Goal: Task Accomplishment & Management: Complete application form

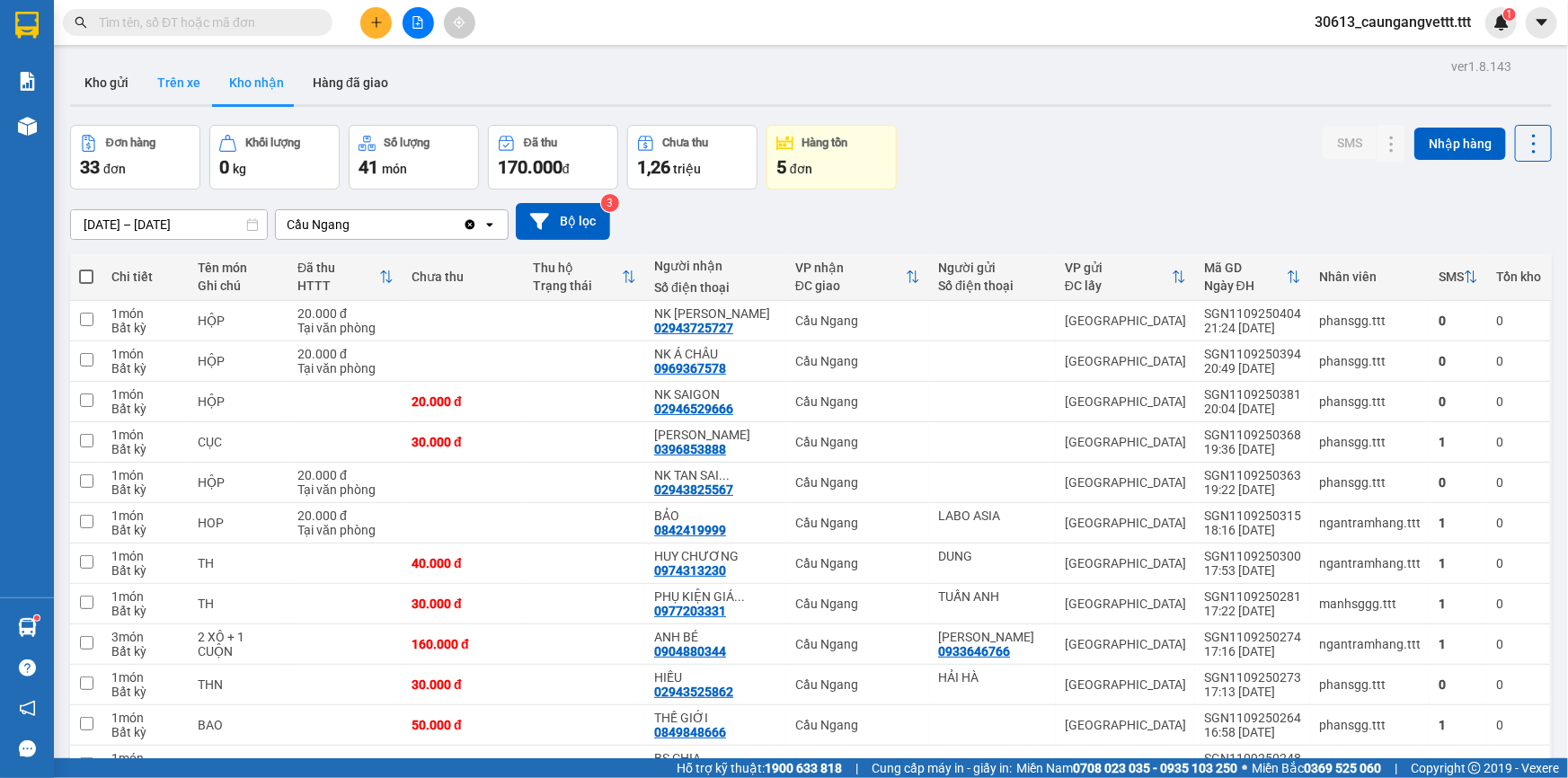
click at [173, 81] on button "Trên xe" at bounding box center [179, 83] width 72 height 43
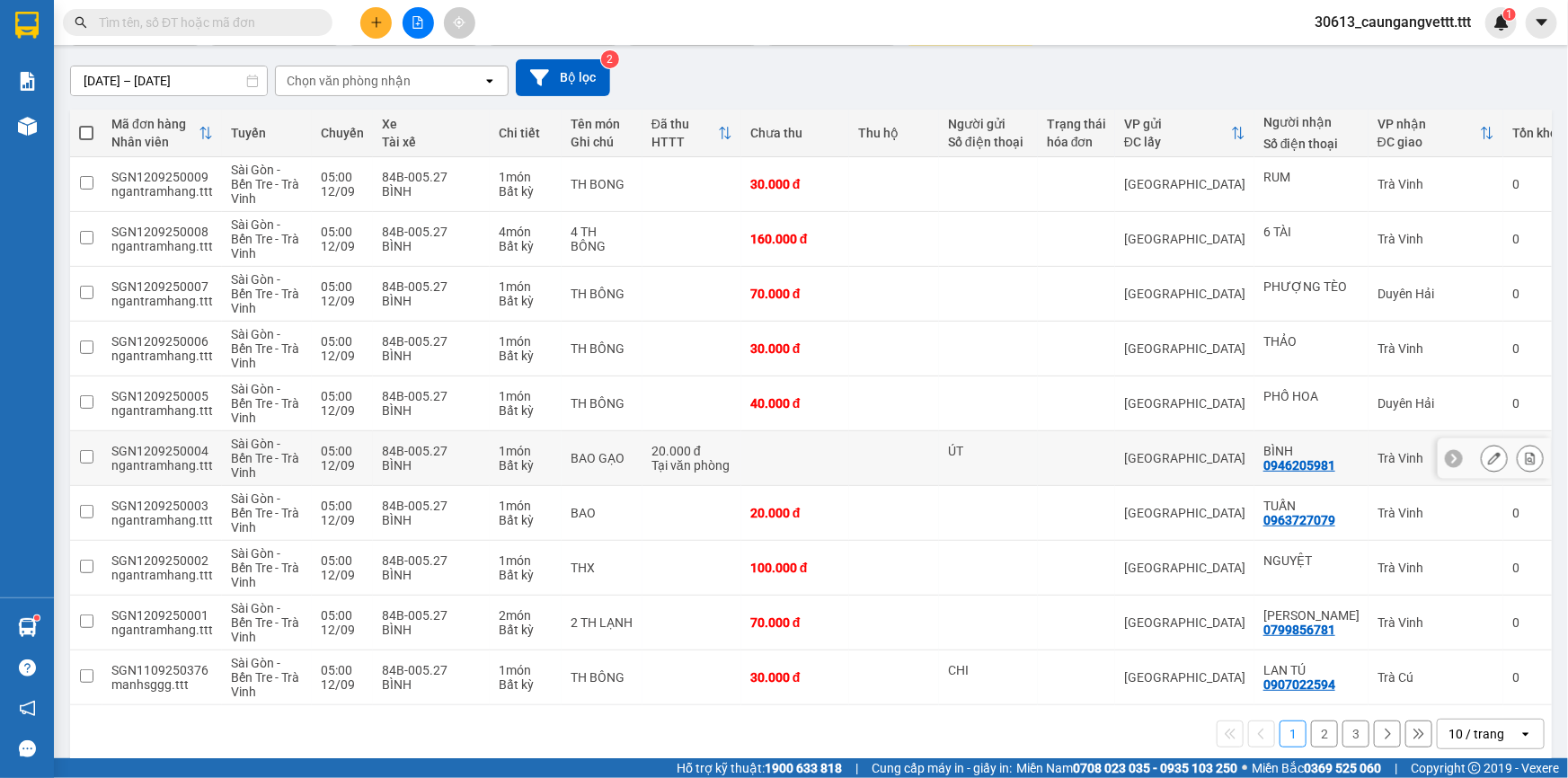
scroll to position [169, 0]
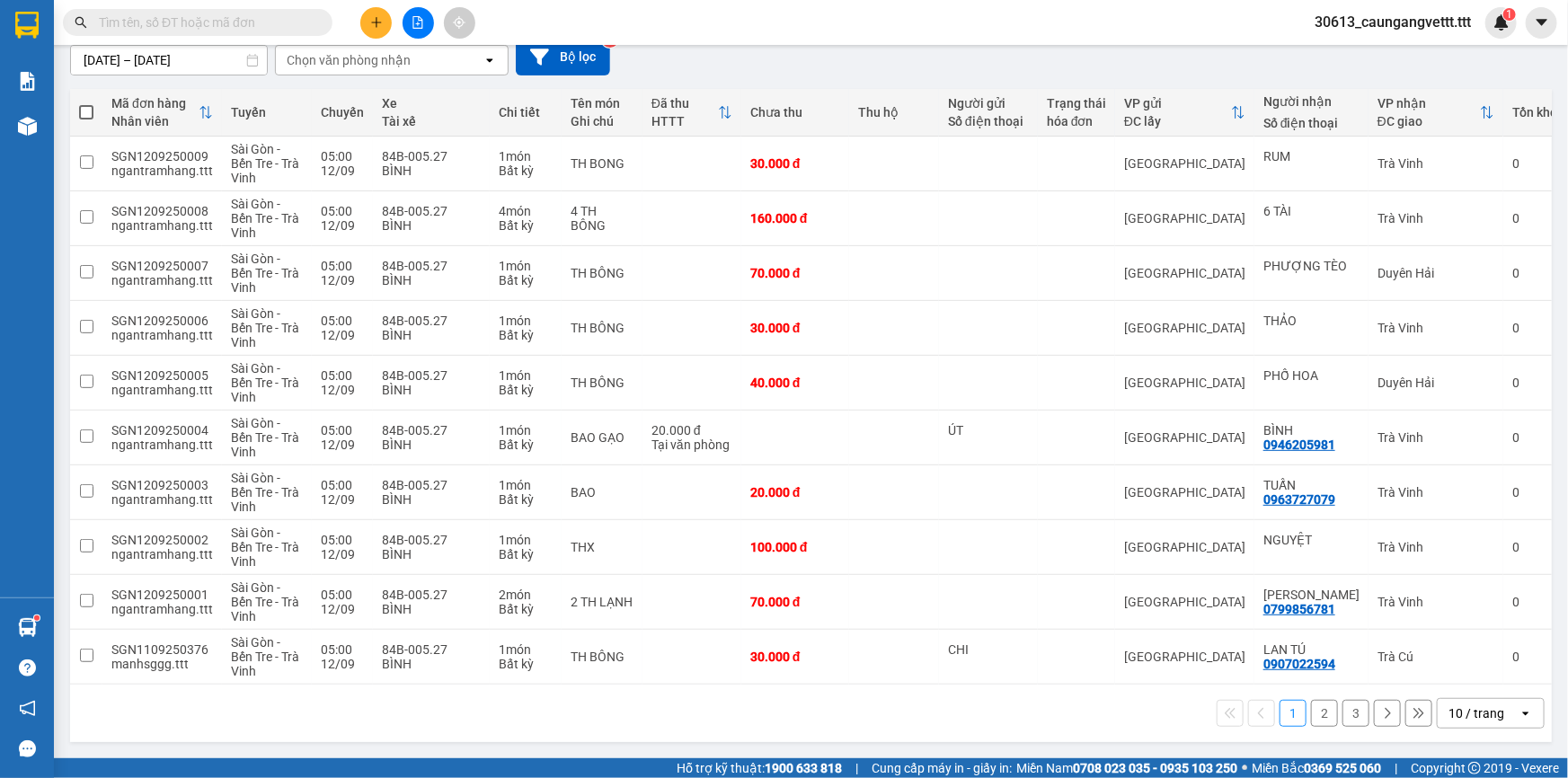
click at [1475, 721] on div "10 / trang" at bounding box center [1476, 713] width 56 height 18
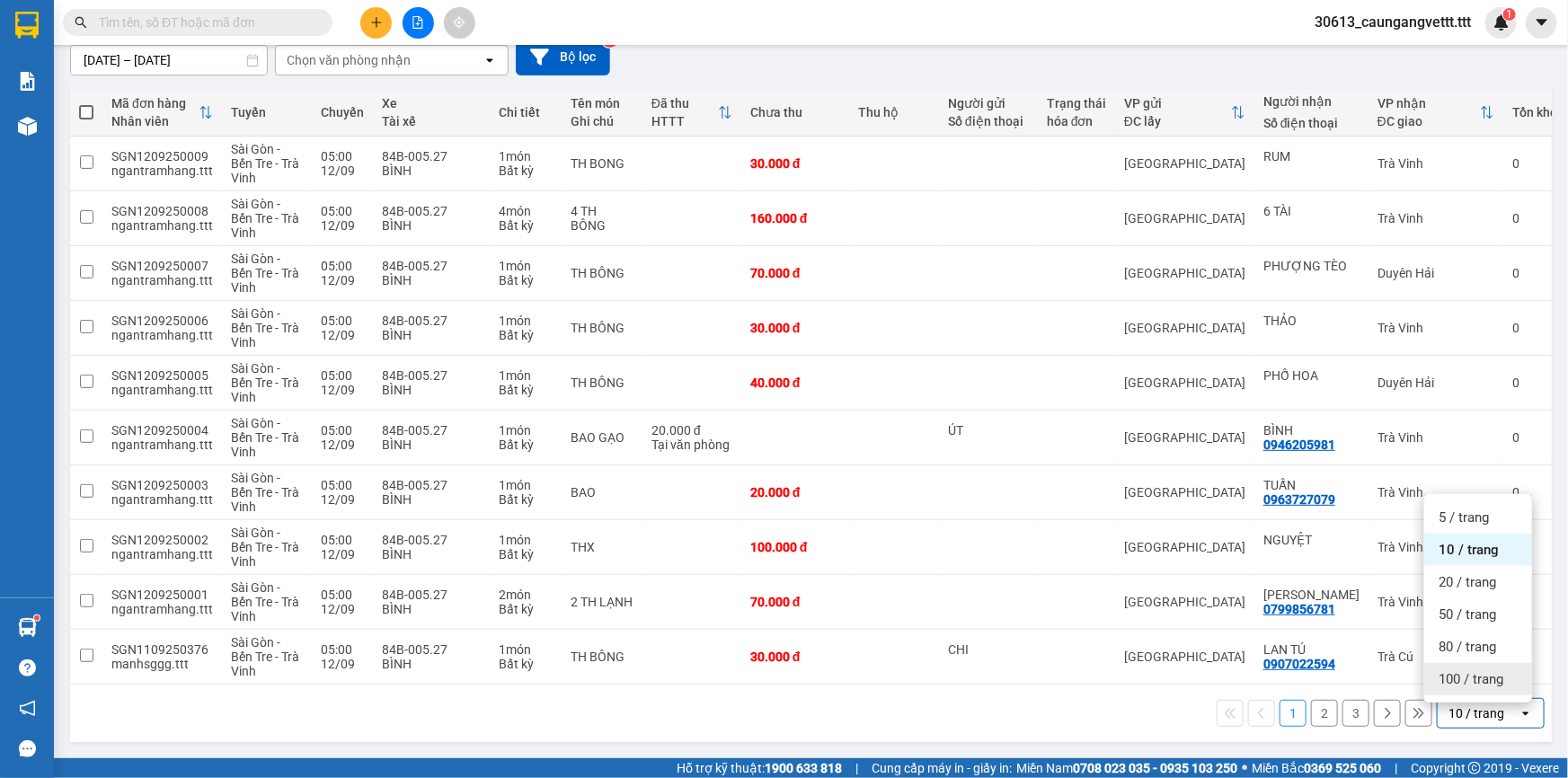
click at [1465, 676] on span "100 / trang" at bounding box center [1470, 679] width 64 height 18
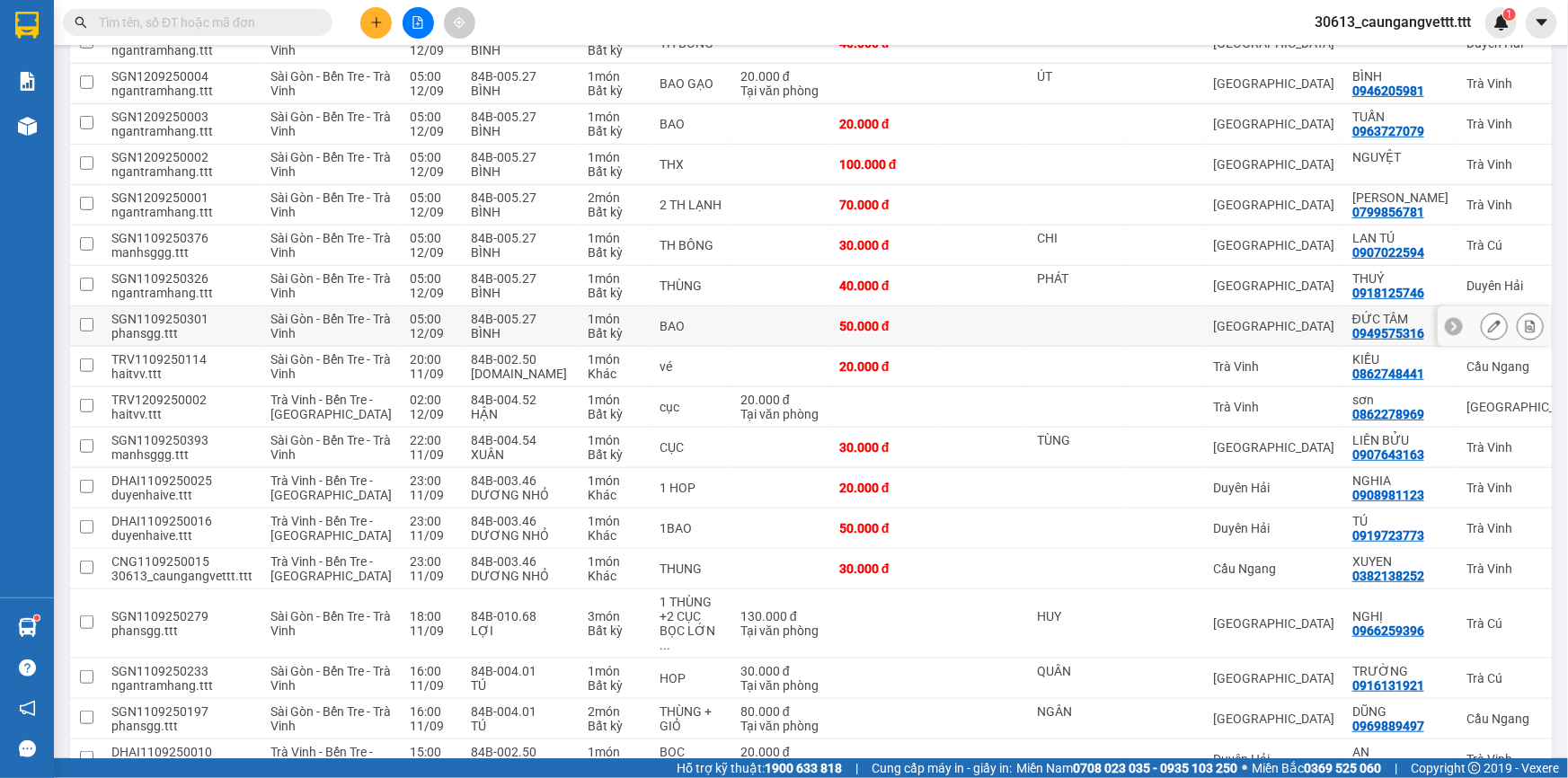
scroll to position [440, 0]
click at [1526, 372] on icon at bounding box center [1531, 365] width 10 height 12
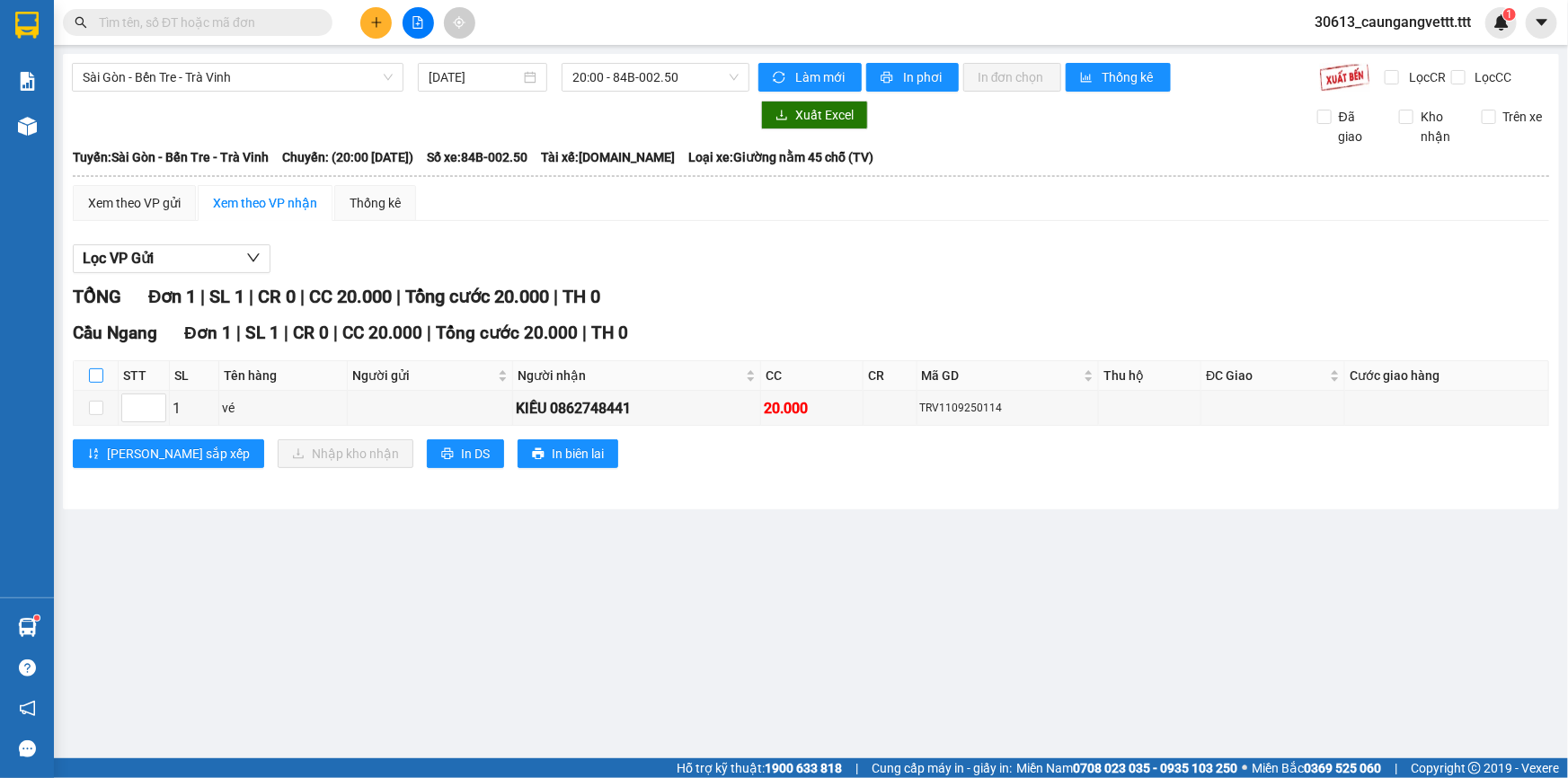
click at [98, 374] on input "checkbox" at bounding box center [96, 375] width 14 height 14
checkbox input "true"
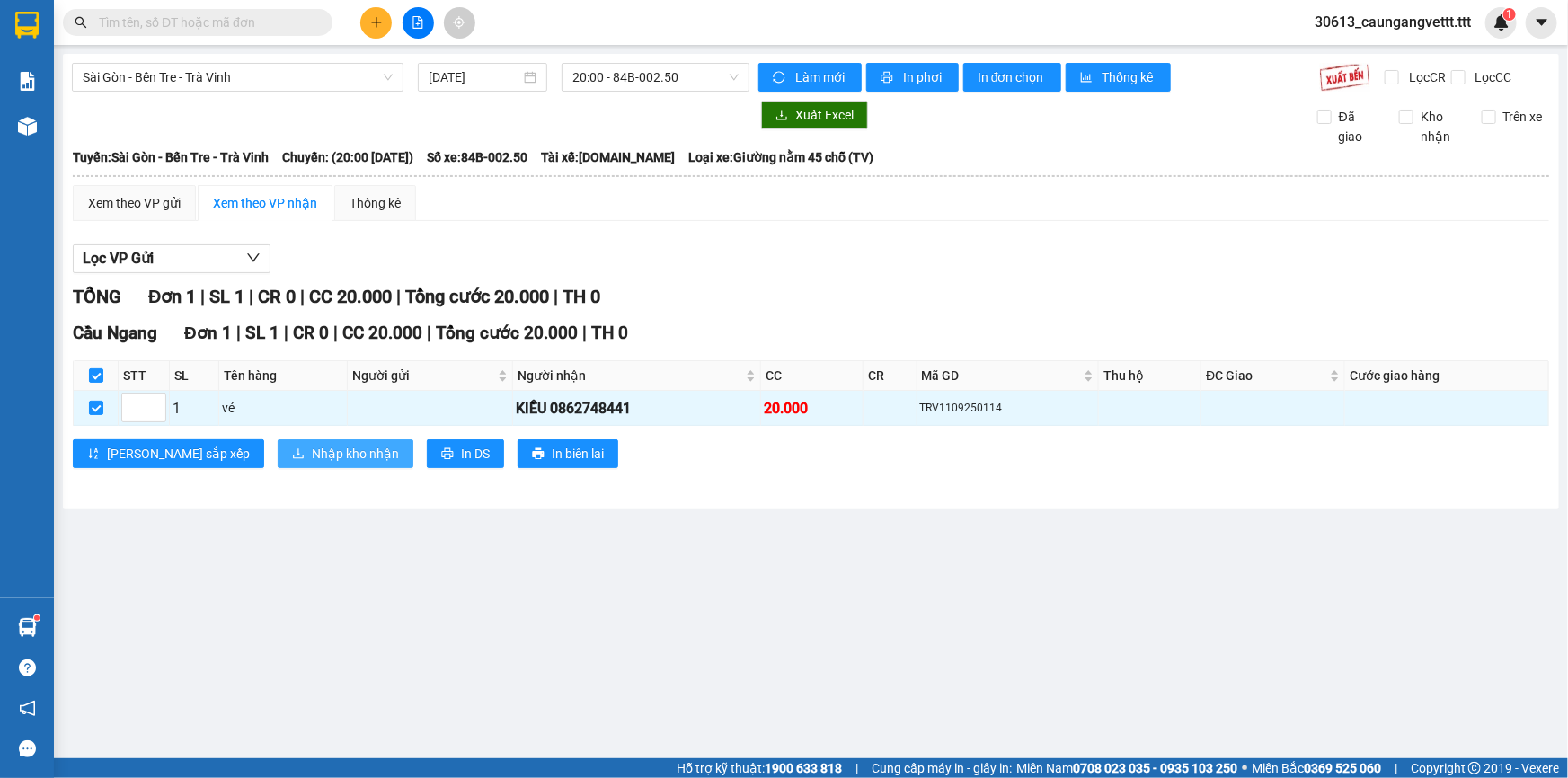
click at [311, 444] on span "Nhập kho nhận" at bounding box center [355, 453] width 87 height 20
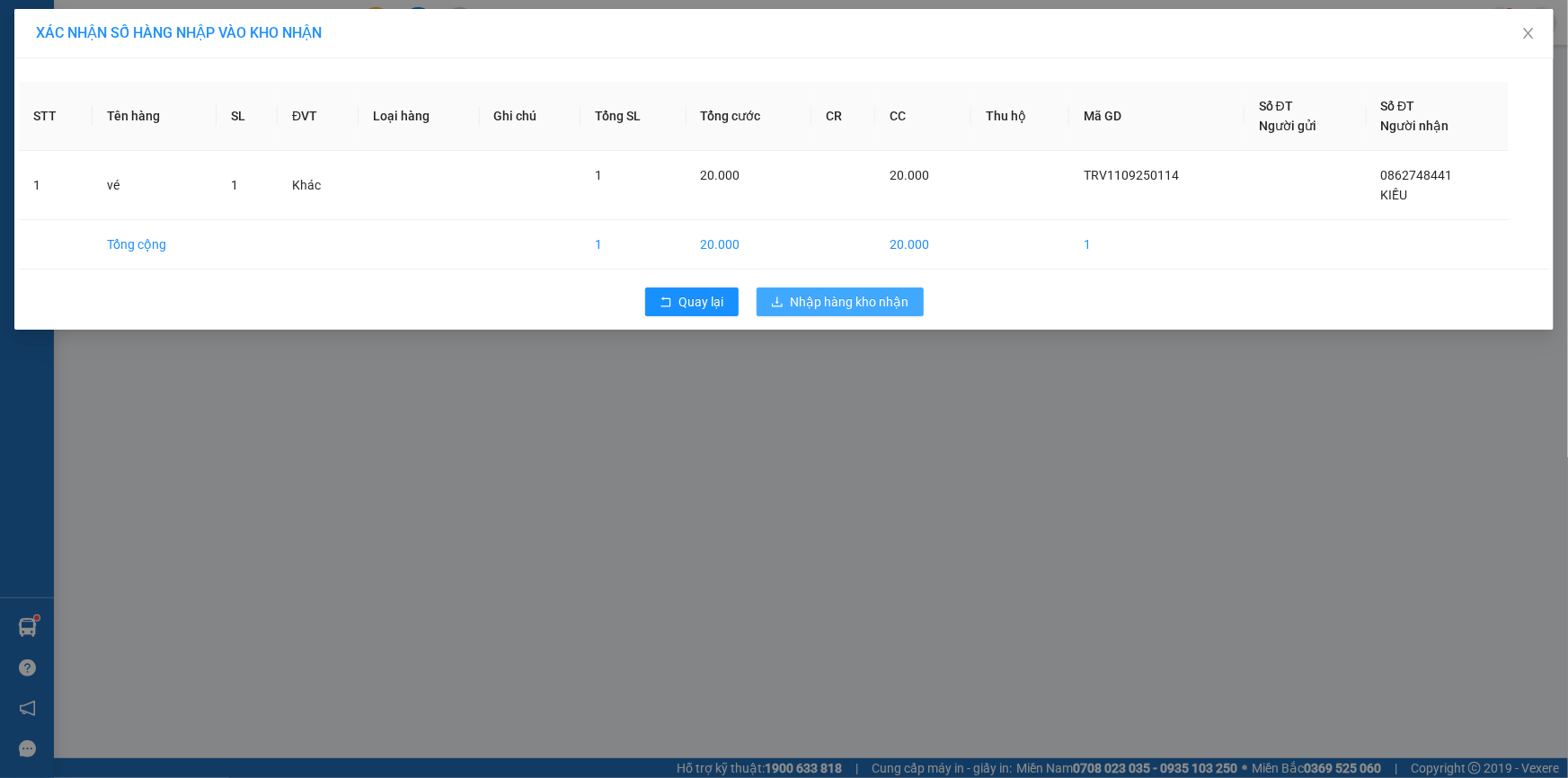
click at [854, 297] on span "Nhập hàng kho nhận" at bounding box center [849, 302] width 118 height 20
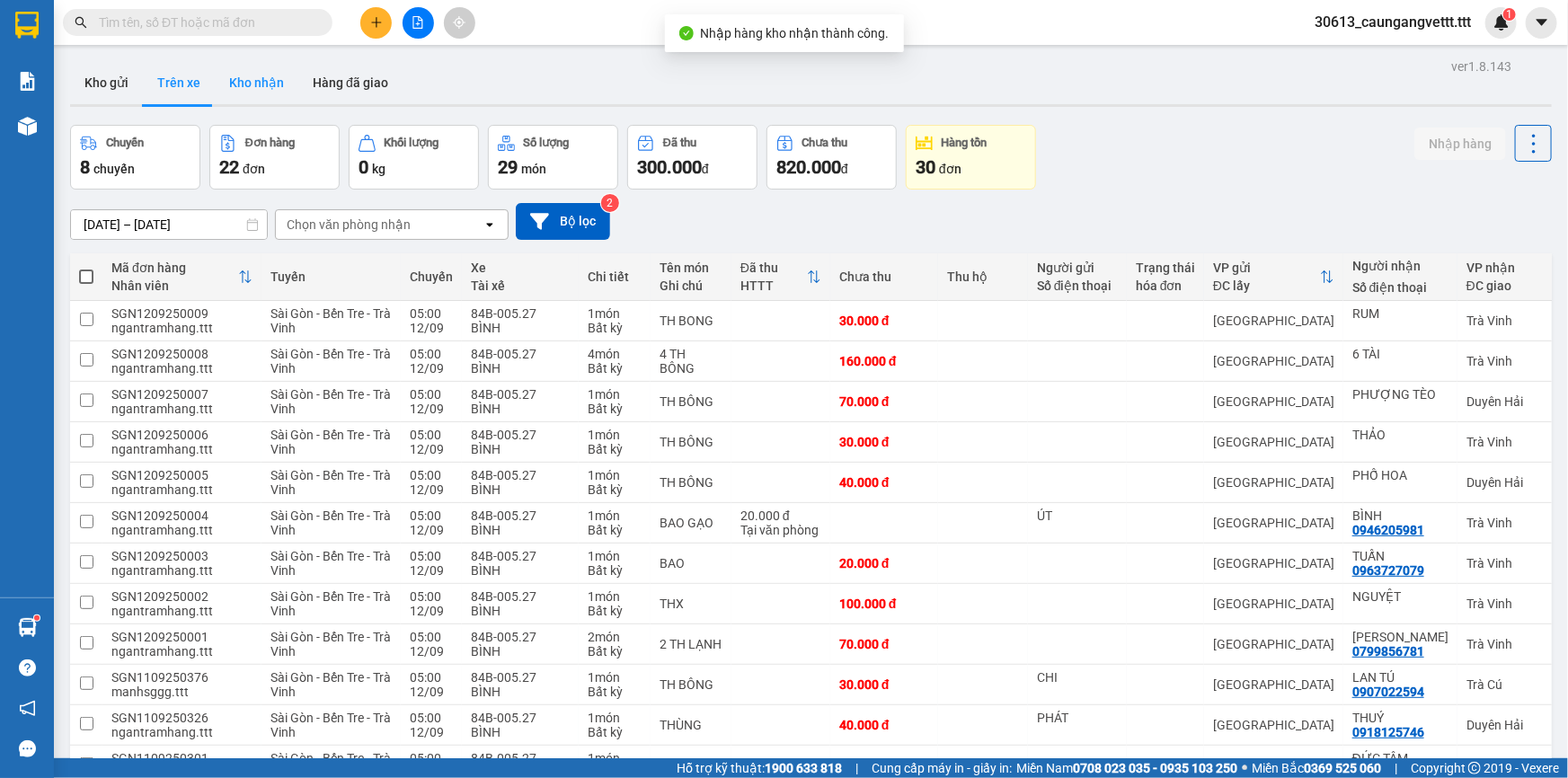
click at [252, 86] on button "Kho nhận" at bounding box center [256, 83] width 84 height 43
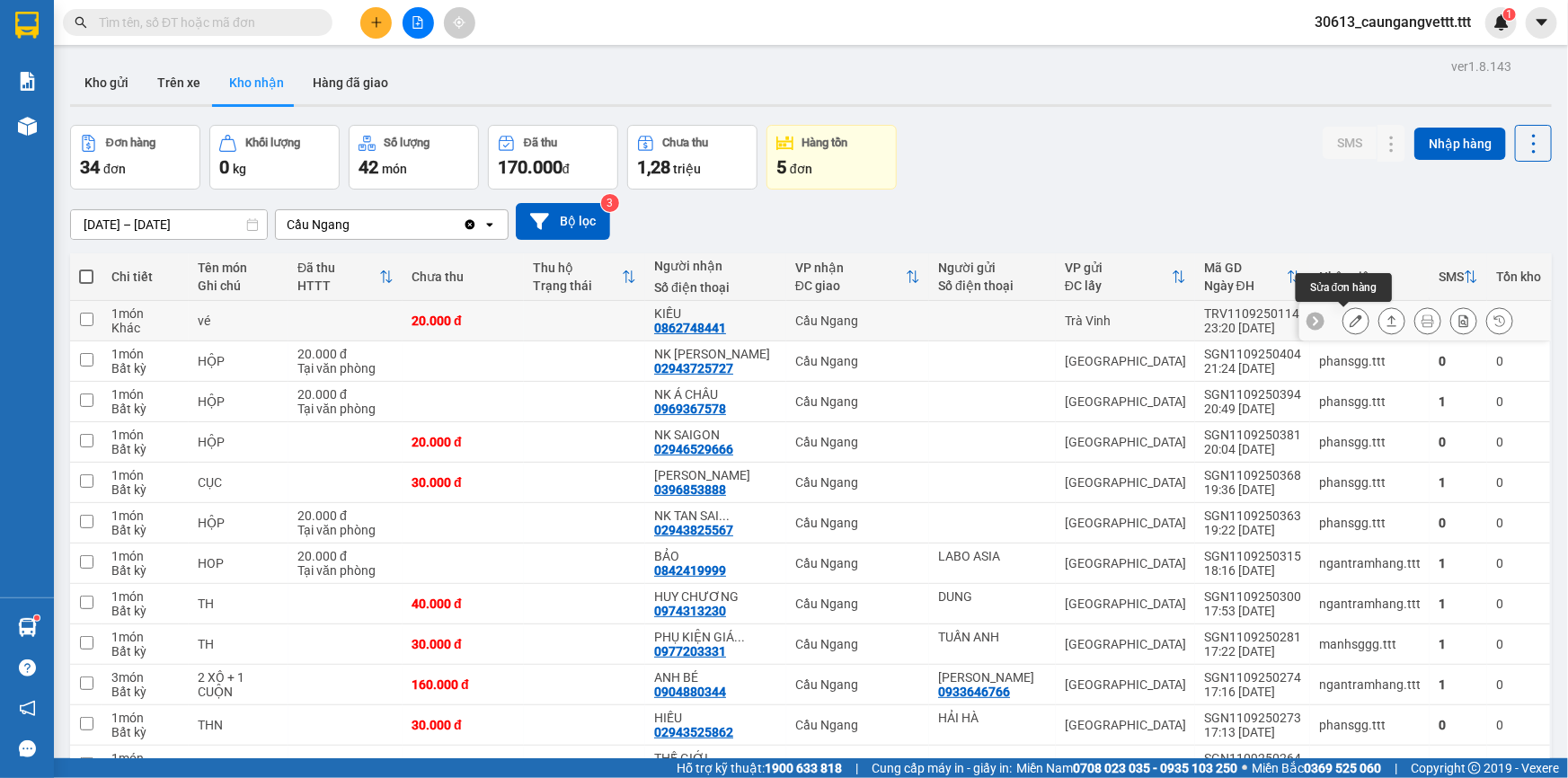
click at [1349, 323] on icon at bounding box center [1355, 320] width 12 height 12
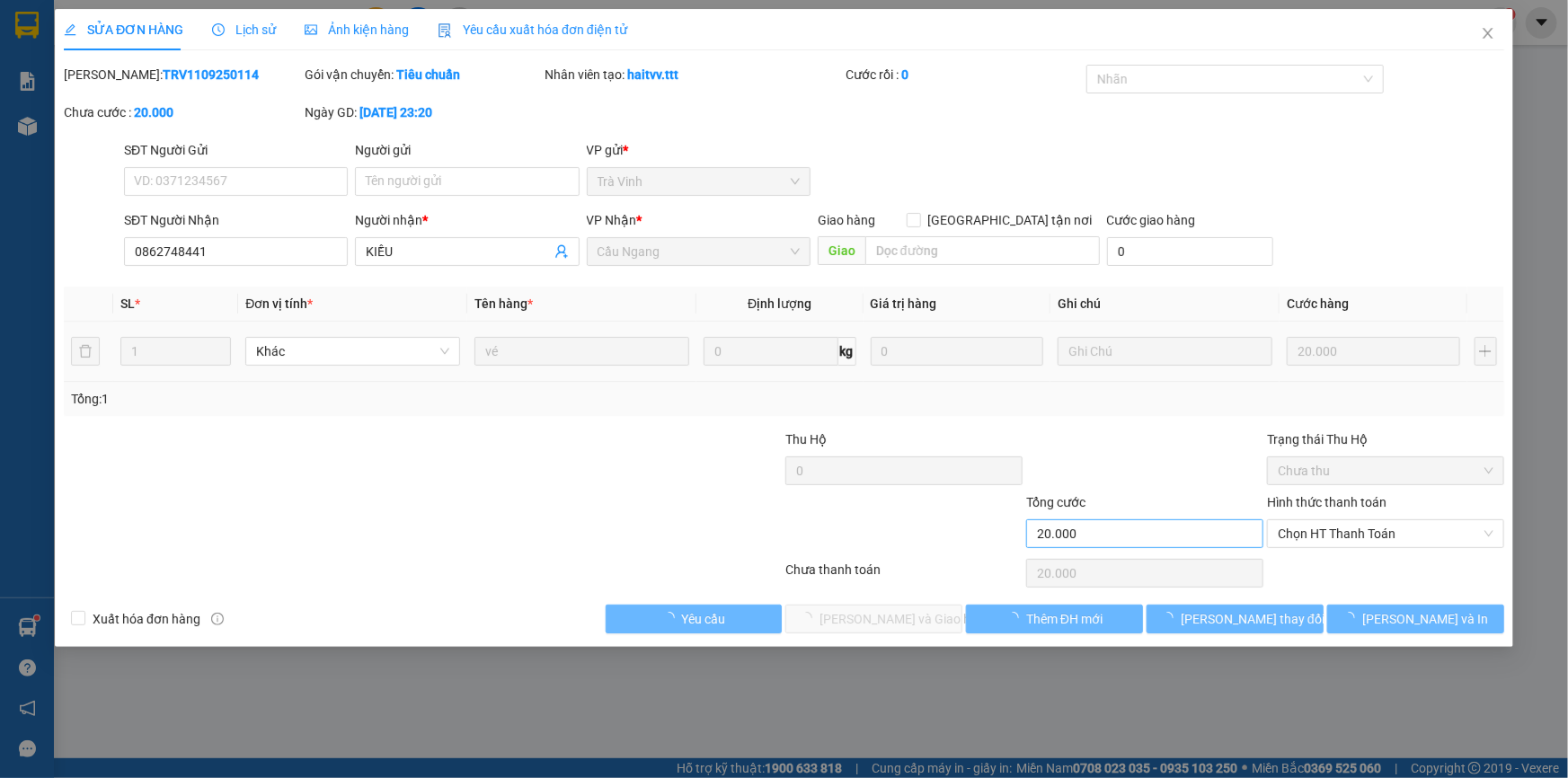
type input "0862748441"
type input "KIỀU"
type input "20.000"
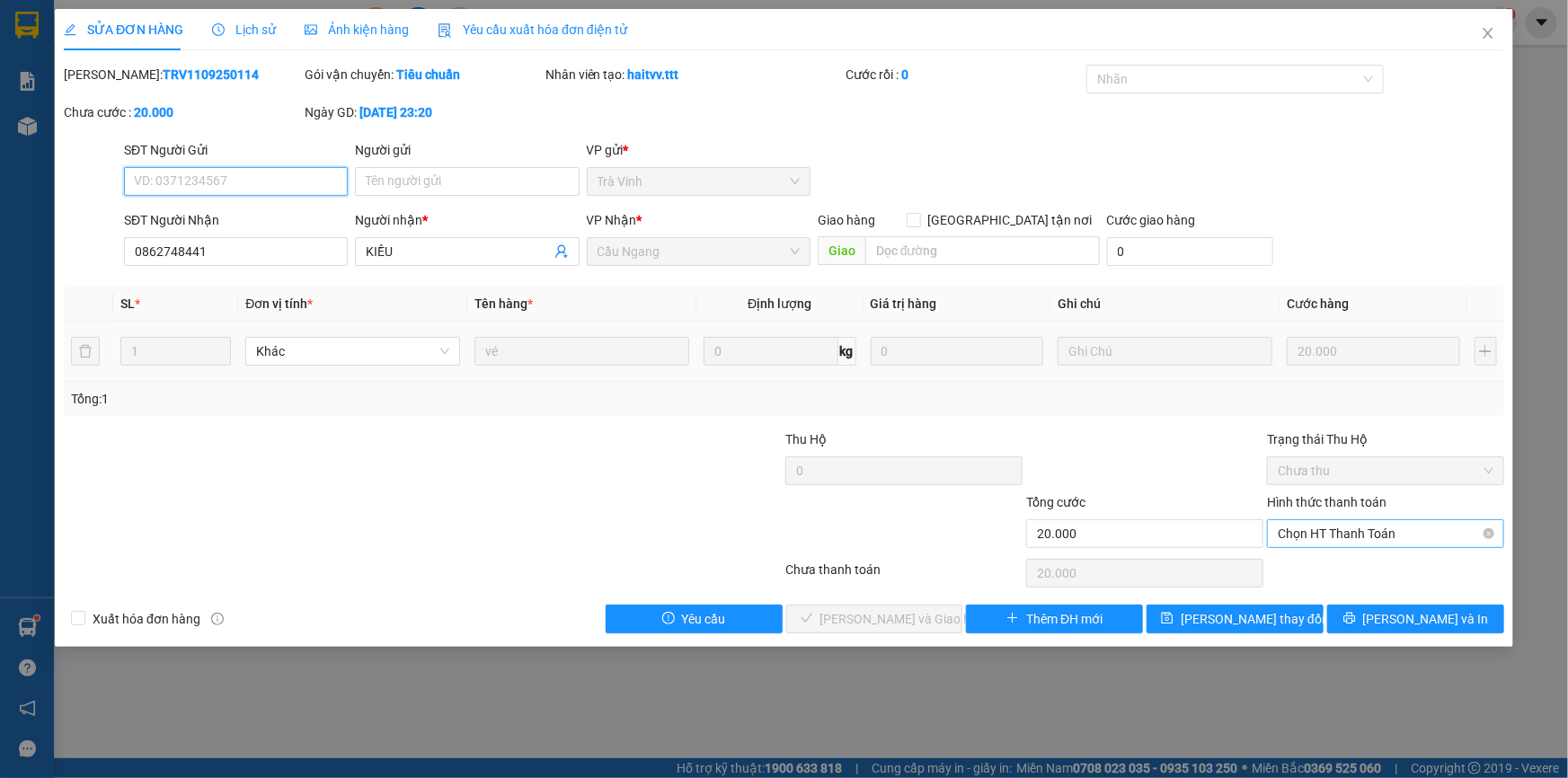
click at [1357, 536] on span "Chọn HT Thanh Toán" at bounding box center [1385, 533] width 215 height 27
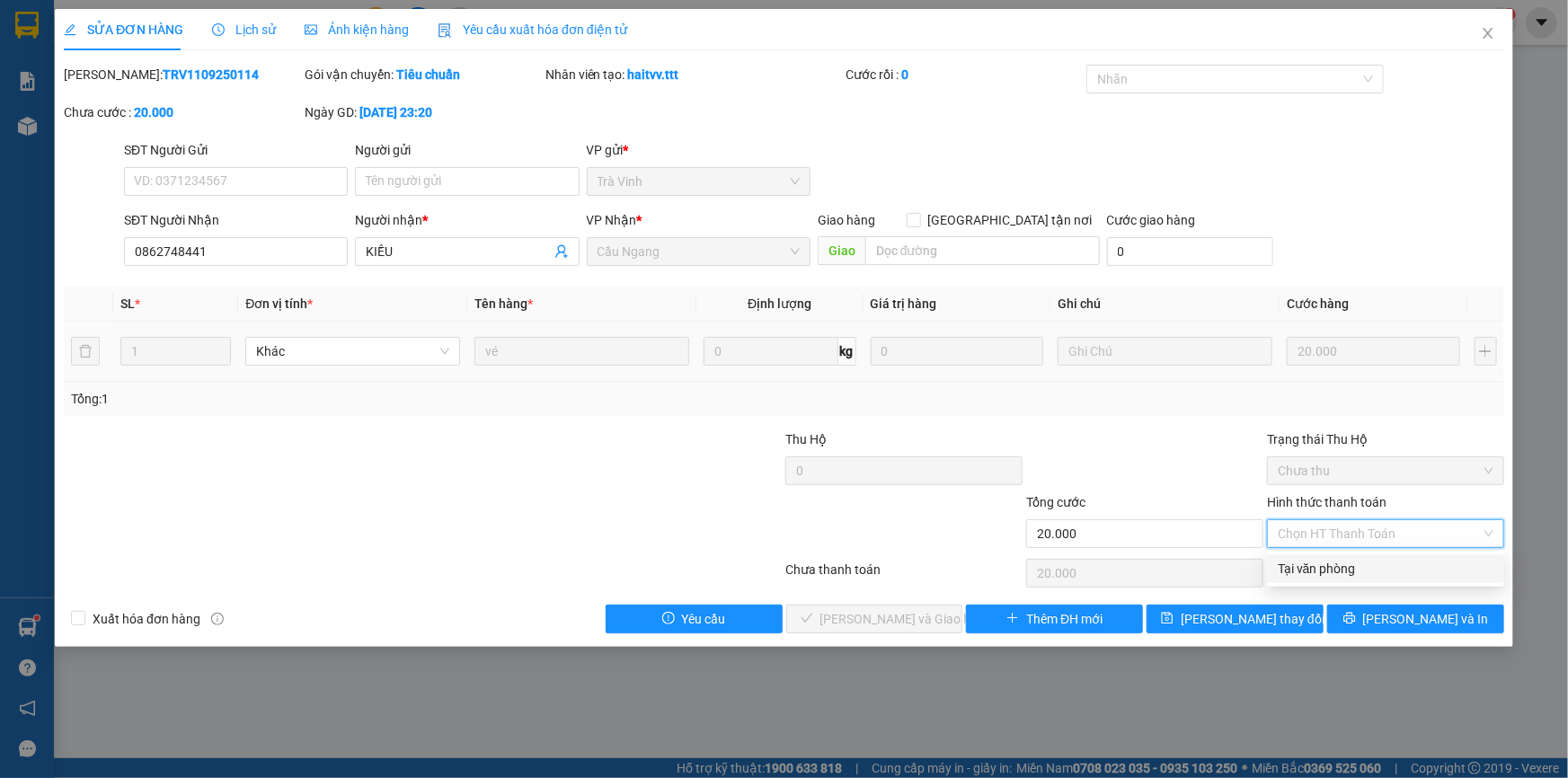
click at [1347, 571] on div "Tại văn phòng" at bounding box center [1385, 569] width 215 height 20
type input "0"
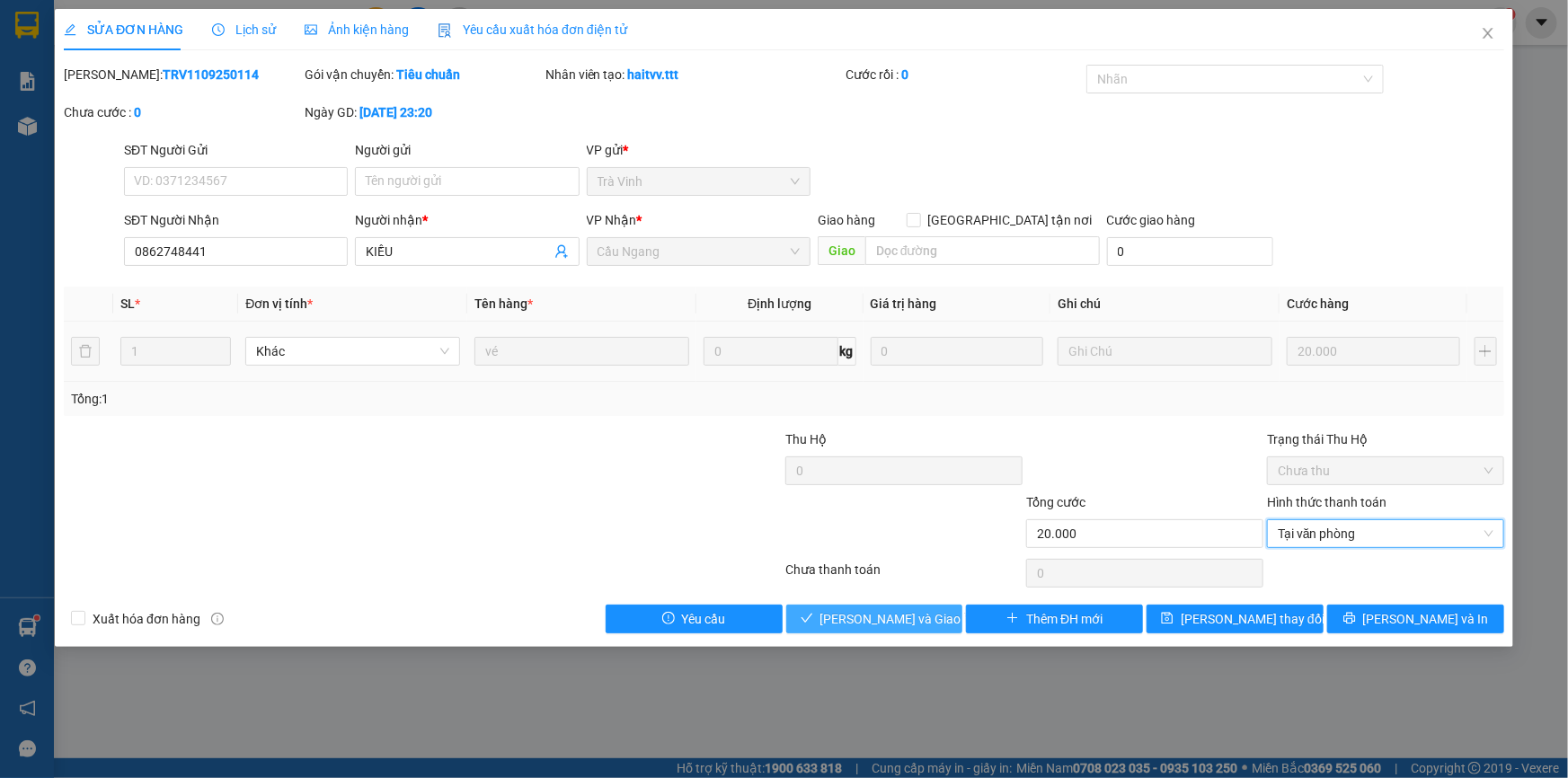
click at [900, 611] on span "[PERSON_NAME] và Giao hàng" at bounding box center [907, 619] width 173 height 20
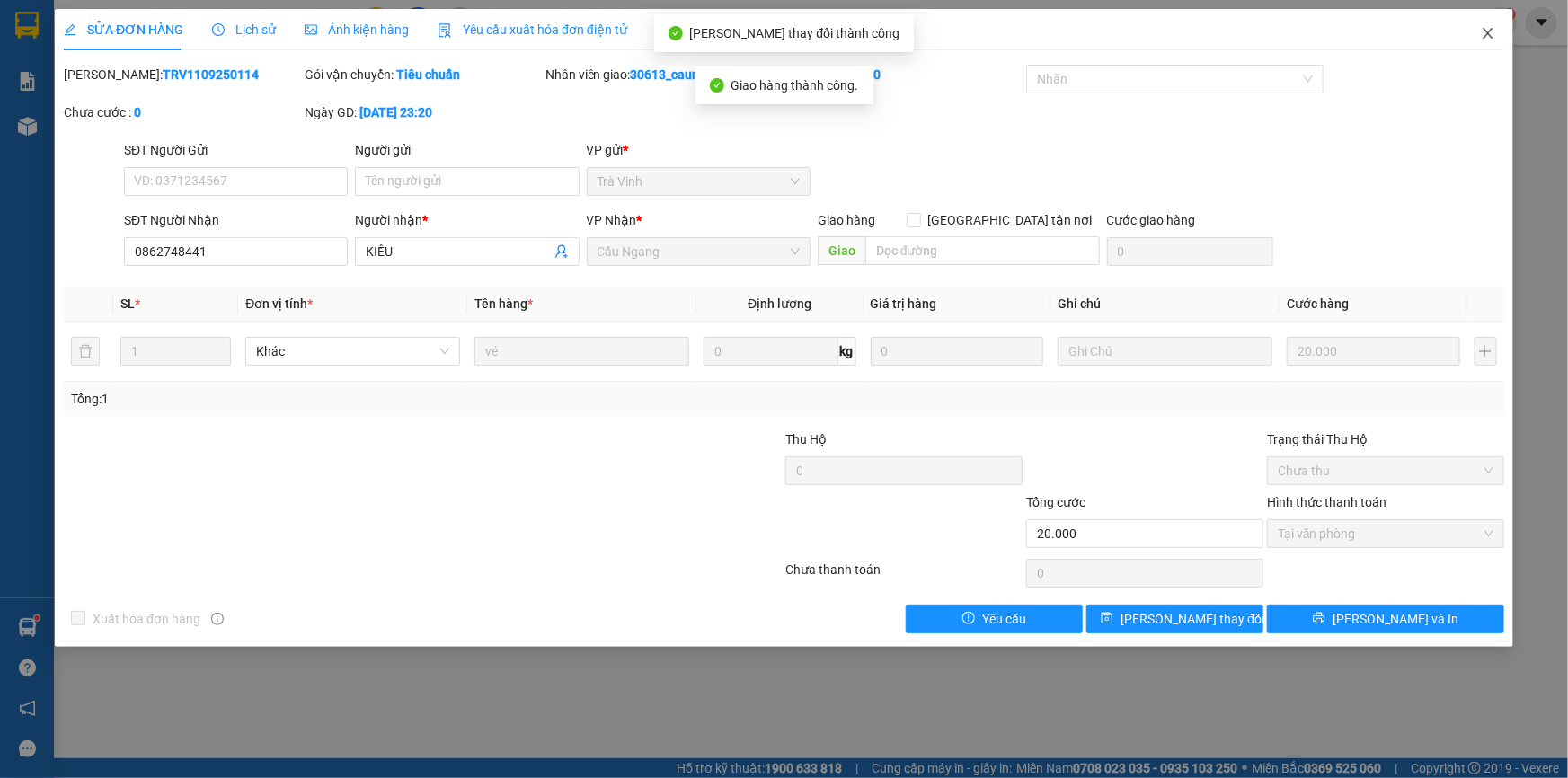
click at [1489, 36] on icon "close" at bounding box center [1487, 33] width 10 height 11
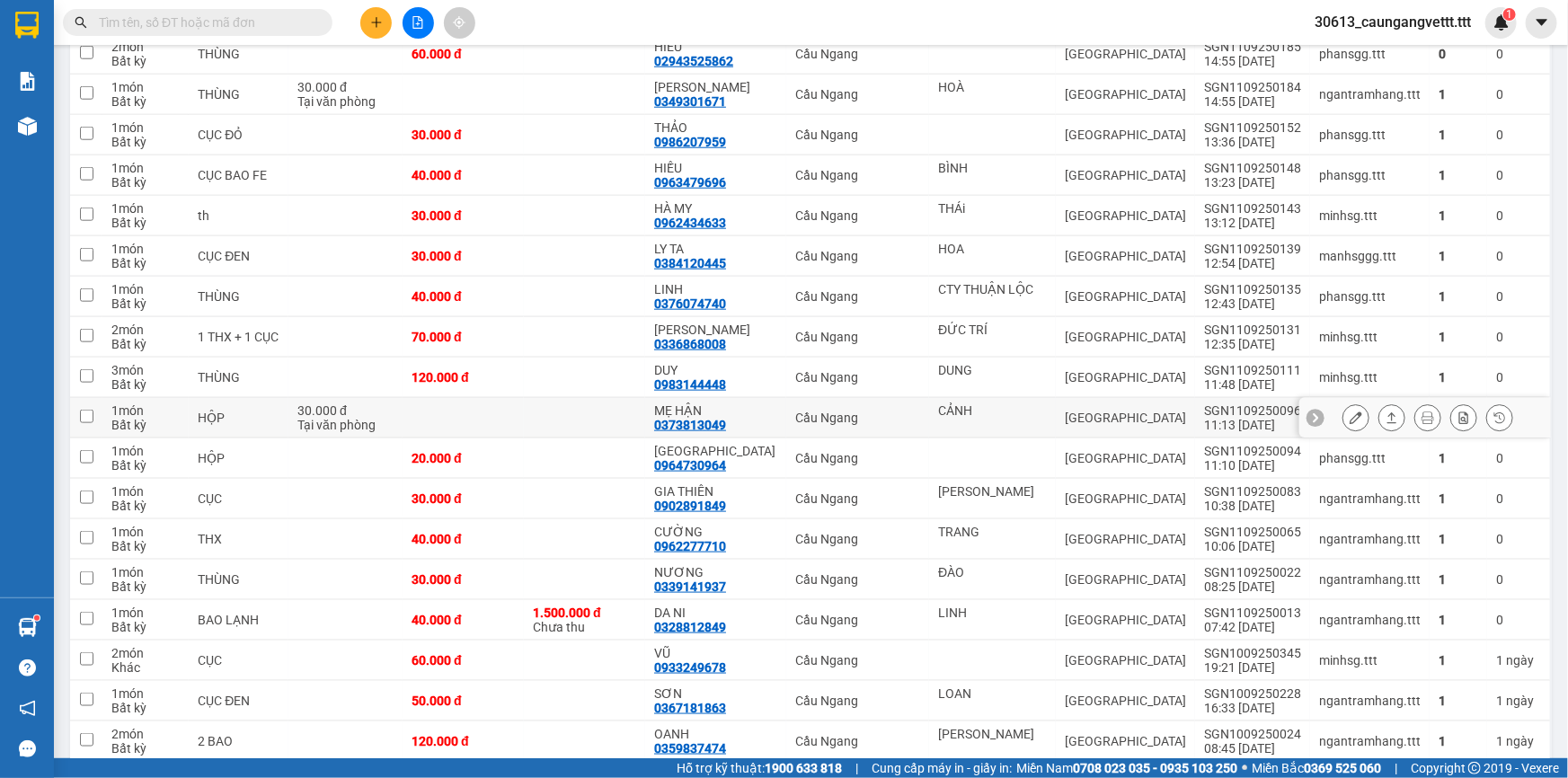
scroll to position [946, 0]
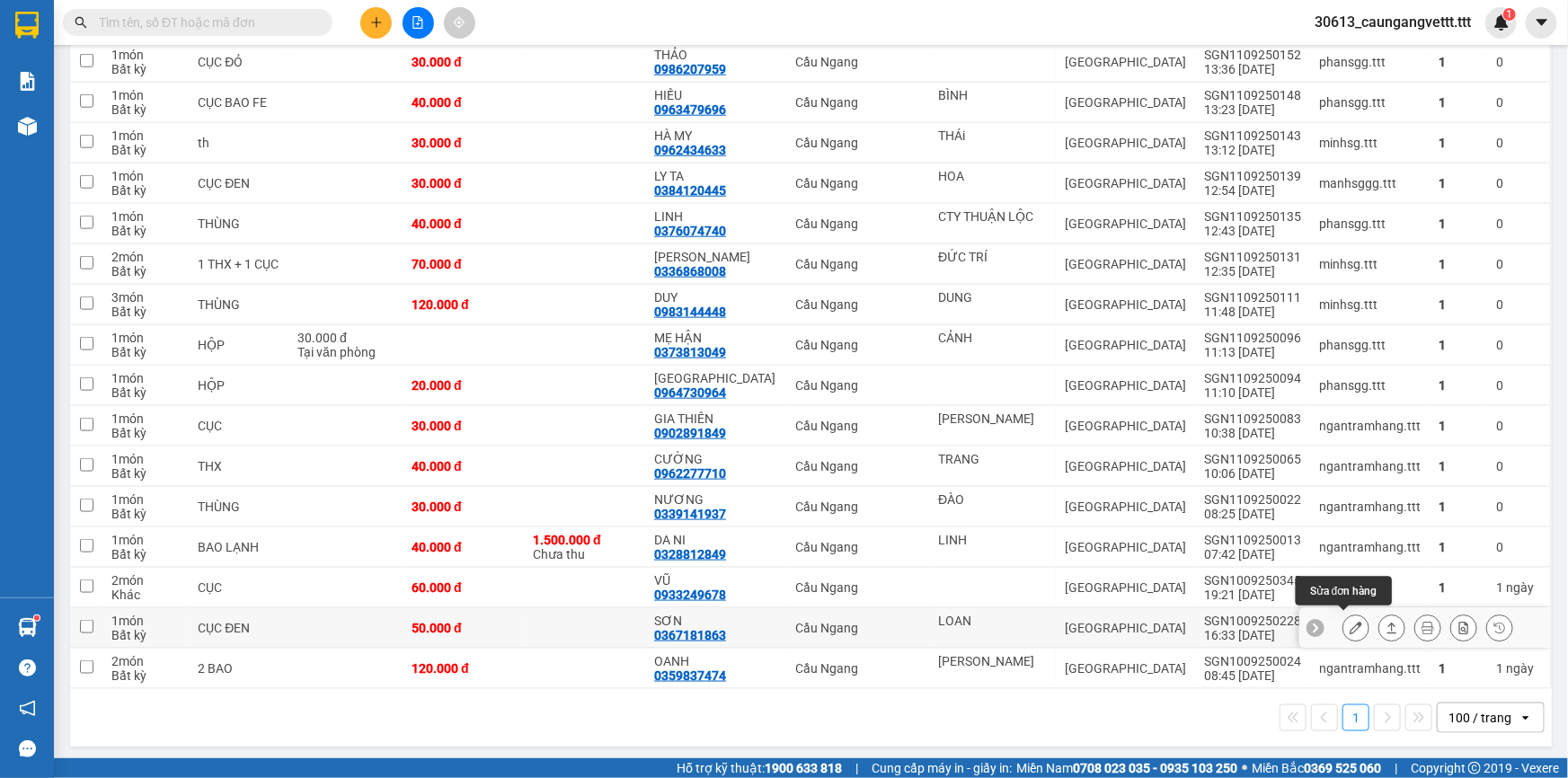
click at [1349, 621] on icon at bounding box center [1355, 627] width 12 height 12
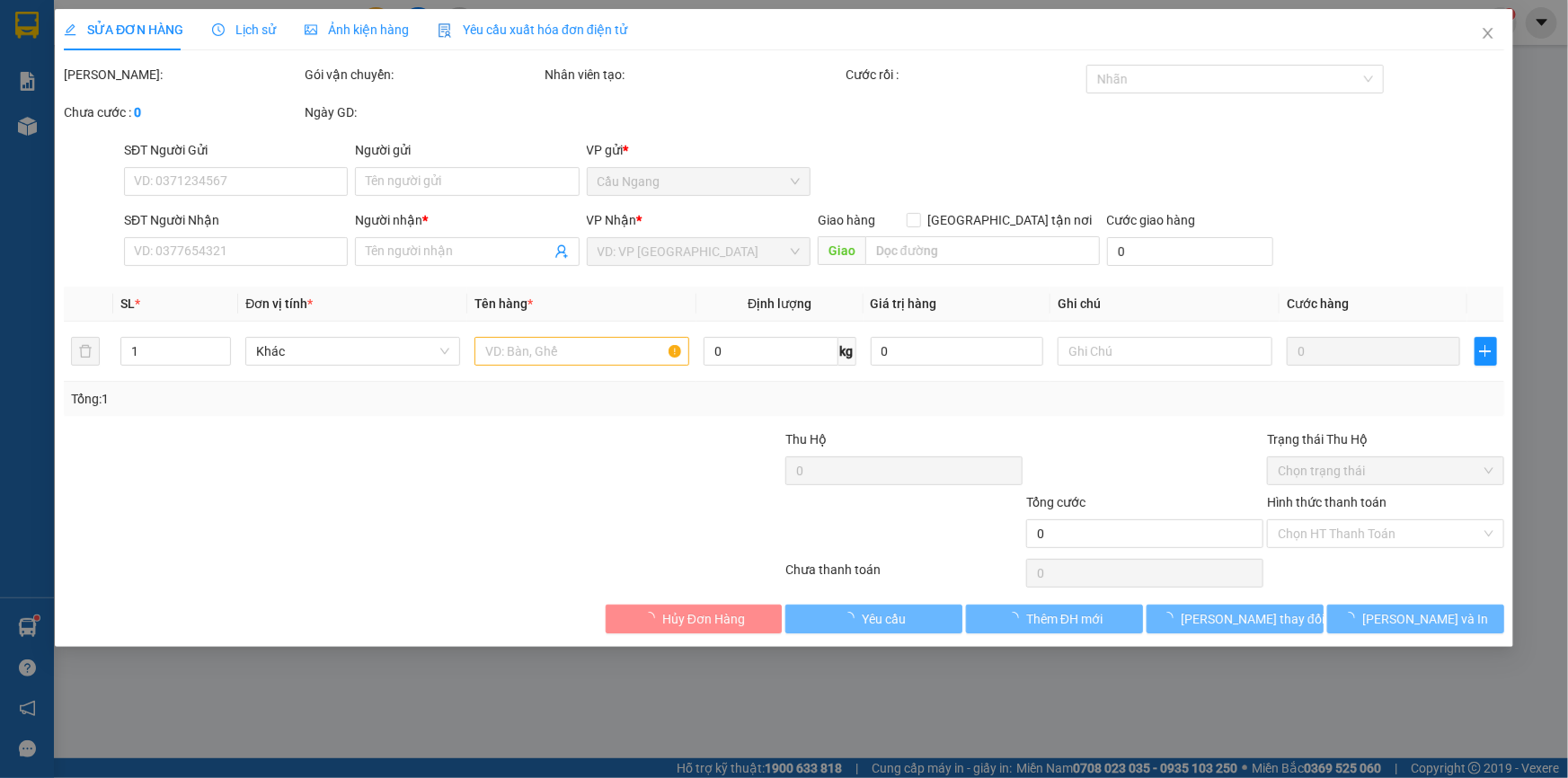
type input "LOAN"
type input "0367181863"
type input "SƠN"
type input "50.000"
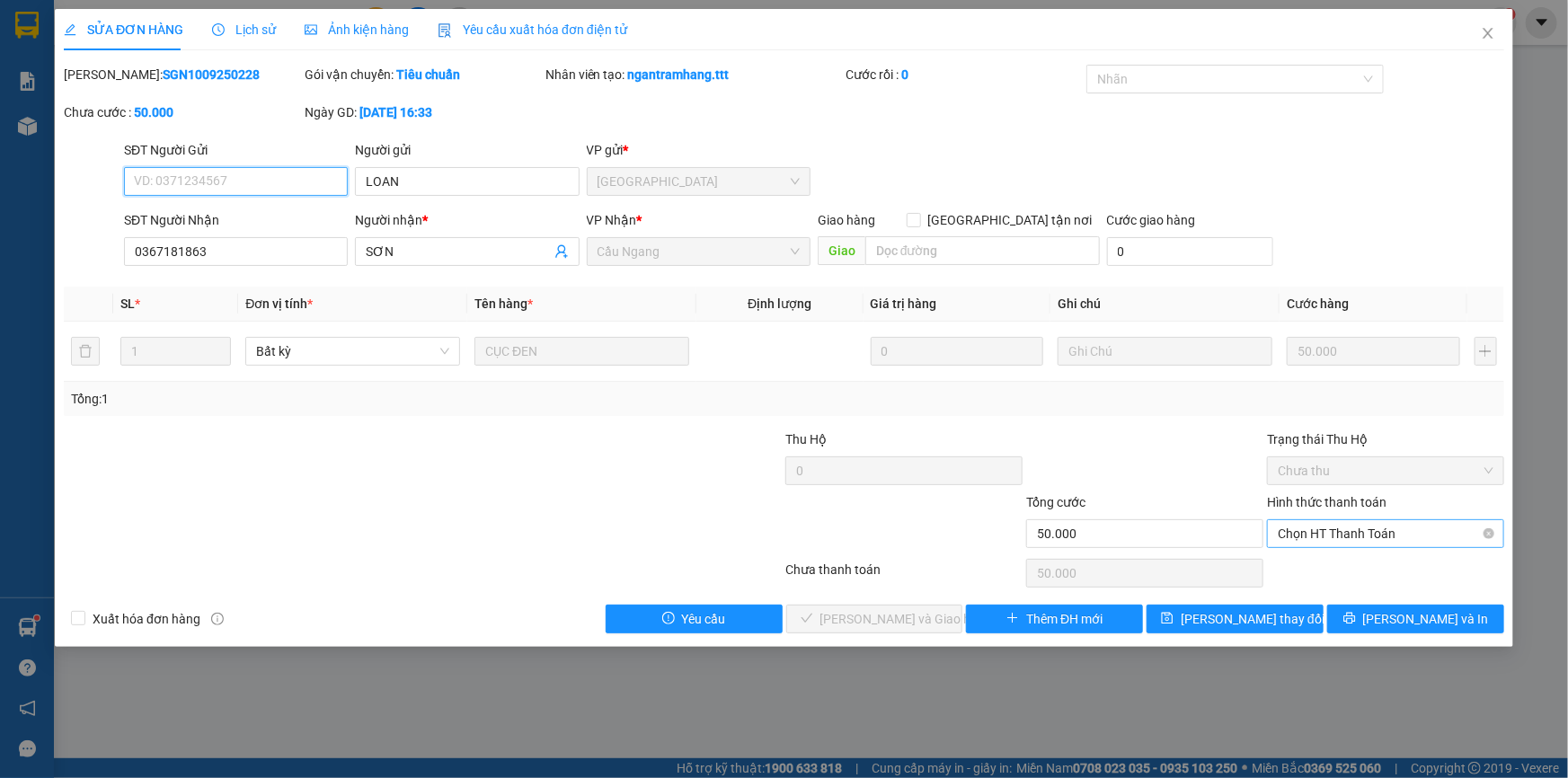
click at [1353, 532] on span "Chọn HT Thanh Toán" at bounding box center [1385, 533] width 215 height 27
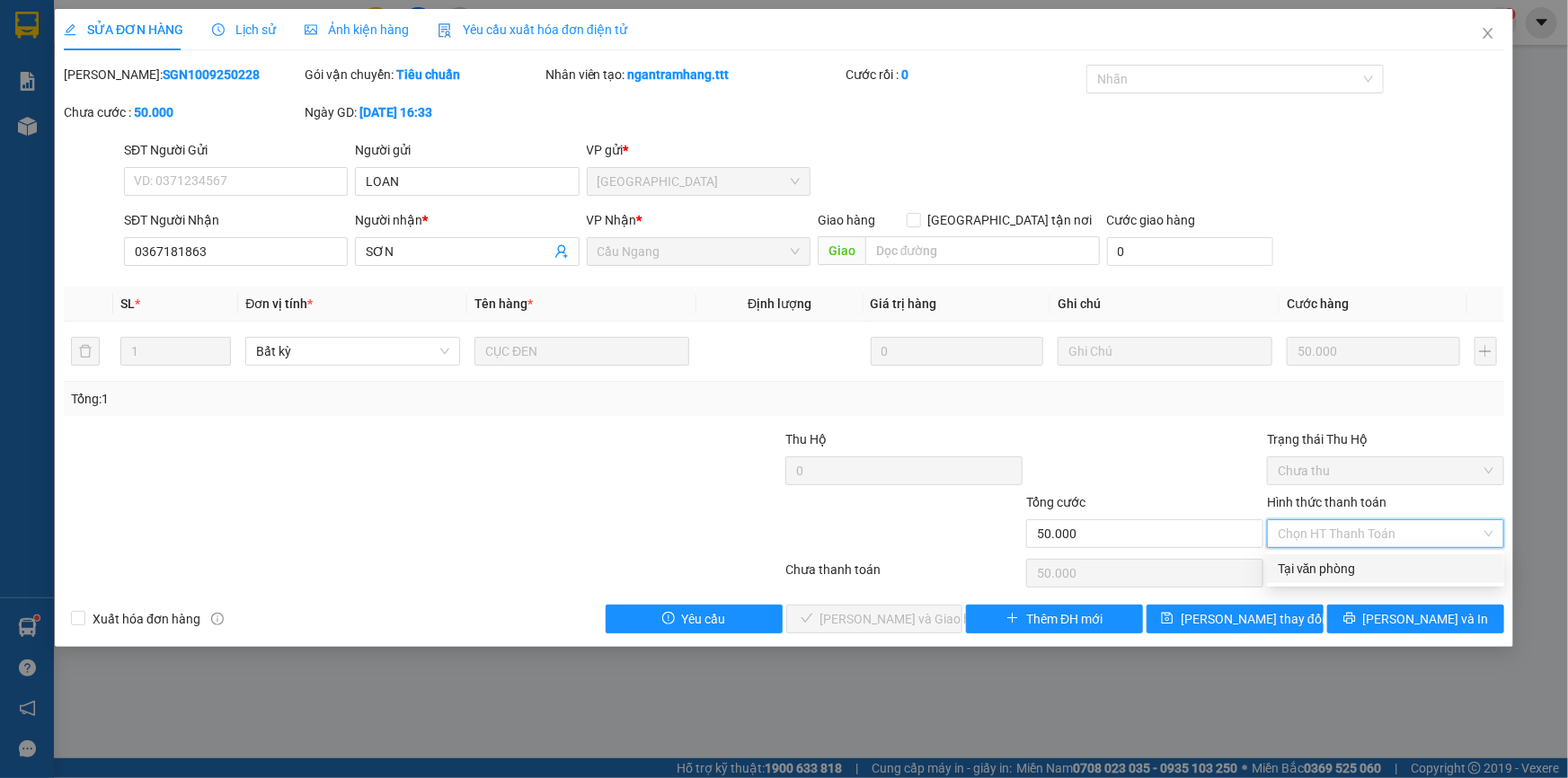
click at [1339, 560] on div "Tại văn phòng" at bounding box center [1385, 569] width 215 height 20
type input "0"
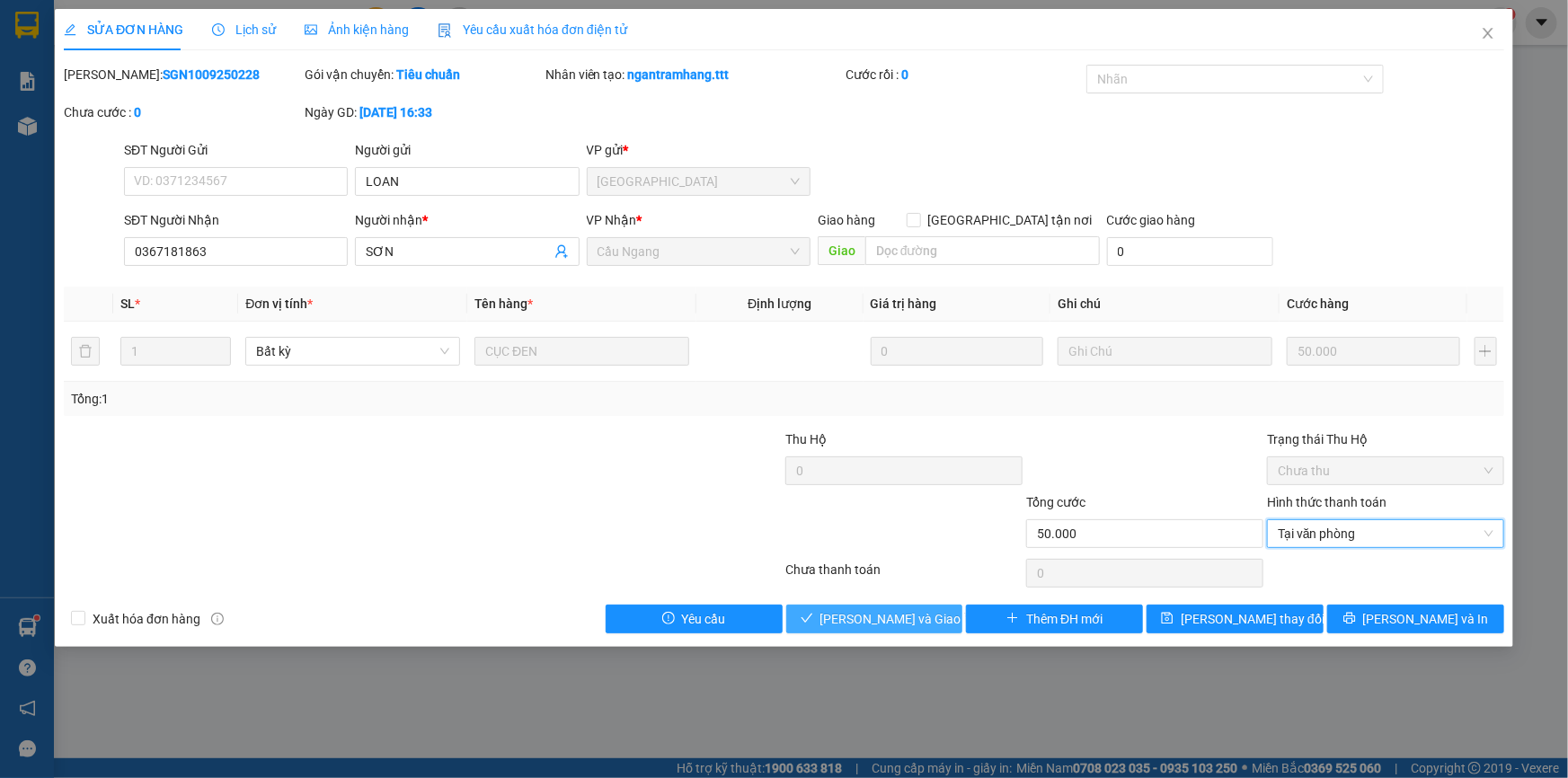
click at [886, 620] on span "[PERSON_NAME] và Giao hàng" at bounding box center [907, 619] width 173 height 20
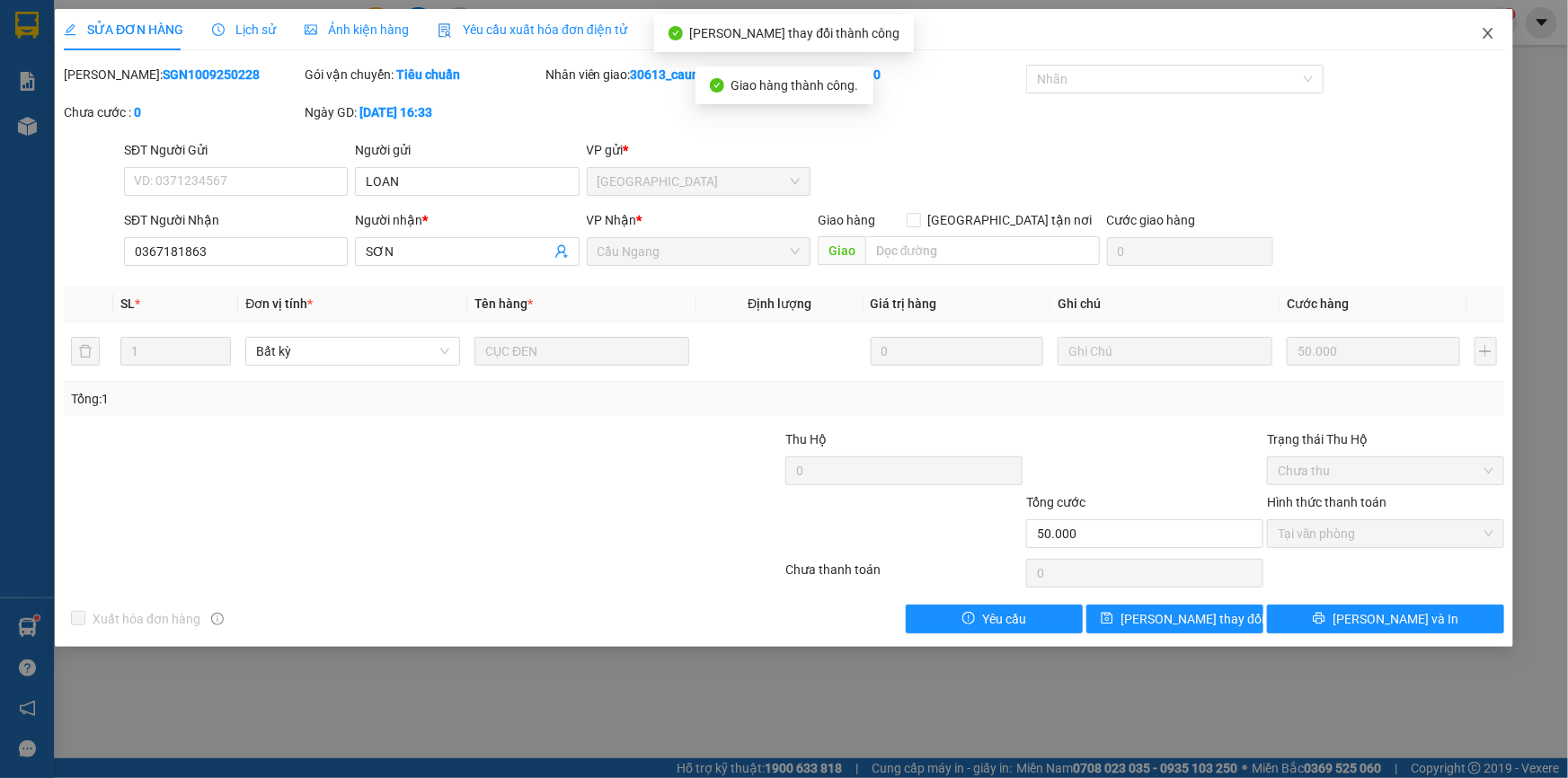
click at [1483, 31] on icon "close" at bounding box center [1487, 33] width 14 height 14
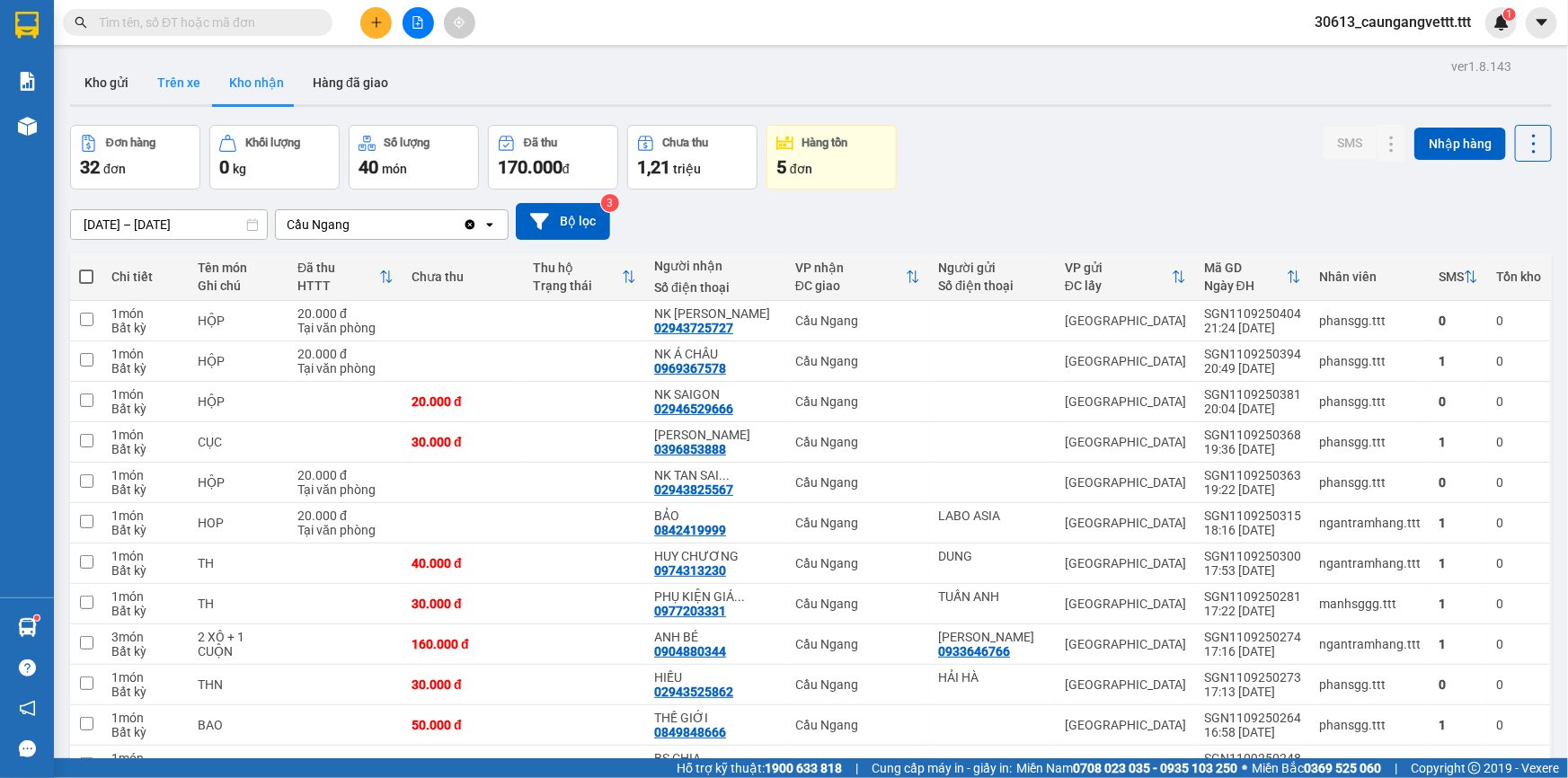
click at [178, 86] on button "Trên xe" at bounding box center [179, 83] width 72 height 43
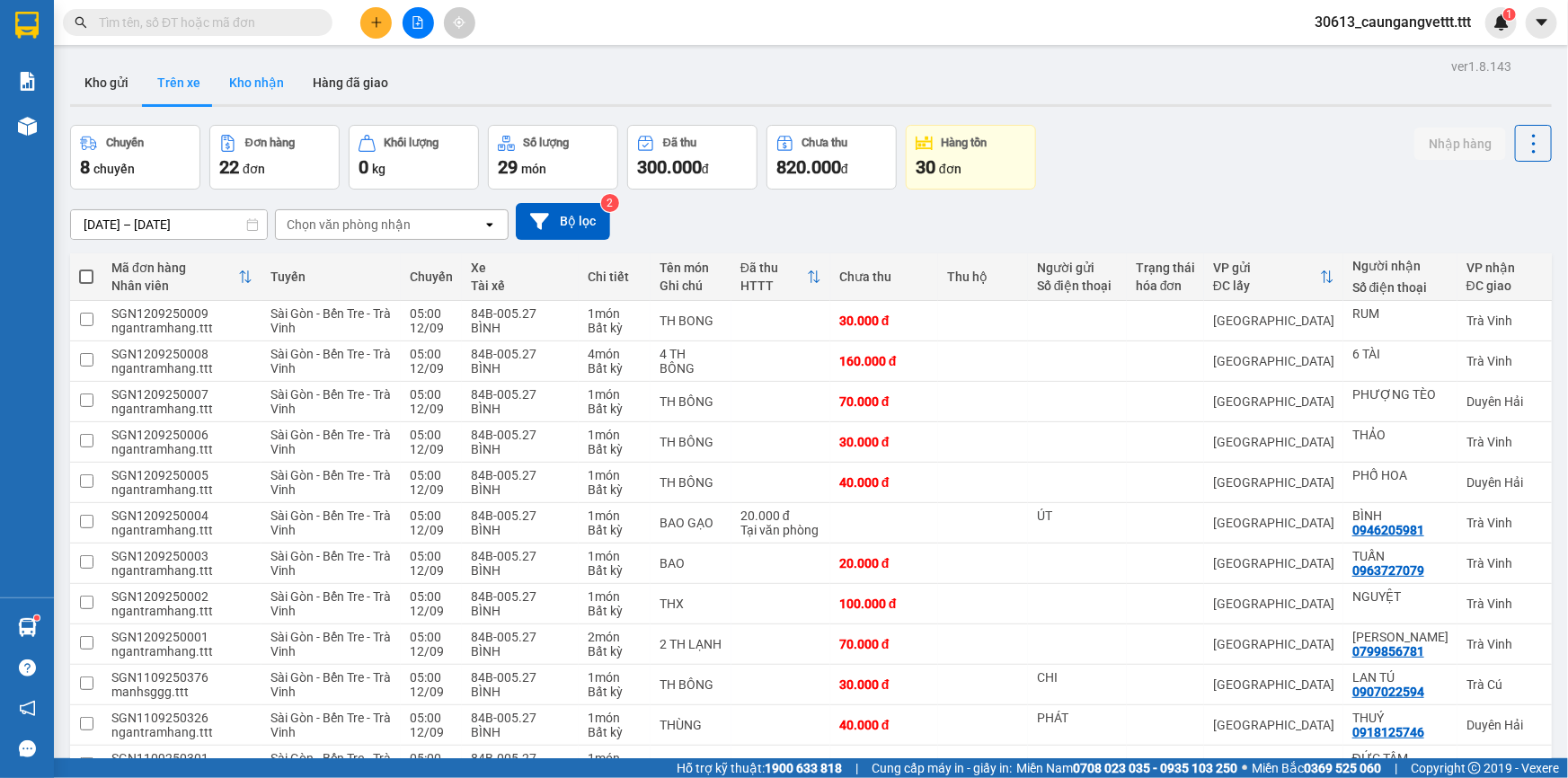
click at [254, 77] on button "Kho nhận" at bounding box center [256, 83] width 84 height 43
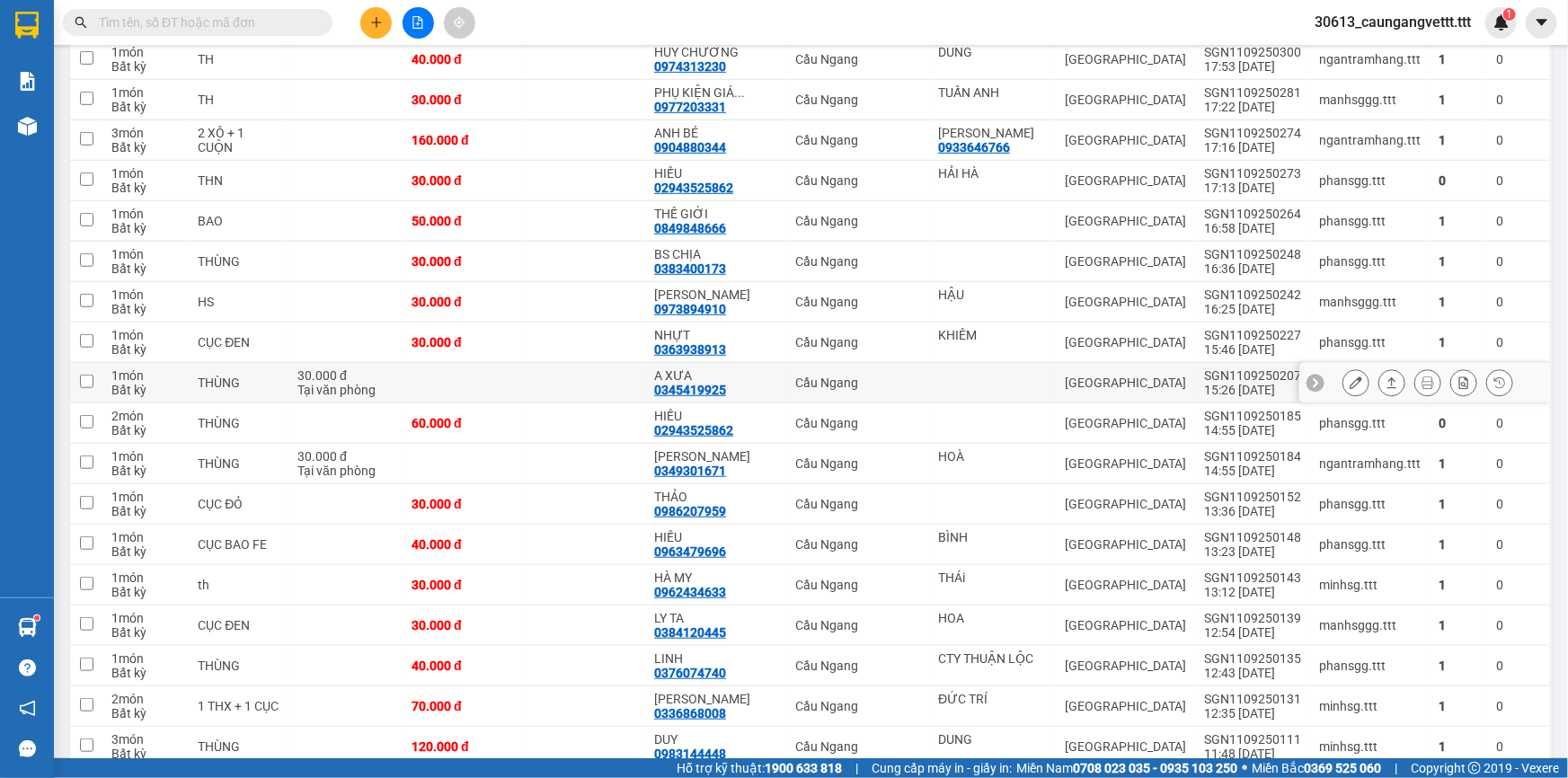
scroll to position [490, 0]
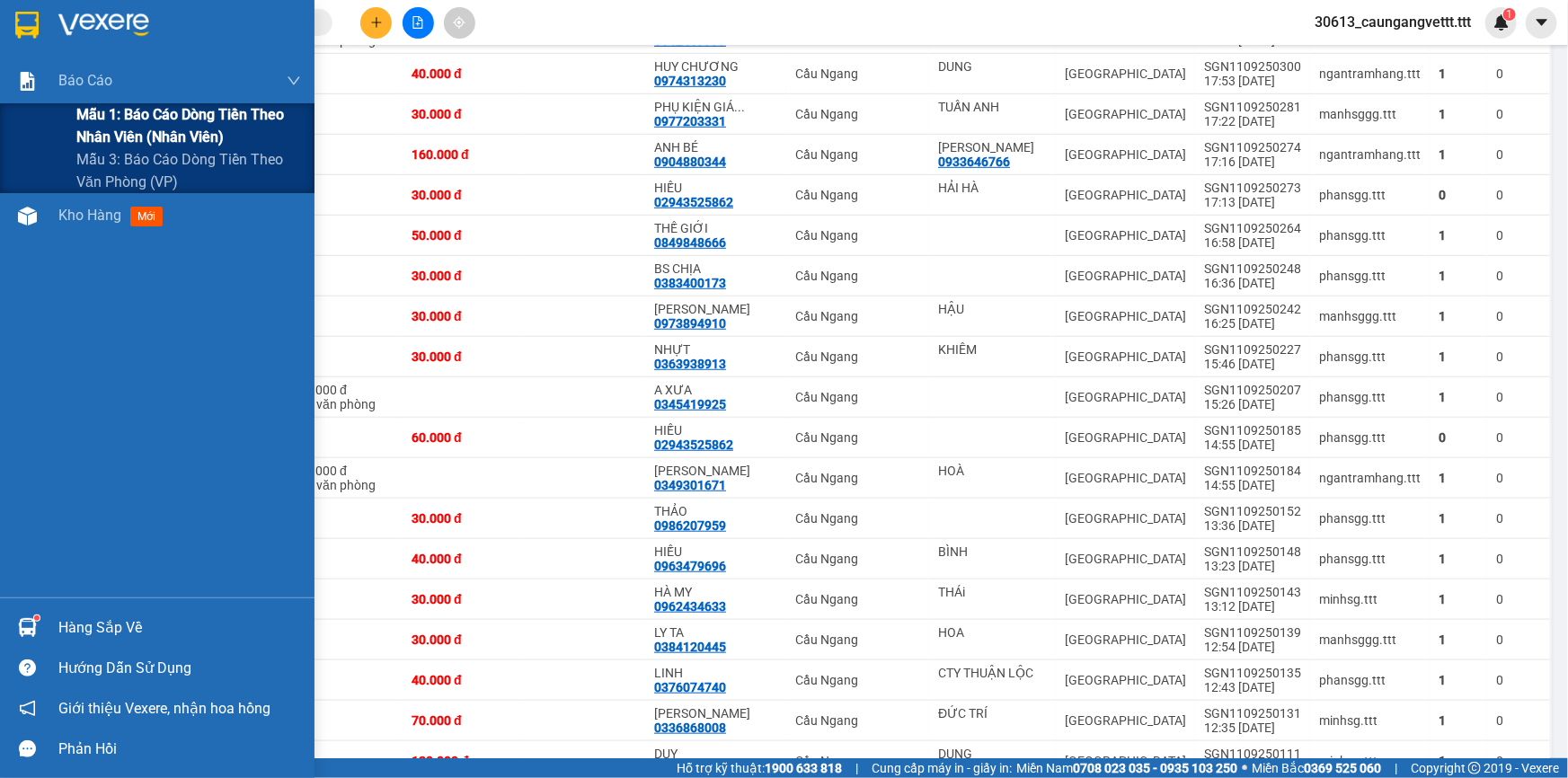
click at [149, 119] on span "Mẫu 1: Báo cáo dòng tiền theo nhân viên (nhân viên)" at bounding box center [188, 126] width 225 height 45
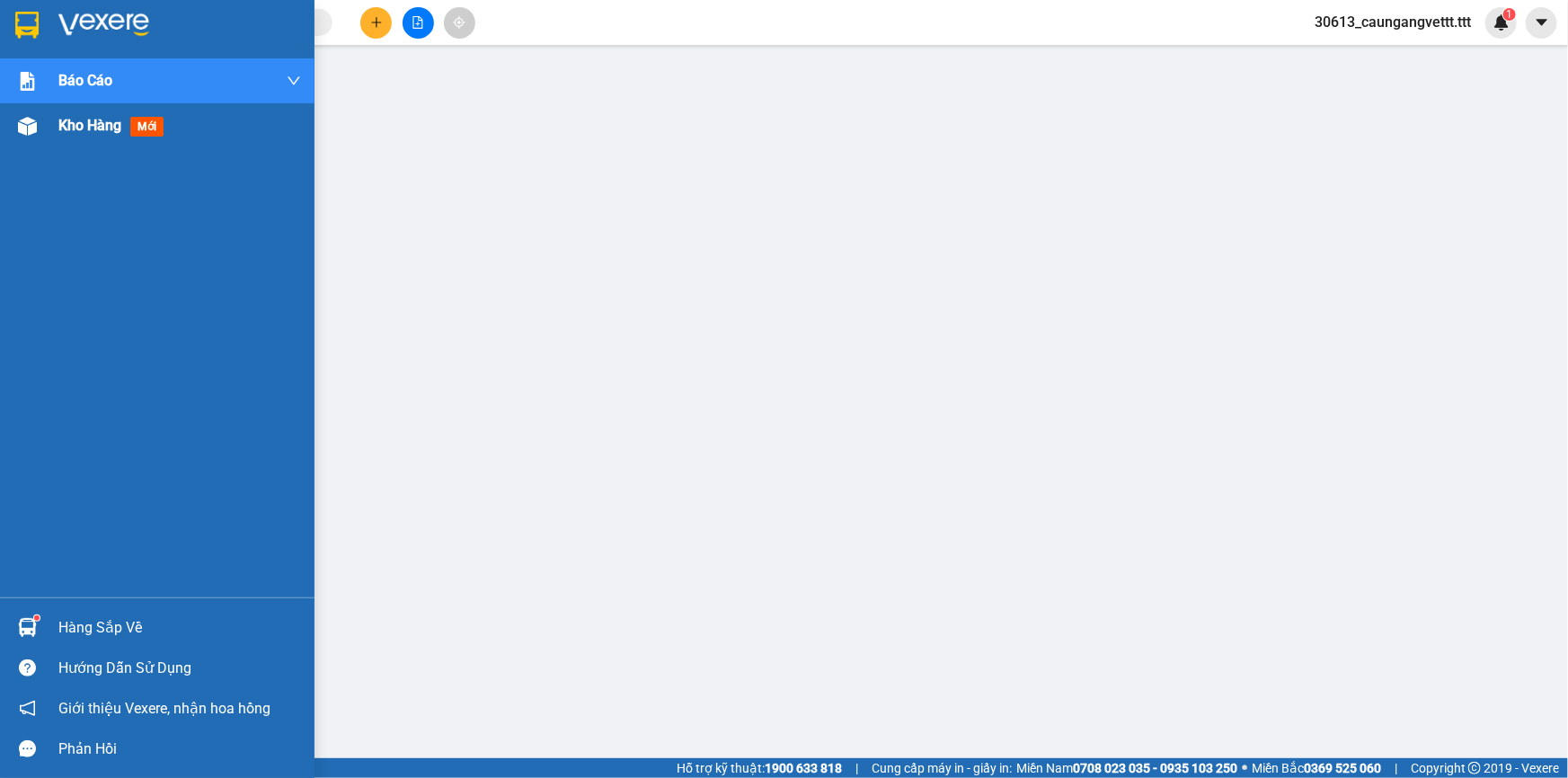
click at [73, 130] on span "Kho hàng" at bounding box center [89, 126] width 62 height 17
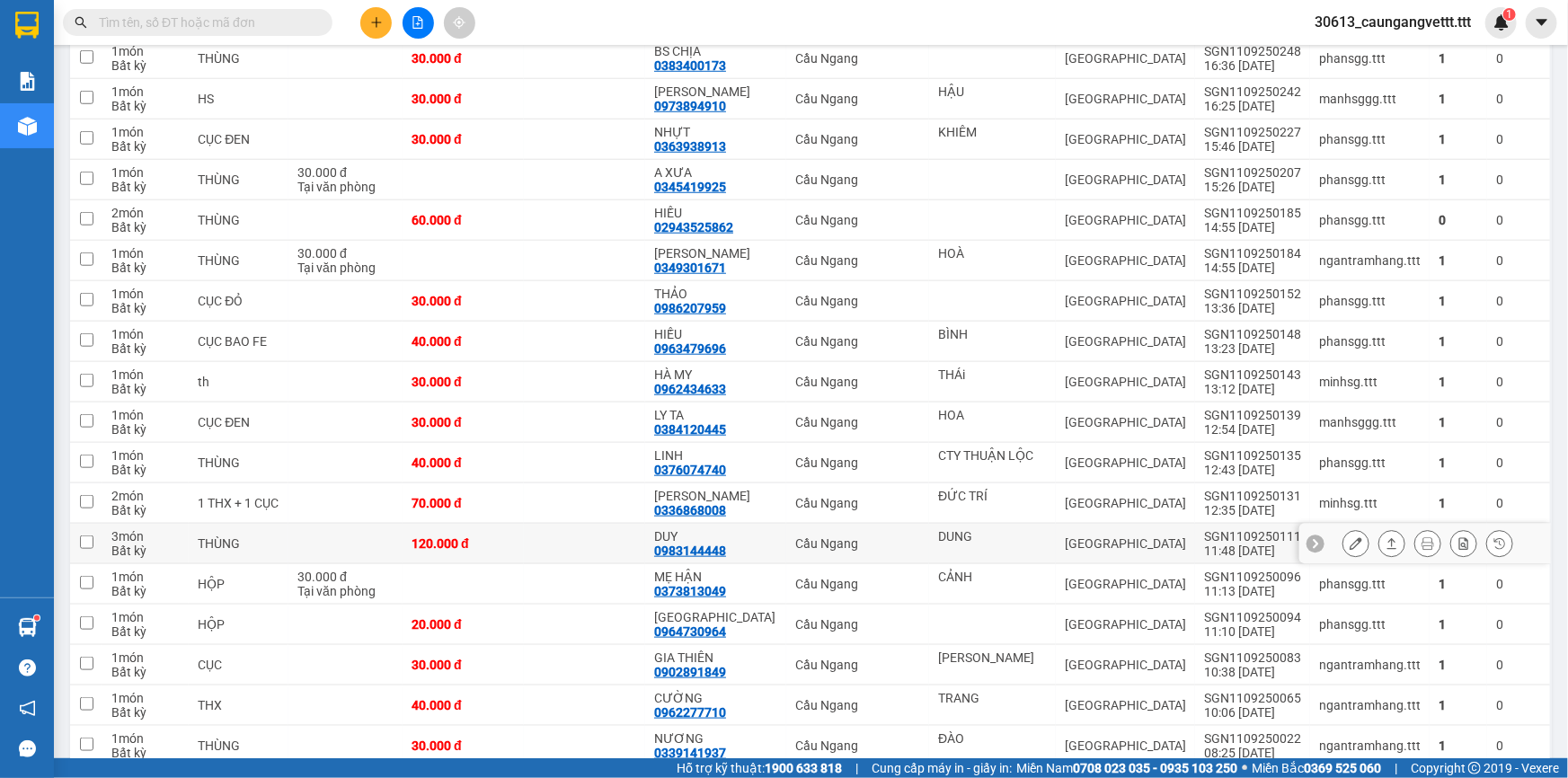
scroll to position [708, 0]
click at [370, 19] on icon "plus" at bounding box center [376, 22] width 12 height 12
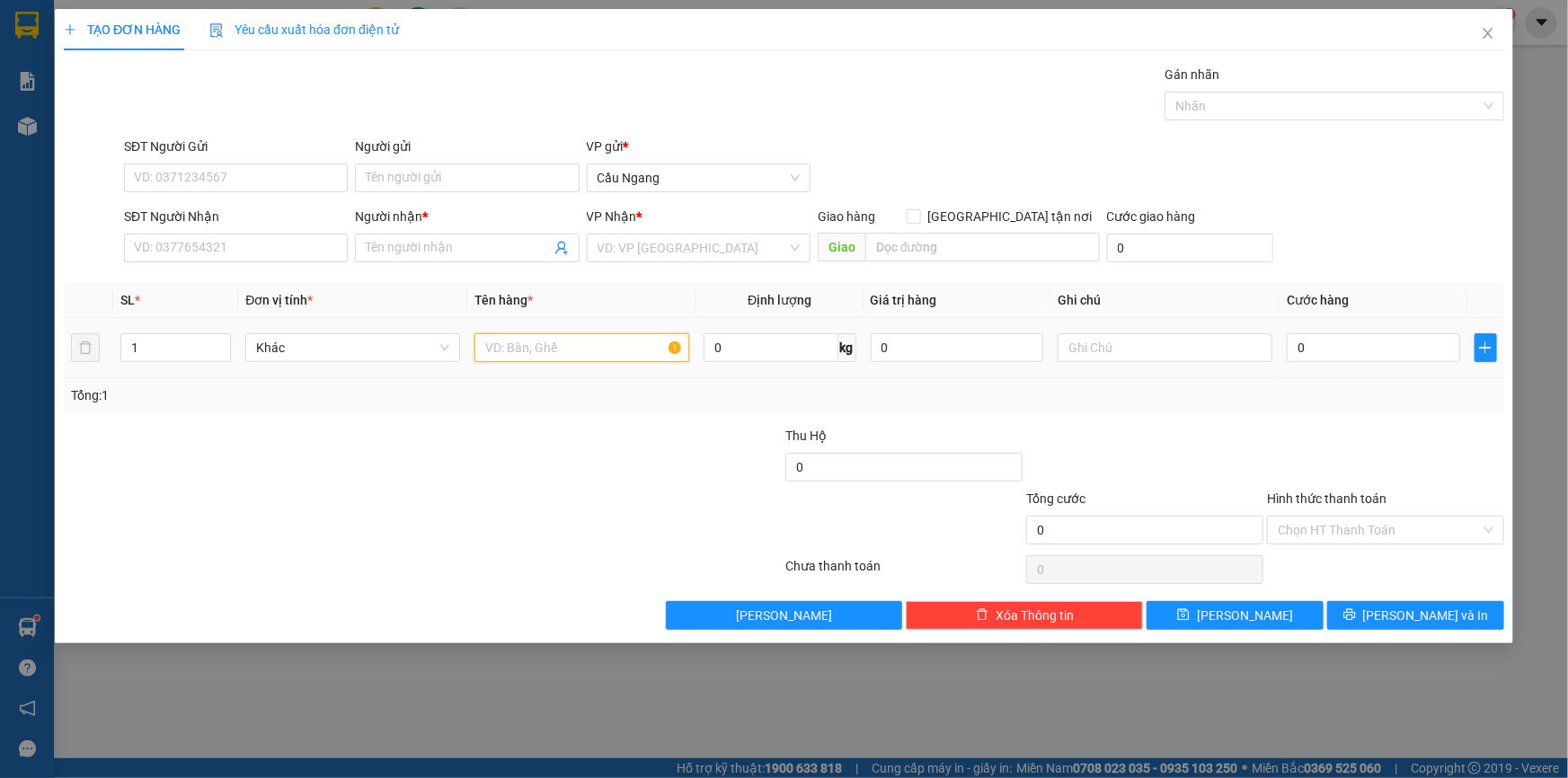
click at [540, 347] on input "text" at bounding box center [581, 348] width 214 height 29
type input "HS"
click at [650, 249] on input "search" at bounding box center [692, 248] width 189 height 27
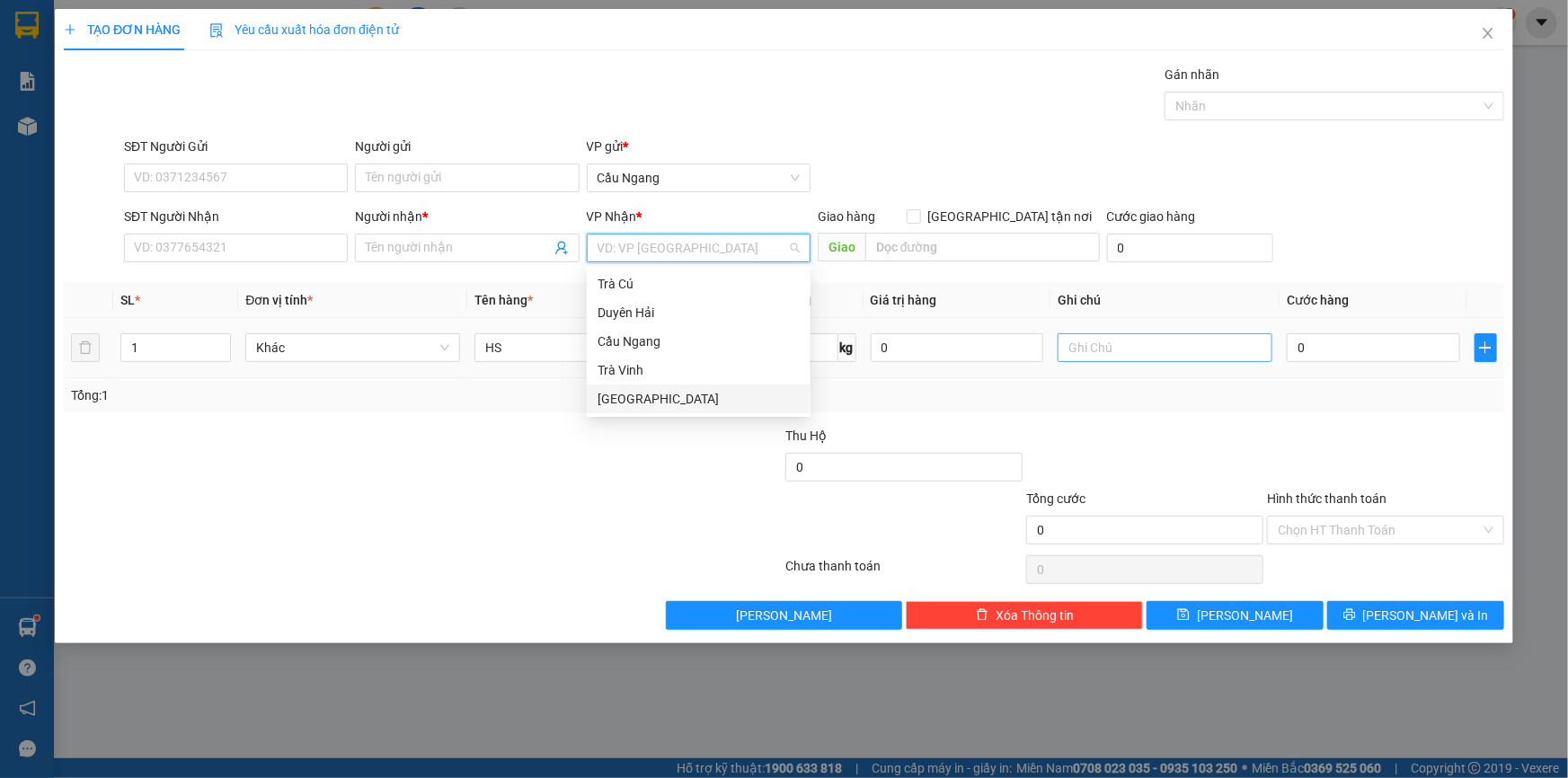
drag, startPoint x: 625, startPoint y: 403, endPoint x: 1066, endPoint y: 359, distance: 443.2
click at [627, 403] on div "[GEOGRAPHIC_DATA]" at bounding box center [698, 399] width 202 height 20
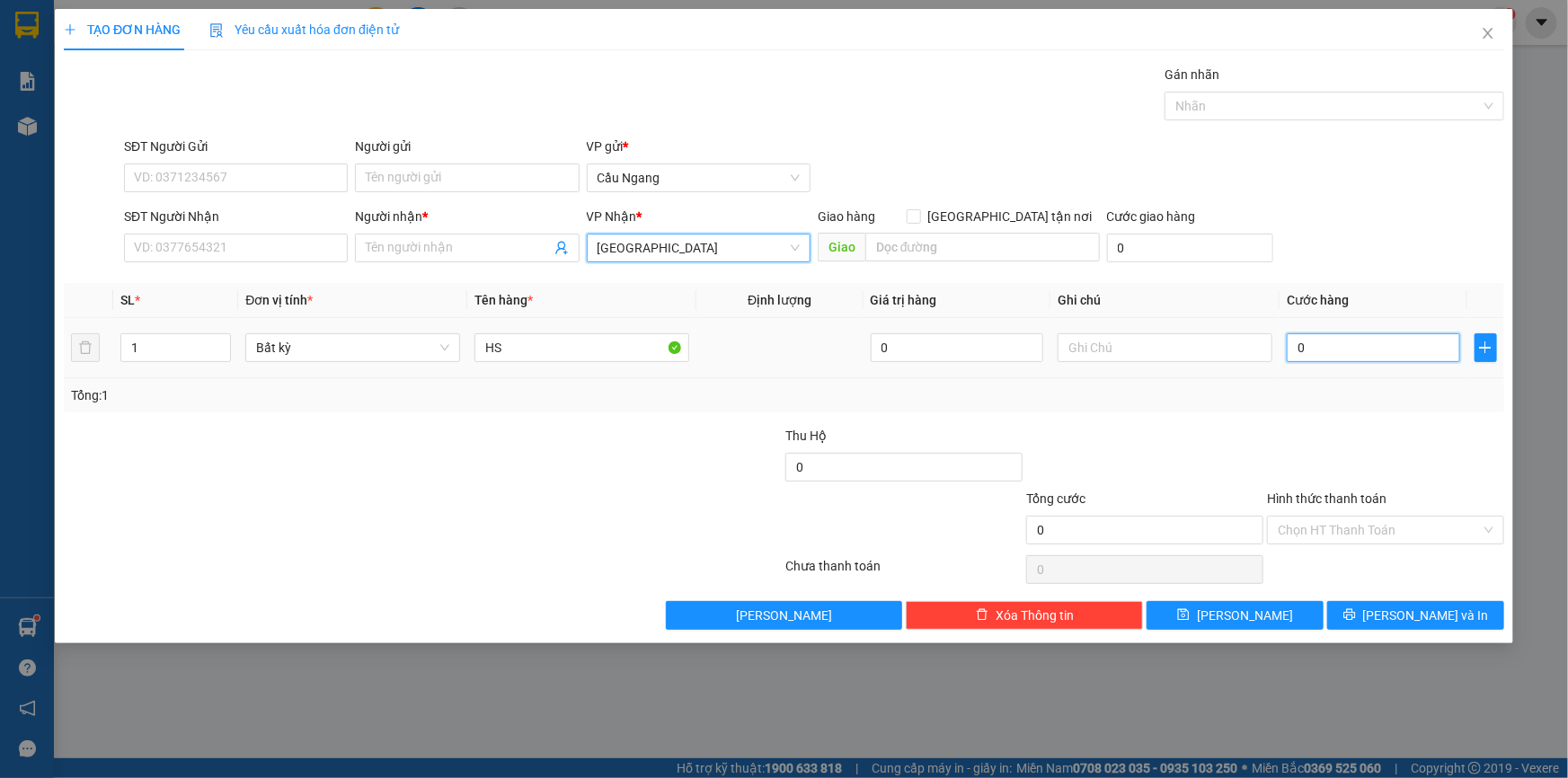
click at [1396, 354] on input "0" at bounding box center [1373, 348] width 173 height 29
type input "2"
type input "20"
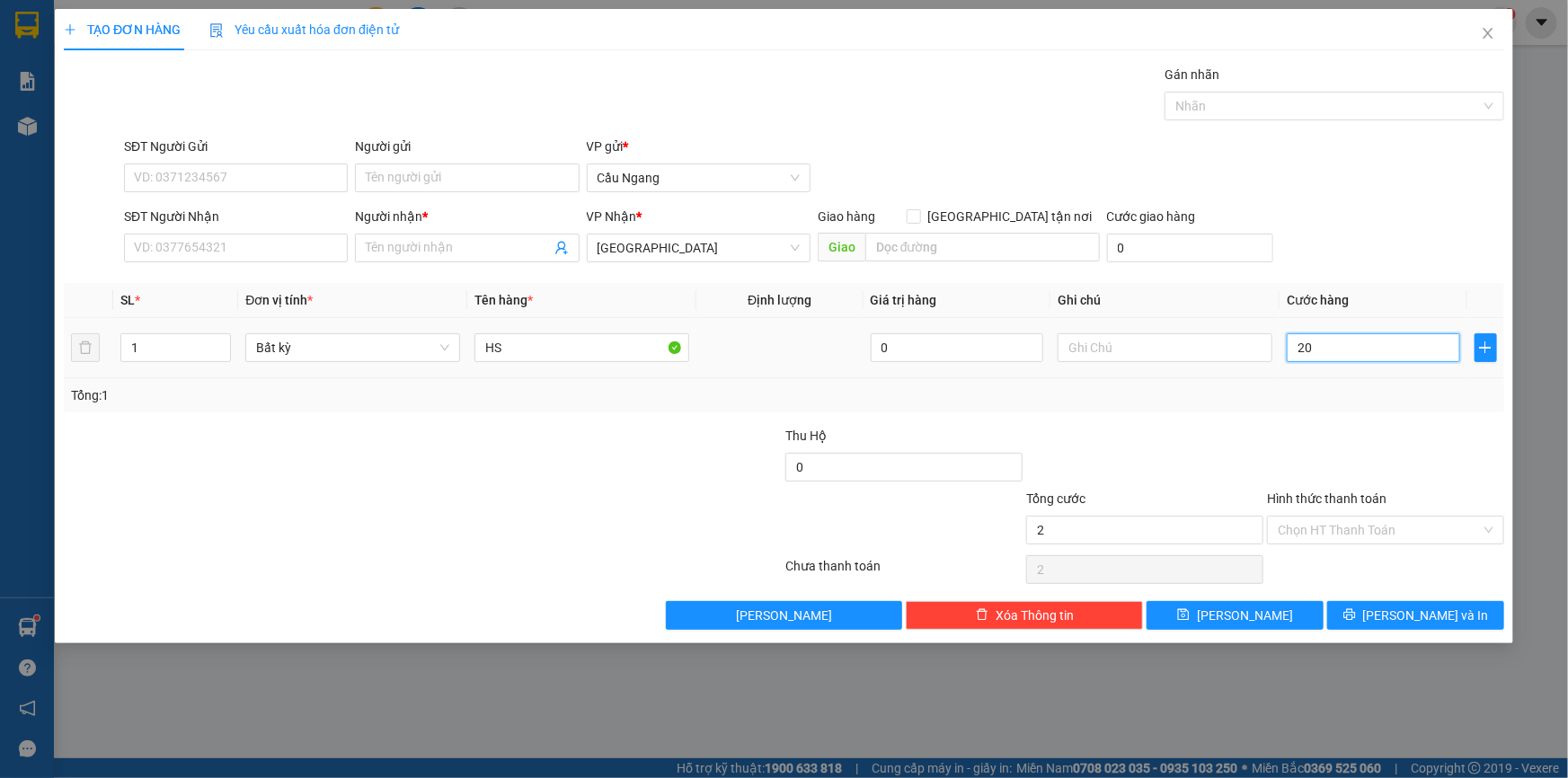
type input "20"
type input "200"
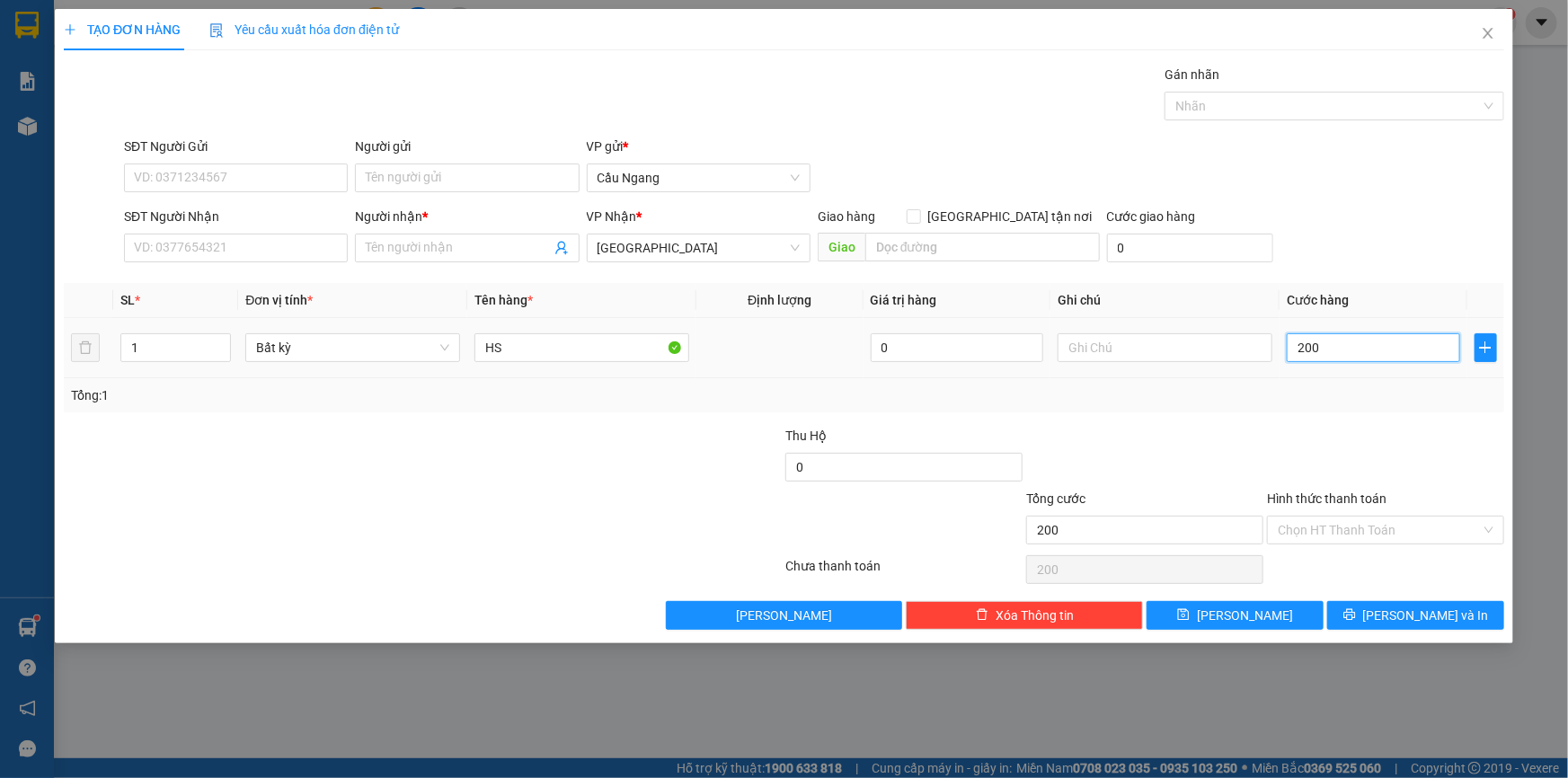
type input "2.000"
type input "20.000"
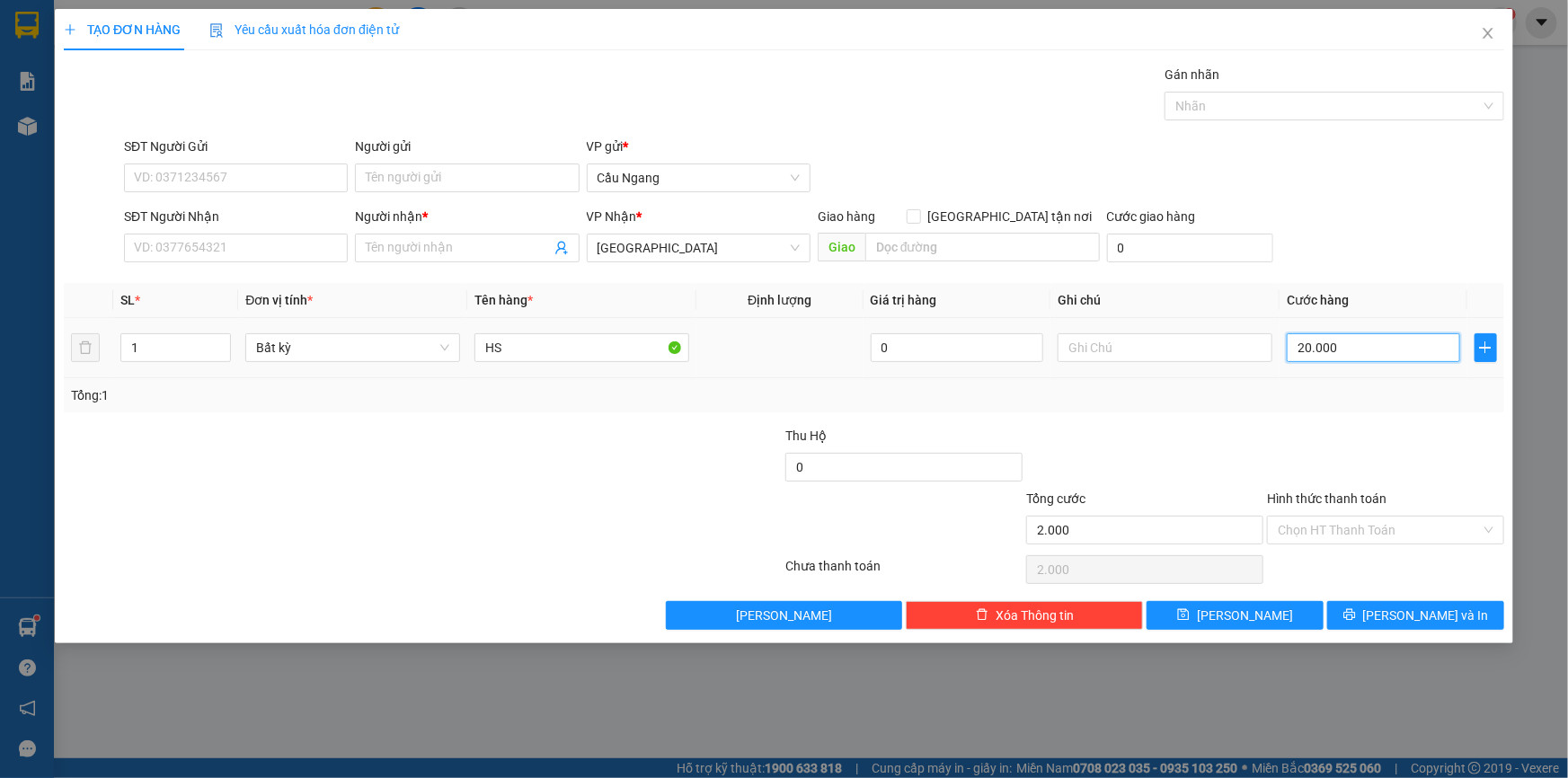
type input "20.000"
click at [1485, 35] on icon "close" at bounding box center [1487, 33] width 14 height 14
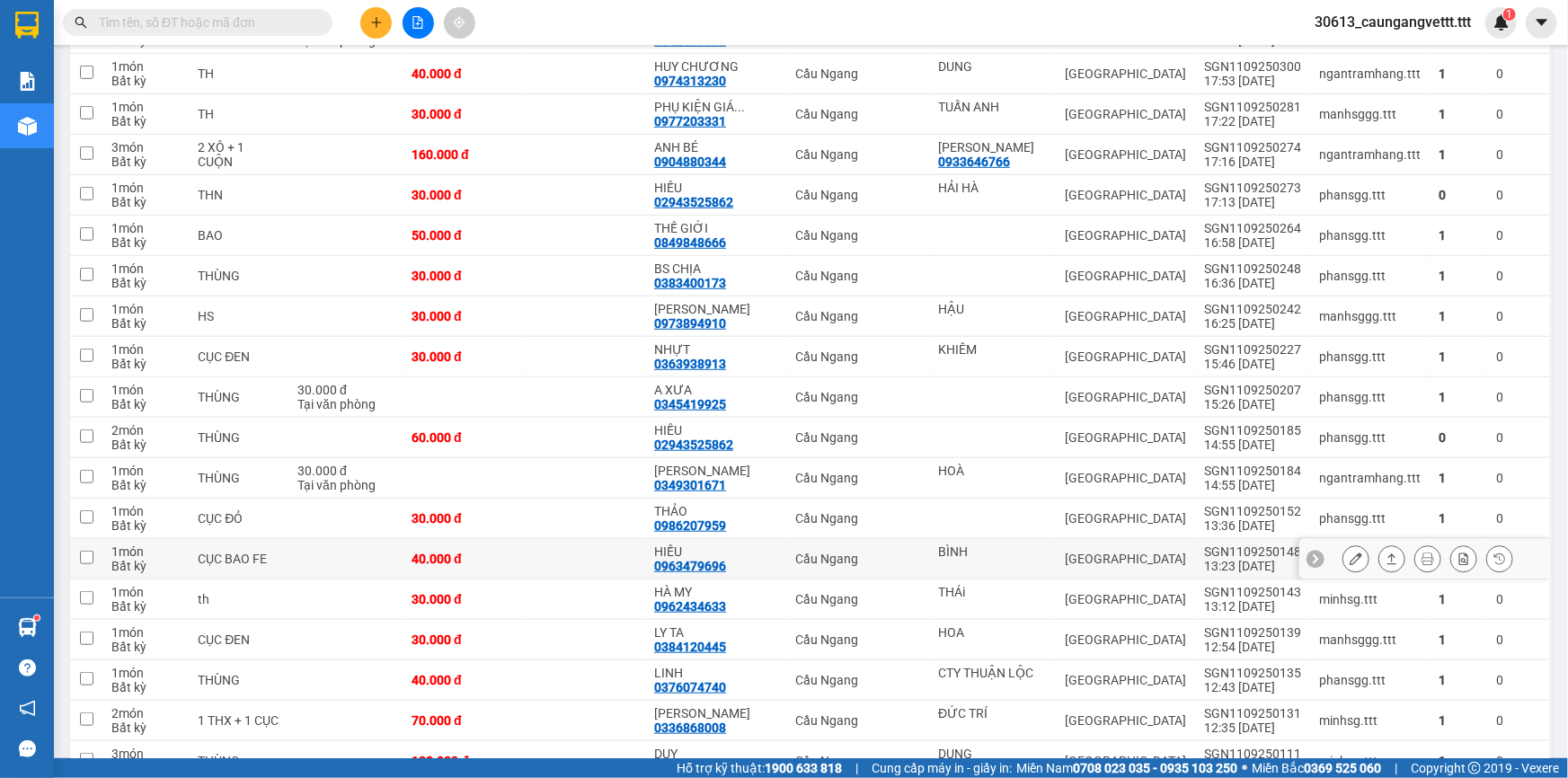
scroll to position [545, 0]
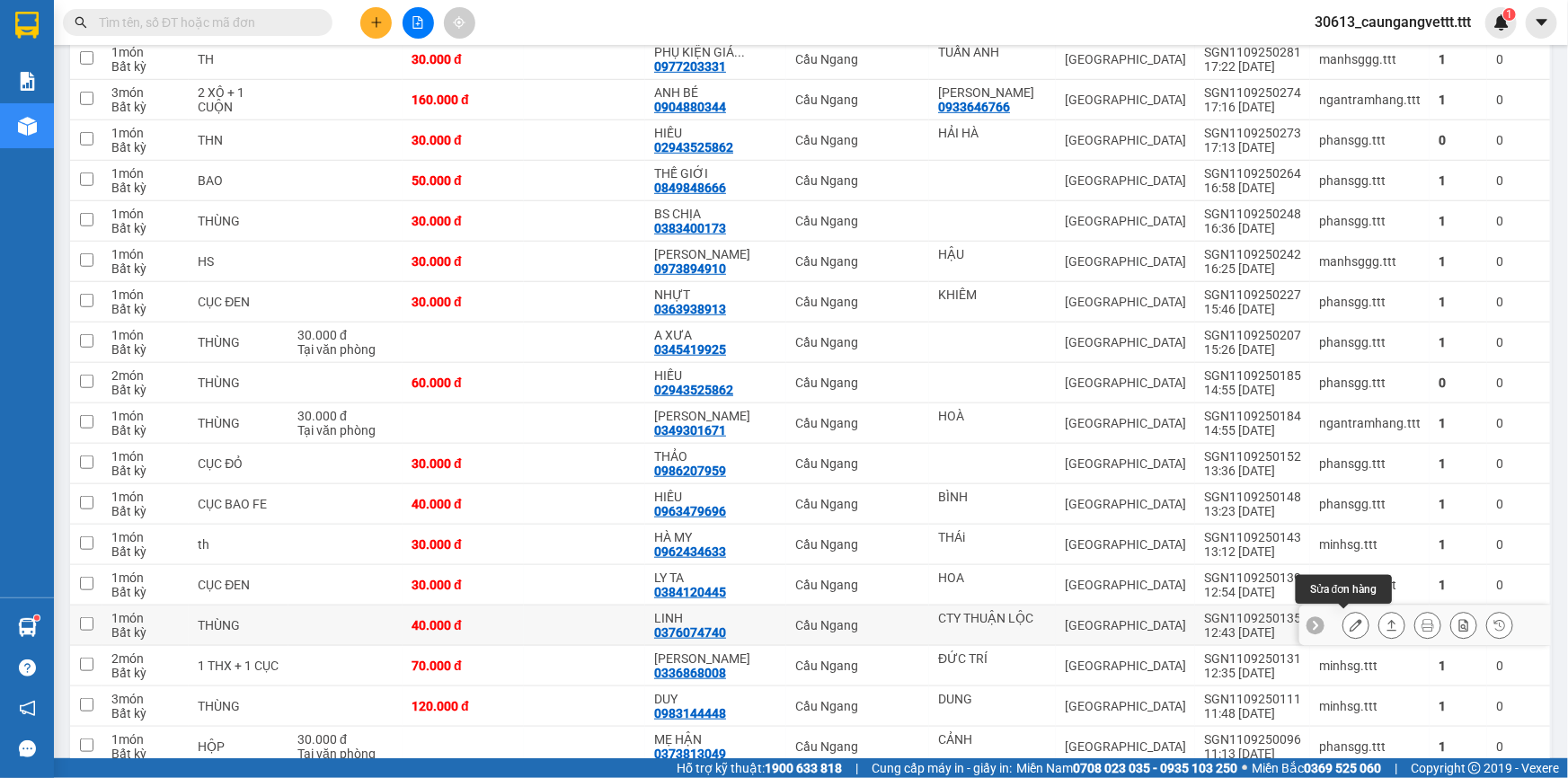
click at [1349, 621] on icon at bounding box center [1355, 624] width 12 height 12
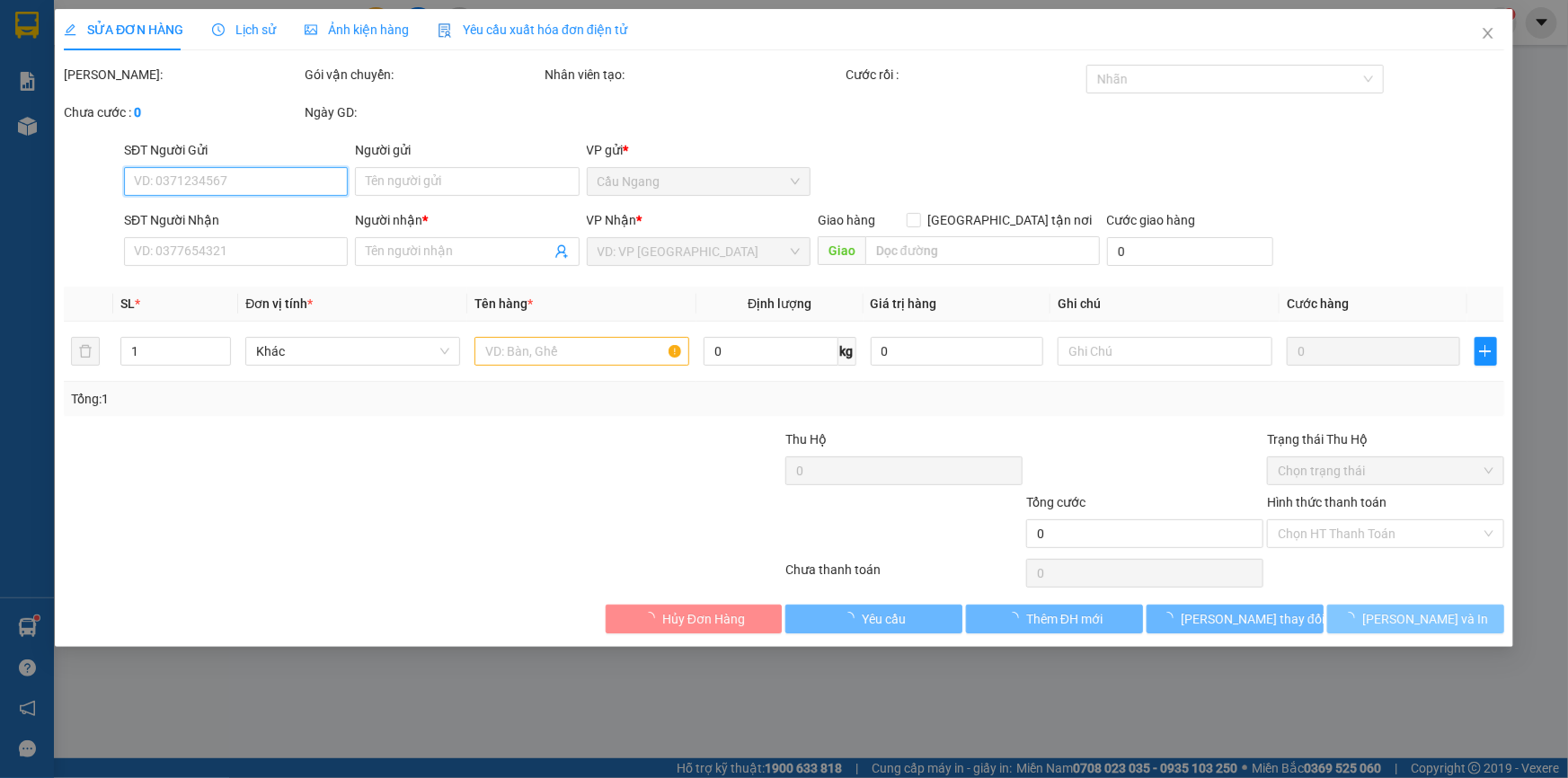
type input "CTY THUẬN LỘC"
type input "0376074740"
type input "LINH"
type input "40.000"
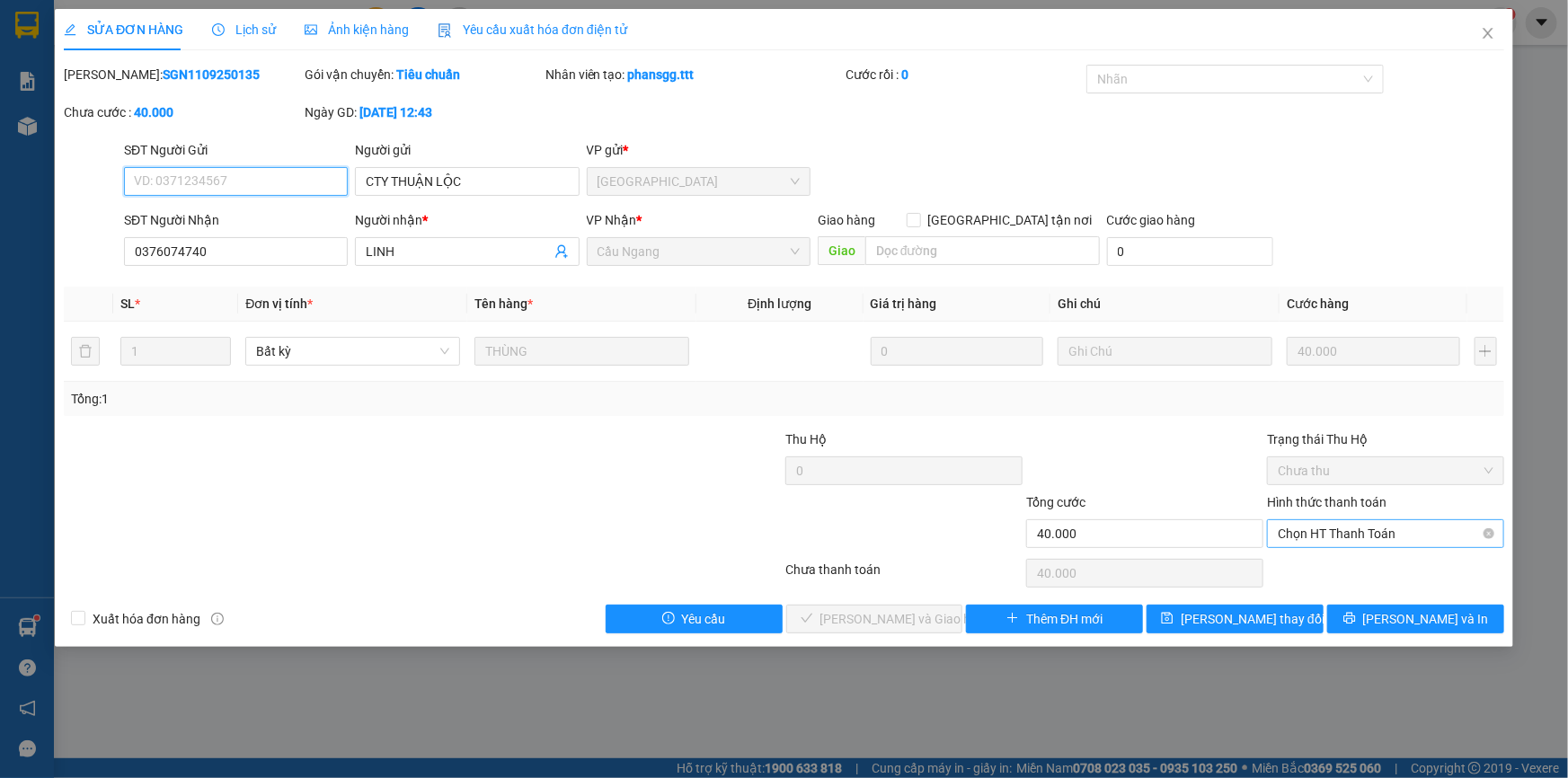
drag, startPoint x: 1339, startPoint y: 603, endPoint x: 1321, endPoint y: 532, distance: 73.2
click at [1321, 532] on span "Chọn HT Thanh Toán" at bounding box center [1385, 533] width 215 height 27
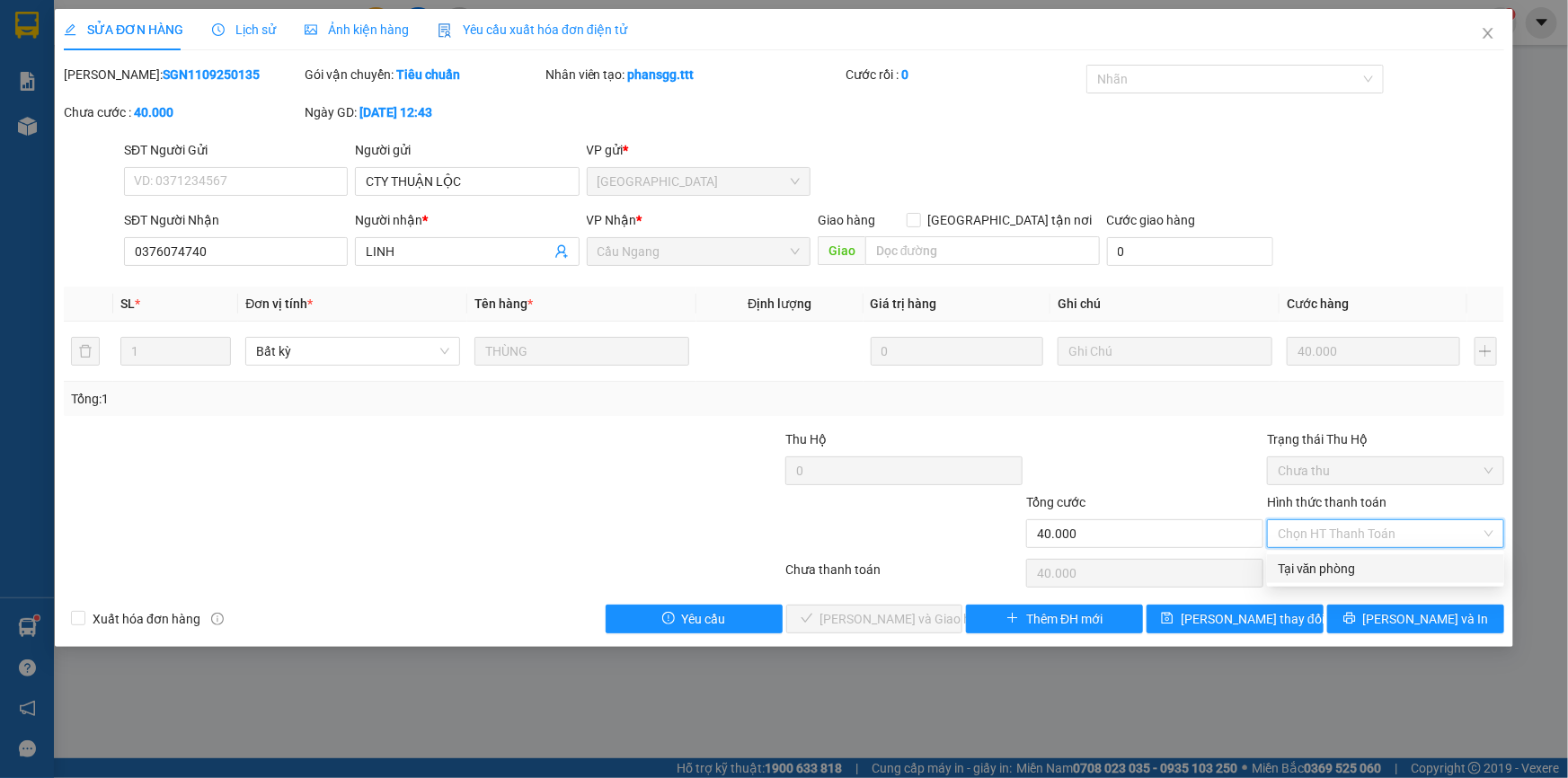
click at [1315, 573] on div "Tại văn phòng" at bounding box center [1385, 569] width 215 height 20
type input "0"
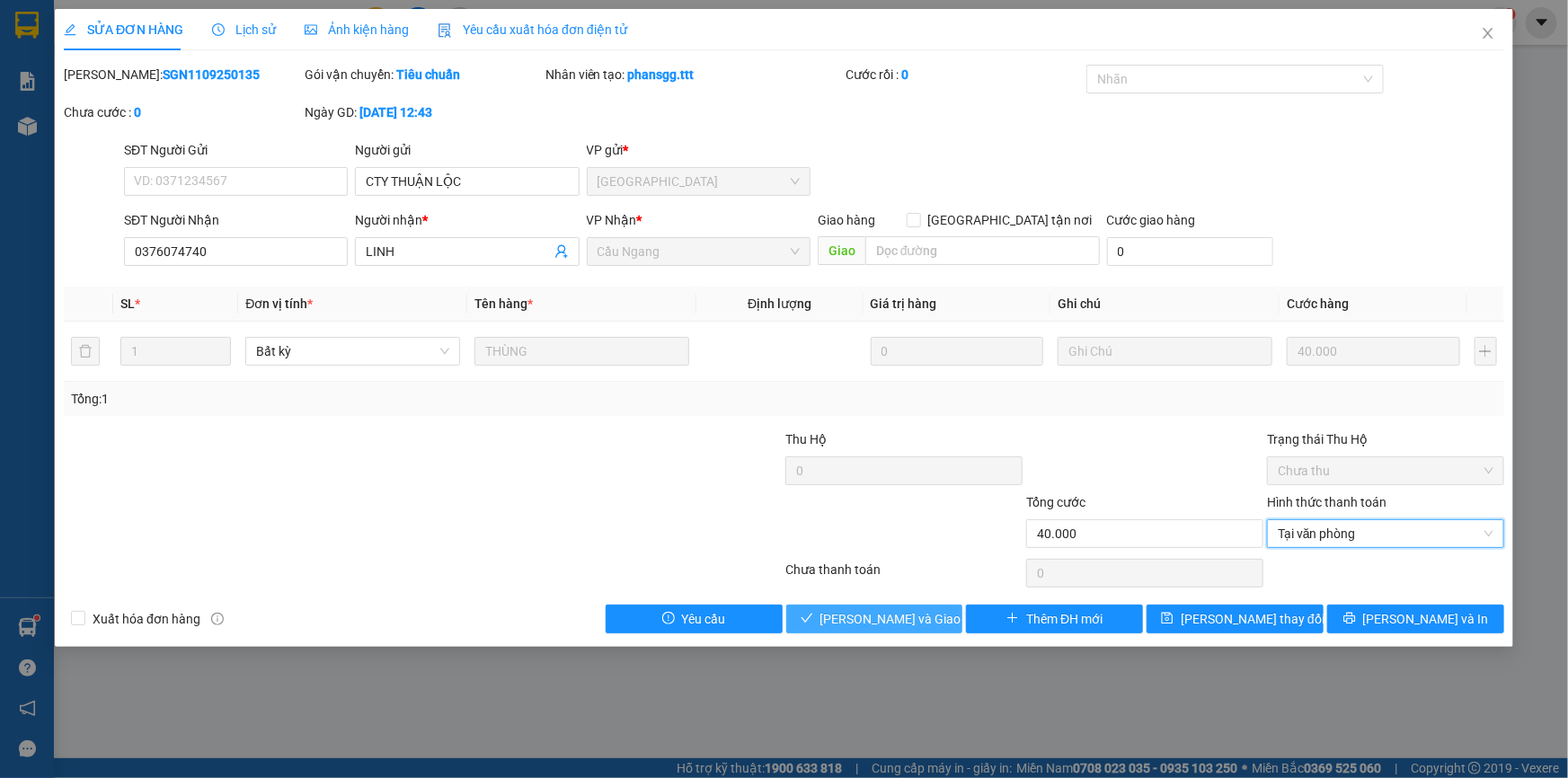
click at [906, 619] on span "[PERSON_NAME] và Giao hàng" at bounding box center [907, 619] width 173 height 20
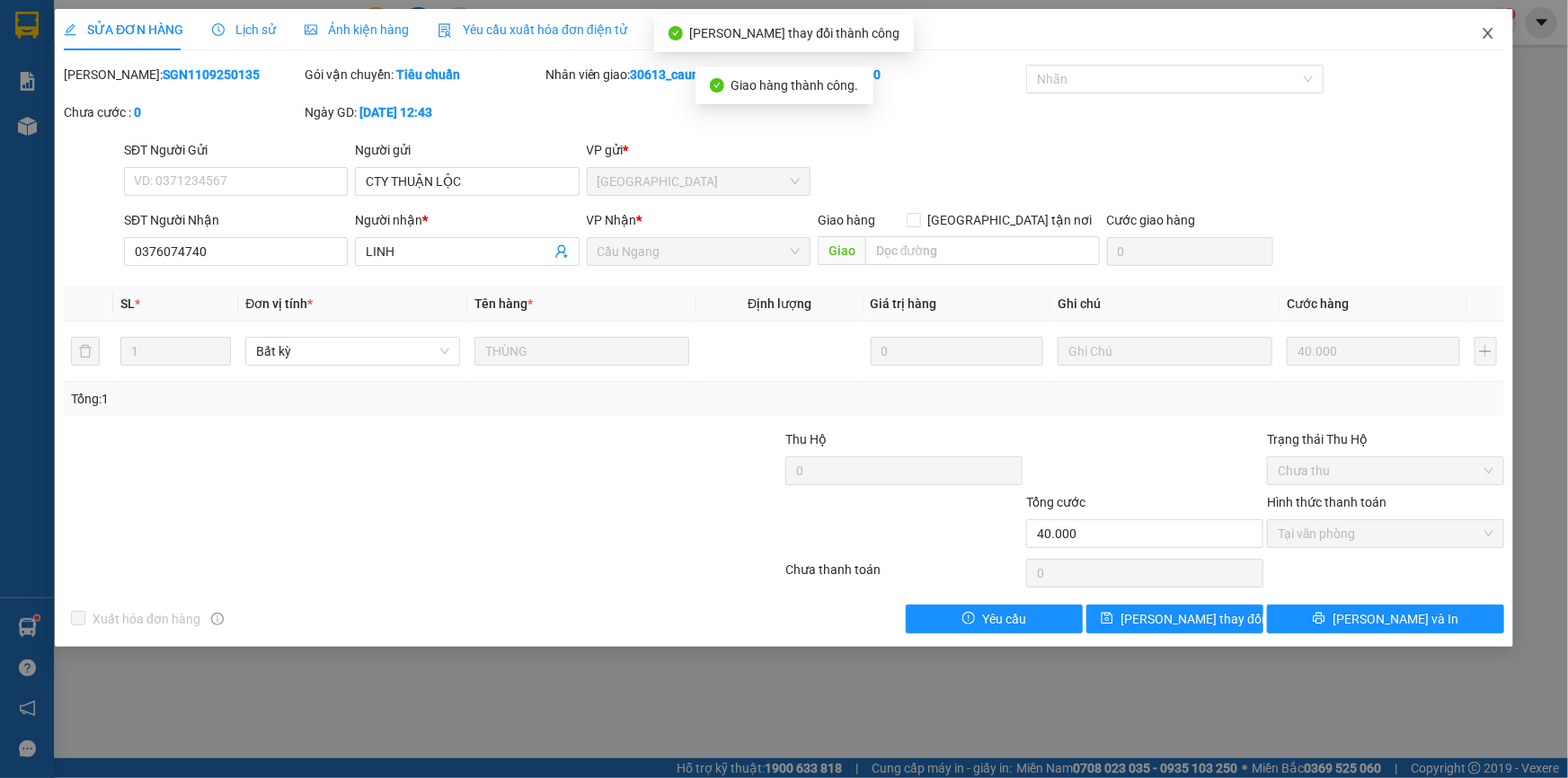
click at [1488, 33] on icon "close" at bounding box center [1487, 33] width 10 height 11
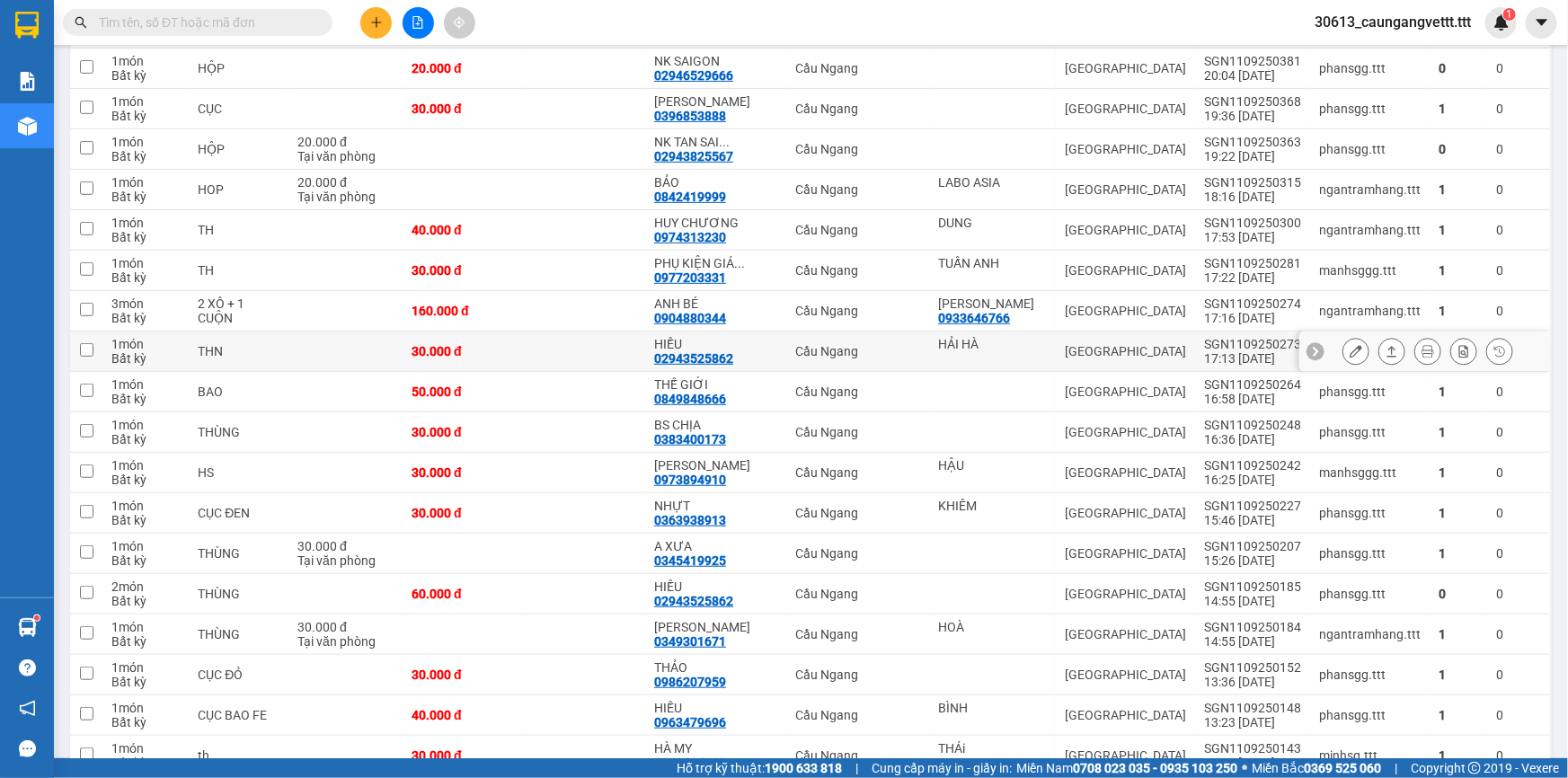
scroll to position [326, 0]
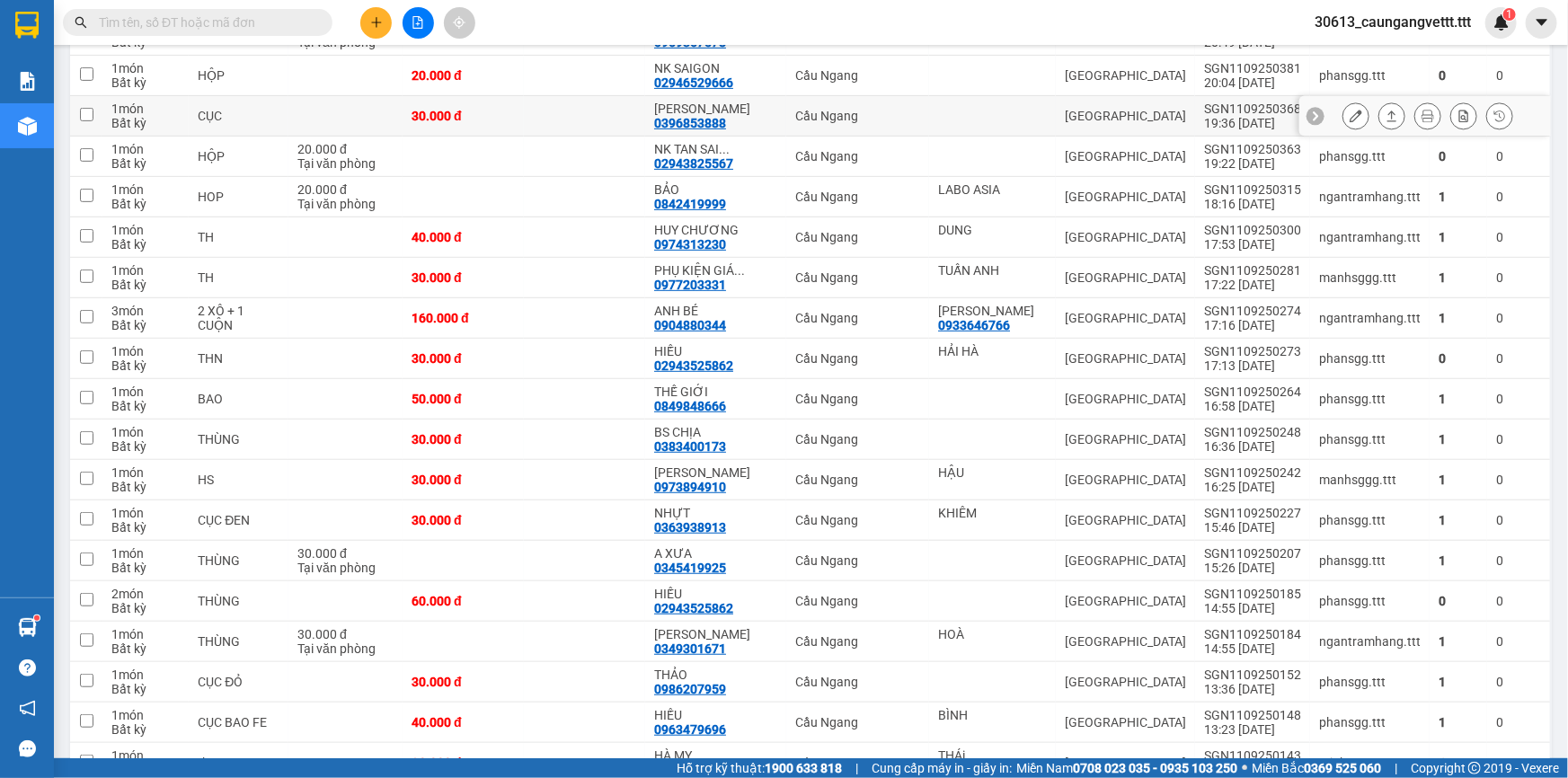
click at [1349, 109] on icon at bounding box center [1355, 115] width 12 height 12
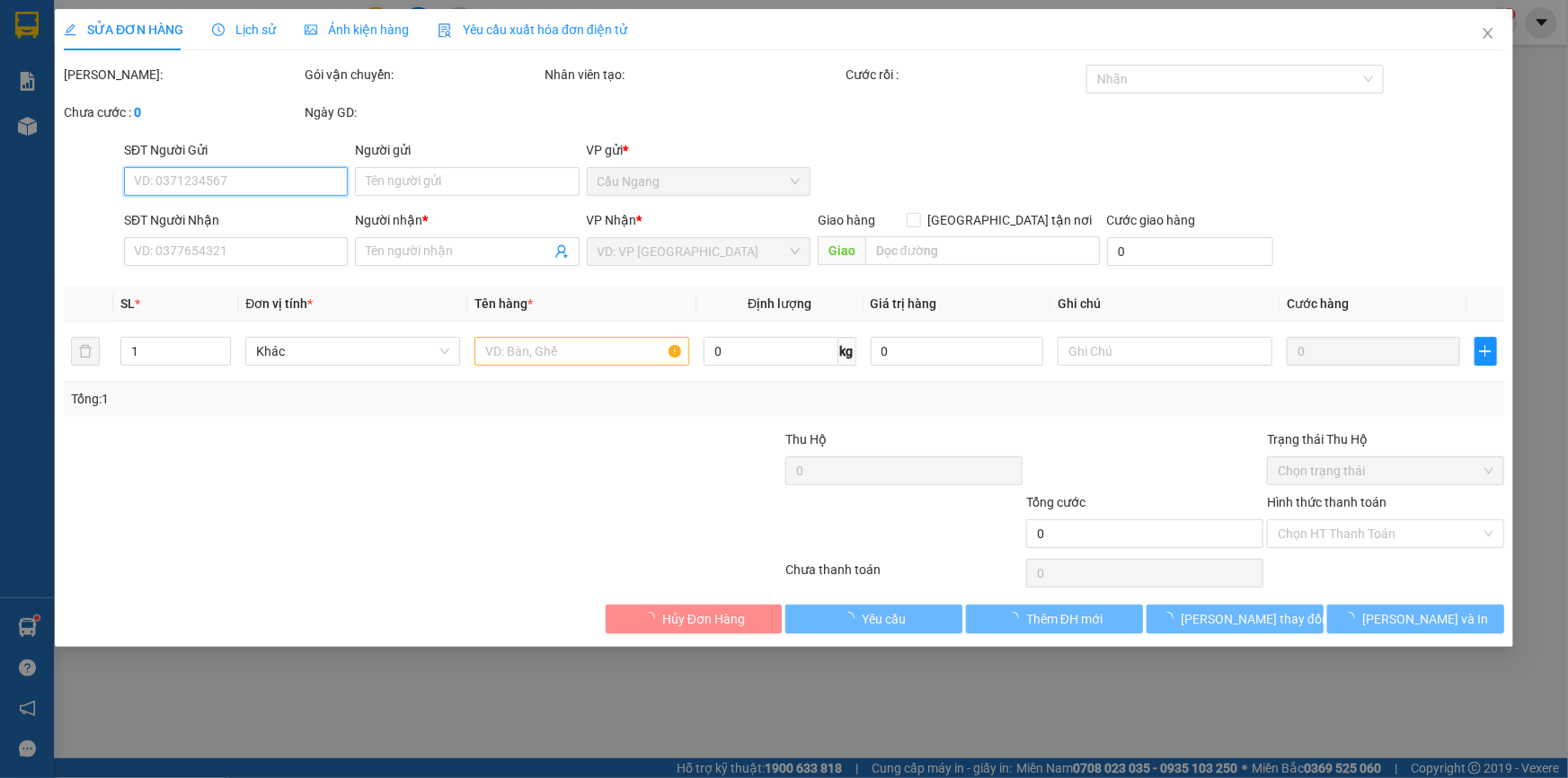
type input "0396853888"
type input "[PERSON_NAME]"
type input "30.000"
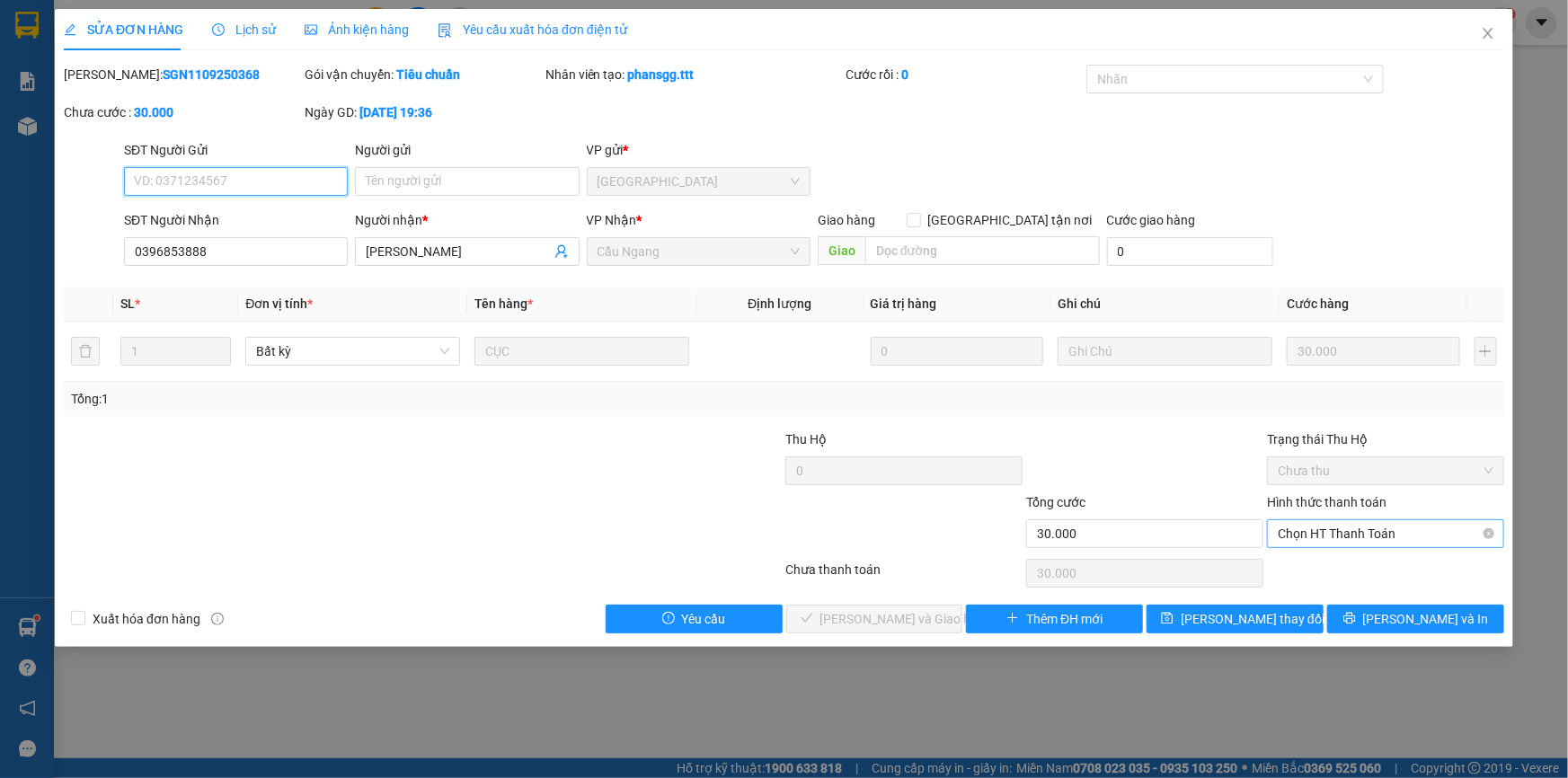
click at [1320, 532] on span "Chọn HT Thanh Toán" at bounding box center [1385, 533] width 215 height 27
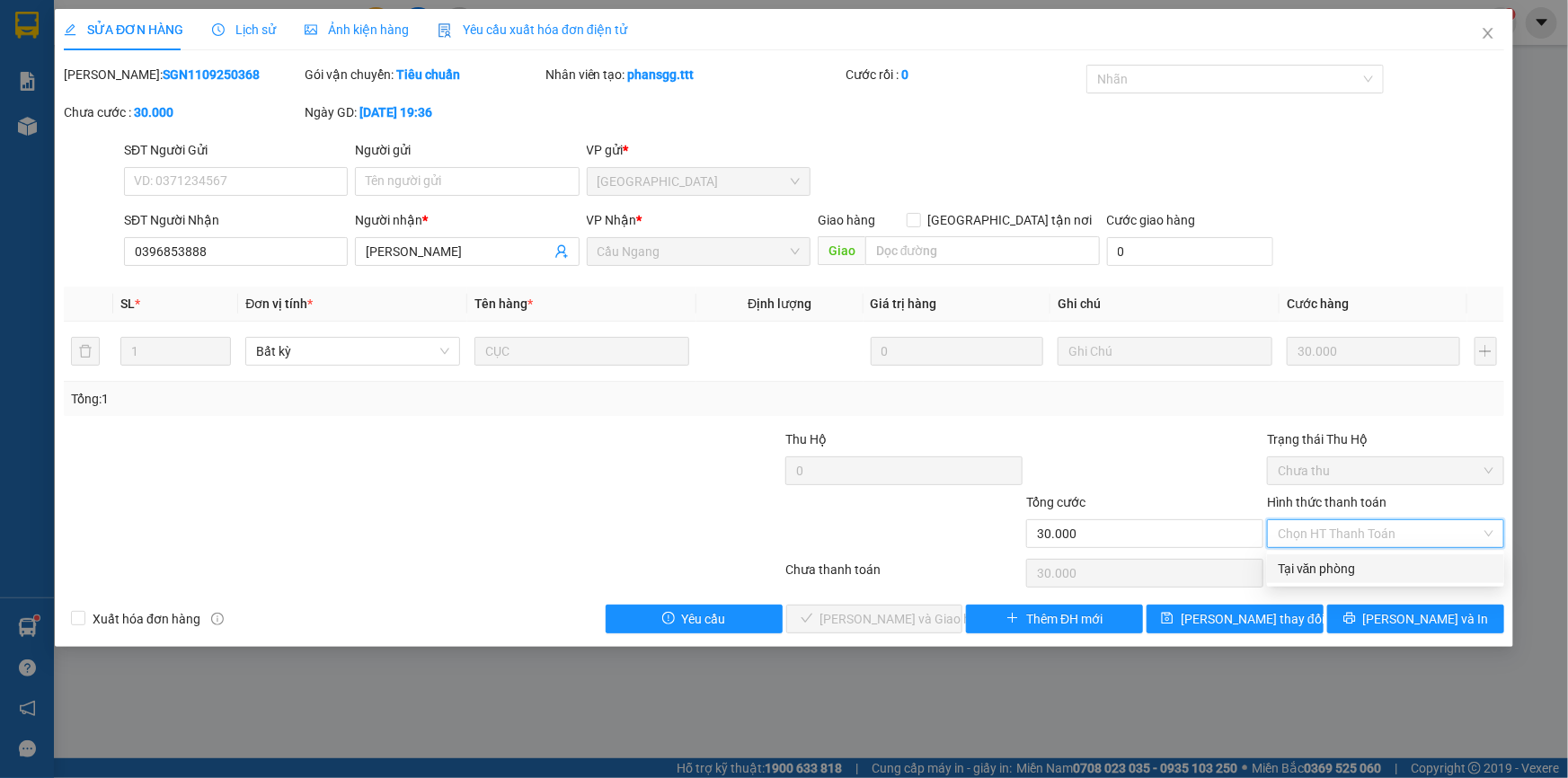
click at [1311, 570] on div "Tại văn phòng" at bounding box center [1385, 569] width 215 height 20
type input "0"
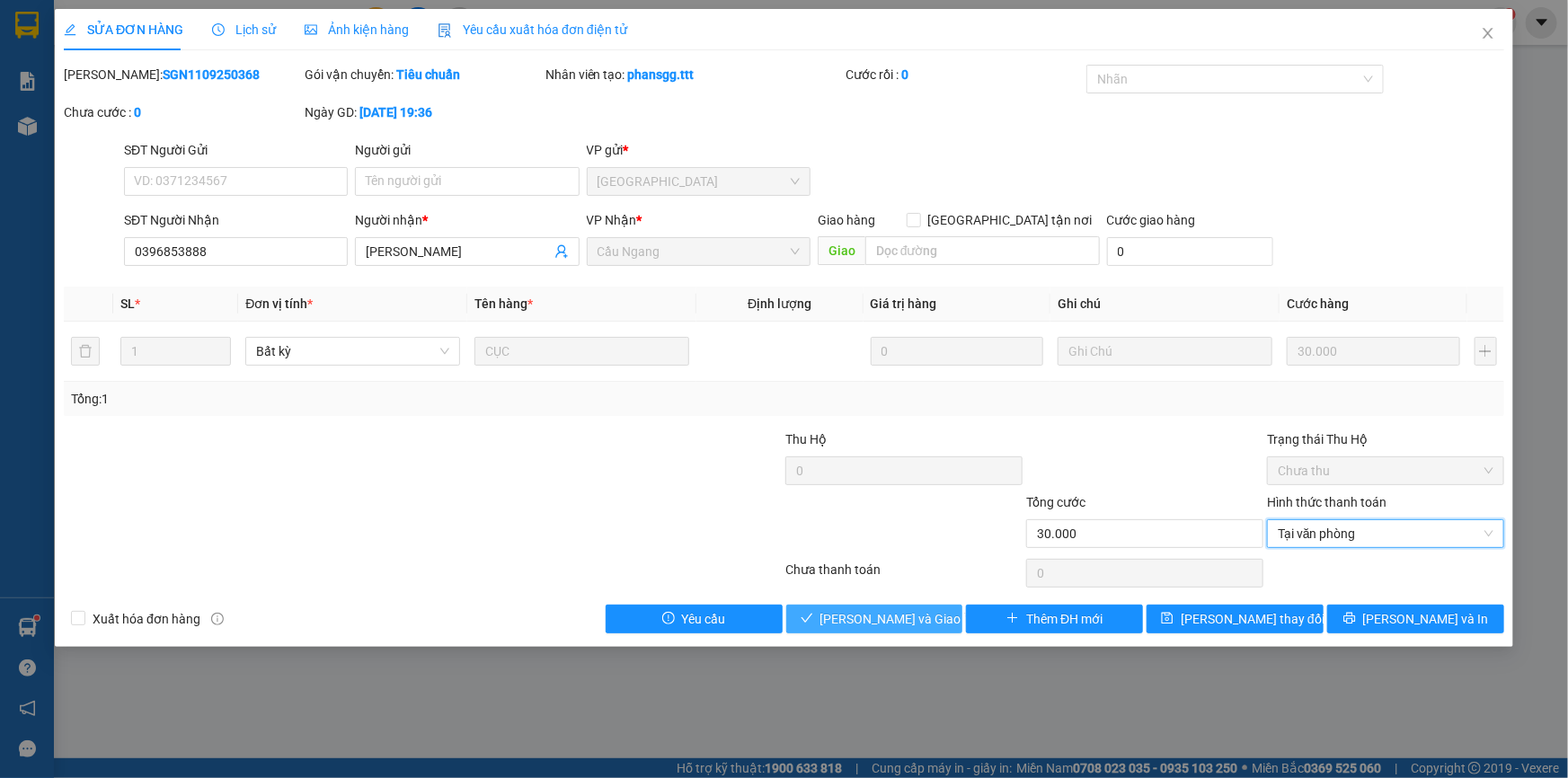
click at [910, 617] on span "[PERSON_NAME] và Giao hàng" at bounding box center [907, 619] width 173 height 20
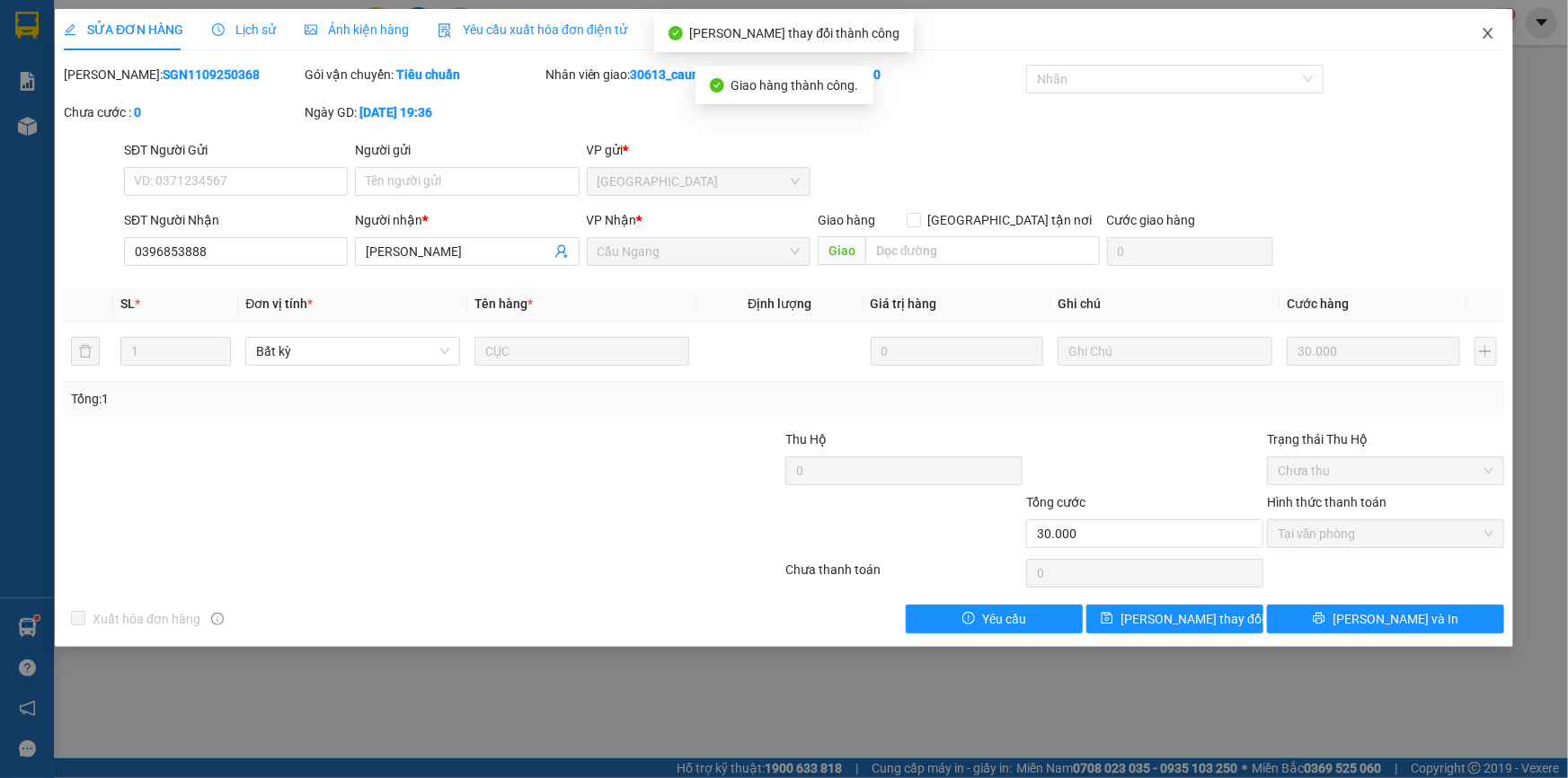
click at [1485, 33] on icon "close" at bounding box center [1487, 33] width 10 height 11
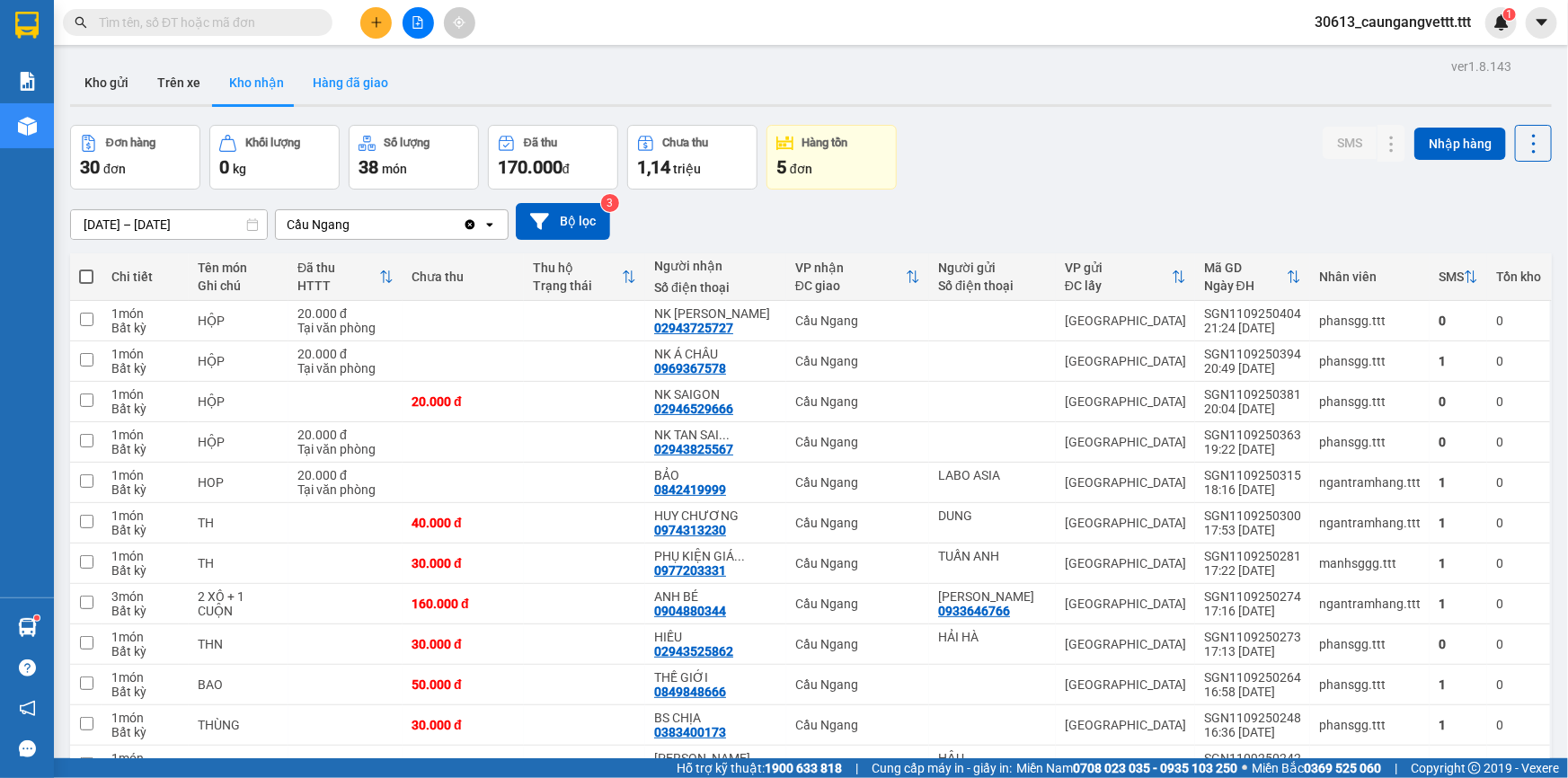
click at [337, 78] on button "Hàng đã giao" at bounding box center [350, 83] width 104 height 43
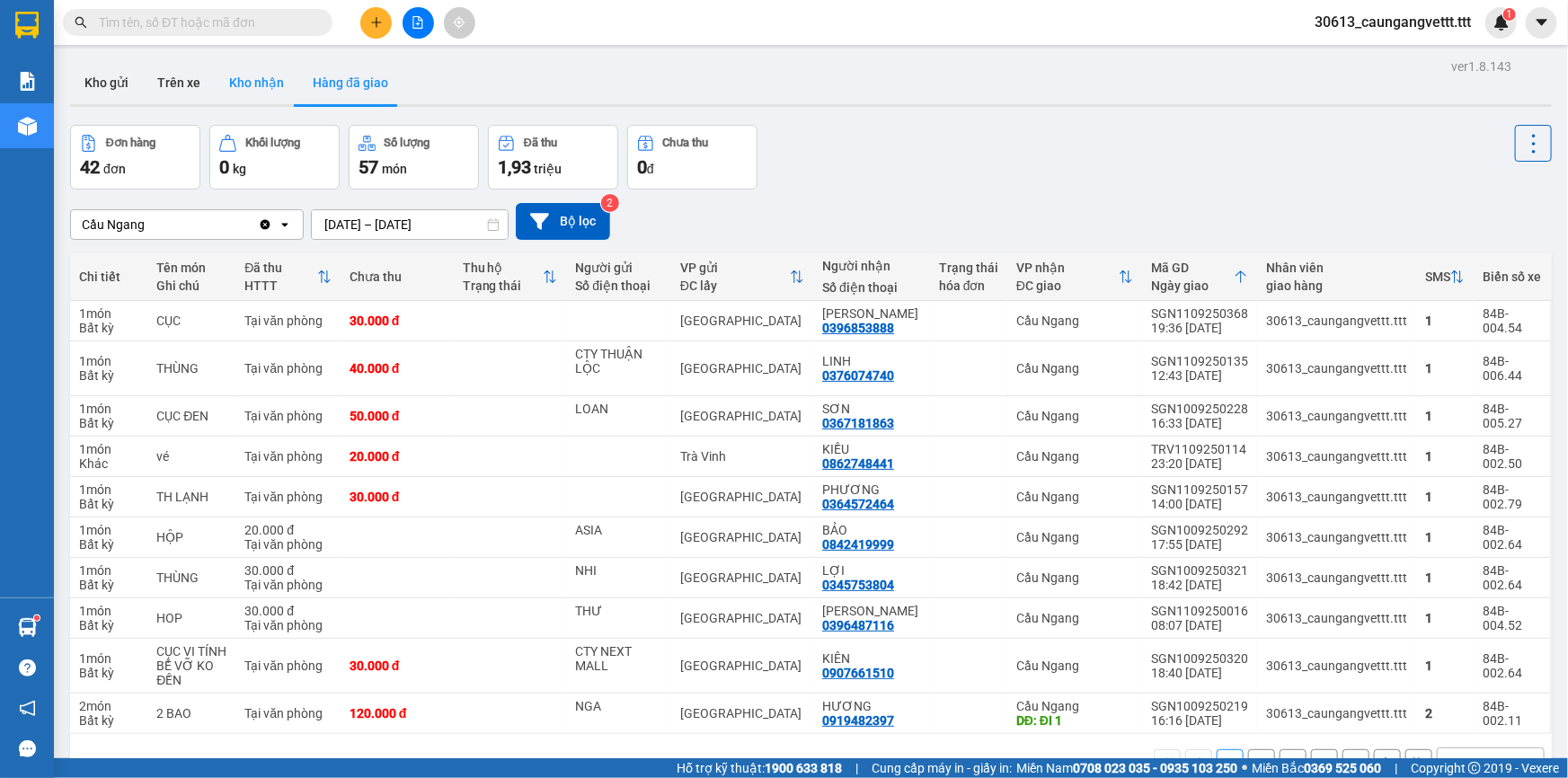
click at [245, 83] on button "Kho nhận" at bounding box center [256, 83] width 84 height 43
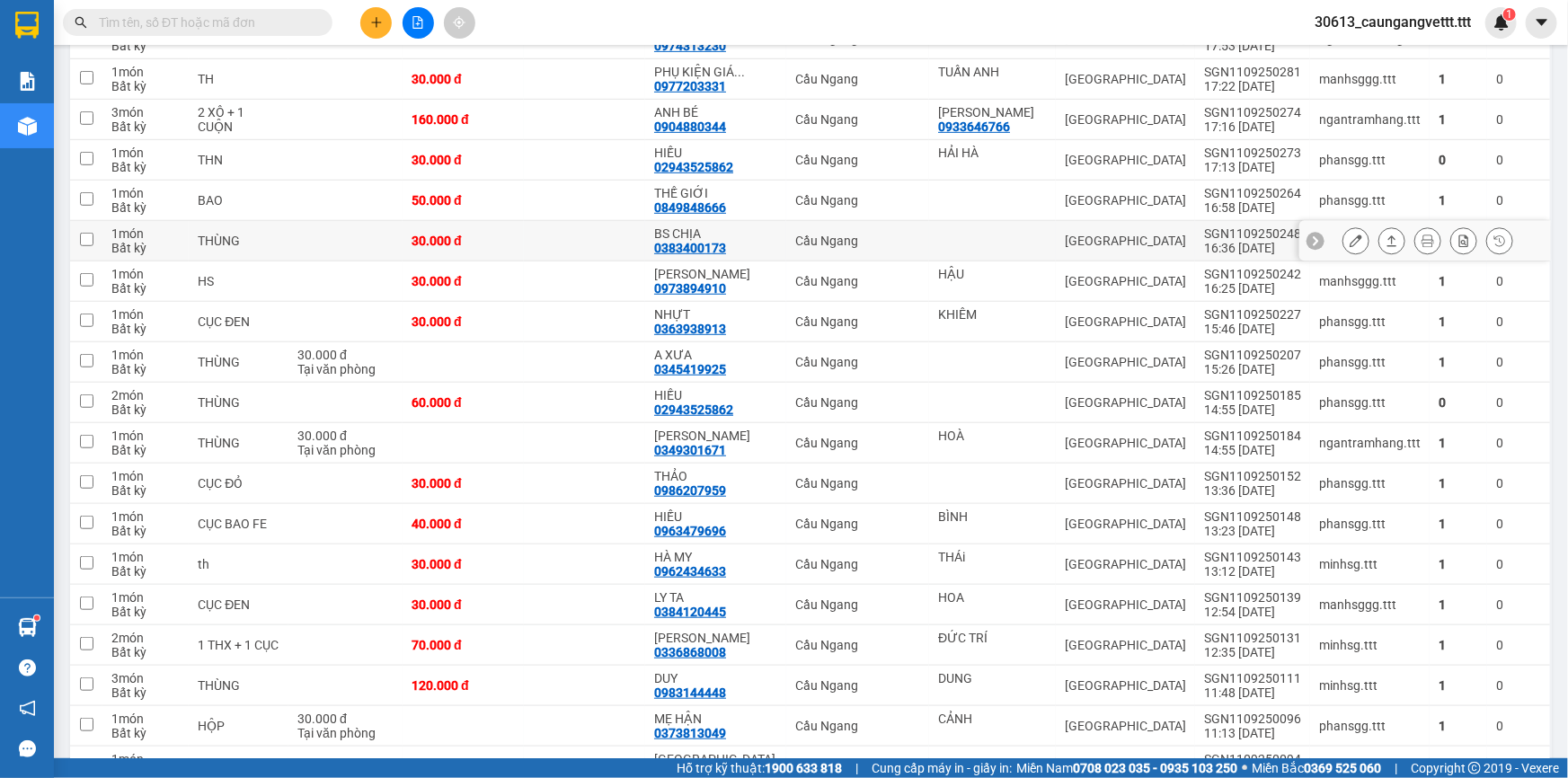
scroll to position [435, 0]
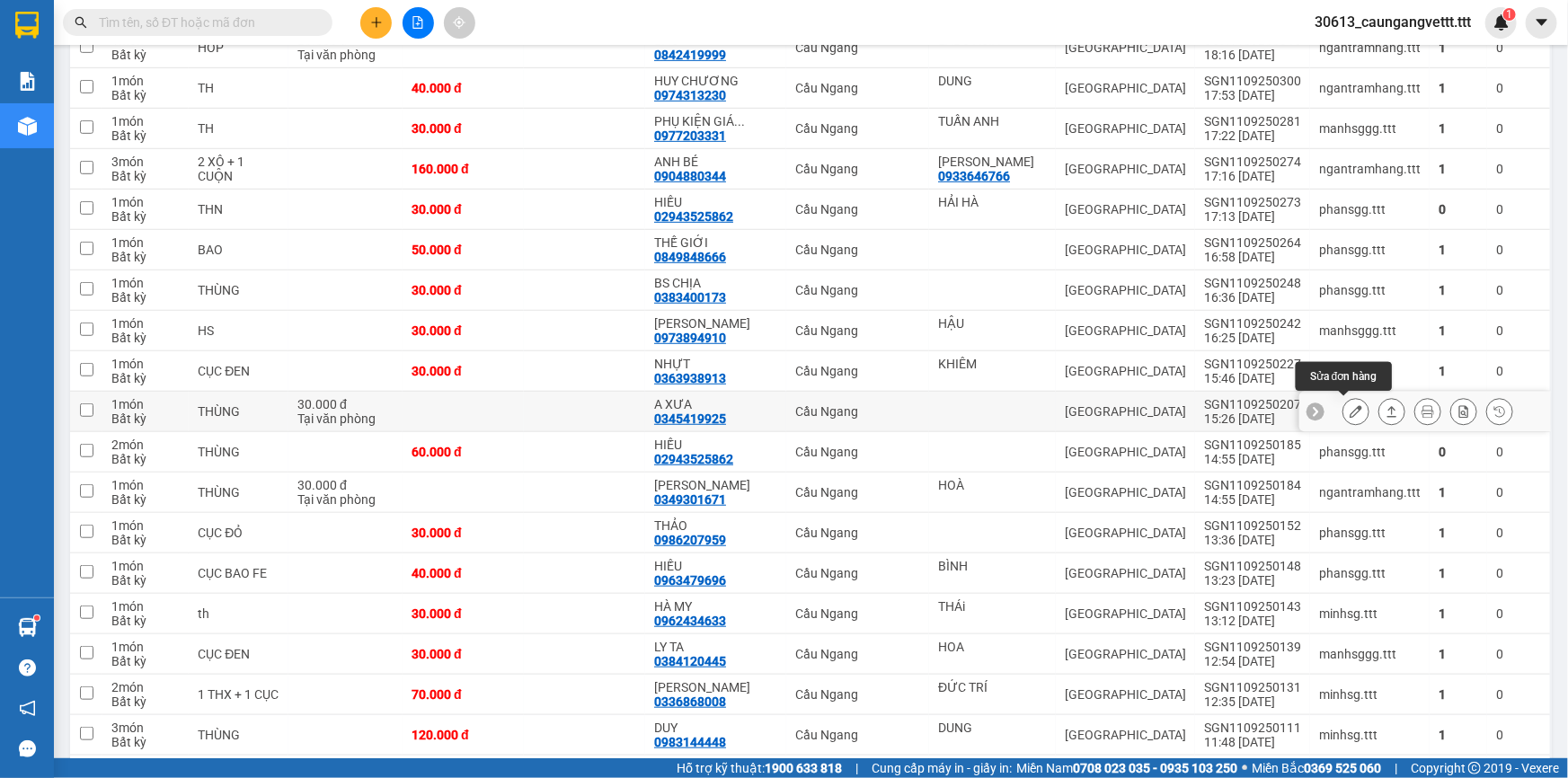
click at [1349, 409] on icon at bounding box center [1355, 411] width 12 height 12
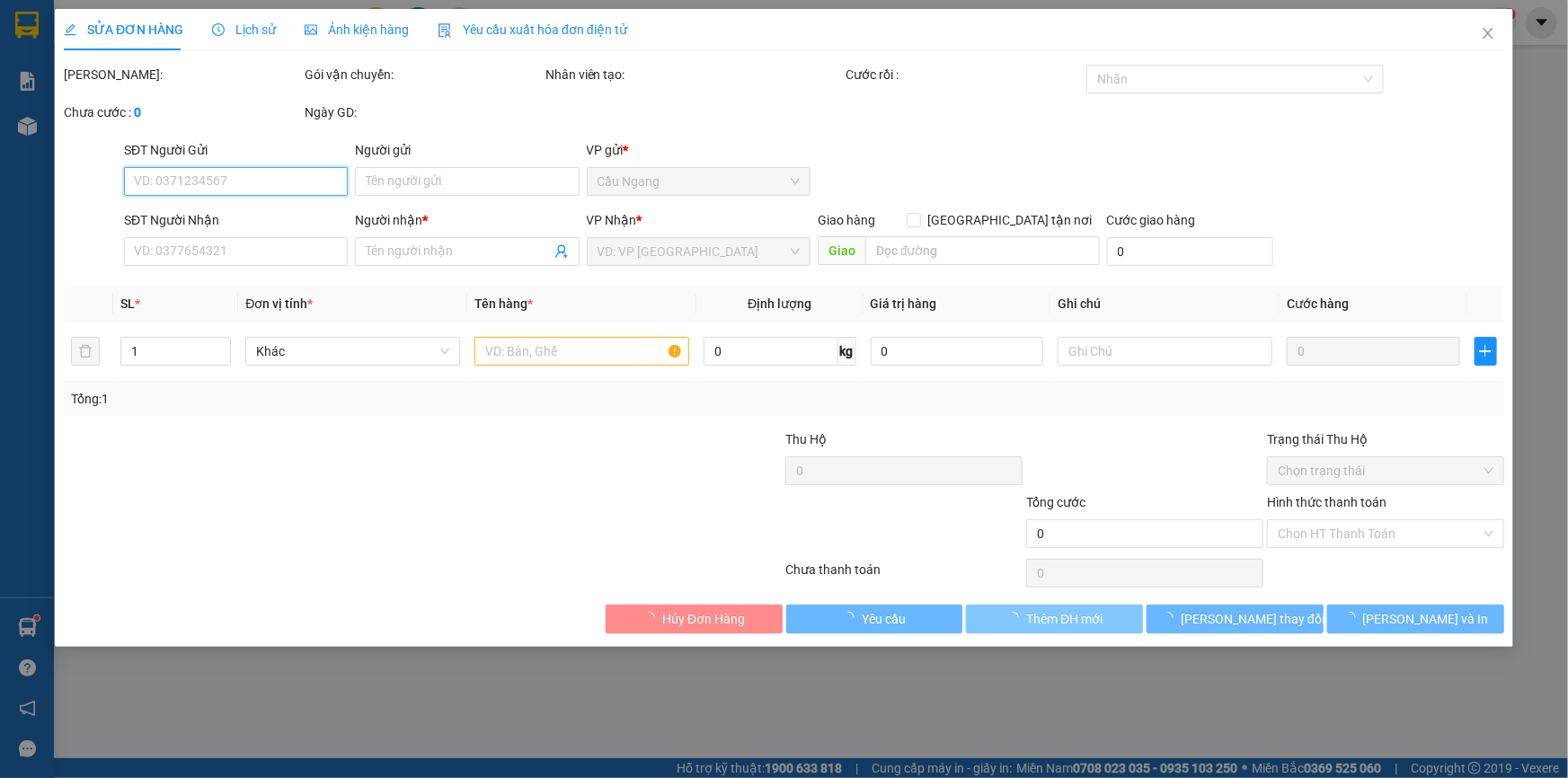
type input "0345419925"
type input "A XƯA"
type input "30.000"
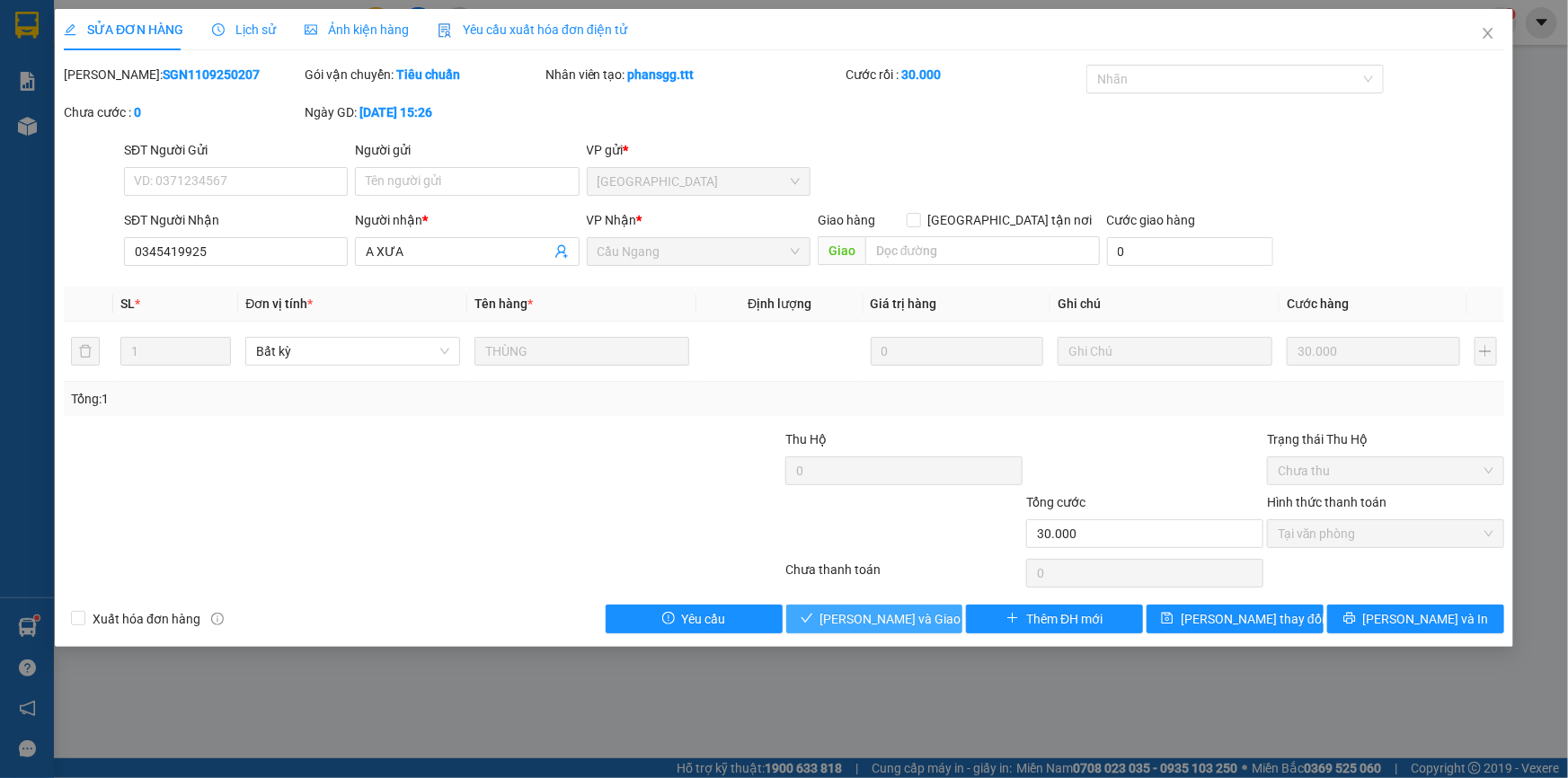
click at [896, 620] on span "[PERSON_NAME] và Giao hàng" at bounding box center [907, 619] width 173 height 20
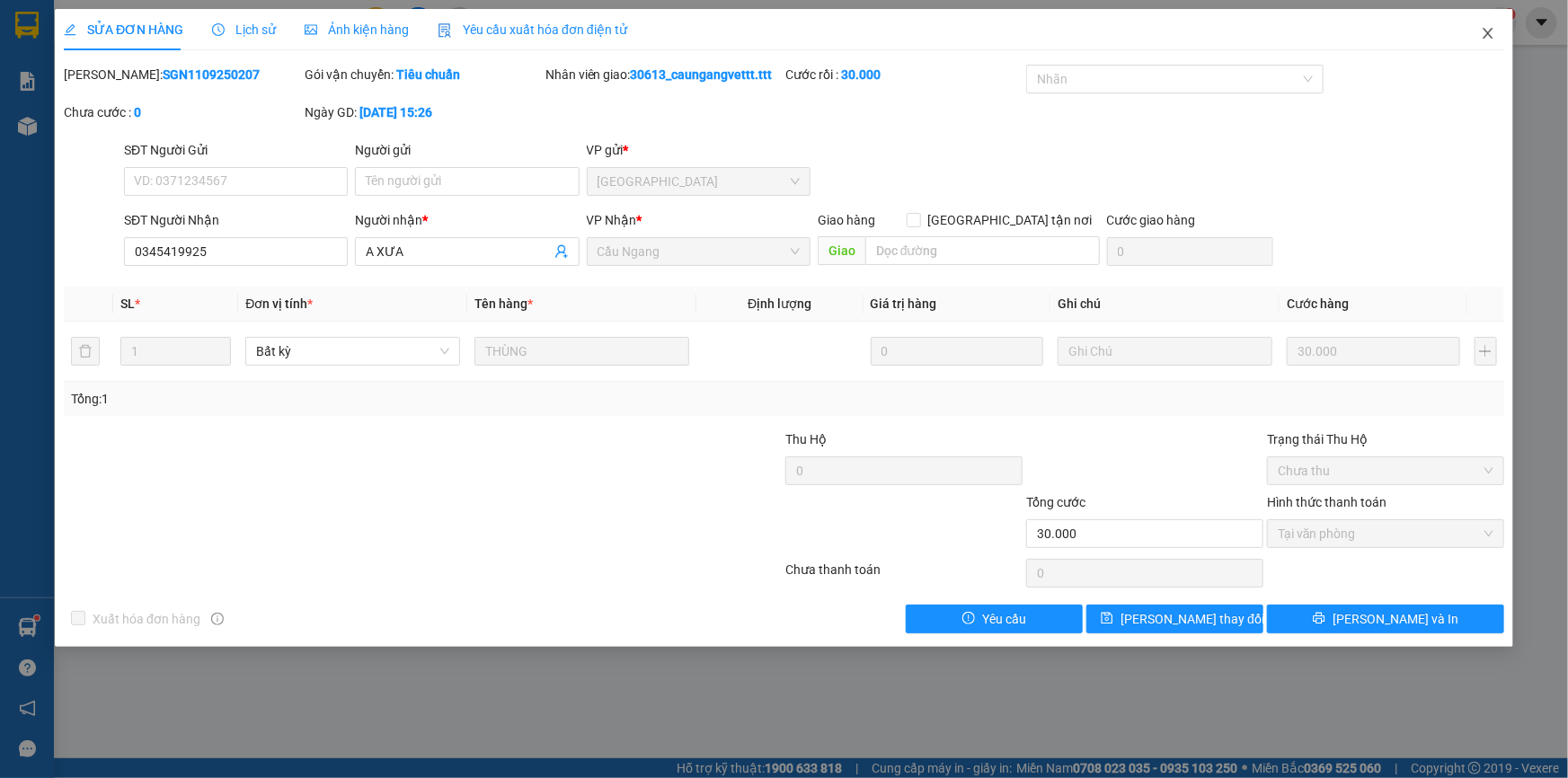
click at [1489, 34] on icon "close" at bounding box center [1487, 33] width 10 height 11
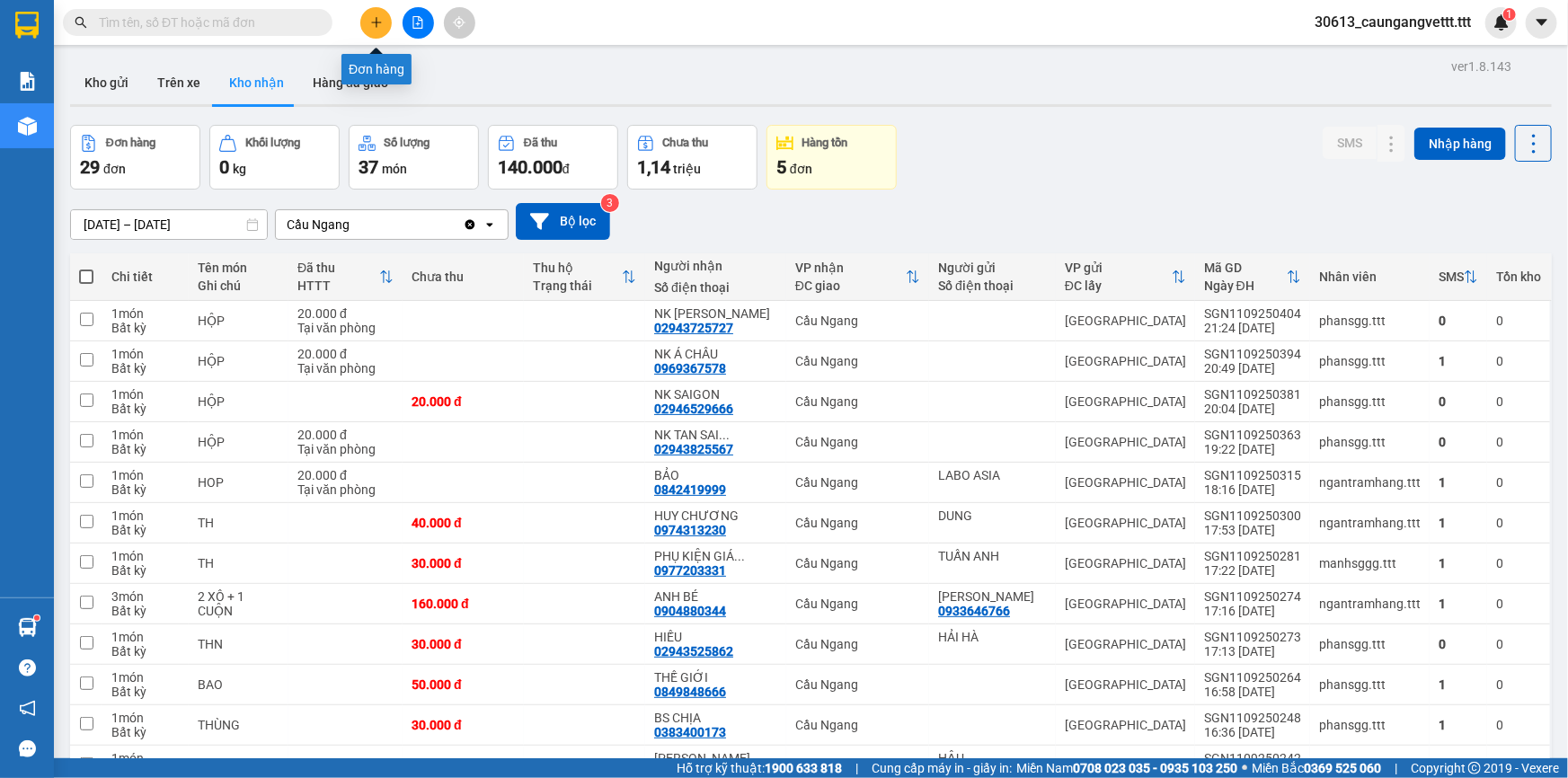
click at [378, 23] on icon "plus" at bounding box center [376, 22] width 12 height 12
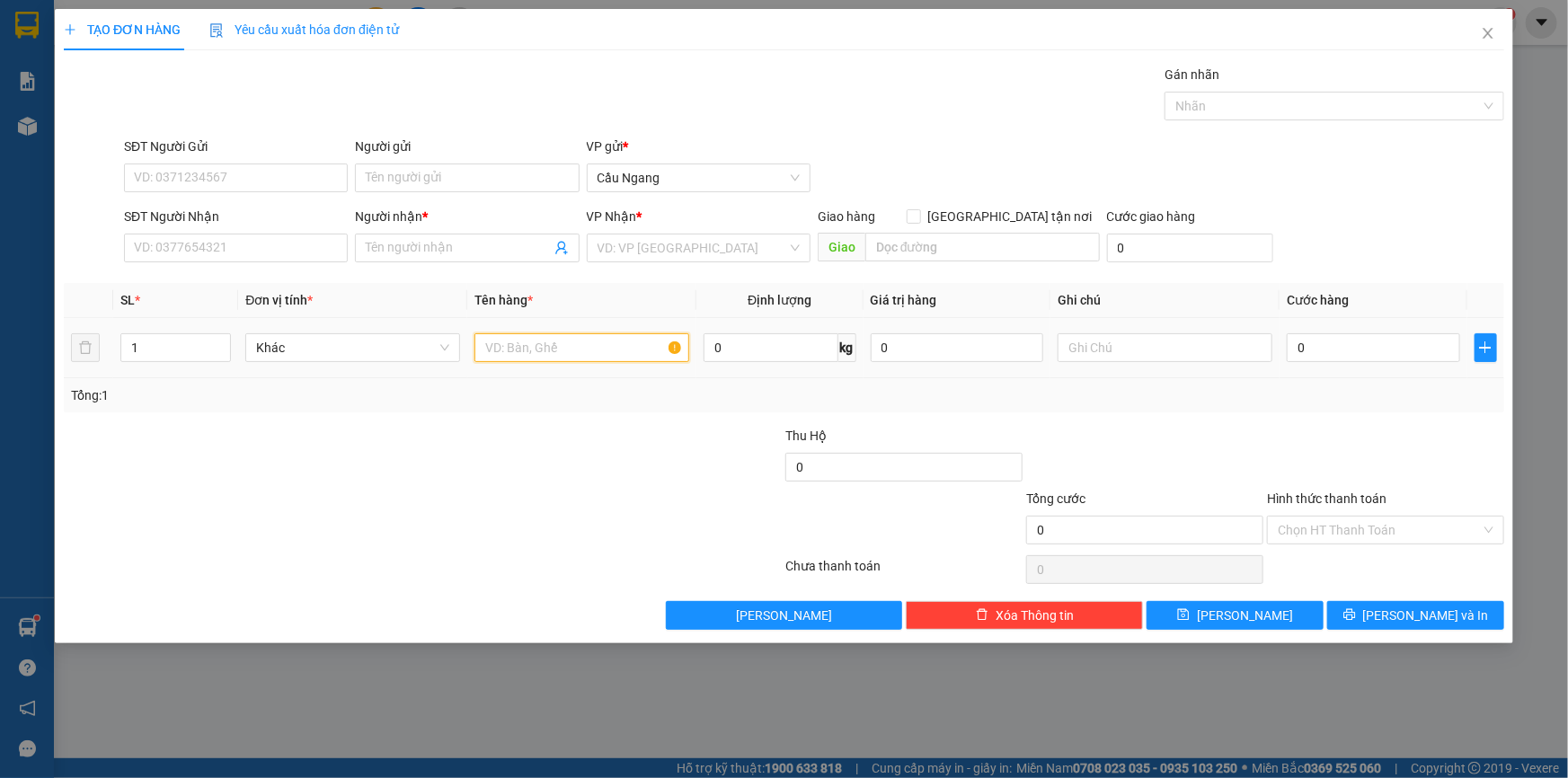
click at [529, 346] on input "text" at bounding box center [581, 348] width 214 height 29
type input "GIO"
click at [1328, 333] on input "0" at bounding box center [1373, 348] width 173 height 29
type input "3"
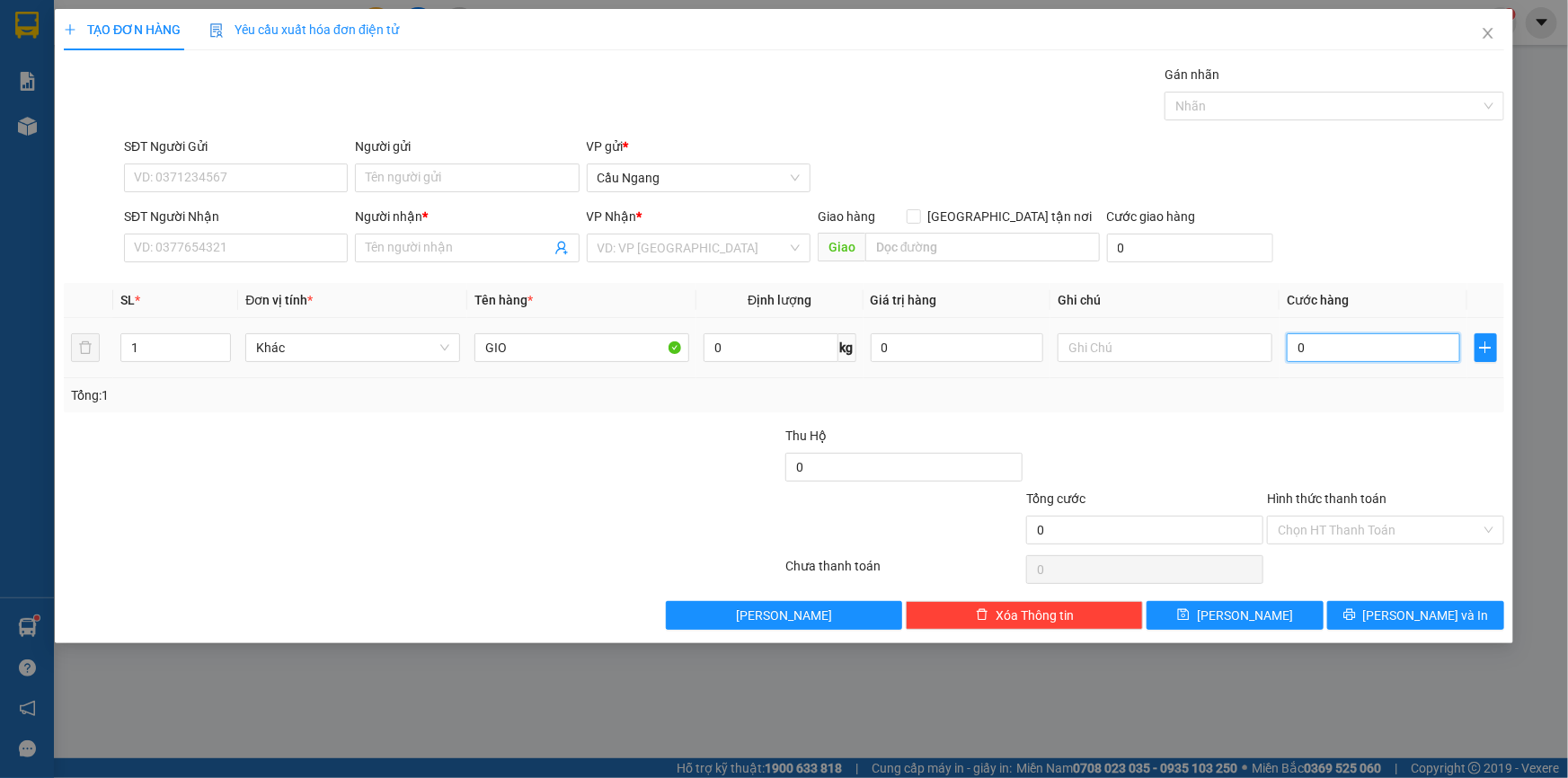
type input "3"
type input "30"
type input "300"
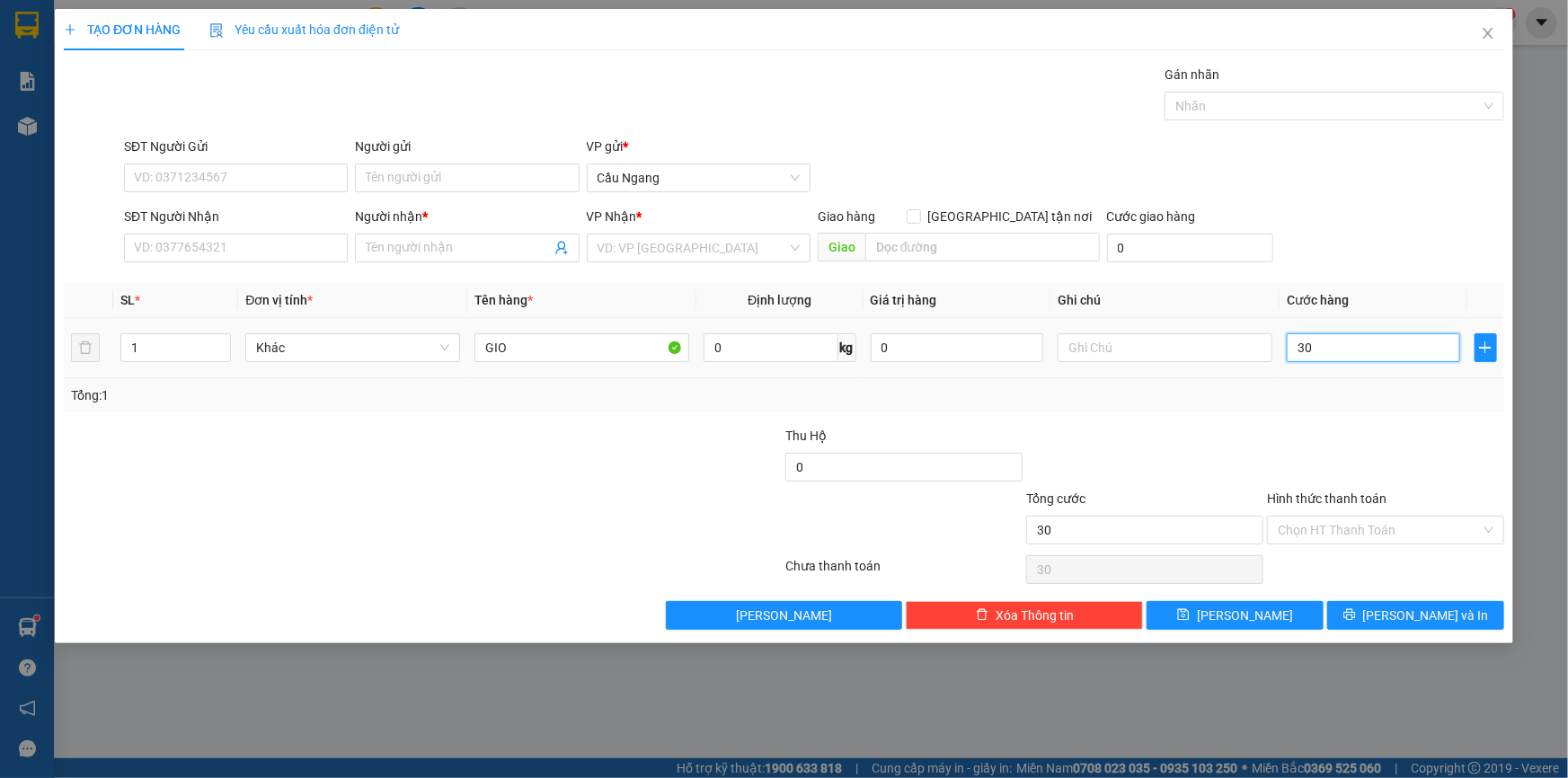
type input "300"
type input "3.000"
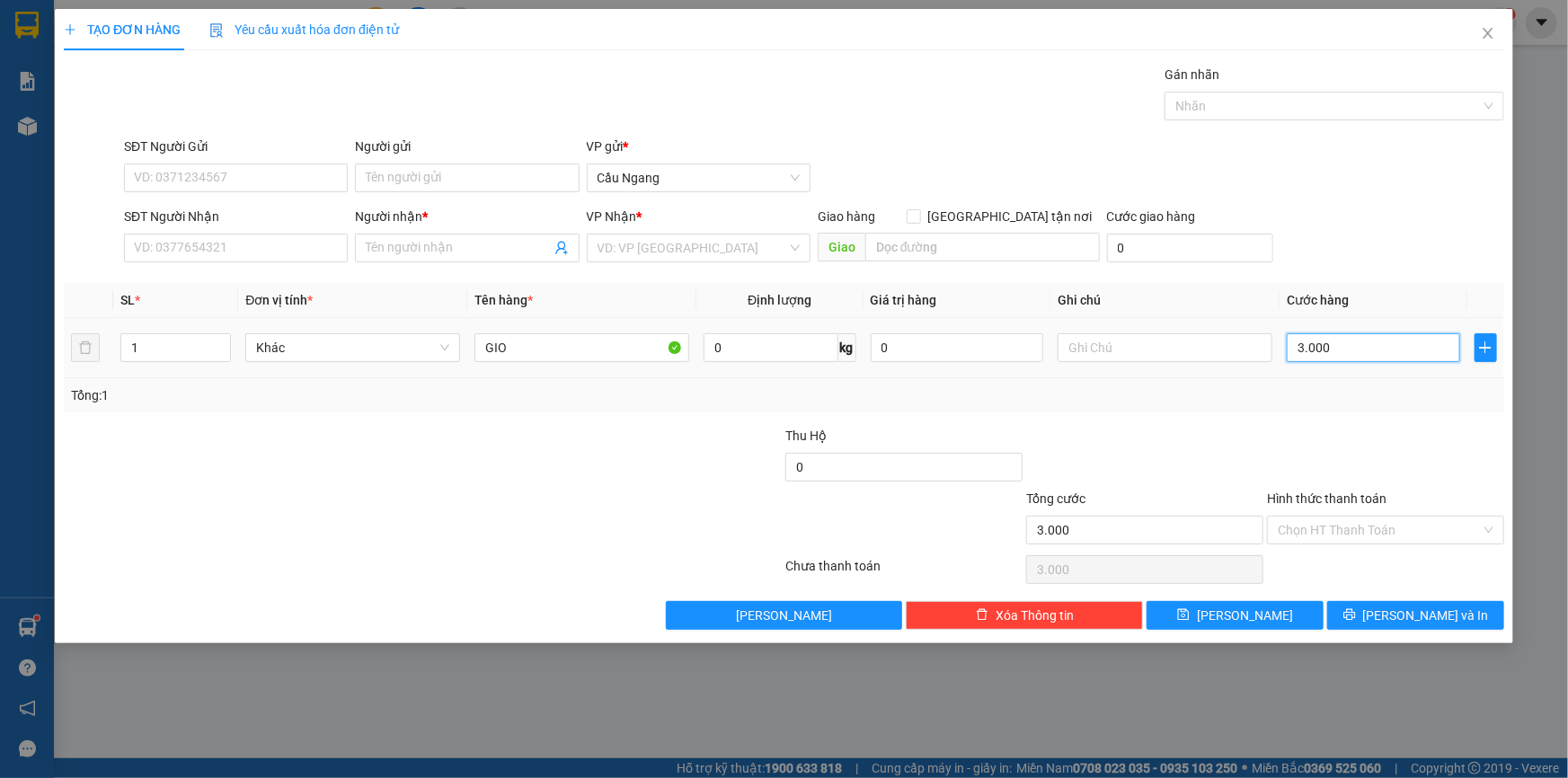
type input "30.000"
click at [658, 245] on input "search" at bounding box center [692, 248] width 189 height 27
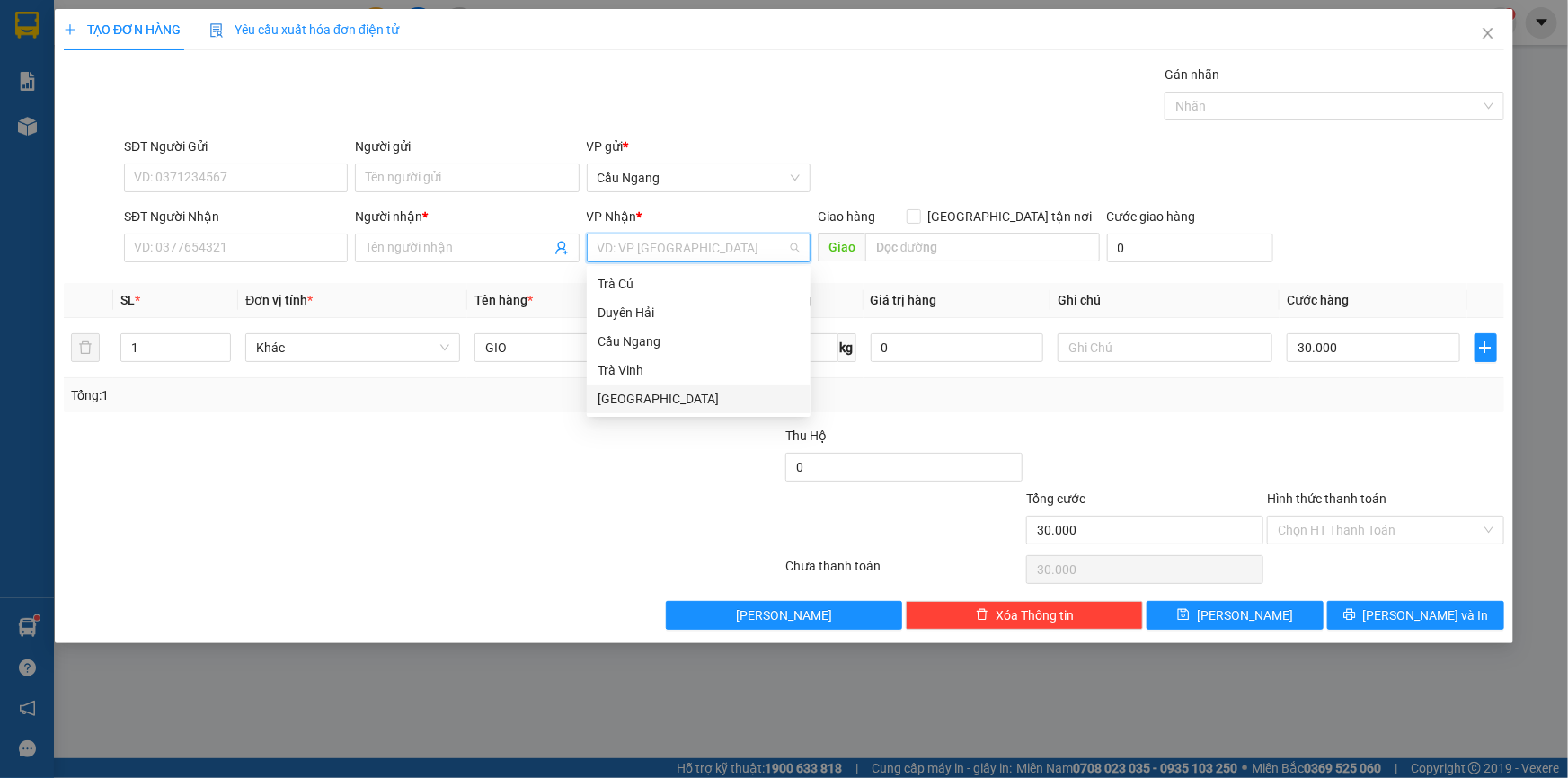
click at [624, 397] on div "[GEOGRAPHIC_DATA]" at bounding box center [698, 399] width 202 height 20
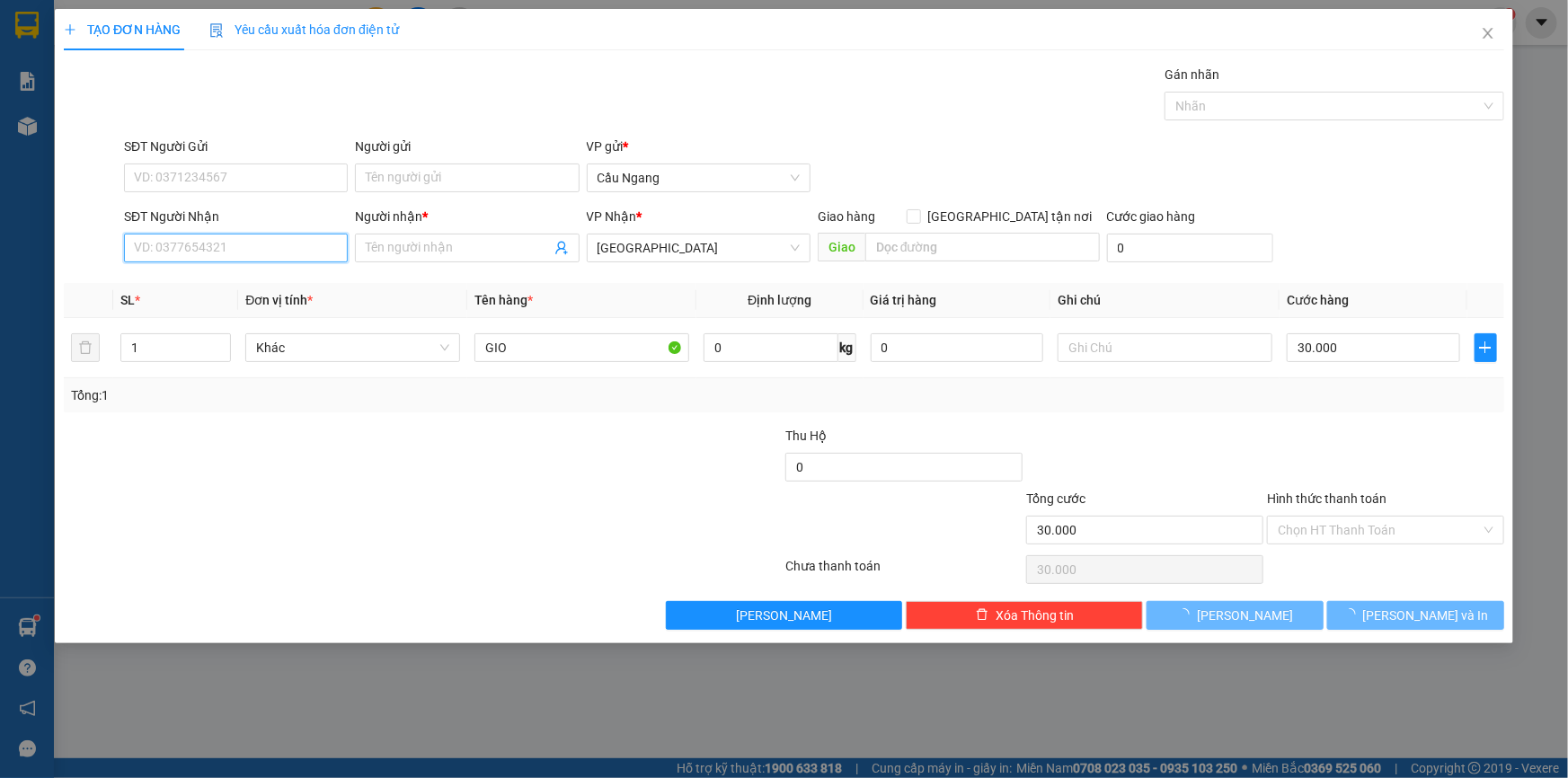
click at [199, 252] on input "SĐT Người Nhận" at bounding box center [235, 248] width 224 height 29
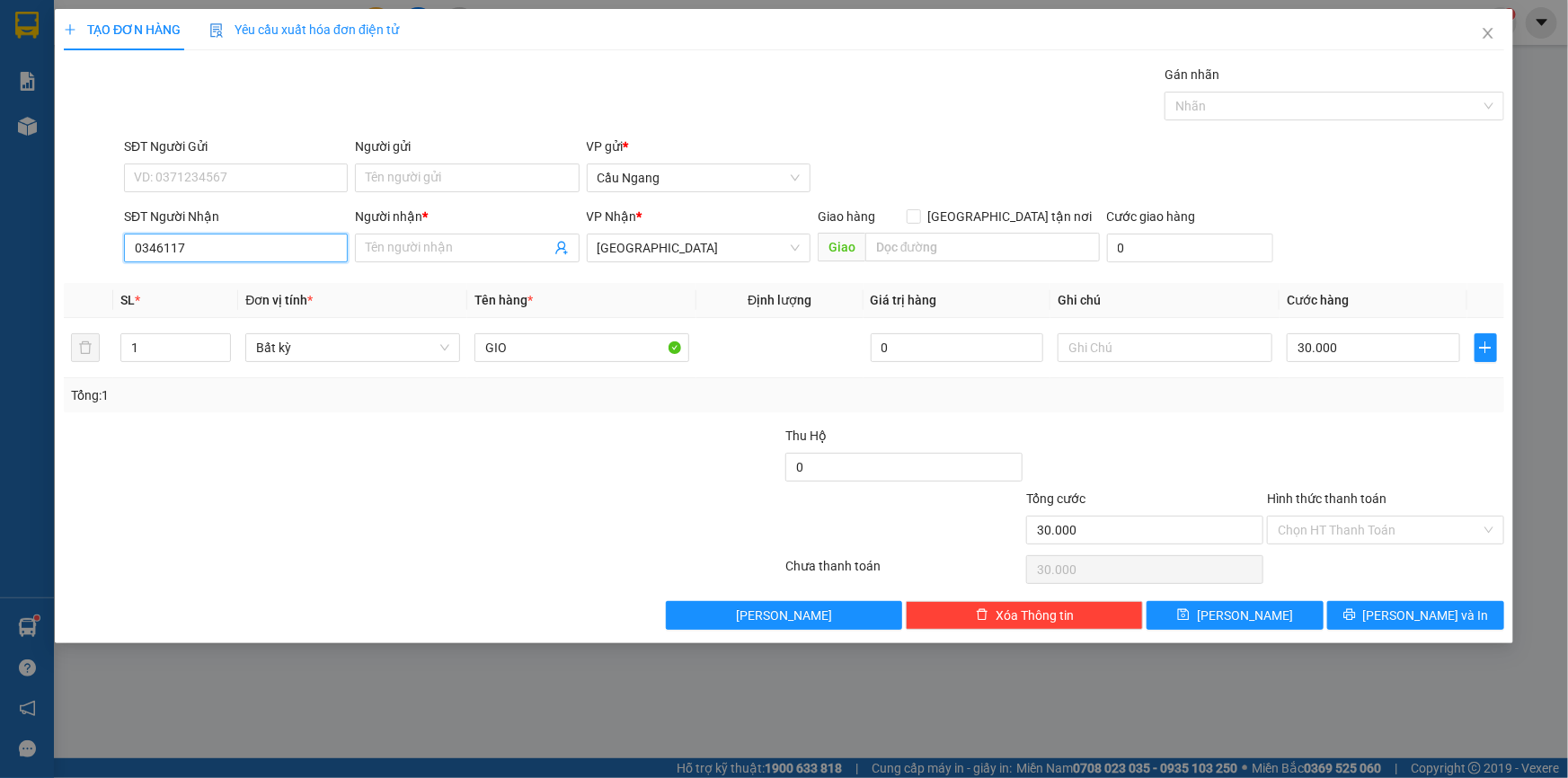
click at [222, 249] on input "0346117" at bounding box center [235, 248] width 224 height 29
click at [229, 280] on div "0346117439 - THIÊN" at bounding box center [235, 283] width 202 height 20
type input "0346117439"
type input "THIÊN"
type input "0346117439"
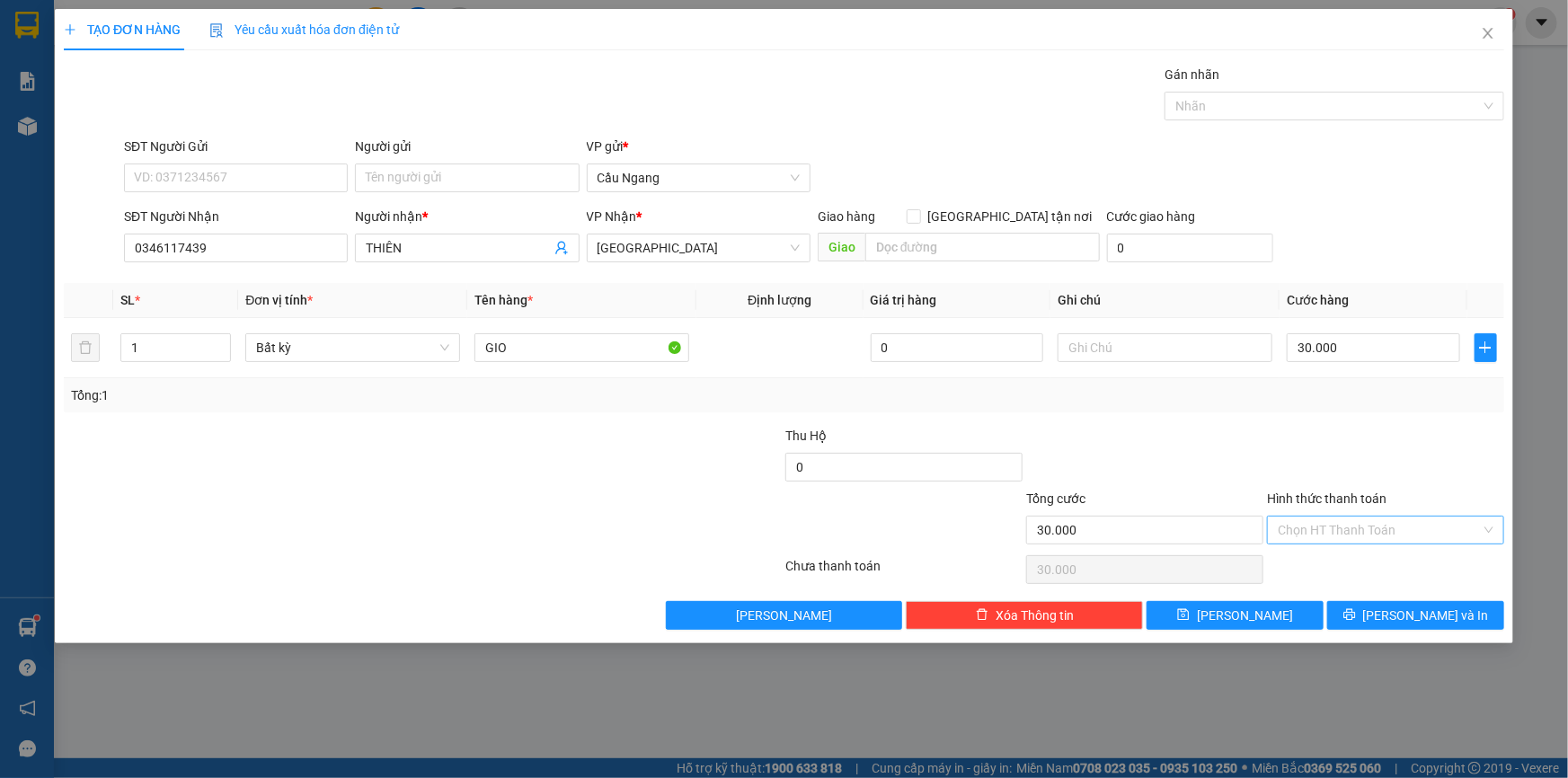
click at [1370, 523] on input "Hình thức thanh toán" at bounding box center [1379, 530] width 203 height 27
drag, startPoint x: 1335, startPoint y: 562, endPoint x: 1344, endPoint y: 560, distance: 9.2
click at [1336, 562] on div "Tại văn phòng" at bounding box center [1385, 565] width 215 height 20
type input "0"
click at [1356, 609] on icon "printer" at bounding box center [1349, 614] width 12 height 12
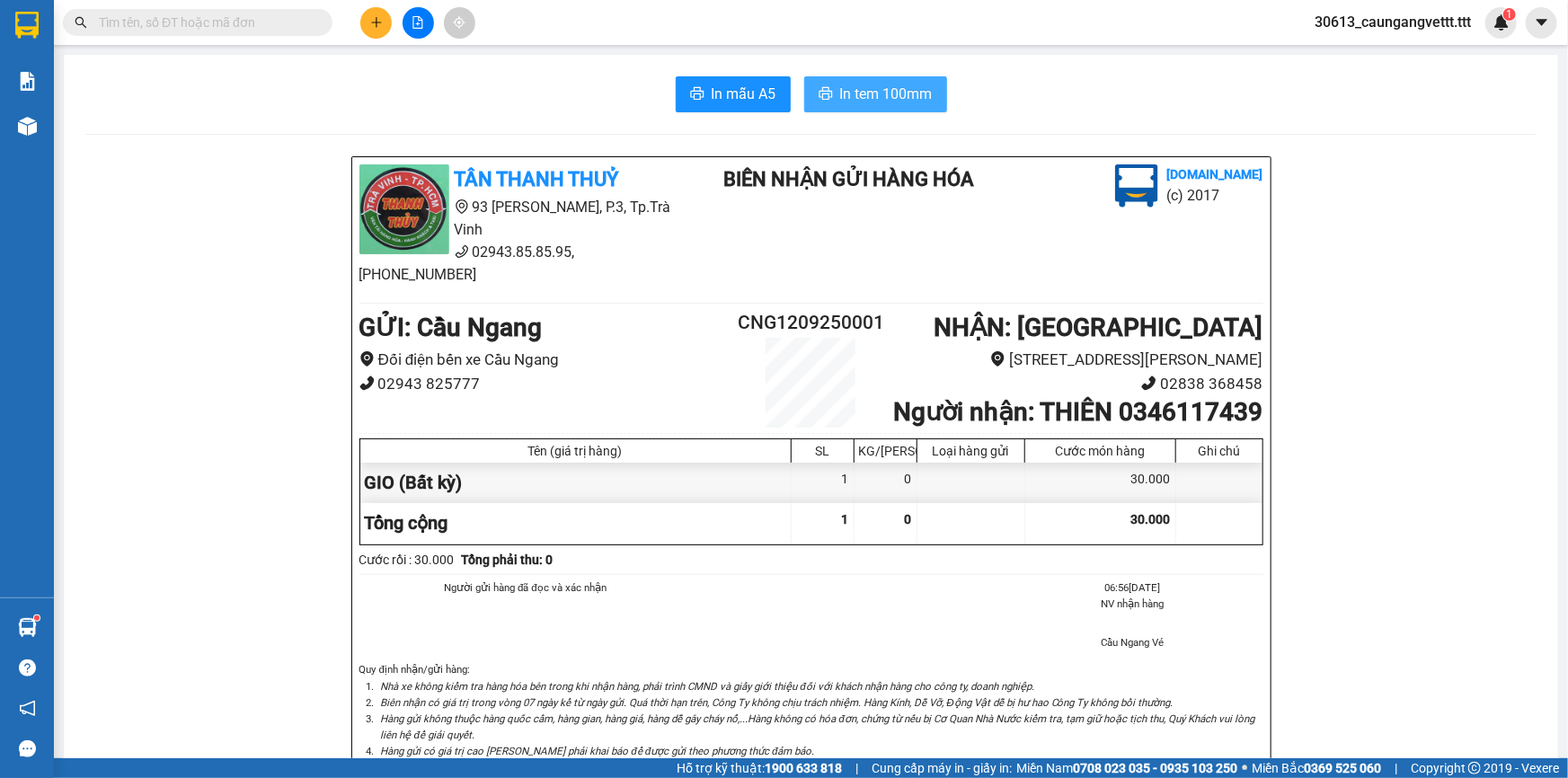
click at [840, 101] on span "In tem 100mm" at bounding box center [886, 93] width 92 height 22
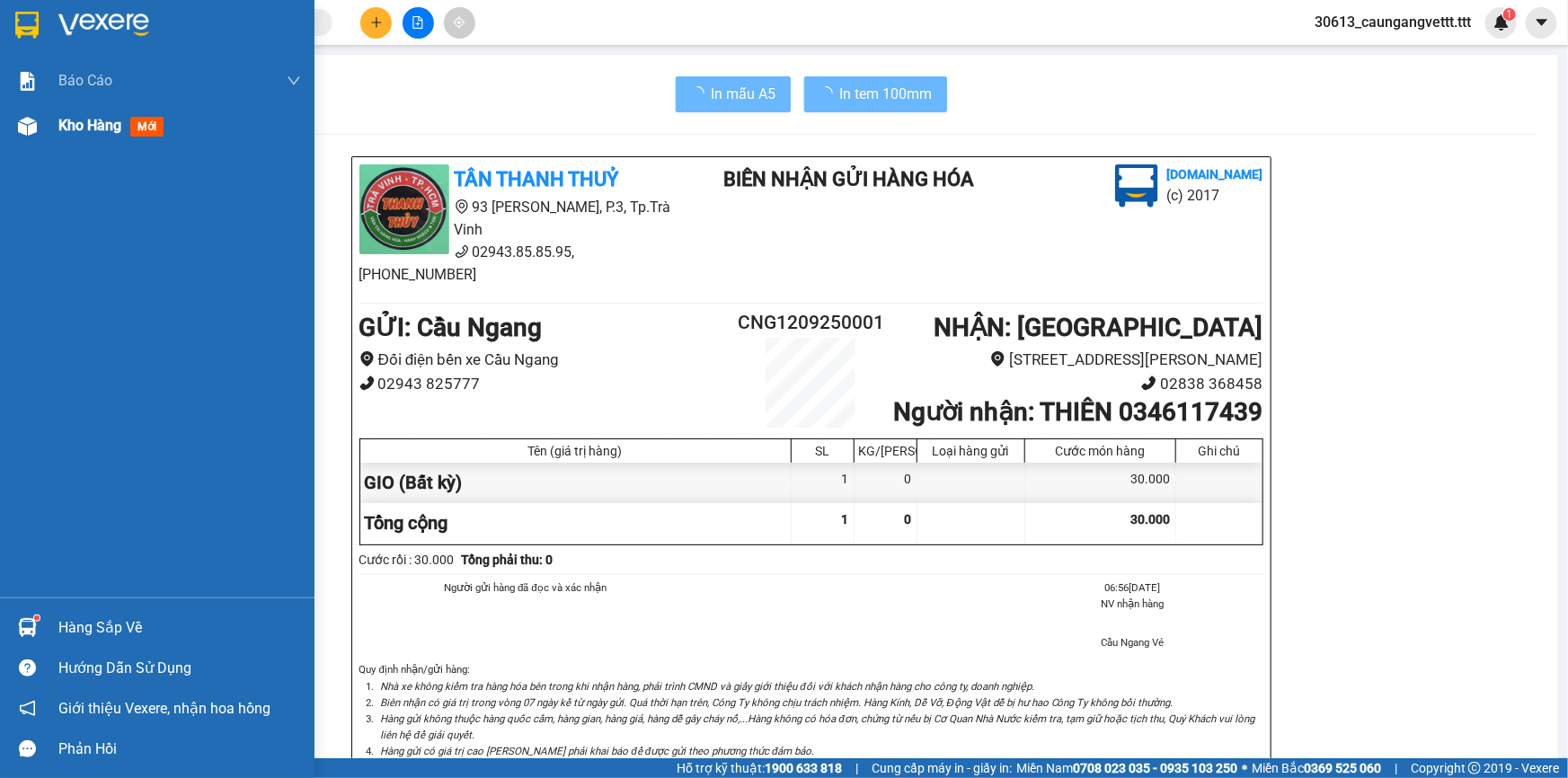
click at [87, 122] on span "Kho hàng" at bounding box center [89, 126] width 62 height 17
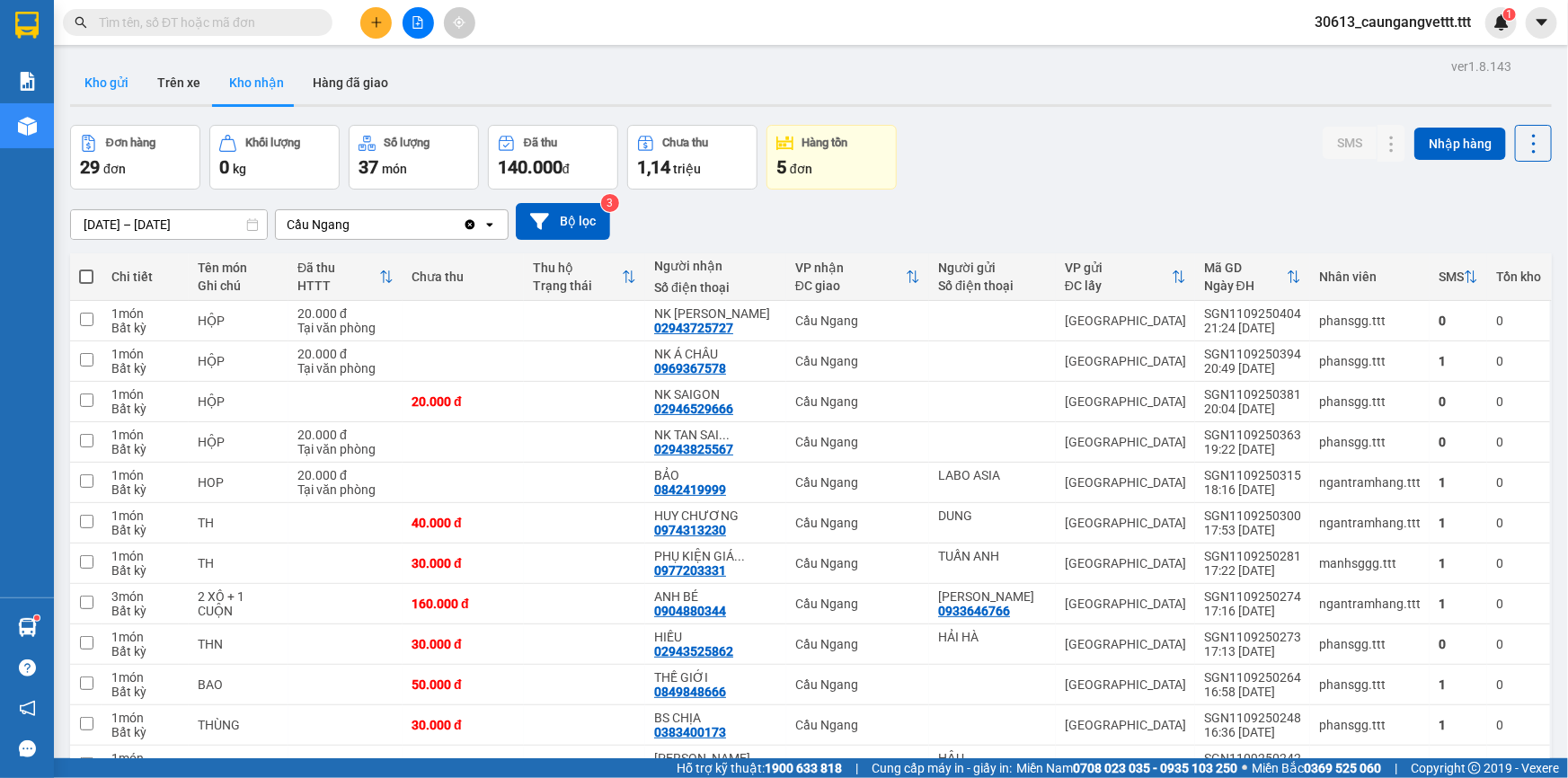
click at [107, 83] on button "Kho gửi" at bounding box center [107, 83] width 73 height 43
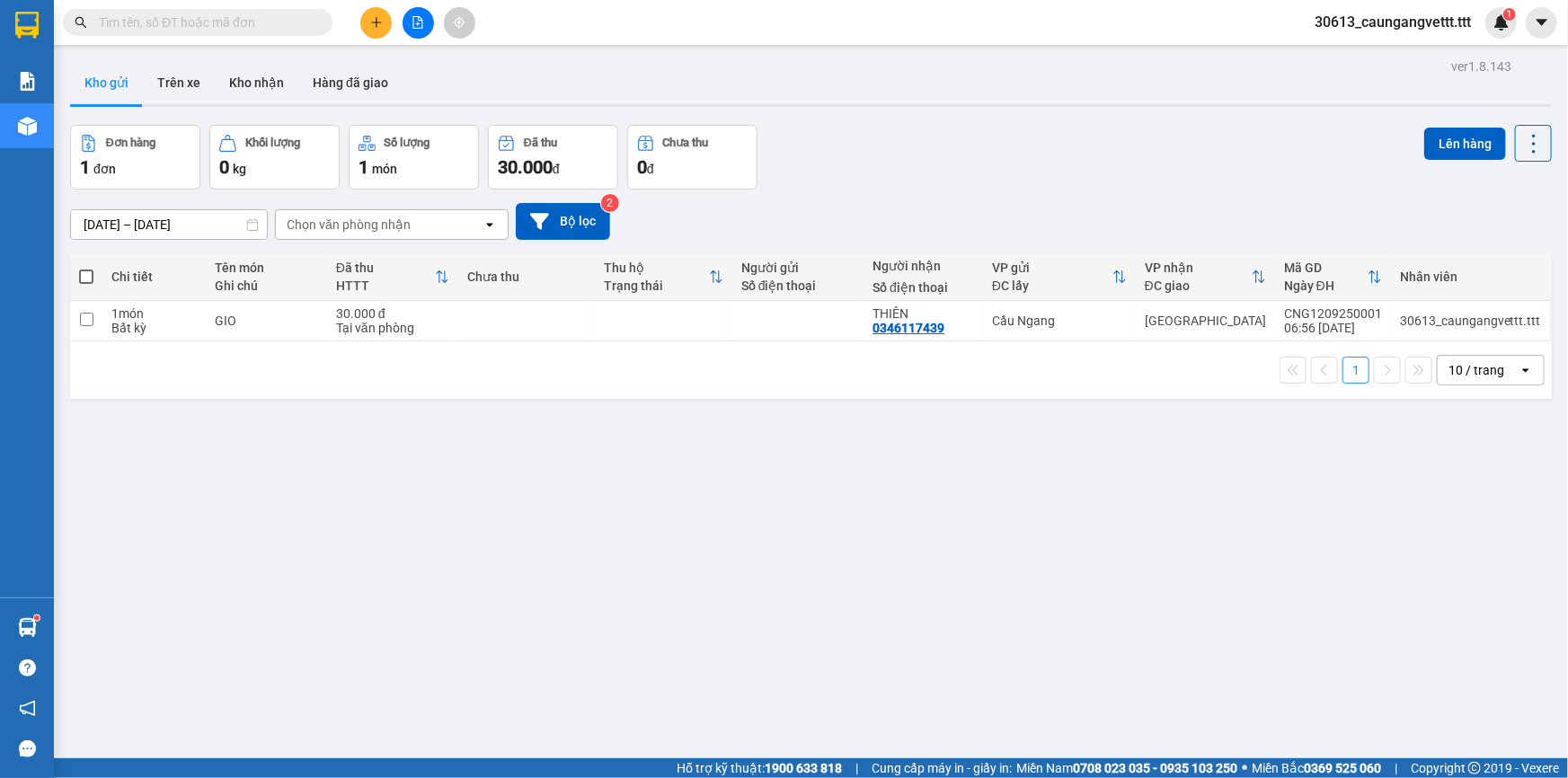
click at [85, 276] on span at bounding box center [86, 276] width 14 height 14
click at [86, 268] on input "checkbox" at bounding box center [86, 268] width 0 height 0
checkbox input "true"
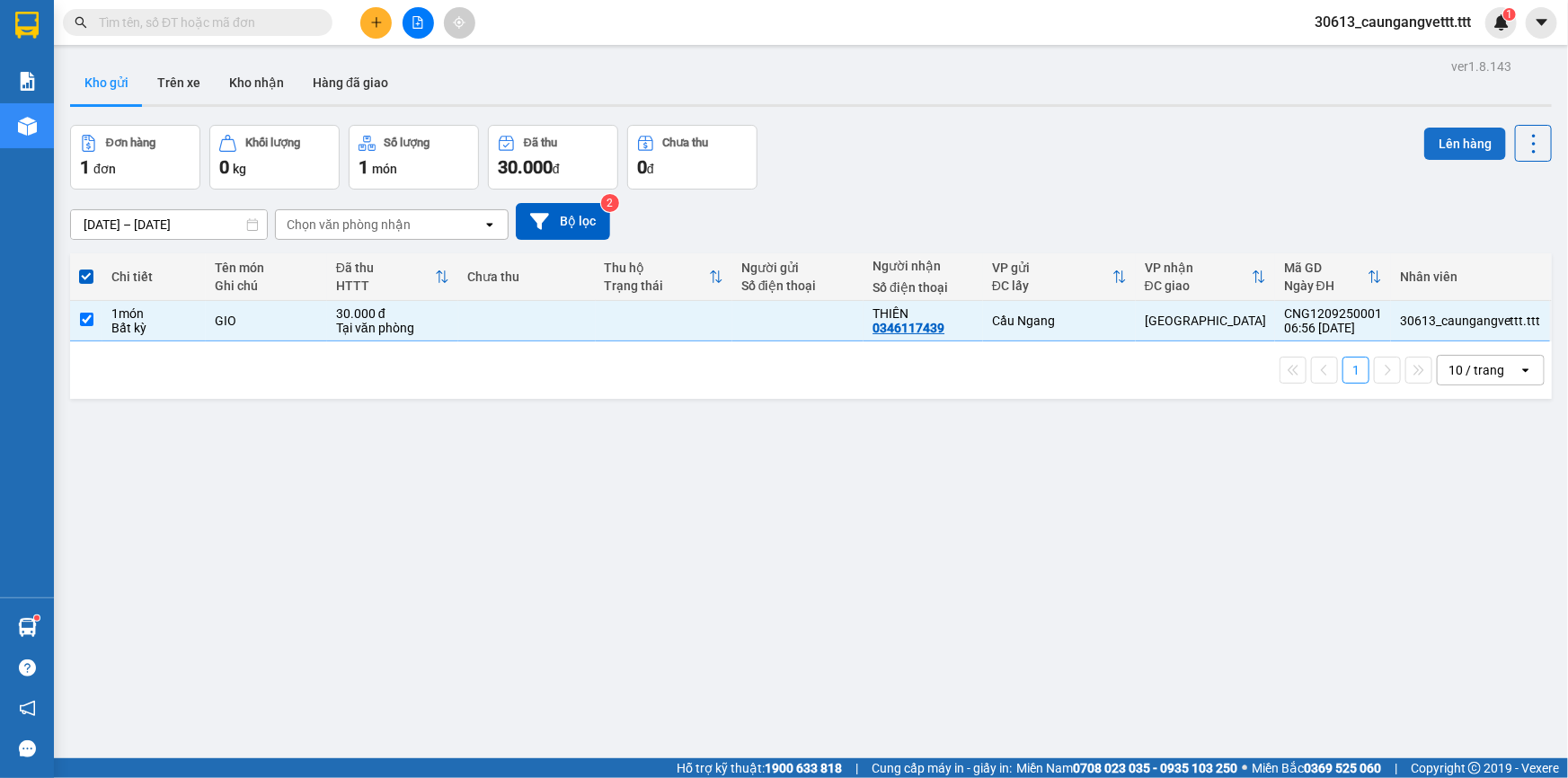
click at [1456, 145] on button "Lên hàng" at bounding box center [1464, 144] width 82 height 33
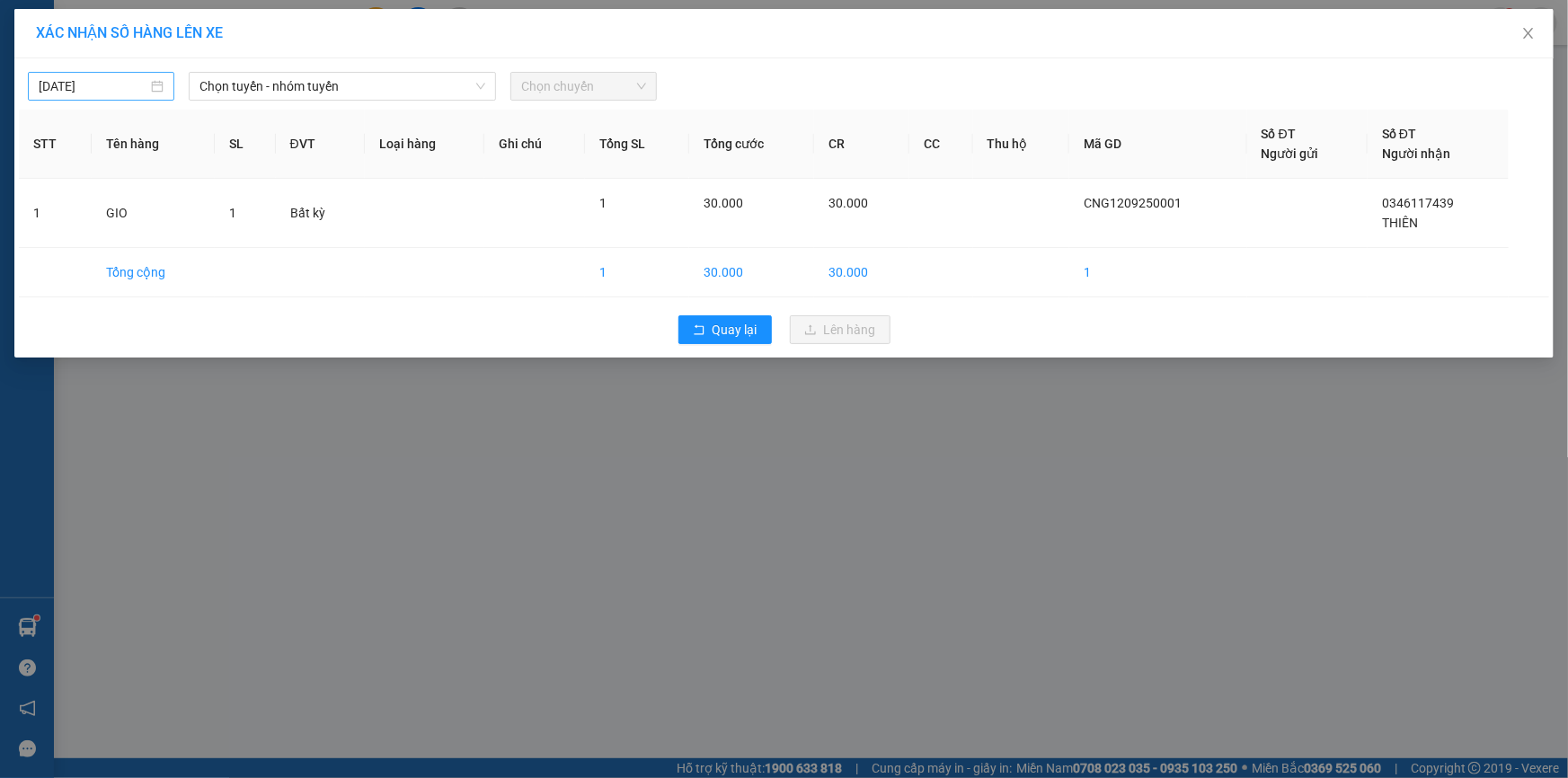
click at [47, 82] on input "[DATE]" at bounding box center [92, 85] width 109 height 20
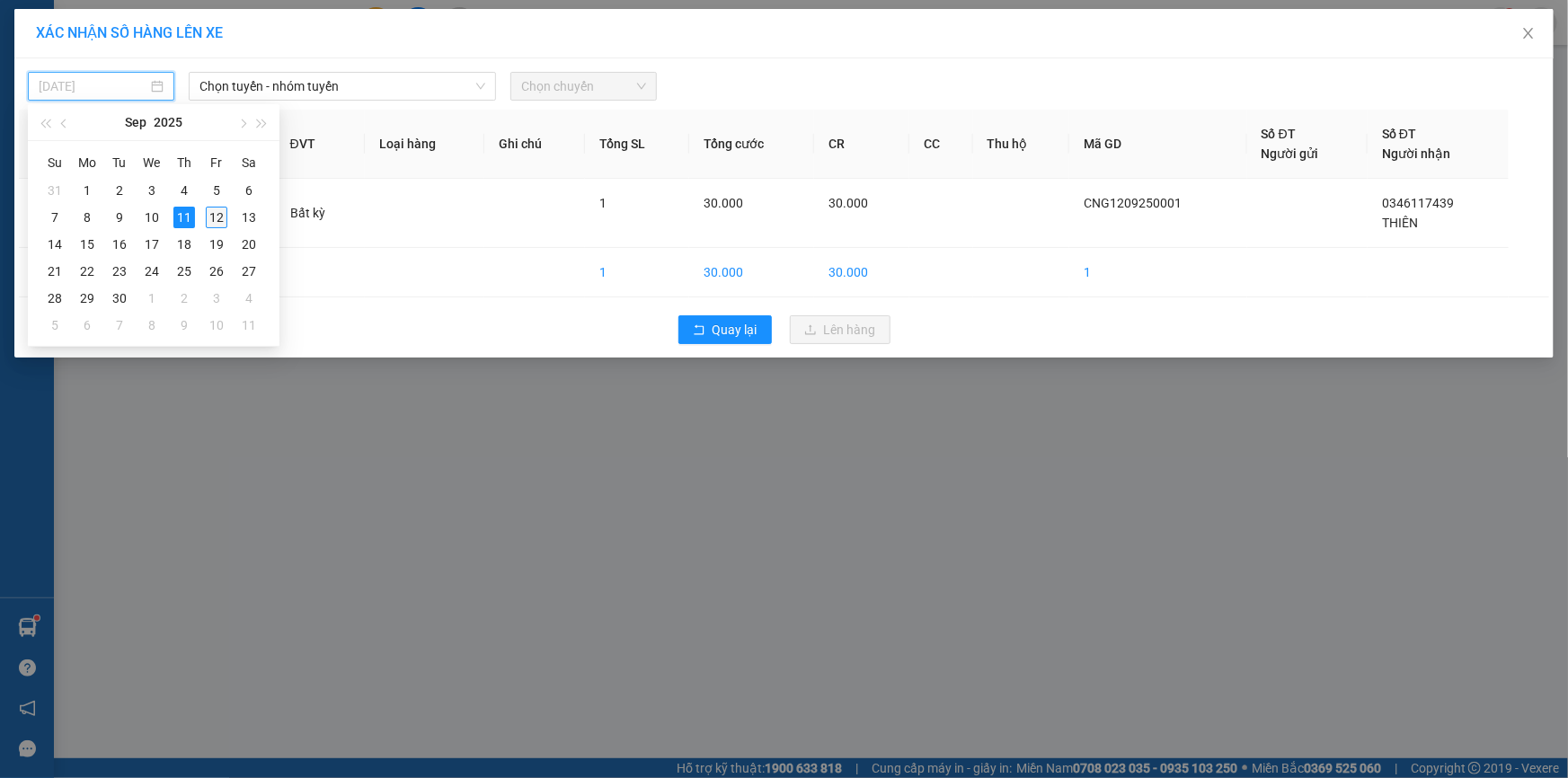
click at [214, 214] on div "12" at bounding box center [216, 217] width 21 height 21
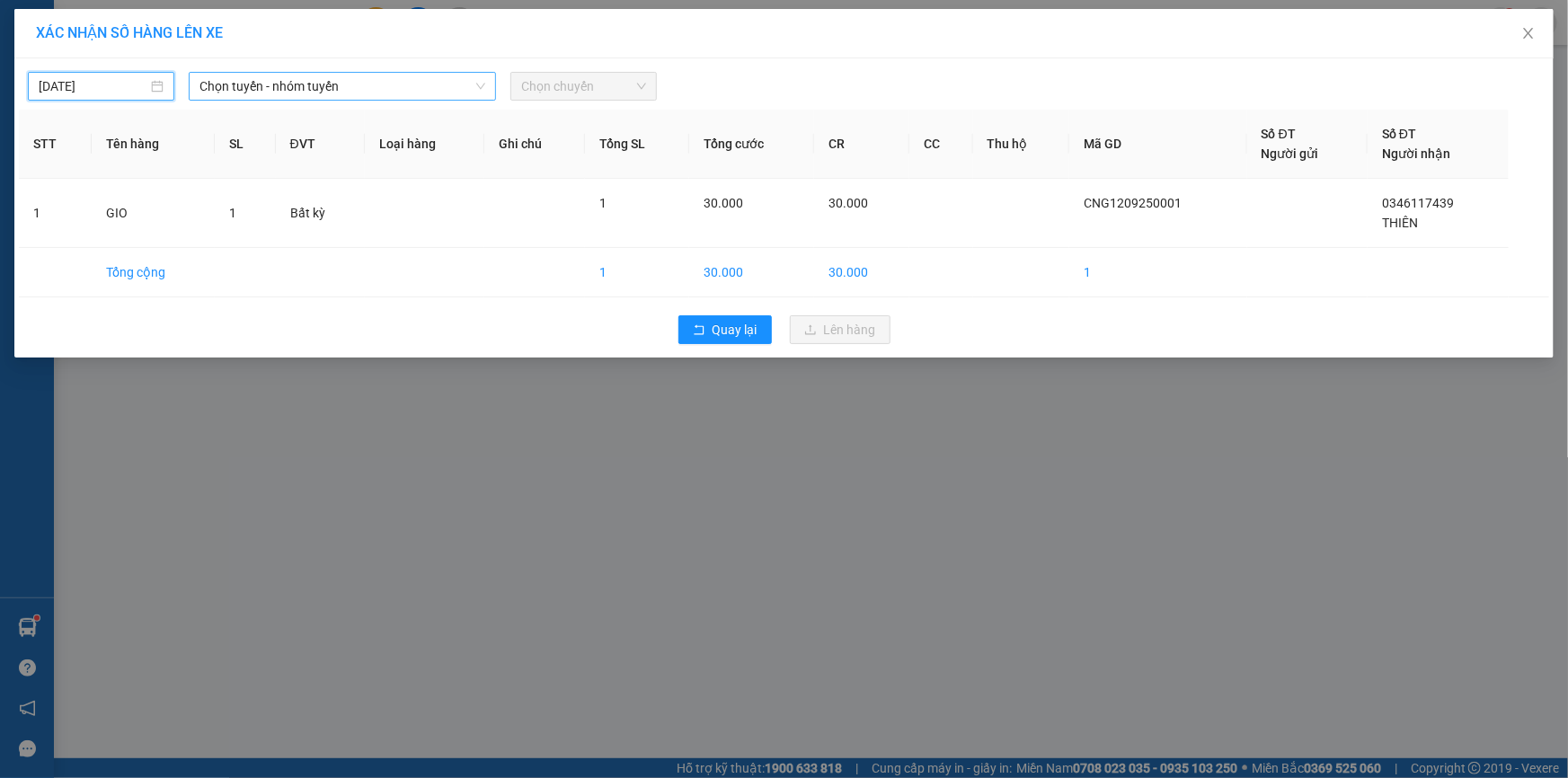
type input "[DATE]"
click at [279, 87] on span "Chọn tuyến - nhóm tuyến" at bounding box center [342, 86] width 285 height 27
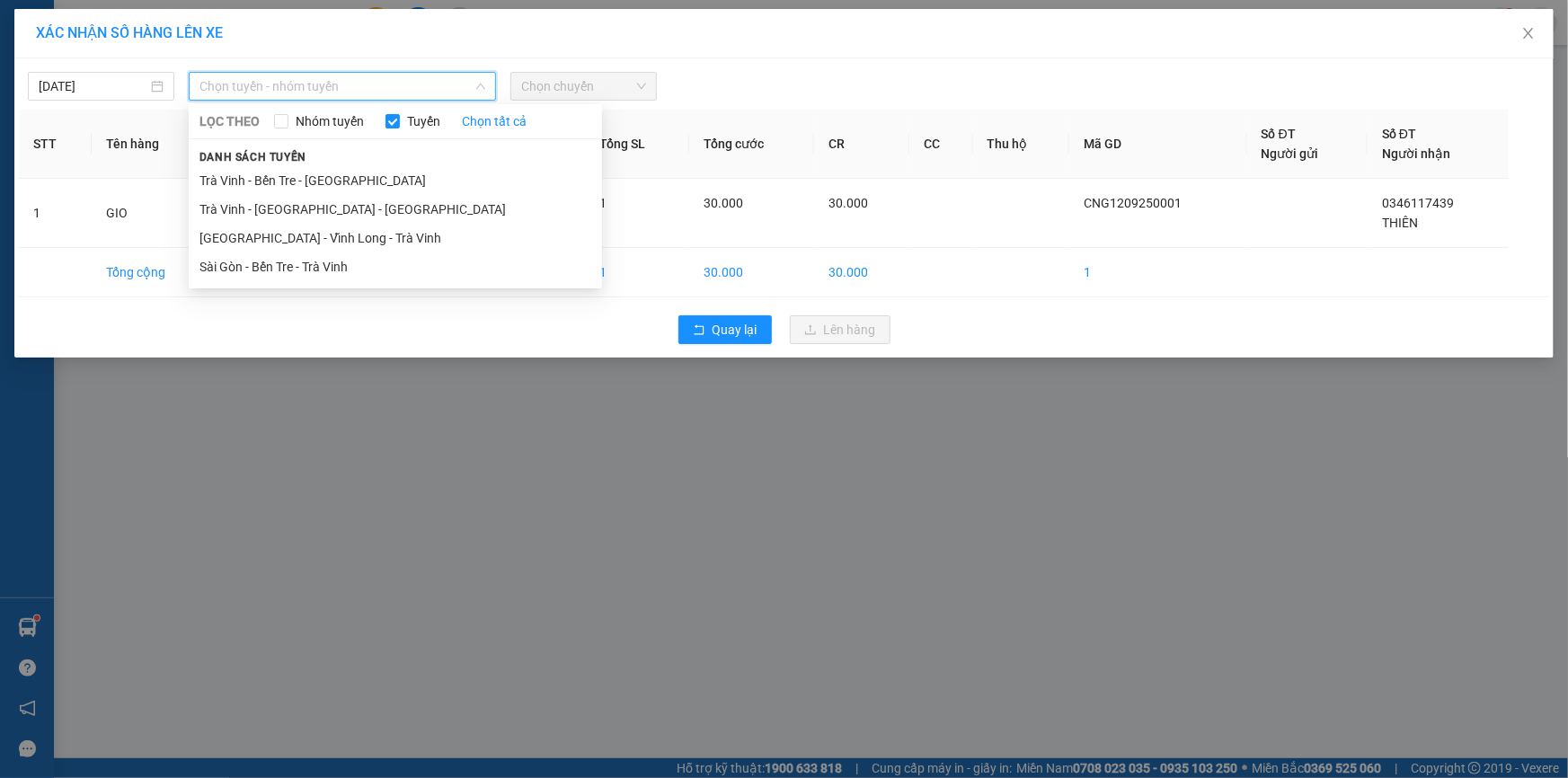
drag, startPoint x: 291, startPoint y: 179, endPoint x: 353, endPoint y: 156, distance: 66.1
click at [294, 180] on li "Trà Vinh - Bến Tre - [GEOGRAPHIC_DATA]" at bounding box center [395, 181] width 413 height 29
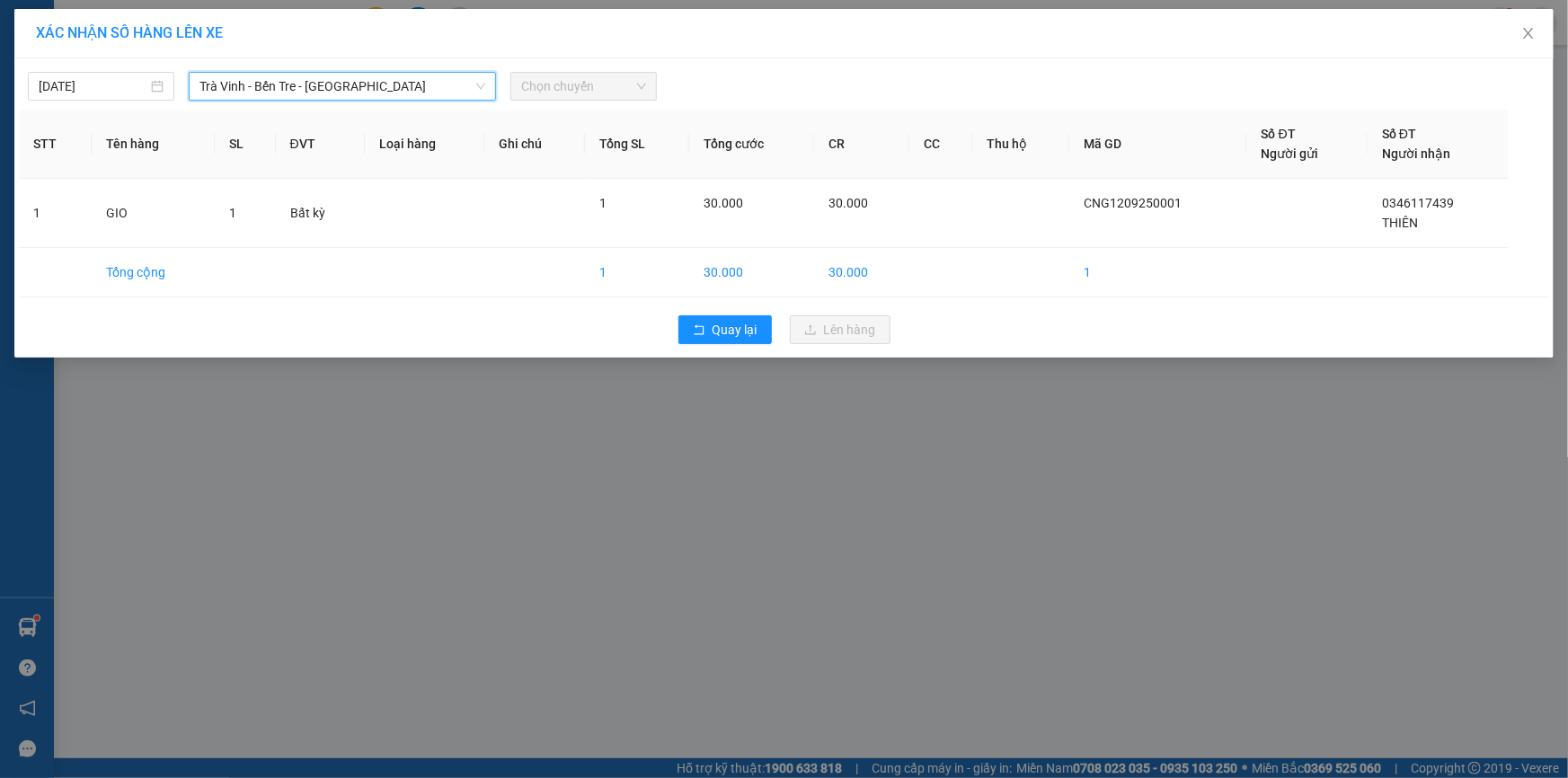
click at [551, 84] on span "Chọn chuyến" at bounding box center [583, 86] width 125 height 27
click at [571, 81] on span "Chọn chuyến" at bounding box center [583, 86] width 125 height 27
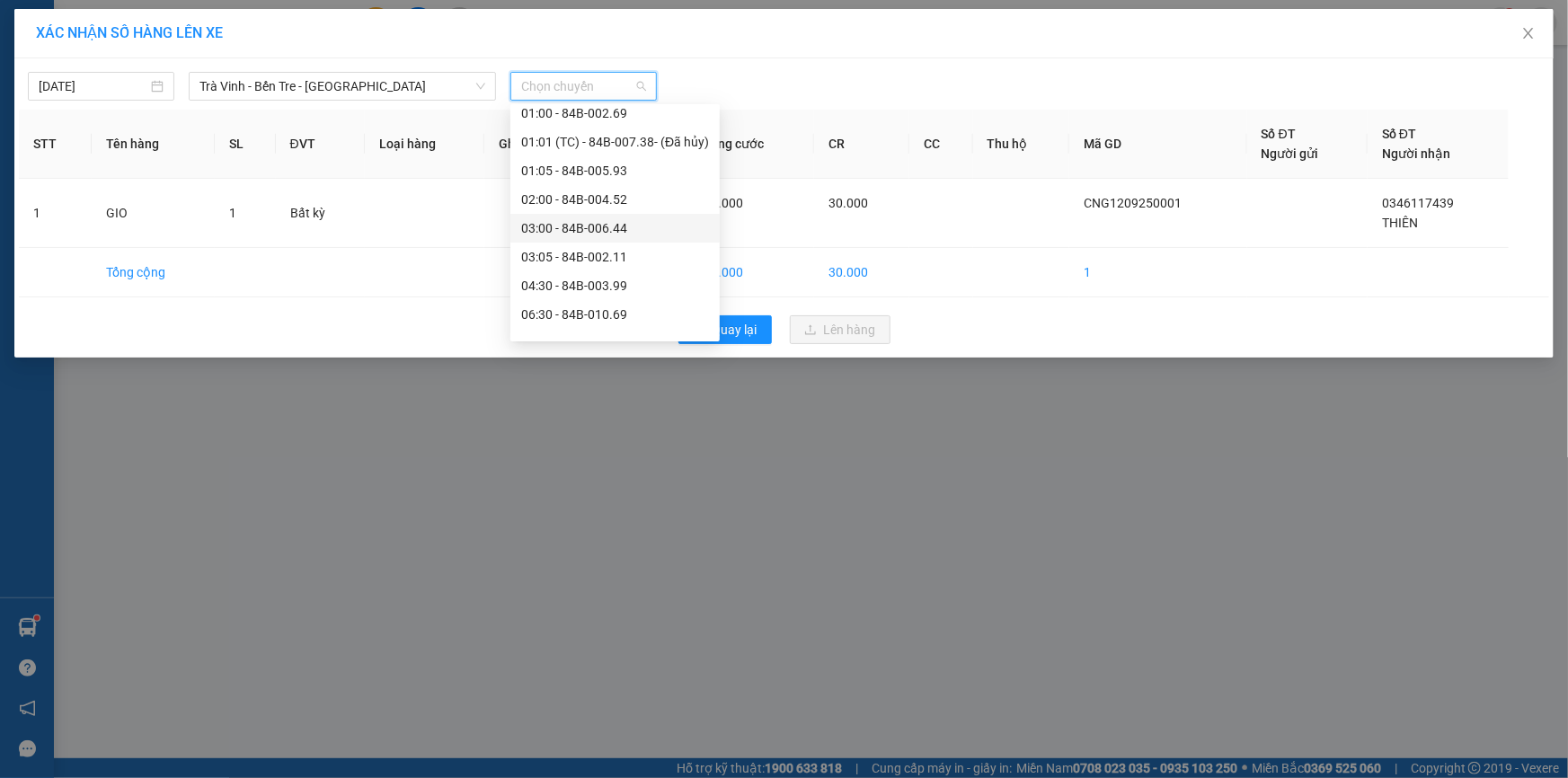
scroll to position [108, 0]
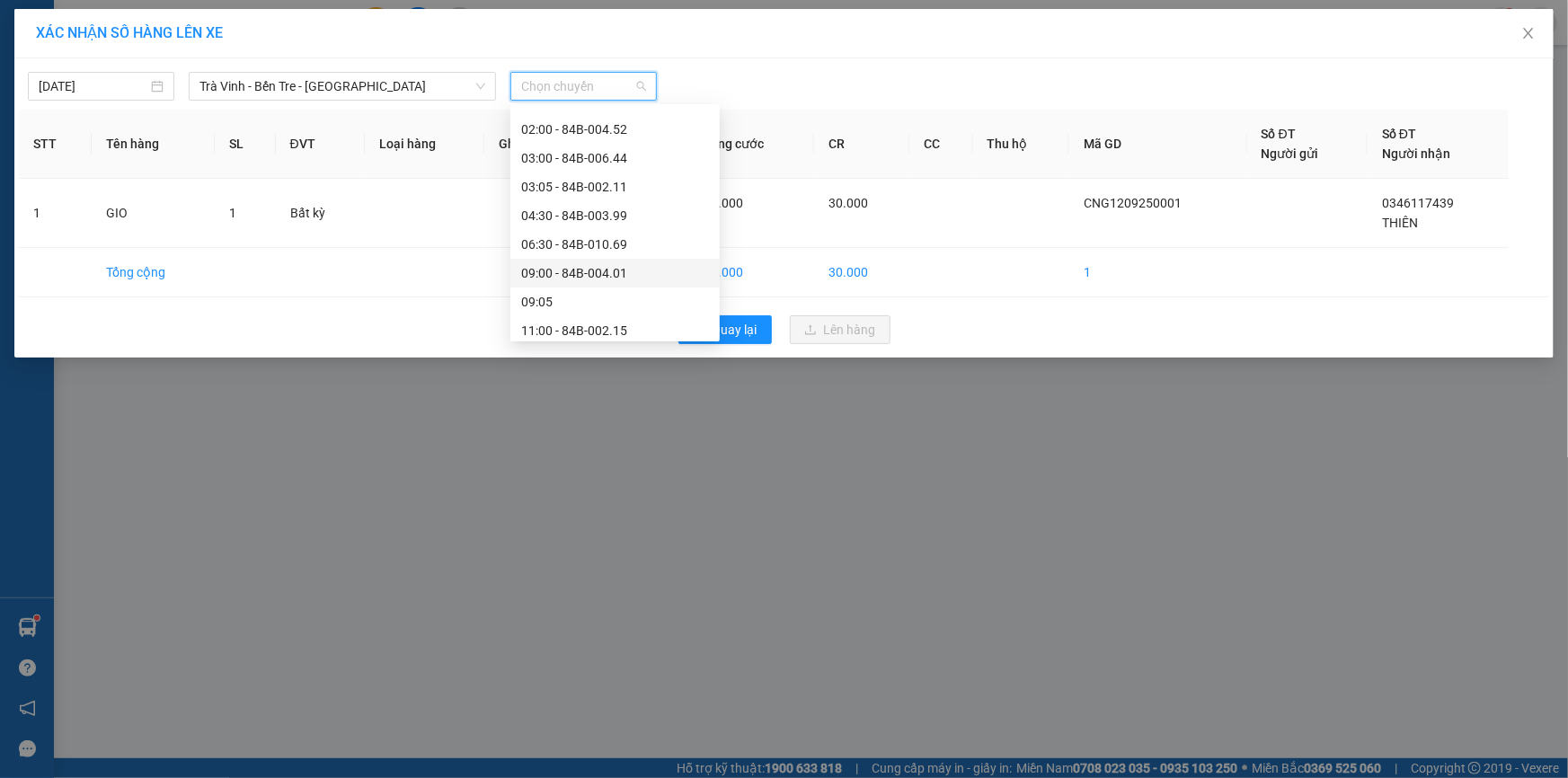
click at [585, 270] on div "09:00 - 84B-004.01" at bounding box center [614, 273] width 187 height 20
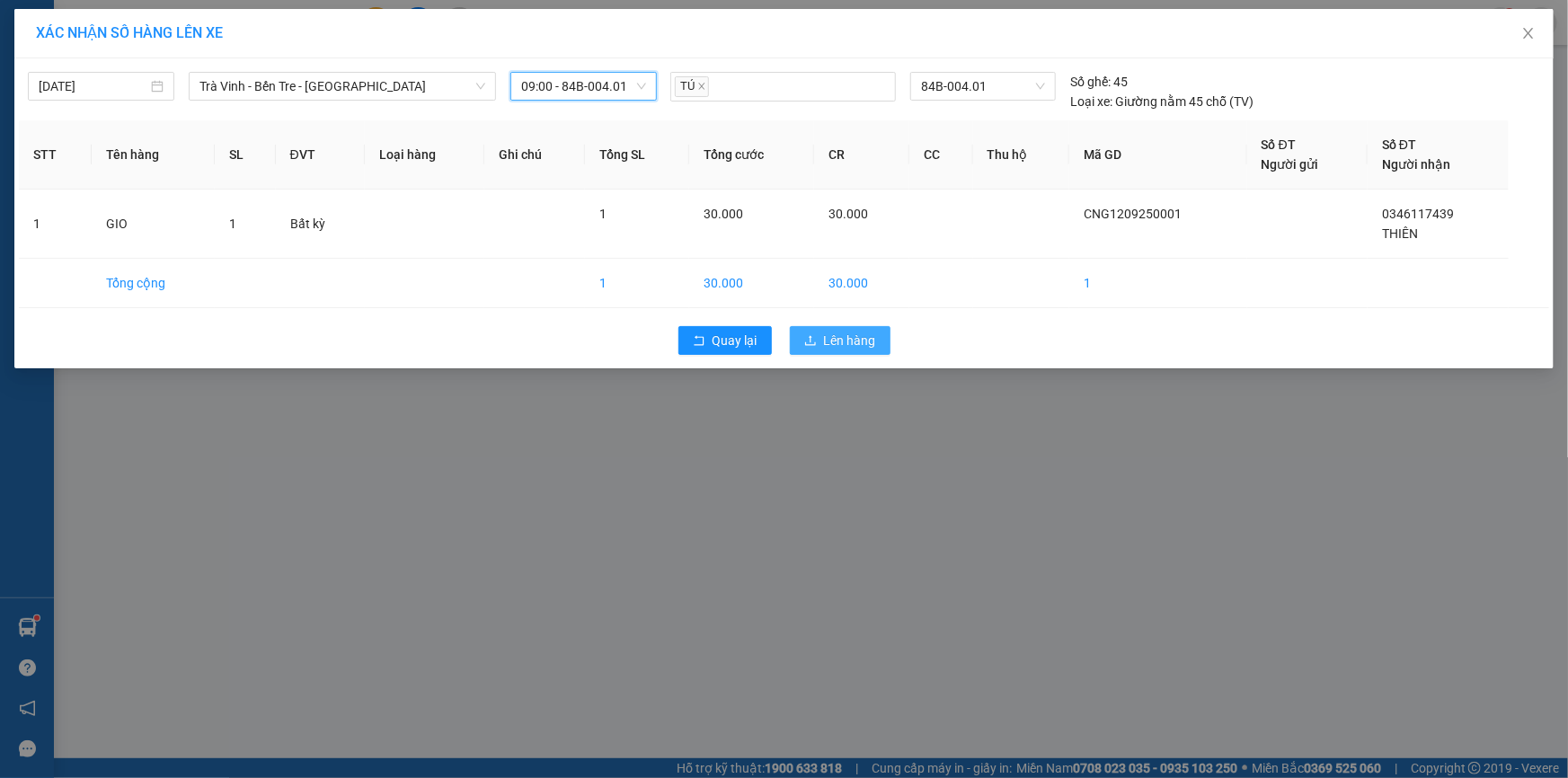
click at [826, 341] on span "Lên hàng" at bounding box center [849, 340] width 52 height 20
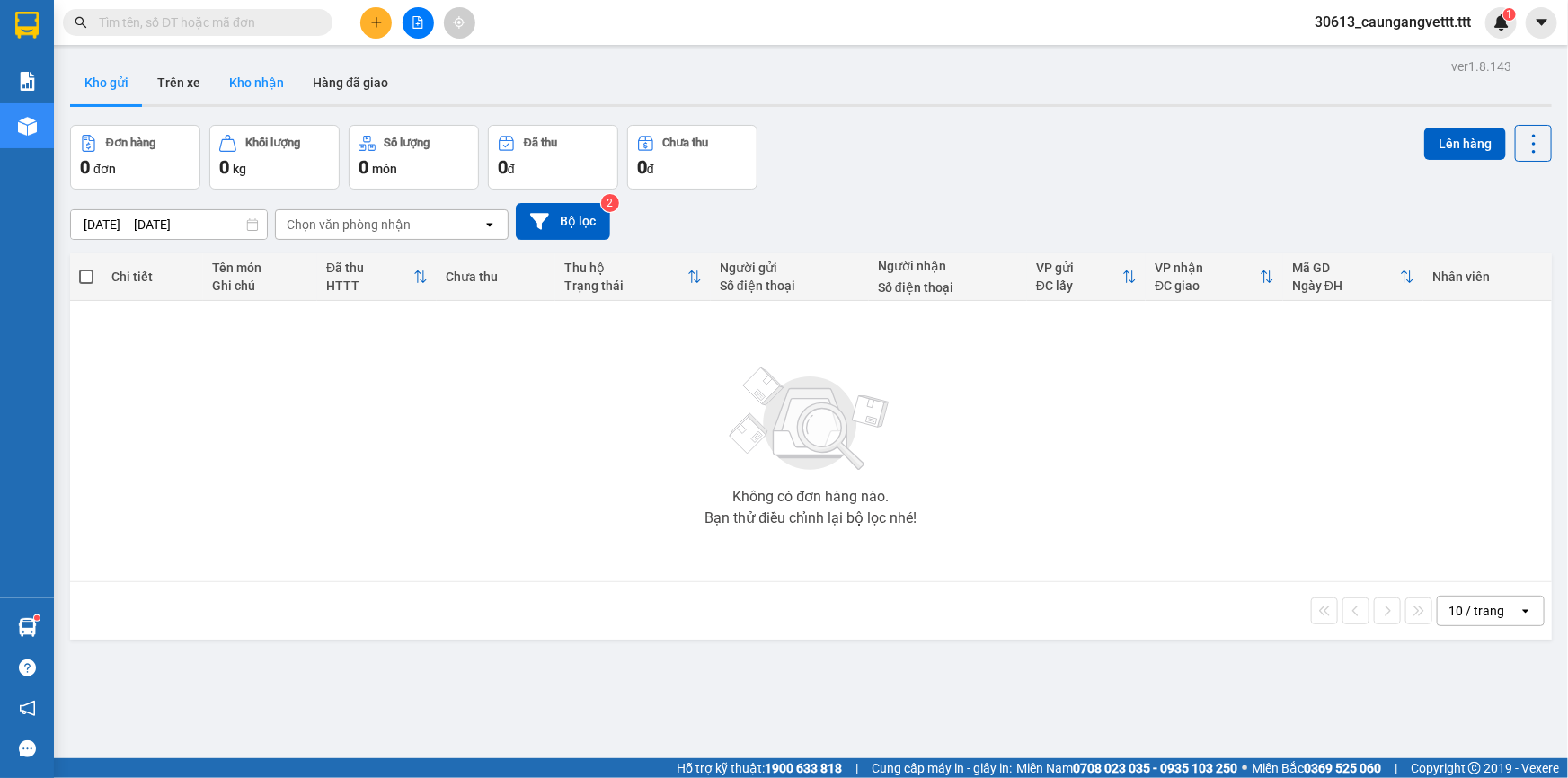
click at [254, 84] on button "Kho nhận" at bounding box center [256, 83] width 84 height 43
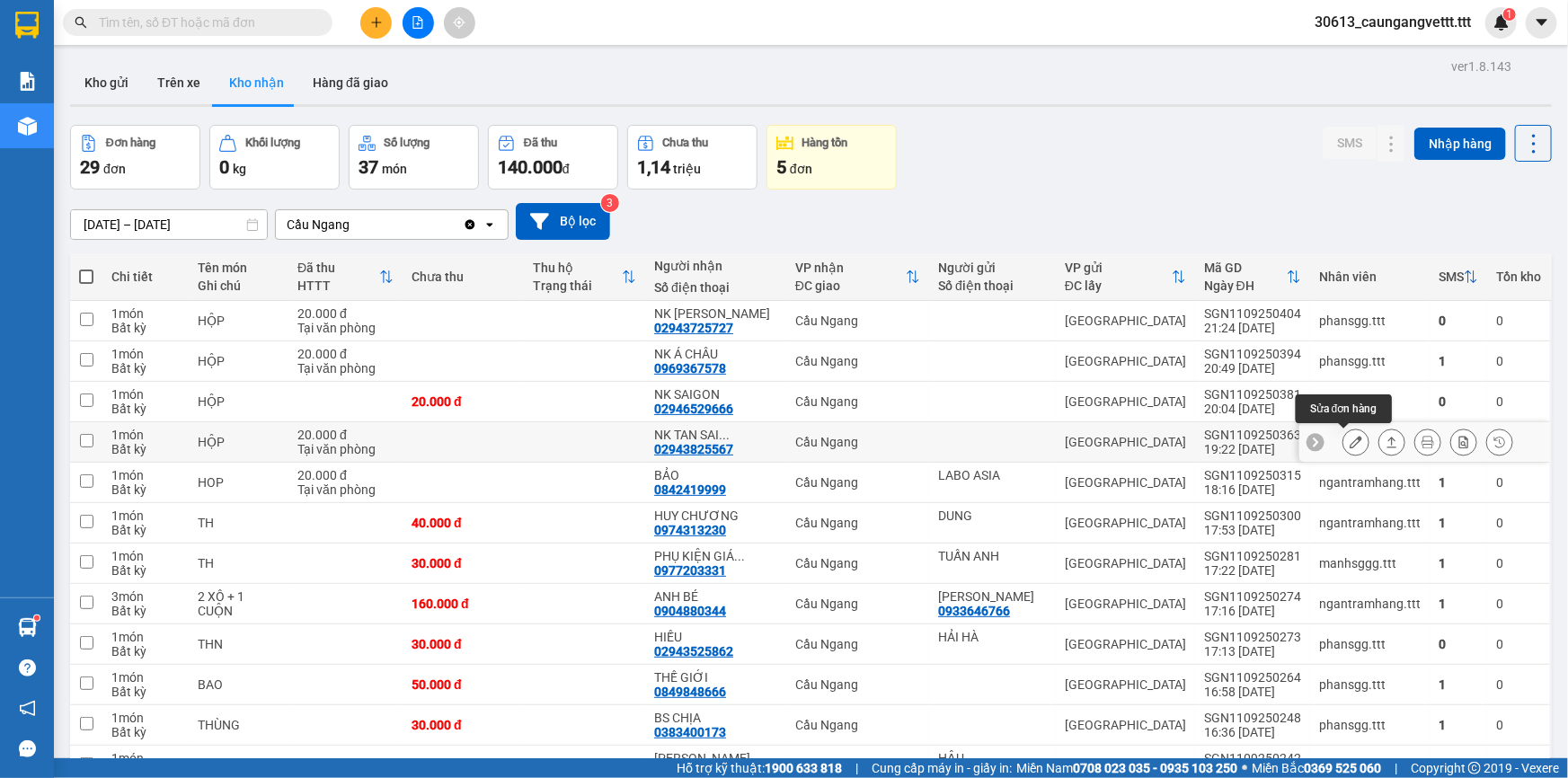
click at [1349, 440] on icon at bounding box center [1355, 441] width 12 height 12
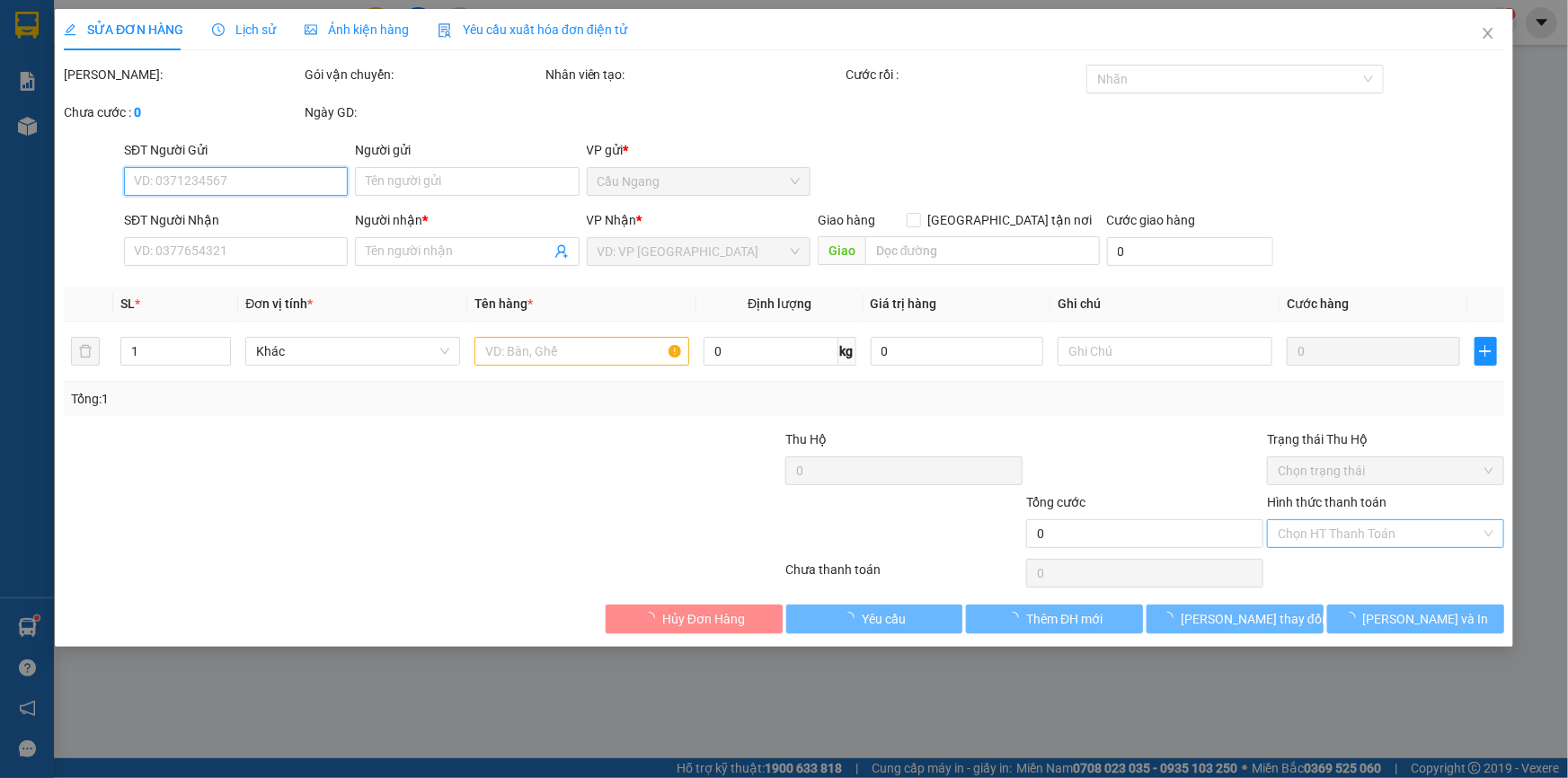
type input "02943825567"
type input "NK TAN SAI GON"
type input "20.000"
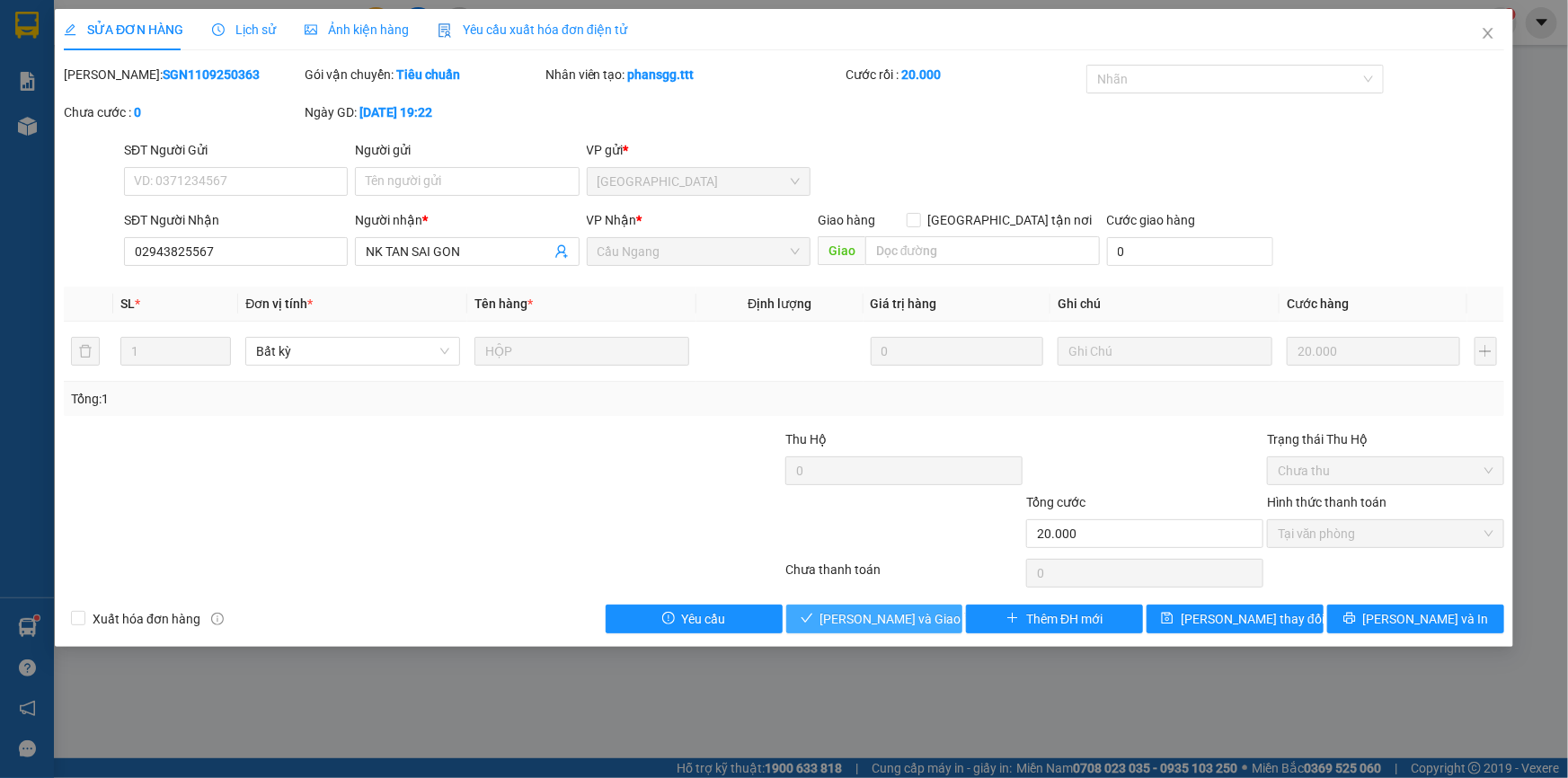
click at [902, 620] on span "[PERSON_NAME] và Giao hàng" at bounding box center [907, 619] width 173 height 20
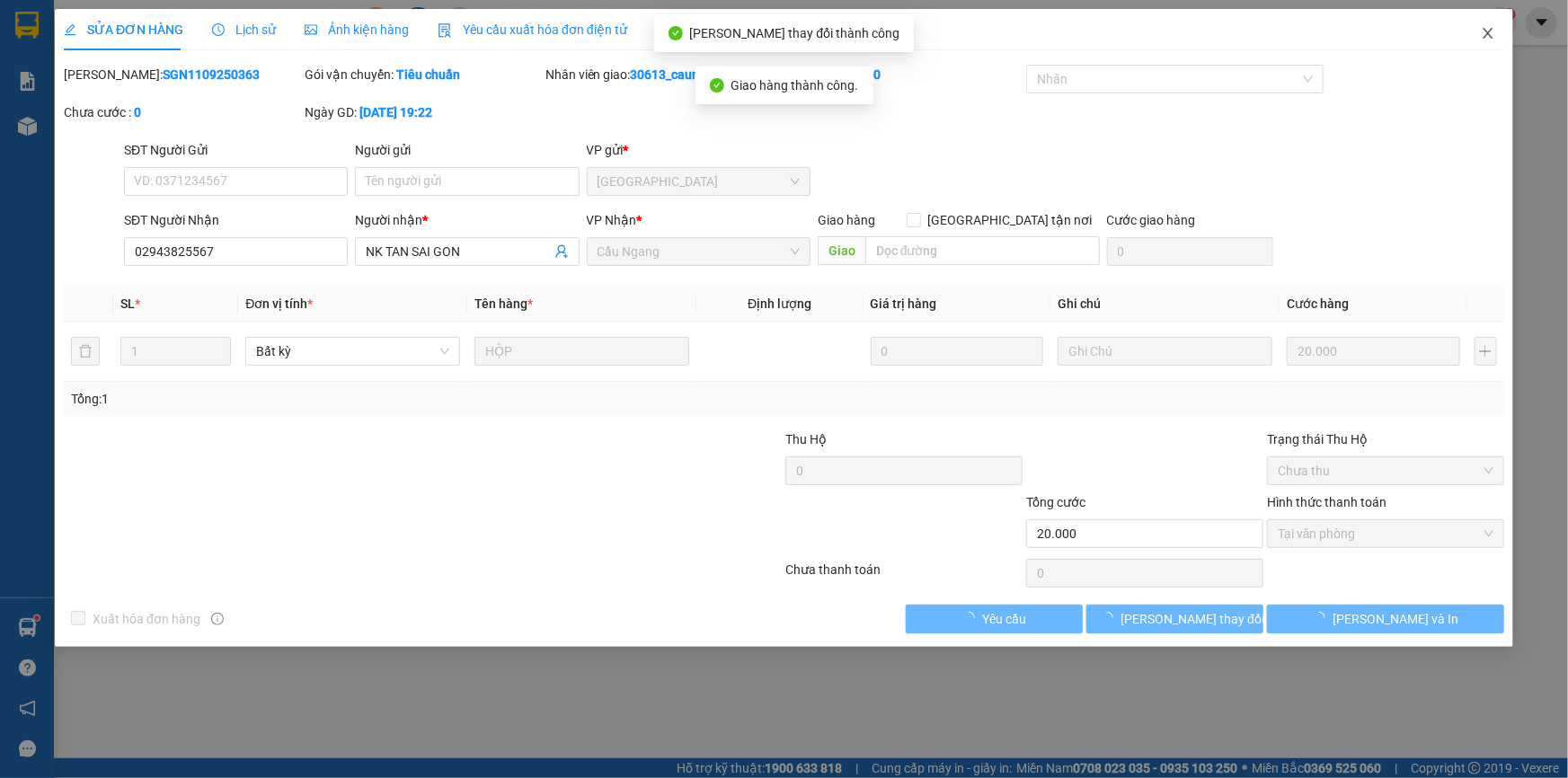
click at [1488, 35] on icon "close" at bounding box center [1487, 33] width 10 height 11
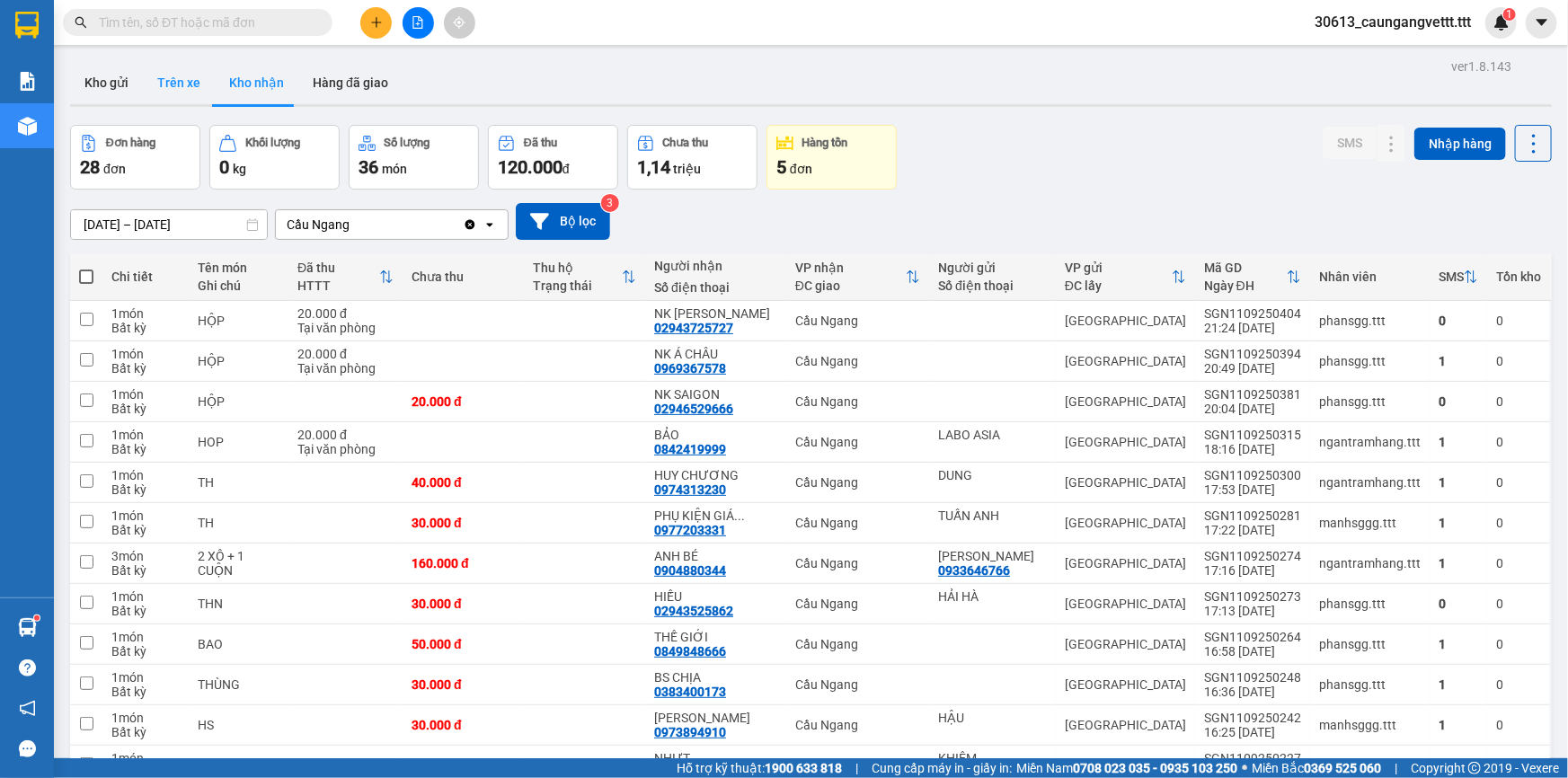
click at [174, 88] on button "Trên xe" at bounding box center [179, 83] width 72 height 43
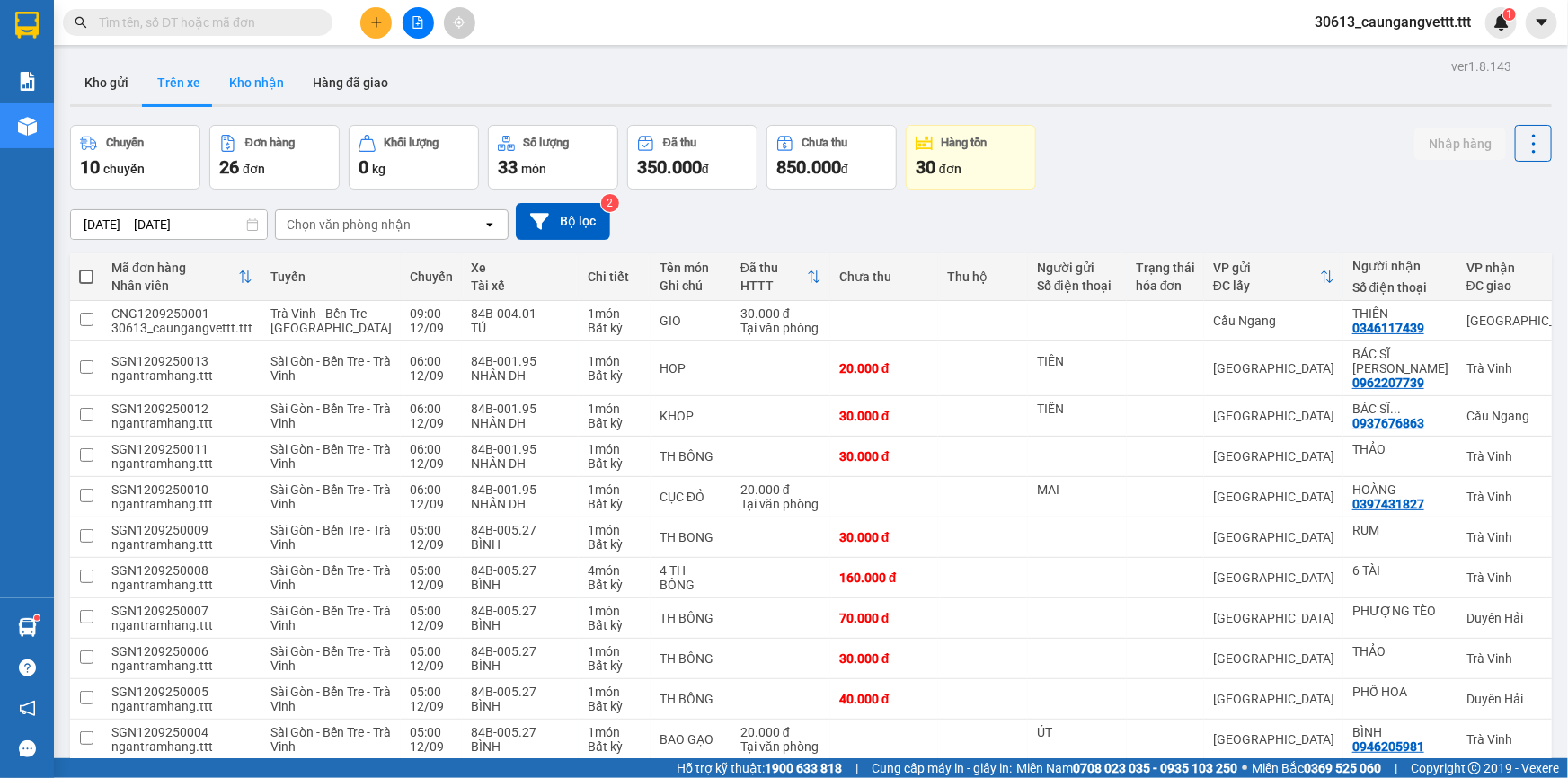
click at [267, 80] on button "Kho nhận" at bounding box center [256, 83] width 84 height 43
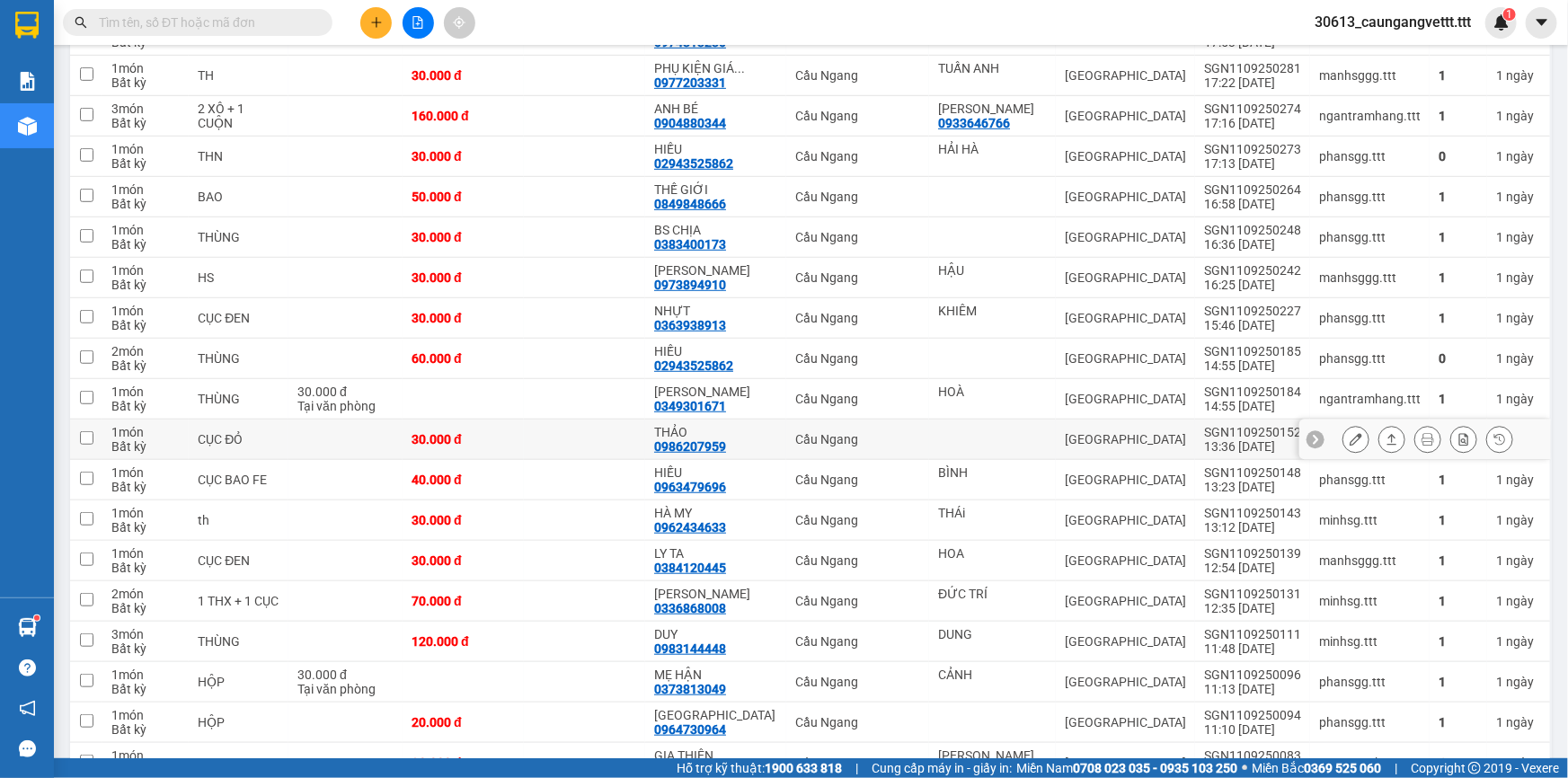
scroll to position [490, 0]
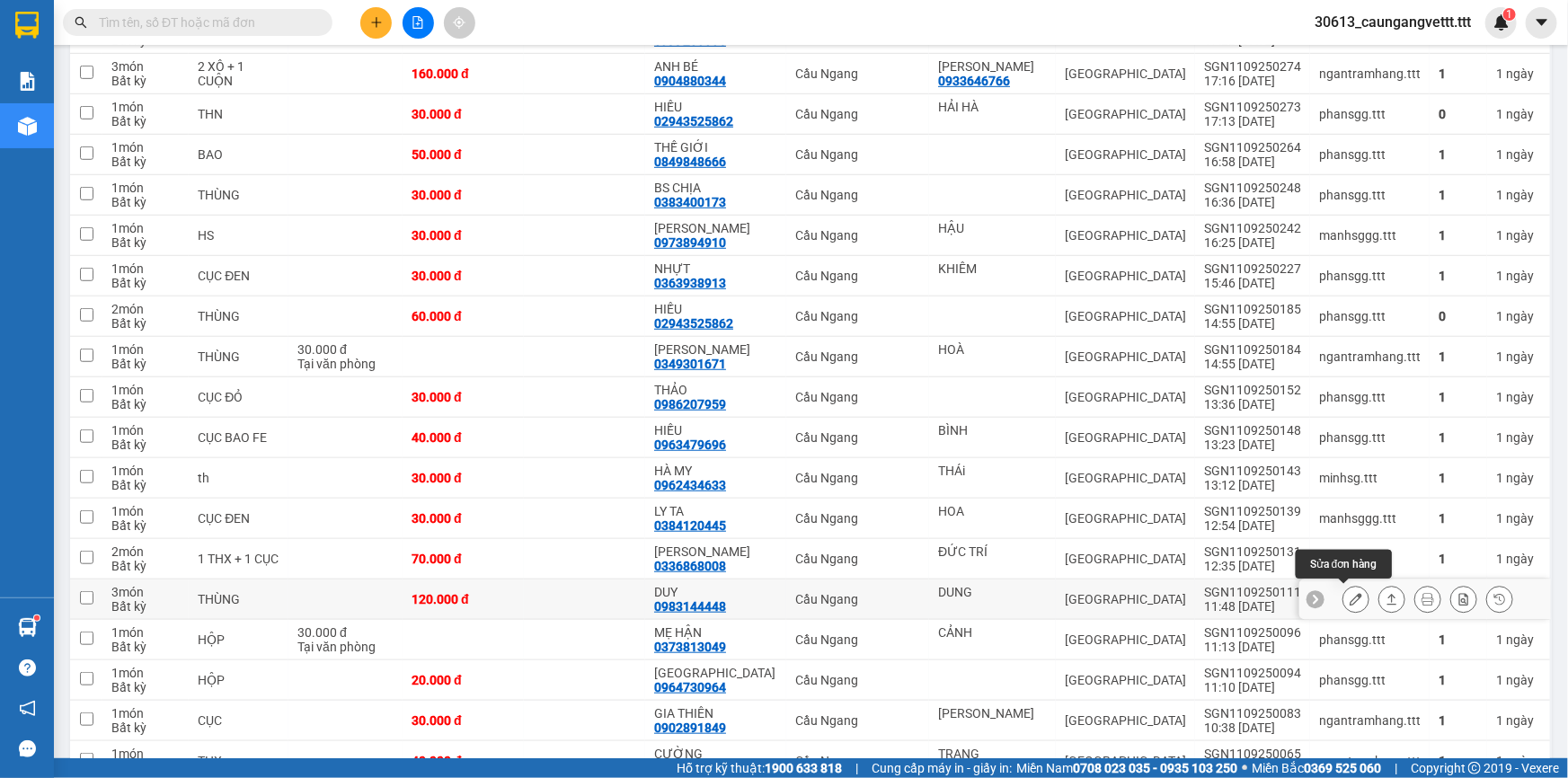
click at [1349, 599] on icon at bounding box center [1355, 598] width 12 height 12
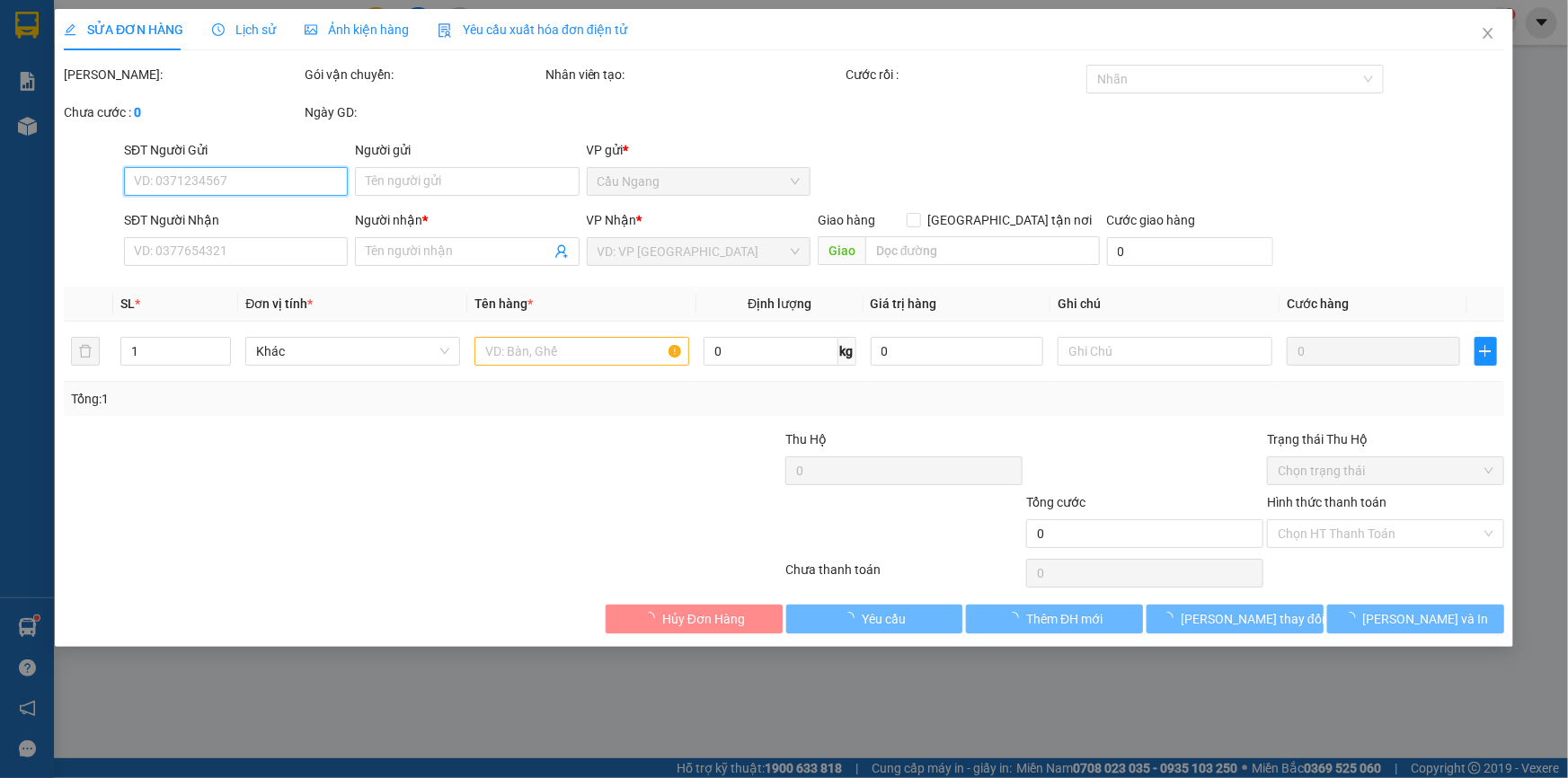
type input "DUNG"
type input "0983144448"
type input "DUY"
type input "120.000"
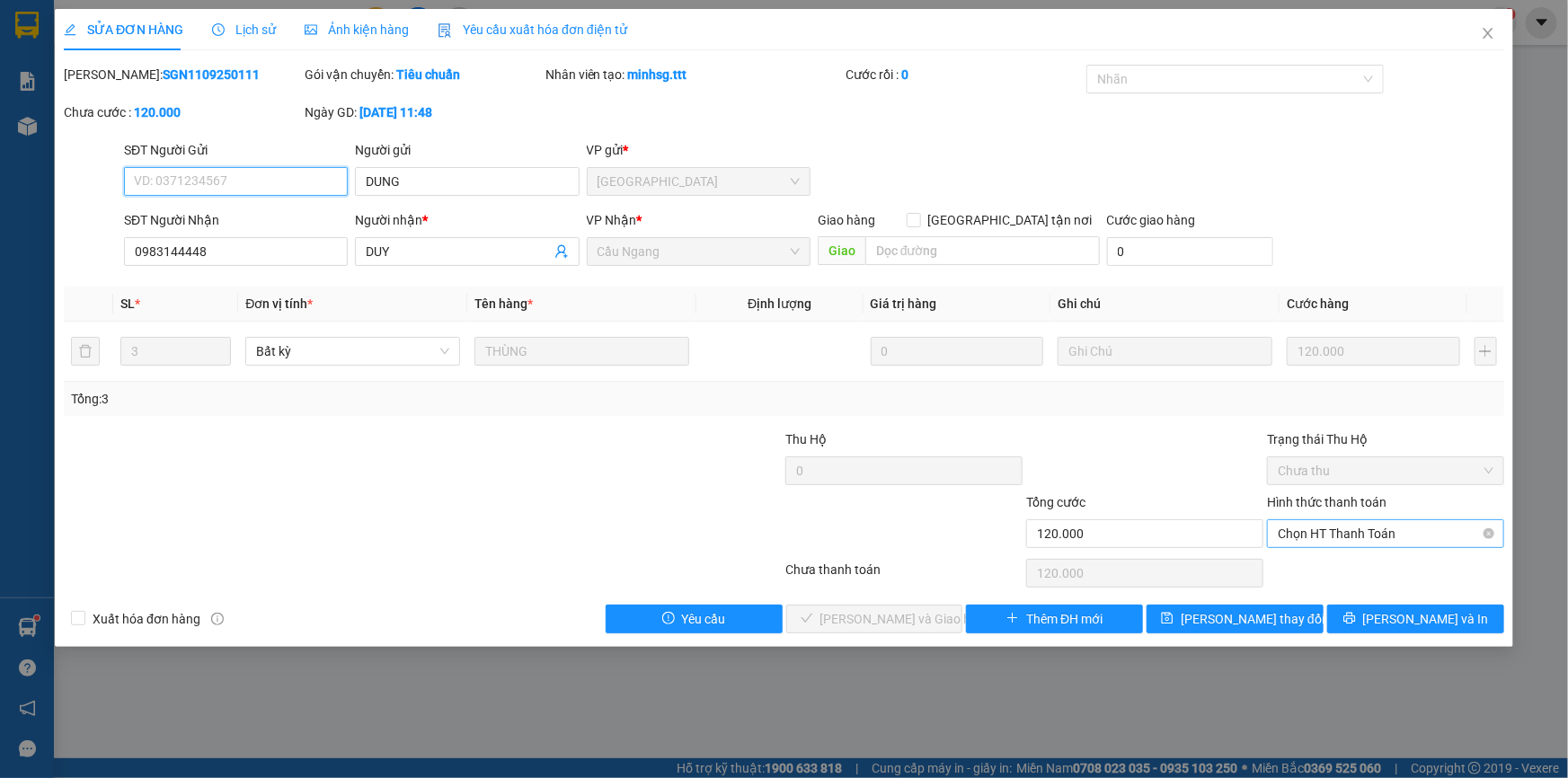
click at [1324, 534] on span "Chọn HT Thanh Toán" at bounding box center [1385, 533] width 215 height 27
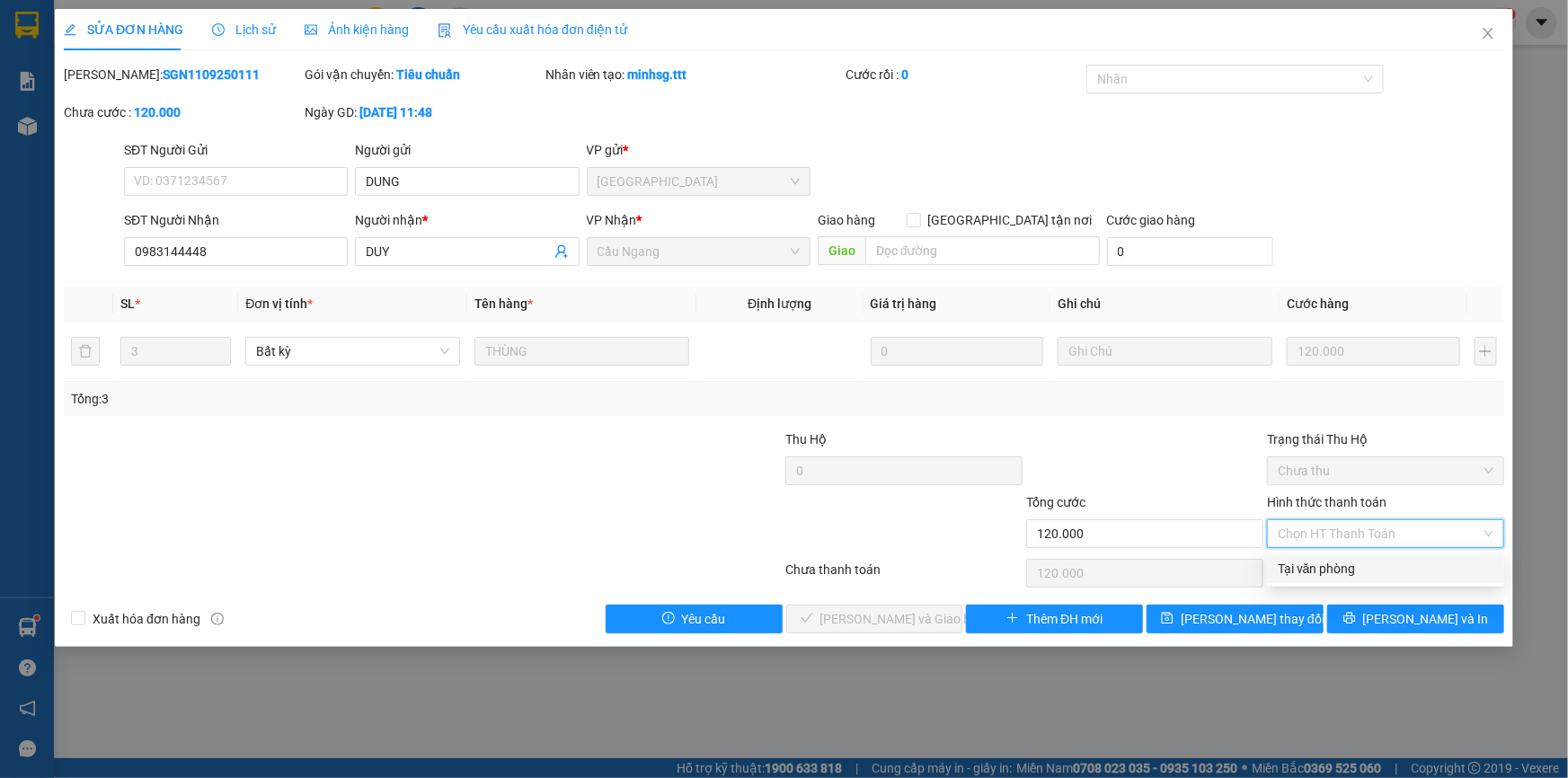
click at [1310, 565] on div "Tại văn phòng" at bounding box center [1385, 569] width 215 height 20
type input "0"
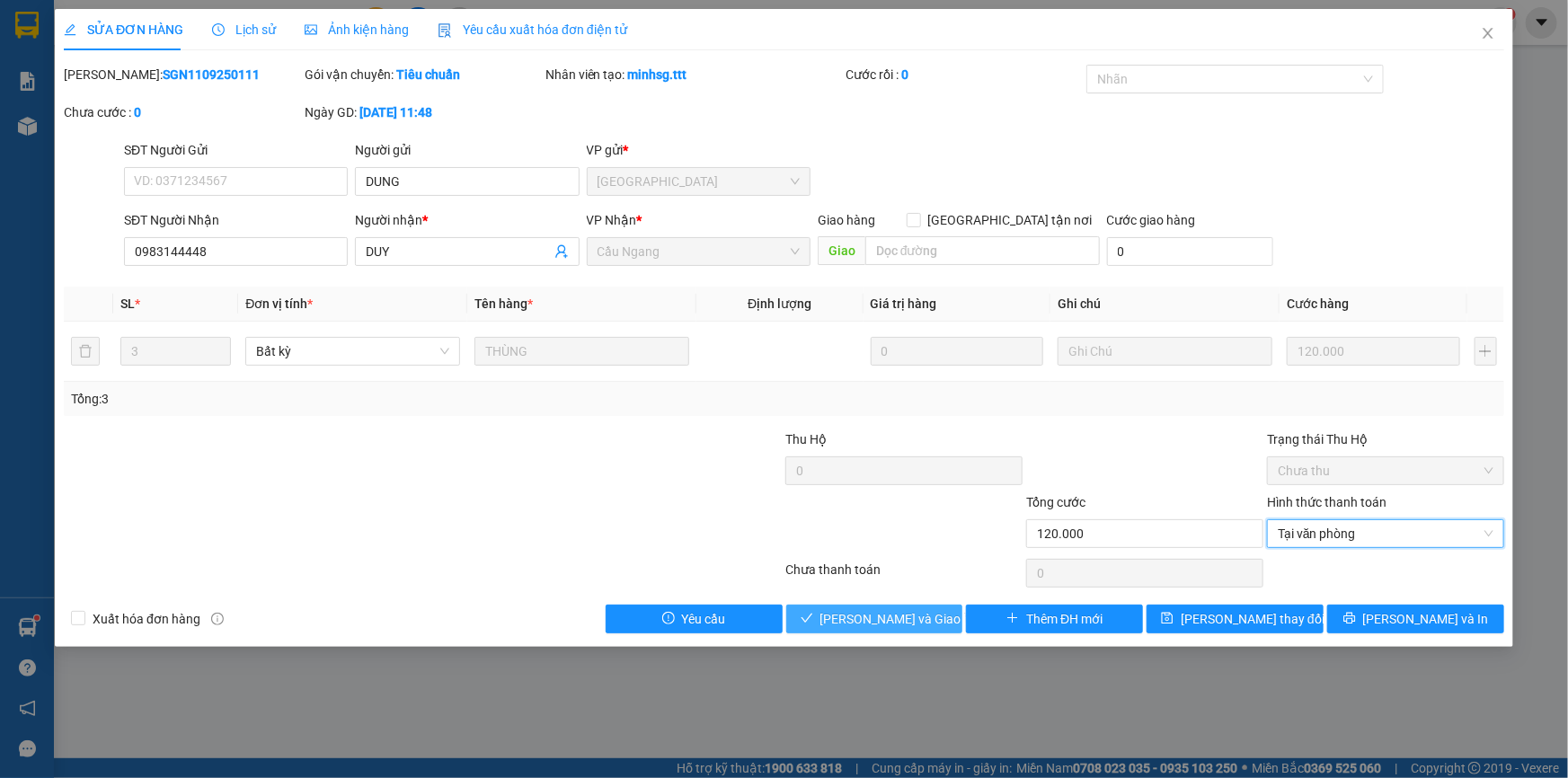
click at [901, 615] on span "[PERSON_NAME] và Giao hàng" at bounding box center [907, 619] width 173 height 20
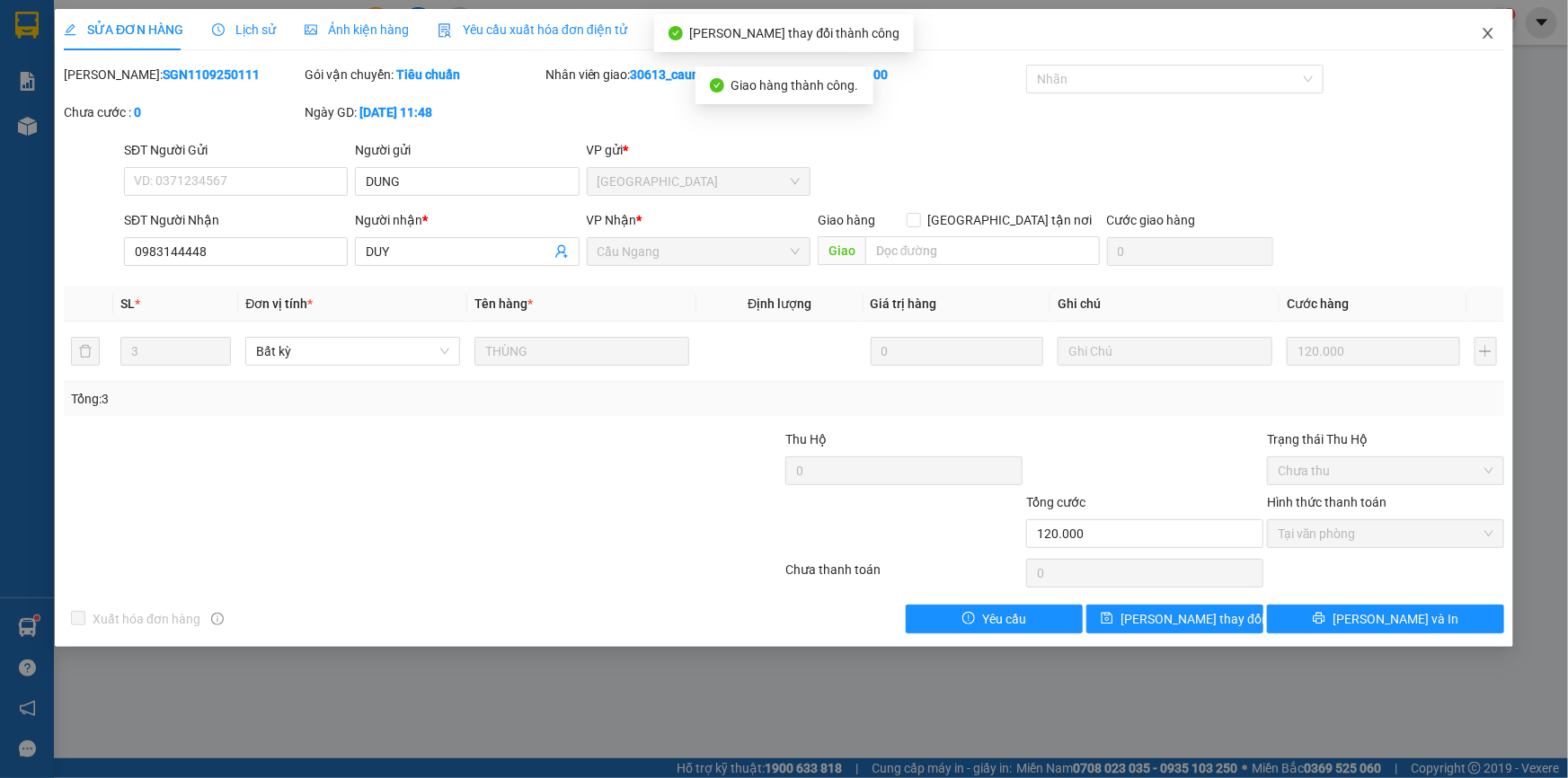
click at [1489, 31] on icon "close" at bounding box center [1487, 33] width 14 height 14
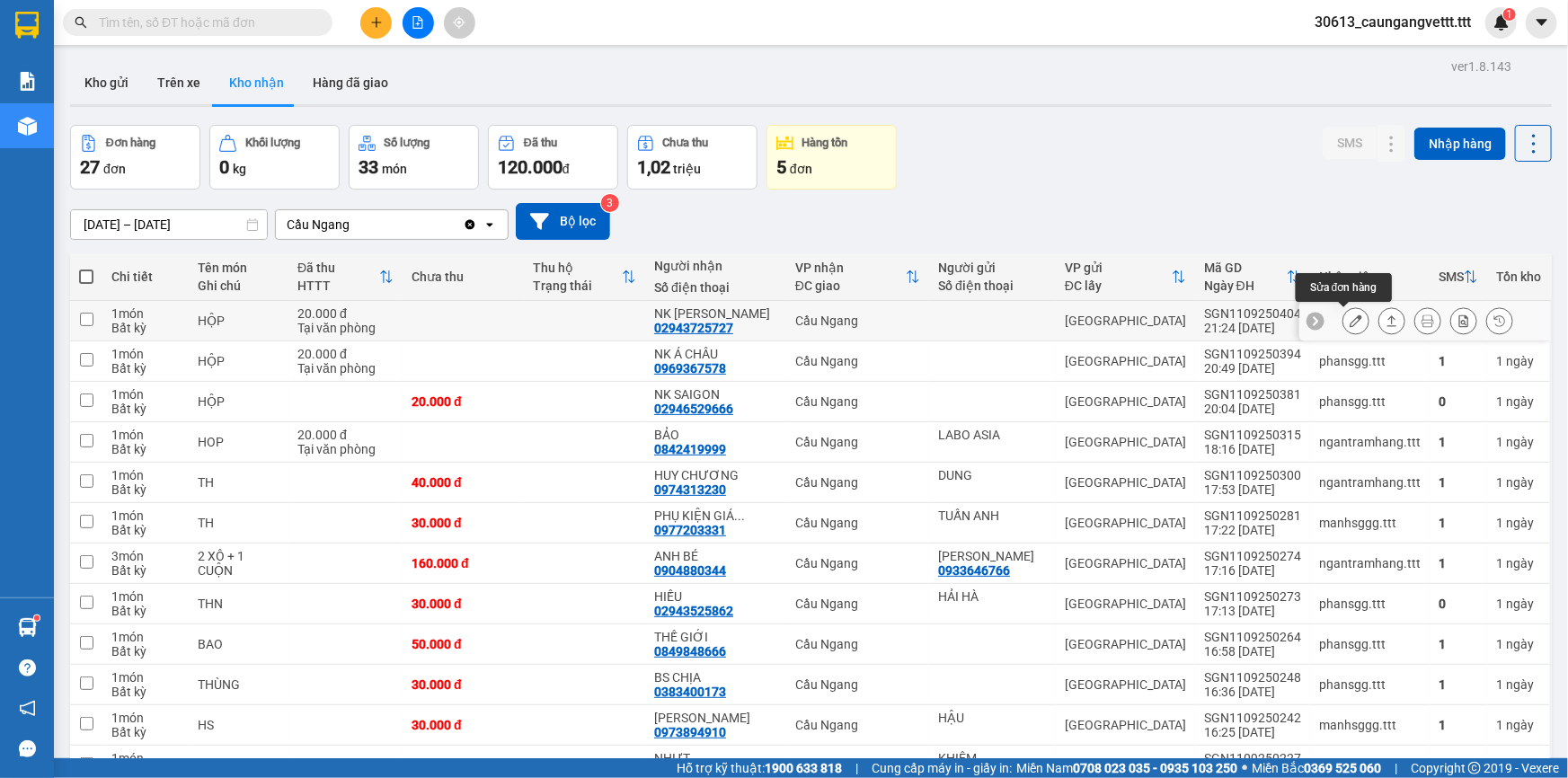
click at [1349, 317] on icon at bounding box center [1355, 320] width 12 height 12
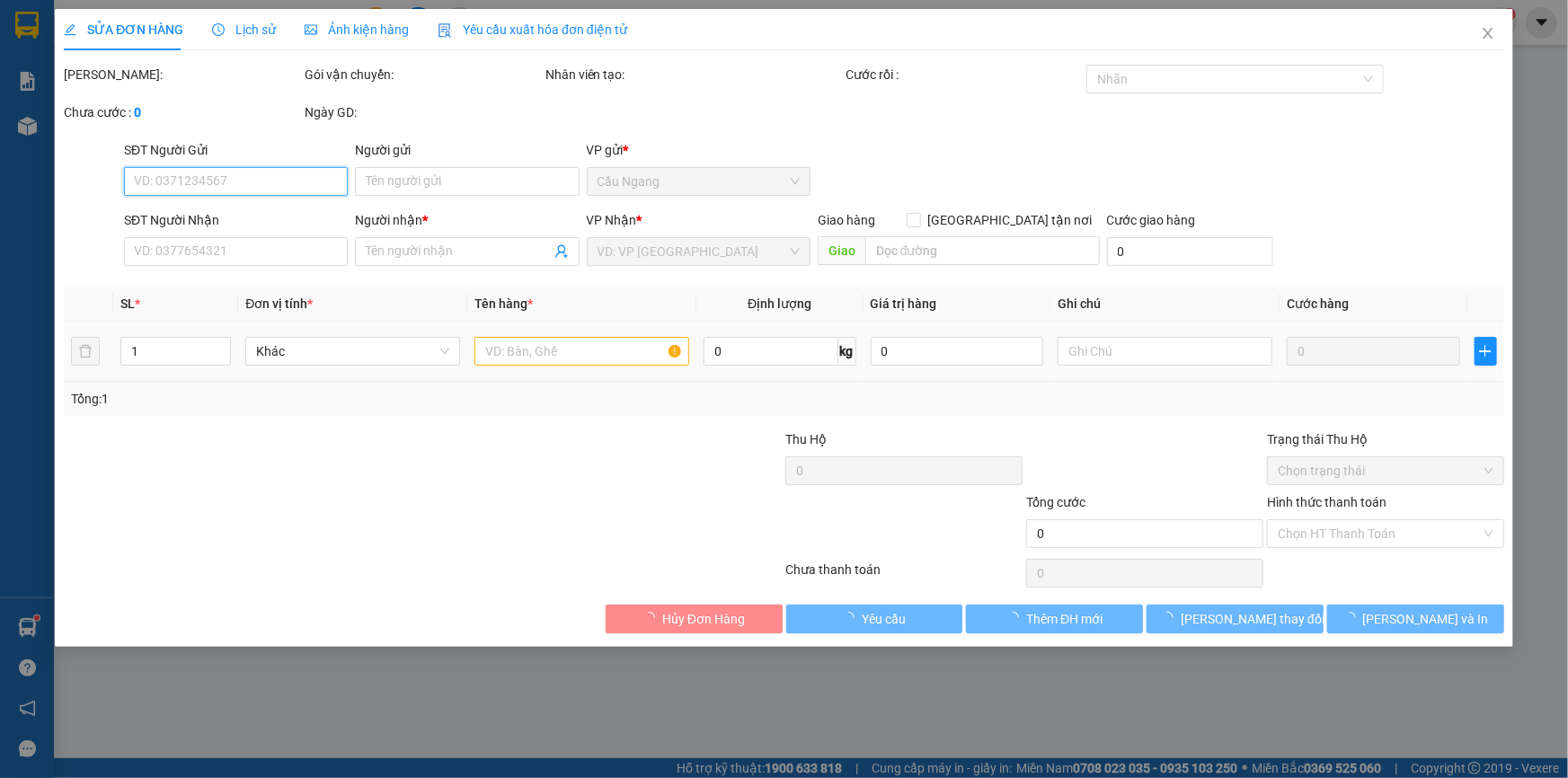
type input "02943725727"
type input "NK [PERSON_NAME]"
type input "20.000"
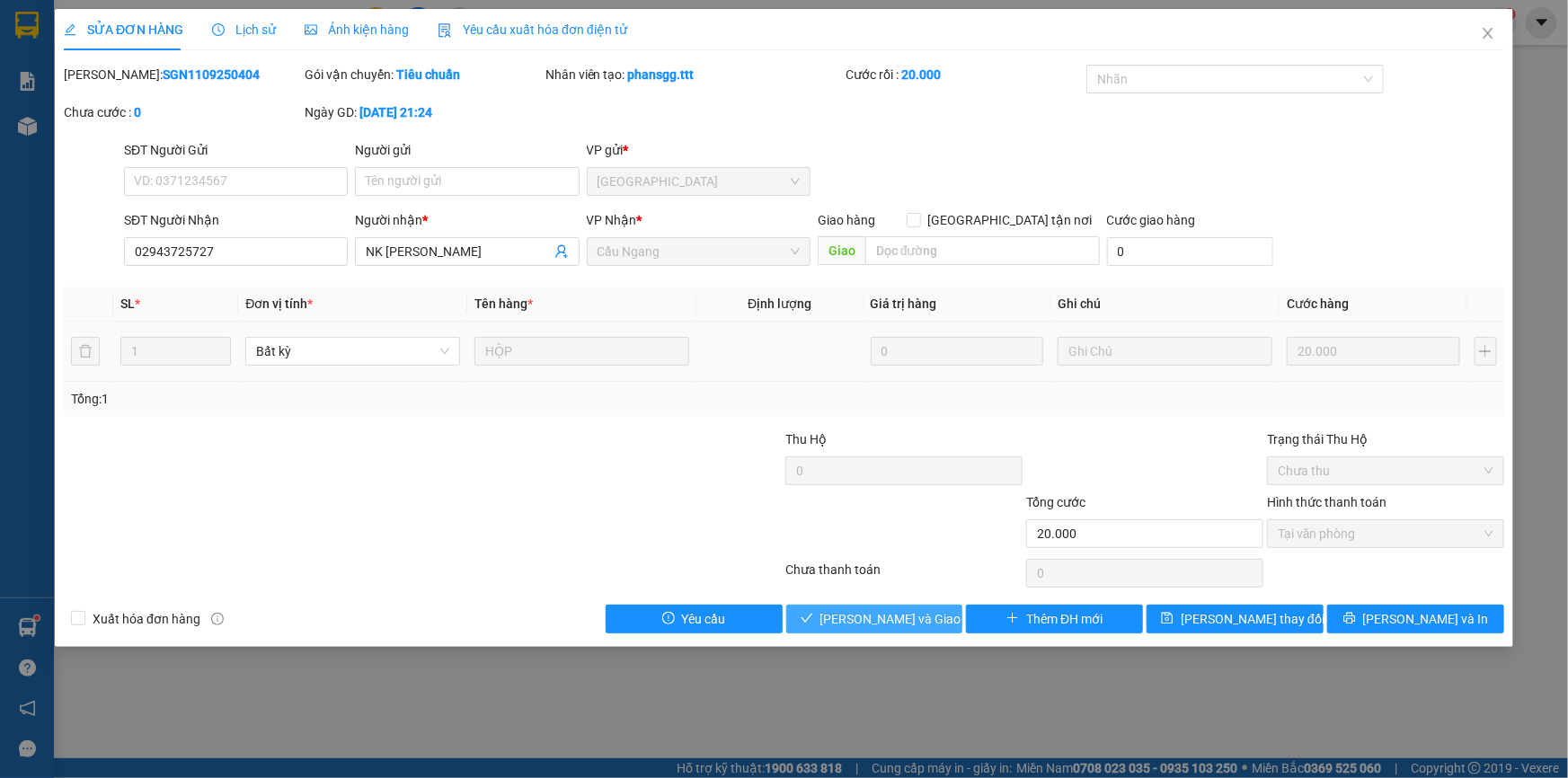
drag, startPoint x: 895, startPoint y: 611, endPoint x: 898, endPoint y: 601, distance: 10.4
click at [894, 611] on span "[PERSON_NAME] và Giao hàng" at bounding box center [907, 619] width 173 height 20
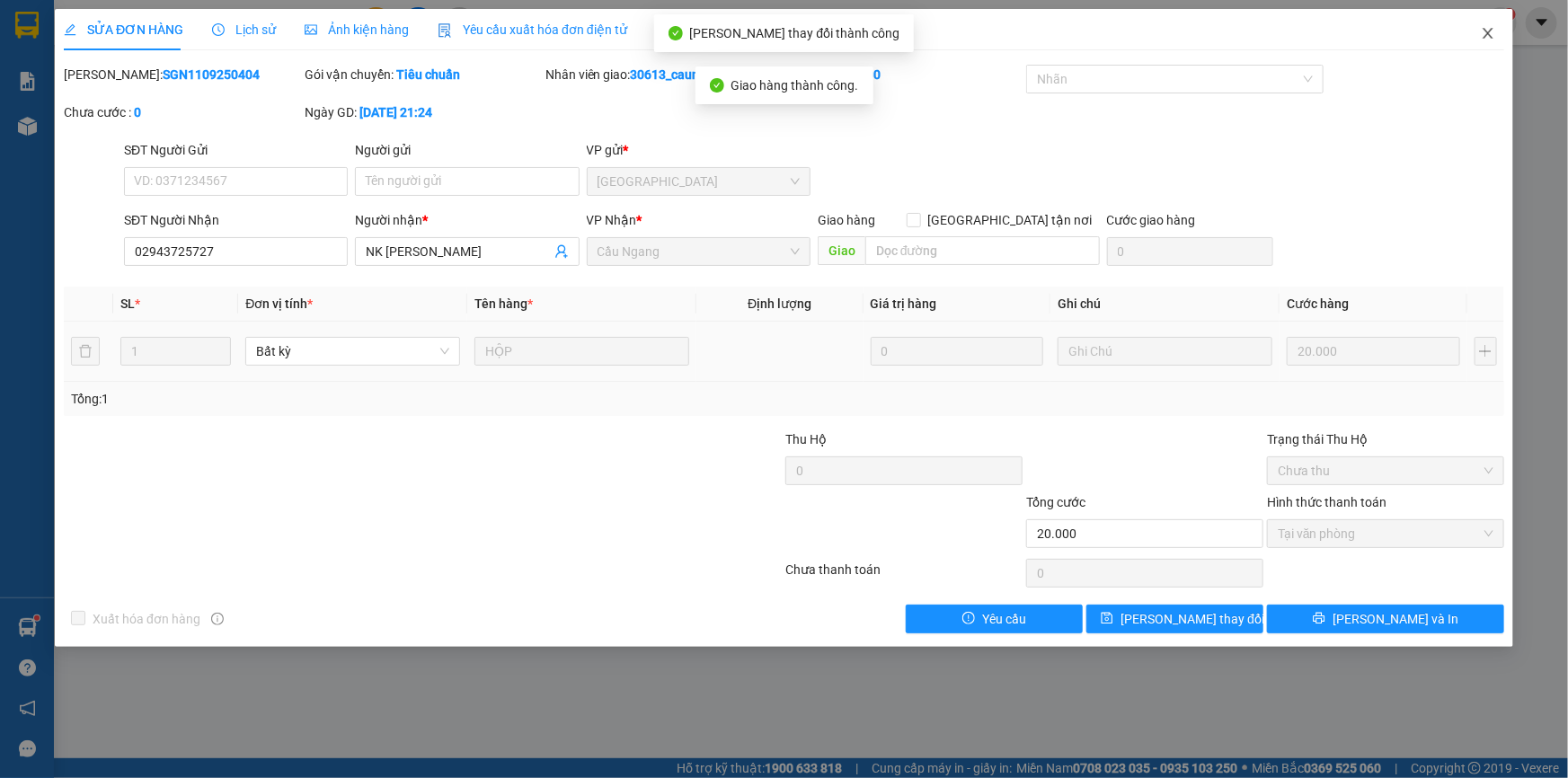
click at [1484, 36] on icon "close" at bounding box center [1487, 33] width 14 height 14
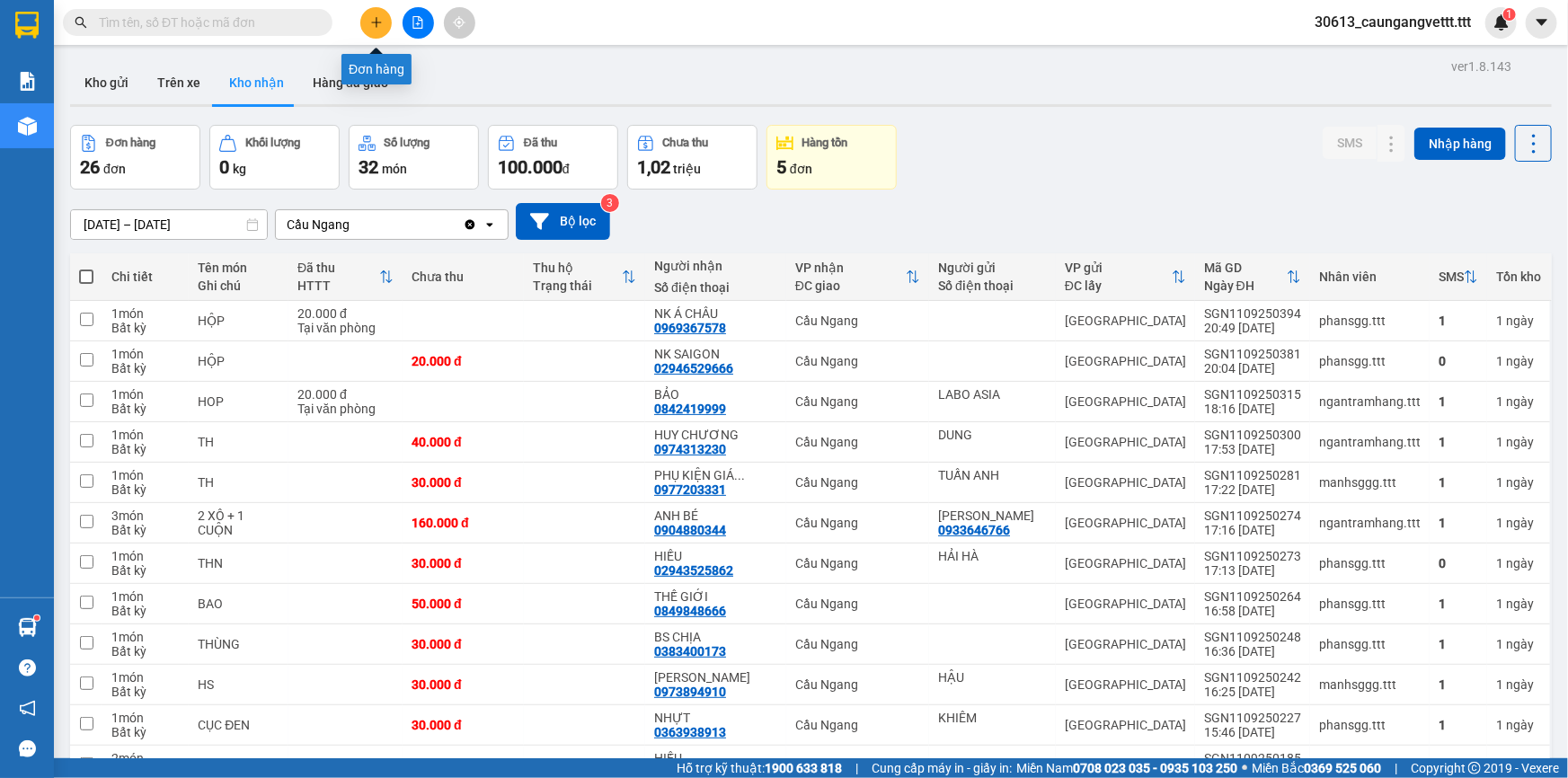
click at [376, 20] on icon "plus" at bounding box center [376, 22] width 1 height 10
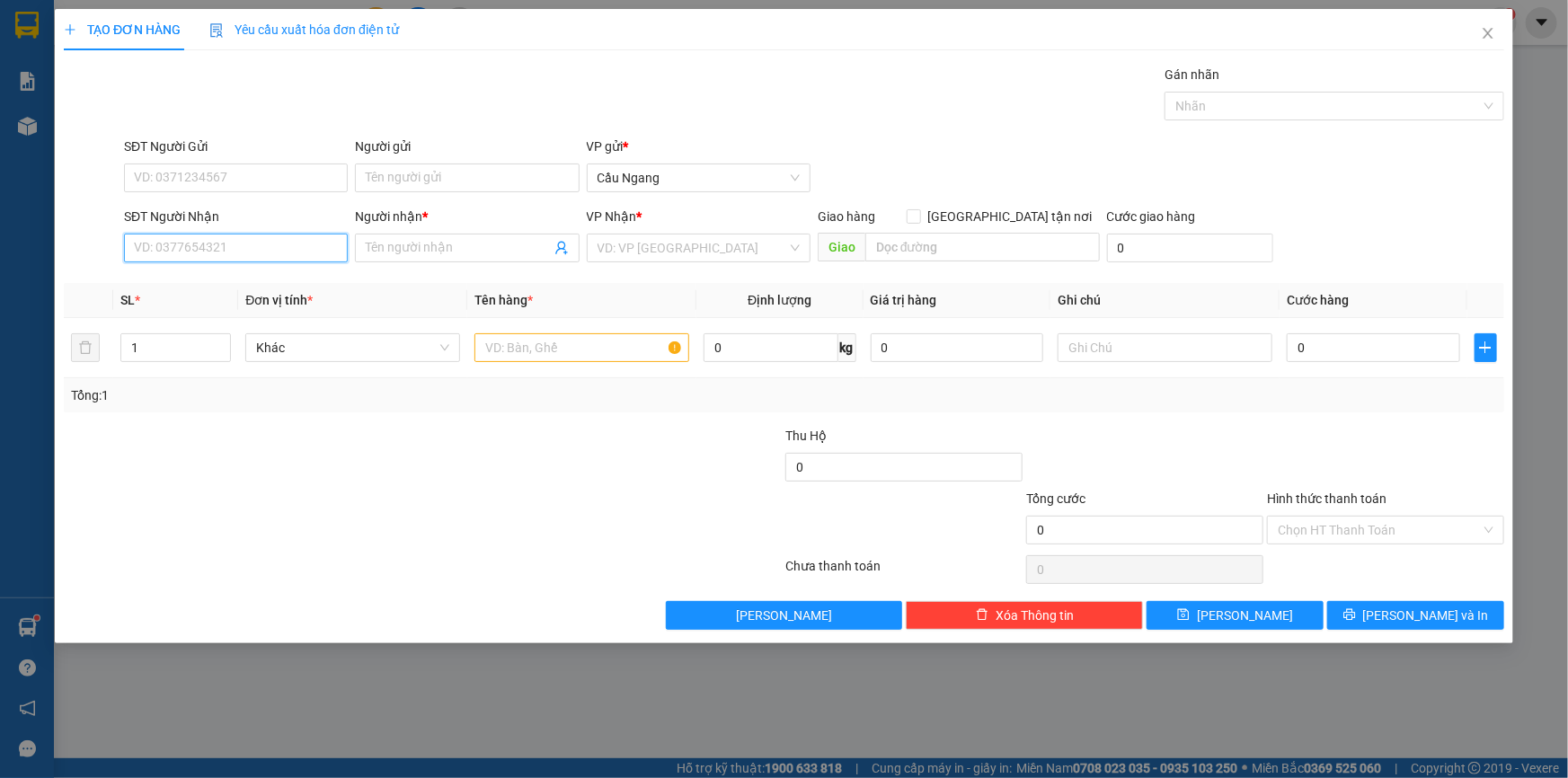
click at [229, 247] on input "SĐT Người Nhận" at bounding box center [235, 248] width 224 height 29
click at [245, 286] on div "0377322133 - PHƯƠNG" at bounding box center [235, 283] width 202 height 20
type input "0377322133"
type input "PHƯƠNG"
type input "0377322133"
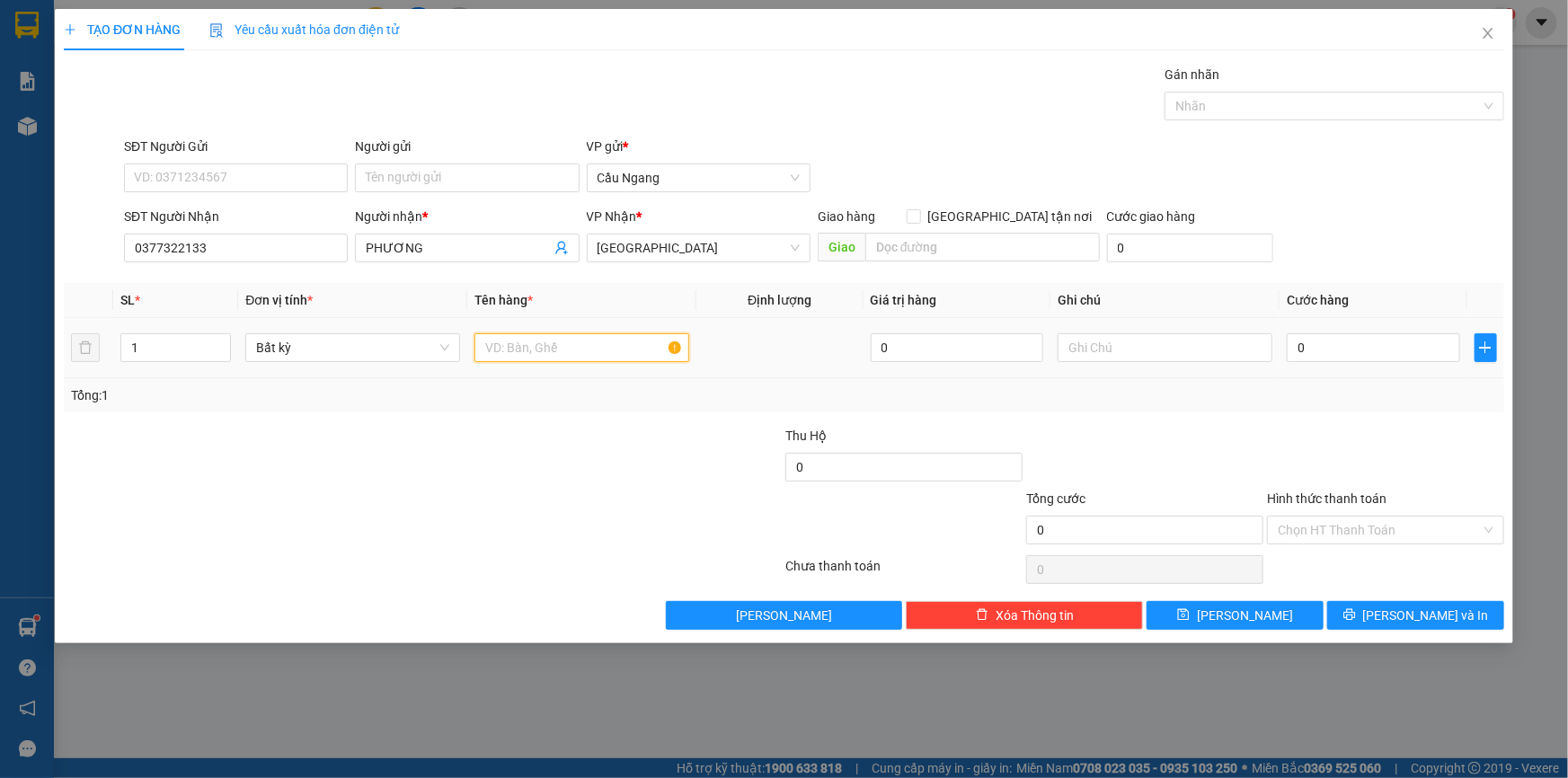
click at [560, 352] on input "text" at bounding box center [581, 348] width 214 height 29
type input "CUC"
click at [1388, 338] on input "0" at bounding box center [1373, 348] width 173 height 29
type input "3"
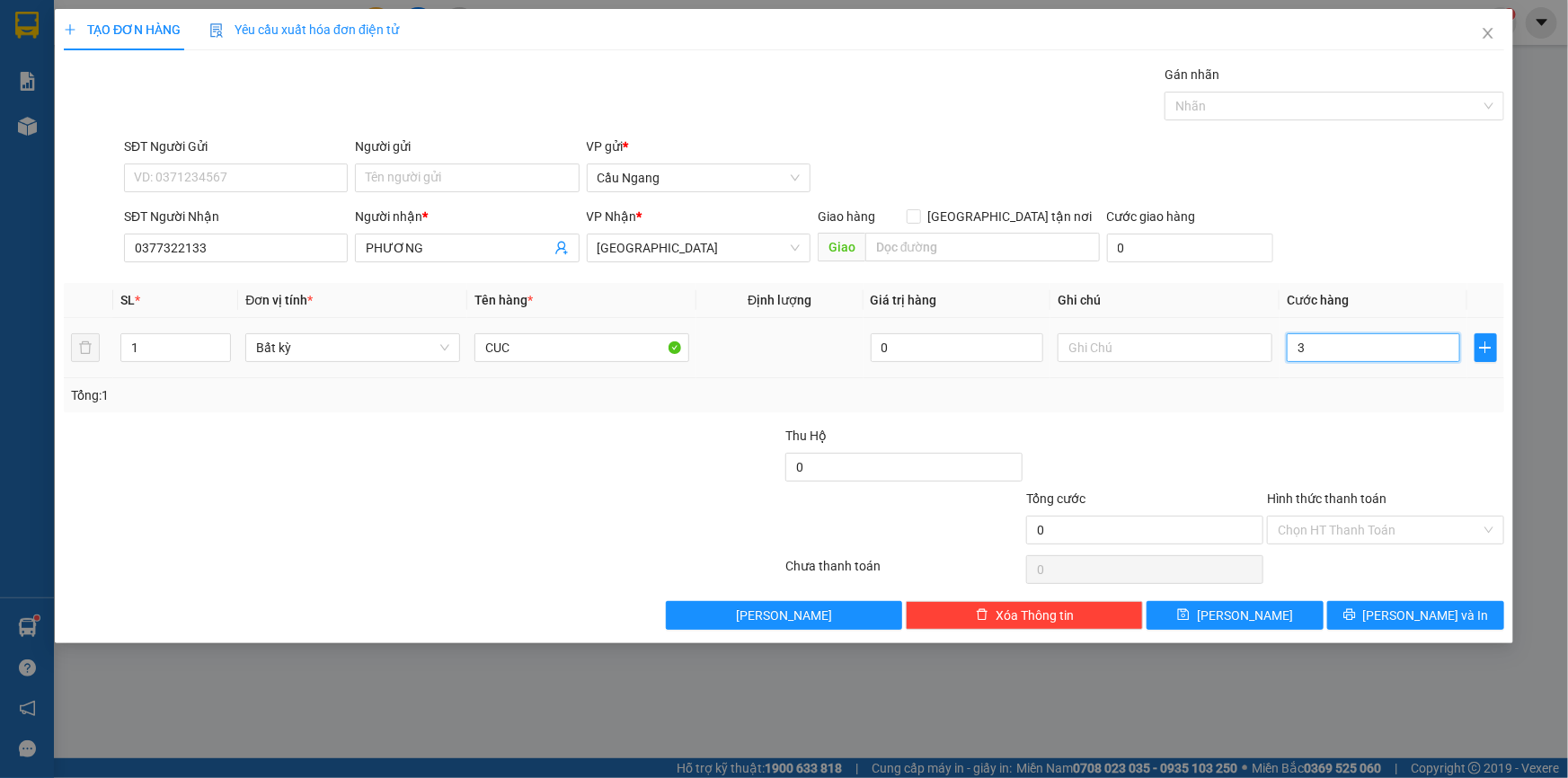
type input "3"
type input "30"
type input "300"
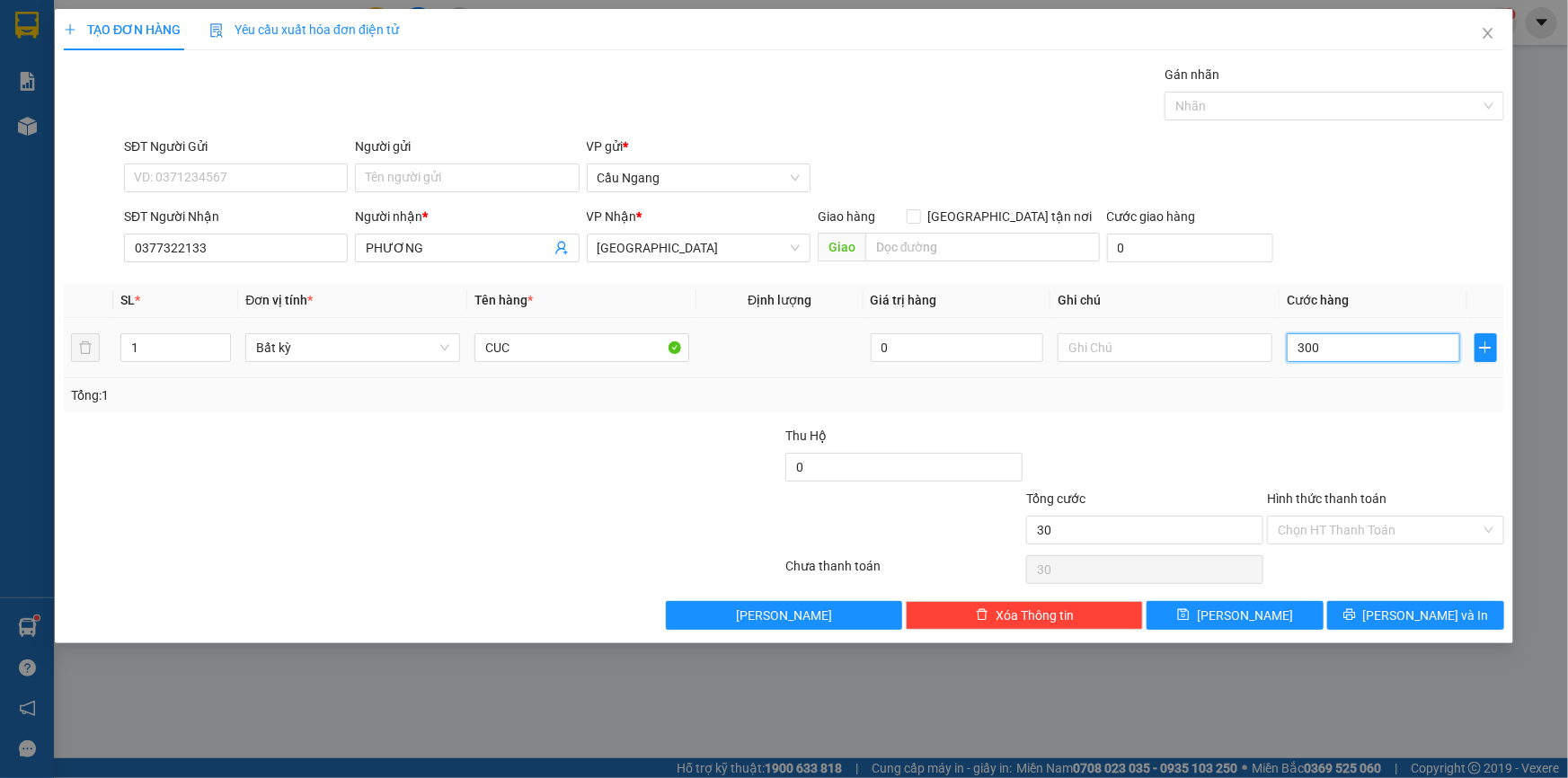
type input "300"
type input "3.000"
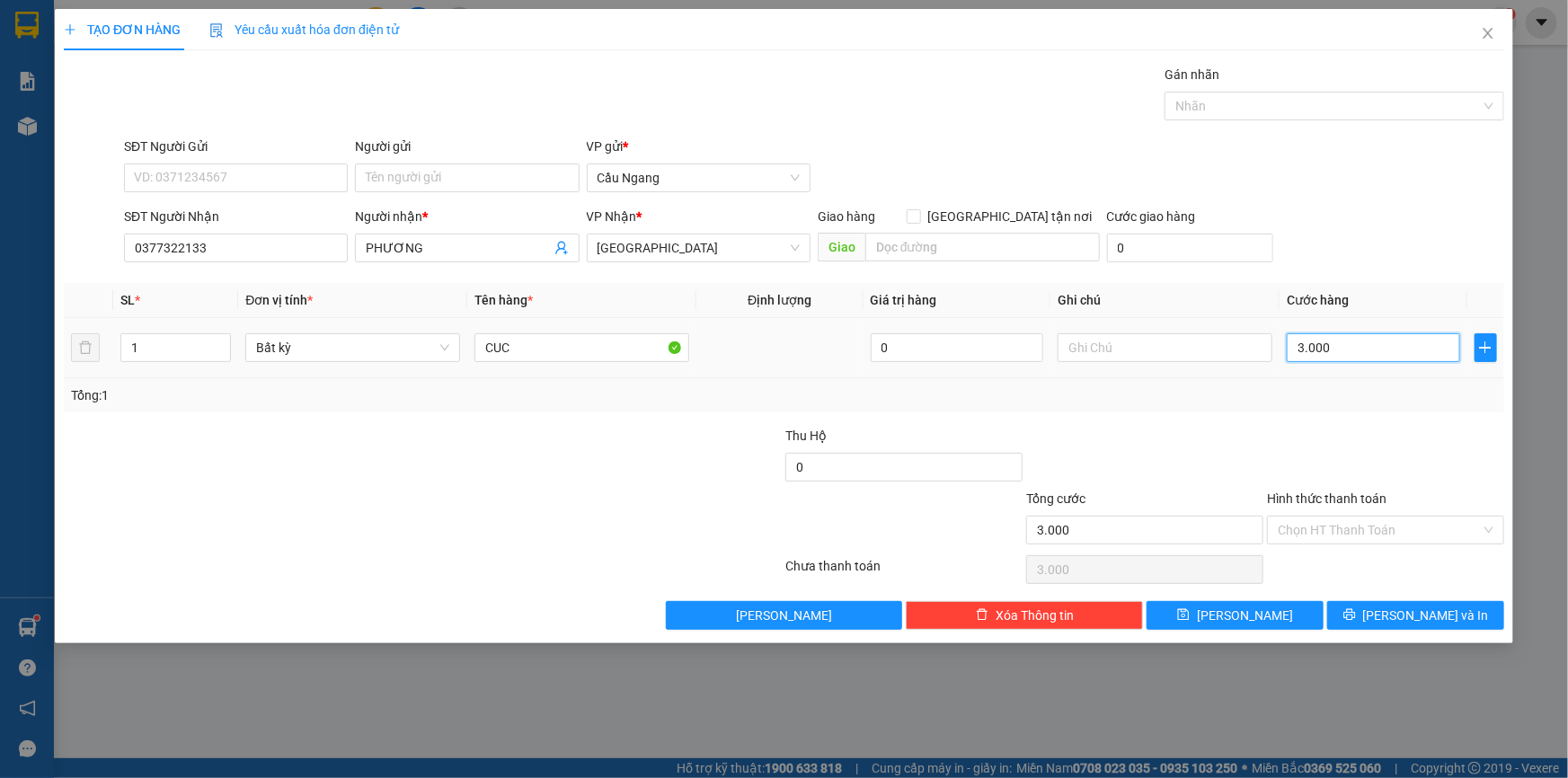
type input "30.000"
click at [1410, 618] on span "[PERSON_NAME] và In" at bounding box center [1425, 615] width 126 height 20
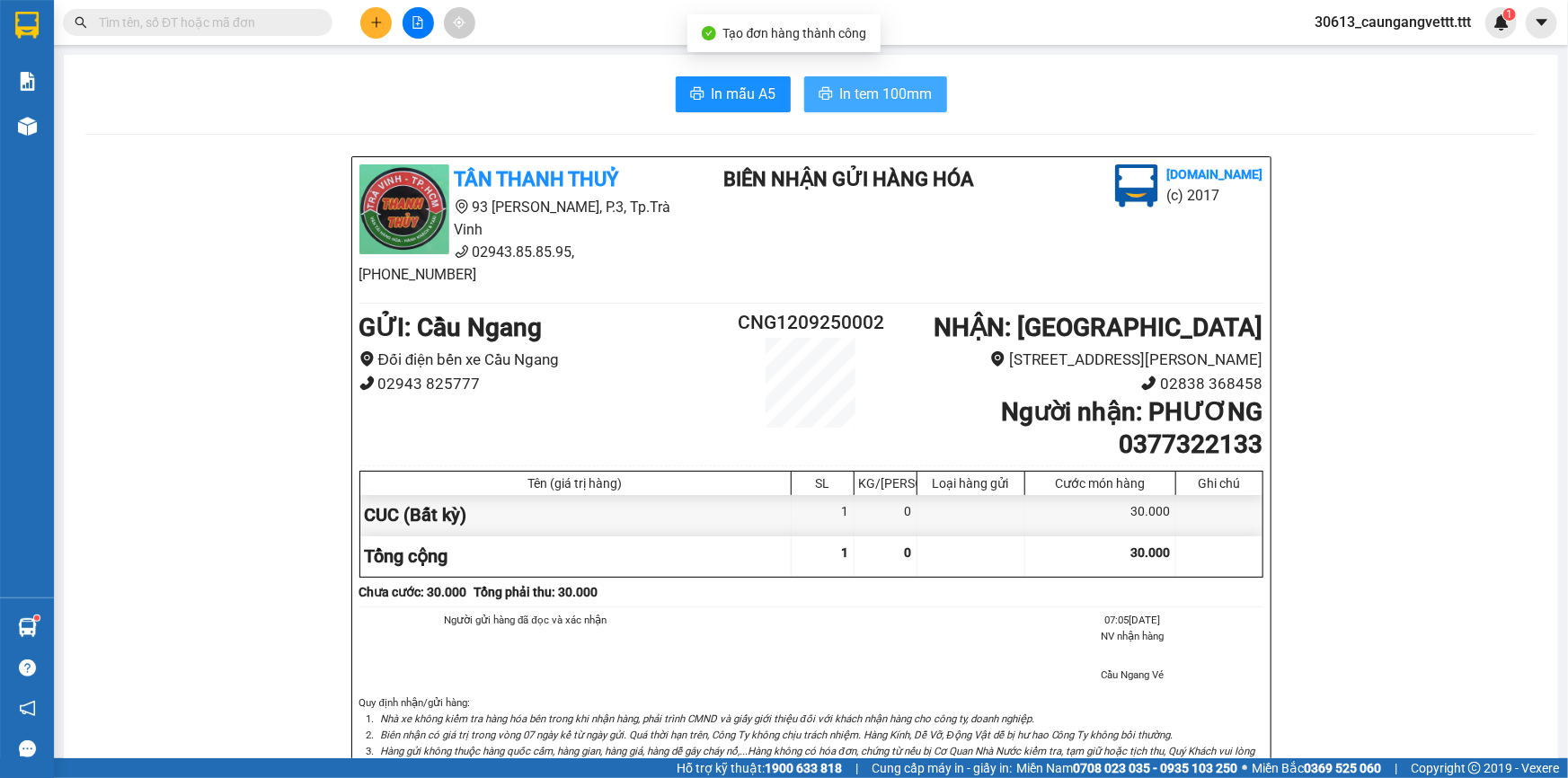
click at [845, 96] on span "In tem 100mm" at bounding box center [886, 93] width 92 height 22
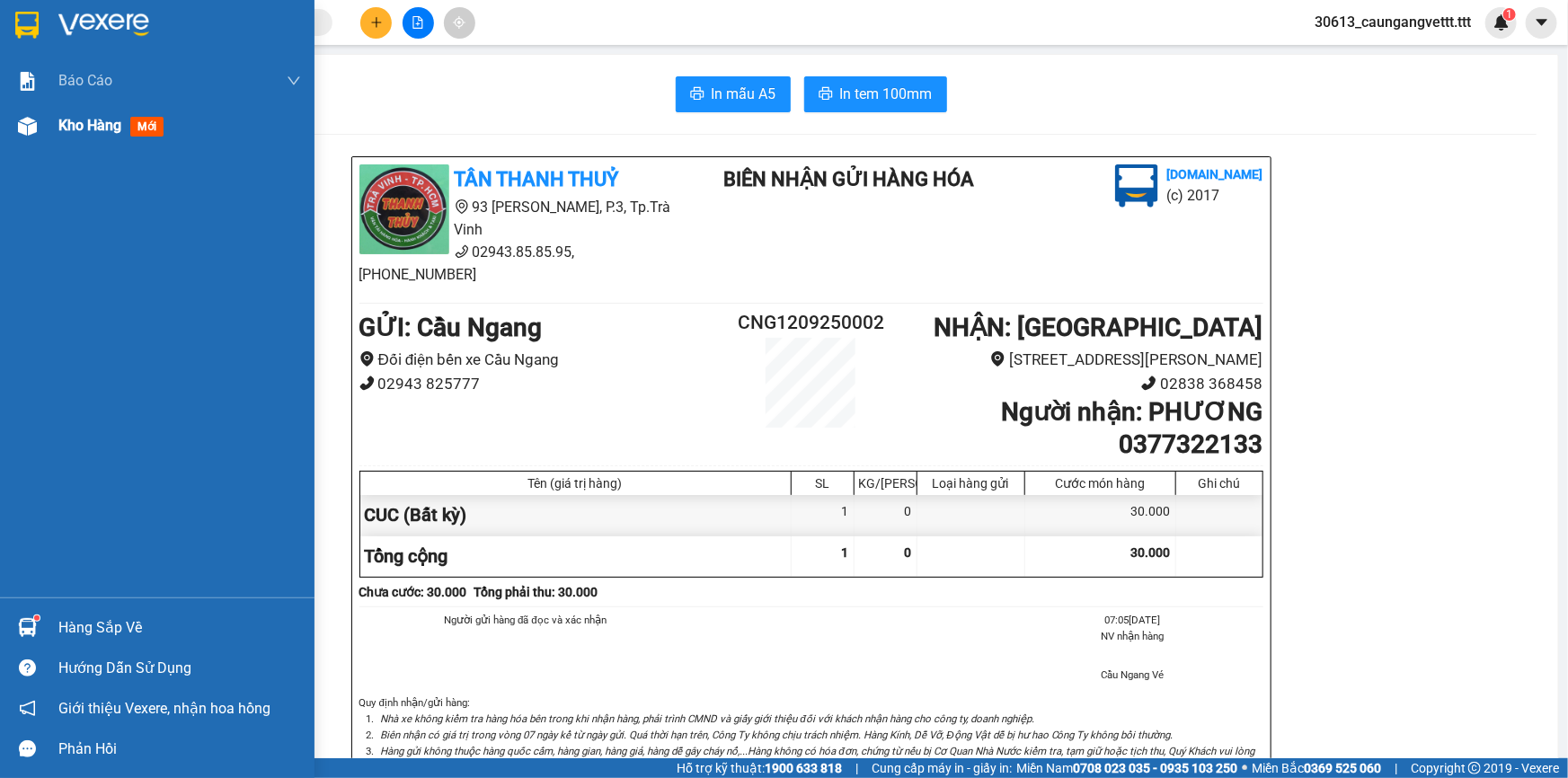
click at [80, 123] on span "Kho hàng" at bounding box center [89, 126] width 62 height 17
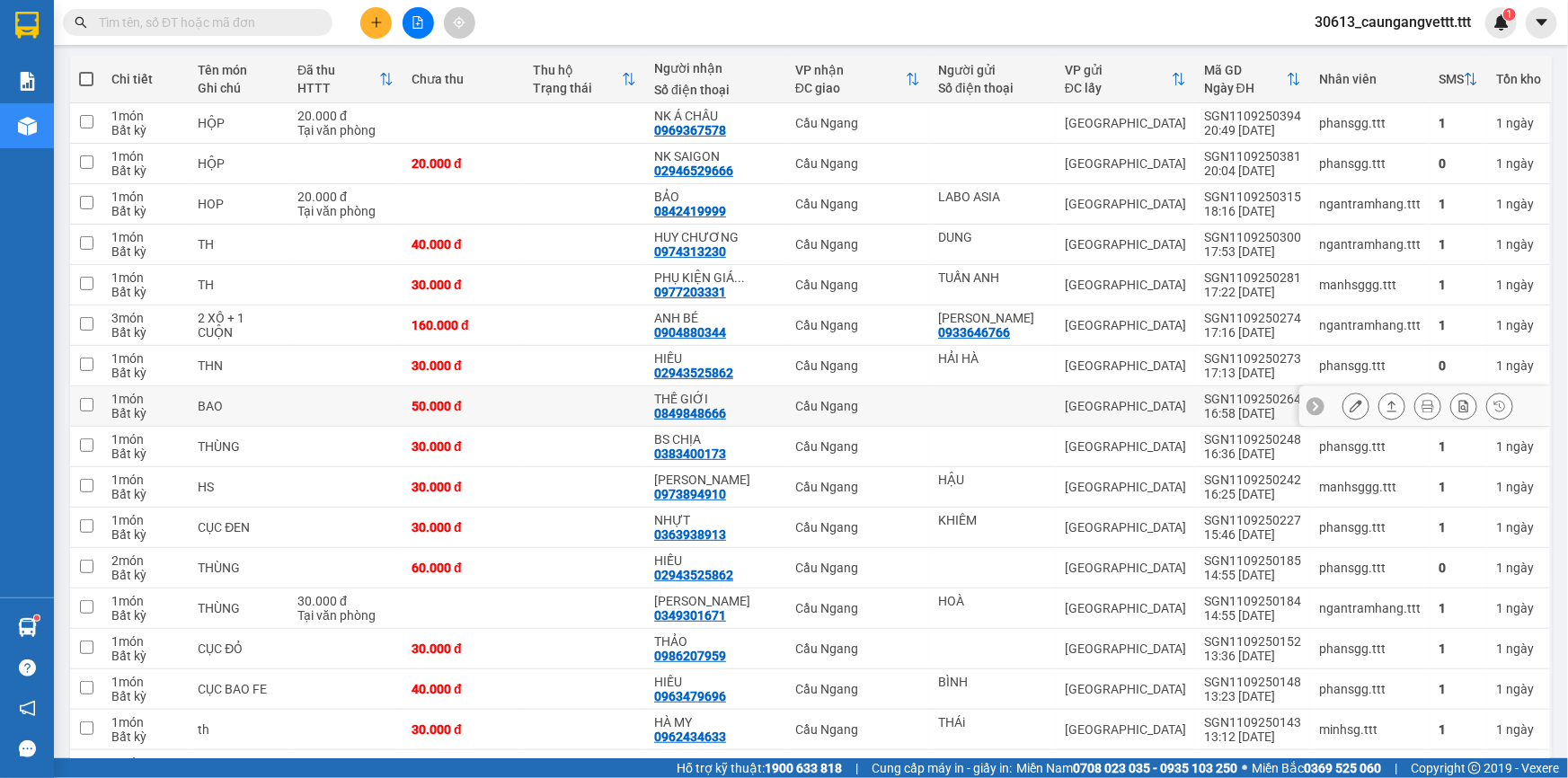
scroll to position [217, 0]
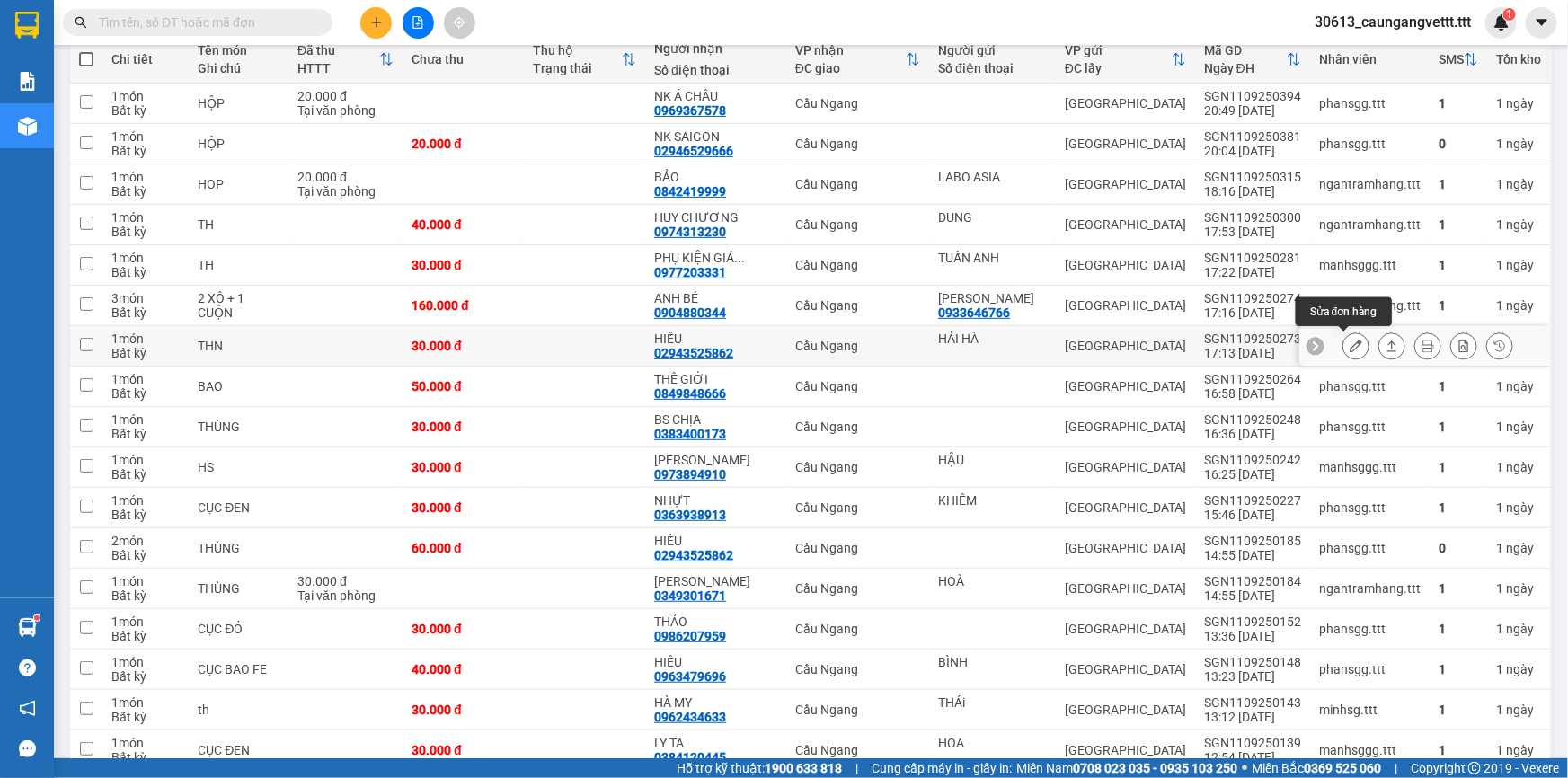
click at [1349, 349] on icon at bounding box center [1355, 345] width 12 height 12
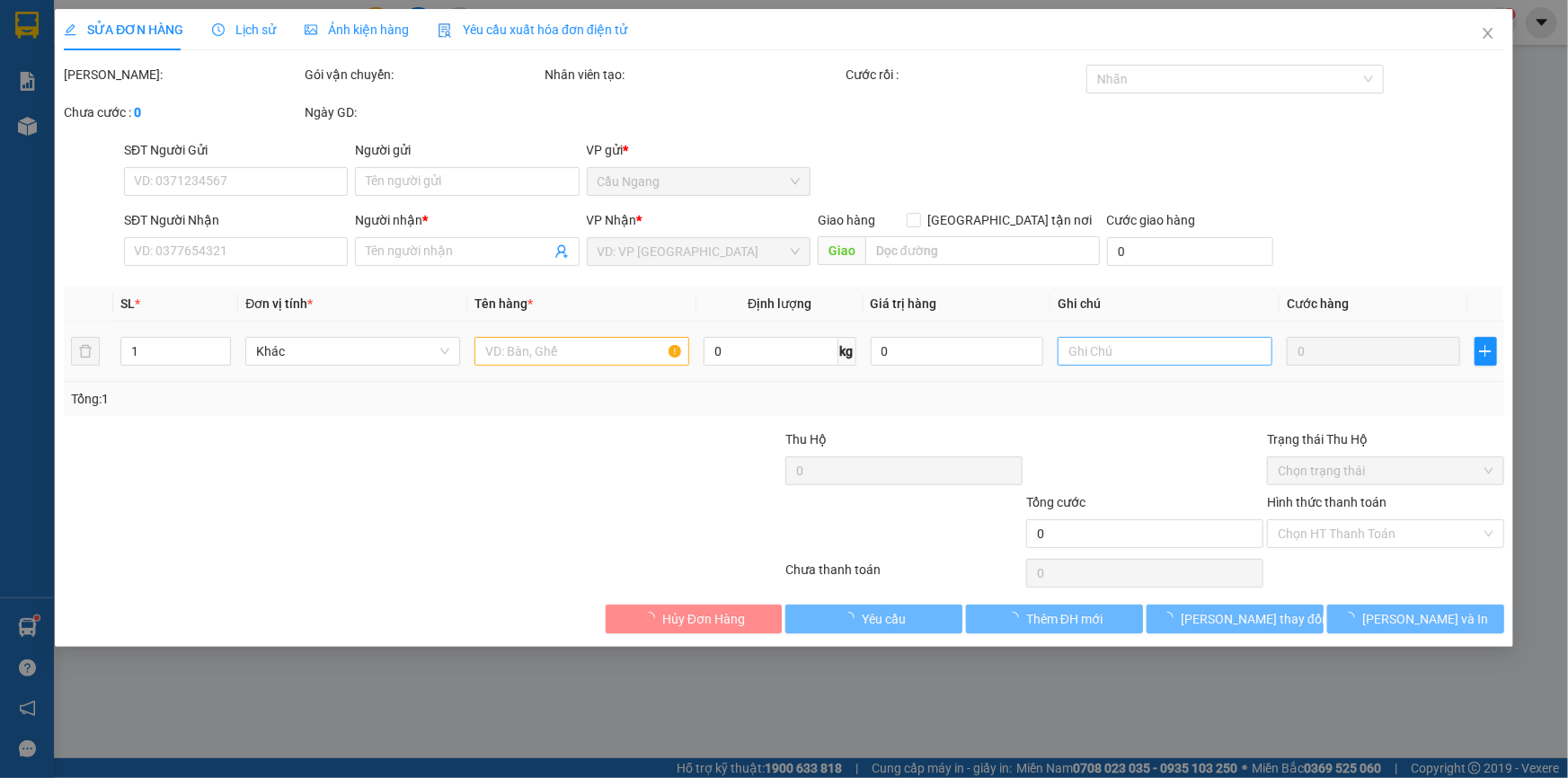
type input "HẢI HÀ"
type input "02943525862"
type input "HIẾU"
type input "30.000"
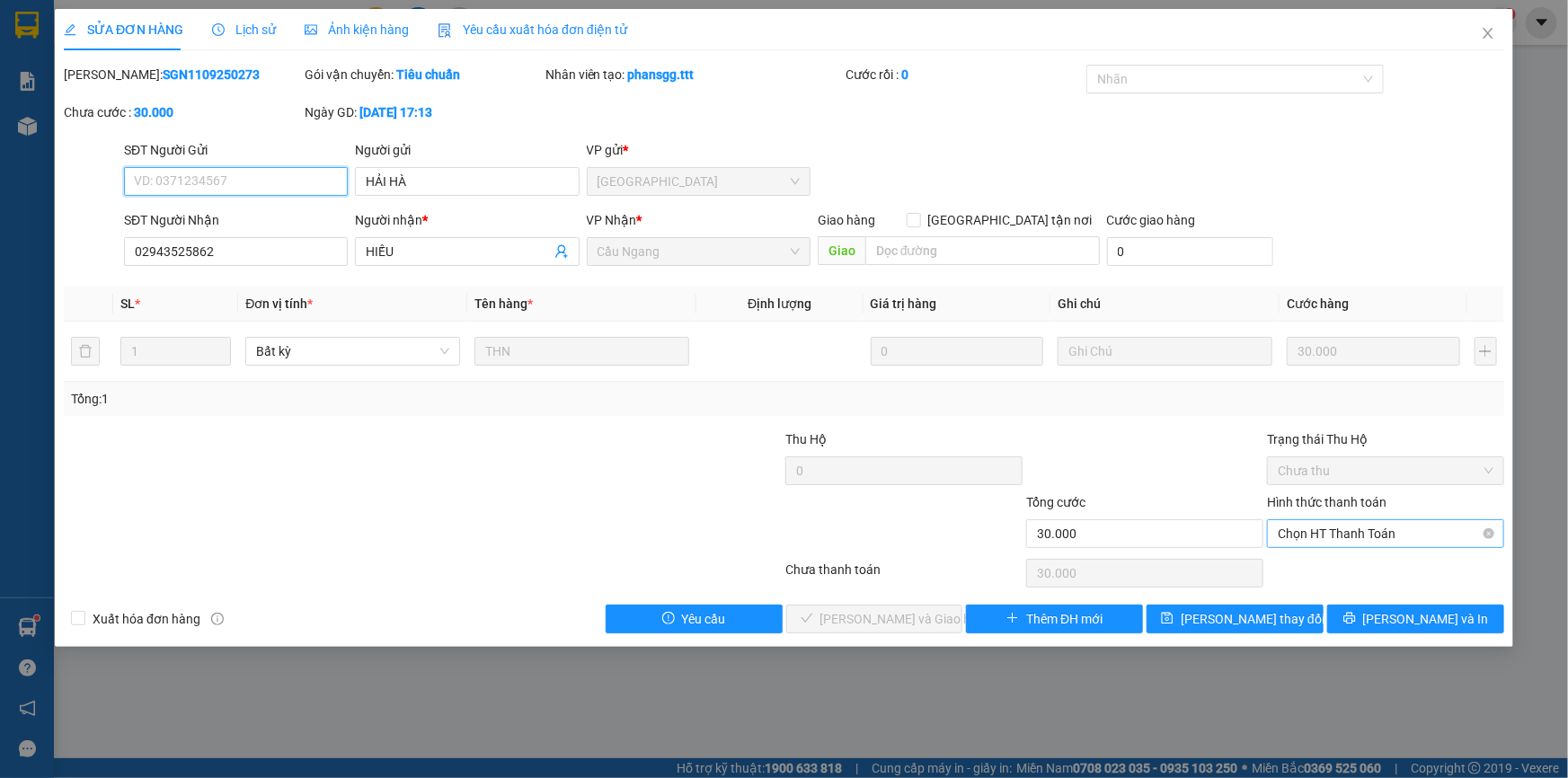
click at [1390, 529] on span "Chọn HT Thanh Toán" at bounding box center [1385, 533] width 215 height 27
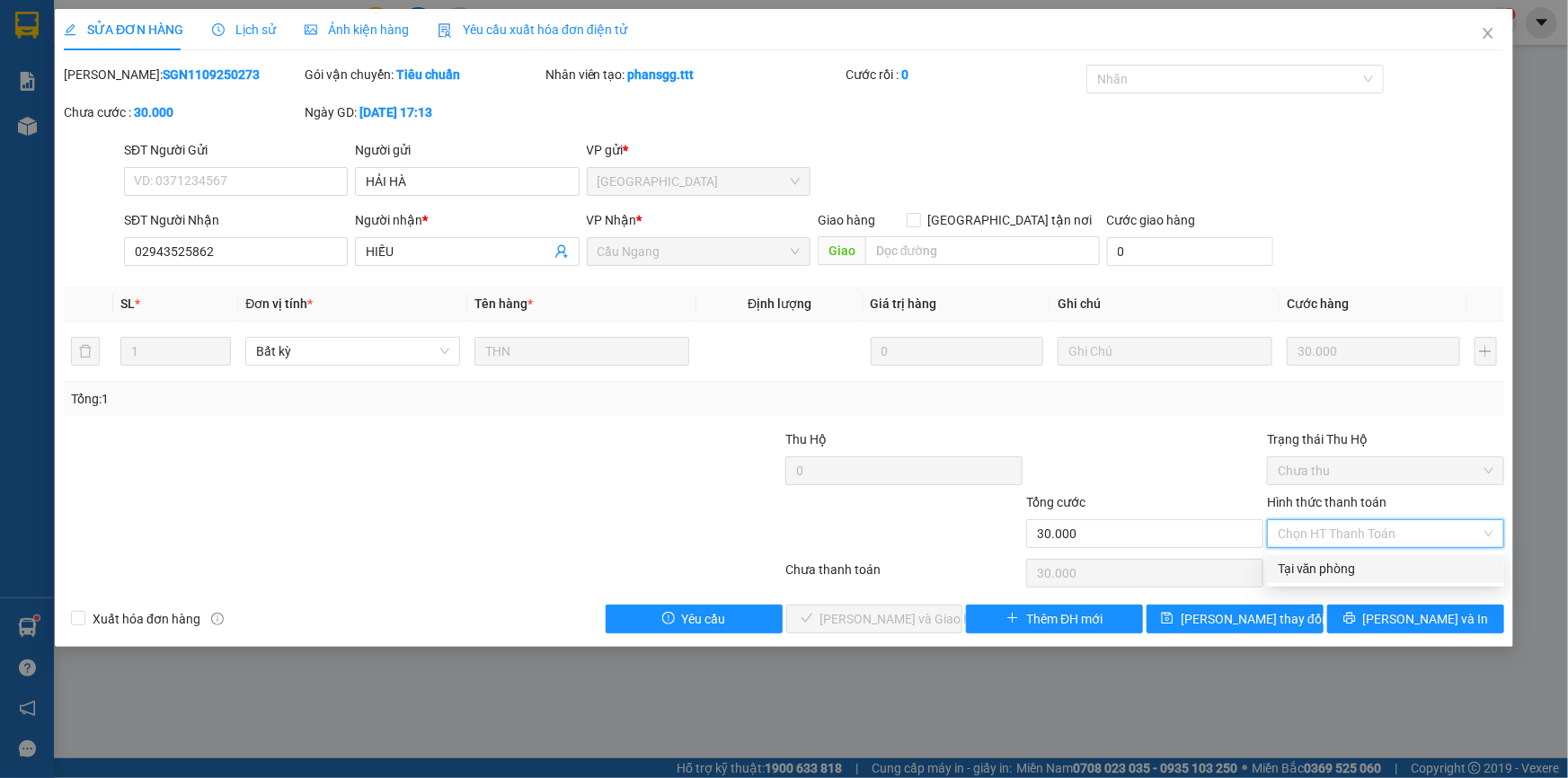
click at [1313, 567] on div "Tại văn phòng" at bounding box center [1385, 569] width 215 height 20
type input "0"
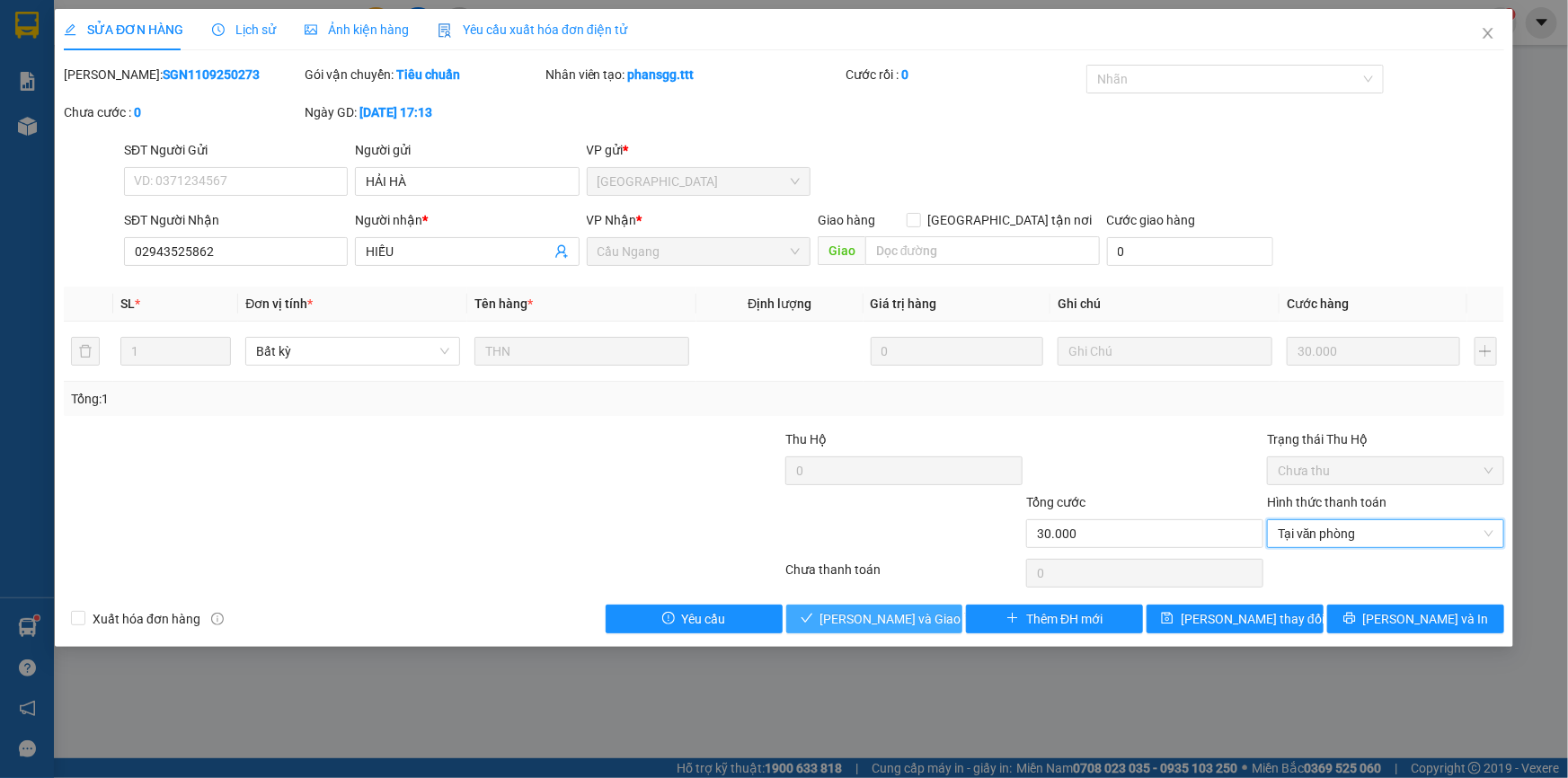
click at [878, 618] on span "[PERSON_NAME] và Giao hàng" at bounding box center [907, 619] width 173 height 20
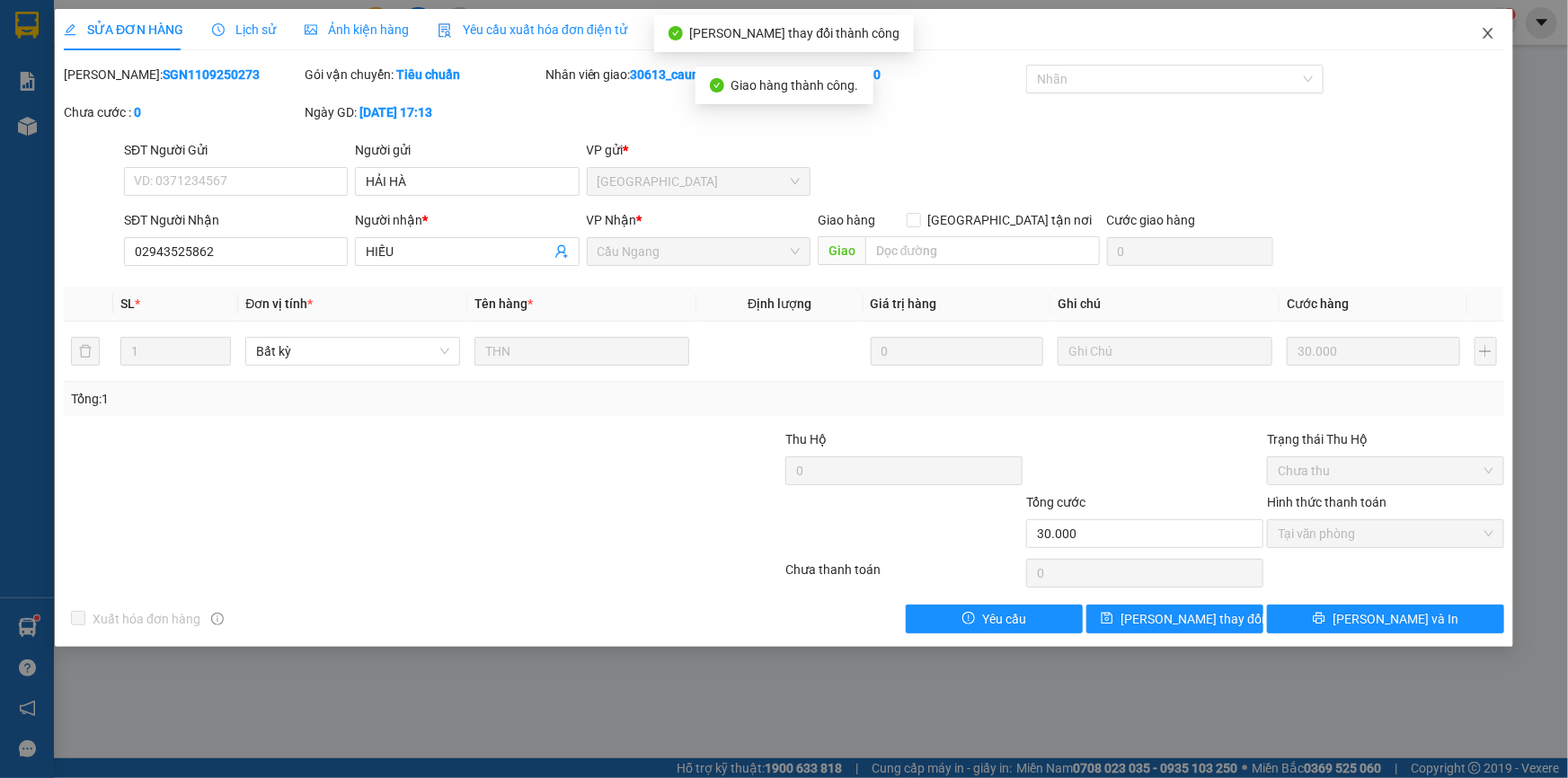
click at [1487, 30] on icon "close" at bounding box center [1487, 33] width 14 height 14
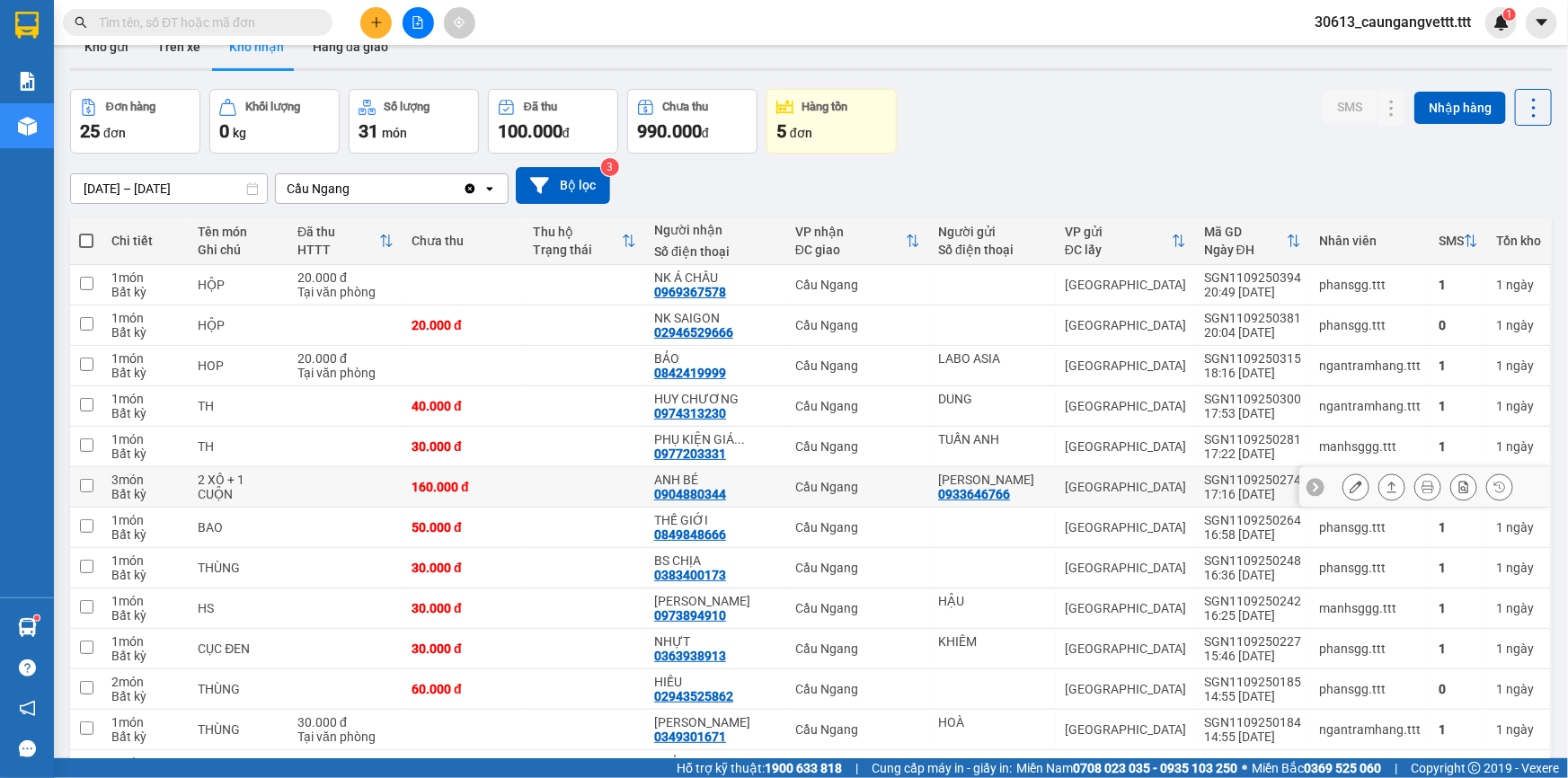
scroll to position [108, 0]
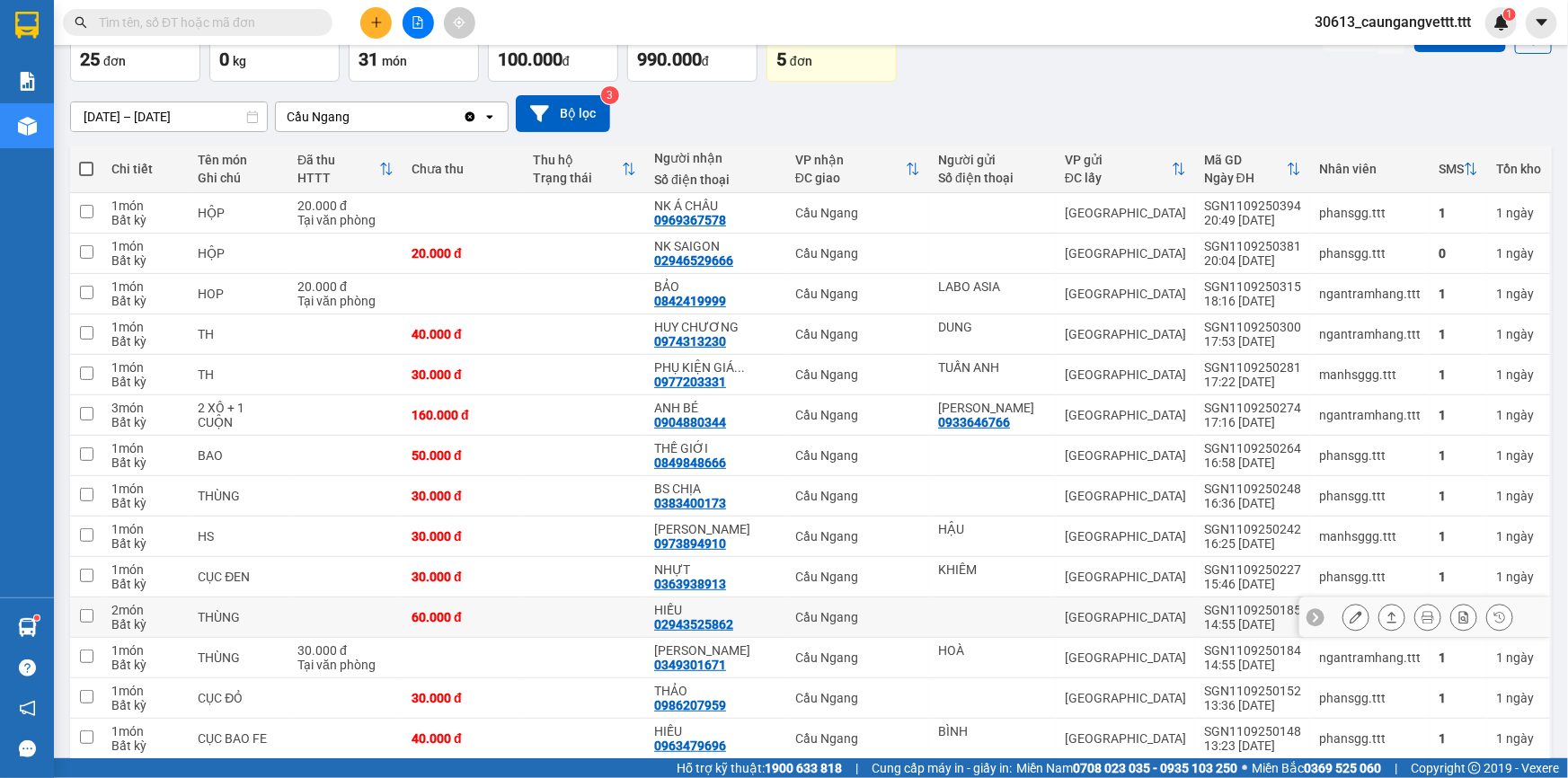
click at [1349, 616] on icon at bounding box center [1355, 617] width 12 height 12
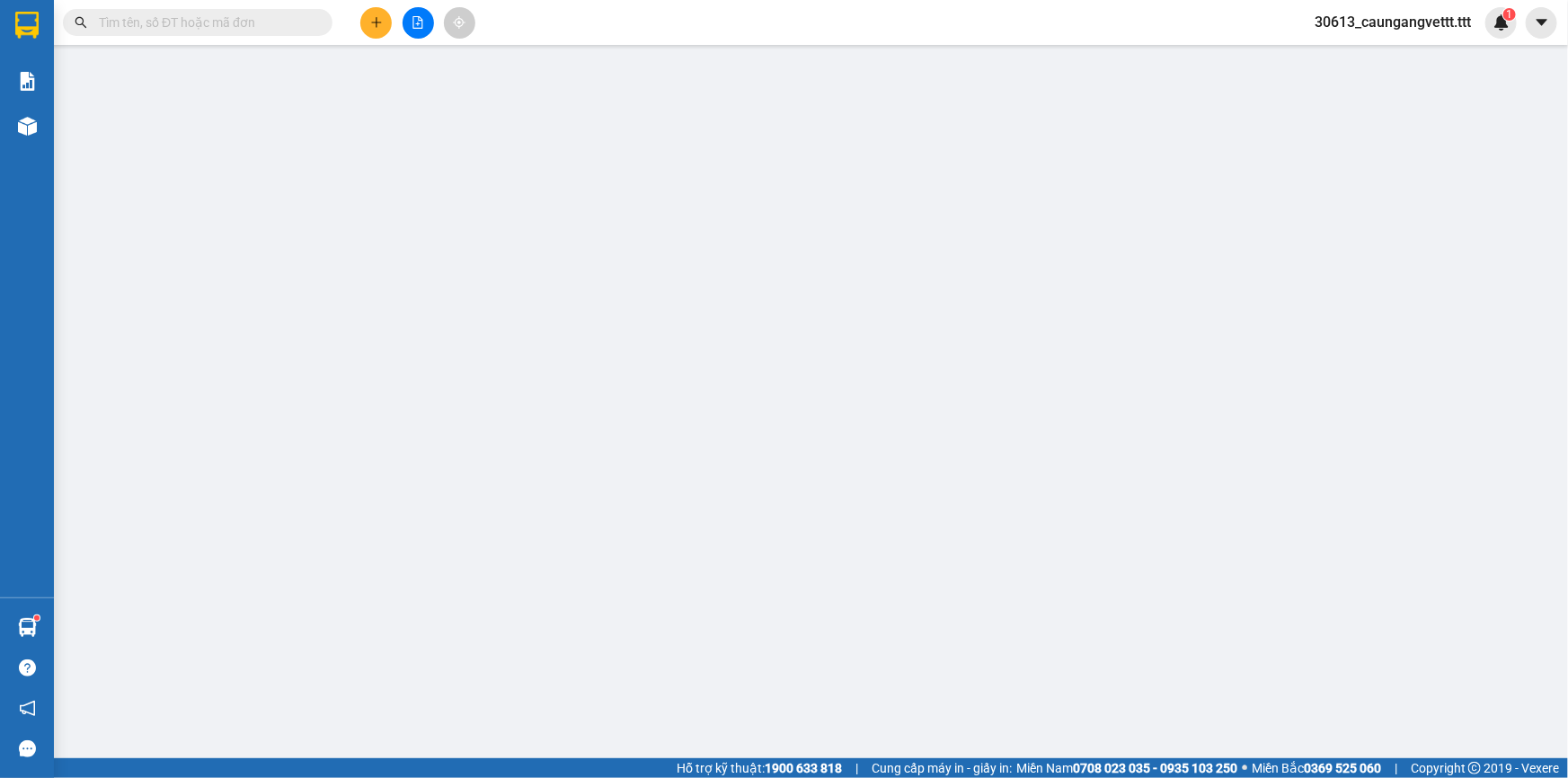
type input "02943525862"
type input "HIẾU"
type input "60.000"
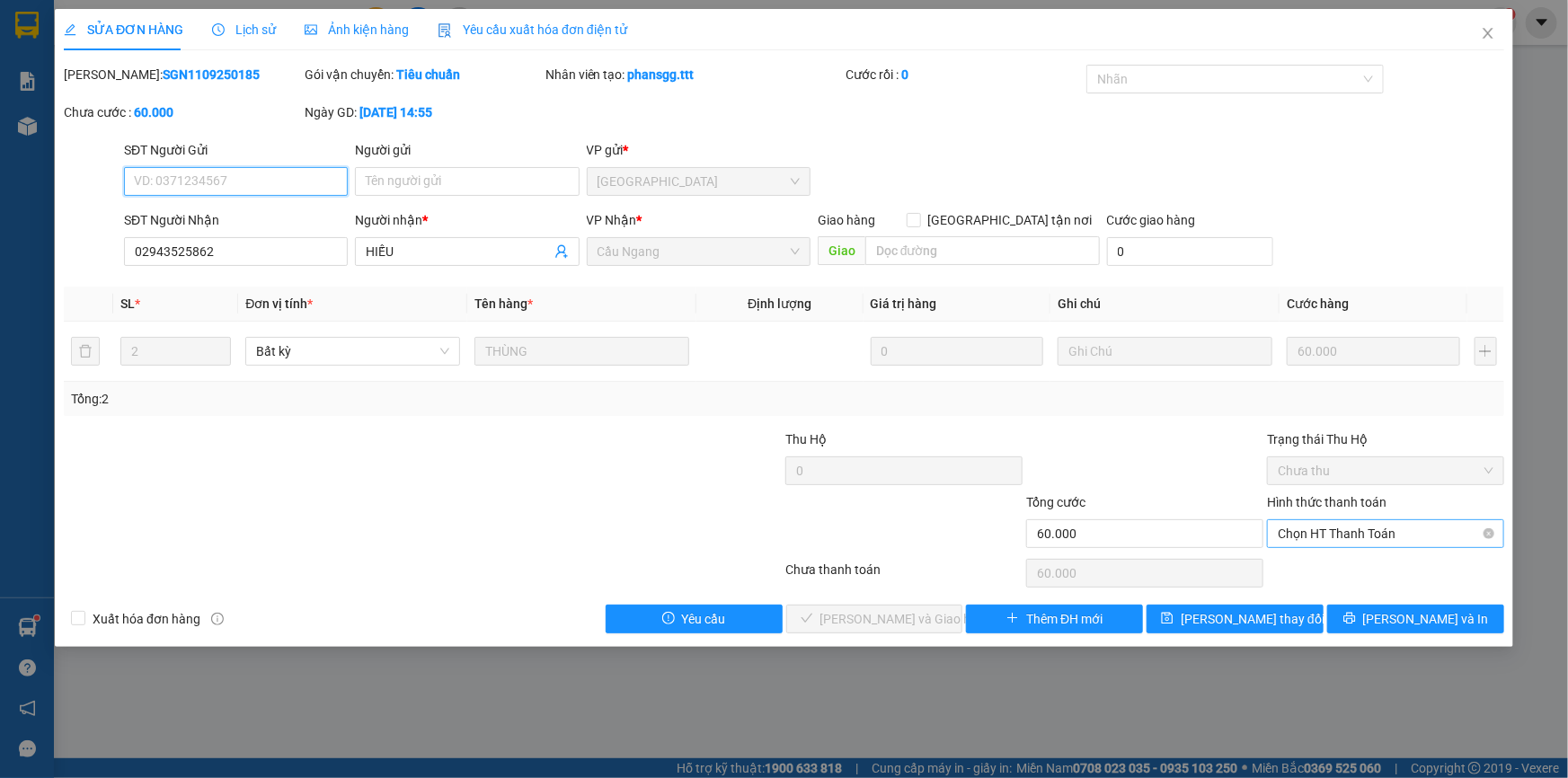
click at [1334, 538] on span "Chọn HT Thanh Toán" at bounding box center [1385, 533] width 215 height 27
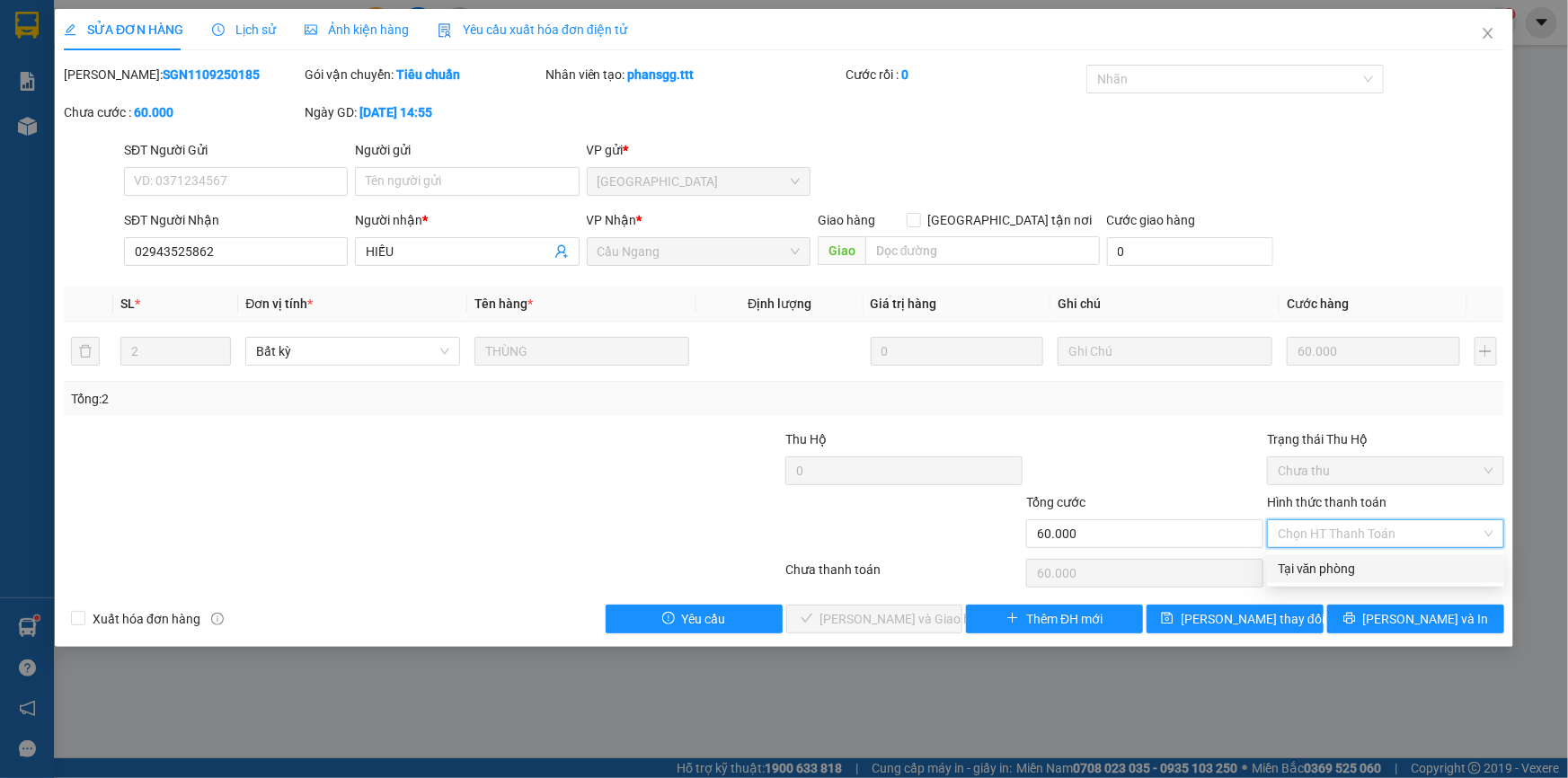
click at [1330, 570] on div "Tại văn phòng" at bounding box center [1385, 569] width 215 height 20
type input "0"
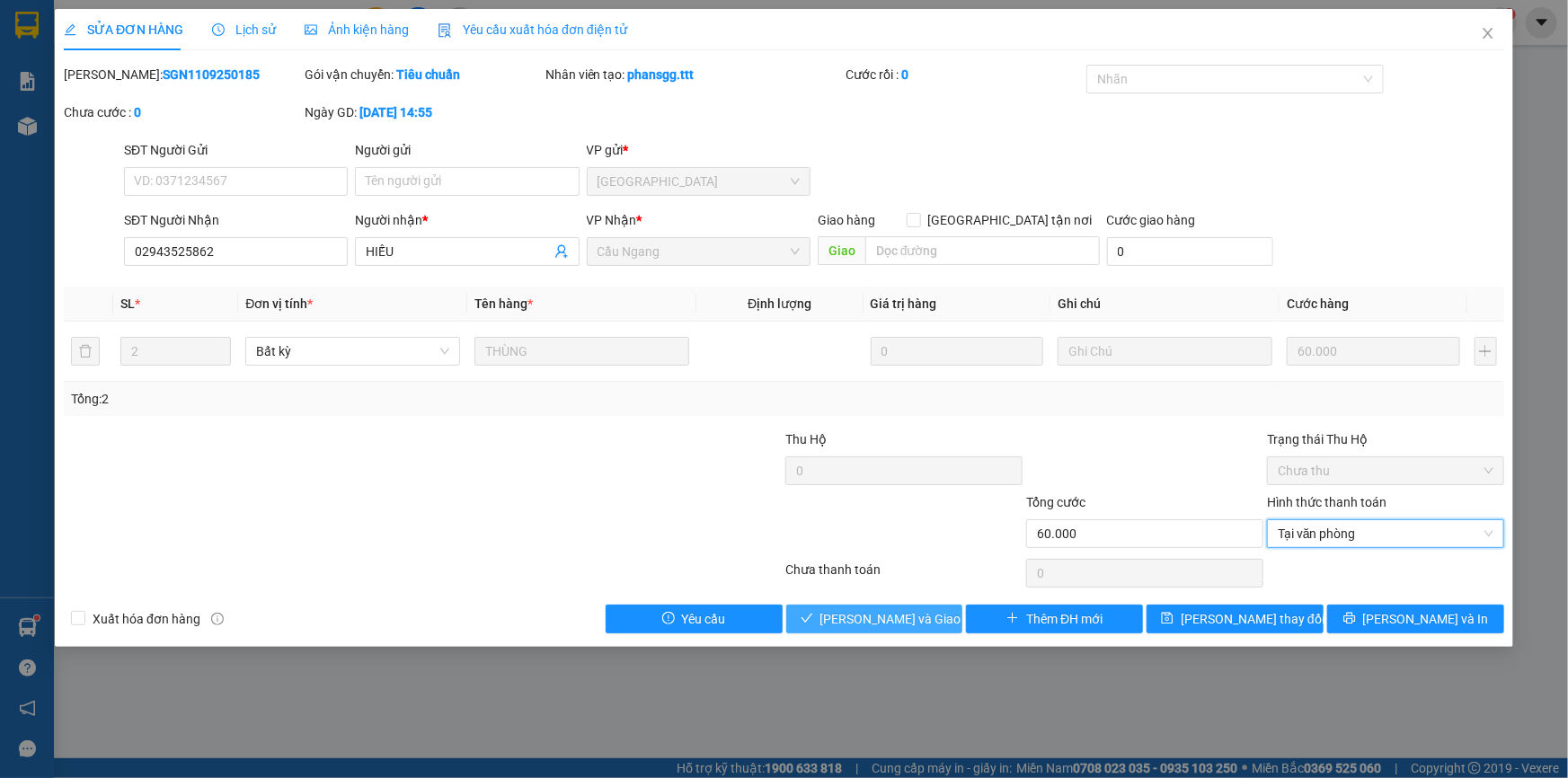
click at [902, 615] on span "[PERSON_NAME] và Giao hàng" at bounding box center [907, 619] width 173 height 20
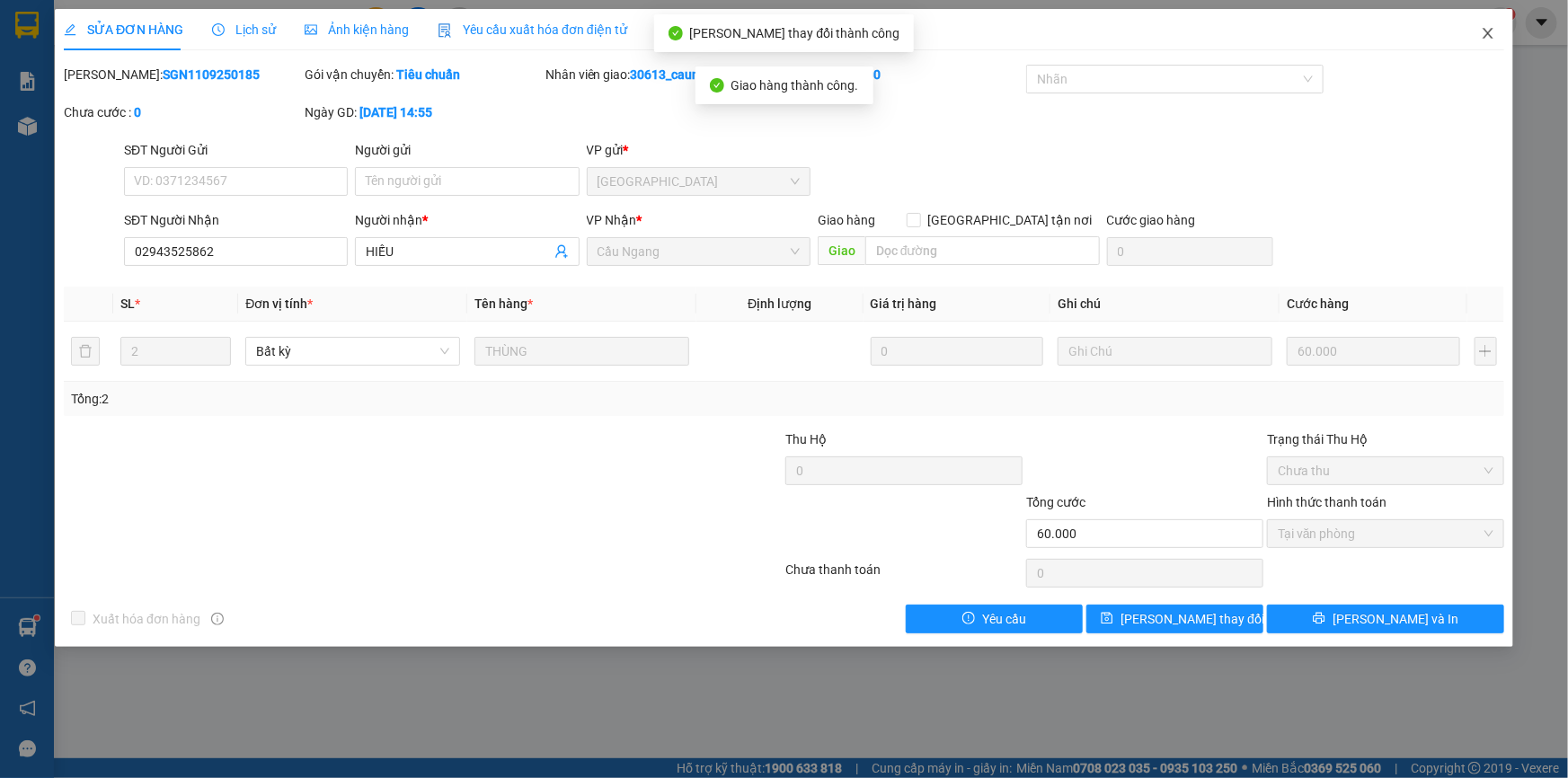
click at [1487, 32] on icon "close" at bounding box center [1487, 33] width 14 height 14
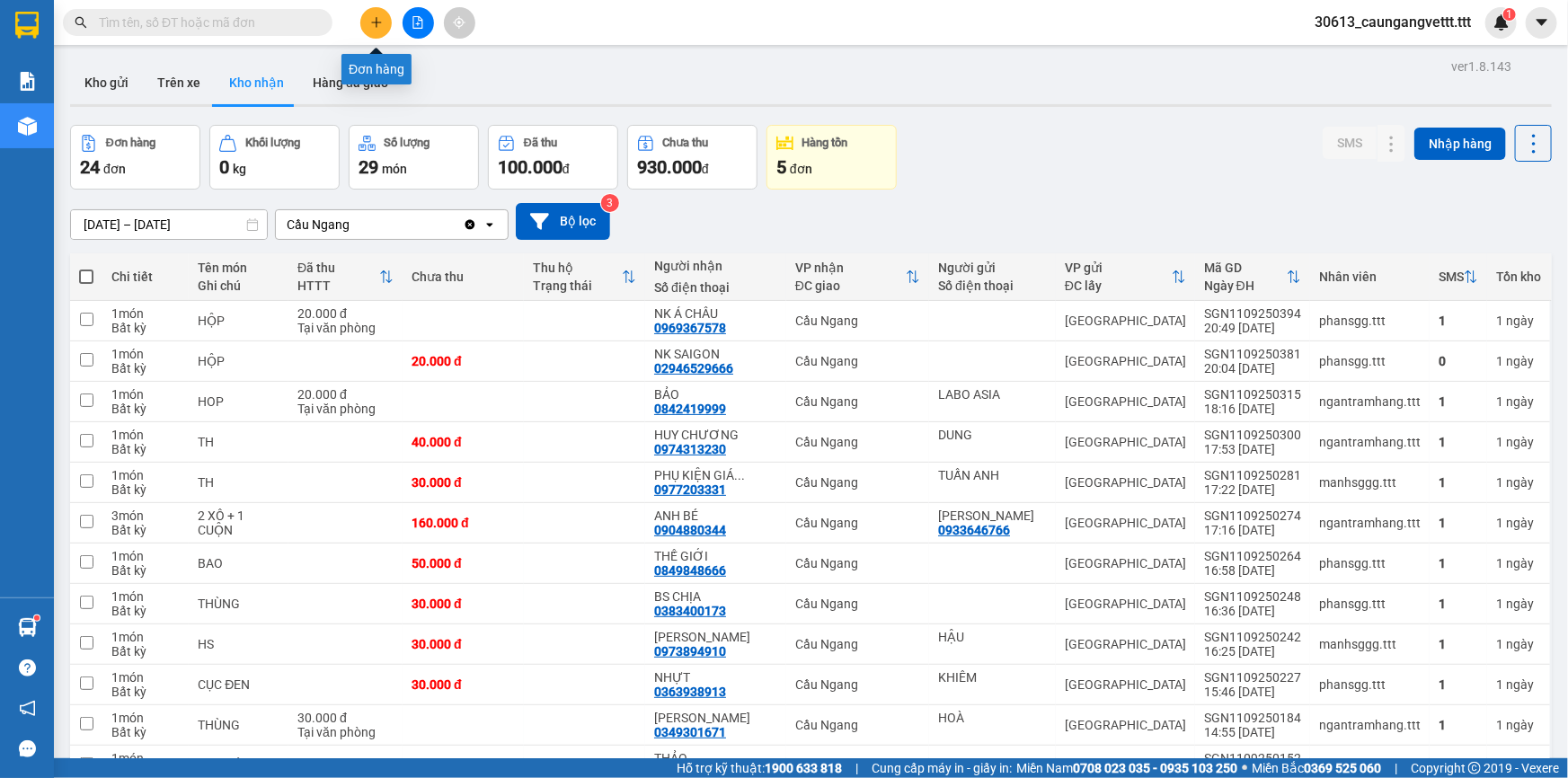
click at [380, 18] on icon "plus" at bounding box center [376, 22] width 12 height 12
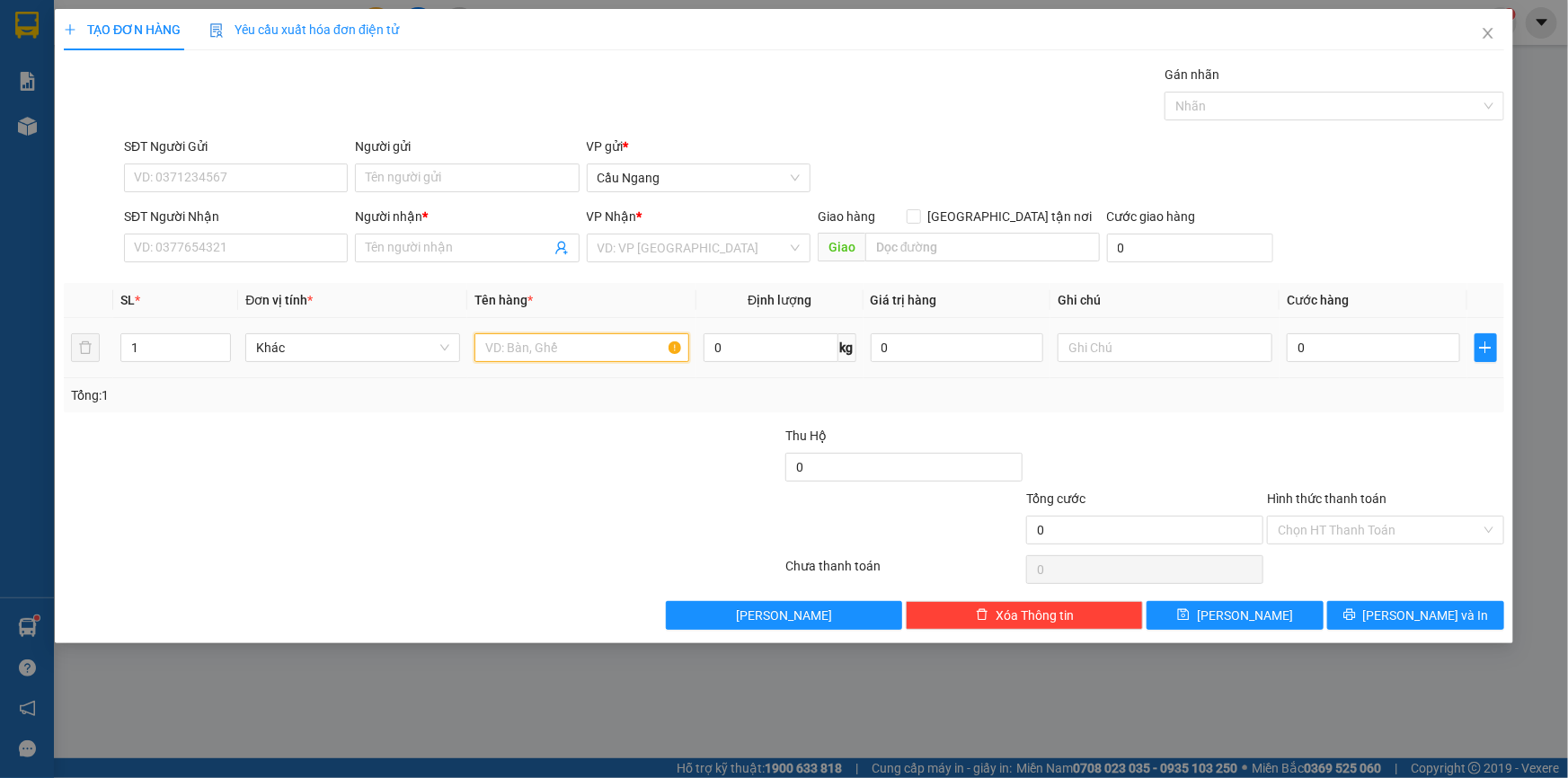
click at [528, 344] on input "text" at bounding box center [581, 348] width 214 height 29
type input "BAO"
click at [1344, 344] on input "0" at bounding box center [1373, 348] width 173 height 29
type input "4"
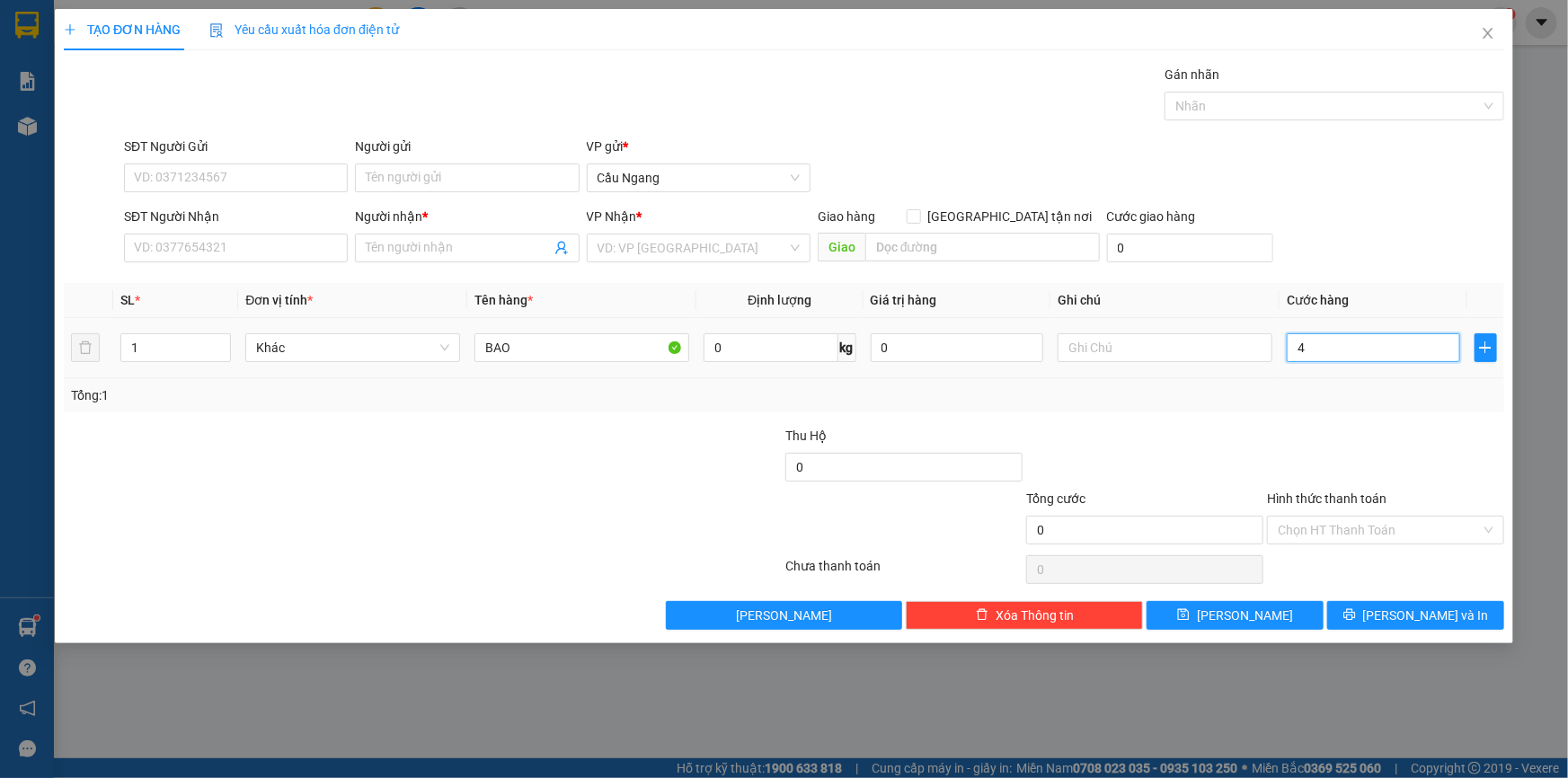
type input "4"
type input "40"
type input "400"
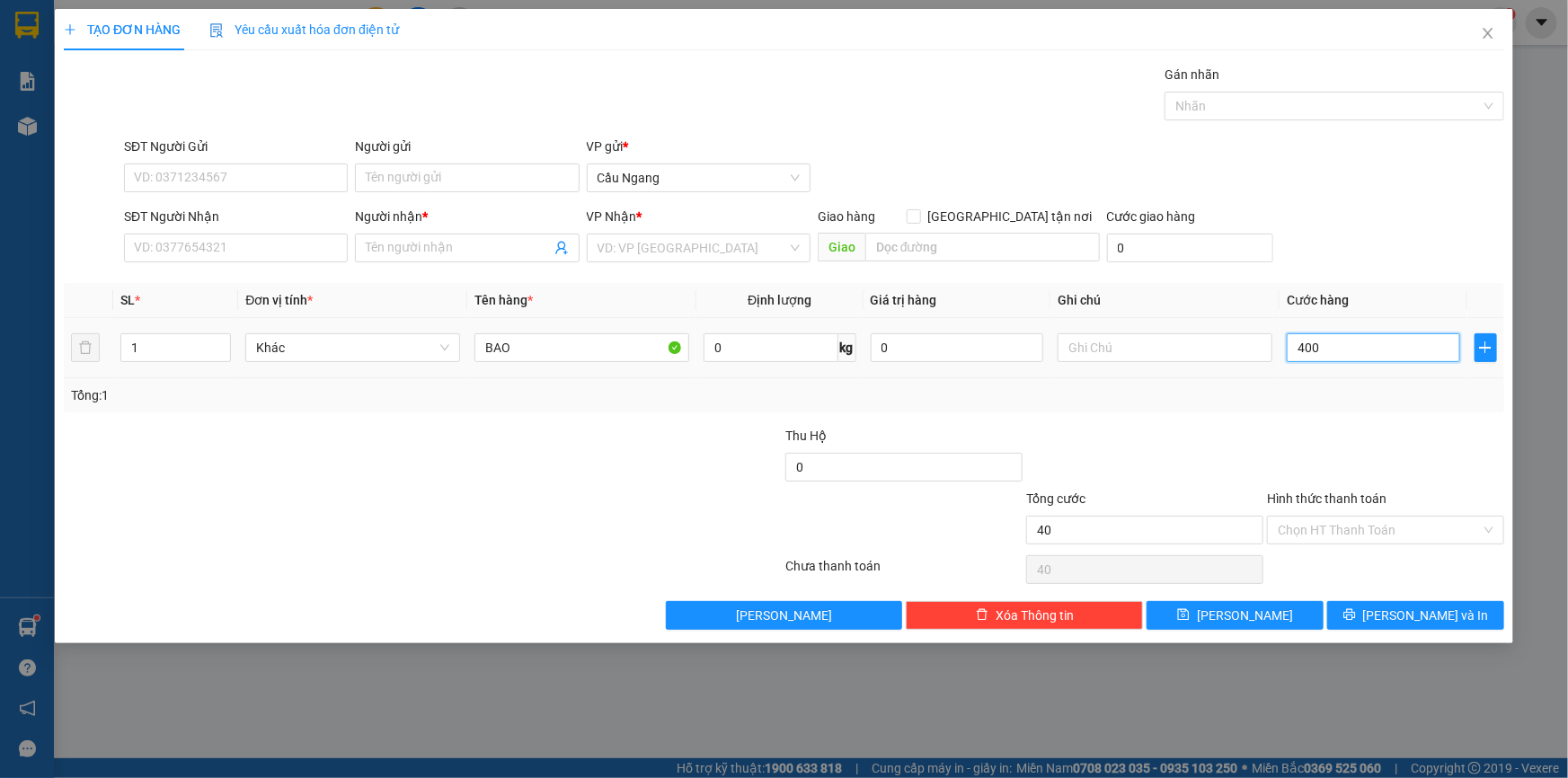
type input "400"
type input "4.000"
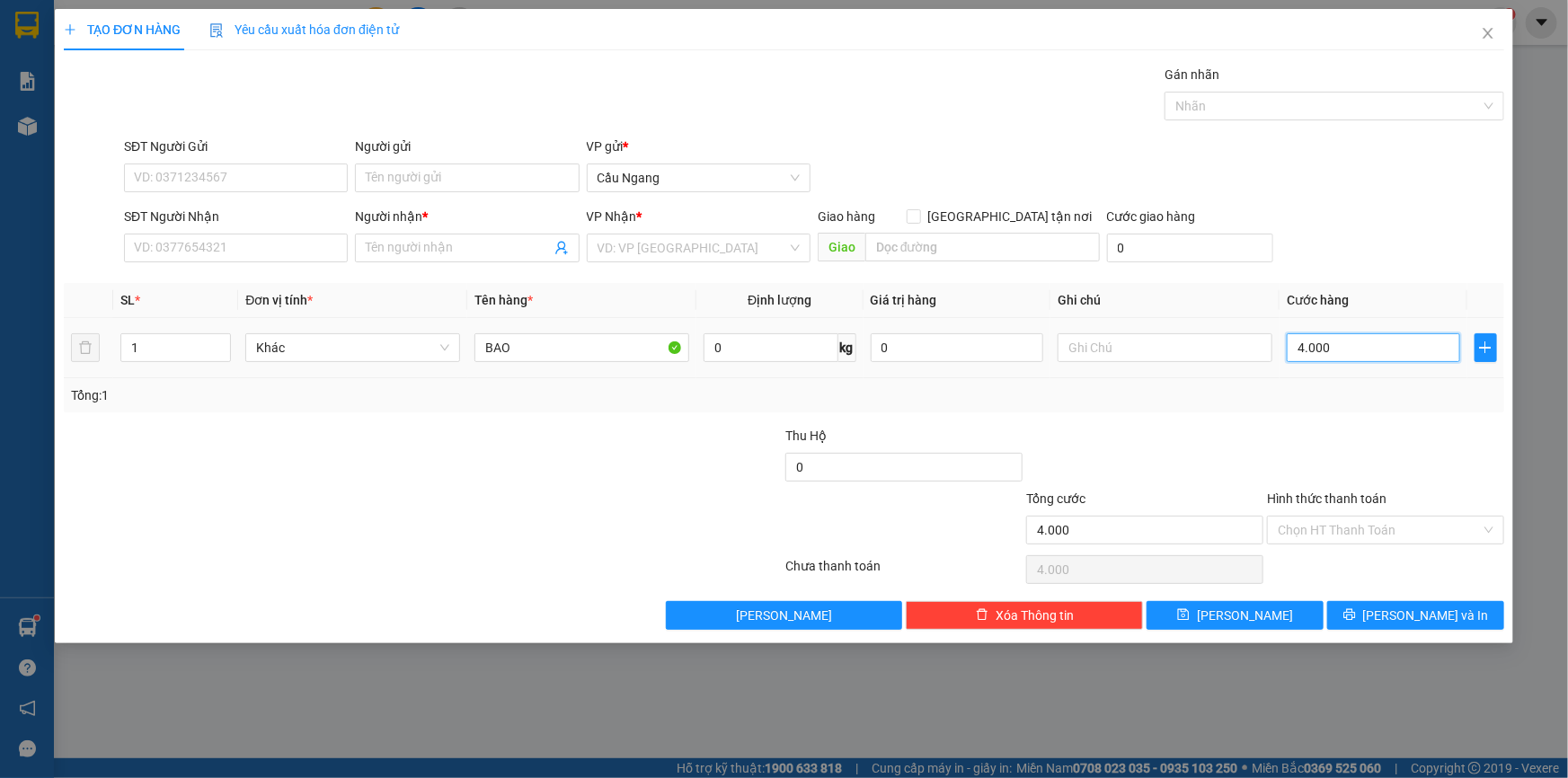
type input "40.000"
click at [659, 243] on input "search" at bounding box center [692, 248] width 189 height 27
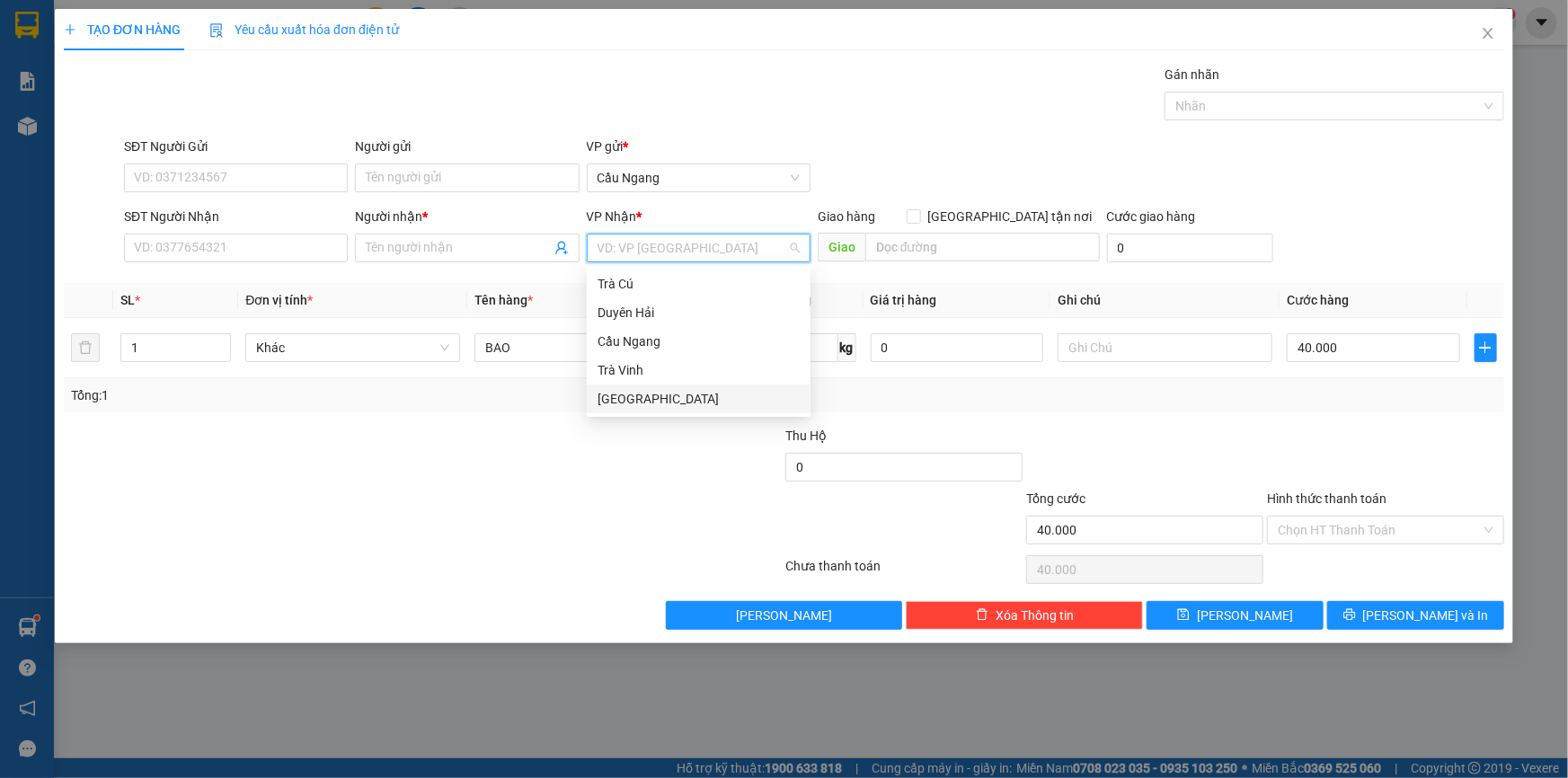
click at [605, 399] on div "[GEOGRAPHIC_DATA]" at bounding box center [698, 399] width 202 height 20
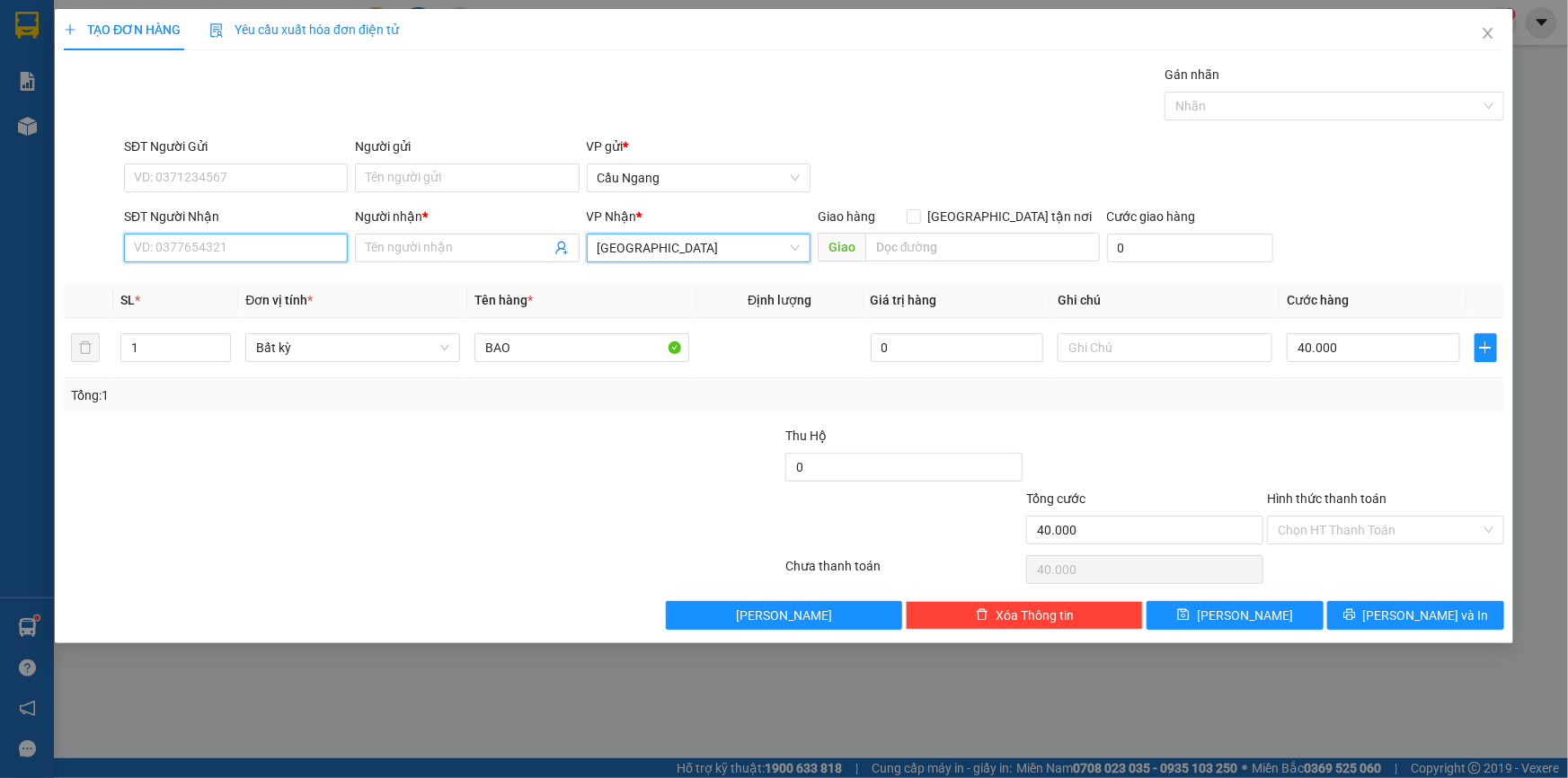
click at [188, 246] on input "SĐT Người Nhận" at bounding box center [235, 248] width 224 height 29
drag, startPoint x: 223, startPoint y: 284, endPoint x: 279, endPoint y: 287, distance: 56.1
click at [223, 285] on div "0777781199 - NGHIA" at bounding box center [235, 283] width 202 height 20
type input "0777781199"
type input "NGHIA"
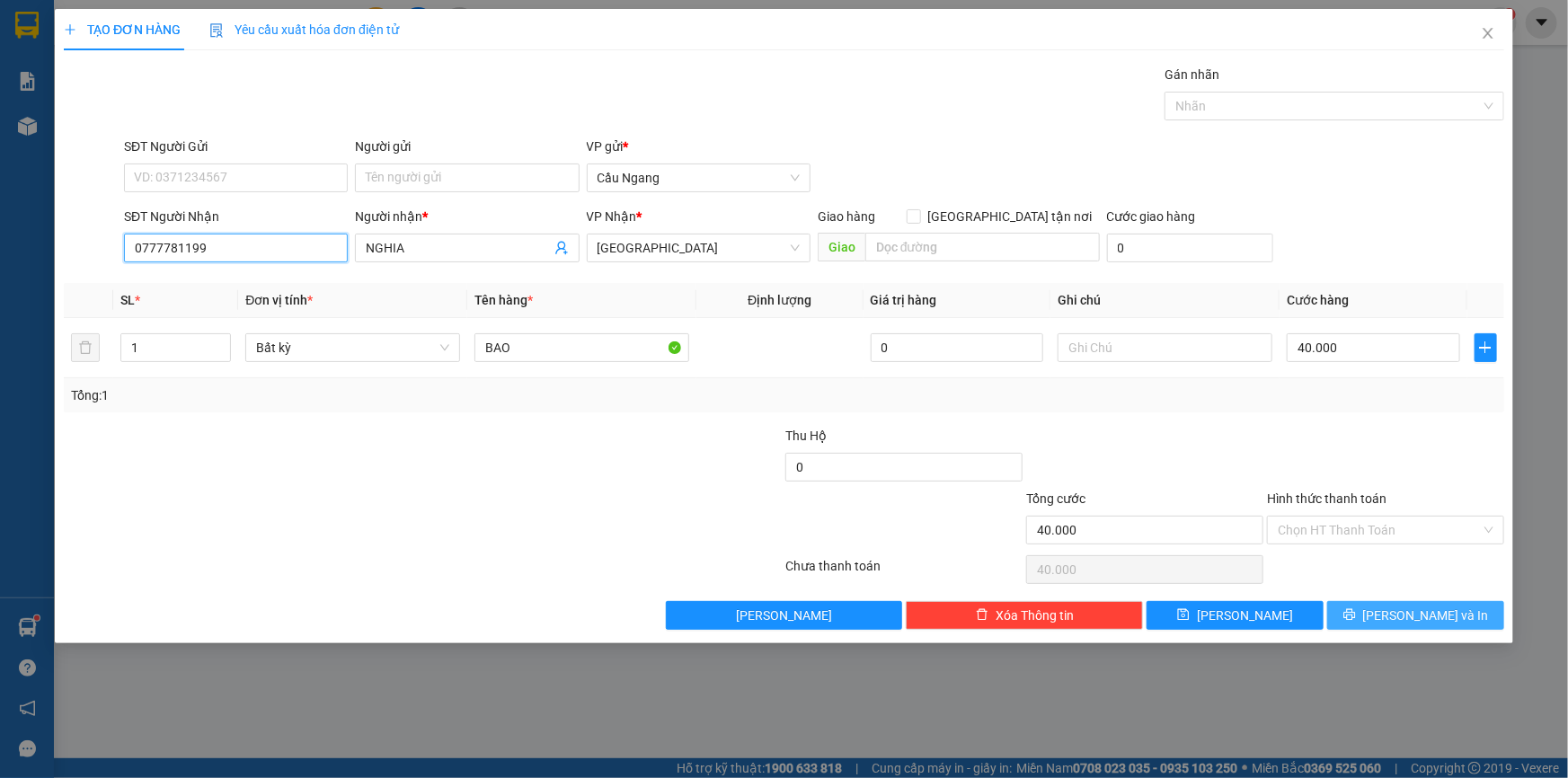
type input "0777781199"
click at [1398, 616] on button "[PERSON_NAME] và In" at bounding box center [1415, 616] width 177 height 29
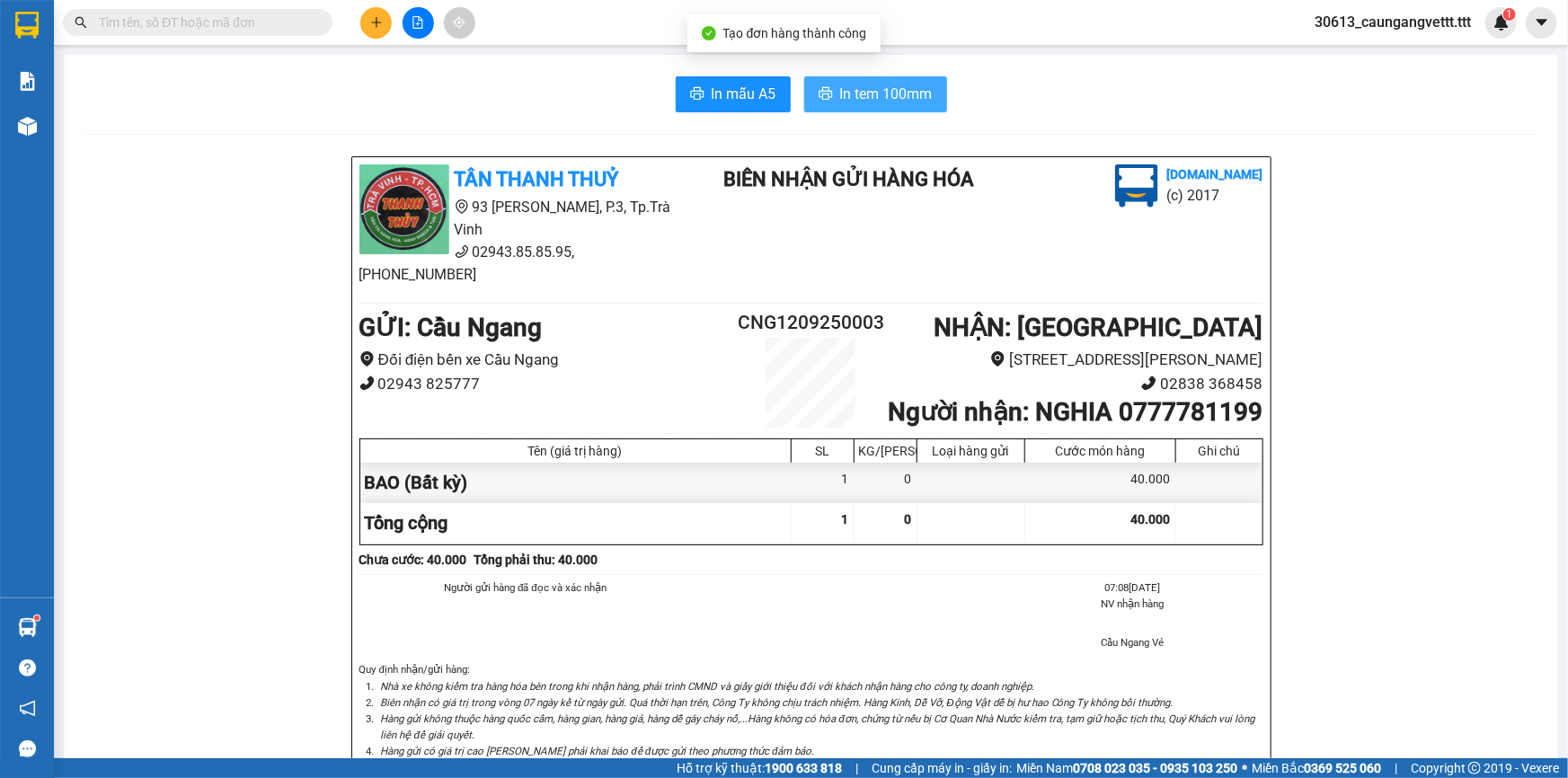
click at [864, 89] on span "In tem 100mm" at bounding box center [886, 93] width 92 height 22
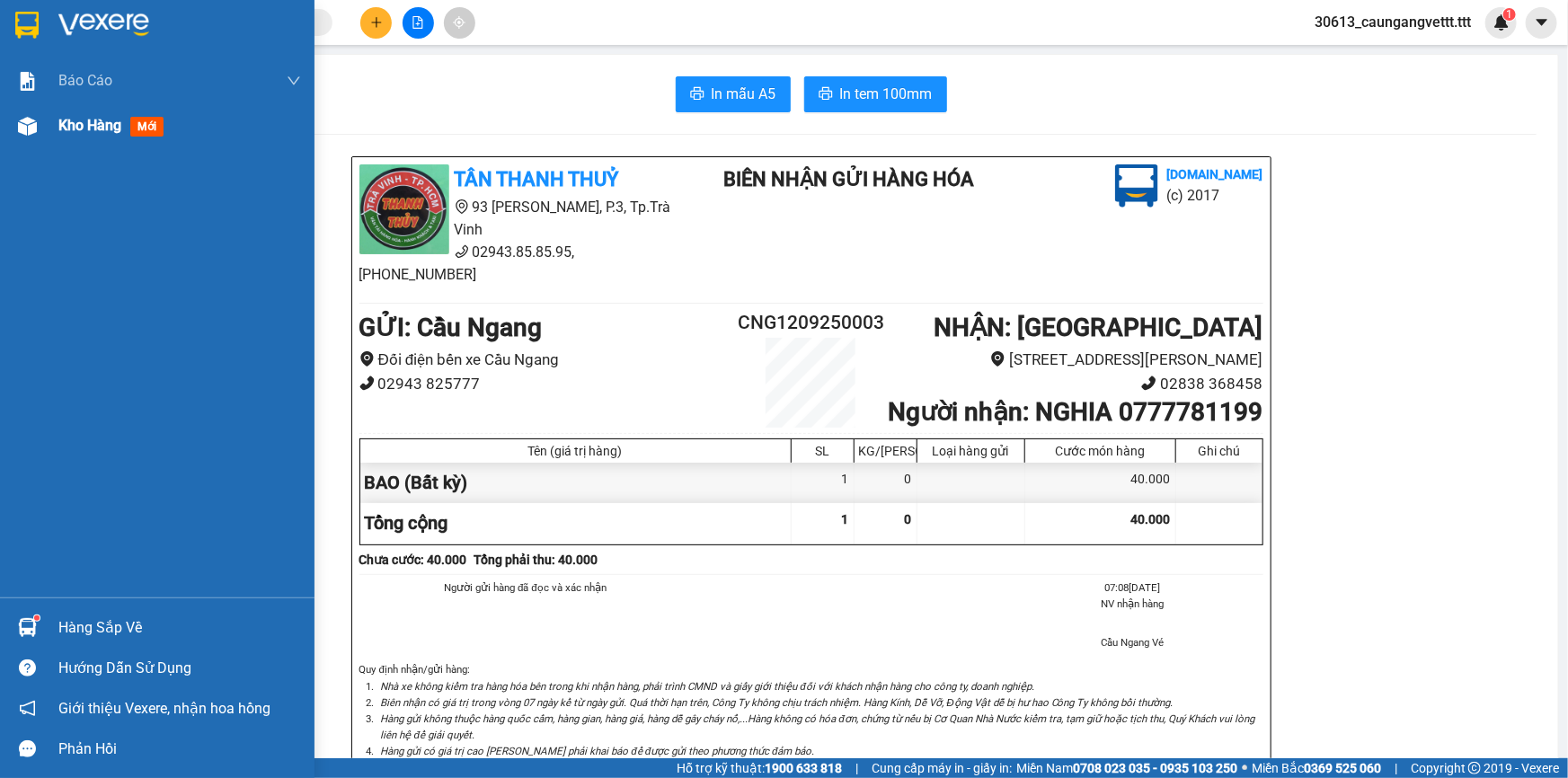
click at [74, 126] on span "Kho hàng" at bounding box center [89, 126] width 62 height 17
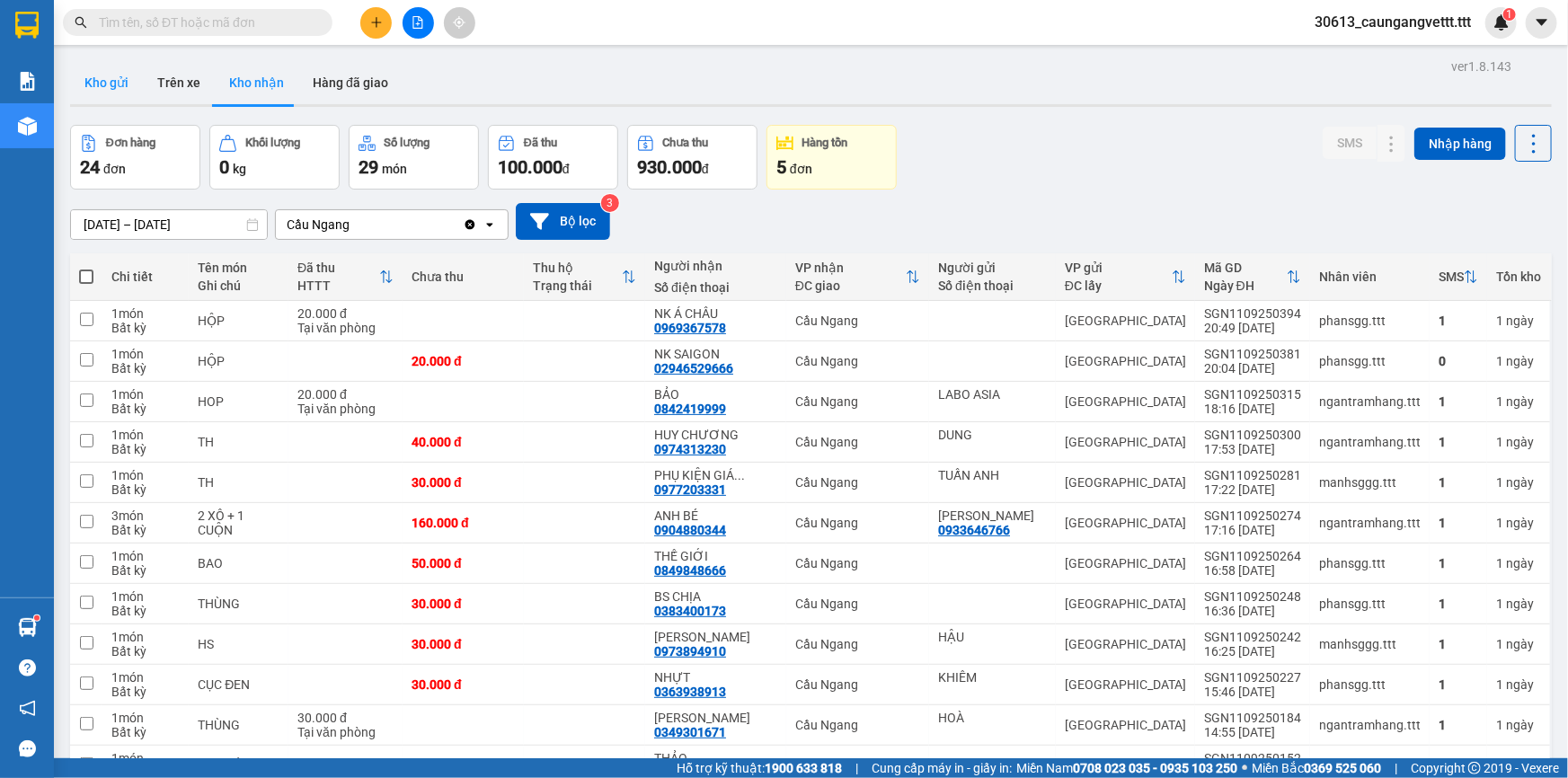
click at [108, 81] on button "Kho gửi" at bounding box center [107, 83] width 73 height 43
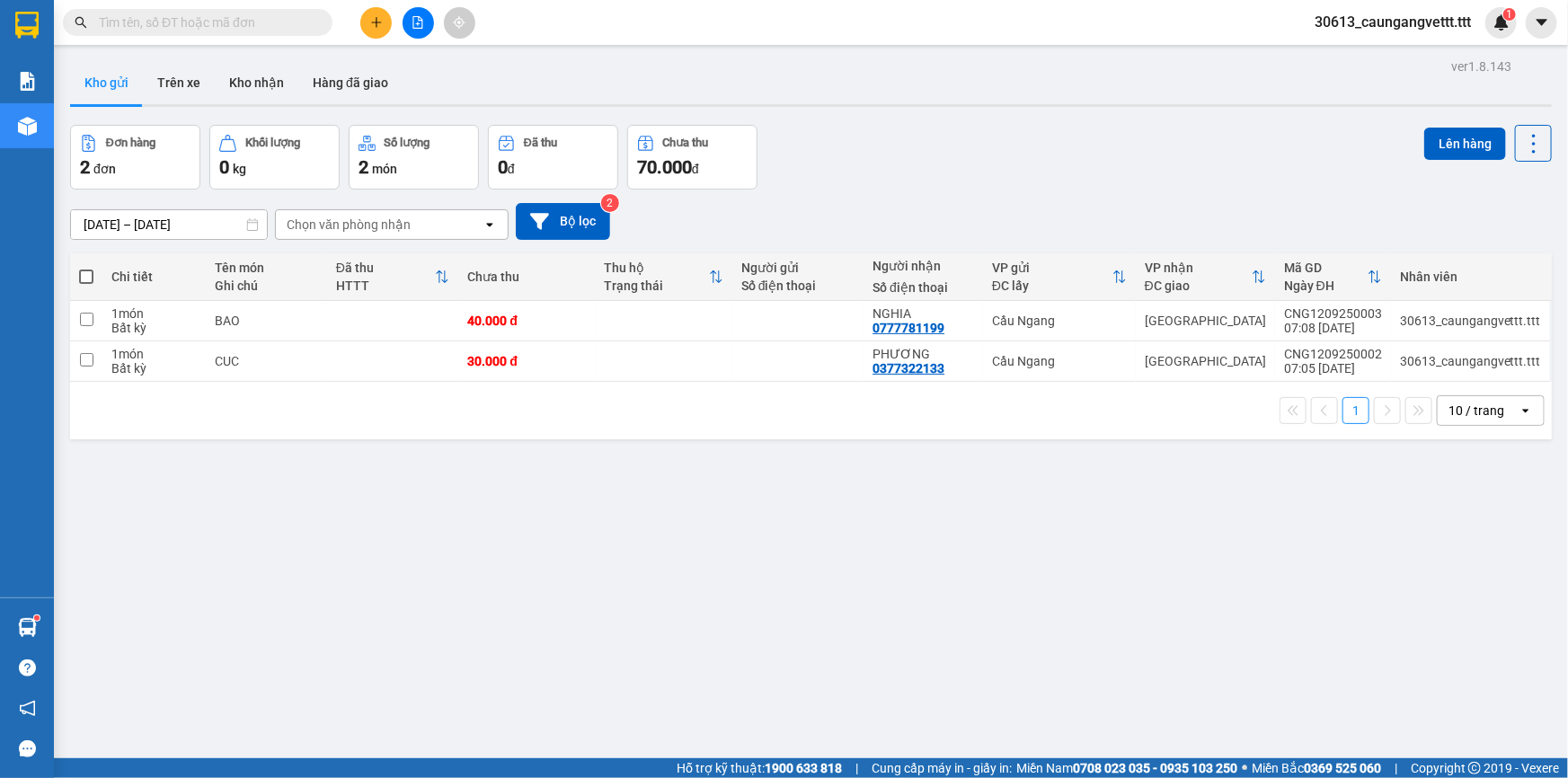
click at [86, 276] on span at bounding box center [86, 276] width 14 height 14
click at [86, 268] on input "checkbox" at bounding box center [86, 268] width 0 height 0
checkbox input "true"
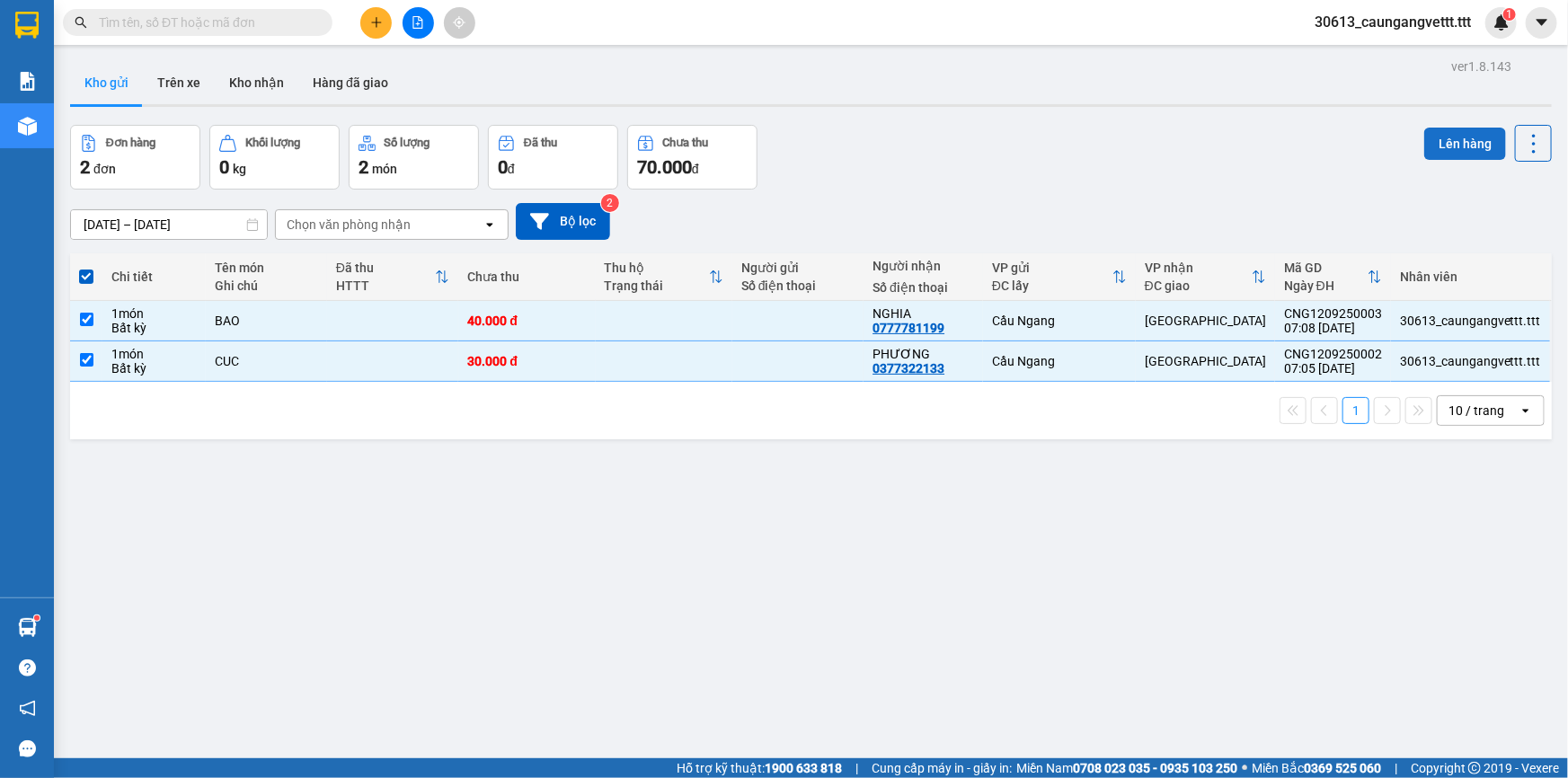
click at [1451, 138] on button "Lên hàng" at bounding box center [1464, 144] width 82 height 33
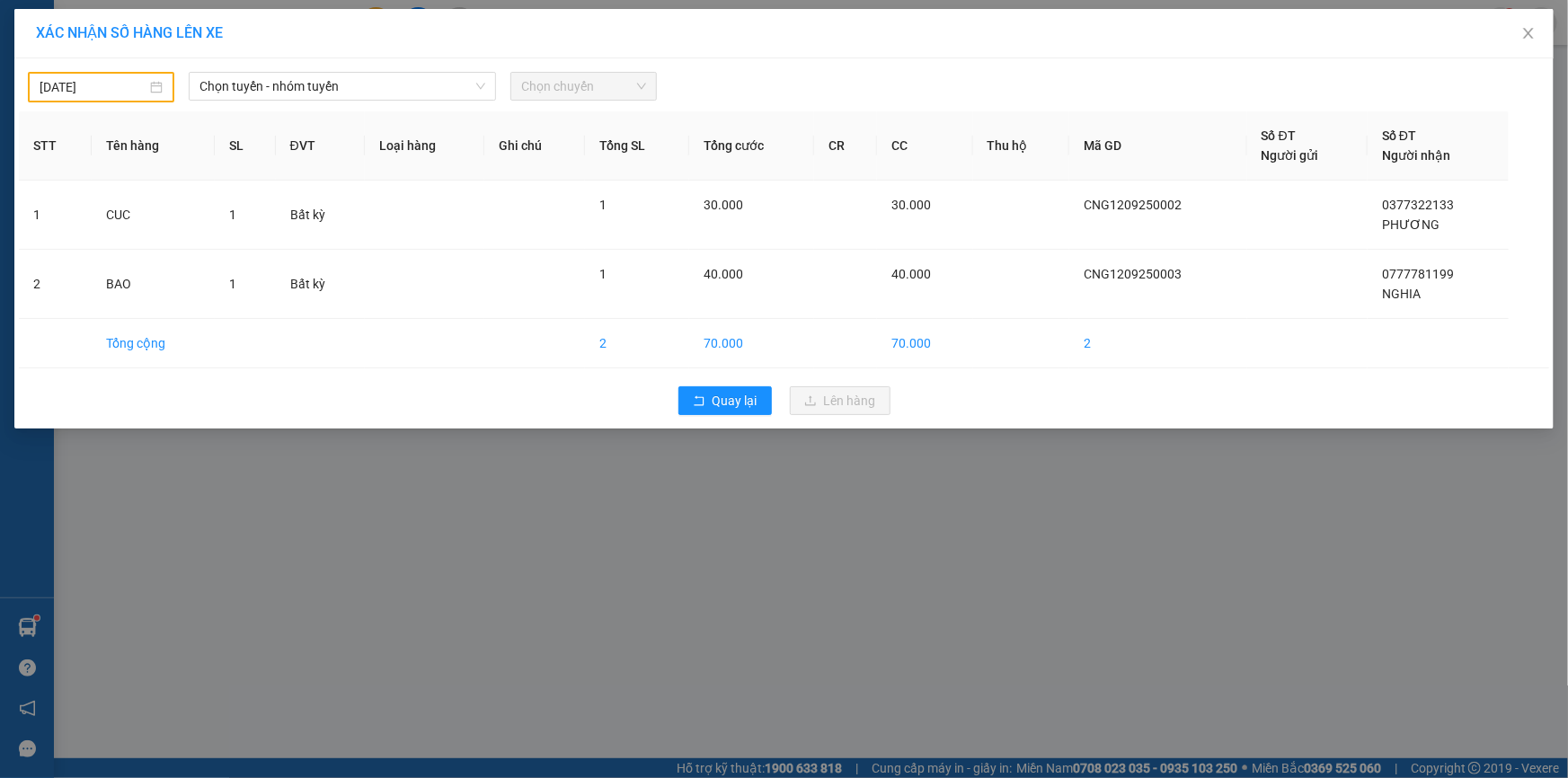
click at [37, 85] on div "[DATE]" at bounding box center [101, 87] width 146 height 31
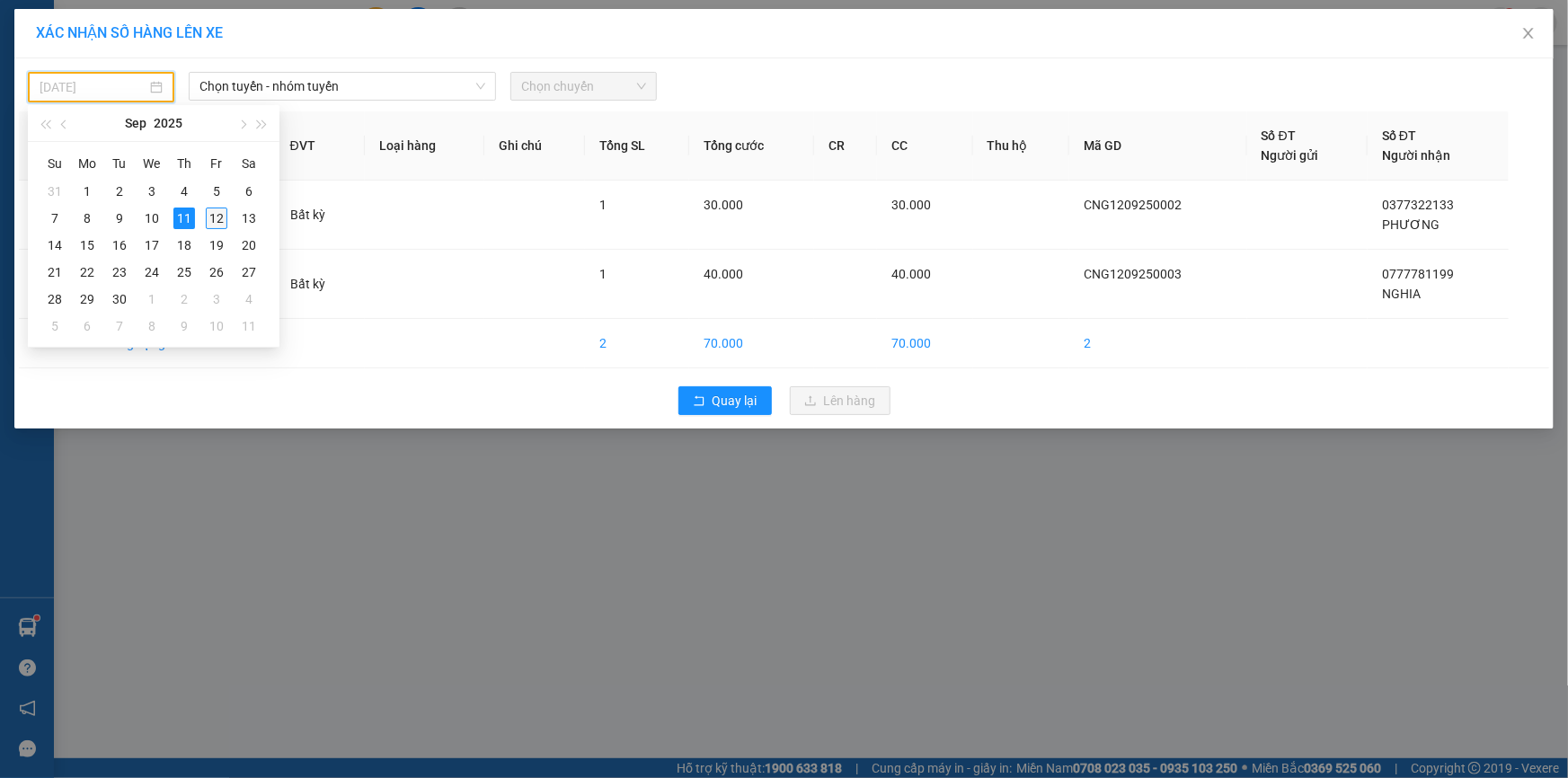
click at [221, 218] on div "12" at bounding box center [216, 218] width 21 height 21
type input "[DATE]"
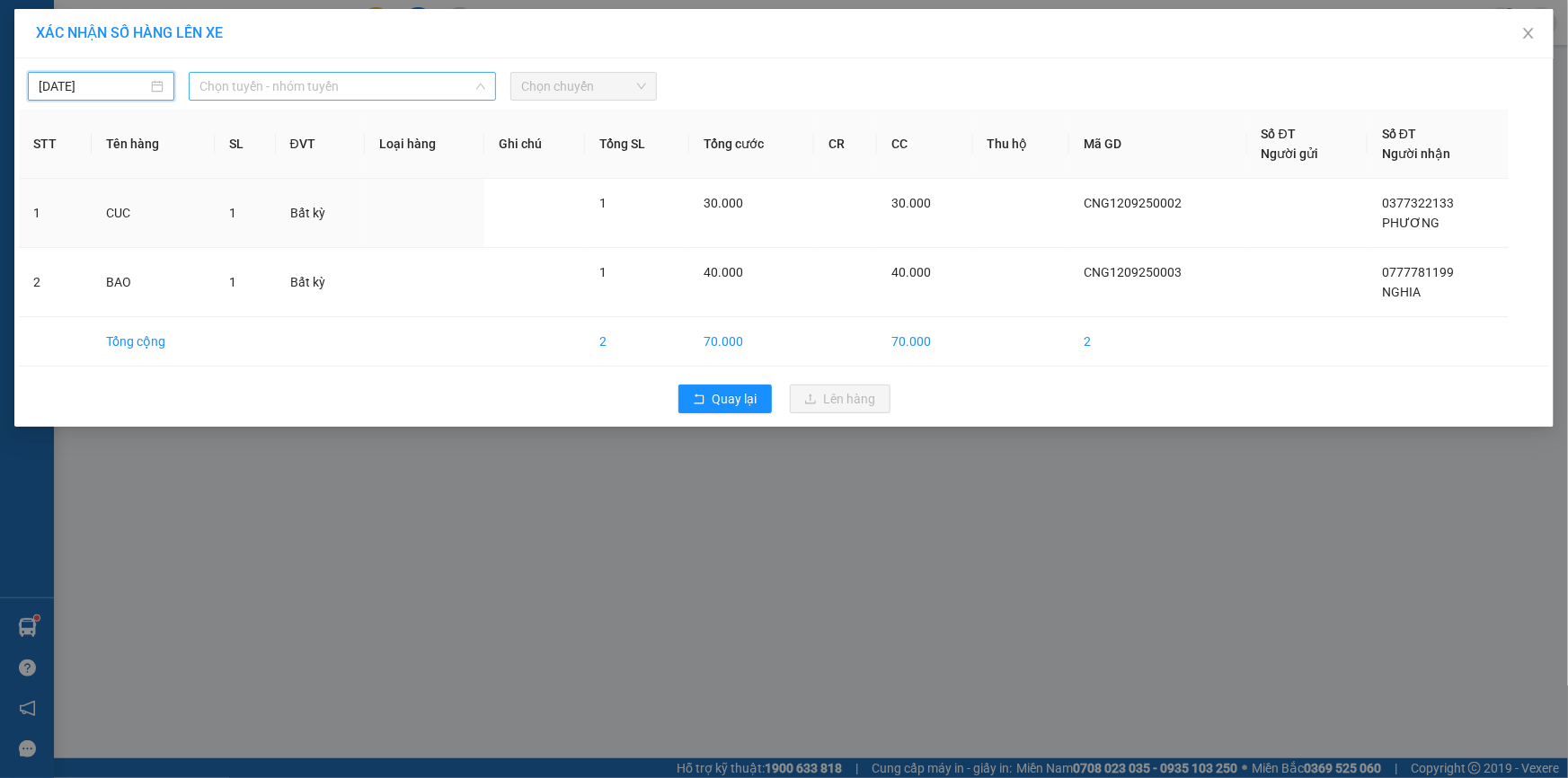
click at [248, 83] on span "Chọn tuyến - nhóm tuyến" at bounding box center [342, 86] width 285 height 27
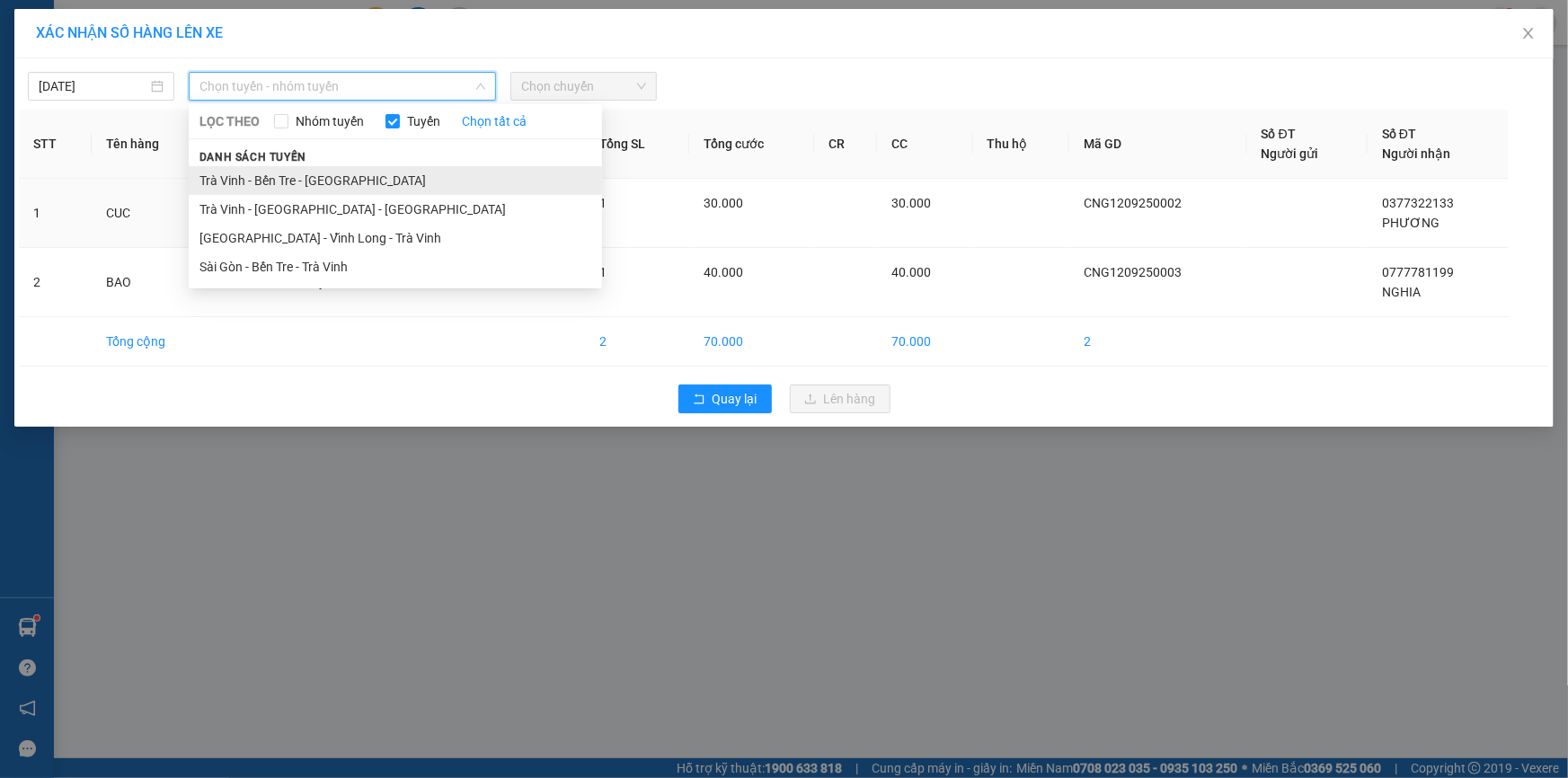
drag, startPoint x: 268, startPoint y: 178, endPoint x: 363, endPoint y: 150, distance: 99.0
click at [270, 178] on li "Trà Vinh - Bến Tre - [GEOGRAPHIC_DATA]" at bounding box center [395, 181] width 413 height 29
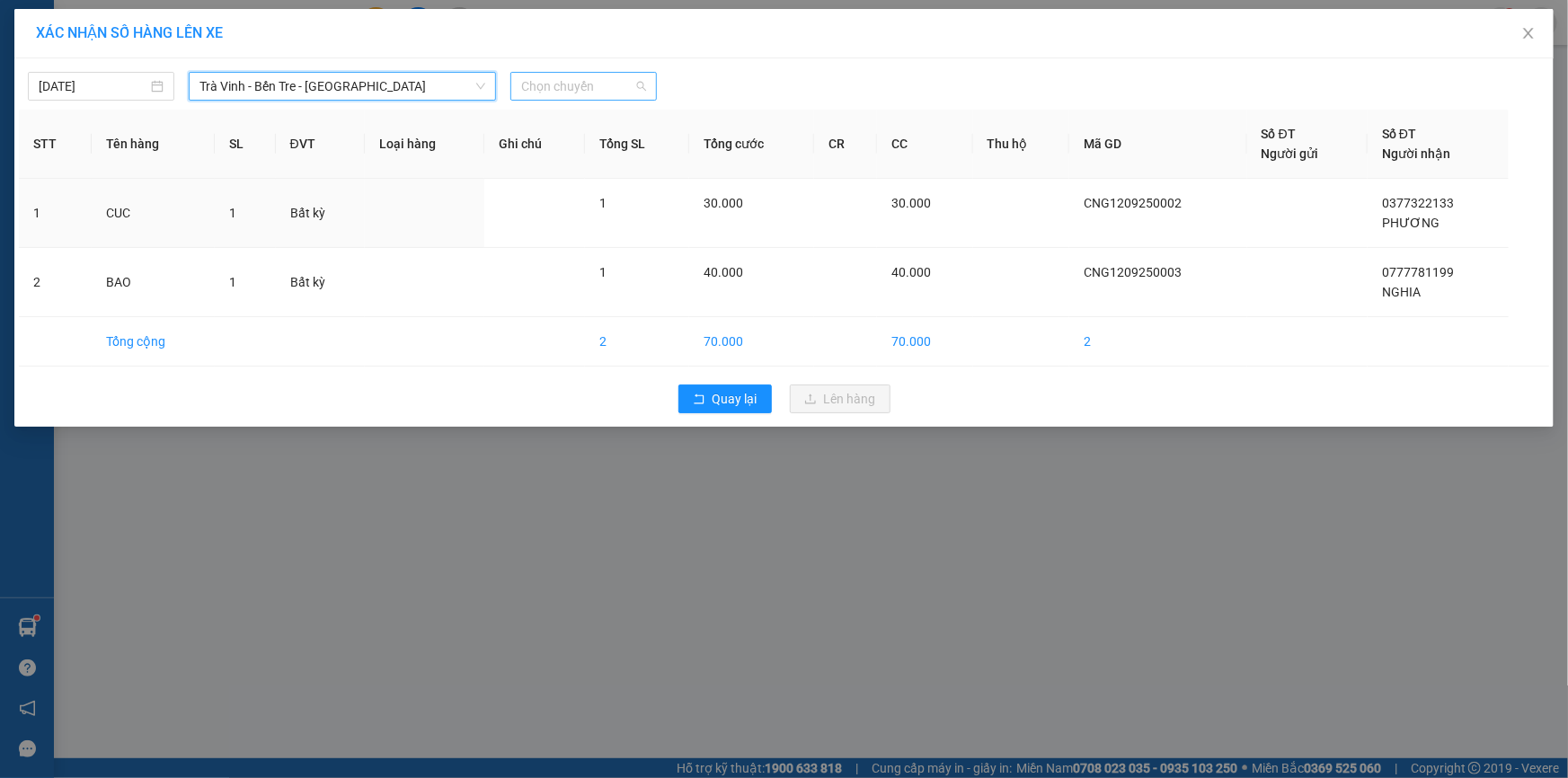
click at [545, 80] on span "Chọn chuyến" at bounding box center [583, 86] width 125 height 27
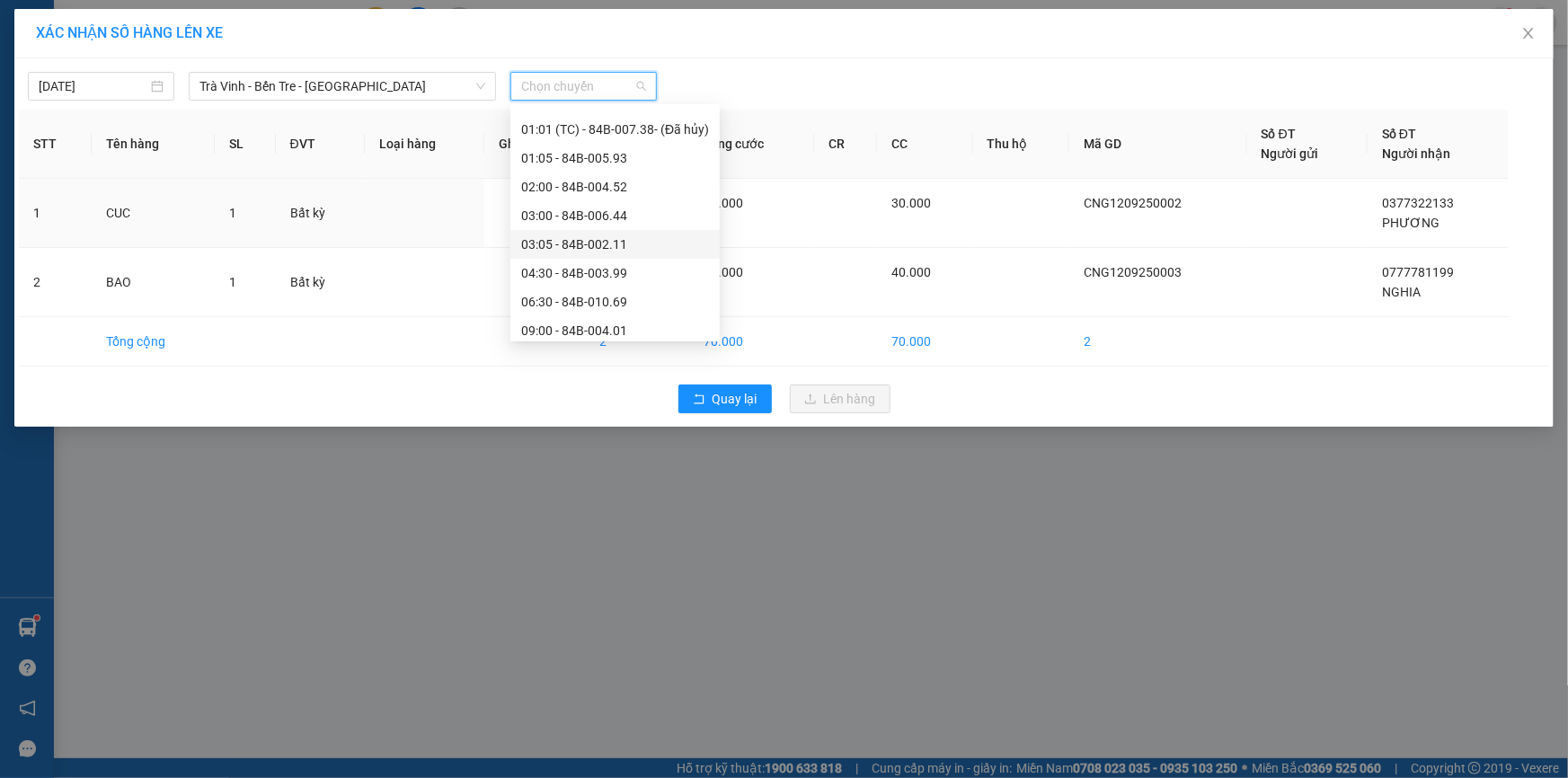
scroll to position [108, 0]
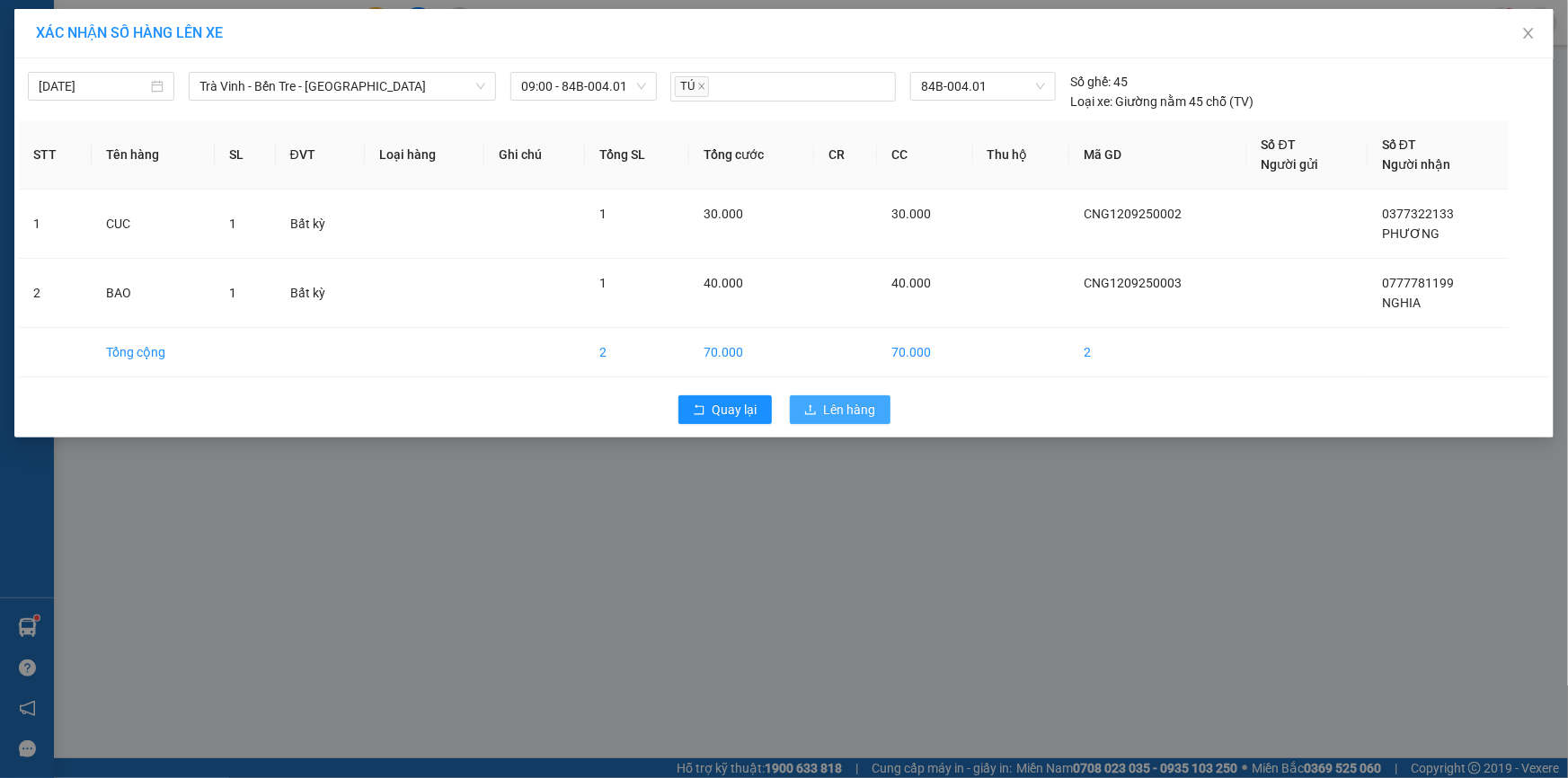
click at [835, 407] on span "Lên hàng" at bounding box center [849, 409] width 52 height 20
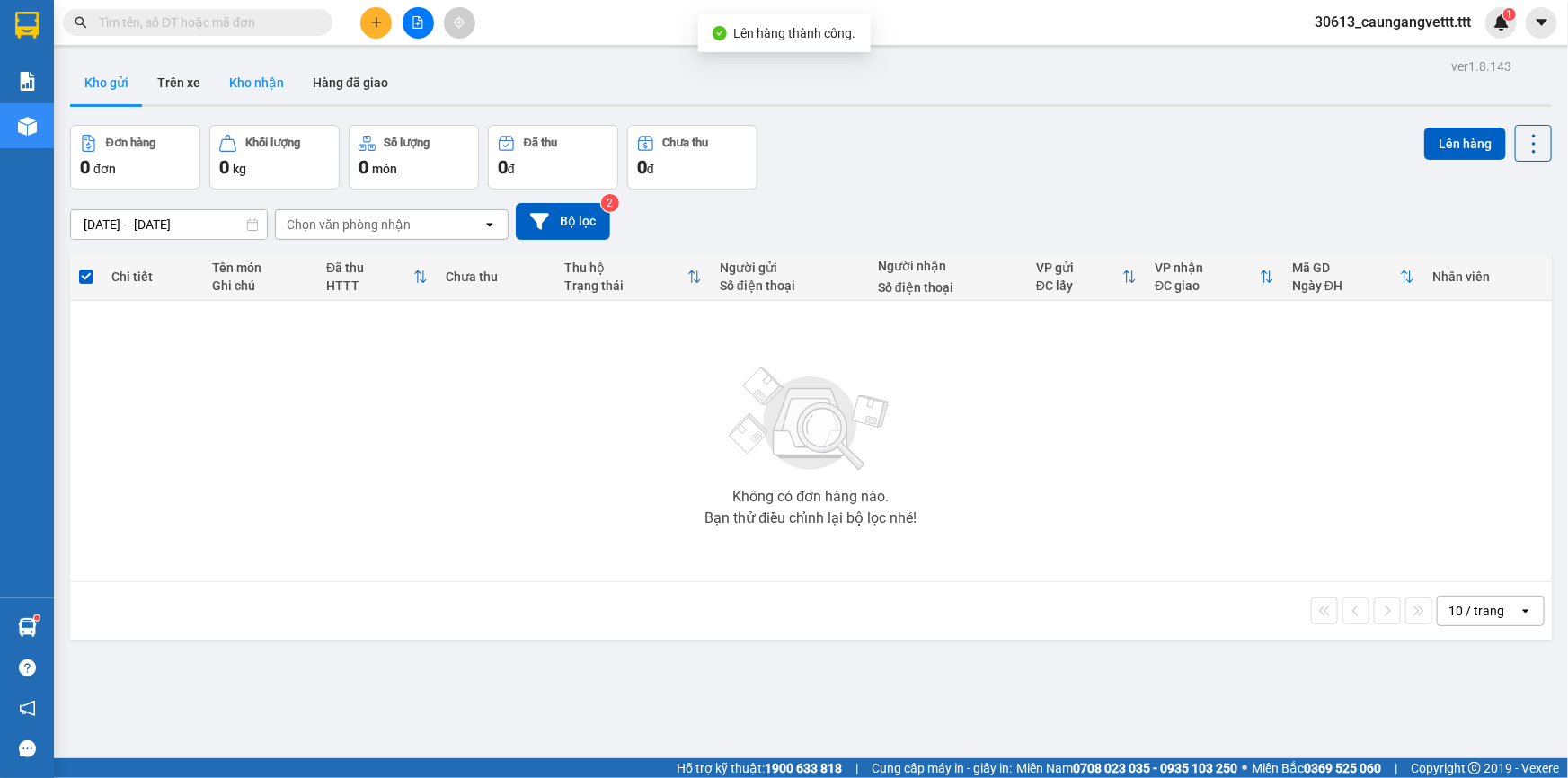
click at [245, 88] on button "Kho nhận" at bounding box center [256, 83] width 84 height 43
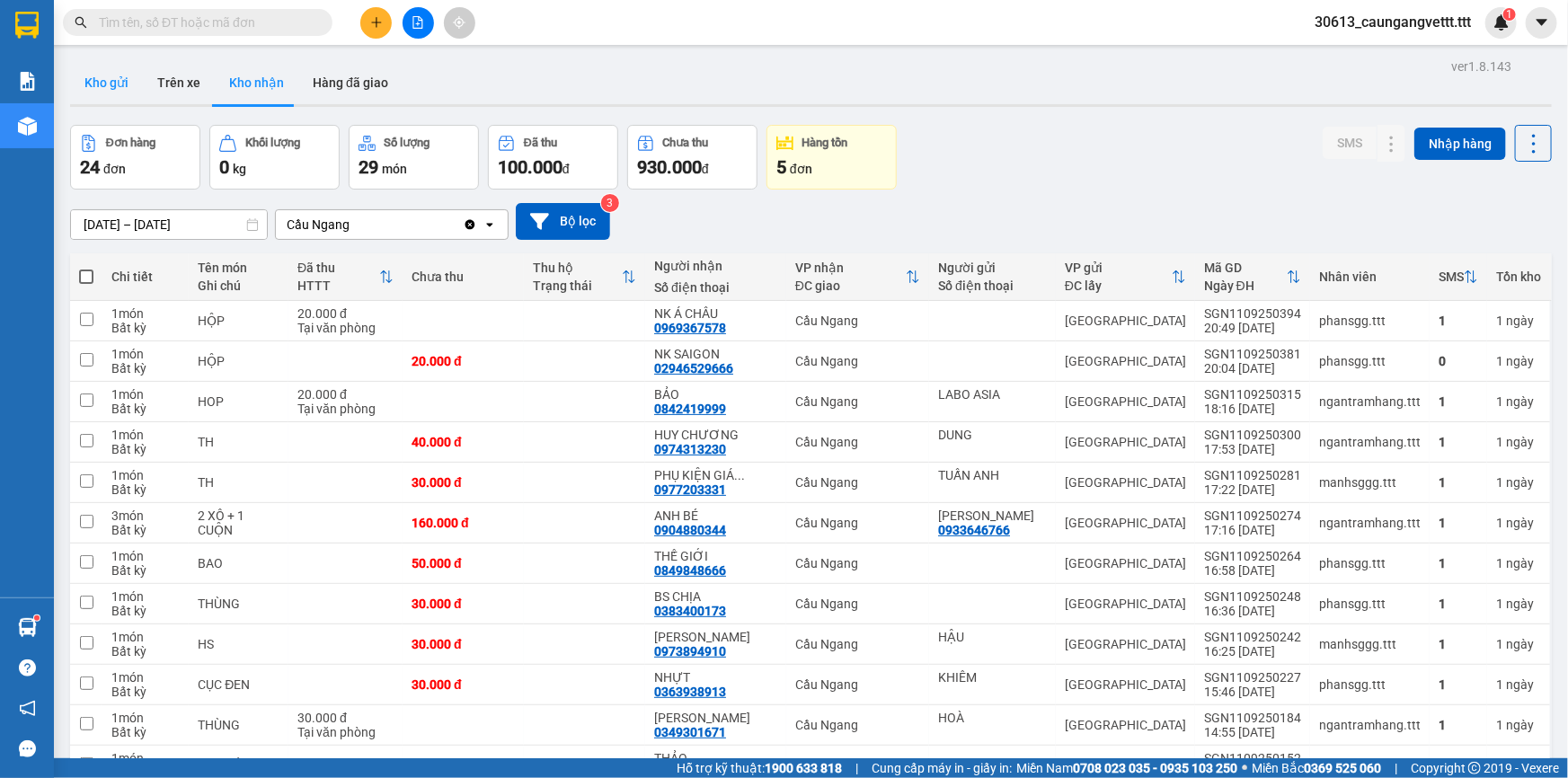
click at [117, 90] on button "Kho gửi" at bounding box center [107, 83] width 73 height 43
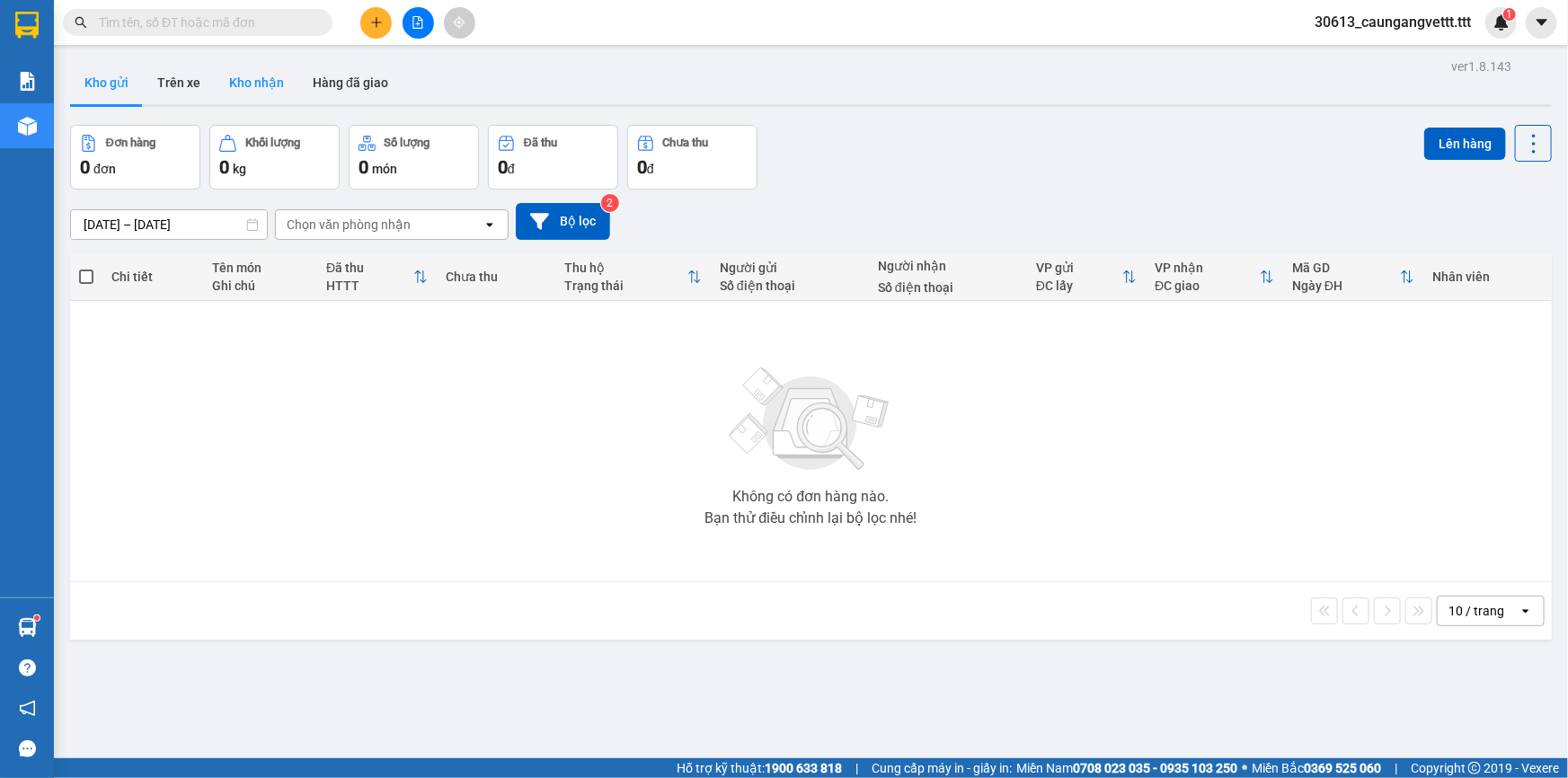
click at [248, 86] on button "Kho nhận" at bounding box center [256, 83] width 84 height 43
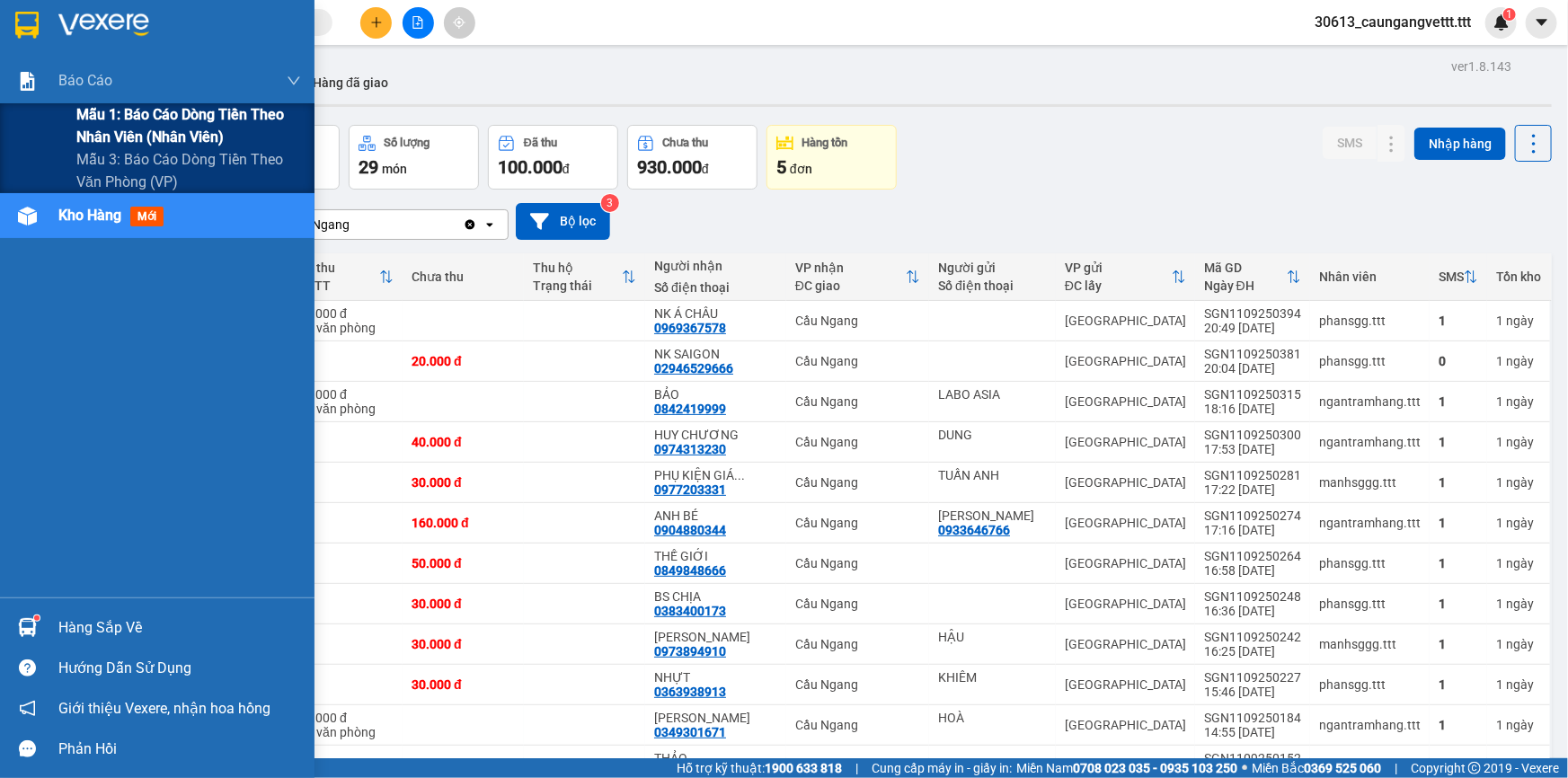
click at [100, 132] on span "Mẫu 1: Báo cáo dòng tiền theo nhân viên (nhân viên)" at bounding box center [188, 126] width 225 height 45
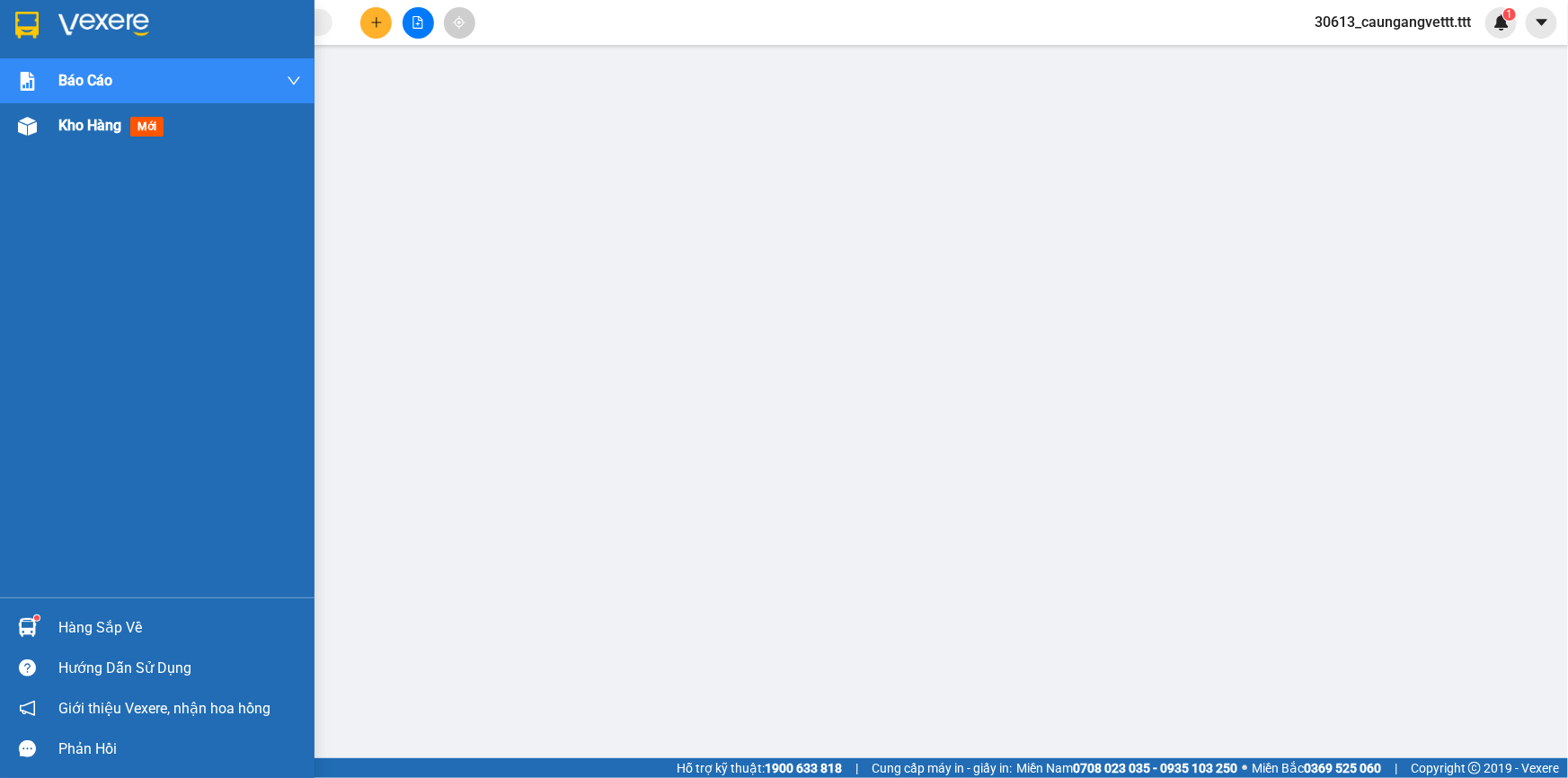
click at [72, 126] on span "Kho hàng" at bounding box center [89, 126] width 62 height 17
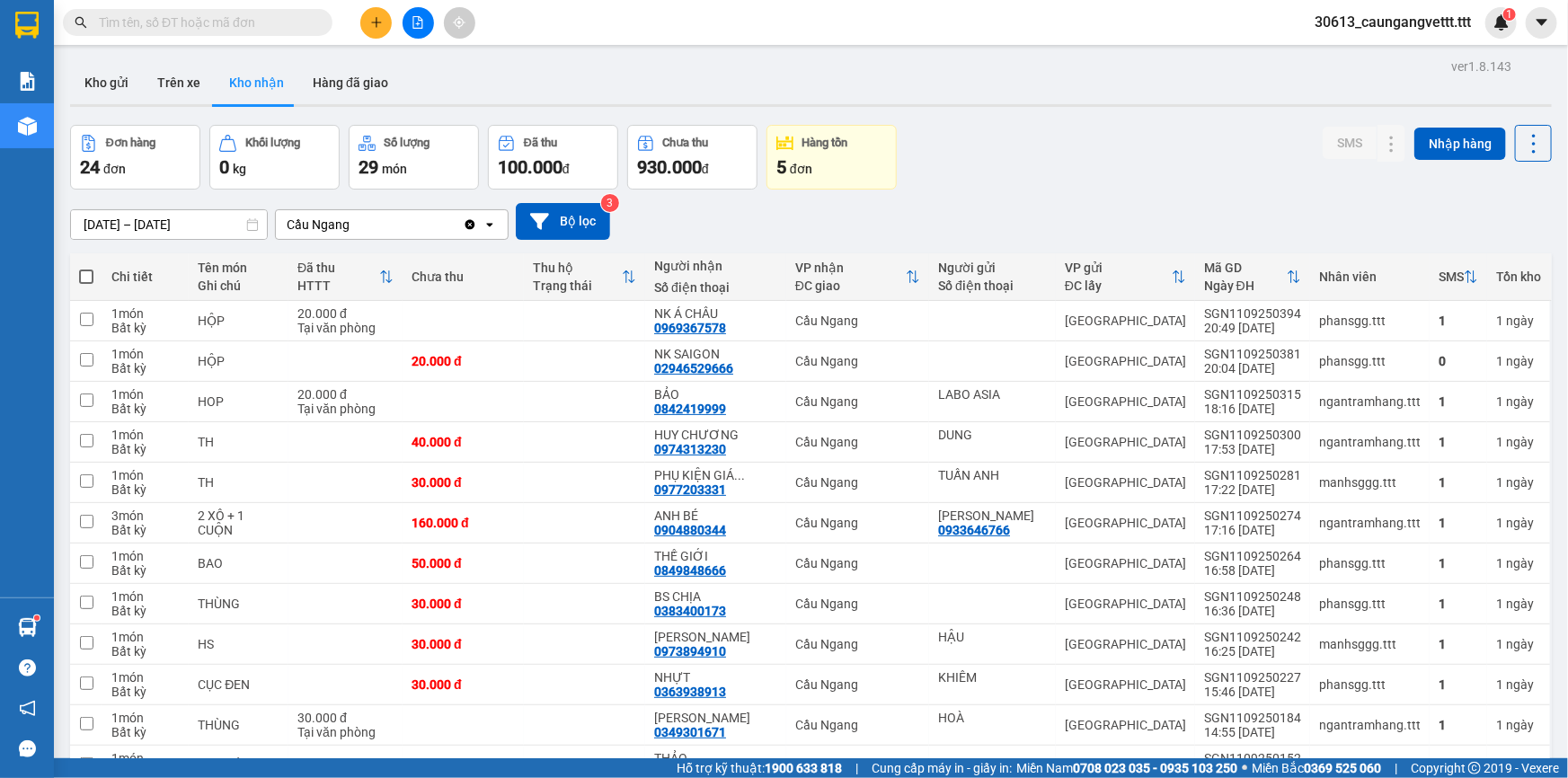
drag, startPoint x: 173, startPoint y: 80, endPoint x: 279, endPoint y: 126, distance: 115.6
click at [174, 81] on button "Trên xe" at bounding box center [179, 83] width 72 height 43
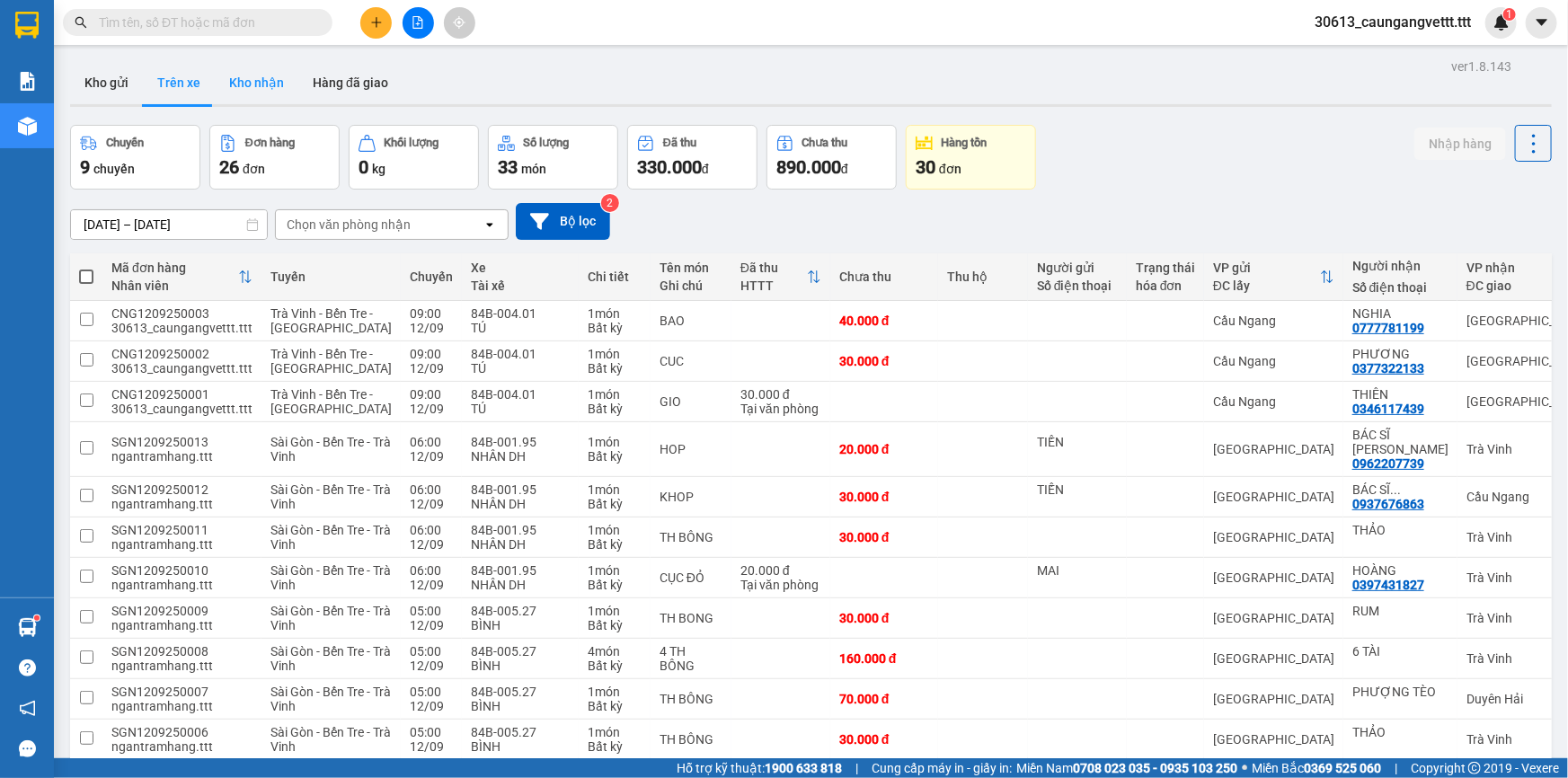
click at [260, 83] on button "Kho nhận" at bounding box center [256, 83] width 84 height 43
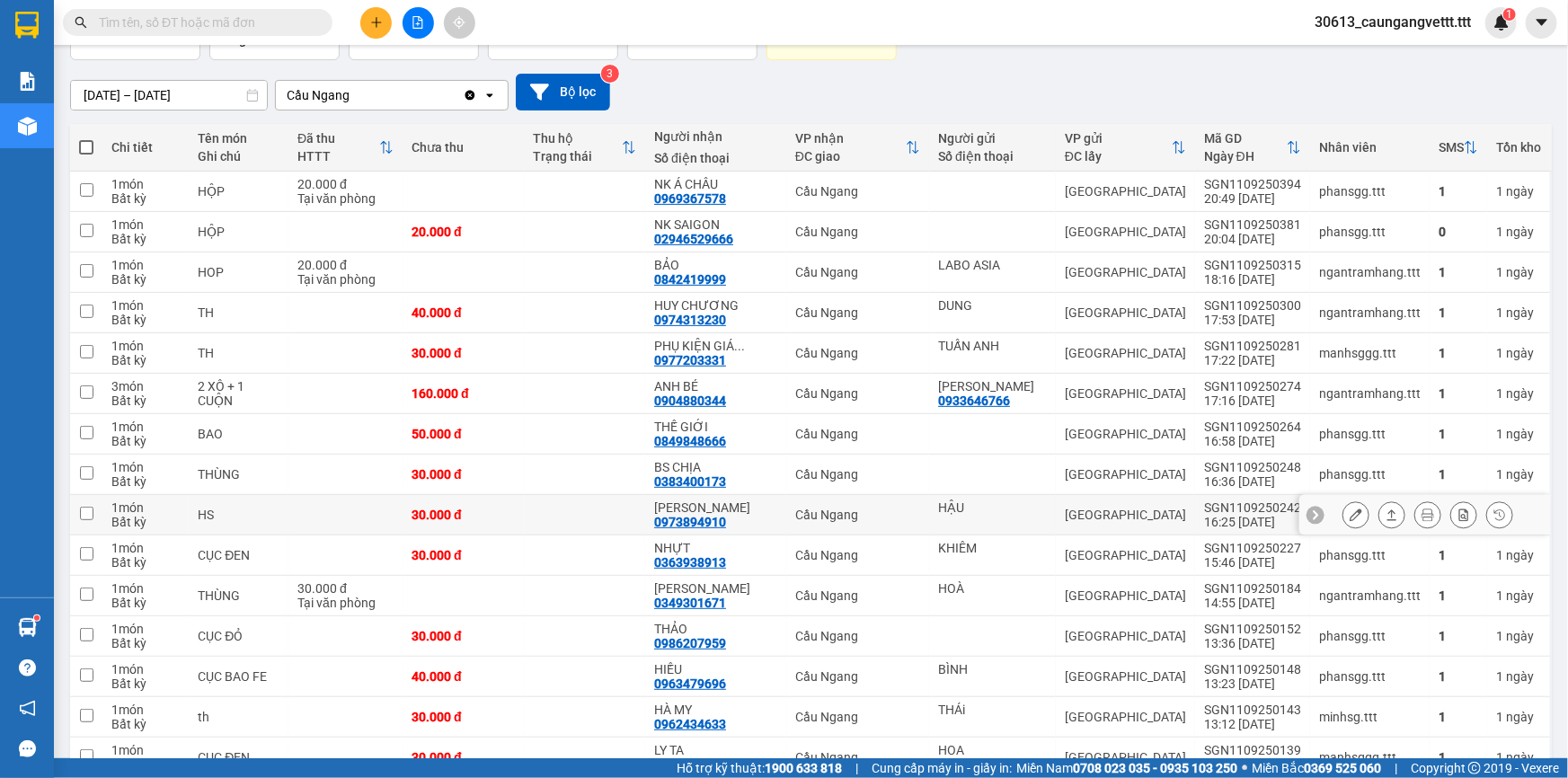
scroll to position [162, 0]
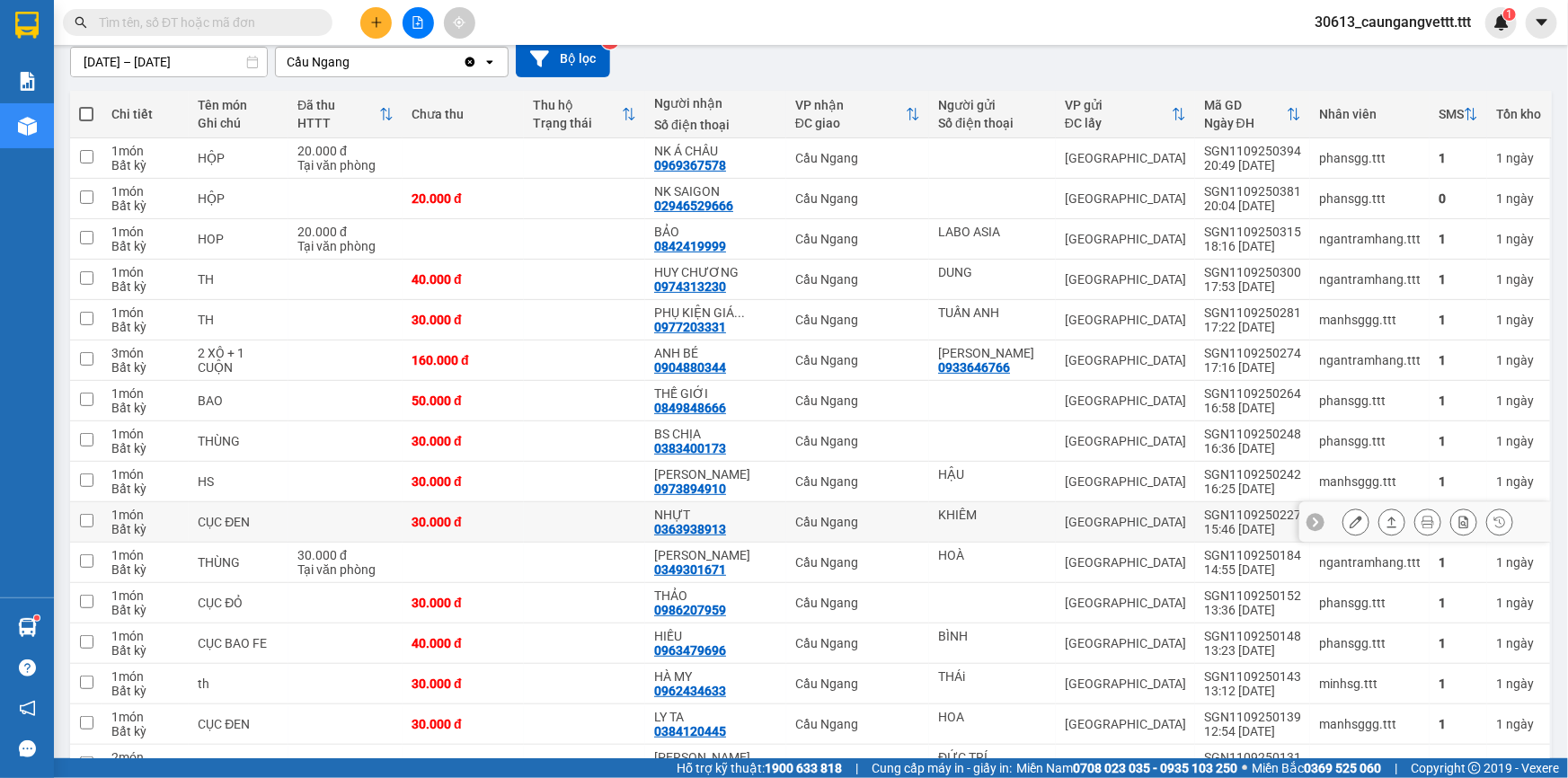
click at [1349, 518] on icon at bounding box center [1355, 522] width 12 height 12
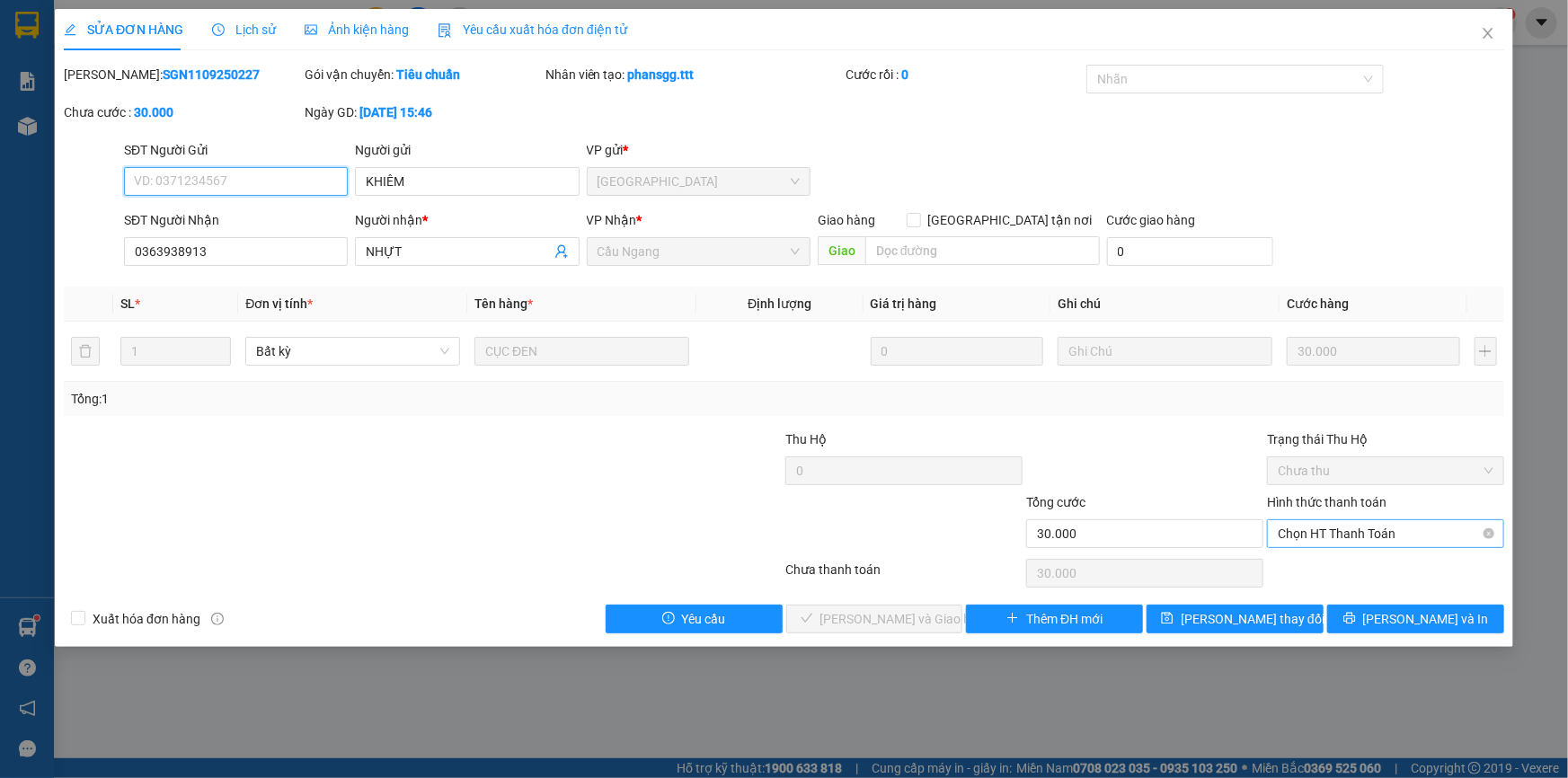
type input "KHIÊM"
type input "0363938913"
type input "NHỰT"
type input "30.000"
click at [1343, 523] on span "Chọn HT Thanh Toán" at bounding box center [1385, 533] width 215 height 27
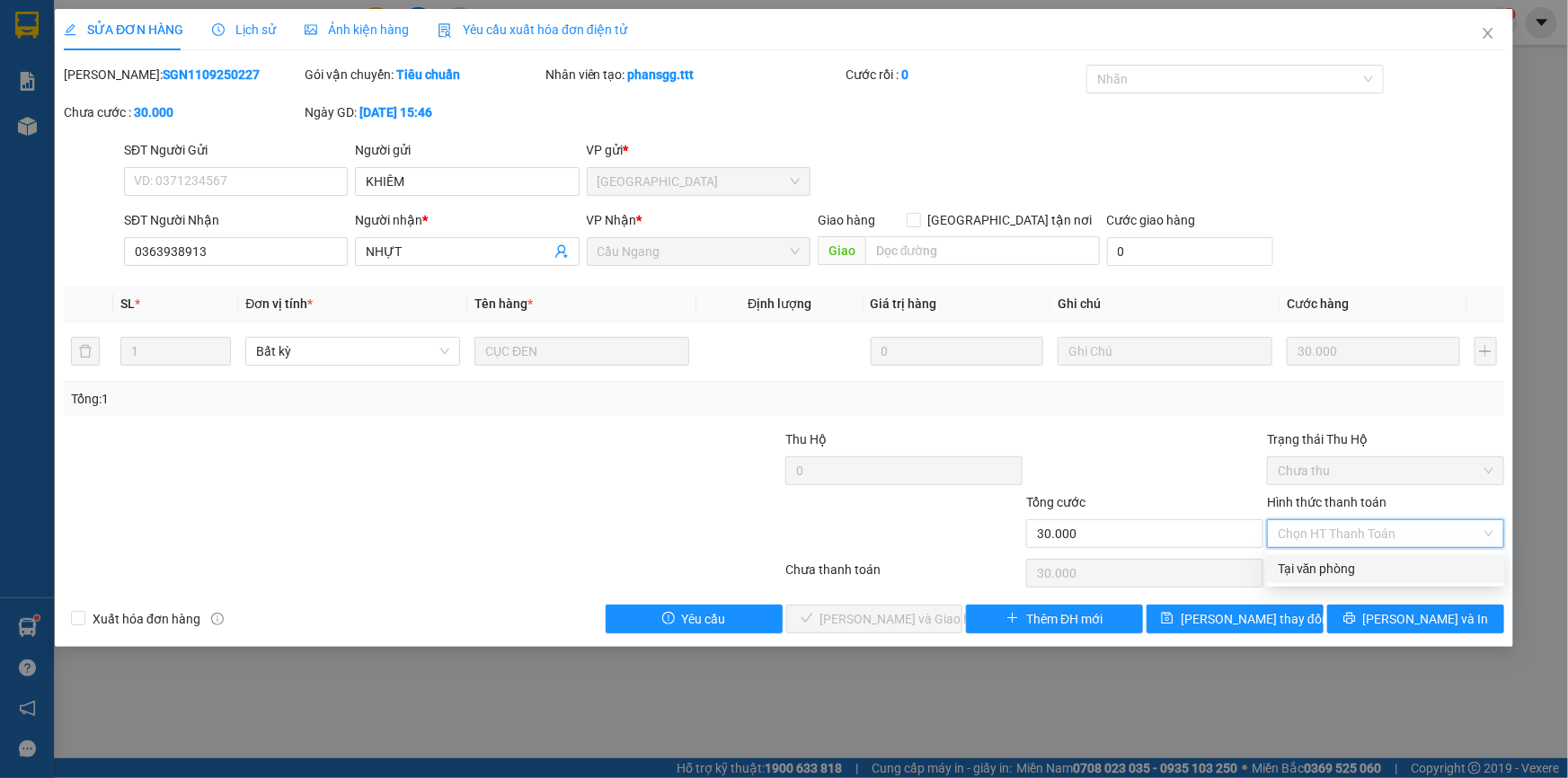
click at [1318, 566] on div "Tại văn phòng" at bounding box center [1385, 569] width 215 height 20
type input "0"
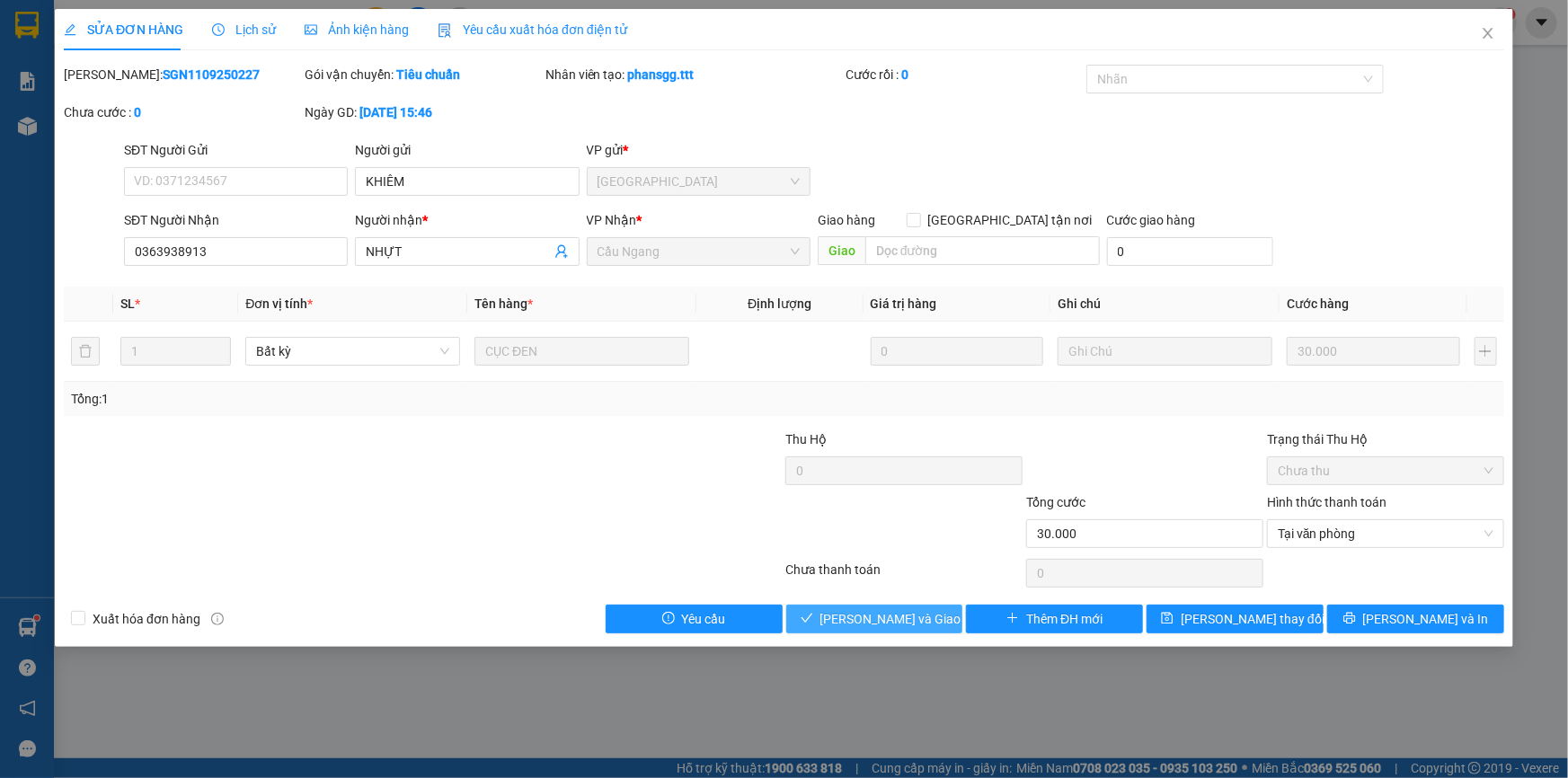
click at [892, 618] on span "[PERSON_NAME] và Giao hàng" at bounding box center [907, 619] width 173 height 20
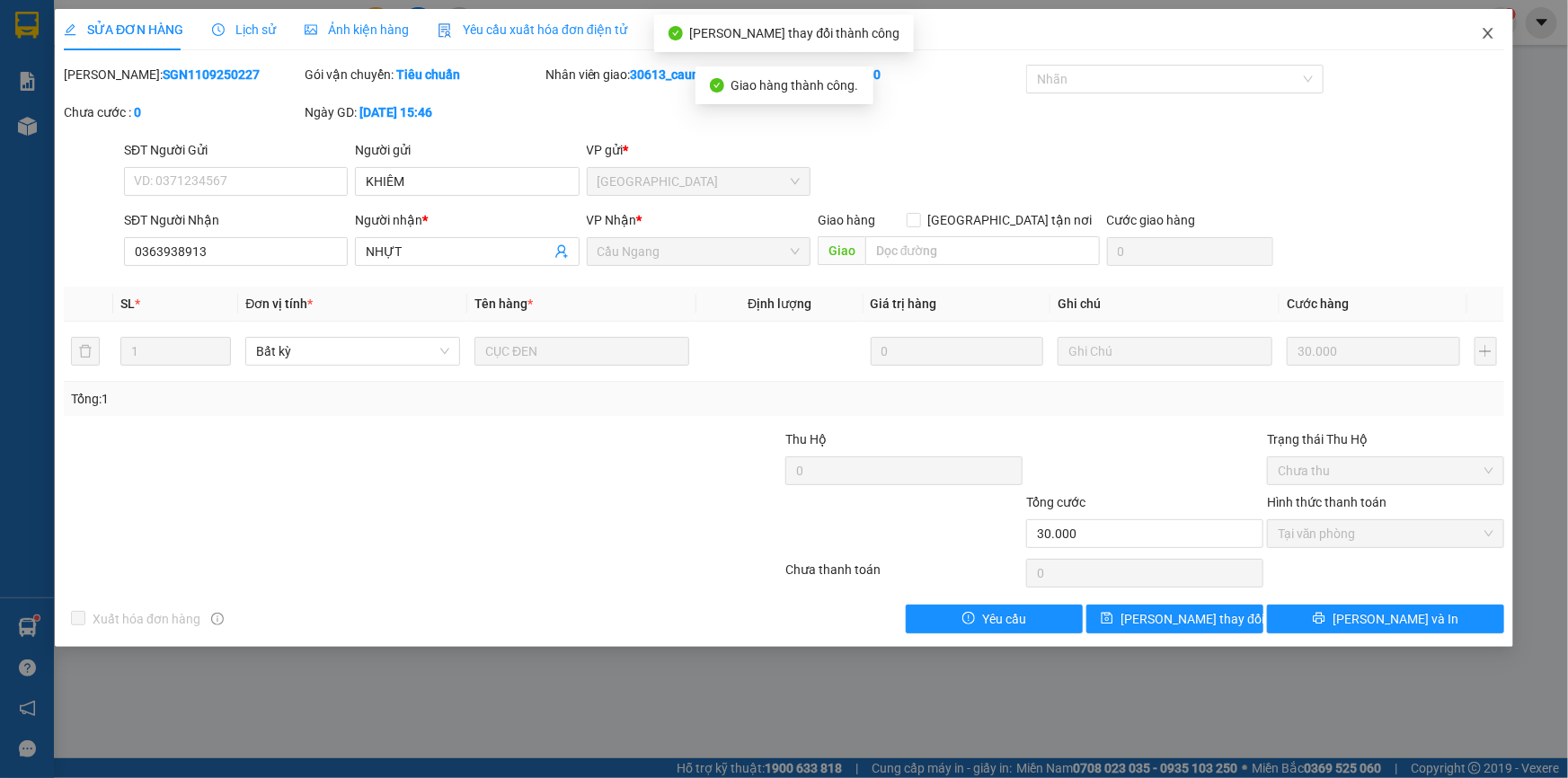
click at [1488, 32] on icon "close" at bounding box center [1487, 33] width 14 height 14
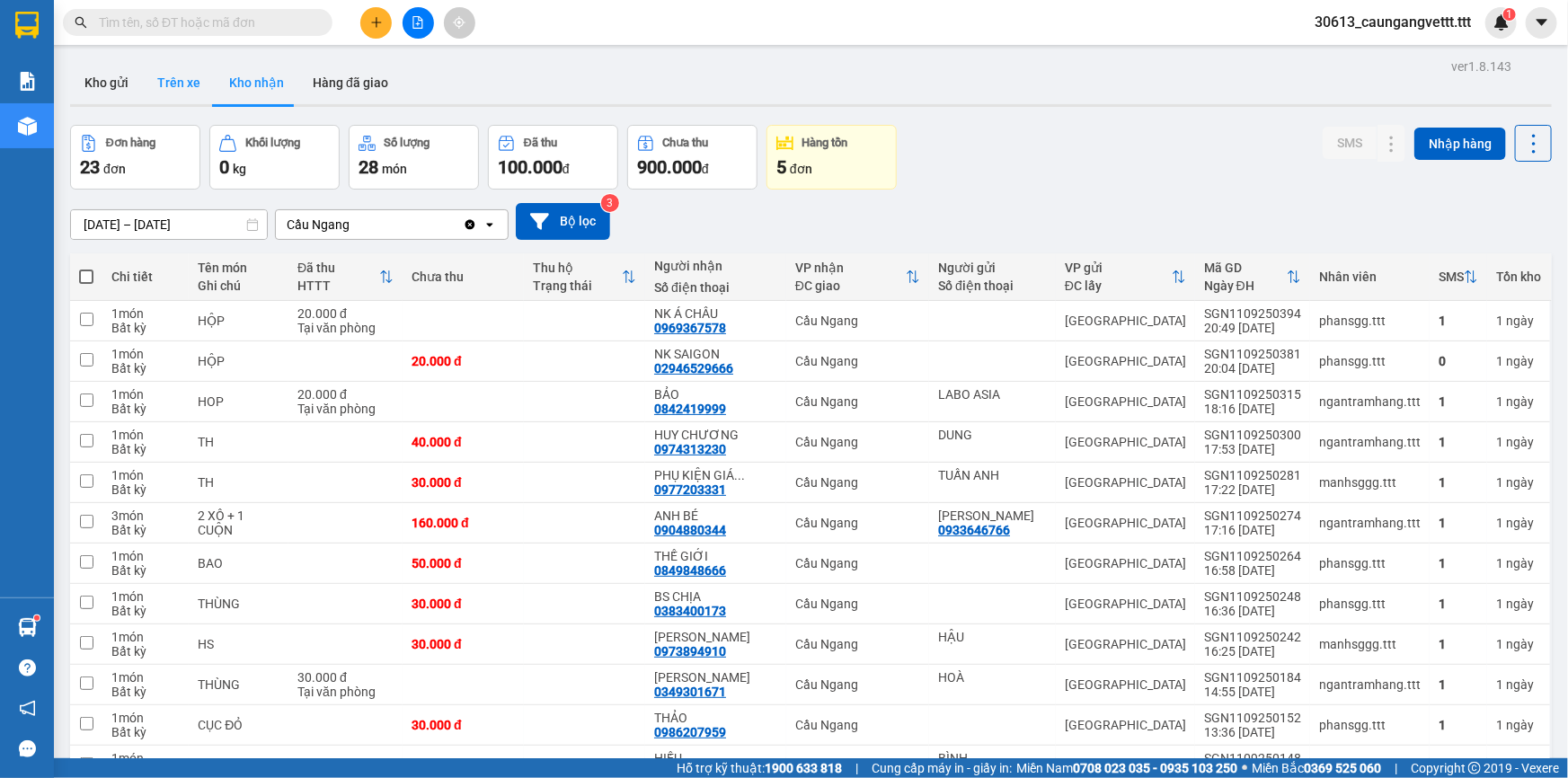
click at [186, 76] on button "Trên xe" at bounding box center [179, 83] width 72 height 43
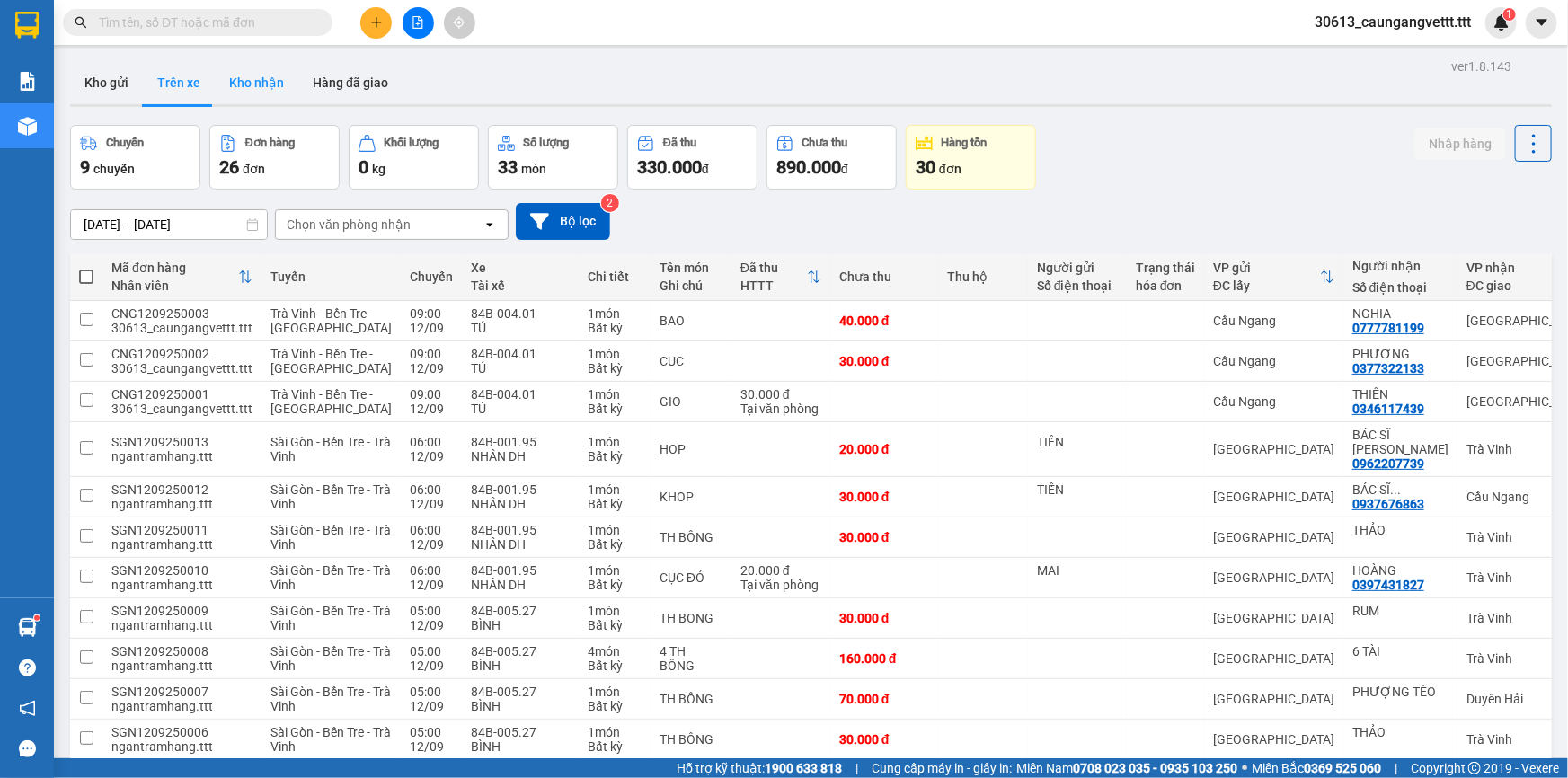
click at [248, 79] on button "Kho nhận" at bounding box center [256, 83] width 84 height 43
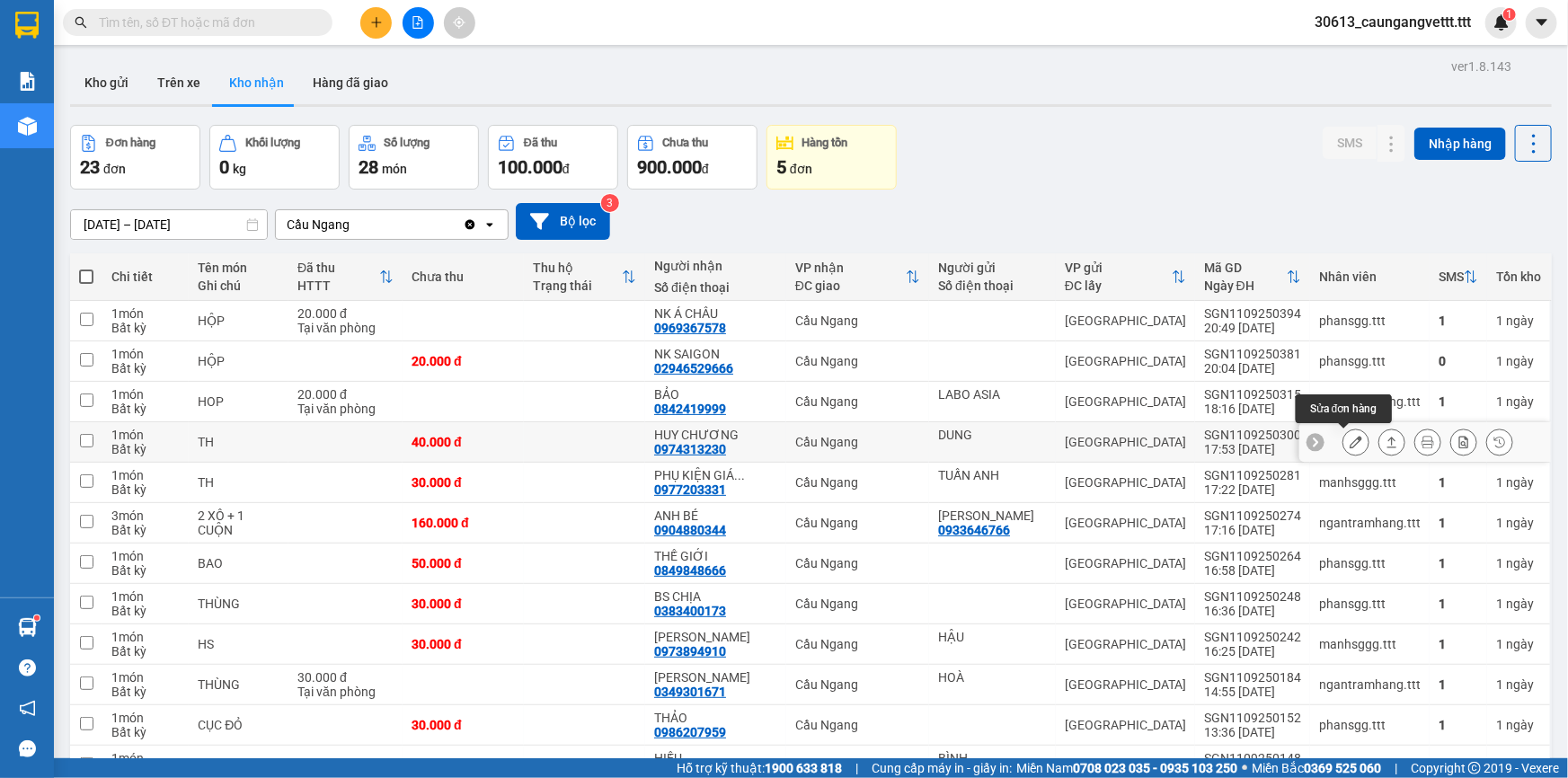
click at [1347, 435] on button at bounding box center [1356, 442] width 25 height 32
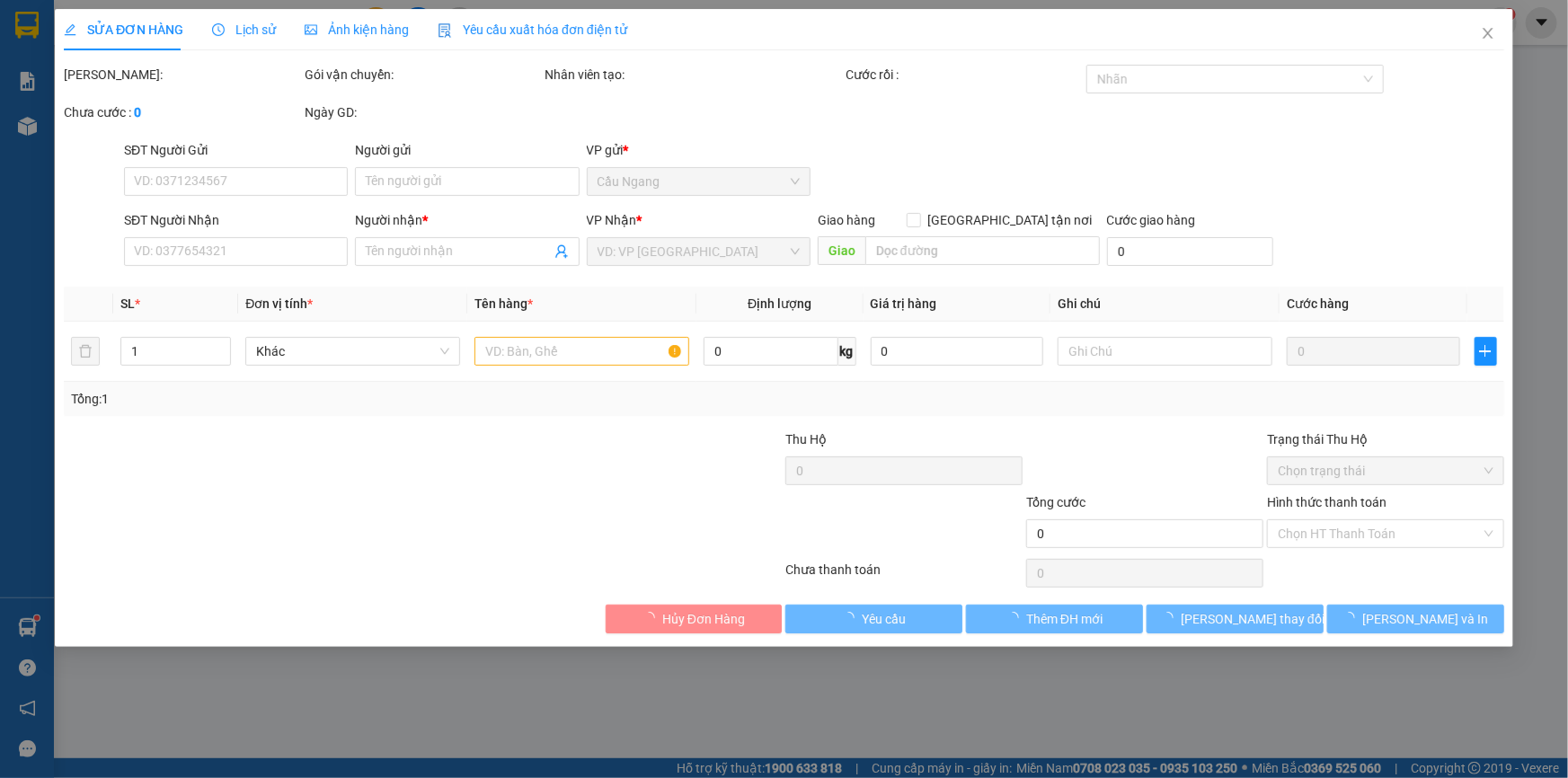
type input "DUNG"
type input "0974313230"
type input "HUY CHƯƠNG"
type input "40.000"
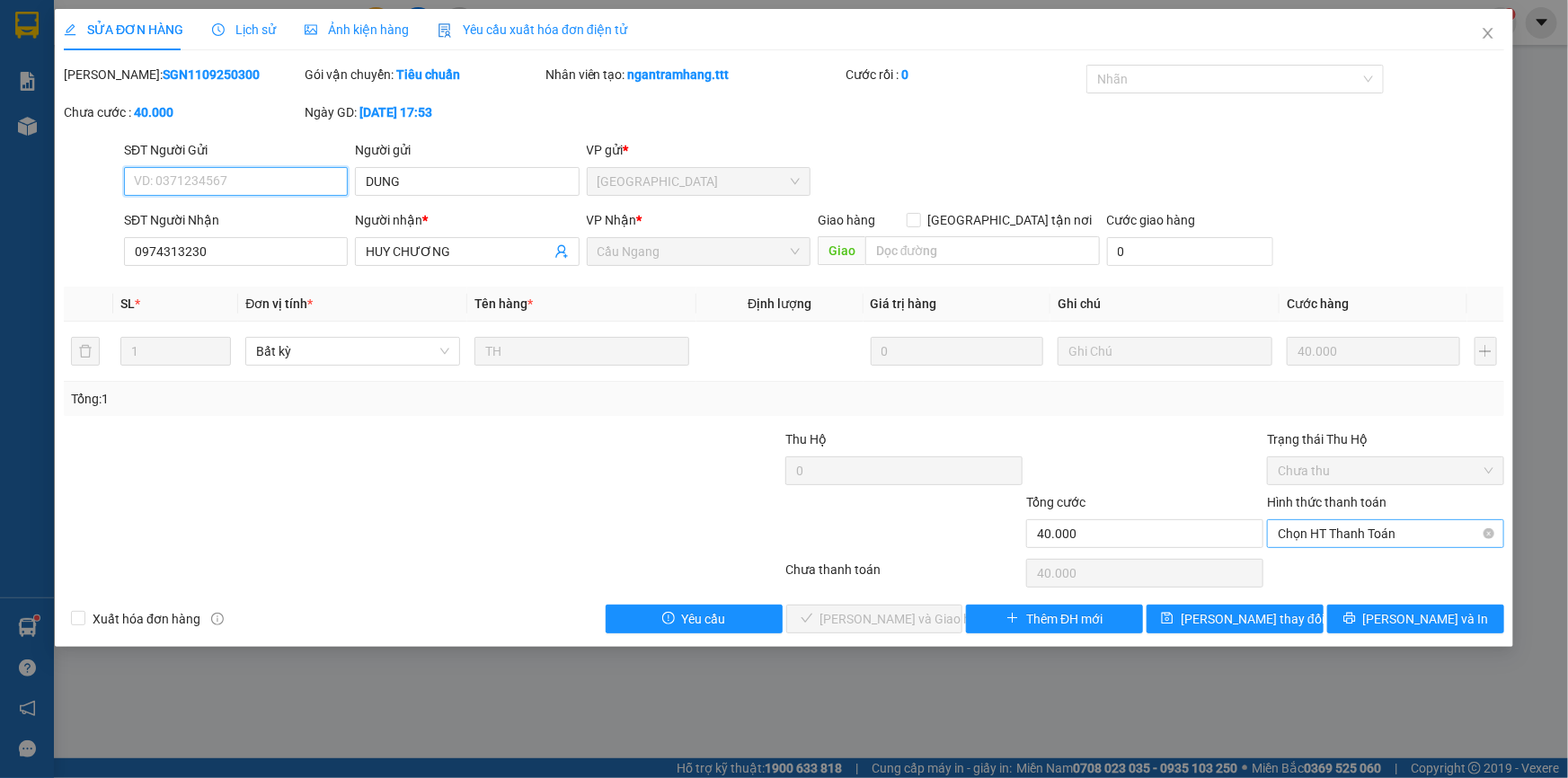
click at [1323, 532] on span "Chọn HT Thanh Toán" at bounding box center [1385, 533] width 215 height 27
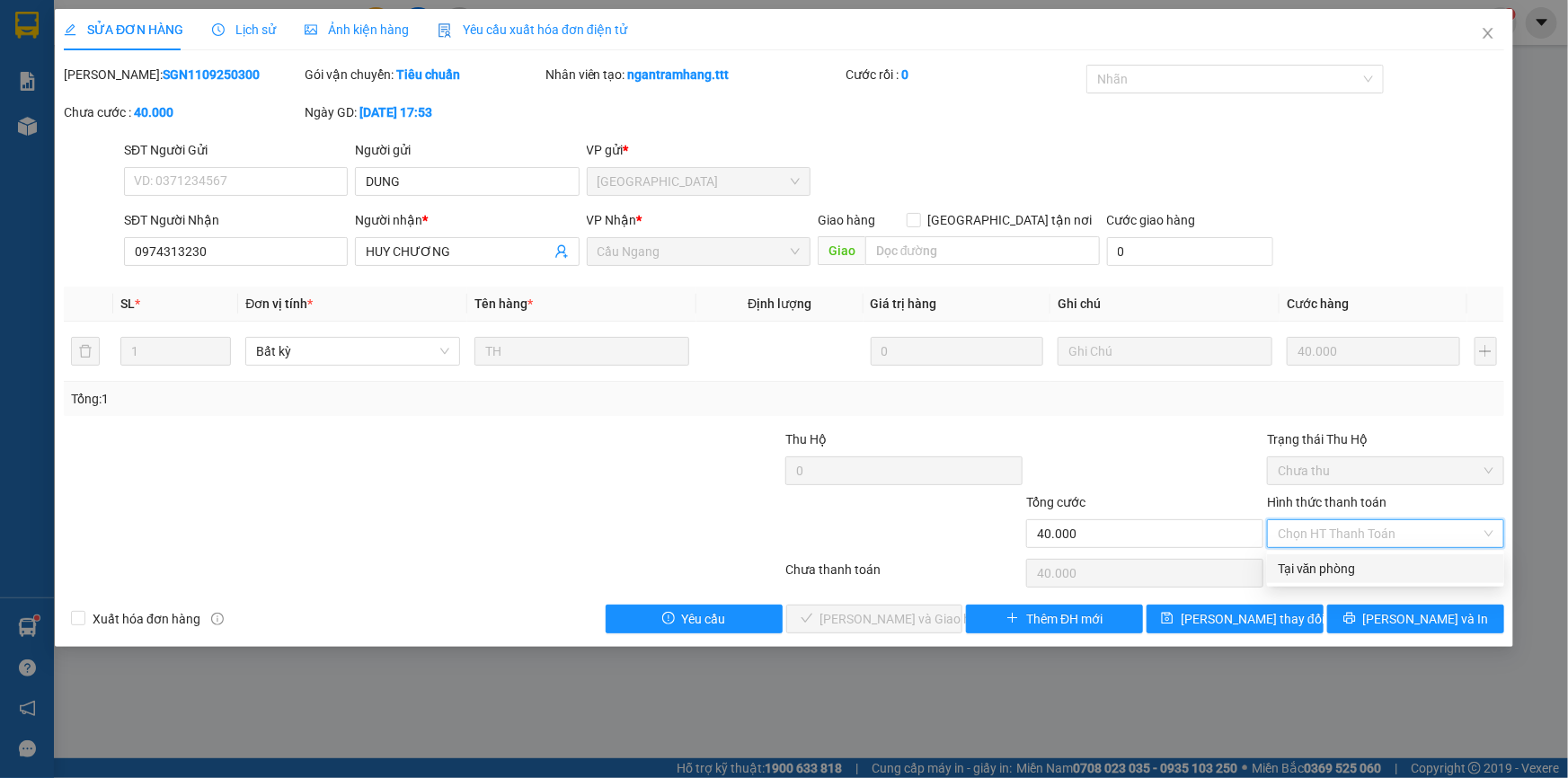
click at [1316, 571] on div "Tại văn phòng" at bounding box center [1385, 569] width 215 height 20
type input "0"
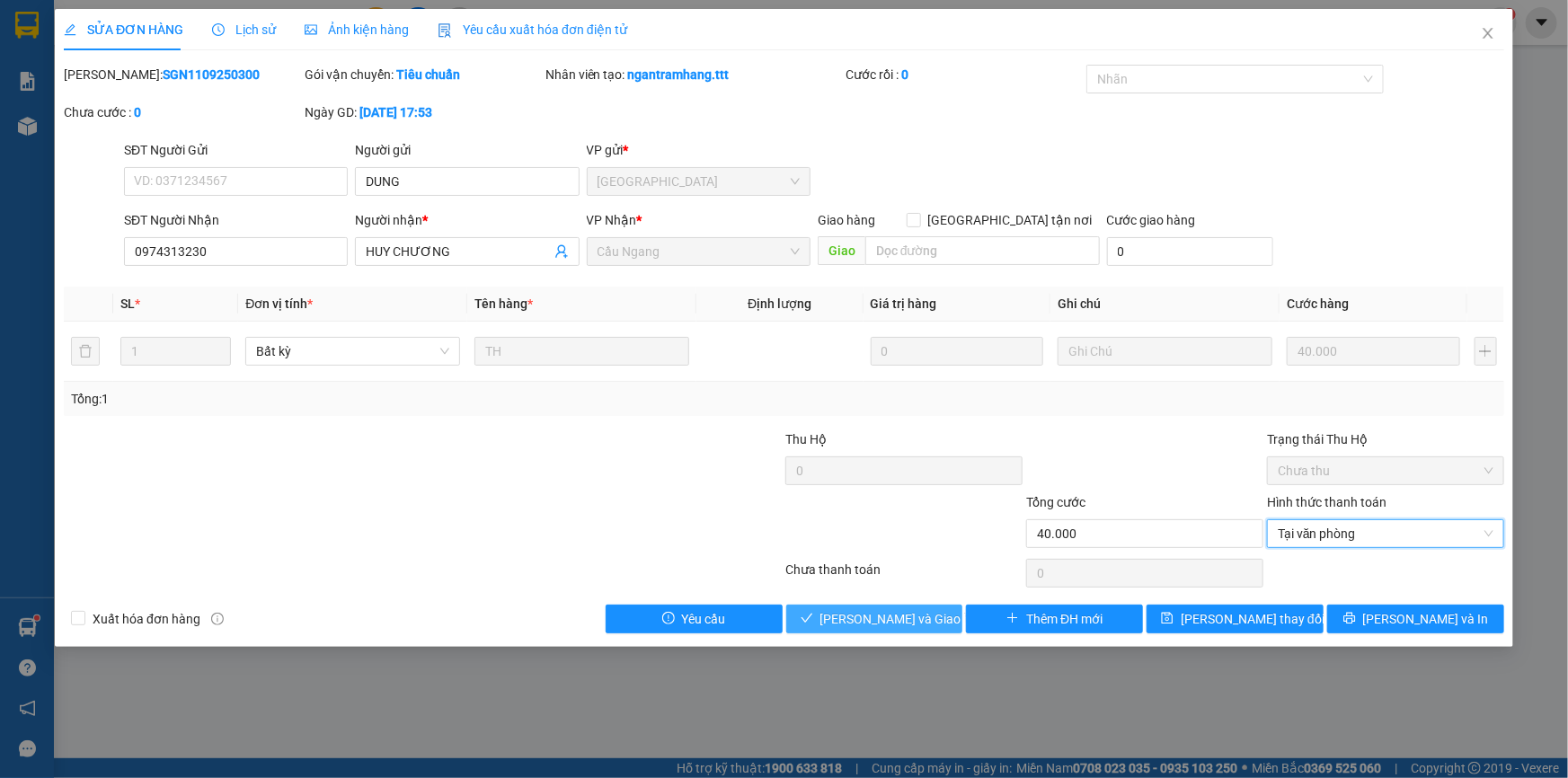
click at [902, 620] on span "[PERSON_NAME] và Giao hàng" at bounding box center [907, 619] width 173 height 20
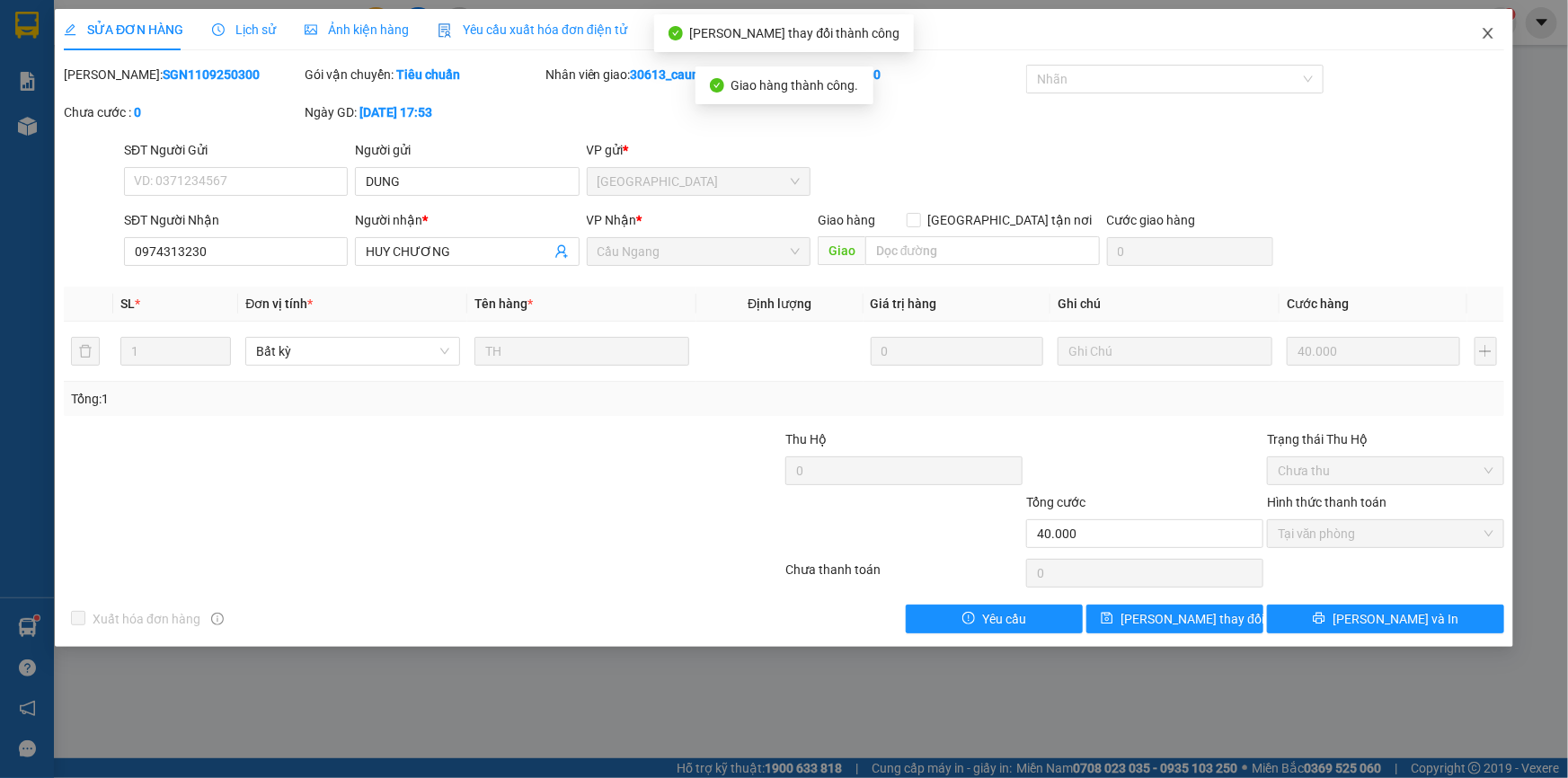
click at [1487, 31] on icon "close" at bounding box center [1487, 33] width 14 height 14
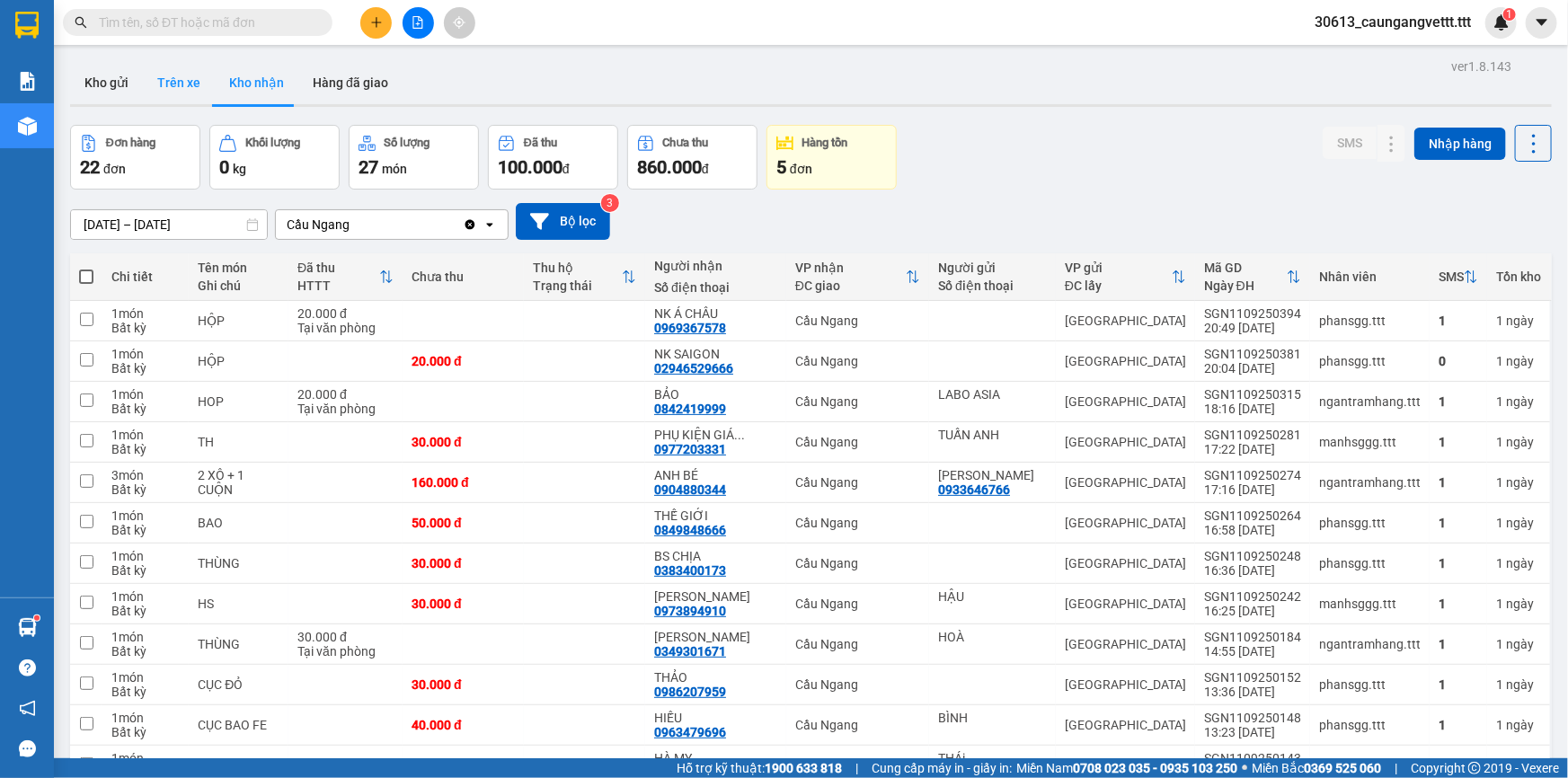
click at [177, 85] on button "Trên xe" at bounding box center [179, 83] width 72 height 43
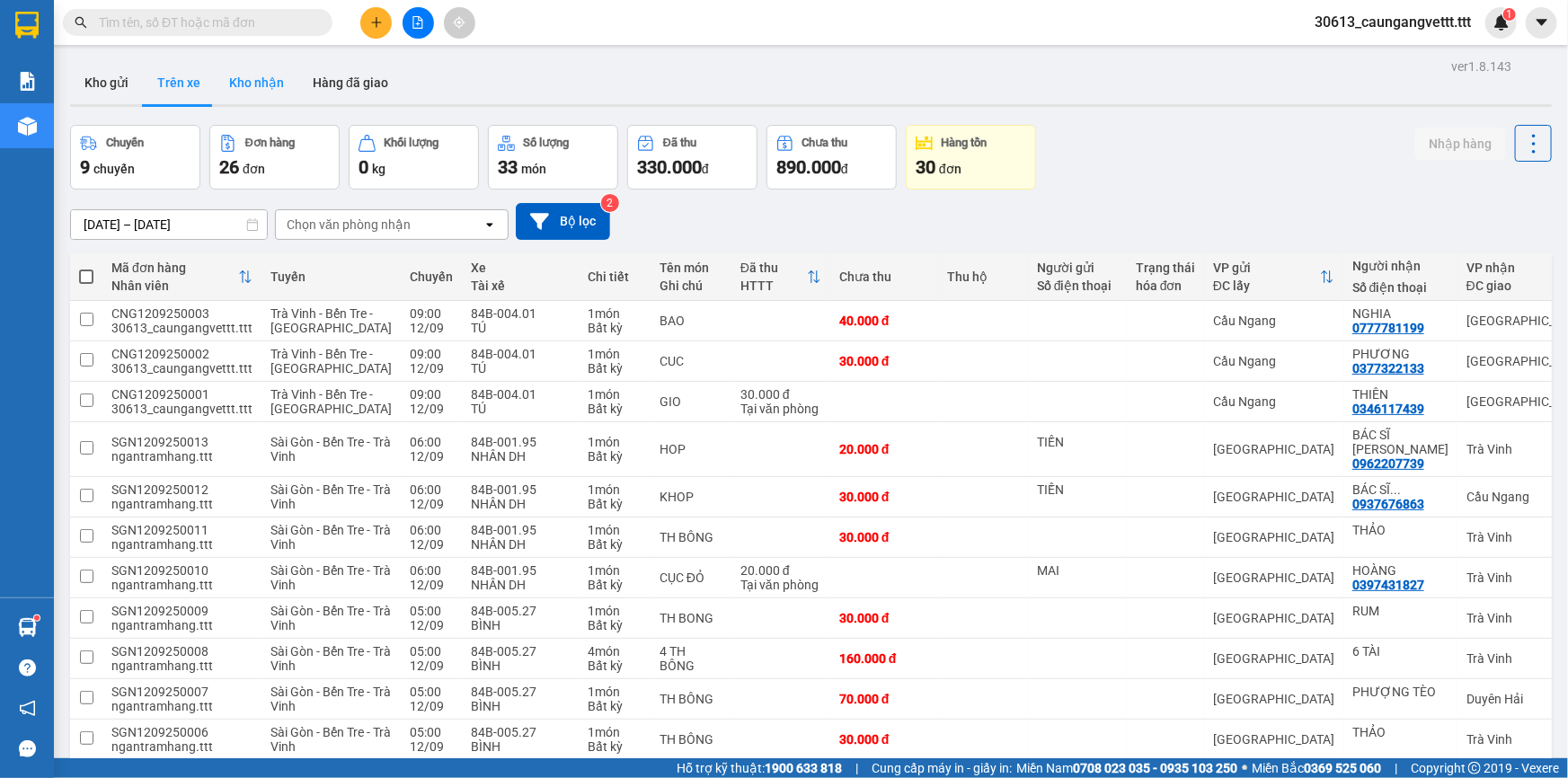
click at [256, 85] on button "Kho nhận" at bounding box center [256, 83] width 84 height 43
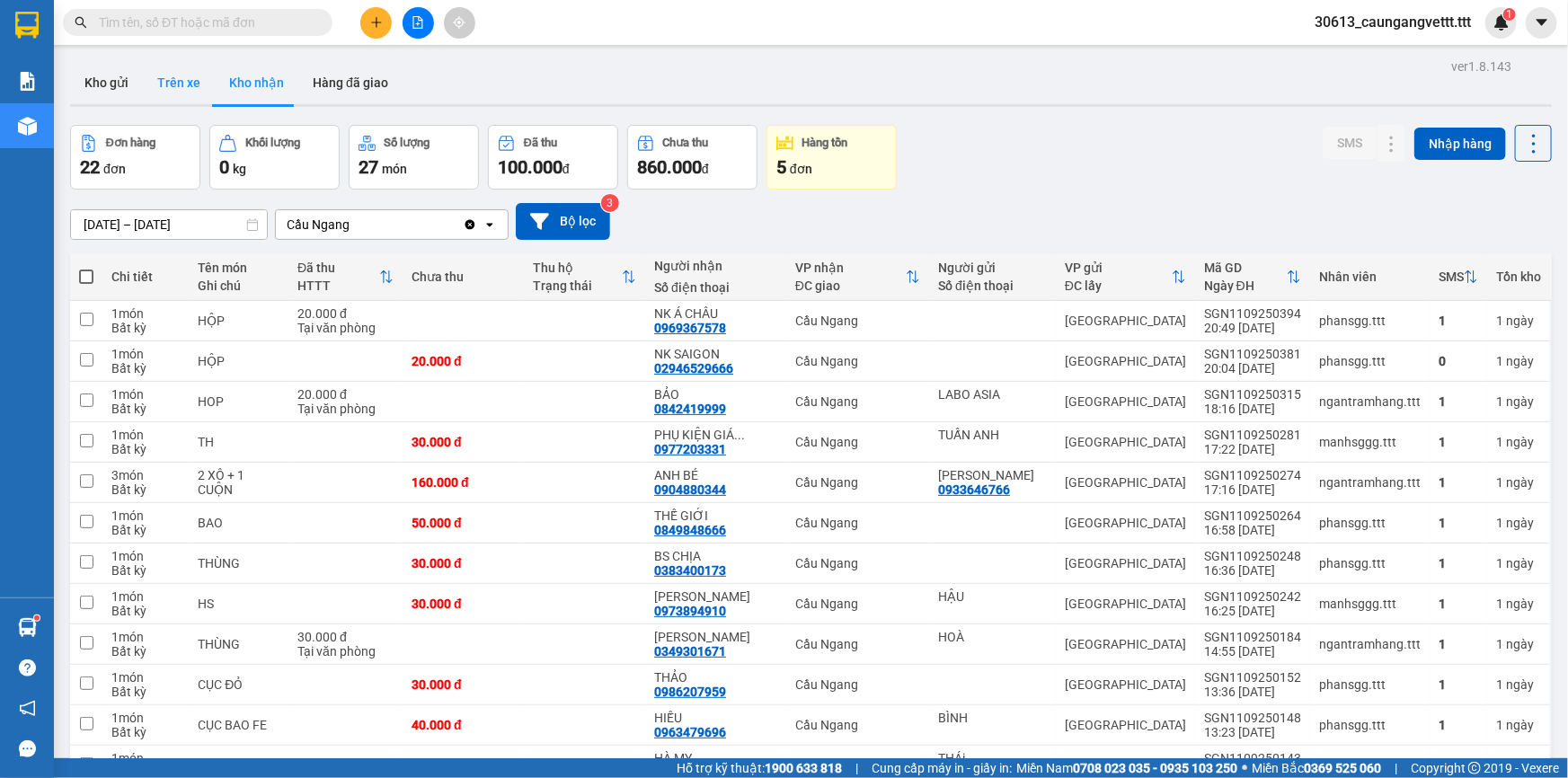
click at [180, 85] on button "Trên xe" at bounding box center [179, 83] width 72 height 43
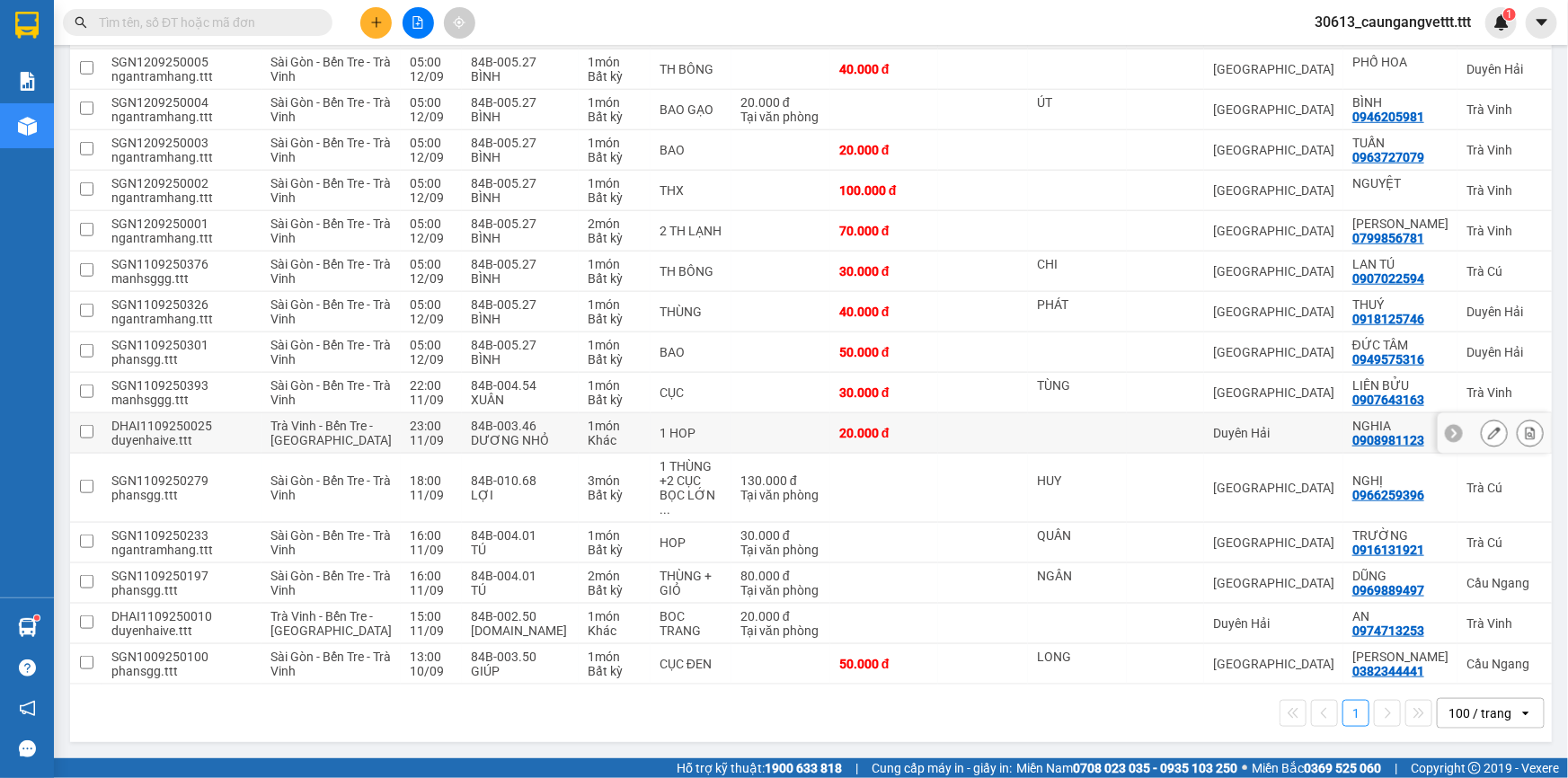
scroll to position [1043, 0]
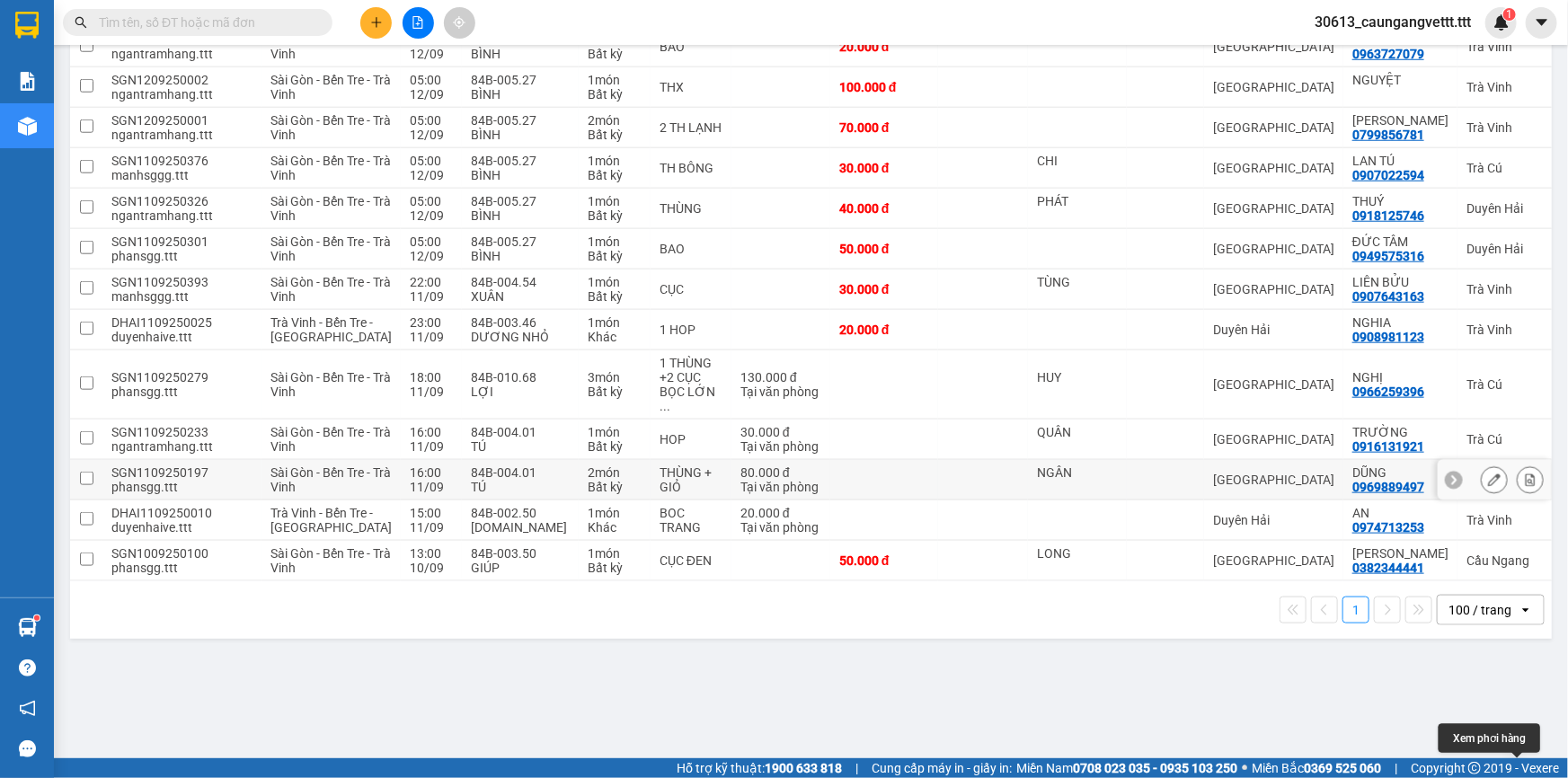
click at [1524, 486] on icon at bounding box center [1530, 479] width 12 height 12
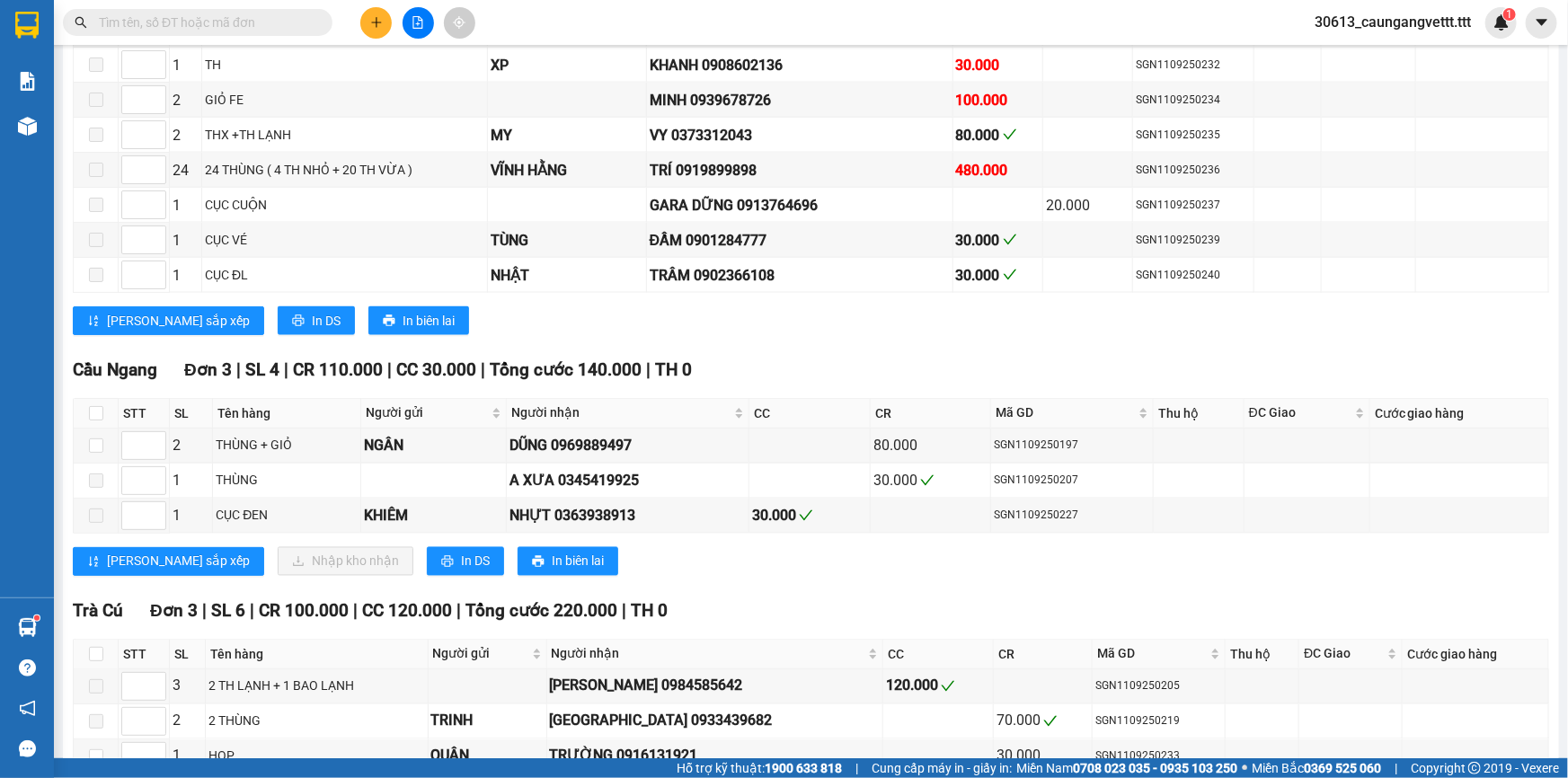
scroll to position [1415, 0]
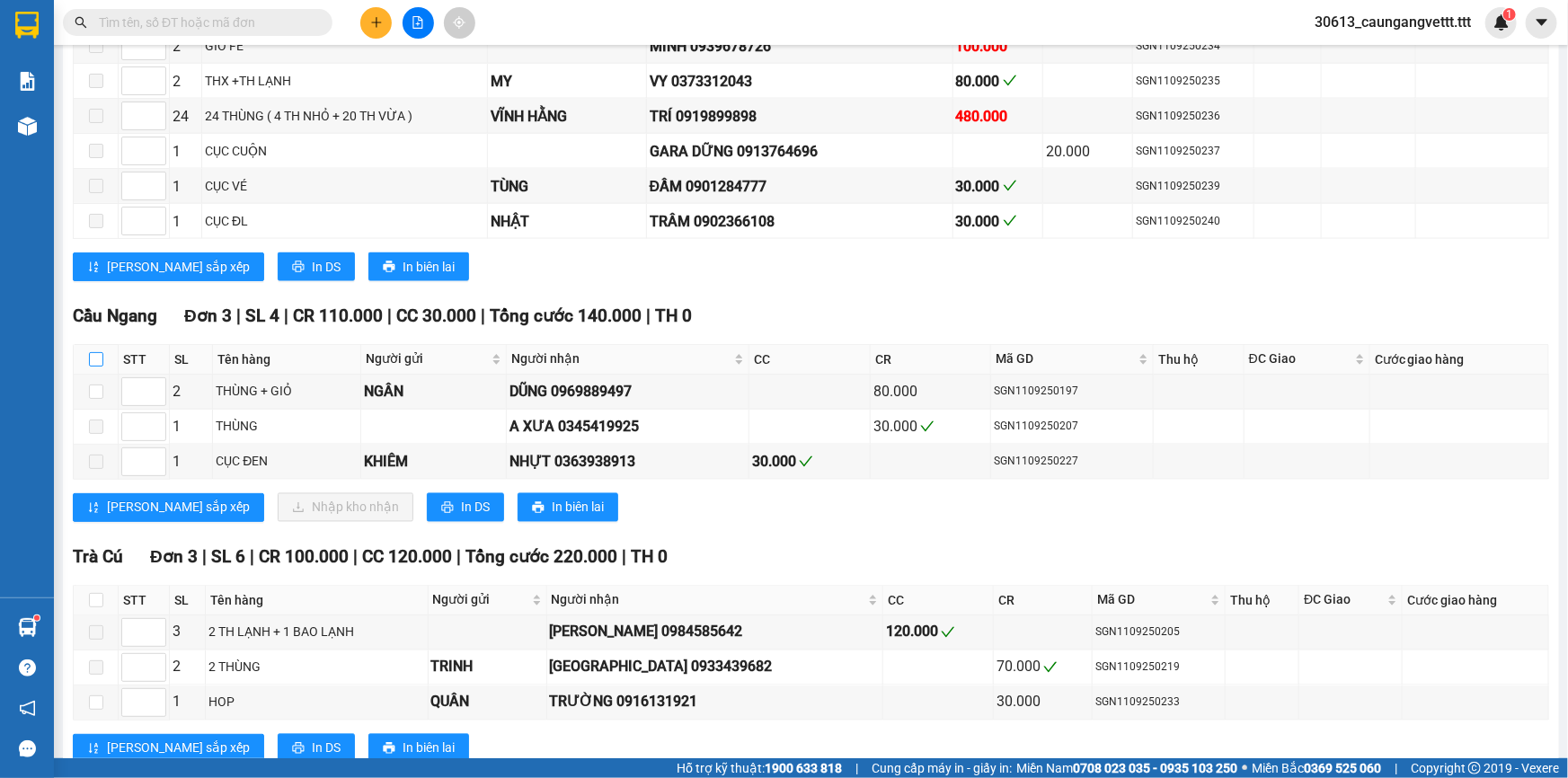
click at [95, 353] on input "checkbox" at bounding box center [96, 359] width 14 height 14
checkbox input "true"
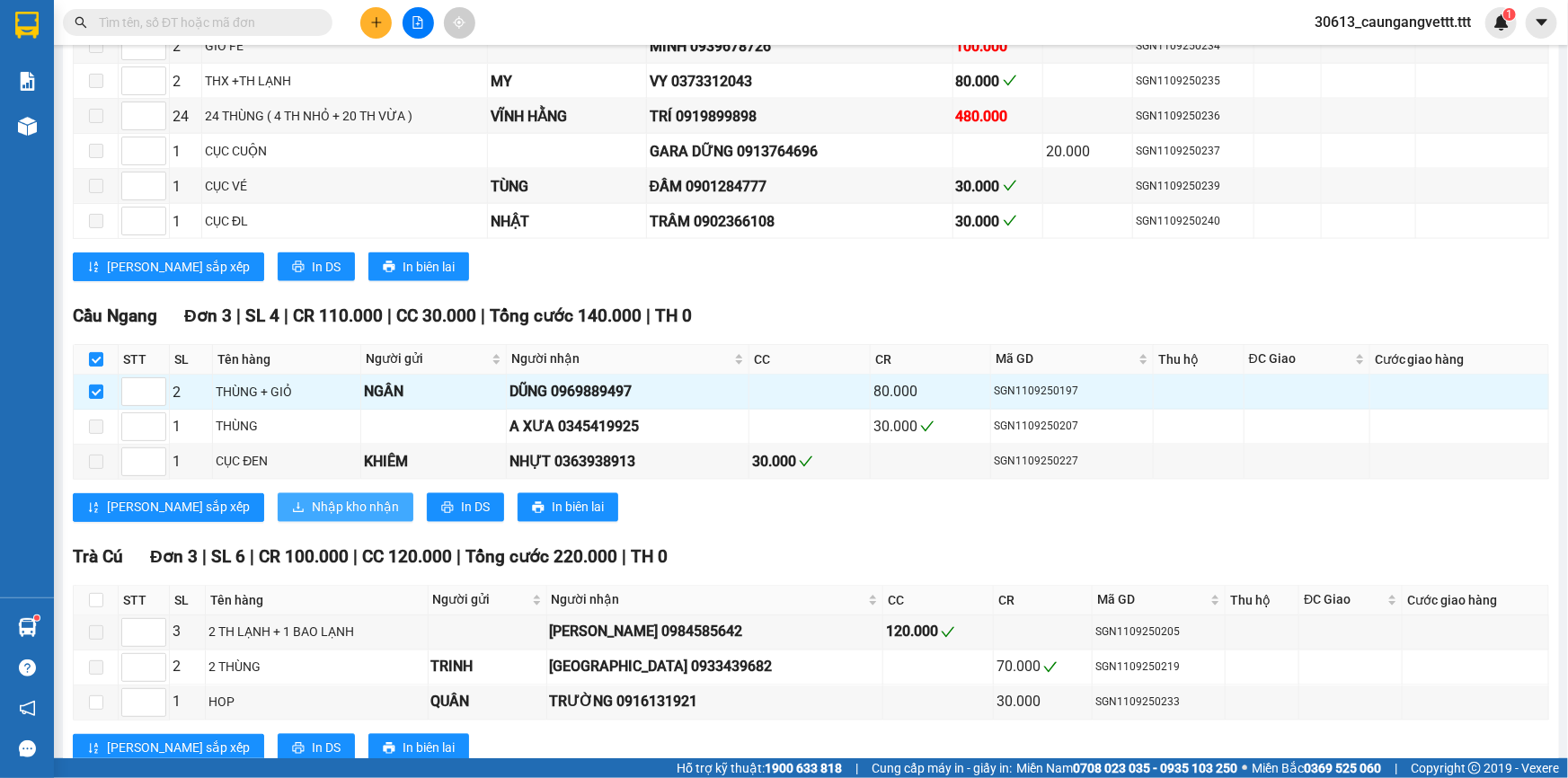
click at [311, 498] on span "Nhập kho nhận" at bounding box center [355, 507] width 87 height 20
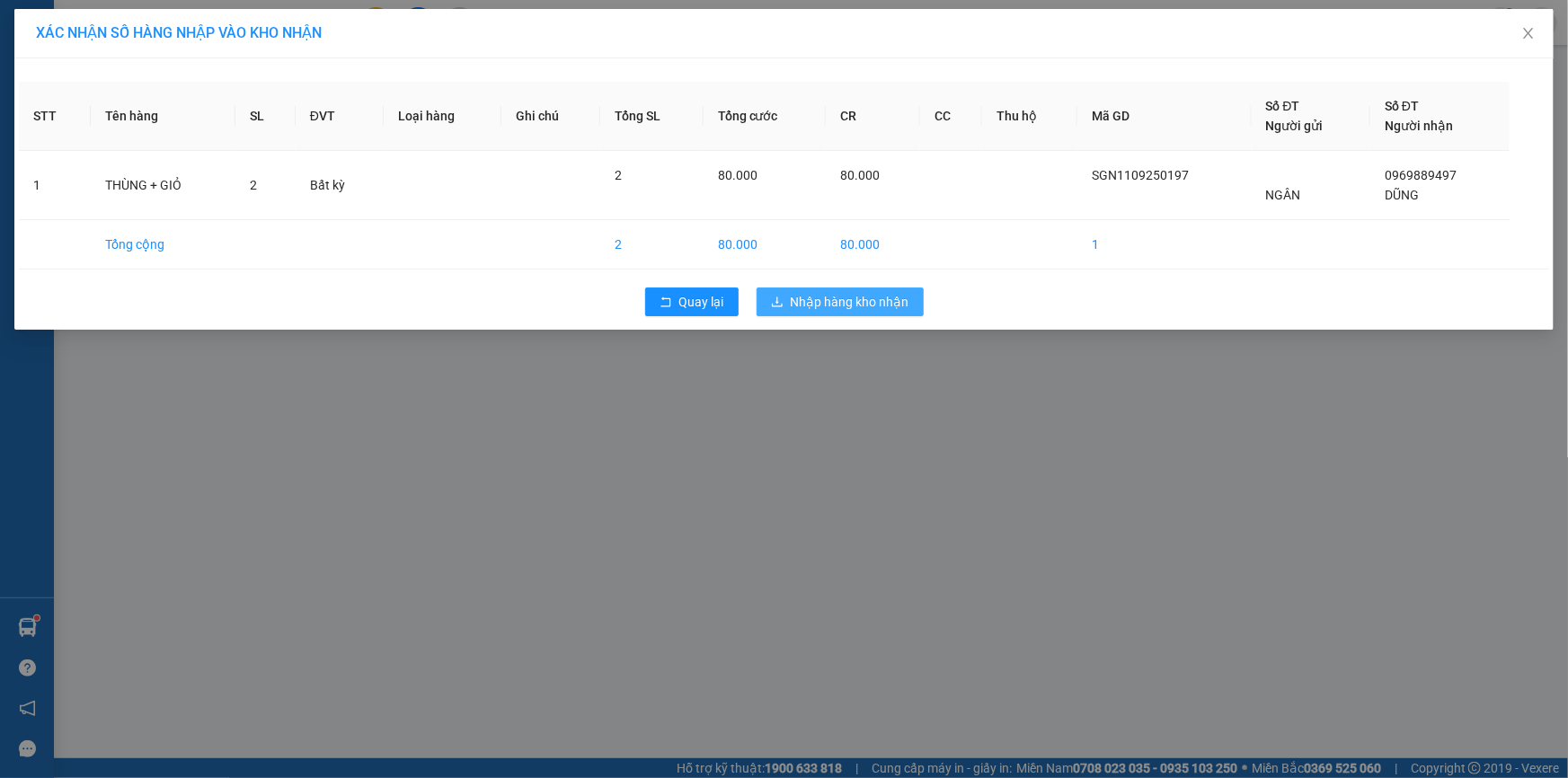
click at [824, 303] on span "Nhập hàng kho nhận" at bounding box center [849, 302] width 118 height 20
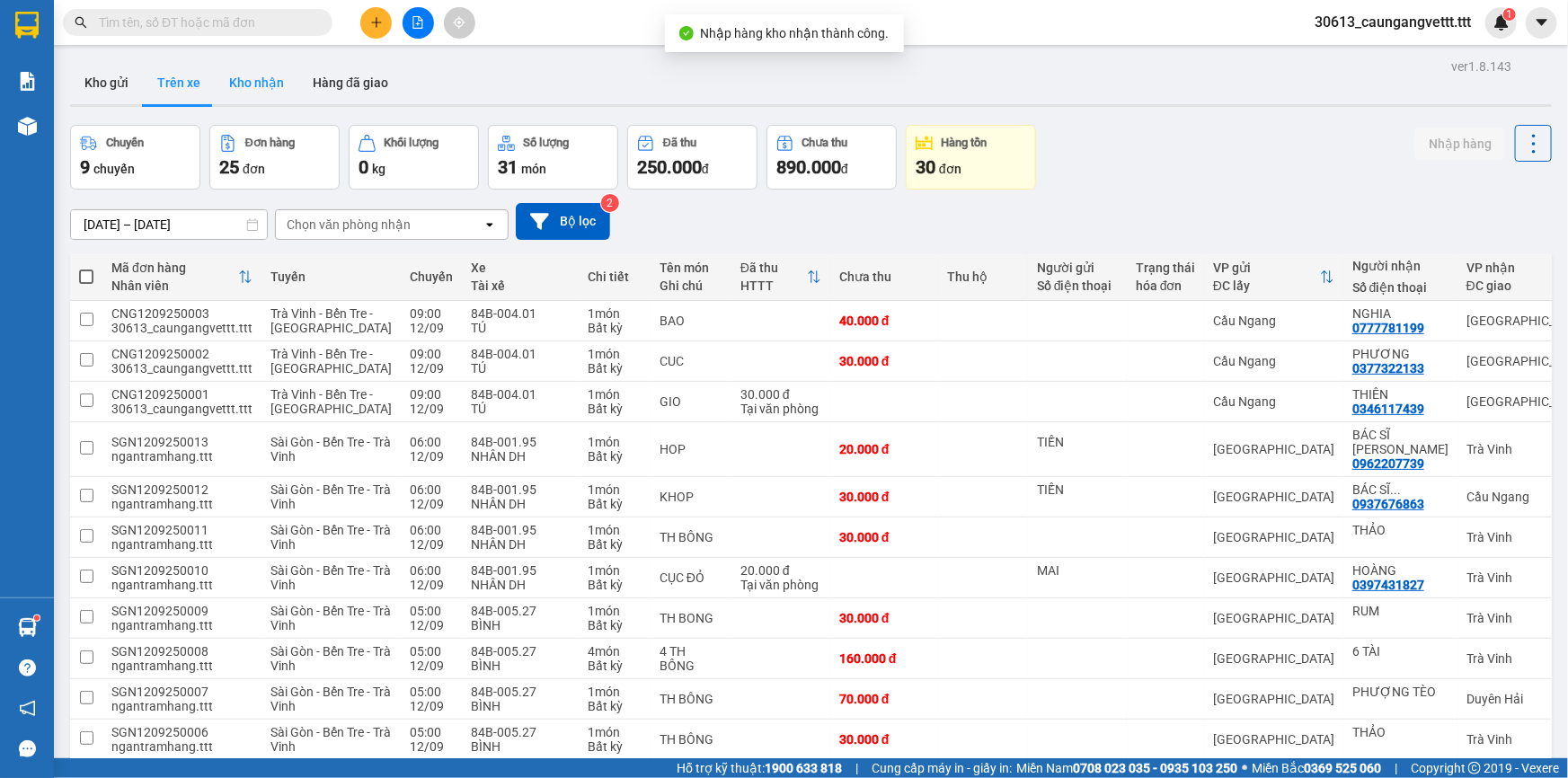
drag, startPoint x: 242, startPoint y: 82, endPoint x: 256, endPoint y: 84, distance: 14.1
click at [242, 82] on button "Kho nhận" at bounding box center [256, 83] width 84 height 43
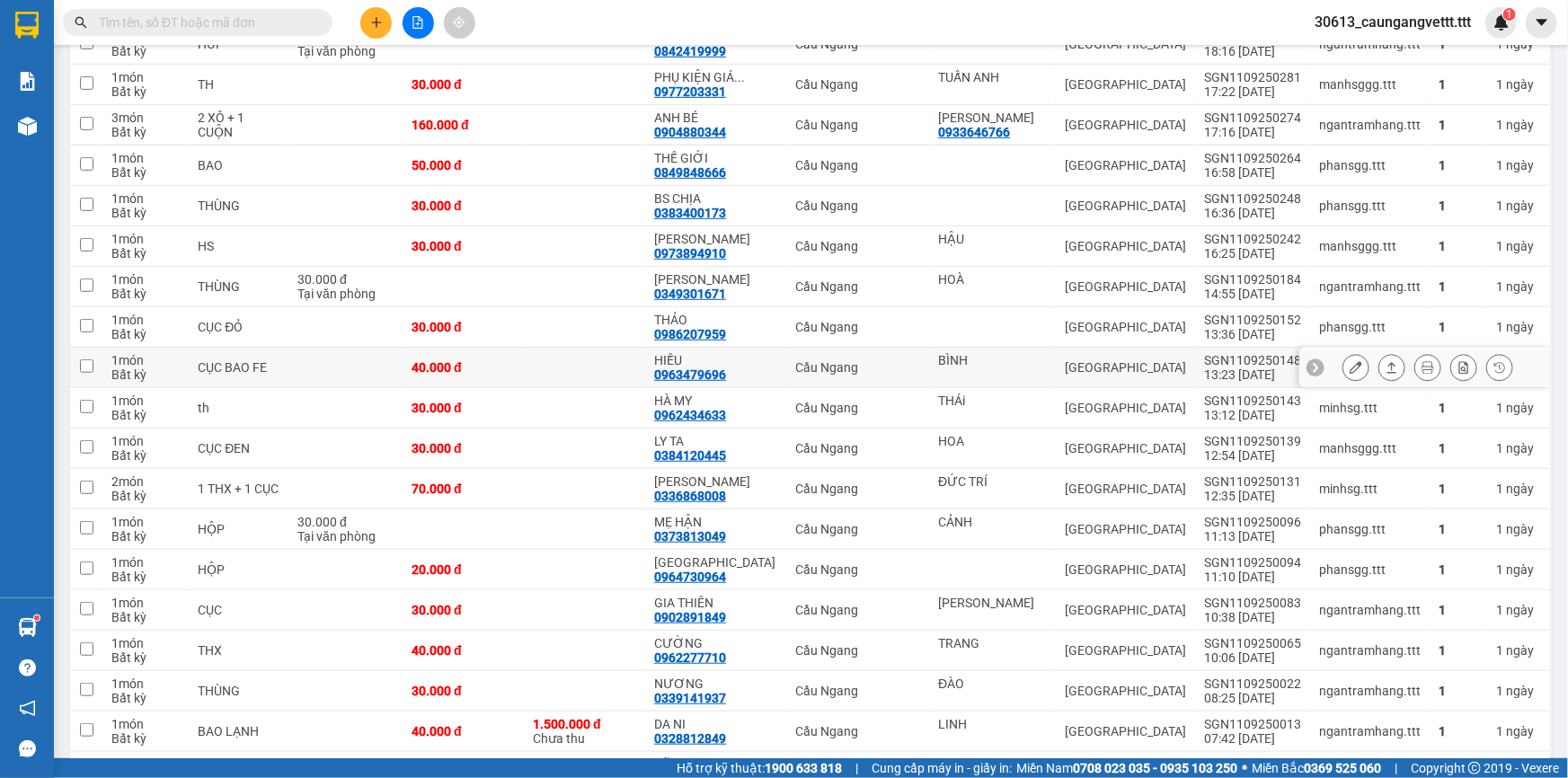
scroll to position [379, 0]
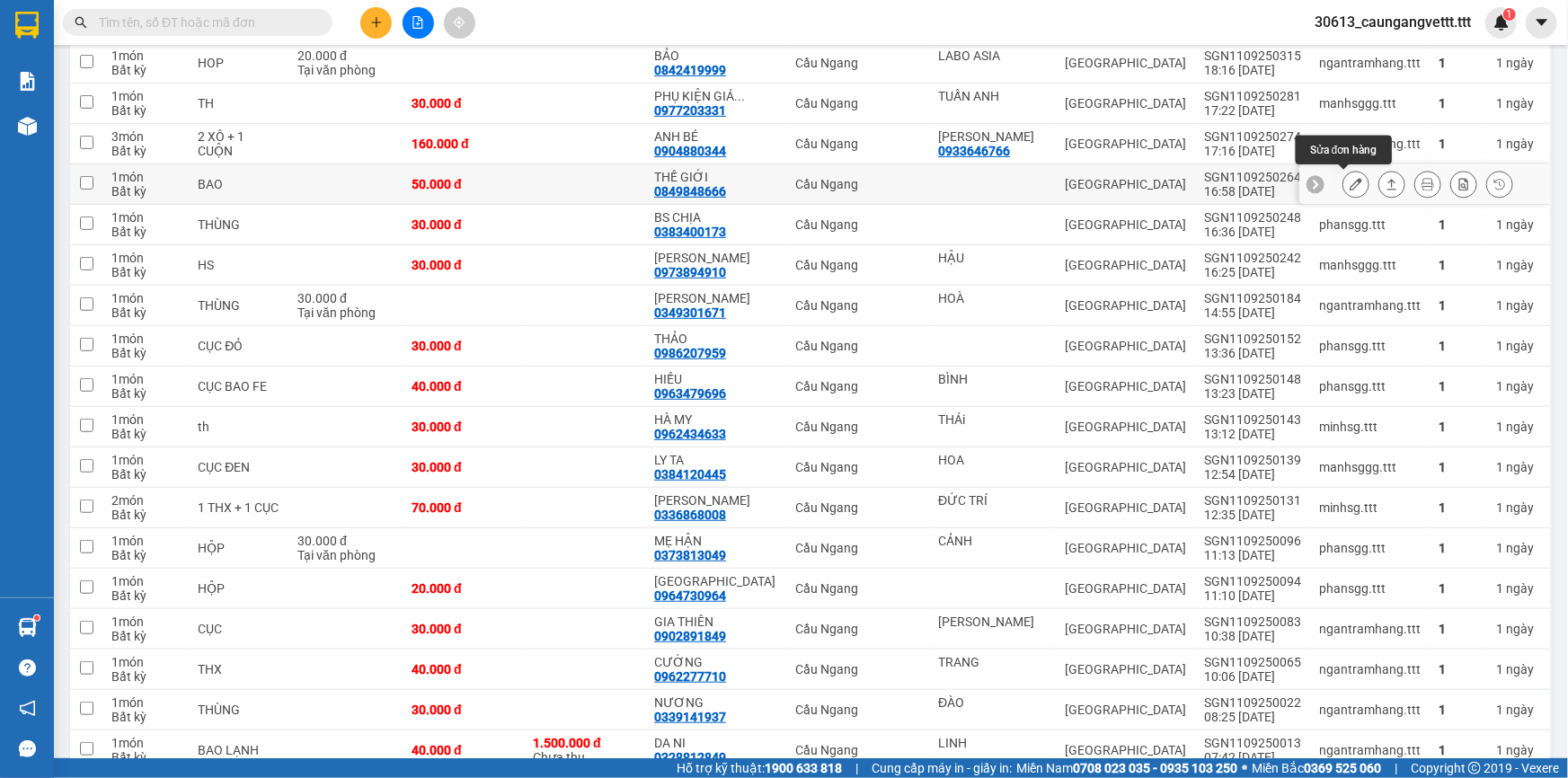
click at [1343, 182] on button at bounding box center [1356, 184] width 25 height 32
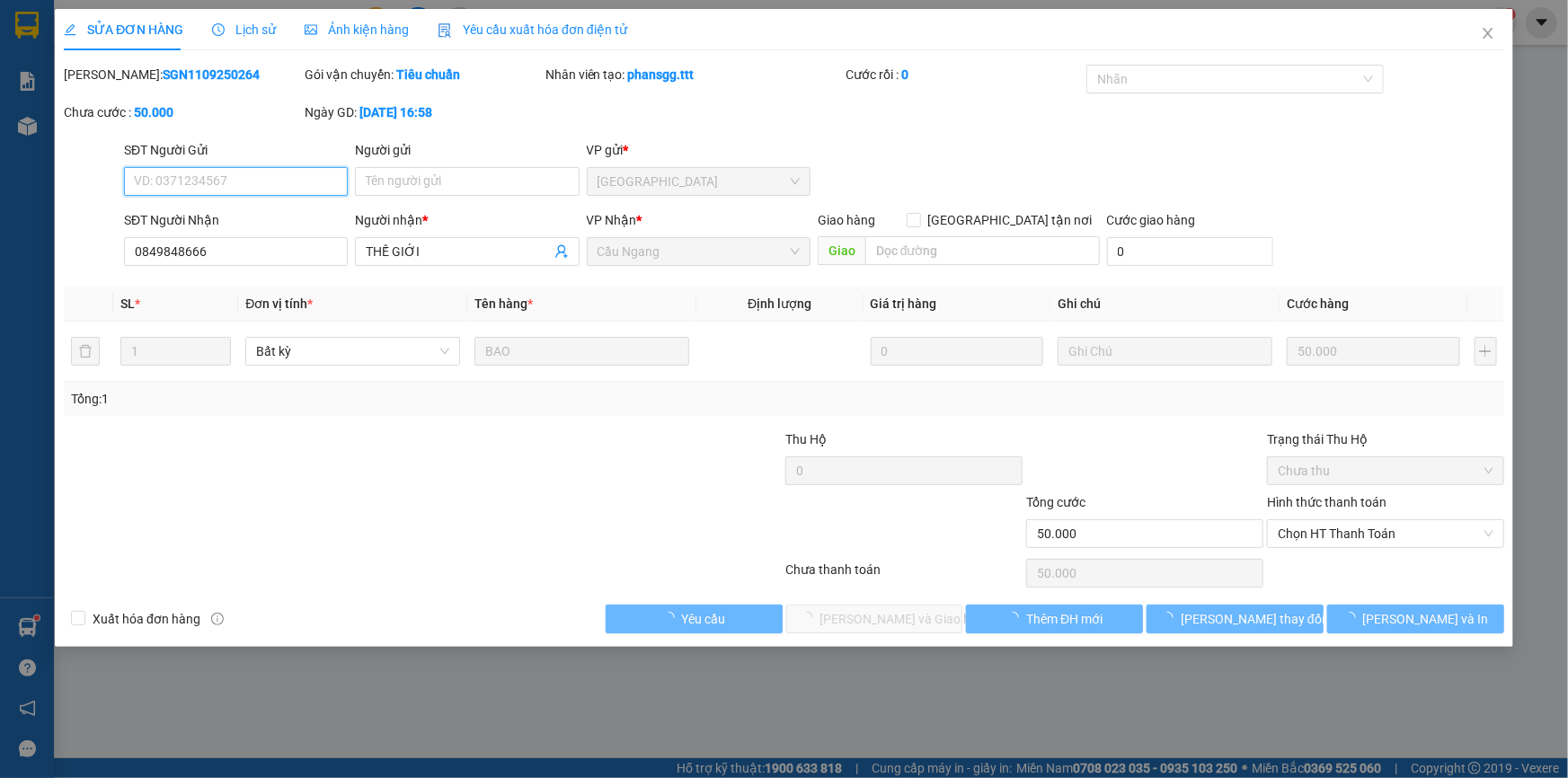
type input "0849848666"
type input "THẾ GIỚI"
type input "50.000"
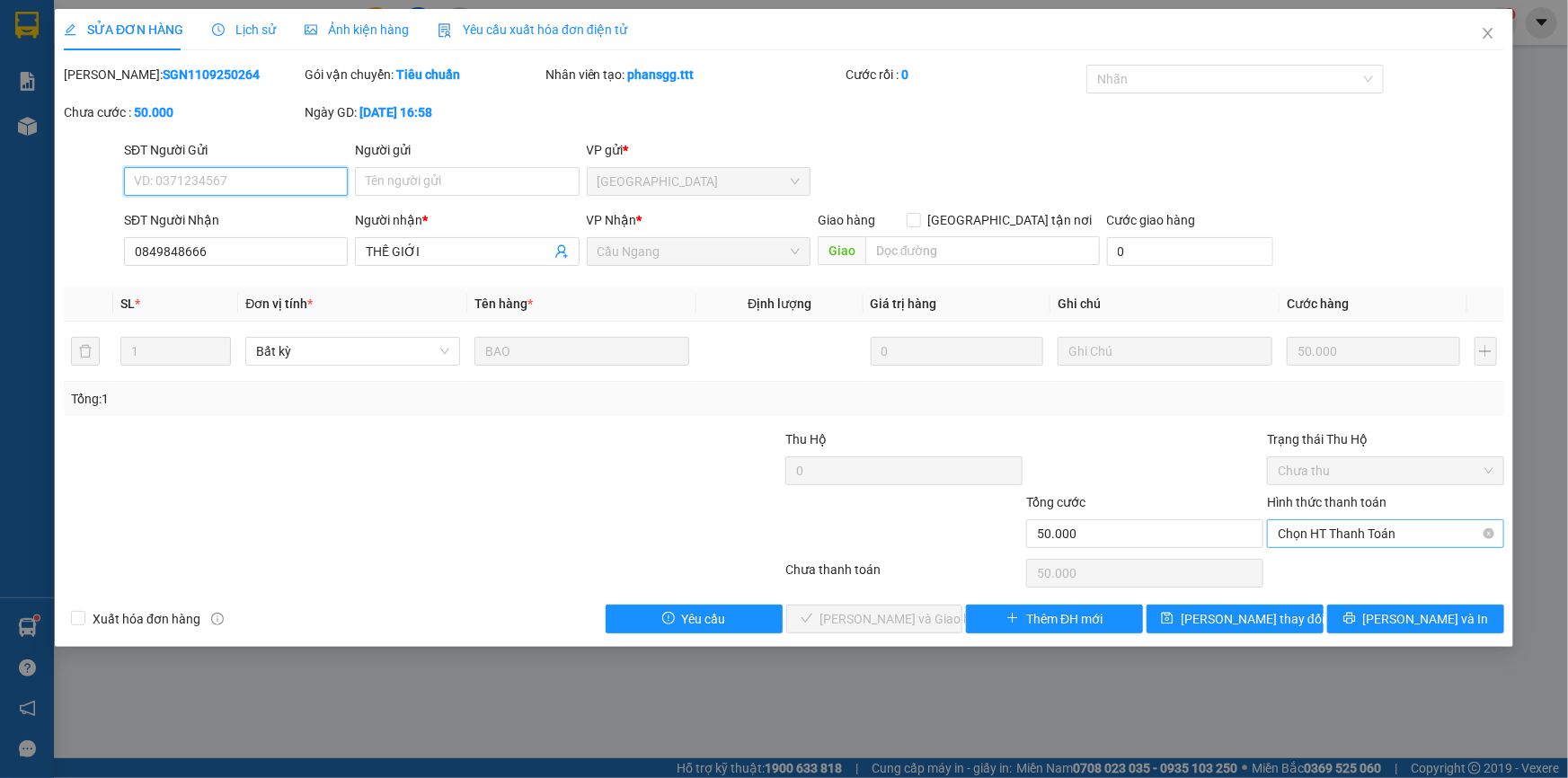
click at [1320, 531] on span "Chọn HT Thanh Toán" at bounding box center [1385, 533] width 215 height 27
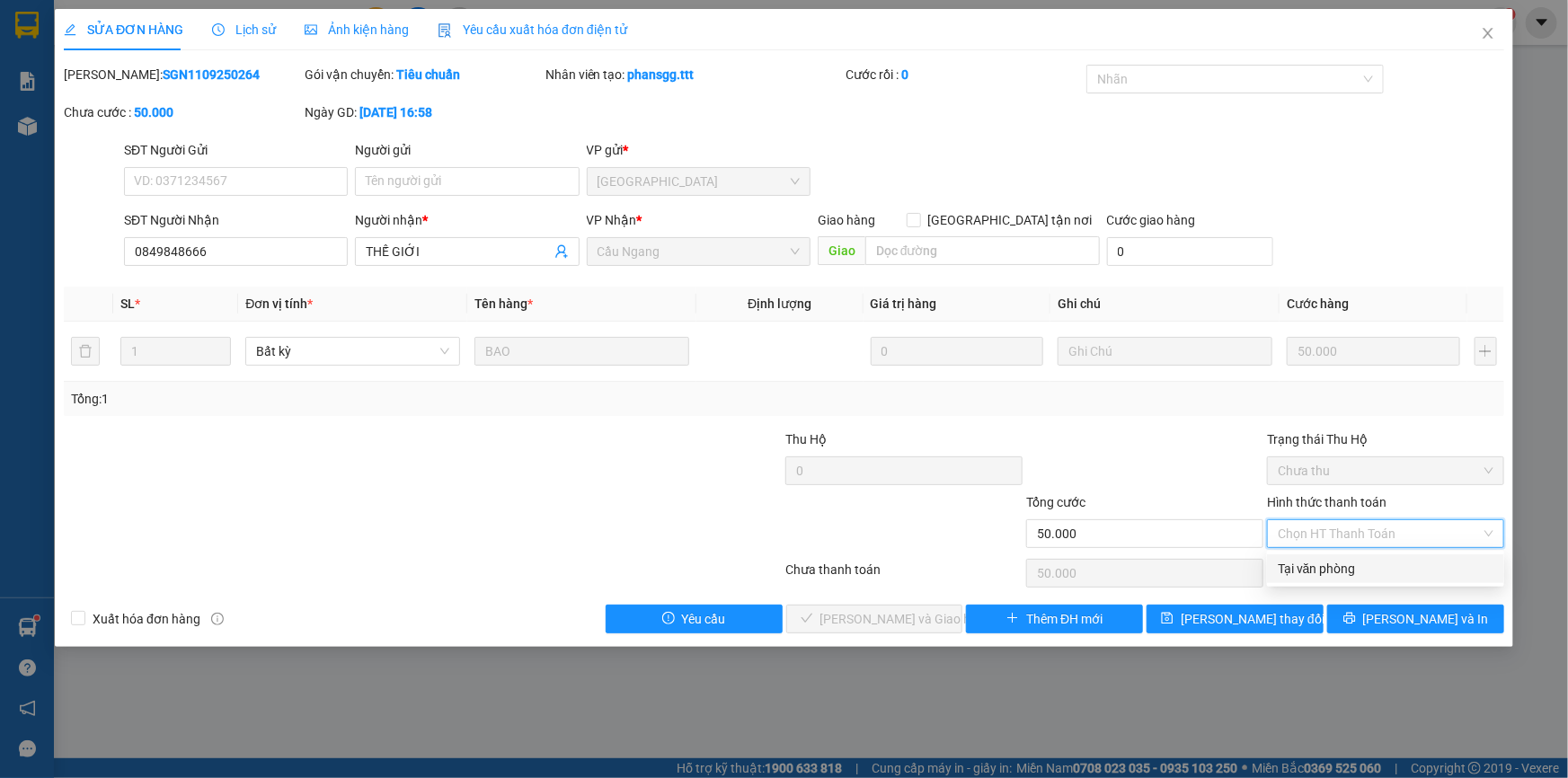
click at [1312, 577] on div "Tại văn phòng" at bounding box center [1385, 569] width 215 height 20
type input "0"
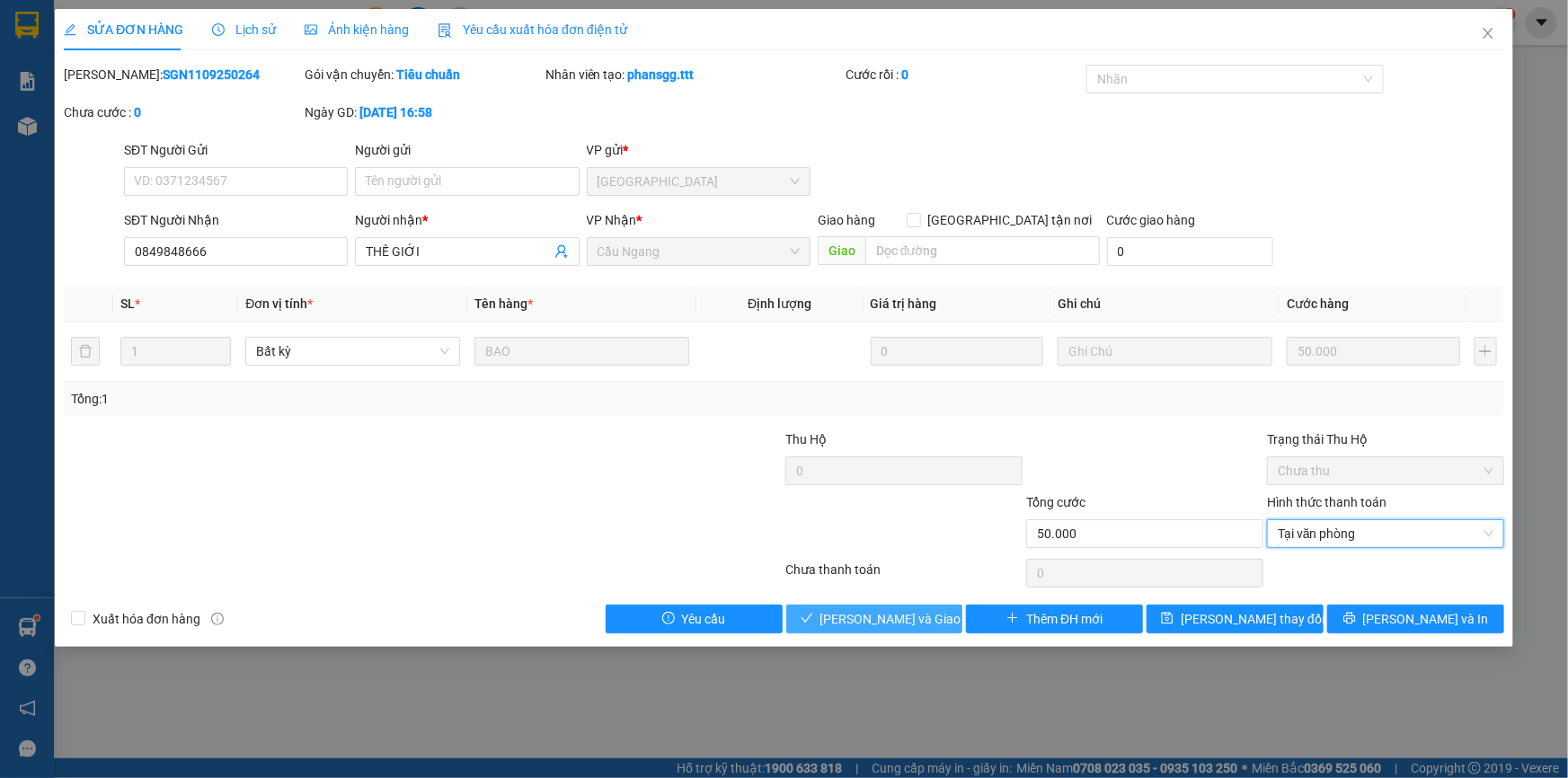
click at [885, 615] on span "[PERSON_NAME] và Giao hàng" at bounding box center [907, 619] width 173 height 20
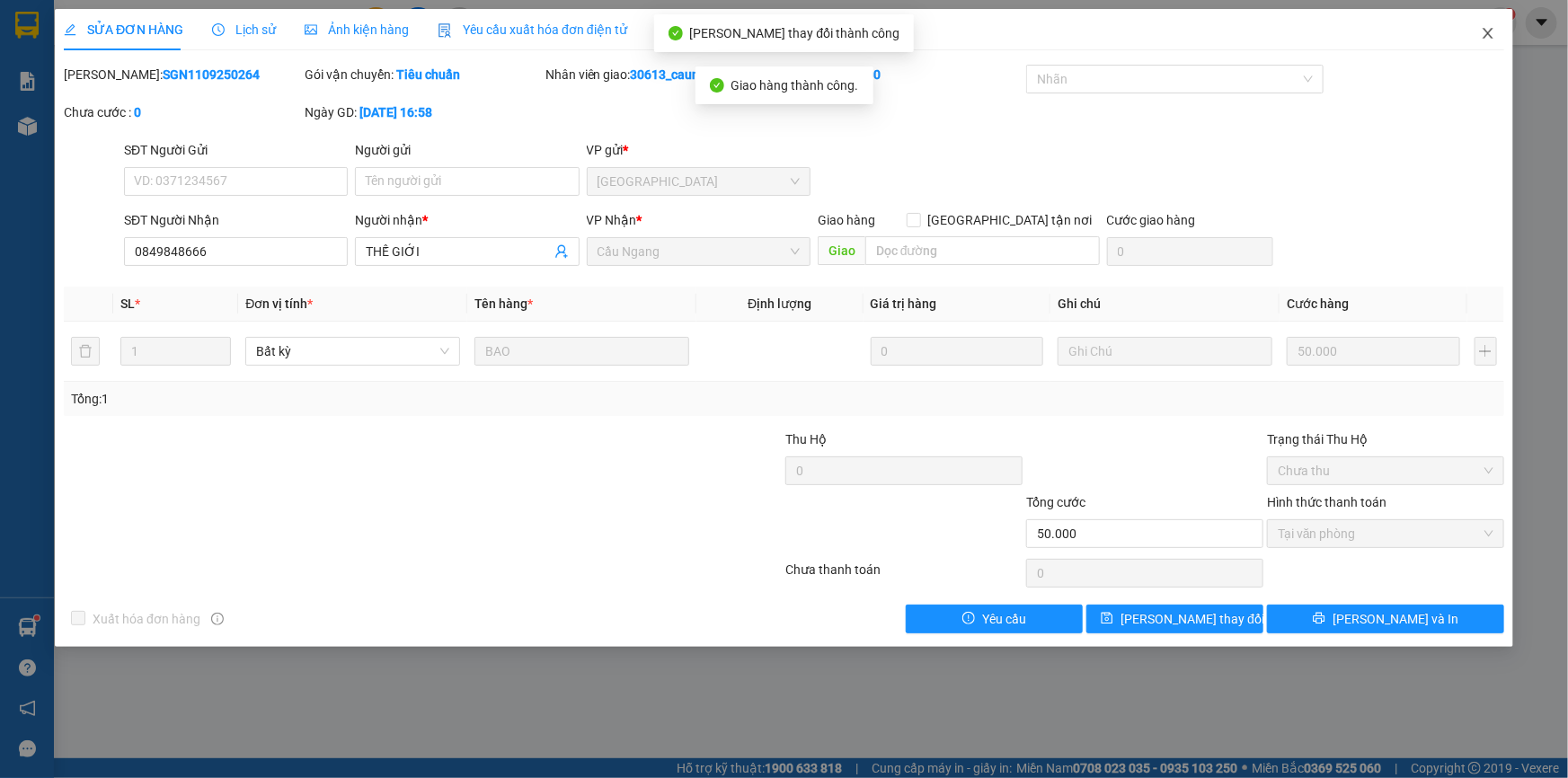
click at [1483, 33] on icon "close" at bounding box center [1487, 33] width 14 height 14
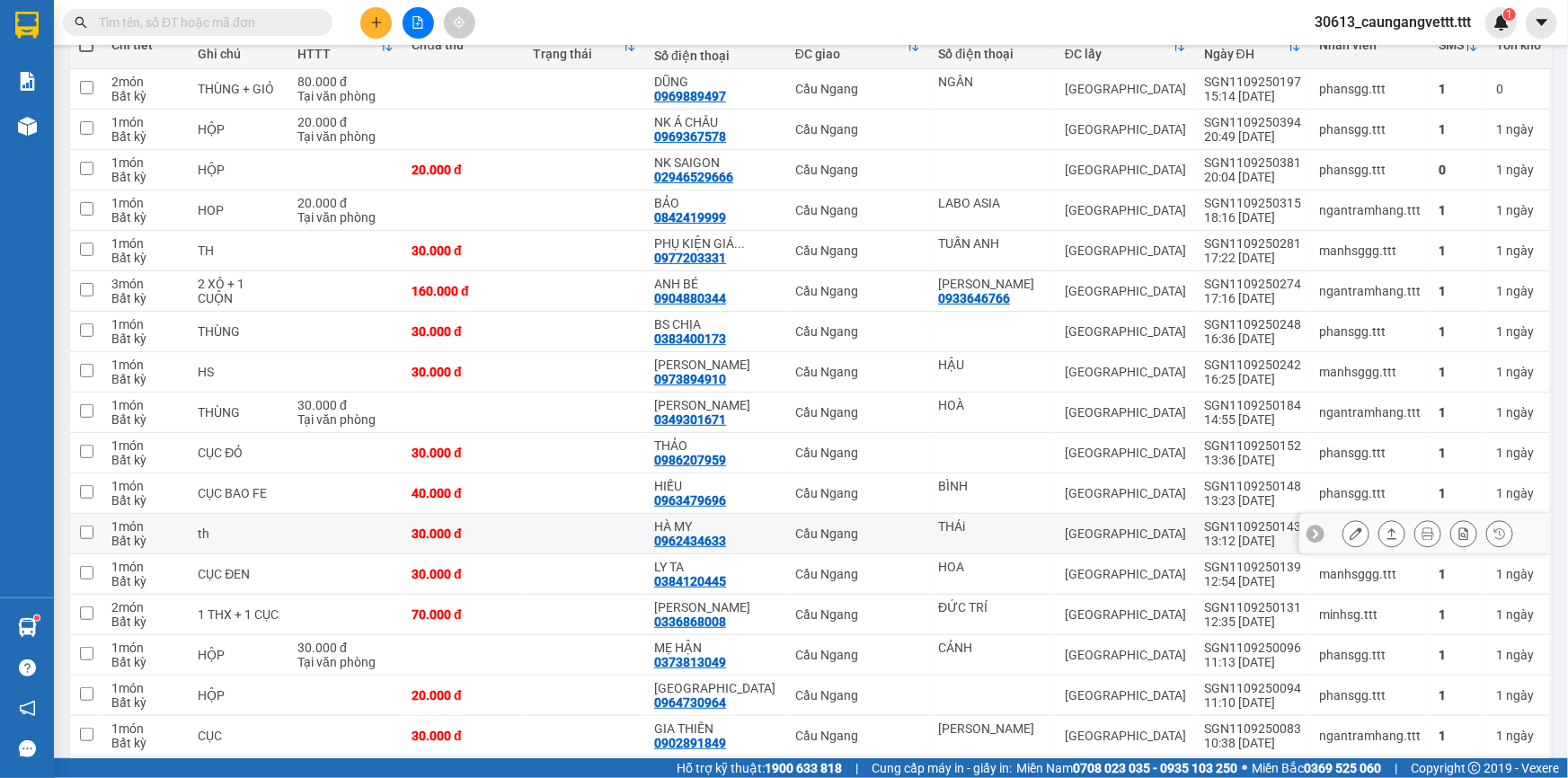
scroll to position [231, 0]
click at [376, 19] on icon "plus" at bounding box center [376, 22] width 1 height 10
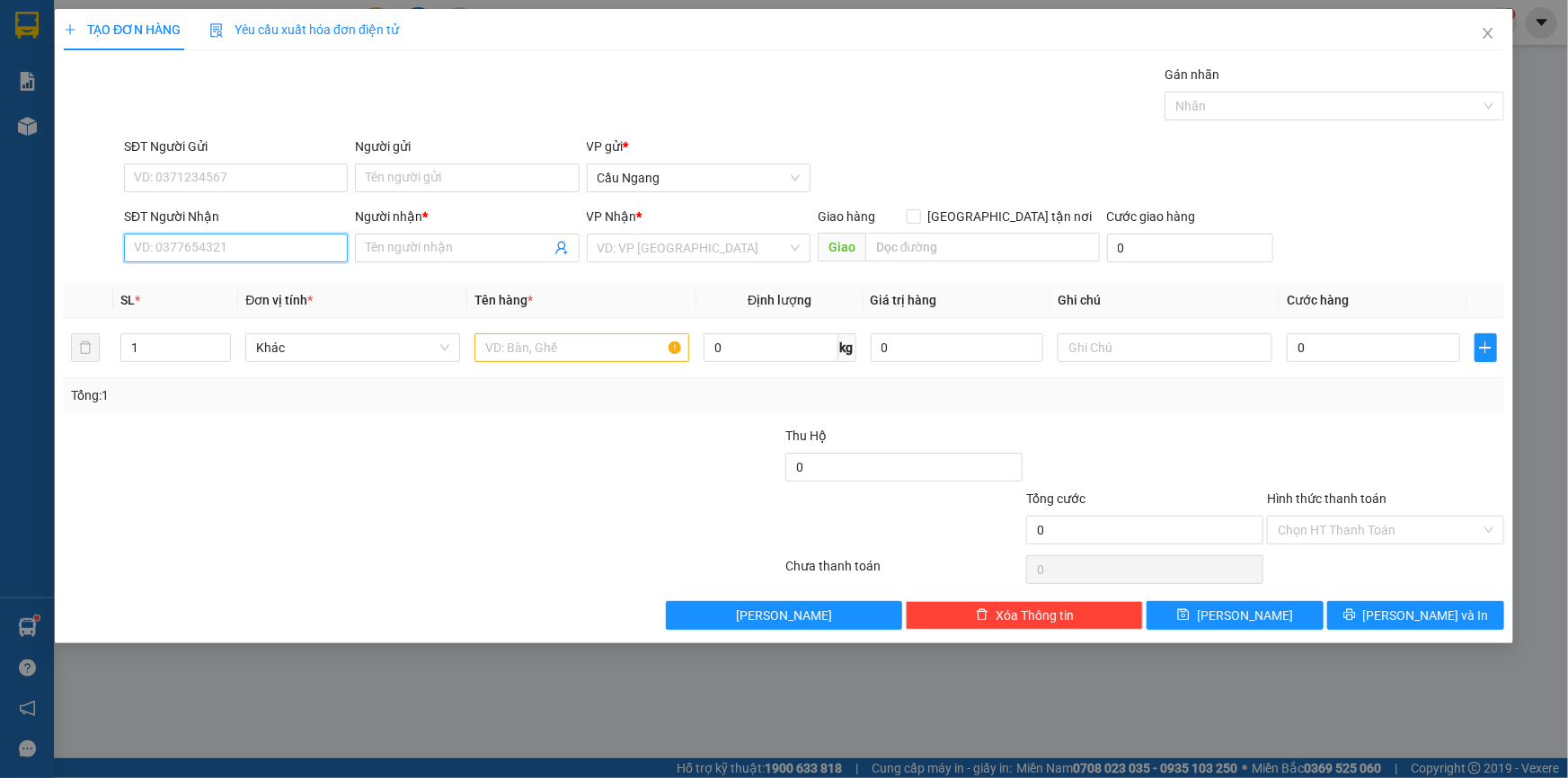
click at [210, 250] on input "SĐT Người Nhận" at bounding box center [235, 248] width 224 height 29
type input "0388715012"
click at [410, 248] on input "Người nhận *" at bounding box center [458, 248] width 184 height 20
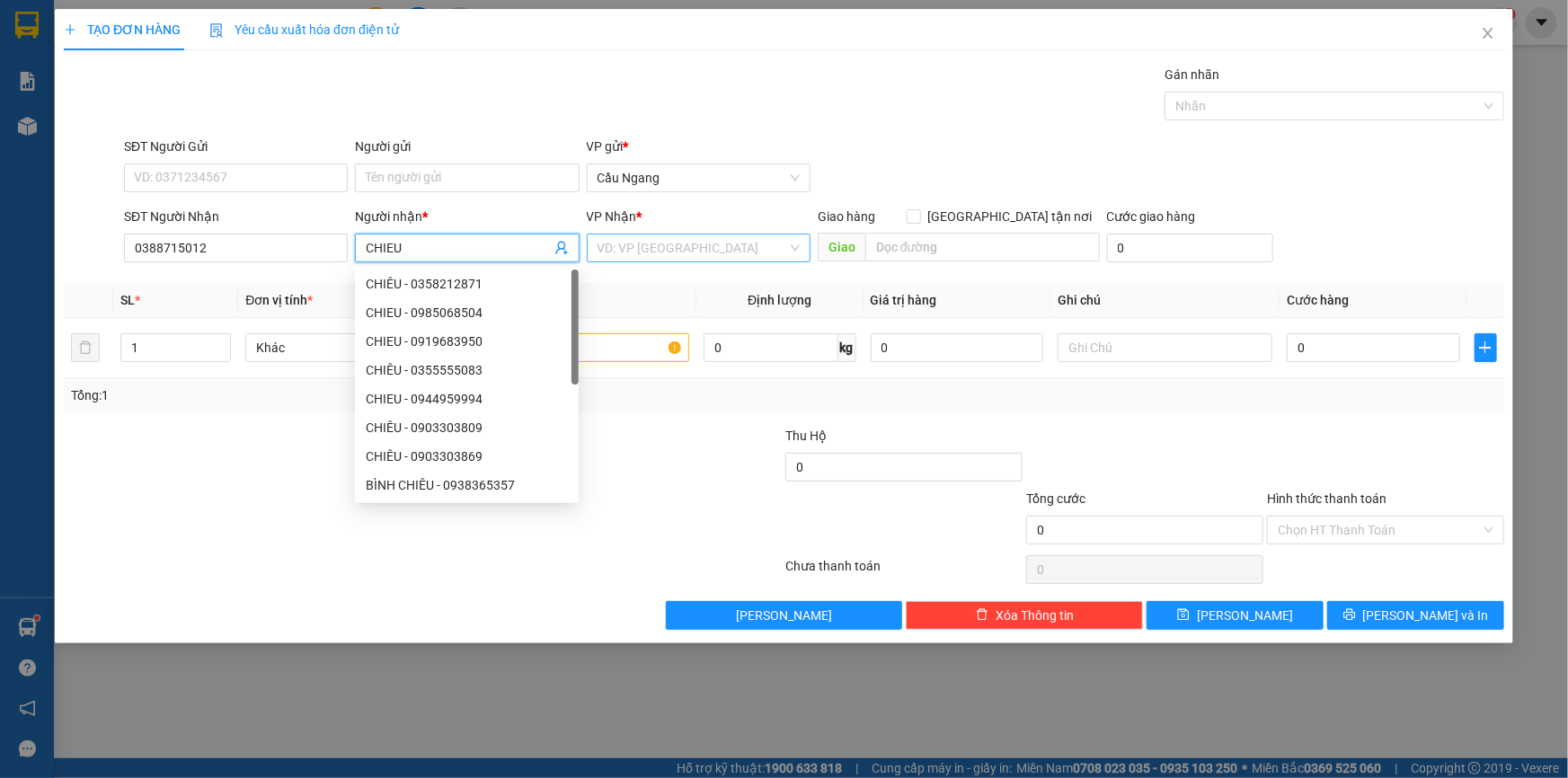
type input "CHIEU"
drag, startPoint x: 660, startPoint y: 245, endPoint x: 664, endPoint y: 255, distance: 10.8
click at [660, 246] on input "search" at bounding box center [692, 248] width 189 height 27
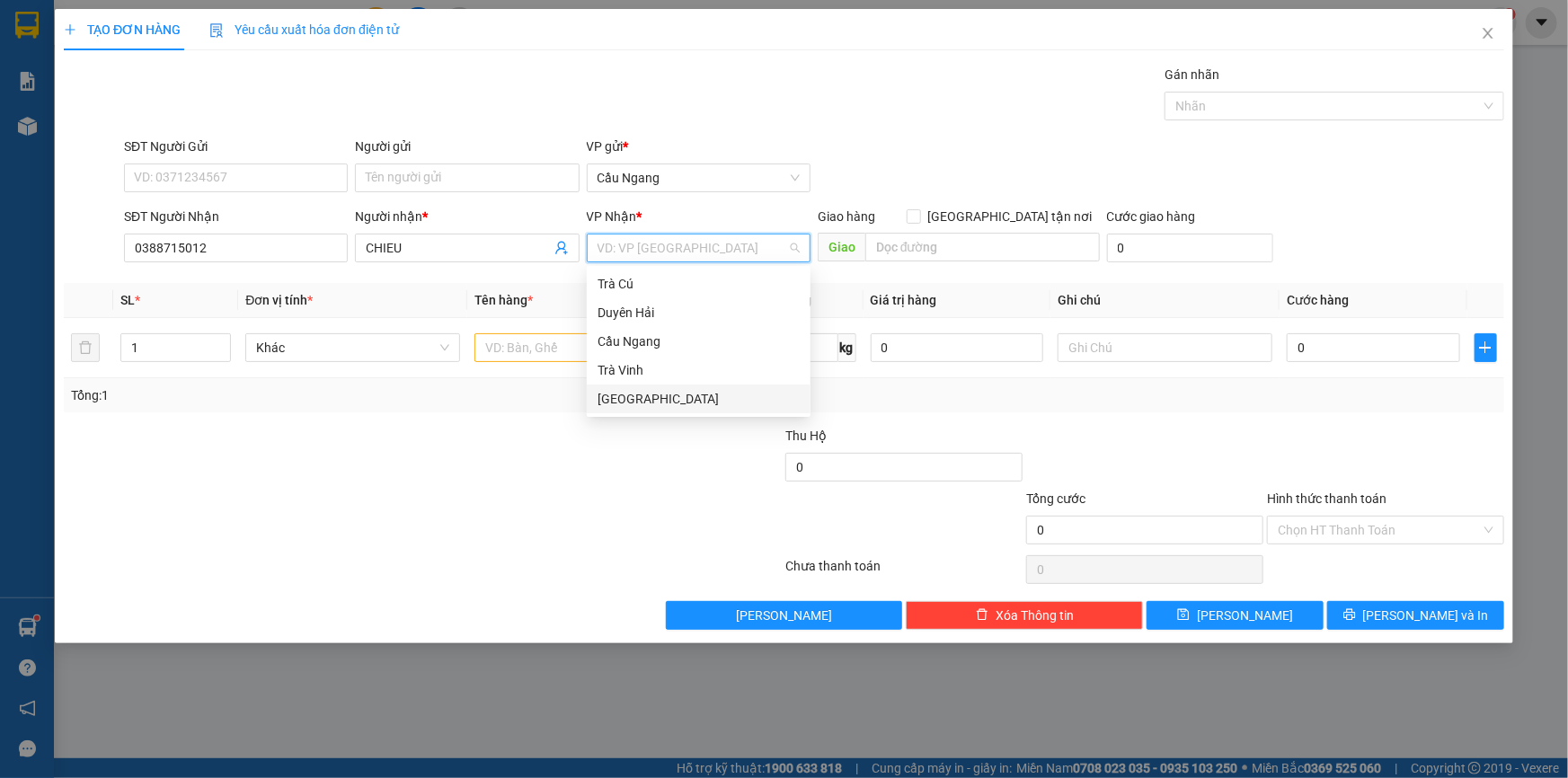
click at [628, 396] on div "[GEOGRAPHIC_DATA]" at bounding box center [698, 399] width 202 height 20
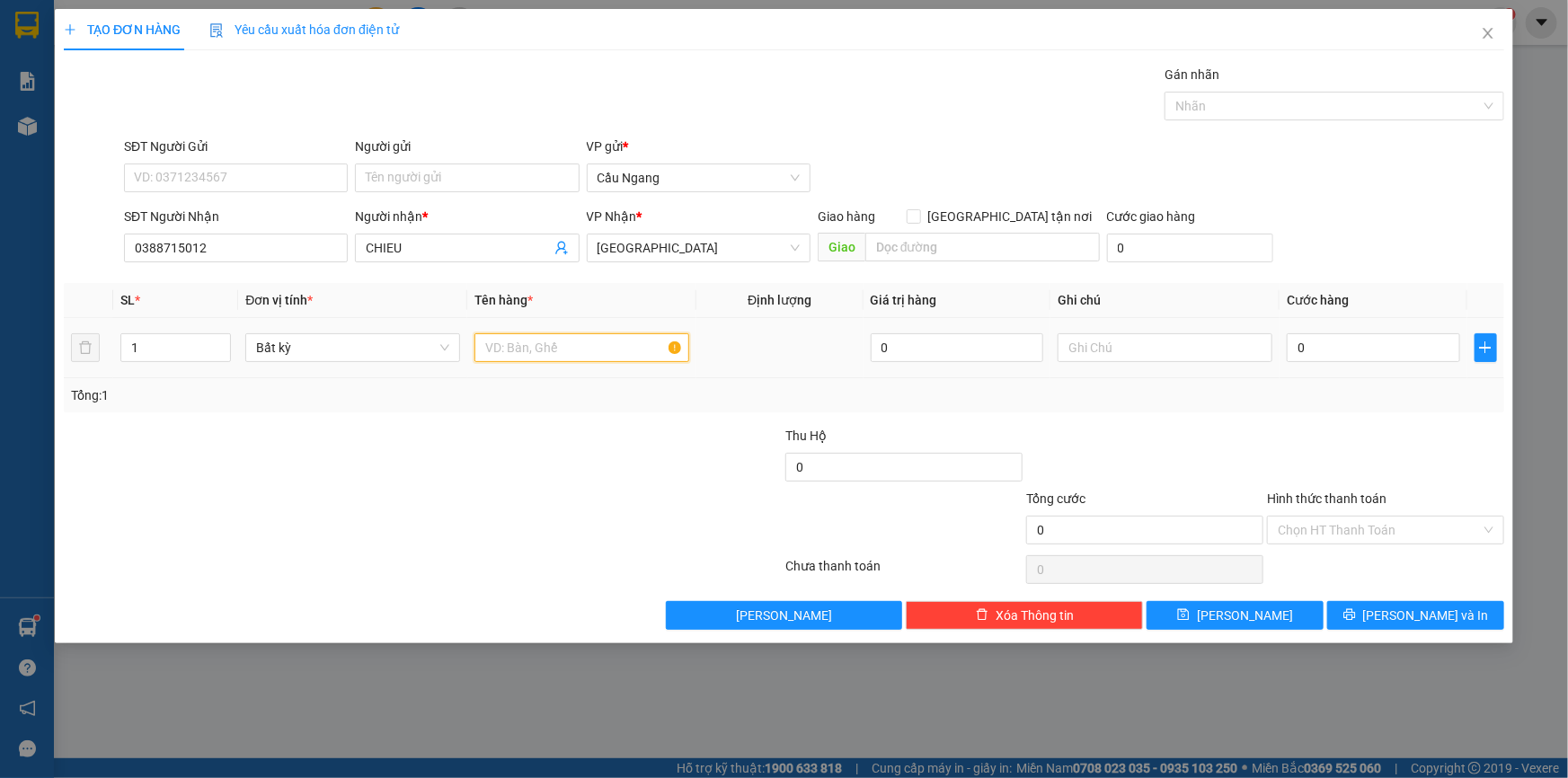
click at [532, 351] on input "text" at bounding box center [581, 348] width 214 height 29
type input "THX GA[CHET KO CHIU TRAH NHIEM"
click at [1392, 345] on input "0" at bounding box center [1373, 348] width 173 height 29
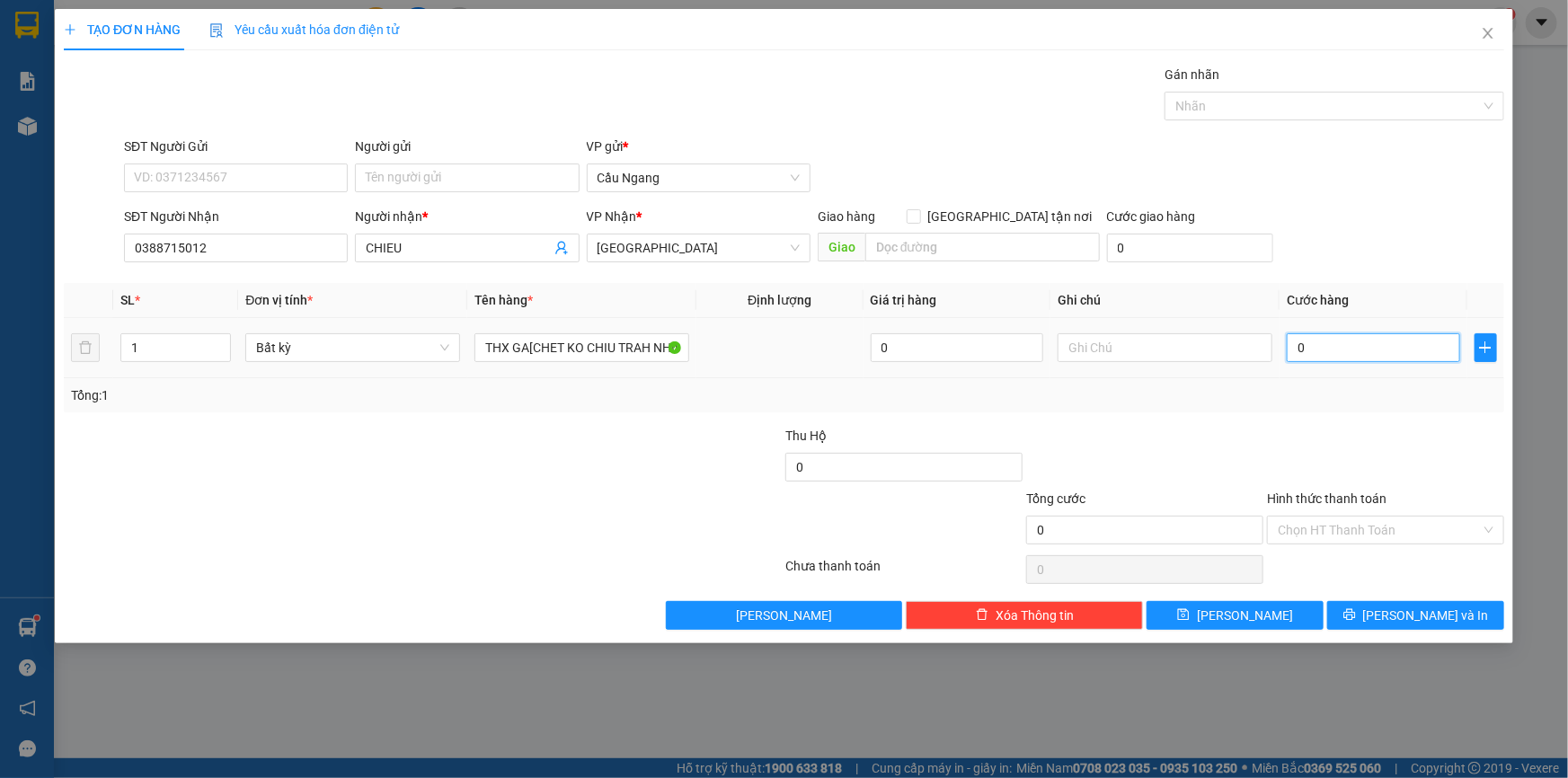
type input "7"
type input "70"
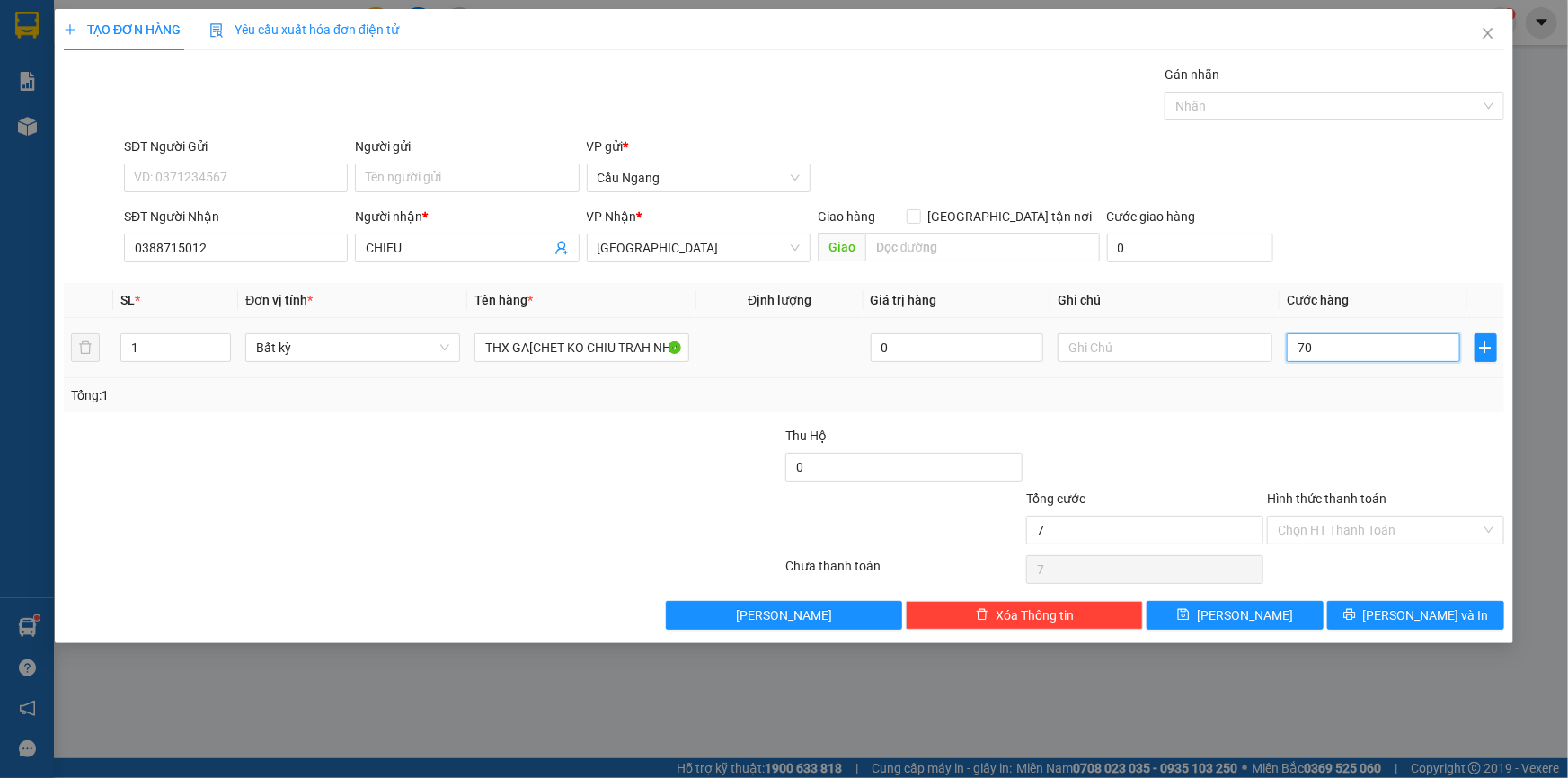
type input "70"
type input "700"
type input "7.000"
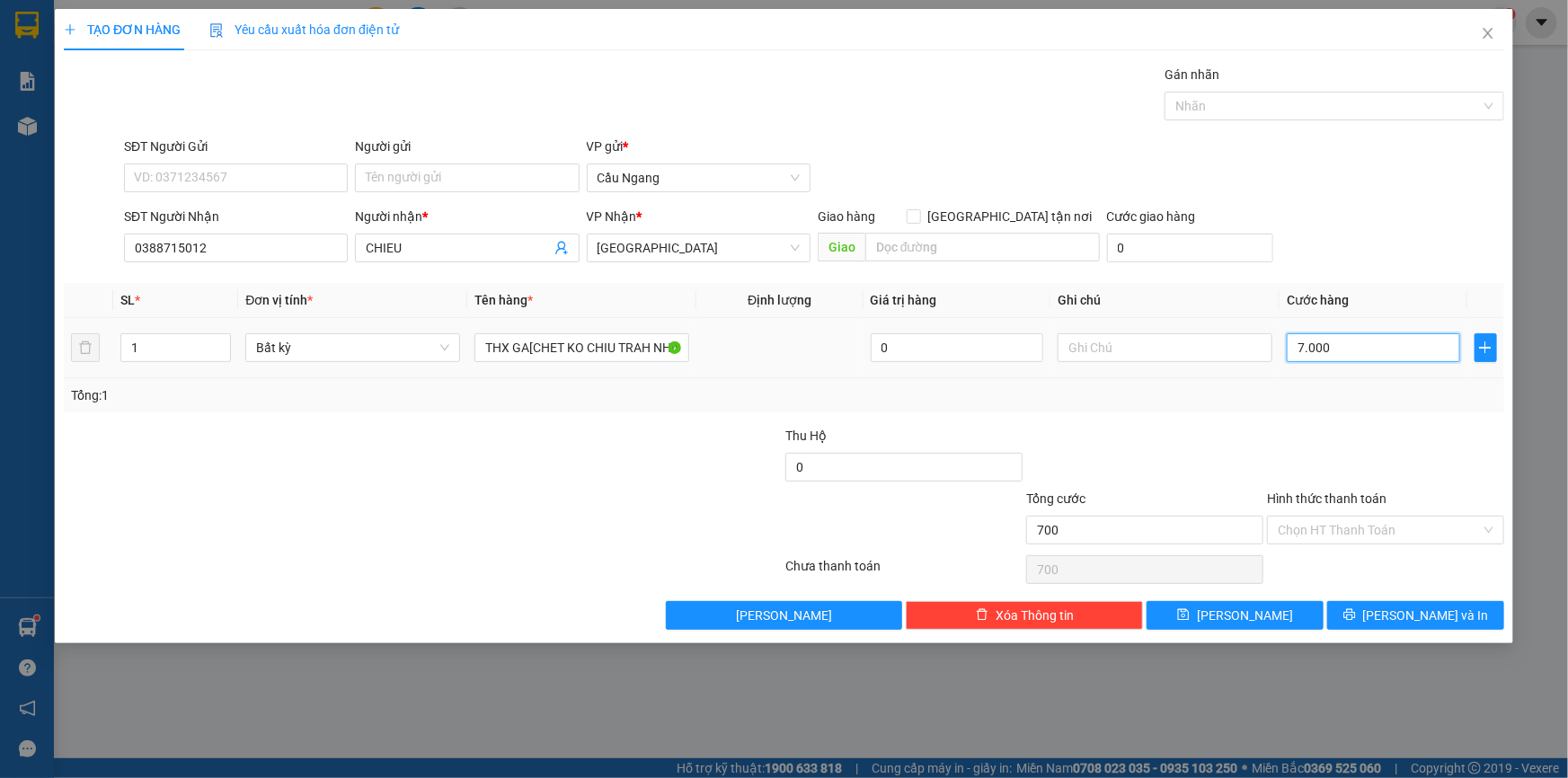
type input "7.000"
type input "70.000"
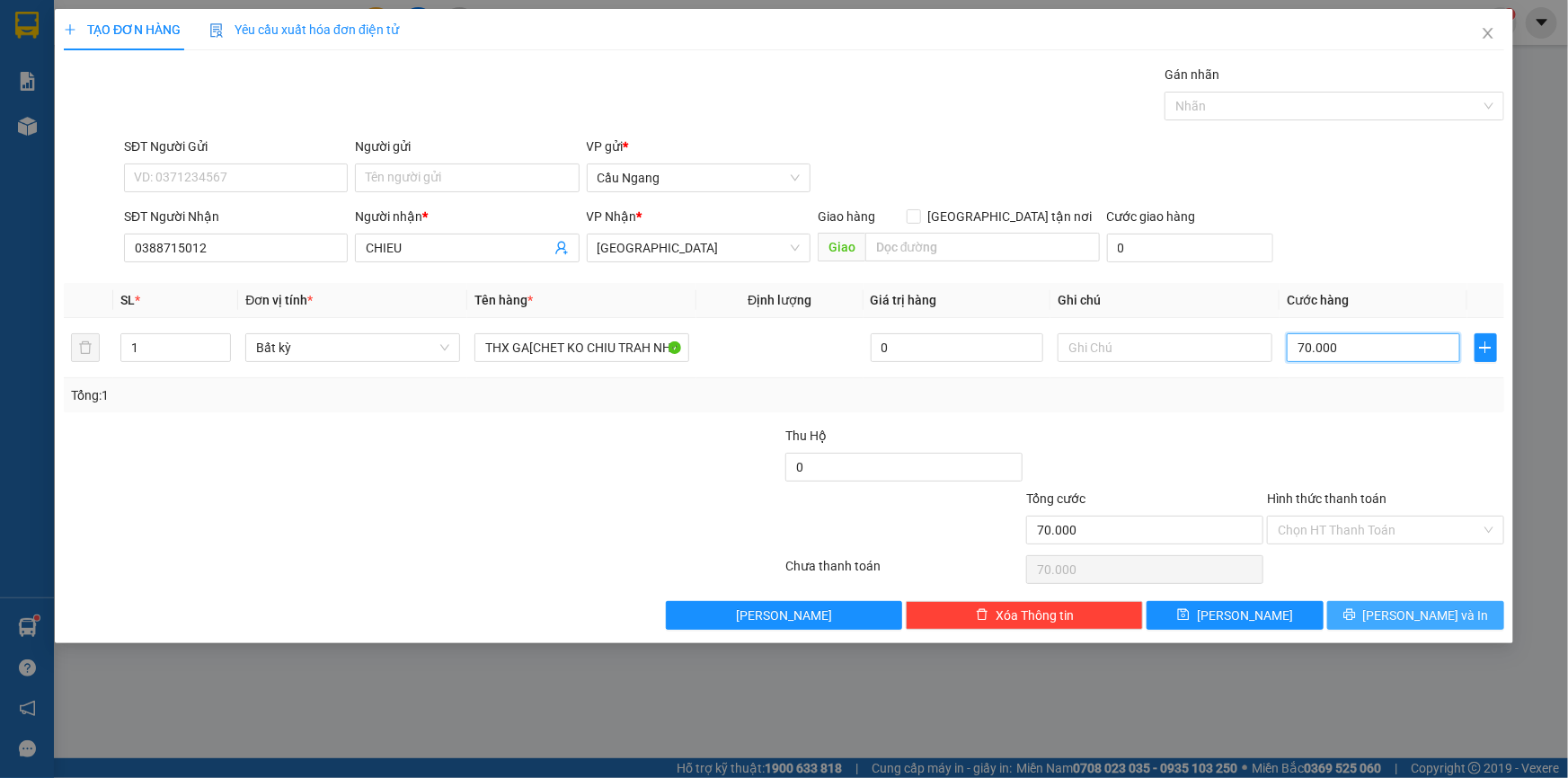
type input "70.000"
drag, startPoint x: 1395, startPoint y: 618, endPoint x: 1392, endPoint y: 595, distance: 23.2
click at [1395, 617] on button "[PERSON_NAME] và In" at bounding box center [1415, 616] width 177 height 29
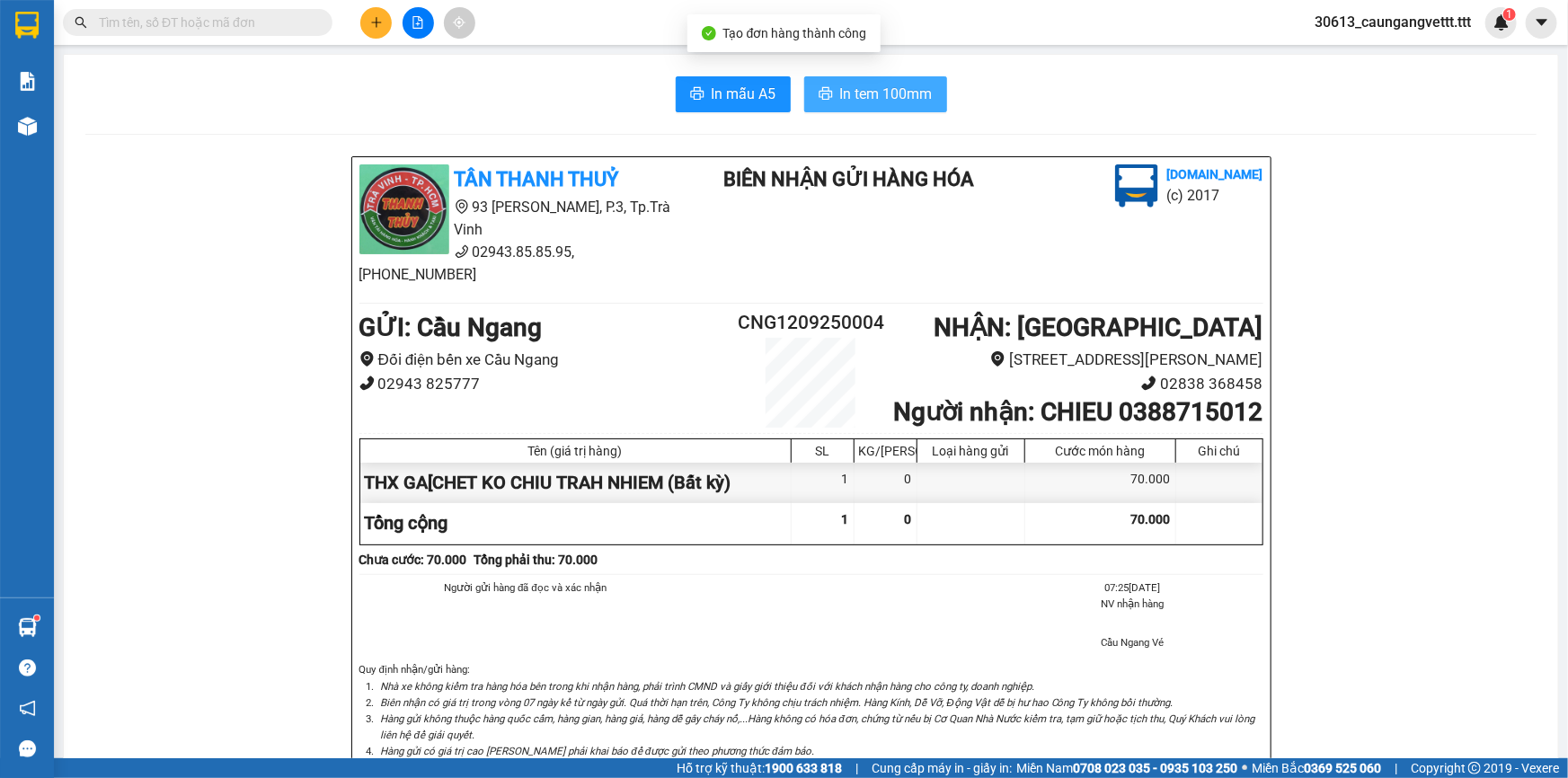
drag, startPoint x: 850, startPoint y: 83, endPoint x: 851, endPoint y: 108, distance: 25.0
click at [850, 83] on span "In tem 100mm" at bounding box center [886, 93] width 92 height 22
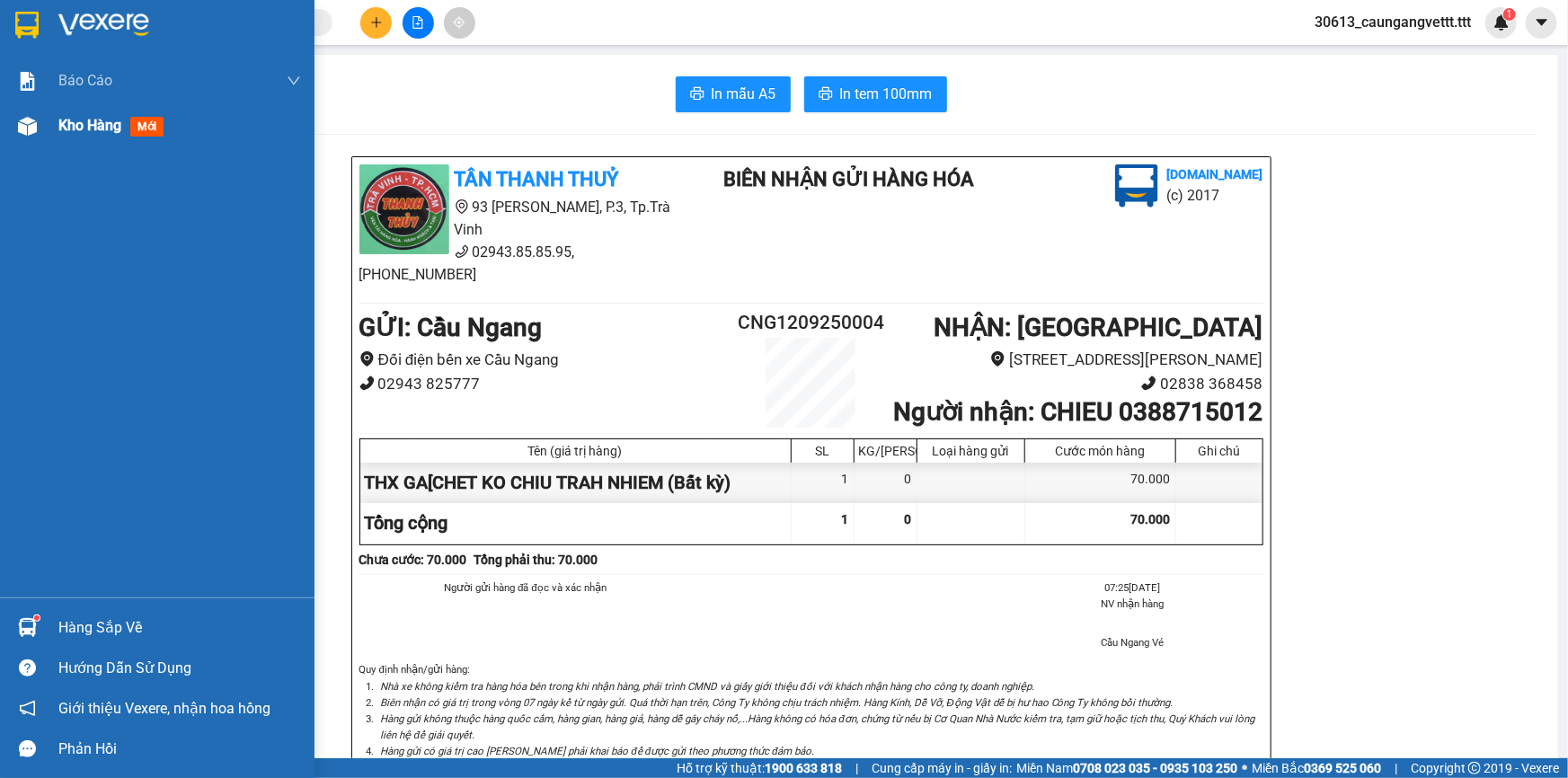
click at [71, 134] on span "Kho hàng" at bounding box center [89, 126] width 62 height 17
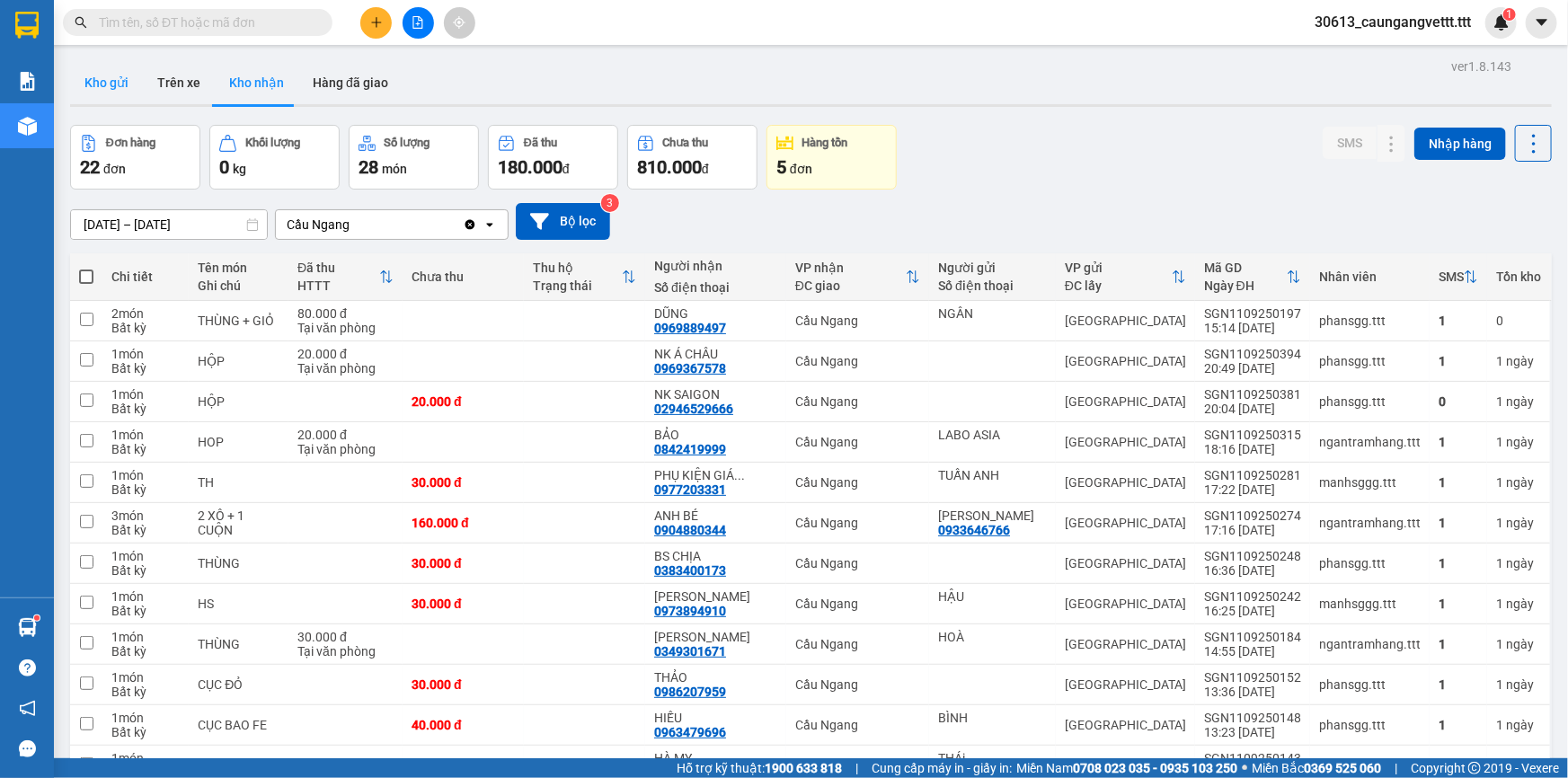
click at [104, 78] on button "Kho gửi" at bounding box center [107, 83] width 73 height 43
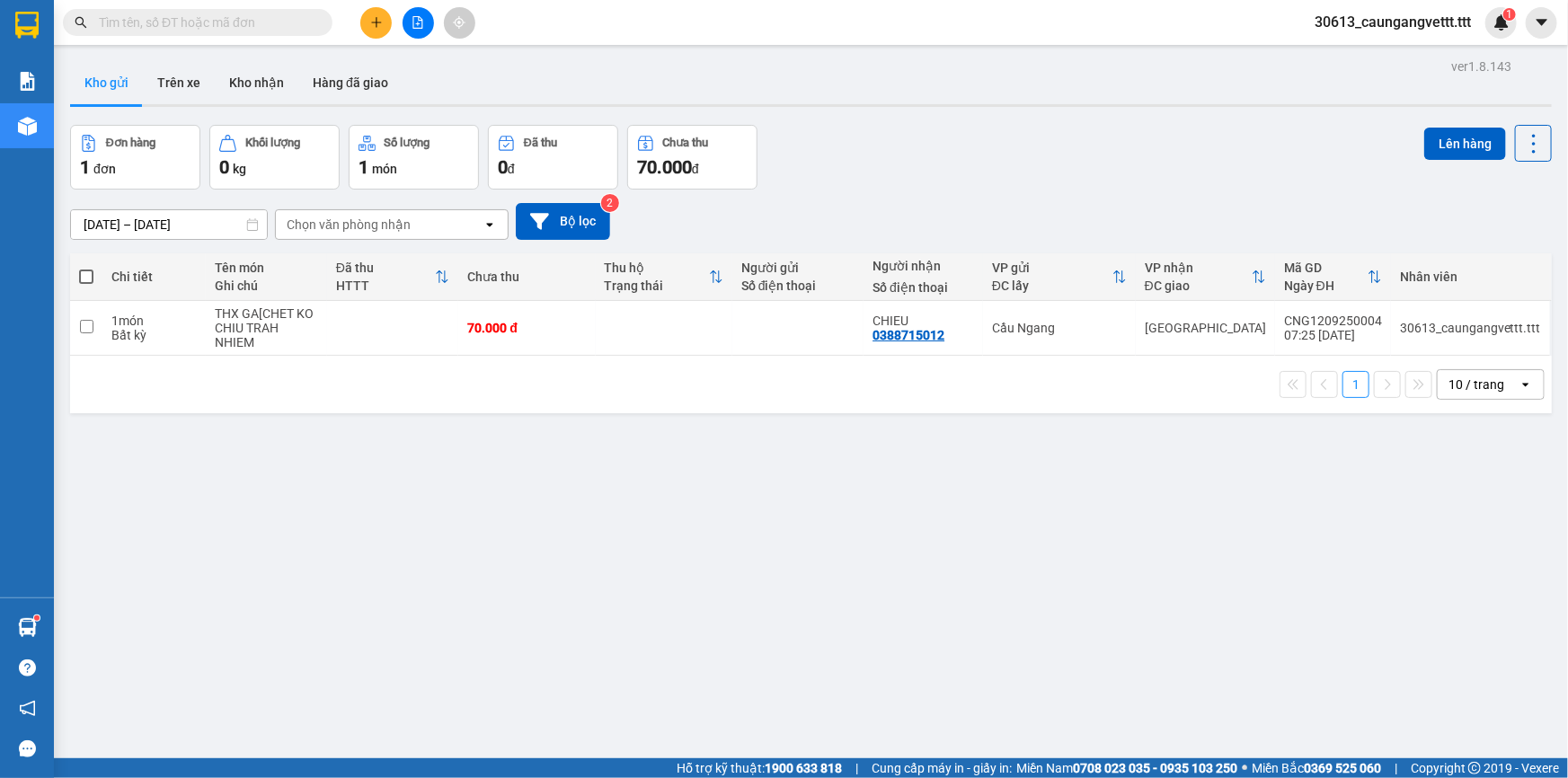
click at [85, 275] on span at bounding box center [86, 276] width 14 height 14
click at [86, 268] on input "checkbox" at bounding box center [86, 268] width 0 height 0
checkbox input "true"
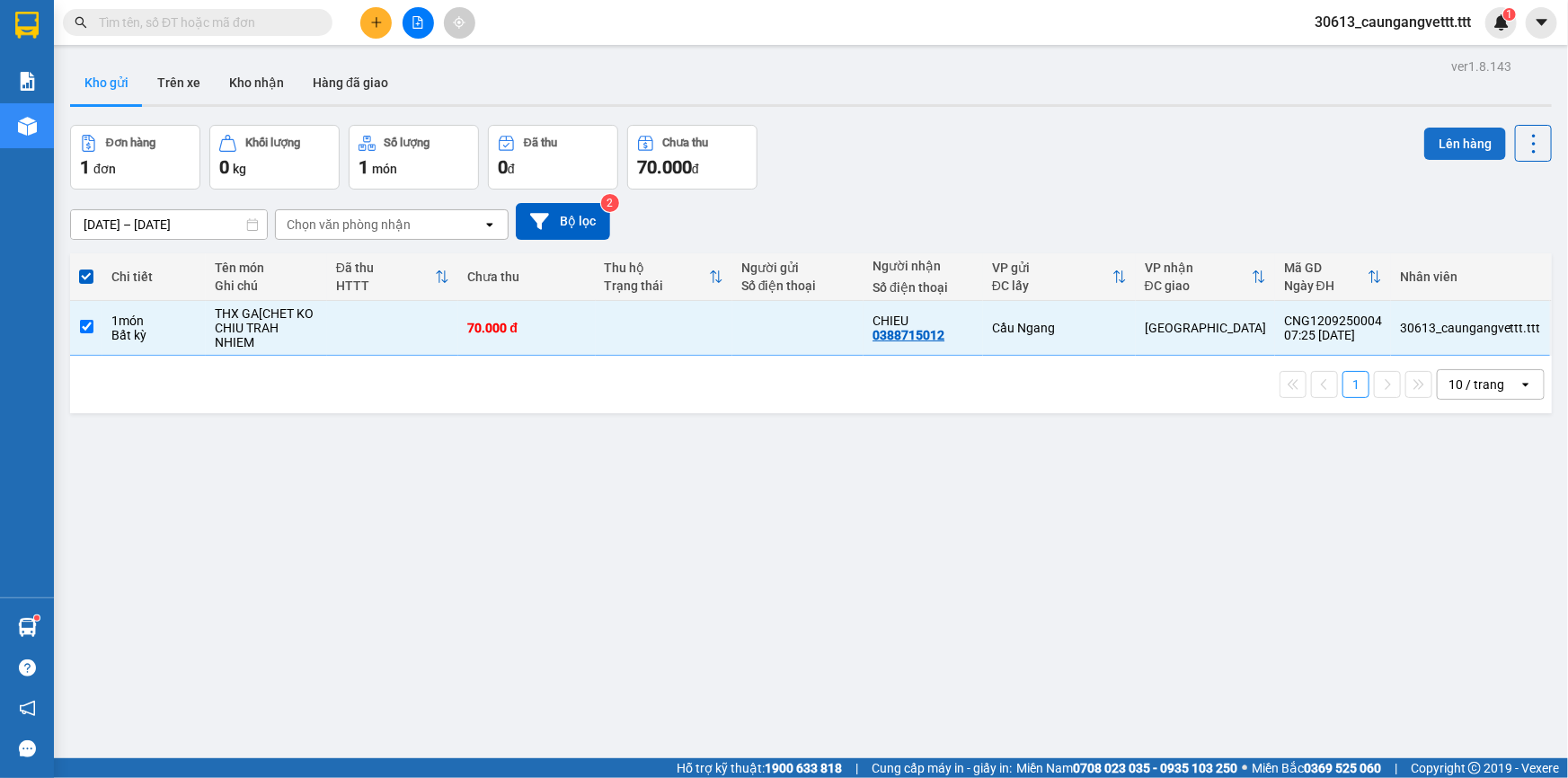
click at [1431, 141] on button "Lên hàng" at bounding box center [1464, 144] width 82 height 33
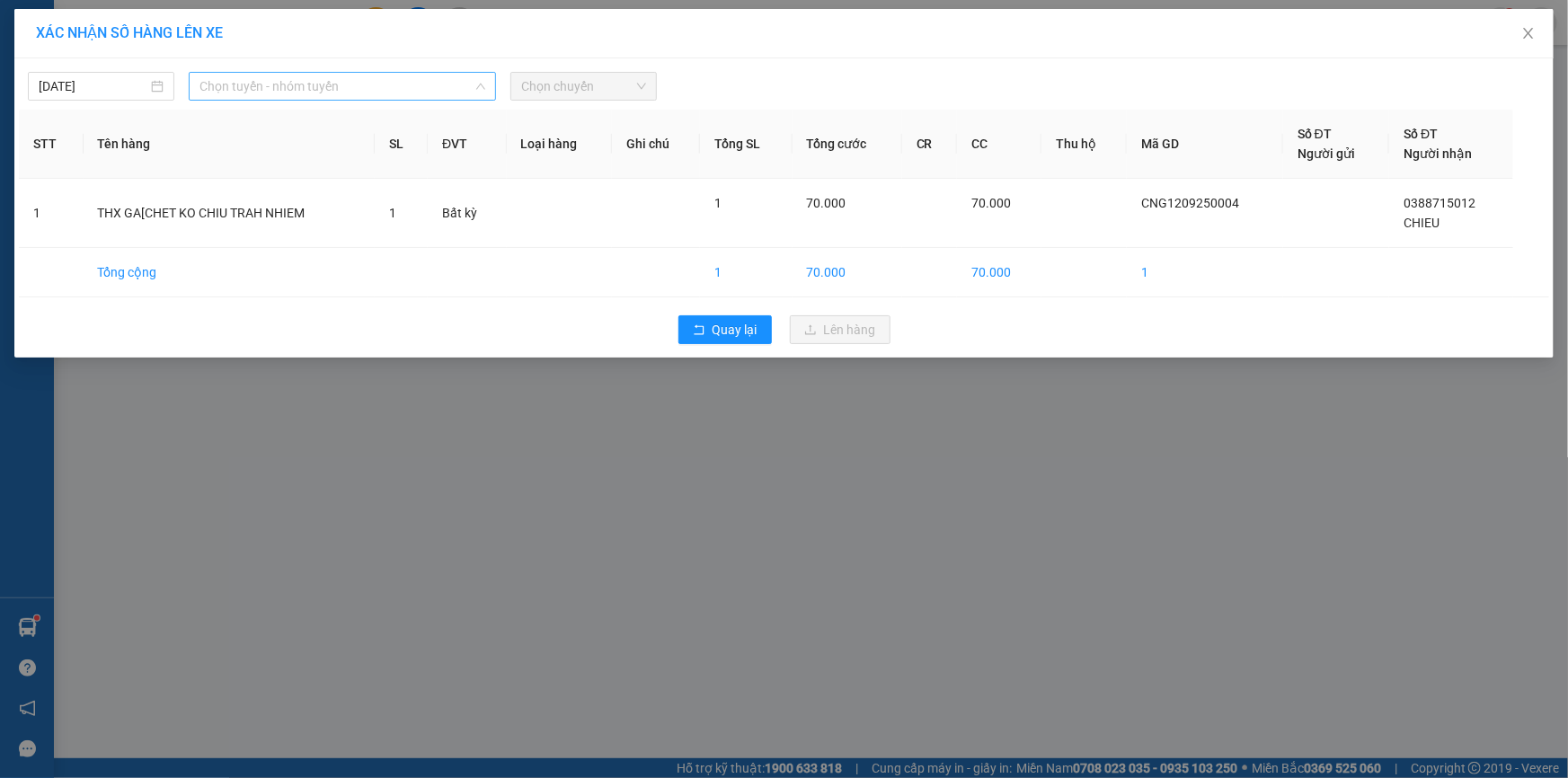
drag, startPoint x: 260, startPoint y: 88, endPoint x: 286, endPoint y: 110, distance: 34.1
click at [261, 88] on span "Chọn tuyến - nhóm tuyến" at bounding box center [342, 86] width 285 height 27
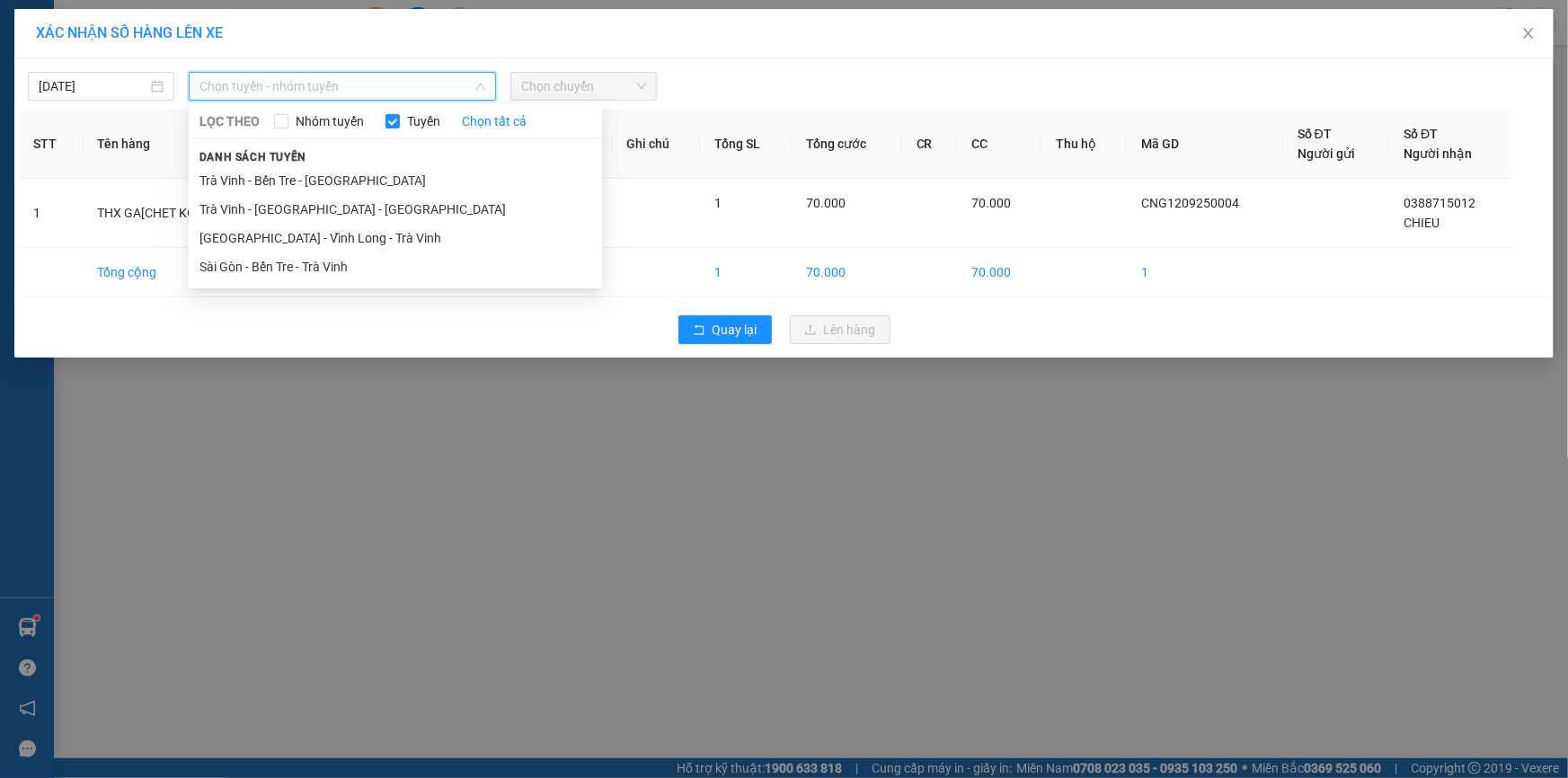
drag, startPoint x: 260, startPoint y: 176, endPoint x: 356, endPoint y: 143, distance: 101.5
click at [260, 177] on li "Trà Vinh - Bến Tre - [GEOGRAPHIC_DATA]" at bounding box center [395, 181] width 413 height 29
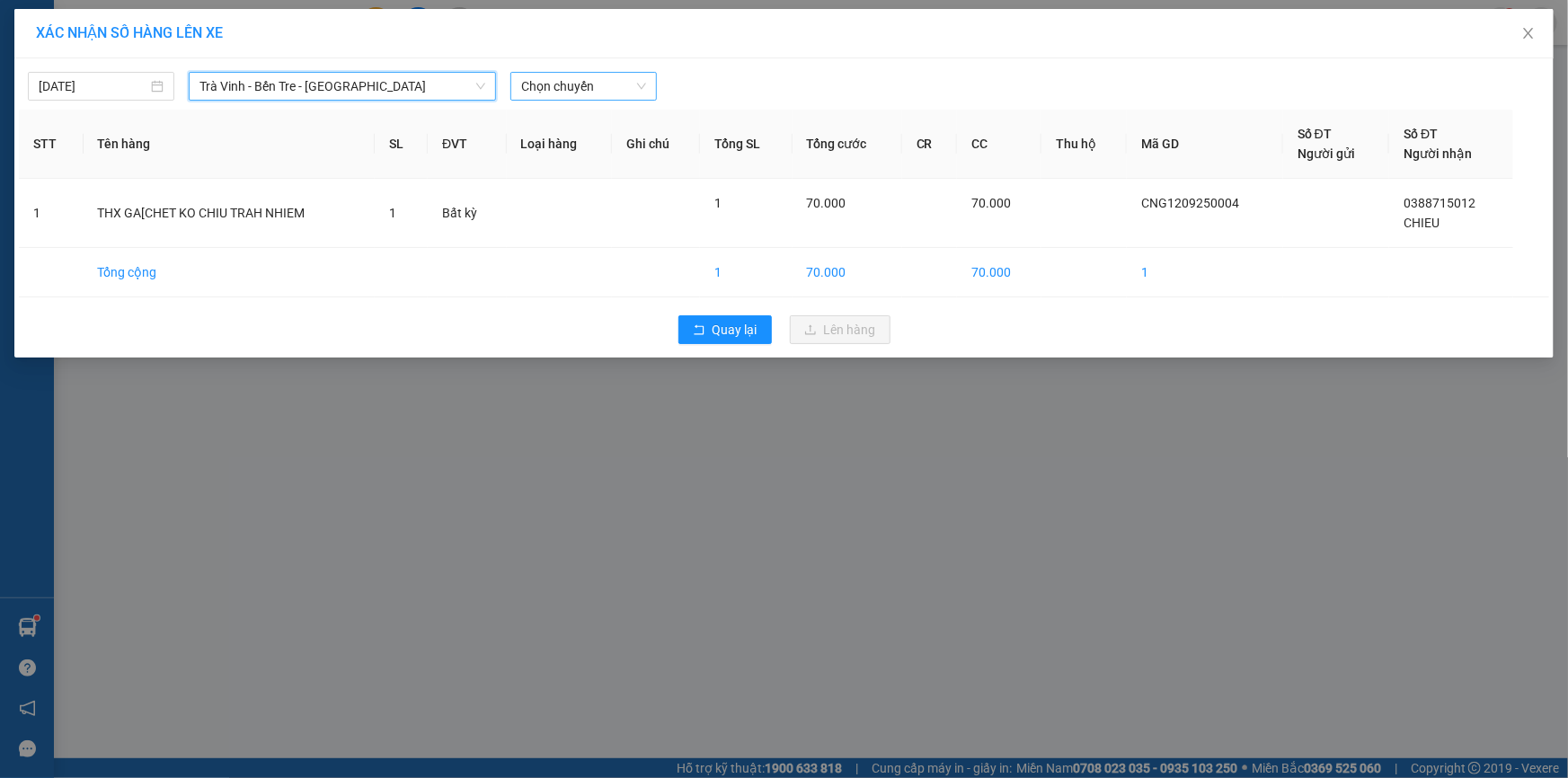
click at [568, 81] on span "Chọn chuyến" at bounding box center [583, 86] width 125 height 27
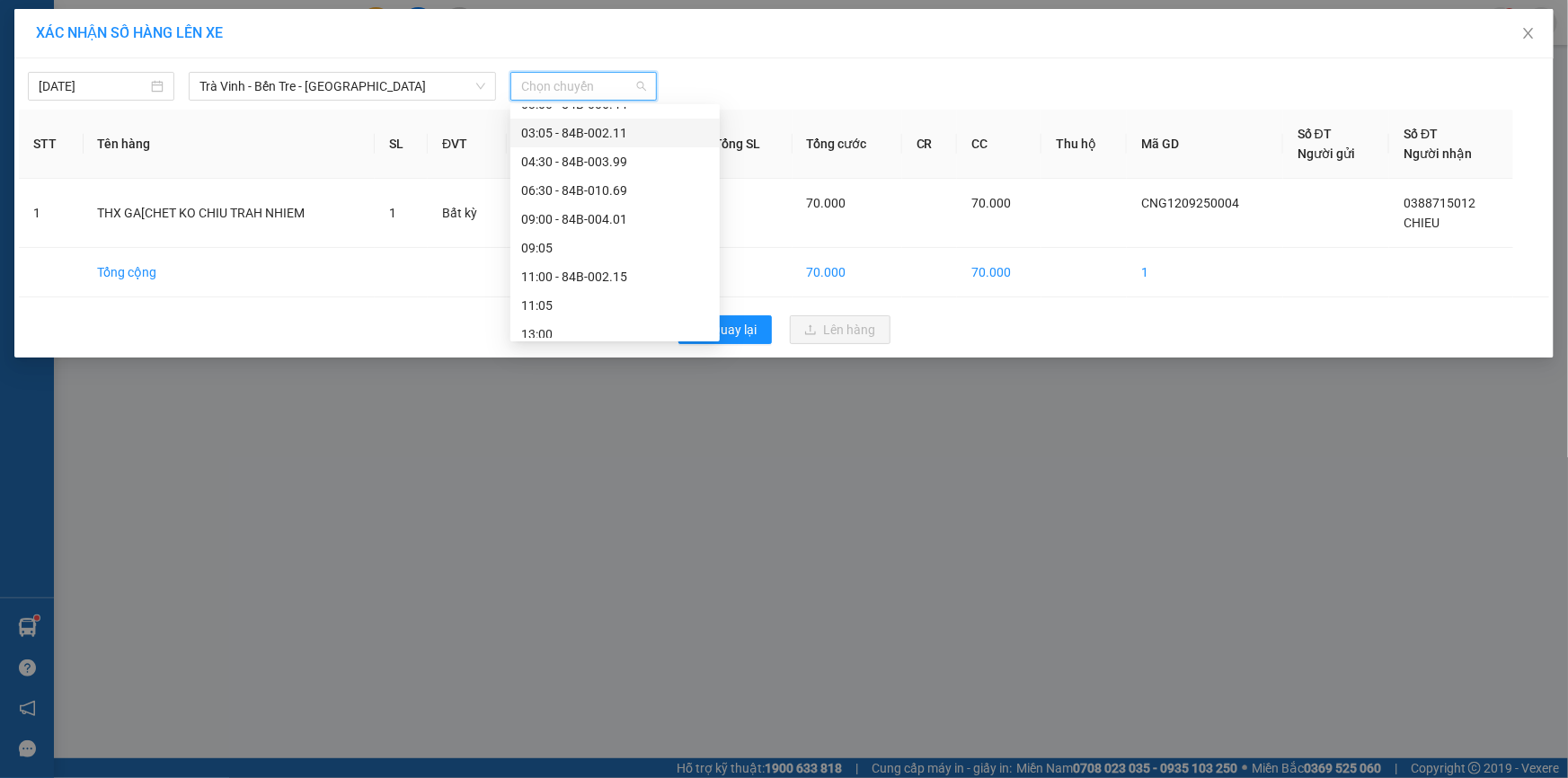
scroll to position [162, 0]
click at [570, 214] on div "09:00 - 84B-004.01" at bounding box center [614, 218] width 187 height 20
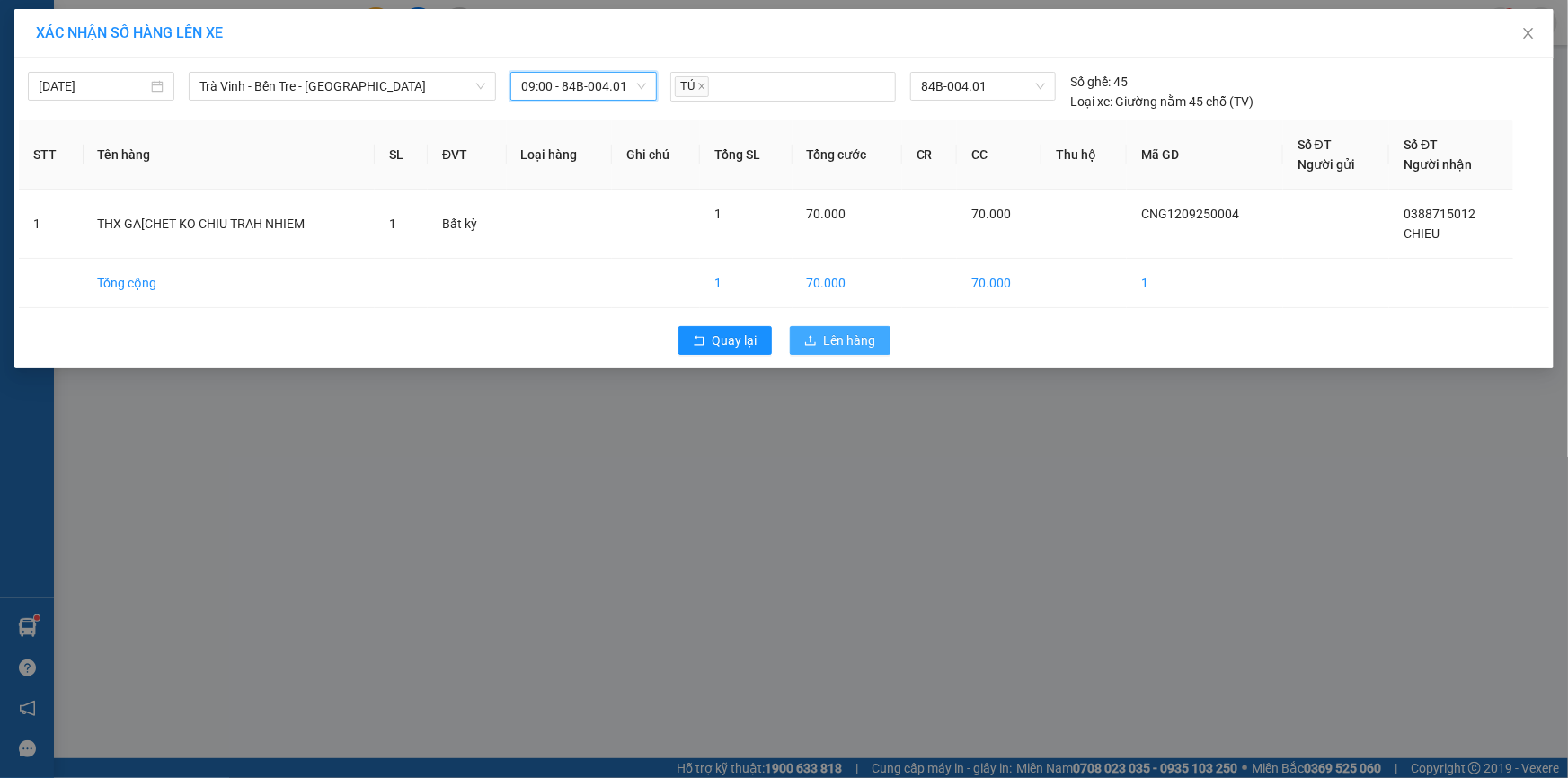
click at [855, 335] on span "Lên hàng" at bounding box center [849, 340] width 52 height 20
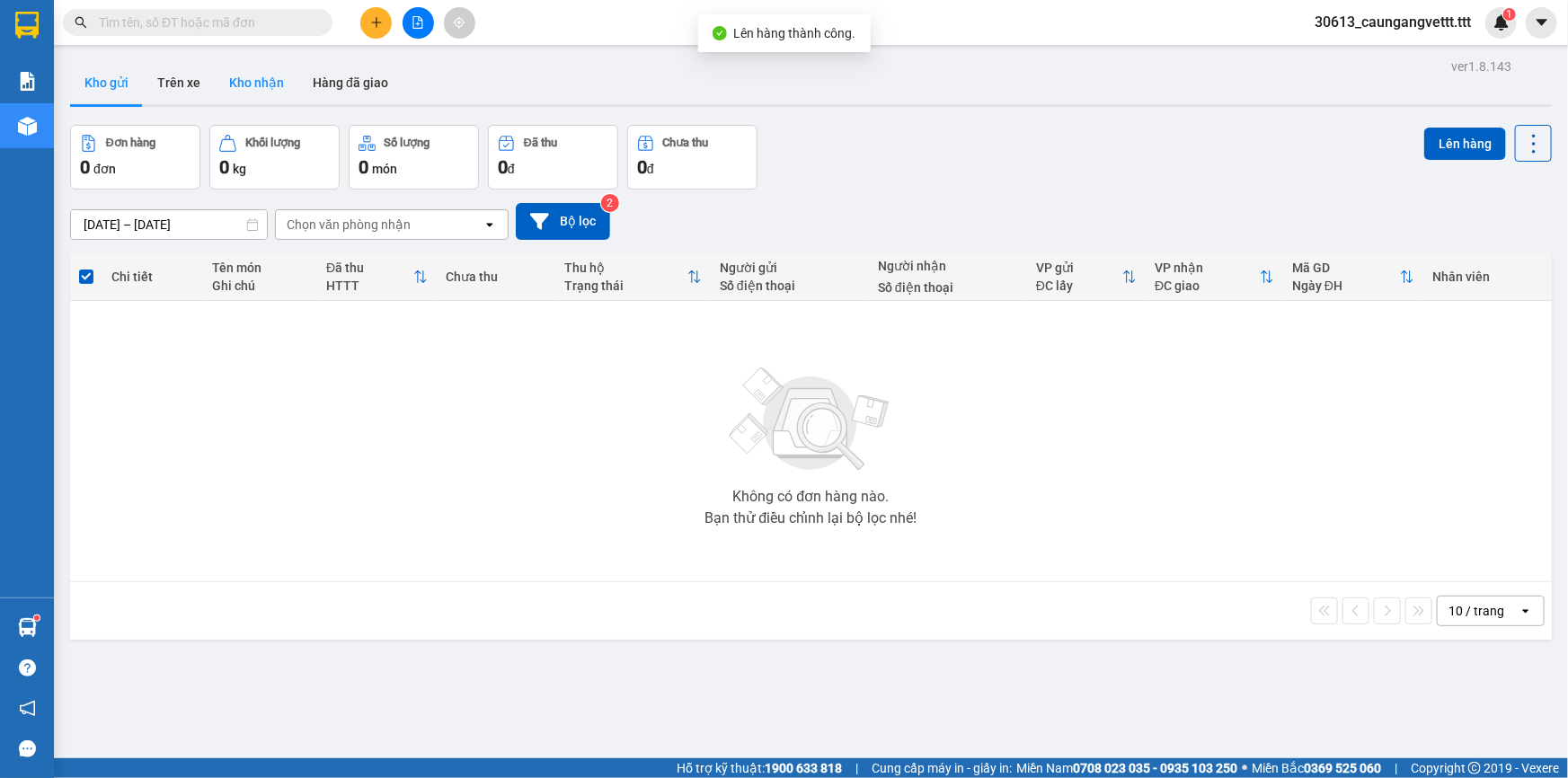
click at [247, 84] on button "Kho nhận" at bounding box center [256, 83] width 84 height 43
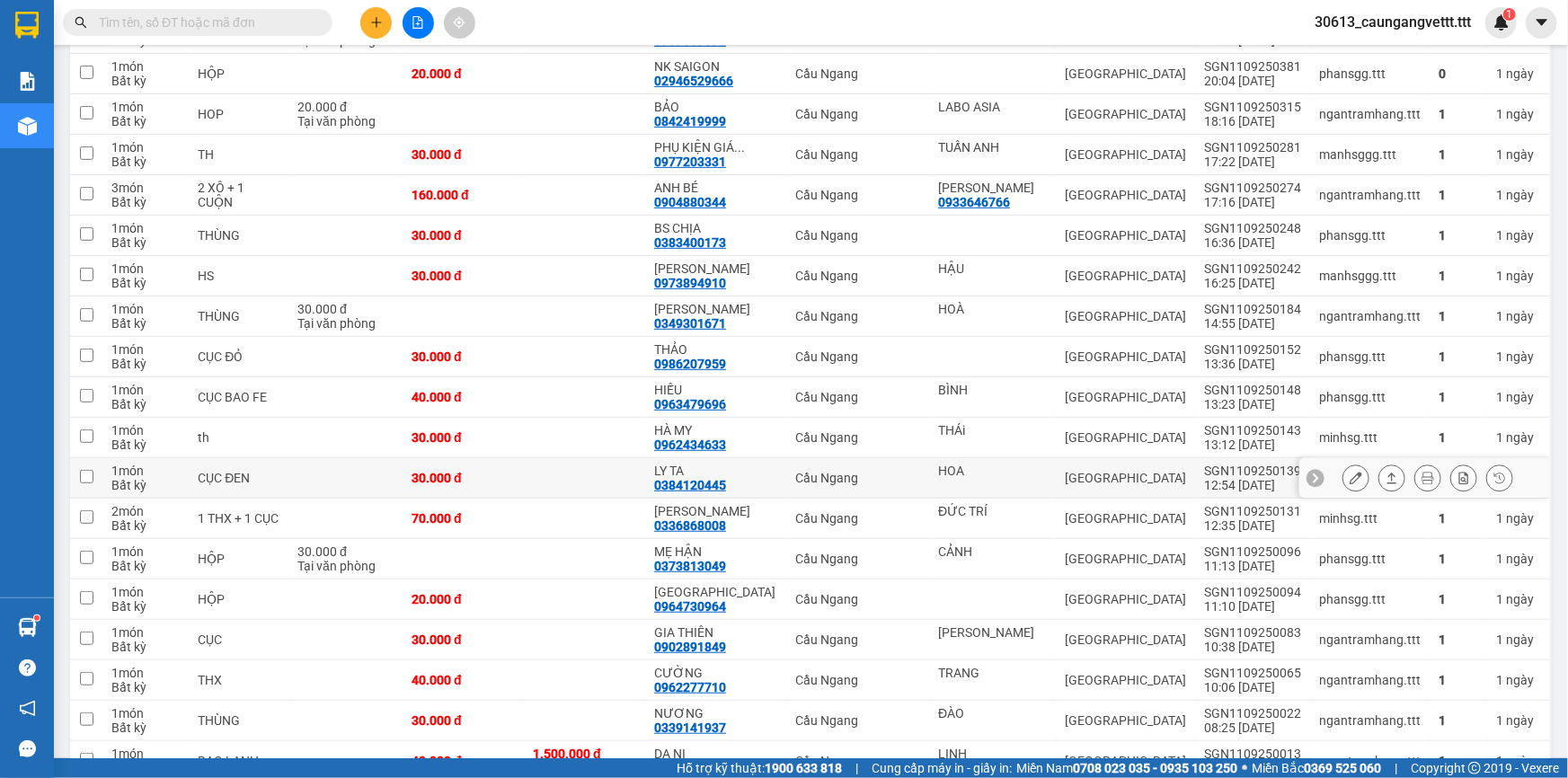
scroll to position [326, 0]
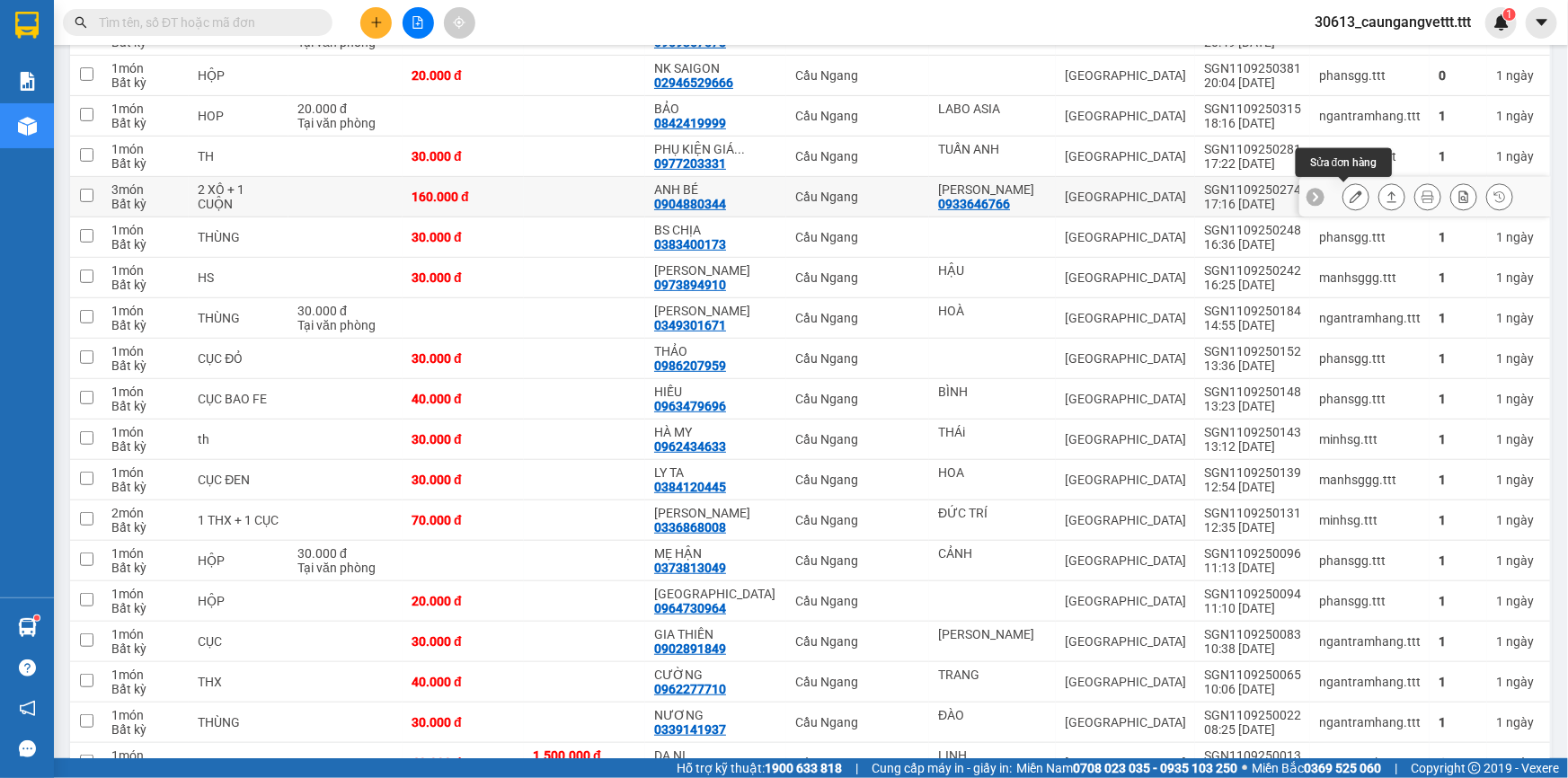
click at [1349, 200] on icon at bounding box center [1355, 196] width 12 height 12
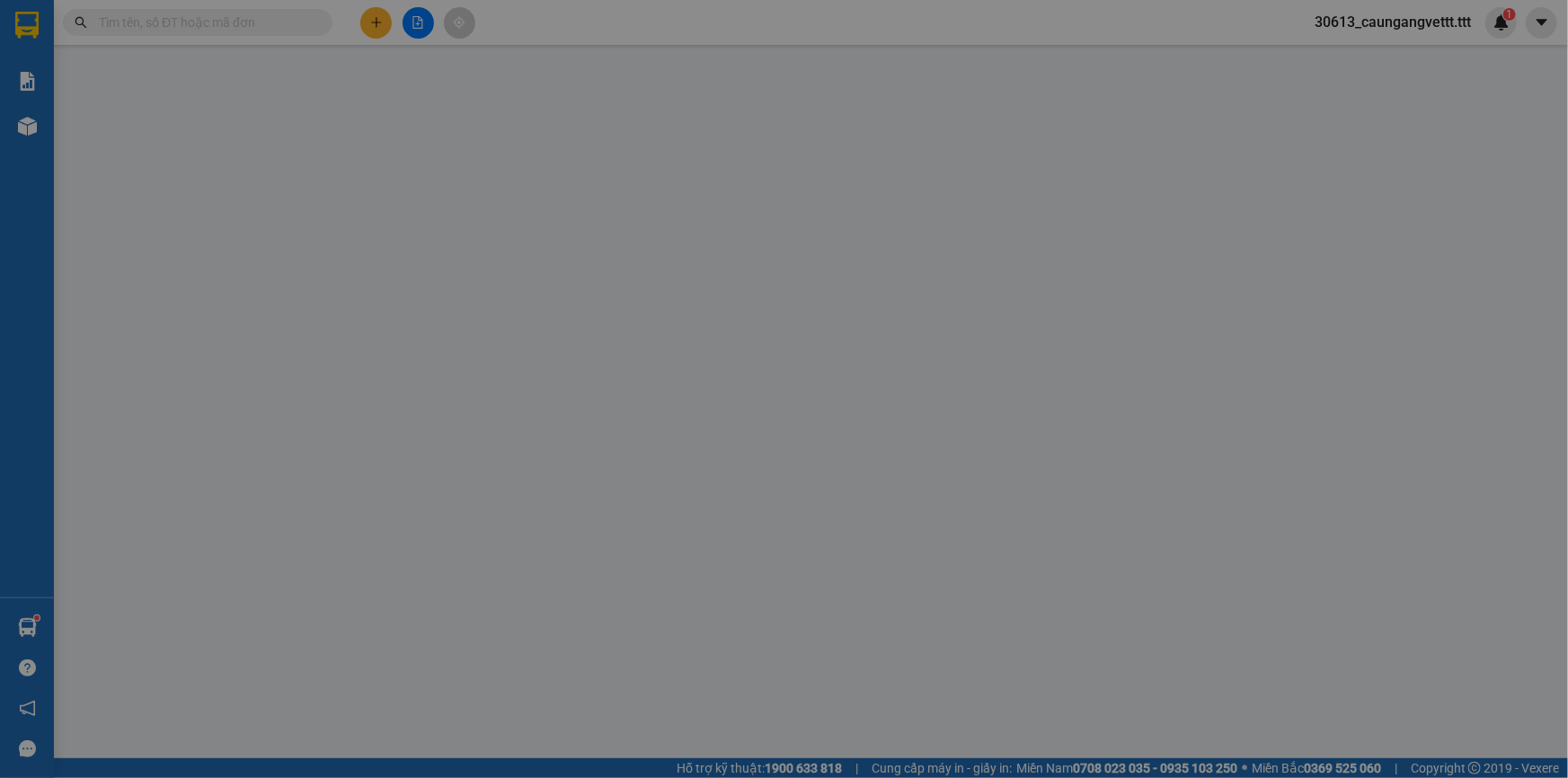
type input "0933646766"
type input "[PERSON_NAME]"
type input "0904880344"
type input "ANH BÉ"
type input "160.000"
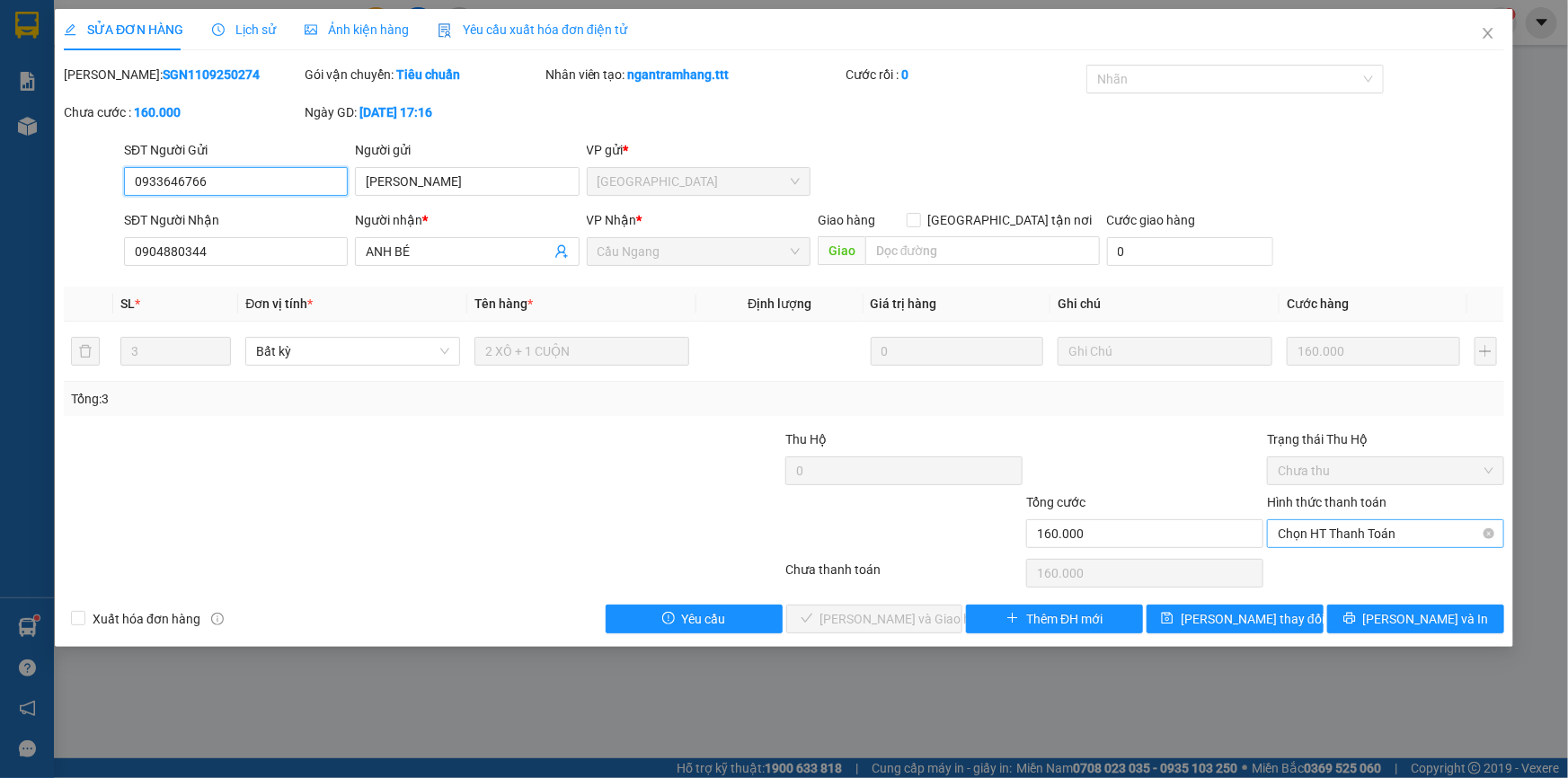
click at [1348, 535] on span "Chọn HT Thanh Toán" at bounding box center [1385, 533] width 215 height 27
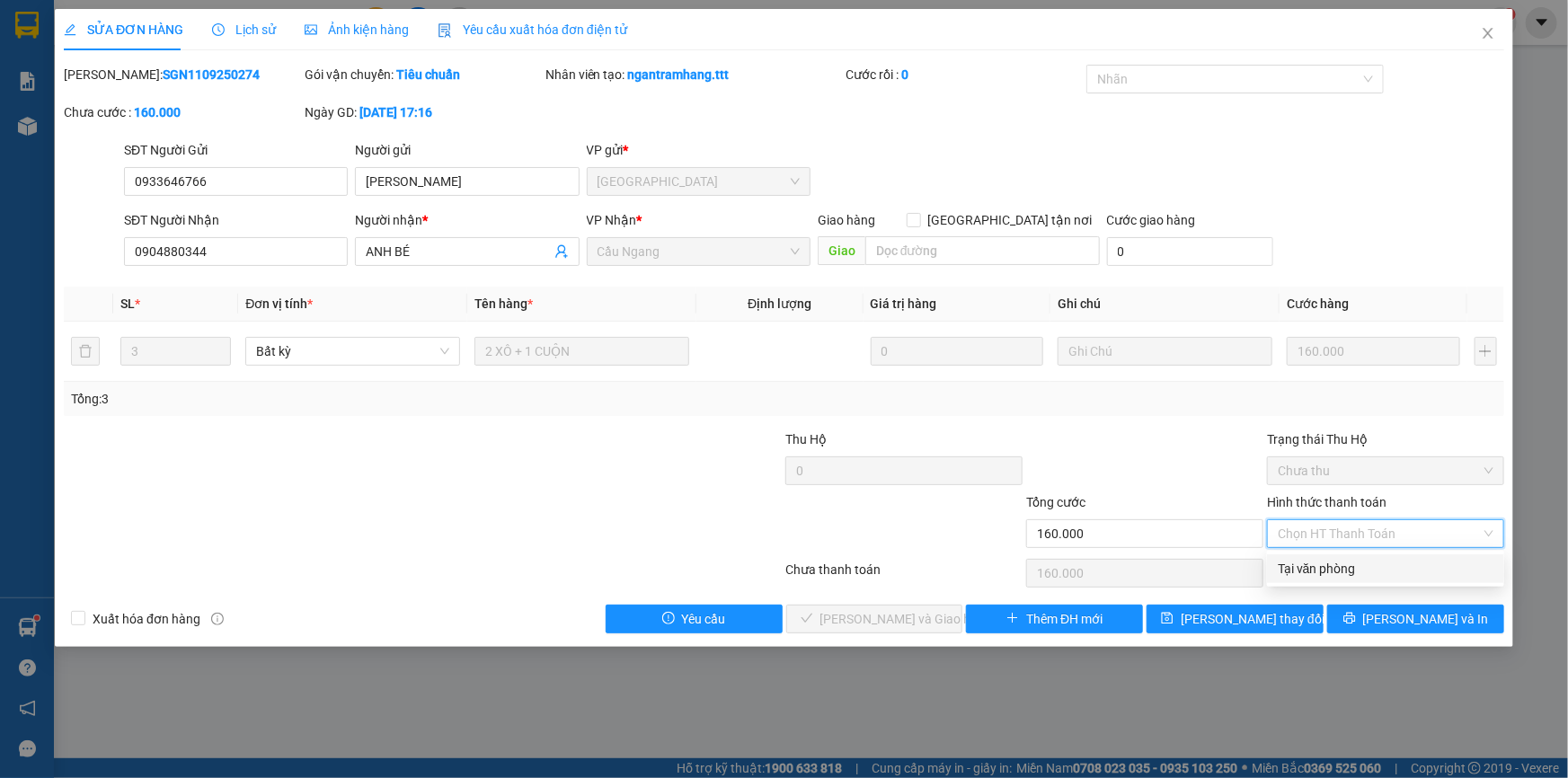
click at [1324, 565] on div "Tại văn phòng" at bounding box center [1385, 569] width 215 height 20
type input "0"
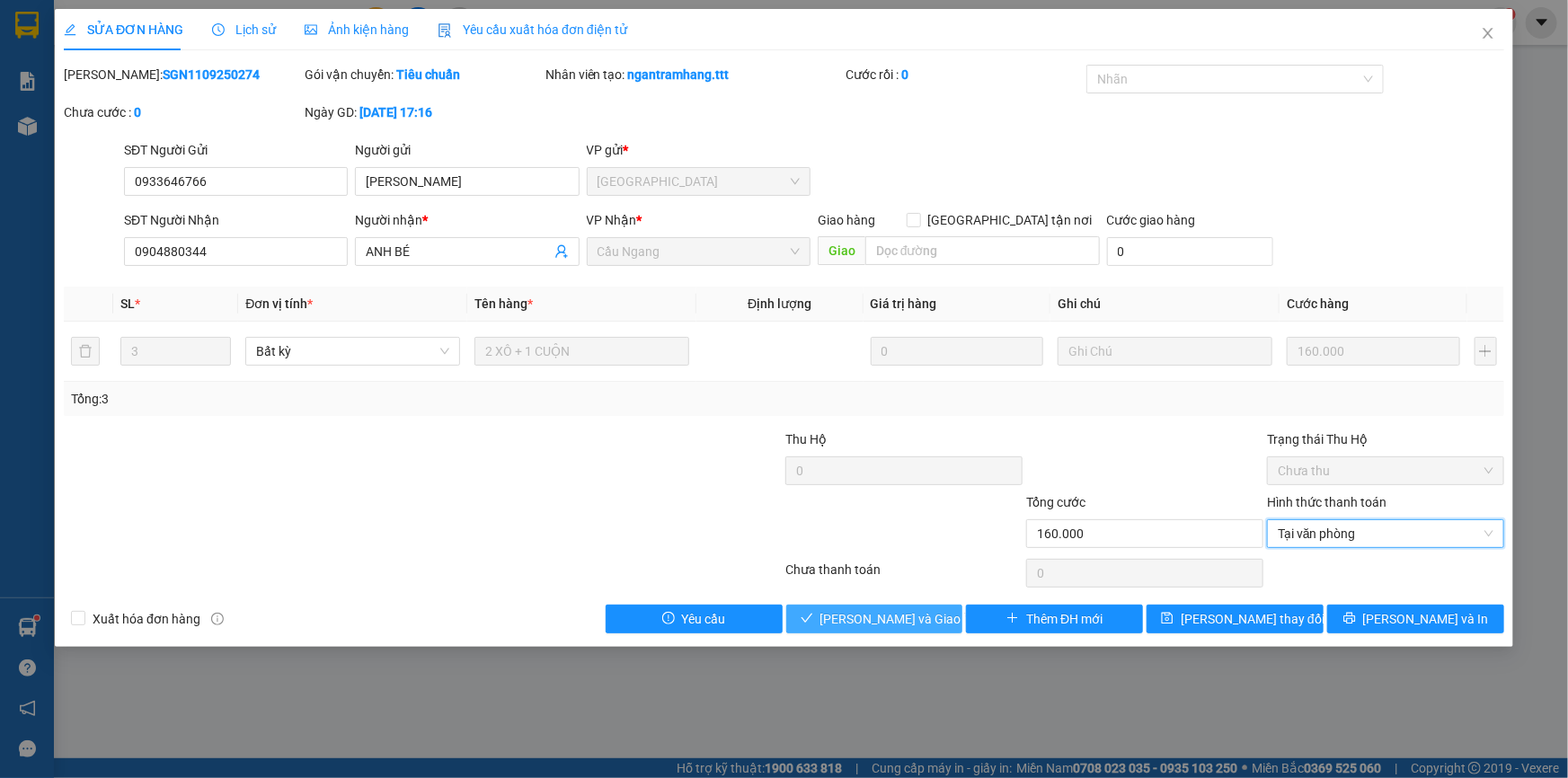
drag, startPoint x: 900, startPoint y: 611, endPoint x: 933, endPoint y: 605, distance: 33.5
click at [900, 611] on span "[PERSON_NAME] và Giao hàng" at bounding box center [907, 619] width 173 height 20
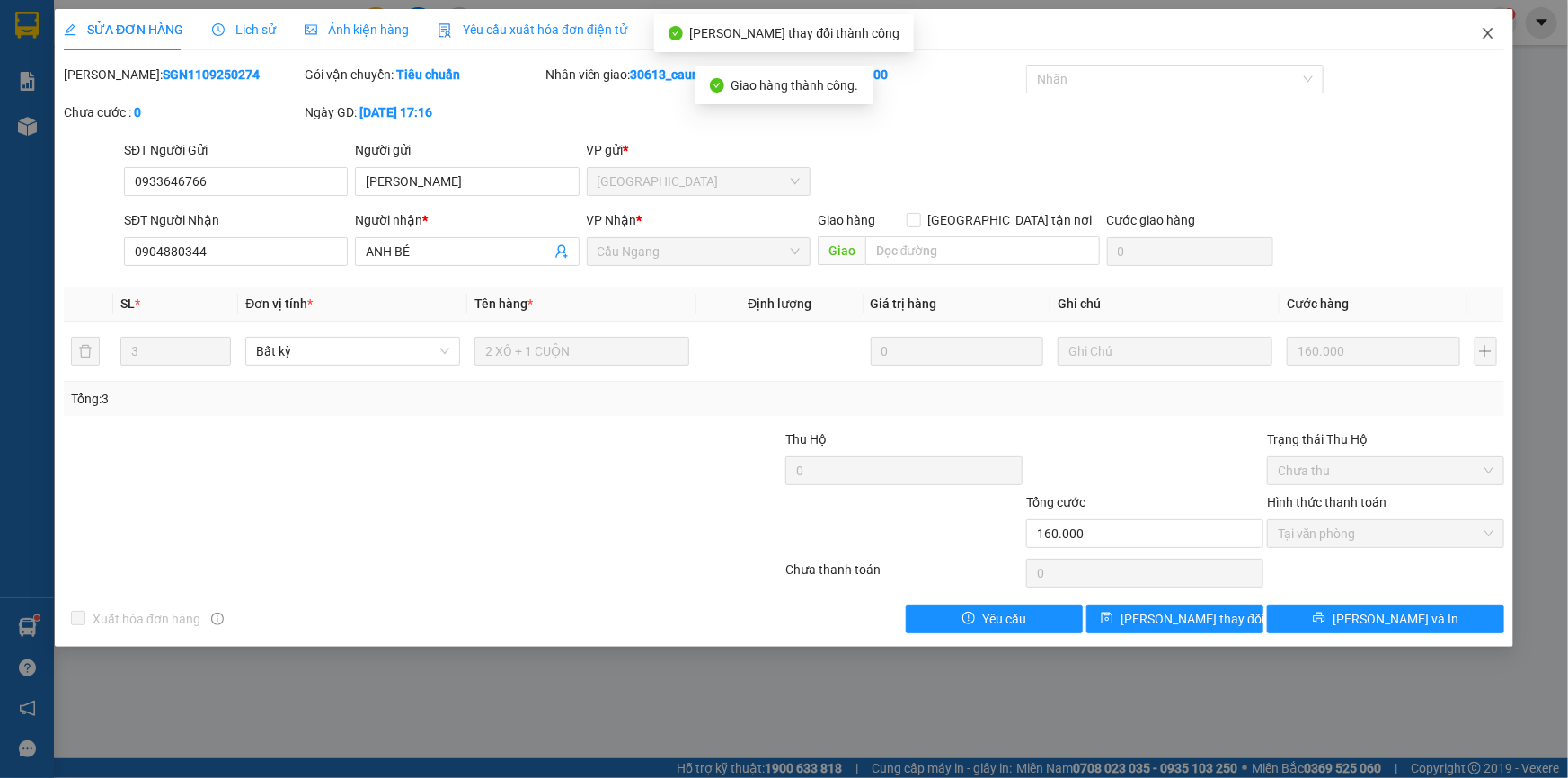
click at [1486, 31] on icon "close" at bounding box center [1487, 33] width 14 height 14
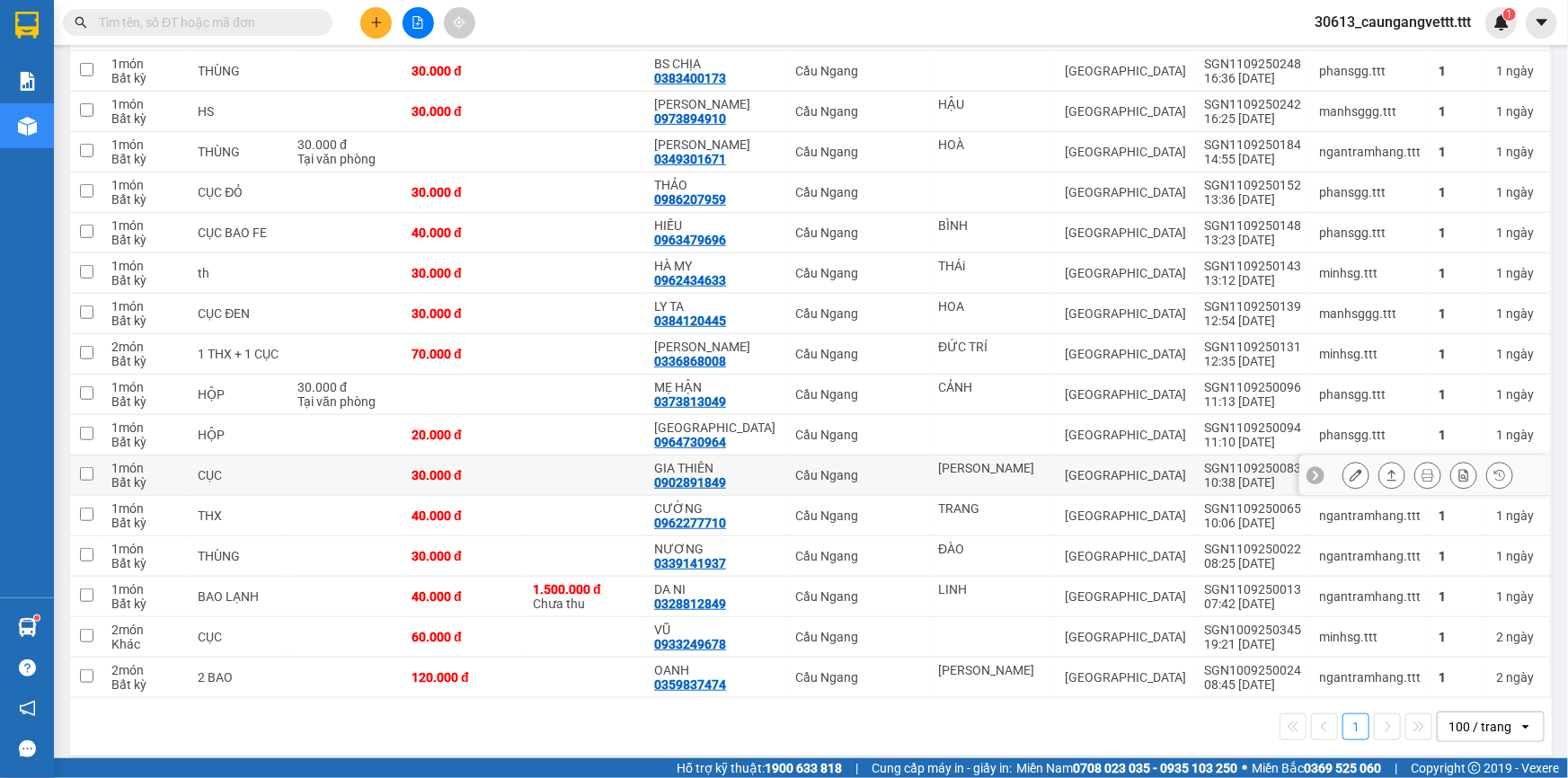
scroll to position [462, 0]
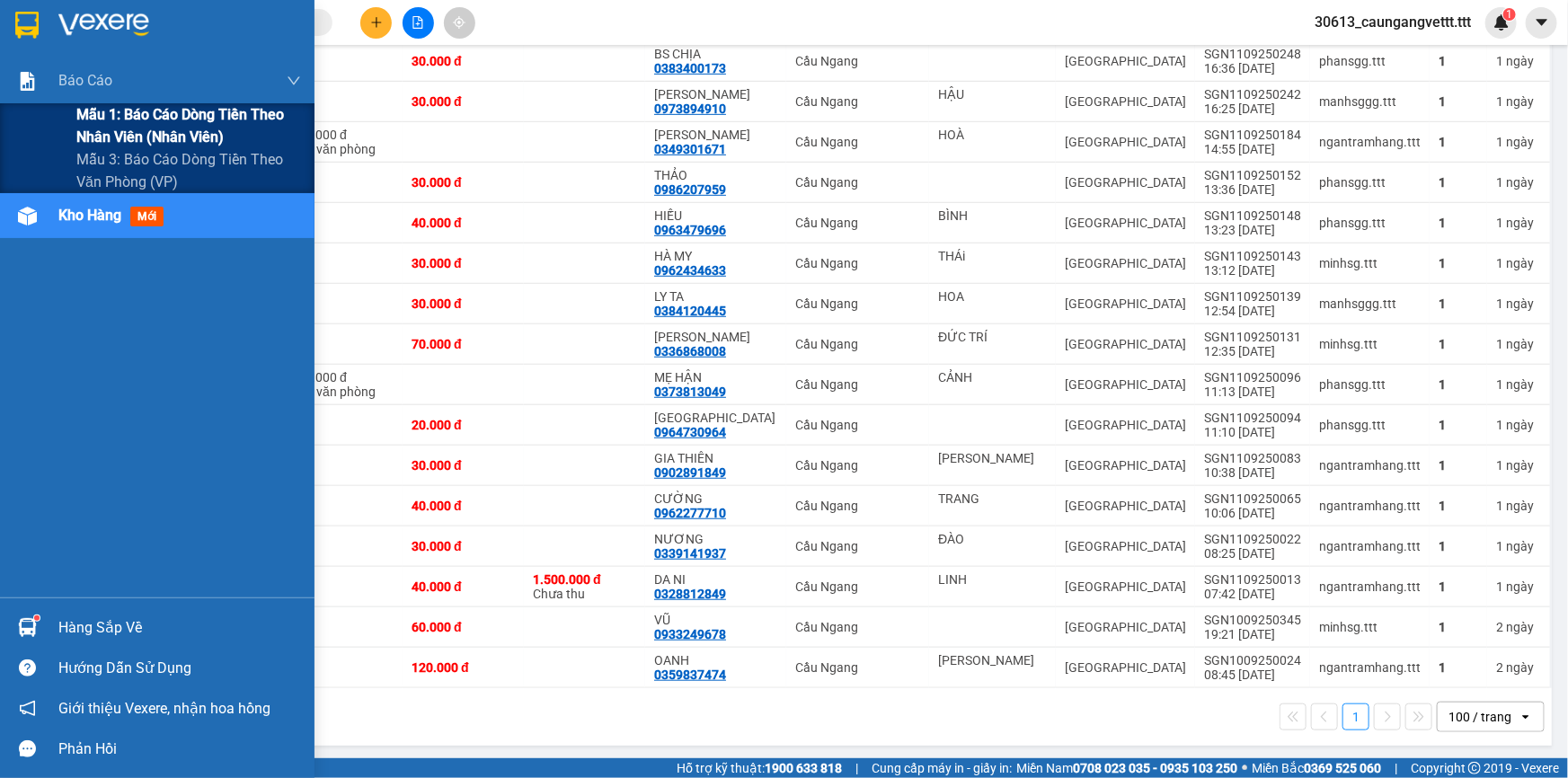
click at [122, 126] on span "Mẫu 1: Báo cáo dòng tiền theo nhân viên (nhân viên)" at bounding box center [188, 126] width 225 height 45
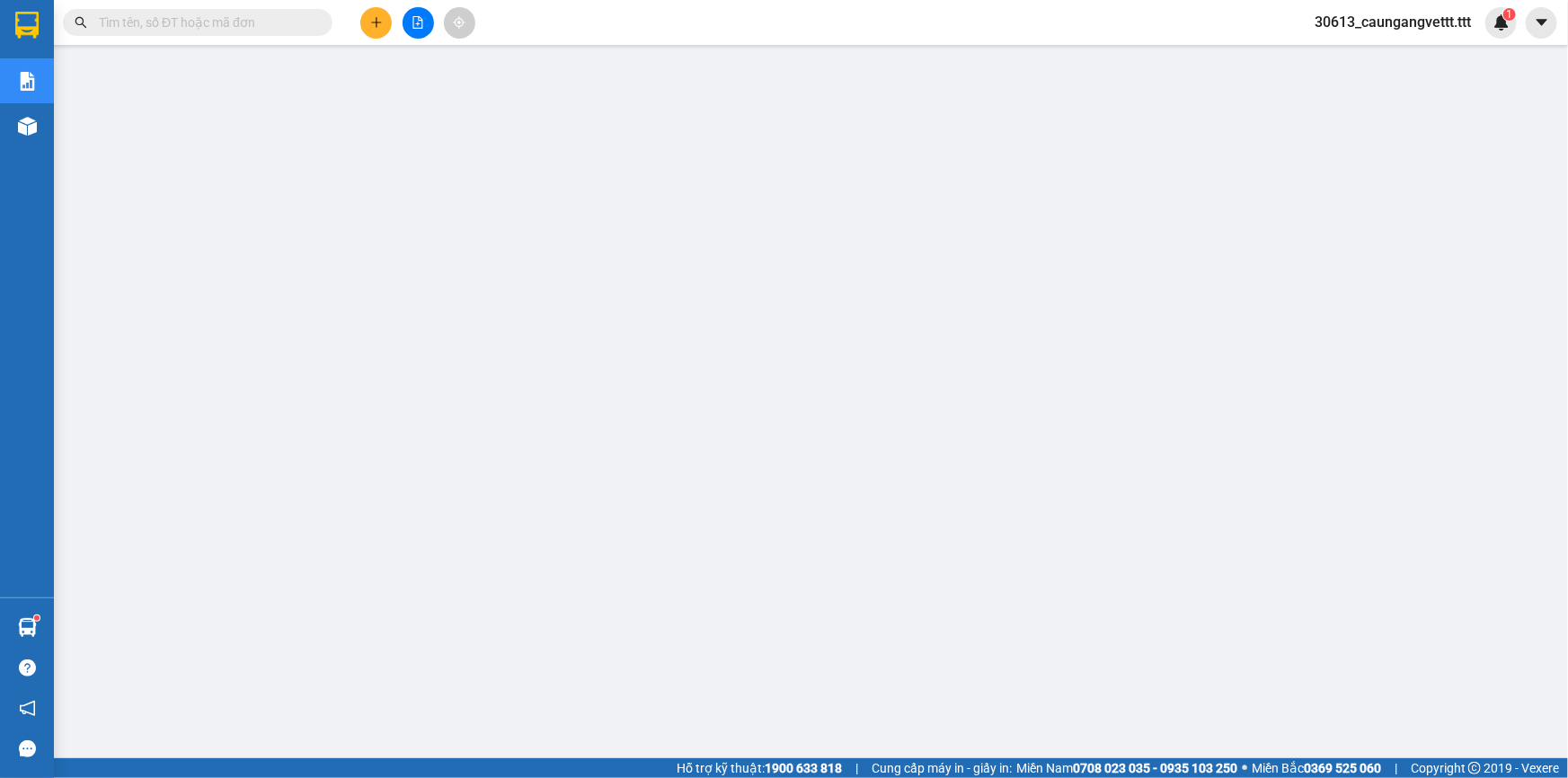
scroll to position [112, 0]
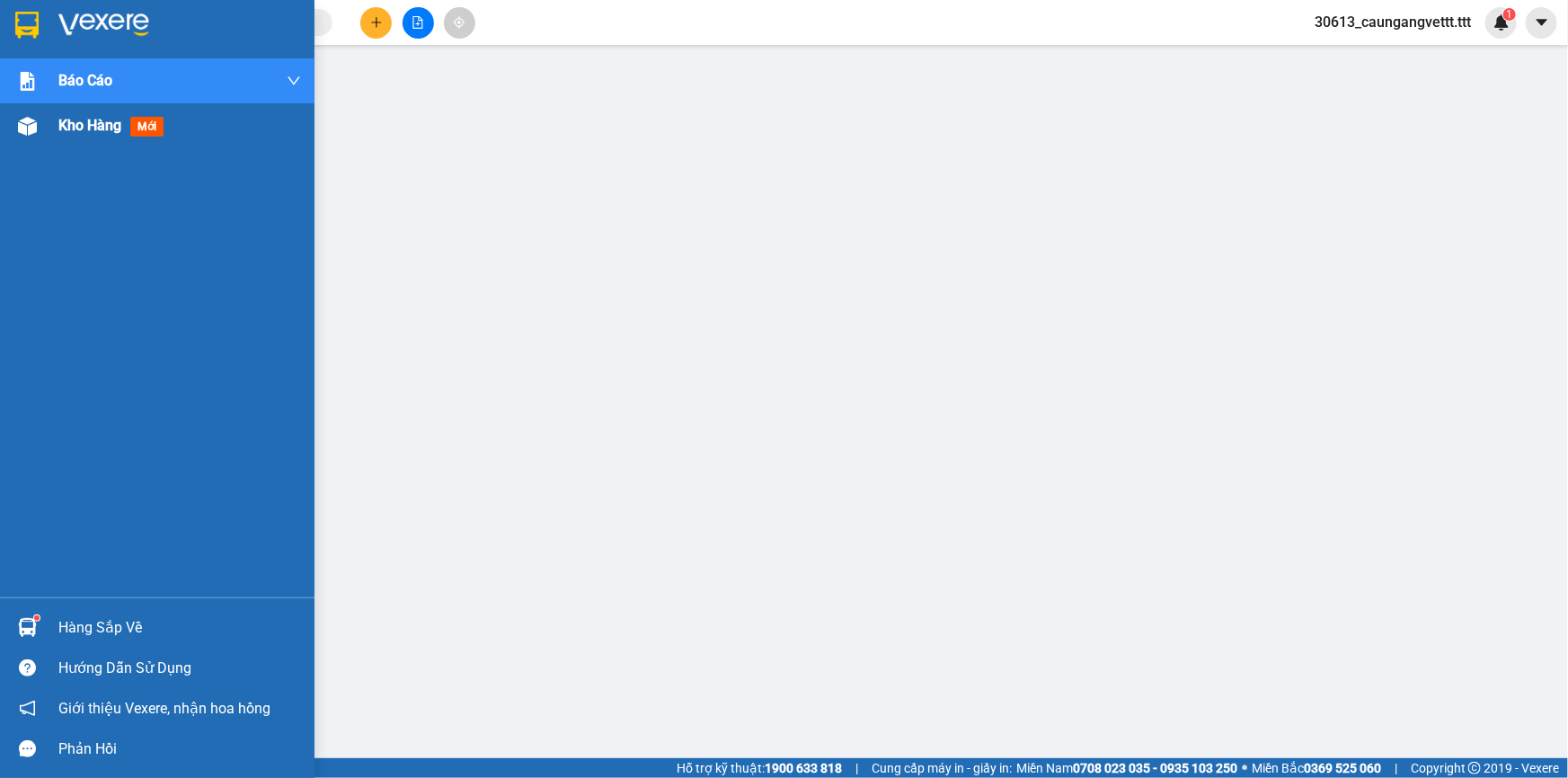
click at [88, 129] on span "Kho hàng" at bounding box center [89, 126] width 62 height 17
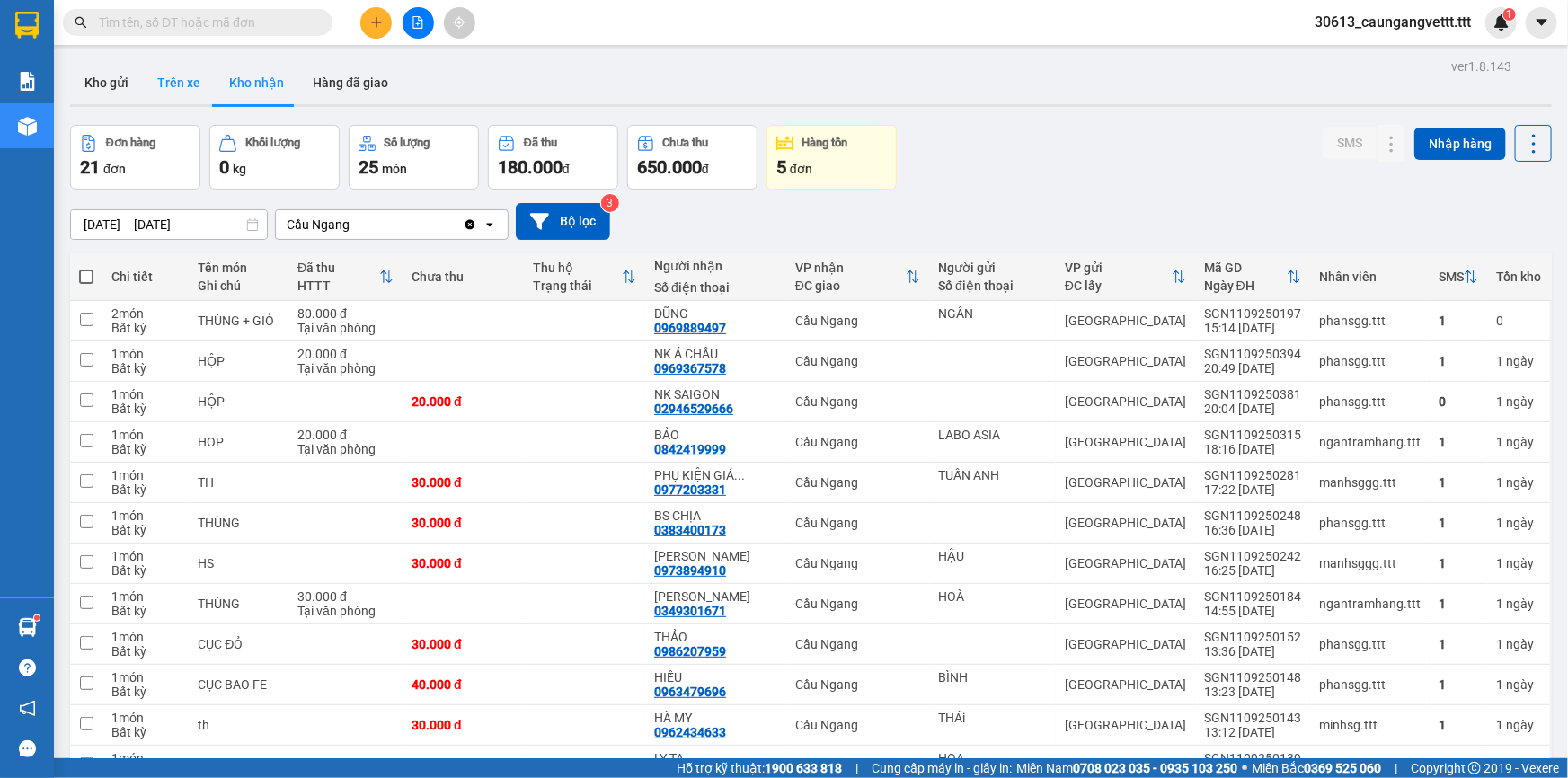
drag, startPoint x: 105, startPoint y: 79, endPoint x: 195, endPoint y: 79, distance: 90.0
click at [106, 79] on button "Kho gửi" at bounding box center [107, 83] width 73 height 43
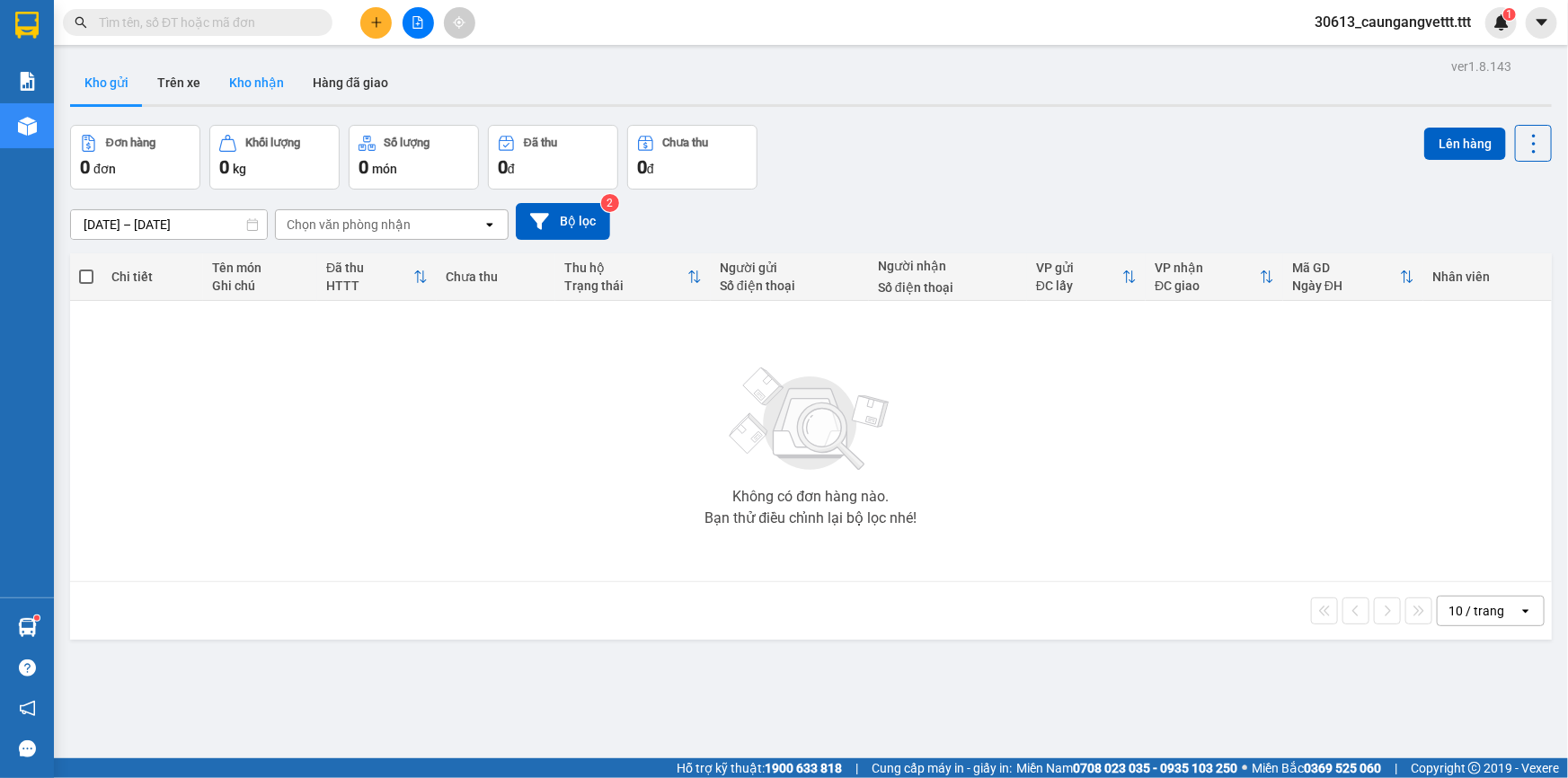
drag, startPoint x: 253, startPoint y: 85, endPoint x: 304, endPoint y: 74, distance: 52.2
click at [255, 85] on button "Kho nhận" at bounding box center [256, 83] width 84 height 43
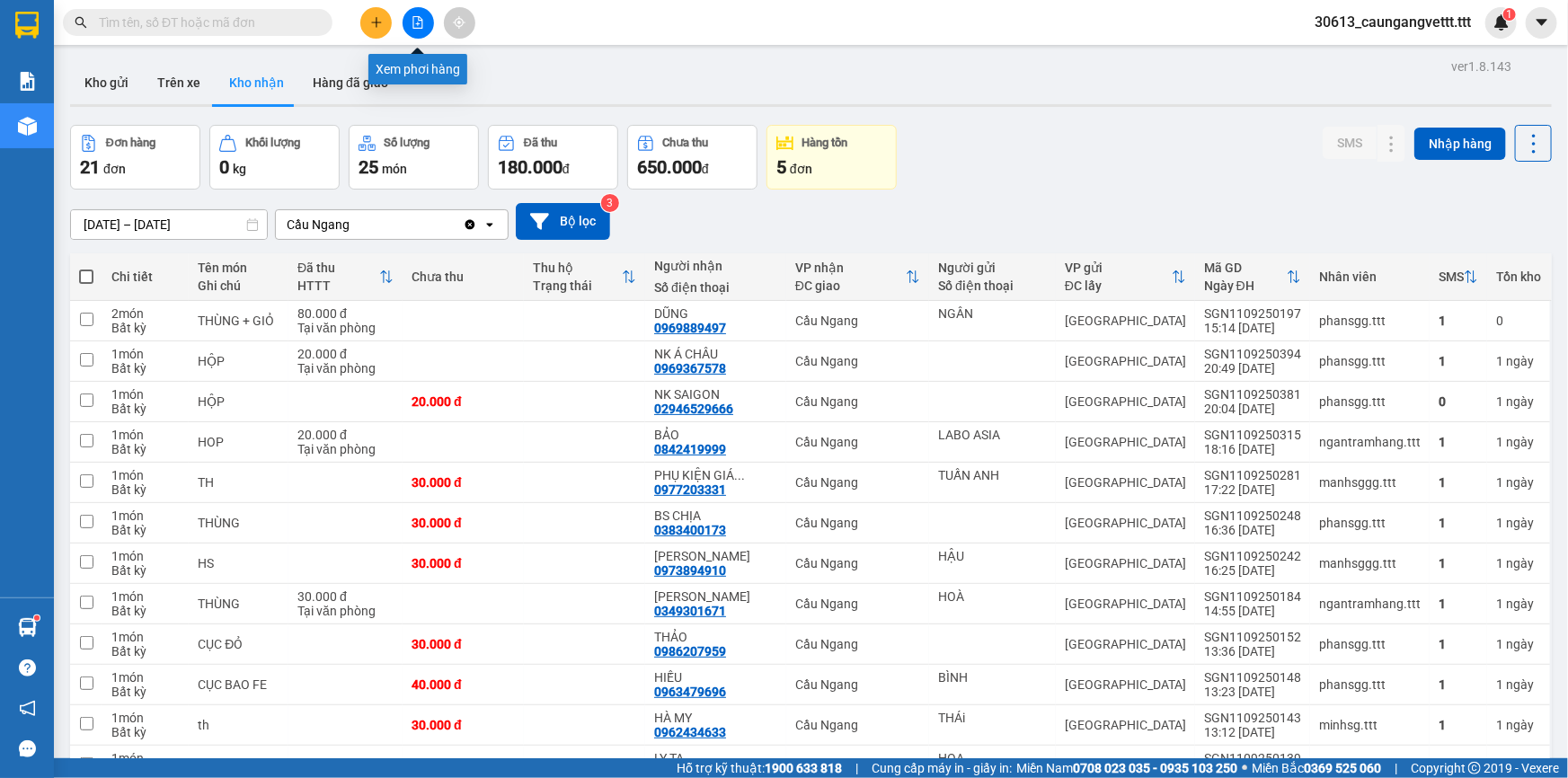
click at [416, 26] on icon "file-add" at bounding box center [417, 22] width 12 height 12
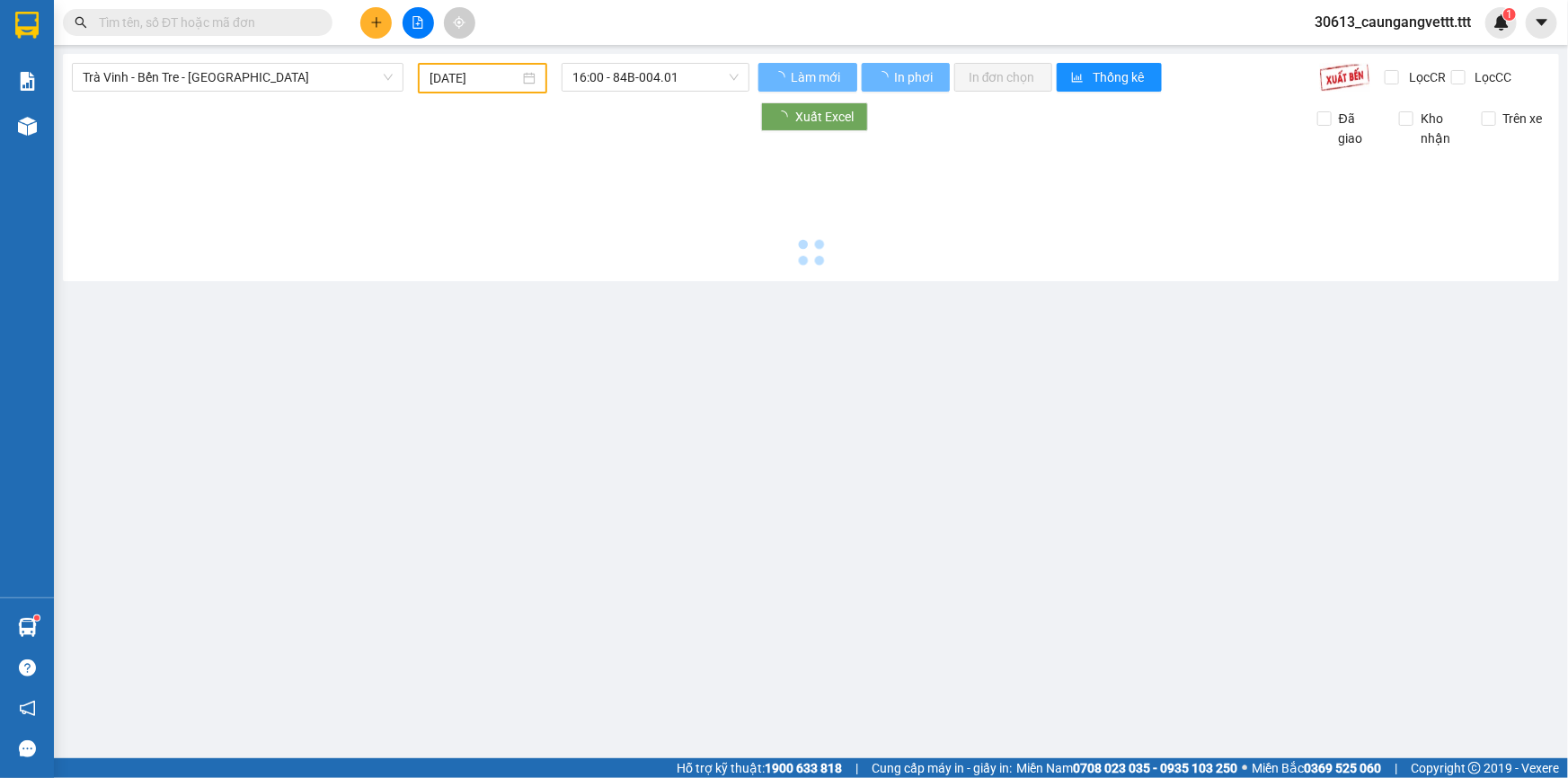
type input "[DATE]"
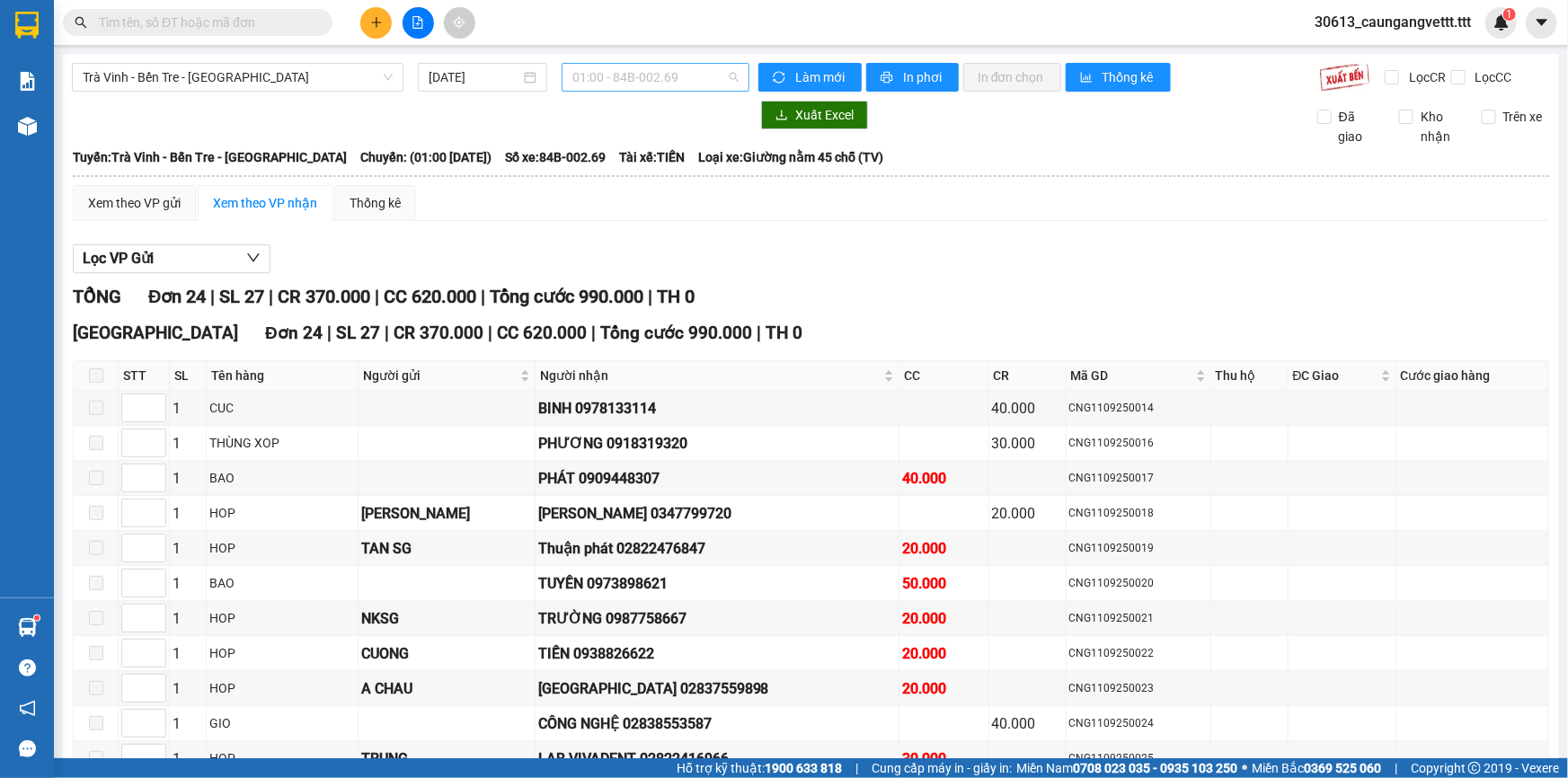
click at [601, 77] on span "01:00 - 84B-002.69" at bounding box center [655, 77] width 166 height 27
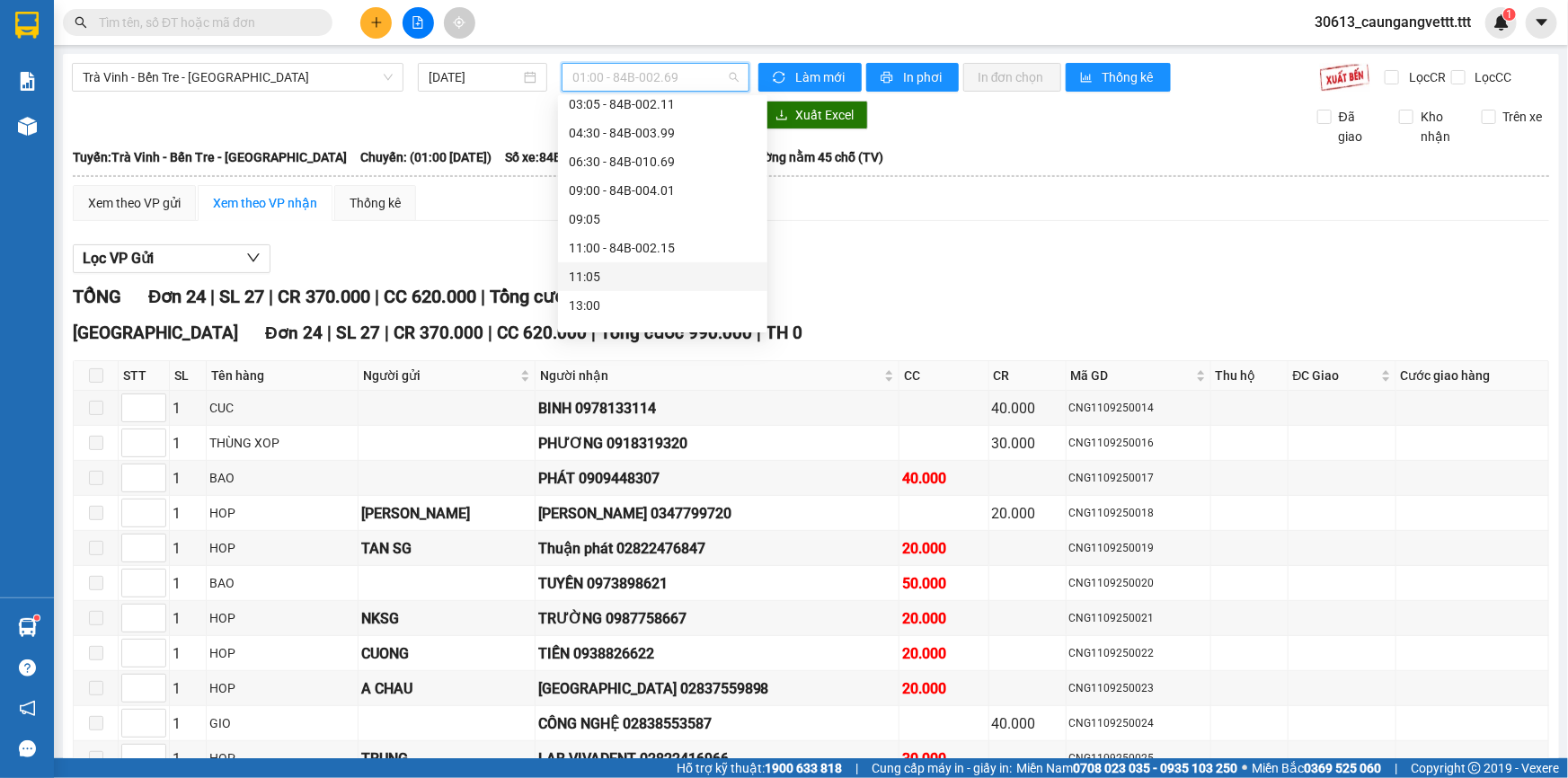
scroll to position [217, 0]
click at [620, 158] on div "09:00 - 84B-004.01" at bounding box center [662, 155] width 187 height 20
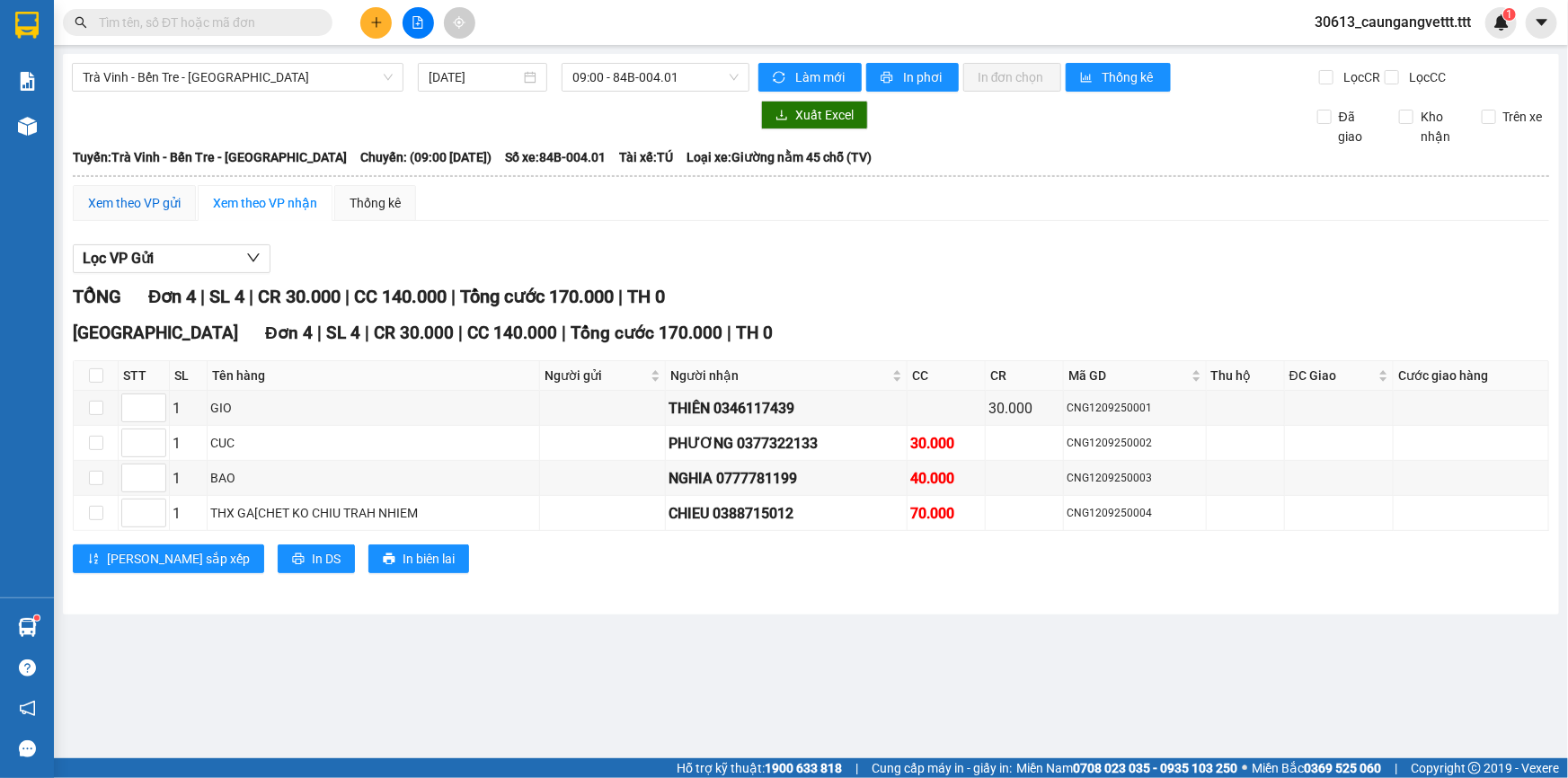
drag, startPoint x: 116, startPoint y: 204, endPoint x: 126, endPoint y: 202, distance: 10.2
click at [117, 204] on div "Xem theo VP gửi" at bounding box center [135, 203] width 92 height 20
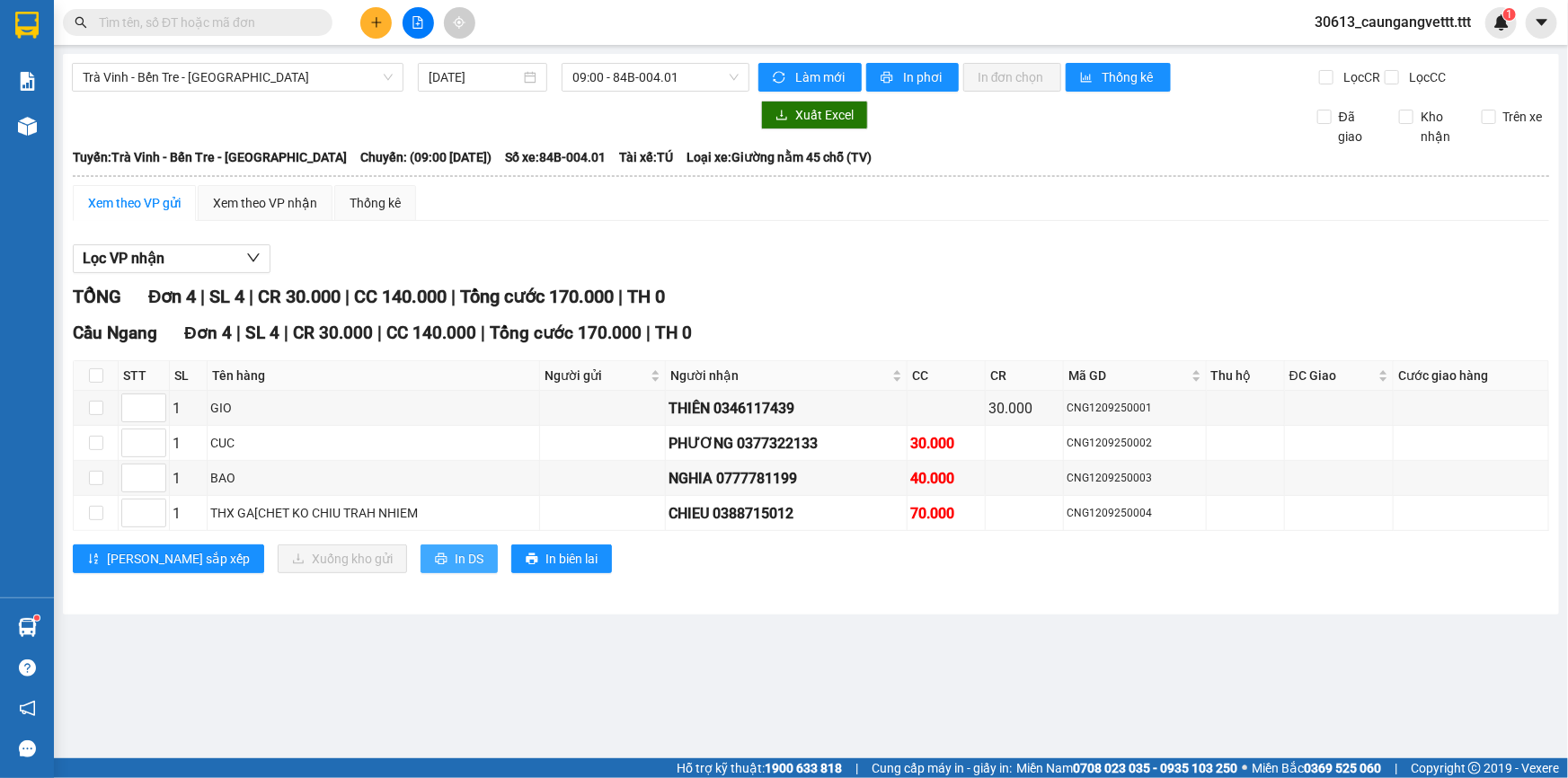
click at [454, 550] on span "In DS" at bounding box center [469, 558] width 29 height 20
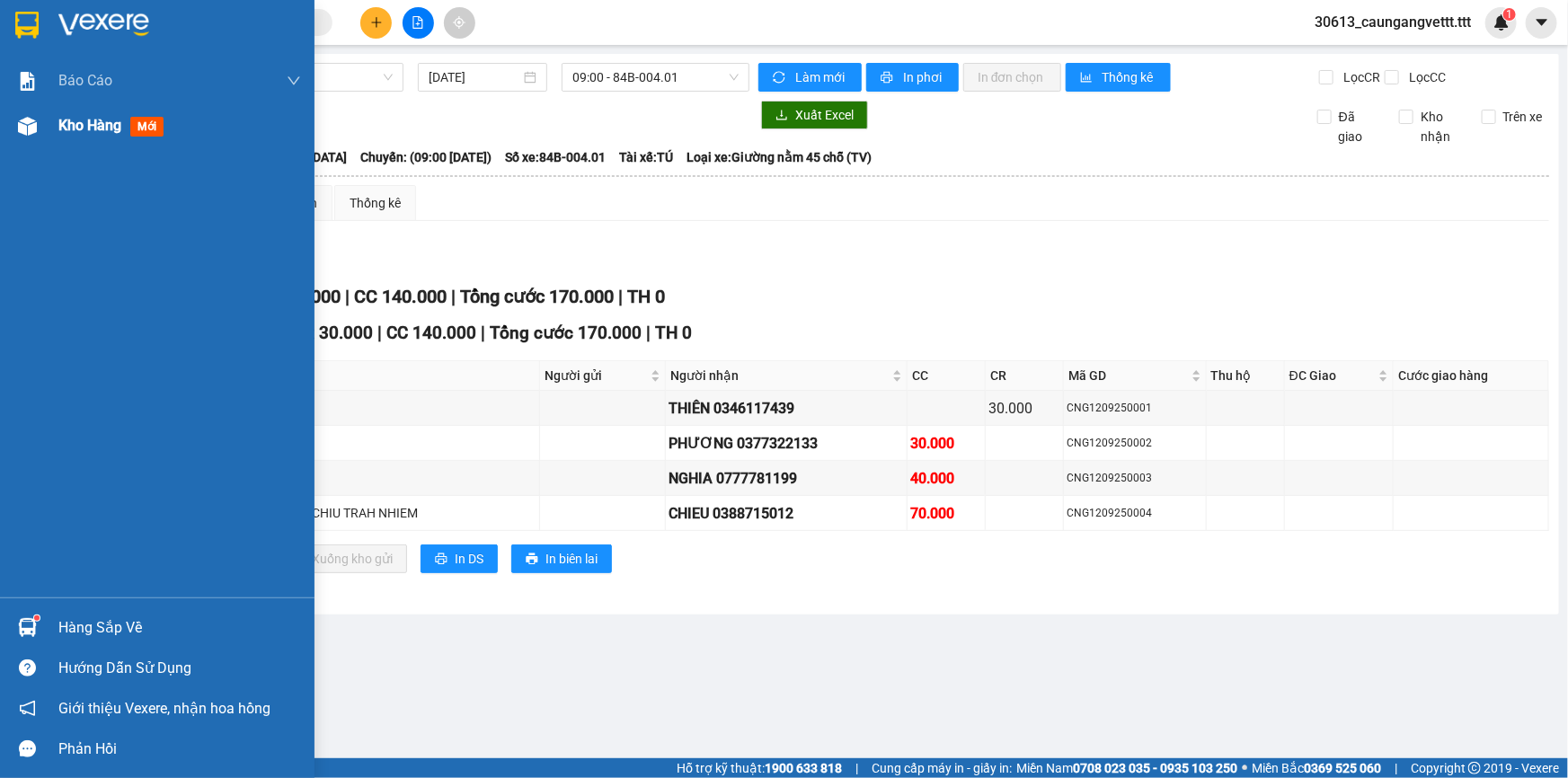
click at [85, 130] on span "Kho hàng" at bounding box center [89, 126] width 62 height 17
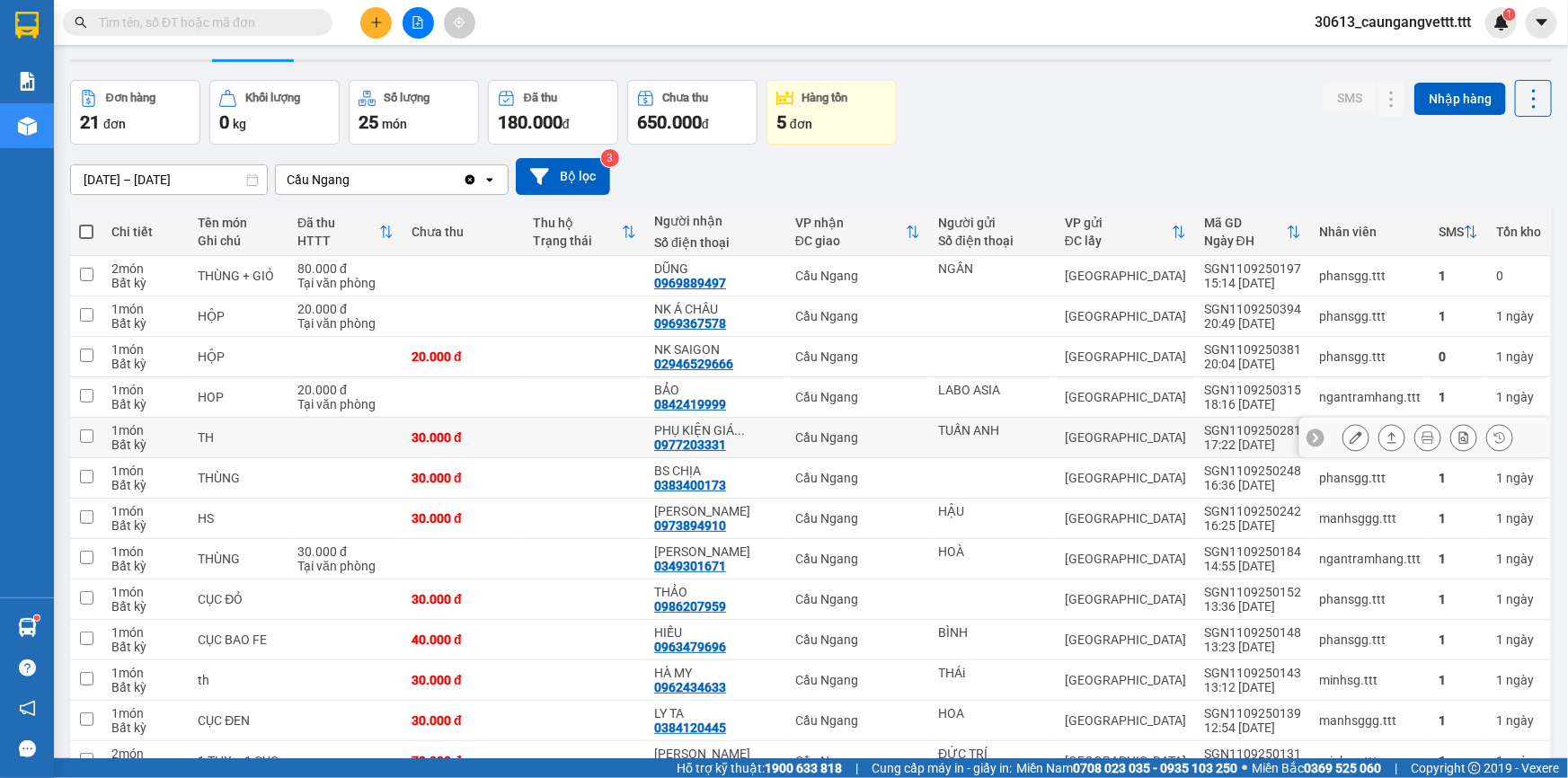
scroll to position [108, 0]
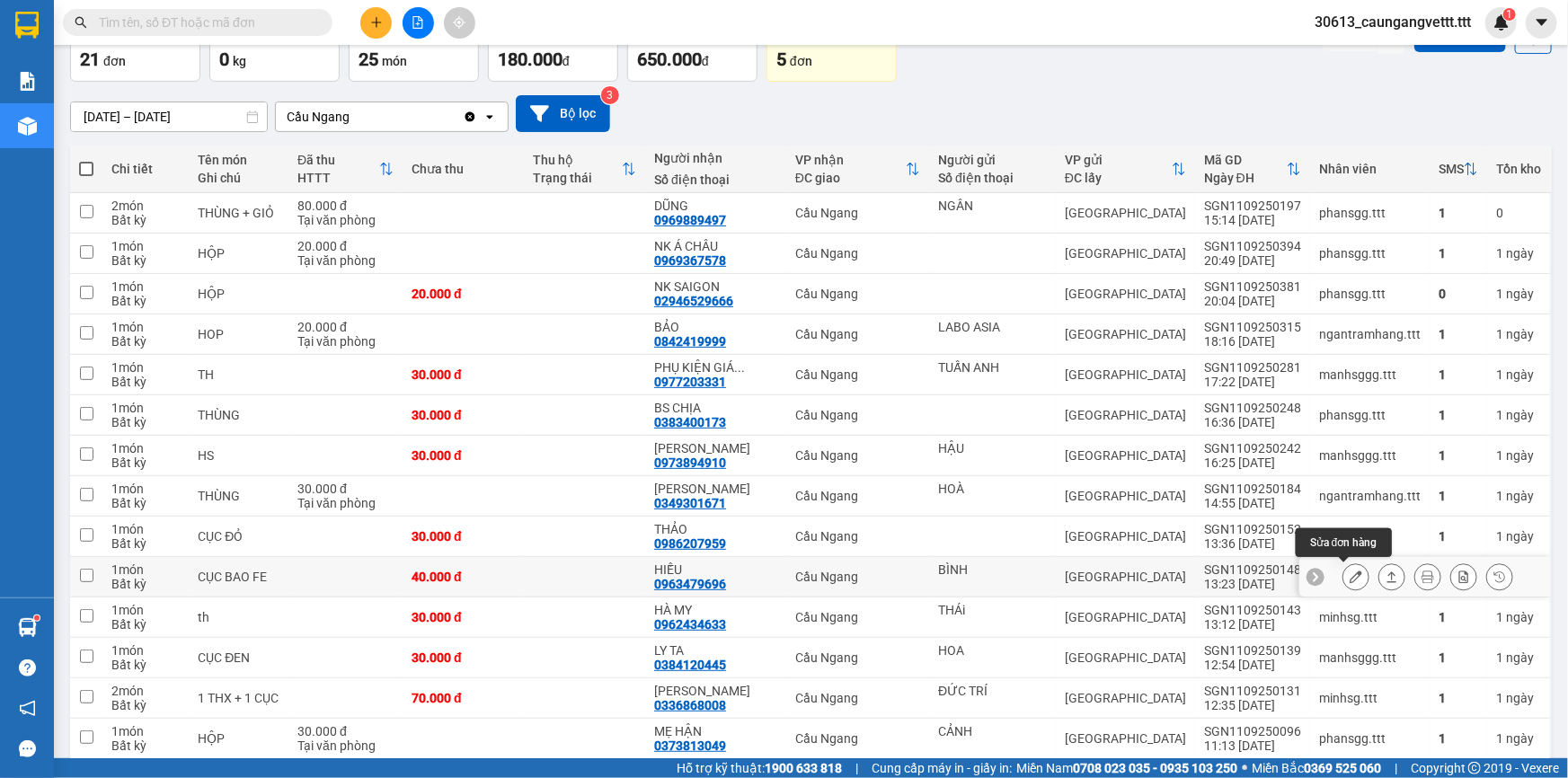
click at [1349, 574] on icon at bounding box center [1355, 576] width 12 height 12
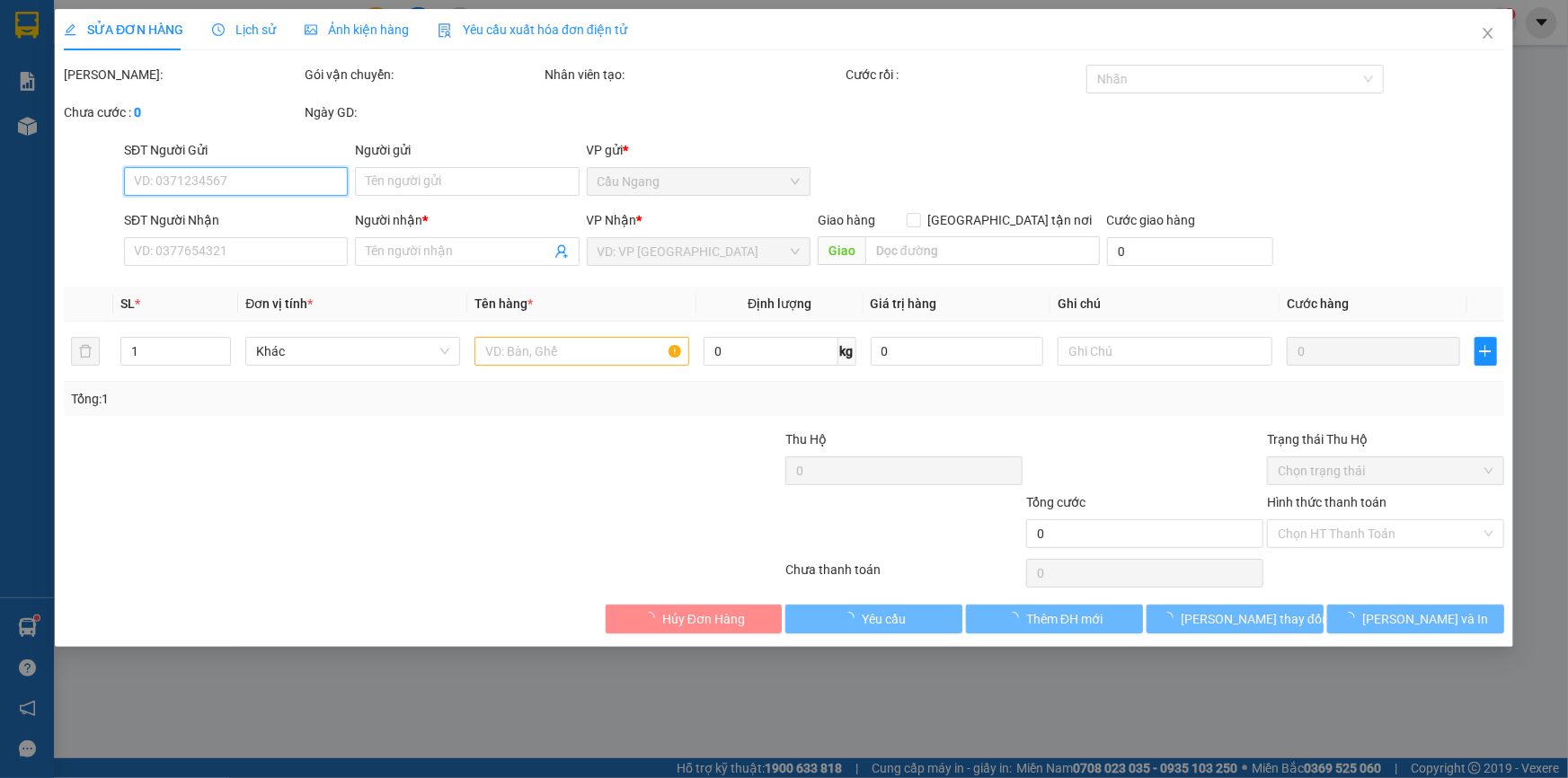
type input "BÌNH"
type input "0963479696"
type input "HIẾU"
type input "40.000"
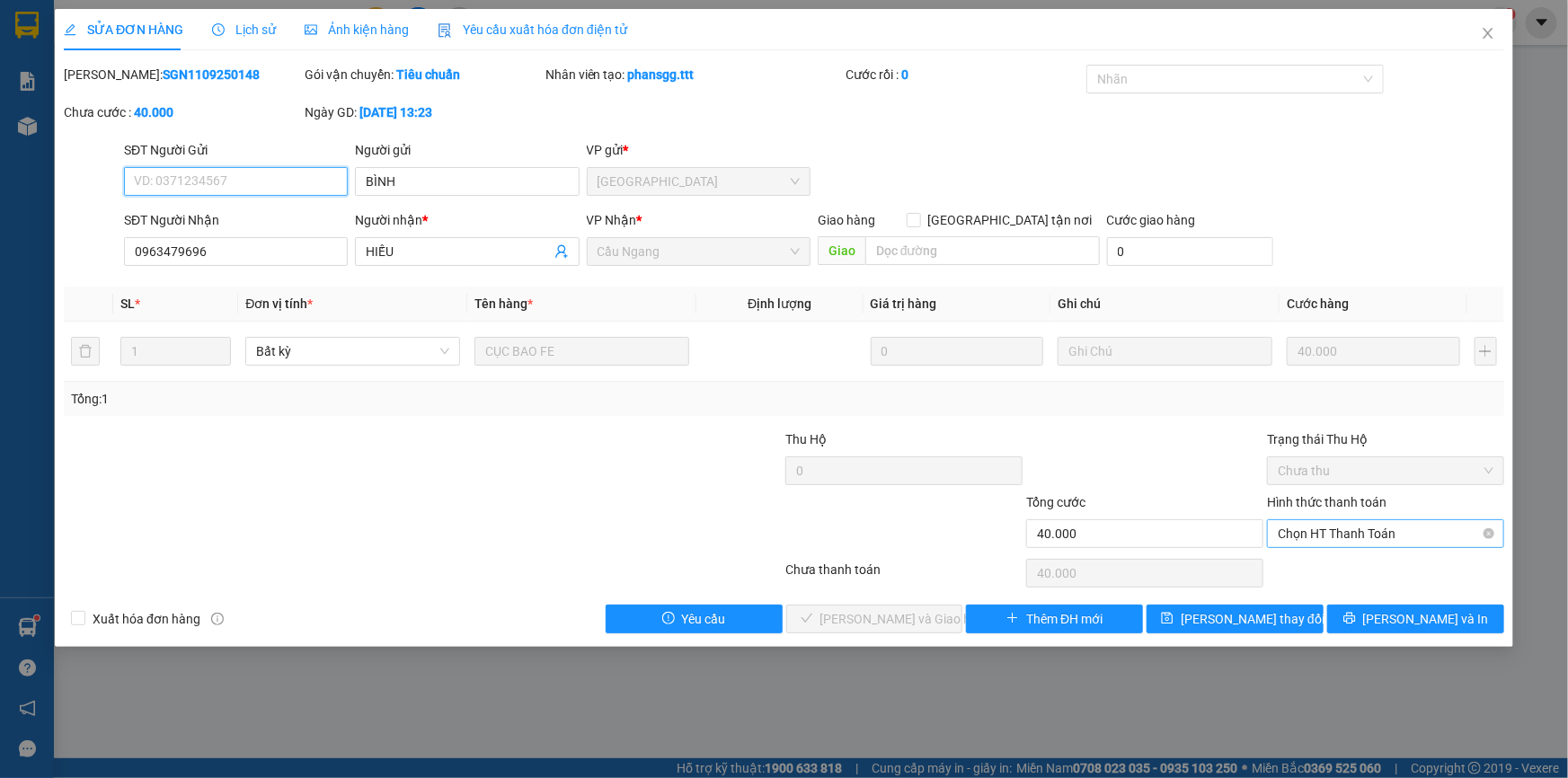
click at [1322, 539] on span "Chọn HT Thanh Toán" at bounding box center [1385, 533] width 215 height 27
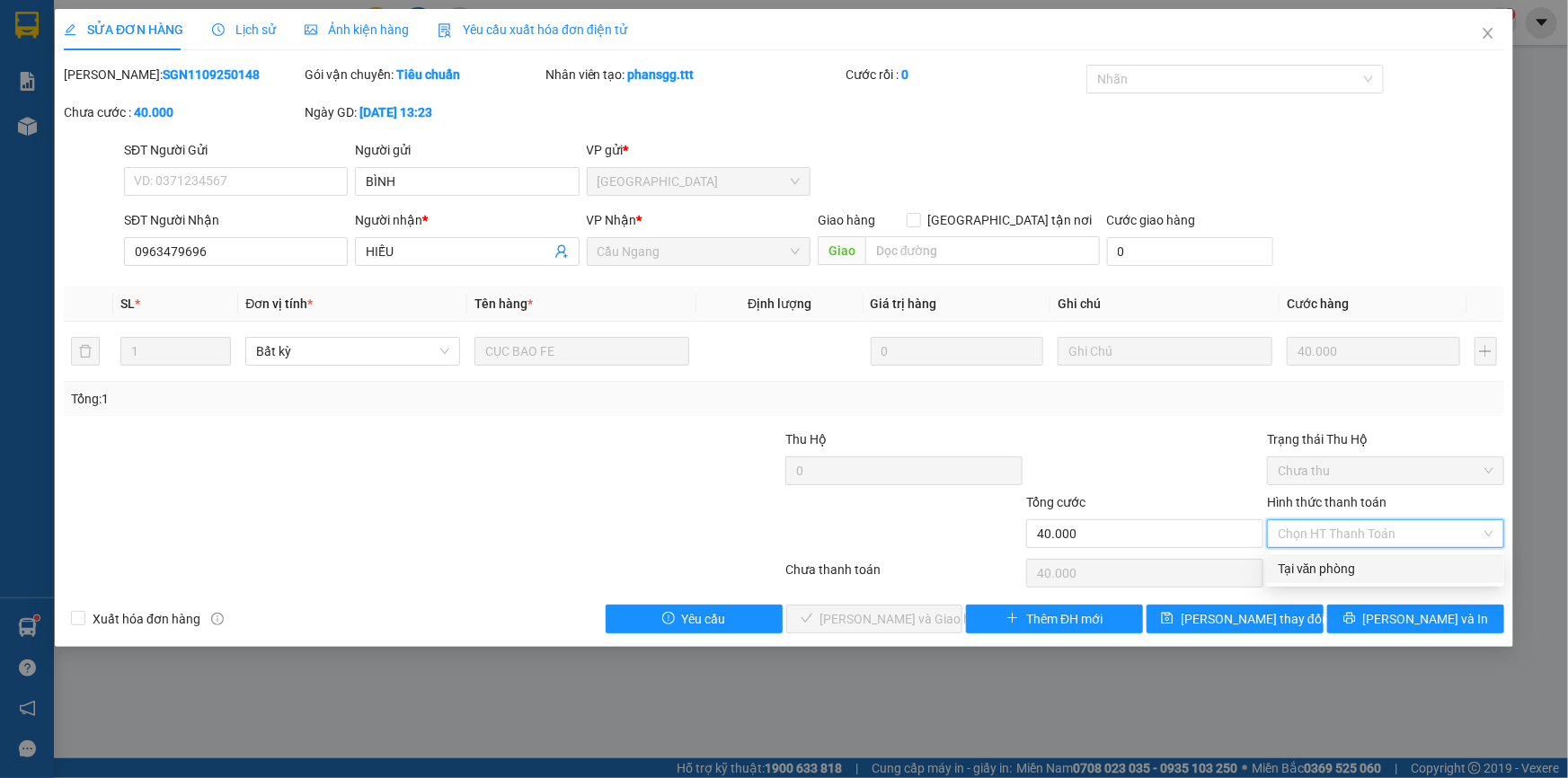
click at [1301, 567] on div "Tại văn phòng" at bounding box center [1385, 569] width 215 height 20
type input "0"
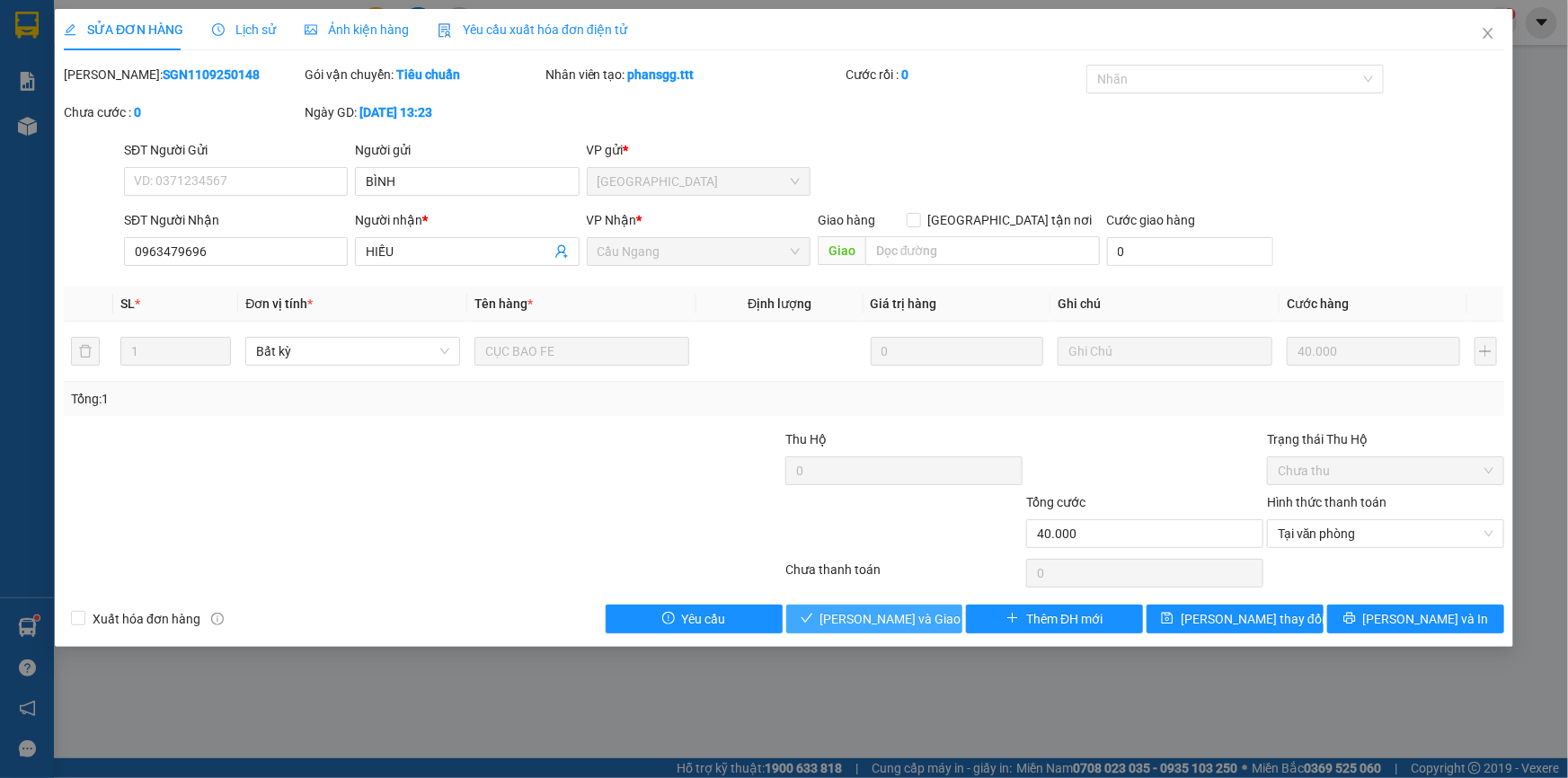
click at [905, 620] on span "[PERSON_NAME] và Giao hàng" at bounding box center [907, 619] width 173 height 20
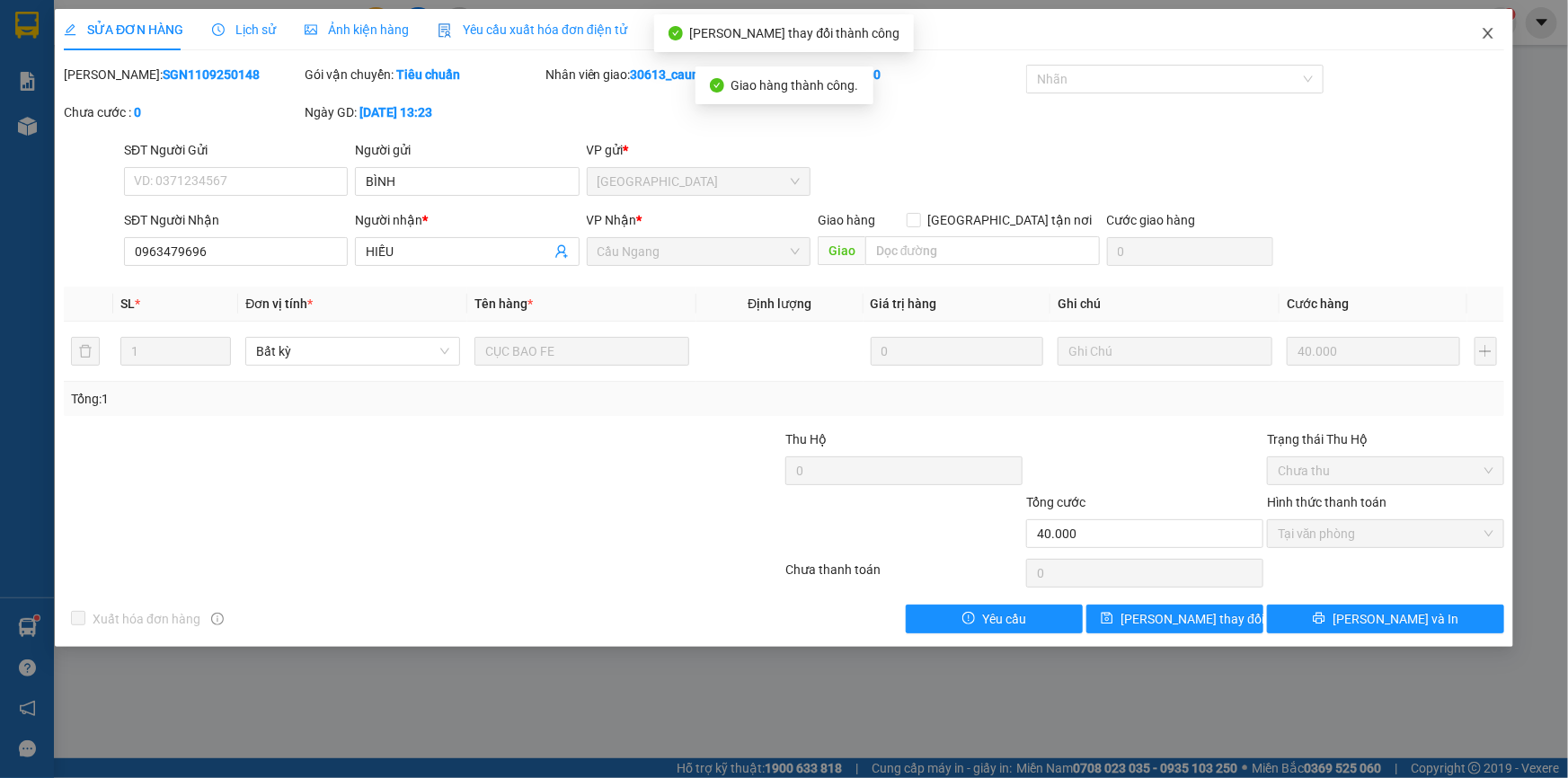
click at [1485, 32] on icon "close" at bounding box center [1487, 33] width 10 height 11
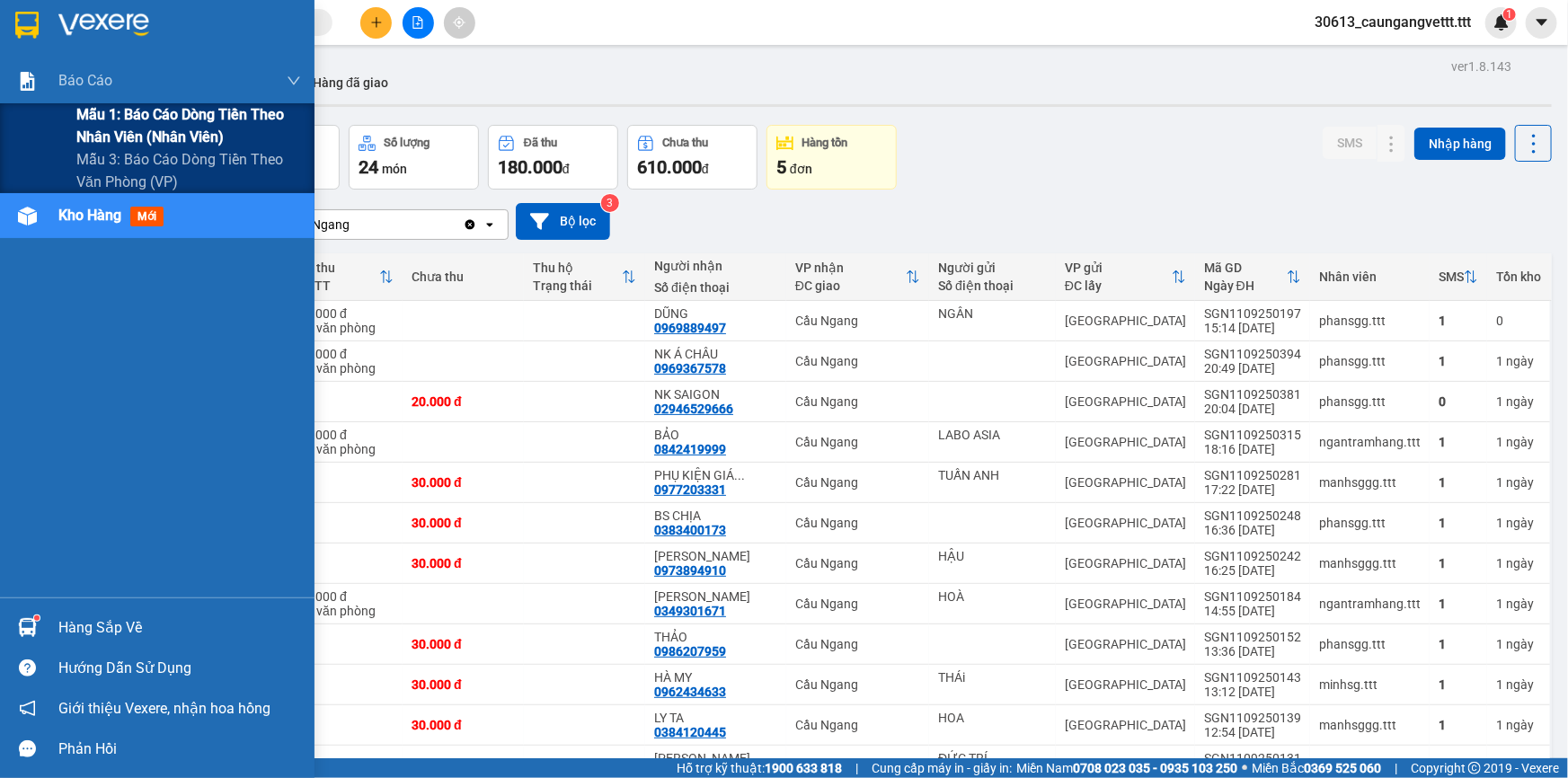
click at [177, 124] on span "Mẫu 1: Báo cáo dòng tiền theo nhân viên (nhân viên)" at bounding box center [188, 126] width 225 height 45
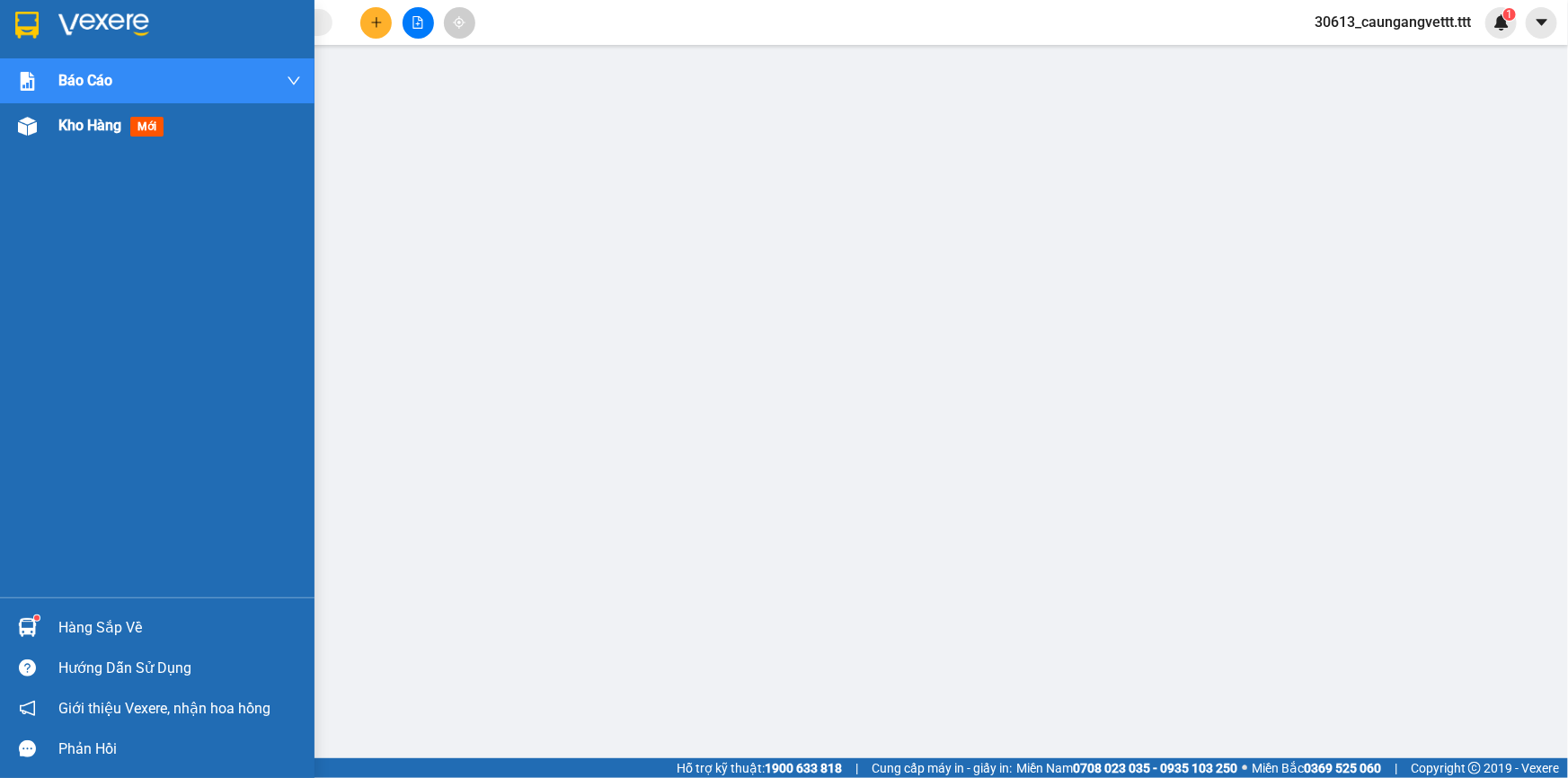
click at [99, 128] on span "Kho hàng" at bounding box center [89, 126] width 62 height 17
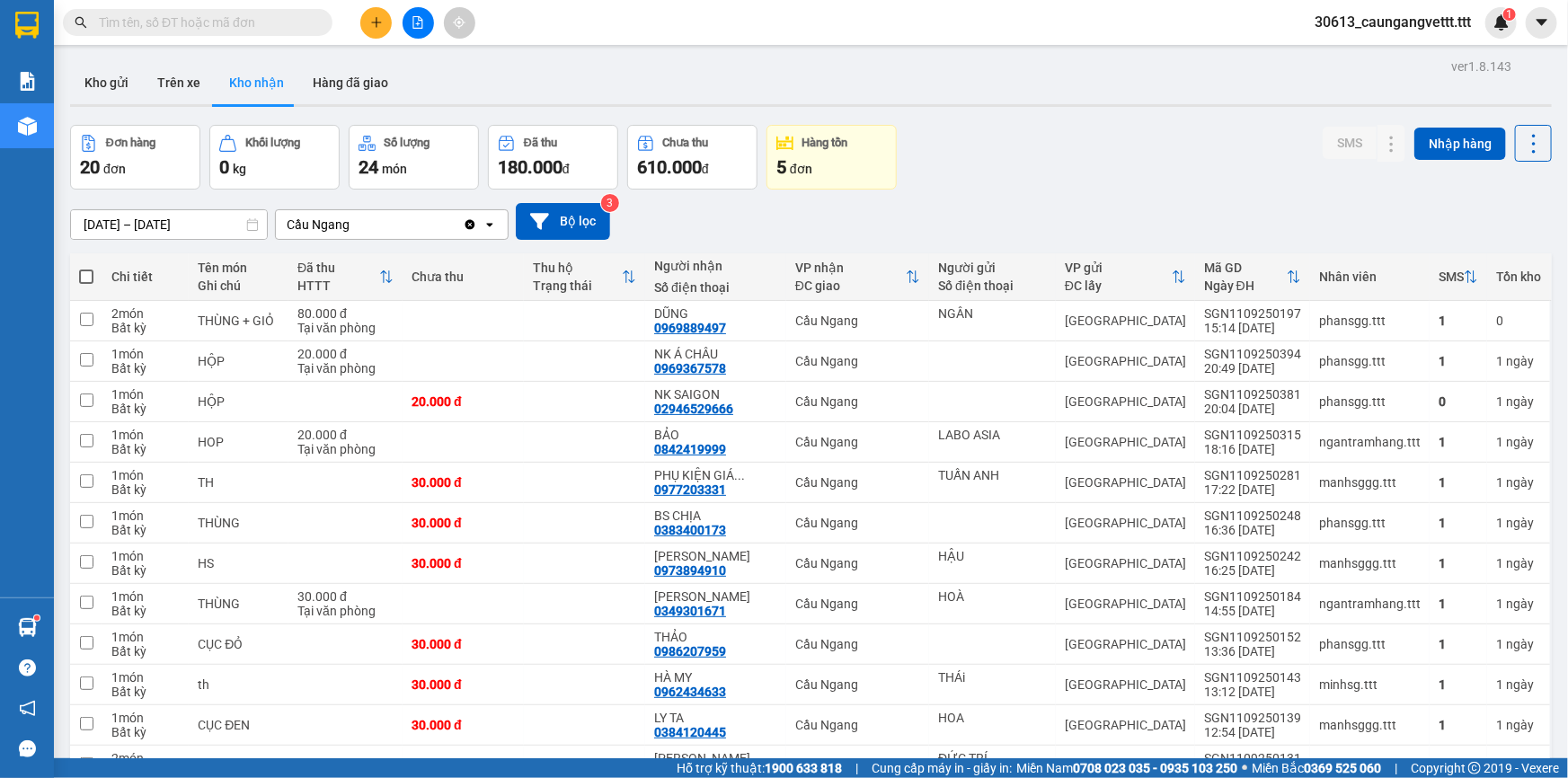
click at [306, 18] on input "text" at bounding box center [205, 22] width 212 height 20
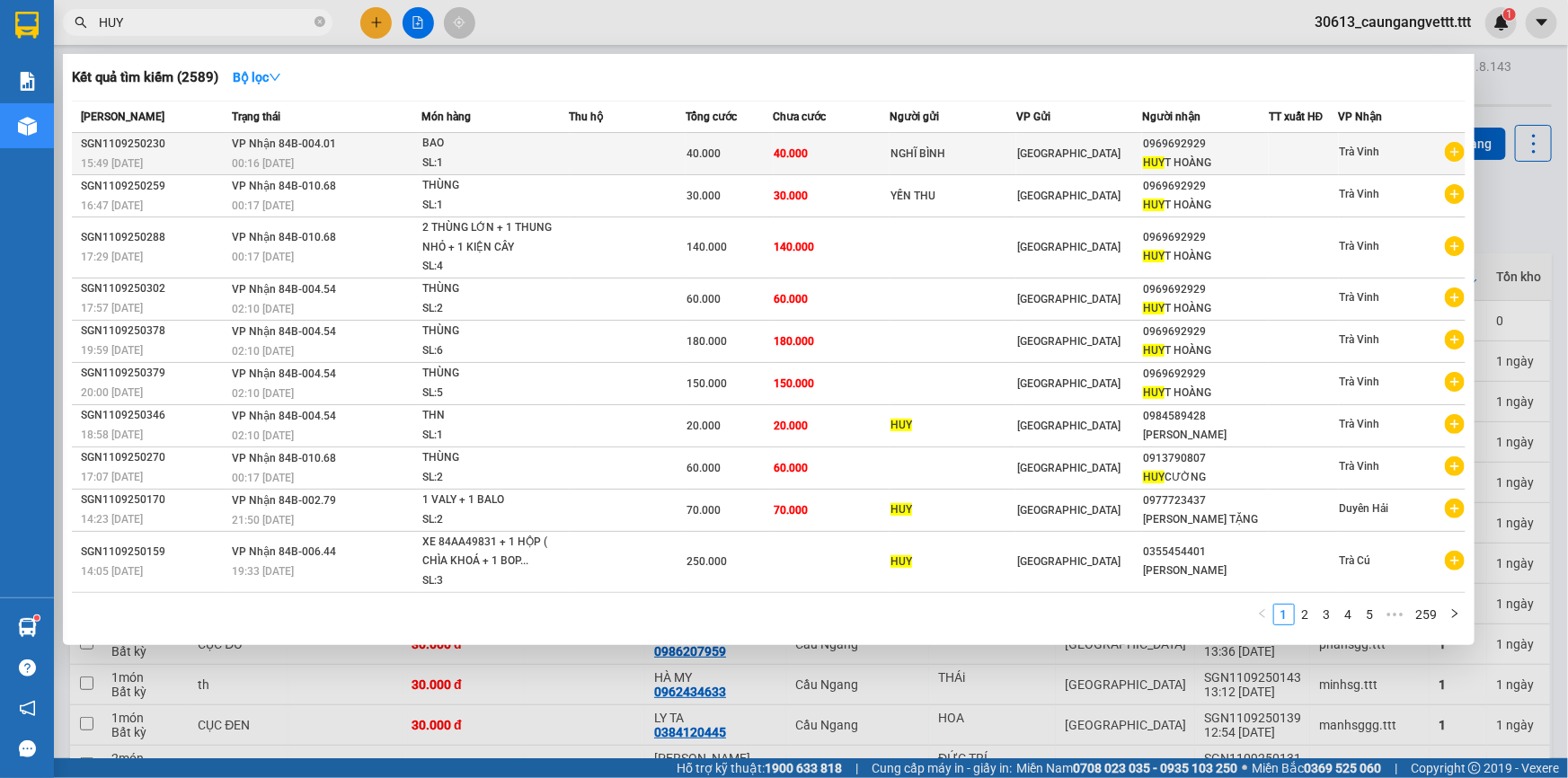
type input "HUY"
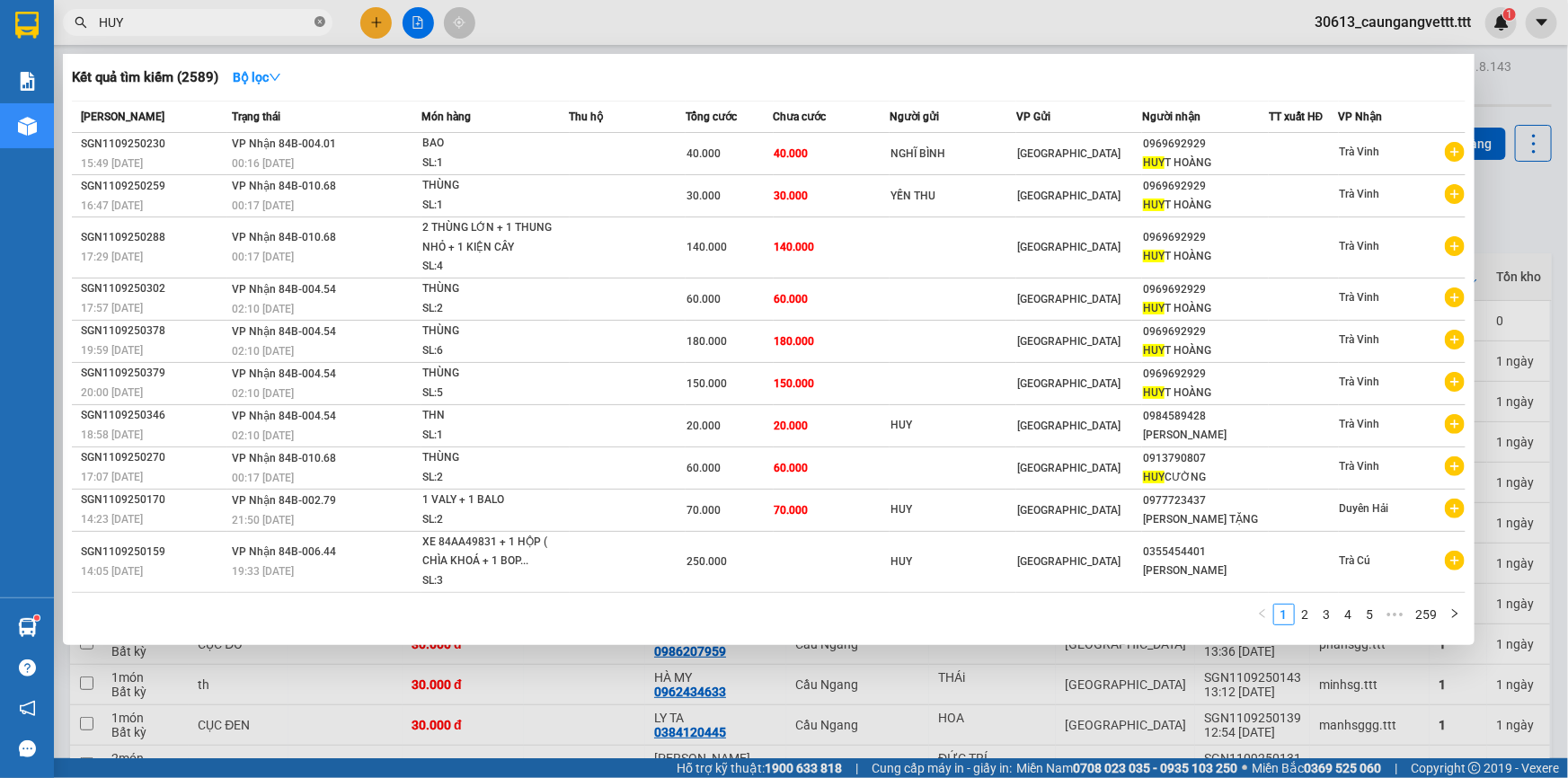
click at [323, 22] on icon "close-circle" at bounding box center [319, 21] width 11 height 11
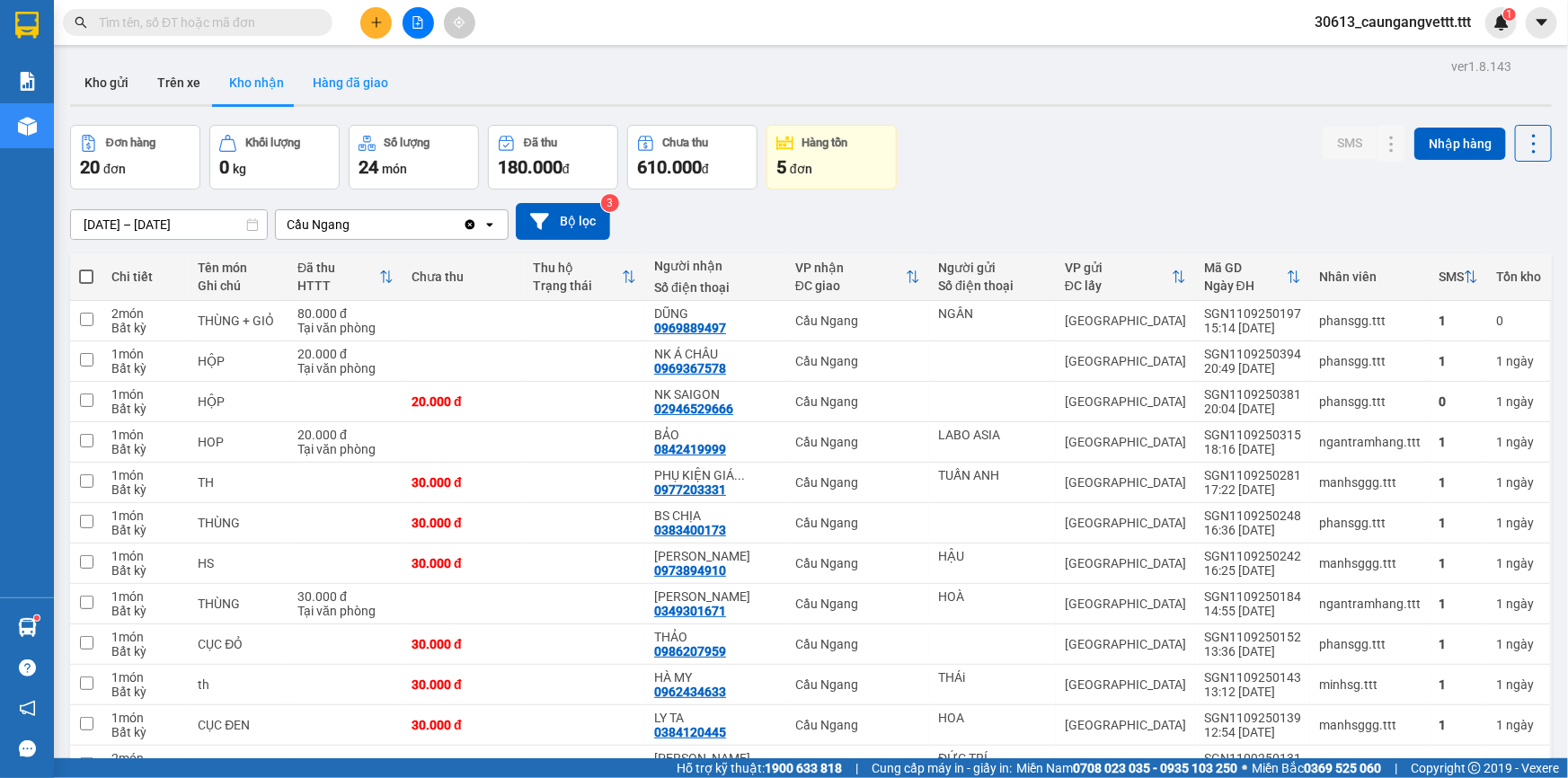
click at [329, 83] on button "Hàng đã giao" at bounding box center [350, 83] width 104 height 43
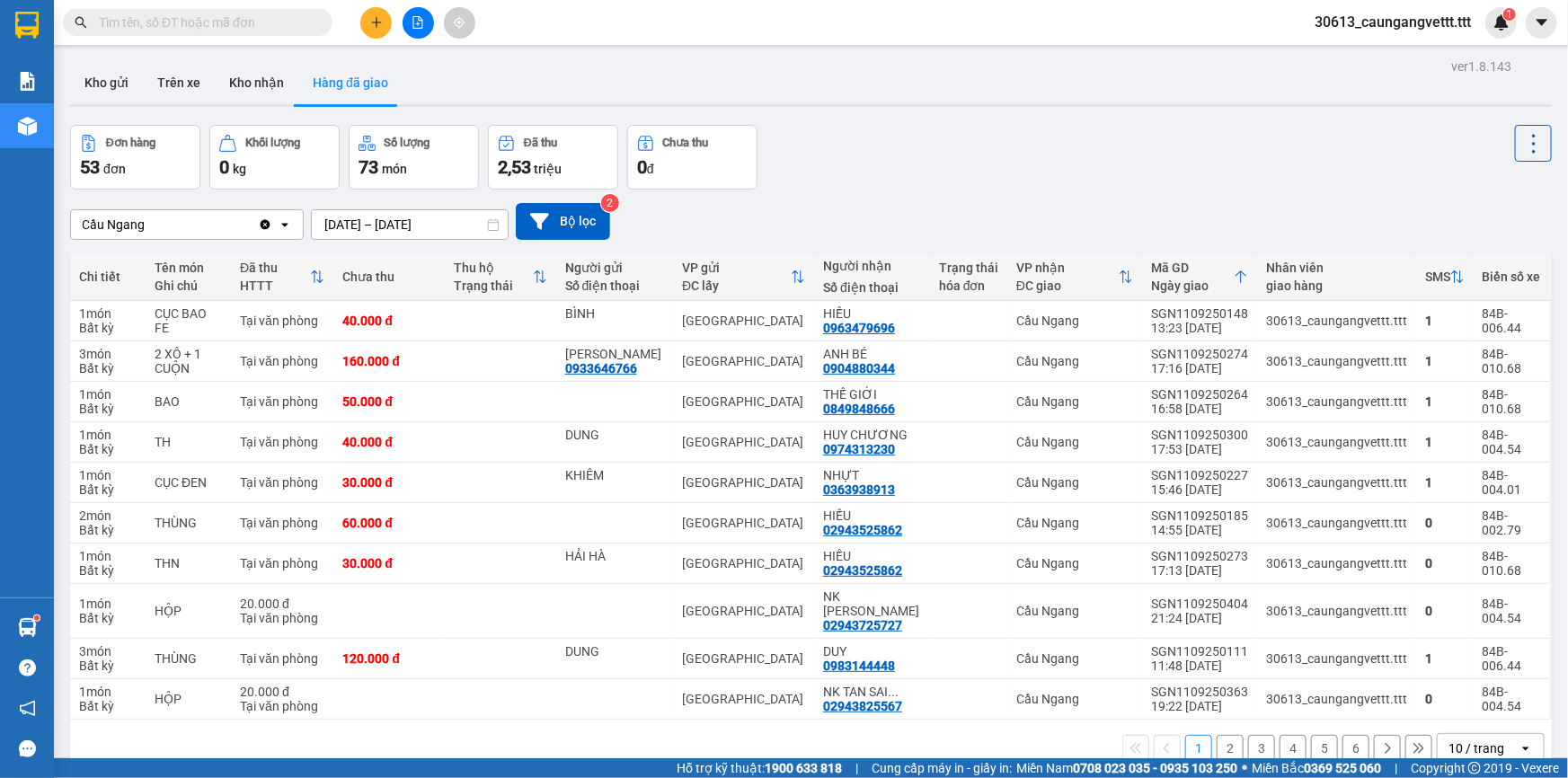
click at [1448, 740] on div "10 / trang" at bounding box center [1476, 748] width 56 height 18
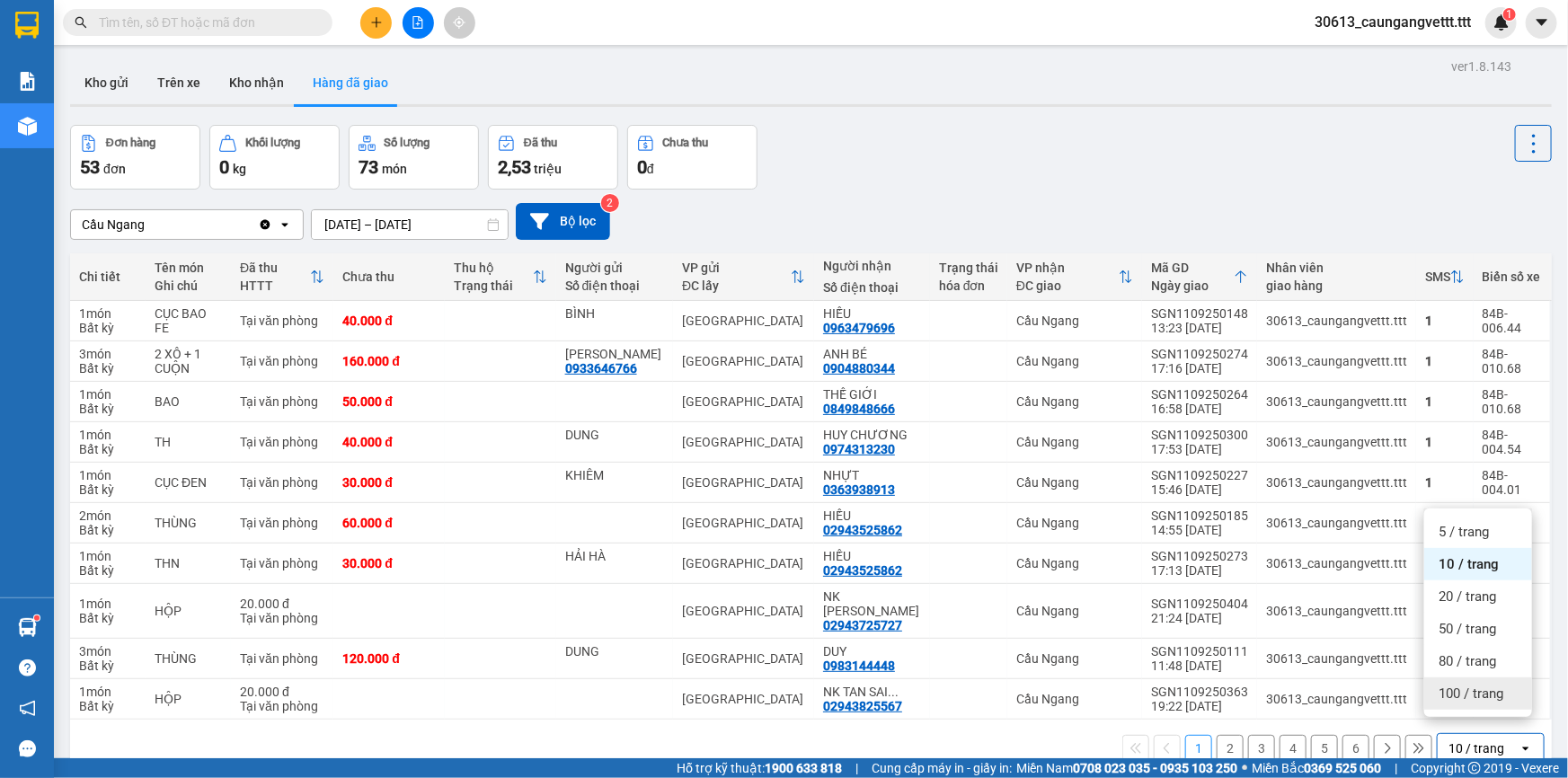
click at [1431, 693] on div "100 / trang" at bounding box center [1478, 693] width 108 height 33
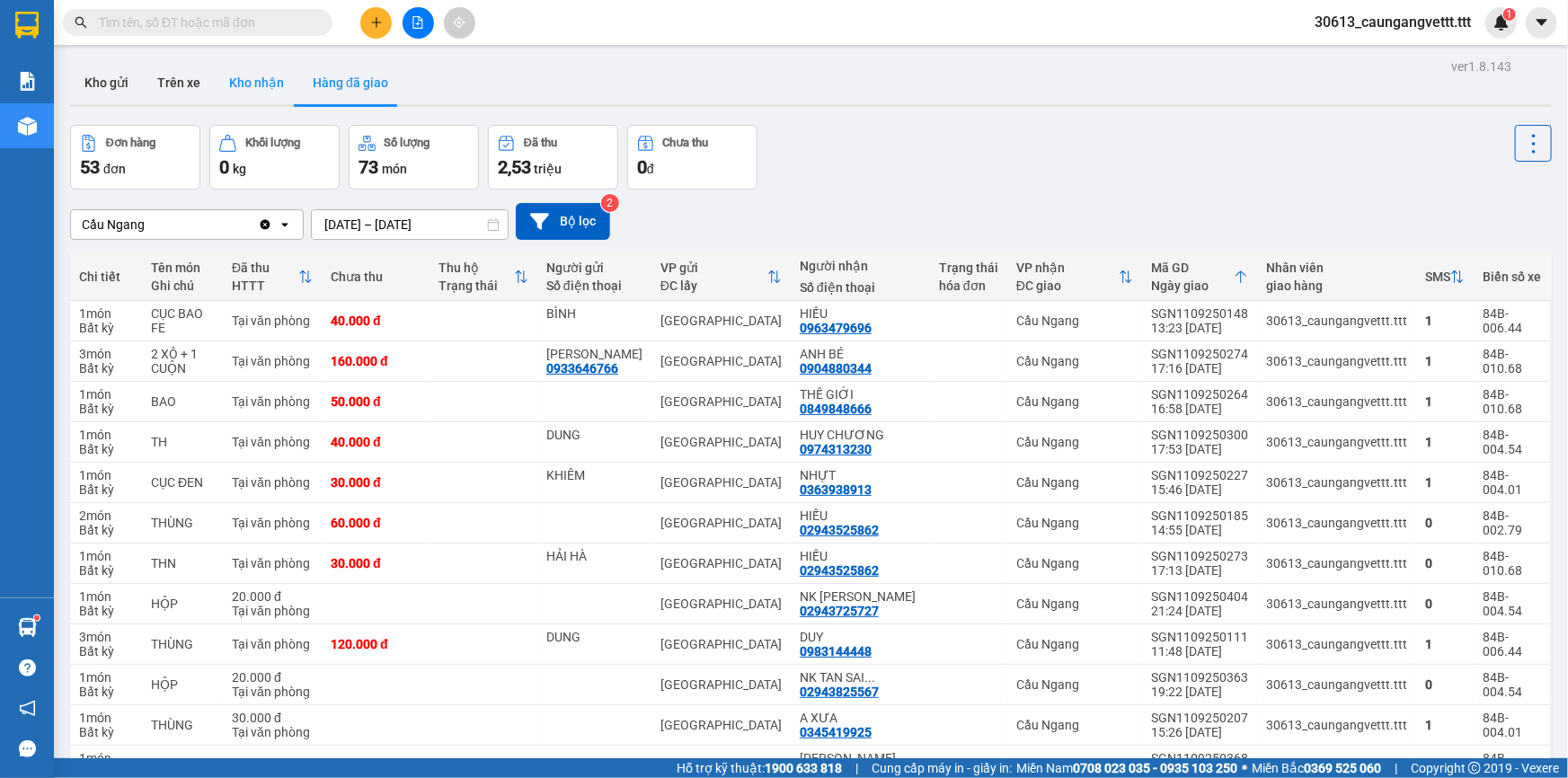
click at [266, 77] on button "Kho nhận" at bounding box center [256, 83] width 84 height 43
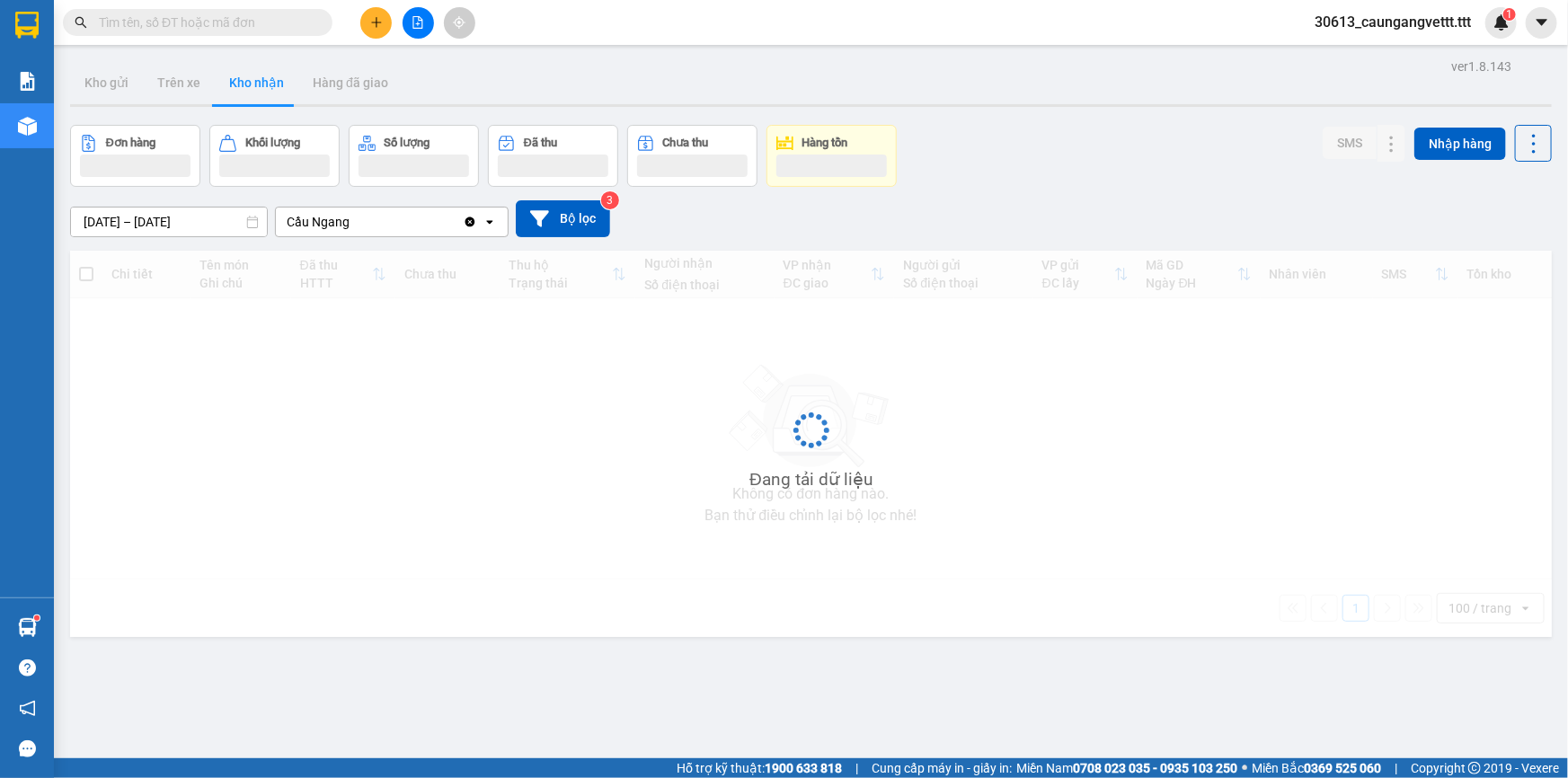
click at [261, 16] on input "text" at bounding box center [205, 22] width 212 height 20
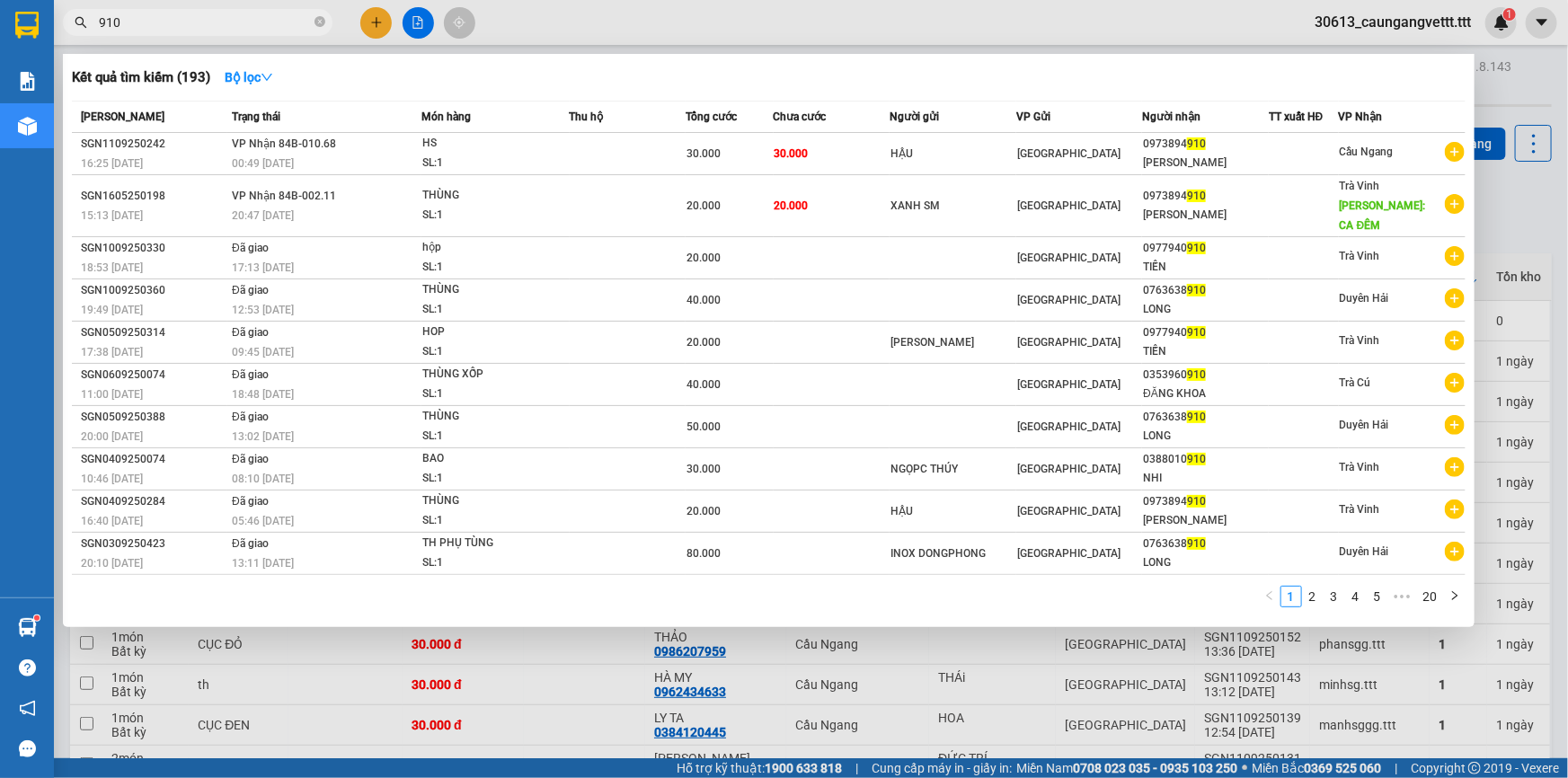
type input "910"
click at [823, 35] on div at bounding box center [784, 389] width 1568 height 778
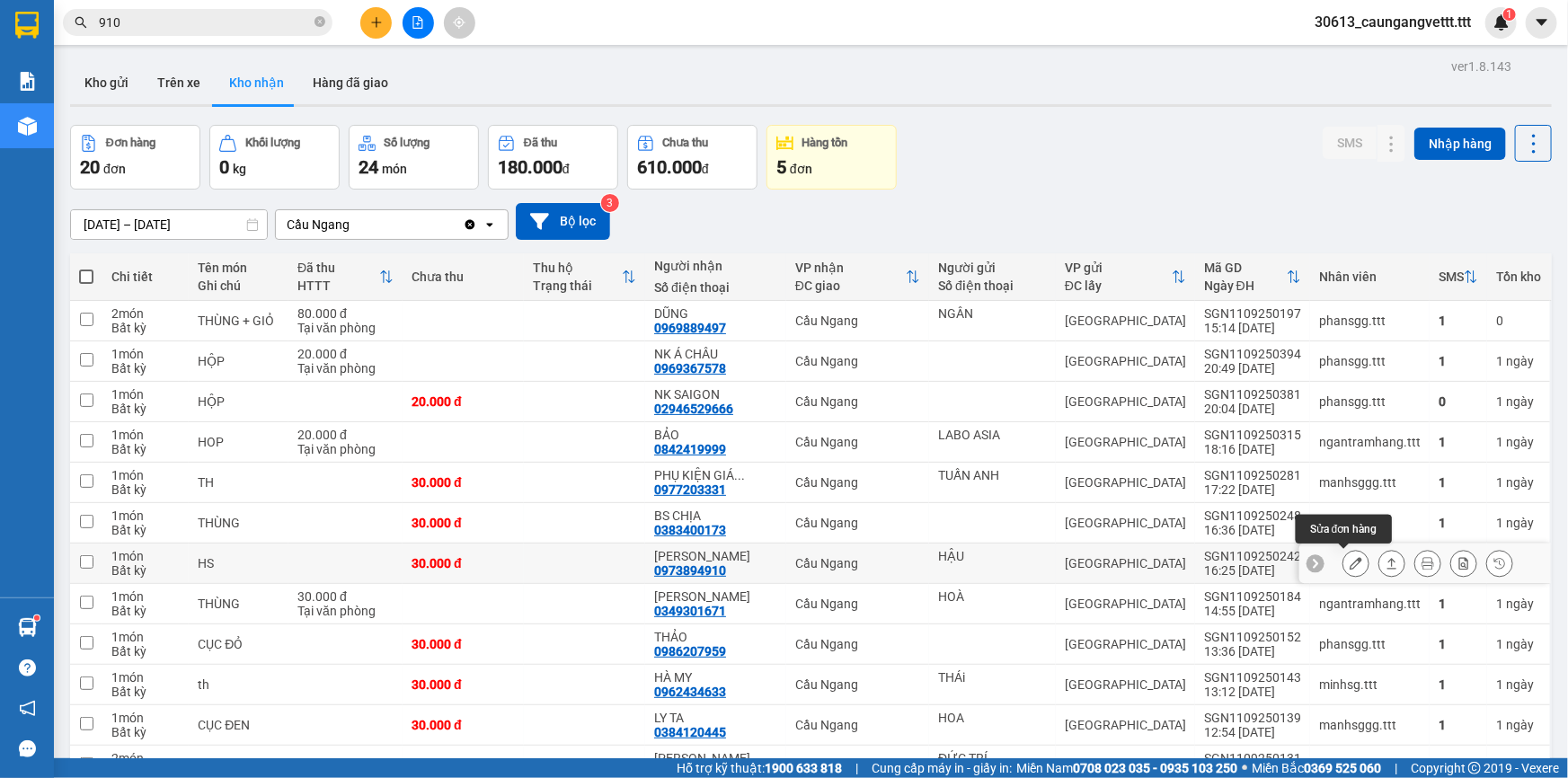
click at [1349, 560] on icon at bounding box center [1355, 563] width 12 height 12
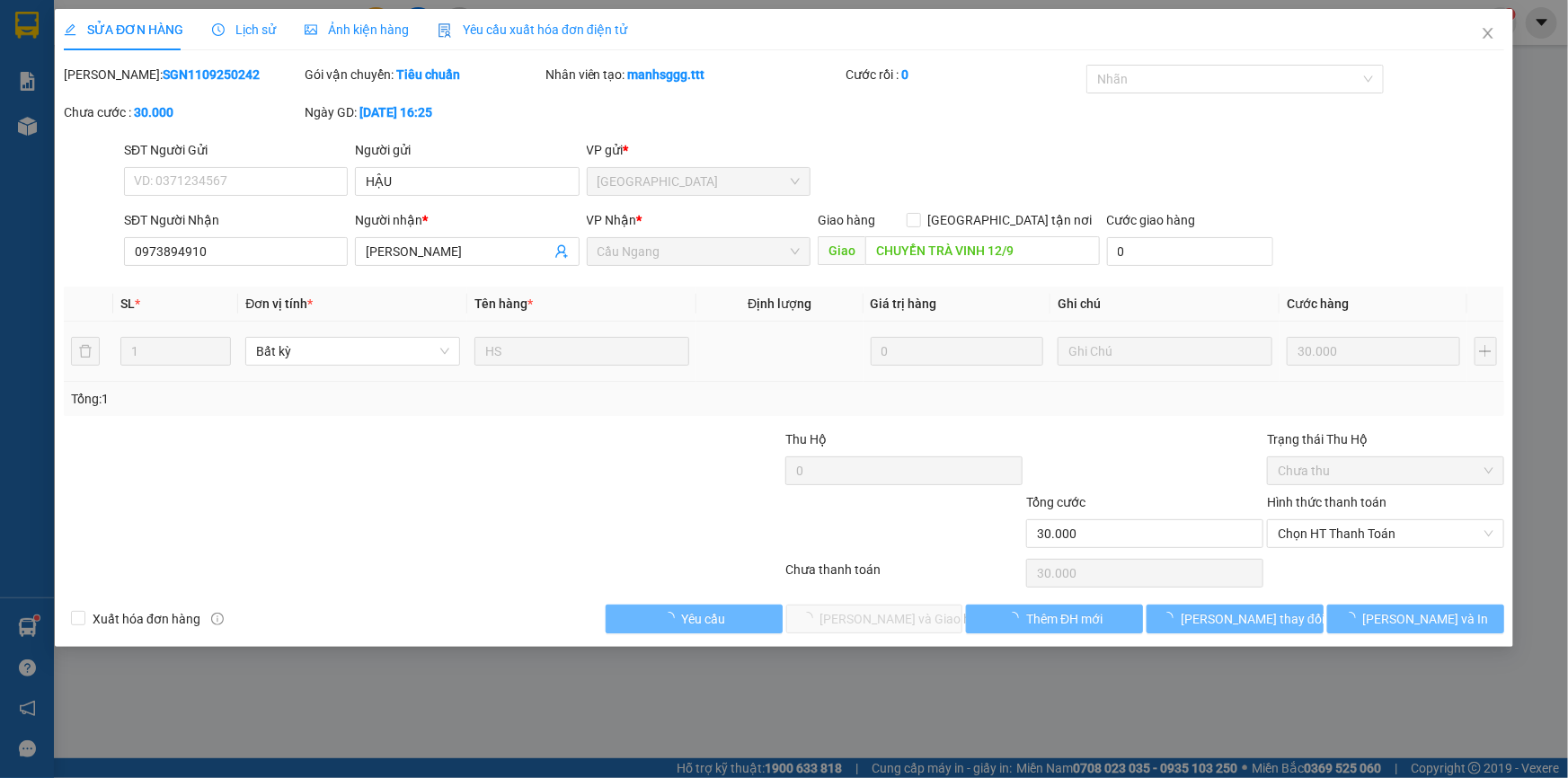
type input "HẬU"
type input "0973894910"
type input "[PERSON_NAME]"
type input "CHUYỂN TRÀ VINH 12/9"
type input "30.000"
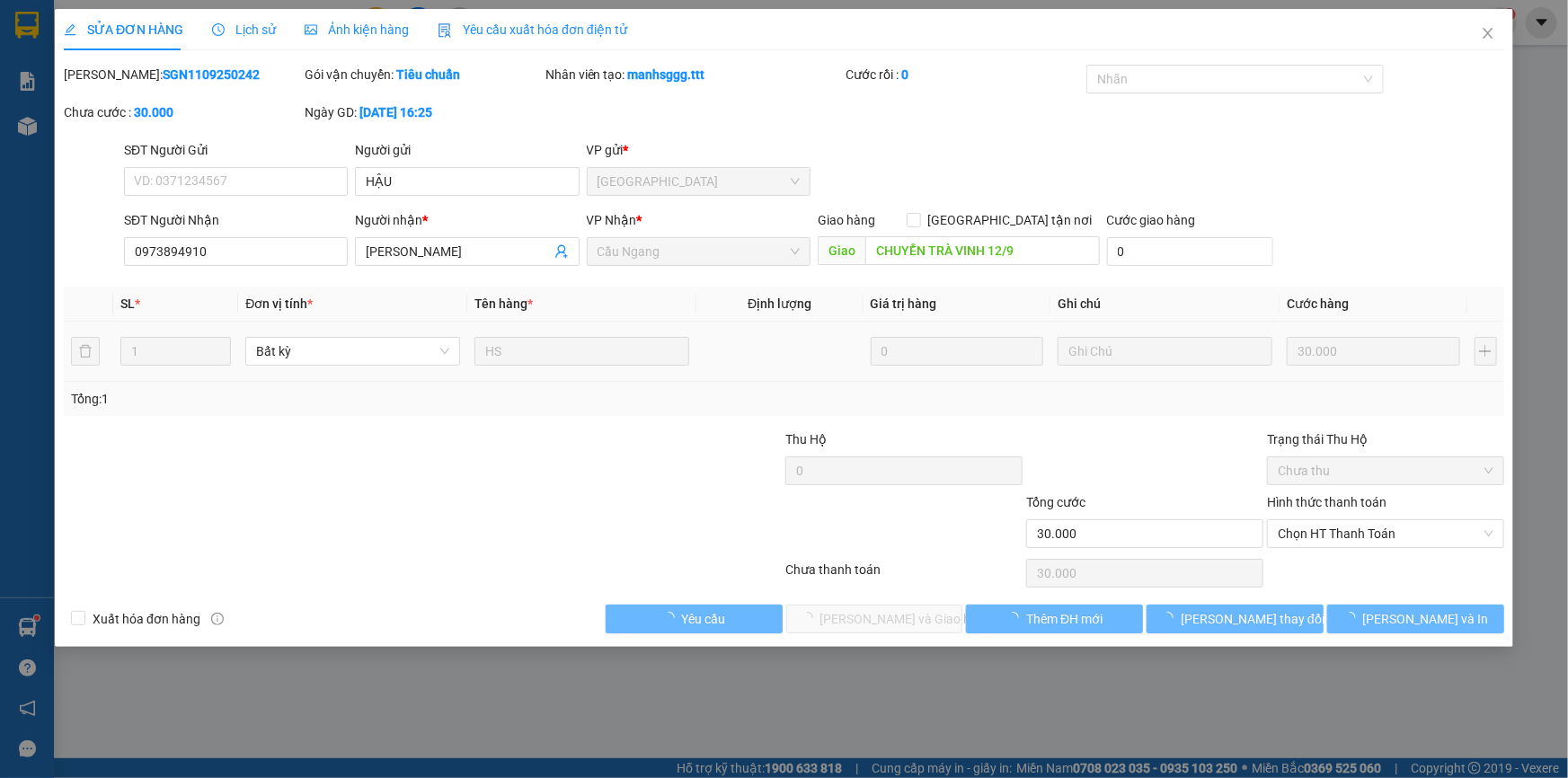
type input "30.000"
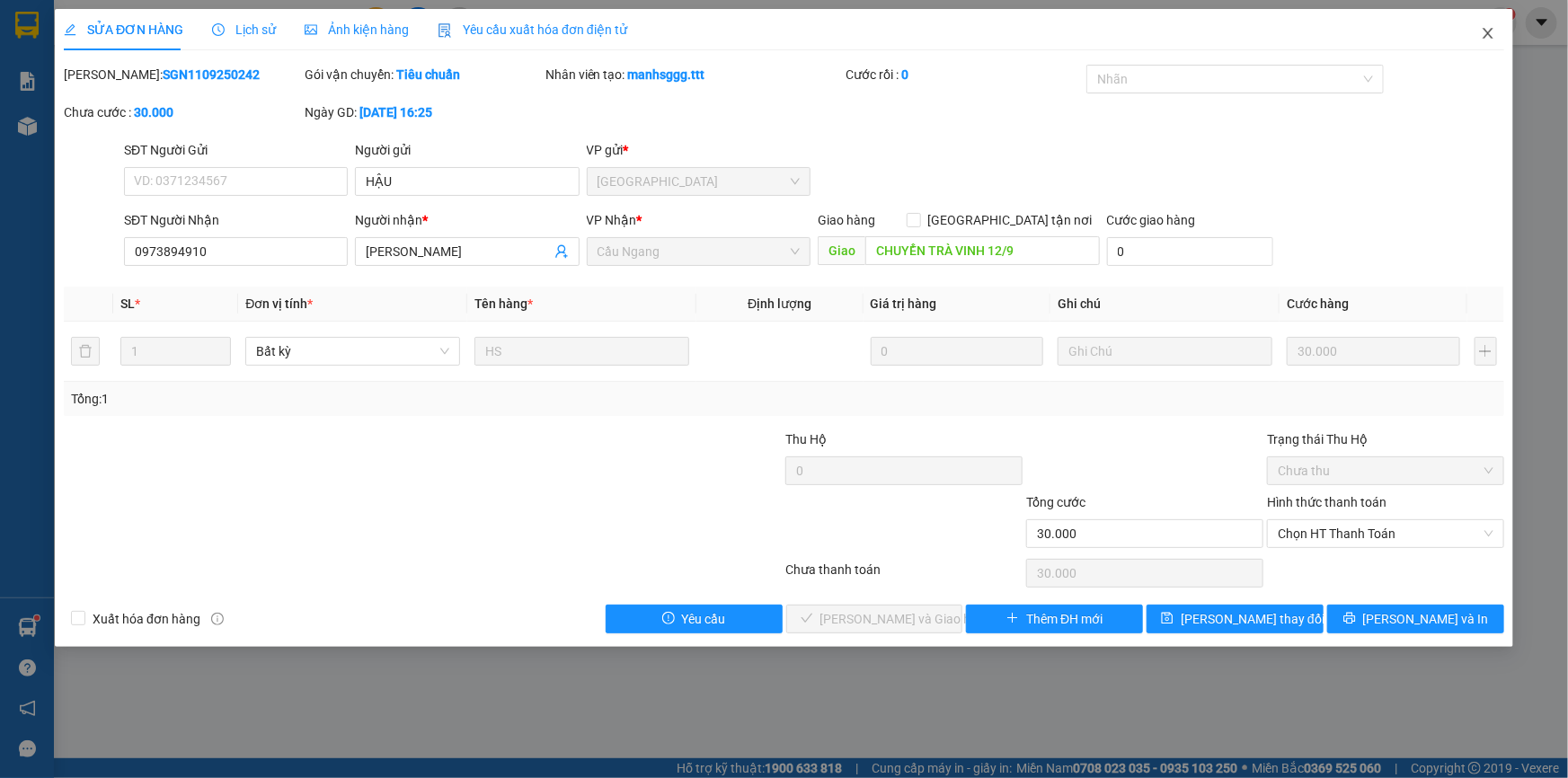
click at [1485, 33] on icon "close" at bounding box center [1487, 33] width 10 height 11
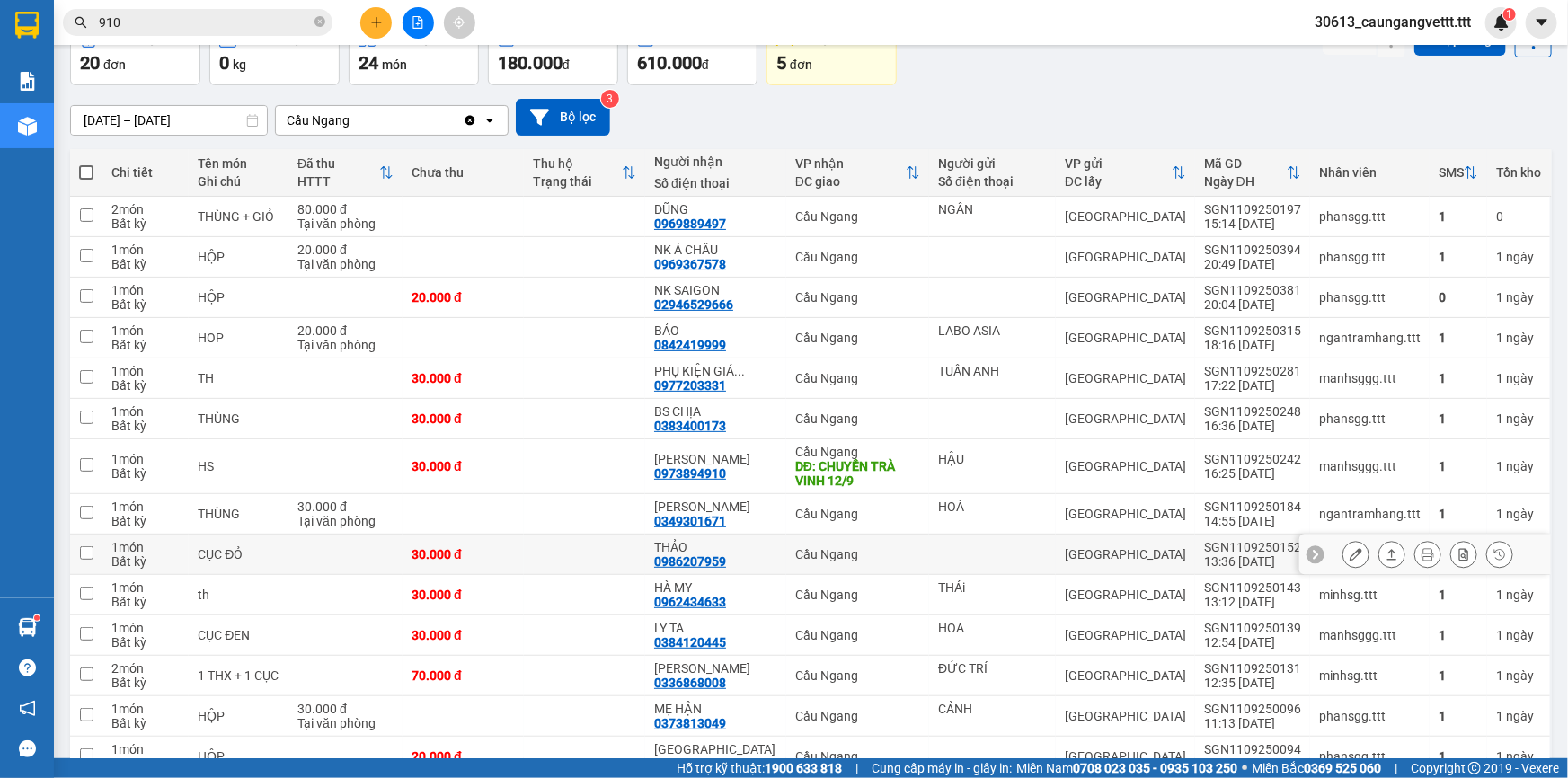
scroll to position [108, 0]
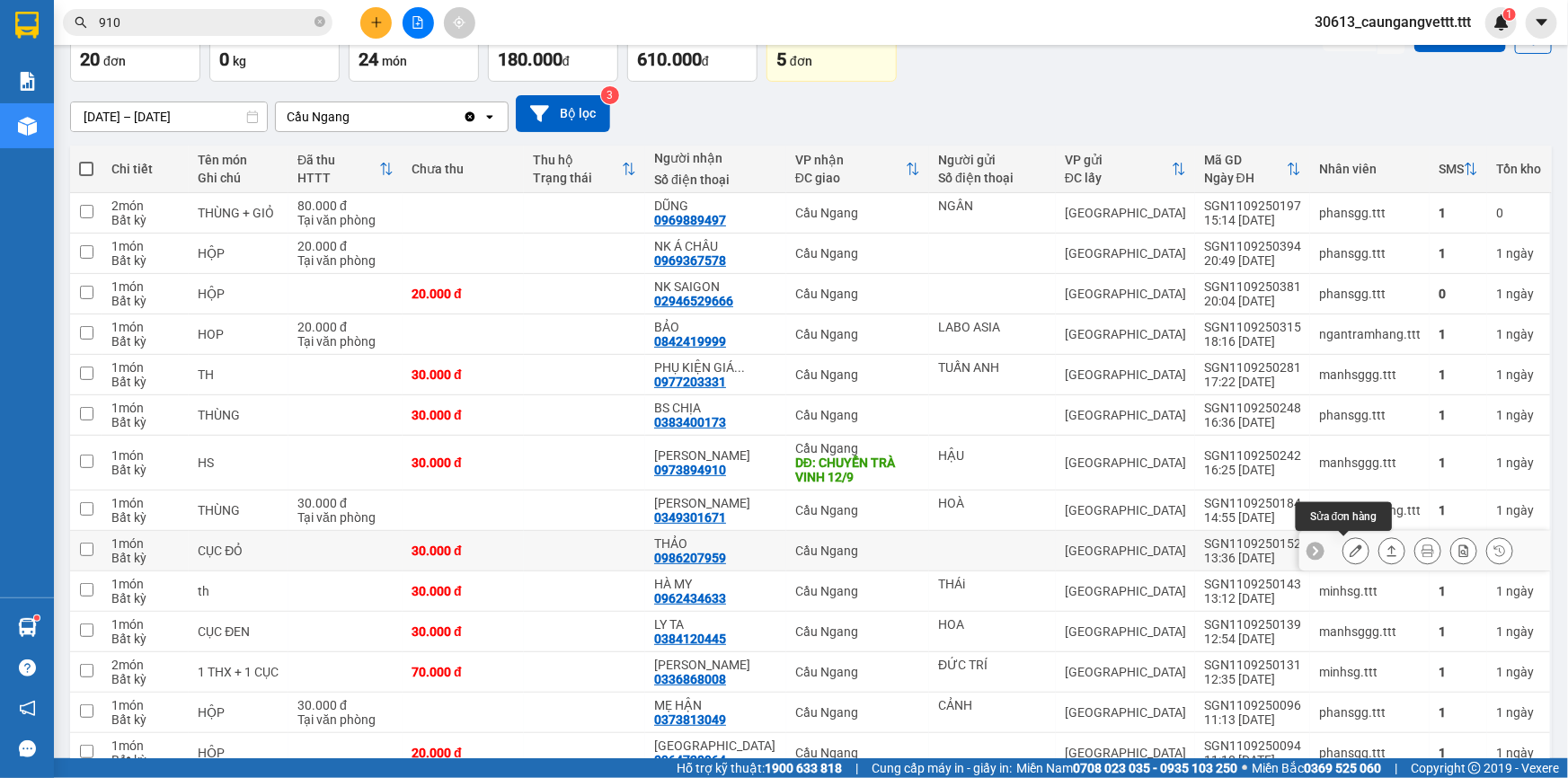
click at [1349, 550] on icon at bounding box center [1355, 550] width 12 height 12
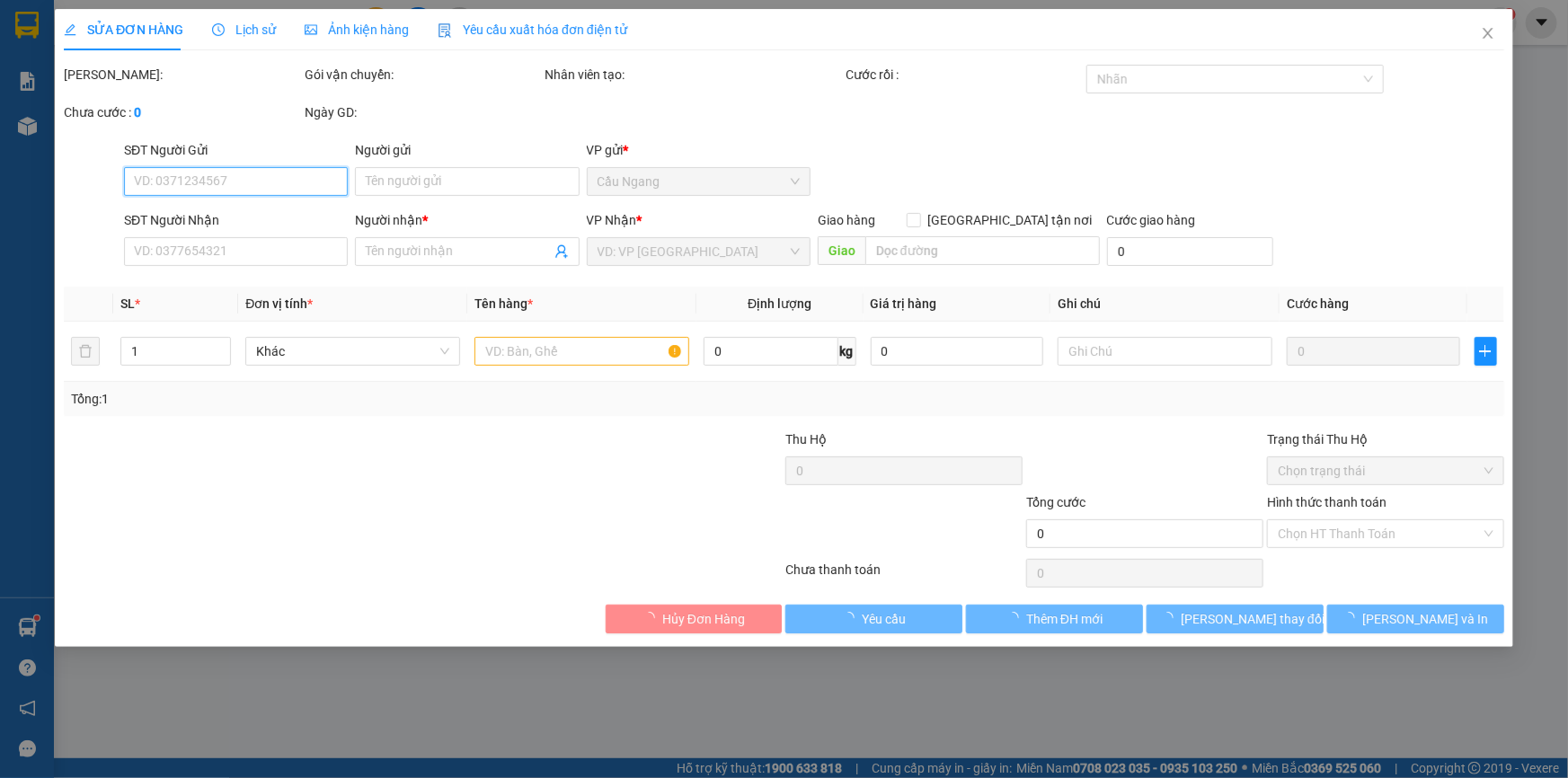
type input "0986207959"
type input "THẢO"
type input "30.000"
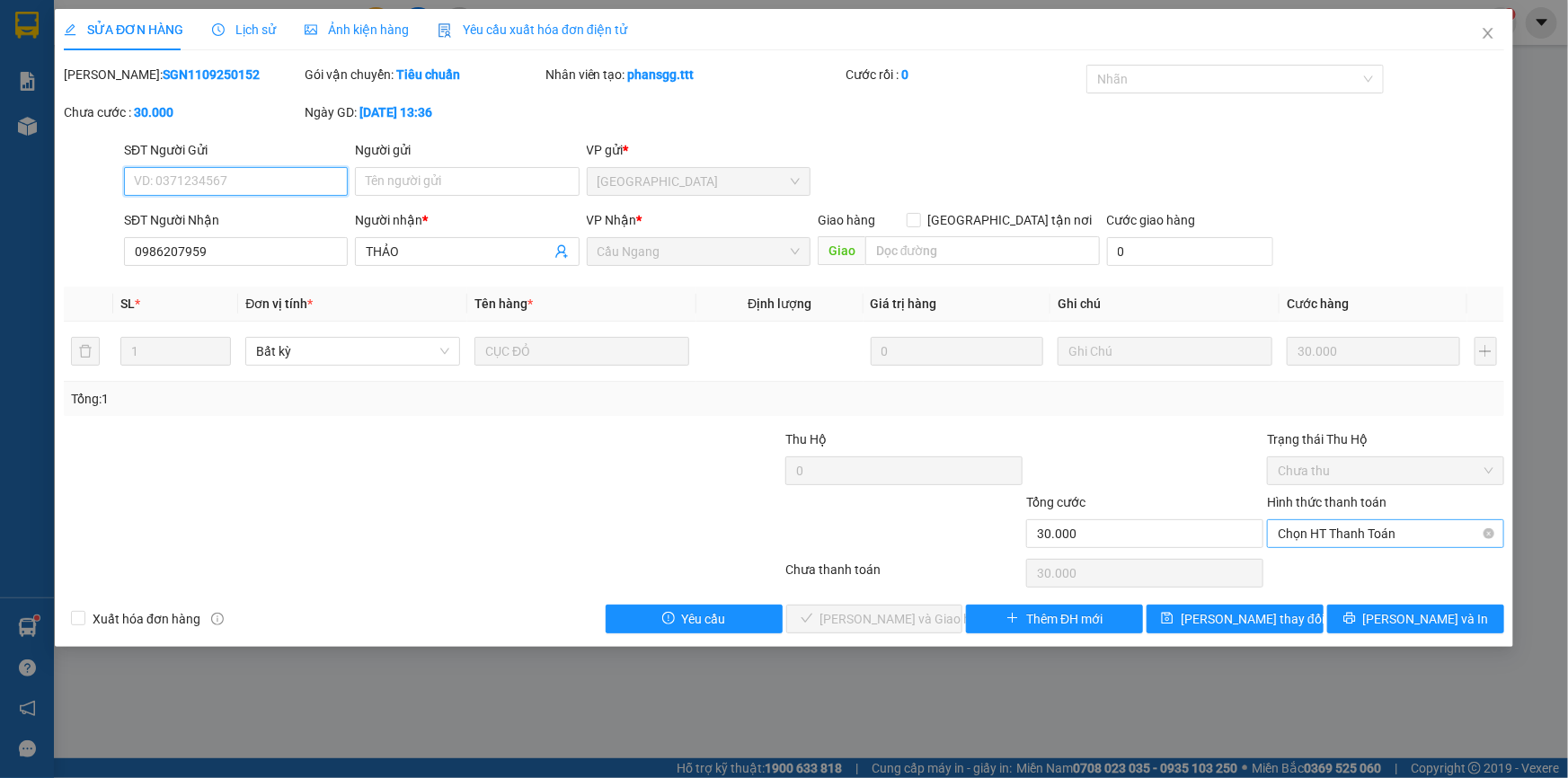
click at [1320, 539] on span "Chọn HT Thanh Toán" at bounding box center [1385, 533] width 215 height 27
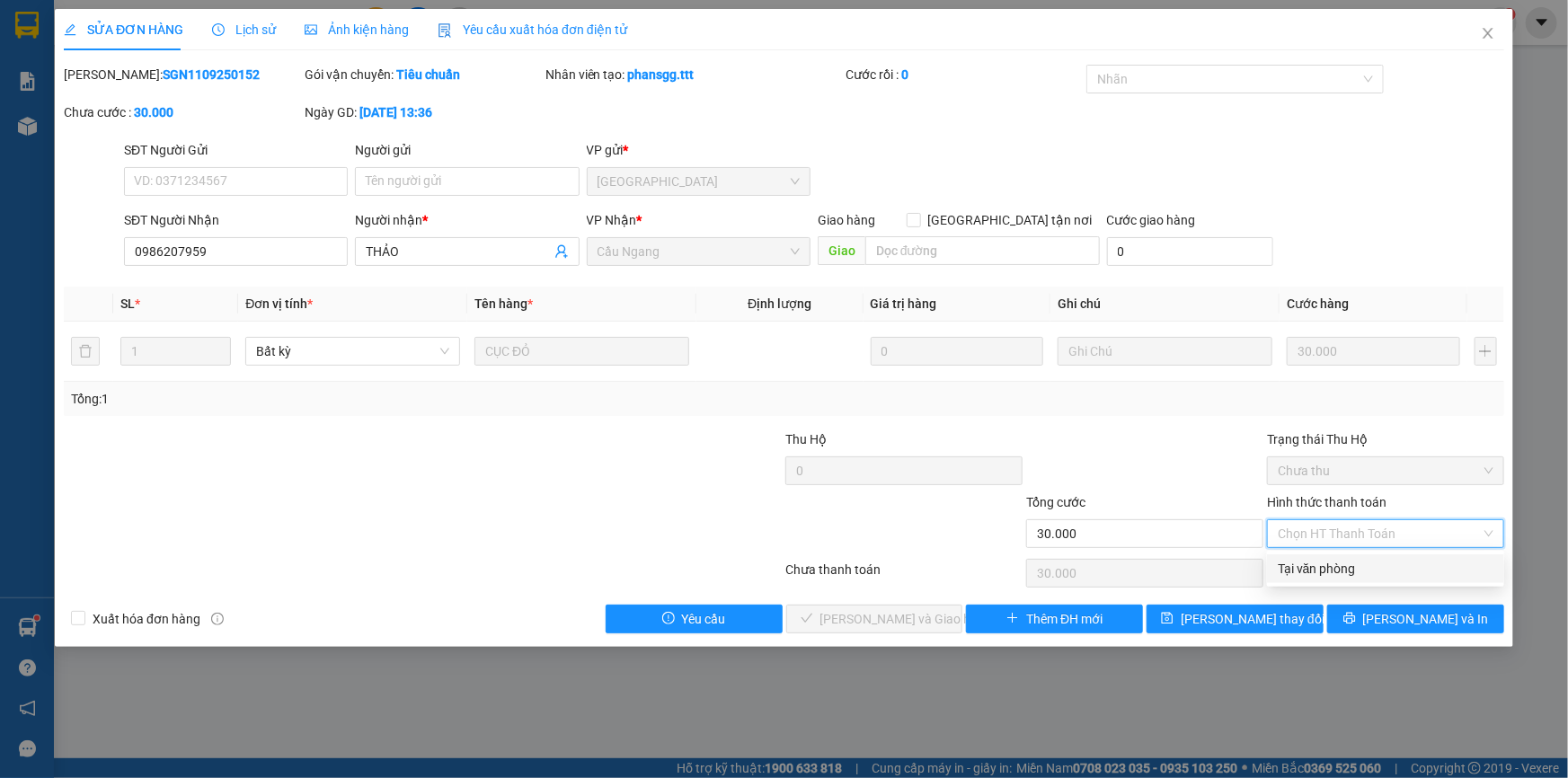
click at [1297, 563] on div "Tại văn phòng" at bounding box center [1385, 569] width 215 height 20
type input "0"
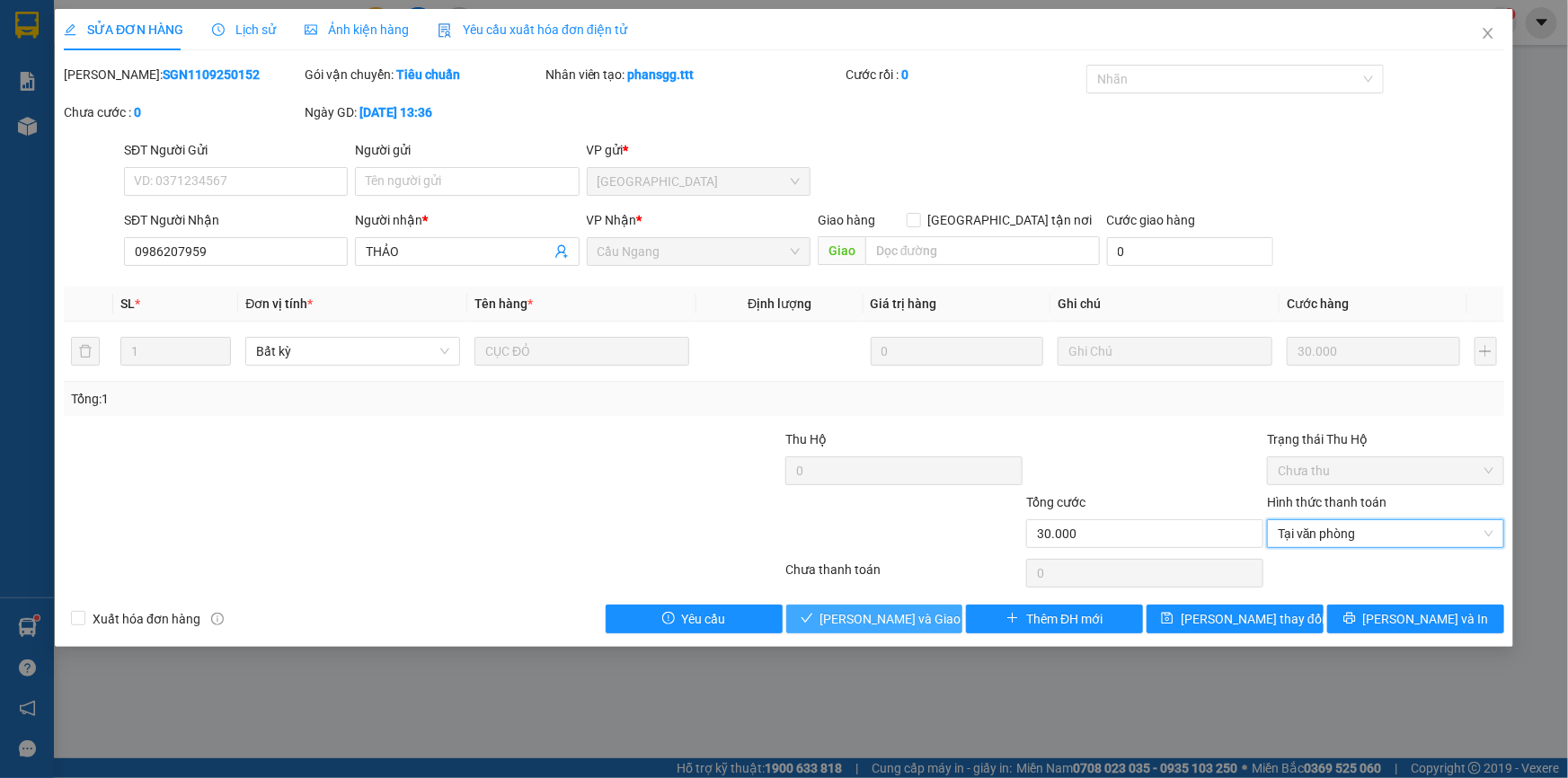
click at [875, 613] on span "[PERSON_NAME] và Giao hàng" at bounding box center [907, 619] width 173 height 20
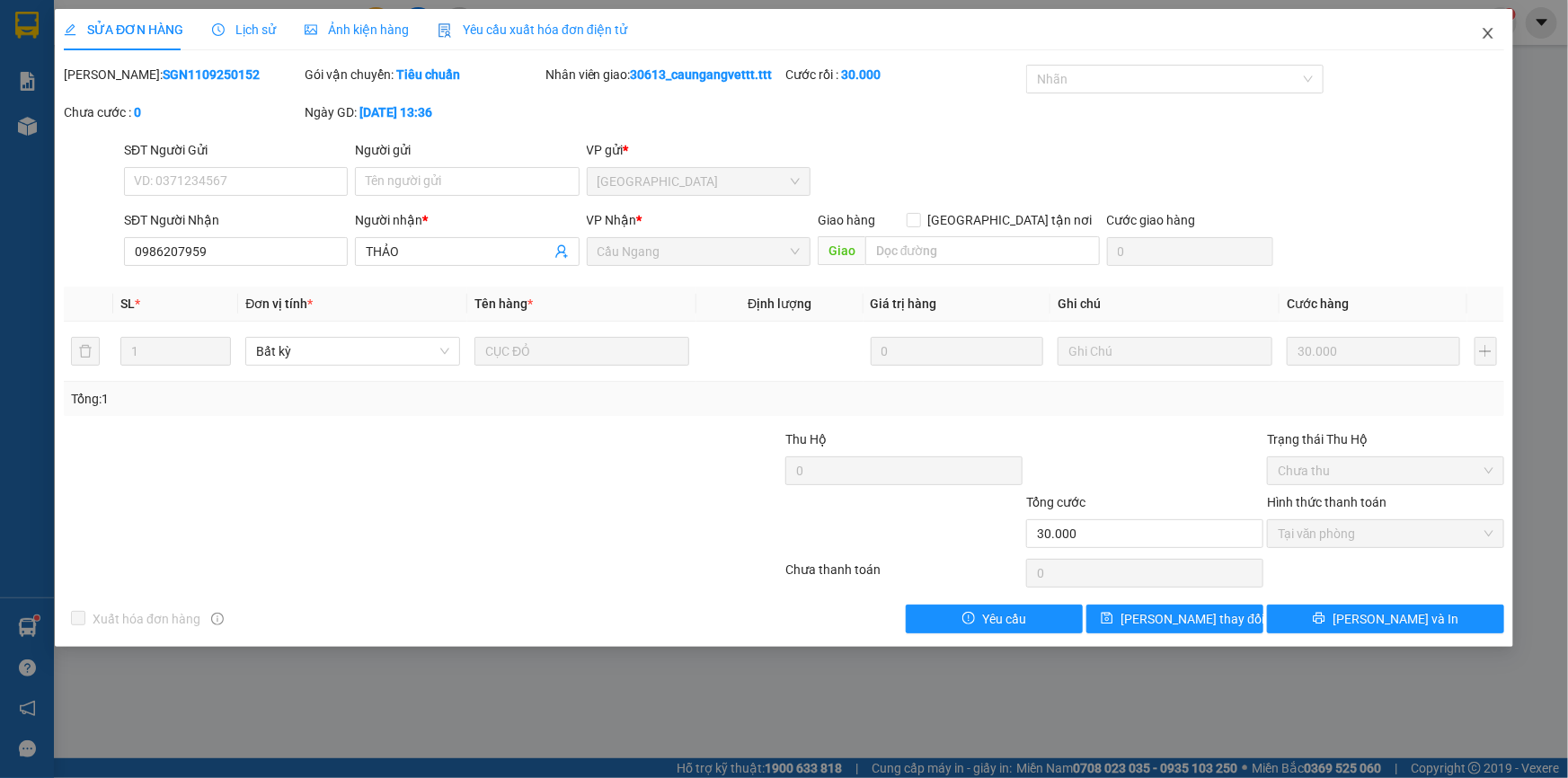
click at [1485, 33] on icon "close" at bounding box center [1487, 33] width 10 height 11
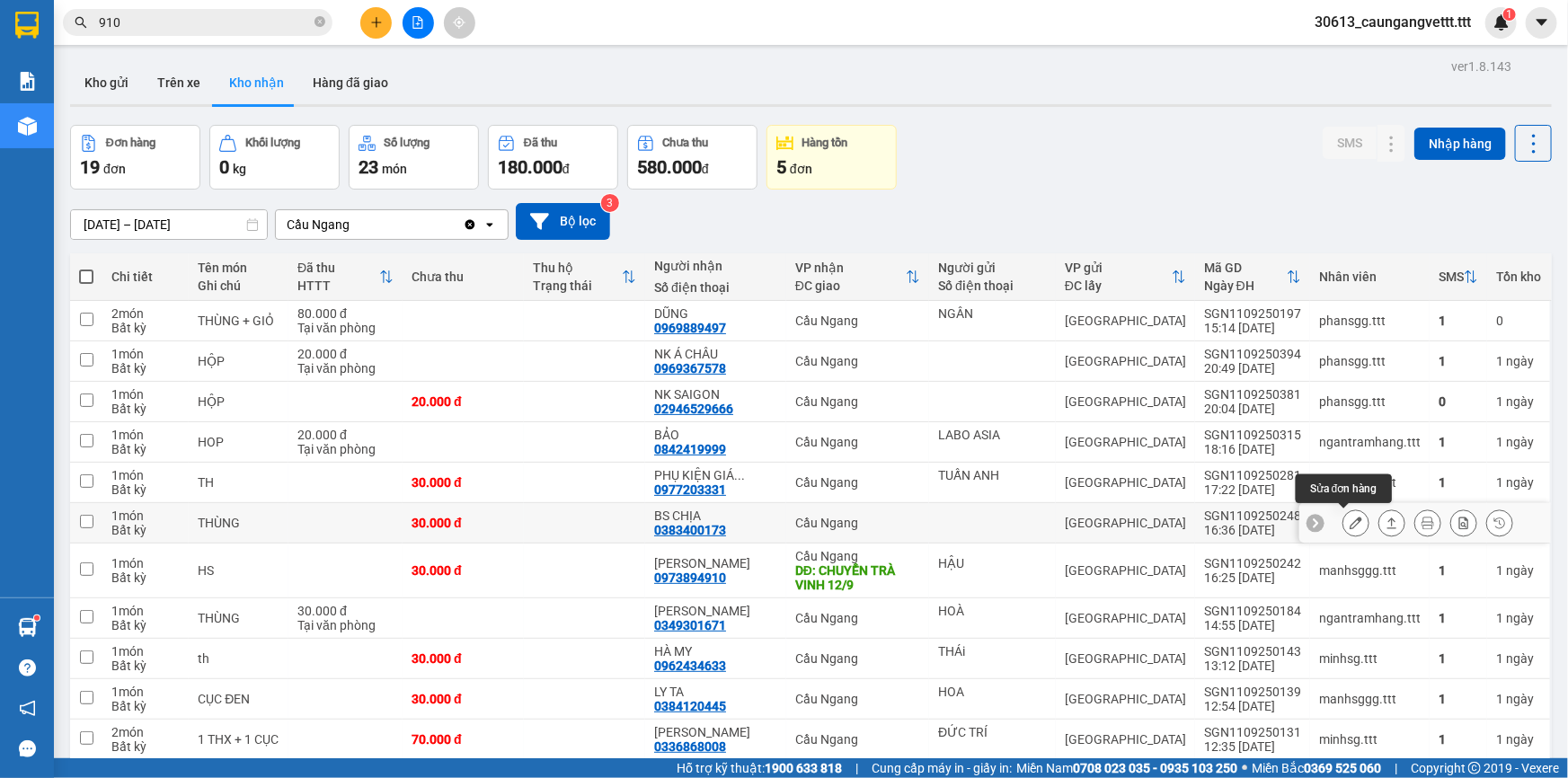
click at [1349, 522] on icon at bounding box center [1355, 523] width 12 height 12
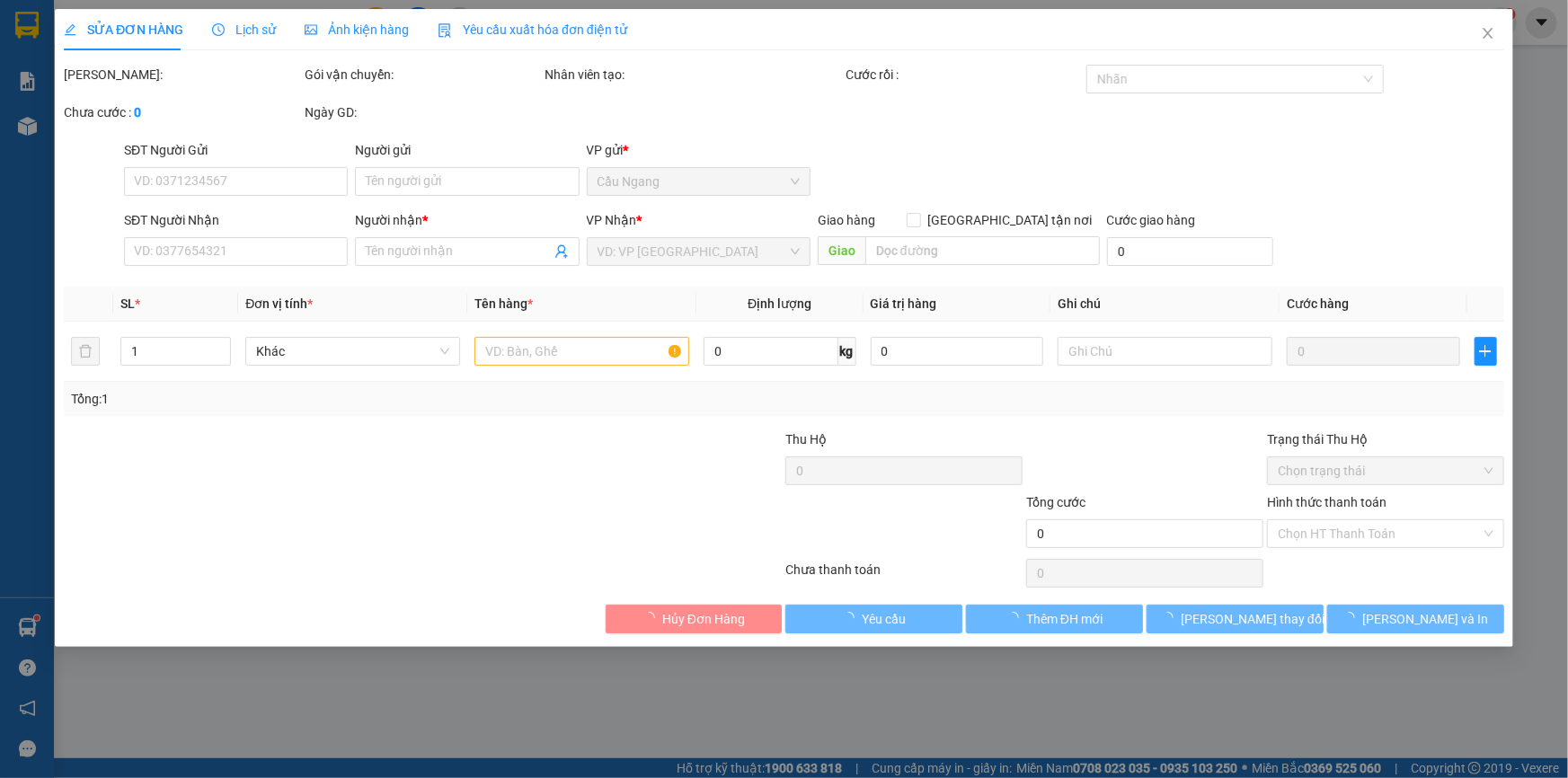
type input "0383400173"
type input "BS CHỊA"
type input "30.000"
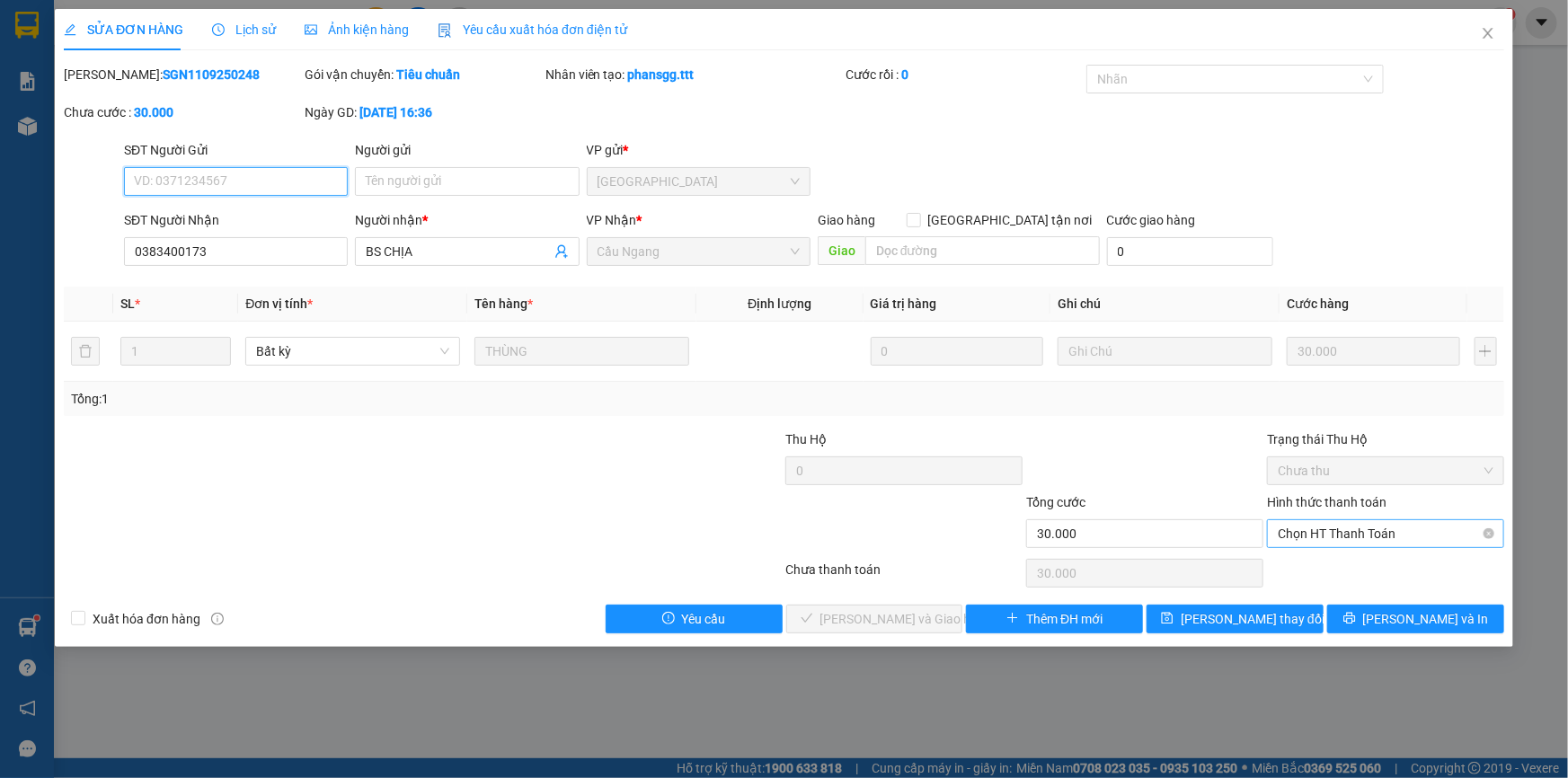
click at [1320, 519] on div "Chọn HT Thanh Toán" at bounding box center [1384, 533] width 237 height 29
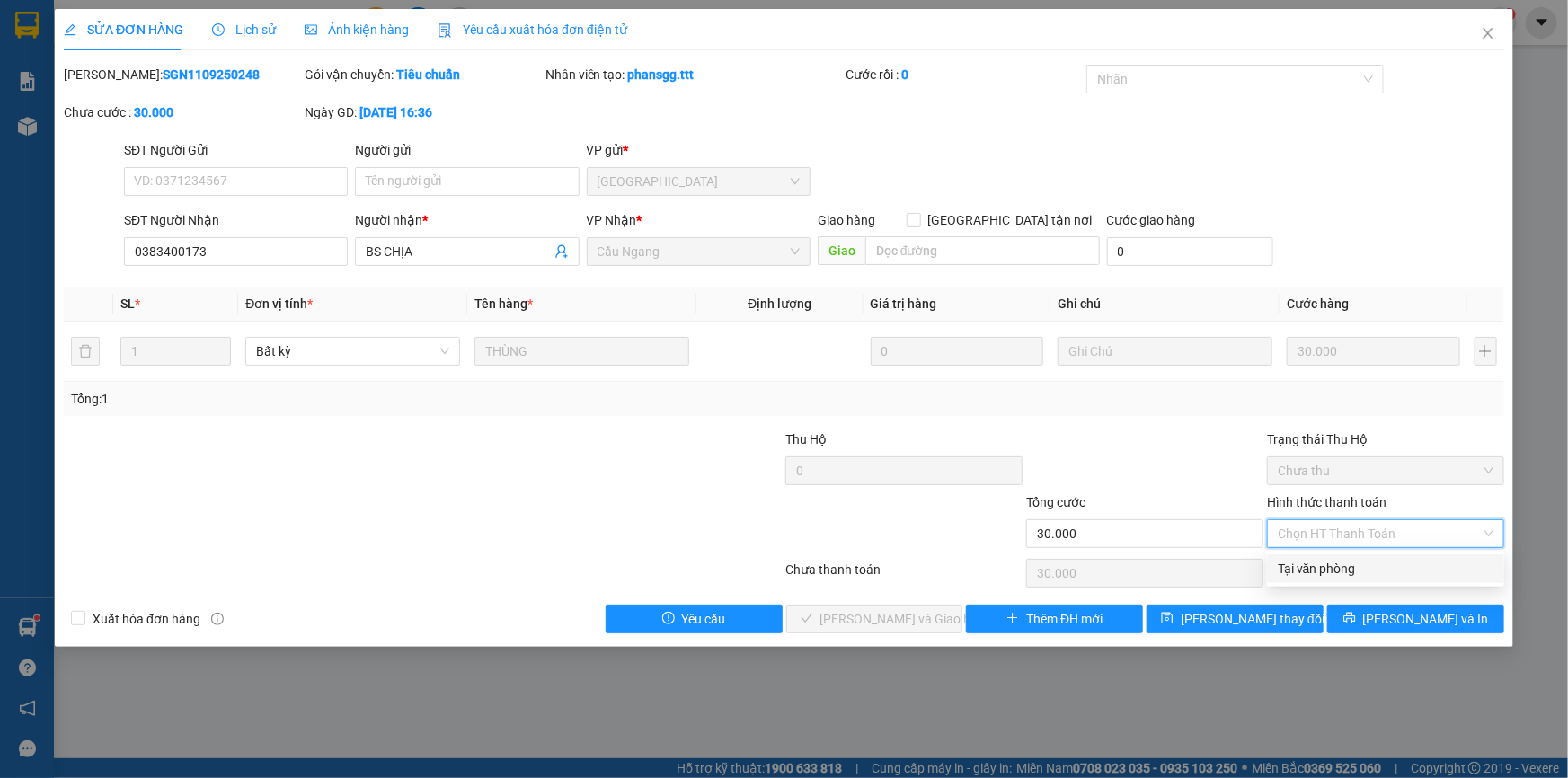
click at [1307, 571] on div "Tại văn phòng" at bounding box center [1385, 569] width 215 height 20
type input "0"
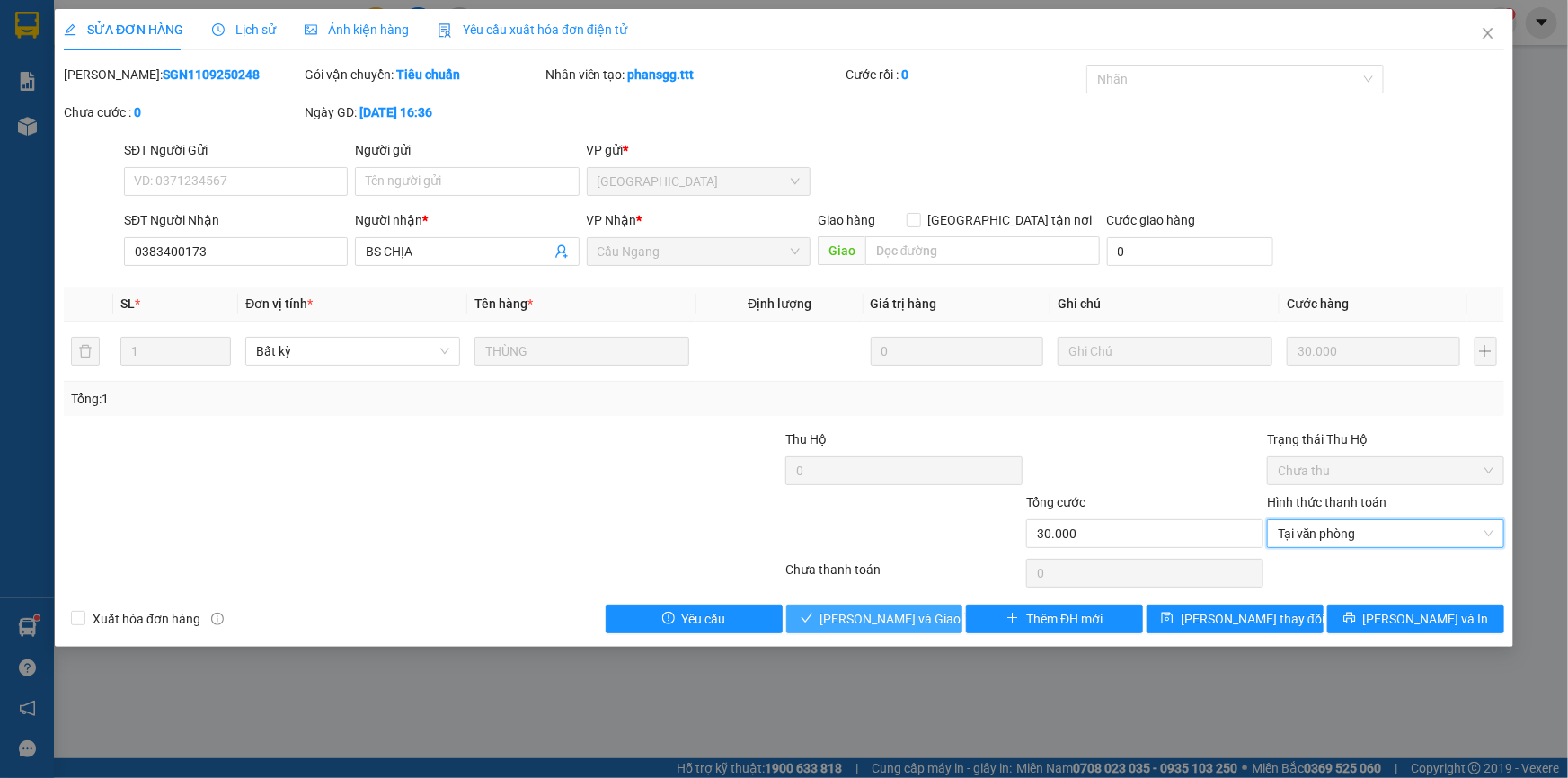
click at [852, 617] on span "[PERSON_NAME] và Giao hàng" at bounding box center [907, 619] width 173 height 20
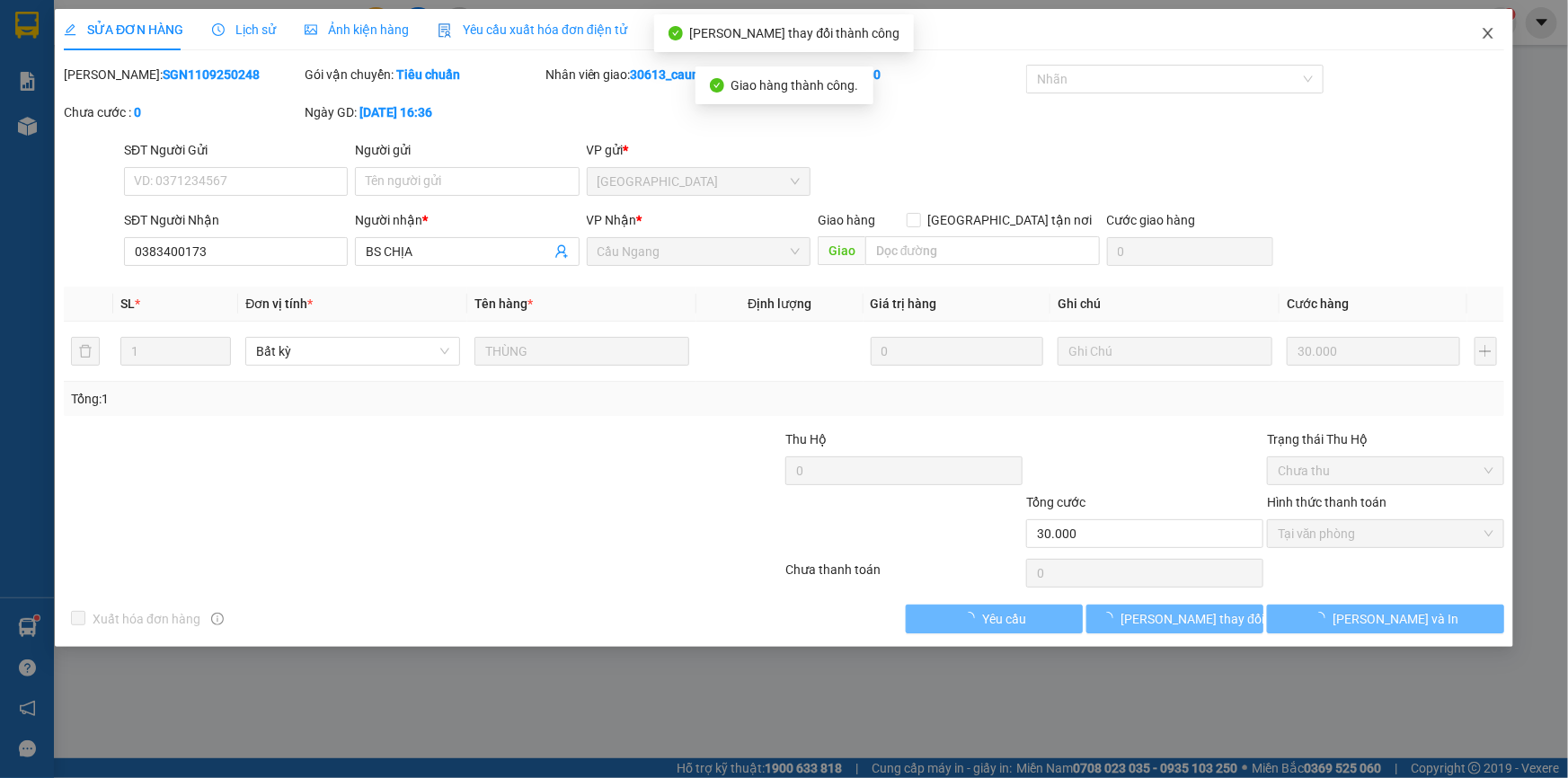
click at [1489, 34] on icon "close" at bounding box center [1487, 33] width 10 height 11
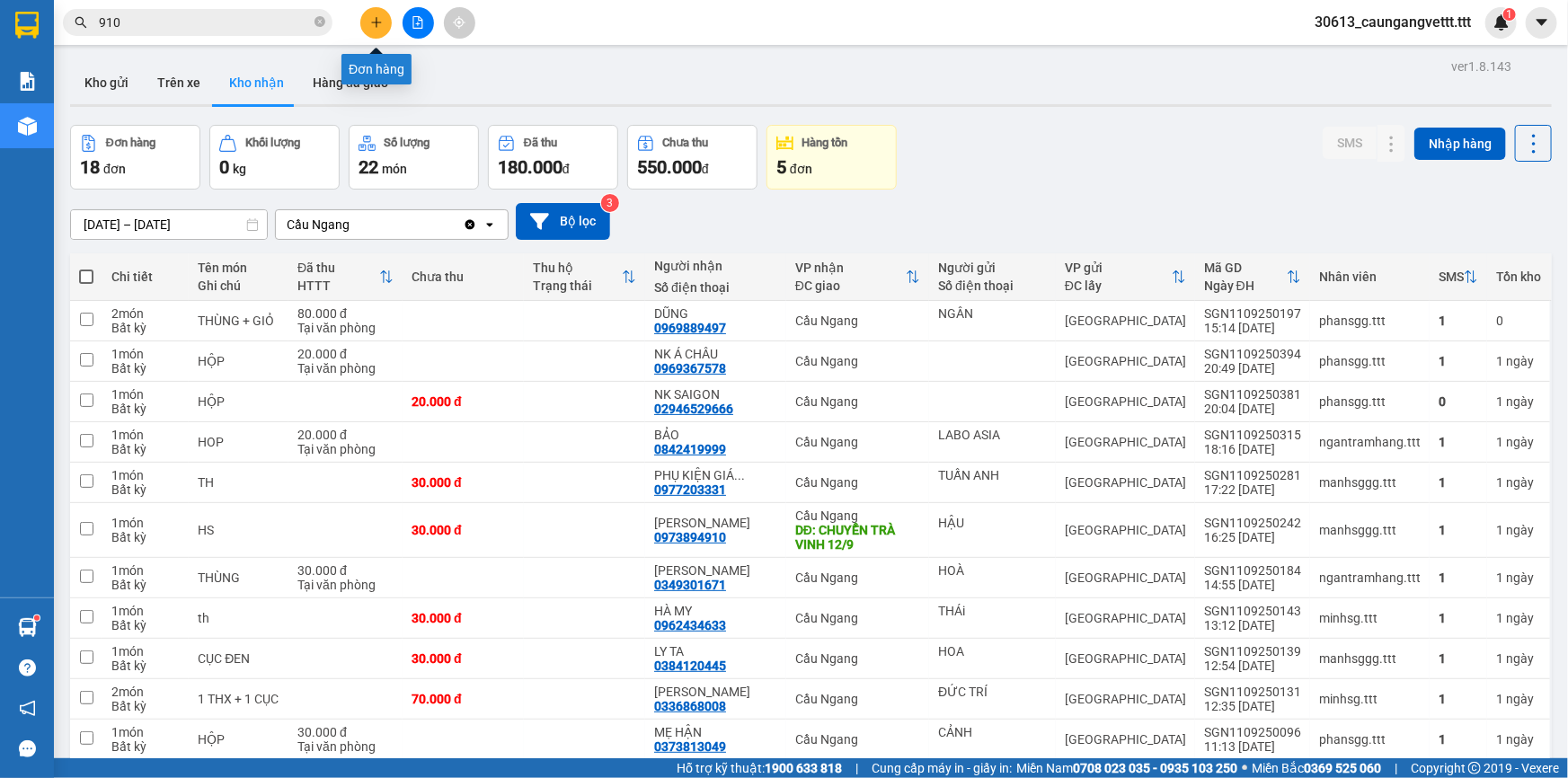
click at [378, 22] on icon "plus" at bounding box center [376, 21] width 10 height 1
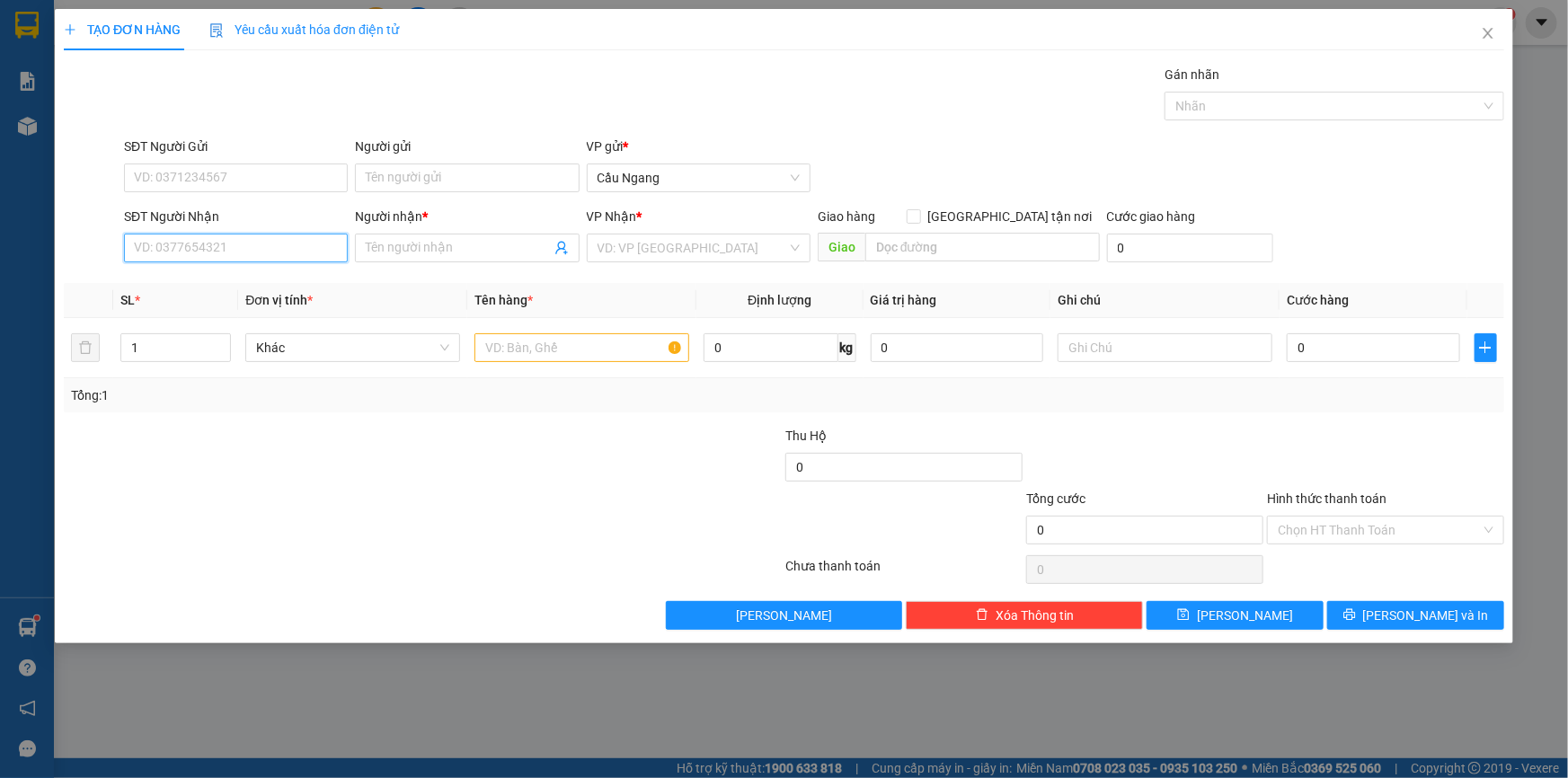
click at [279, 249] on input "SĐT Người Nhận" at bounding box center [235, 248] width 224 height 29
click at [329, 289] on div "0328595513 - LINH" at bounding box center [235, 283] width 202 height 20
type input "0328595513"
type input "LINH"
type input "0328595513"
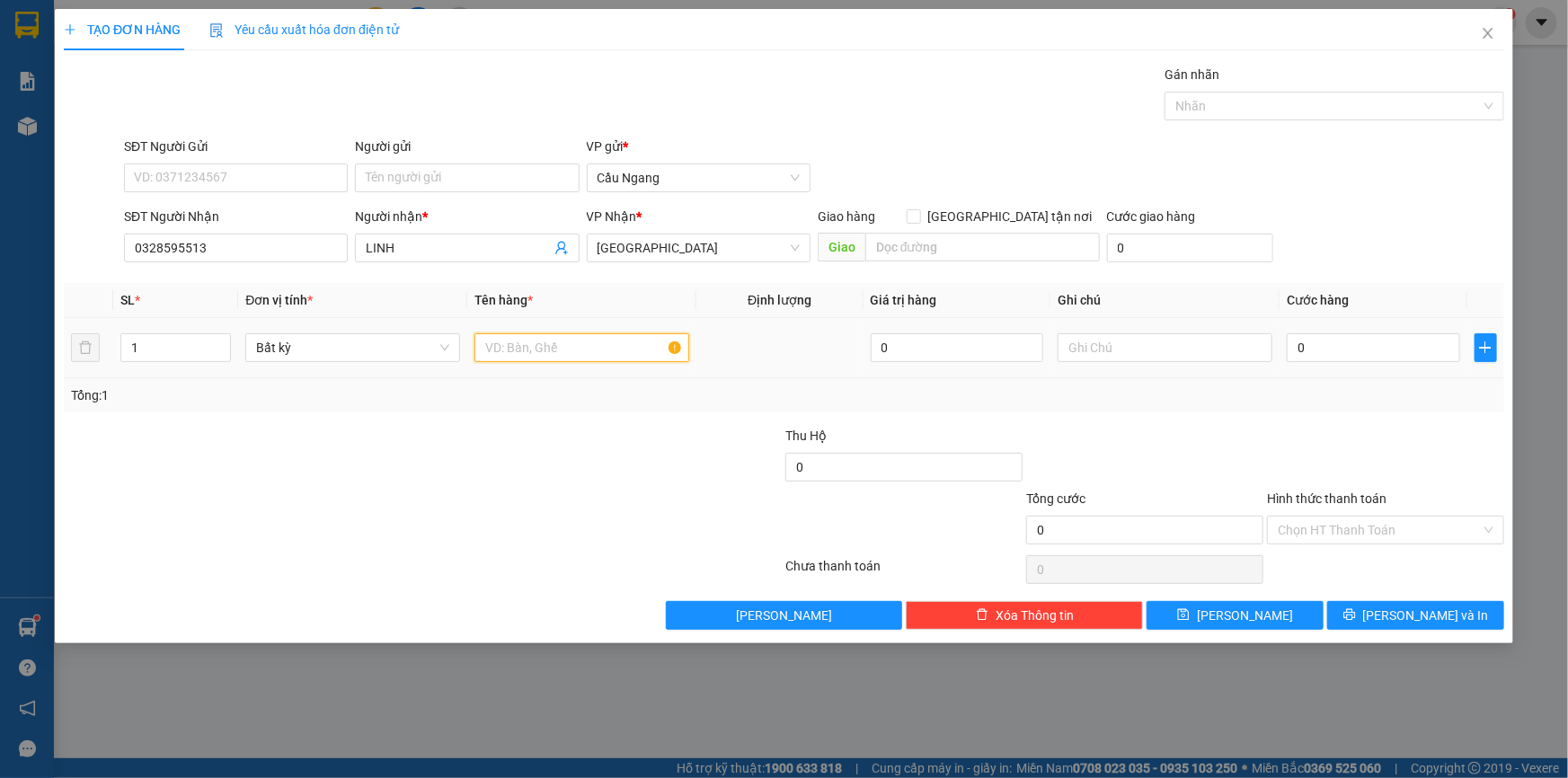
click at [535, 347] on input "text" at bounding box center [581, 348] width 214 height 29
type input "THƯ"
click at [1362, 347] on input "0" at bounding box center [1373, 348] width 173 height 29
type input "2"
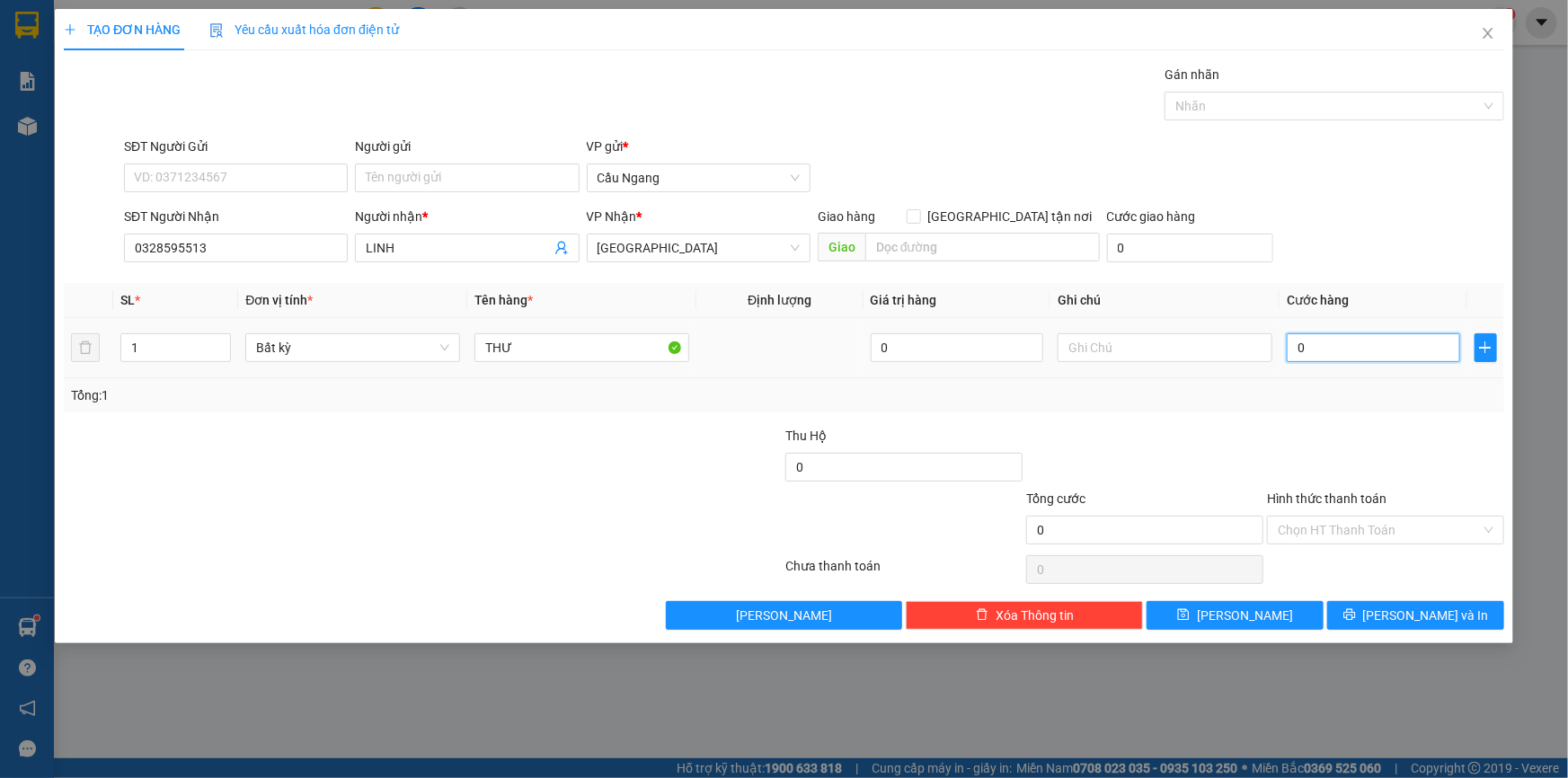
type input "2"
type input "20"
type input "200"
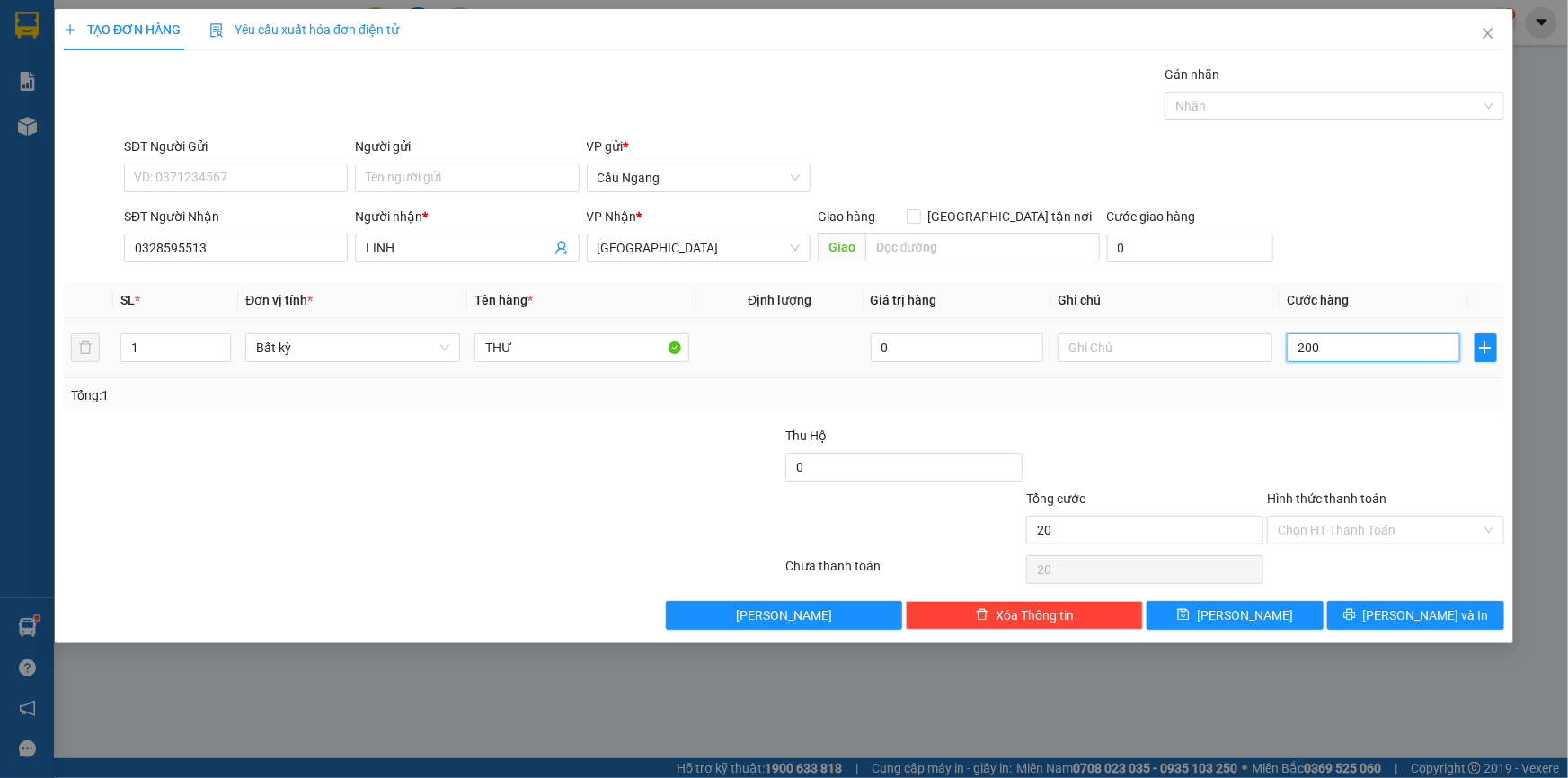
type input "200"
type input "2.000"
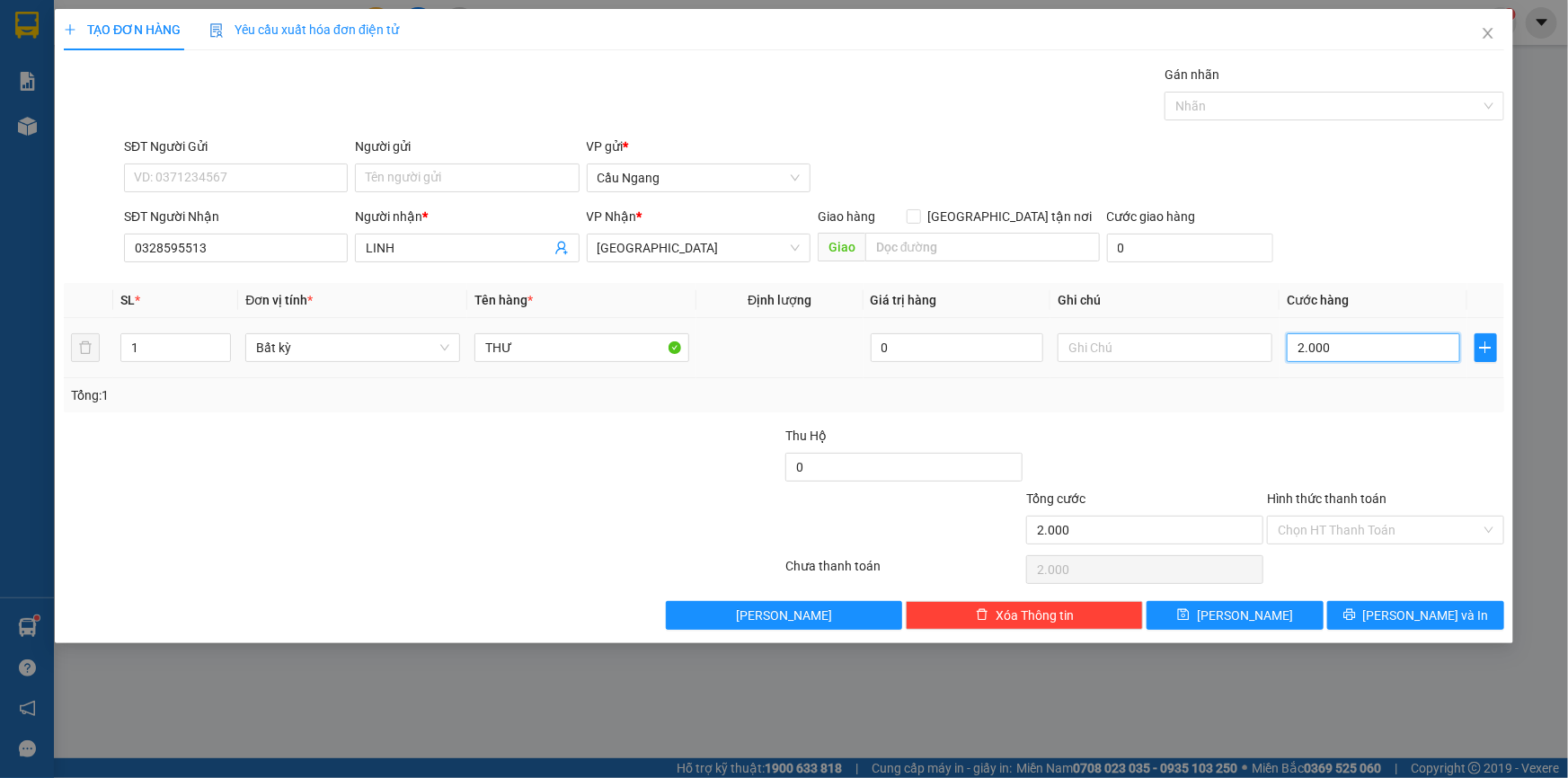
type input "20.000"
click at [1356, 619] on icon "printer" at bounding box center [1349, 614] width 12 height 12
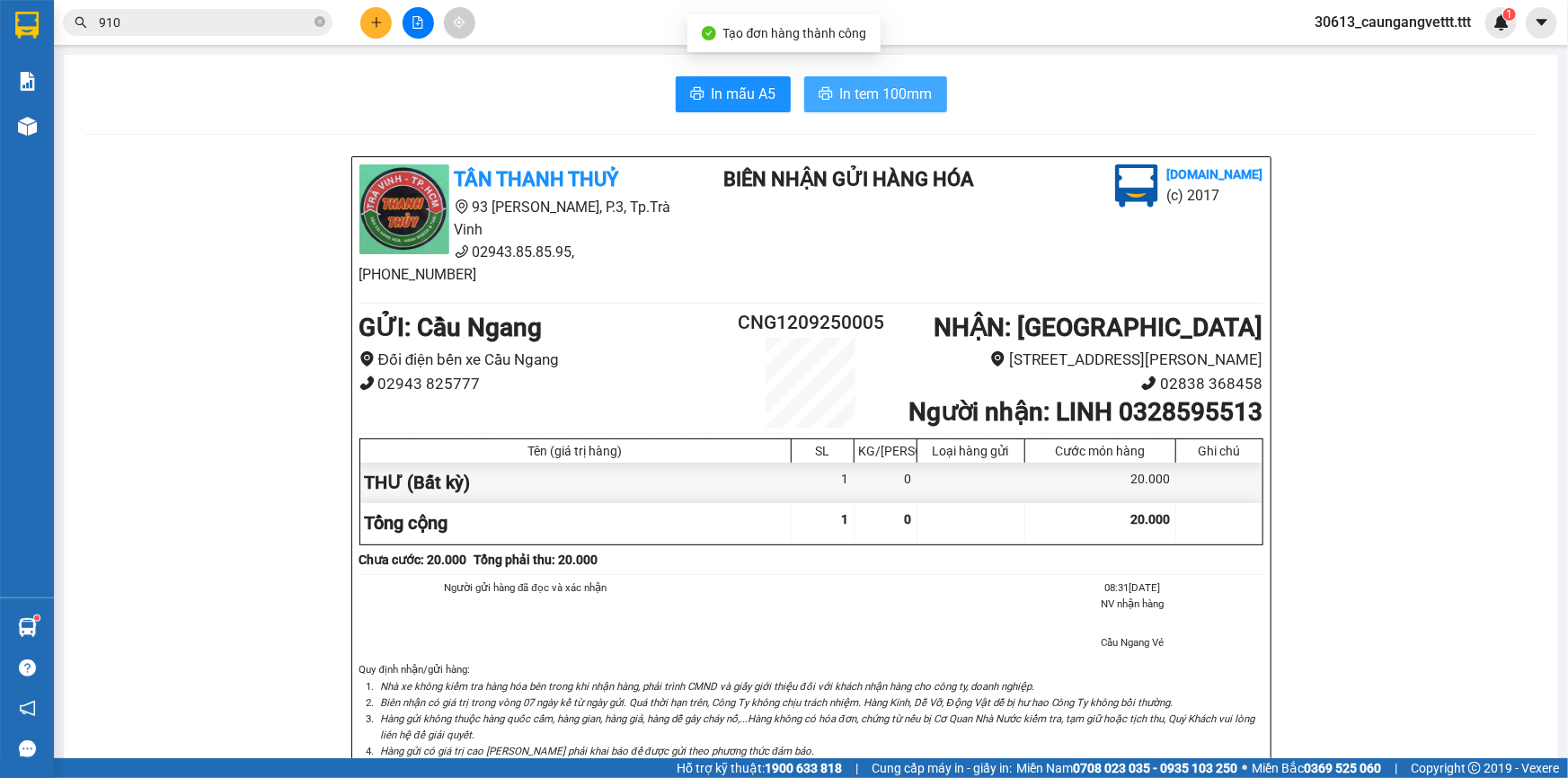
click at [870, 89] on span "In tem 100mm" at bounding box center [886, 93] width 92 height 22
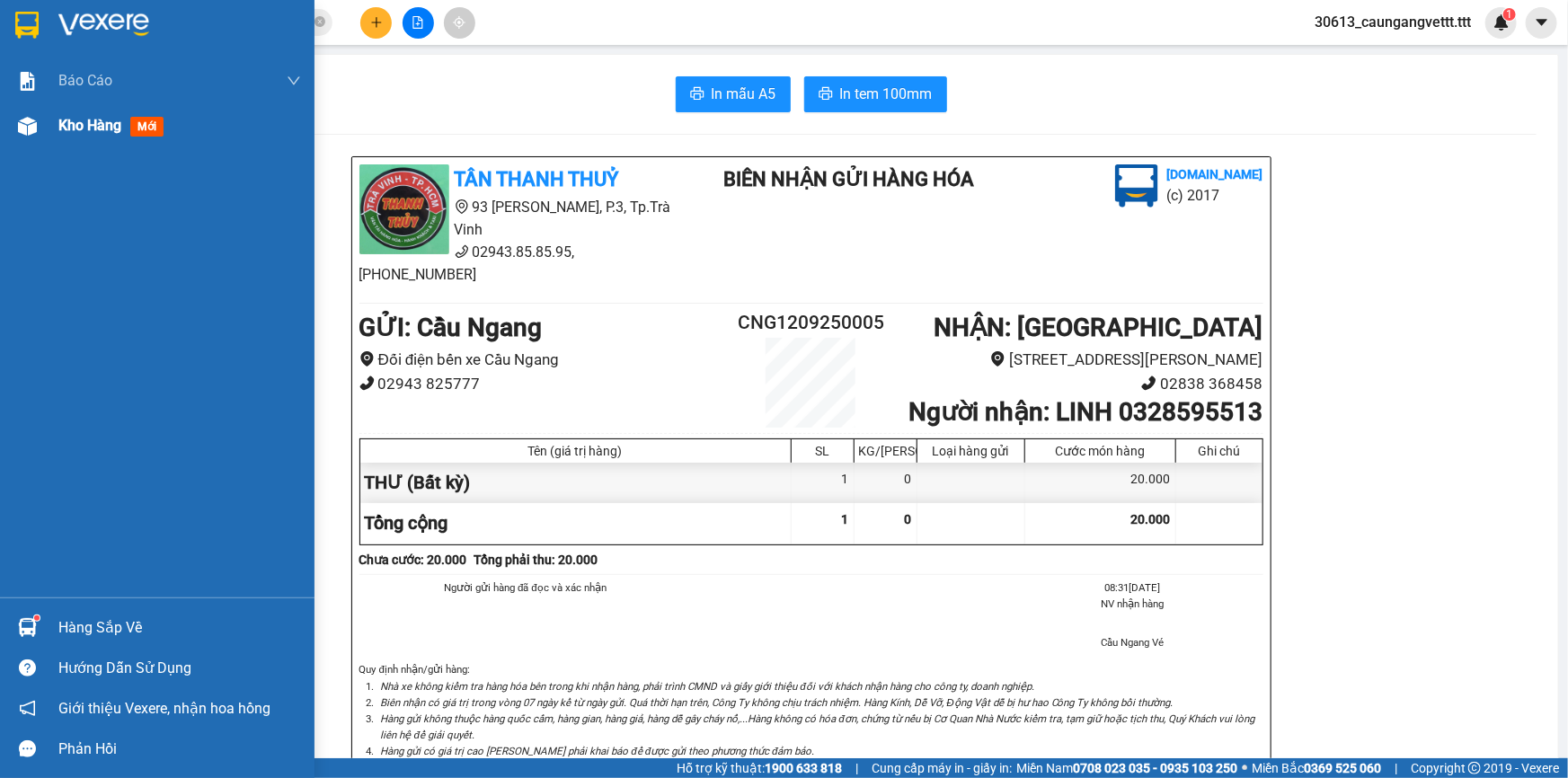
click at [86, 118] on span "Kho hàng" at bounding box center [89, 126] width 62 height 17
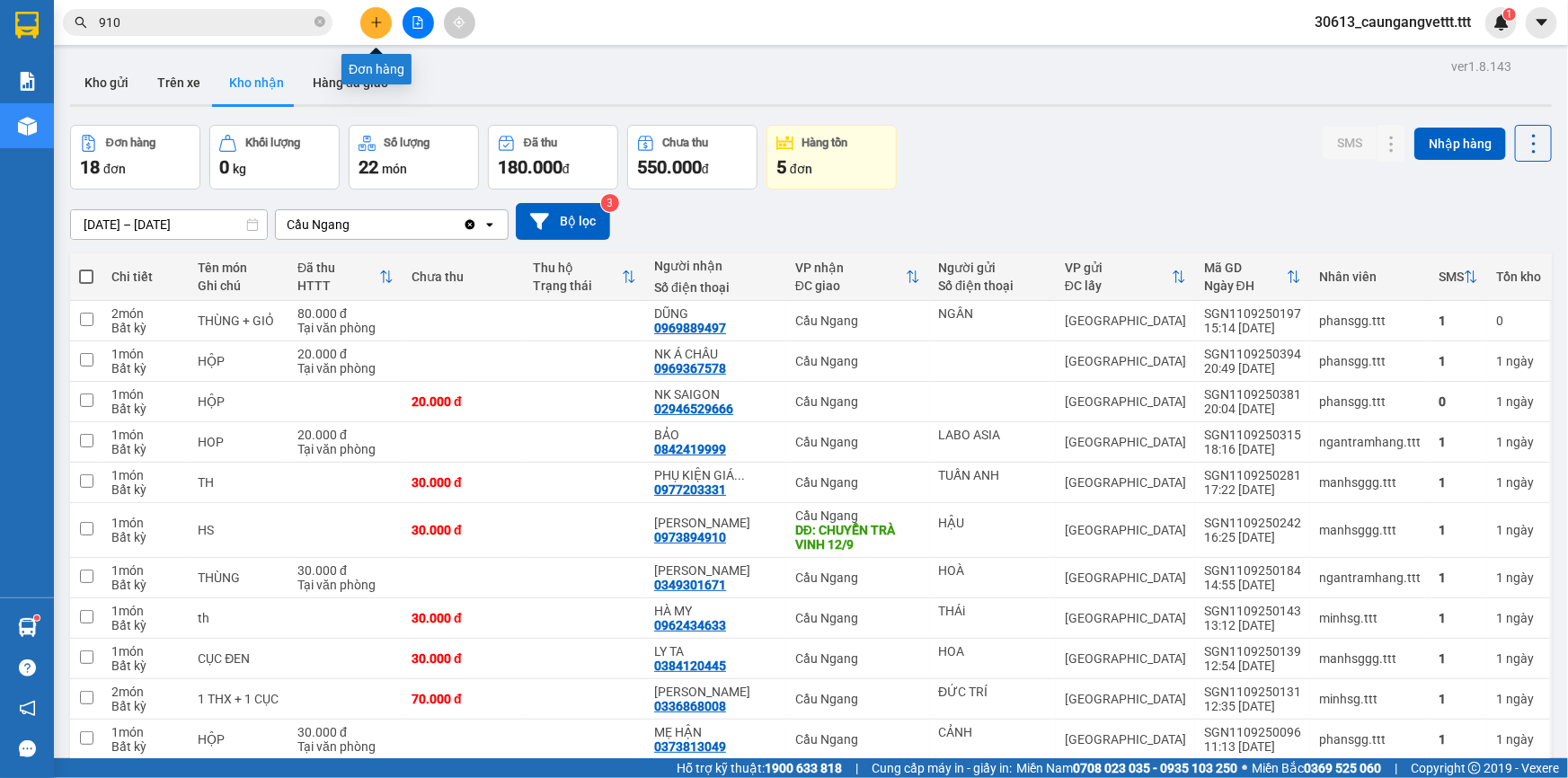
click at [382, 25] on button at bounding box center [376, 22] width 32 height 32
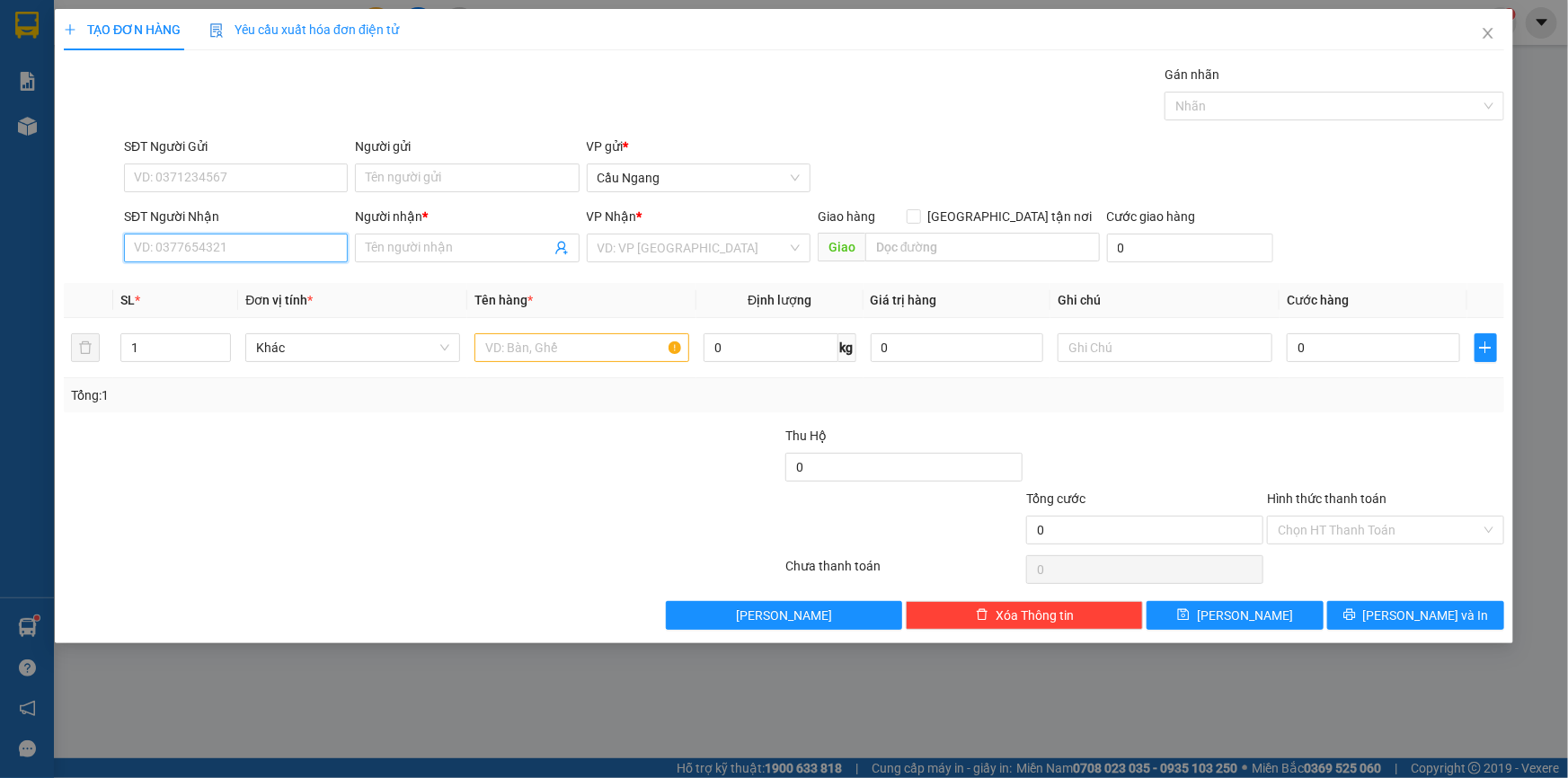
click at [233, 252] on input "SĐT Người Nhận" at bounding box center [235, 248] width 224 height 29
click at [237, 278] on div "0373021145 - THỐNG" at bounding box center [235, 283] width 202 height 20
type input "0373021145"
type input "THỐNG"
type input "0373021145"
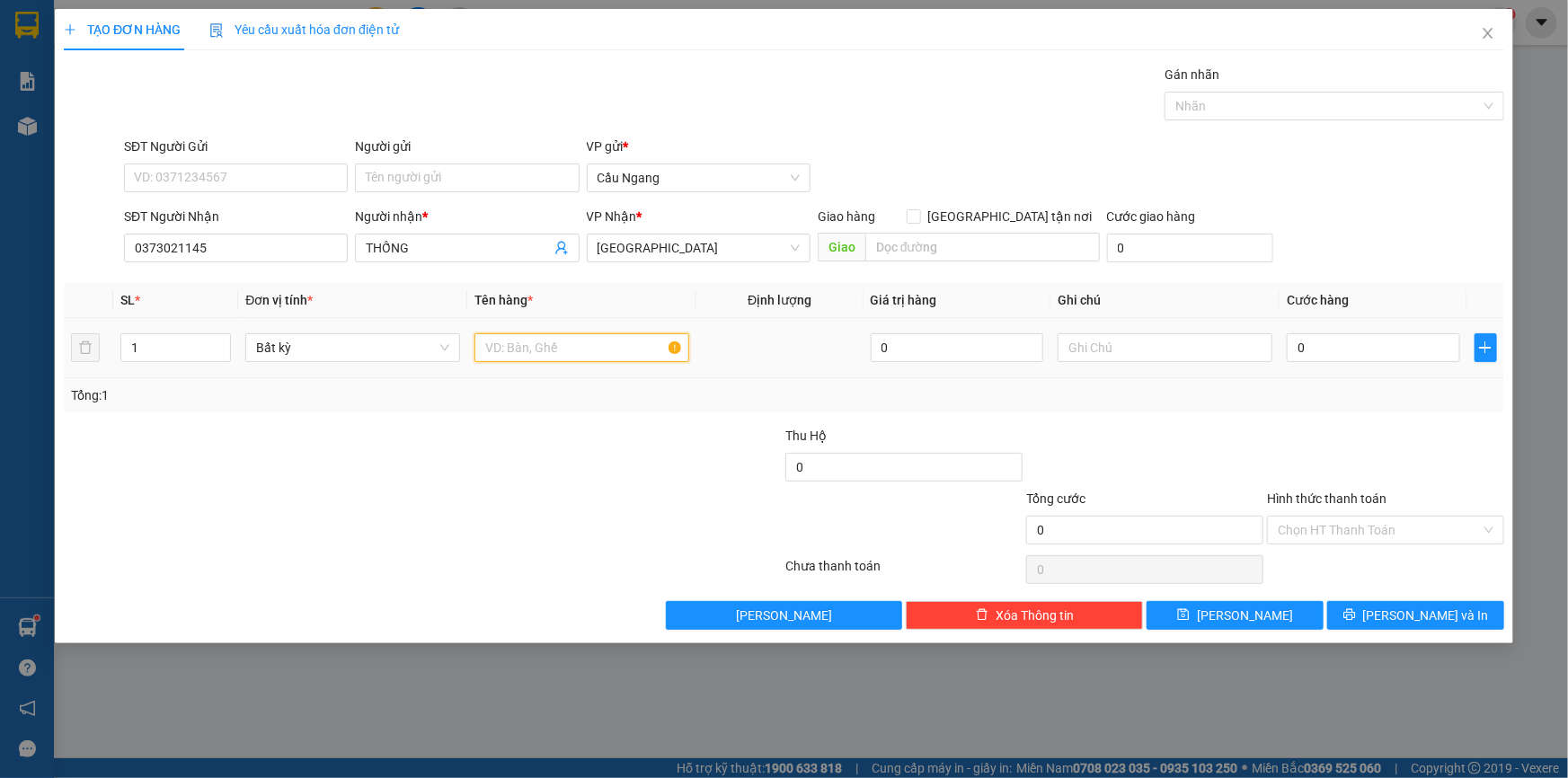
click at [584, 345] on input "text" at bounding box center [581, 348] width 214 height 29
type input "THÙNG X"
click at [1385, 353] on input "0" at bounding box center [1373, 348] width 173 height 29
type input "4"
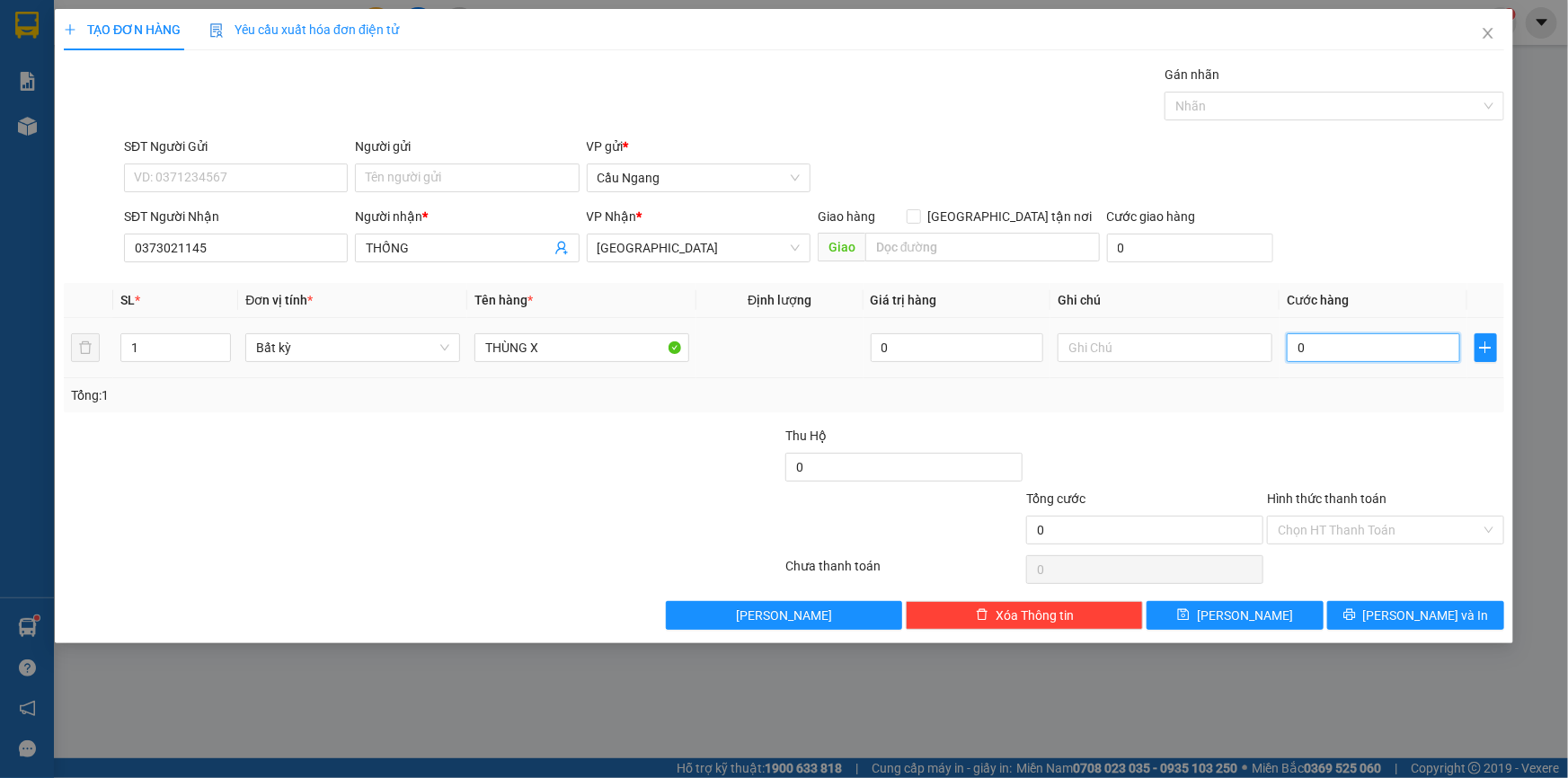
type input "4"
type input "40"
type input "400"
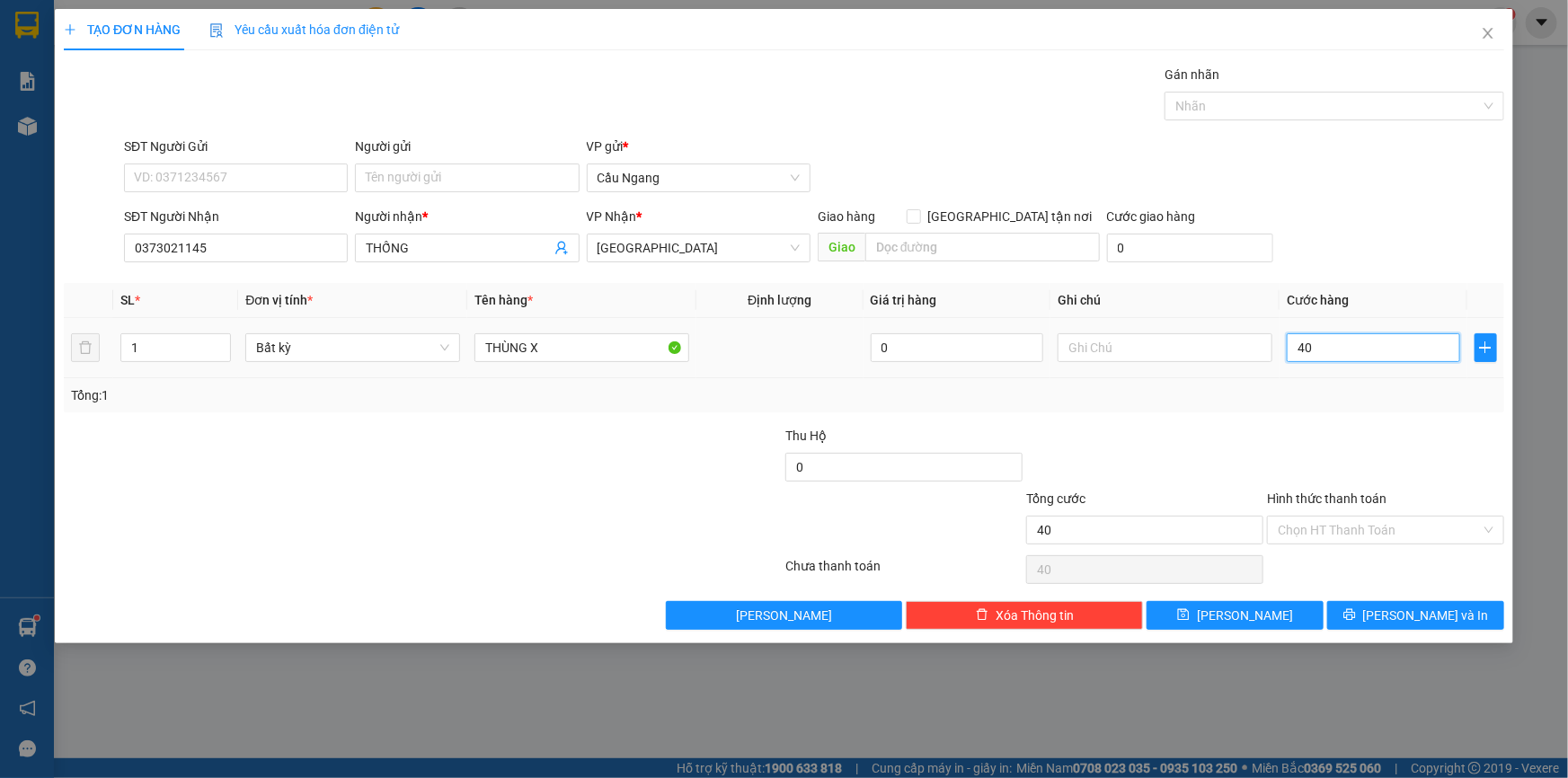
type input "400"
type input "4.000"
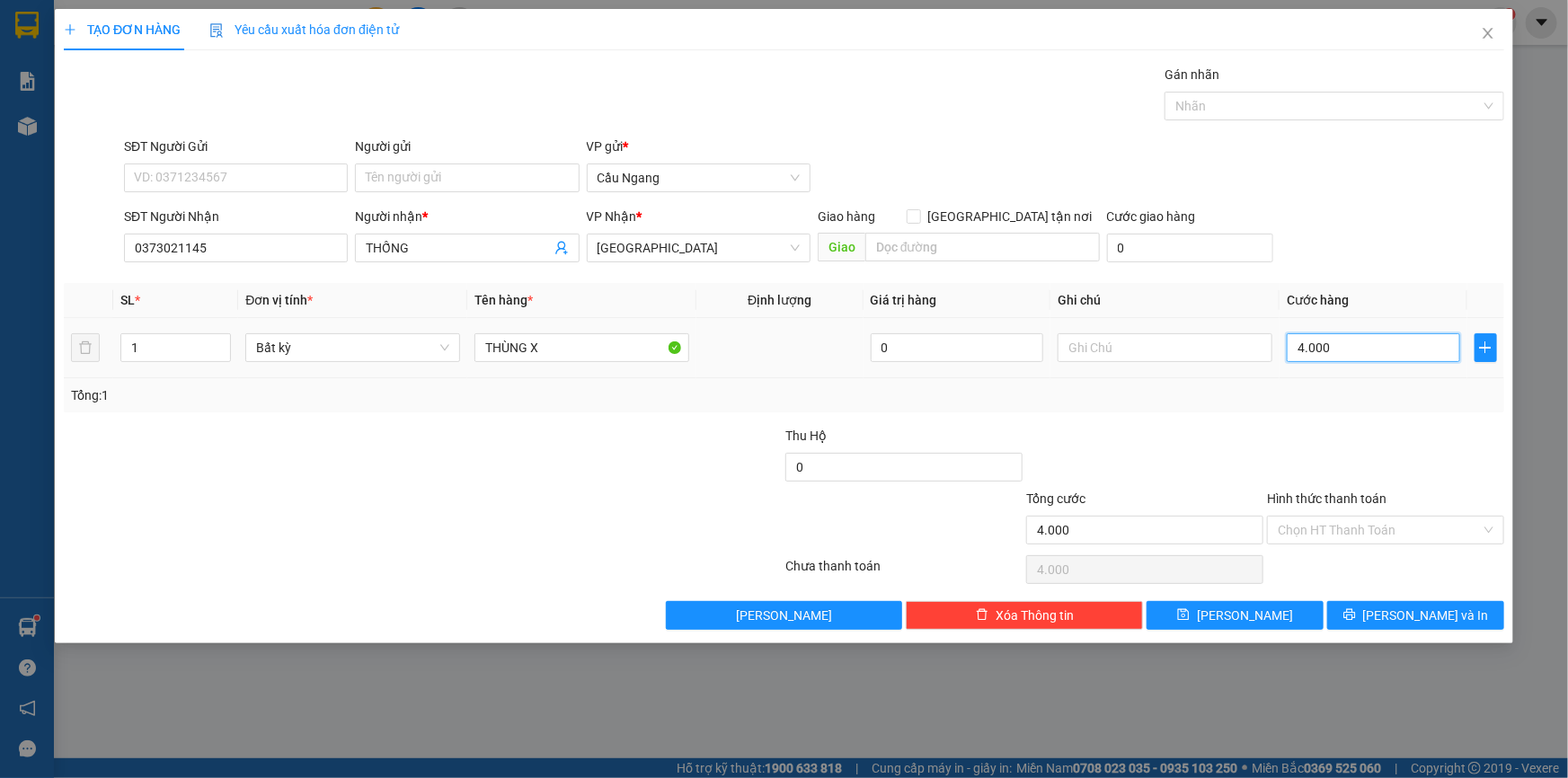
type input "40.000"
type input "400.000"
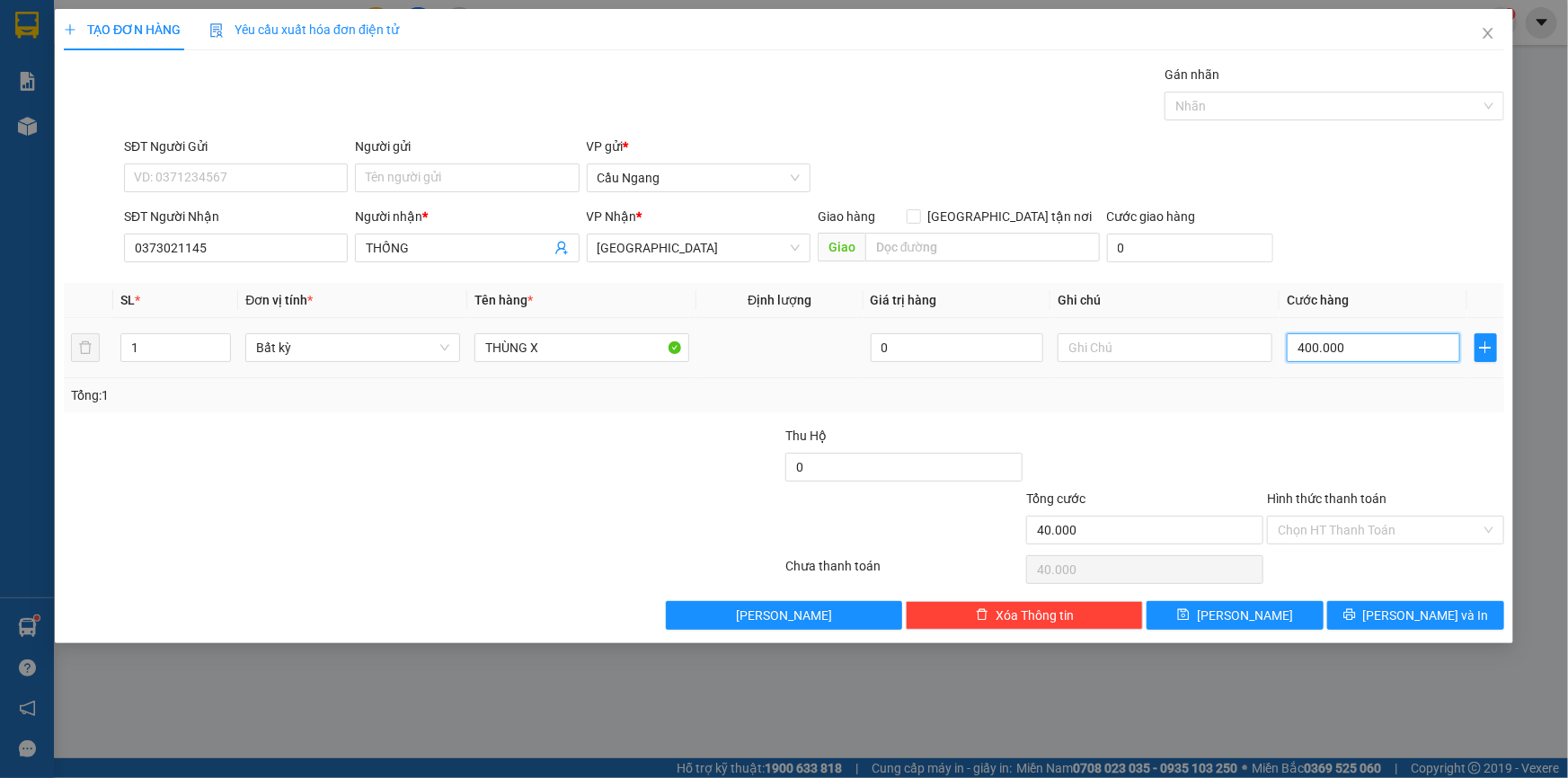
type input "400.000"
type input "40.000"
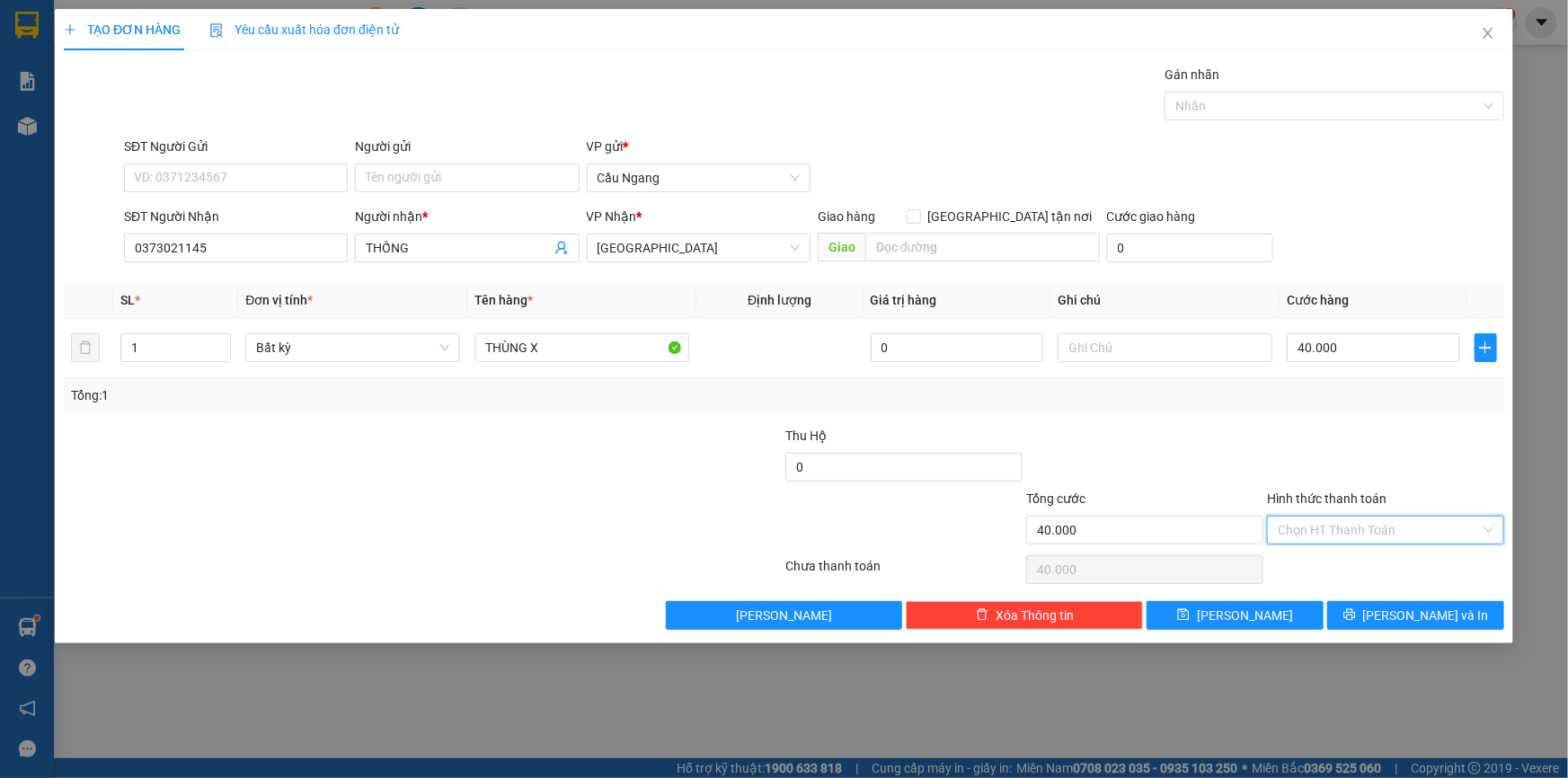
click at [1339, 522] on input "Hình thức thanh toán" at bounding box center [1379, 530] width 203 height 27
click at [1313, 563] on div "Tại văn phòng" at bounding box center [1385, 565] width 215 height 20
type input "0"
click at [1418, 614] on span "[PERSON_NAME] và In" at bounding box center [1425, 615] width 126 height 20
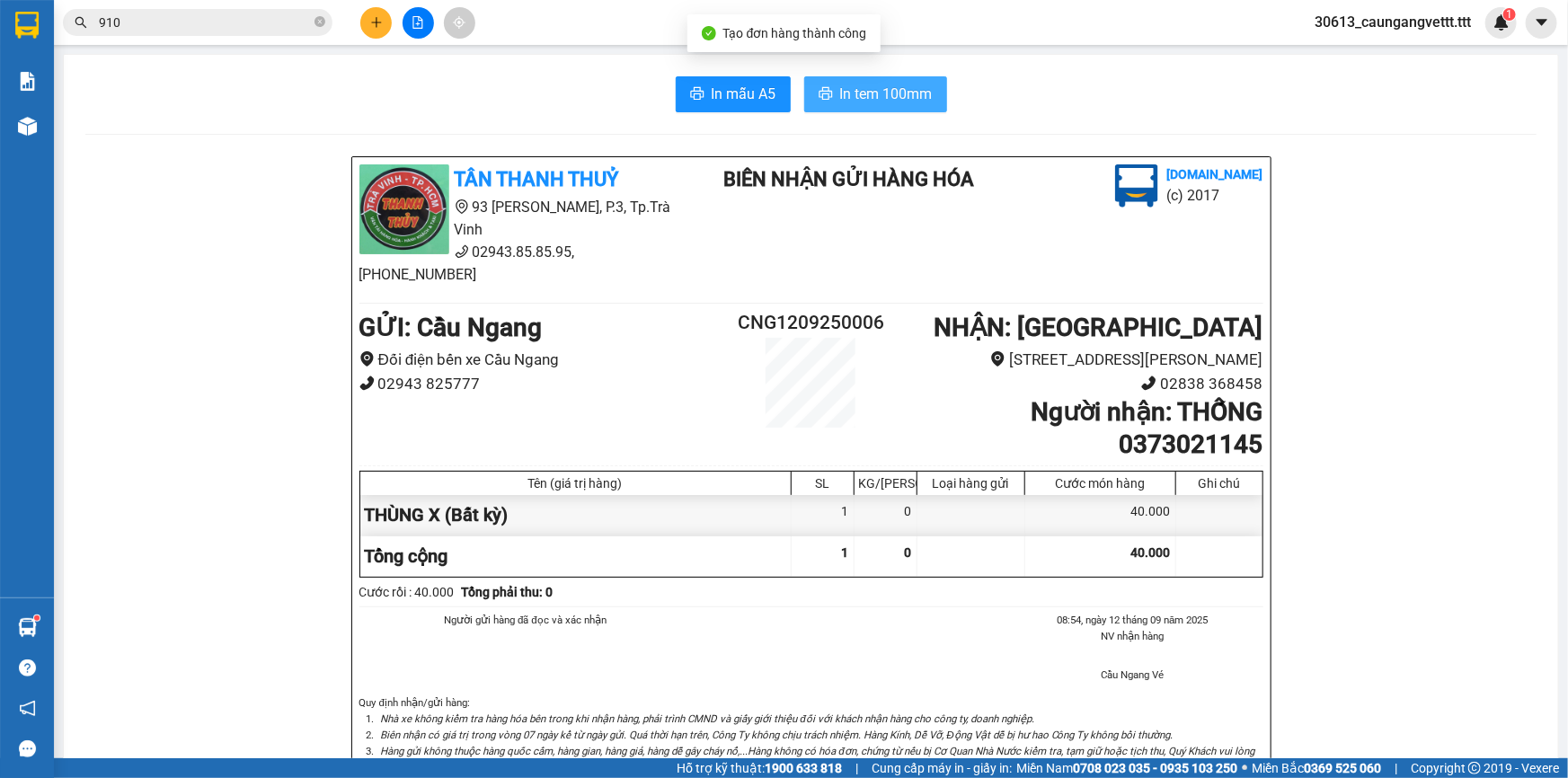
click at [876, 99] on span "In tem 100mm" at bounding box center [886, 93] width 92 height 22
click at [382, 17] on button at bounding box center [376, 22] width 32 height 32
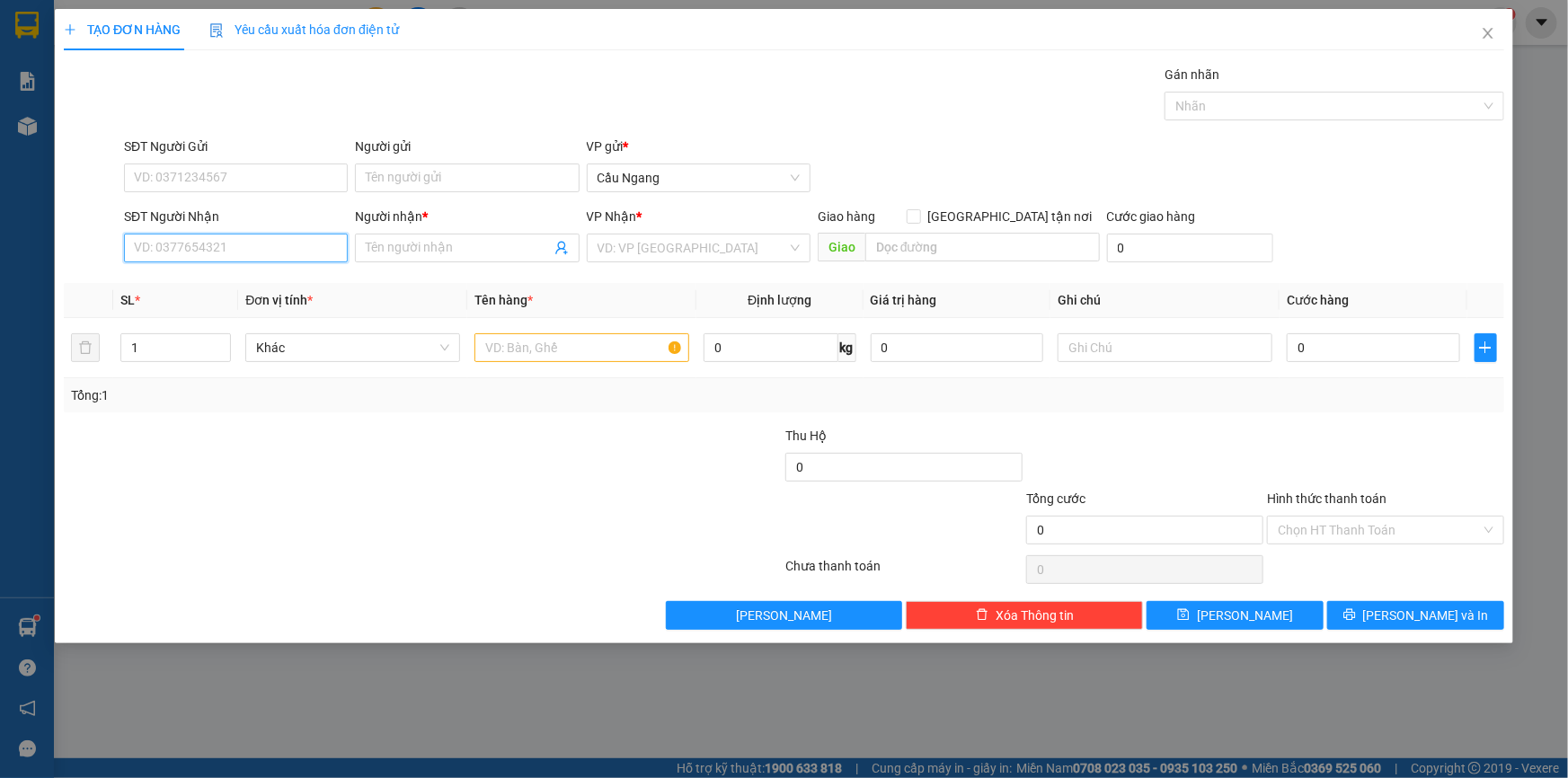
click at [196, 253] on input "SĐT Người Nhận" at bounding box center [235, 248] width 224 height 29
click at [263, 290] on div "0367753520 - NHỰT" at bounding box center [235, 283] width 202 height 20
type input "0367753520"
type input "NHỰT"
type input "0367753520"
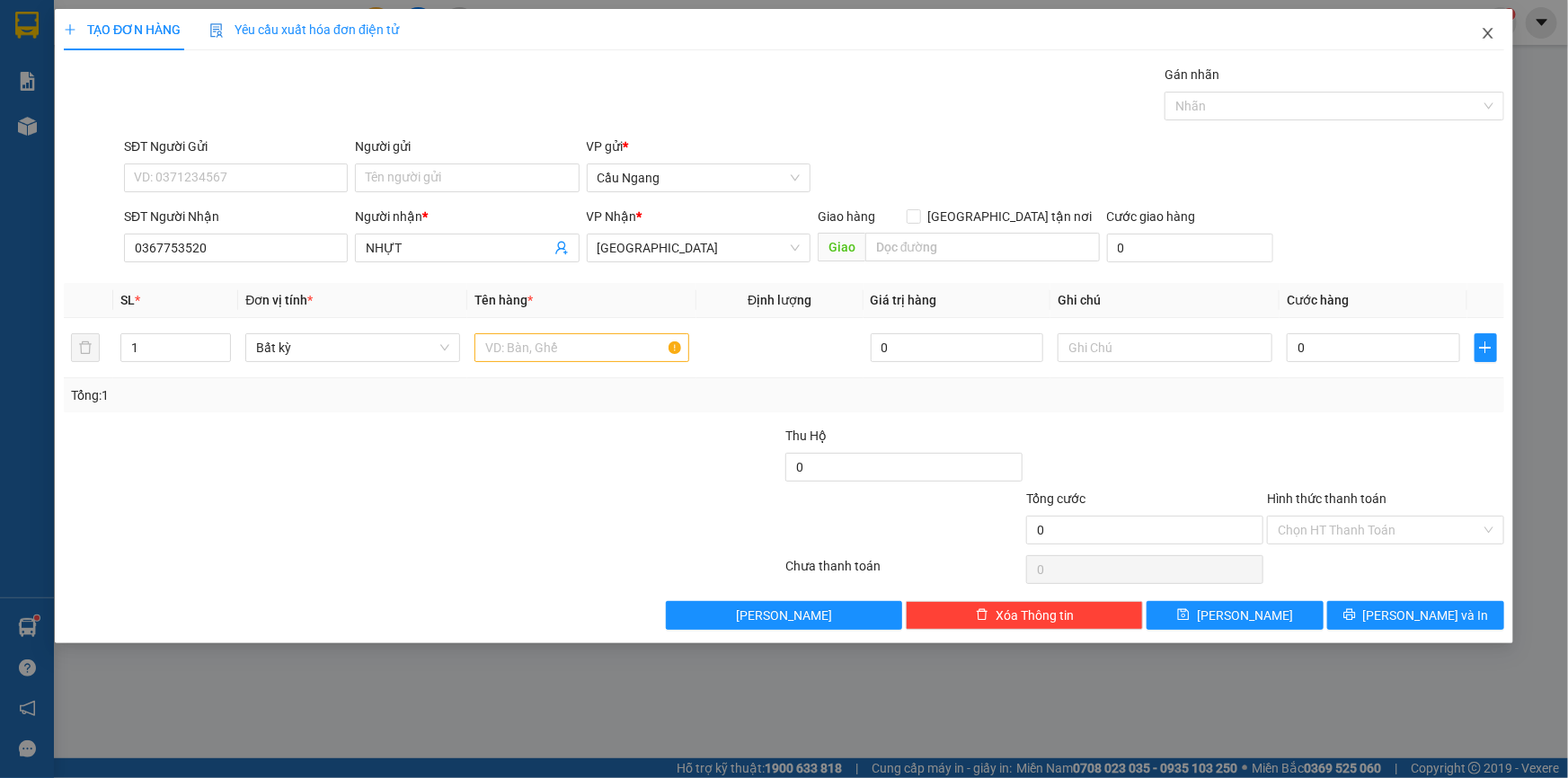
click at [1489, 36] on icon "close" at bounding box center [1487, 33] width 10 height 11
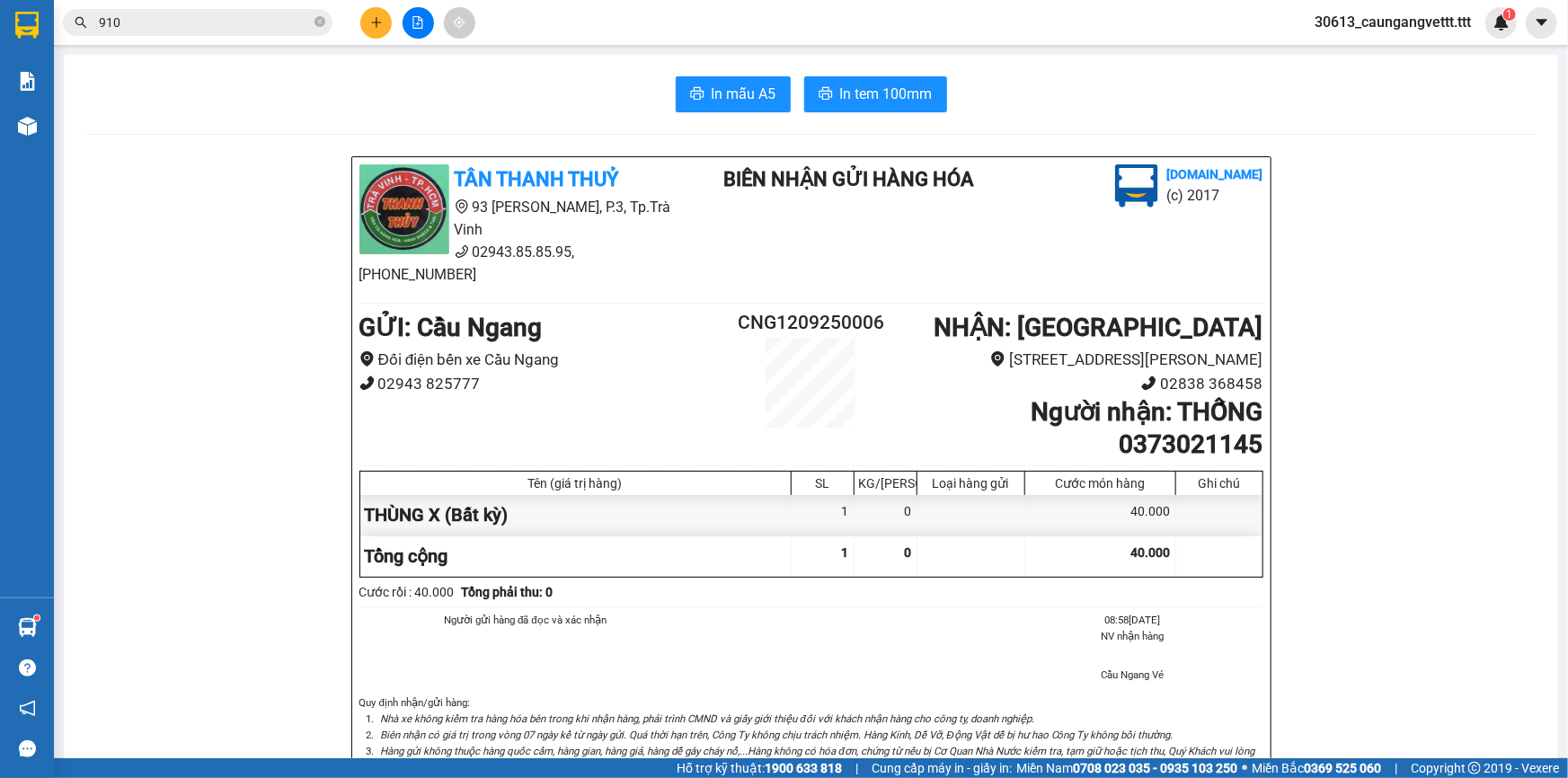
click at [98, 129] on div "In mẫu A5 In tem 100mm TÂN THANH THUỶ 93 Trần Quốc Tuấn, P.3, Tp.Trà Vinh 02943…" at bounding box center [810, 693] width 1494 height 1278
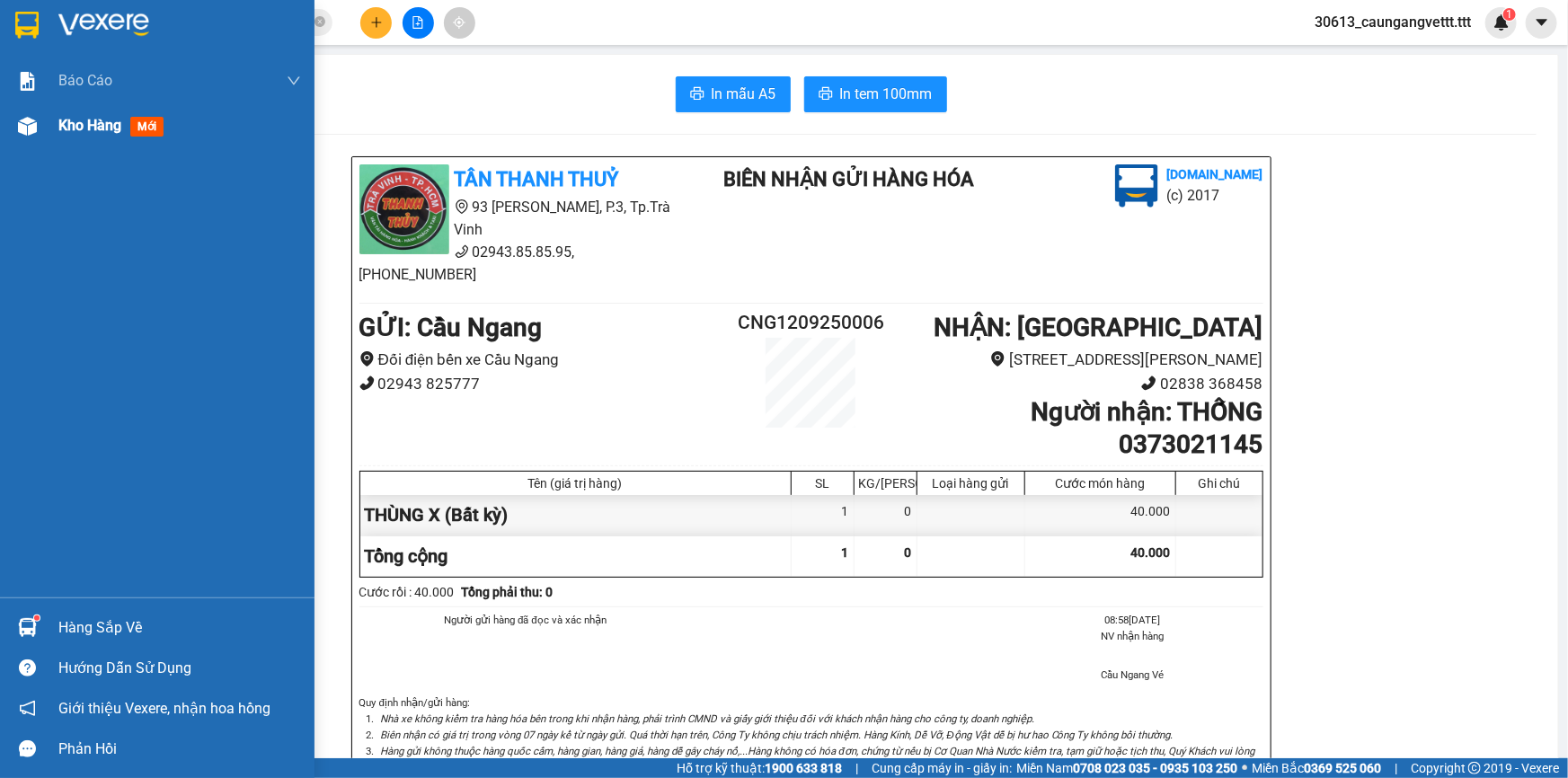
click at [91, 132] on span "Kho hàng" at bounding box center [89, 126] width 62 height 17
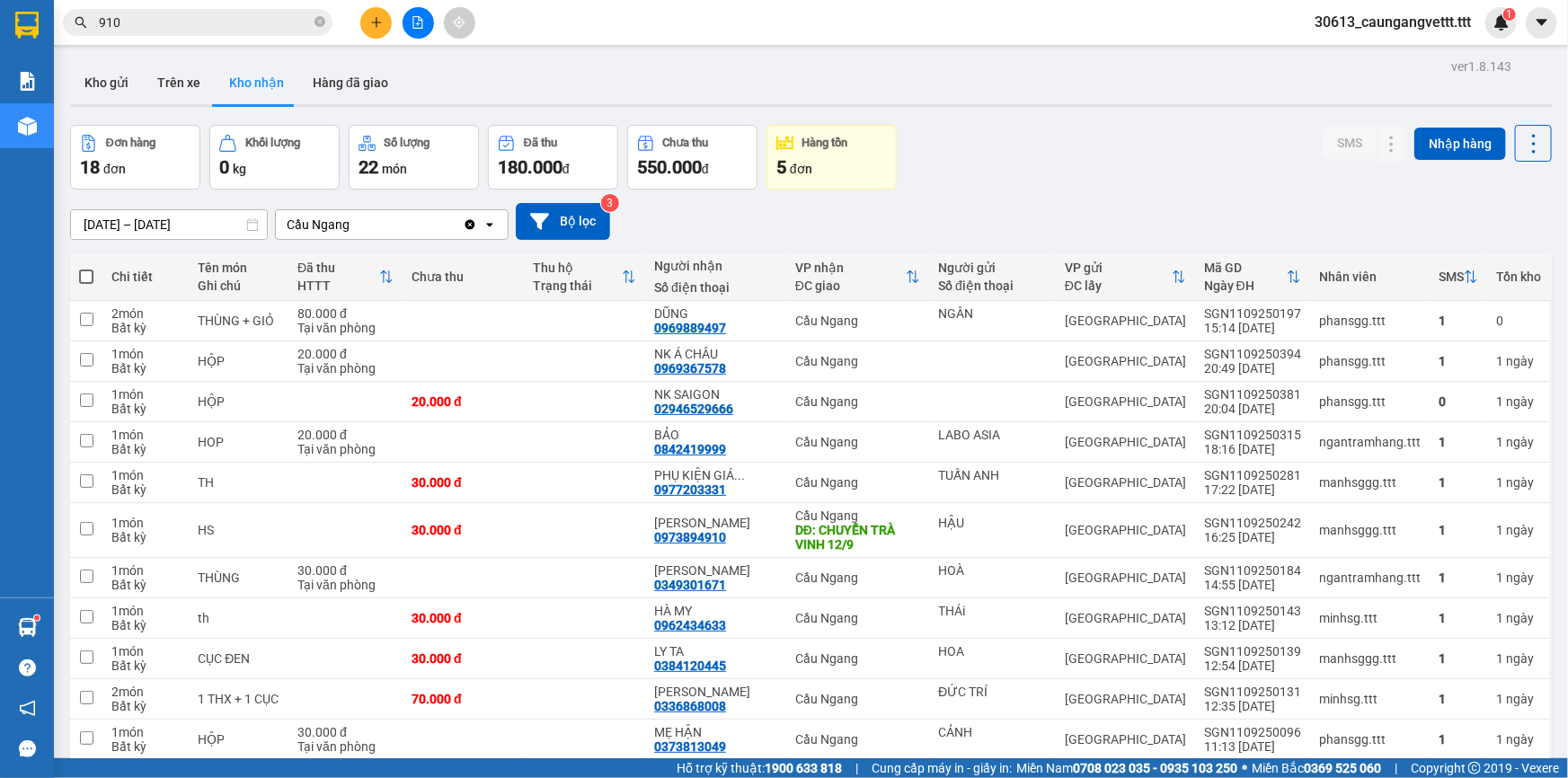
click at [375, 19] on icon "plus" at bounding box center [376, 22] width 12 height 12
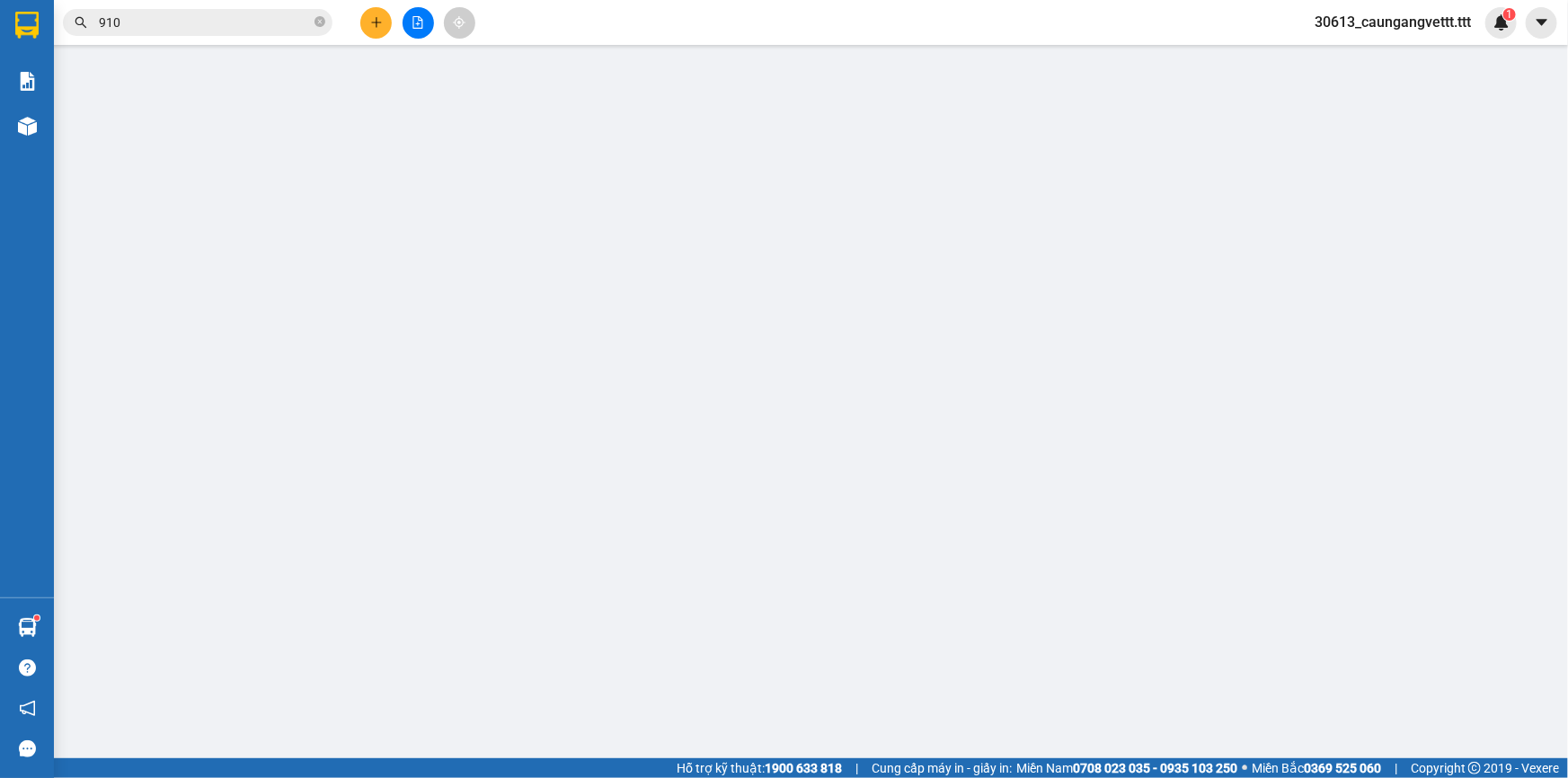
click at [369, 22] on span "Yêu cầu xuất hóa đơn điện tử" at bounding box center [304, 29] width 189 height 14
click at [376, 22] on span "Yêu cầu xuất hóa đơn điện tử" at bounding box center [304, 29] width 189 height 14
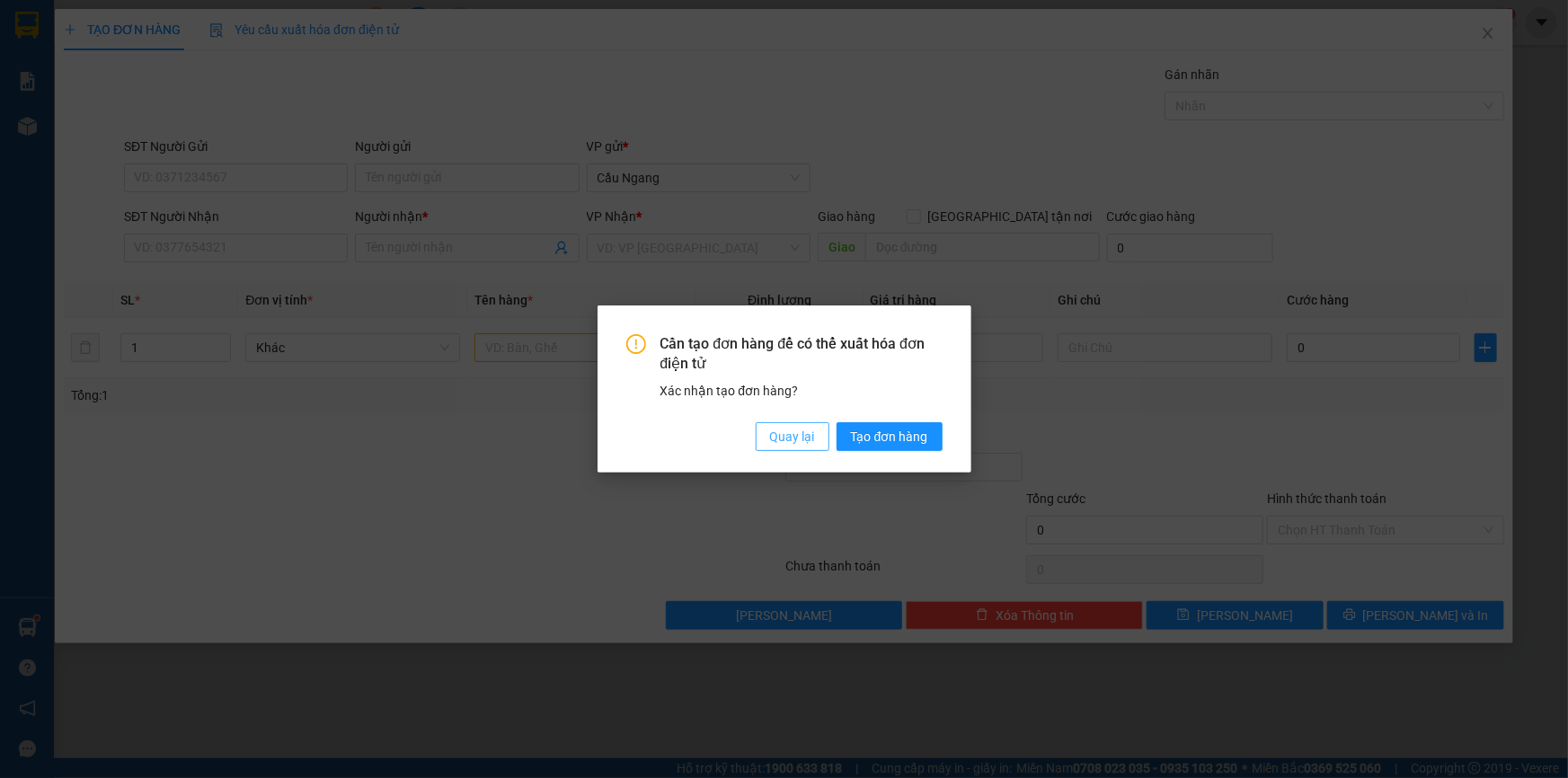
click at [794, 436] on span "Quay lại" at bounding box center [792, 436] width 45 height 20
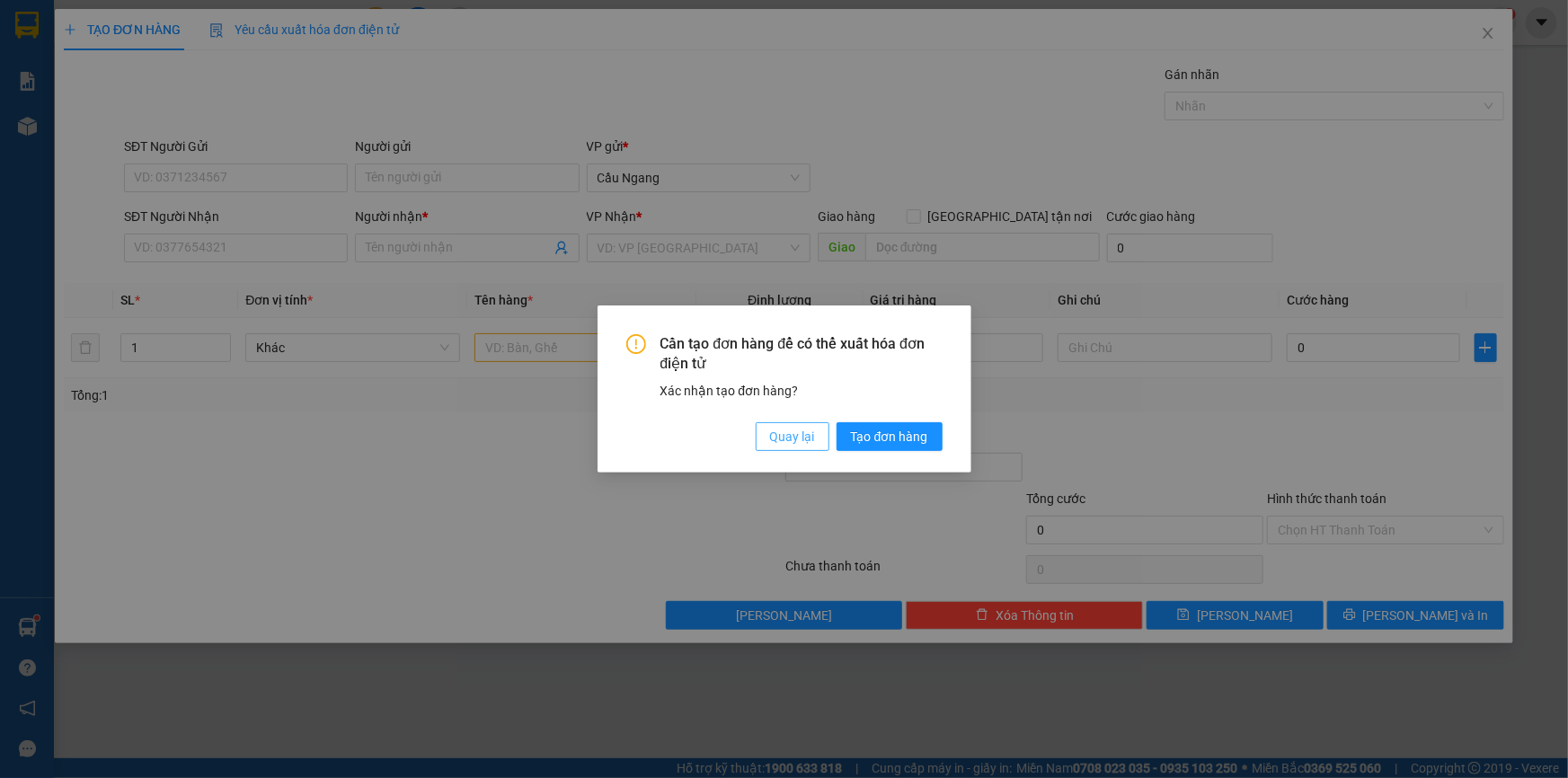
click at [798, 432] on span "Quay lại" at bounding box center [792, 436] width 45 height 20
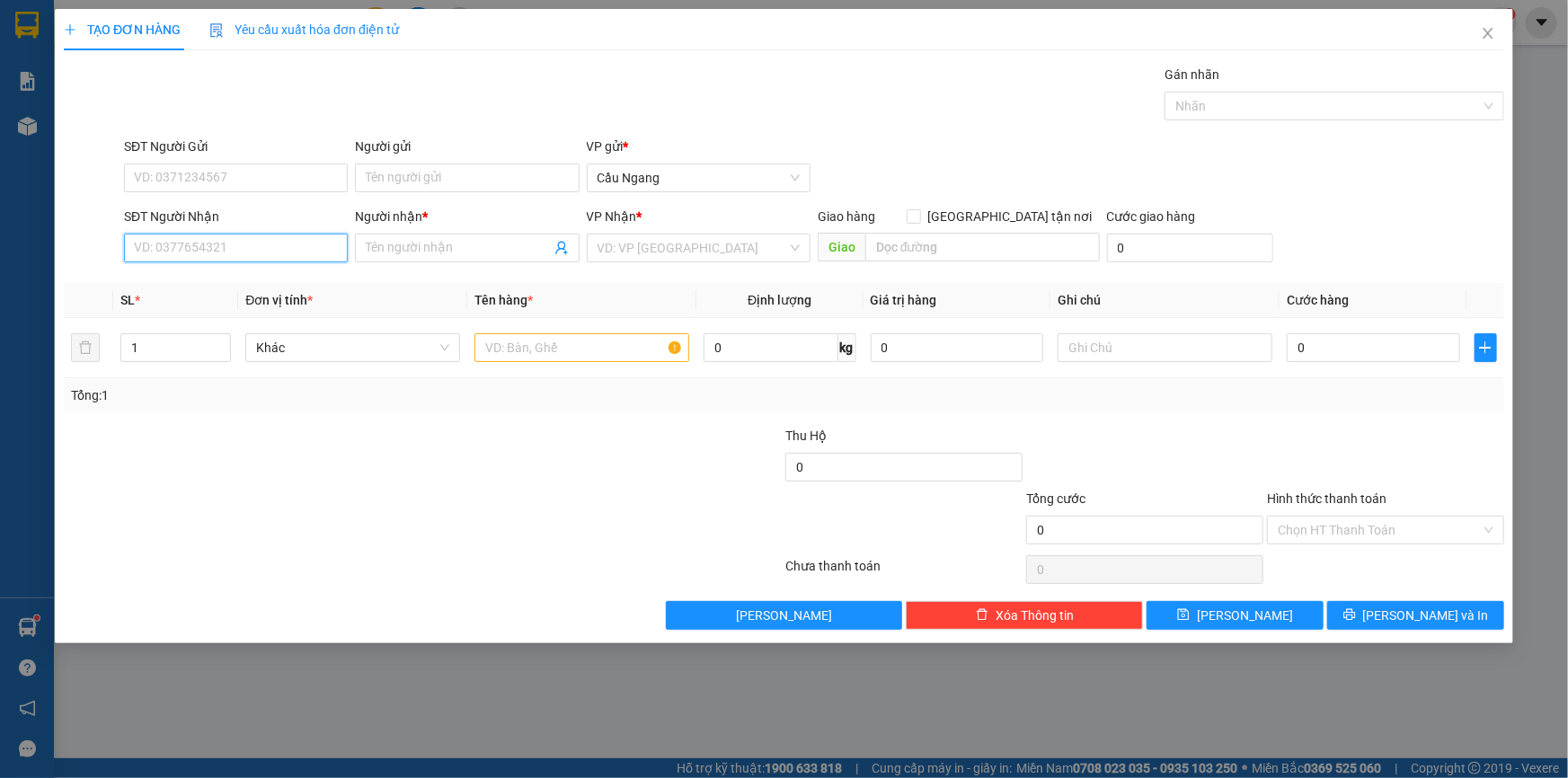
click at [273, 246] on input "SĐT Người Nhận" at bounding box center [235, 248] width 224 height 29
click at [296, 284] on div "0378096595 - PHÚ" at bounding box center [235, 283] width 202 height 20
type input "0378096595"
type input "PHÚ"
type input "0378096595"
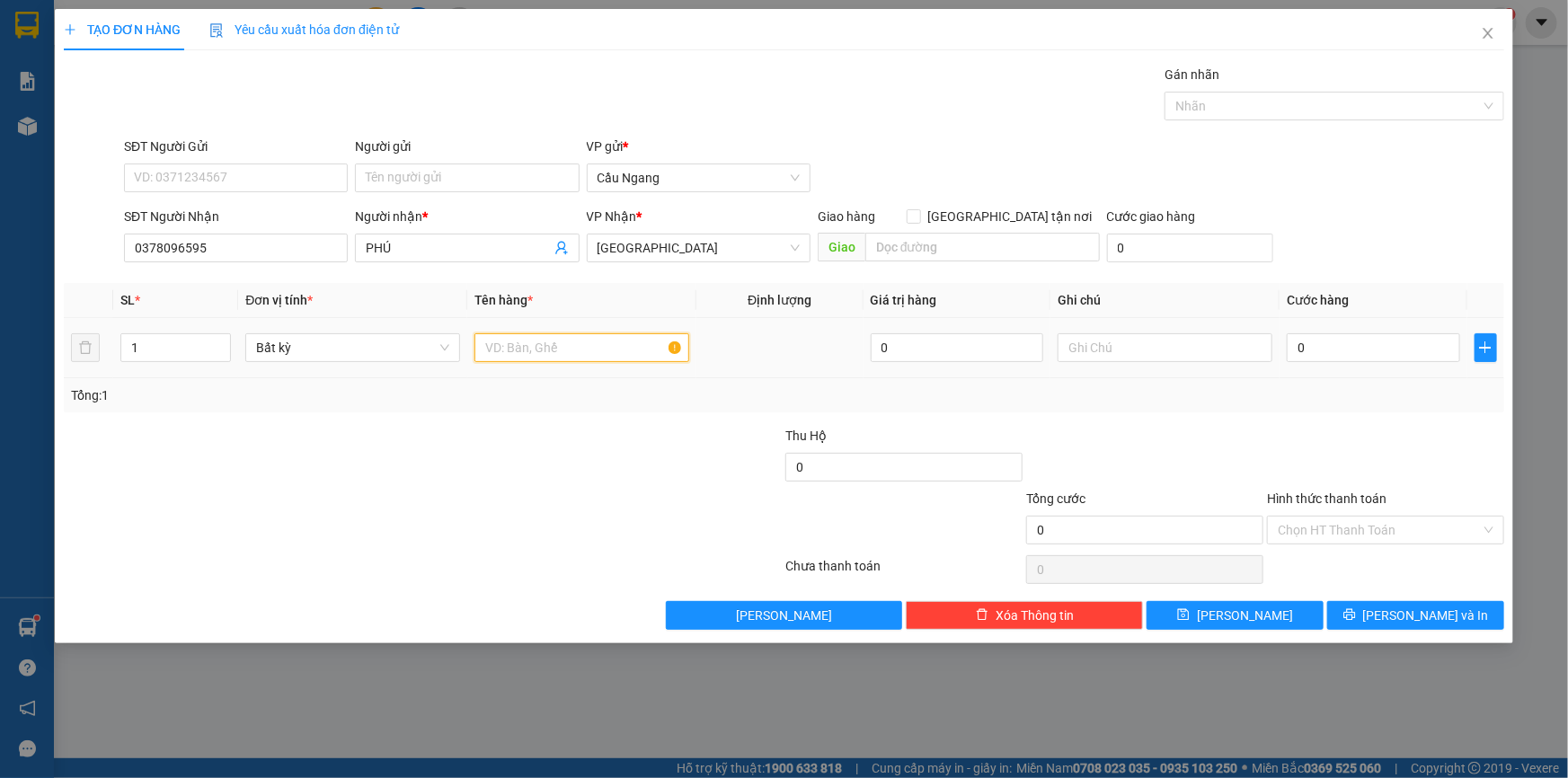
click at [560, 341] on input "text" at bounding box center [581, 348] width 214 height 29
type input "THÙNG X"
click at [1377, 339] on input "0" at bounding box center [1373, 348] width 173 height 29
type input "3"
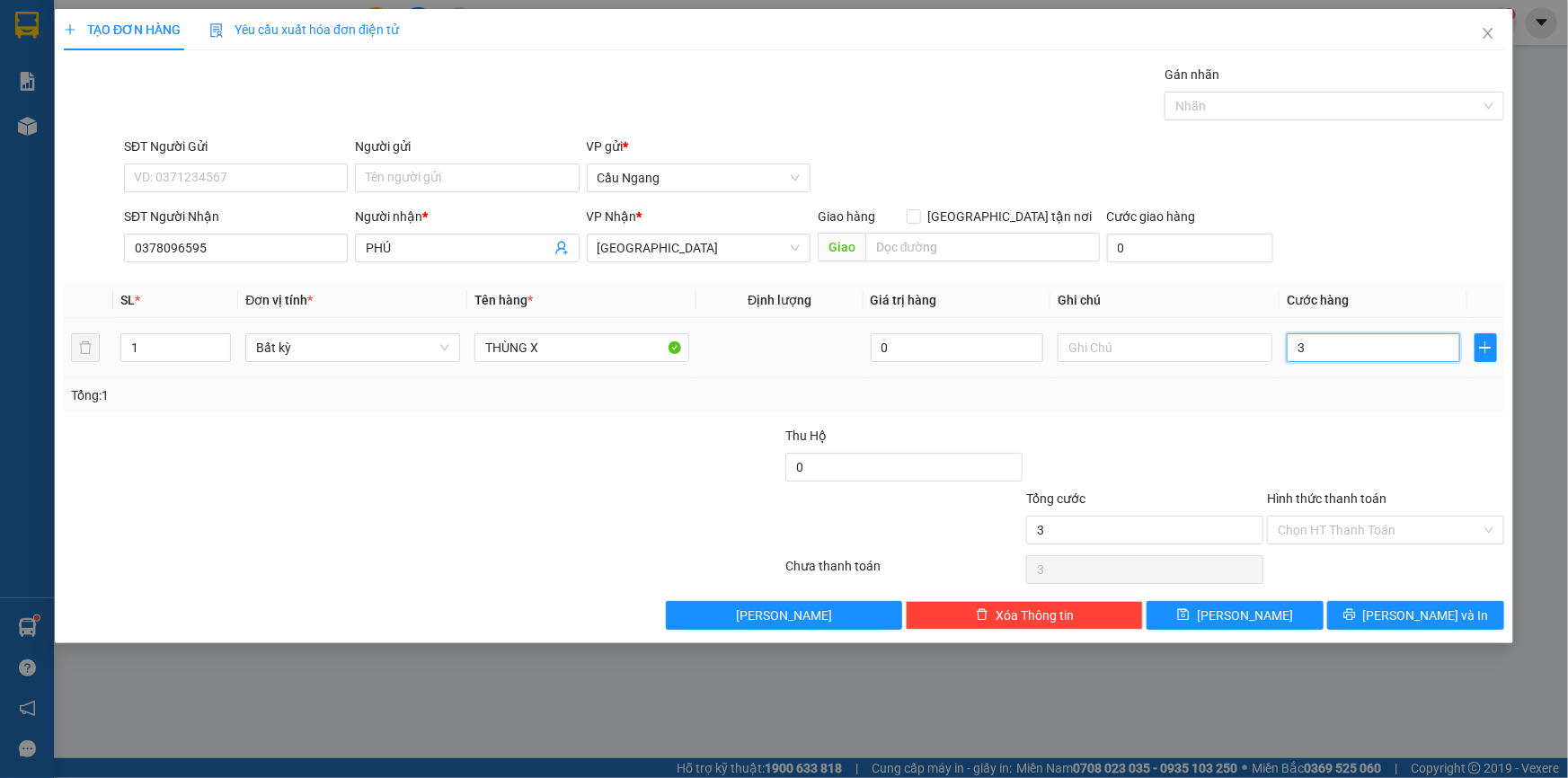
type input "3"
type input "30"
type input "300"
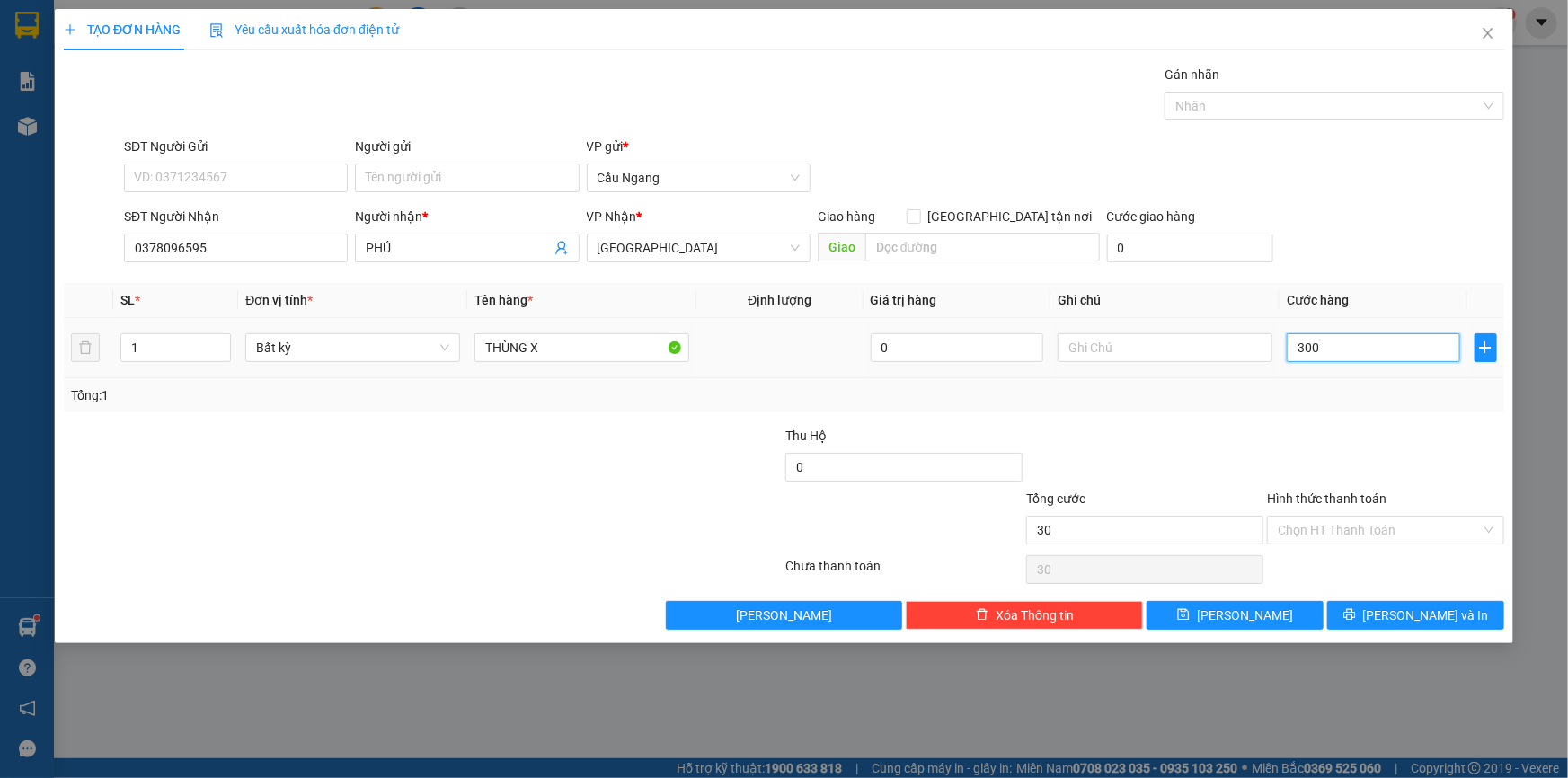
type input "300"
type input "3.000"
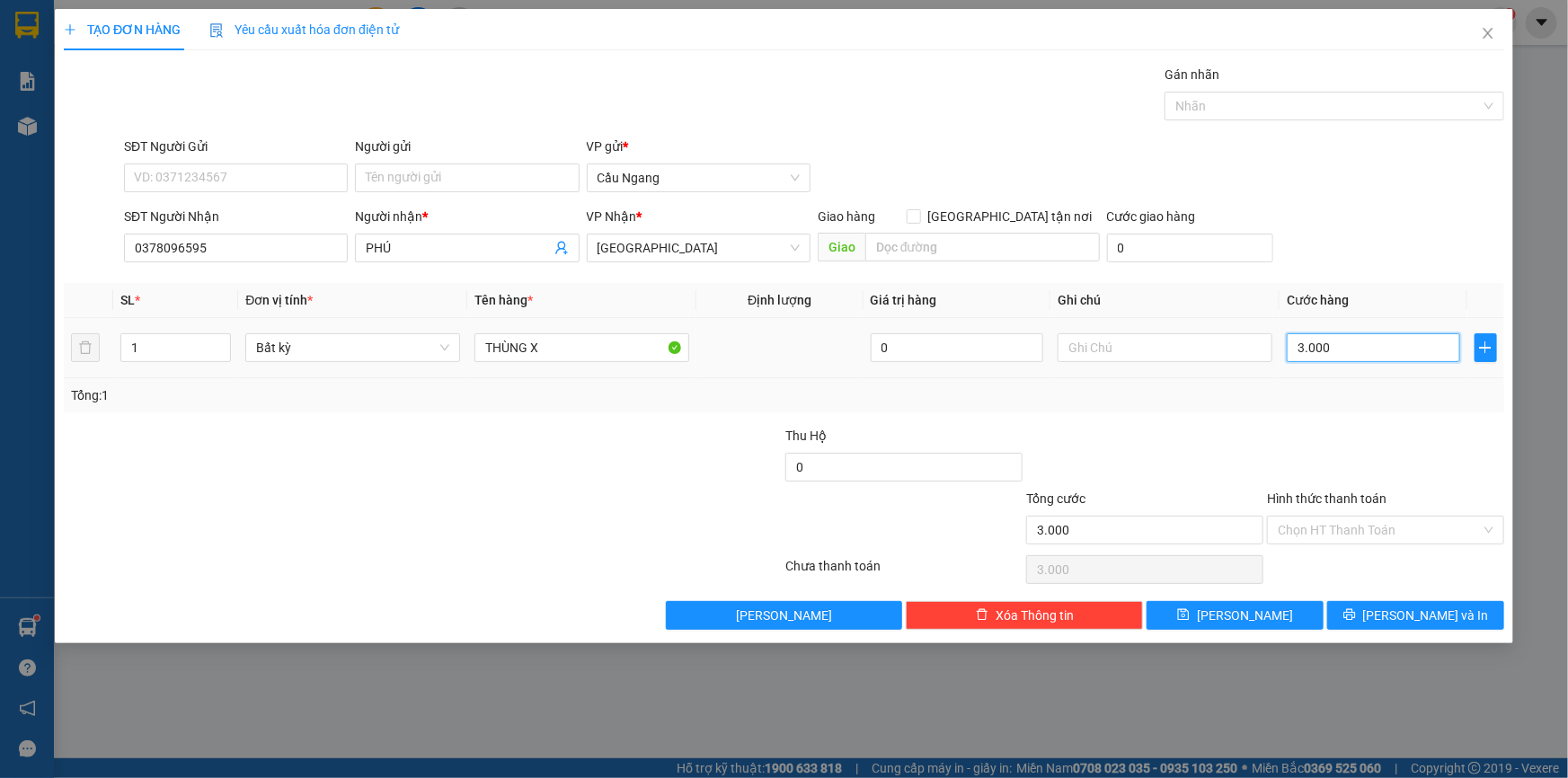
type input "30.000"
type input "300.000"
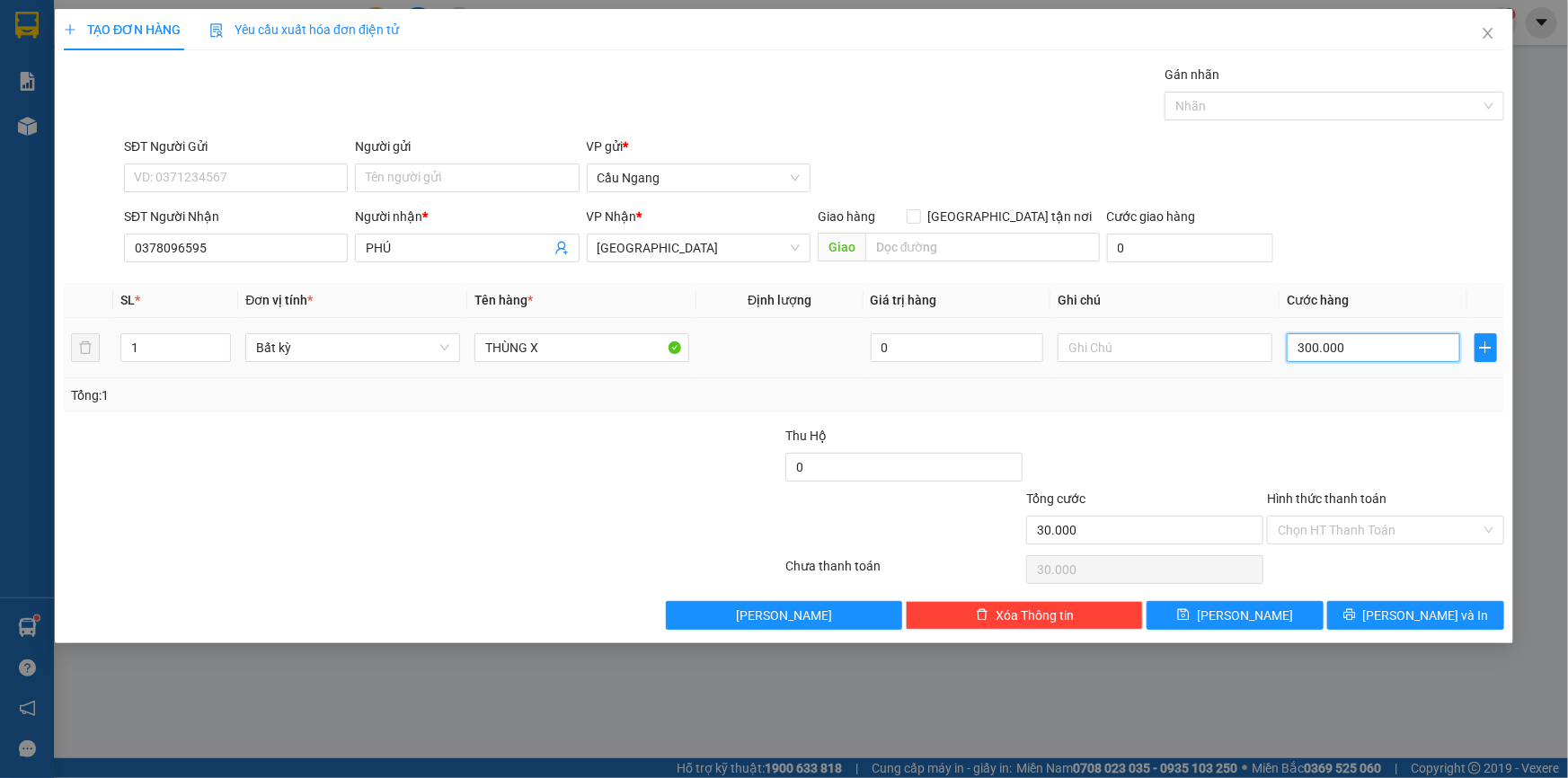
type input "300.000"
type input "30.000"
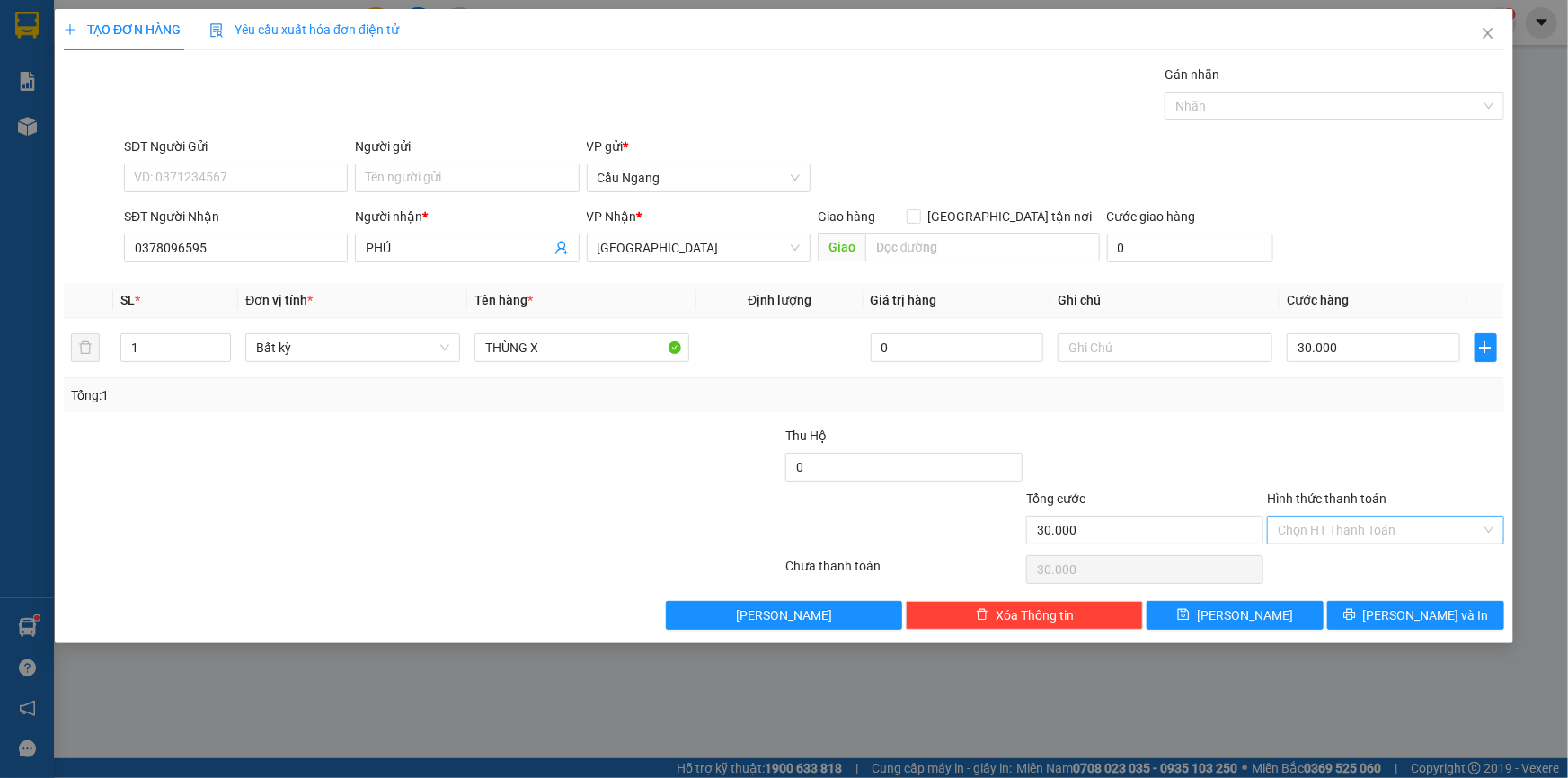
click at [1384, 534] on input "Hình thức thanh toán" at bounding box center [1379, 530] width 203 height 27
click at [1355, 559] on div "Tại văn phòng" at bounding box center [1385, 565] width 215 height 20
type input "0"
click at [1266, 617] on button "[PERSON_NAME]" at bounding box center [1235, 616] width 177 height 29
type input "0"
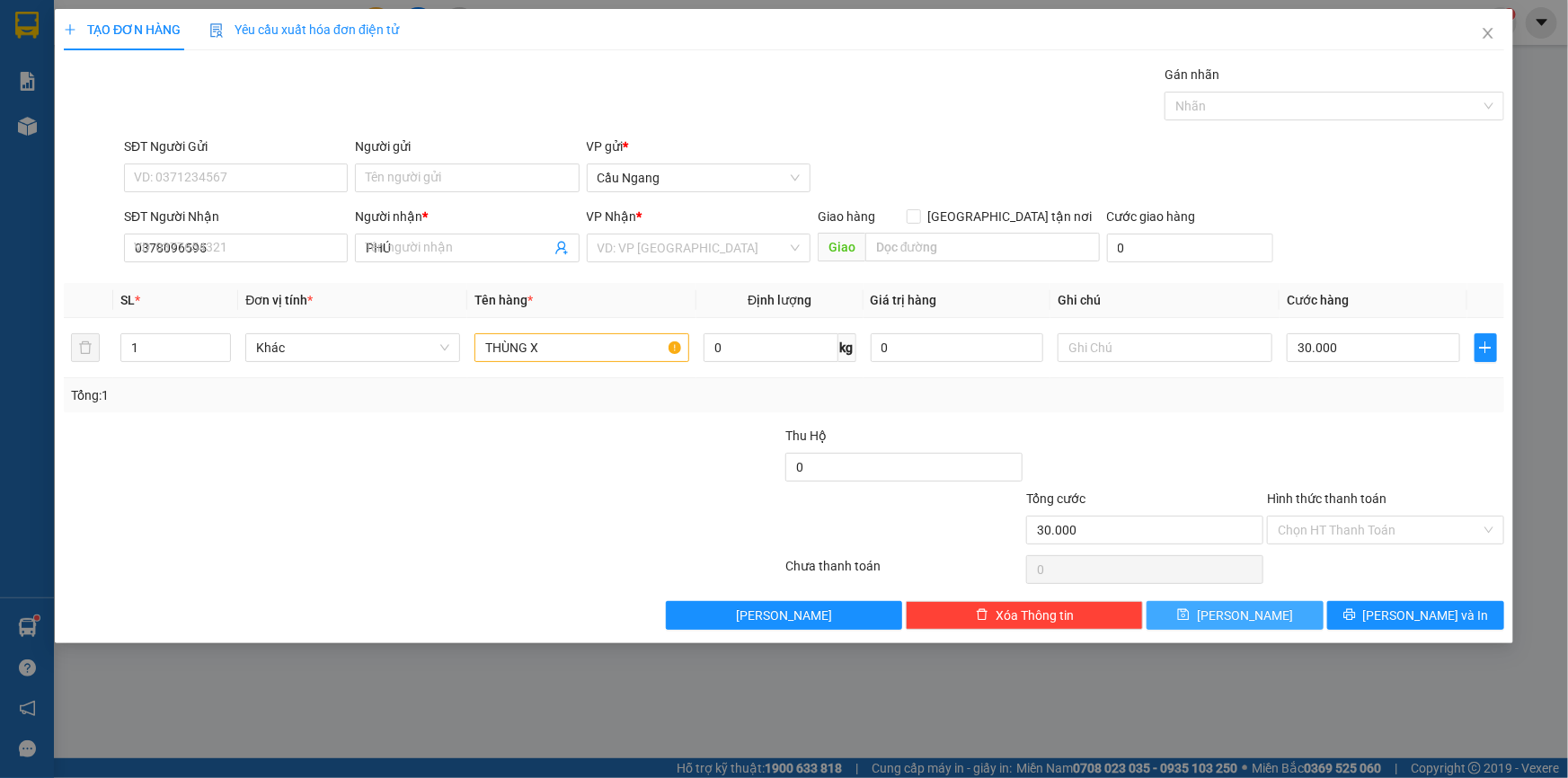
type input "0"
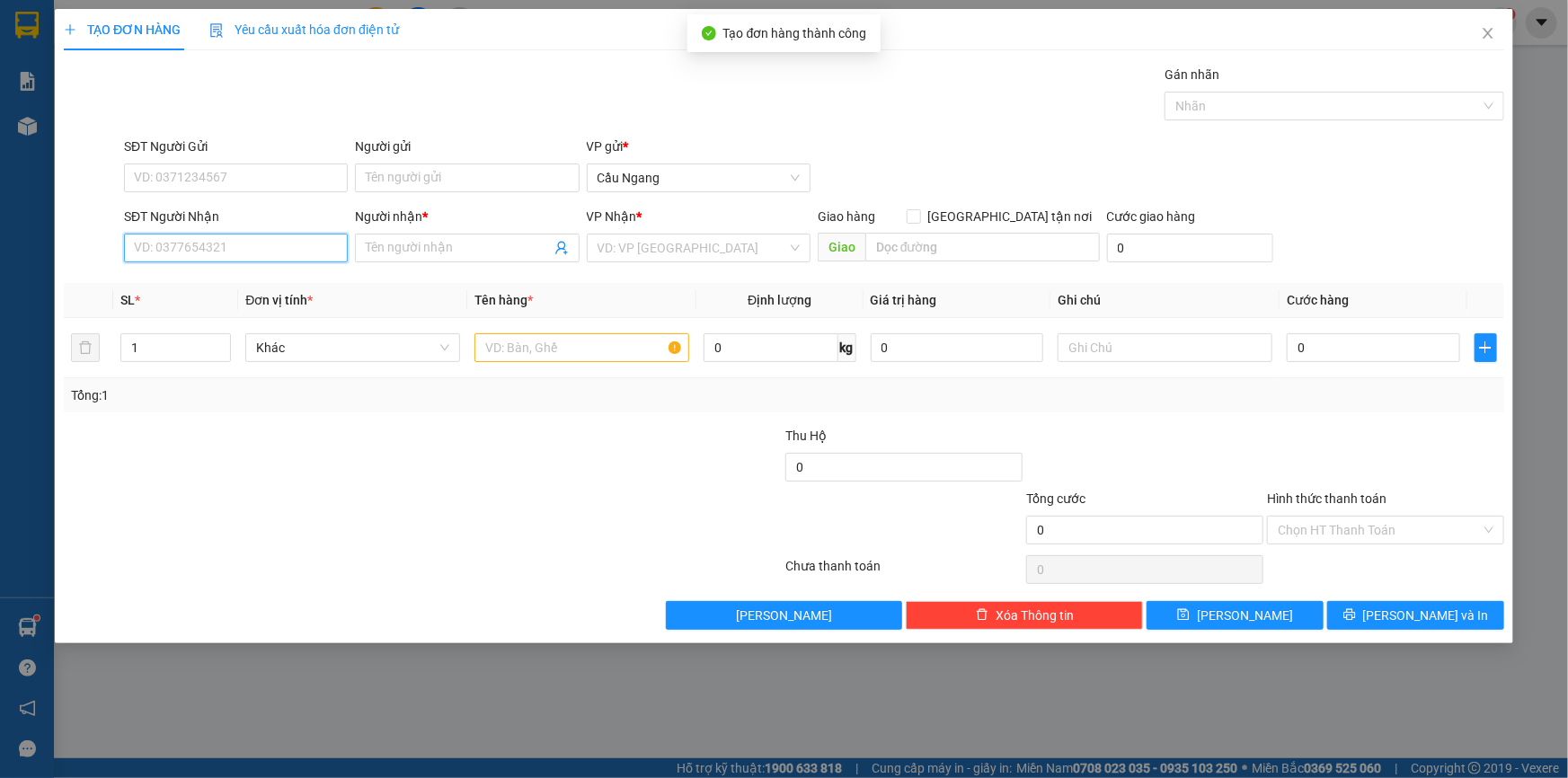
click at [282, 252] on input "SĐT Người Nhận" at bounding box center [235, 248] width 224 height 29
type input "0338832513"
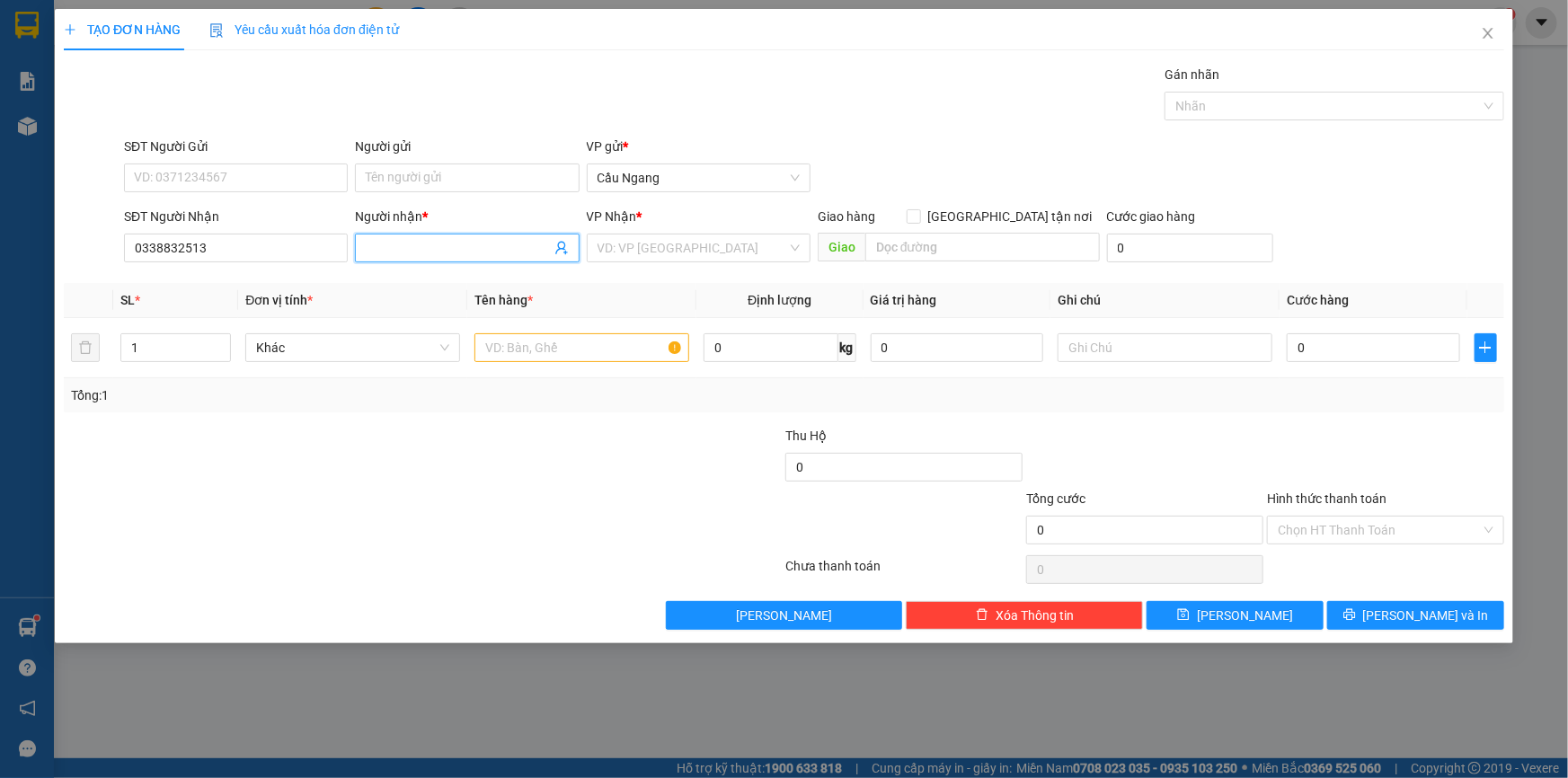
click at [459, 245] on input "Người nhận *" at bounding box center [458, 248] width 184 height 20
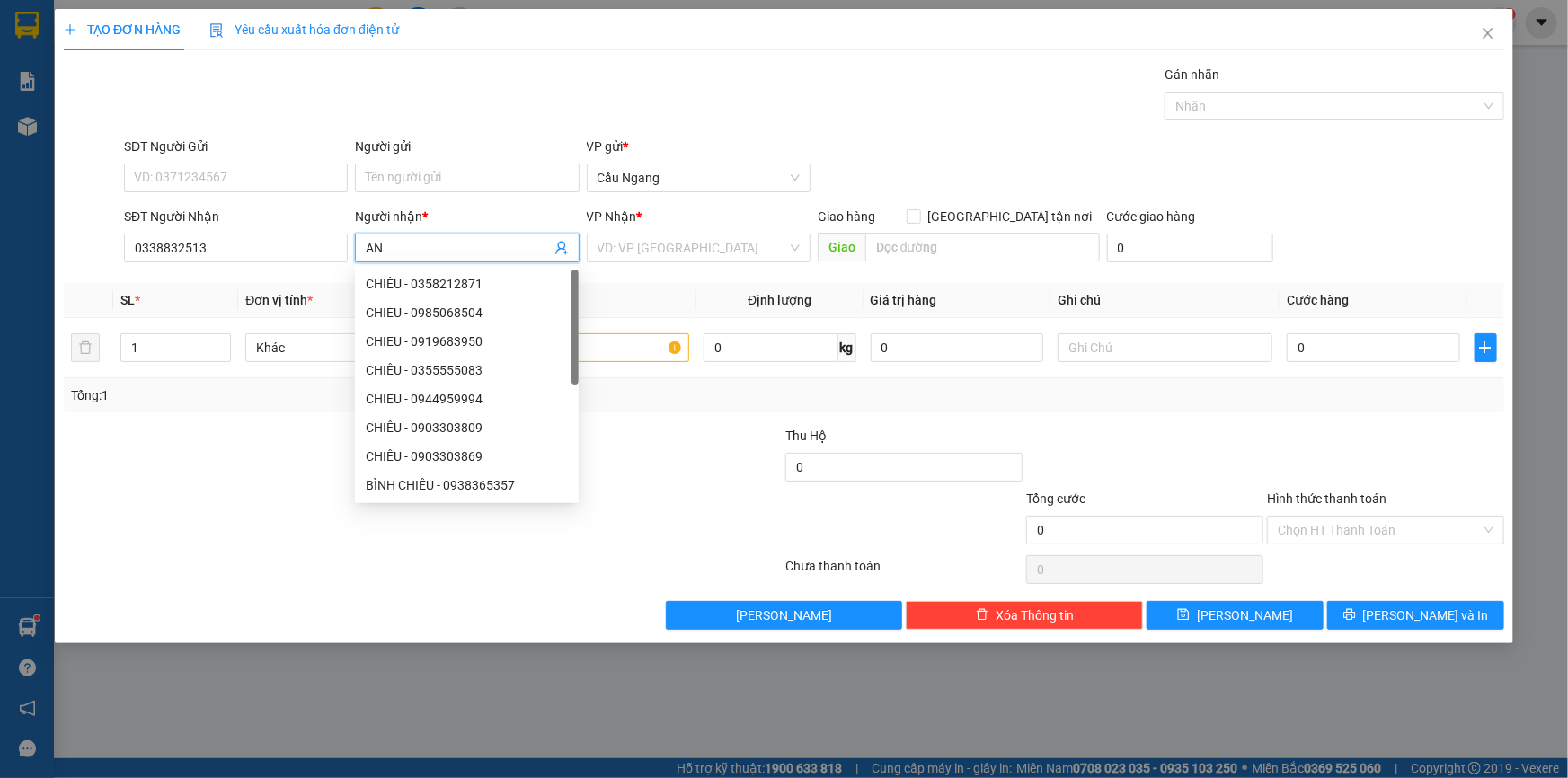
type input "A"
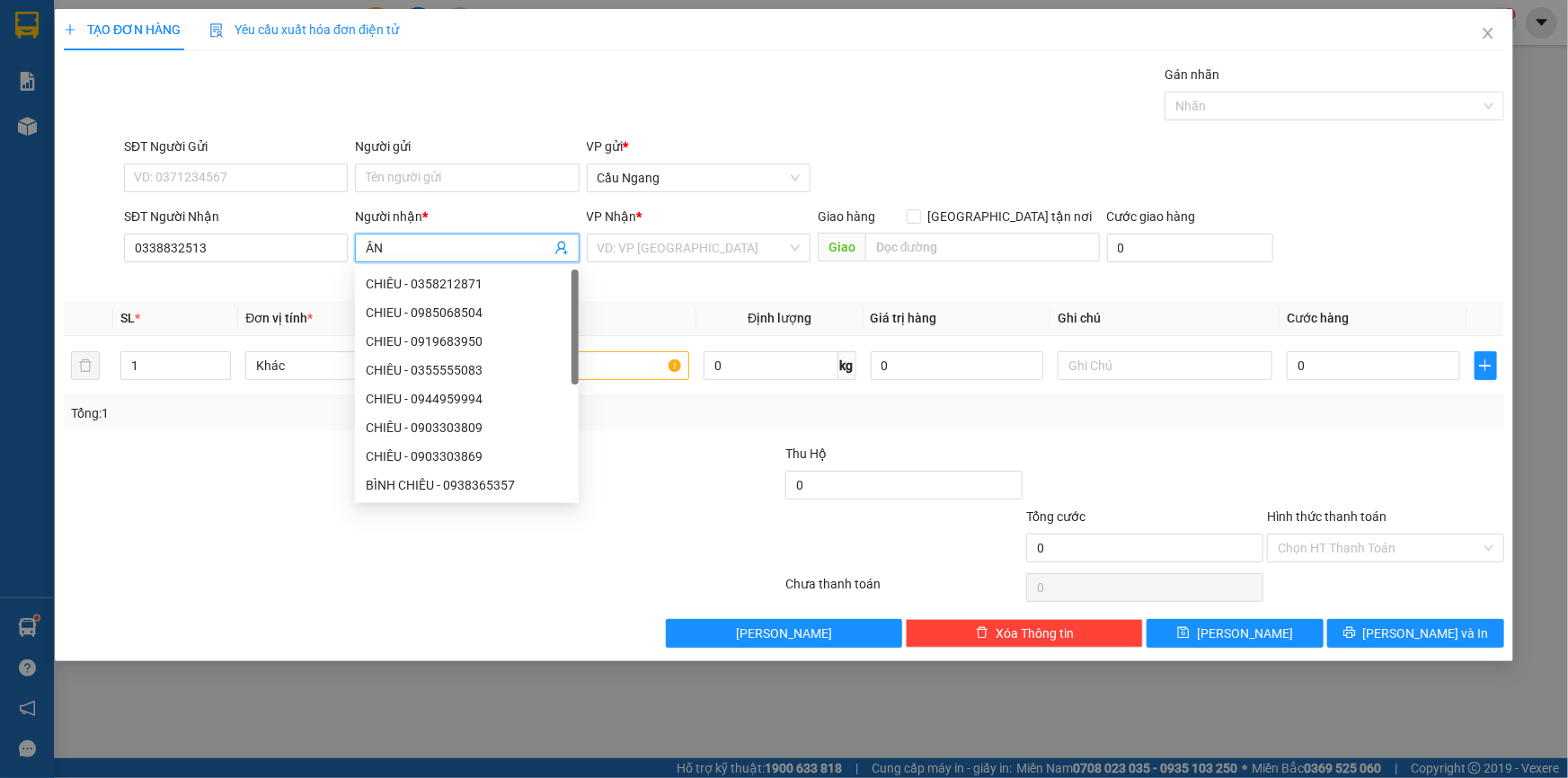
click at [440, 240] on input "ÂN" at bounding box center [458, 248] width 184 height 20
type input "Â"
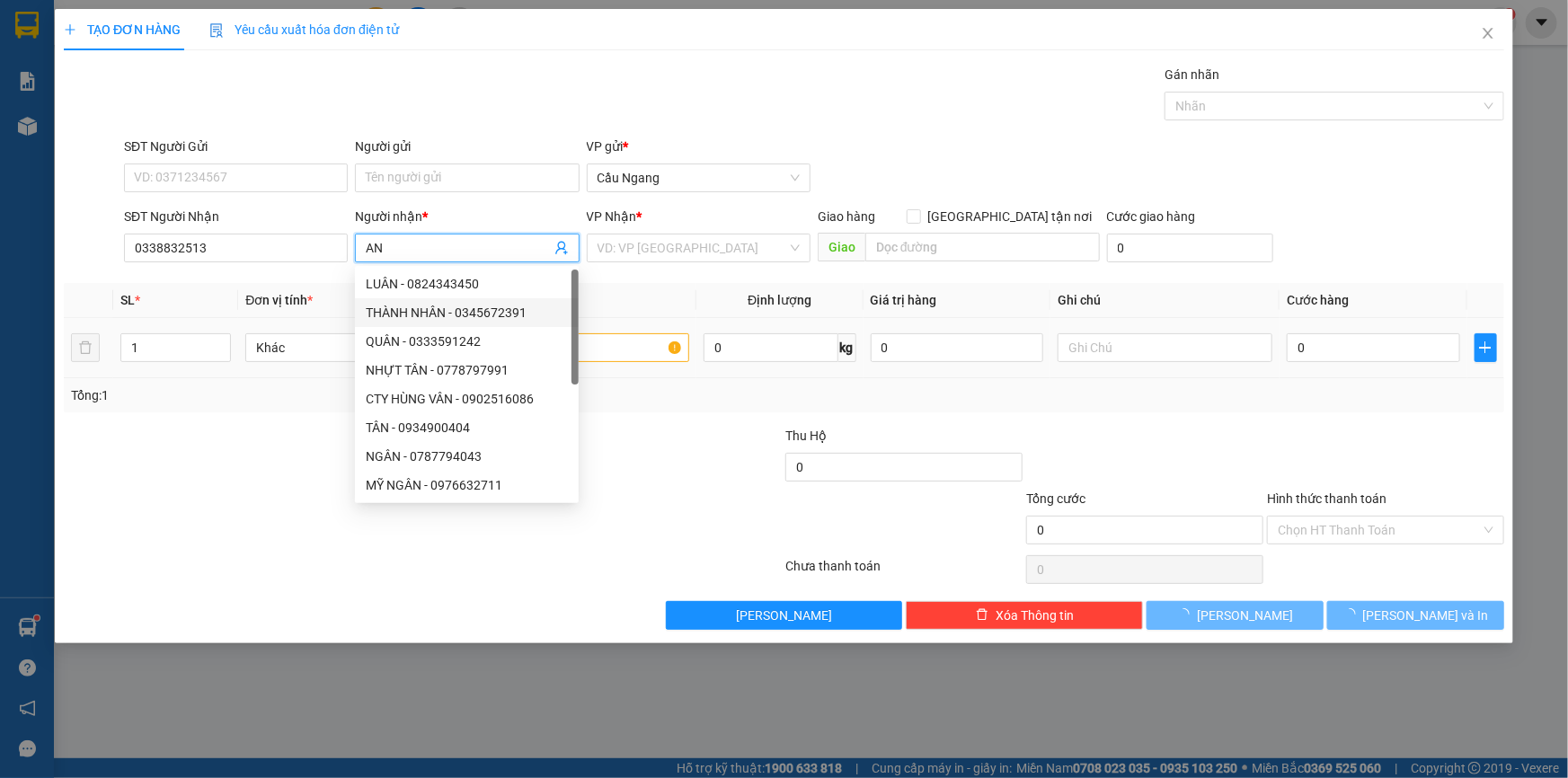
type input "AN"
click at [674, 251] on input "search" at bounding box center [692, 248] width 189 height 27
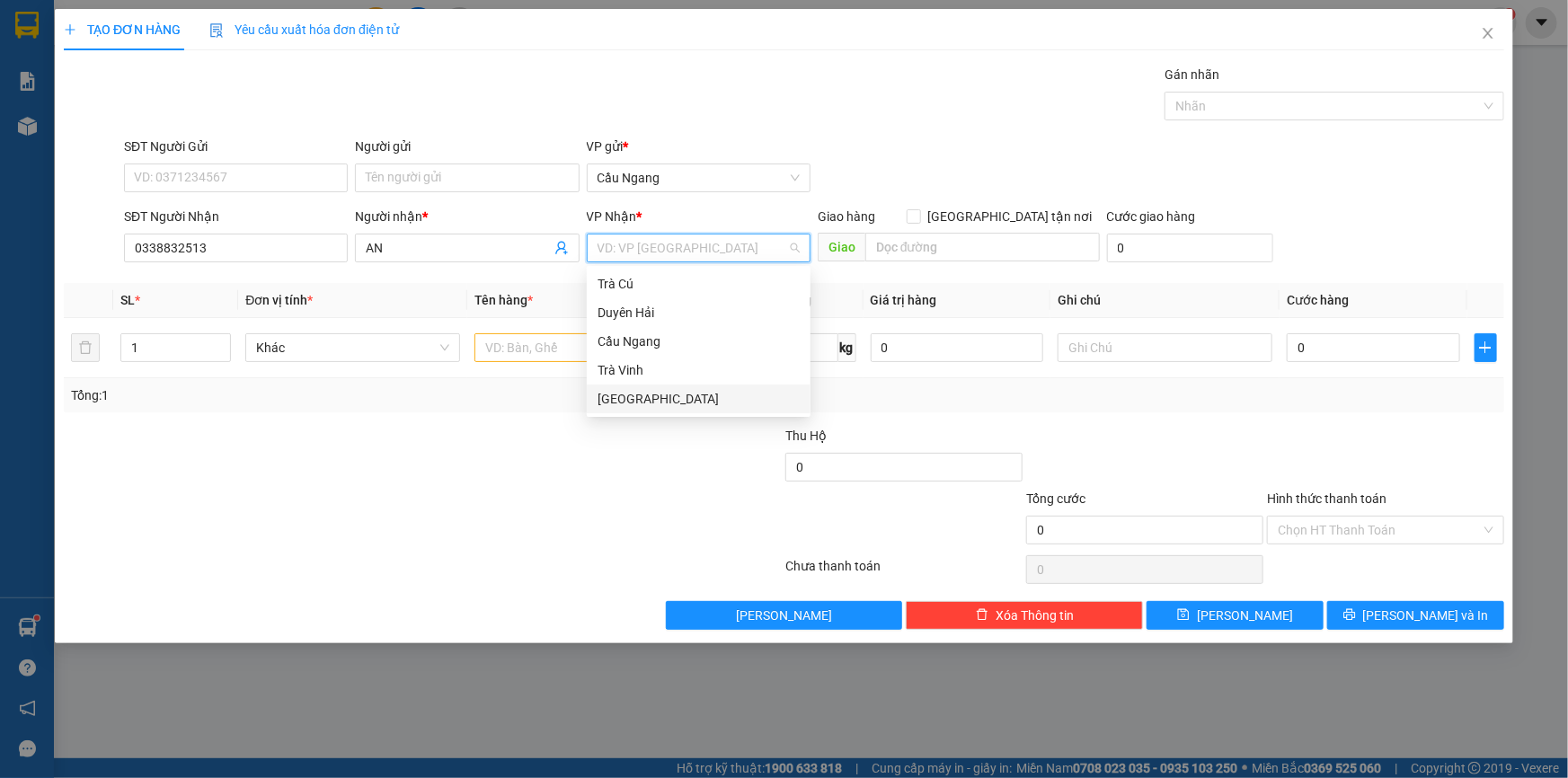
click at [624, 396] on div "[GEOGRAPHIC_DATA]" at bounding box center [698, 399] width 202 height 20
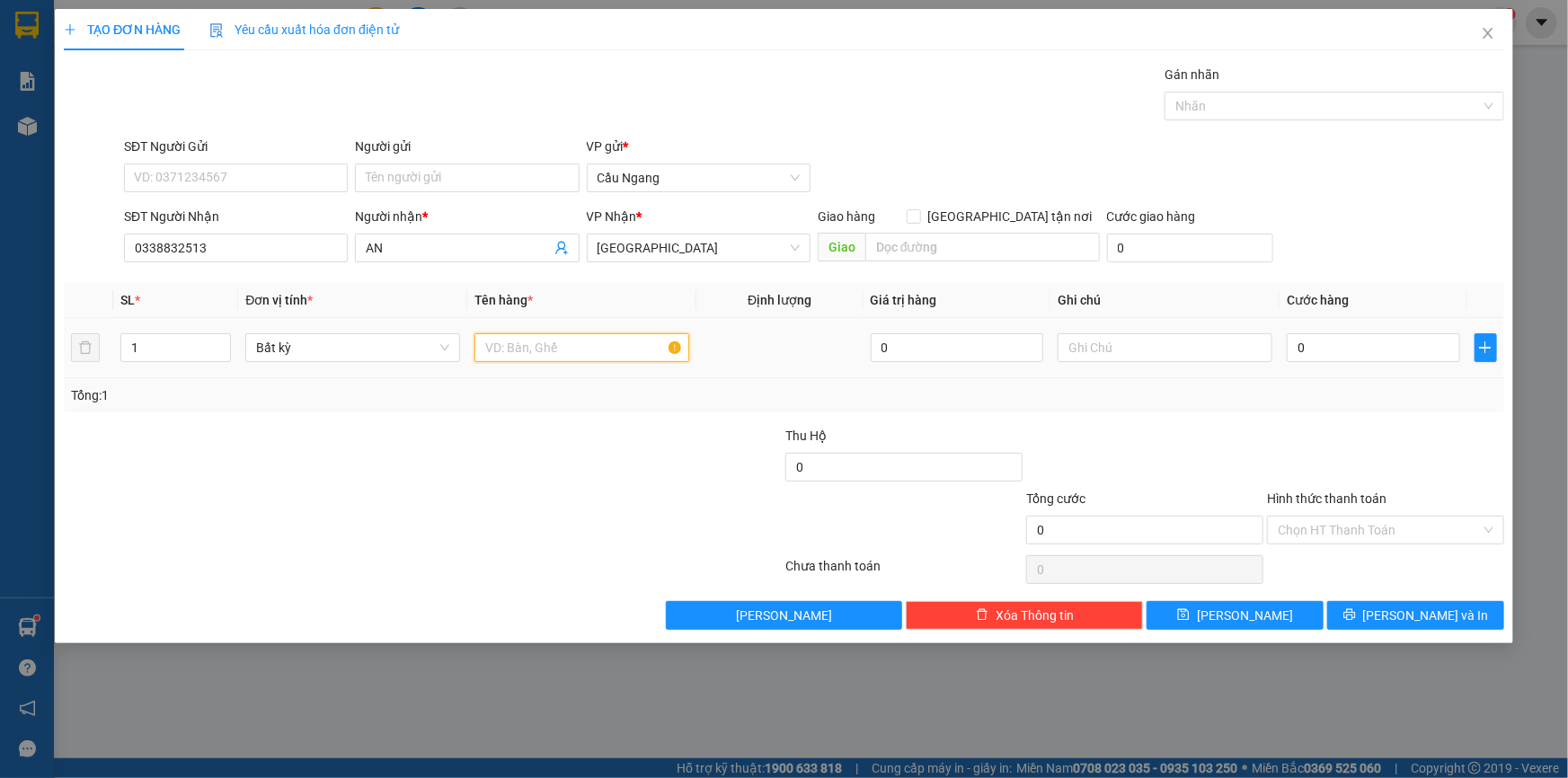
click at [521, 353] on input "text" at bounding box center [581, 348] width 214 height 29
type input "THÙNG"
click at [1417, 341] on input "0" at bounding box center [1373, 348] width 173 height 29
type input "6"
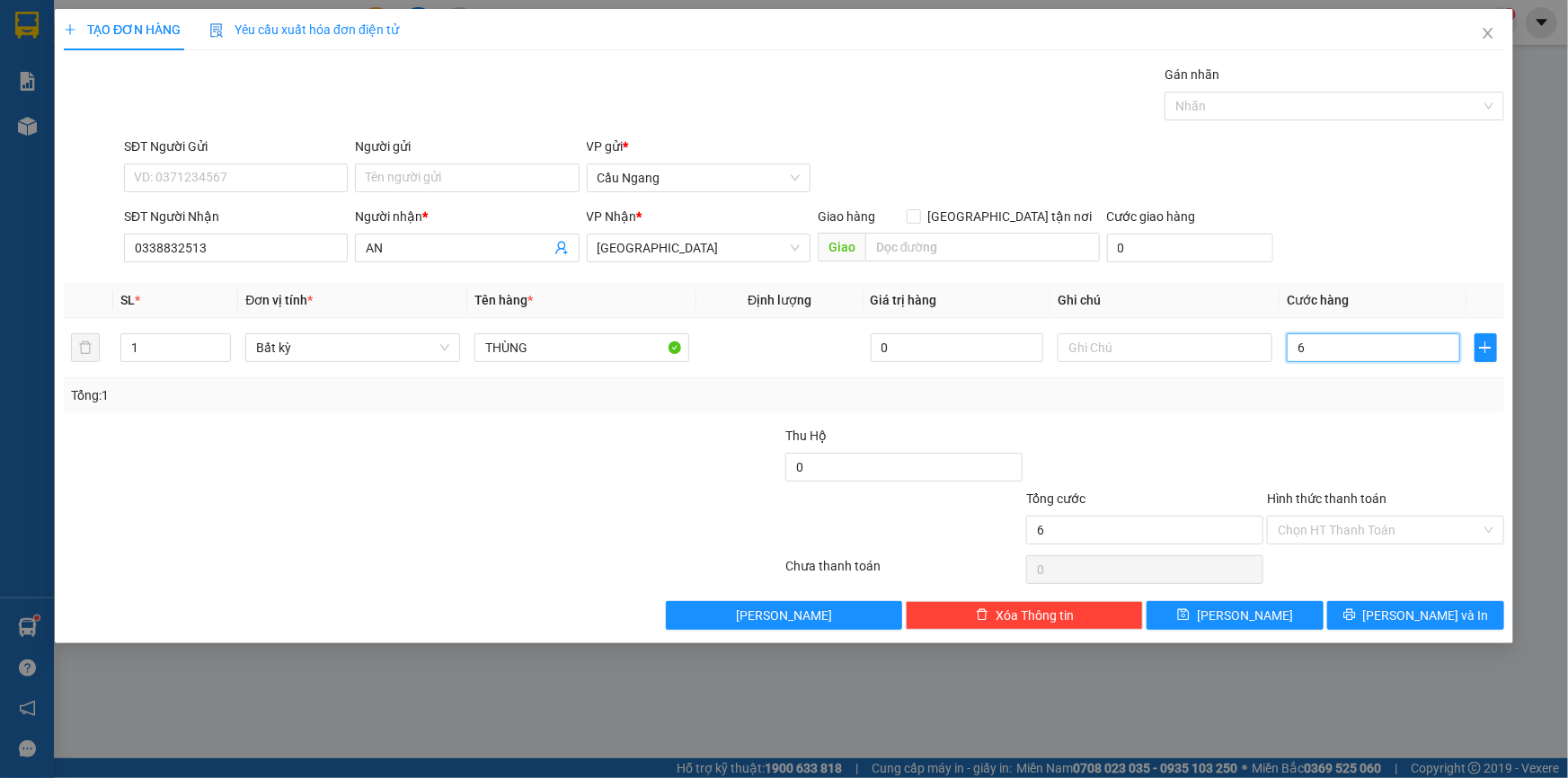
type input "6"
type input "60"
type input "600"
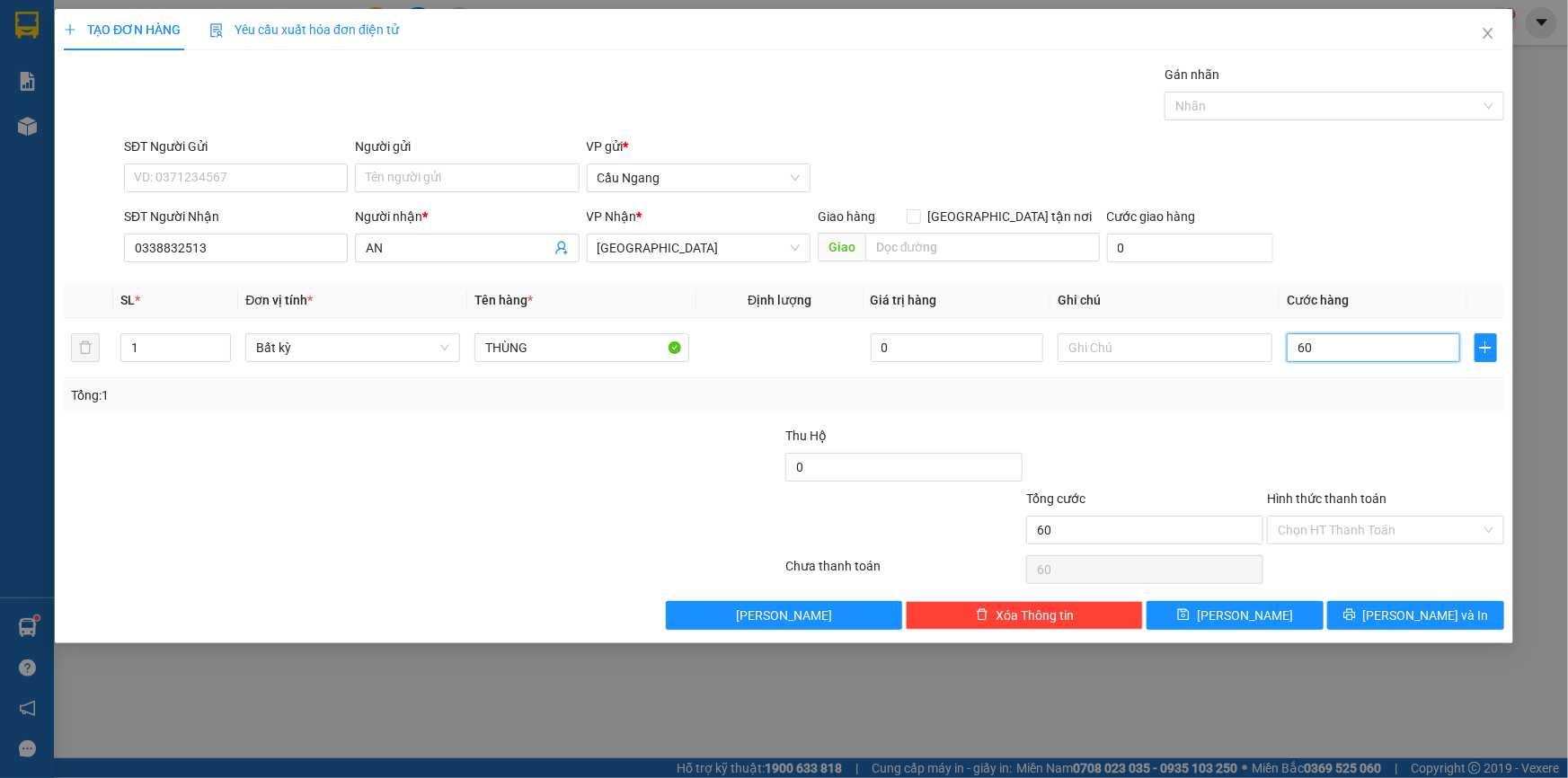
type input "600"
type input "6.000"
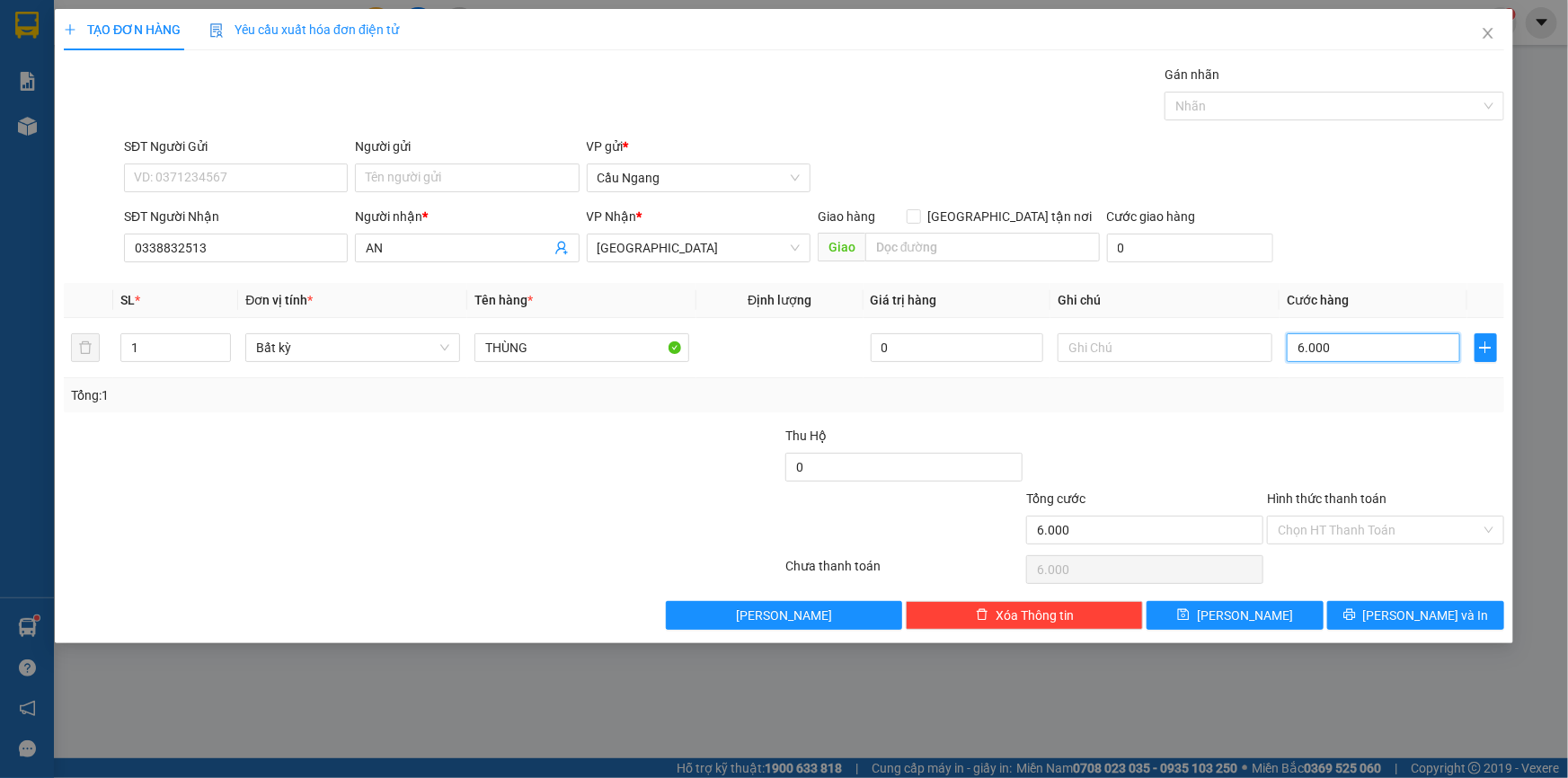
type input "60.000"
click at [1334, 524] on input "Hình thức thanh toán" at bounding box center [1379, 530] width 203 height 27
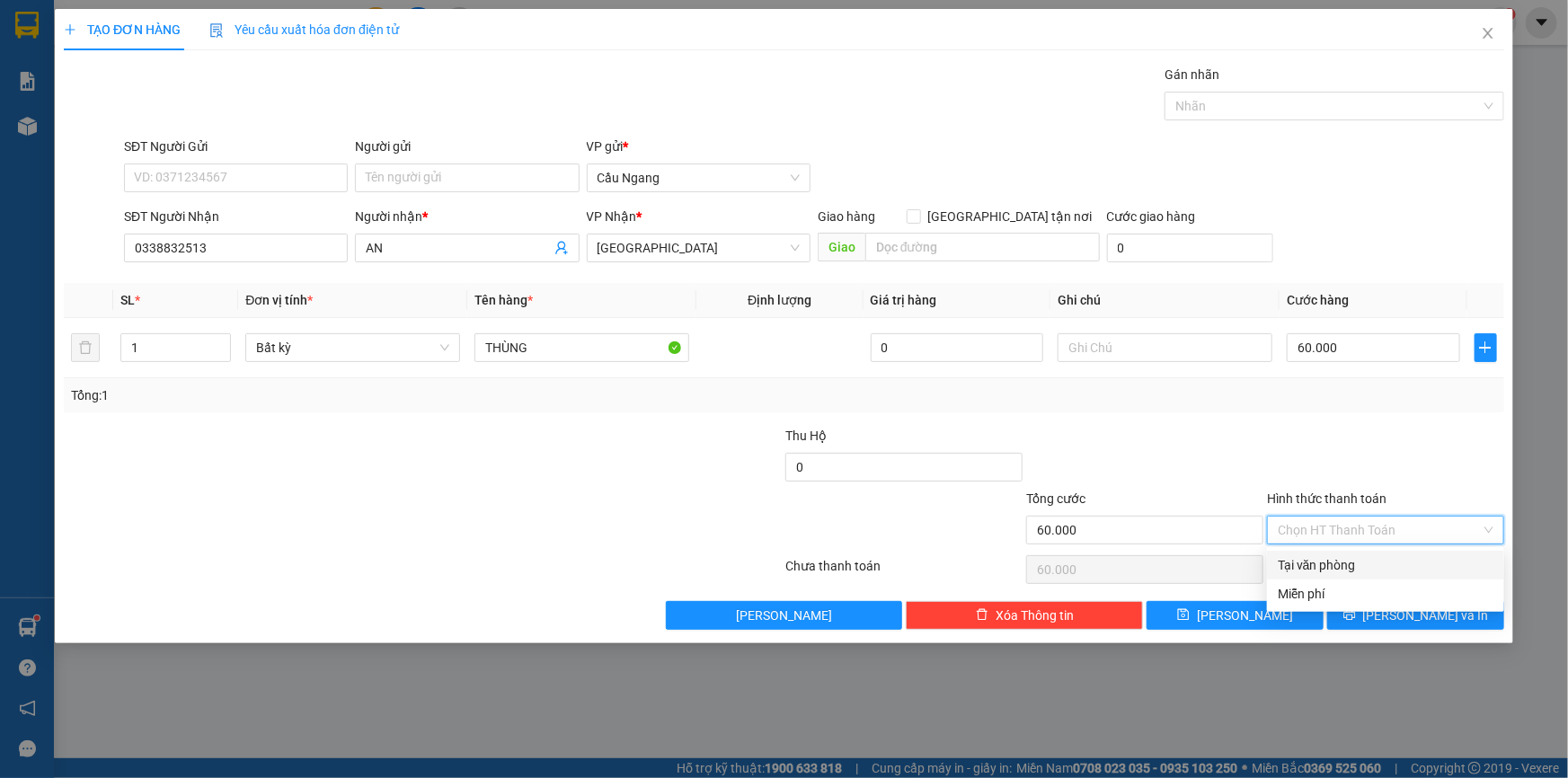
click at [1316, 565] on div "Tại văn phòng" at bounding box center [1385, 565] width 215 height 20
type input "0"
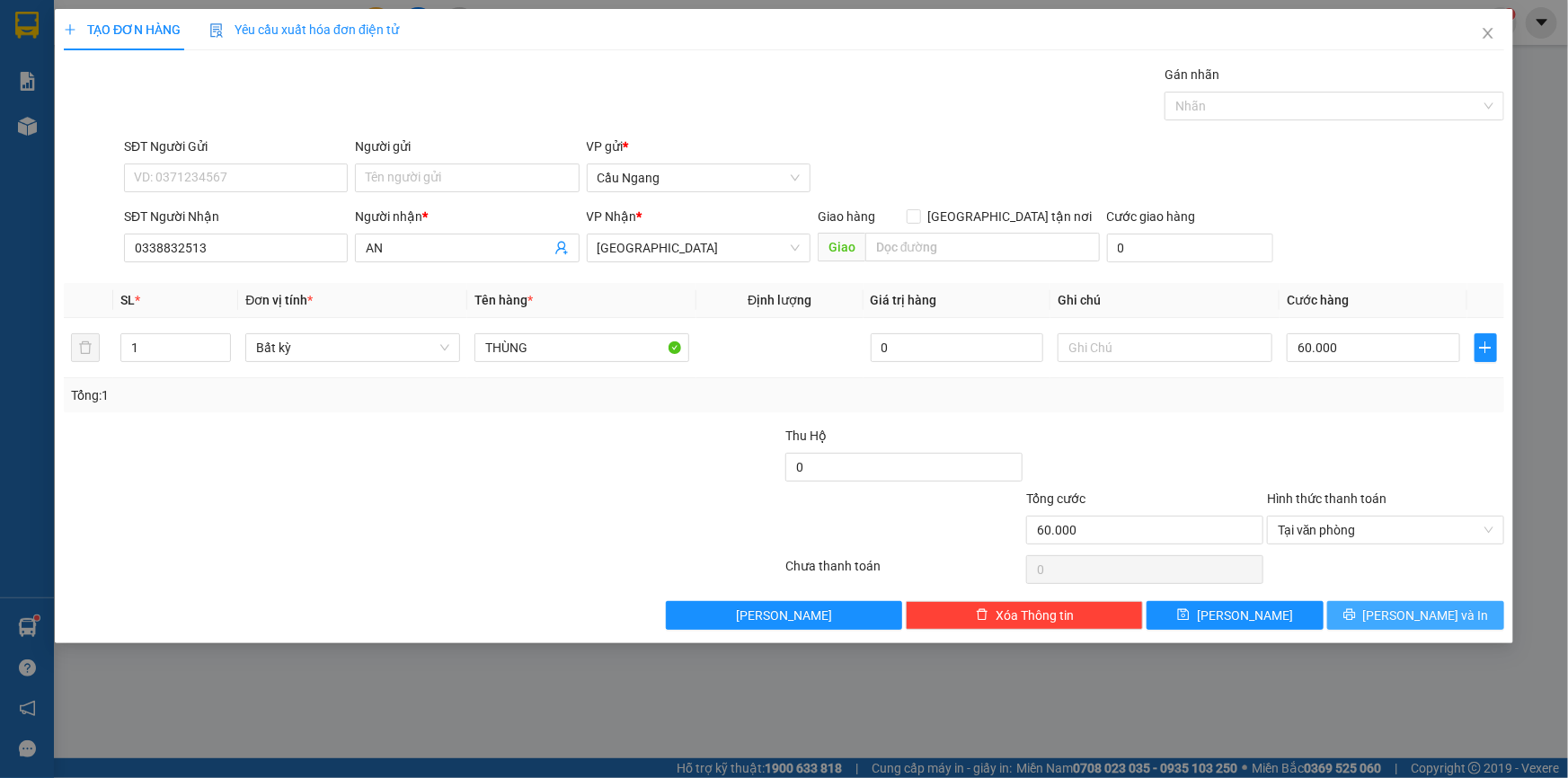
click at [1413, 610] on span "[PERSON_NAME] và In" at bounding box center [1425, 615] width 126 height 20
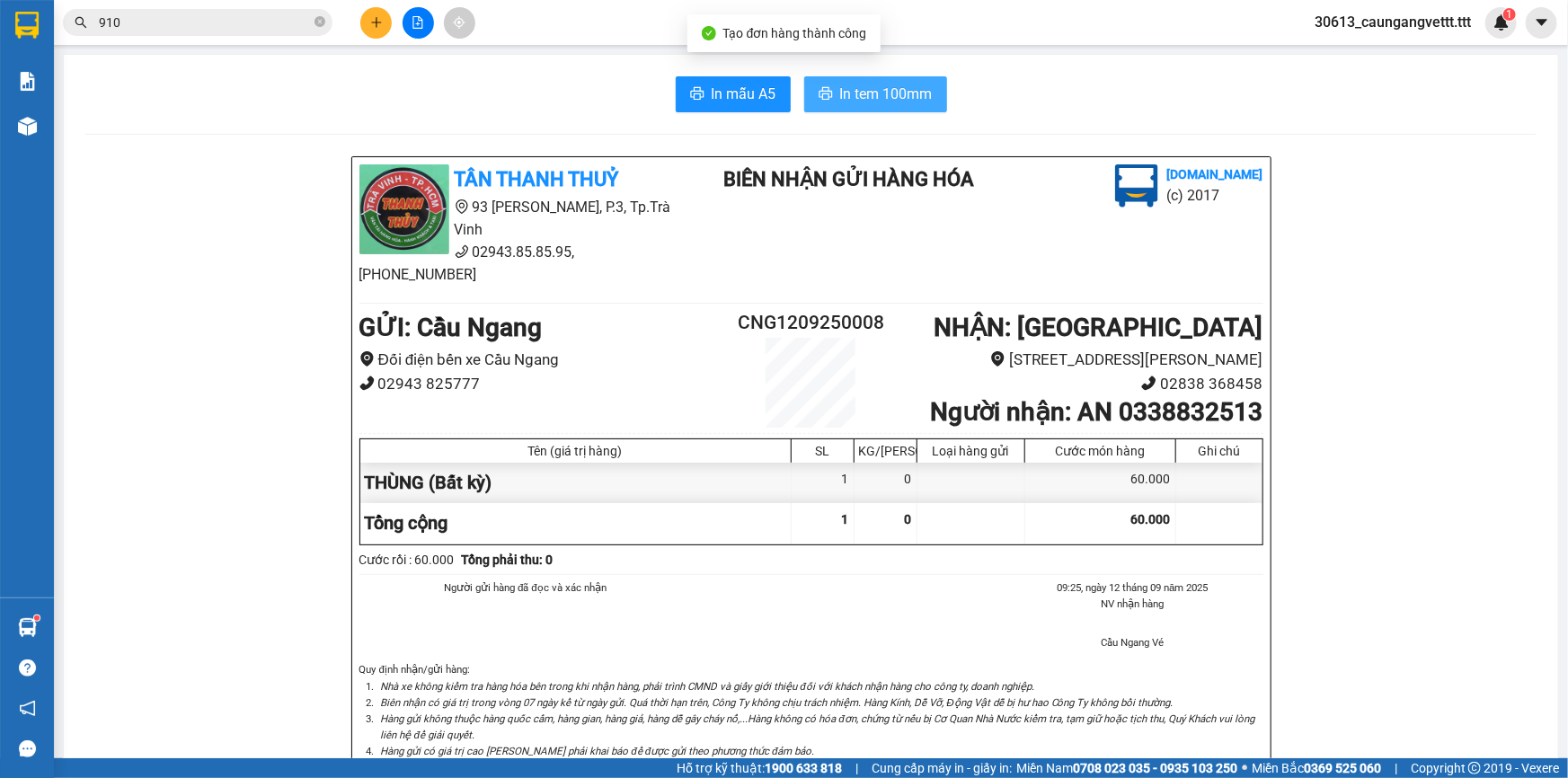
click at [869, 88] on span "In tem 100mm" at bounding box center [886, 93] width 92 height 22
click at [849, 97] on span "In tem 100mm" at bounding box center [886, 93] width 92 height 22
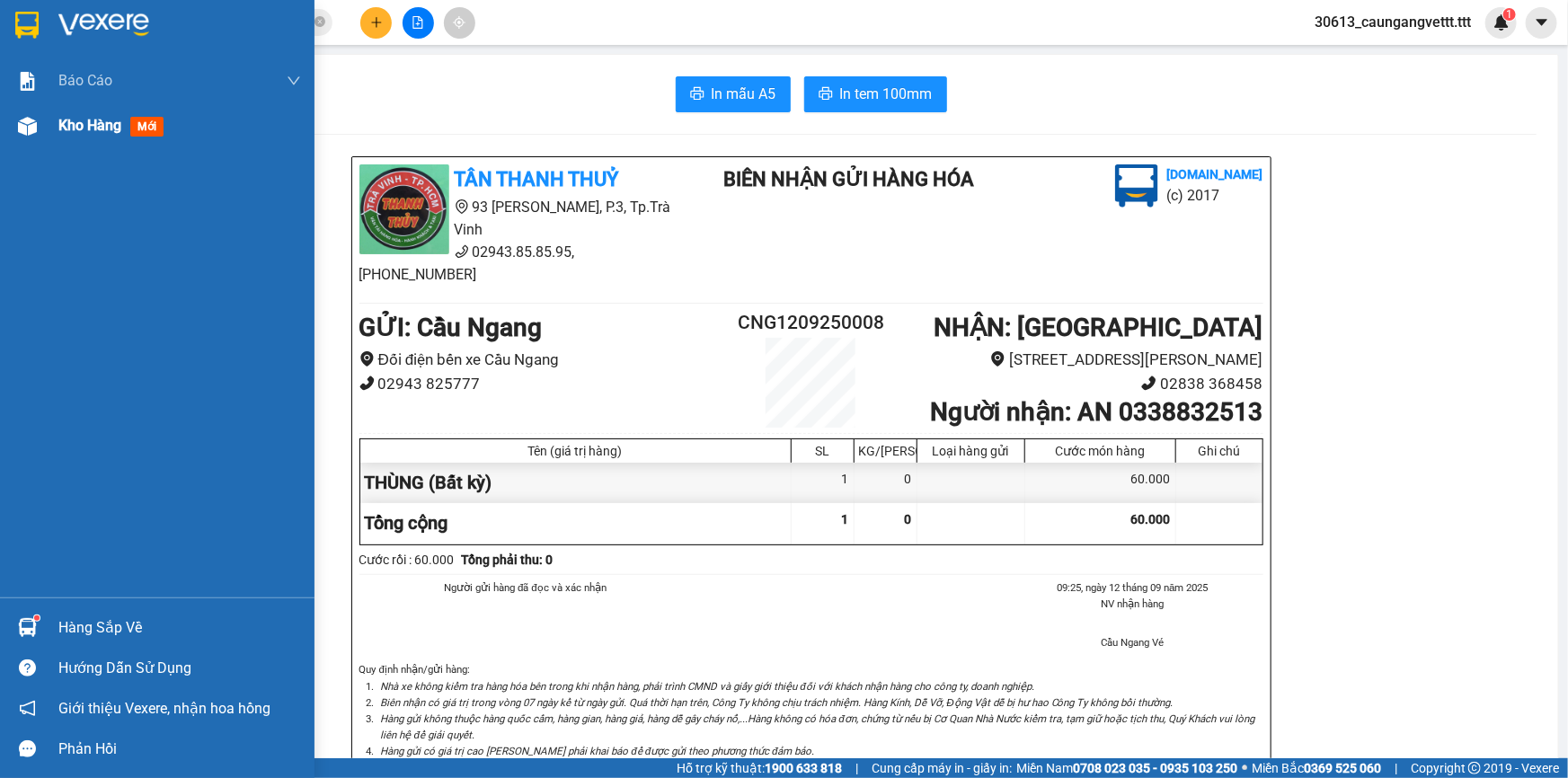
click at [99, 132] on span "Kho hàng" at bounding box center [89, 126] width 62 height 17
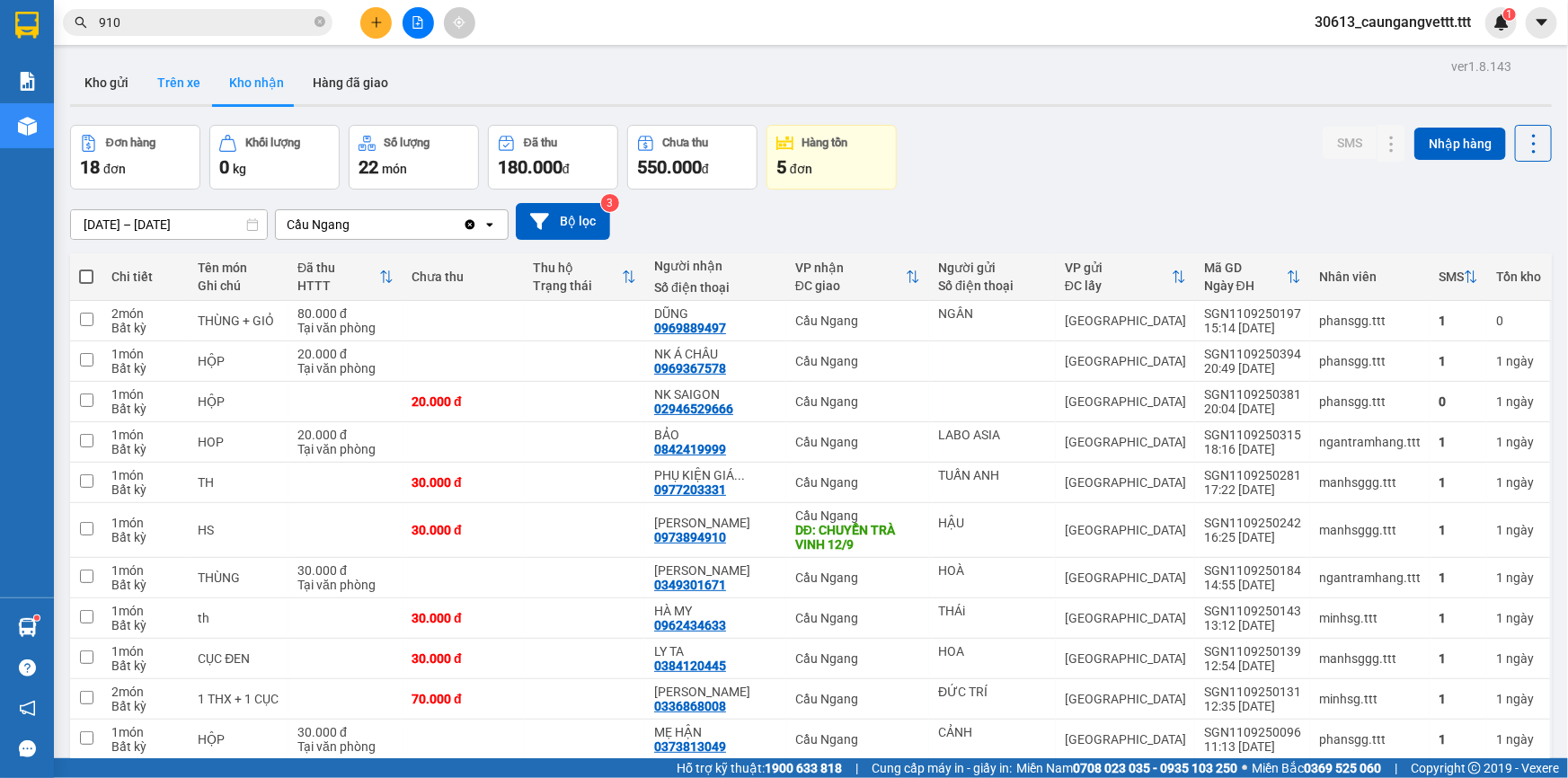
click at [173, 85] on button "Trên xe" at bounding box center [179, 83] width 72 height 43
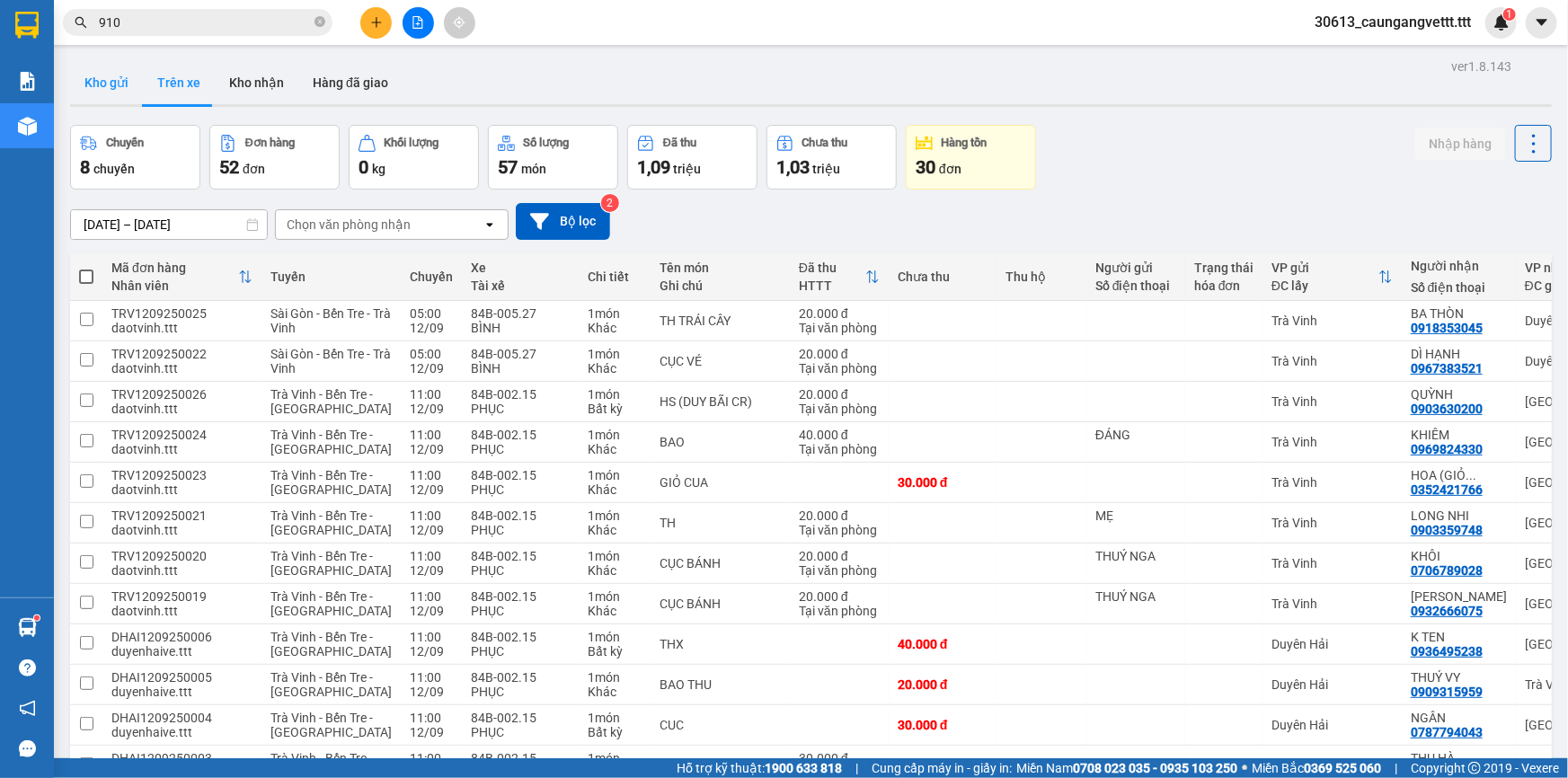
click at [107, 89] on button "Kho gửi" at bounding box center [107, 83] width 73 height 43
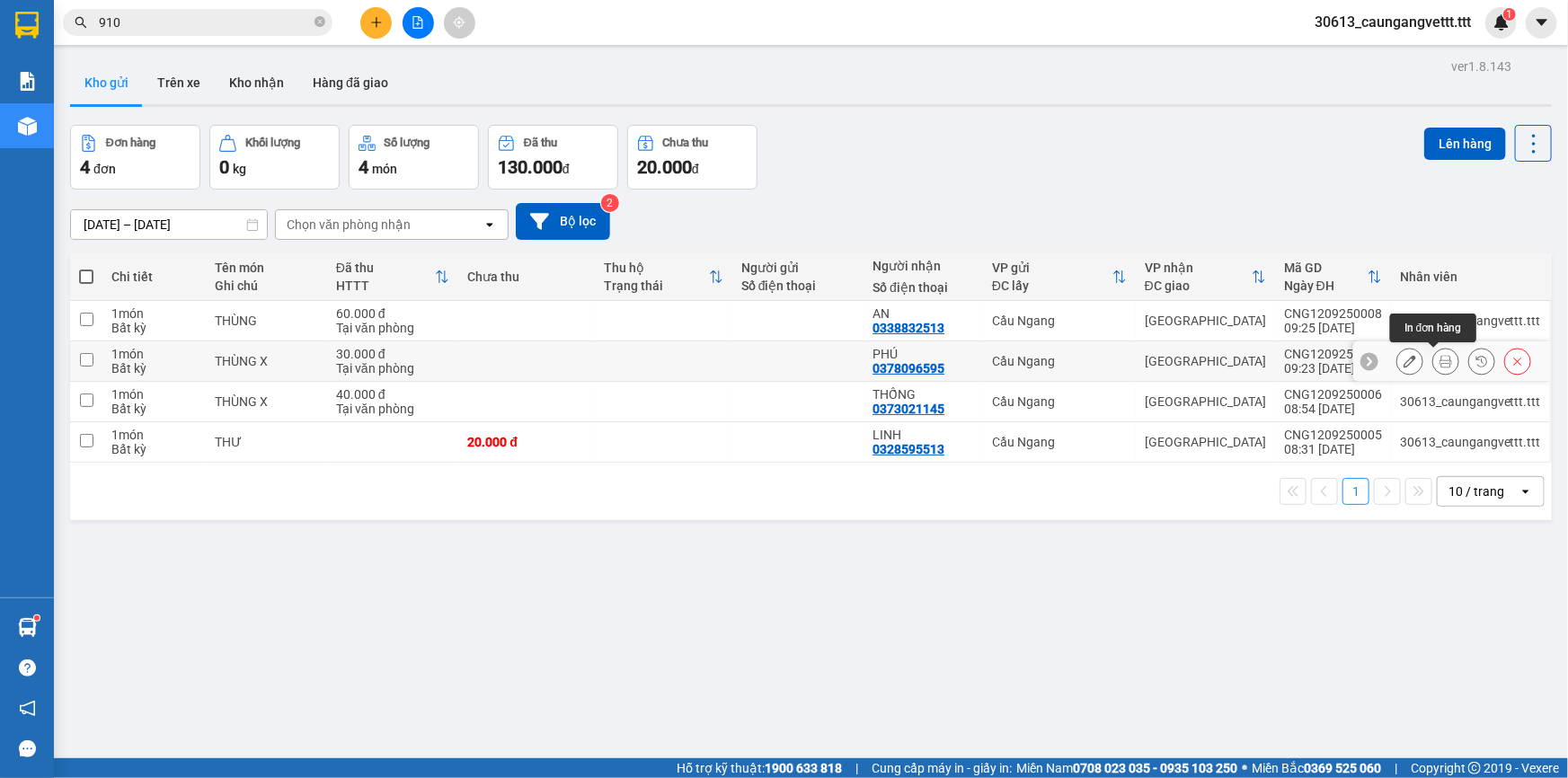
click at [1439, 362] on icon at bounding box center [1445, 360] width 12 height 12
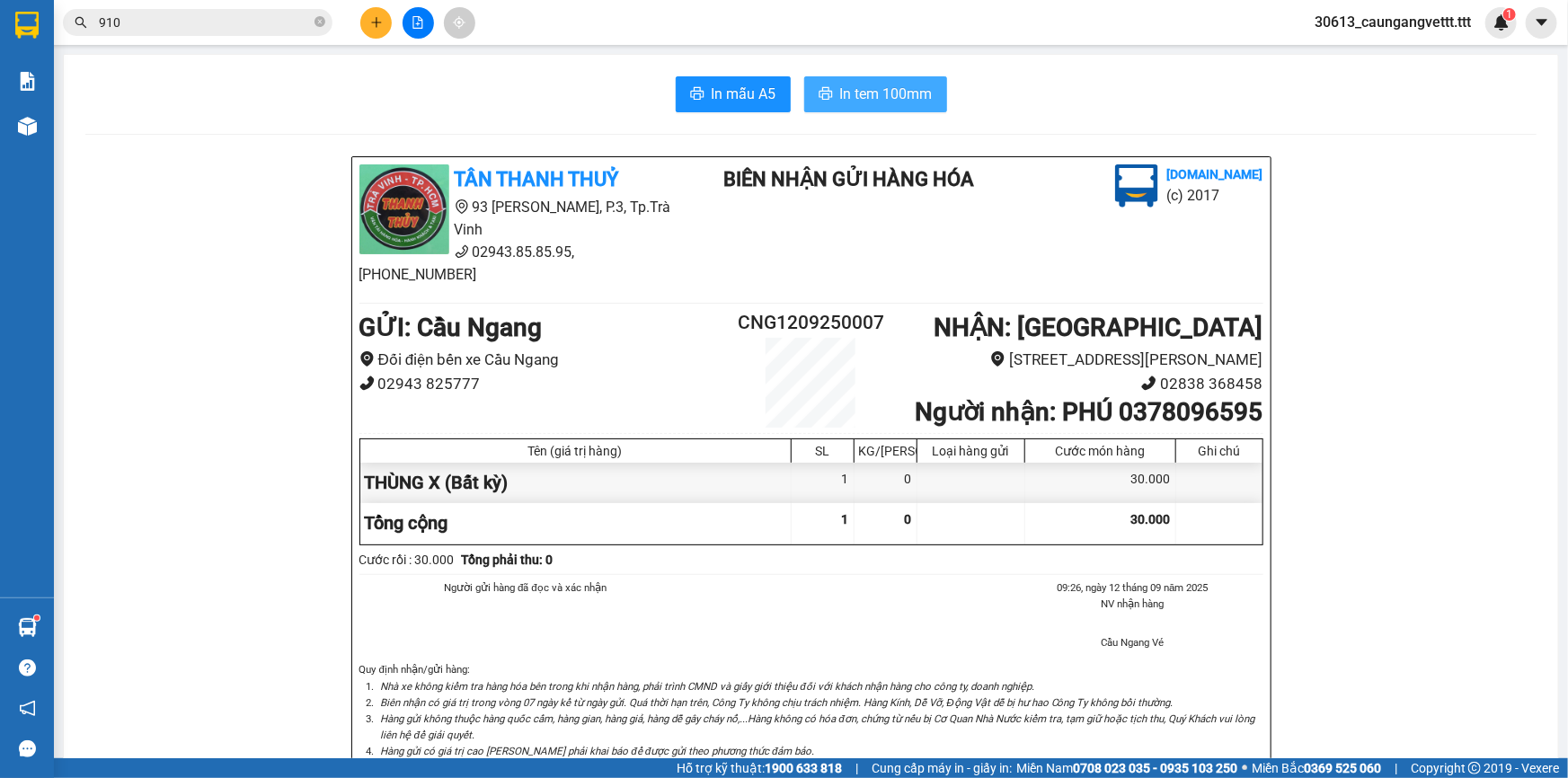
click at [891, 91] on span "In tem 100mm" at bounding box center [886, 93] width 92 height 22
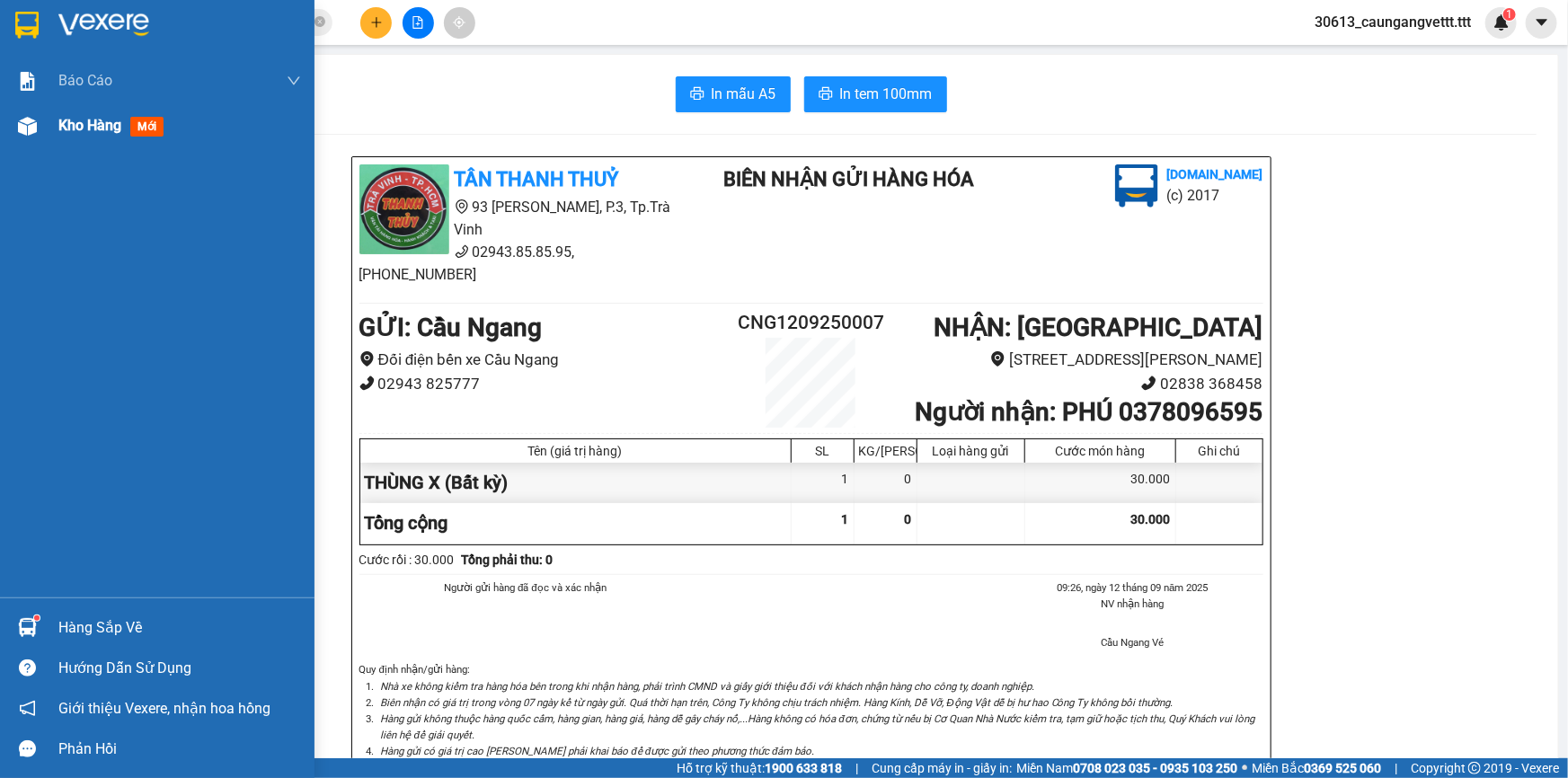
click at [72, 126] on span "Kho hàng" at bounding box center [89, 126] width 62 height 17
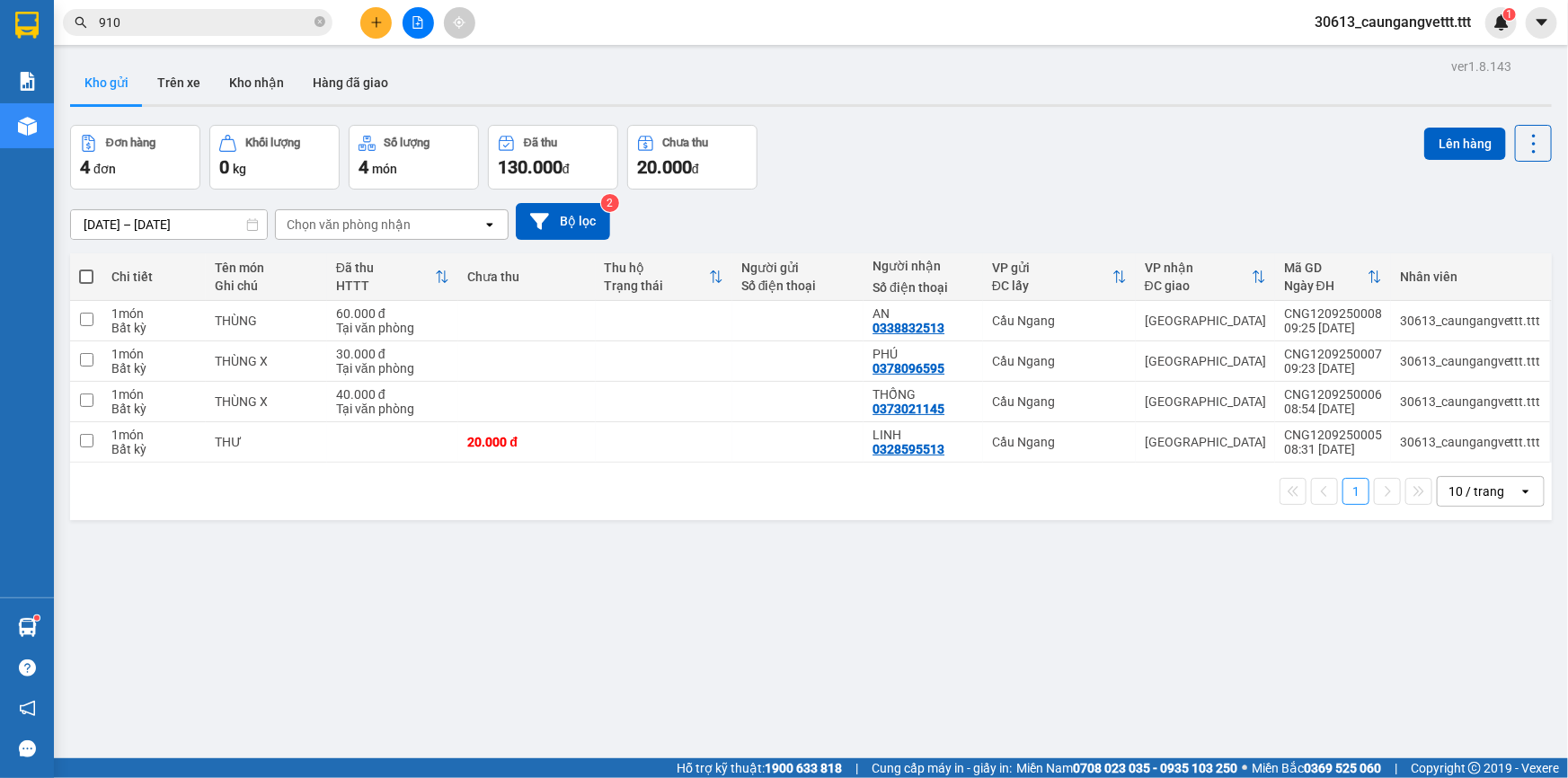
click at [82, 276] on span at bounding box center [86, 276] width 14 height 14
click at [86, 268] on input "checkbox" at bounding box center [86, 268] width 0 height 0
checkbox input "true"
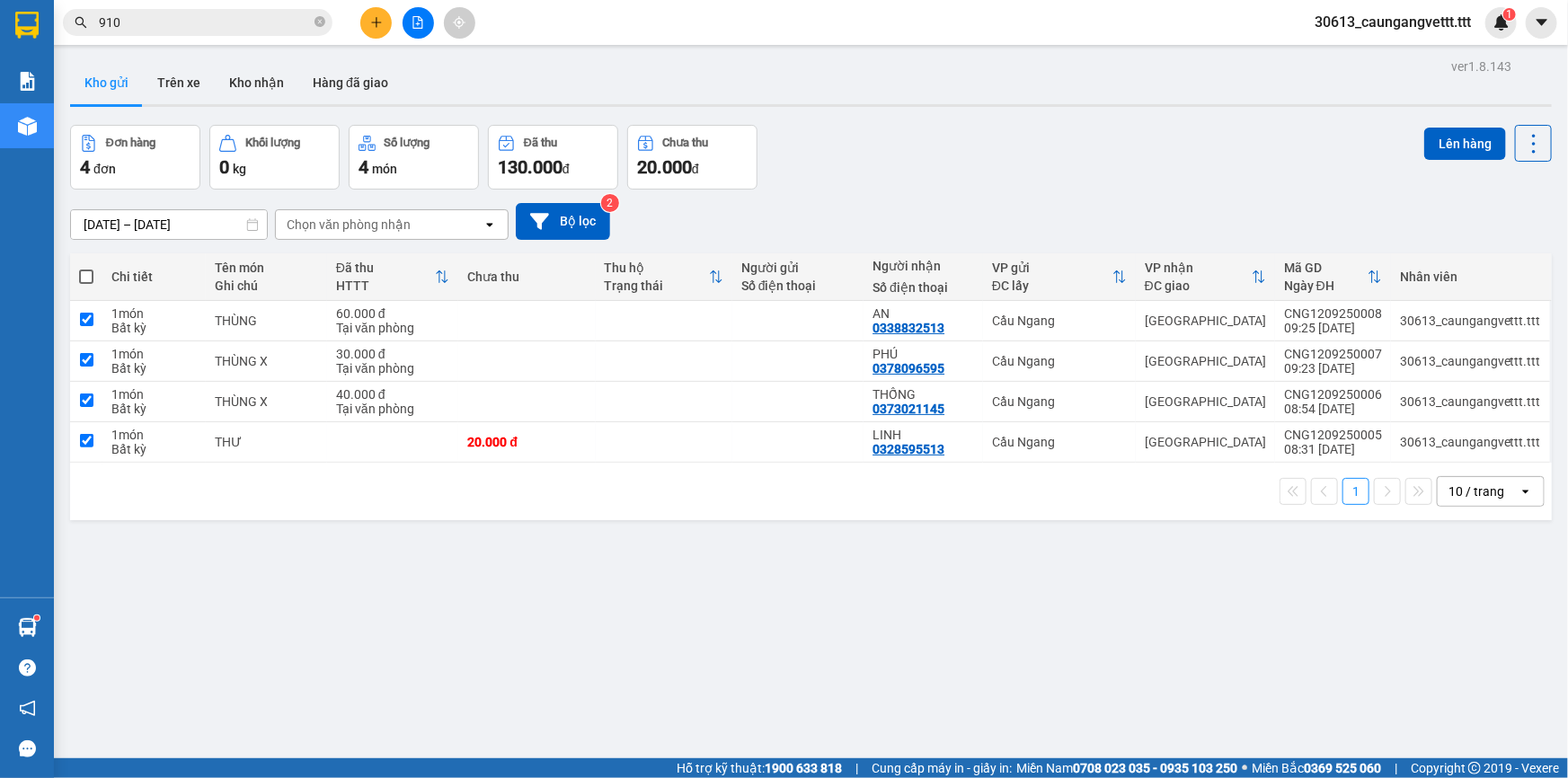
checkbox input "true"
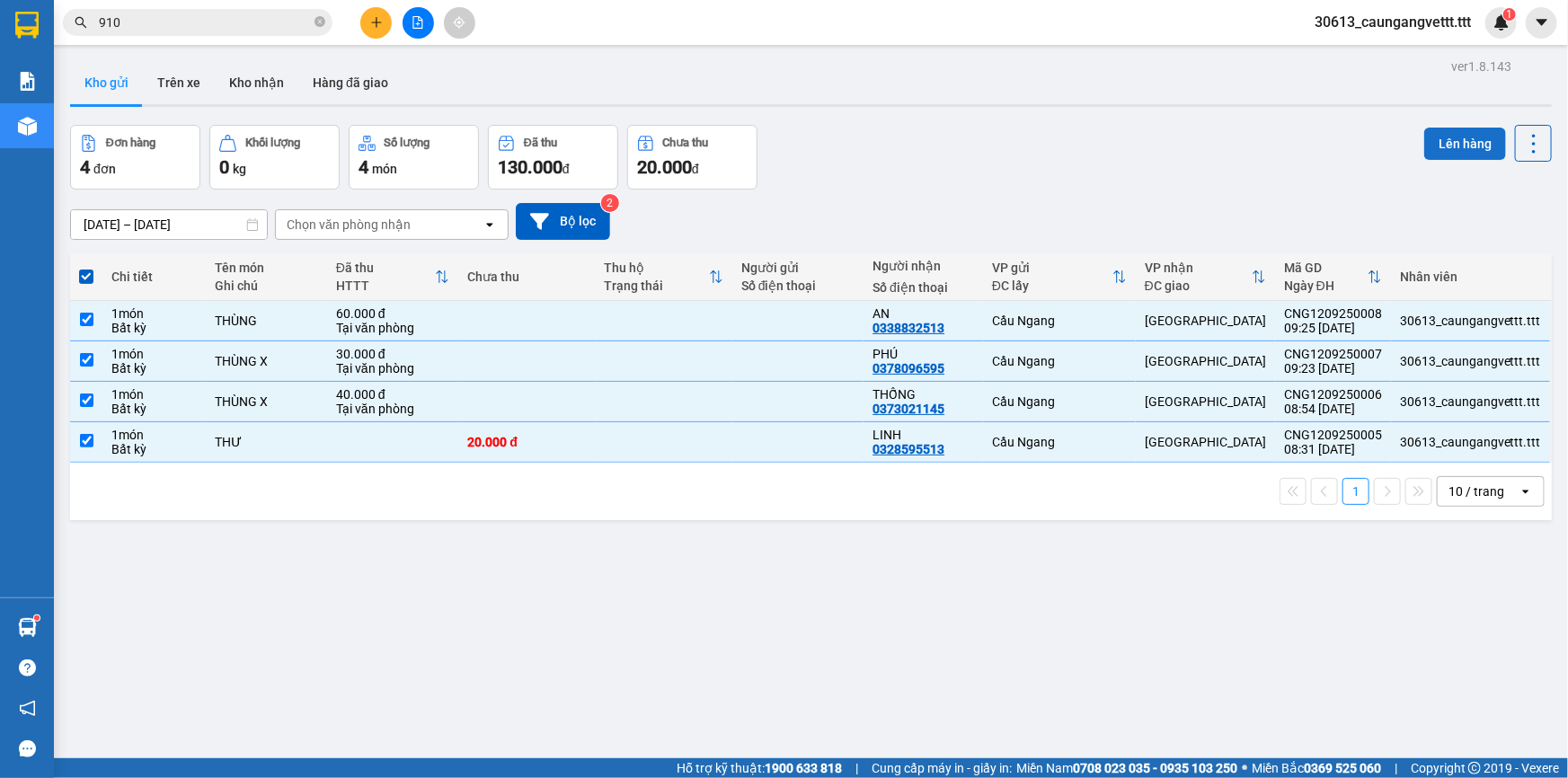
click at [1452, 145] on button "Lên hàng" at bounding box center [1464, 144] width 82 height 33
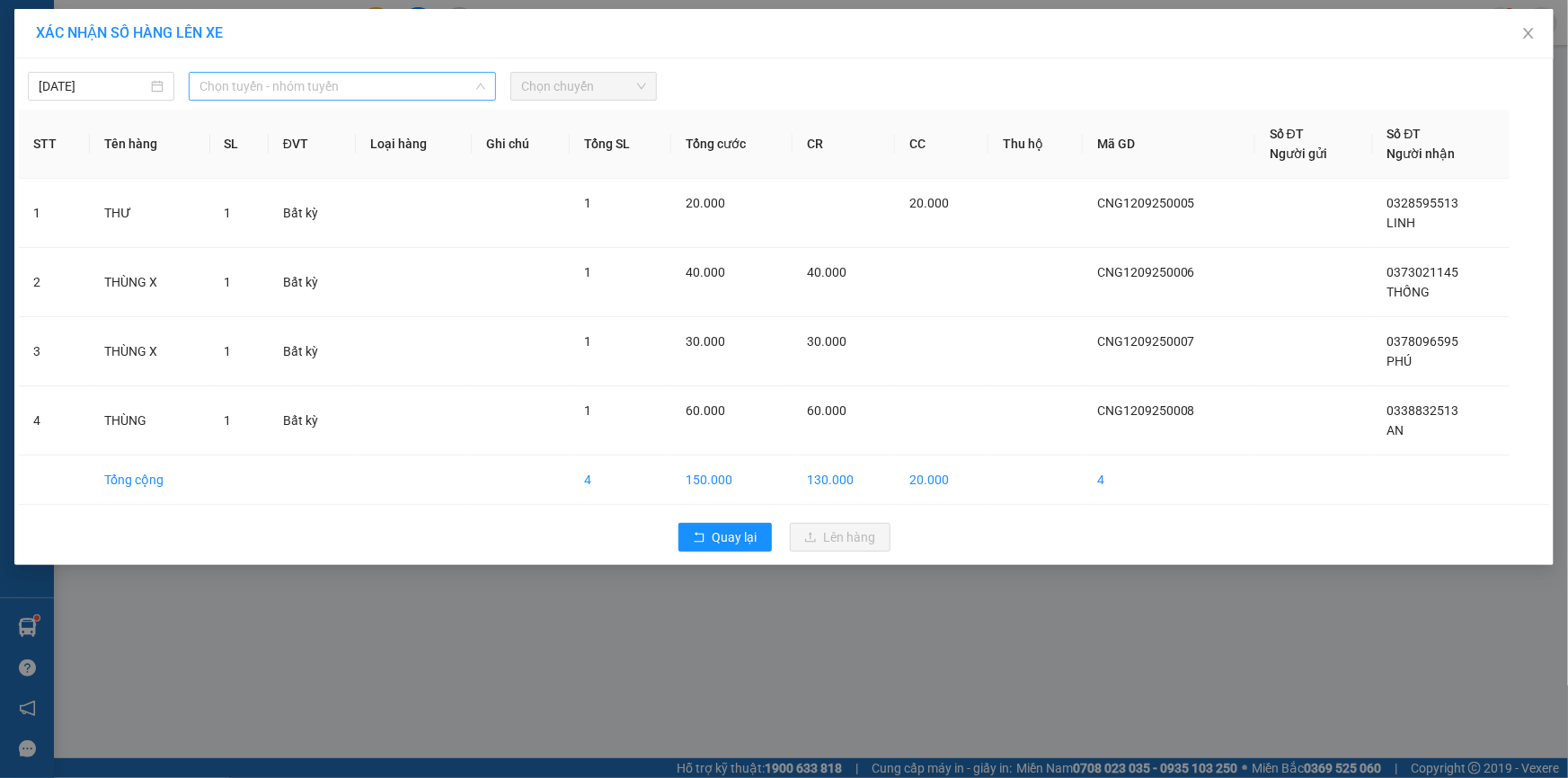
click at [283, 84] on span "Chọn tuyến - nhóm tuyến" at bounding box center [342, 86] width 285 height 27
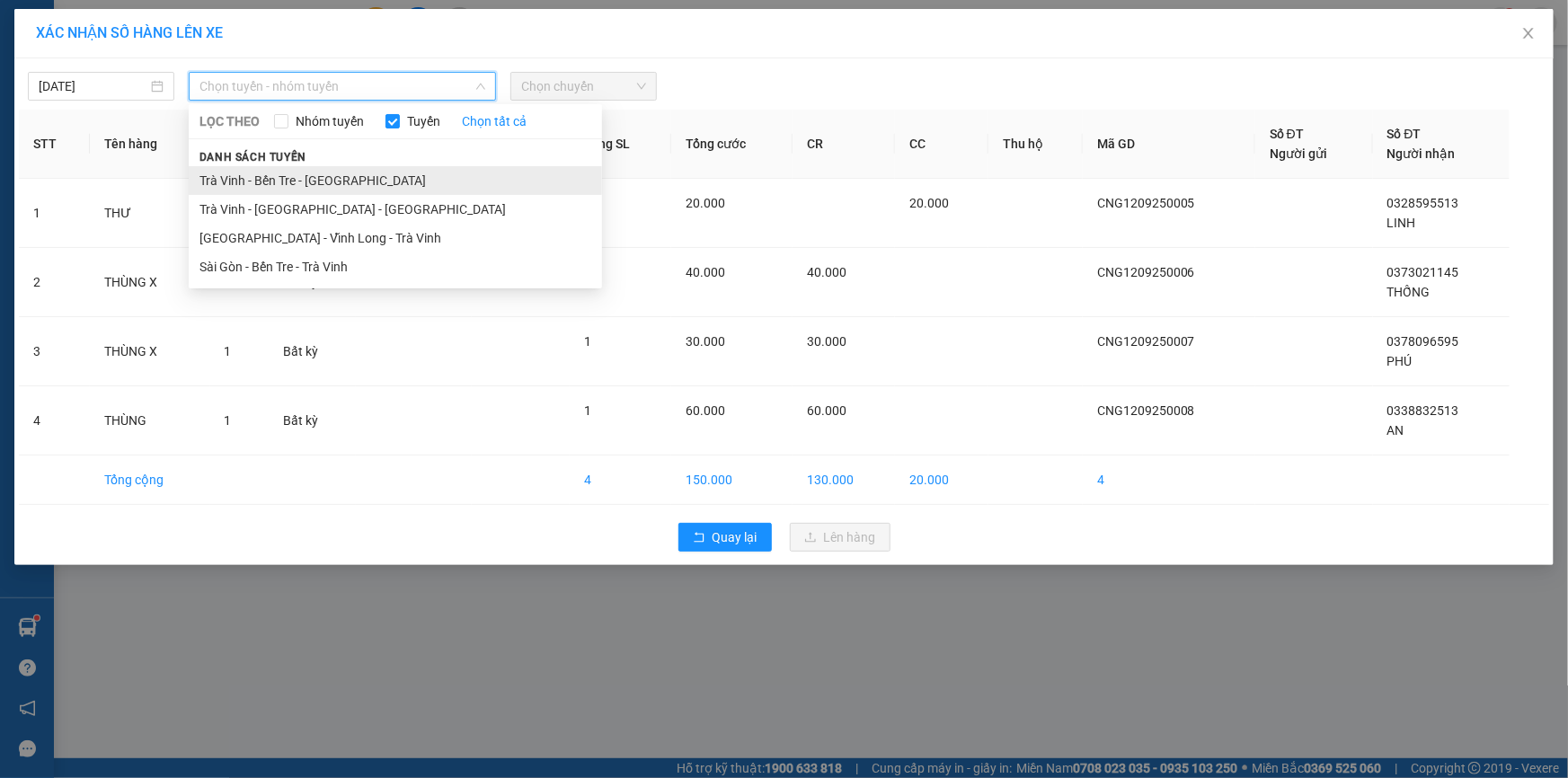
click at [277, 180] on li "Trà Vinh - Bến Tre - [GEOGRAPHIC_DATA]" at bounding box center [395, 181] width 413 height 29
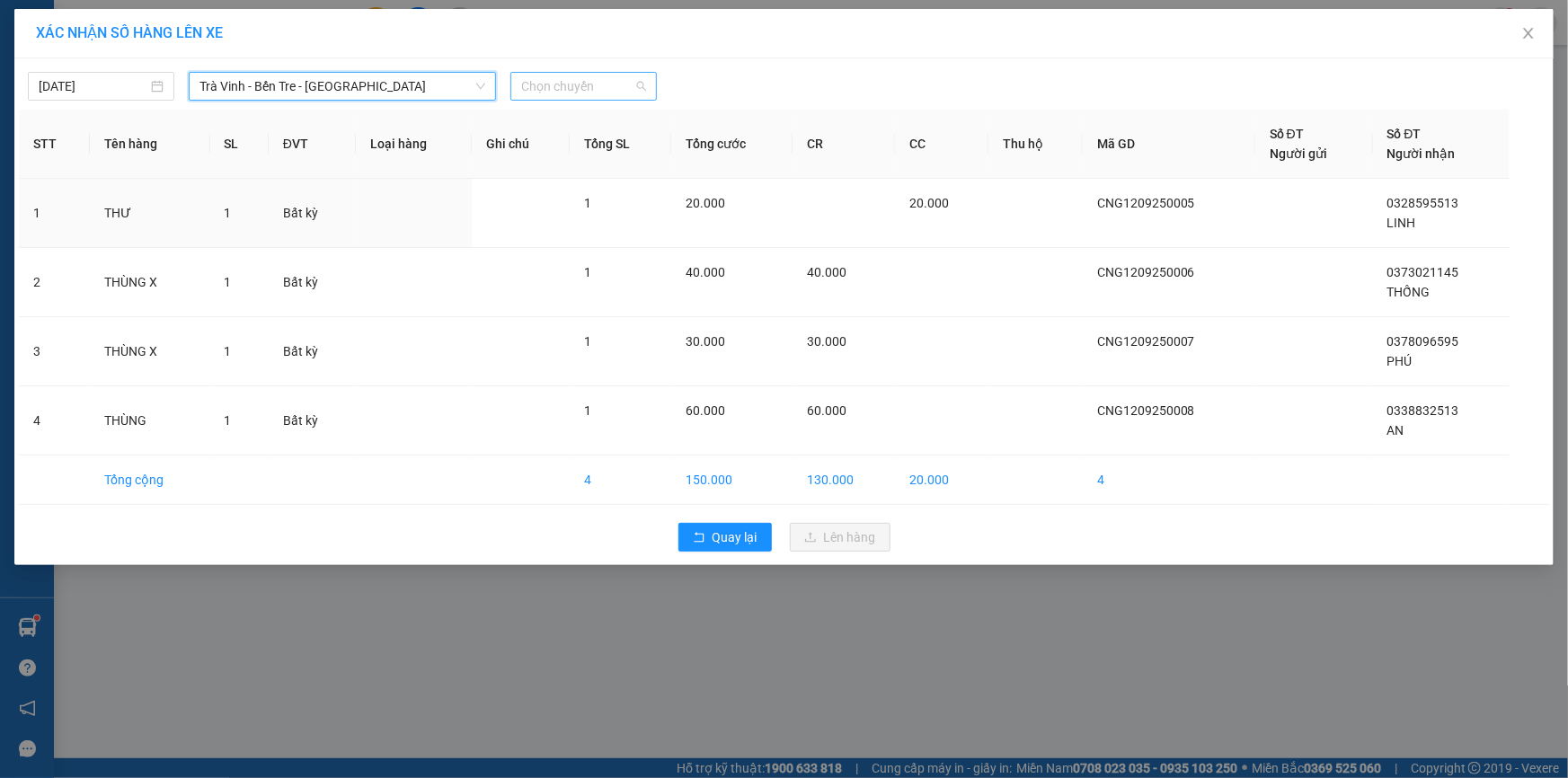
click at [574, 89] on span "Chọn chuyến" at bounding box center [583, 86] width 125 height 27
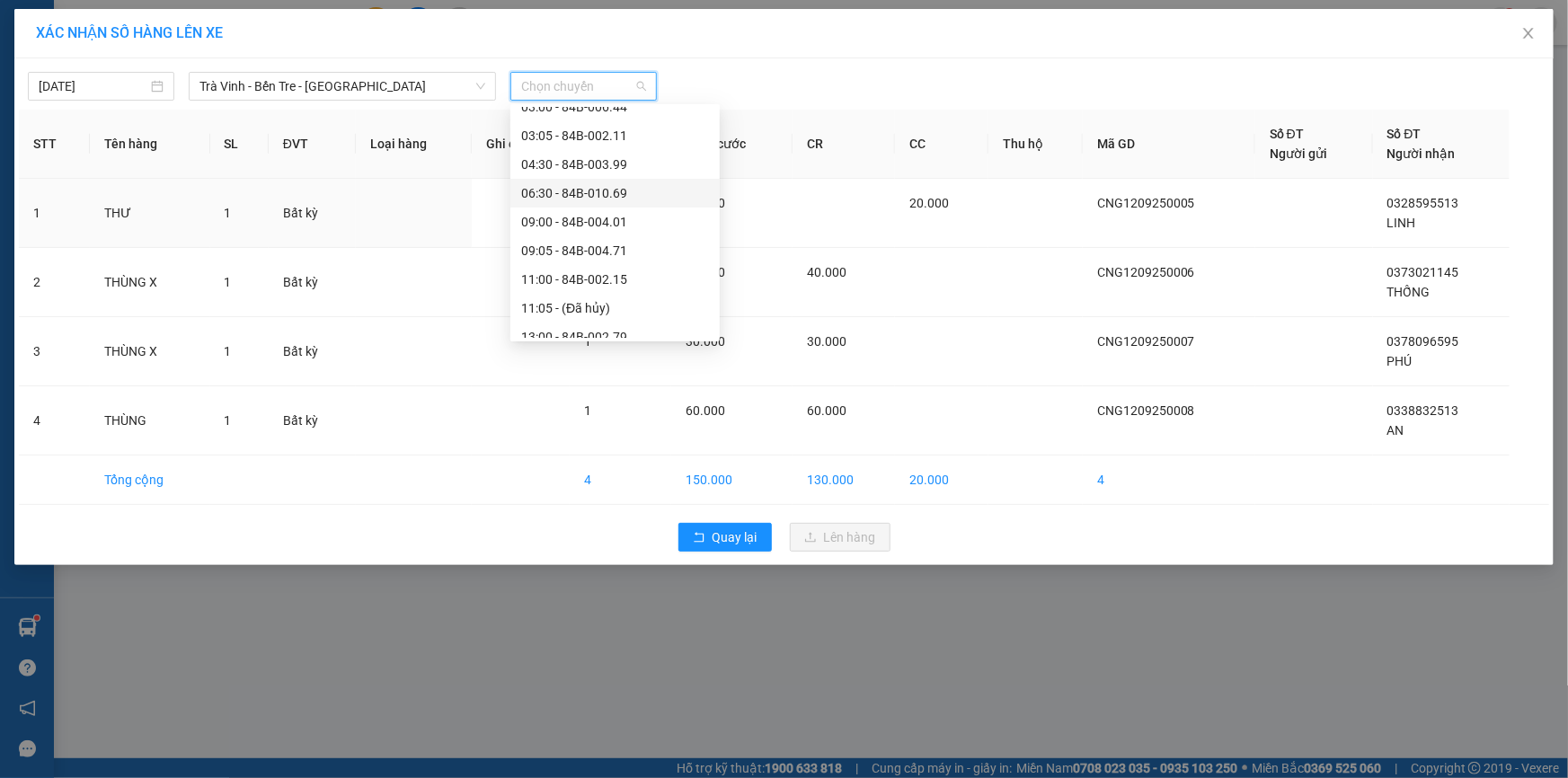
scroll to position [162, 0]
click at [563, 280] on div "11:00 - 84B-002.15" at bounding box center [614, 276] width 187 height 20
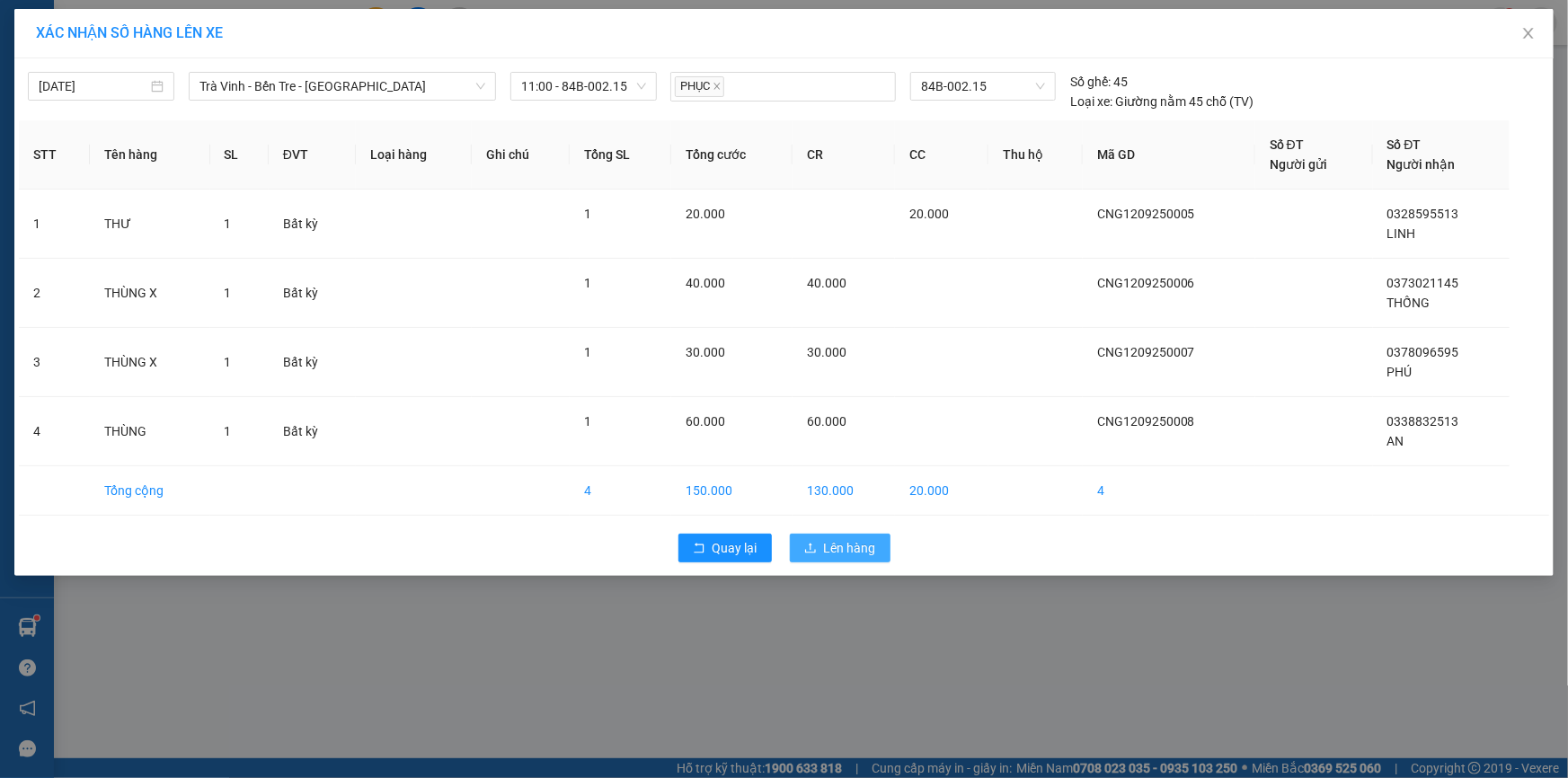
click at [853, 550] on span "Lên hàng" at bounding box center [849, 547] width 52 height 20
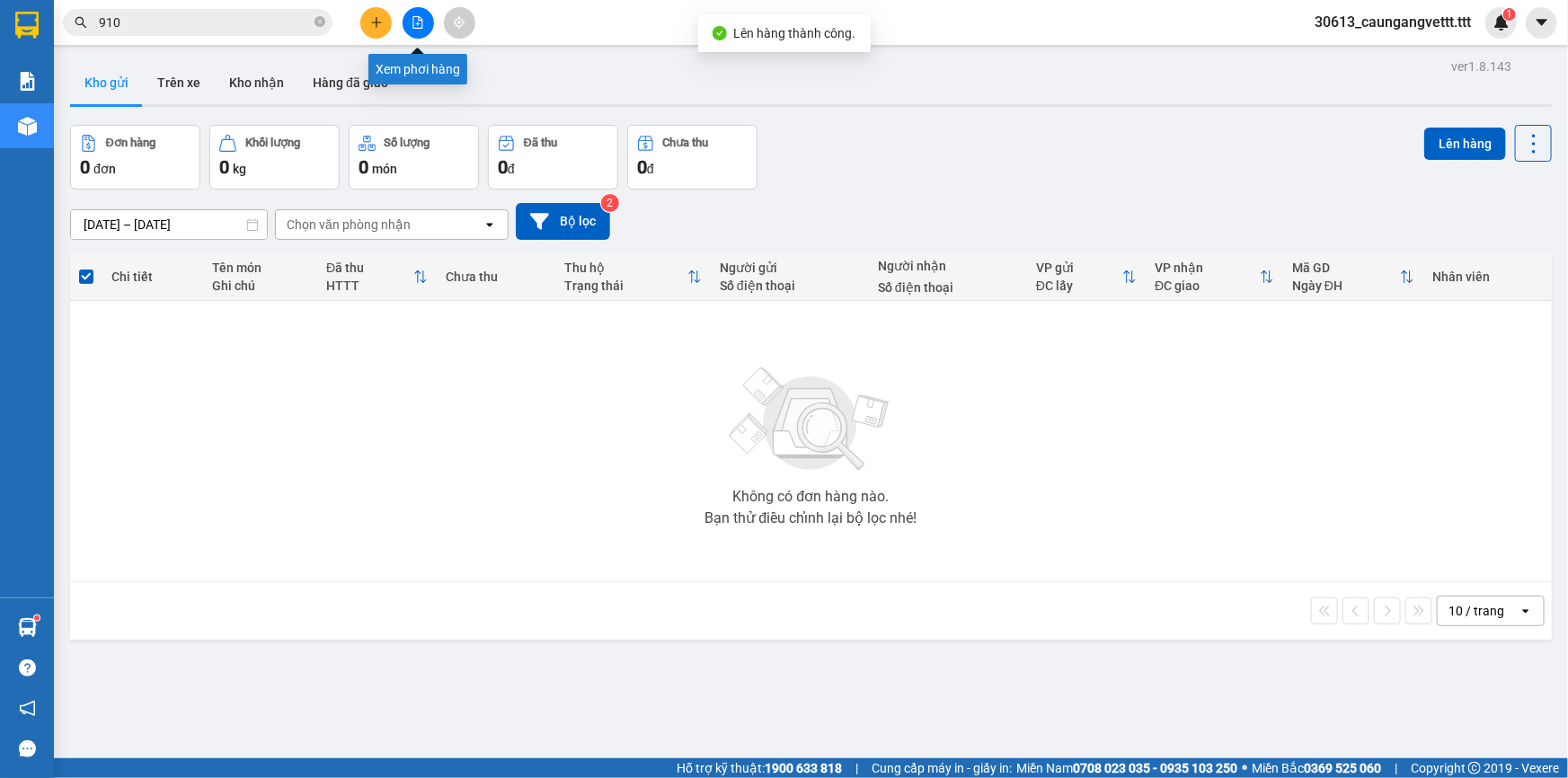
click at [420, 25] on icon "file-add" at bounding box center [417, 22] width 12 height 12
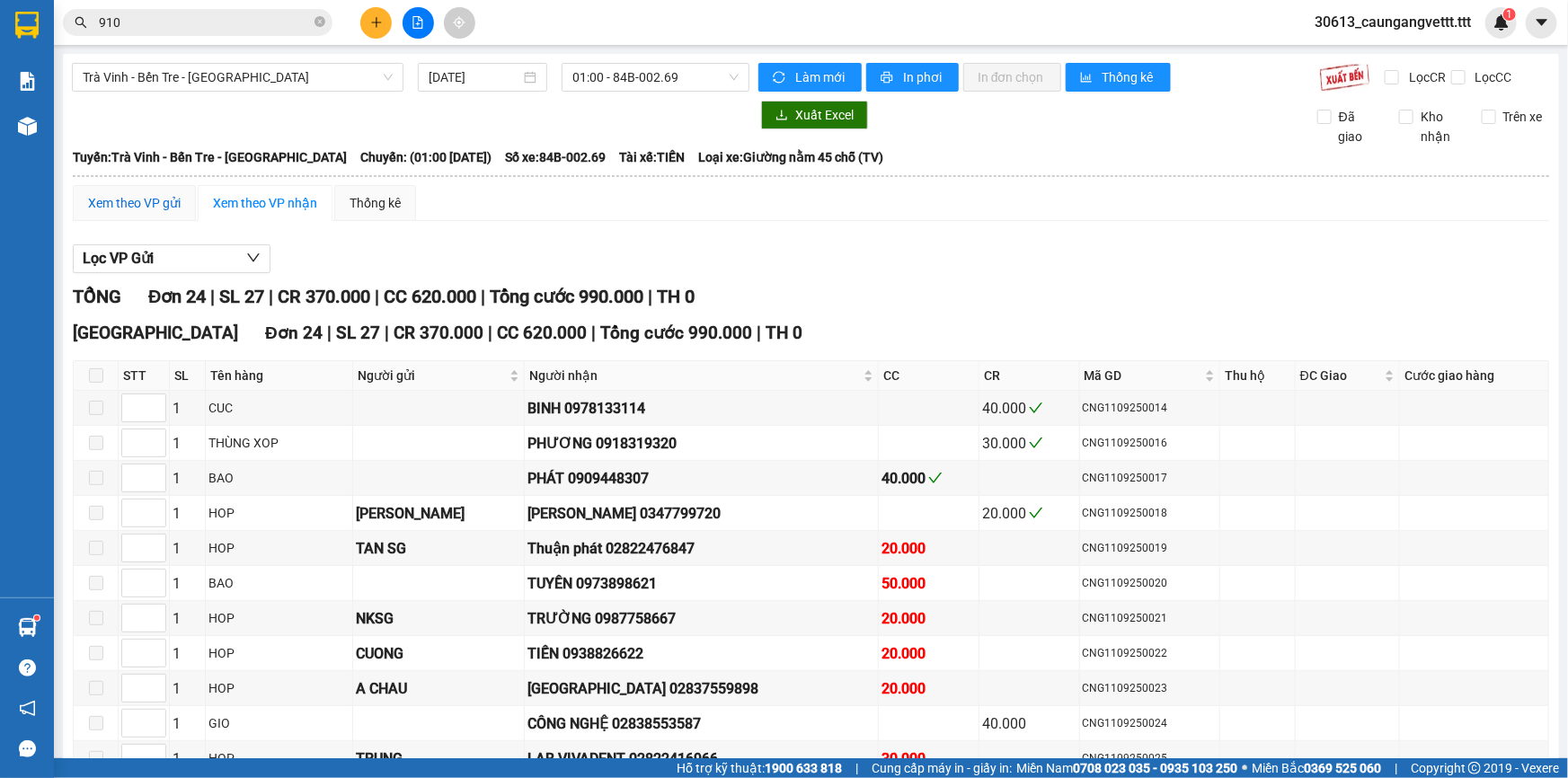
click at [145, 205] on div "Xem theo VP gửi" at bounding box center [135, 203] width 92 height 20
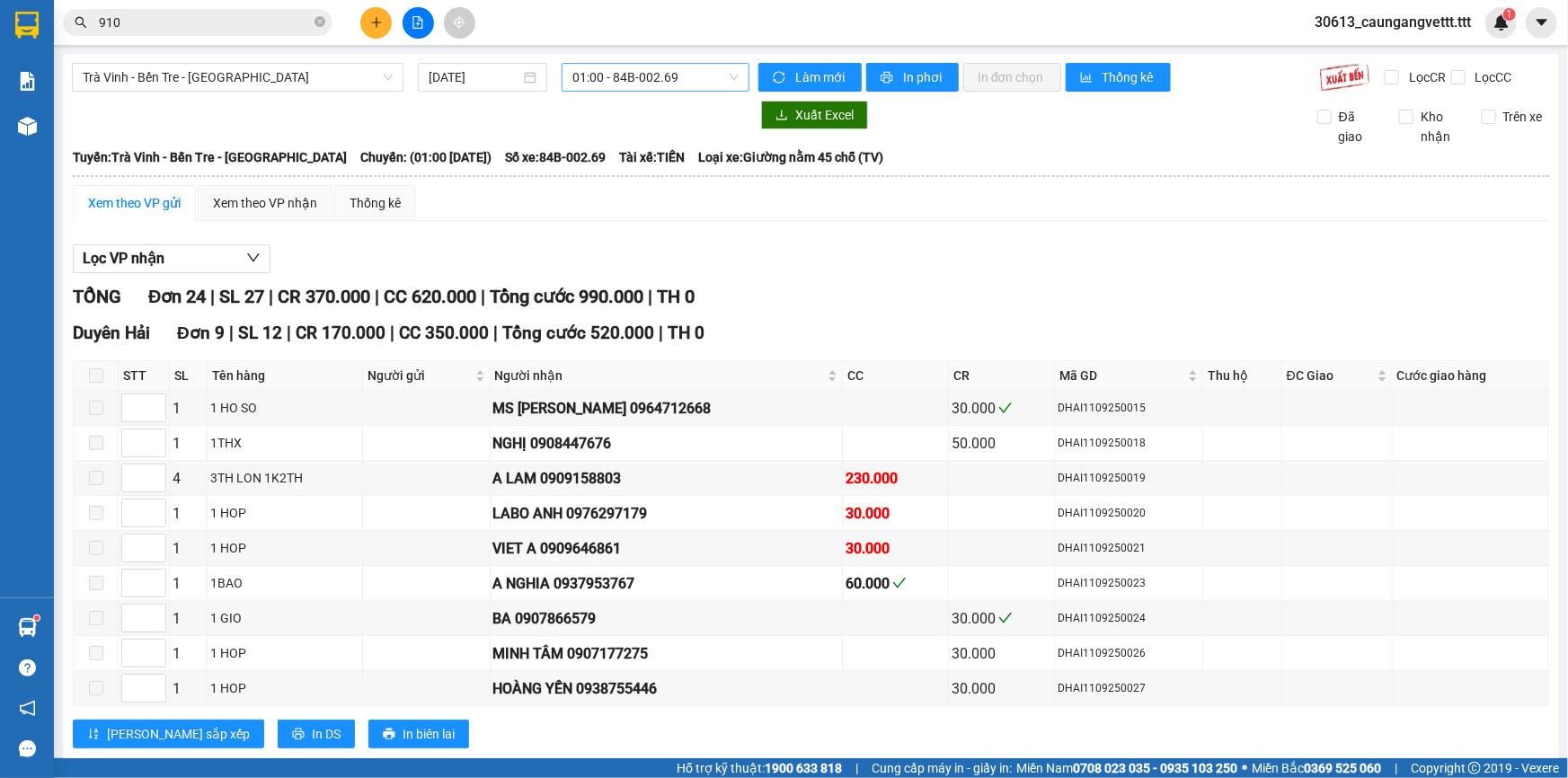
click at [628, 66] on span "01:00 - 84B-002.69" at bounding box center [655, 77] width 166 height 27
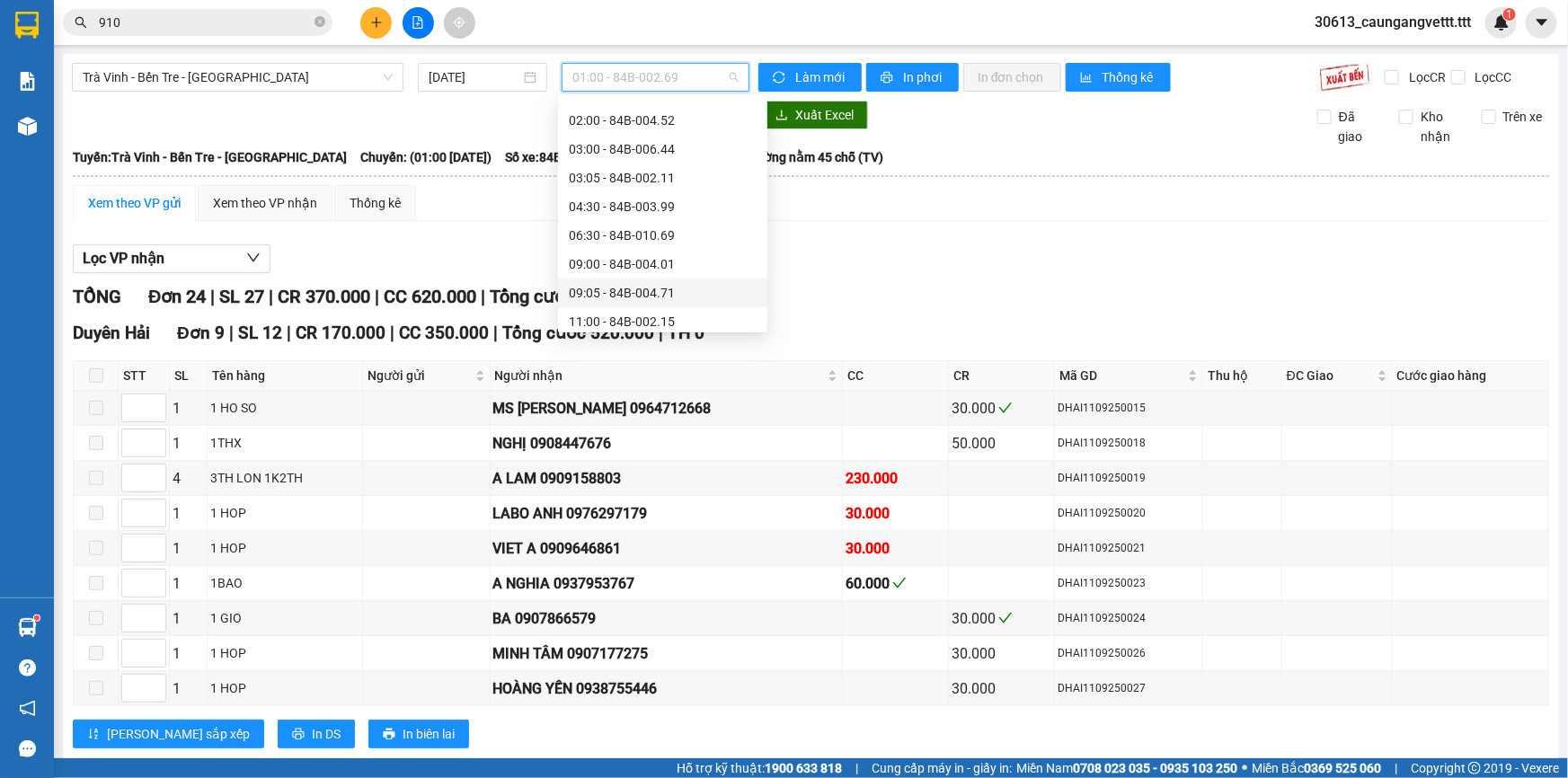
scroll to position [162, 0]
click at [616, 276] on div "11:00 - 84B-002.15" at bounding box center [663, 267] width 209 height 29
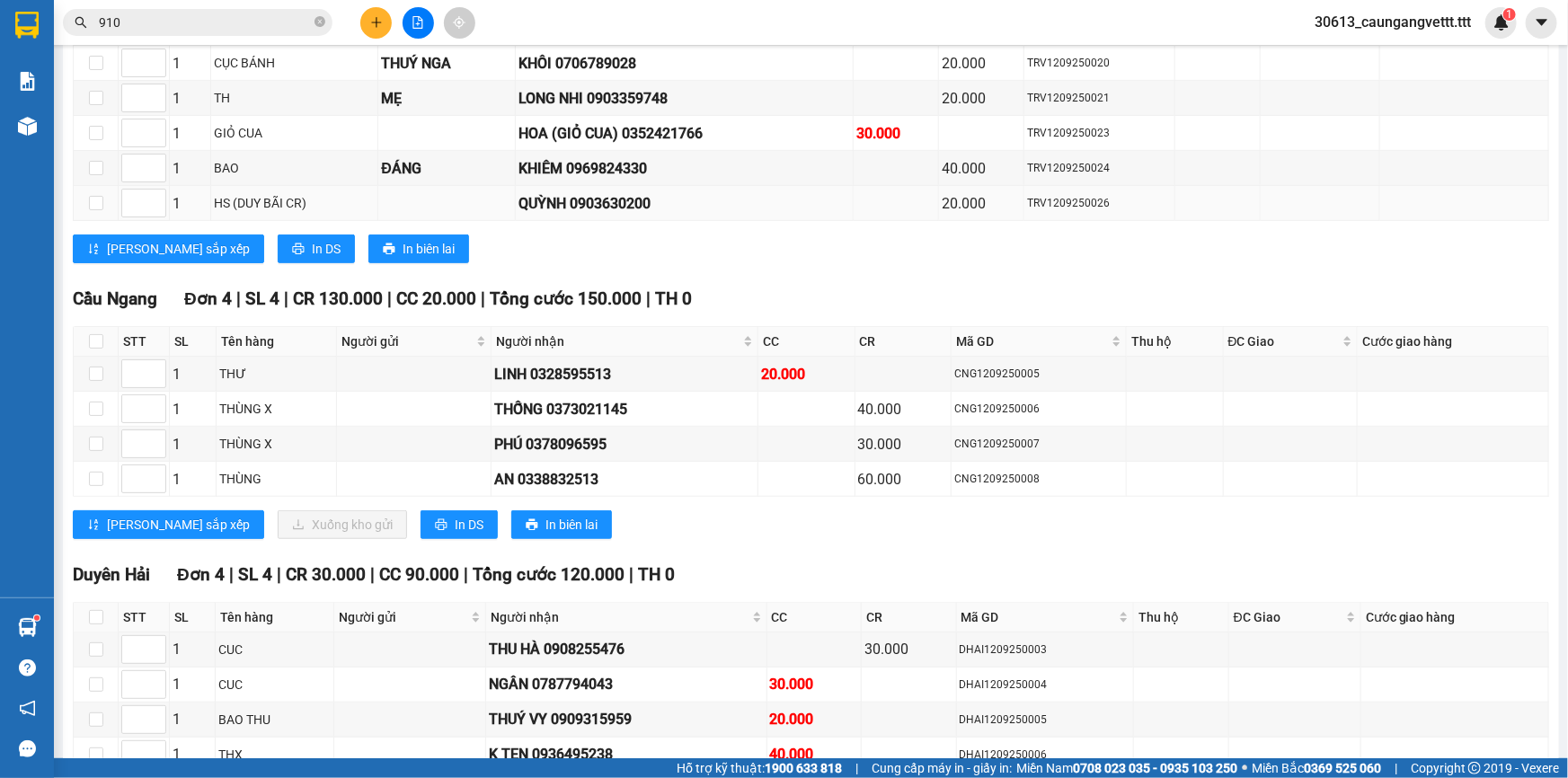
scroll to position [380, 0]
click at [454, 518] on span "In DS" at bounding box center [469, 523] width 29 height 20
click at [93, 477] on input "checkbox" at bounding box center [96, 477] width 14 height 14
checkbox input "true"
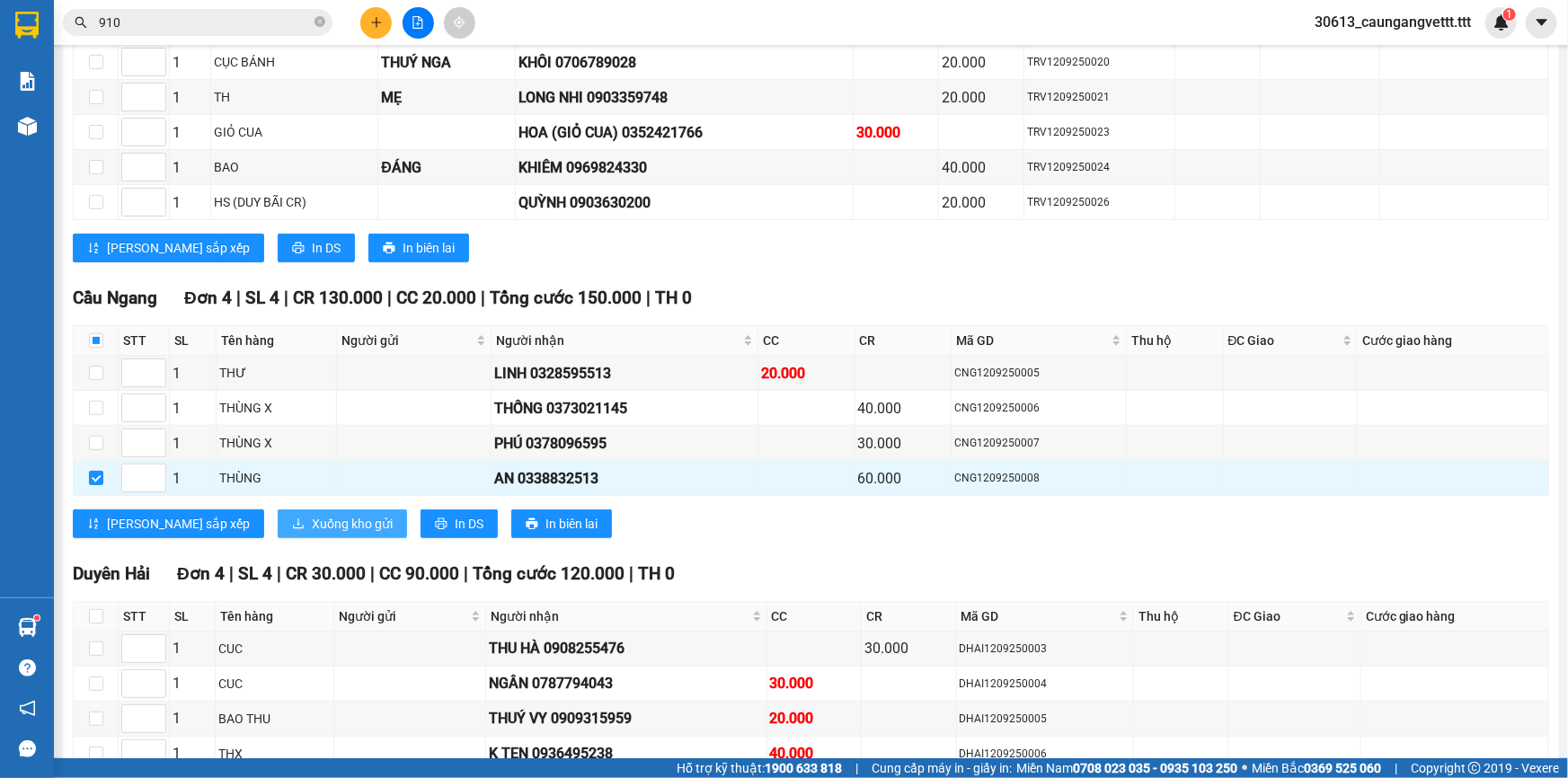
click at [311, 516] on span "Xuống kho gửi" at bounding box center [352, 523] width 81 height 20
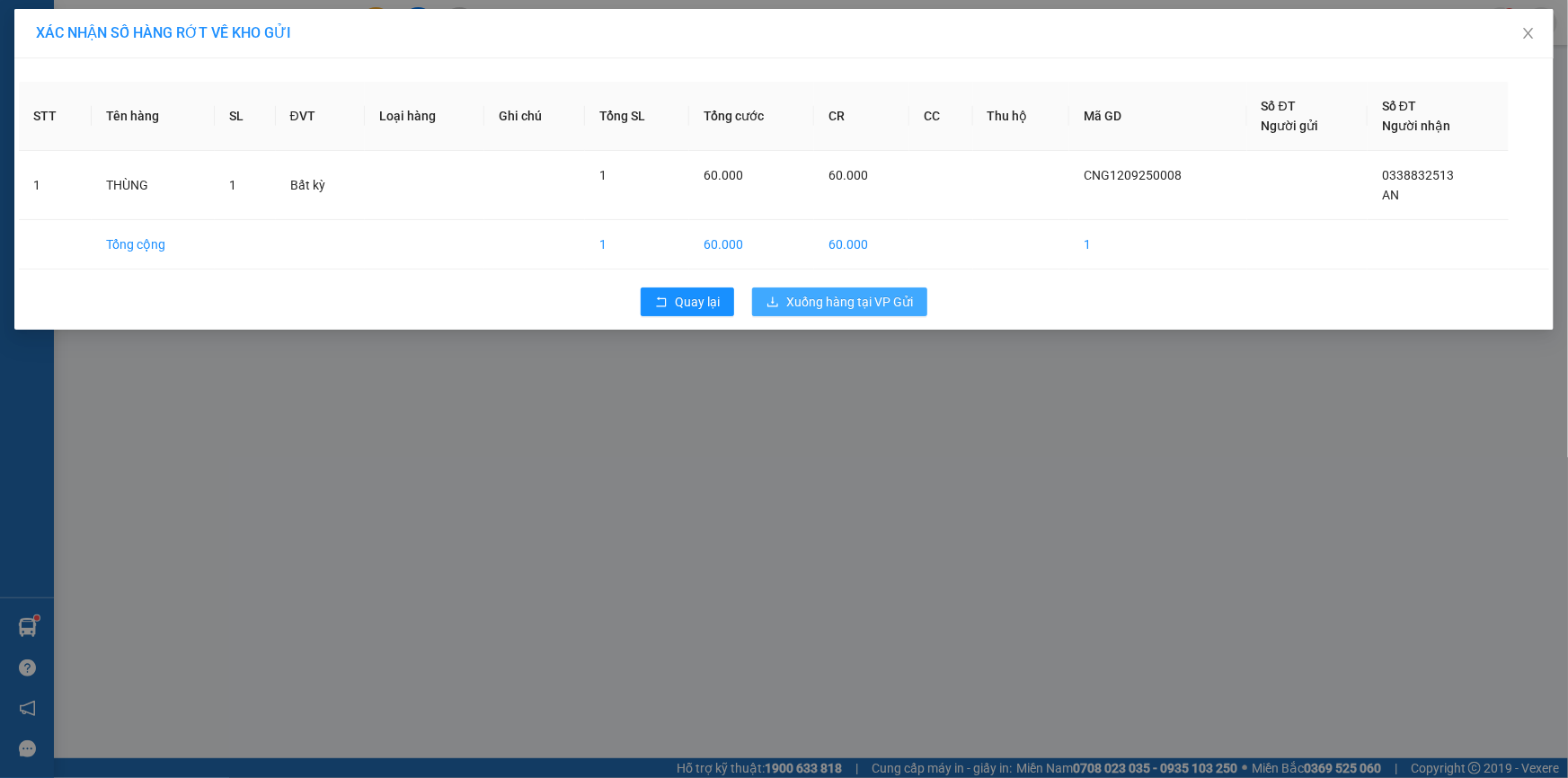
click at [795, 287] on button "Xuống hàng tại VP Gửi" at bounding box center [840, 302] width 175 height 29
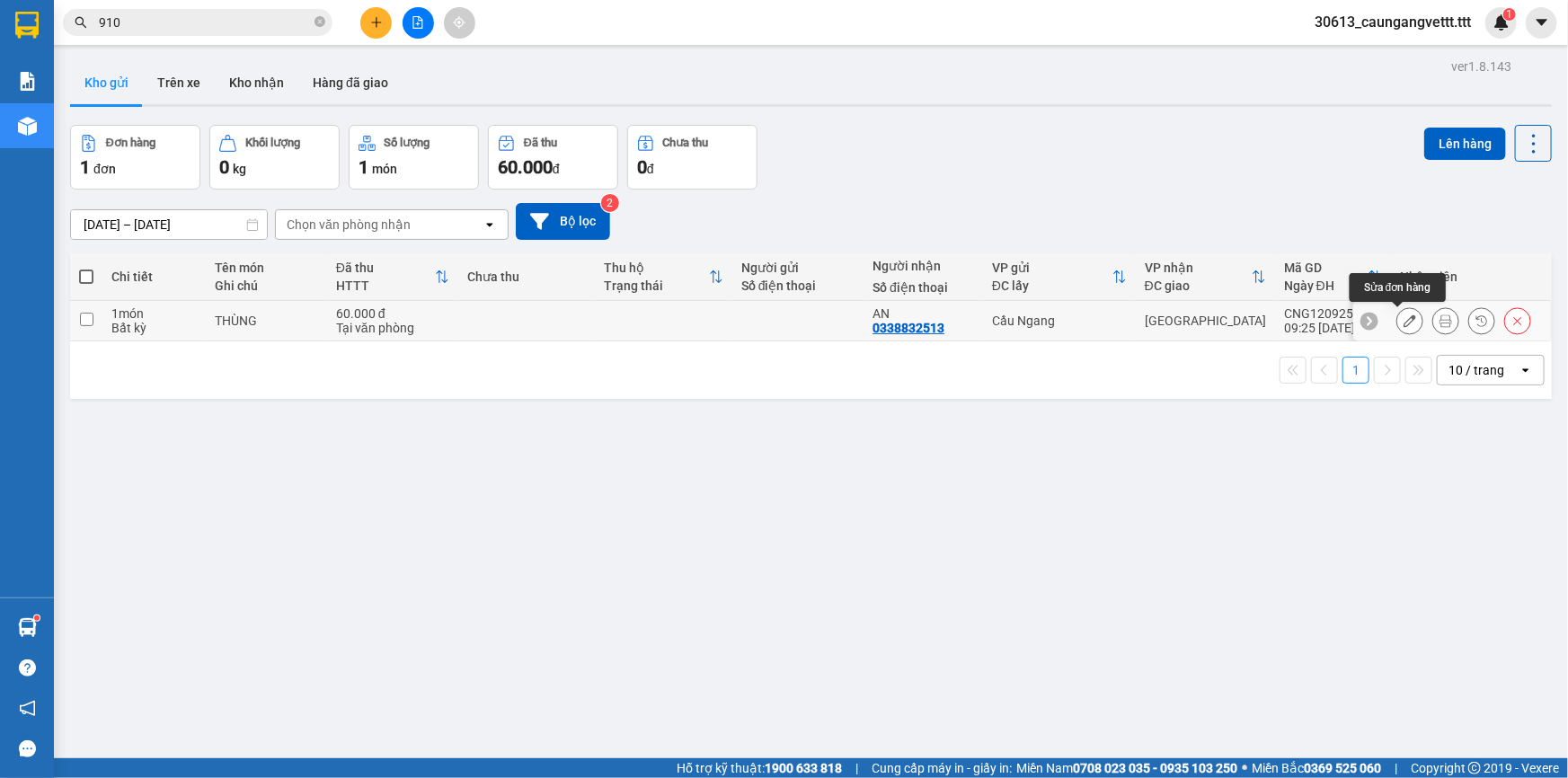
click at [1403, 320] on icon at bounding box center [1409, 320] width 12 height 12
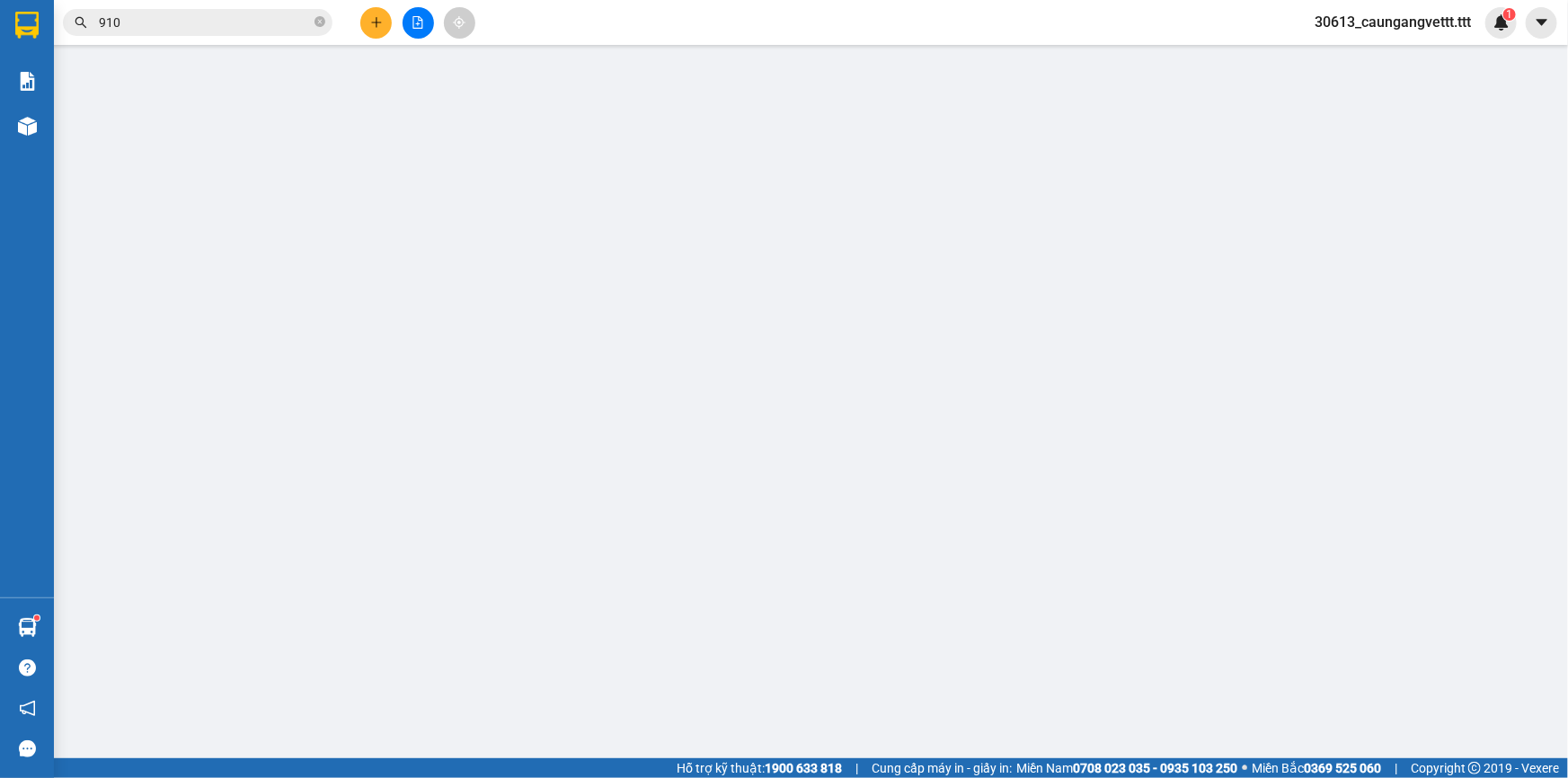
type input "0338832513"
type input "AN"
type input "60.000"
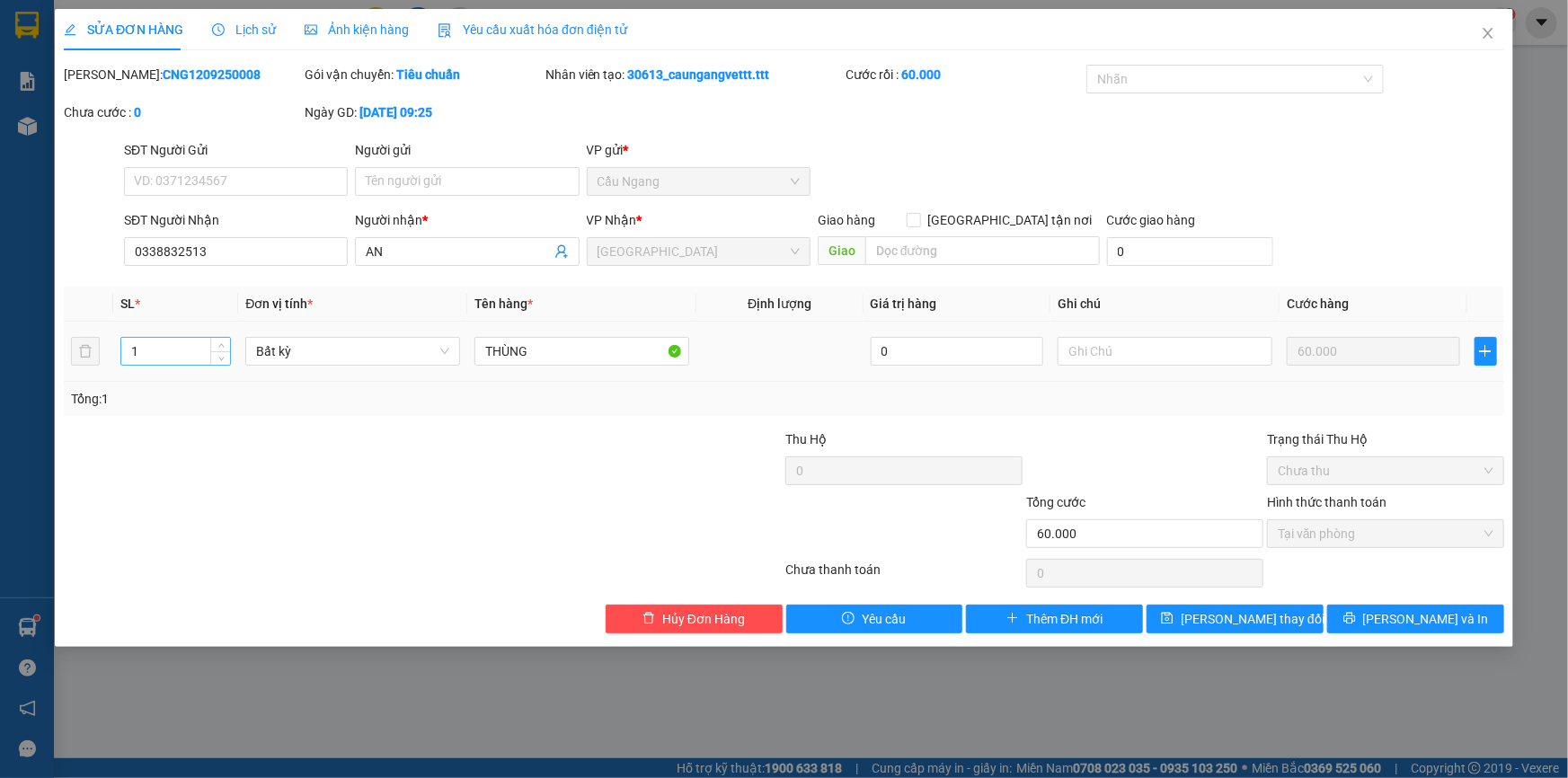
click at [171, 350] on input "1" at bounding box center [175, 352] width 109 height 27
type input "2"
click at [1231, 621] on span "[PERSON_NAME] thay đổi" at bounding box center [1253, 619] width 144 height 20
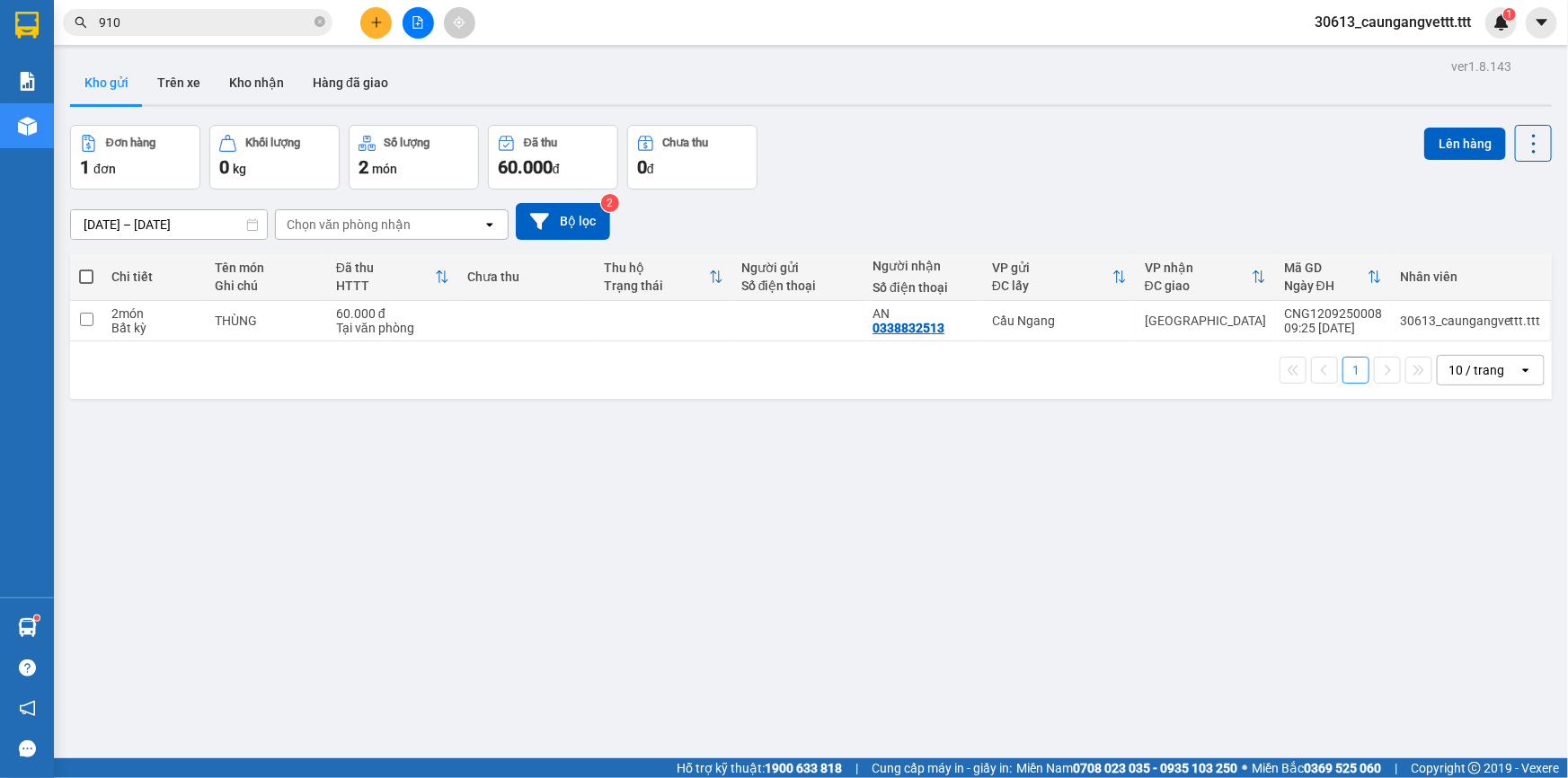
click at [89, 274] on span at bounding box center [86, 276] width 14 height 14
click at [86, 268] on input "checkbox" at bounding box center [86, 268] width 0 height 0
checkbox input "true"
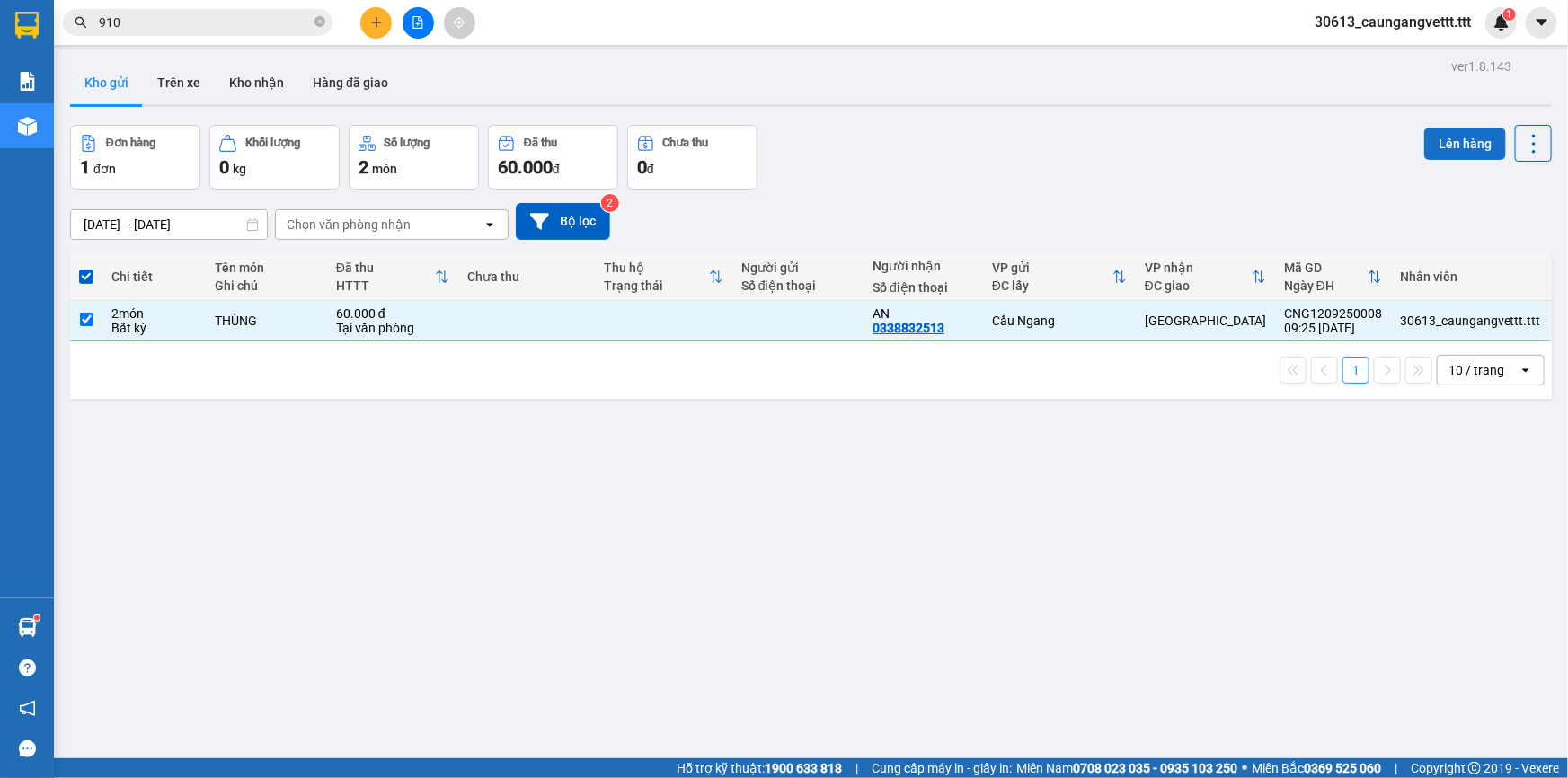
click at [1444, 143] on button "Lên hàng" at bounding box center [1464, 144] width 82 height 33
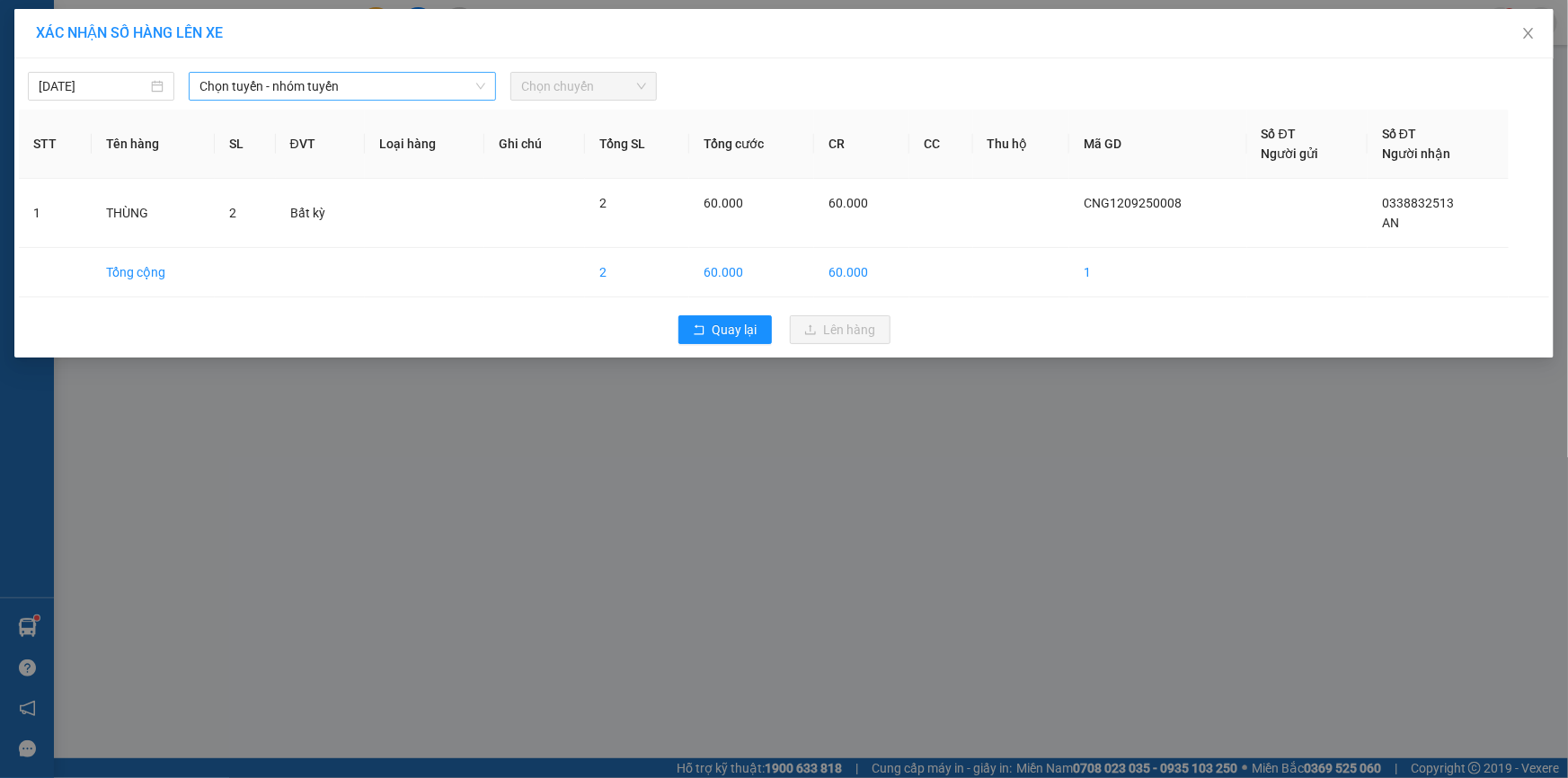
click at [297, 90] on span "Chọn tuyến - nhóm tuyến" at bounding box center [342, 86] width 285 height 27
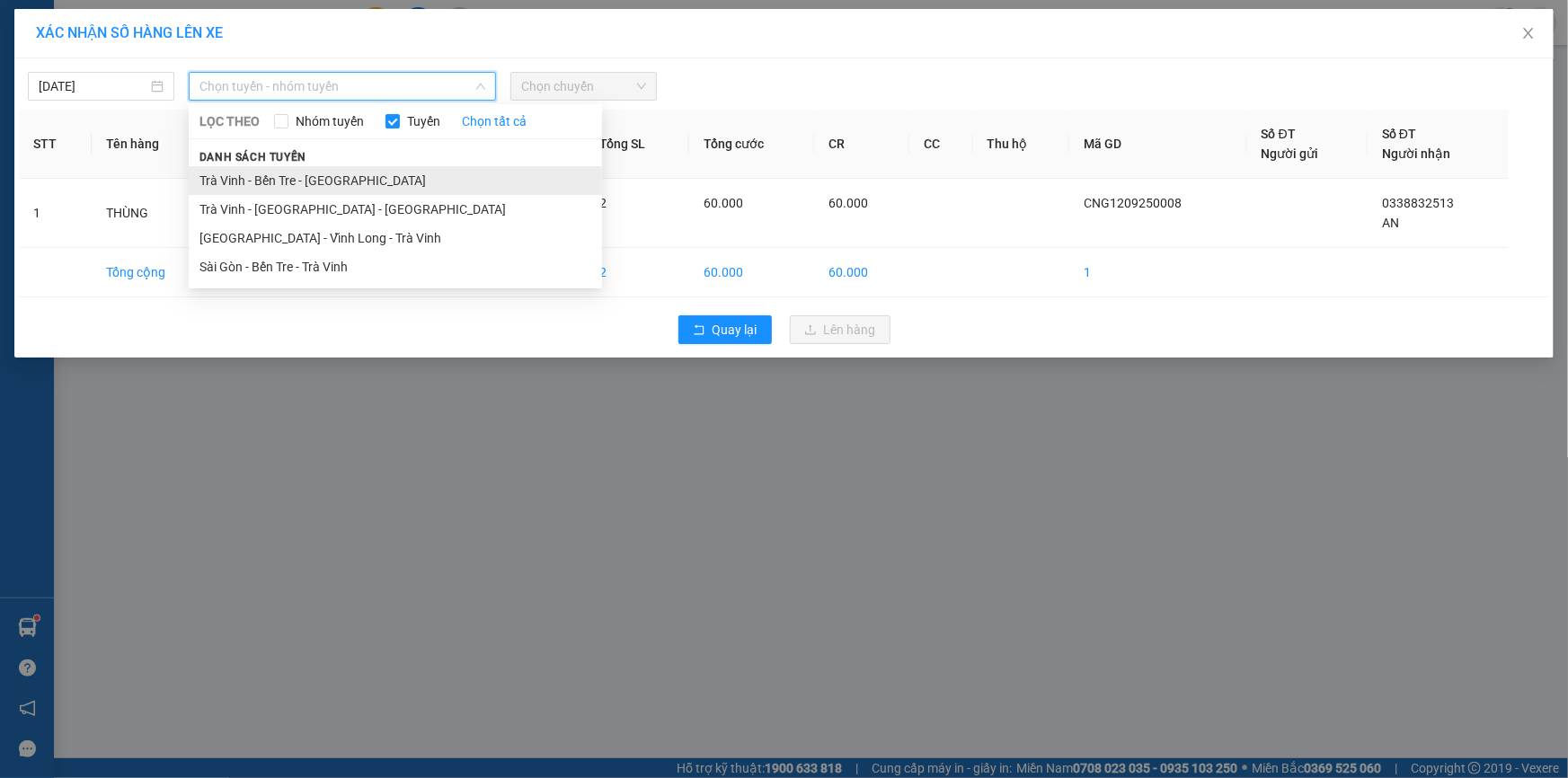
click at [293, 176] on li "Trà Vinh - Bến Tre - [GEOGRAPHIC_DATA]" at bounding box center [395, 181] width 413 height 29
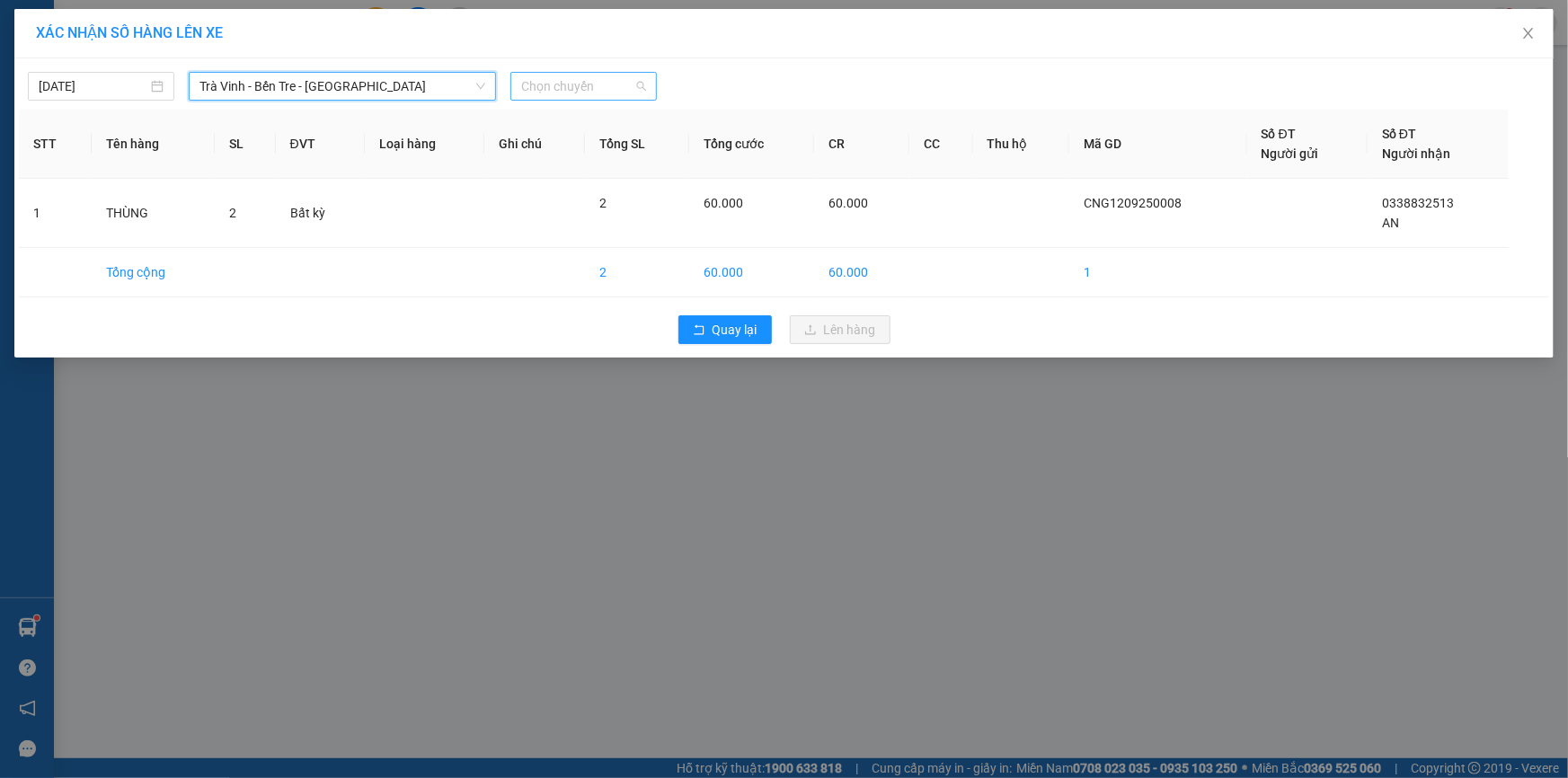
click at [614, 81] on span "Chọn chuyến" at bounding box center [583, 86] width 125 height 27
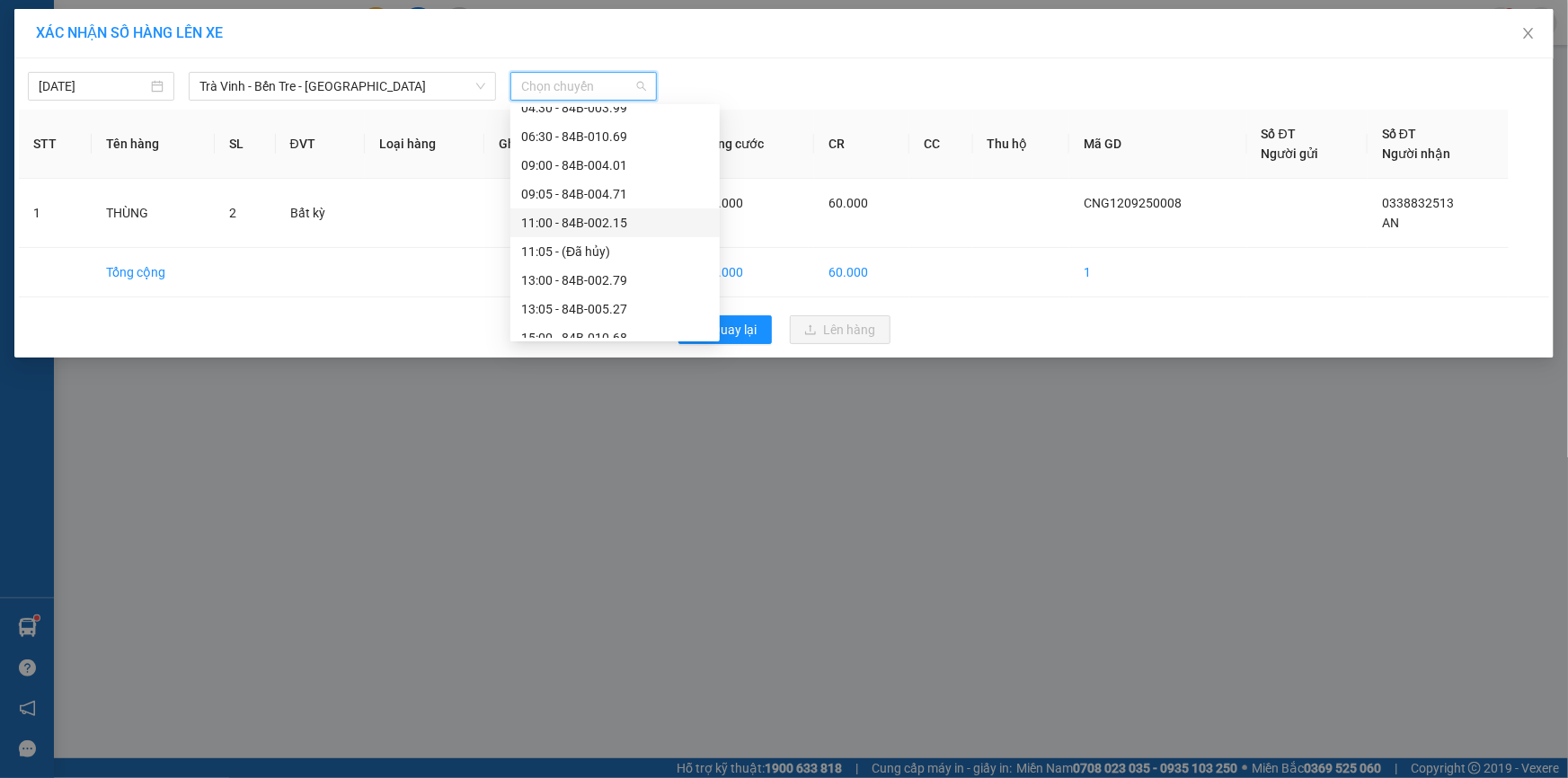
scroll to position [217, 0]
click at [564, 218] on div "11:00 - 84B-002.15" at bounding box center [614, 221] width 187 height 20
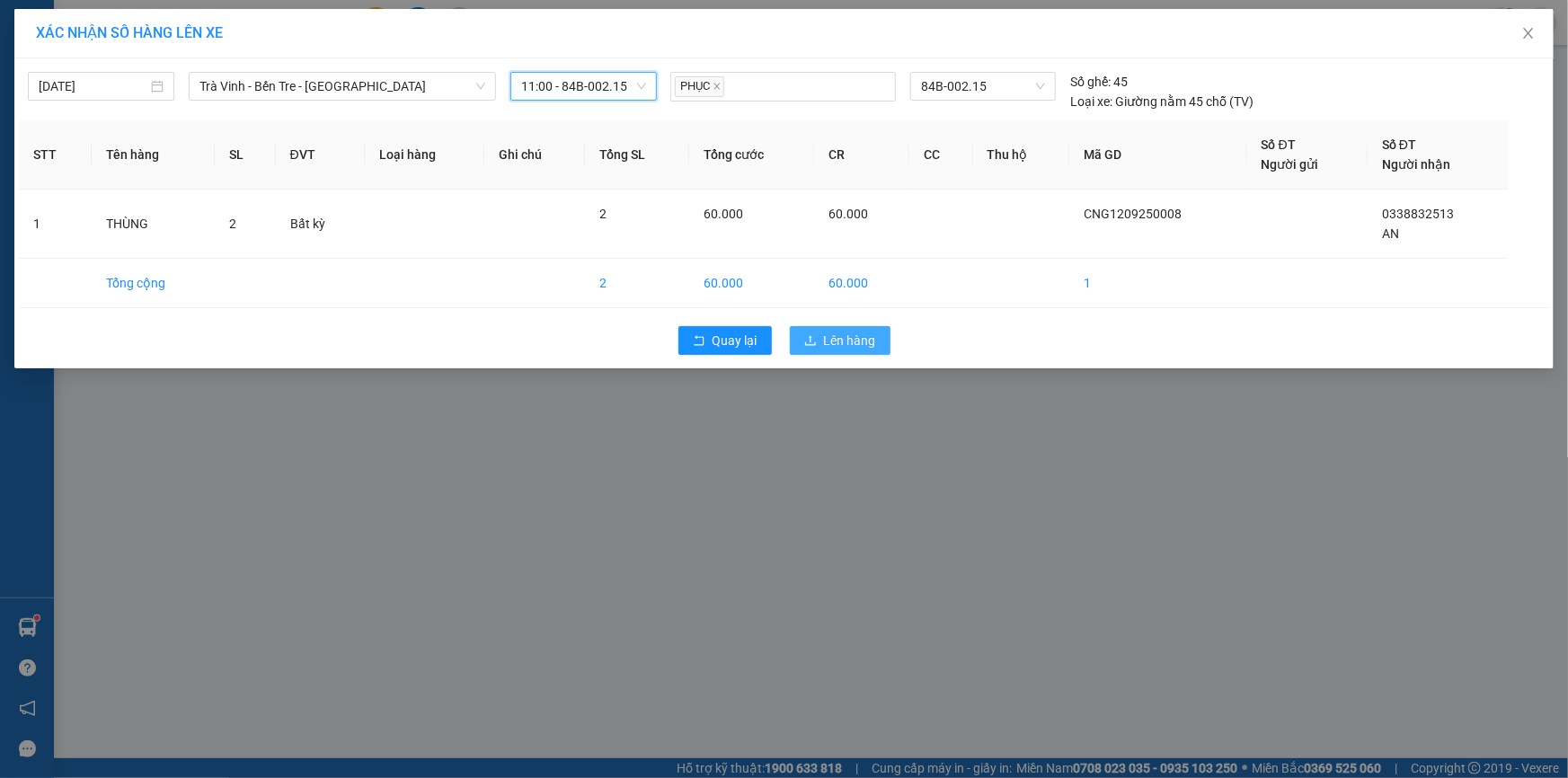
click at [826, 342] on span "Lên hàng" at bounding box center [849, 340] width 52 height 20
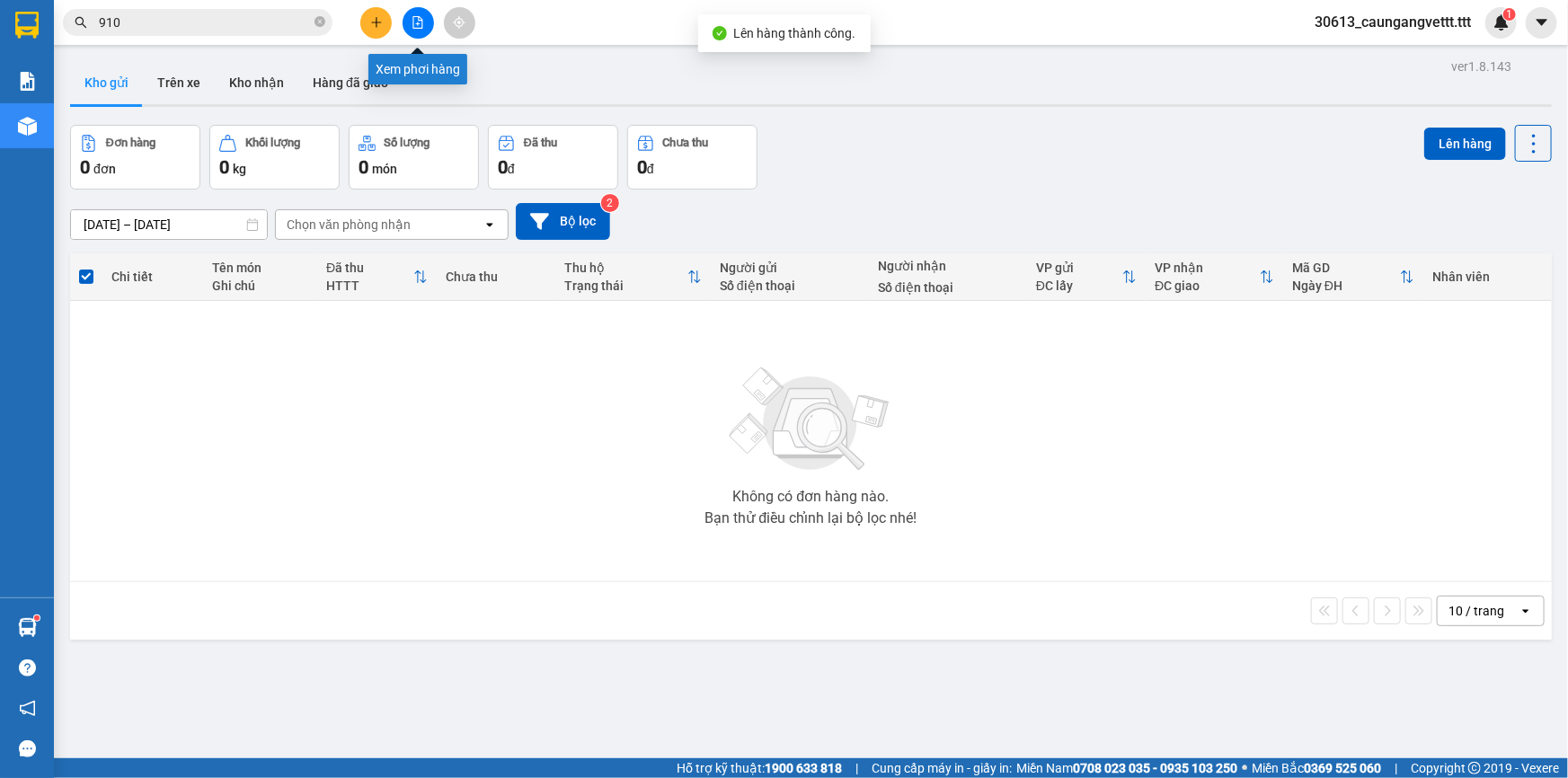
click at [421, 19] on icon "file-add" at bounding box center [417, 22] width 12 height 12
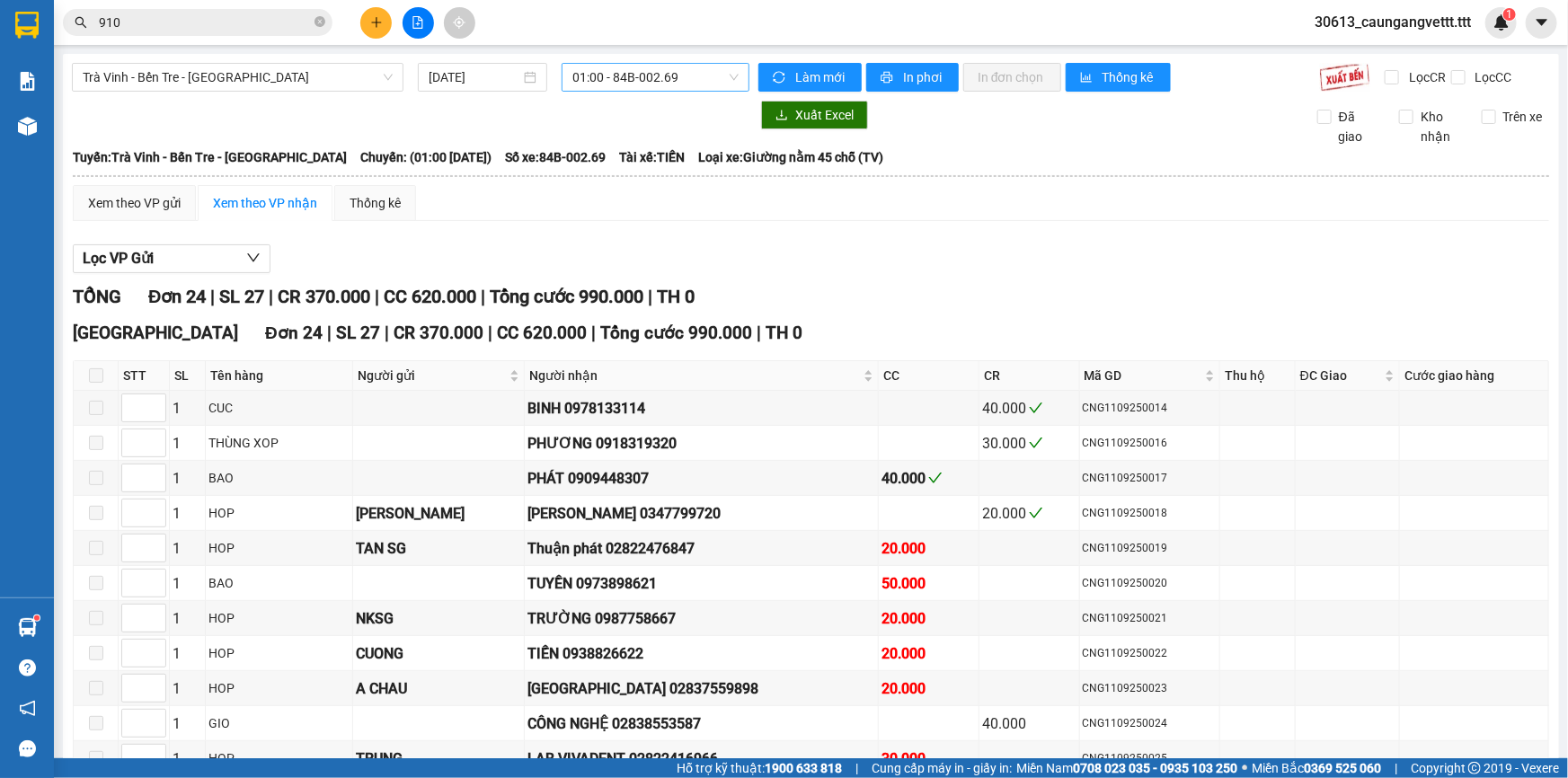
click at [624, 77] on span "01:00 - 84B-002.69" at bounding box center [655, 77] width 166 height 27
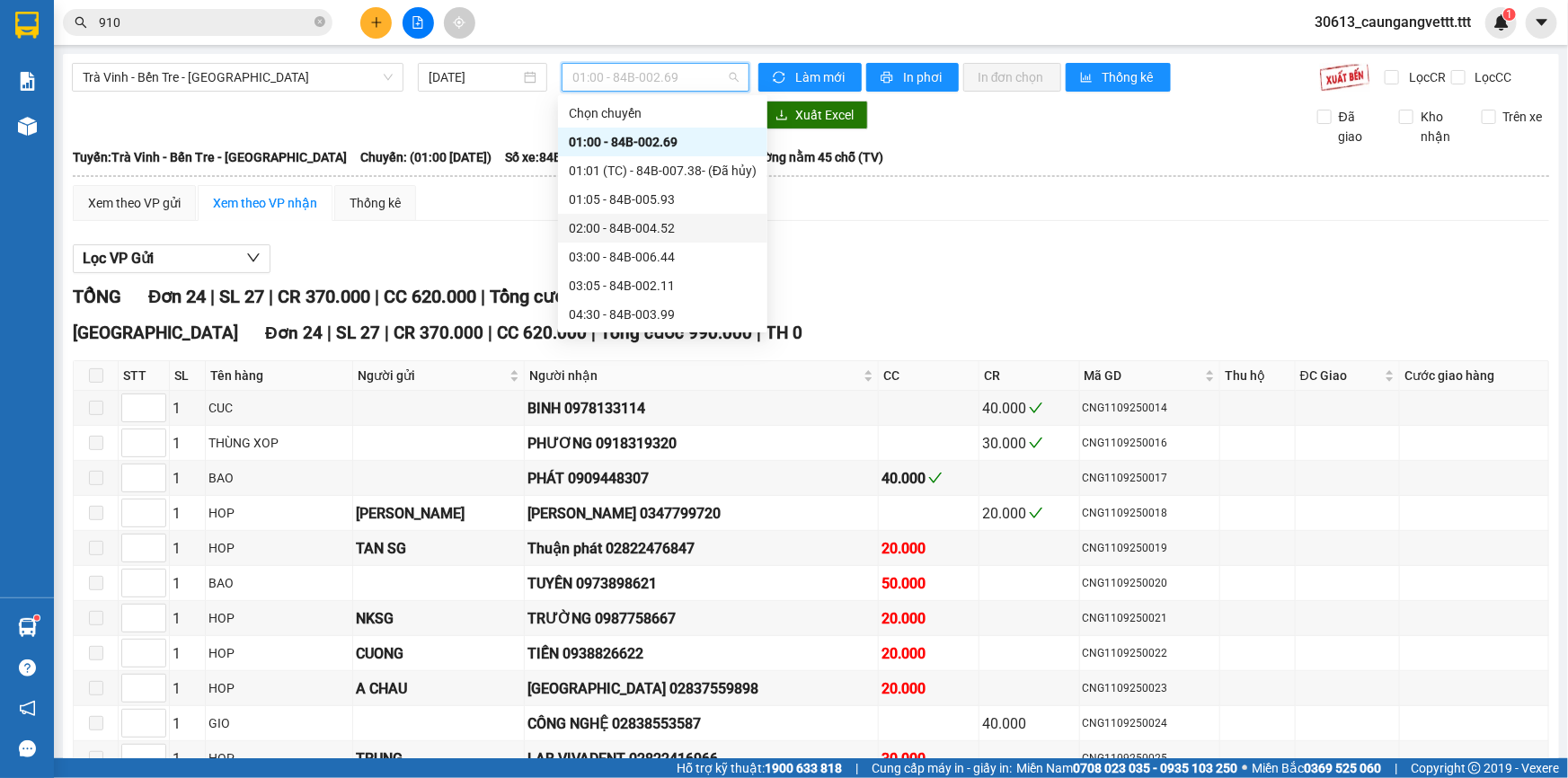
scroll to position [217, 0]
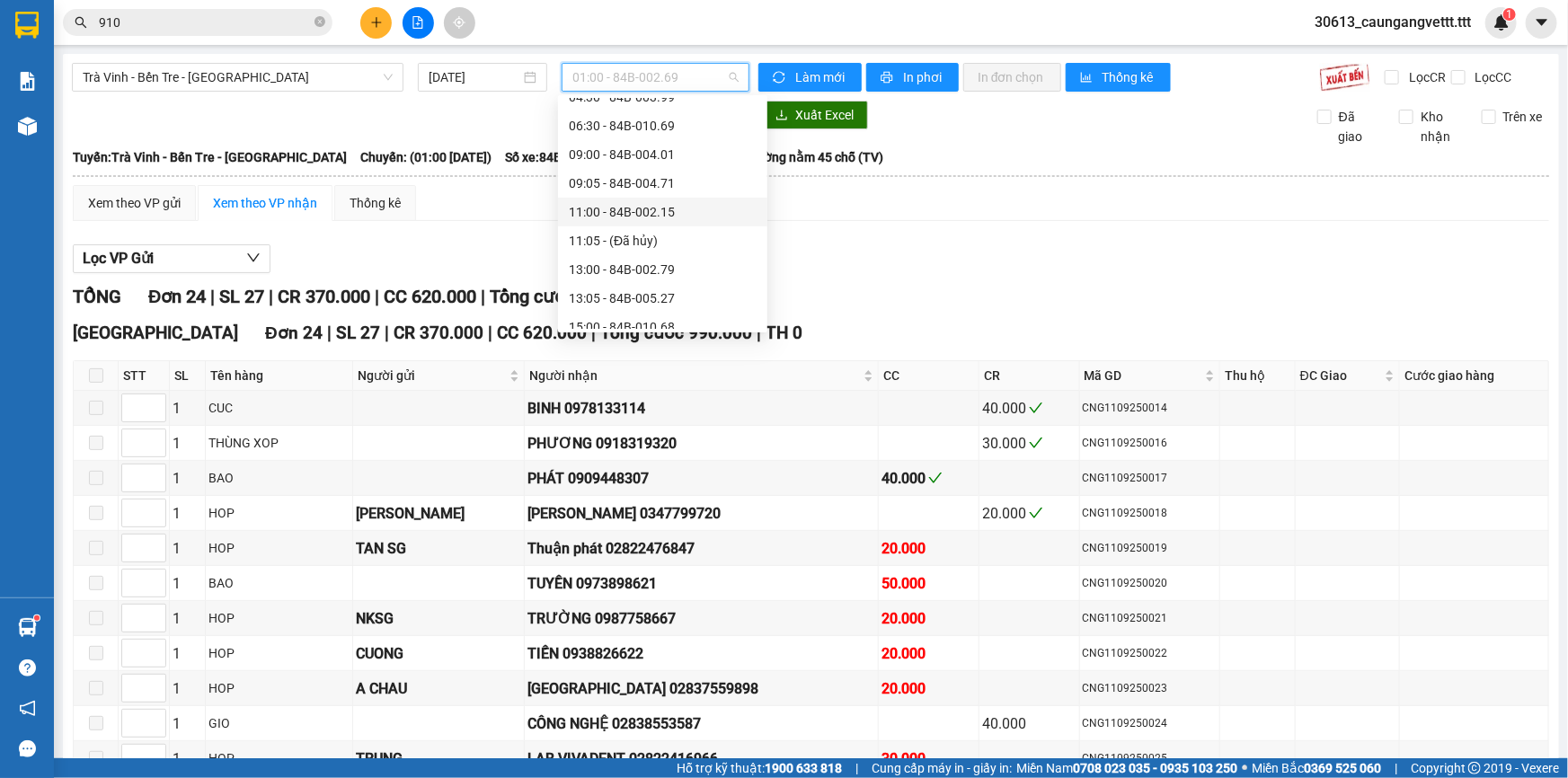
click at [619, 210] on div "11:00 - 84B-002.15" at bounding box center [662, 211] width 187 height 20
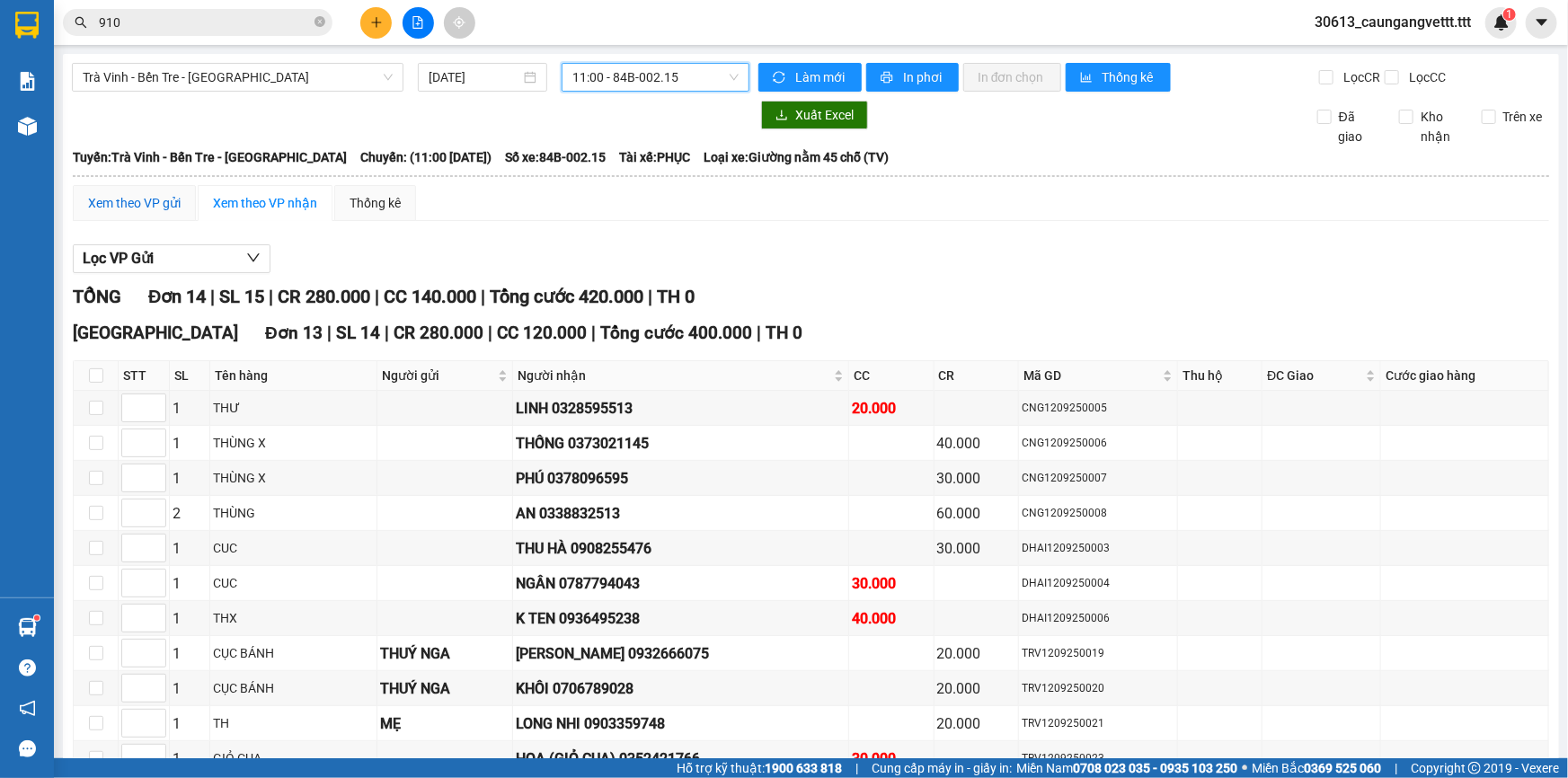
click at [146, 206] on div "Xem theo VP gửi" at bounding box center [135, 203] width 92 height 20
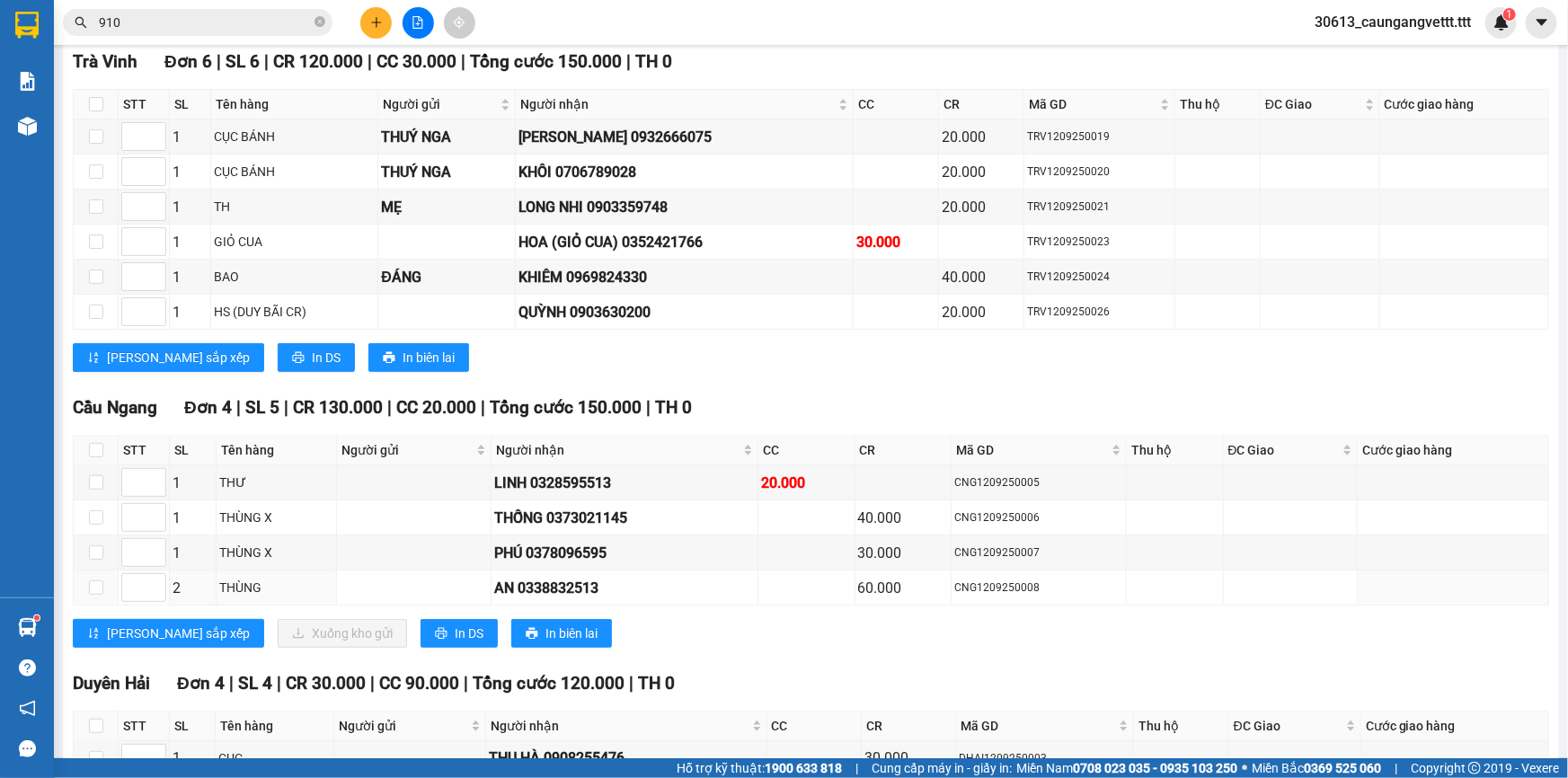
scroll to position [326, 0]
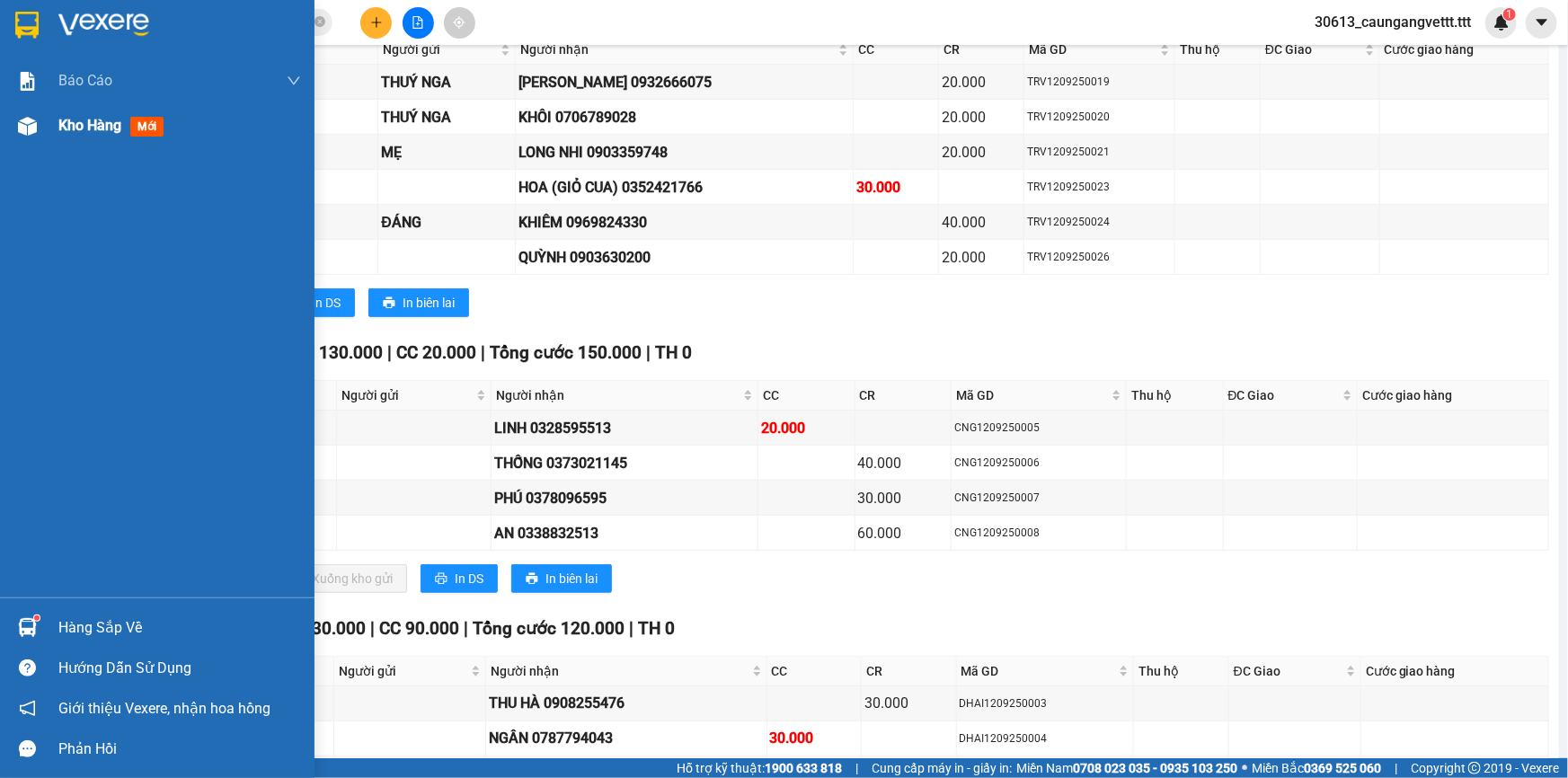
click at [86, 121] on span "Kho hàng" at bounding box center [89, 126] width 62 height 17
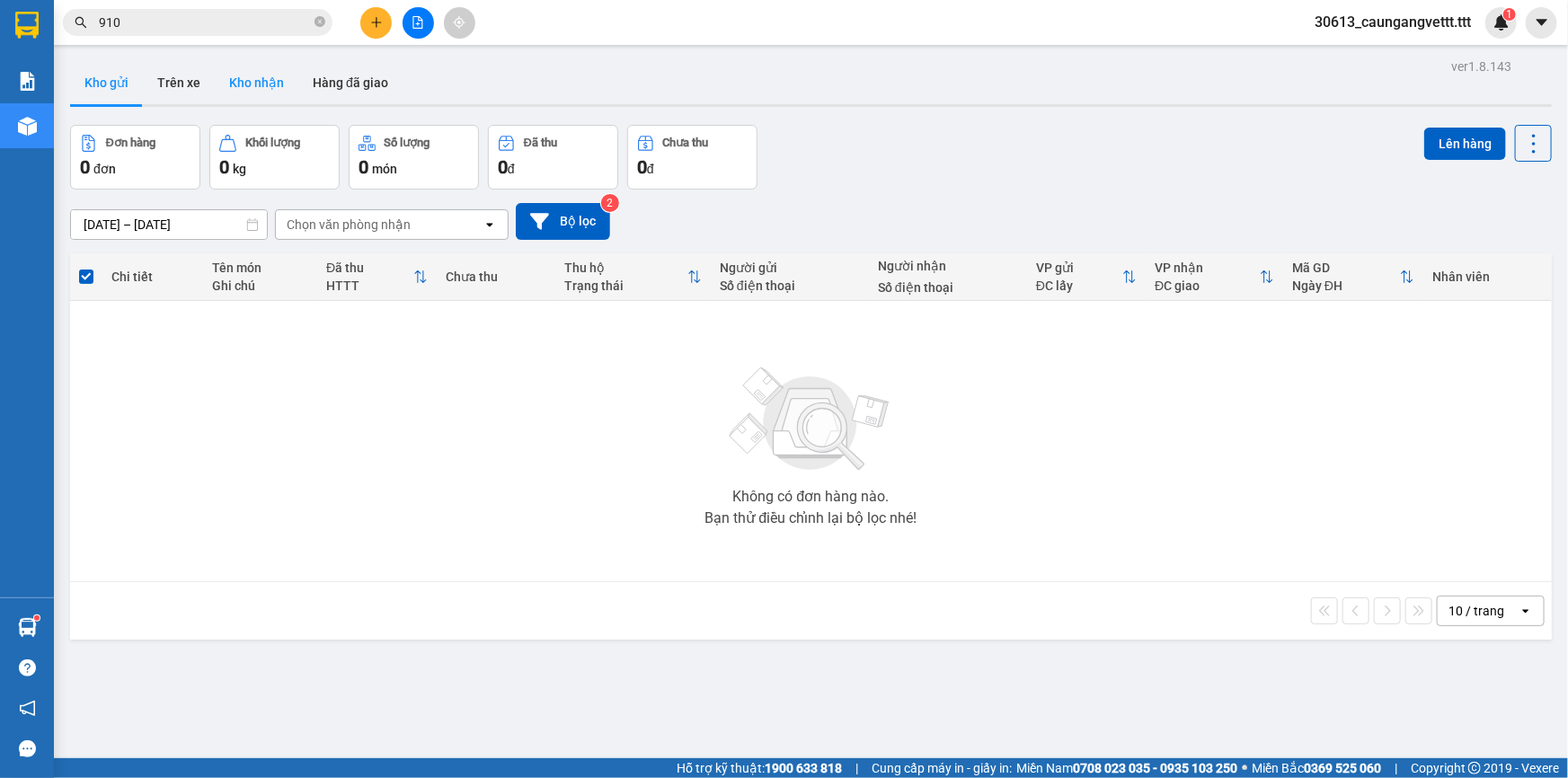
click at [269, 85] on button "Kho nhận" at bounding box center [256, 83] width 84 height 43
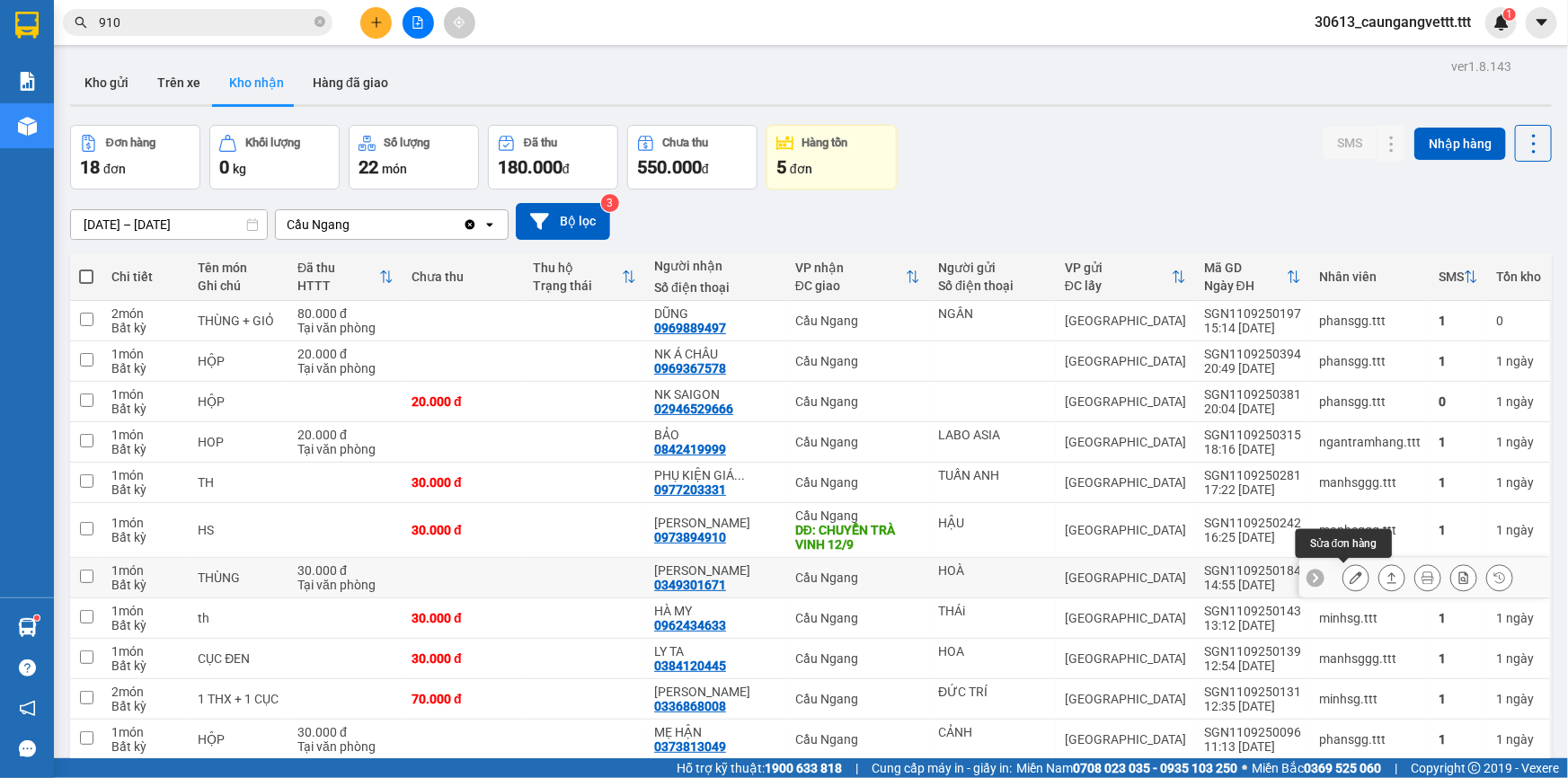
click at [1349, 578] on icon at bounding box center [1355, 577] width 12 height 12
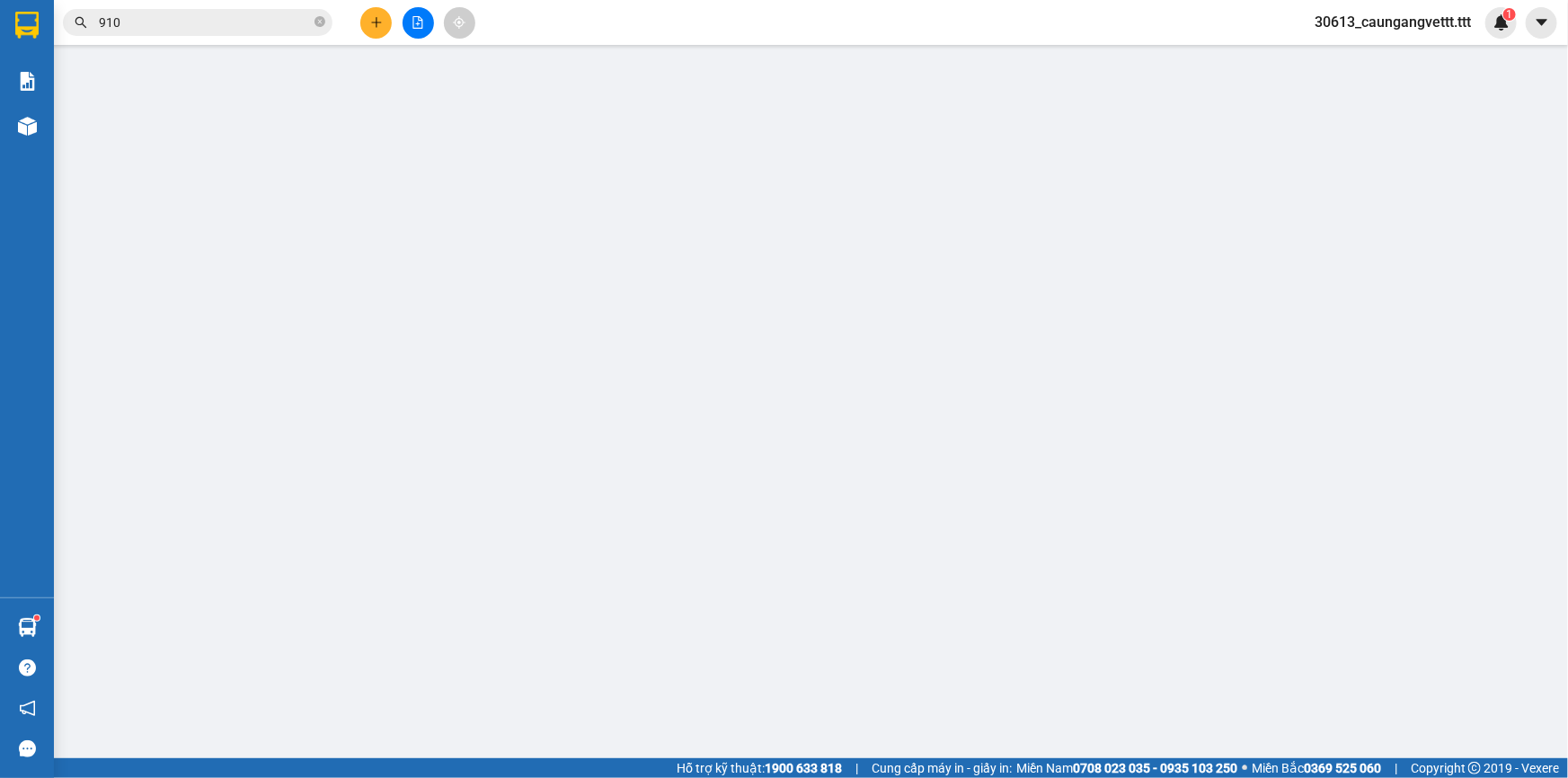
type input "HOÀ"
type input "0349301671"
type input "[PERSON_NAME]"
type input "30.000"
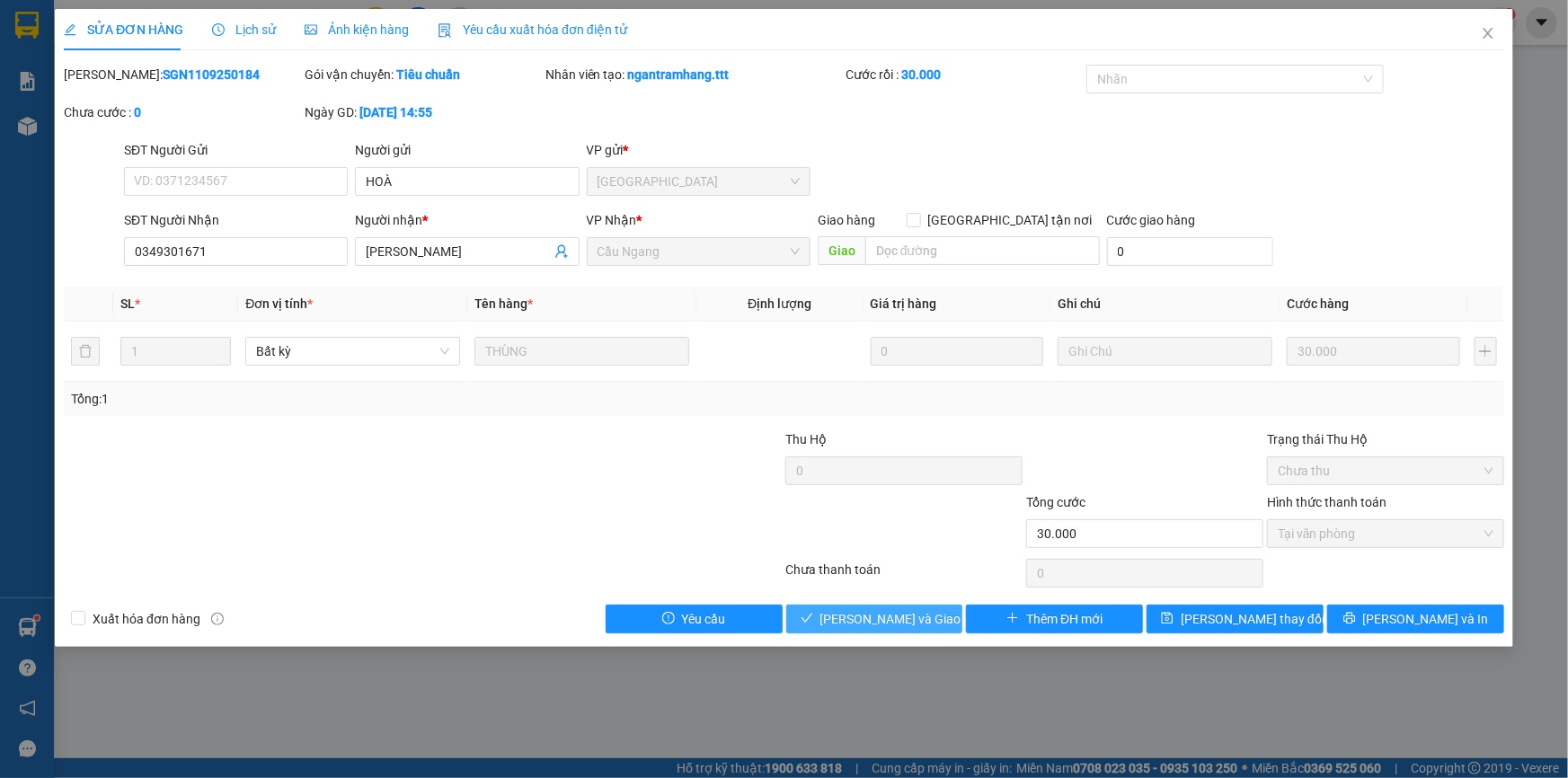
click at [825, 627] on button "[PERSON_NAME] và Giao hàng" at bounding box center [874, 619] width 177 height 29
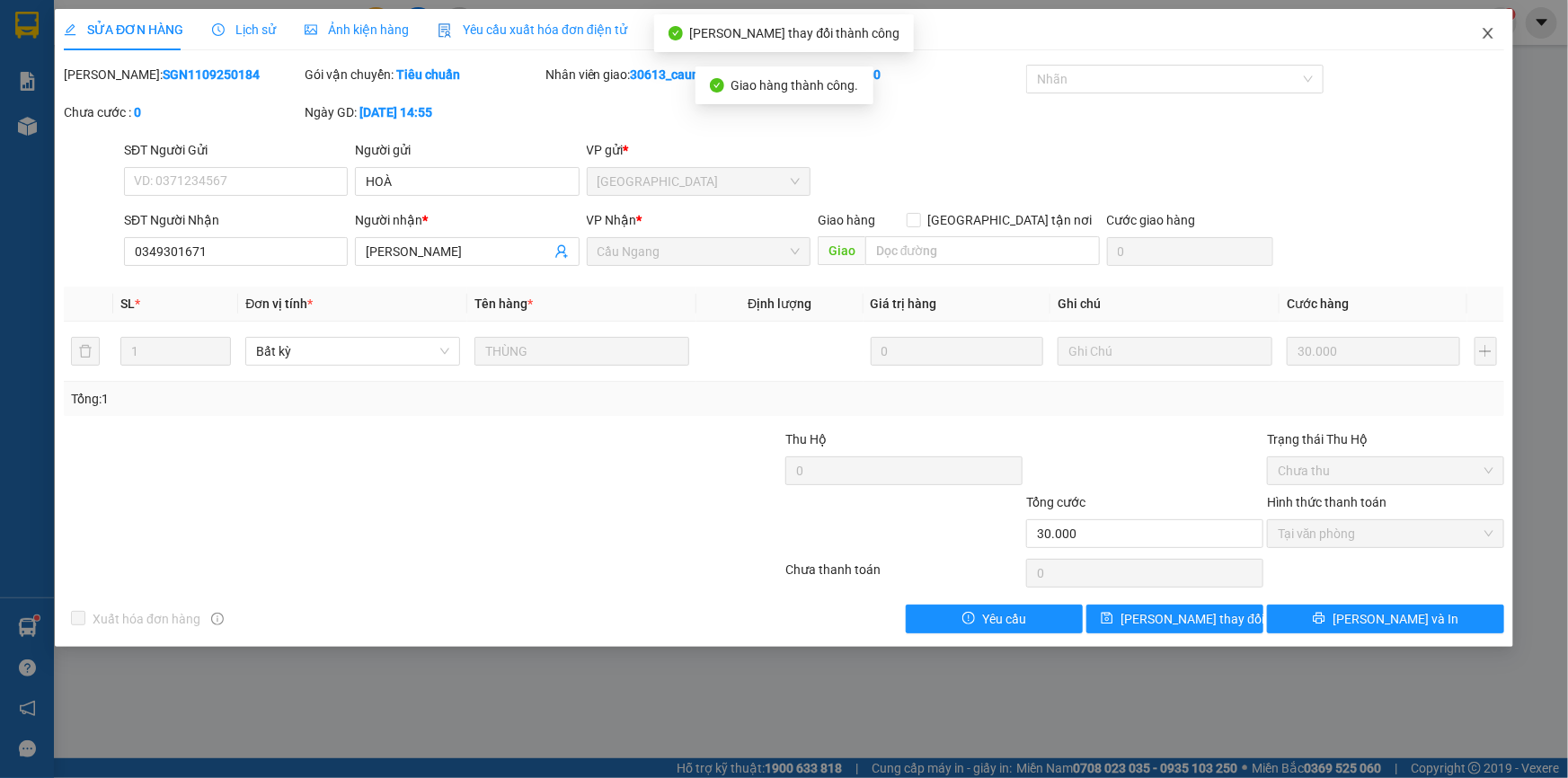
click at [1488, 29] on icon "close" at bounding box center [1487, 33] width 14 height 14
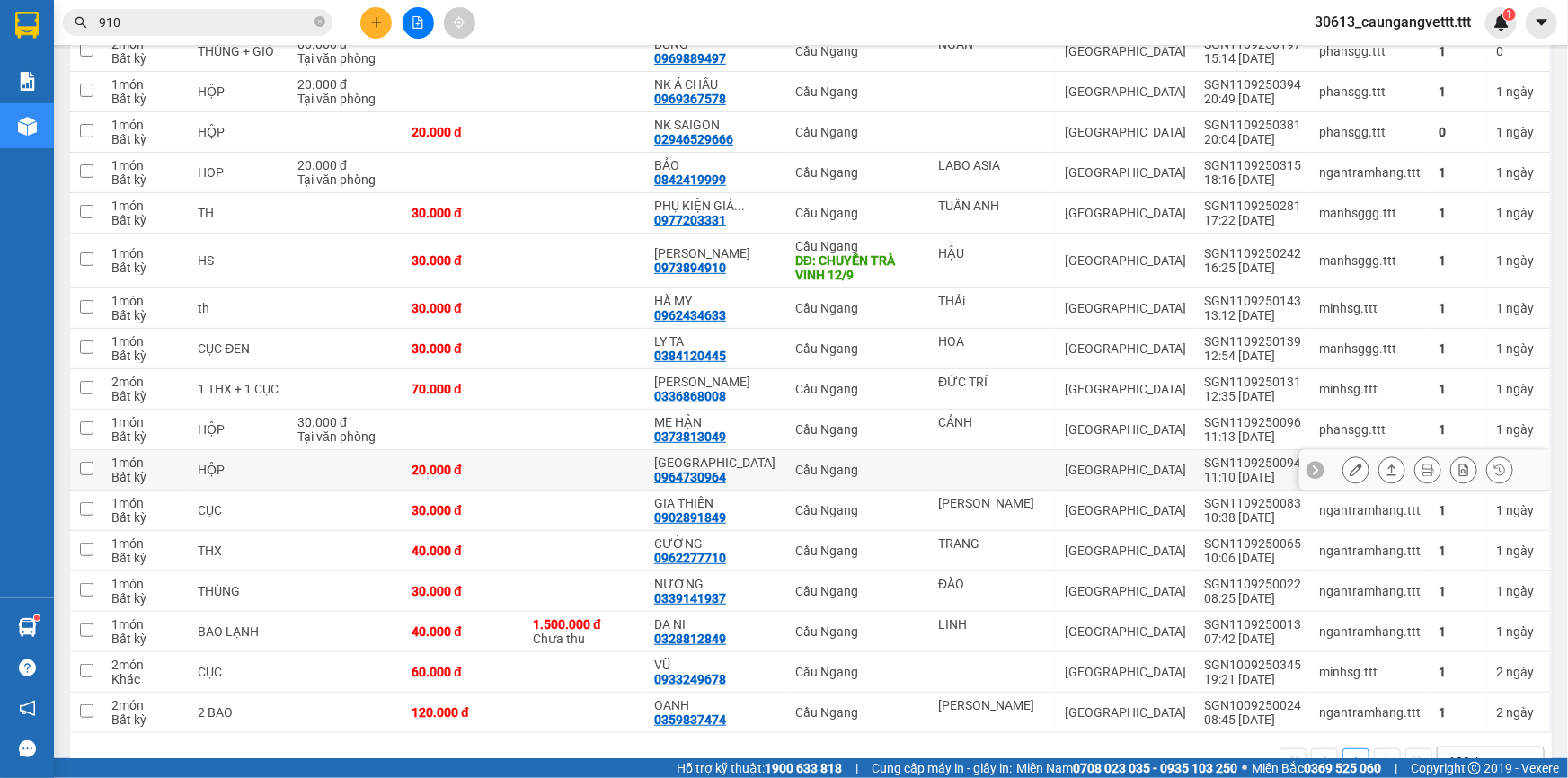
scroll to position [271, 0]
click at [1349, 503] on icon at bounding box center [1355, 508] width 12 height 12
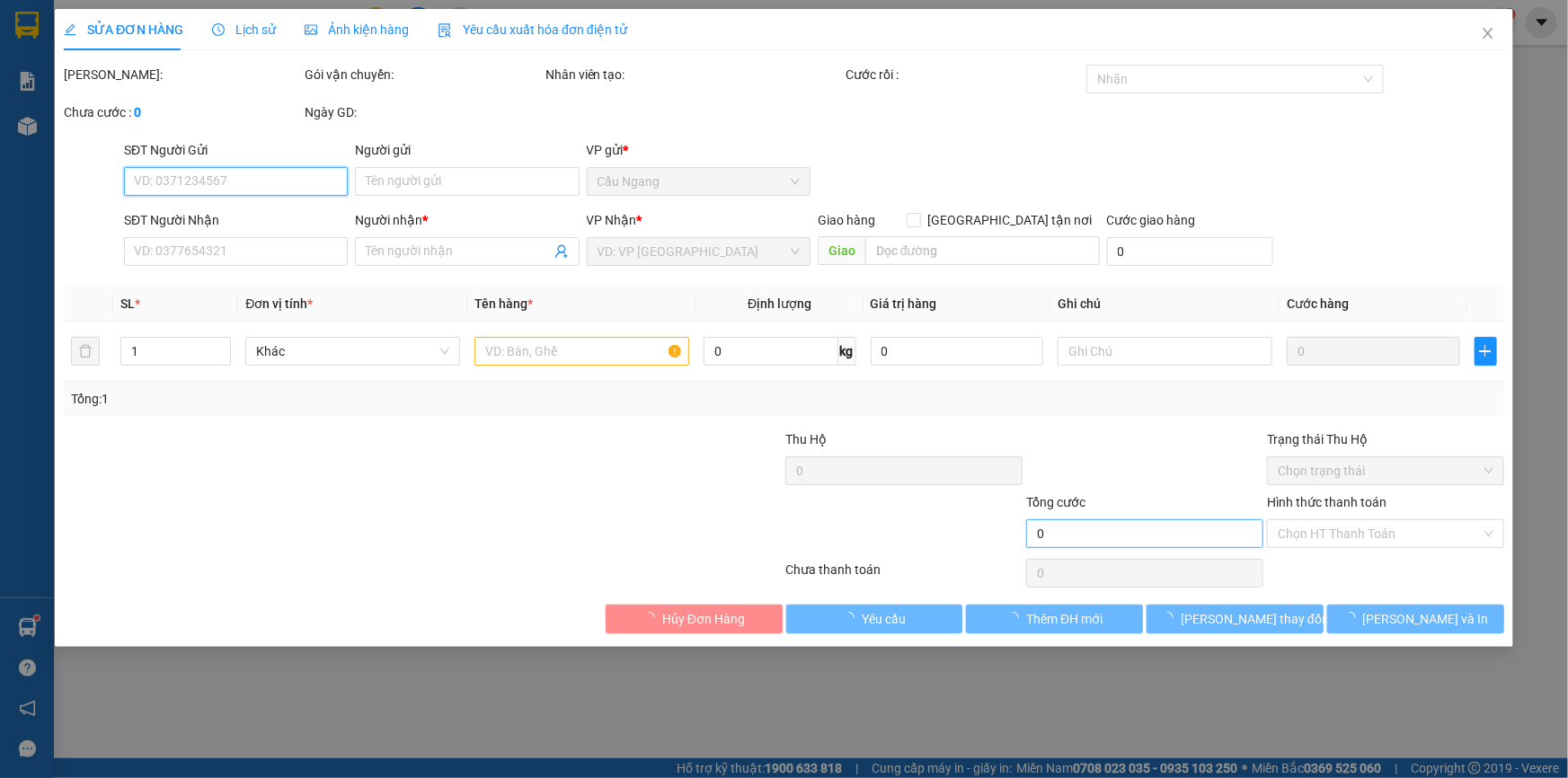
type input "[PERSON_NAME]"
type input "0902891849"
type input "GIA THIÊN"
type input "30.000"
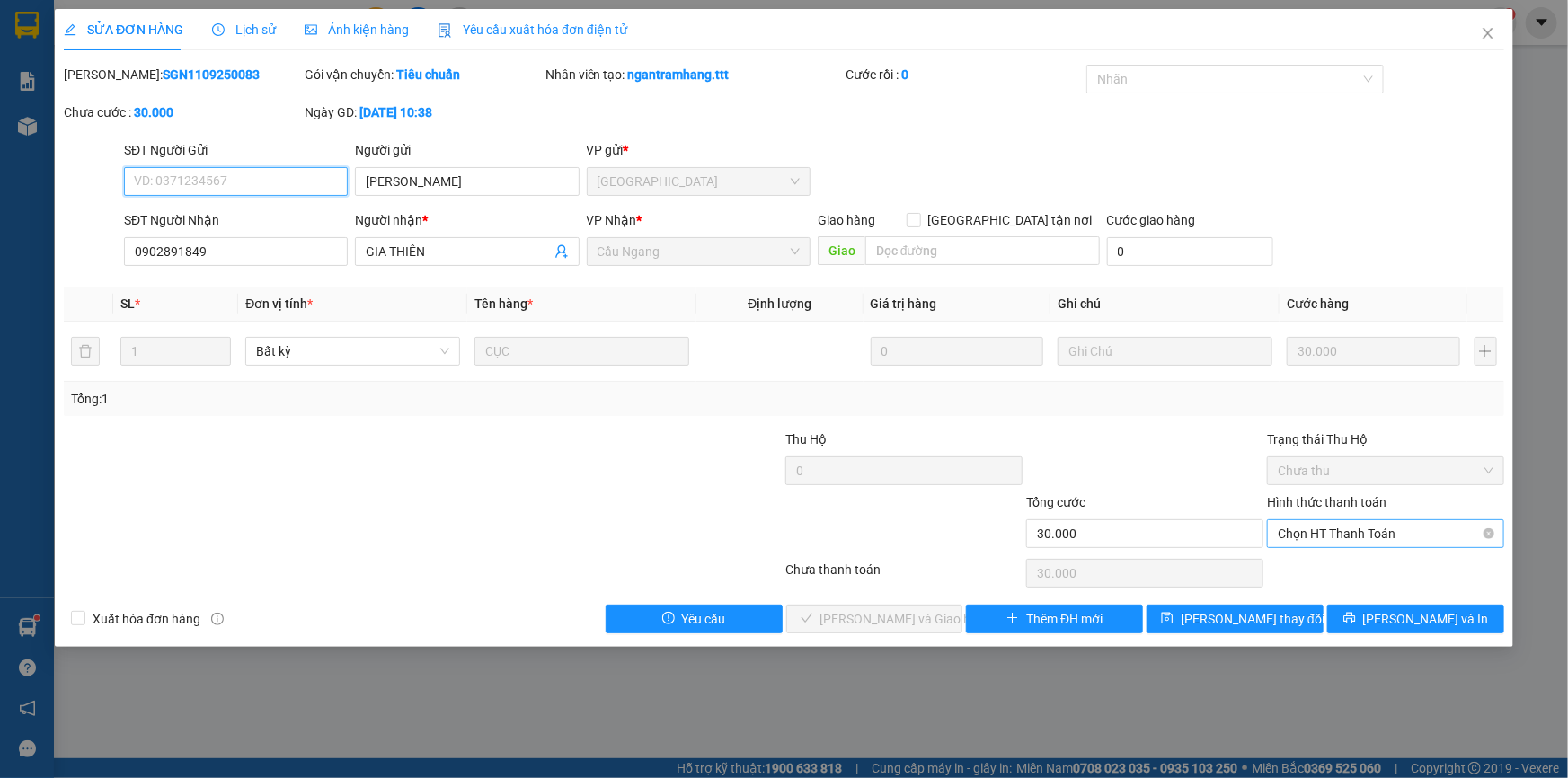
click at [1304, 534] on span "Chọn HT Thanh Toán" at bounding box center [1385, 533] width 215 height 27
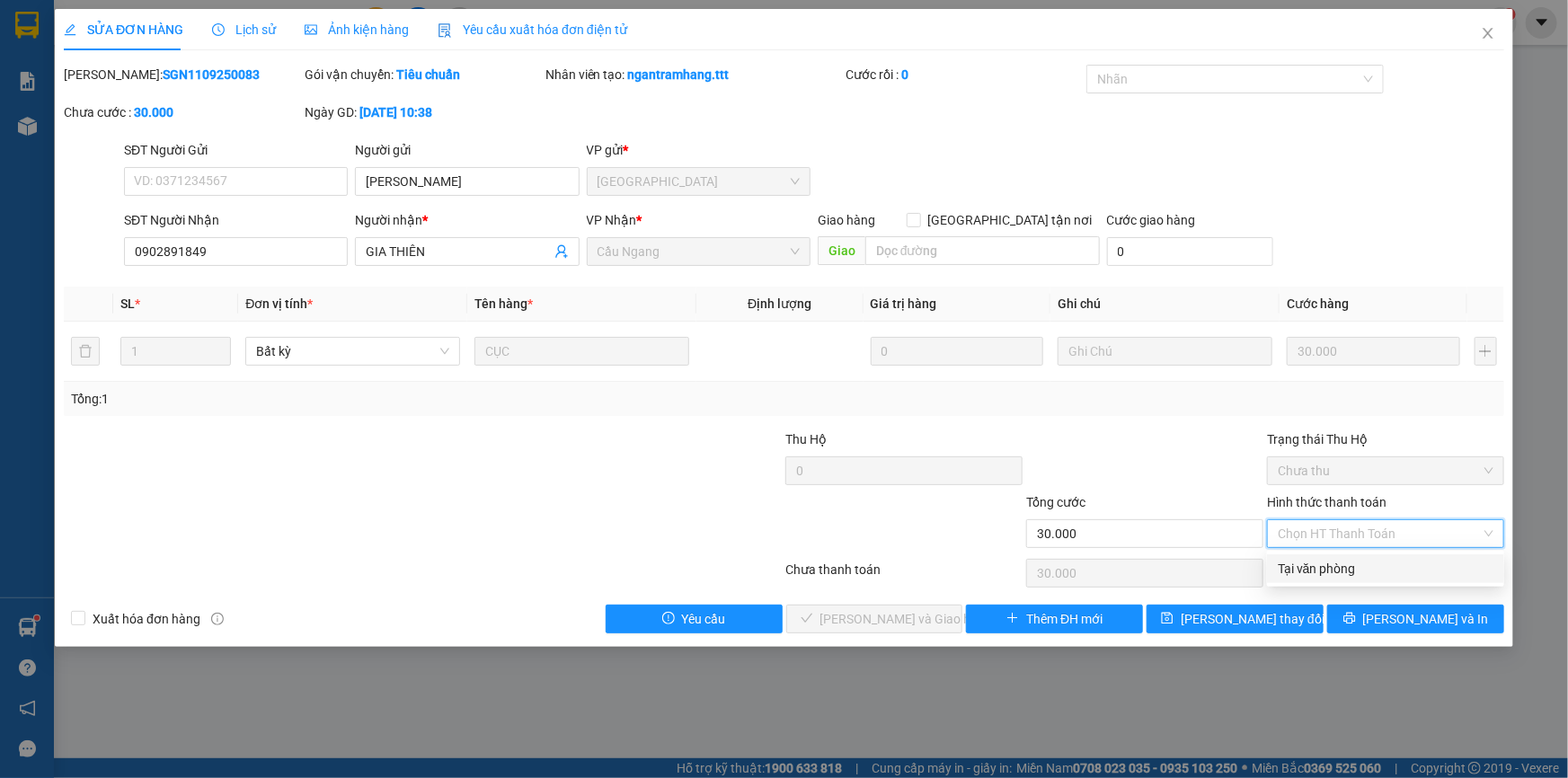
click at [1303, 570] on div "Tại văn phòng" at bounding box center [1385, 569] width 215 height 20
type input "0"
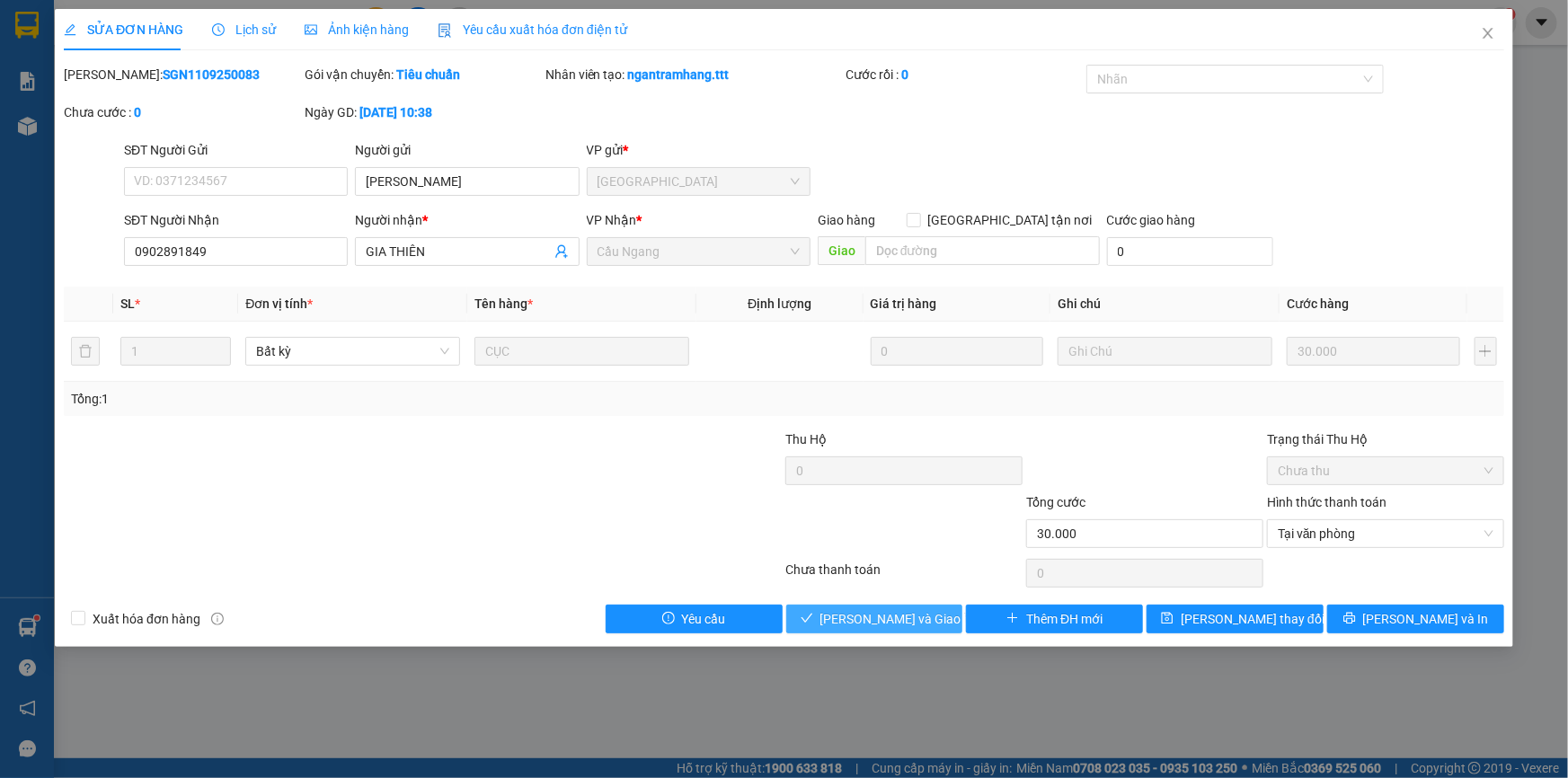
click at [889, 609] on span "[PERSON_NAME] và Giao hàng" at bounding box center [907, 619] width 173 height 20
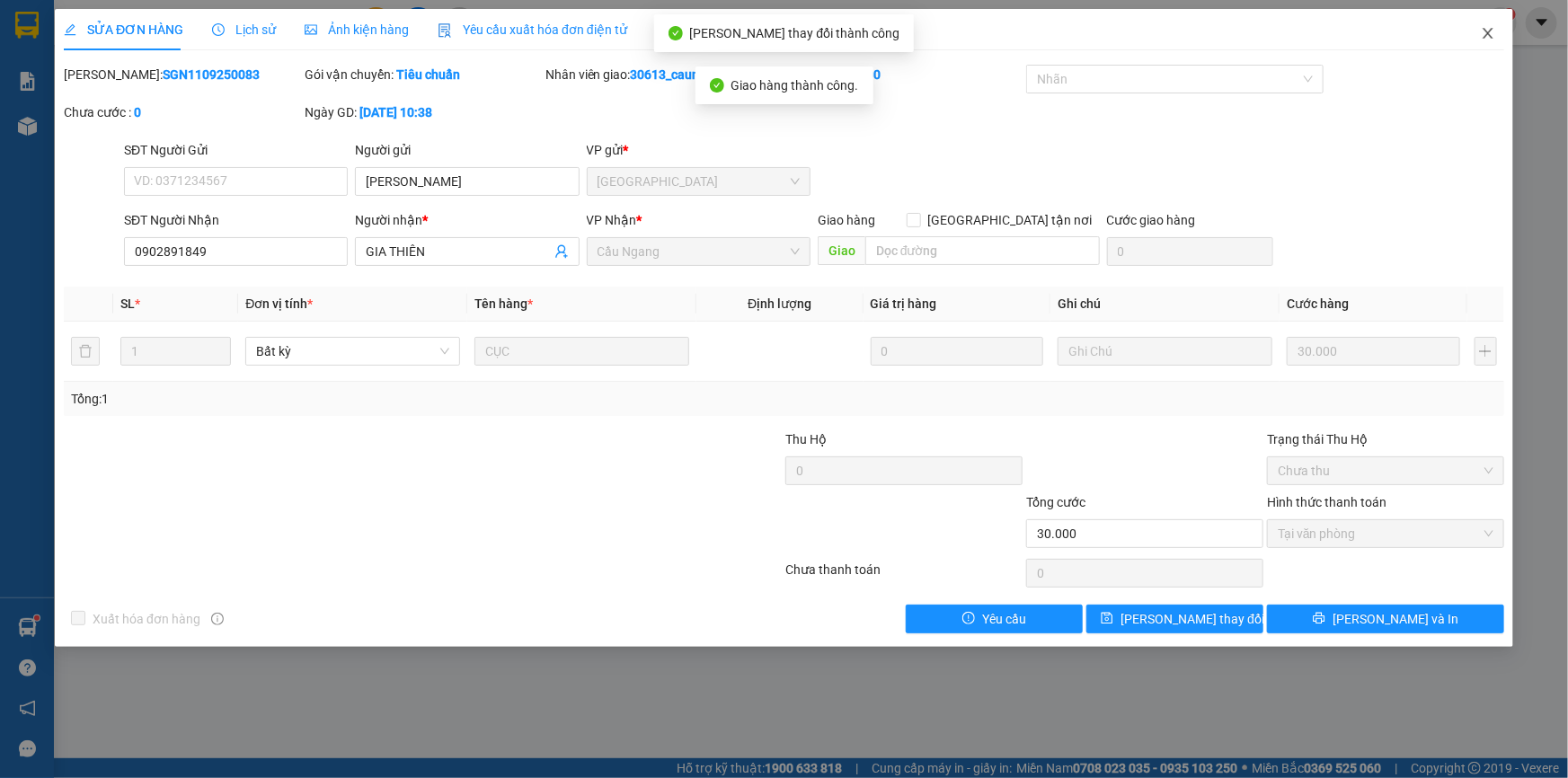
click at [1486, 35] on icon "close" at bounding box center [1487, 33] width 10 height 11
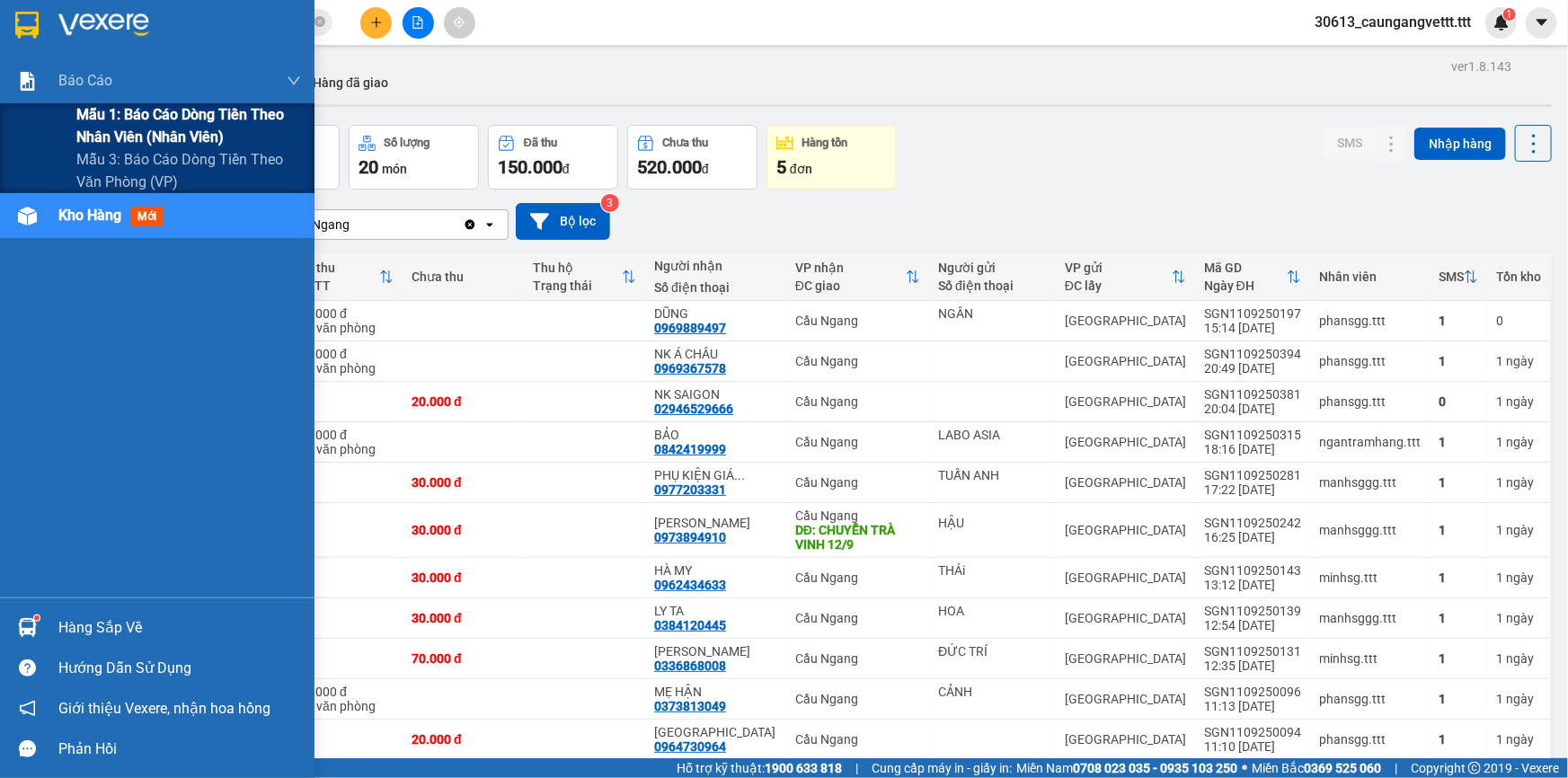
click at [166, 112] on span "Mẫu 1: Báo cáo dòng tiền theo nhân viên (nhân viên)" at bounding box center [188, 126] width 225 height 45
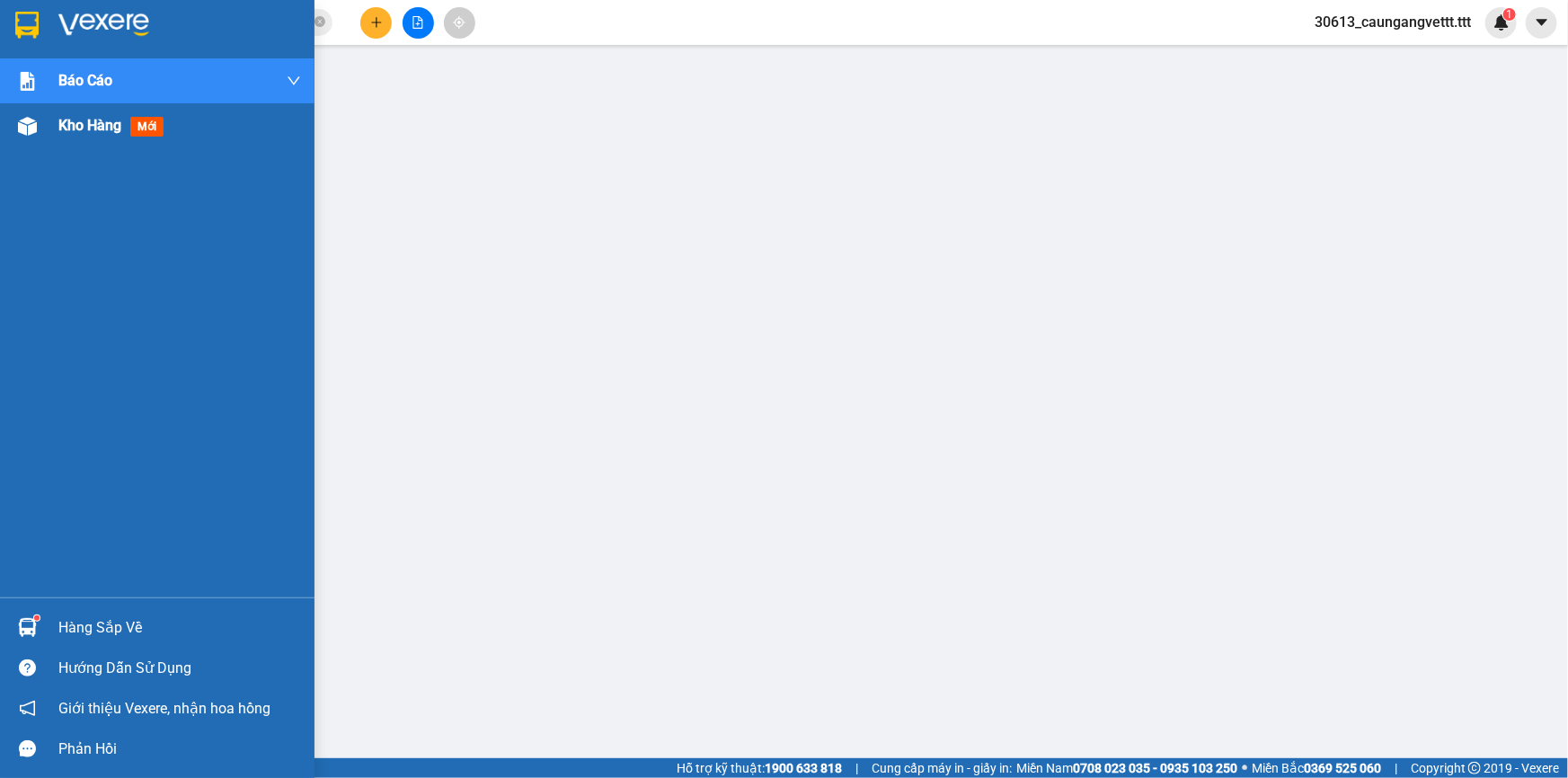
click at [104, 134] on span "Kho hàng" at bounding box center [89, 126] width 62 height 17
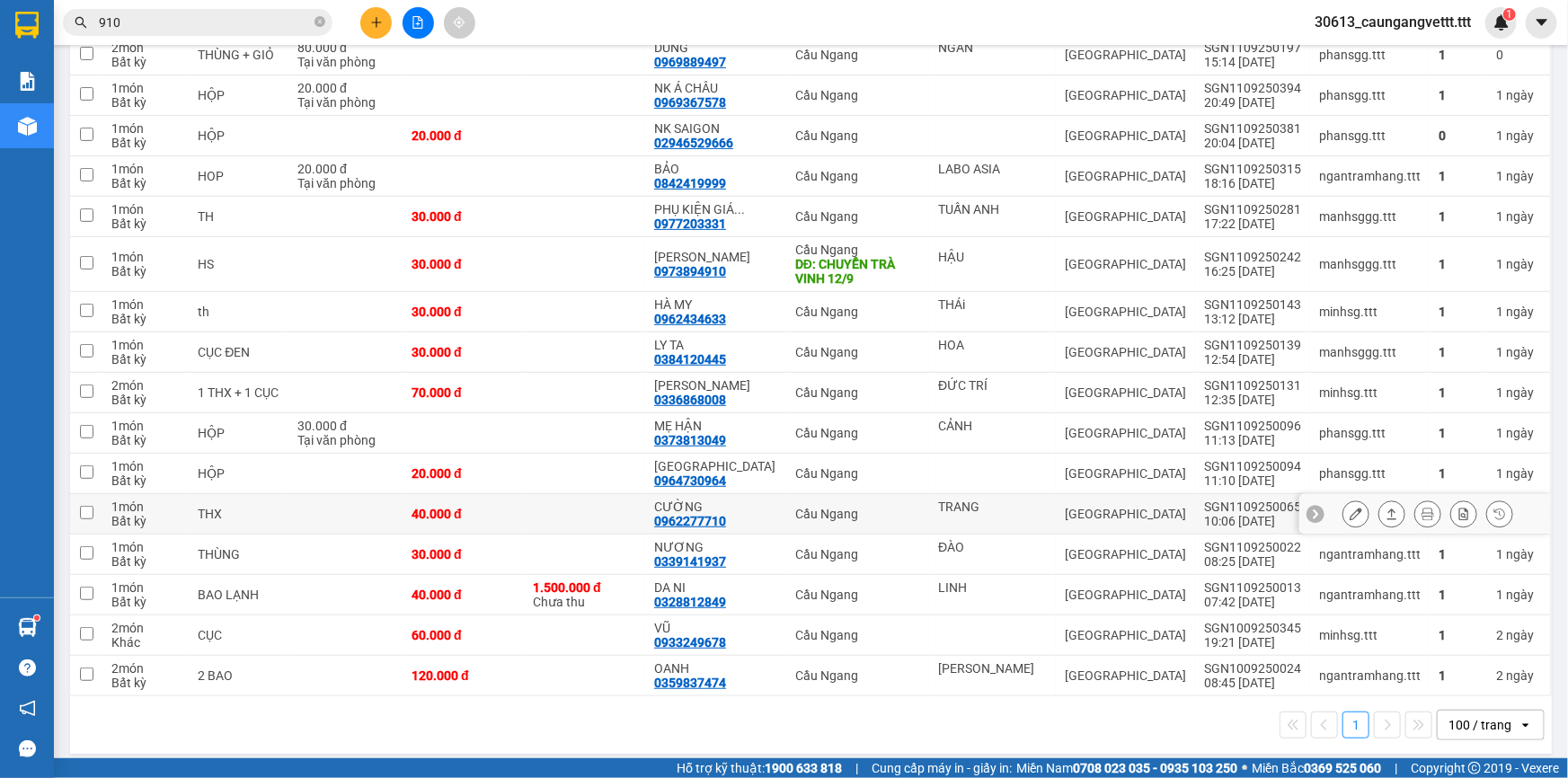
scroll to position [275, 0]
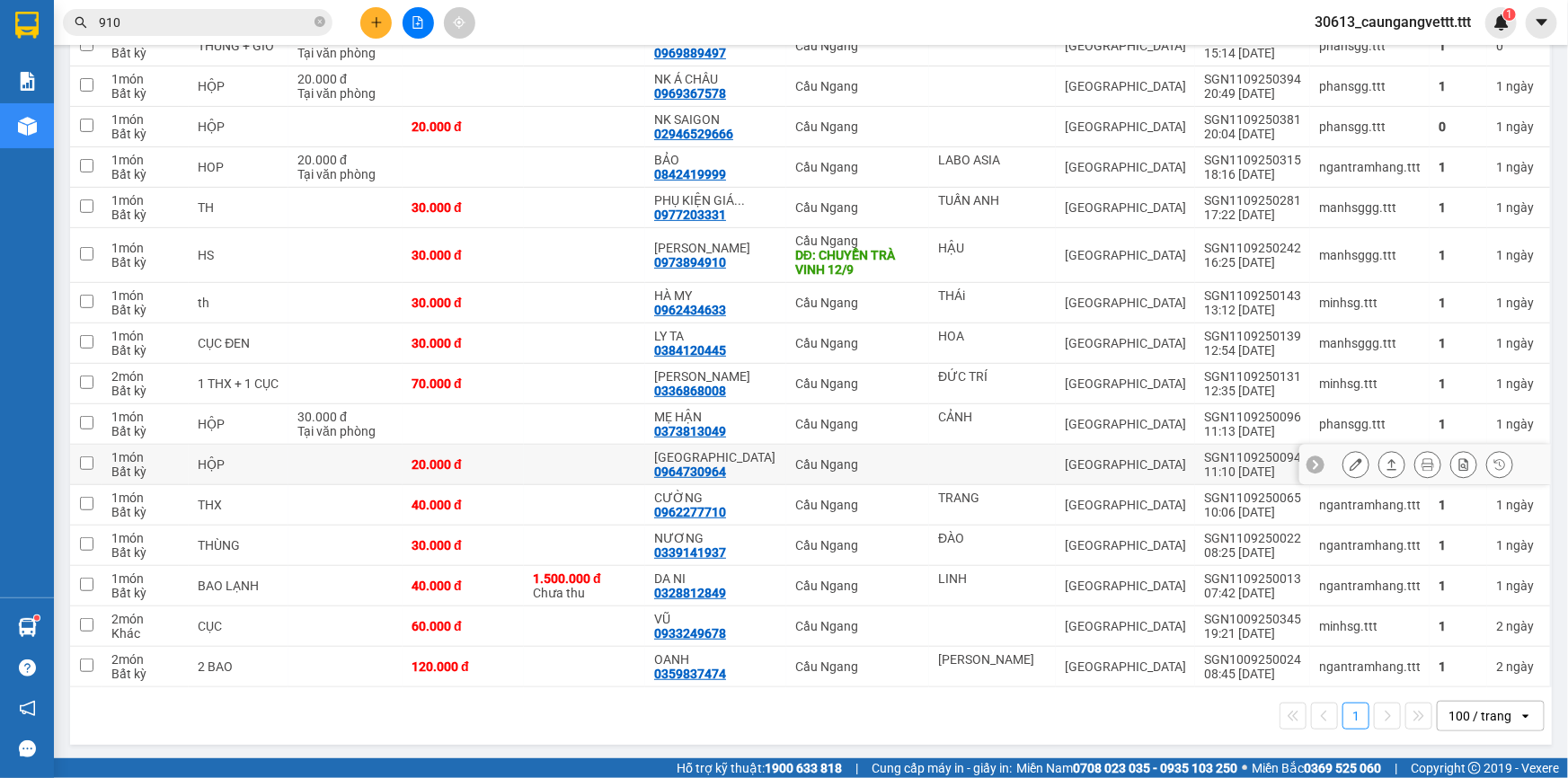
click at [1349, 463] on icon at bounding box center [1355, 464] width 12 height 12
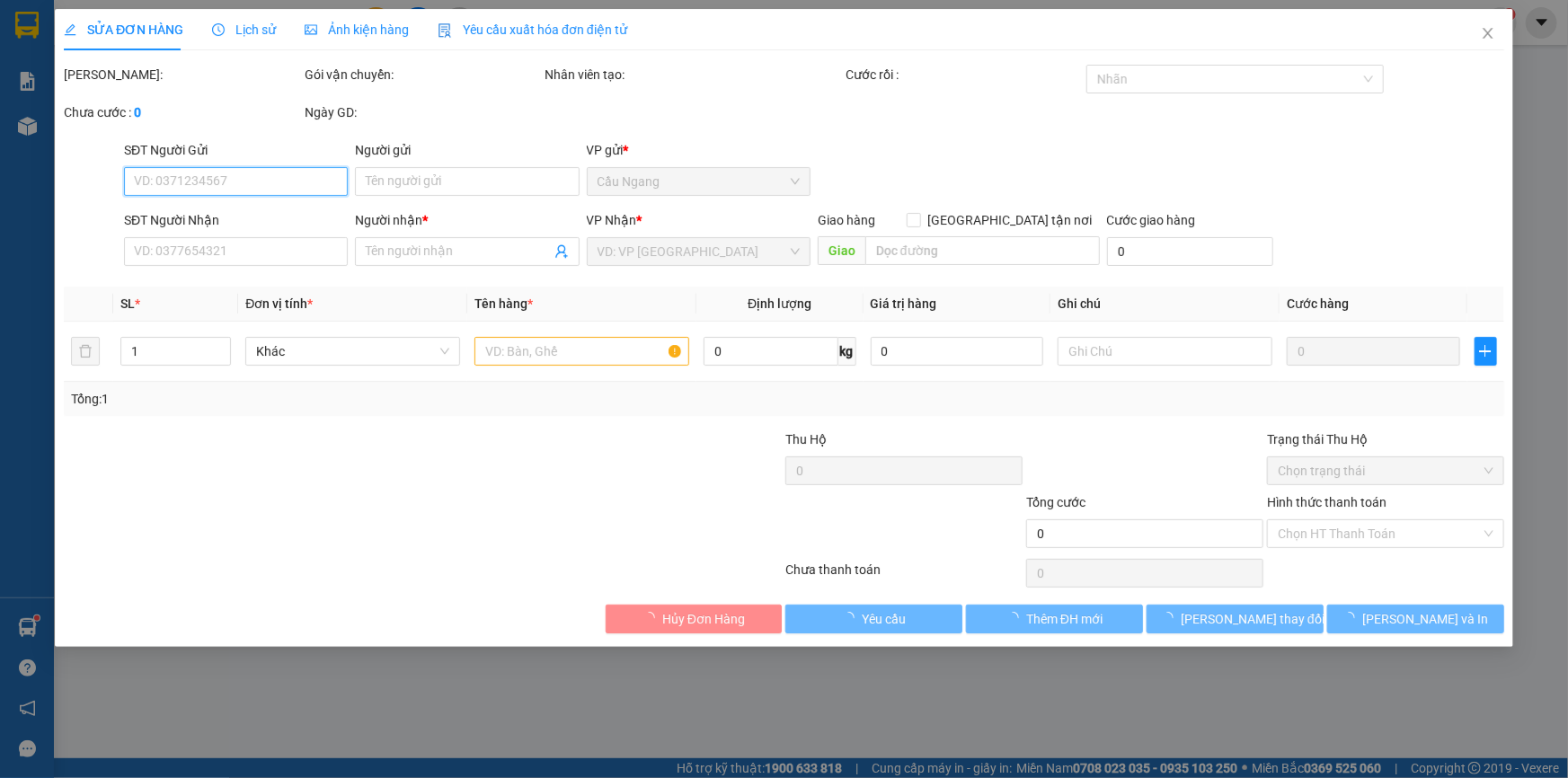
type input "0964730964"
type input "[GEOGRAPHIC_DATA]"
type input "20.000"
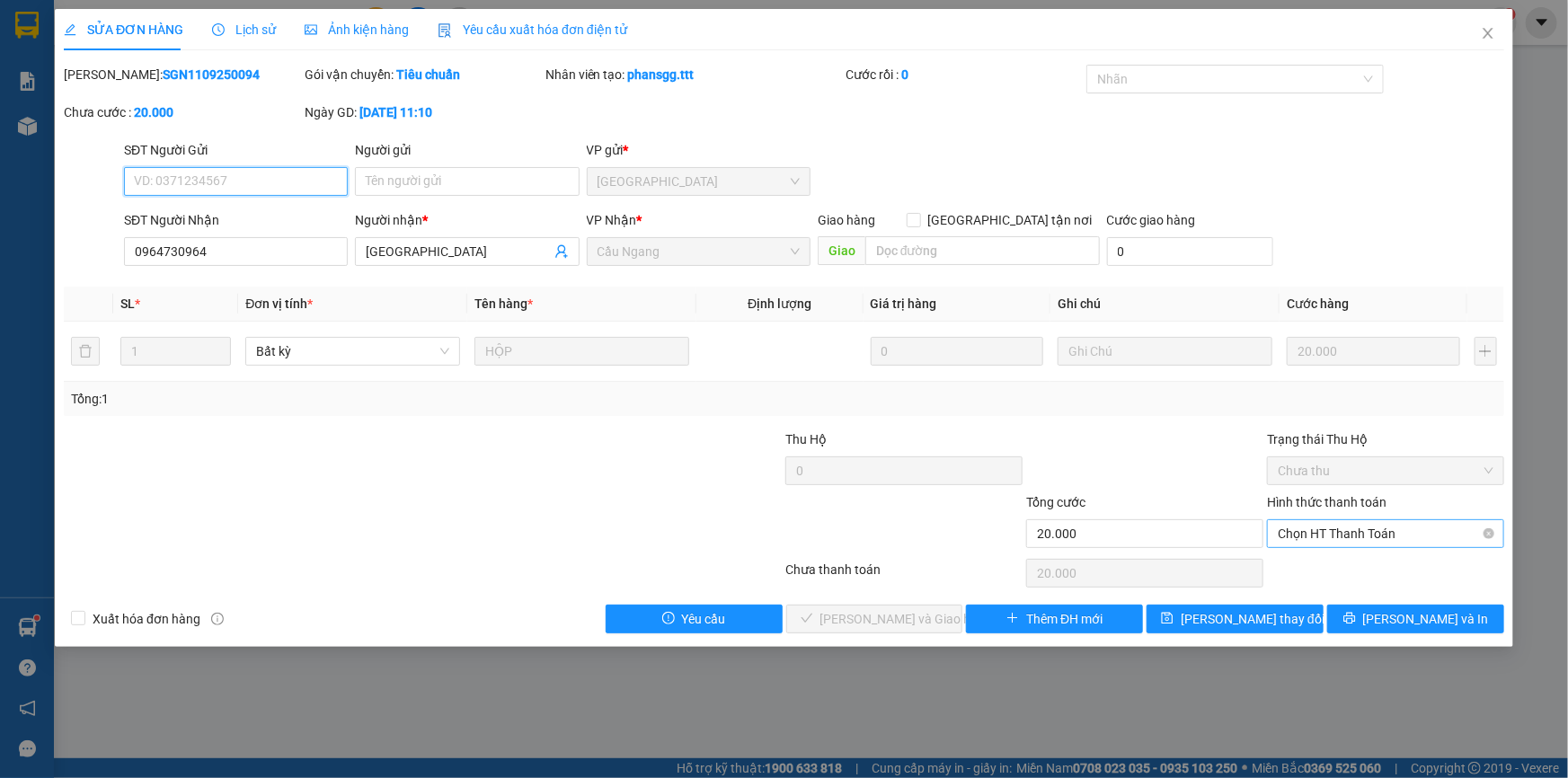
click at [1333, 533] on span "Chọn HT Thanh Toán" at bounding box center [1385, 533] width 215 height 27
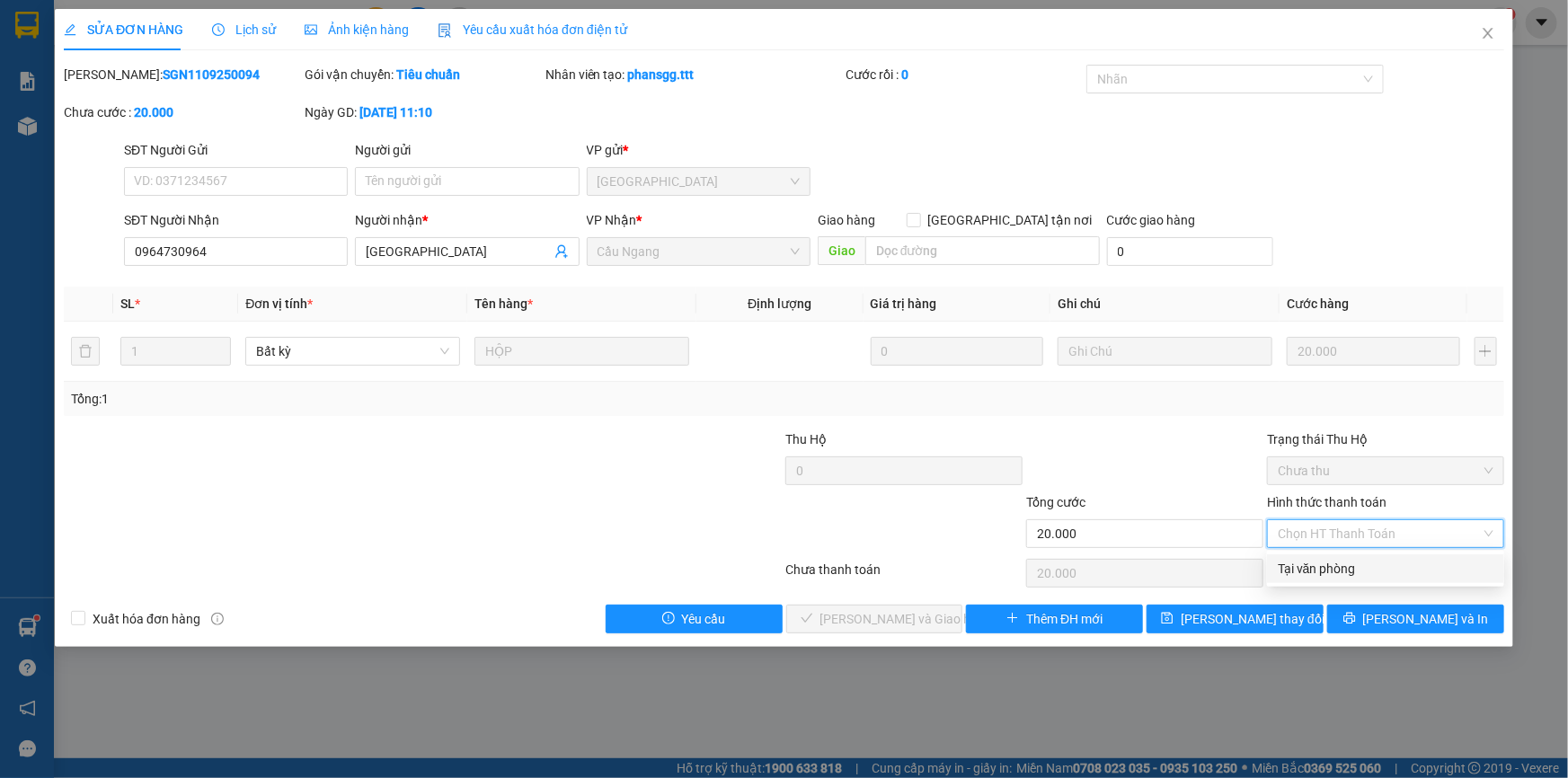
click at [1333, 554] on div "Tại văn phòng" at bounding box center [1384, 569] width 237 height 29
type input "0"
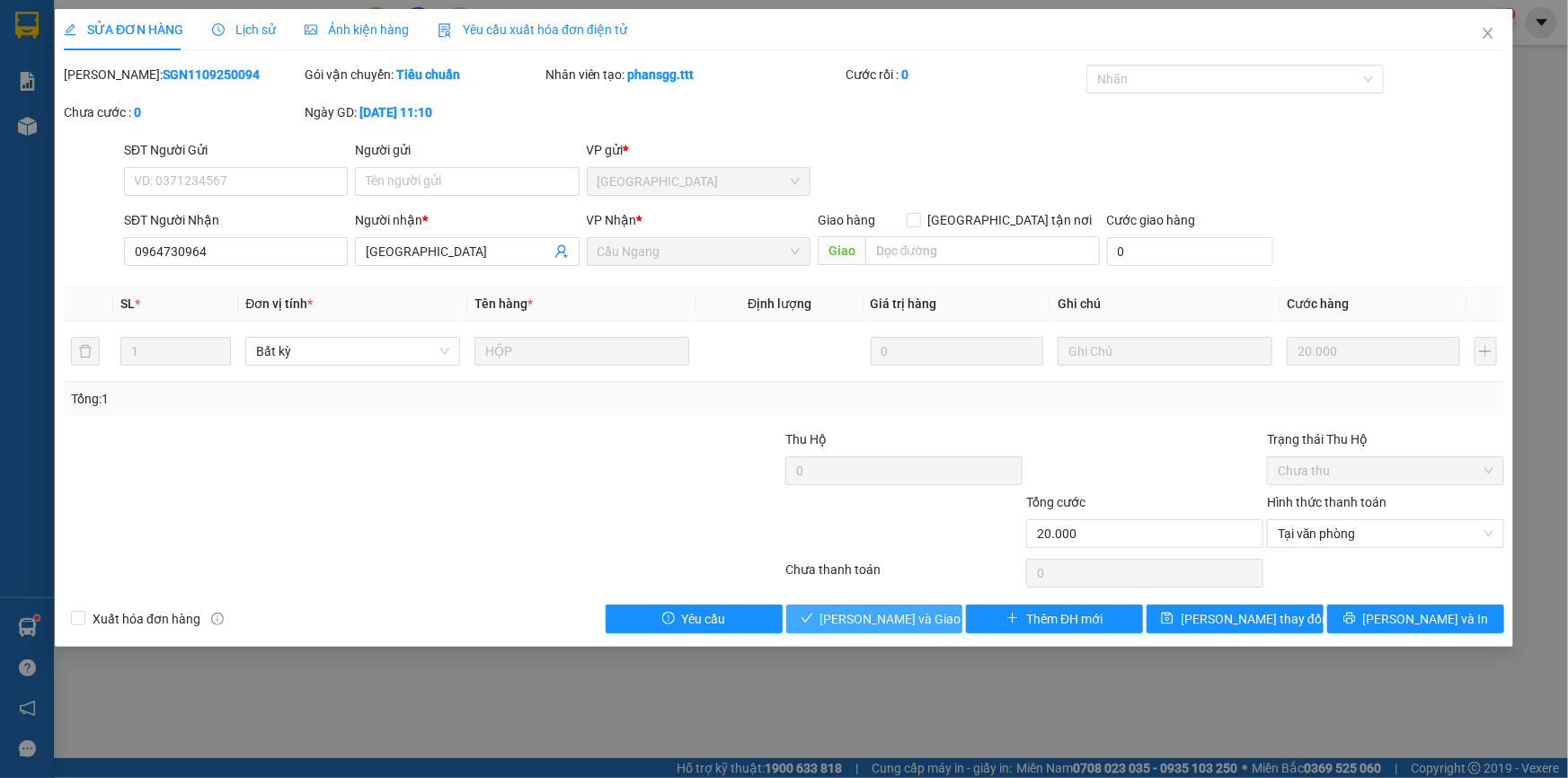
click at [917, 617] on span "[PERSON_NAME] và Giao hàng" at bounding box center [907, 619] width 173 height 20
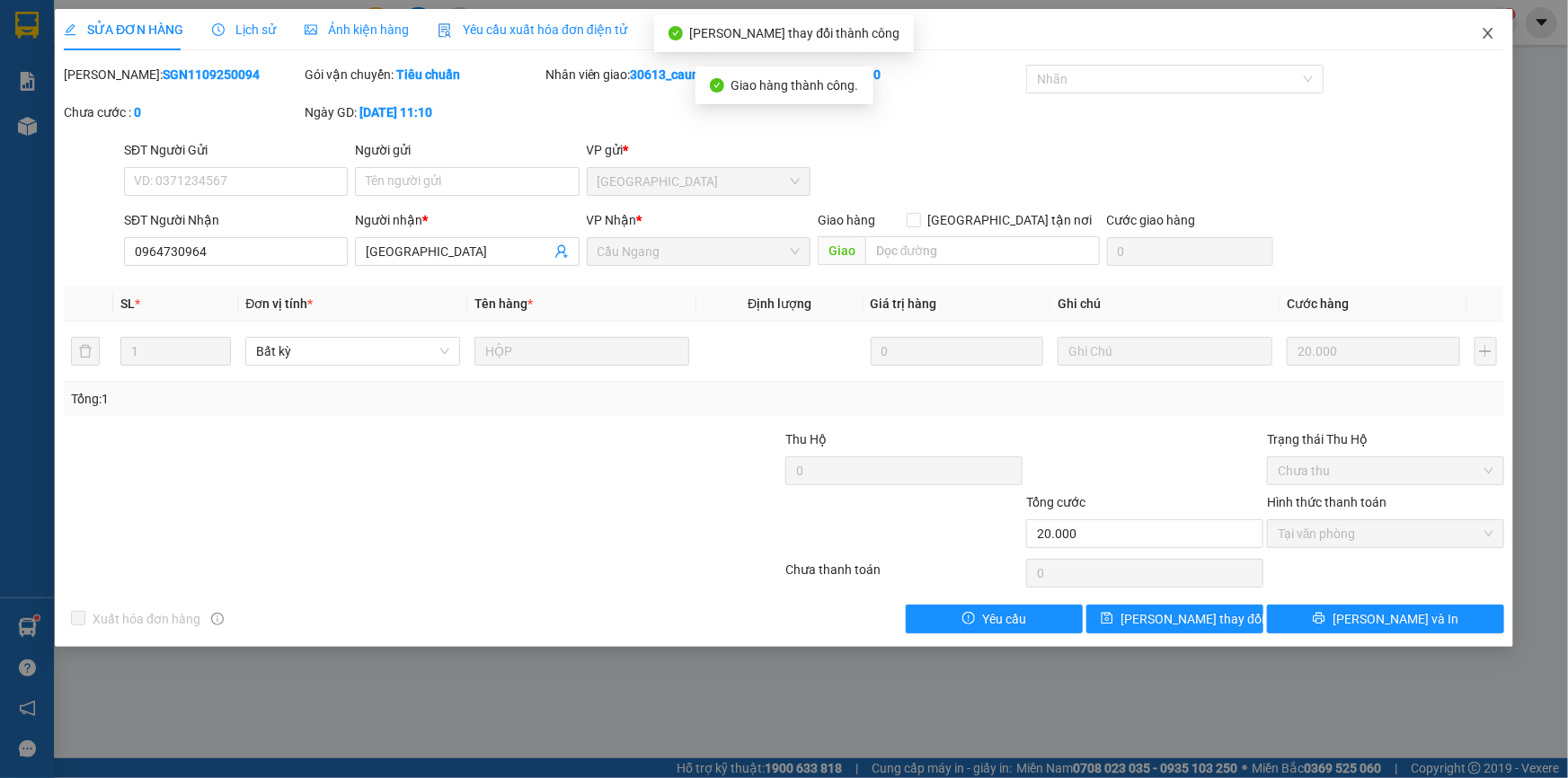
click at [1487, 35] on icon "close" at bounding box center [1487, 33] width 10 height 11
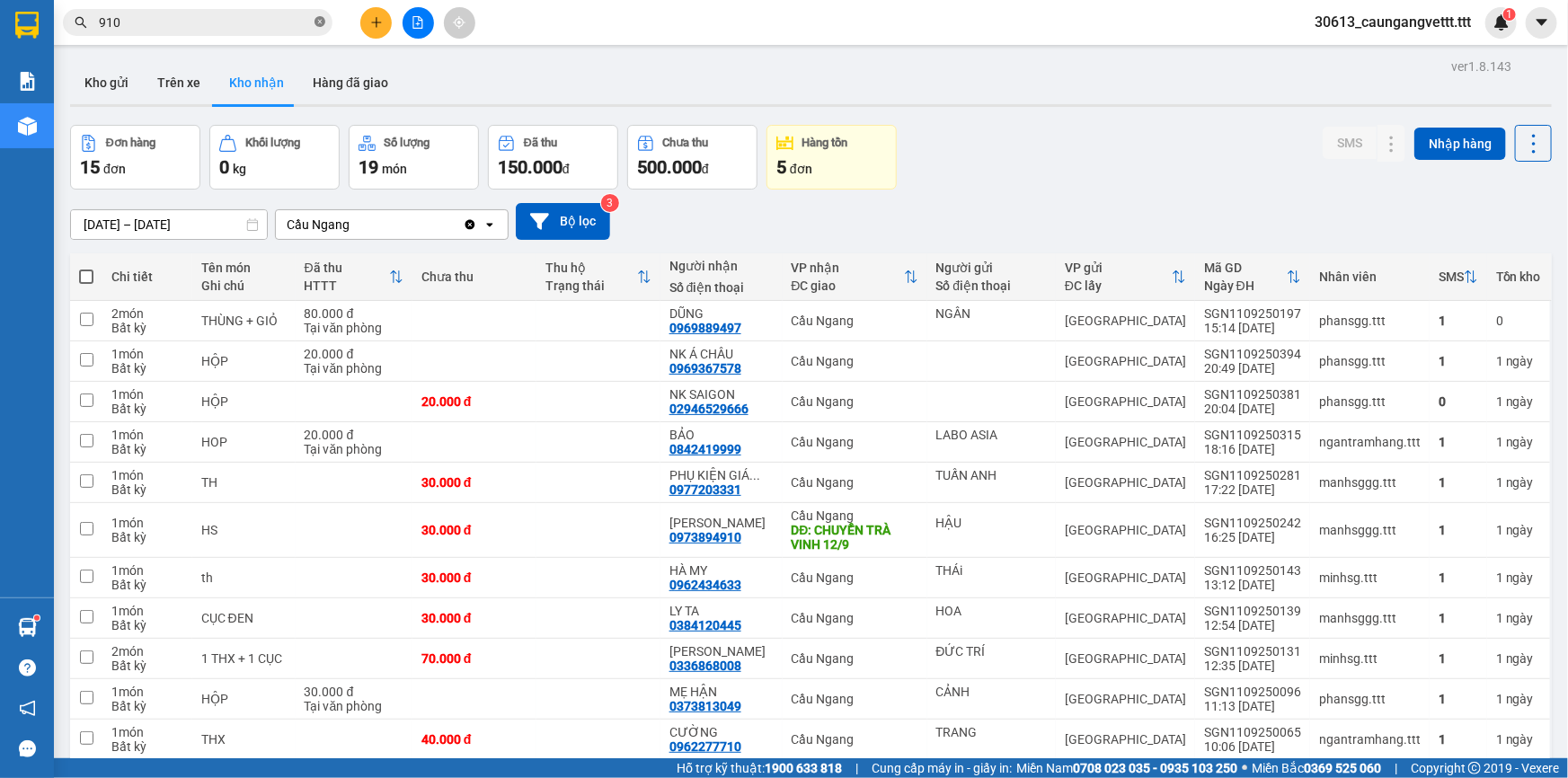
click at [325, 23] on icon "close-circle" at bounding box center [319, 21] width 11 height 11
click at [190, 83] on button "Trên xe" at bounding box center [179, 83] width 72 height 43
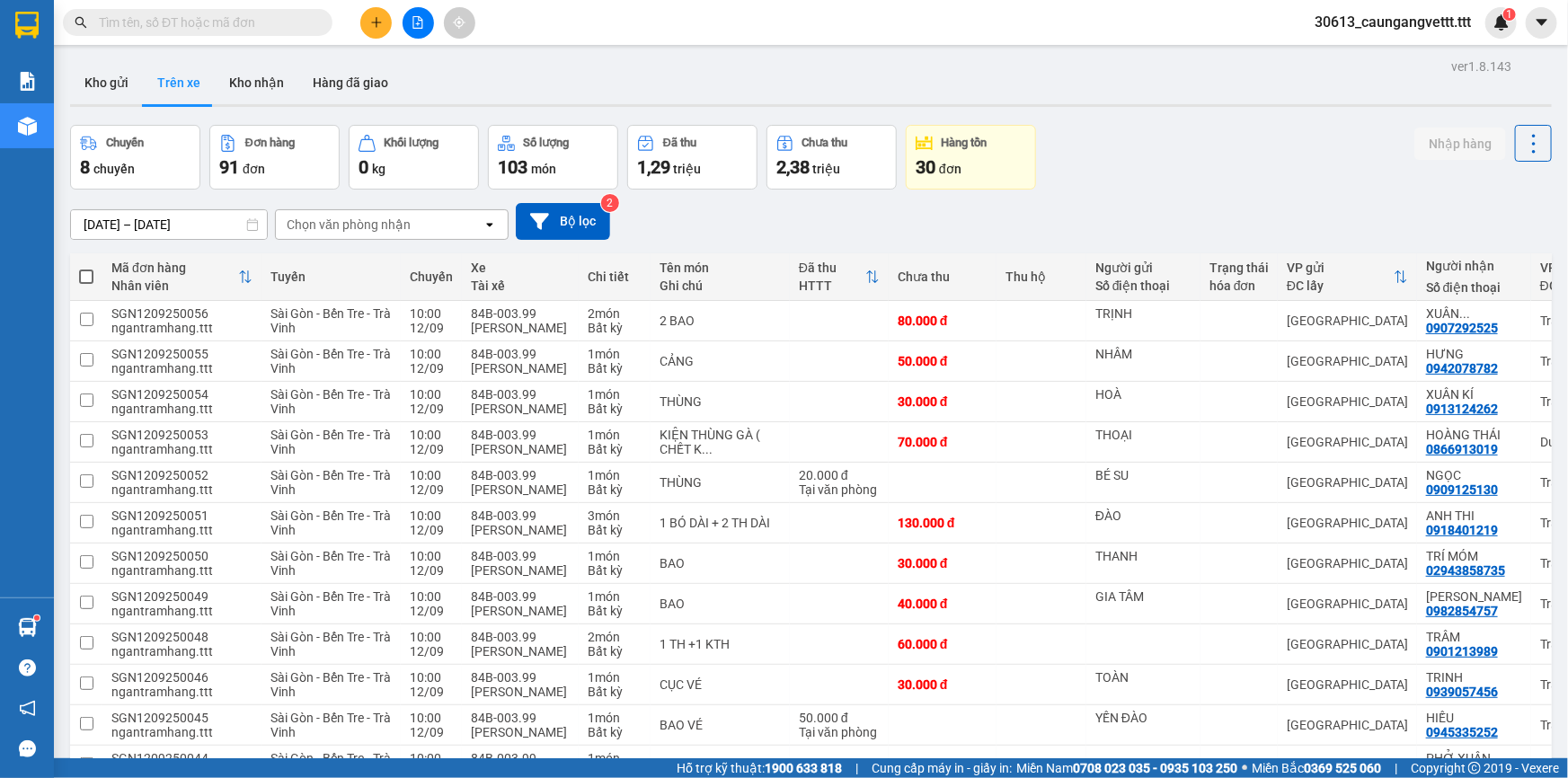
click at [214, 24] on input "text" at bounding box center [205, 22] width 212 height 20
click at [404, 222] on div "Chọn văn phòng nhận" at bounding box center [348, 224] width 124 height 18
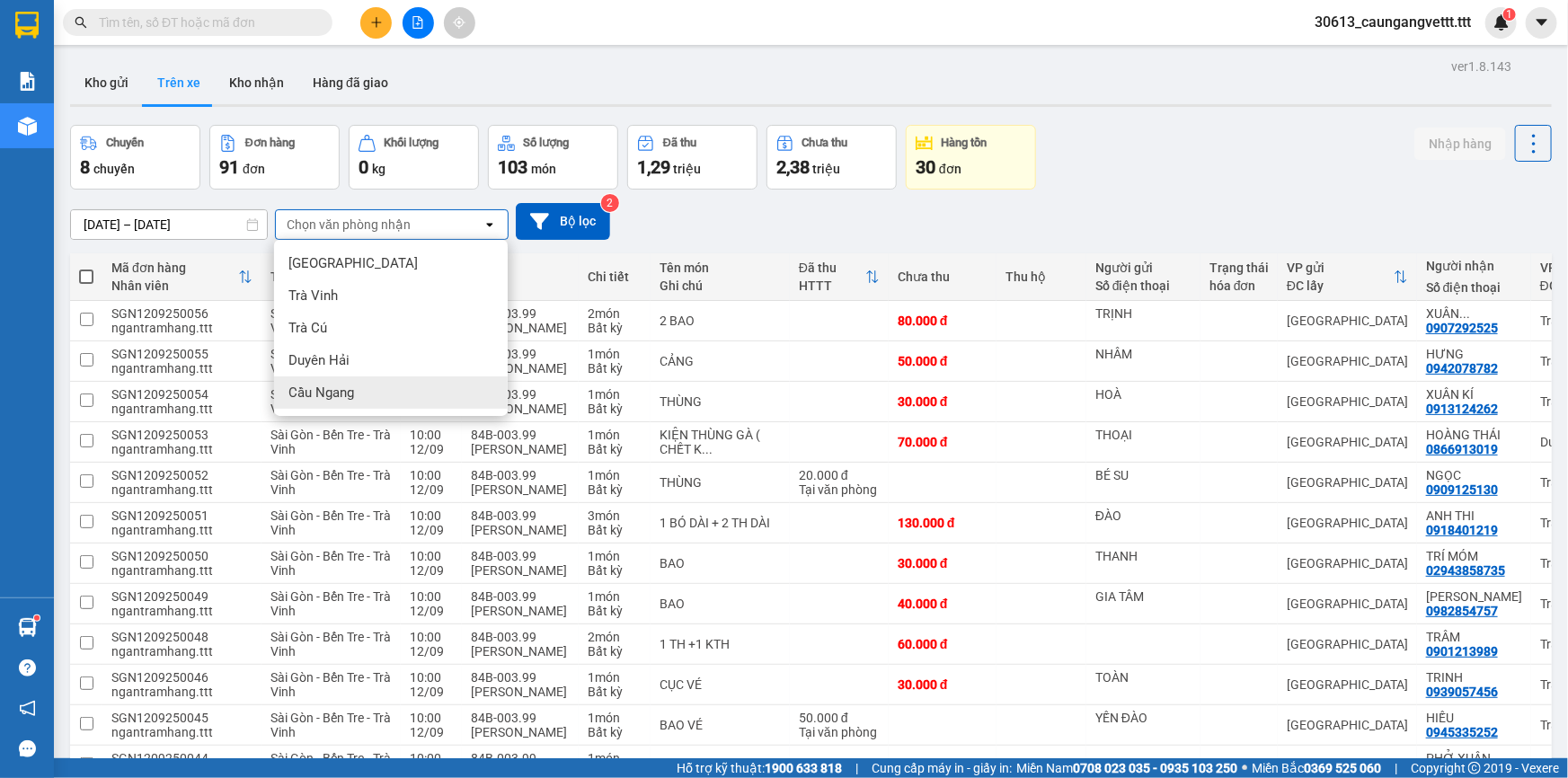
click at [367, 394] on div "Cầu Ngang" at bounding box center [390, 393] width 233 height 33
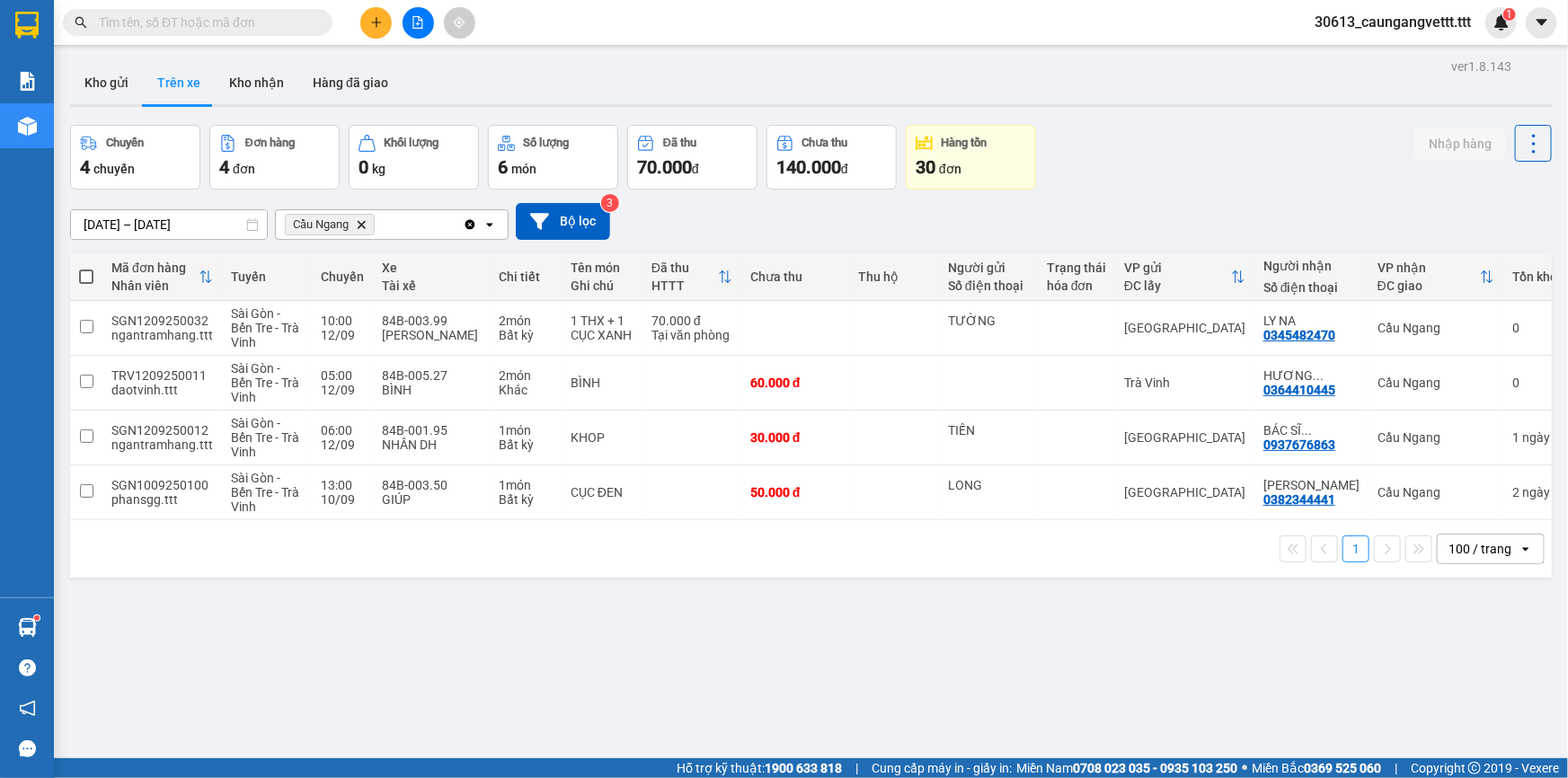
click at [224, 24] on input "text" at bounding box center [205, 22] width 212 height 20
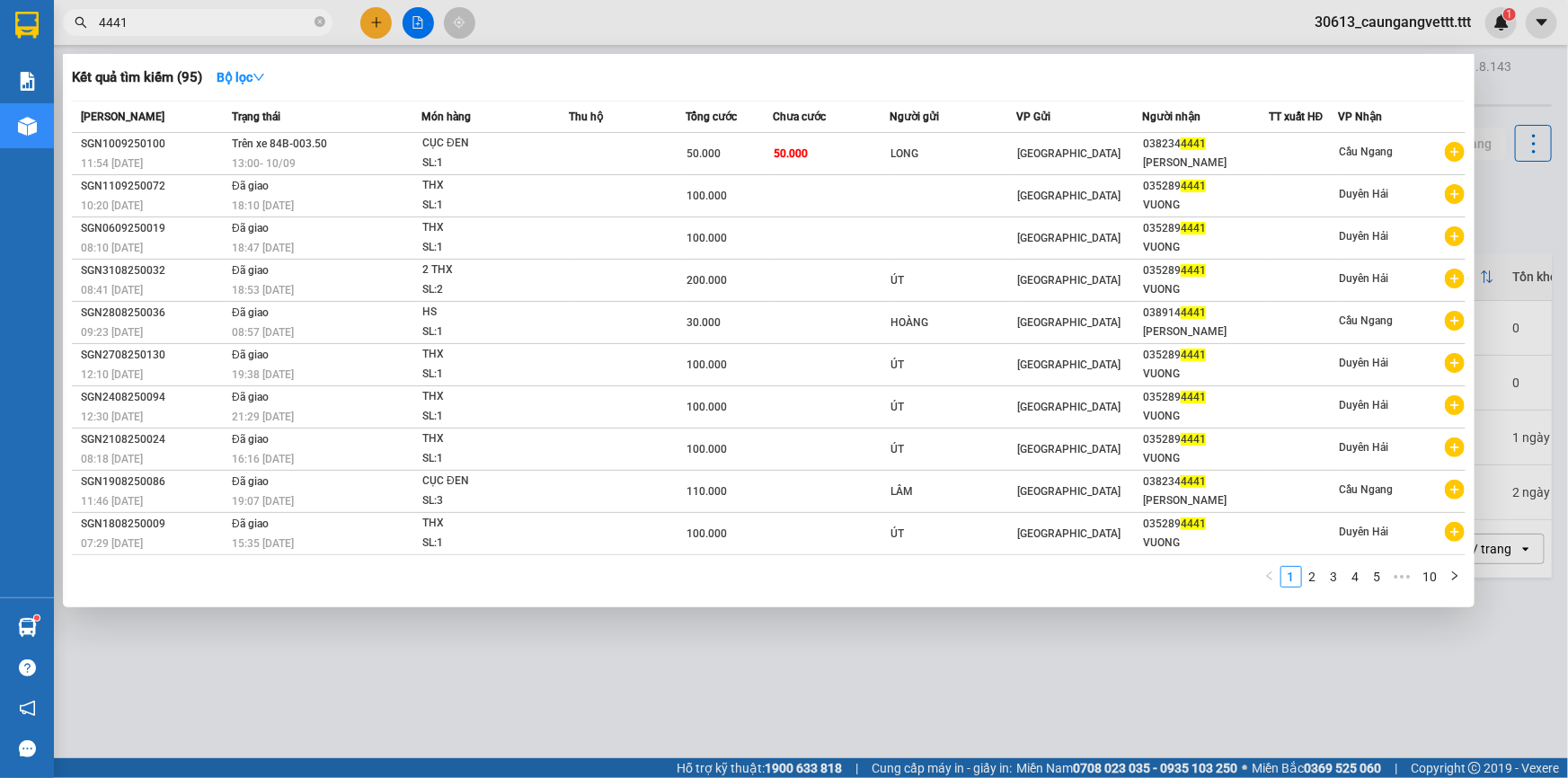
click at [1516, 208] on div at bounding box center [784, 389] width 1568 height 778
click at [267, 21] on input "4441" at bounding box center [205, 22] width 212 height 20
type input "4"
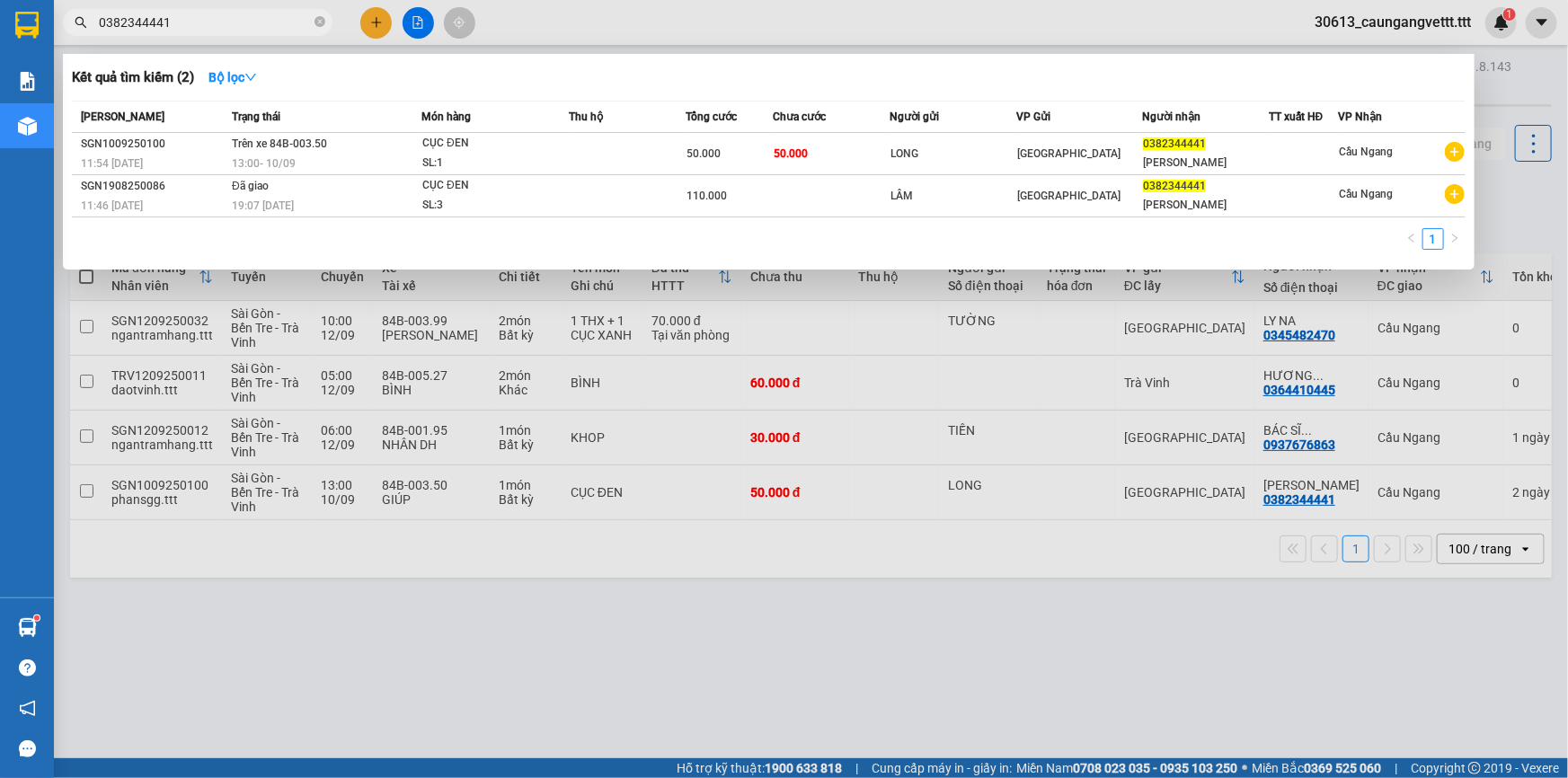
type input "0382344441"
click at [1518, 197] on div at bounding box center [784, 389] width 1568 height 778
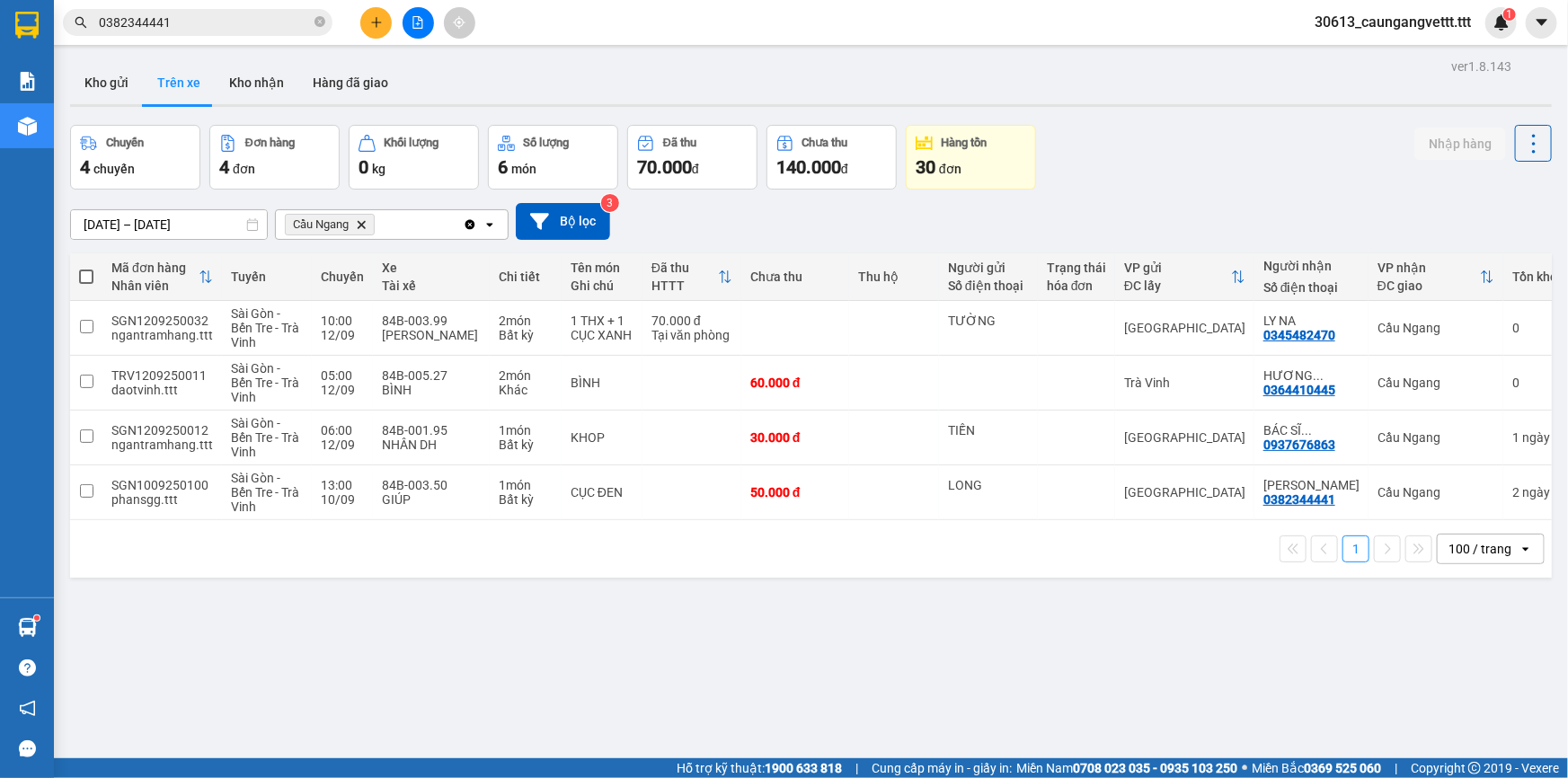
click at [215, 24] on input "0382344441" at bounding box center [205, 22] width 212 height 20
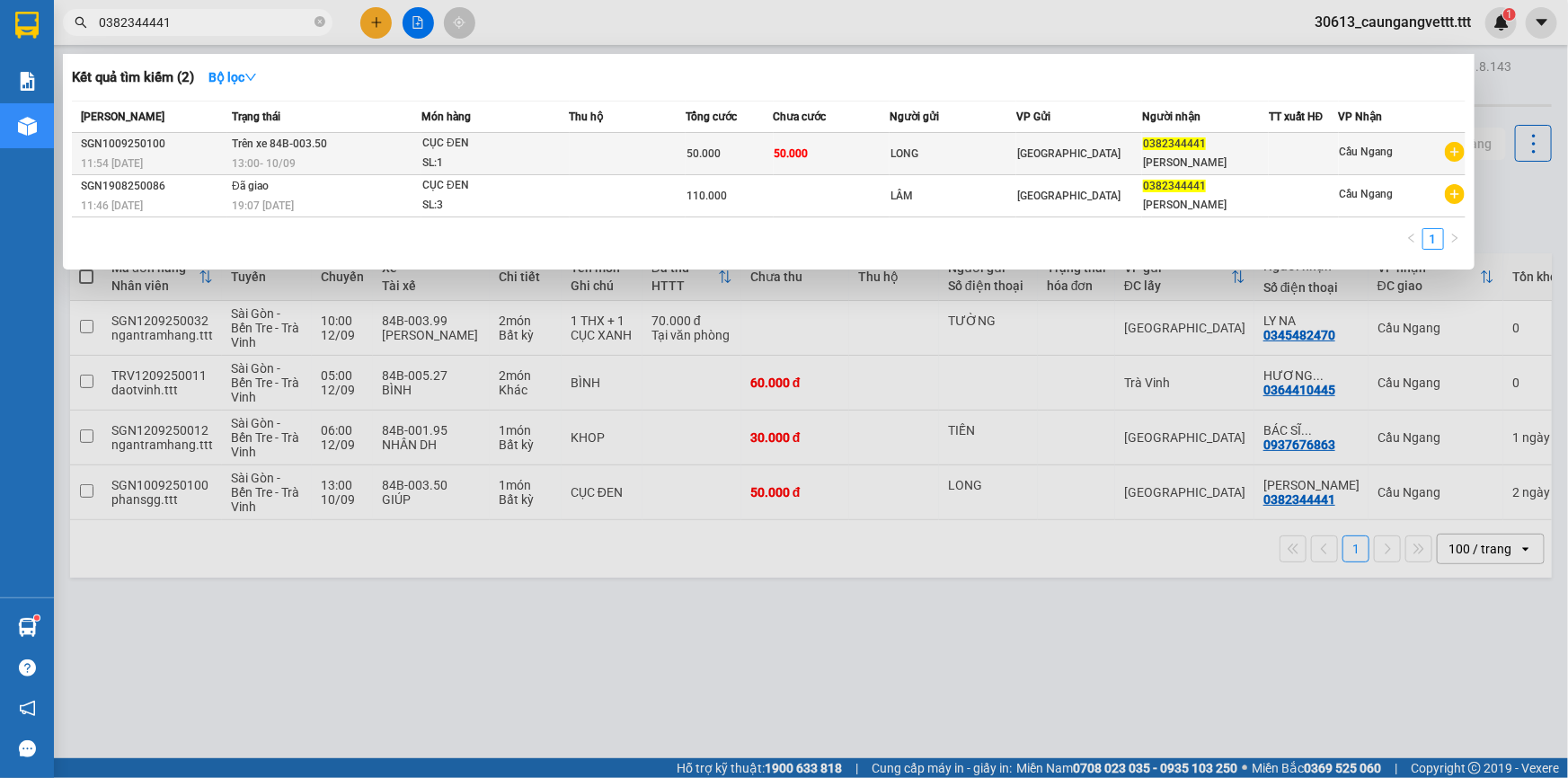
click at [1306, 155] on div at bounding box center [1303, 155] width 68 height 19
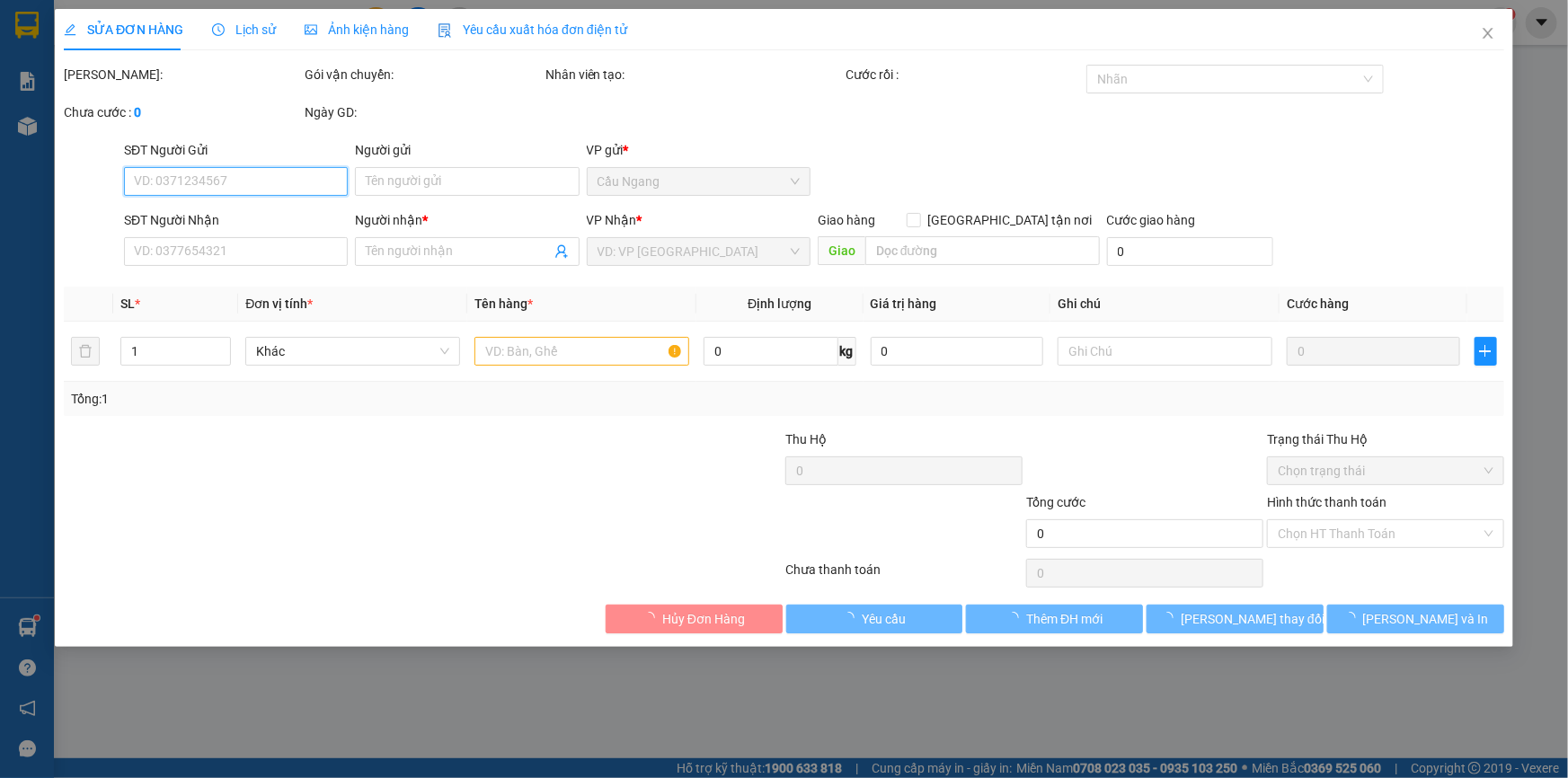
type input "LONG"
type input "0382344441"
type input "[PERSON_NAME]"
type input "50.000"
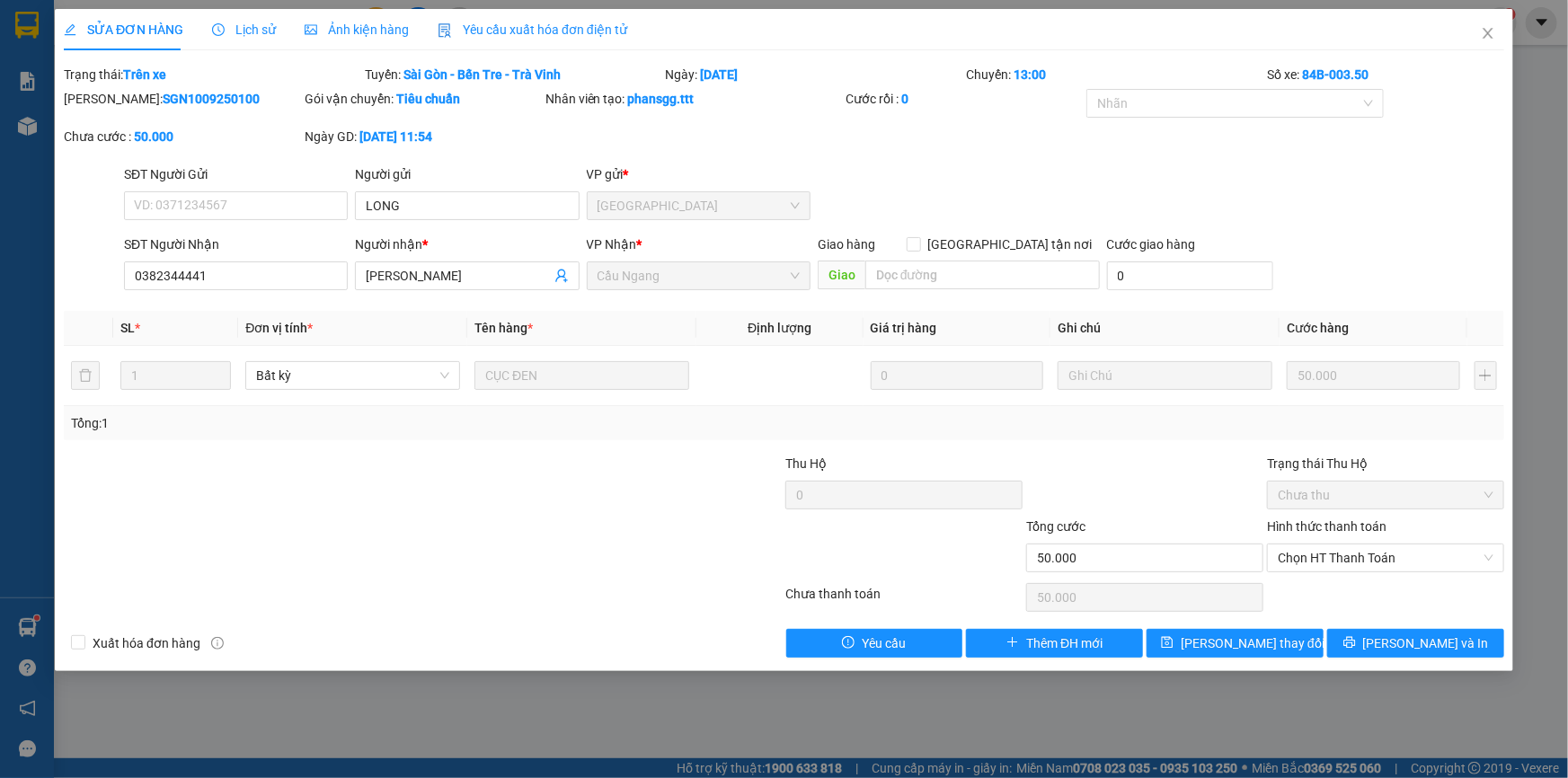
click at [217, 28] on icon "clock-circle" at bounding box center [218, 29] width 12 height 12
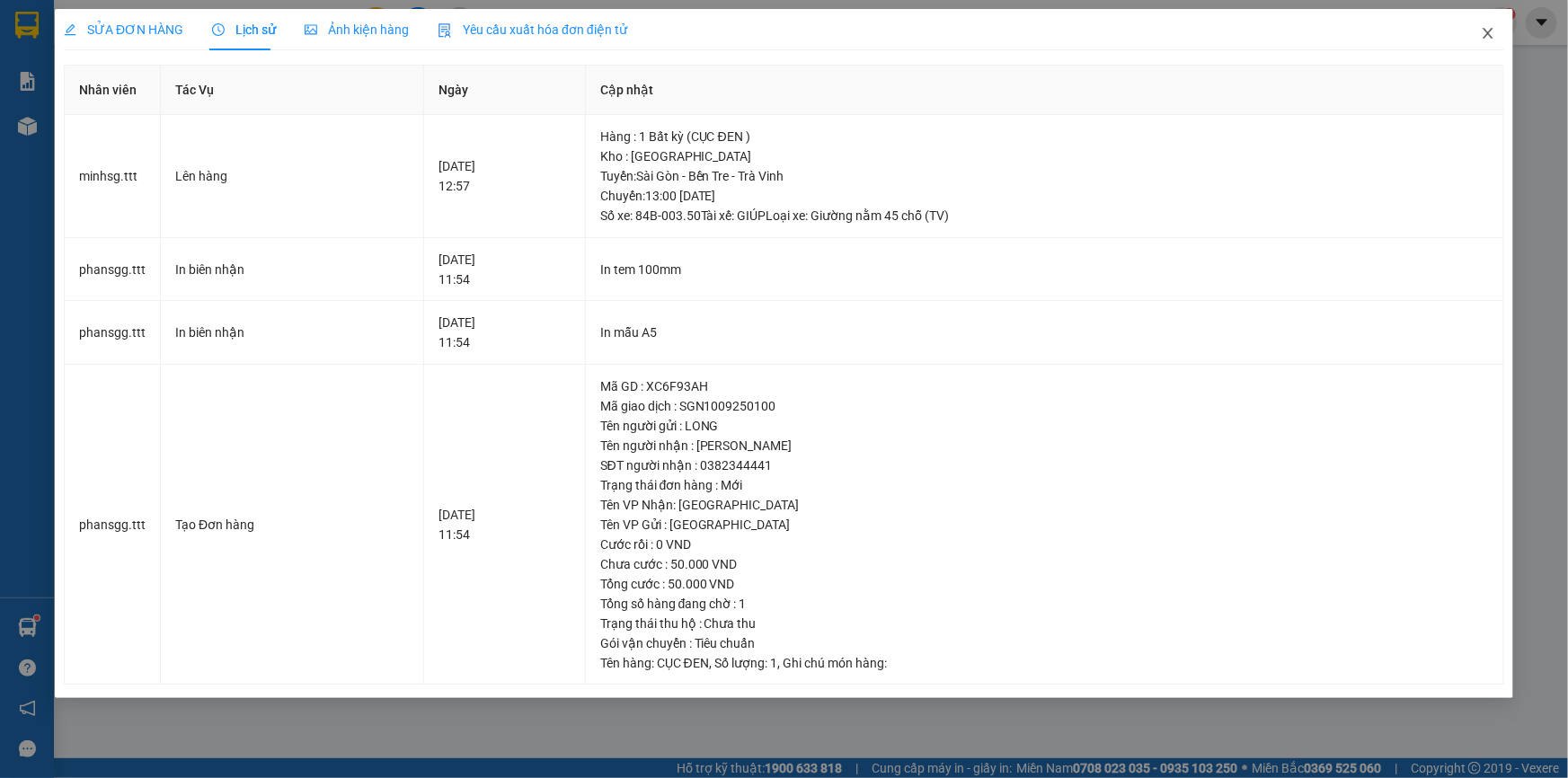
click at [1488, 35] on icon "close" at bounding box center [1487, 33] width 10 height 11
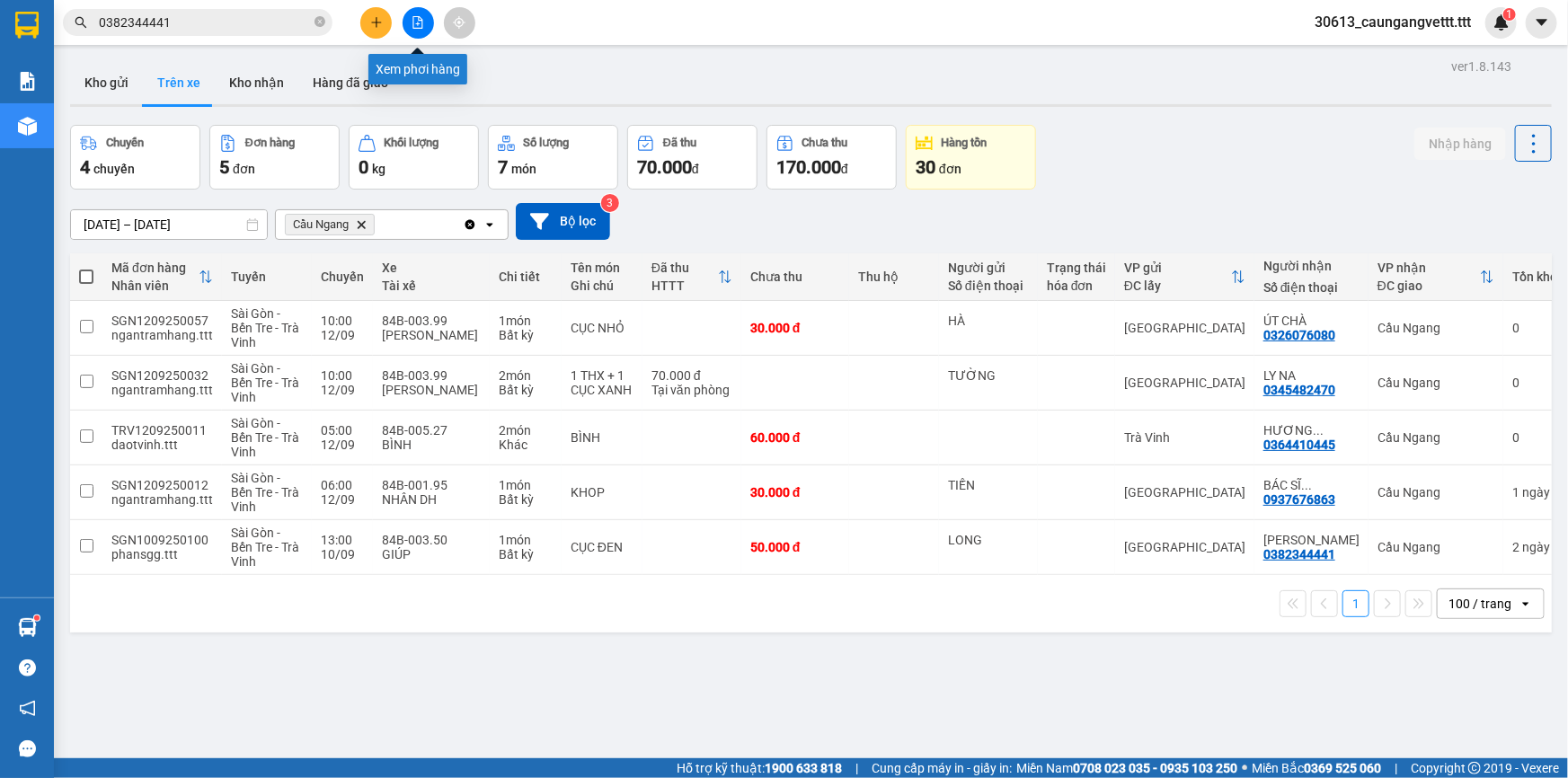
click at [414, 22] on icon "file-add" at bounding box center [417, 22] width 12 height 12
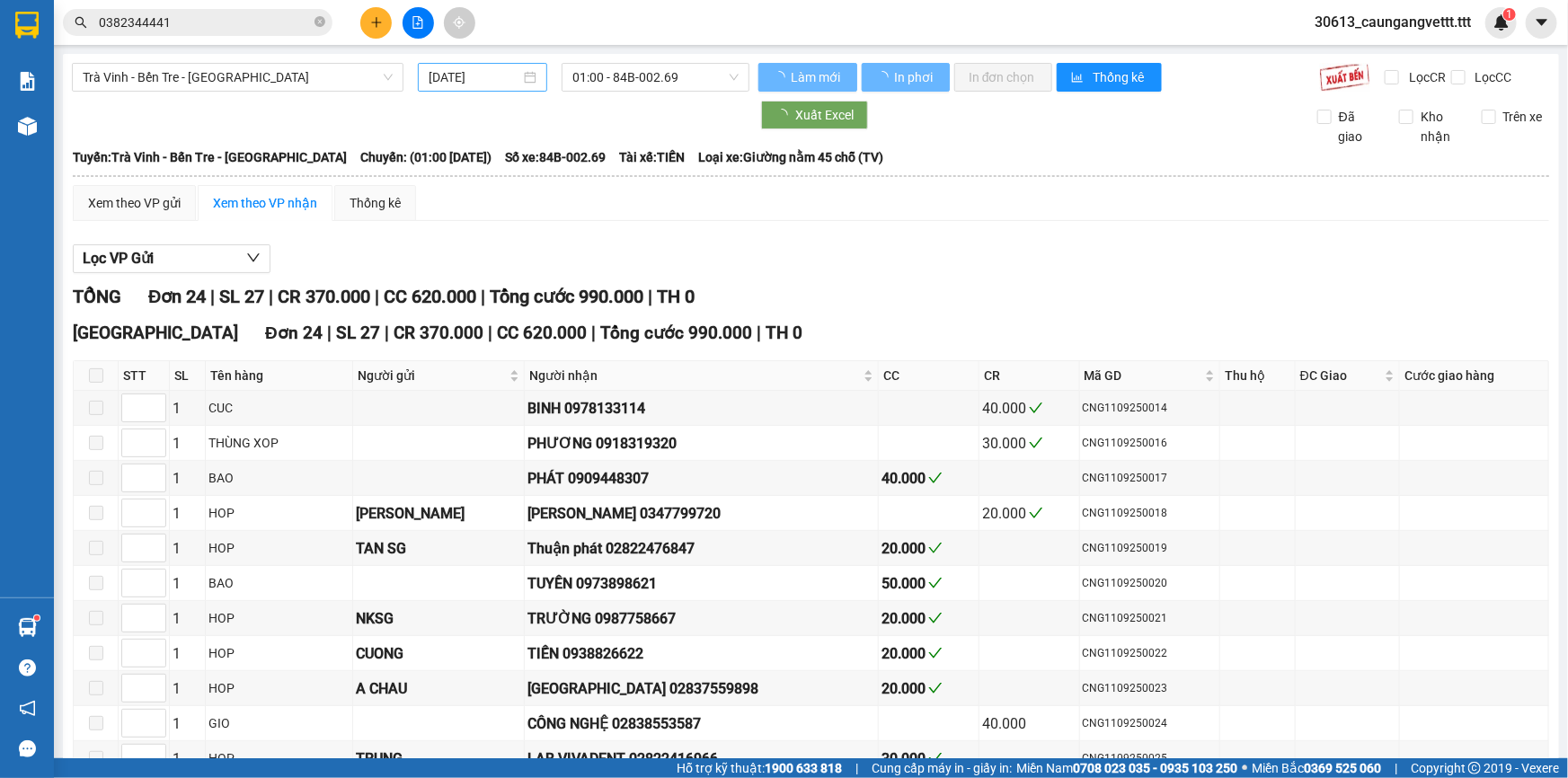
click at [504, 73] on input "[DATE]" at bounding box center [474, 77] width 91 height 20
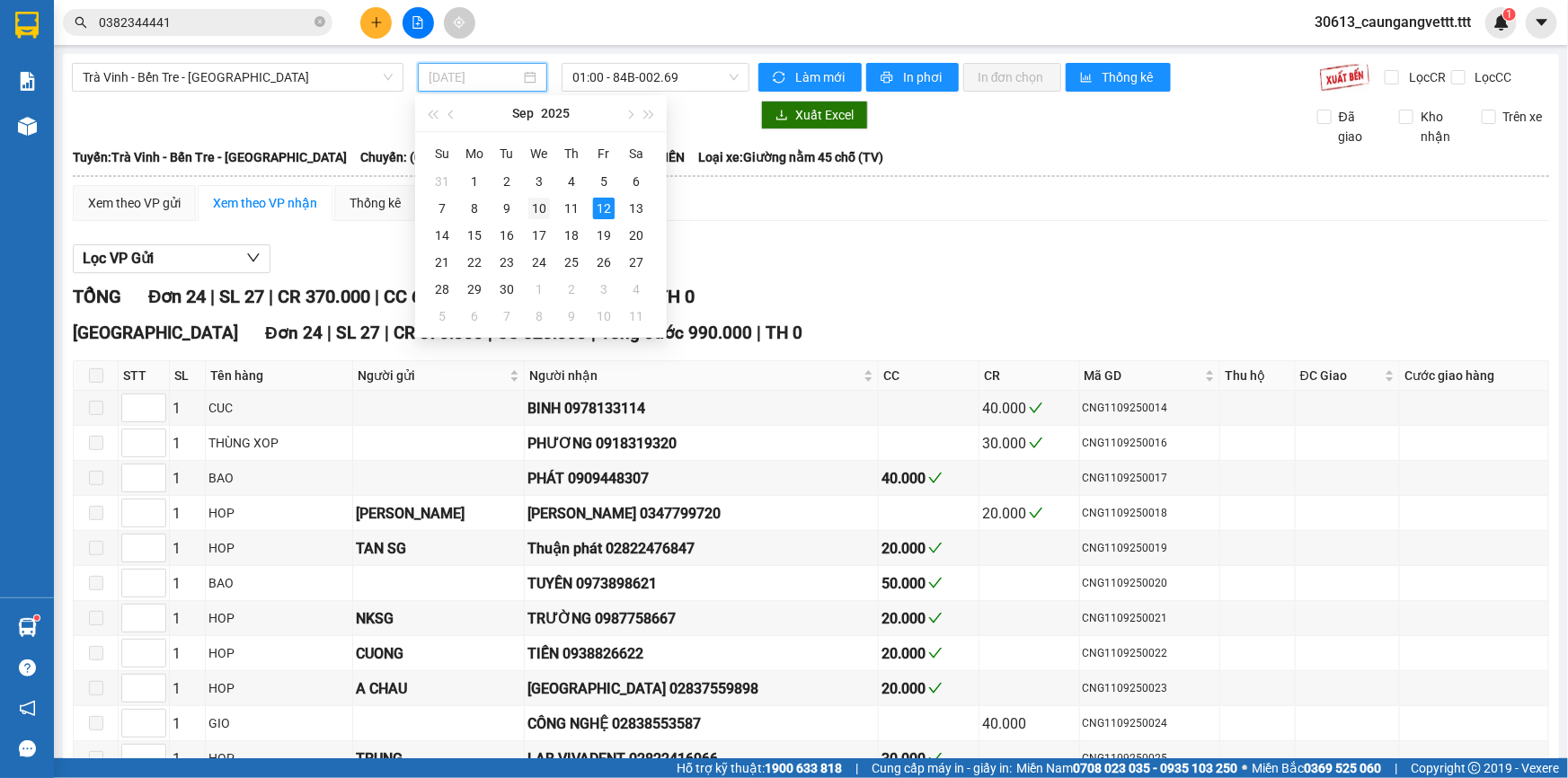
click at [539, 207] on div "10" at bounding box center [539, 208] width 21 height 21
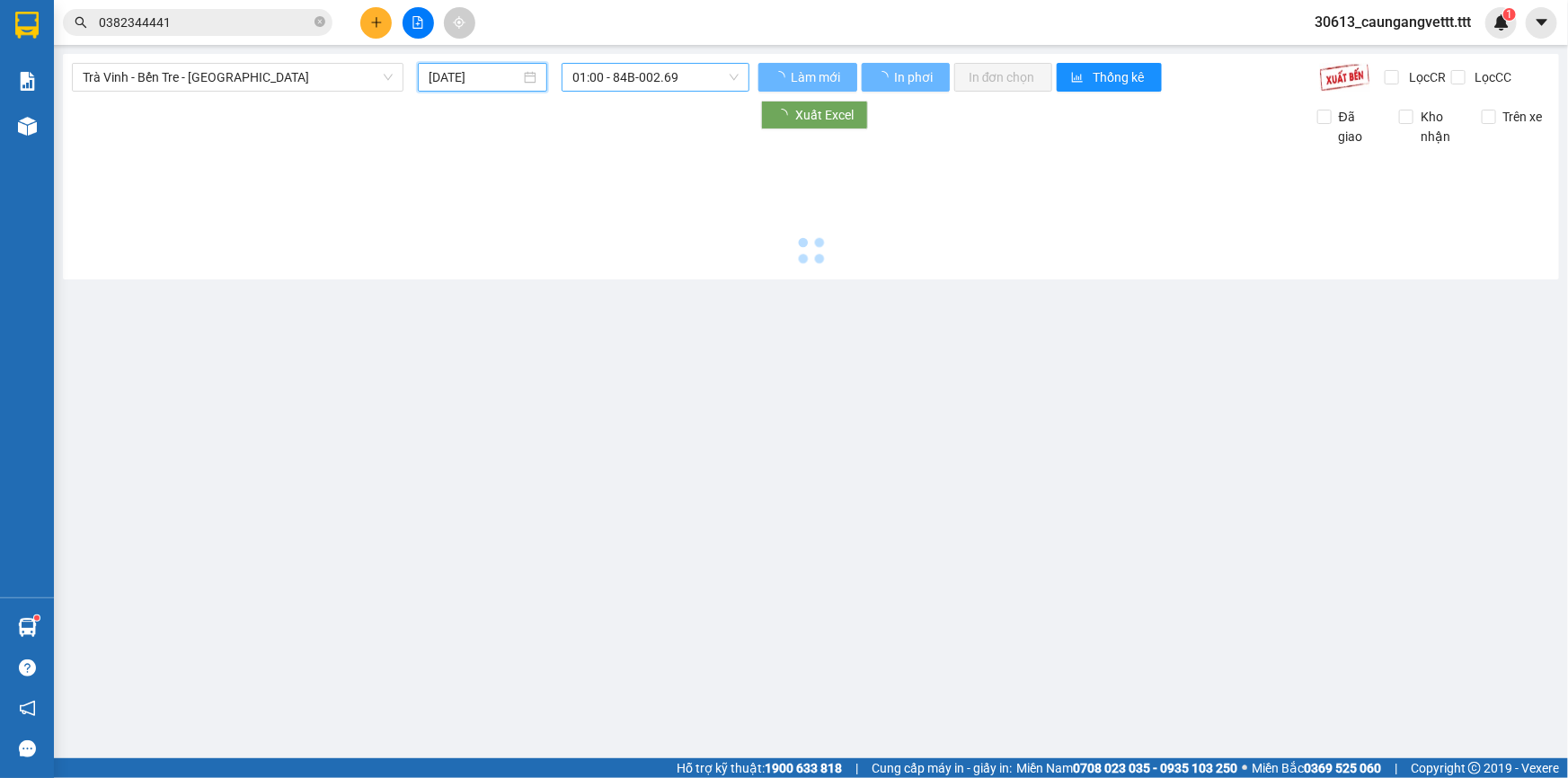
type input "10/09/2025"
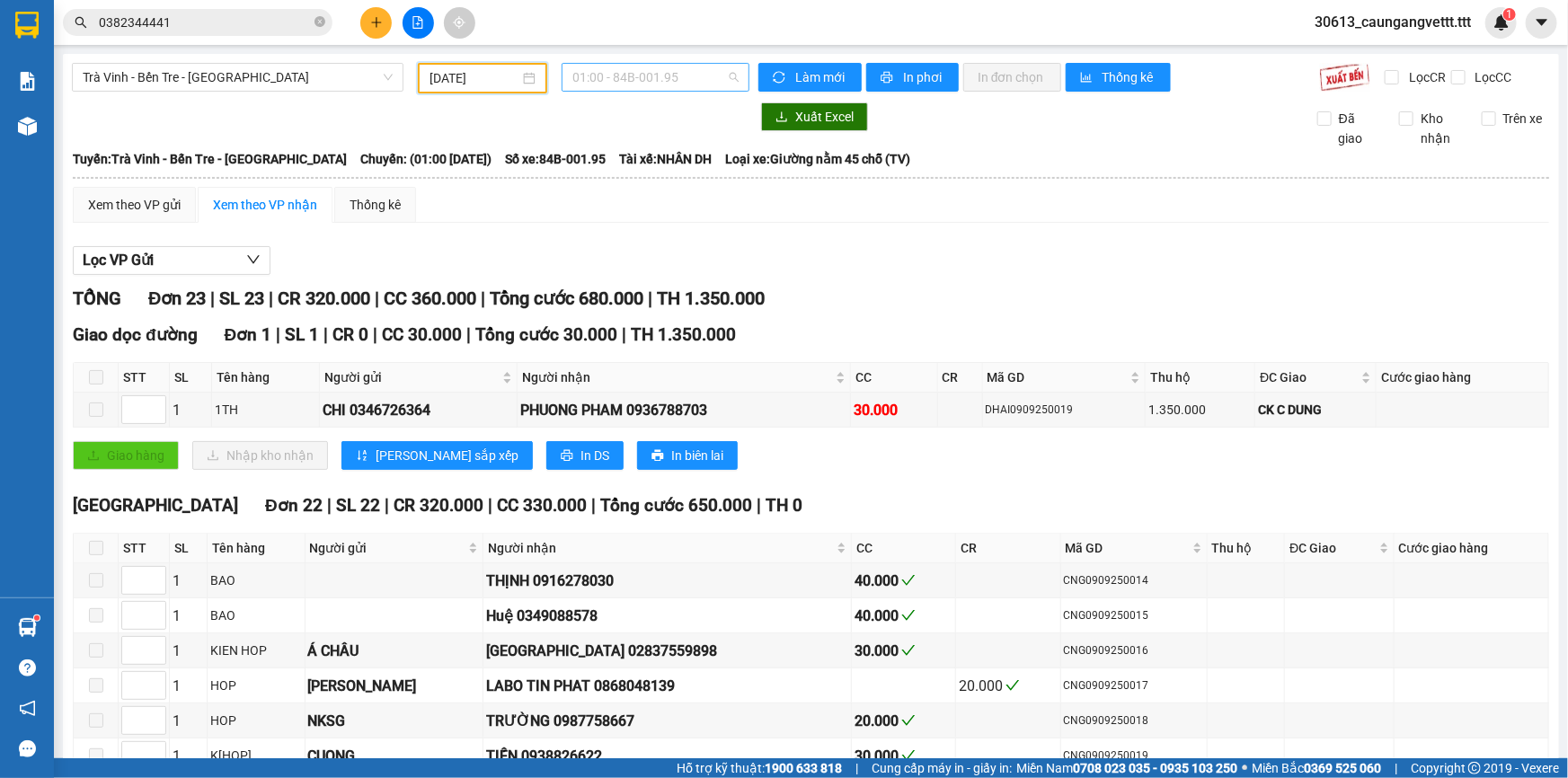
click at [700, 74] on span "01:00 - 84B-001.95" at bounding box center [655, 77] width 166 height 27
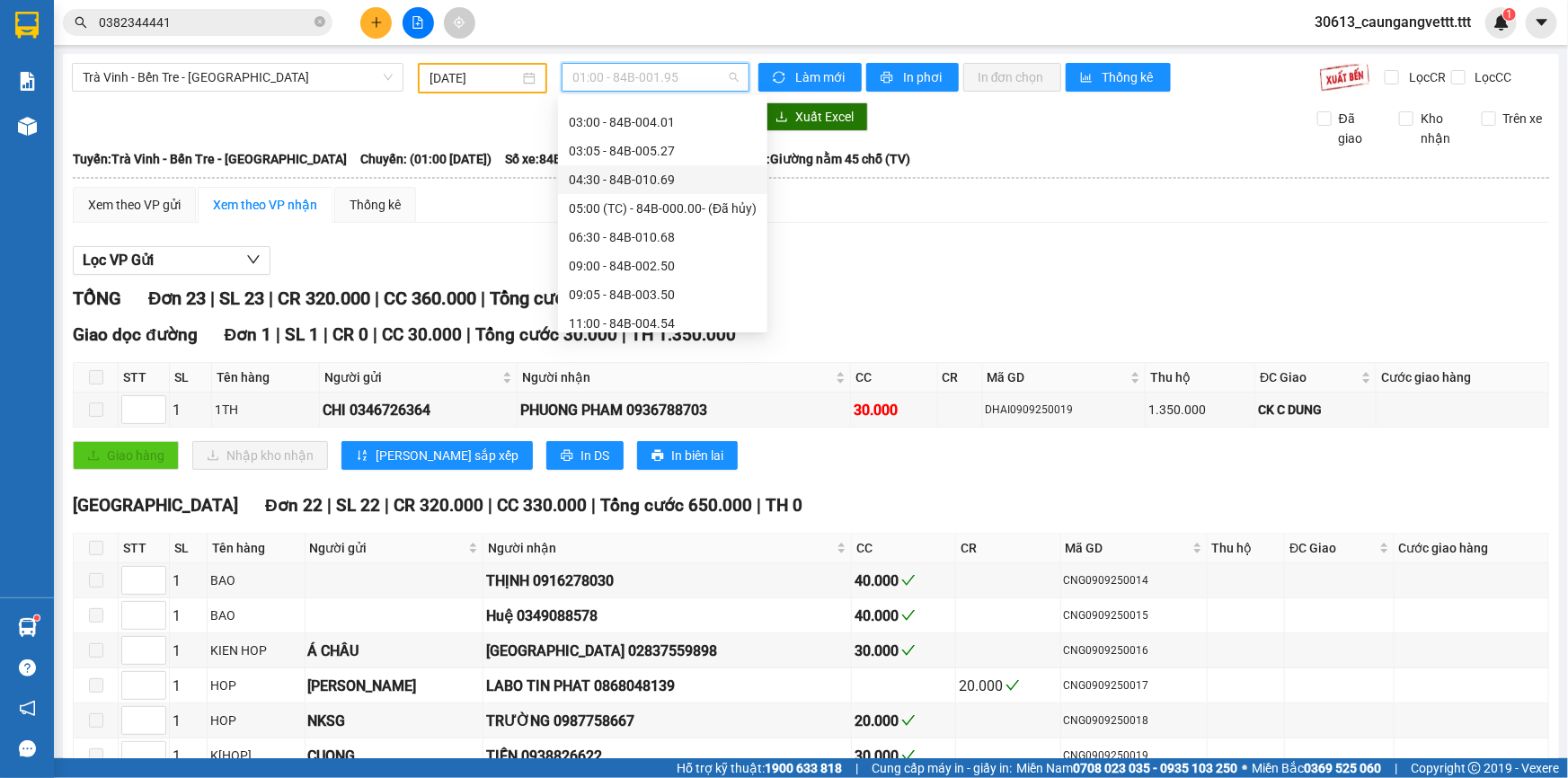
scroll to position [271, 0]
click at [601, 224] on div "13:00 - 84B-006.28" at bounding box center [662, 215] width 187 height 20
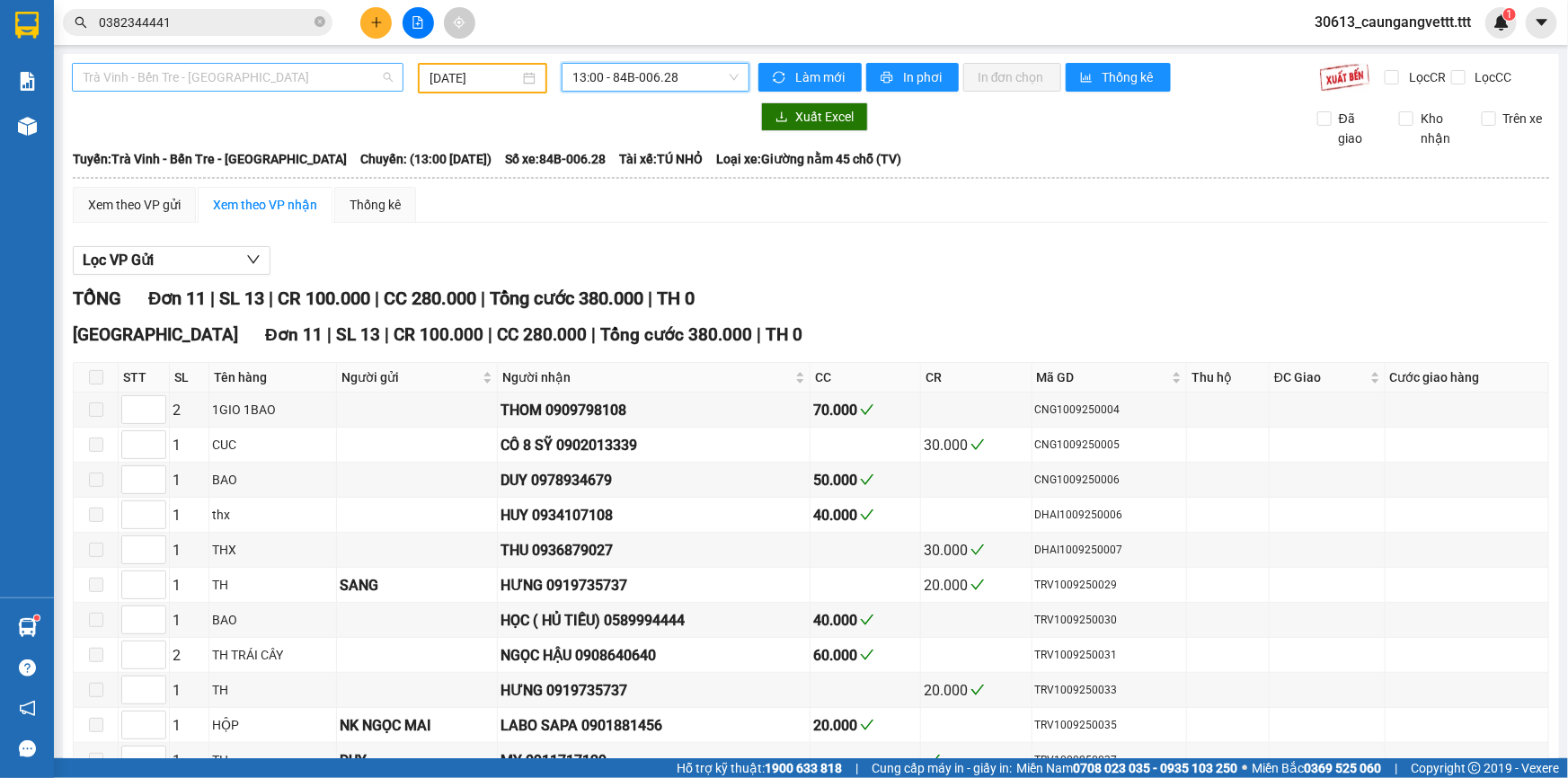
click at [297, 74] on span "Trà Vinh - Bến Tre - [GEOGRAPHIC_DATA]" at bounding box center [237, 77] width 310 height 27
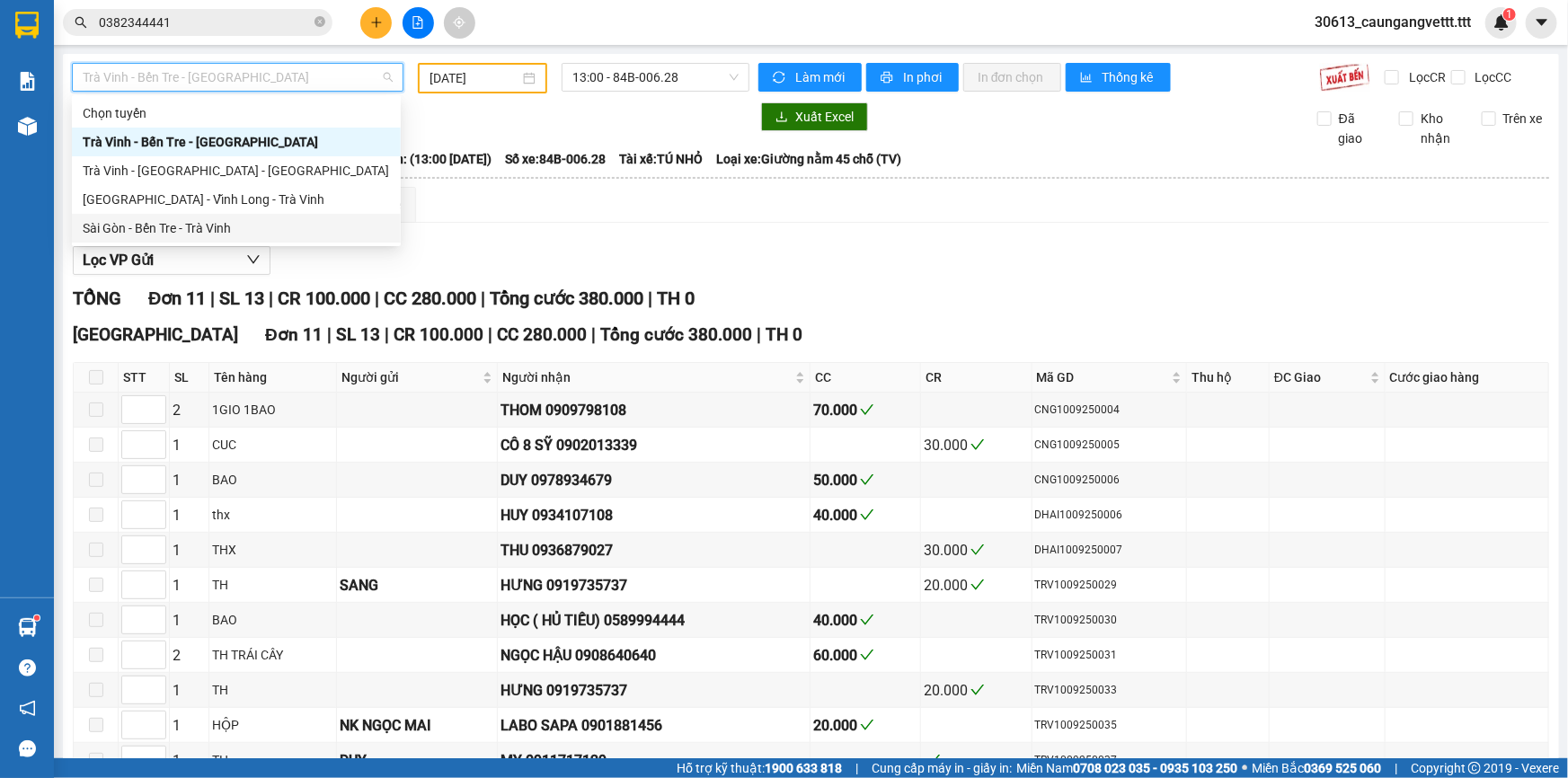
click at [201, 233] on div "Sài Gòn - Bến Tre - Trà Vinh" at bounding box center [236, 228] width 307 height 20
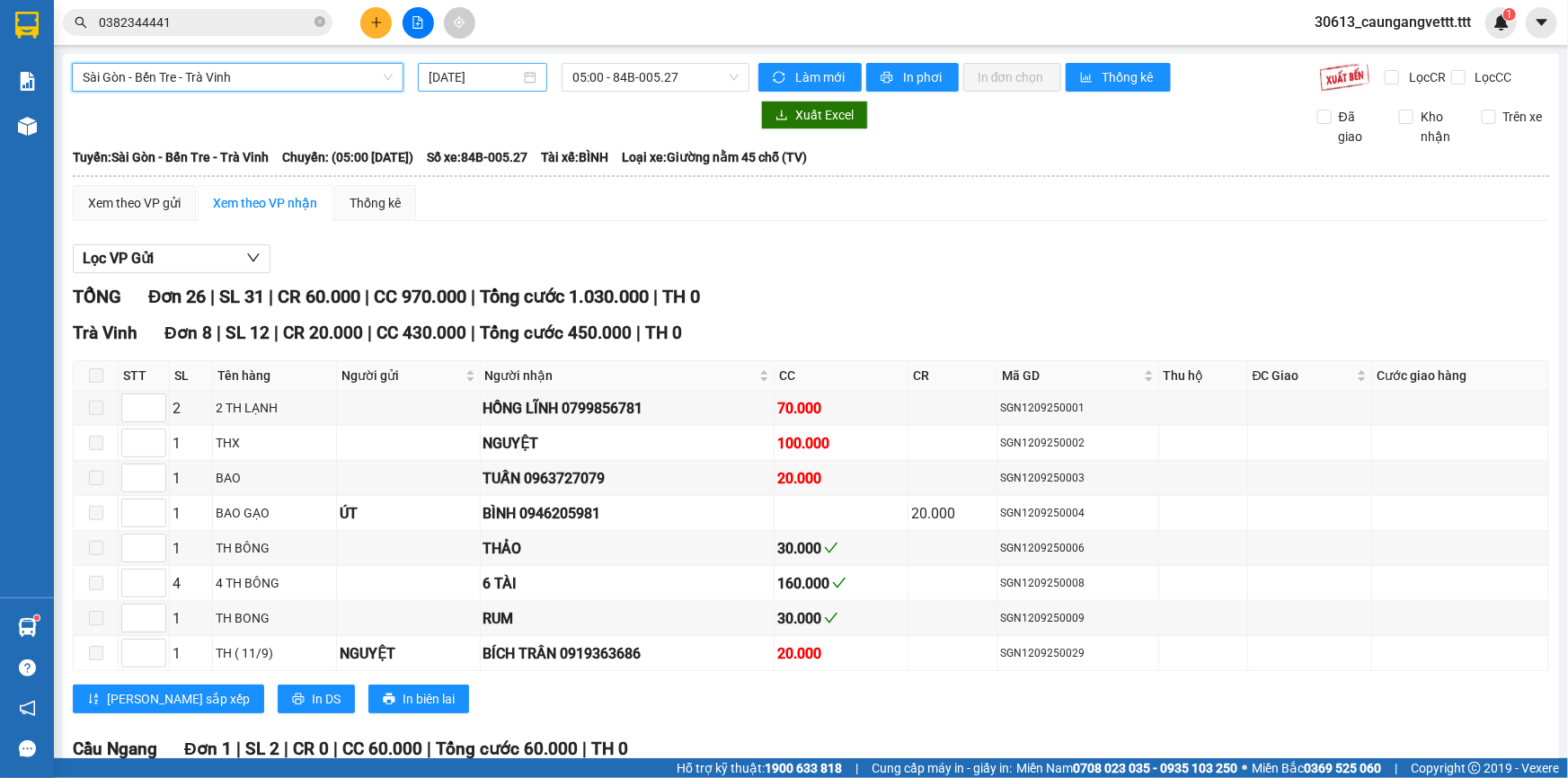
click at [491, 84] on input "[DATE]" at bounding box center [474, 77] width 91 height 20
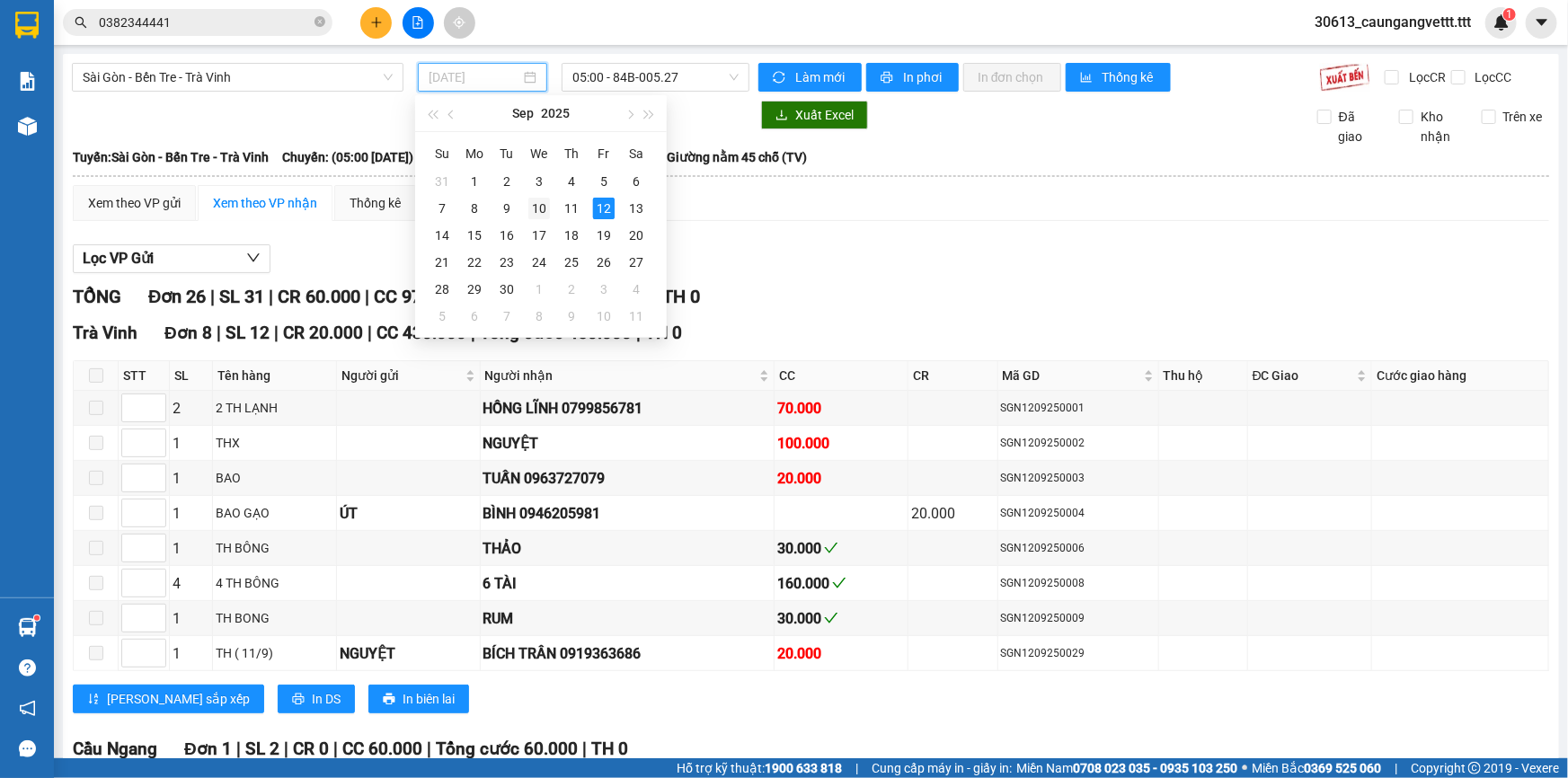
click at [540, 213] on div "10" at bounding box center [539, 208] width 21 height 21
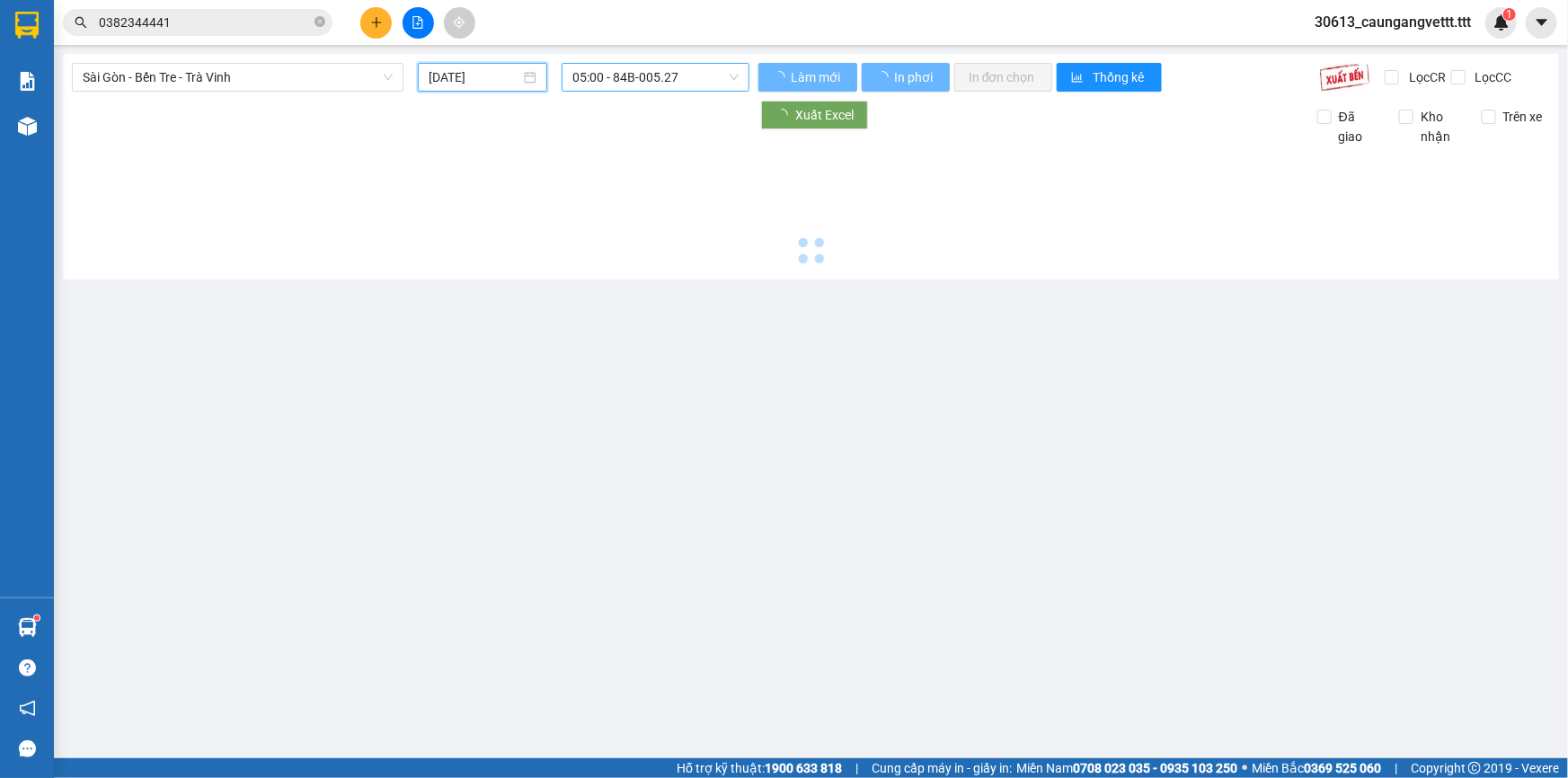
type input "10/09/2025"
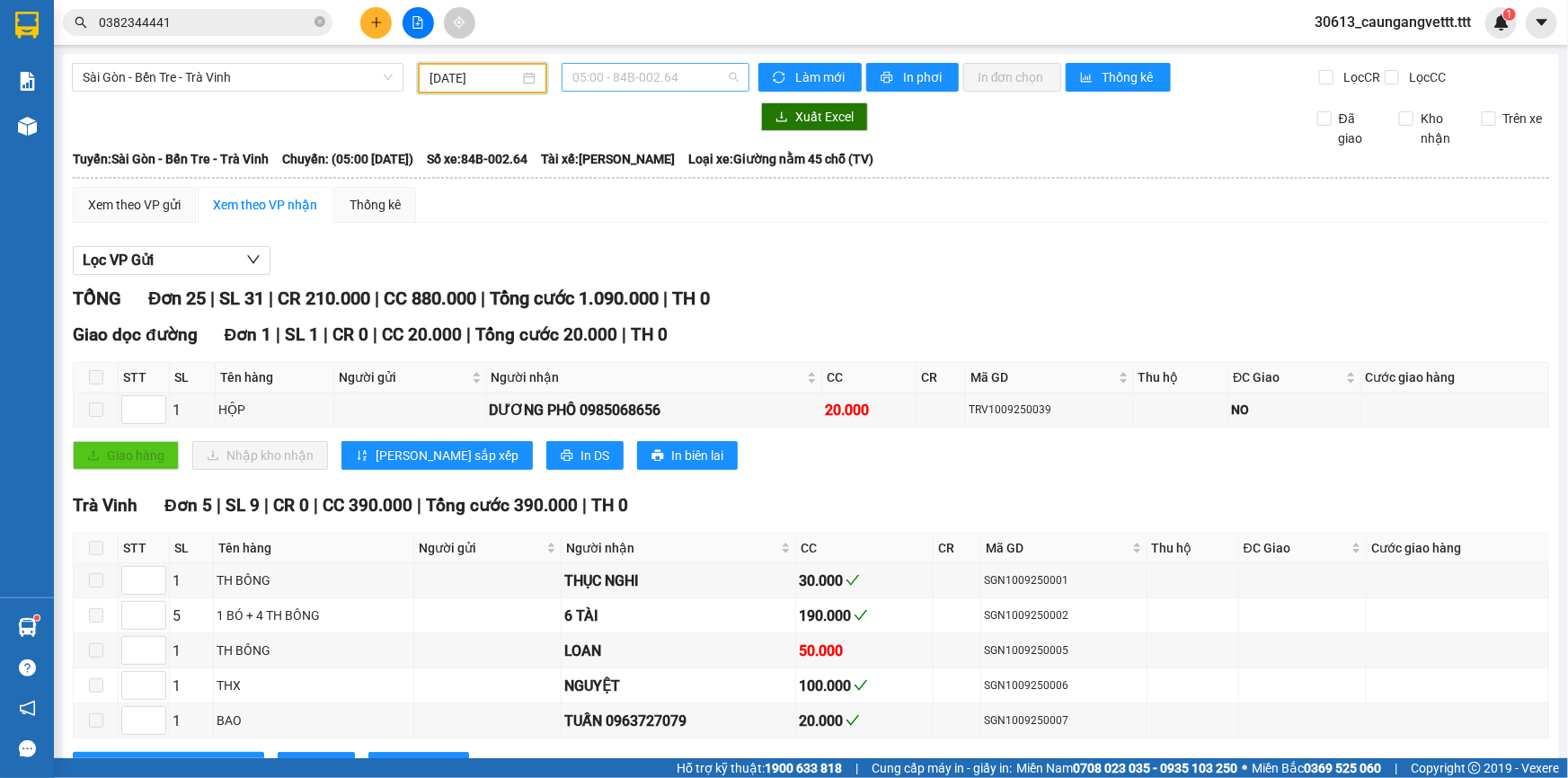
click at [718, 72] on span "05:00 - 84B-002.64" at bounding box center [655, 77] width 166 height 27
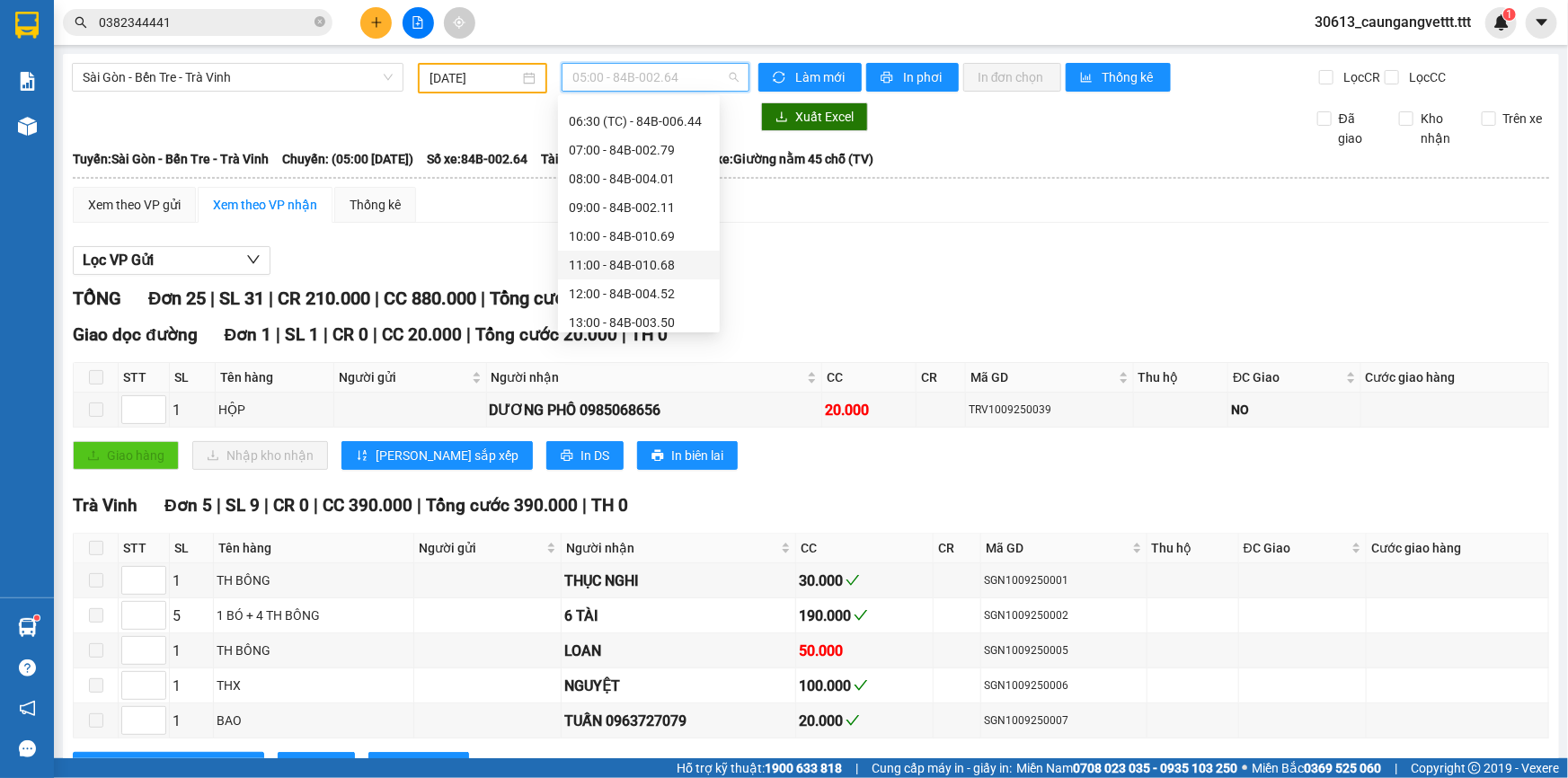
scroll to position [136, 0]
click at [600, 264] on div "13:00 - 84B-003.50" at bounding box center [639, 264] width 140 height 20
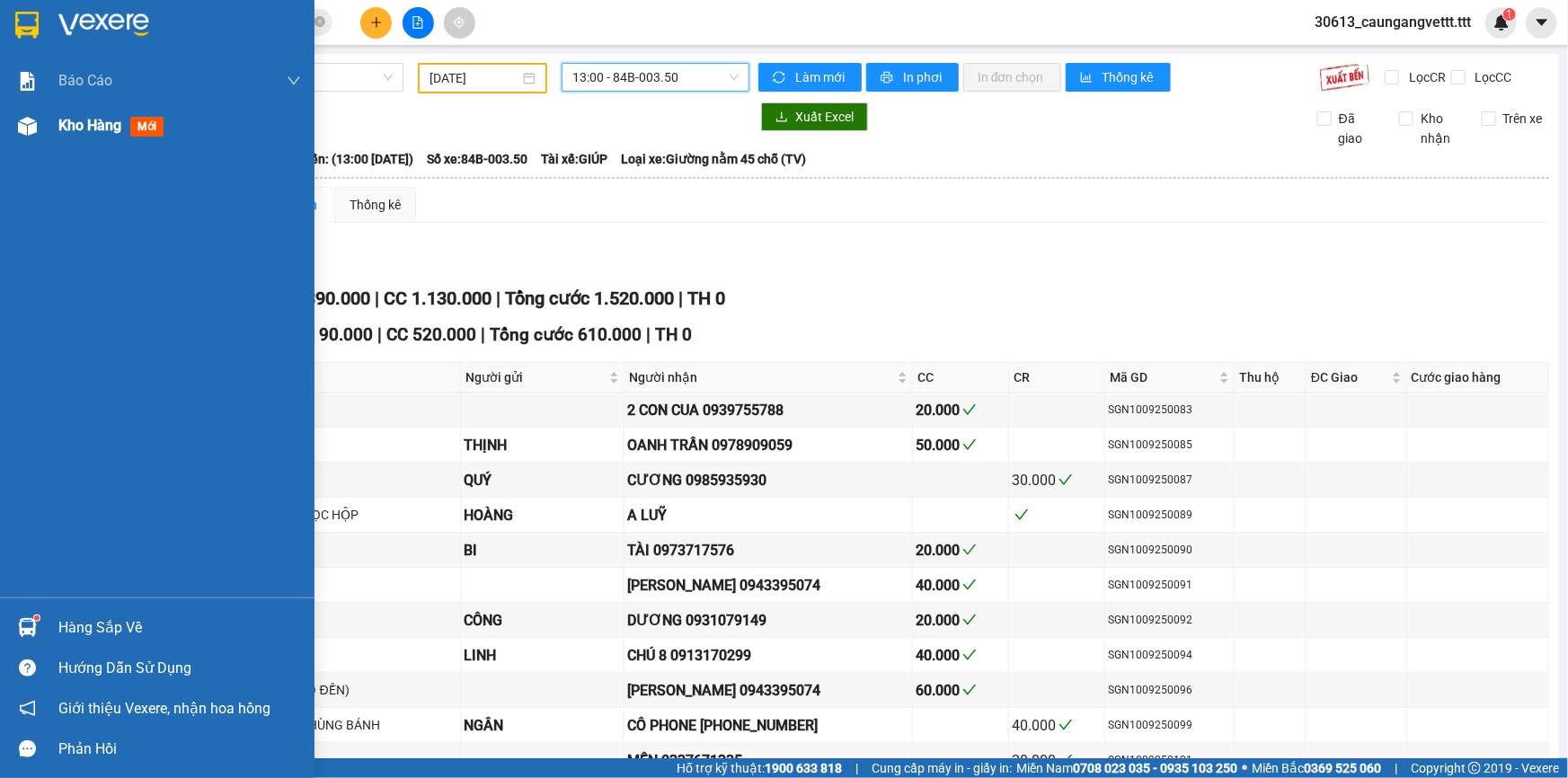
click at [74, 130] on span "Kho hàng" at bounding box center [89, 126] width 62 height 17
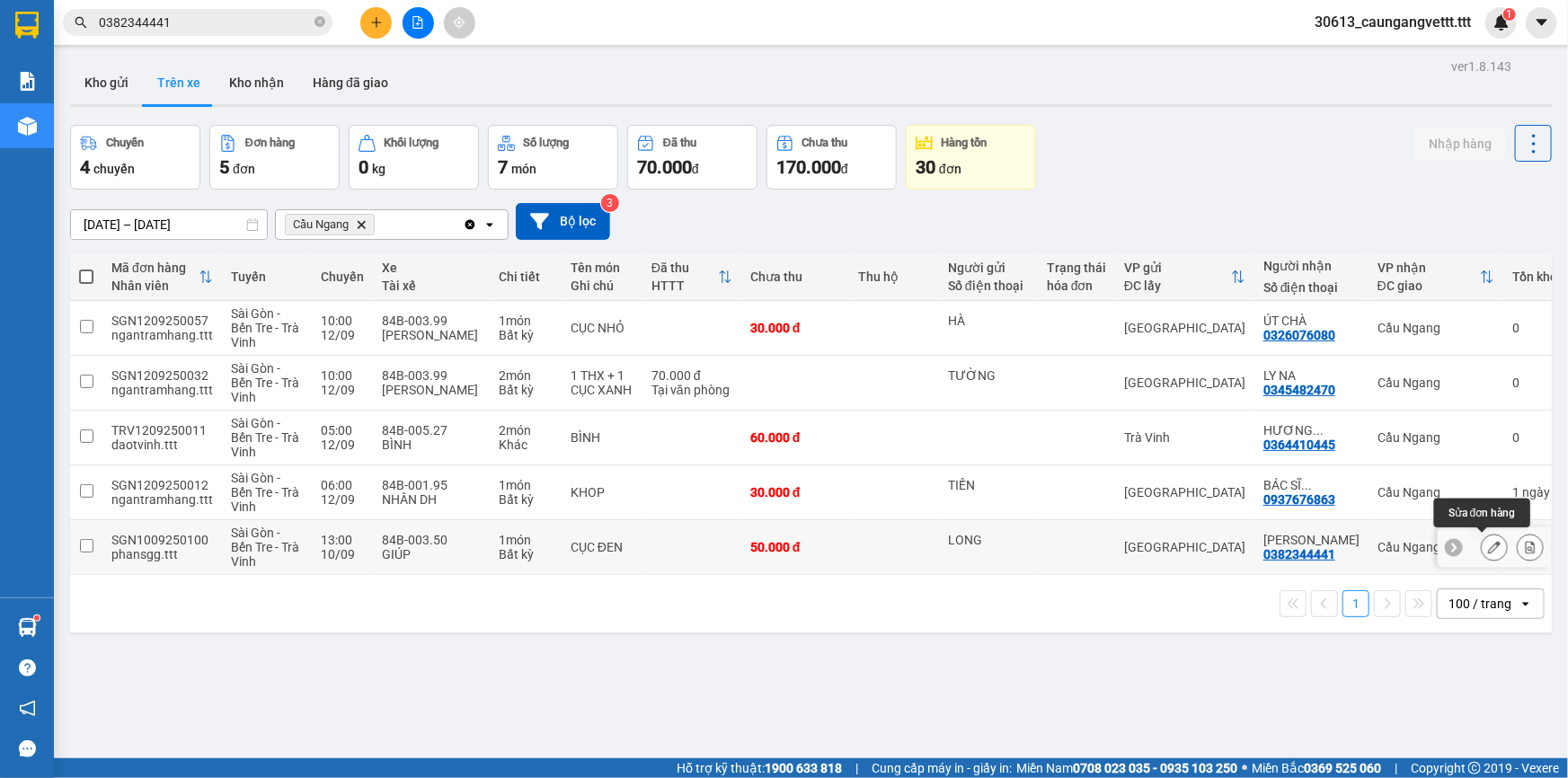
click at [1487, 548] on icon at bounding box center [1493, 547] width 12 height 12
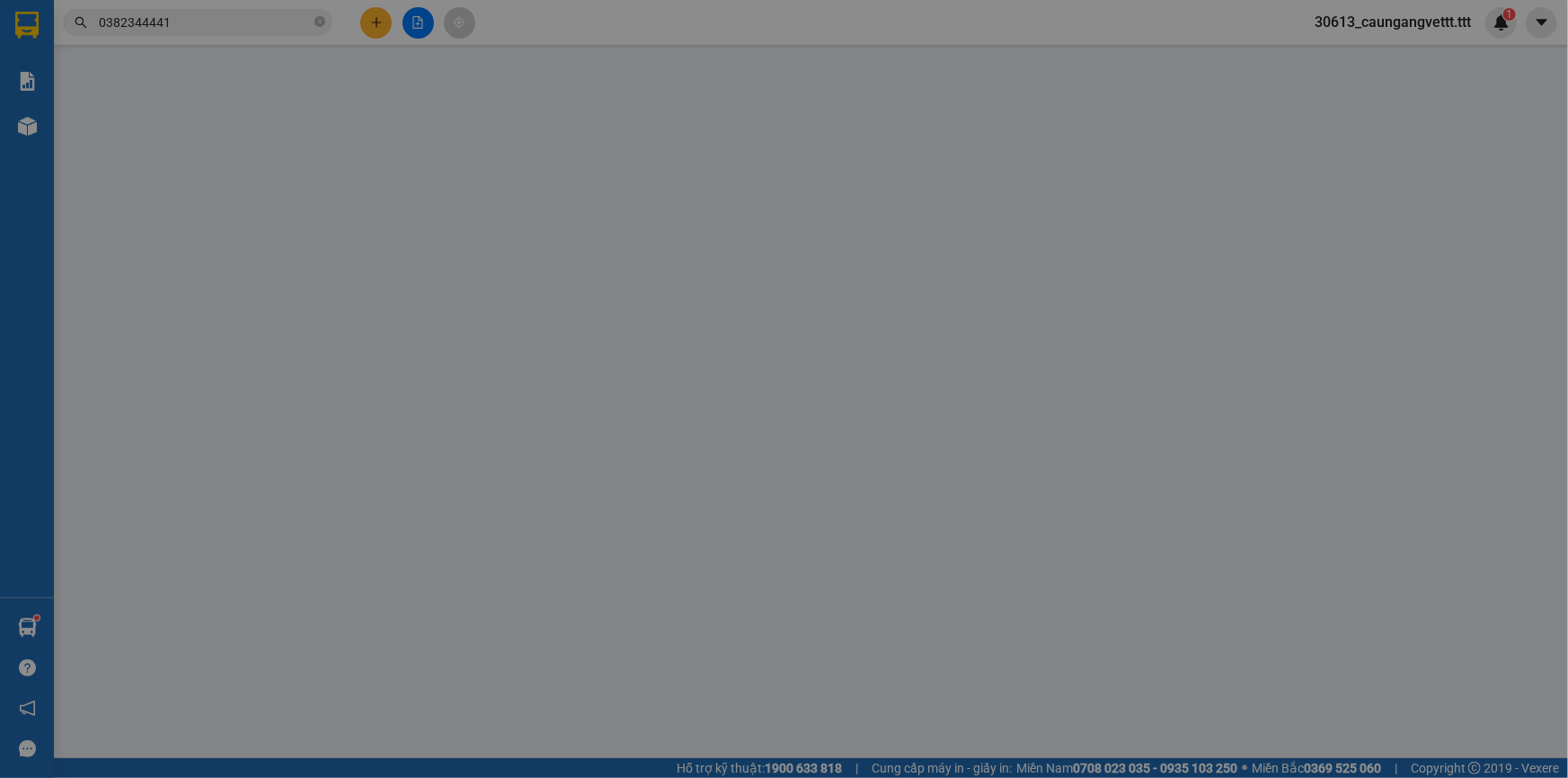
type input "LONG"
type input "0382344441"
type input "[PERSON_NAME]"
type input "50.000"
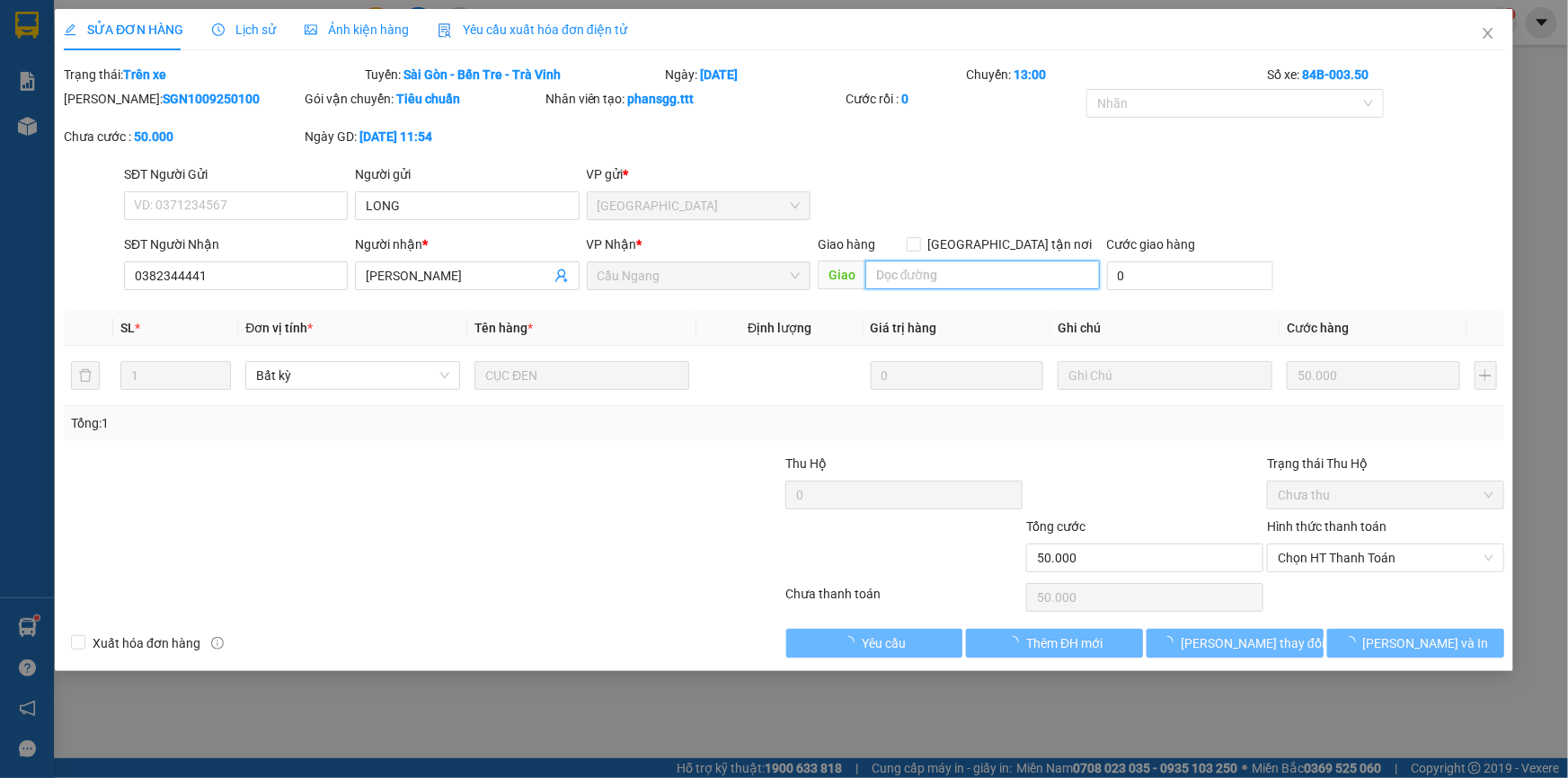
click at [945, 279] on input "text" at bounding box center [982, 275] width 234 height 29
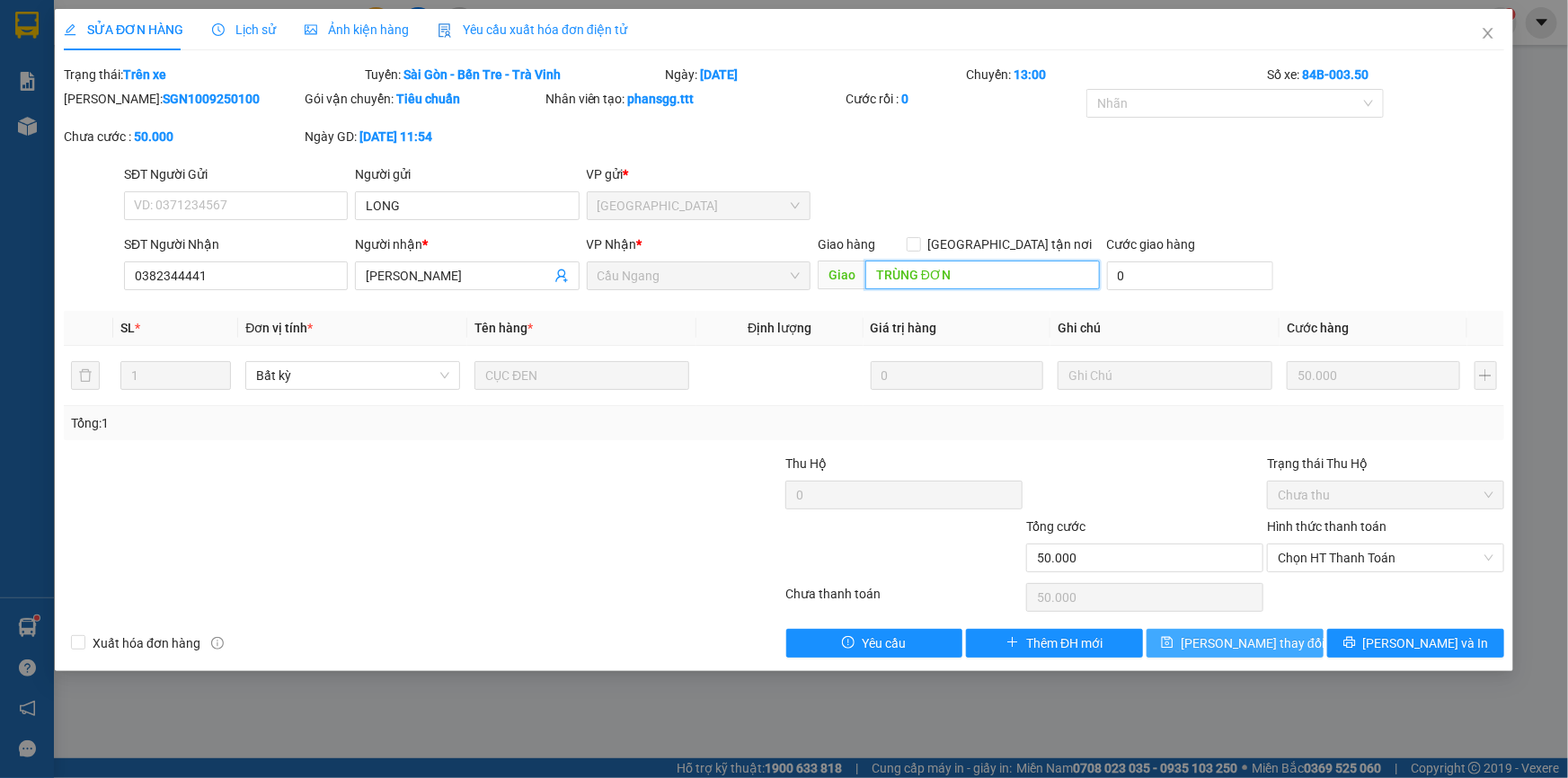
type input "TRÙNG ĐƠN"
click at [1251, 644] on span "[PERSON_NAME] thay đổi" at bounding box center [1253, 643] width 144 height 20
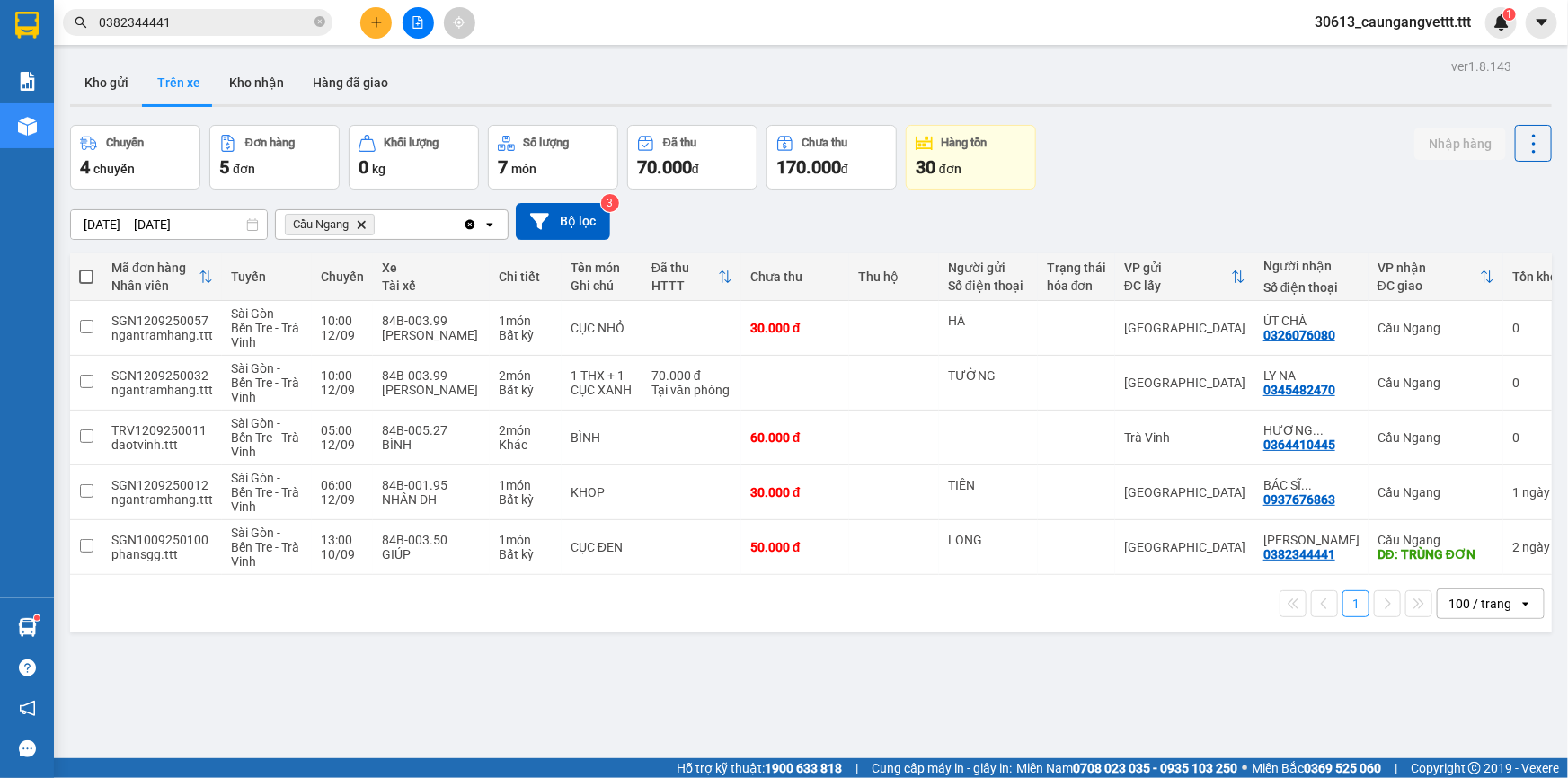
click at [319, 18] on icon "close-circle" at bounding box center [319, 21] width 11 height 11
click at [245, 84] on button "Kho nhận" at bounding box center [256, 83] width 84 height 43
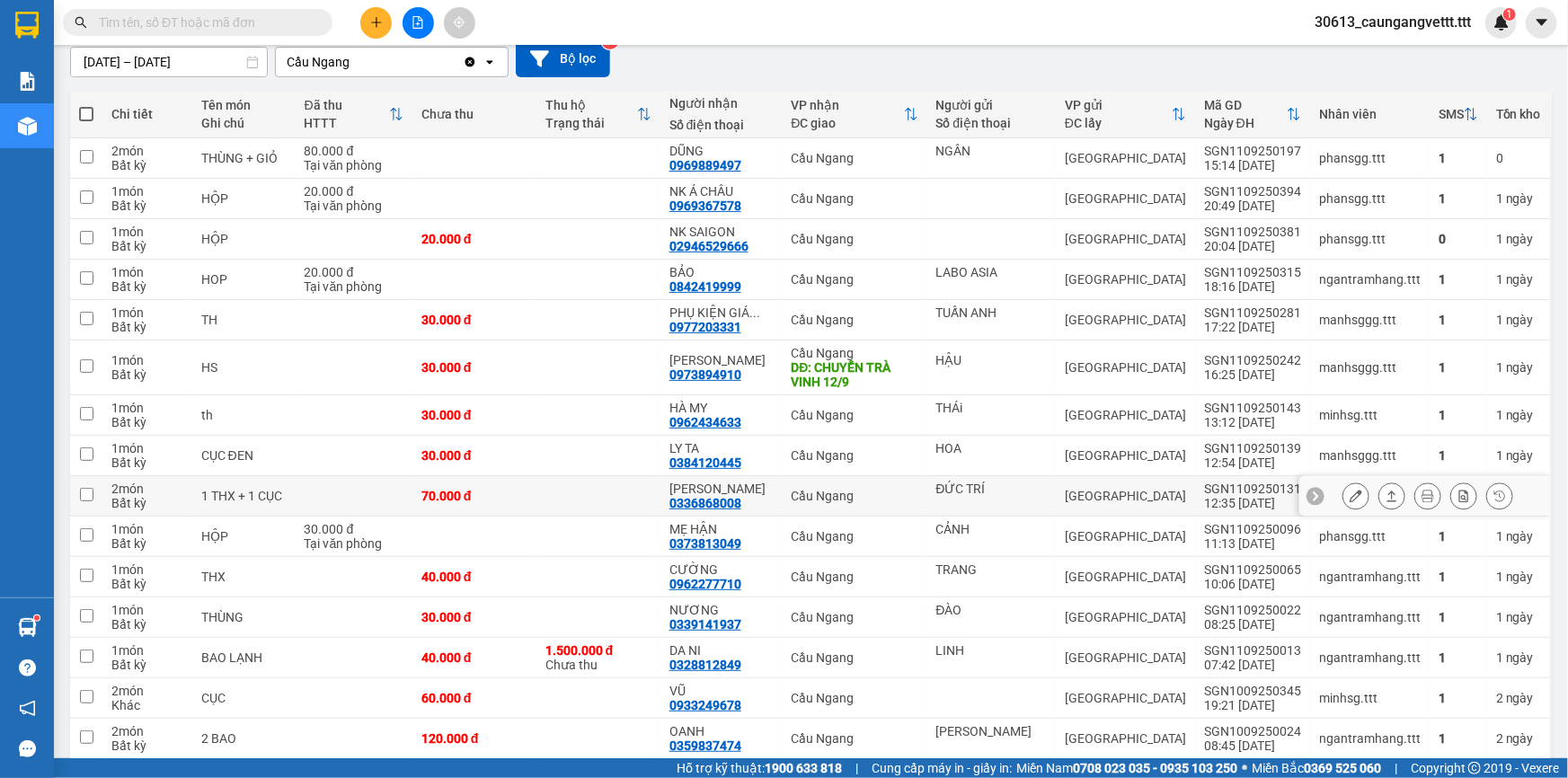
scroll to position [234, 0]
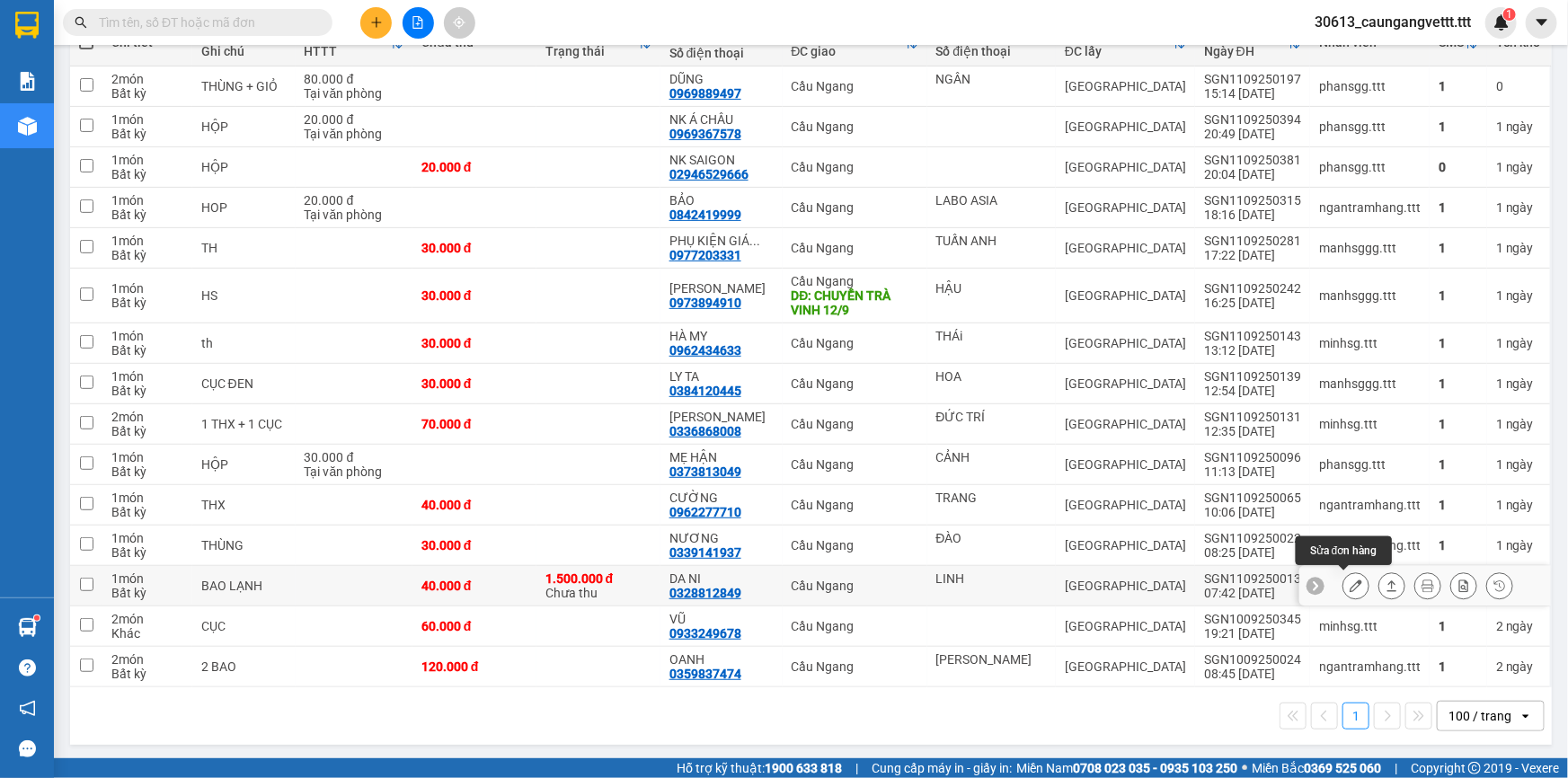
click at [1349, 586] on icon at bounding box center [1355, 585] width 12 height 12
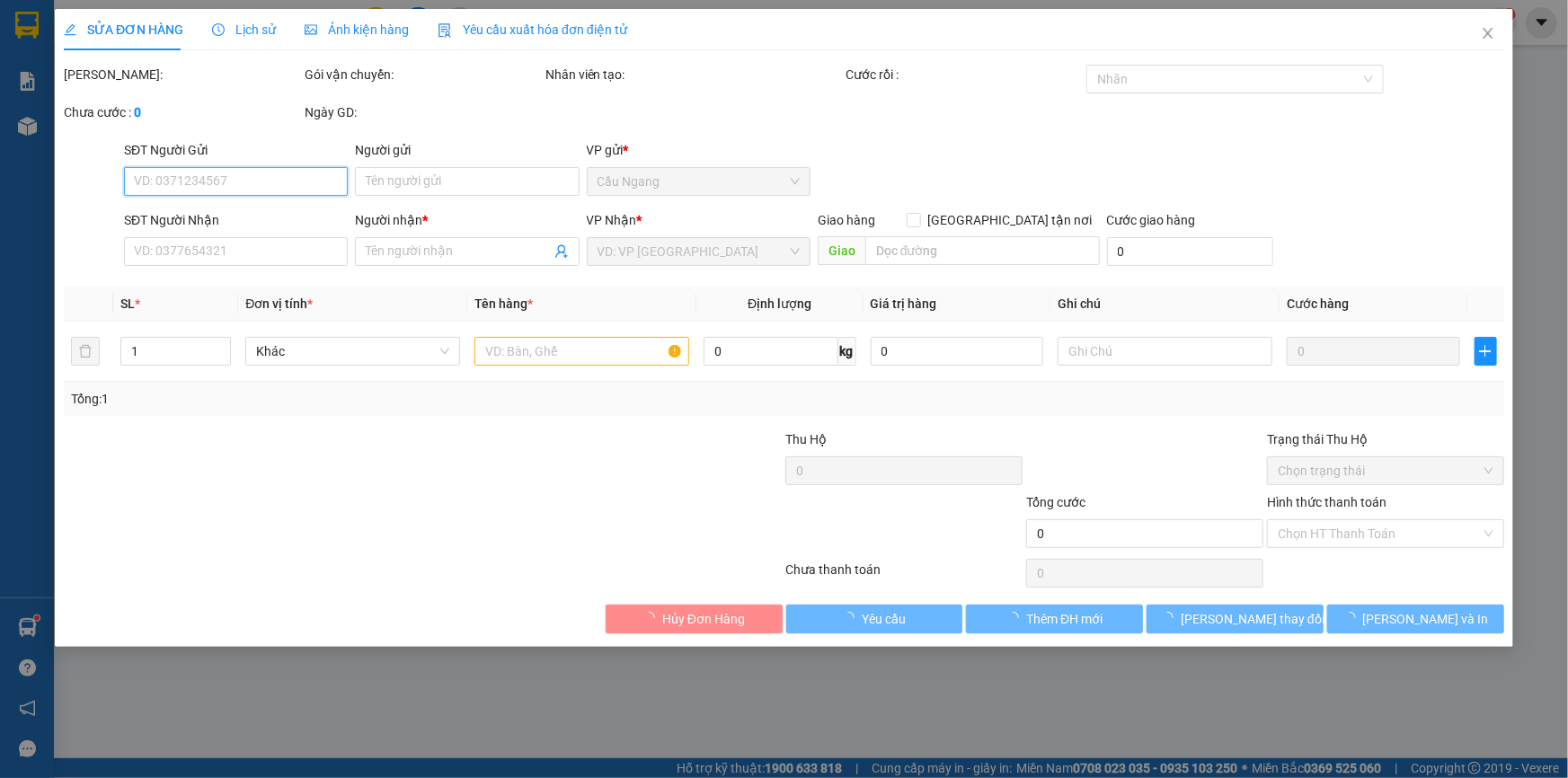
type input "LINH"
type input "0328812849"
type input "DA NI"
type input "1.500.000"
type input "40.000"
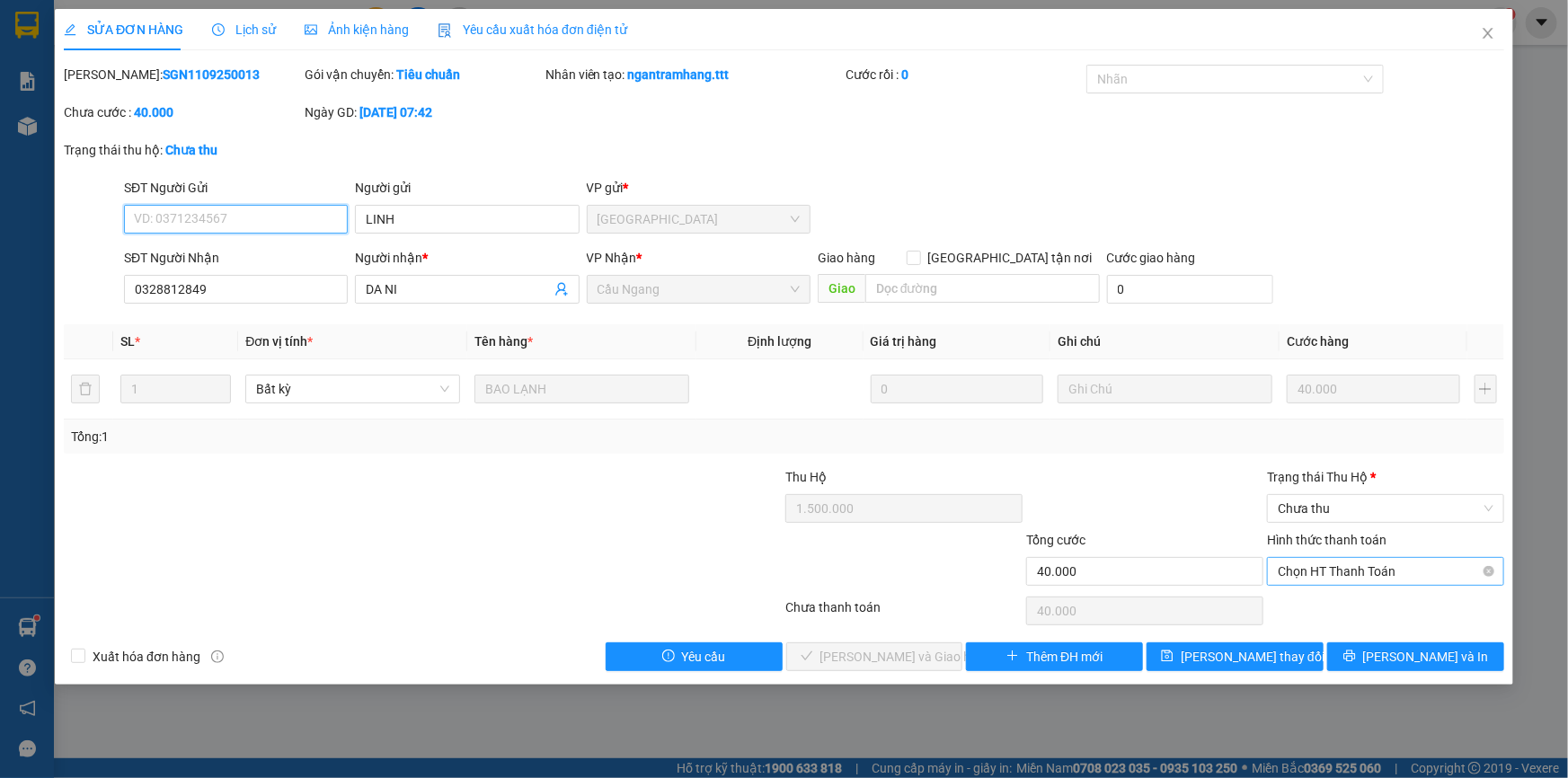
click at [1381, 563] on span "Chọn HT Thanh Toán" at bounding box center [1385, 571] width 215 height 27
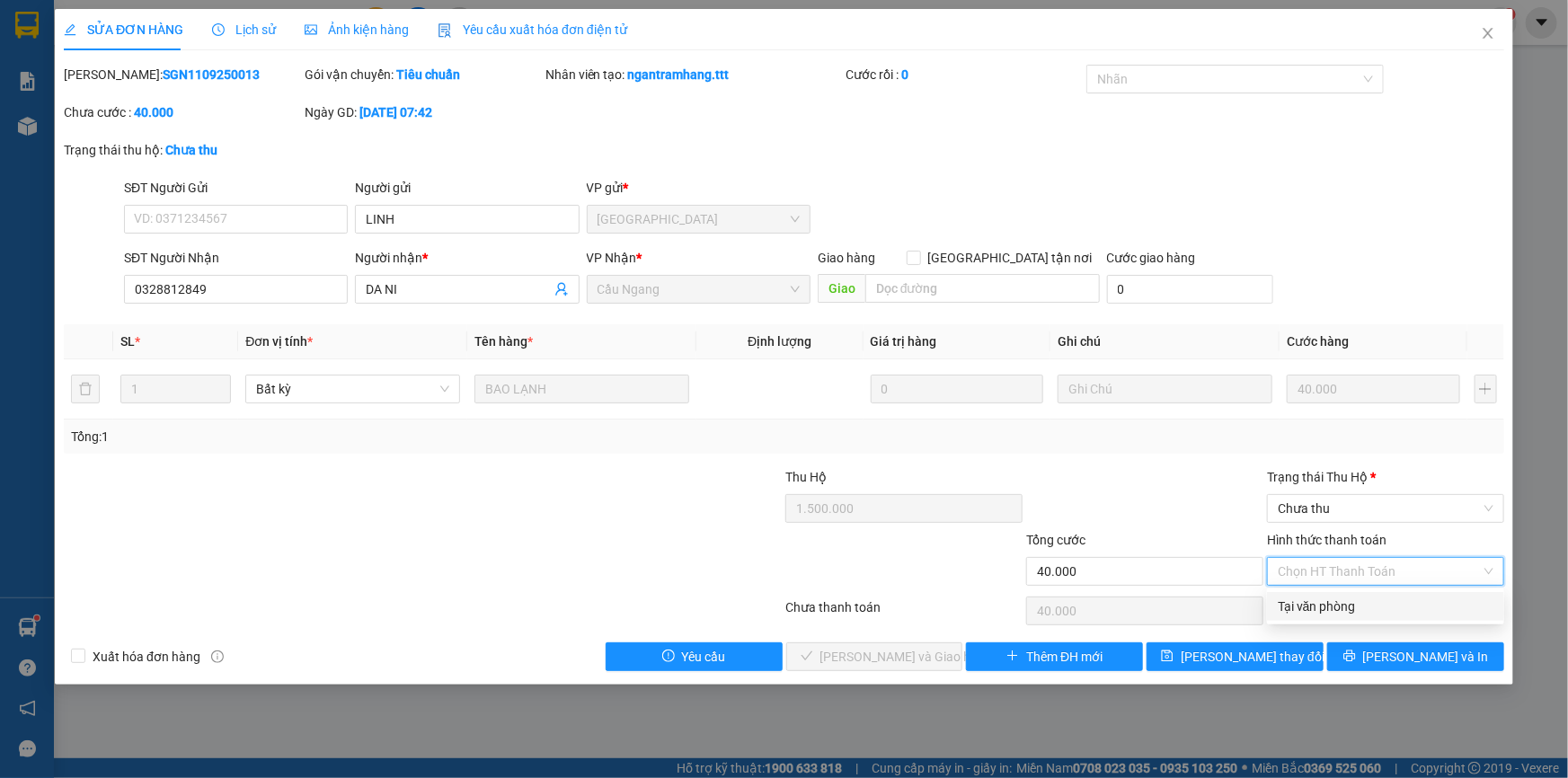
click at [1353, 599] on div "Tại văn phòng" at bounding box center [1385, 606] width 215 height 20
type input "0"
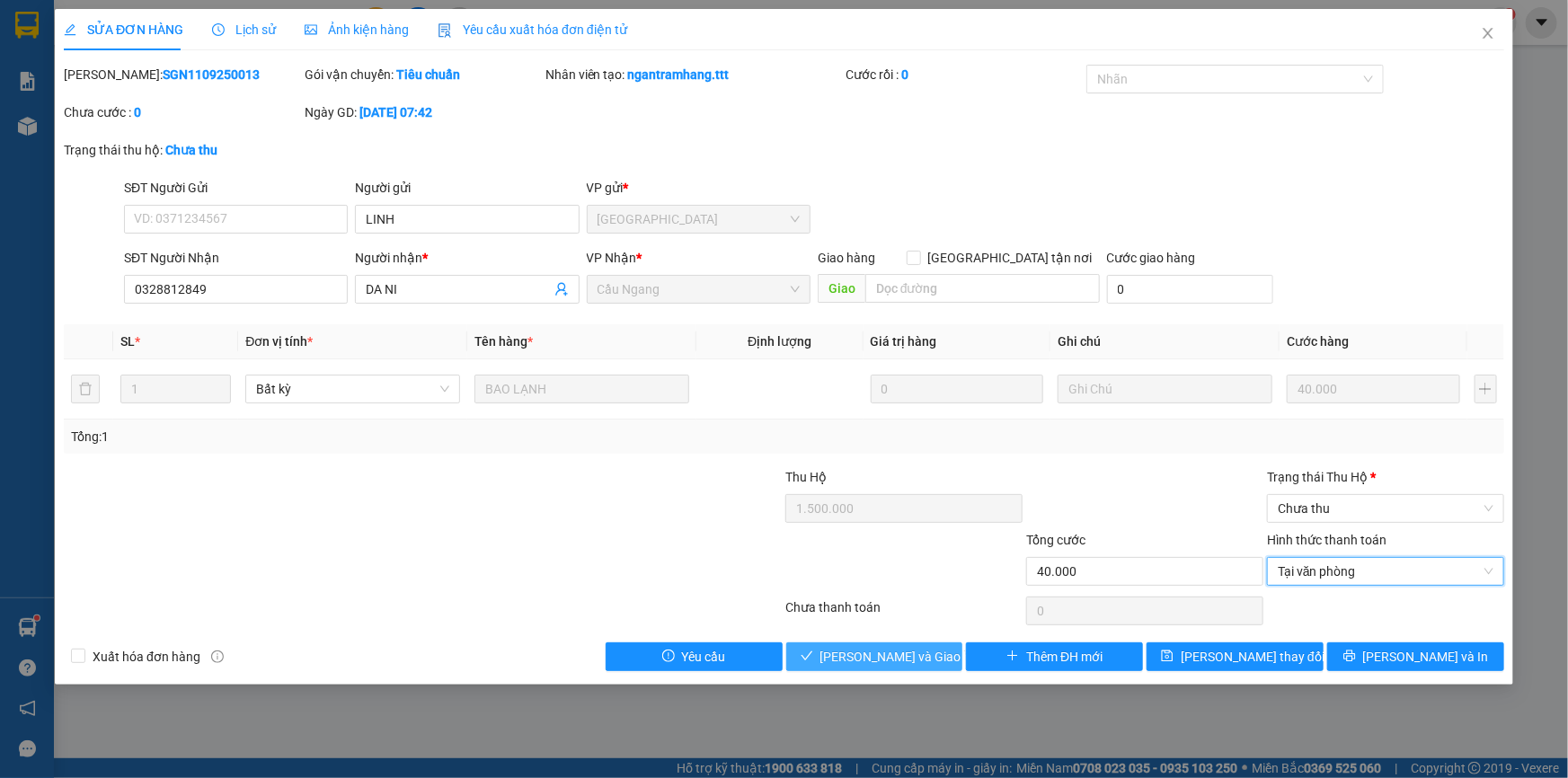
click at [896, 654] on span "[PERSON_NAME] và Giao hàng" at bounding box center [907, 656] width 173 height 20
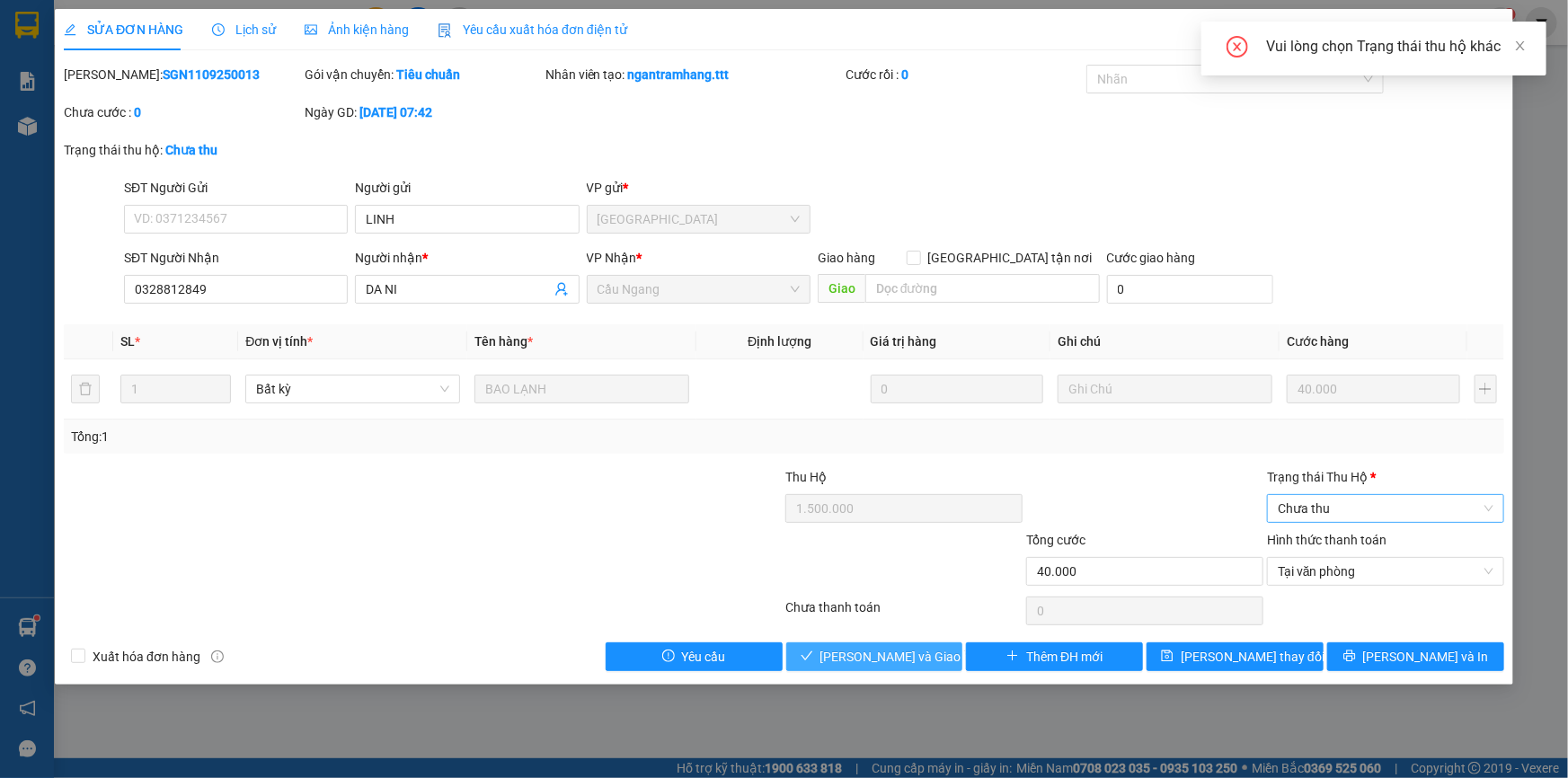
click at [1354, 507] on span "Chưa thu" at bounding box center [1385, 508] width 215 height 27
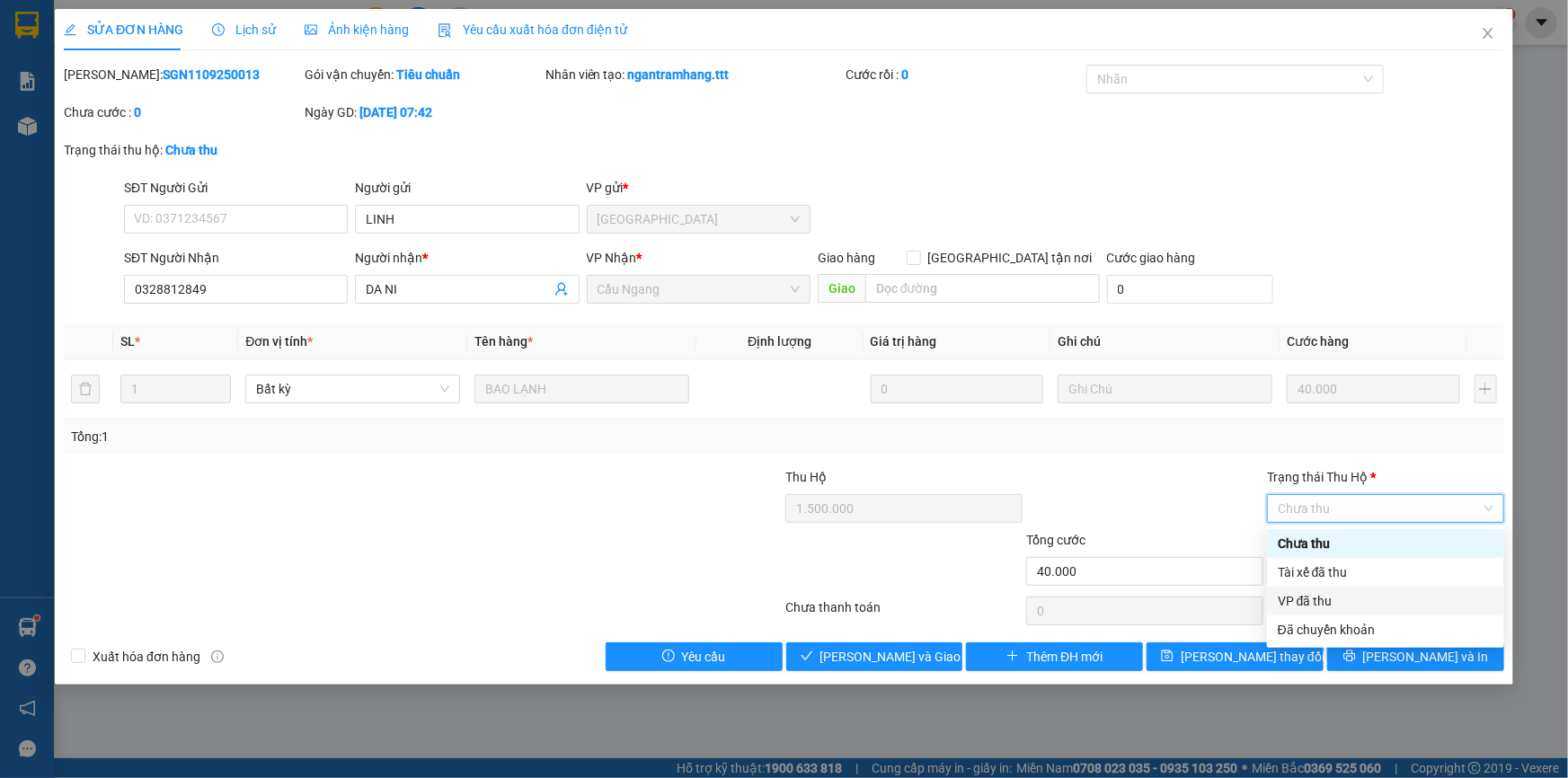
drag, startPoint x: 1323, startPoint y: 607, endPoint x: 1308, endPoint y: 593, distance: 20.5
click at [1323, 605] on div "VP đã thu" at bounding box center [1385, 600] width 215 height 20
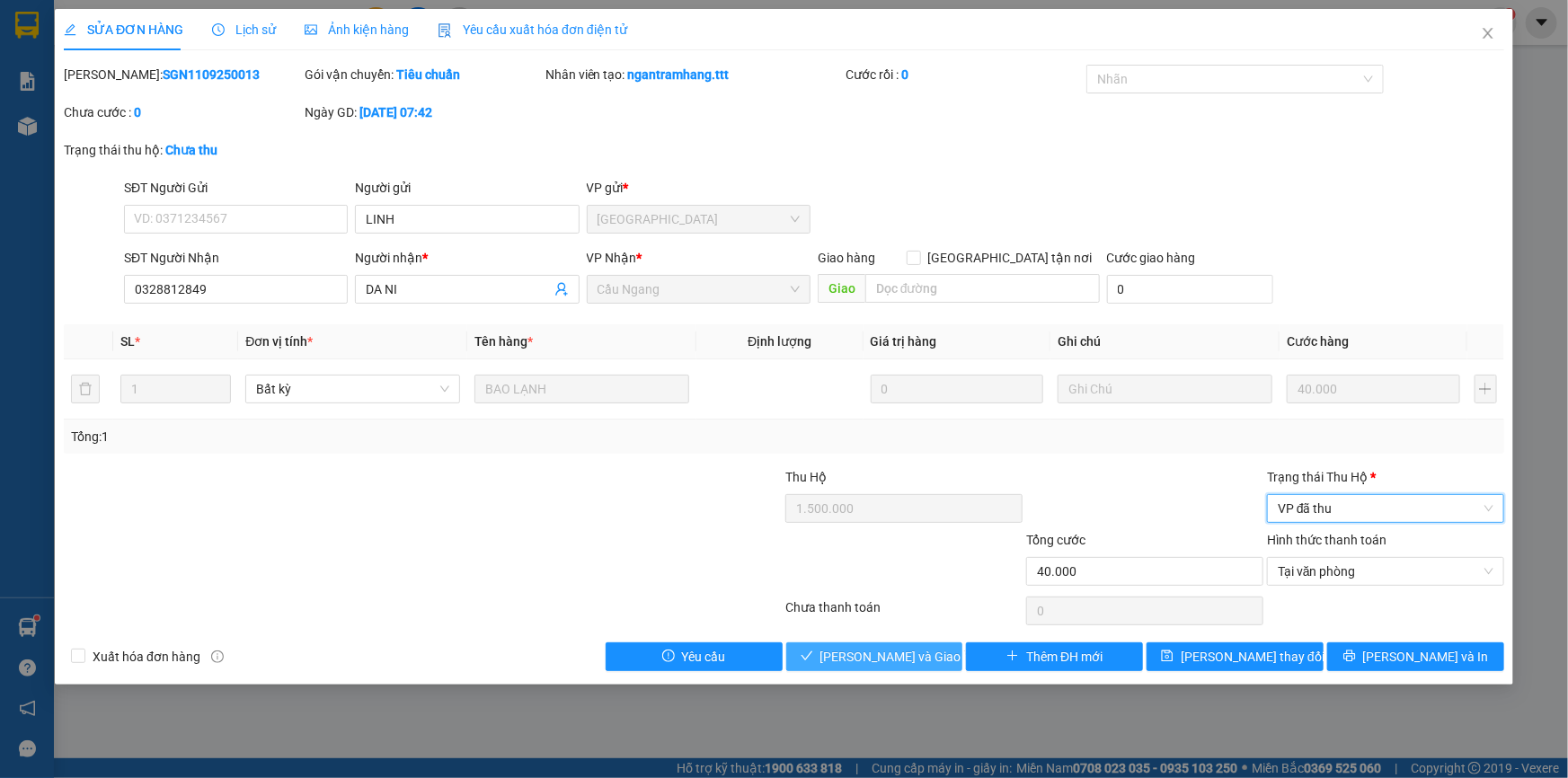
click at [901, 652] on span "[PERSON_NAME] và Giao hàng" at bounding box center [907, 656] width 173 height 20
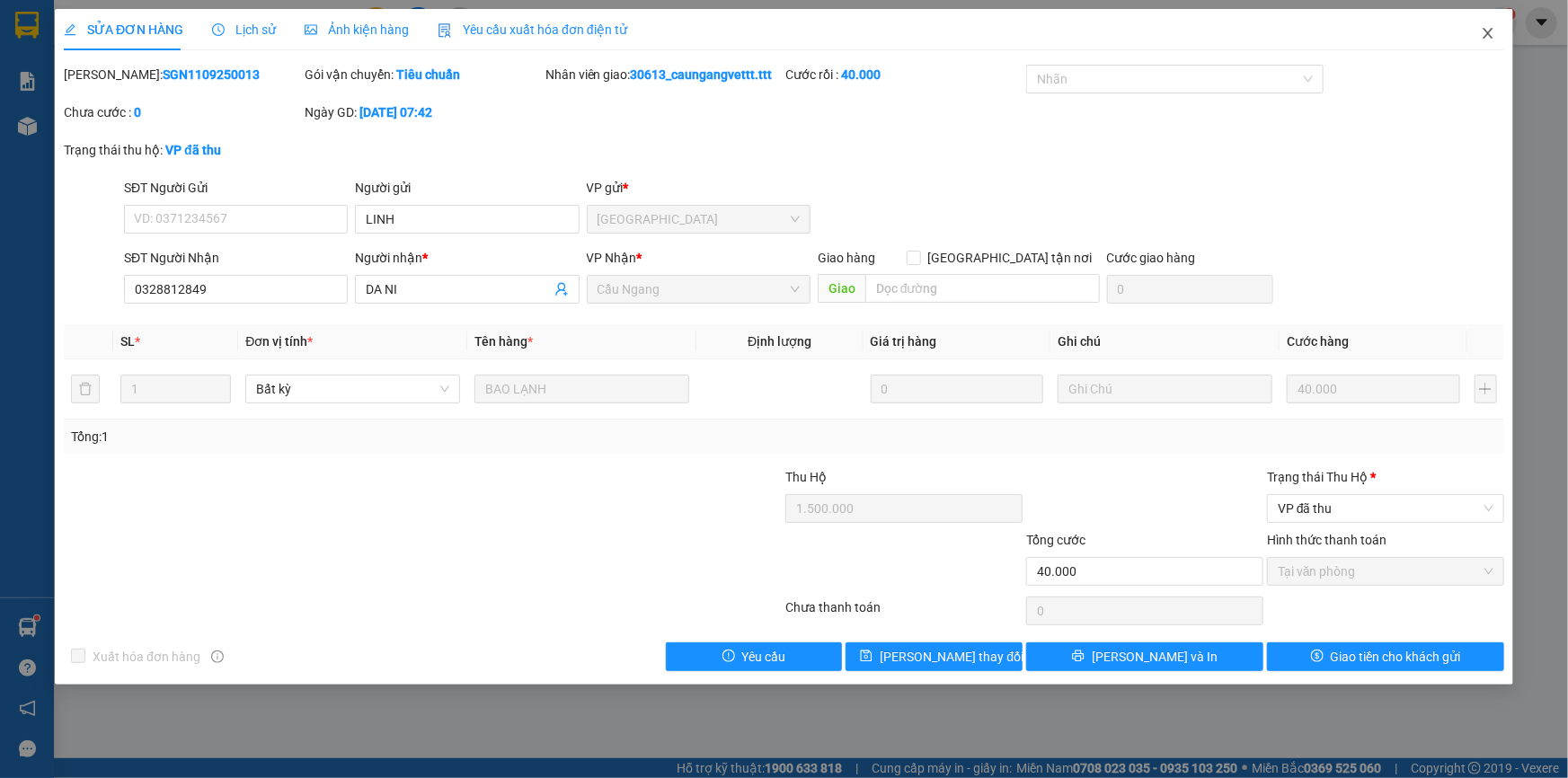
click at [1487, 31] on icon "close" at bounding box center [1487, 33] width 14 height 14
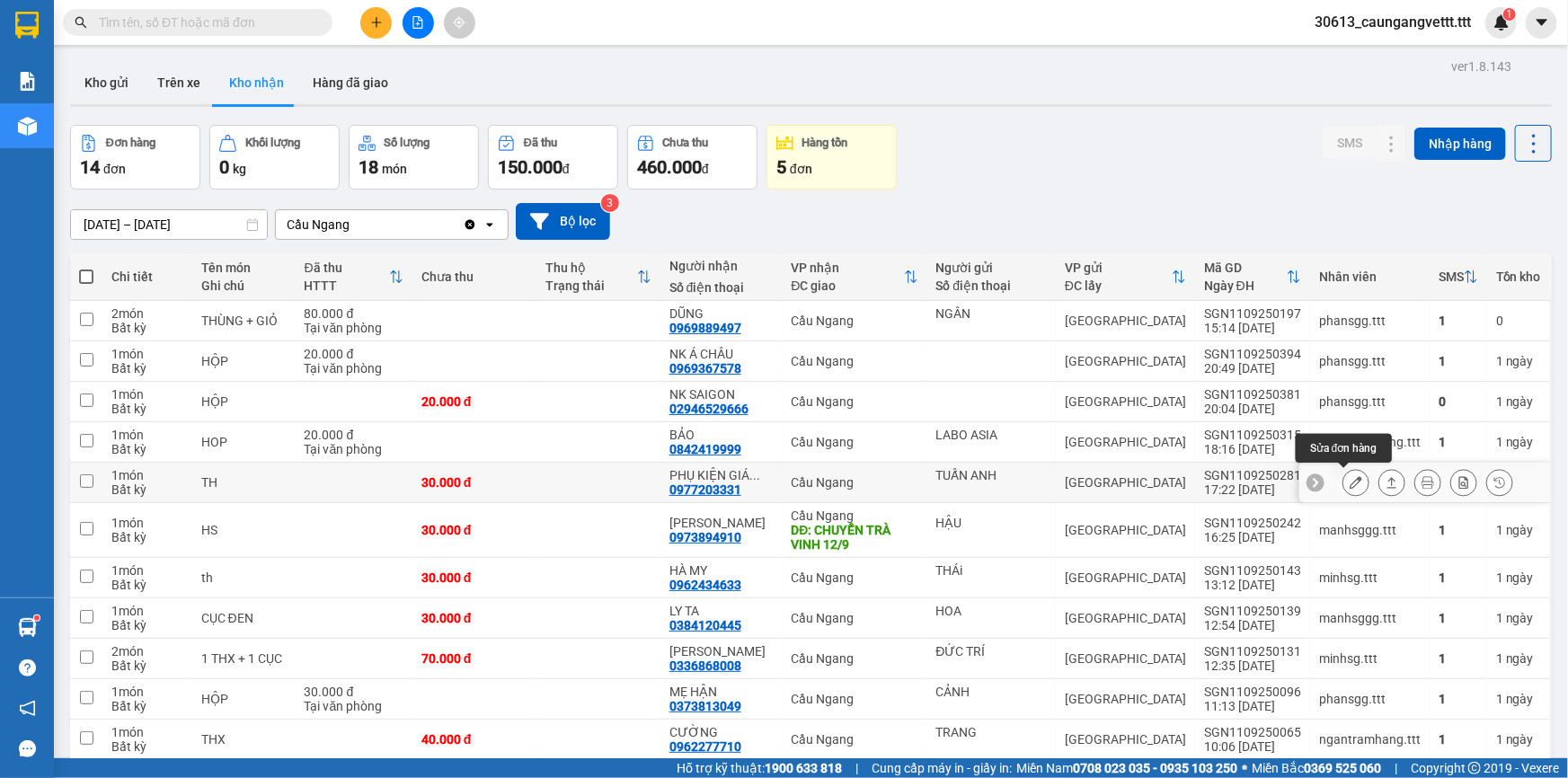
click at [1349, 479] on icon at bounding box center [1355, 482] width 12 height 12
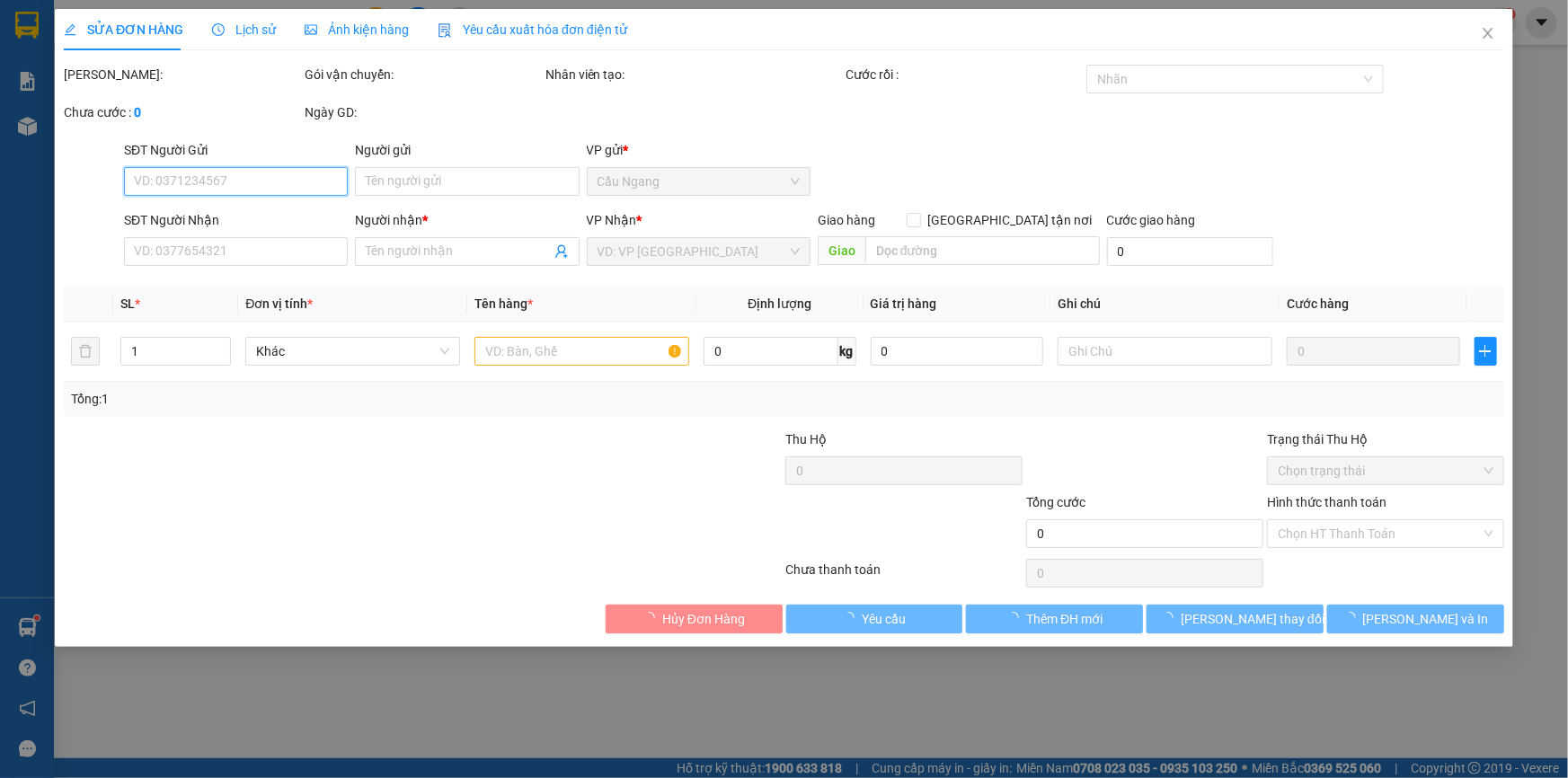
type input "TUẤN ANH"
type input "0977203331"
type input "PHỤ KIỆN GIÁ TỐT"
type input "30.000"
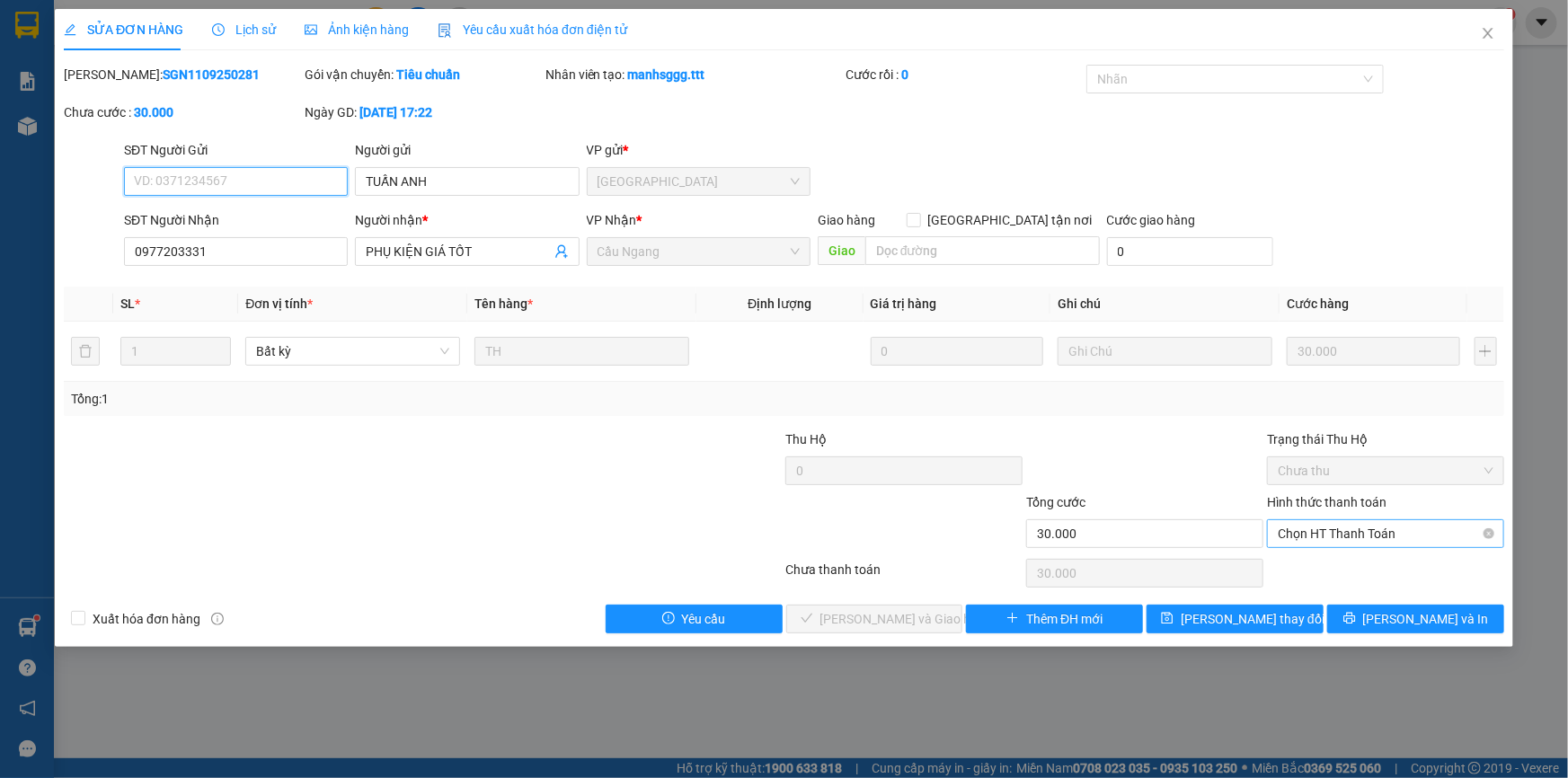
click at [1338, 537] on span "Chọn HT Thanh Toán" at bounding box center [1385, 533] width 215 height 27
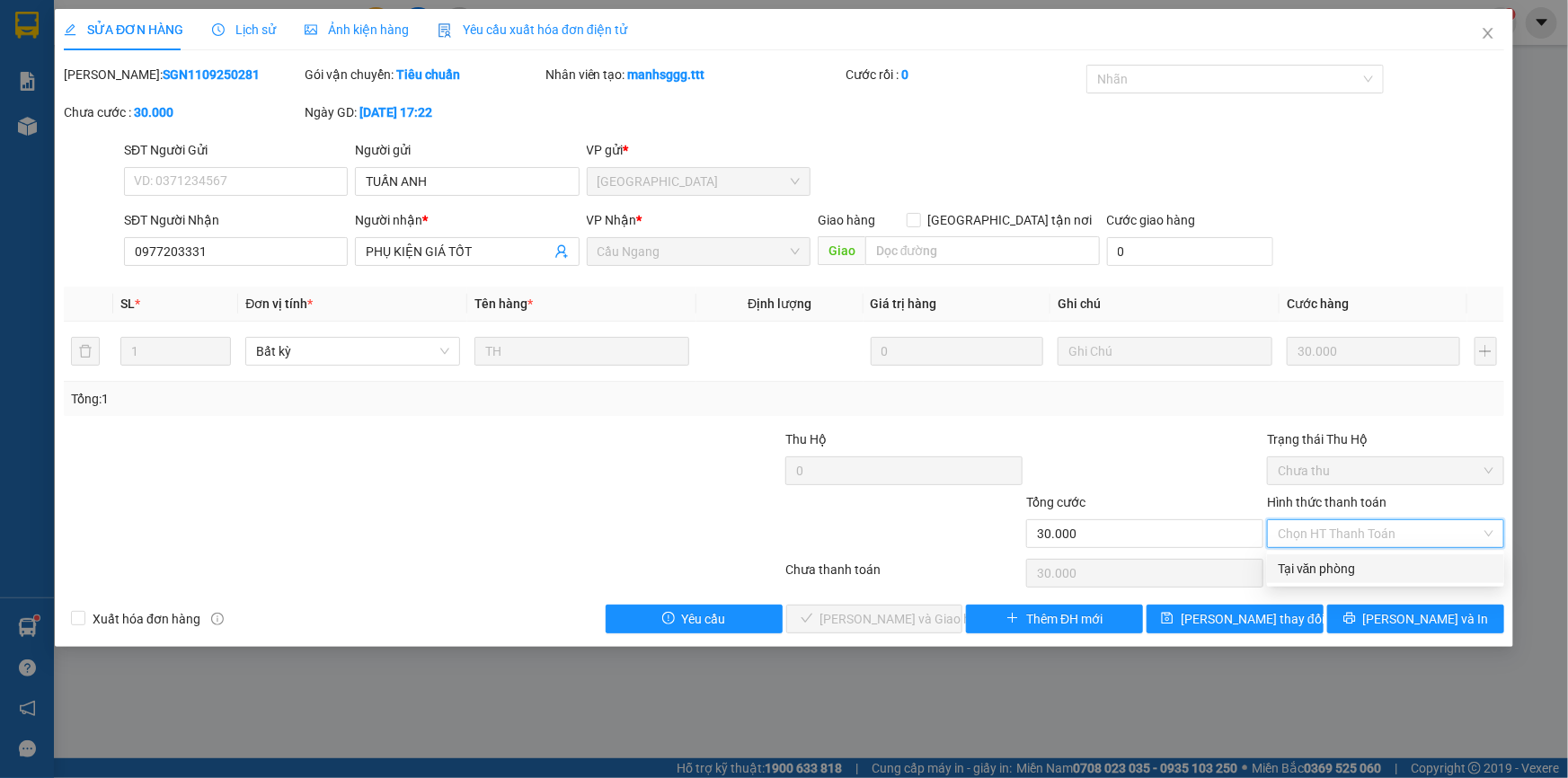
click at [1327, 569] on div "Tại văn phòng" at bounding box center [1385, 569] width 215 height 20
type input "0"
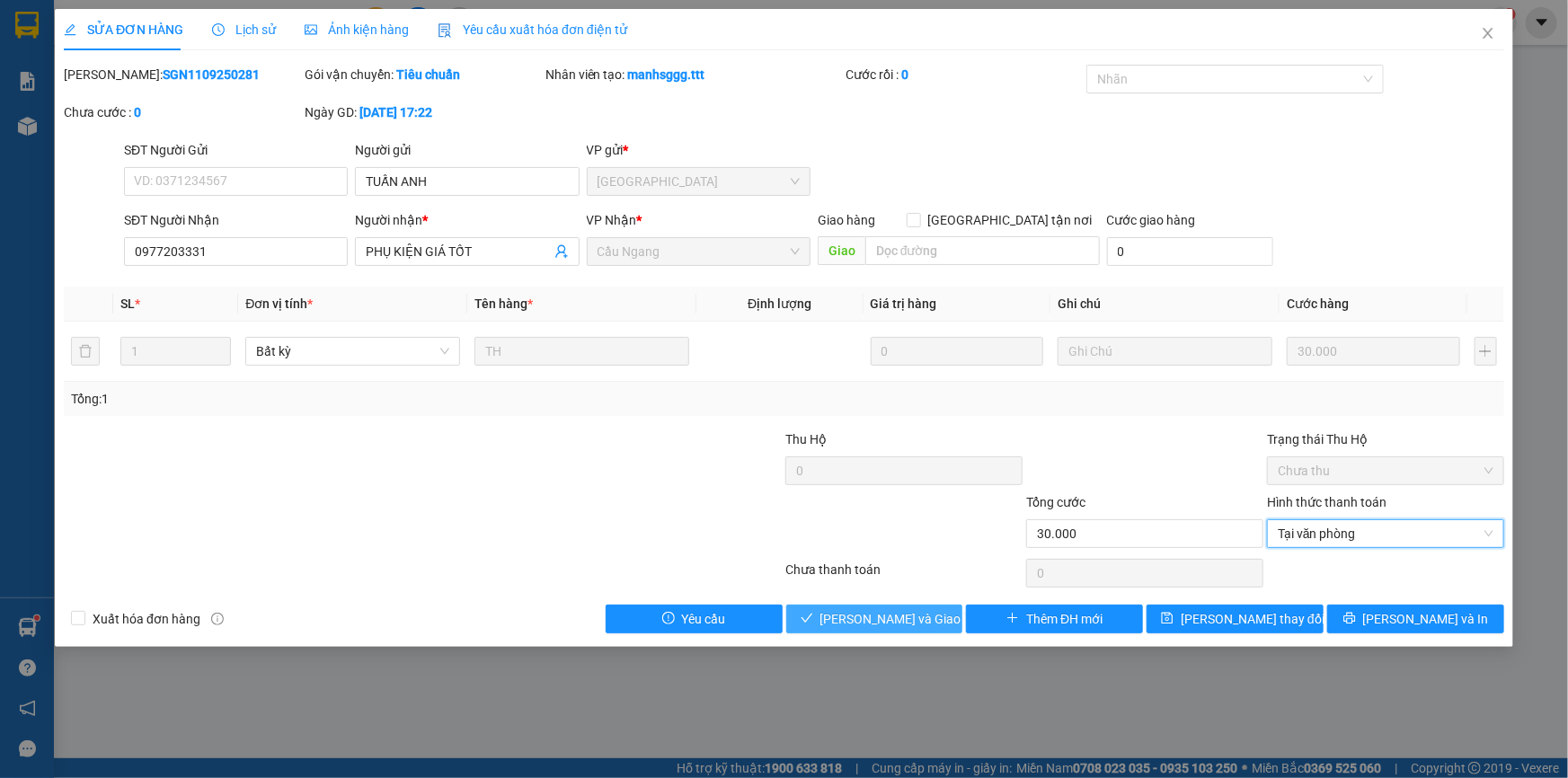
click at [894, 621] on span "[PERSON_NAME] và Giao hàng" at bounding box center [907, 619] width 173 height 20
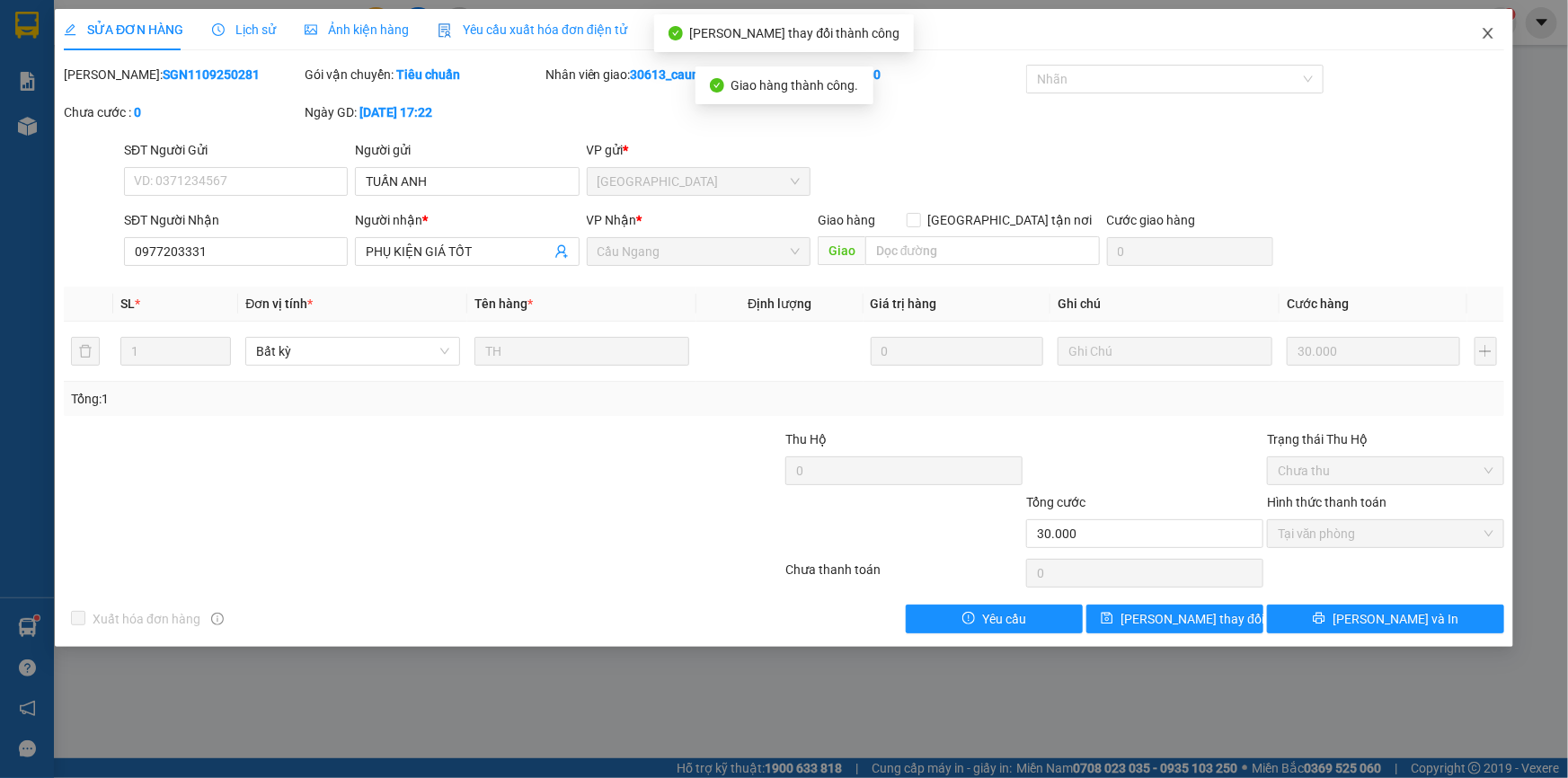
click at [1486, 36] on icon "close" at bounding box center [1487, 33] width 14 height 14
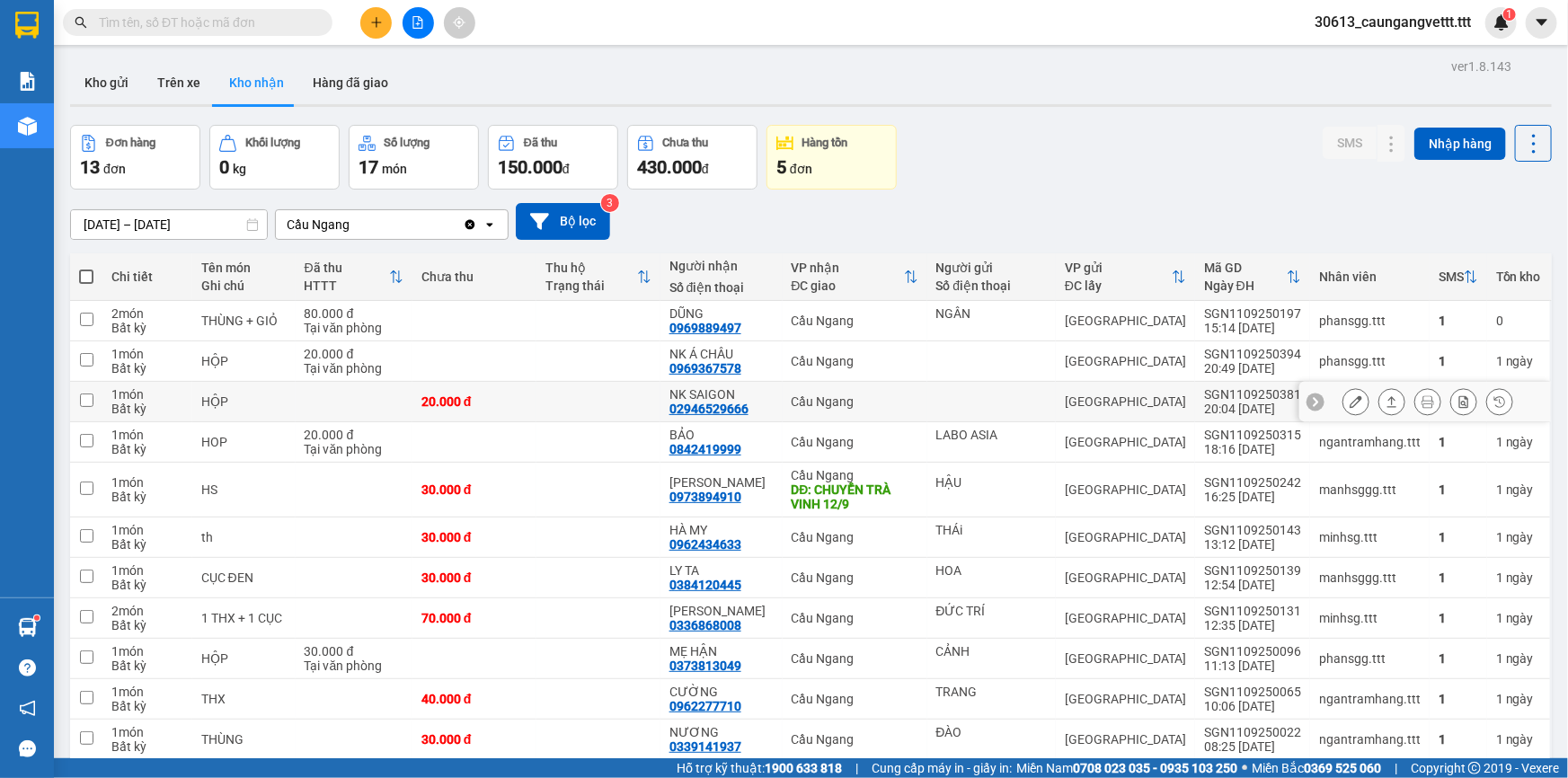
scroll to position [154, 0]
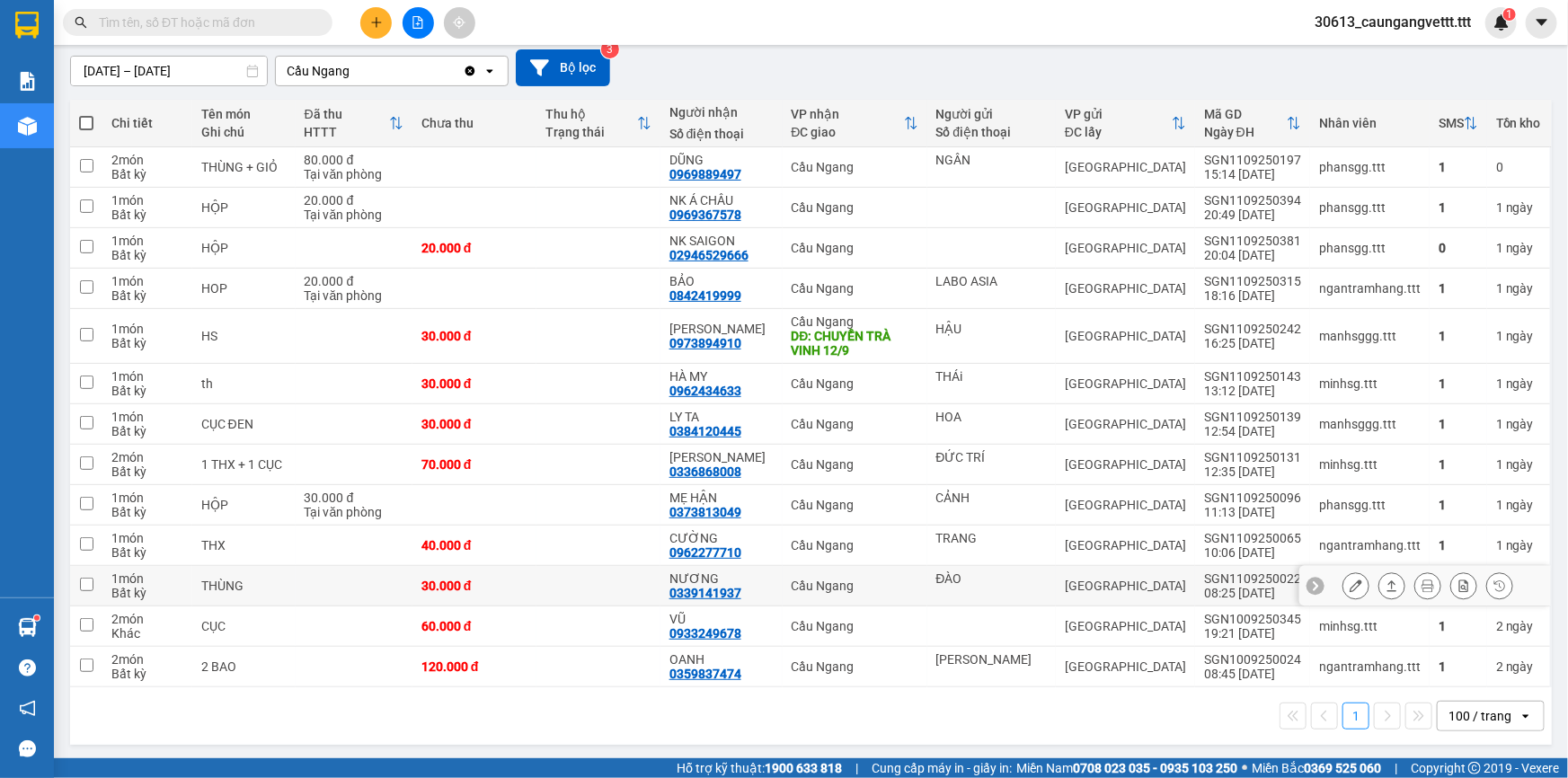
click at [1349, 586] on icon at bounding box center [1355, 585] width 12 height 12
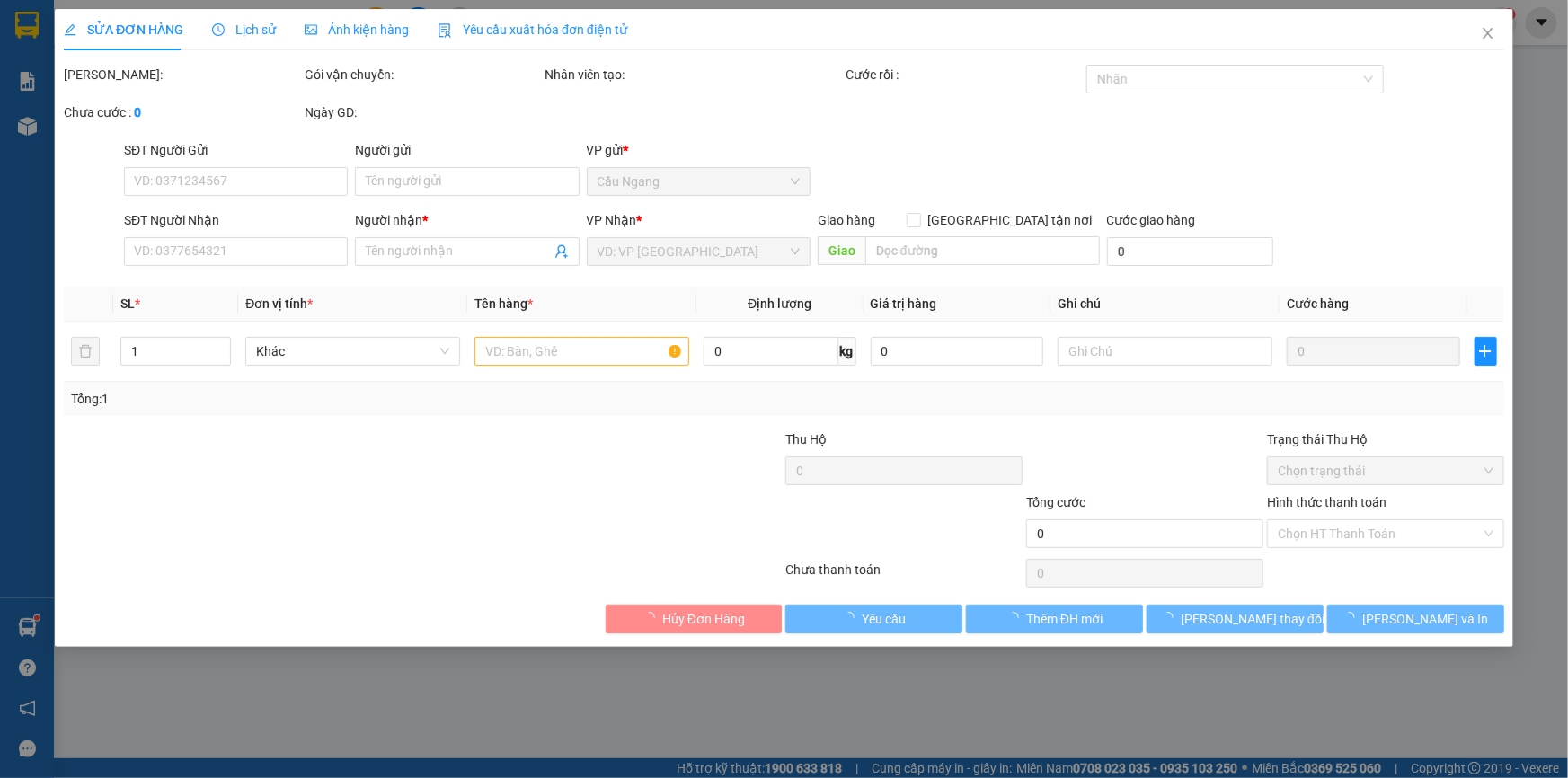
type input "ĐÀO"
type input "0339141937"
type input "NƯƠNG"
type input "30.000"
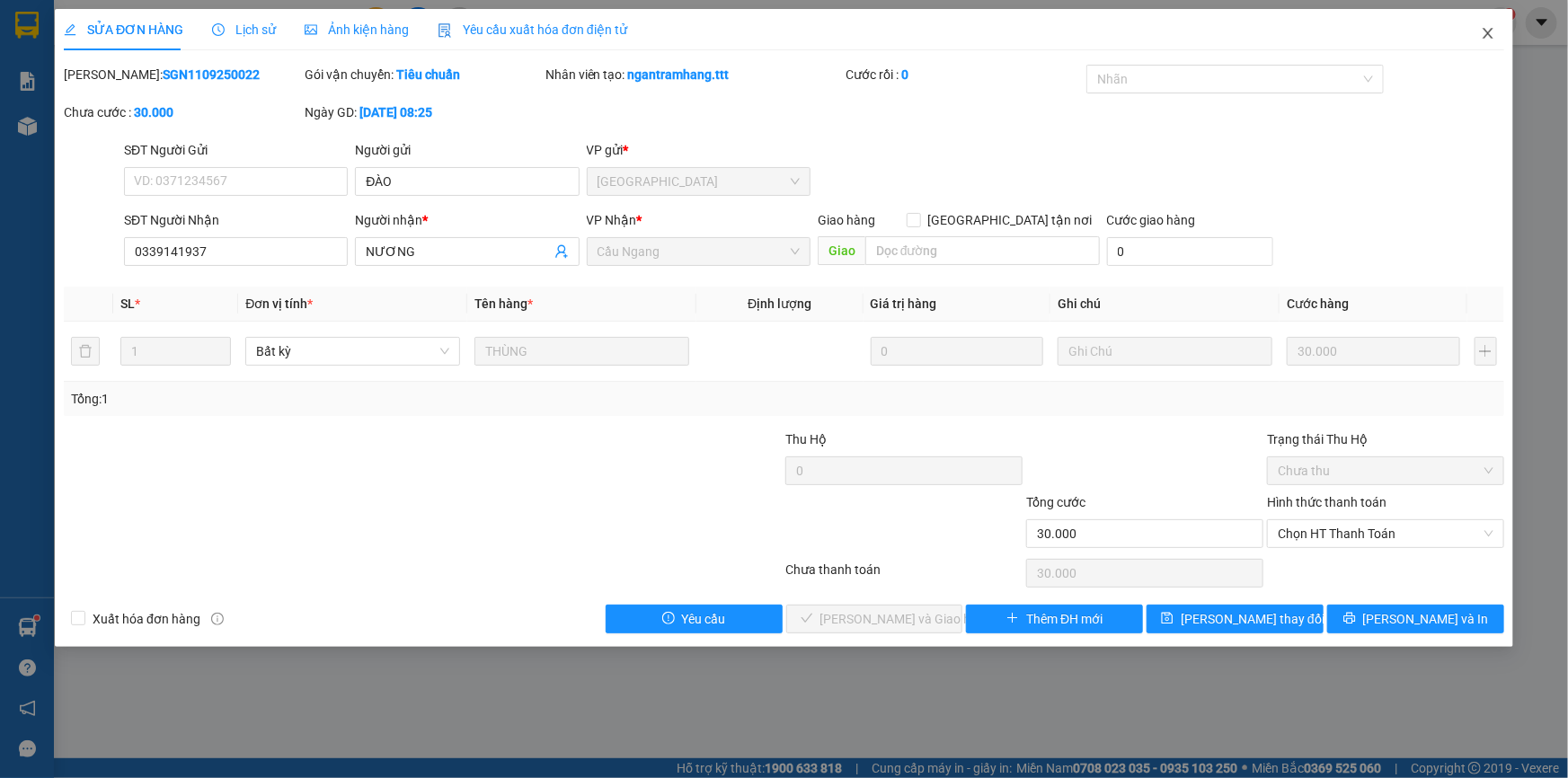
click at [1490, 35] on icon "close" at bounding box center [1487, 33] width 14 height 14
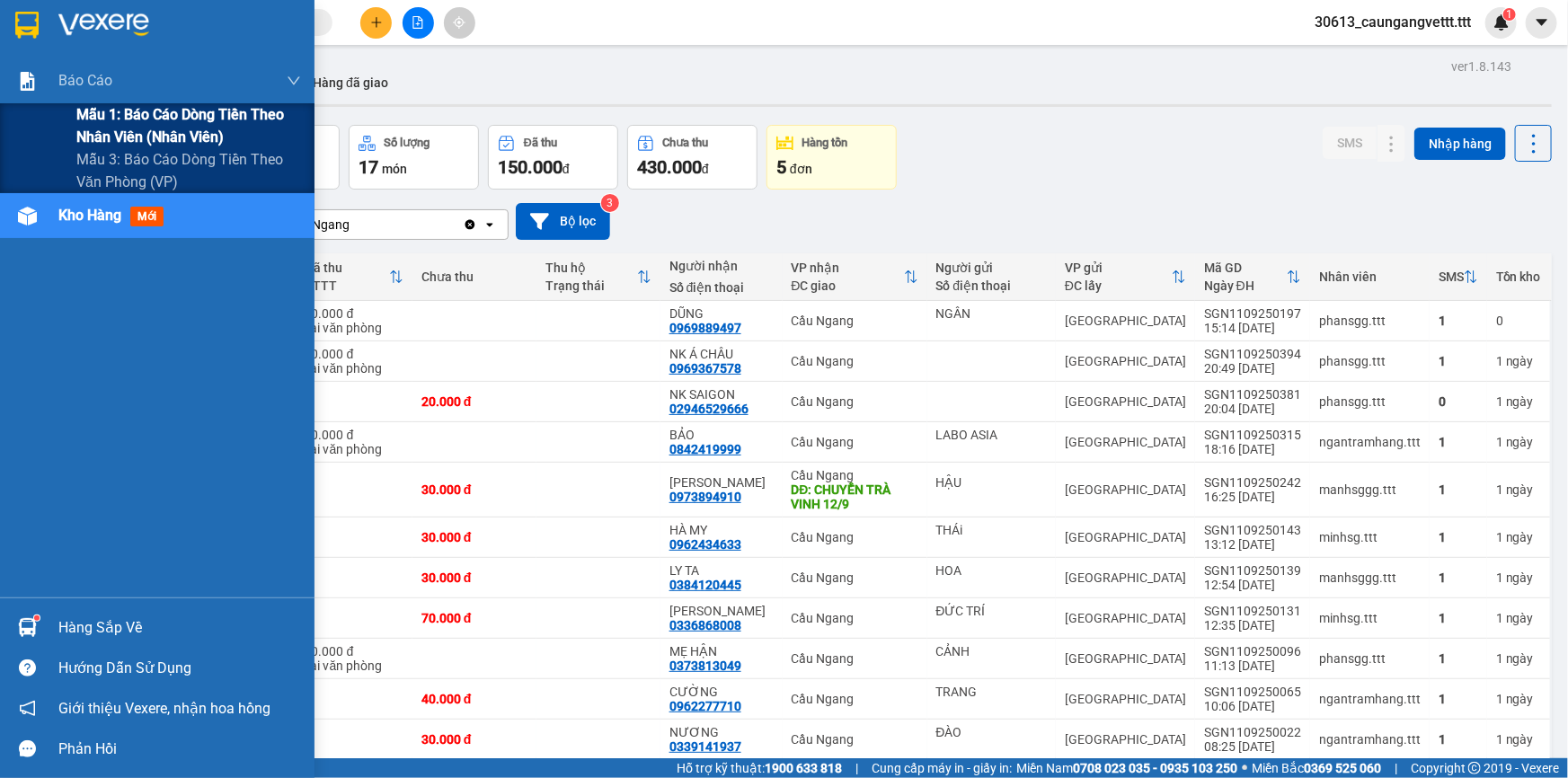
click at [121, 132] on span "Mẫu 1: Báo cáo dòng tiền theo nhân viên (nhân viên)" at bounding box center [188, 126] width 225 height 45
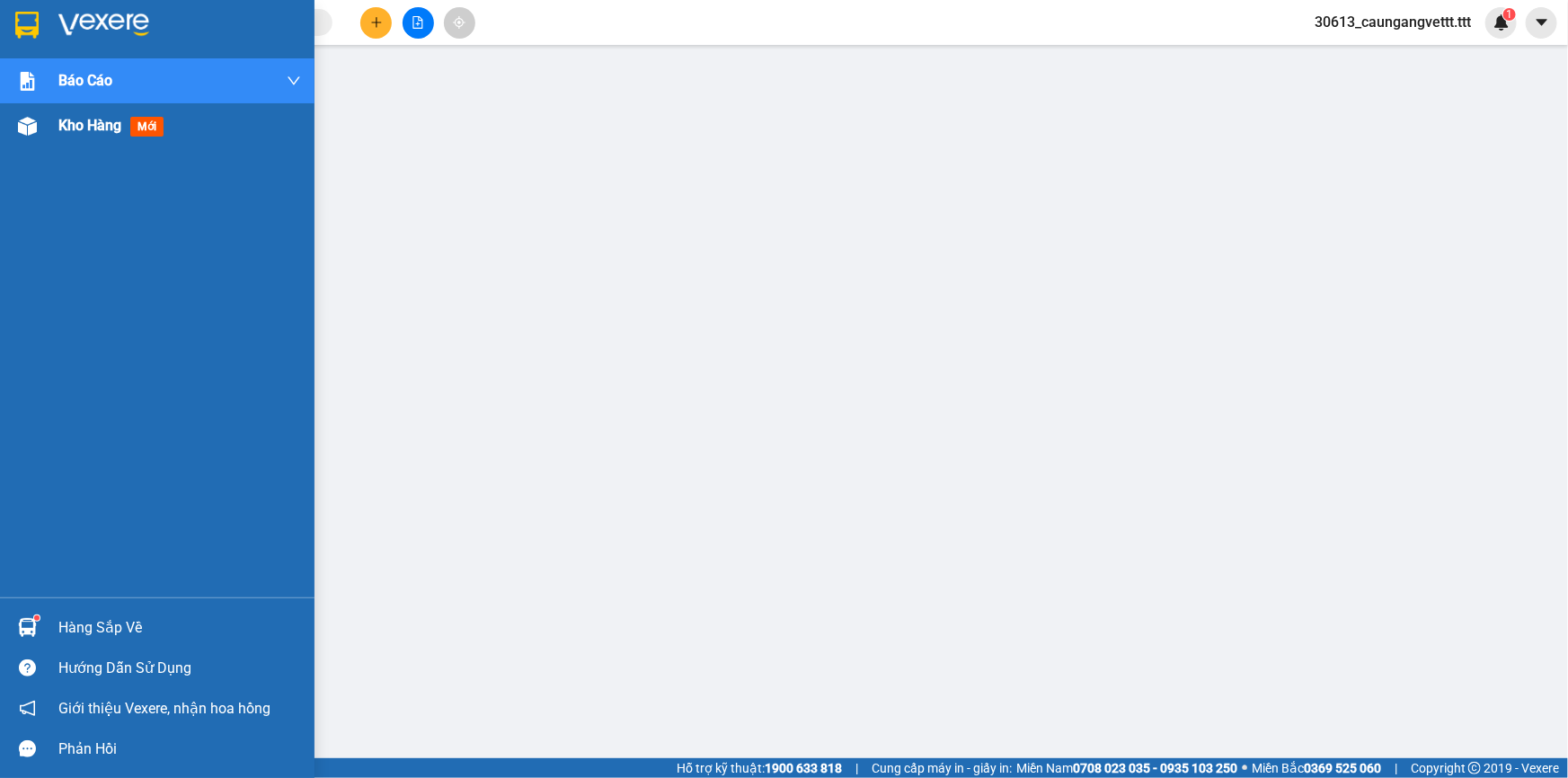
click at [76, 125] on span "Kho hàng" at bounding box center [89, 126] width 62 height 17
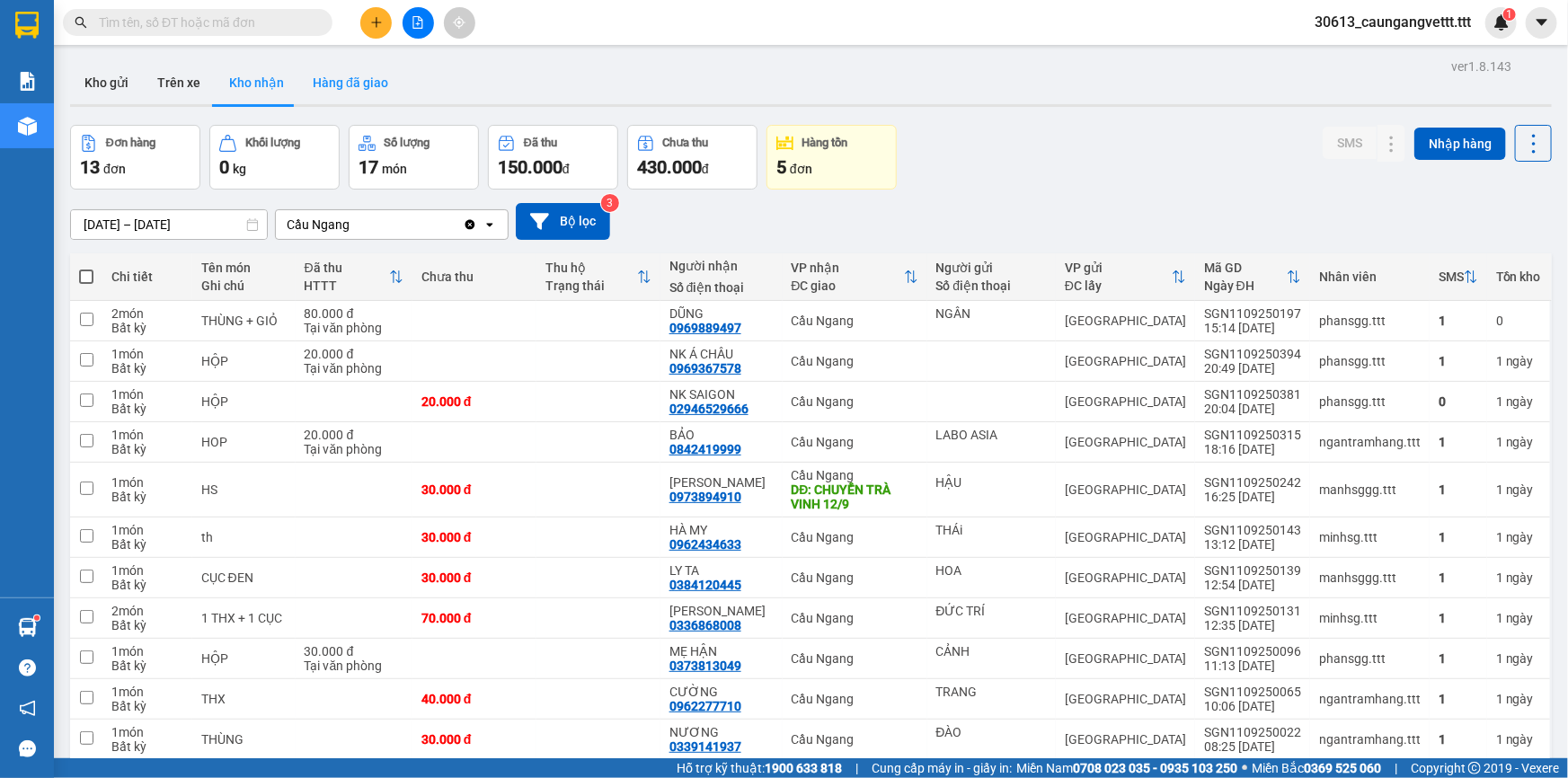
click at [339, 85] on button "Hàng đã giao" at bounding box center [350, 83] width 104 height 43
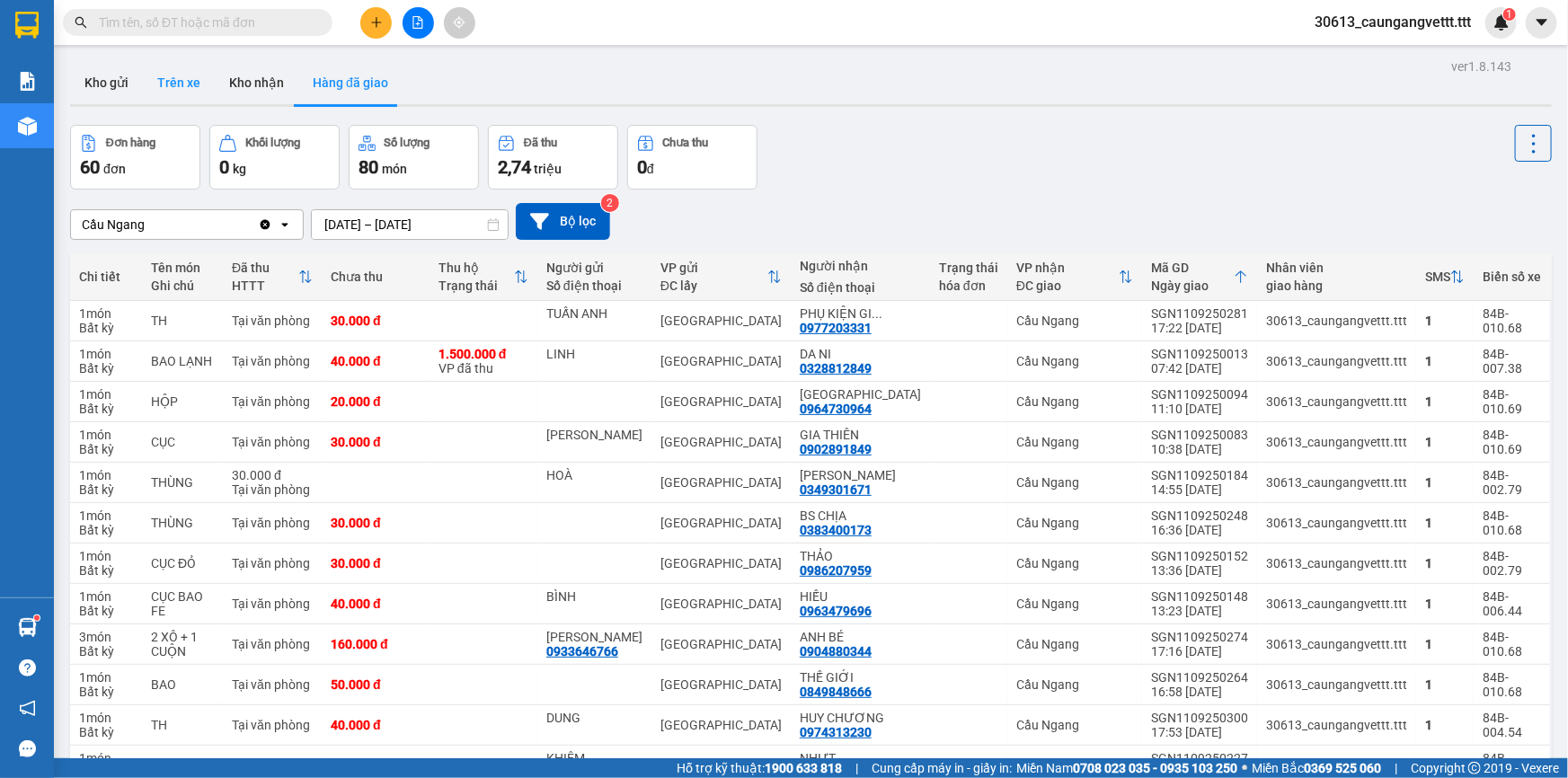
click at [166, 81] on button "Trên xe" at bounding box center [179, 83] width 72 height 43
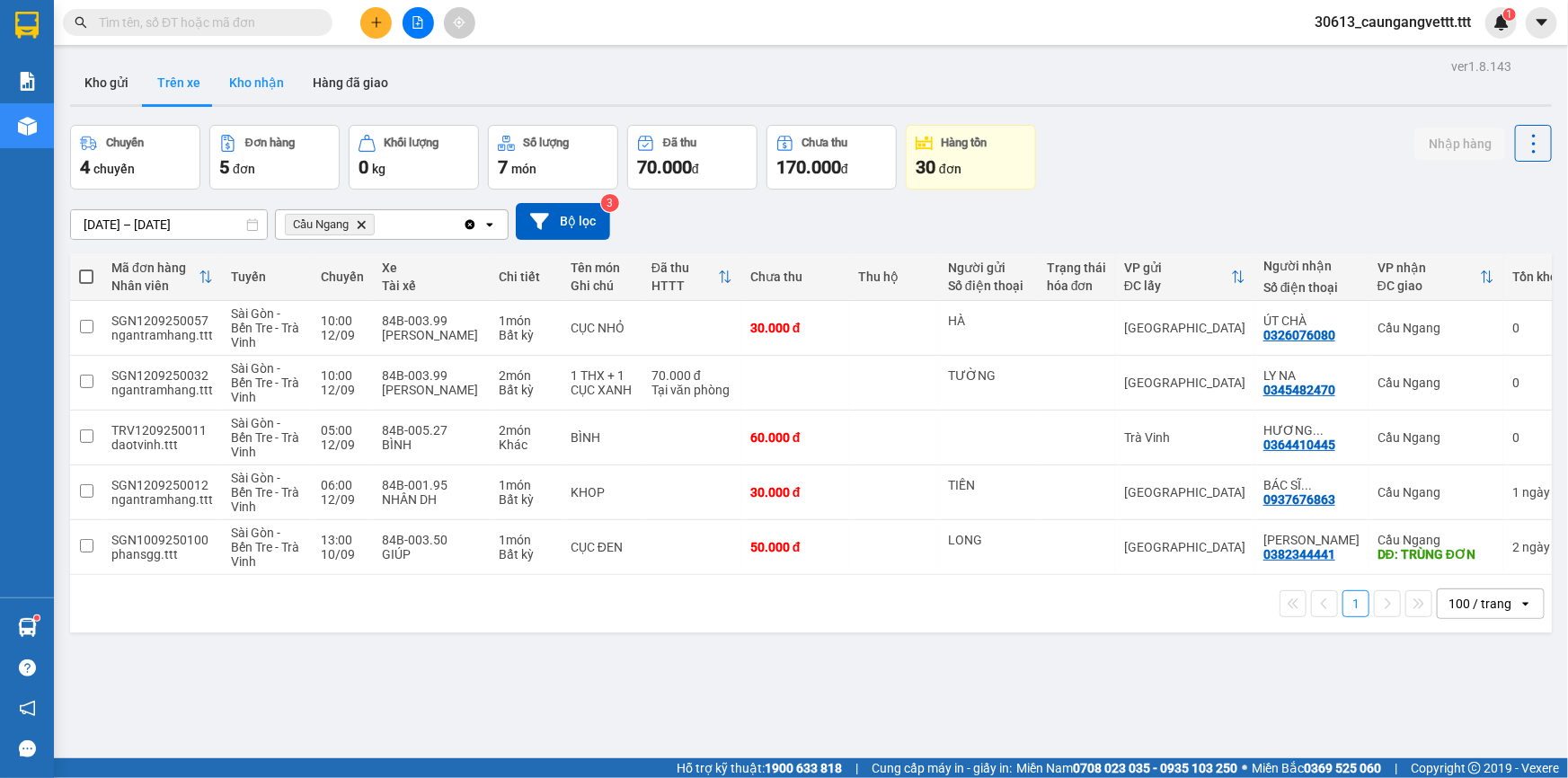
click at [263, 85] on button "Kho nhận" at bounding box center [256, 83] width 84 height 43
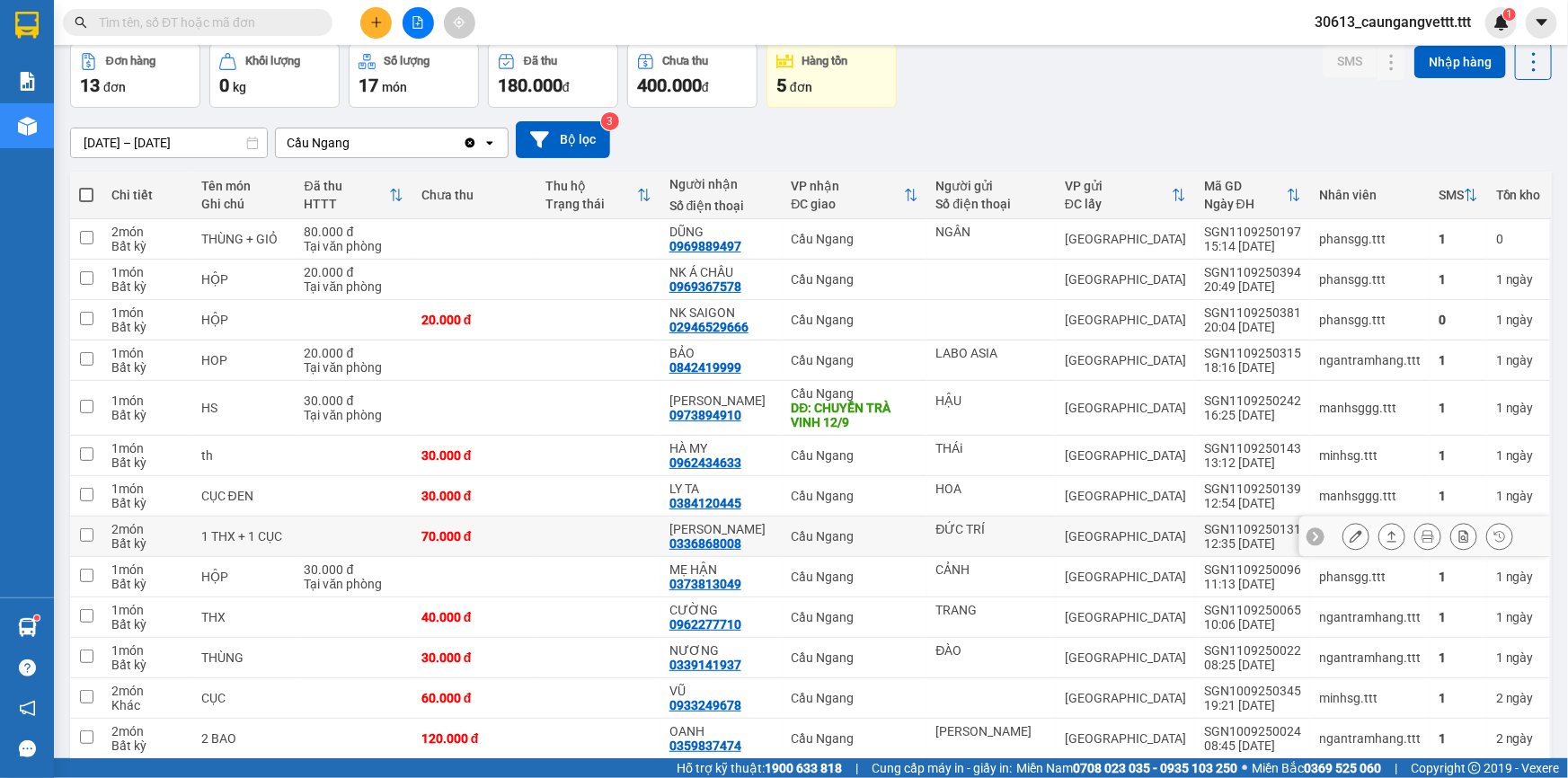
scroll to position [154, 0]
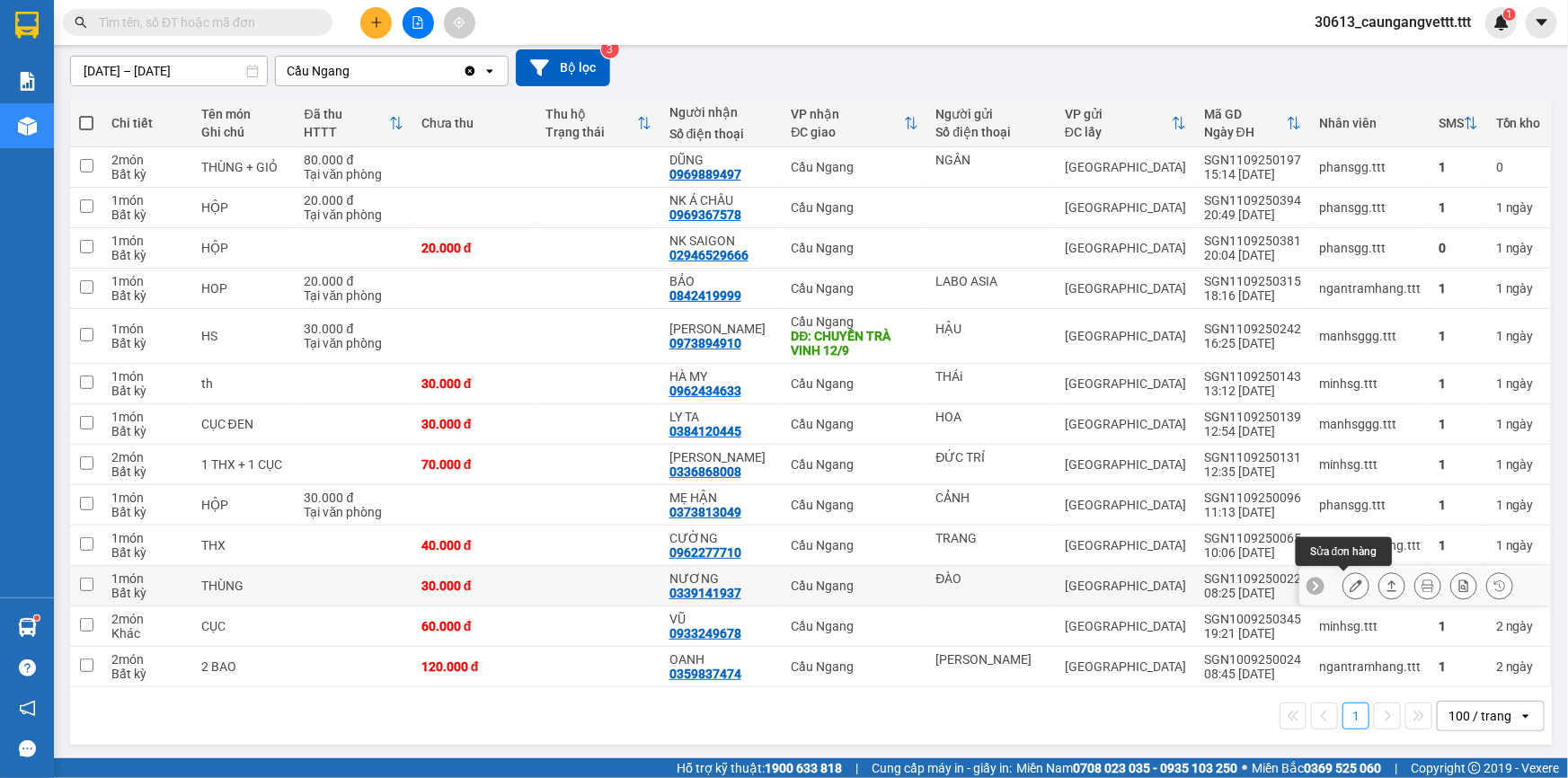
click at [1347, 591] on button at bounding box center [1356, 586] width 25 height 32
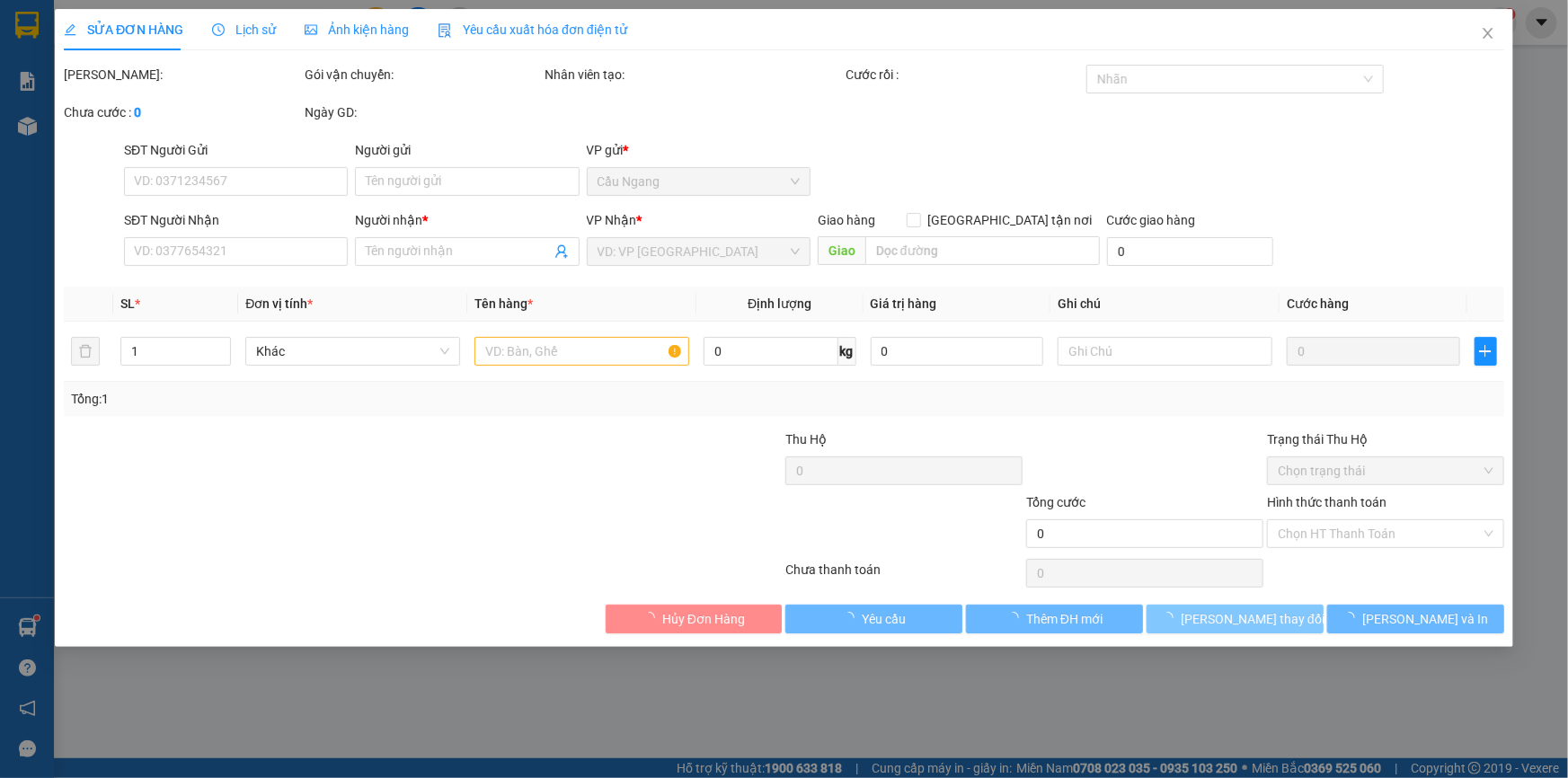
type input "ĐÀO"
type input "0339141937"
type input "NƯƠNG"
type input "30.000"
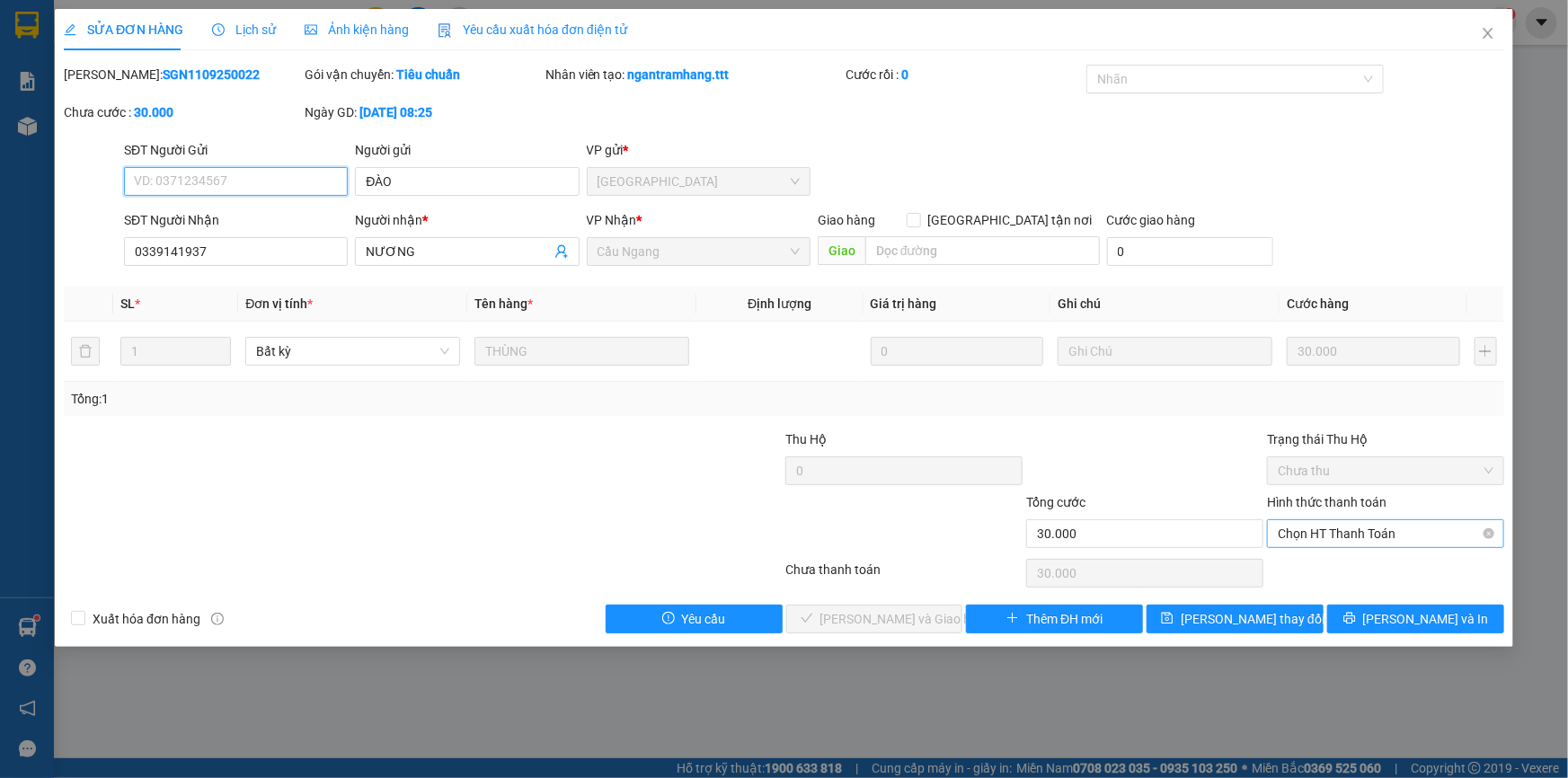
click at [1344, 536] on span "Chọn HT Thanh Toán" at bounding box center [1385, 533] width 215 height 27
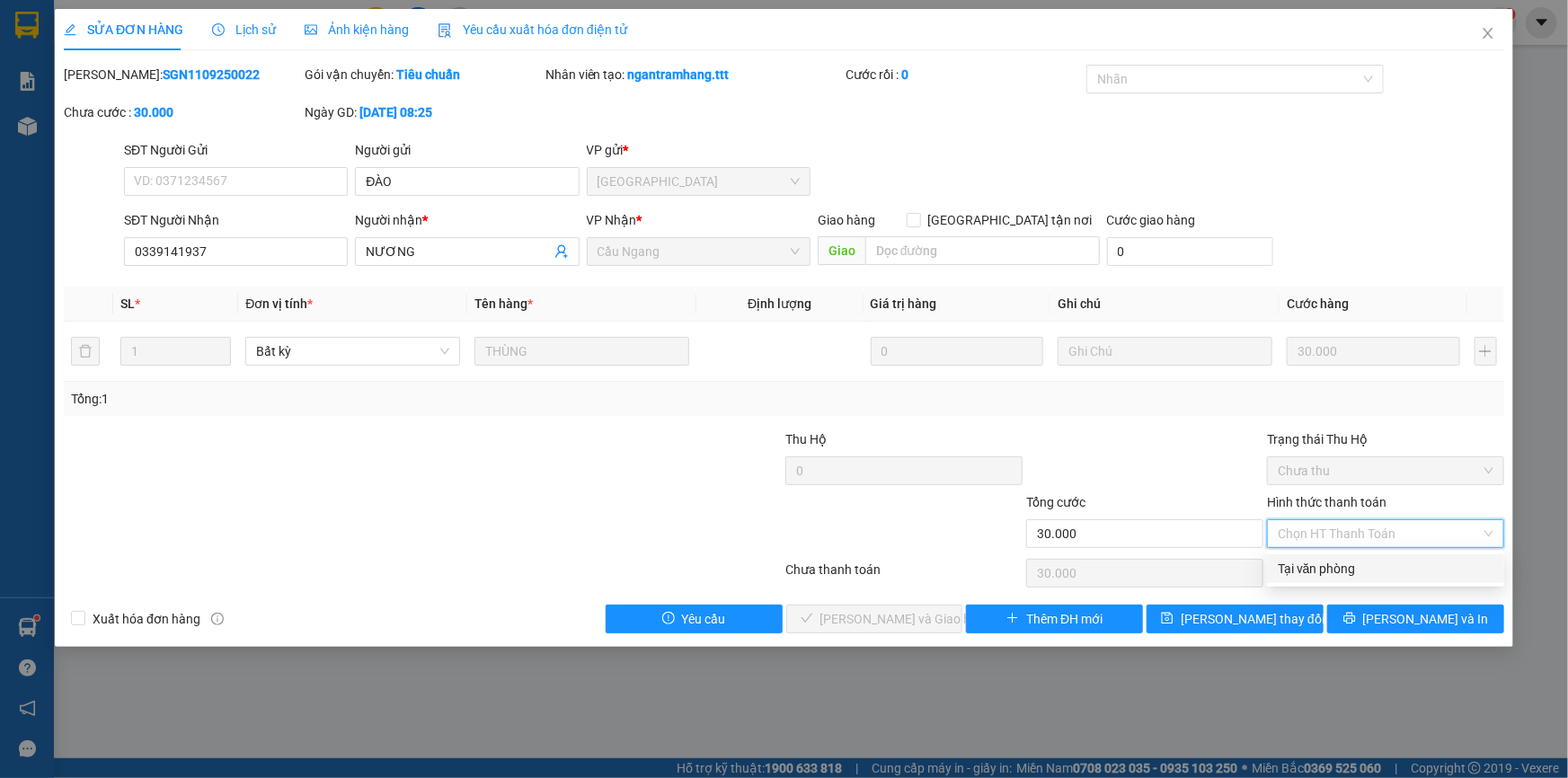
click at [1337, 572] on div "Tại văn phòng" at bounding box center [1385, 569] width 215 height 20
type input "0"
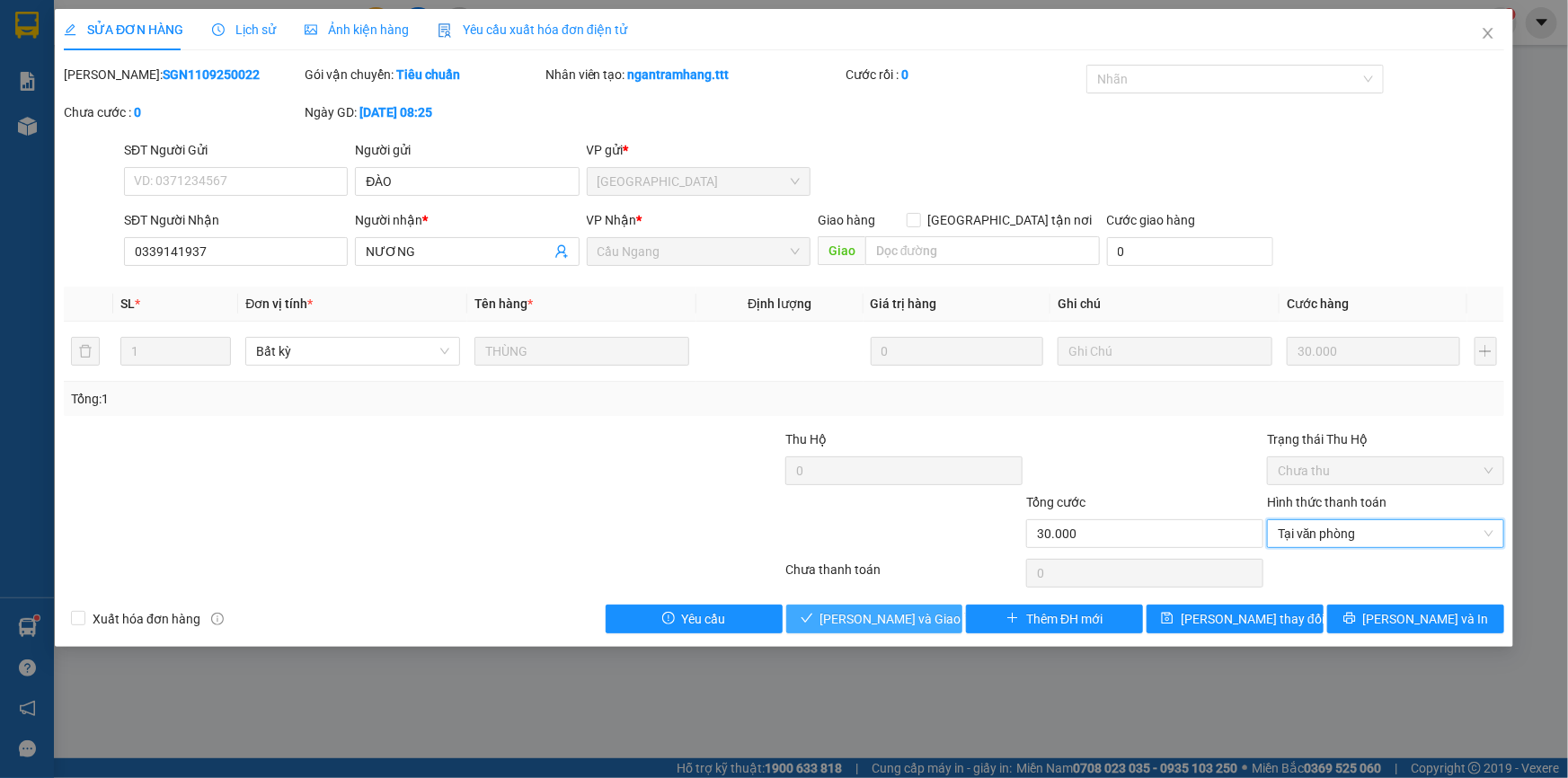
click at [890, 624] on span "[PERSON_NAME] và Giao hàng" at bounding box center [907, 619] width 173 height 20
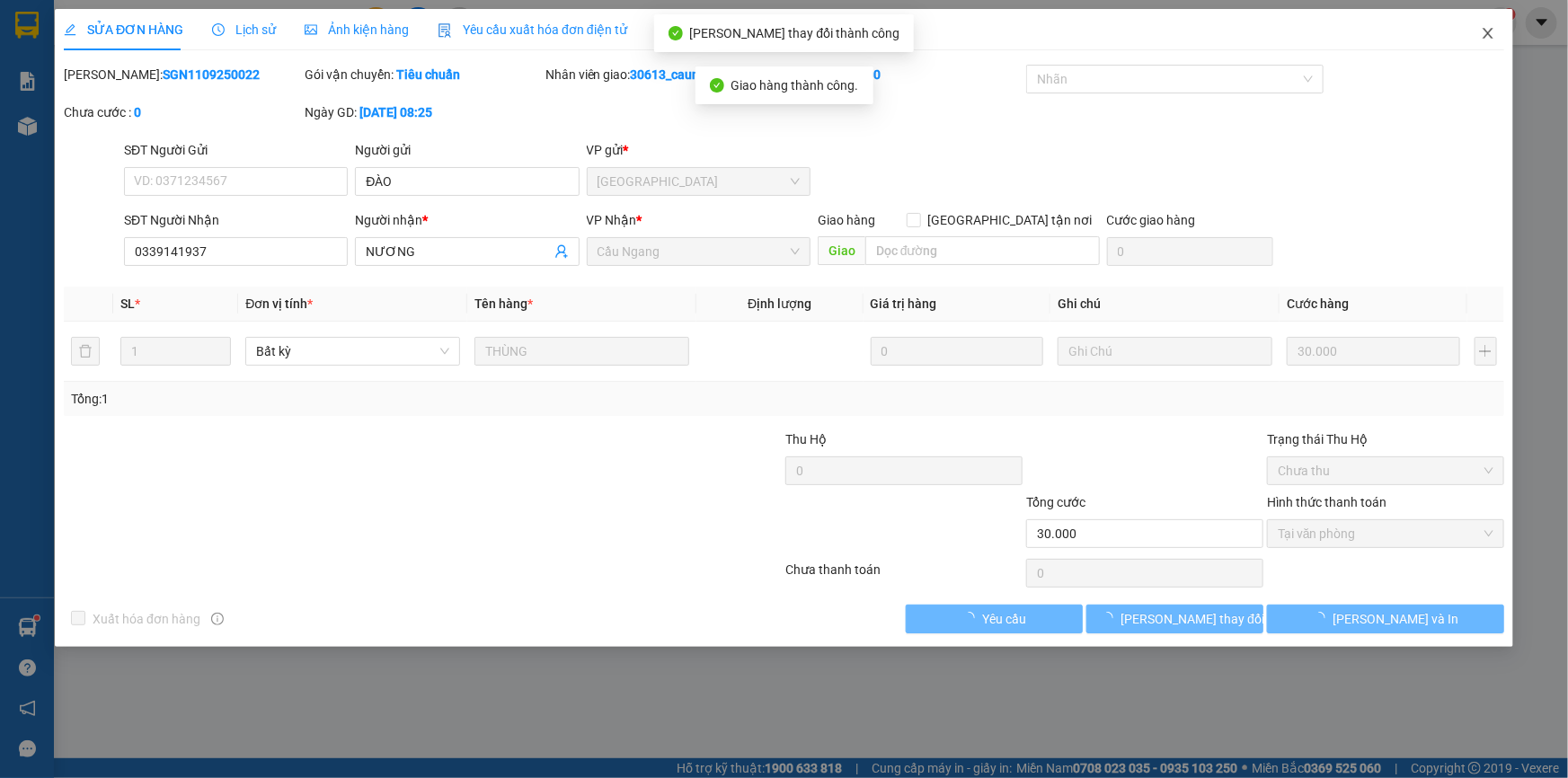
click at [1489, 31] on icon "close" at bounding box center [1487, 33] width 14 height 14
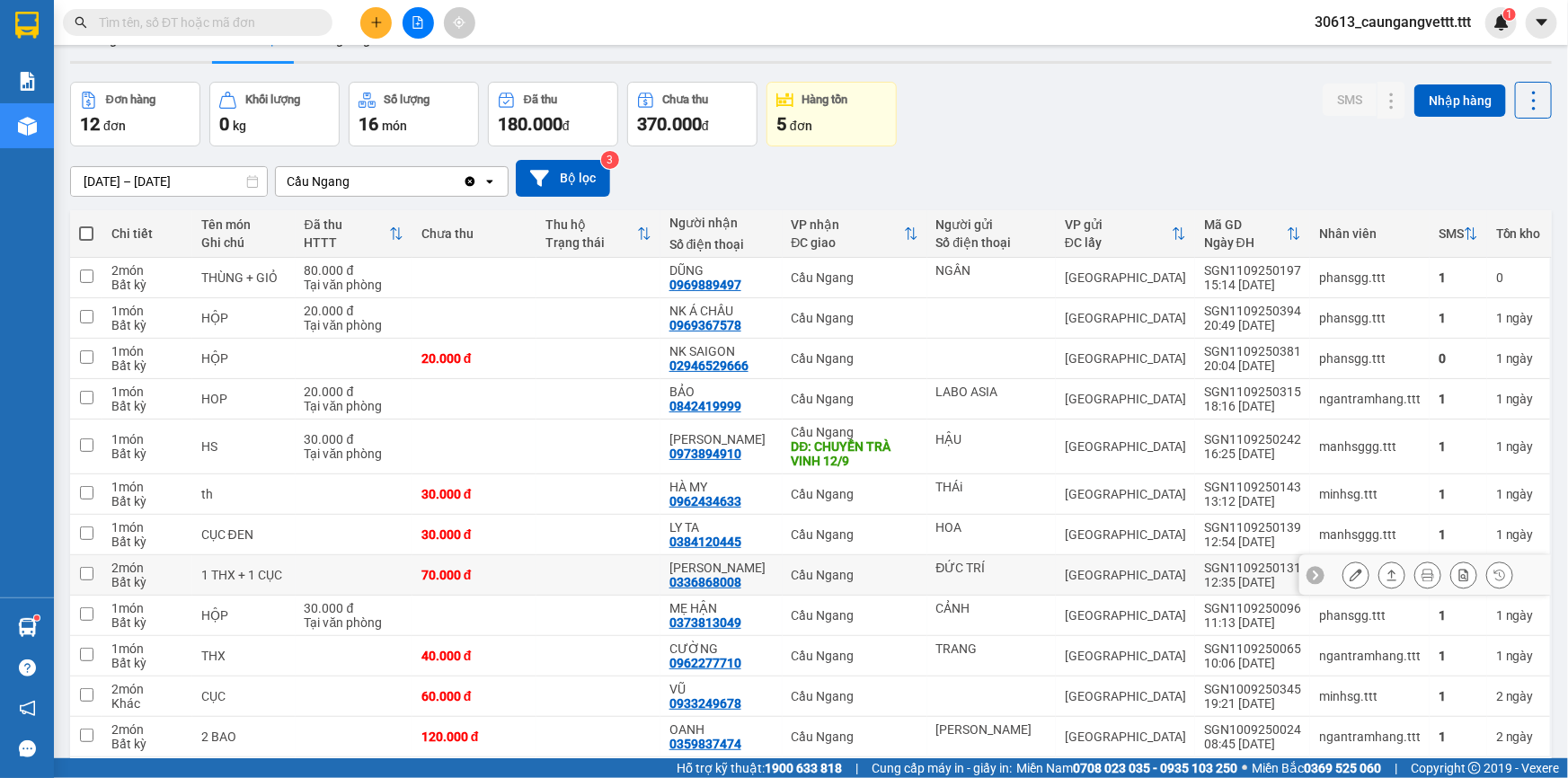
scroll to position [108, 0]
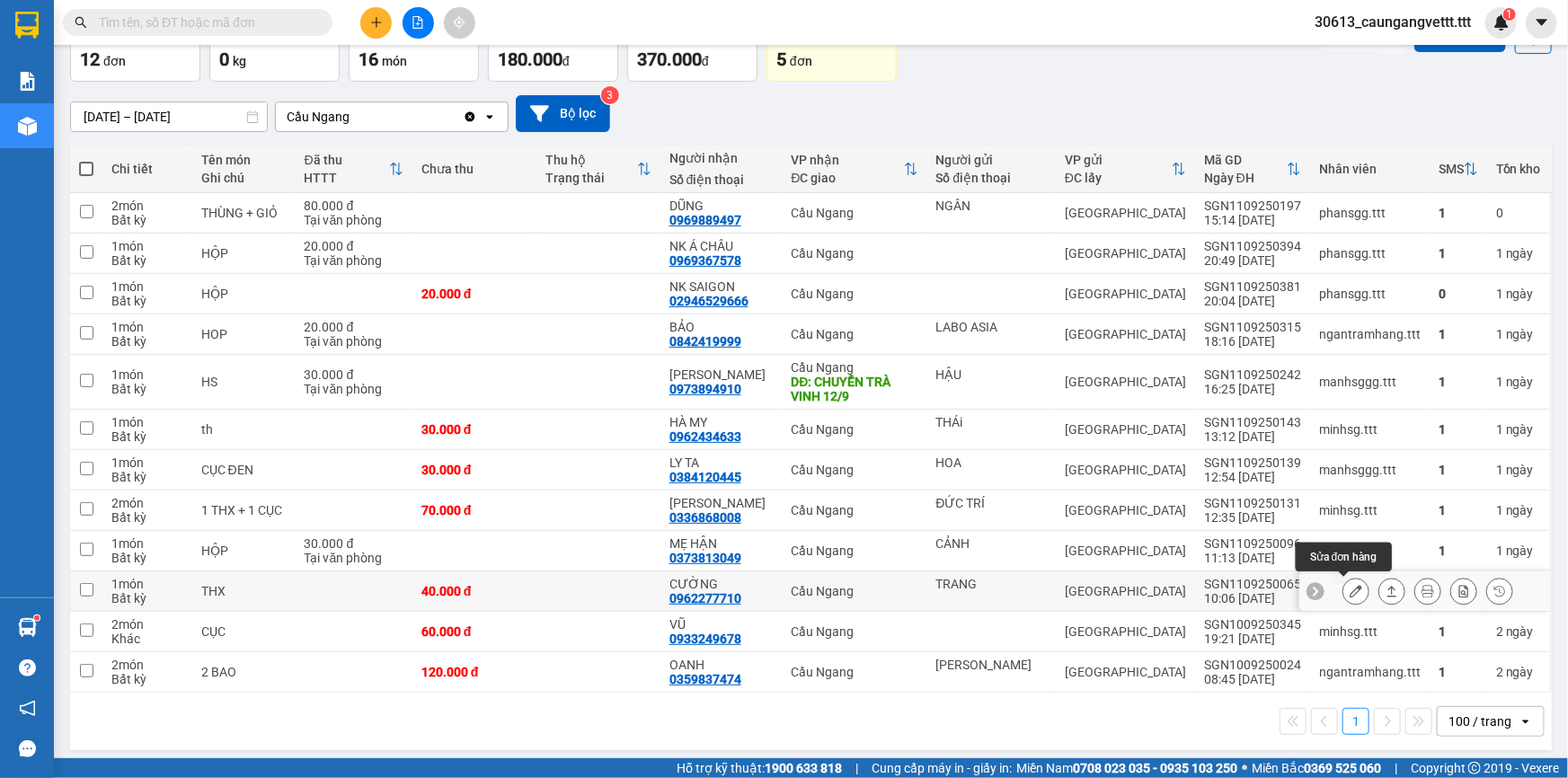
click at [1349, 590] on icon at bounding box center [1355, 591] width 12 height 12
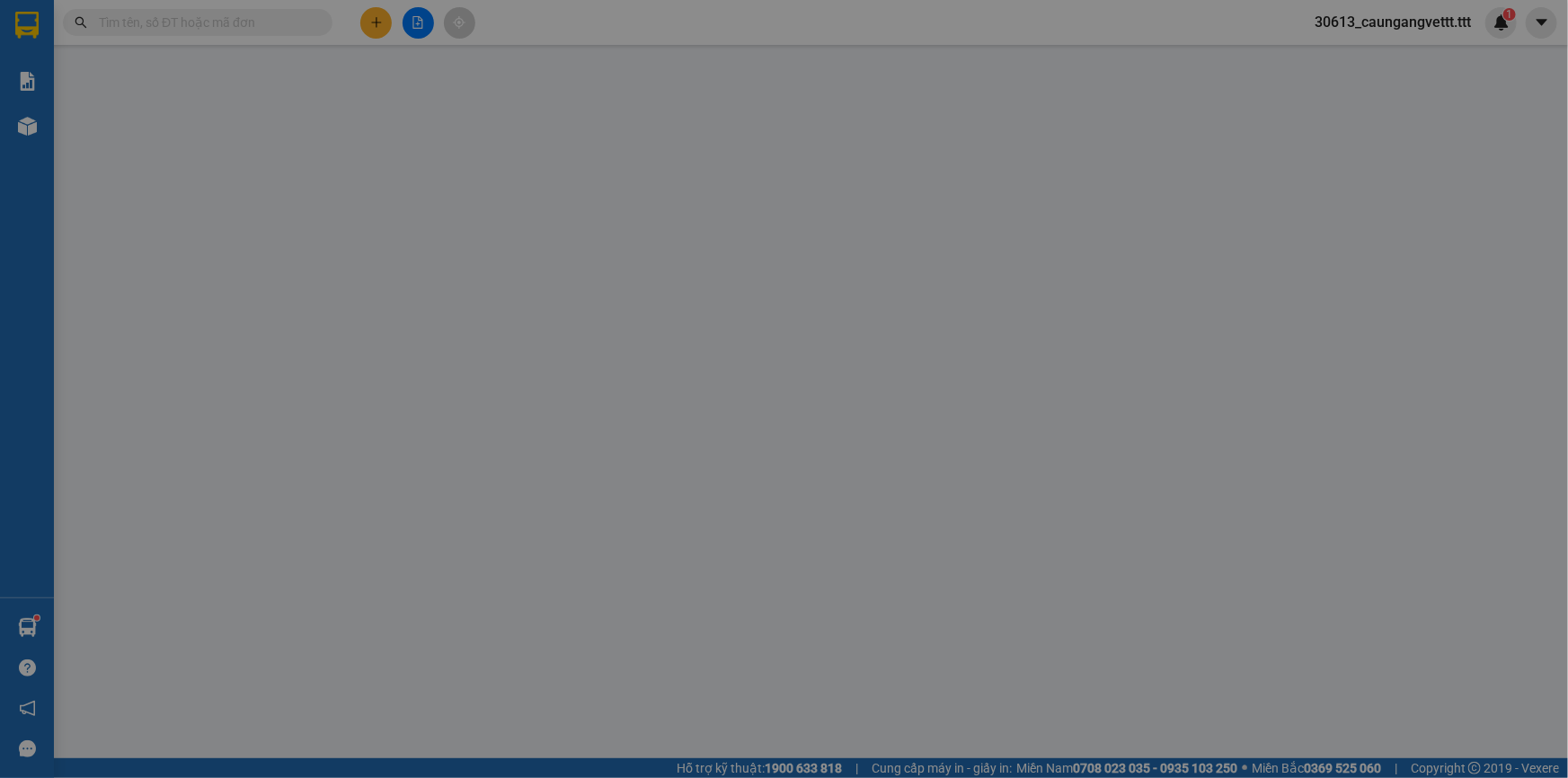
type input "TRANG"
type input "0962277710"
type input "CƯỜNG"
type input "40.000"
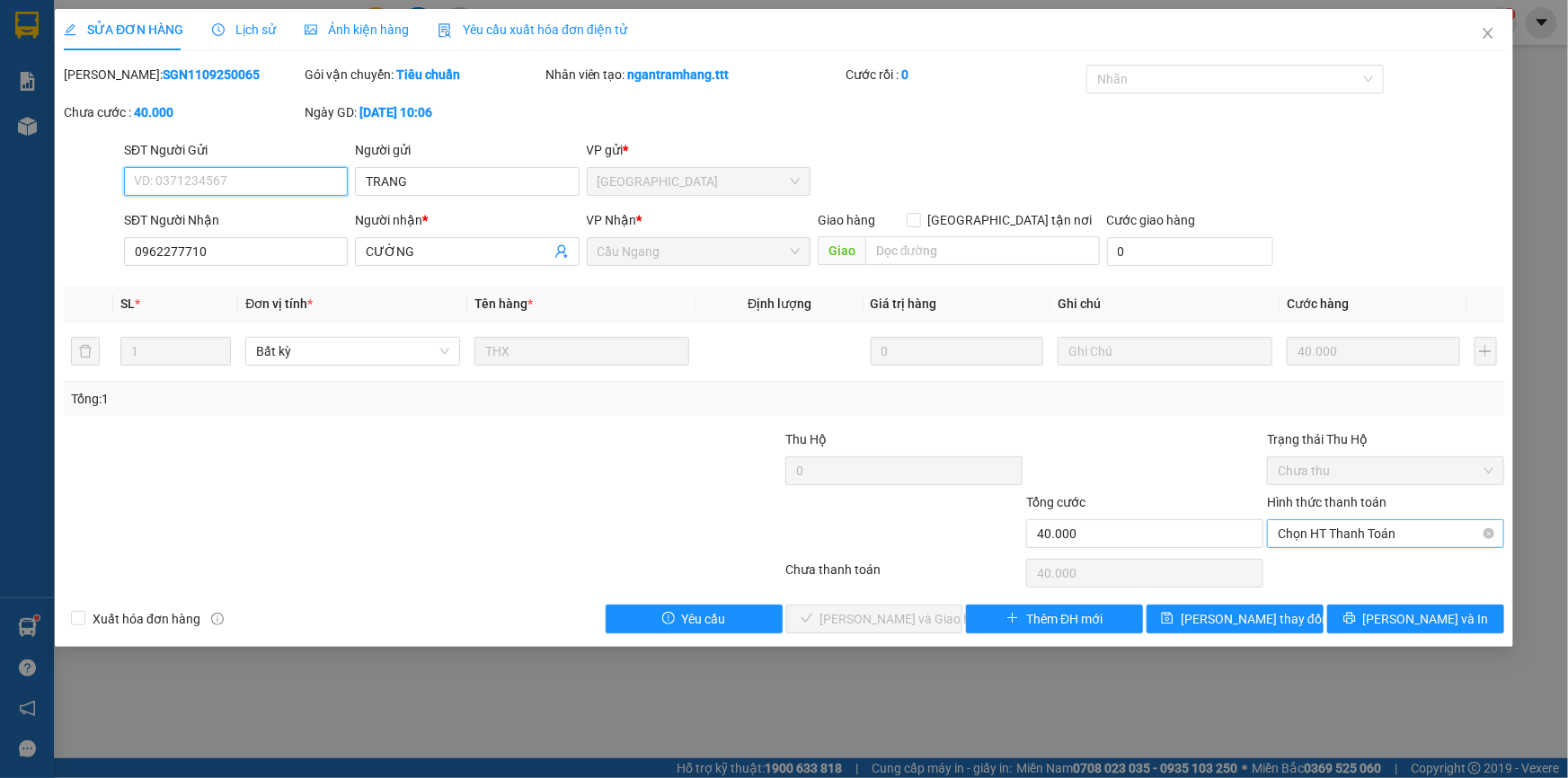
click at [1340, 533] on span "Chọn HT Thanh Toán" at bounding box center [1385, 533] width 215 height 27
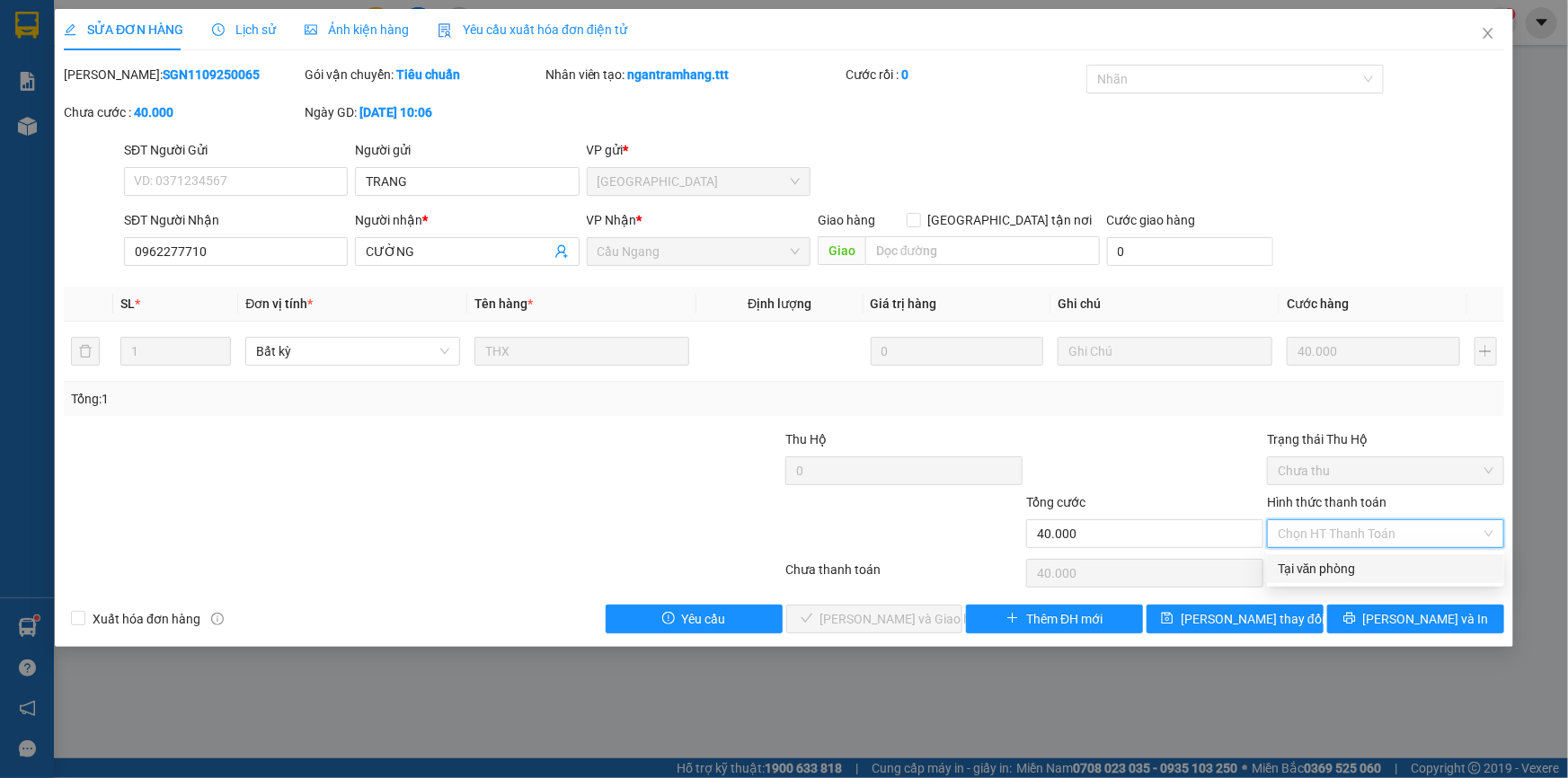
drag, startPoint x: 1328, startPoint y: 568, endPoint x: 905, endPoint y: 614, distance: 425.5
click at [1328, 567] on div "Tại văn phòng" at bounding box center [1385, 569] width 215 height 20
type input "0"
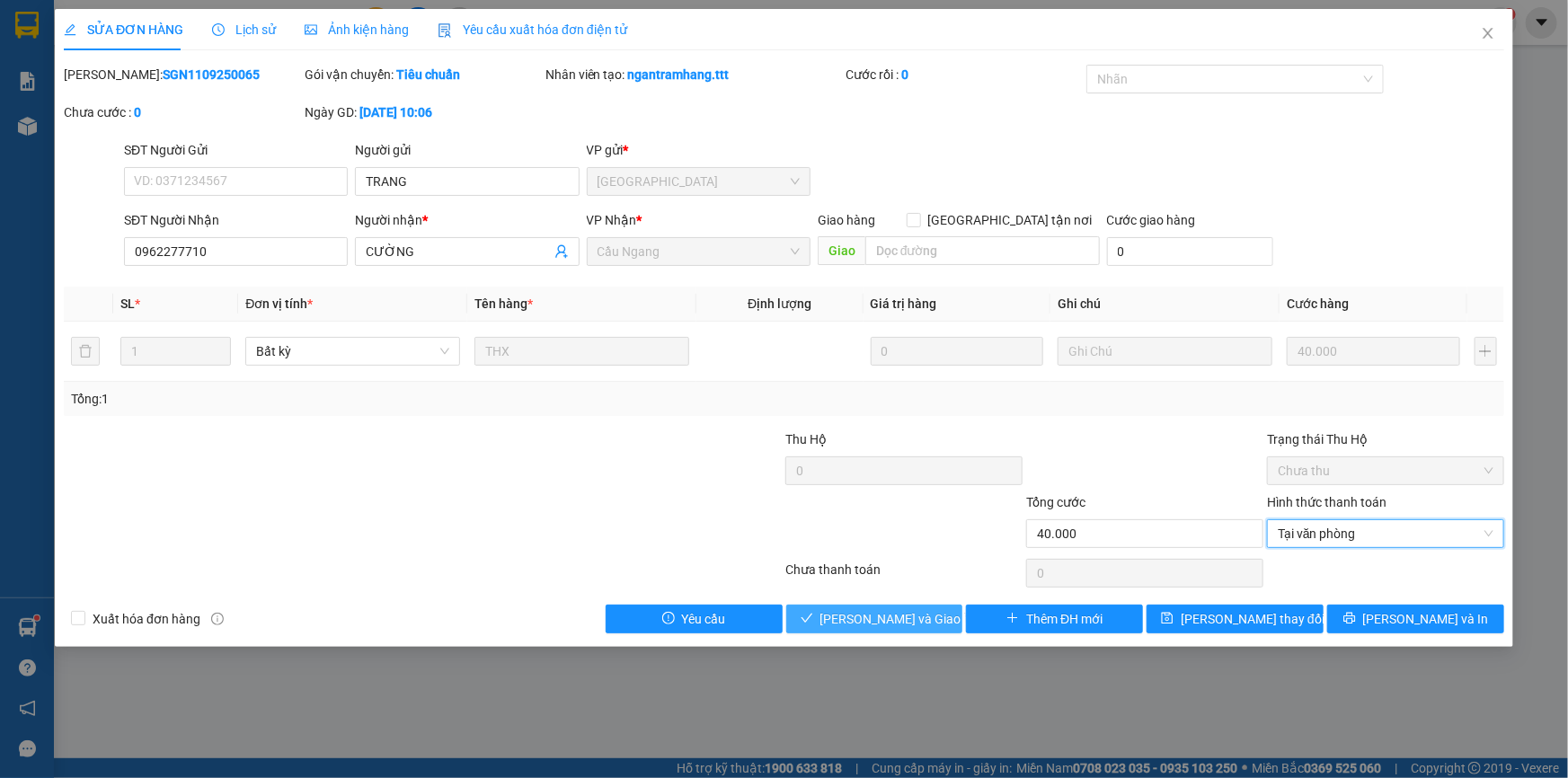
click at [893, 615] on span "[PERSON_NAME] và Giao hàng" at bounding box center [907, 619] width 173 height 20
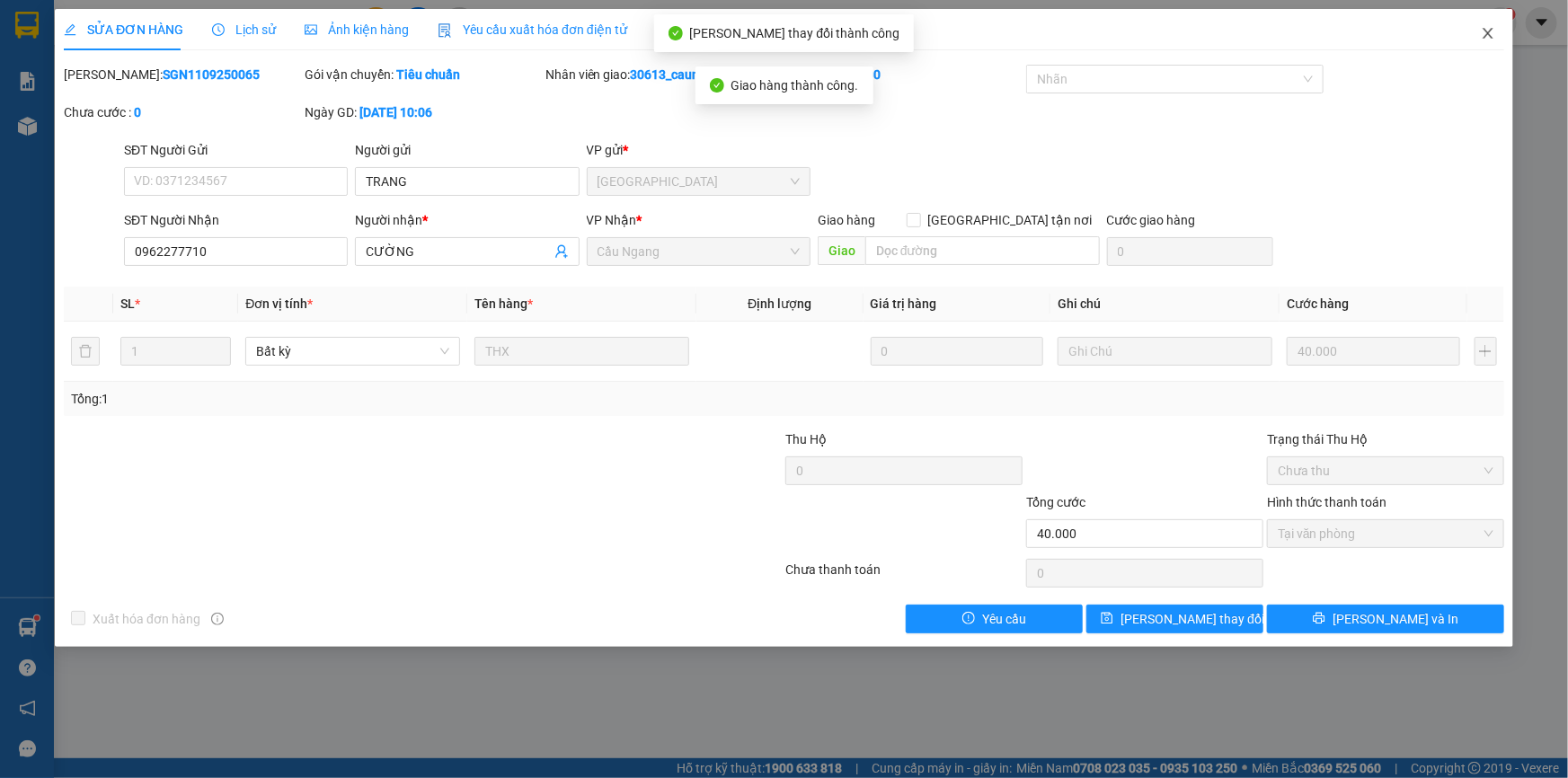
click at [1488, 35] on icon "close" at bounding box center [1487, 33] width 10 height 11
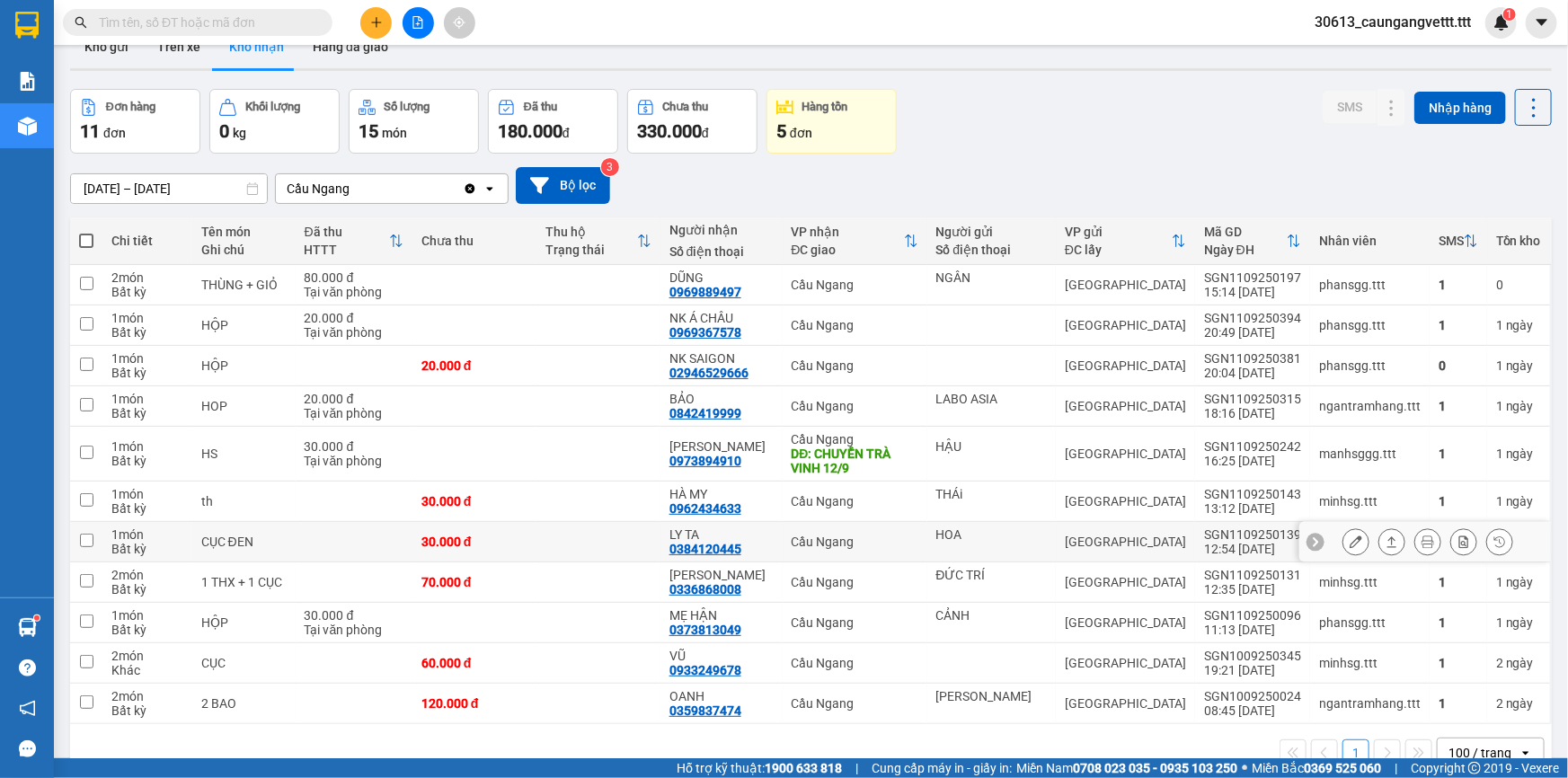
scroll to position [54, 0]
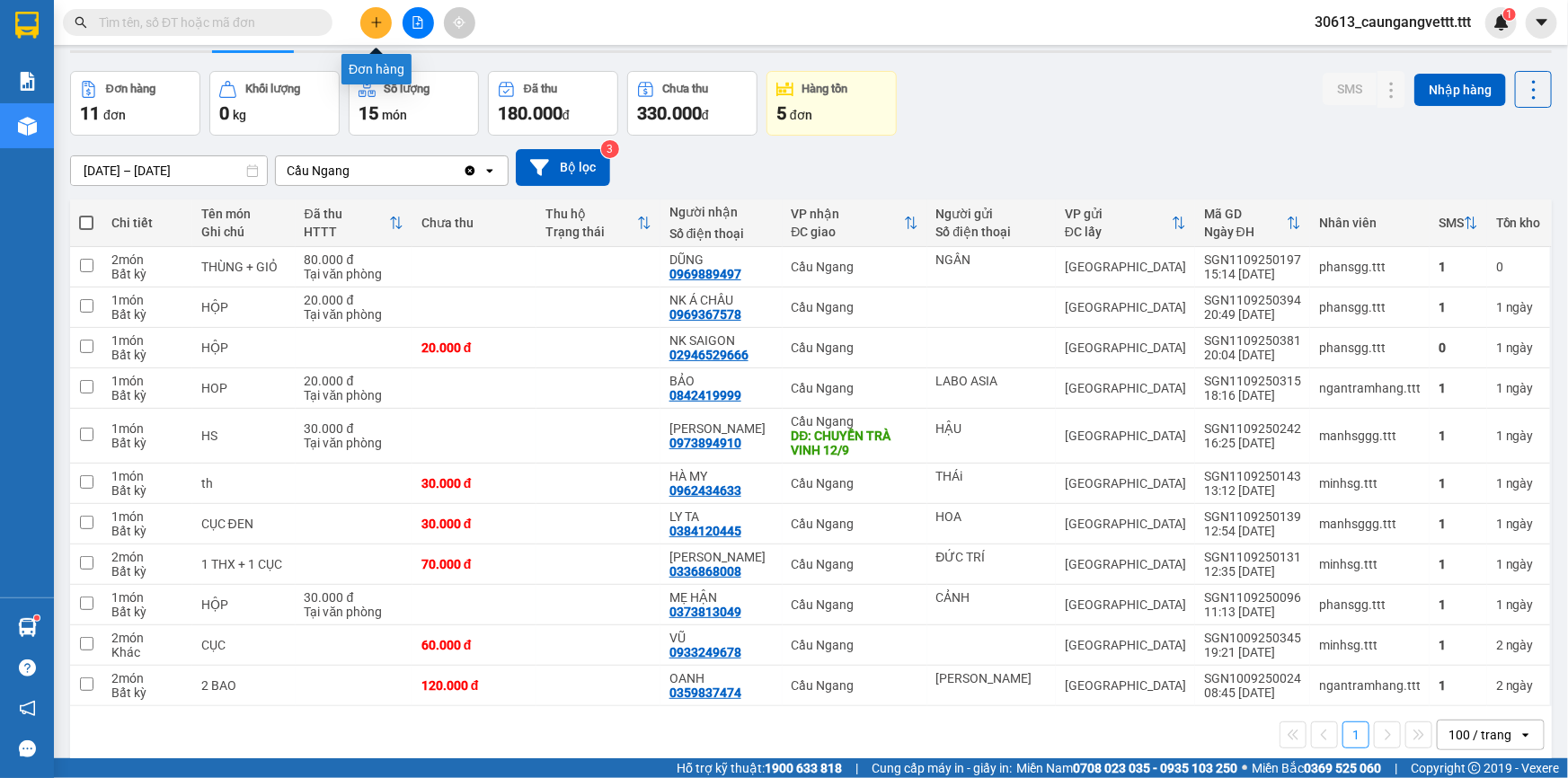
click at [374, 26] on icon "plus" at bounding box center [376, 22] width 12 height 12
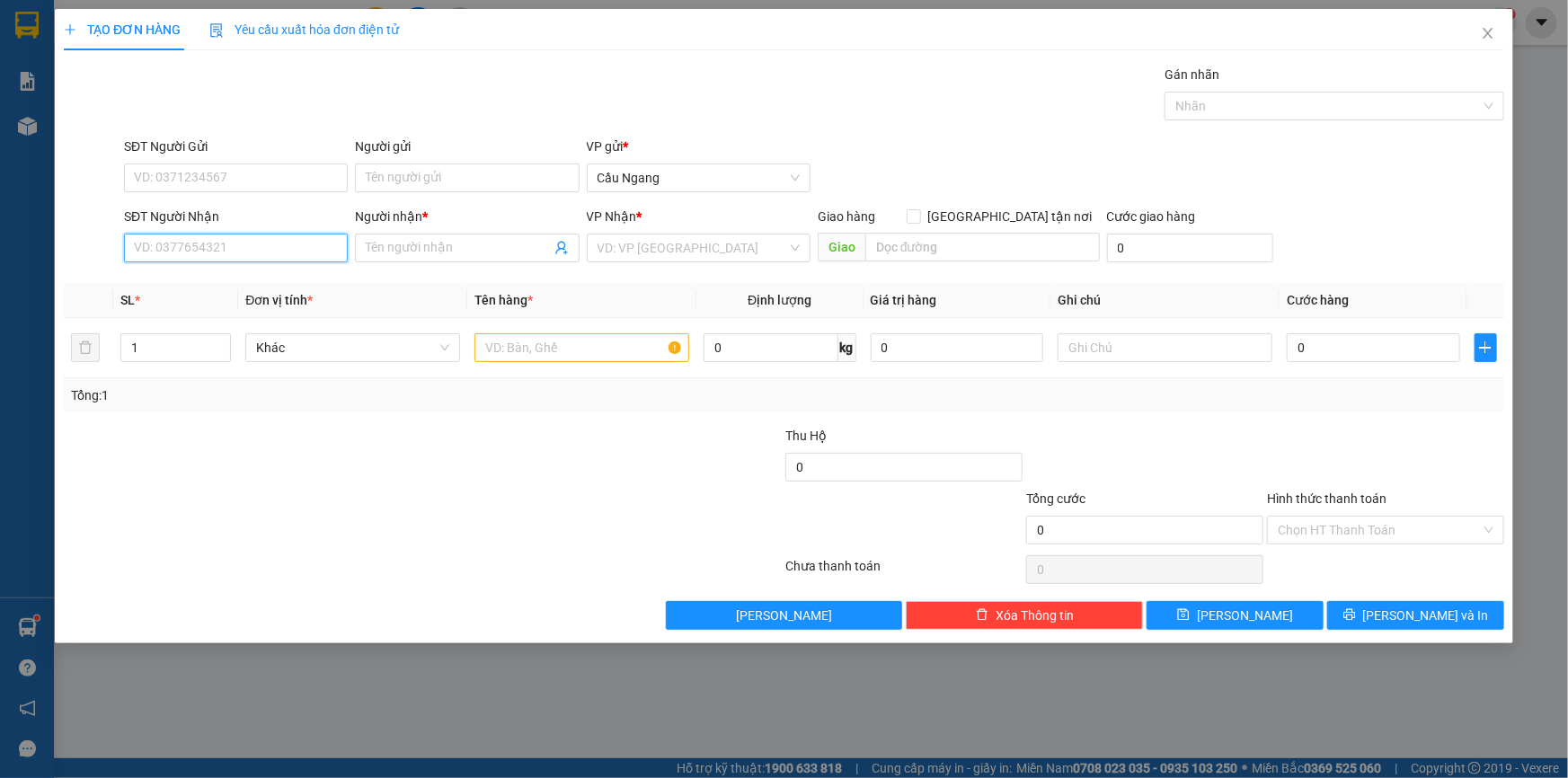
click at [206, 252] on input "SĐT Người Nhận" at bounding box center [235, 248] width 224 height 29
click at [206, 286] on div "0906397466 - TOÀN" at bounding box center [235, 283] width 202 height 20
type input "0906397466"
type input "TOÀN"
type input "0906397466"
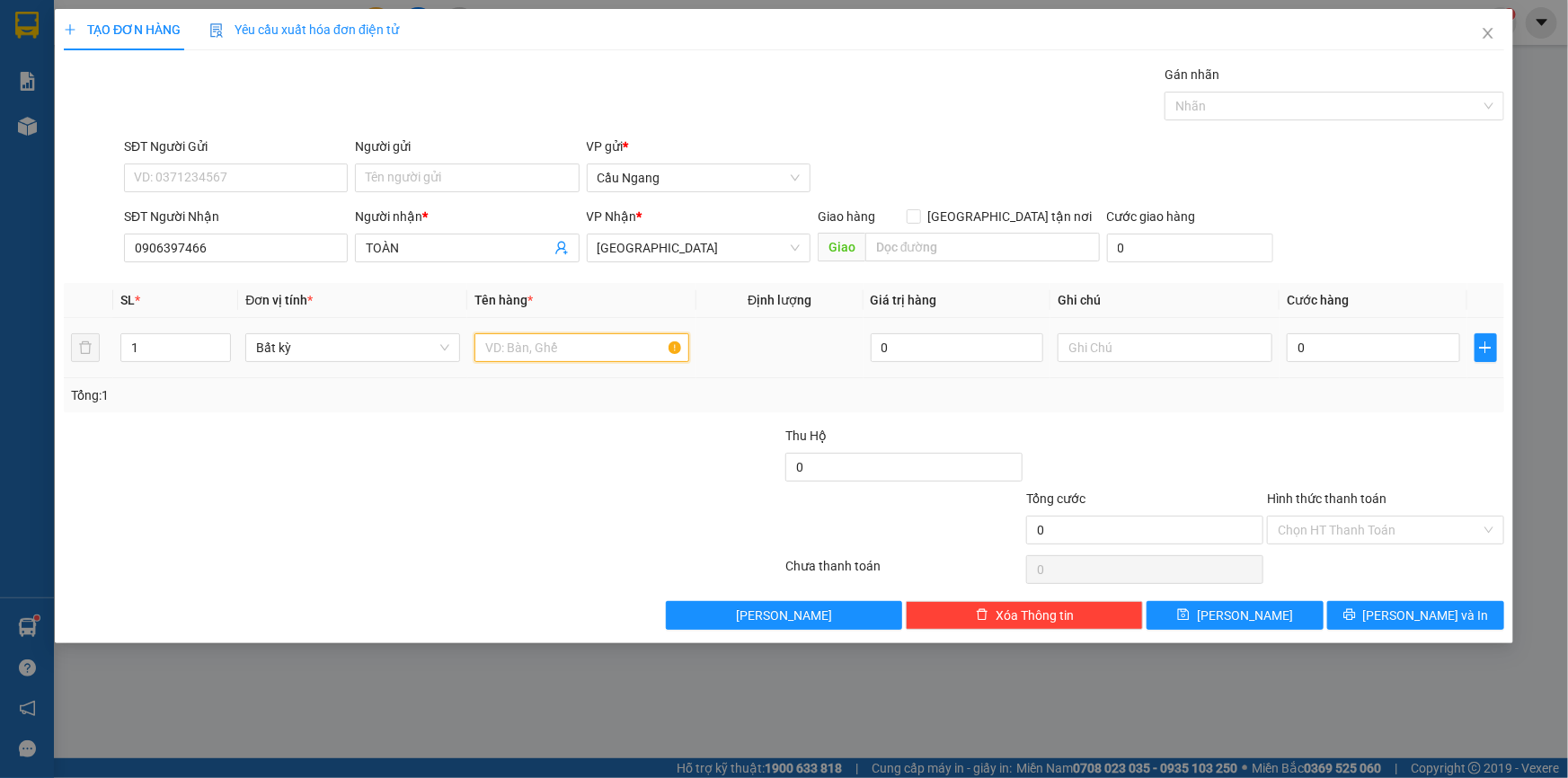
click at [560, 351] on input "text" at bounding box center [581, 348] width 214 height 29
type input "GIÕ"
click at [1383, 340] on input "0" at bounding box center [1373, 348] width 173 height 29
type input "30"
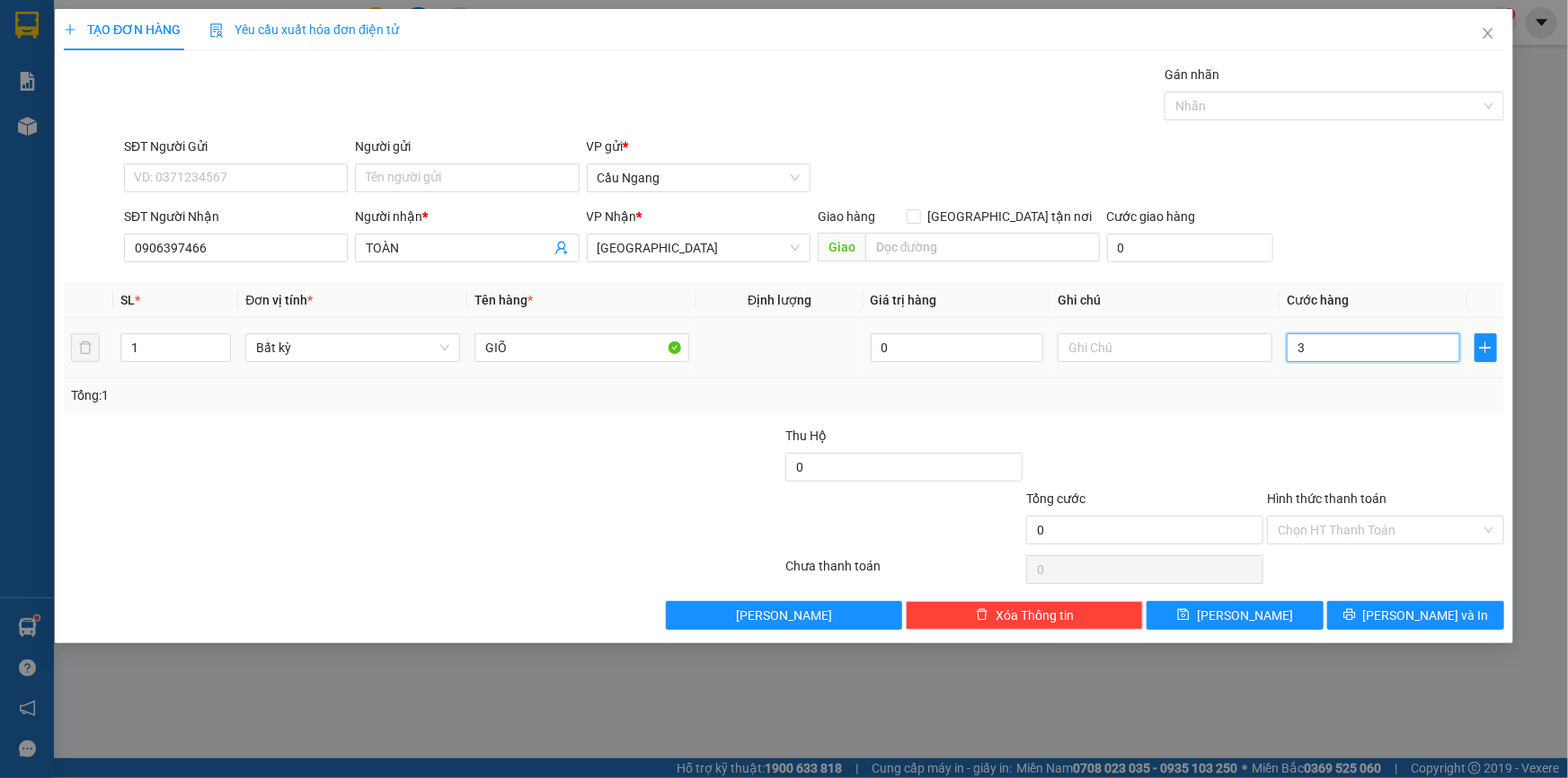
type input "30"
type input "300"
type input "3.000"
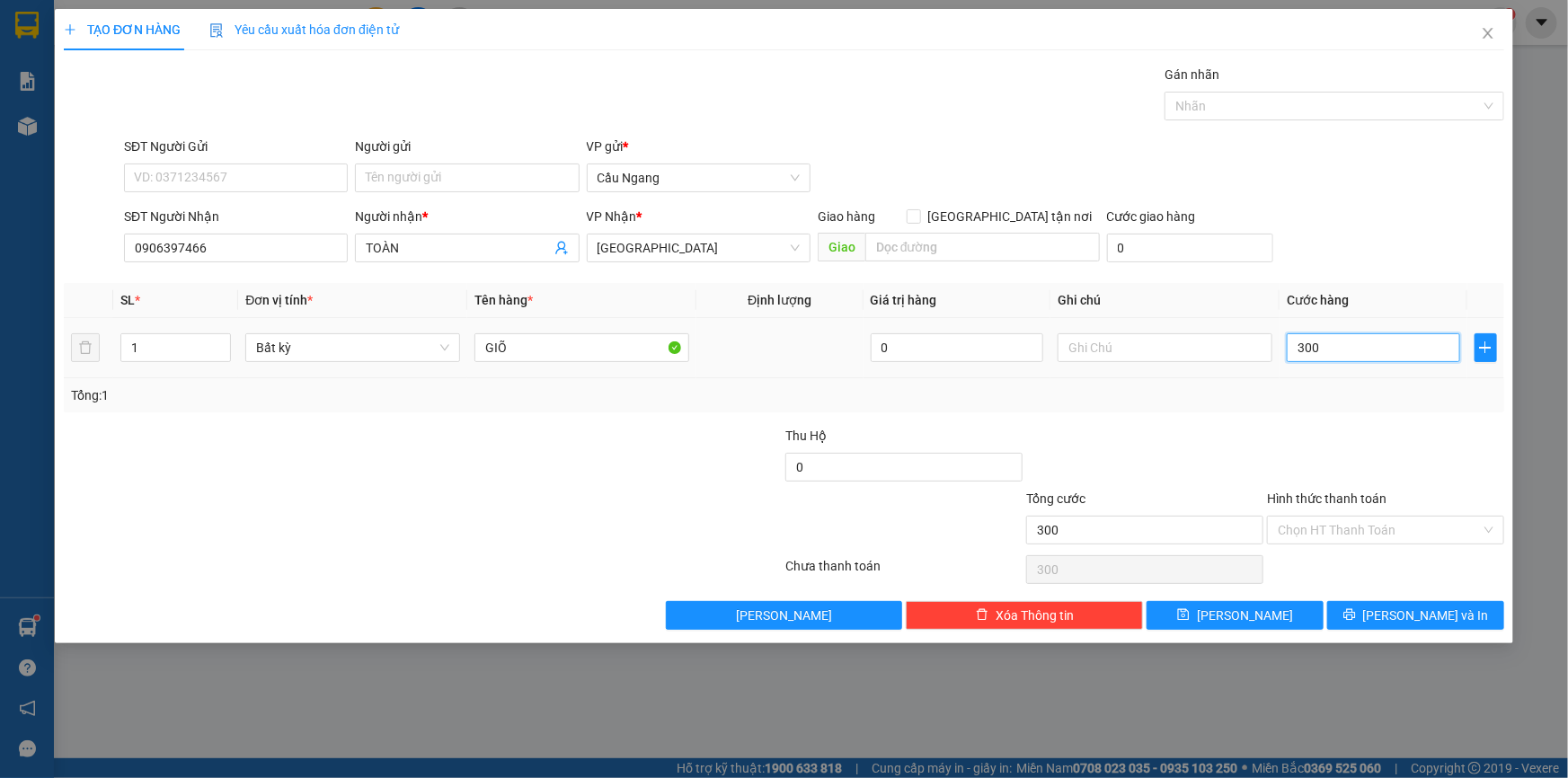
type input "3.000"
type input "30.000"
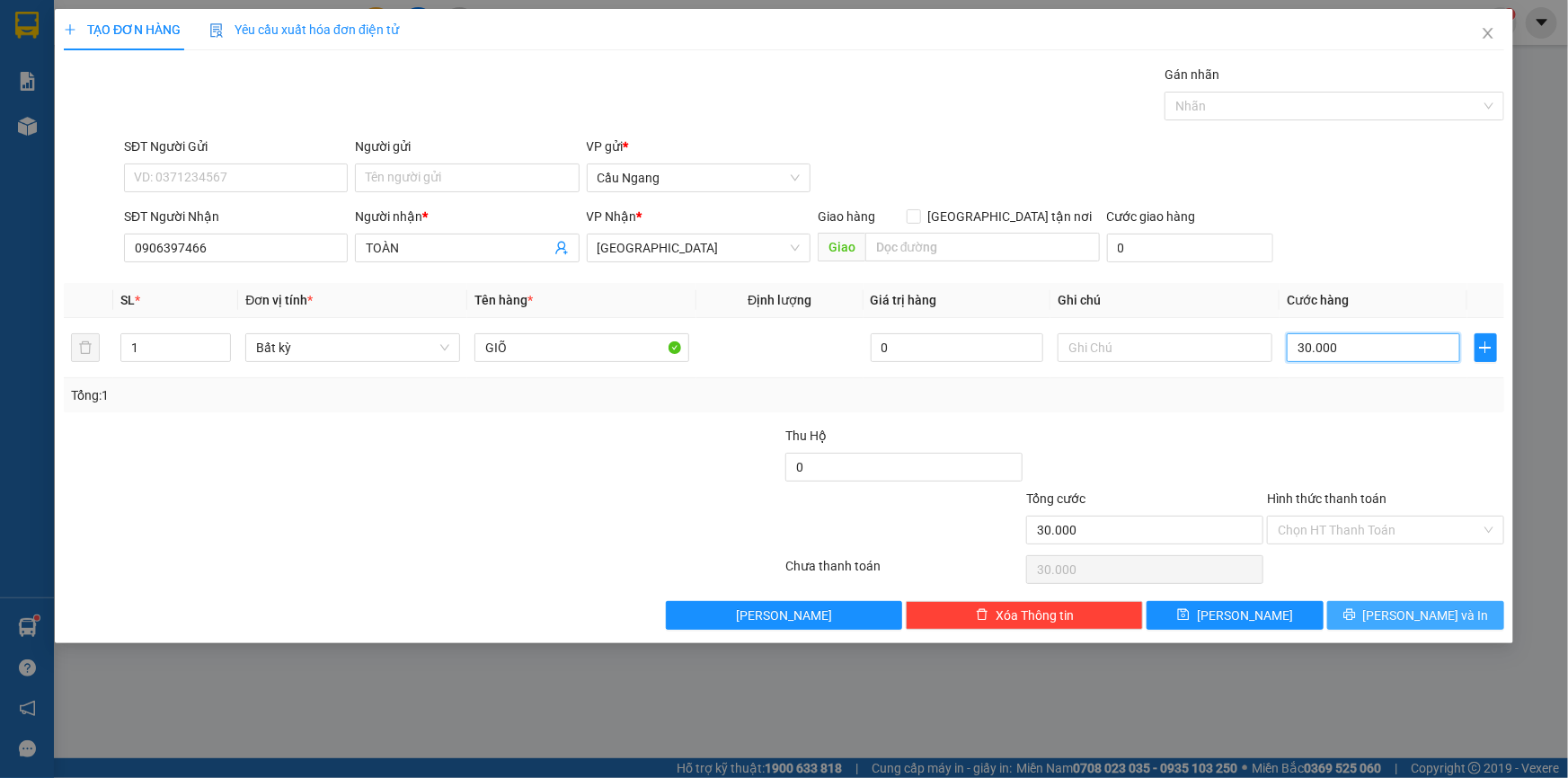
type input "30.000"
click at [1428, 616] on span "[PERSON_NAME] và In" at bounding box center [1425, 615] width 126 height 20
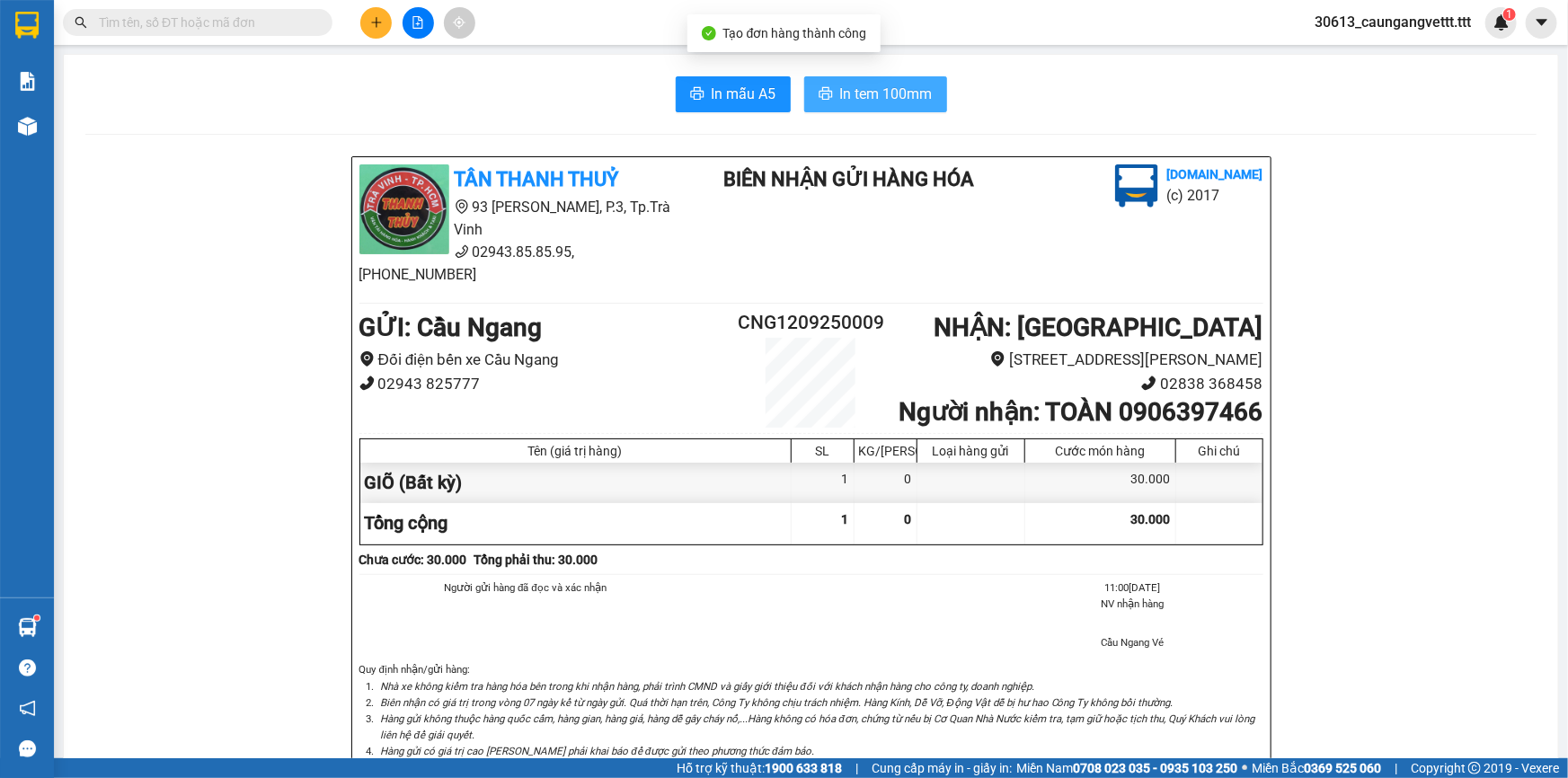
click at [877, 92] on span "In tem 100mm" at bounding box center [886, 93] width 92 height 22
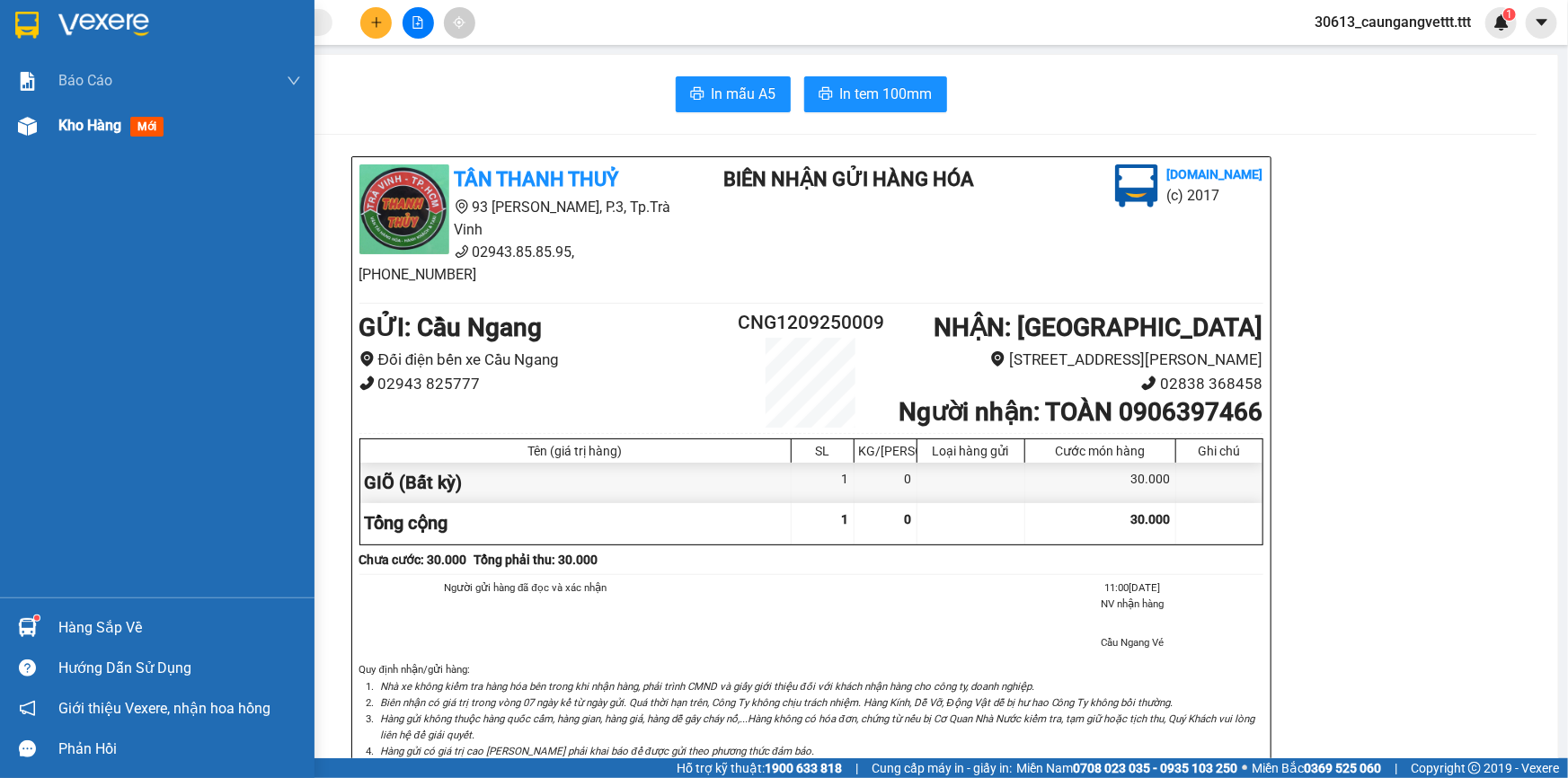
click at [81, 119] on span "Kho hàng" at bounding box center [89, 126] width 62 height 17
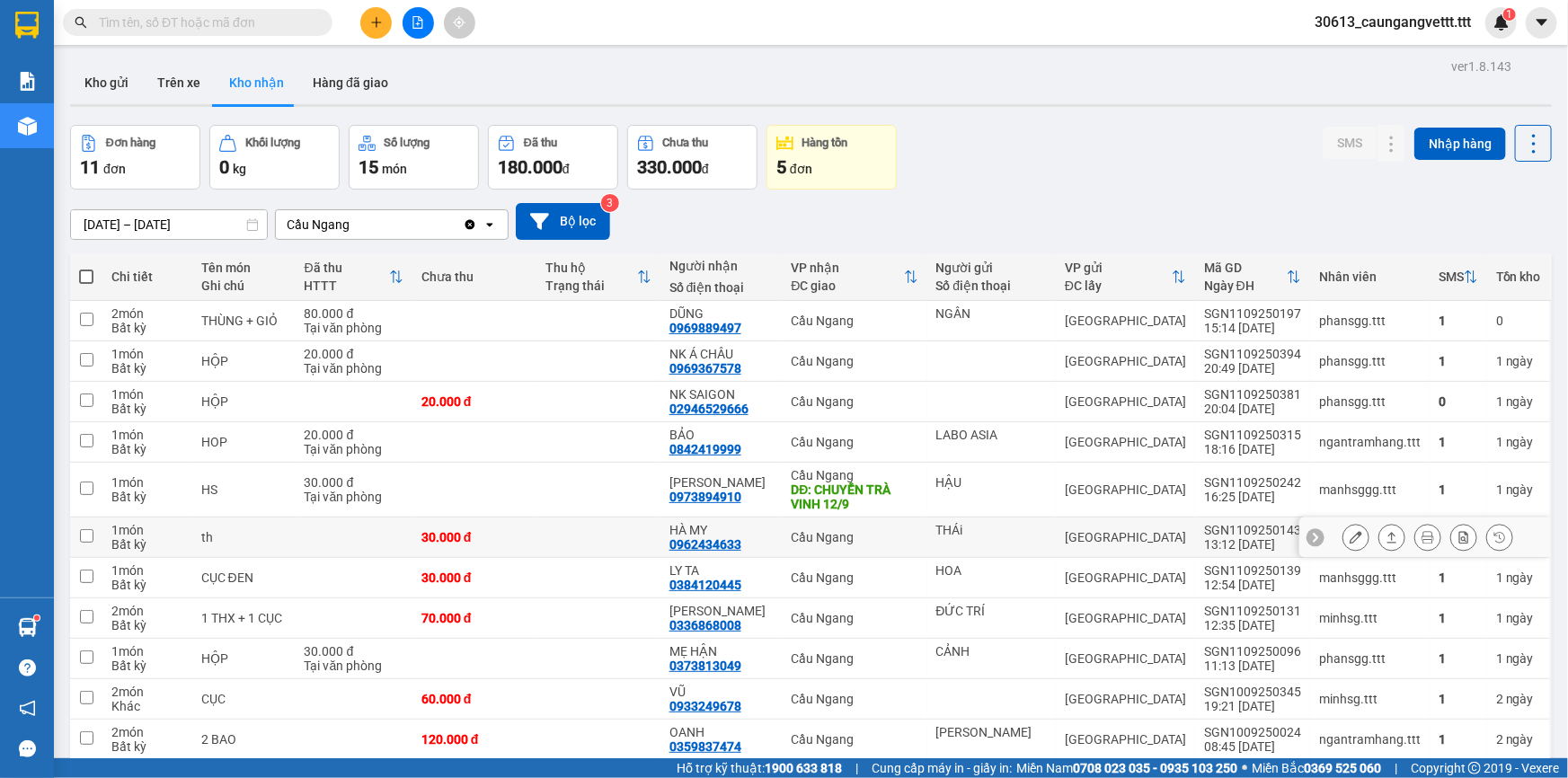
scroll to position [82, 0]
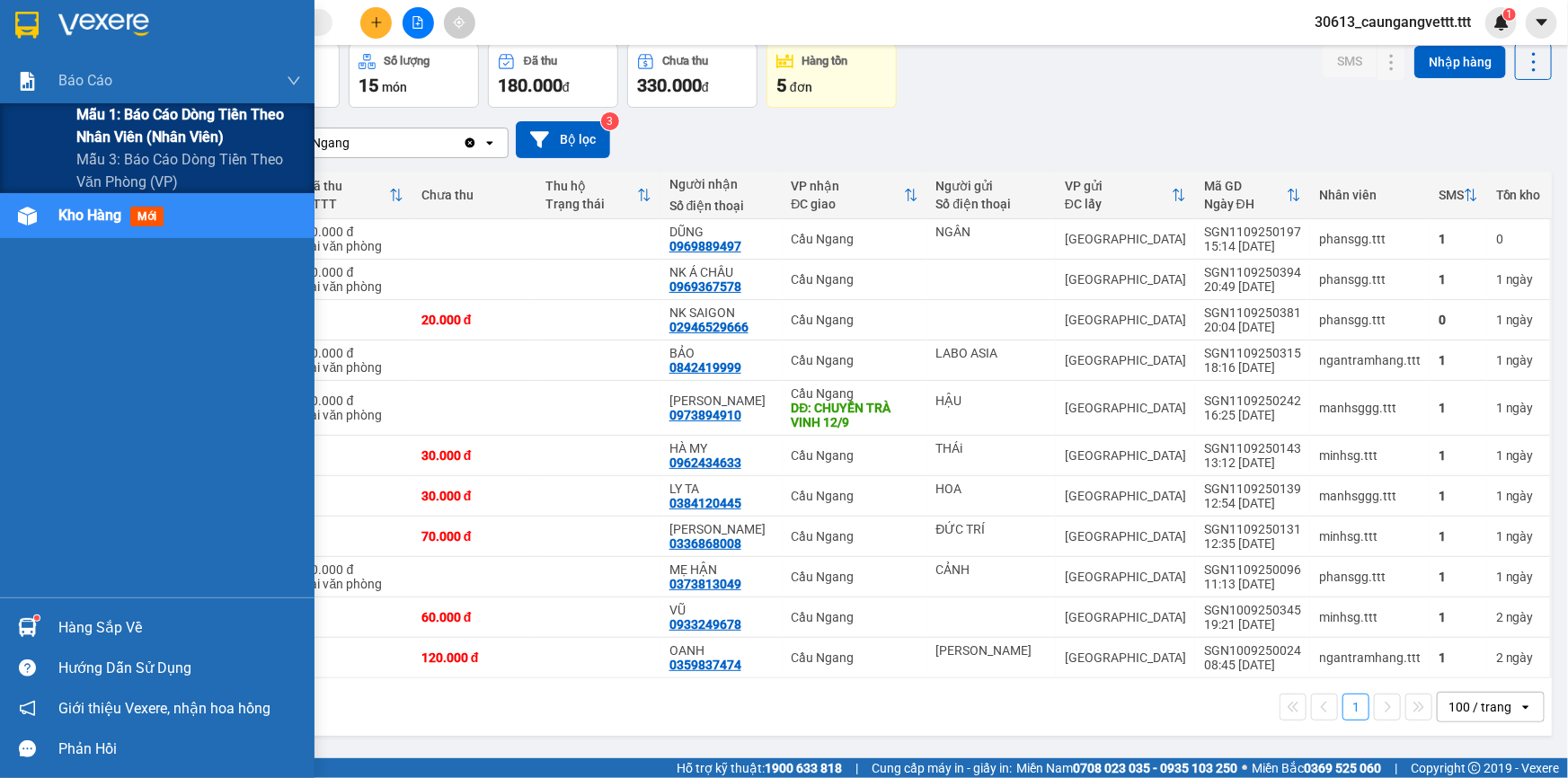
click at [132, 119] on span "Mẫu 1: Báo cáo dòng tiền theo nhân viên (nhân viên)" at bounding box center [188, 126] width 225 height 45
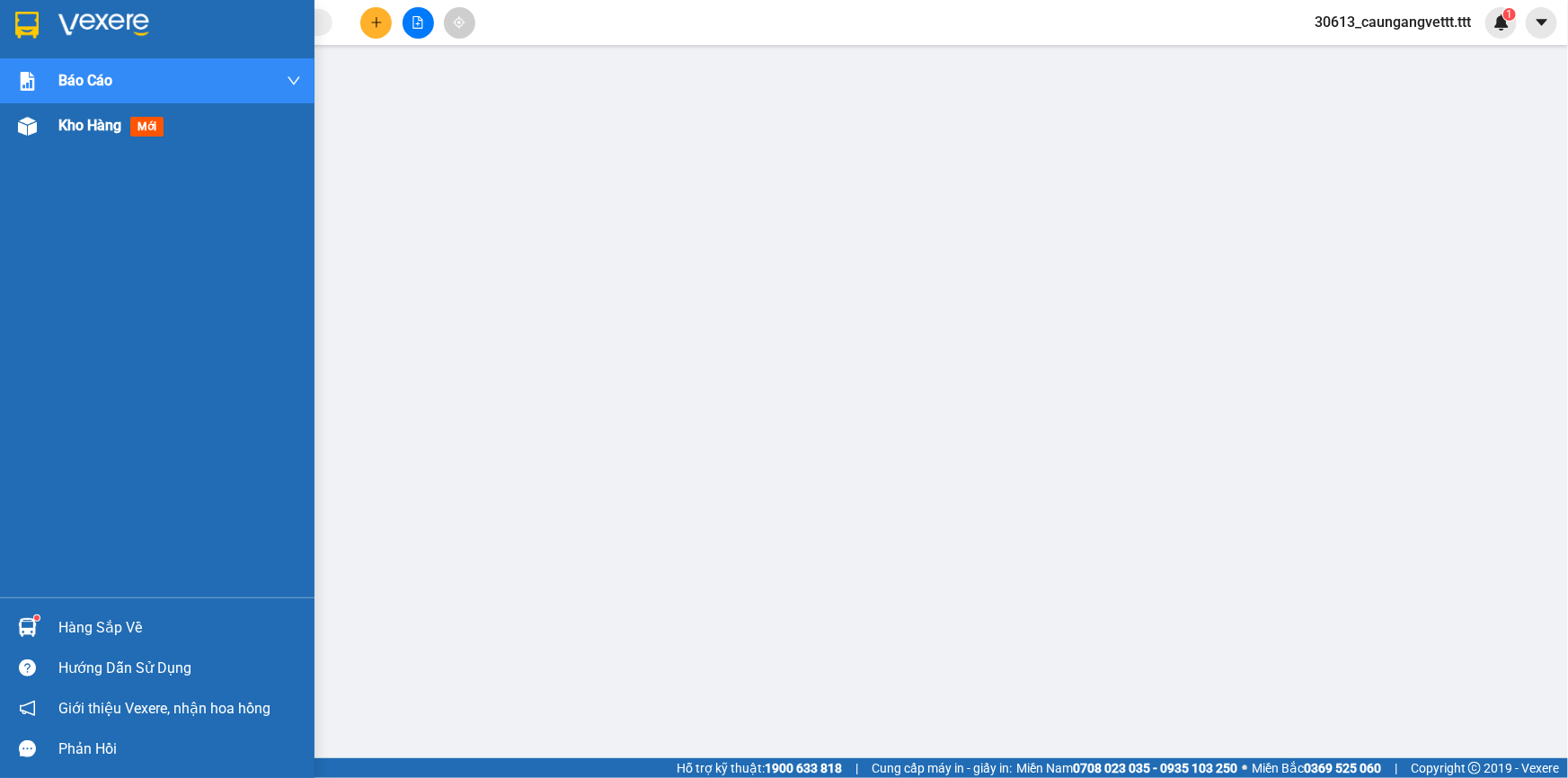
click at [68, 127] on span "Kho hàng" at bounding box center [89, 126] width 62 height 17
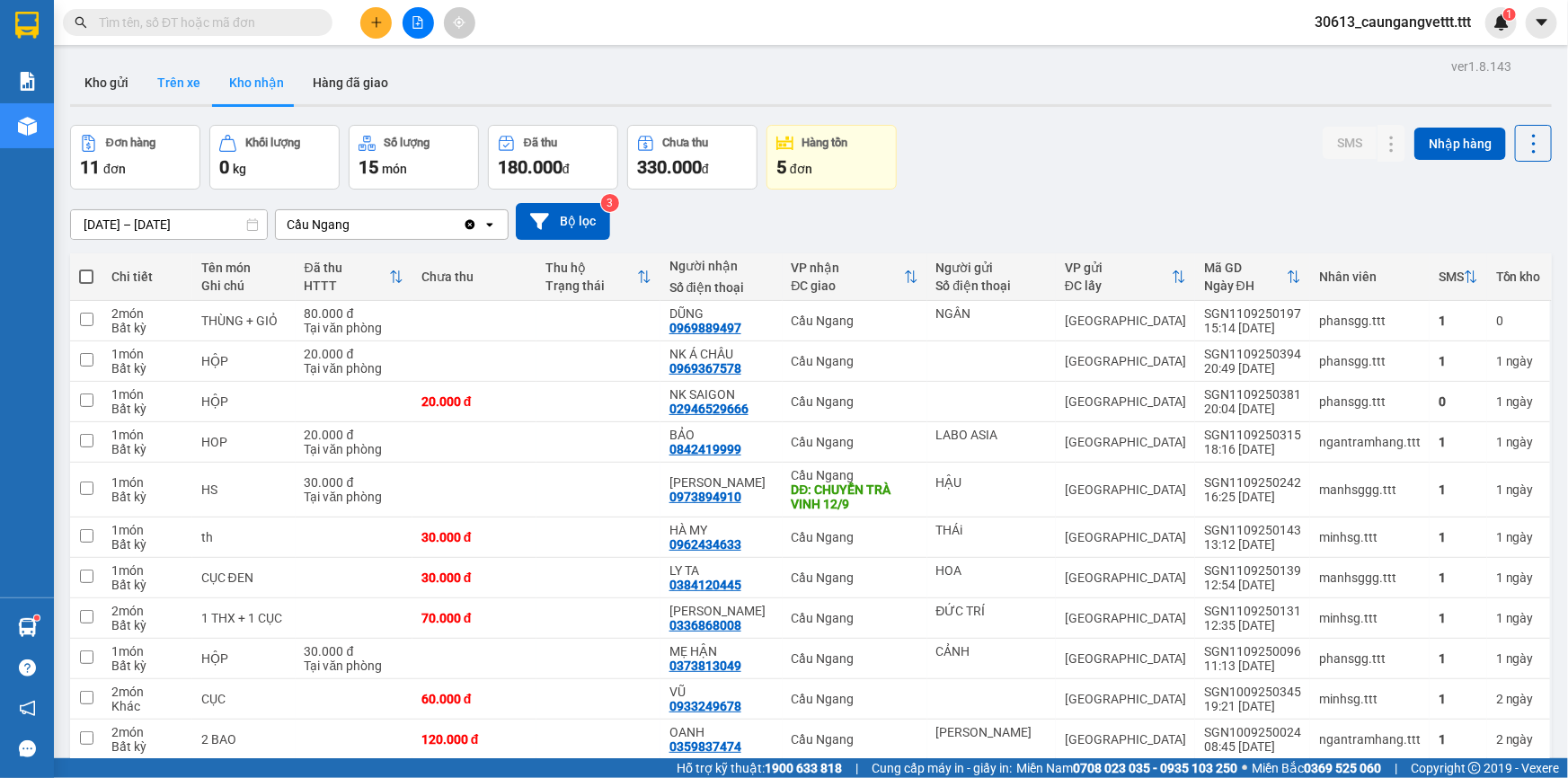
click at [167, 89] on button "Trên xe" at bounding box center [179, 83] width 72 height 43
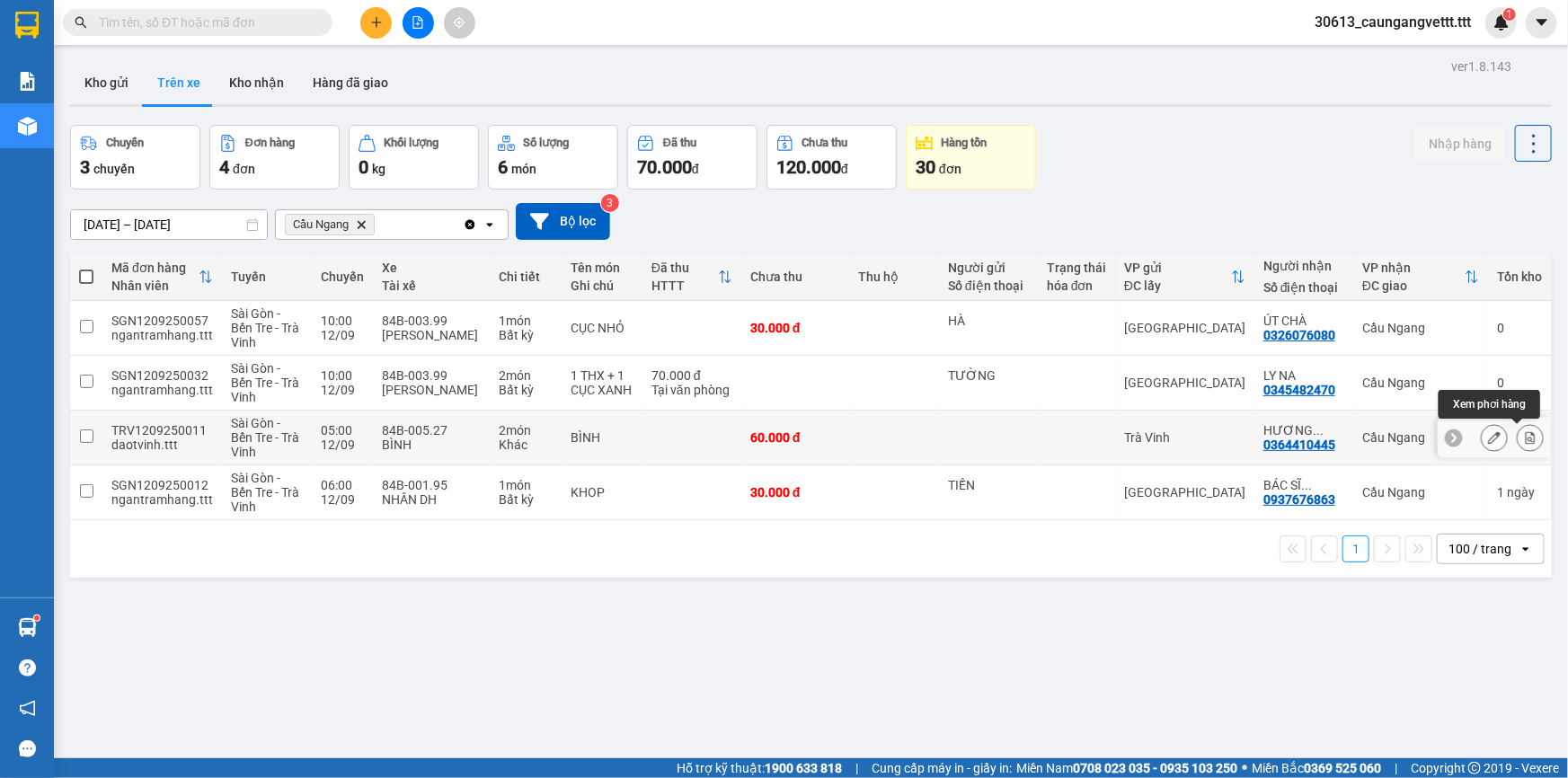
click at [1524, 435] on icon at bounding box center [1530, 437] width 12 height 12
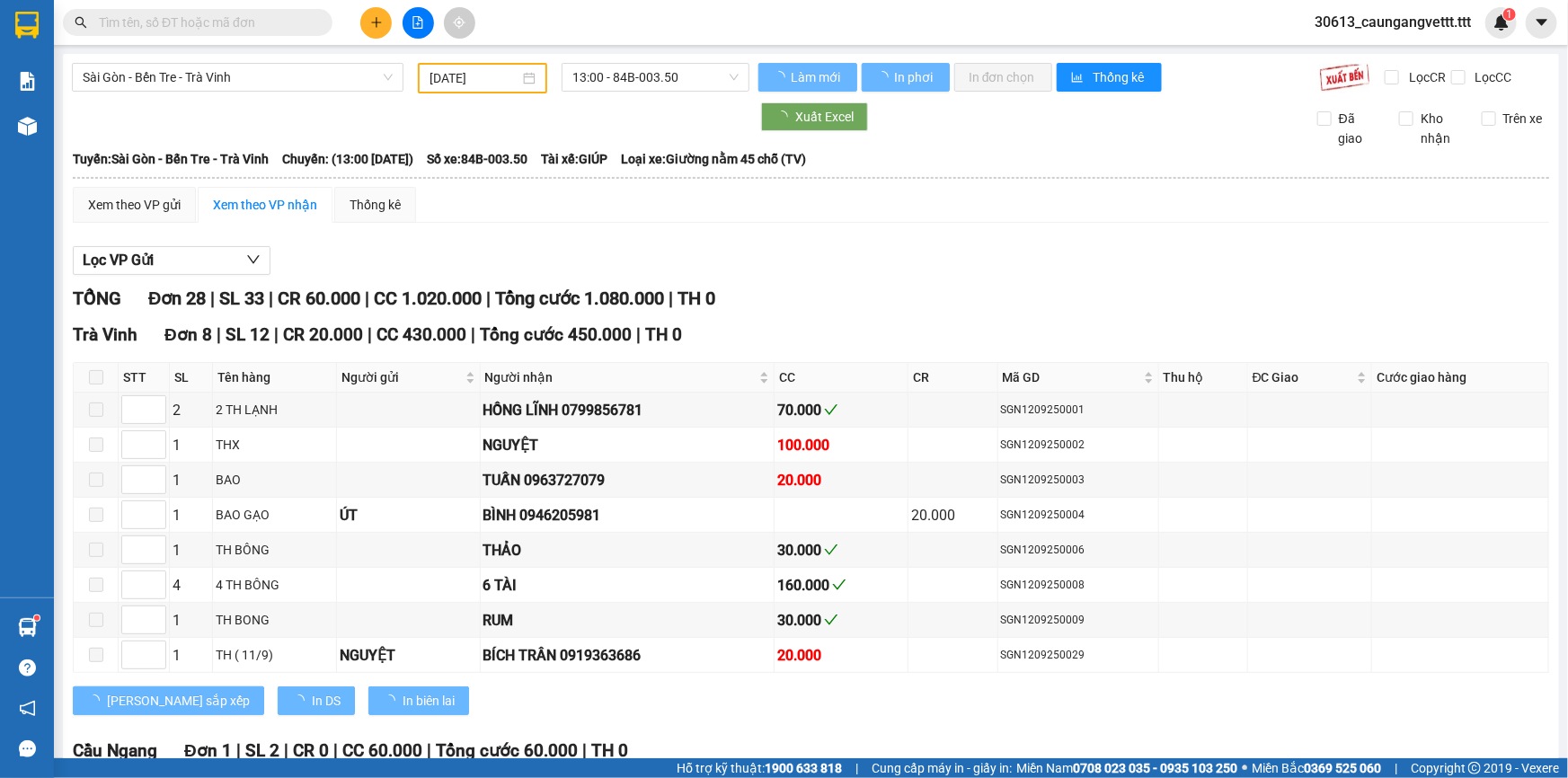
type input "[DATE]"
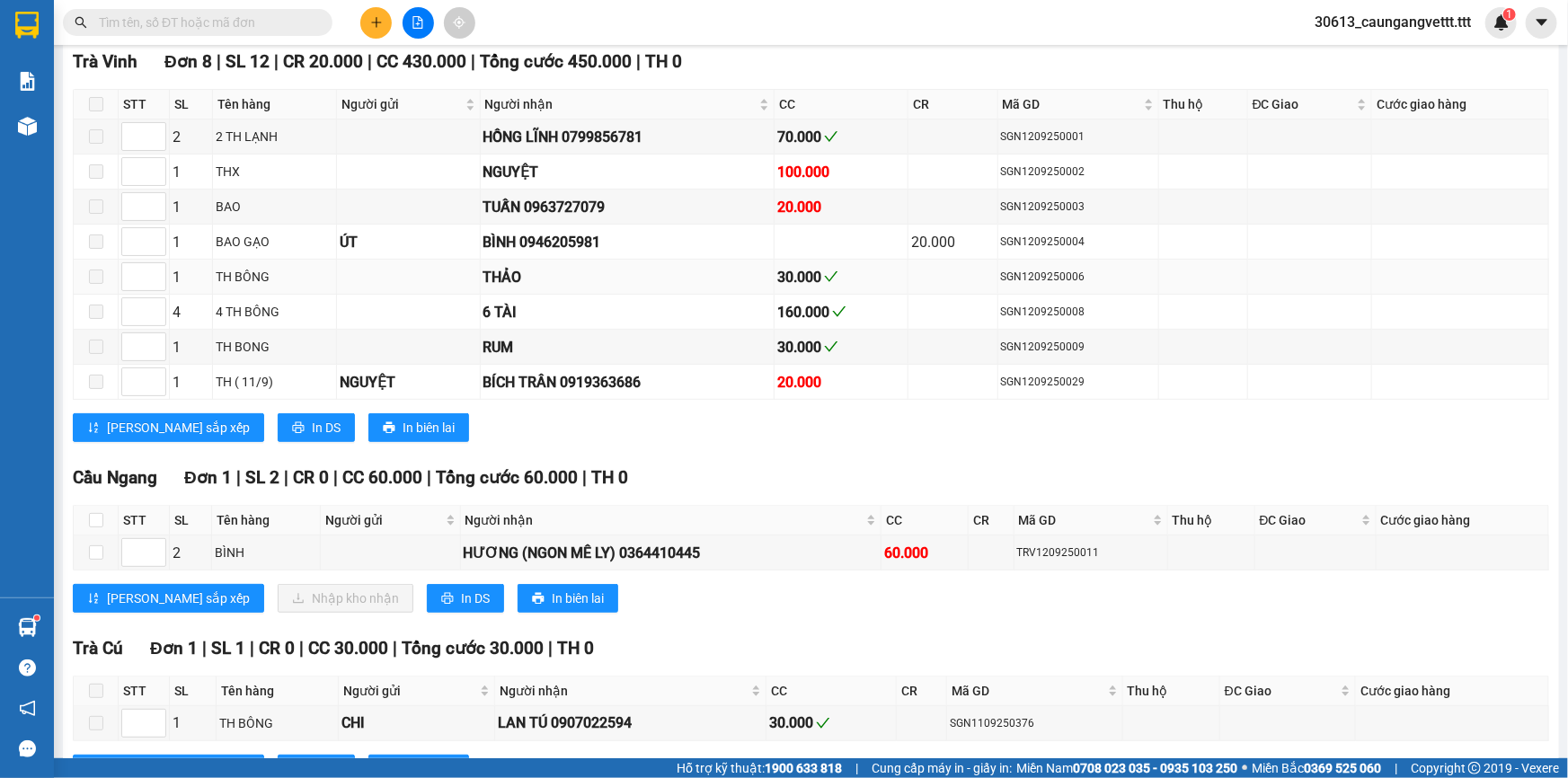
scroll to position [545, 0]
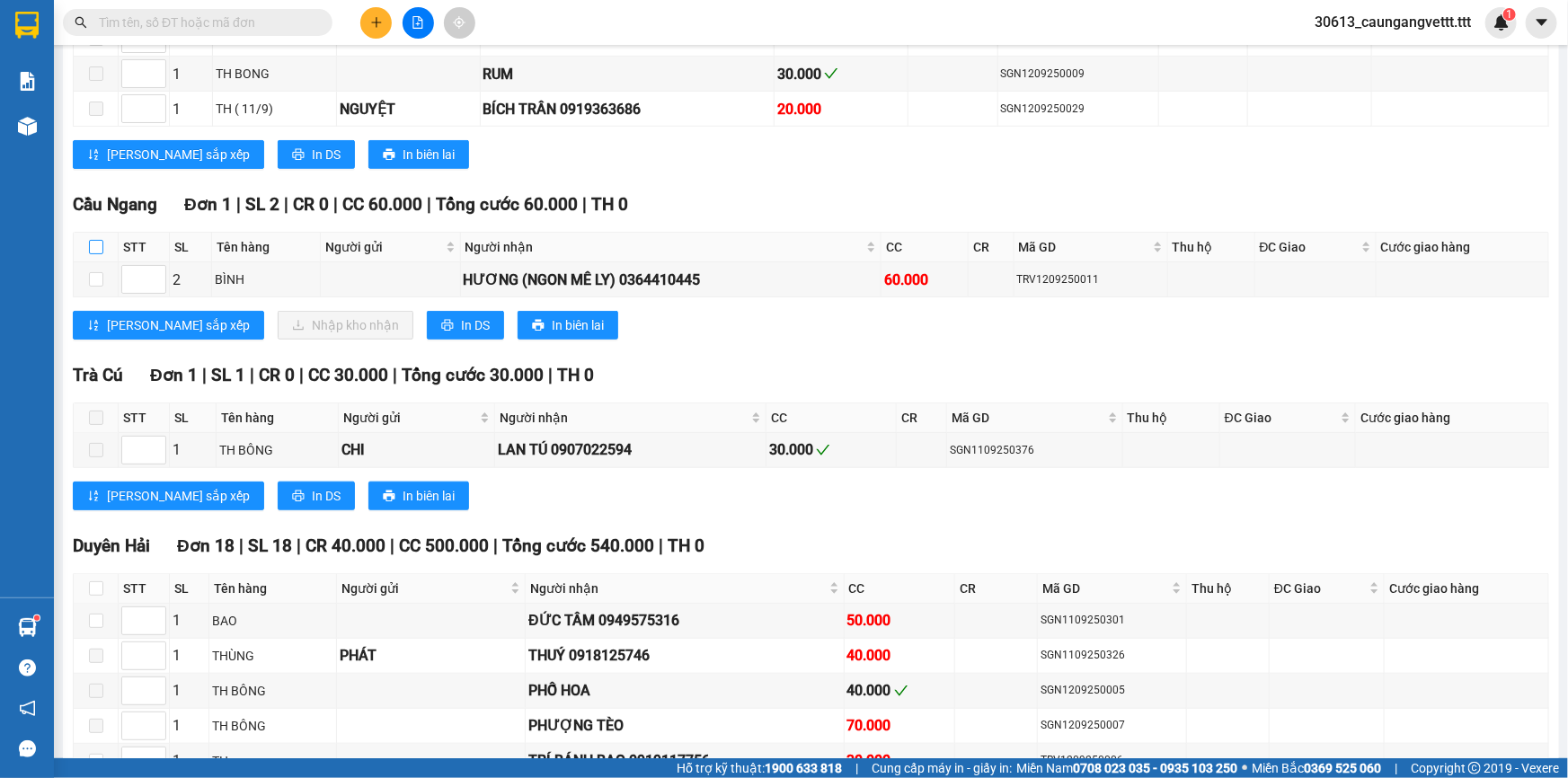
click at [97, 240] on input "checkbox" at bounding box center [96, 247] width 14 height 14
checkbox input "true"
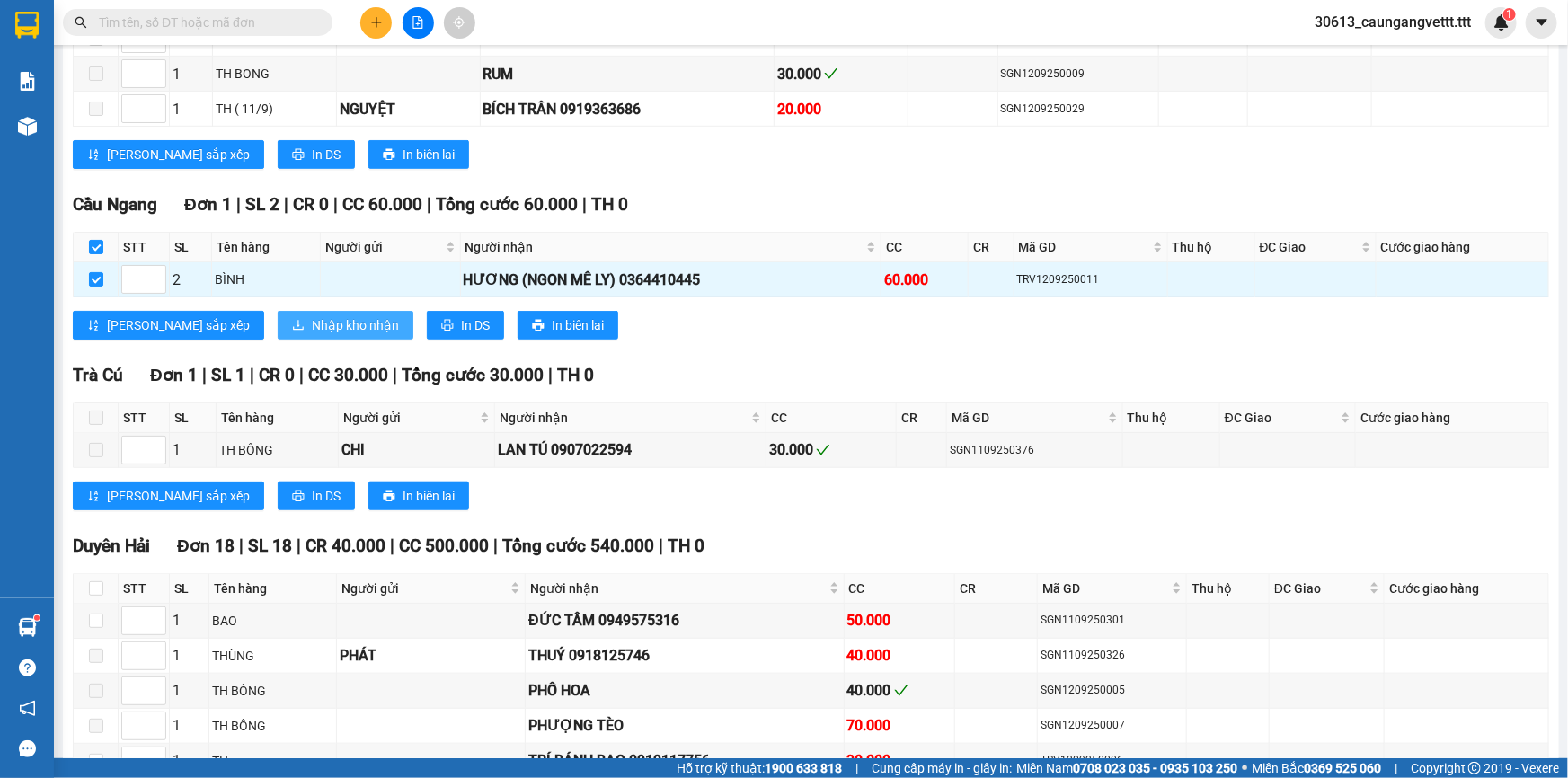
click at [311, 323] on span "Nhập kho nhận" at bounding box center [355, 325] width 87 height 20
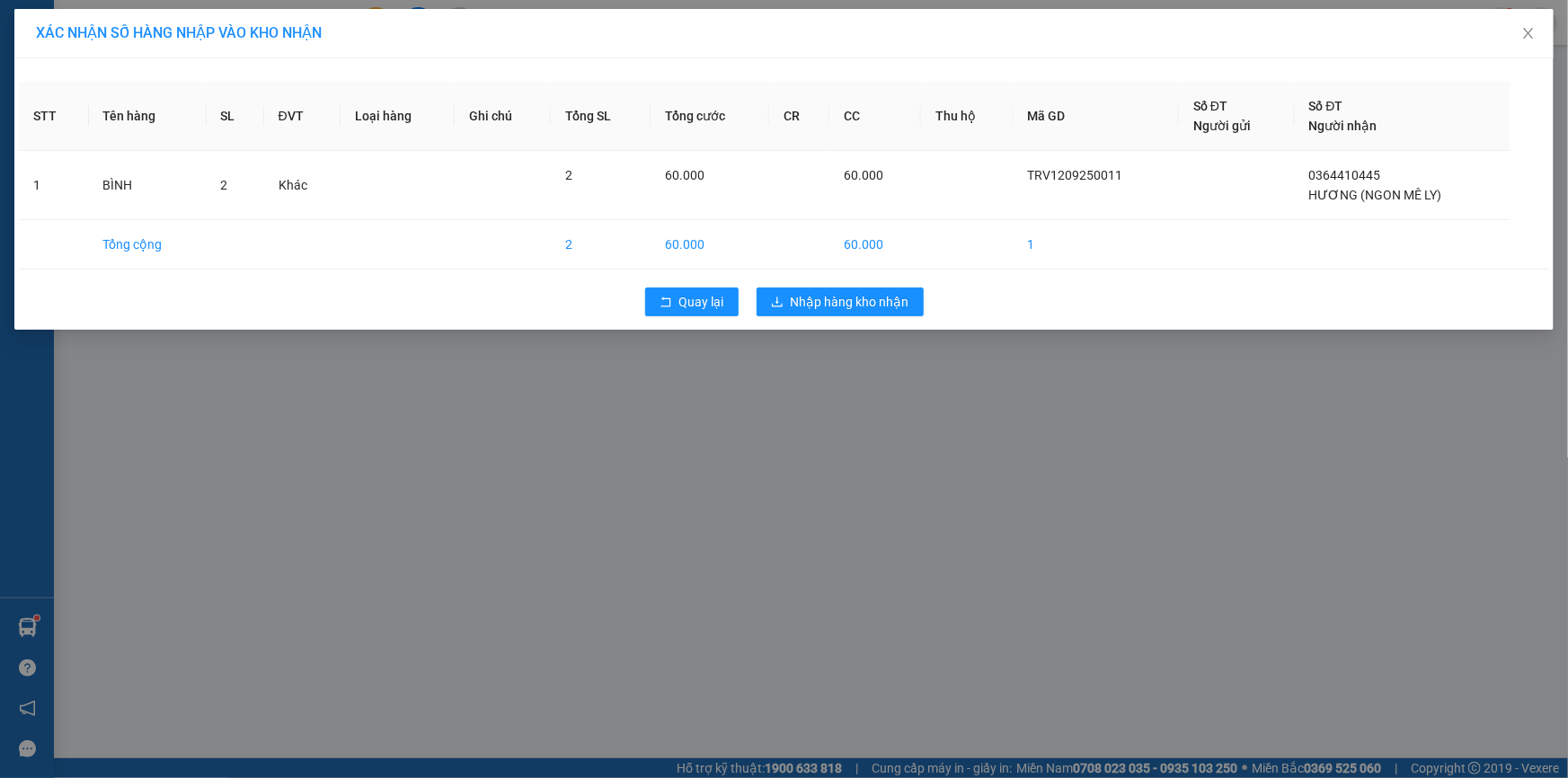
click at [822, 277] on div "STT Tên hàng SL ĐVT Loại hàng Ghi chú Tổng SL Tổng cước CR CC Thu hộ Mã GD Số Đ…" at bounding box center [784, 194] width 1539 height 271
click at [830, 300] on span "Nhập hàng kho nhận" at bounding box center [849, 302] width 118 height 20
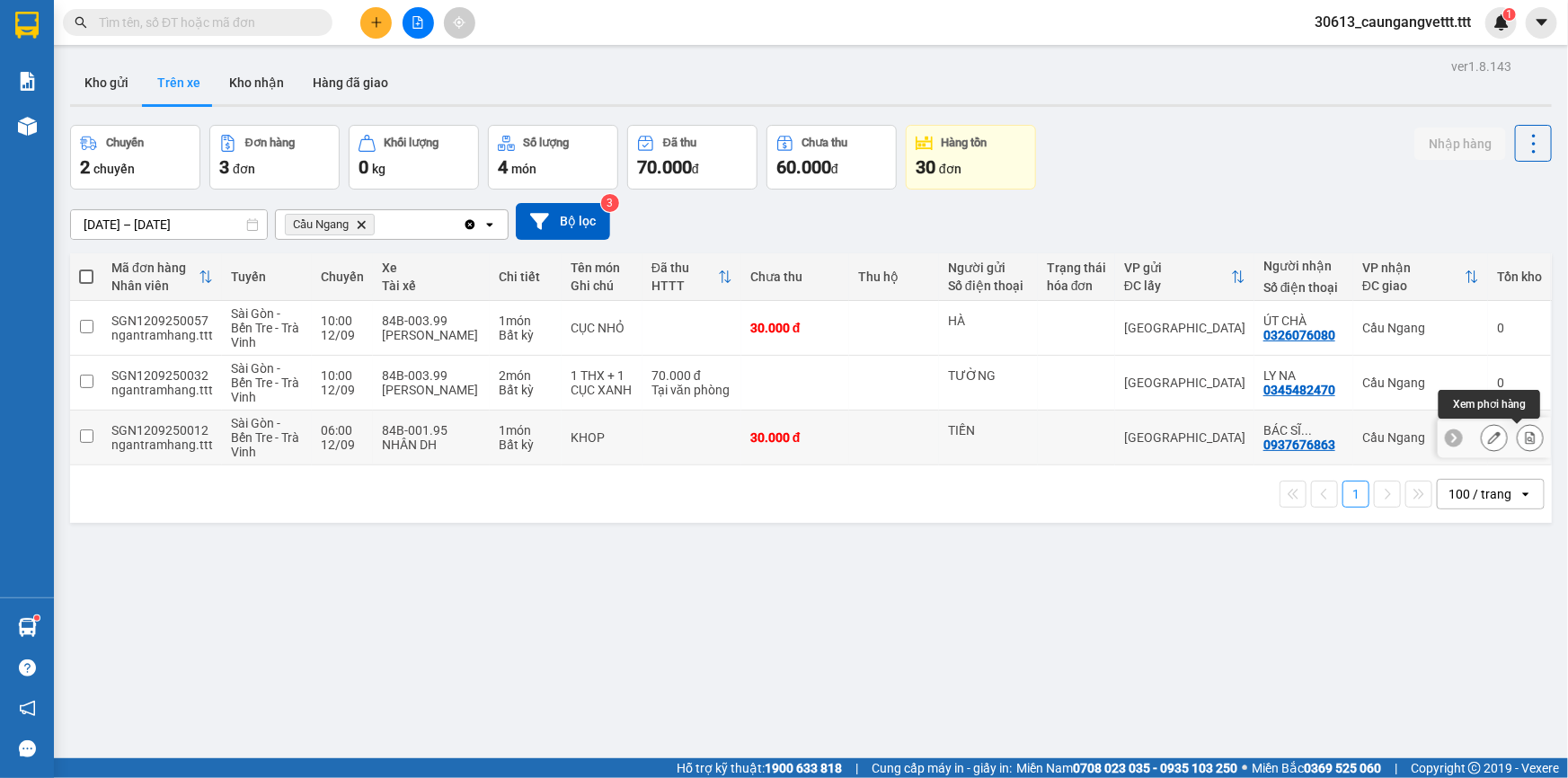
click at [1524, 435] on icon at bounding box center [1530, 437] width 12 height 12
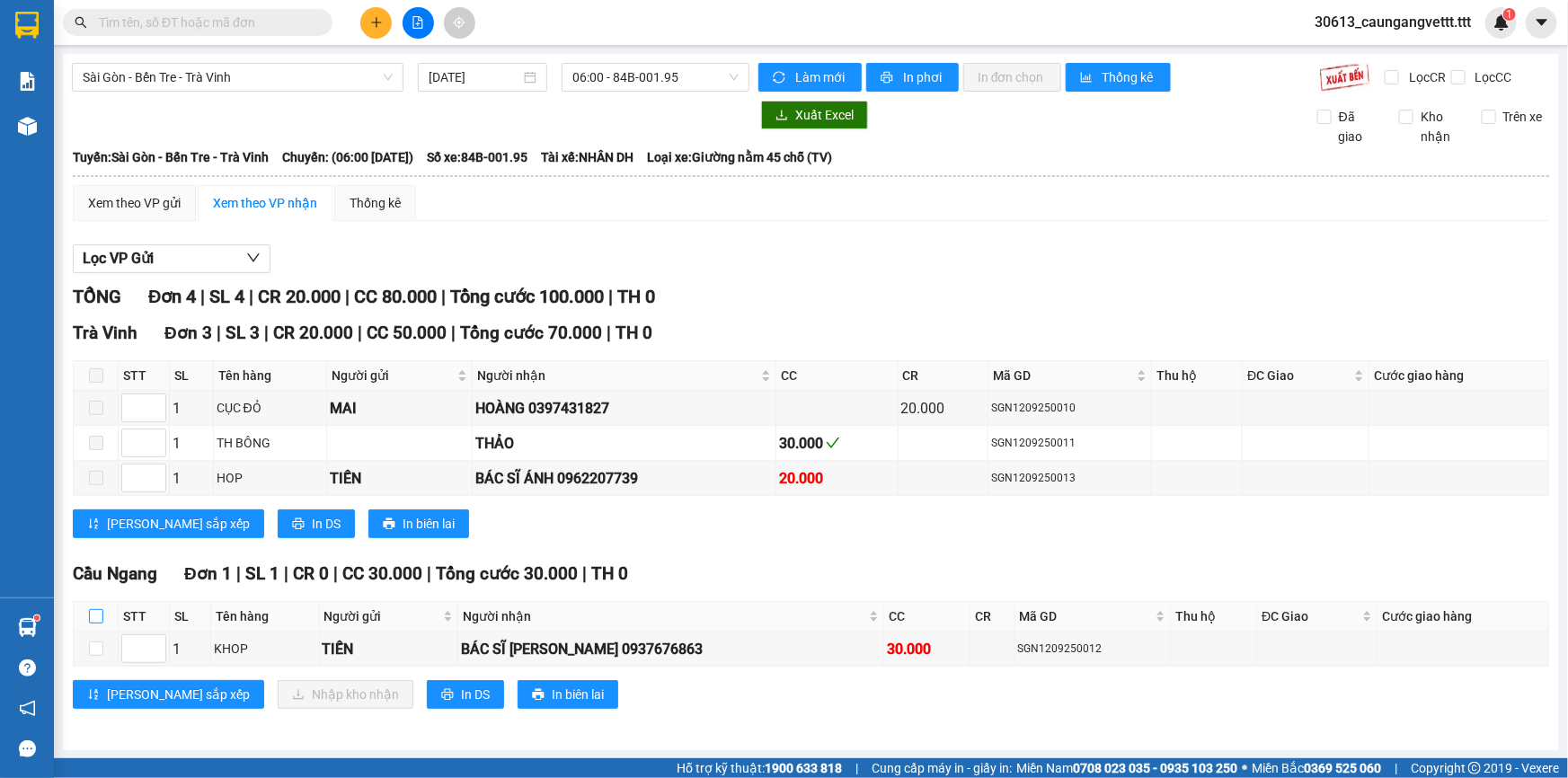
click at [89, 614] on input "checkbox" at bounding box center [96, 616] width 14 height 14
checkbox input "true"
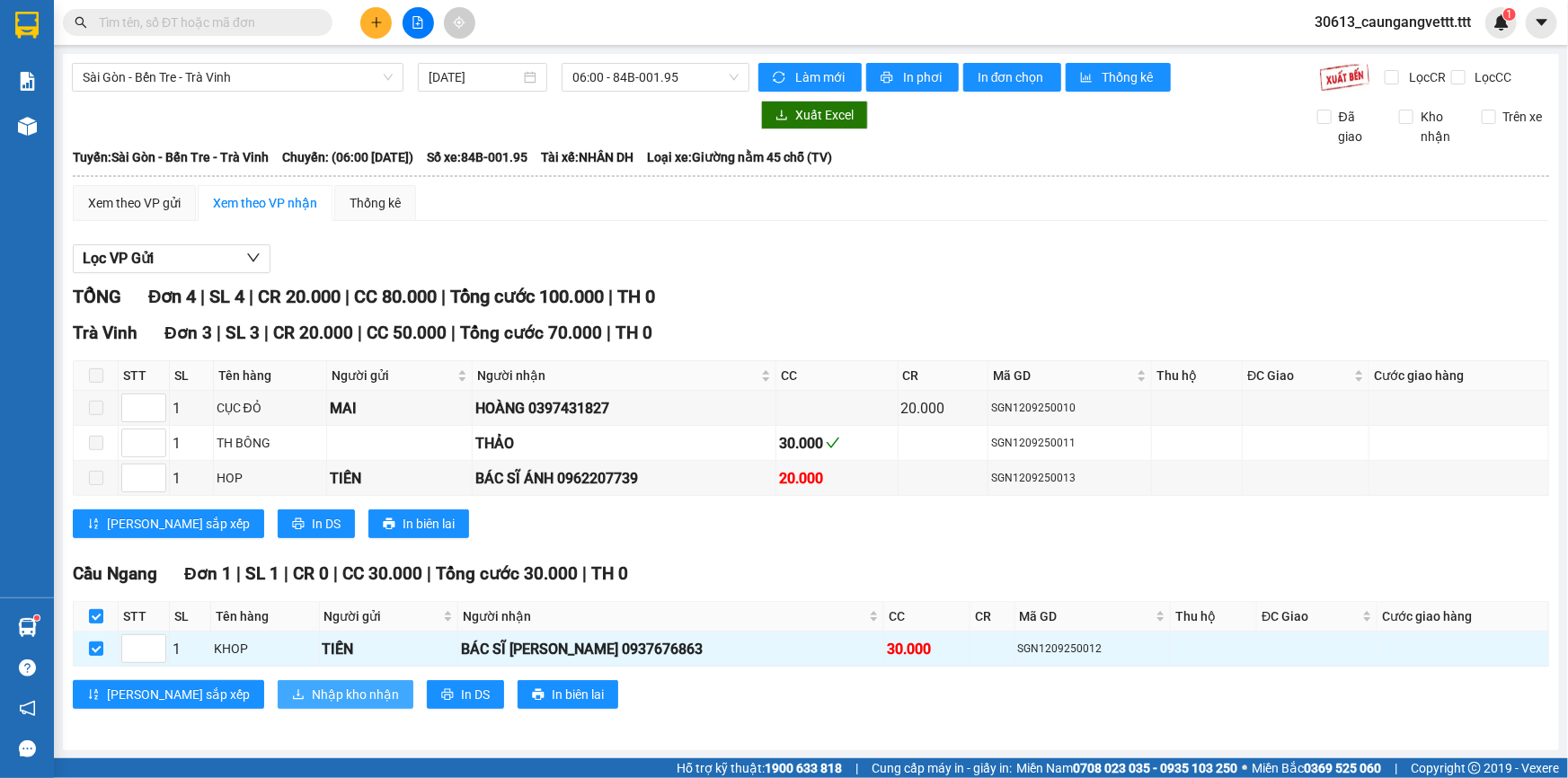
click at [311, 690] on span "Nhập kho nhận" at bounding box center [355, 693] width 87 height 20
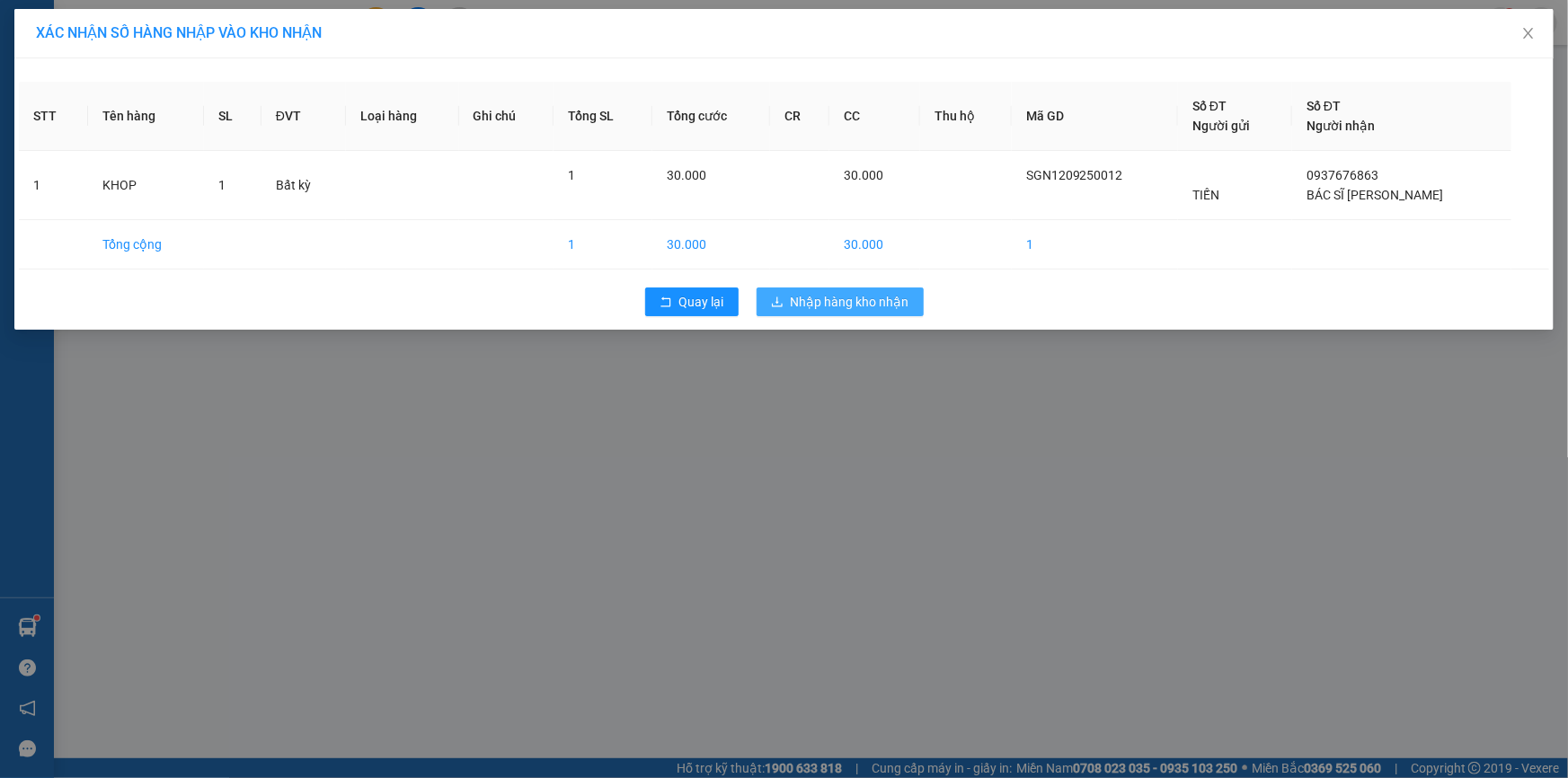
click at [829, 308] on span "Nhập hàng kho nhận" at bounding box center [849, 302] width 118 height 20
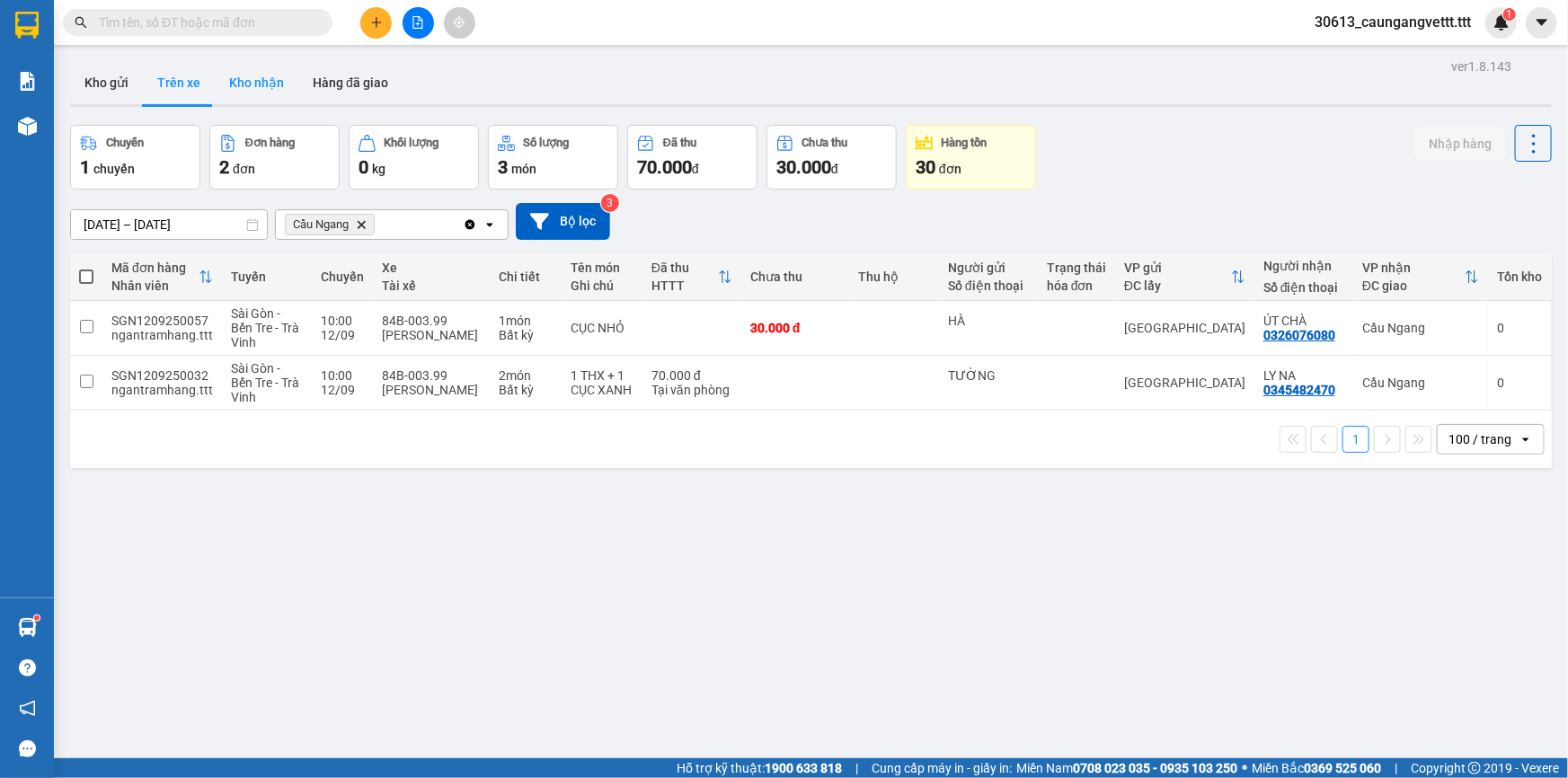
click at [269, 84] on button "Kho nhận" at bounding box center [256, 83] width 84 height 43
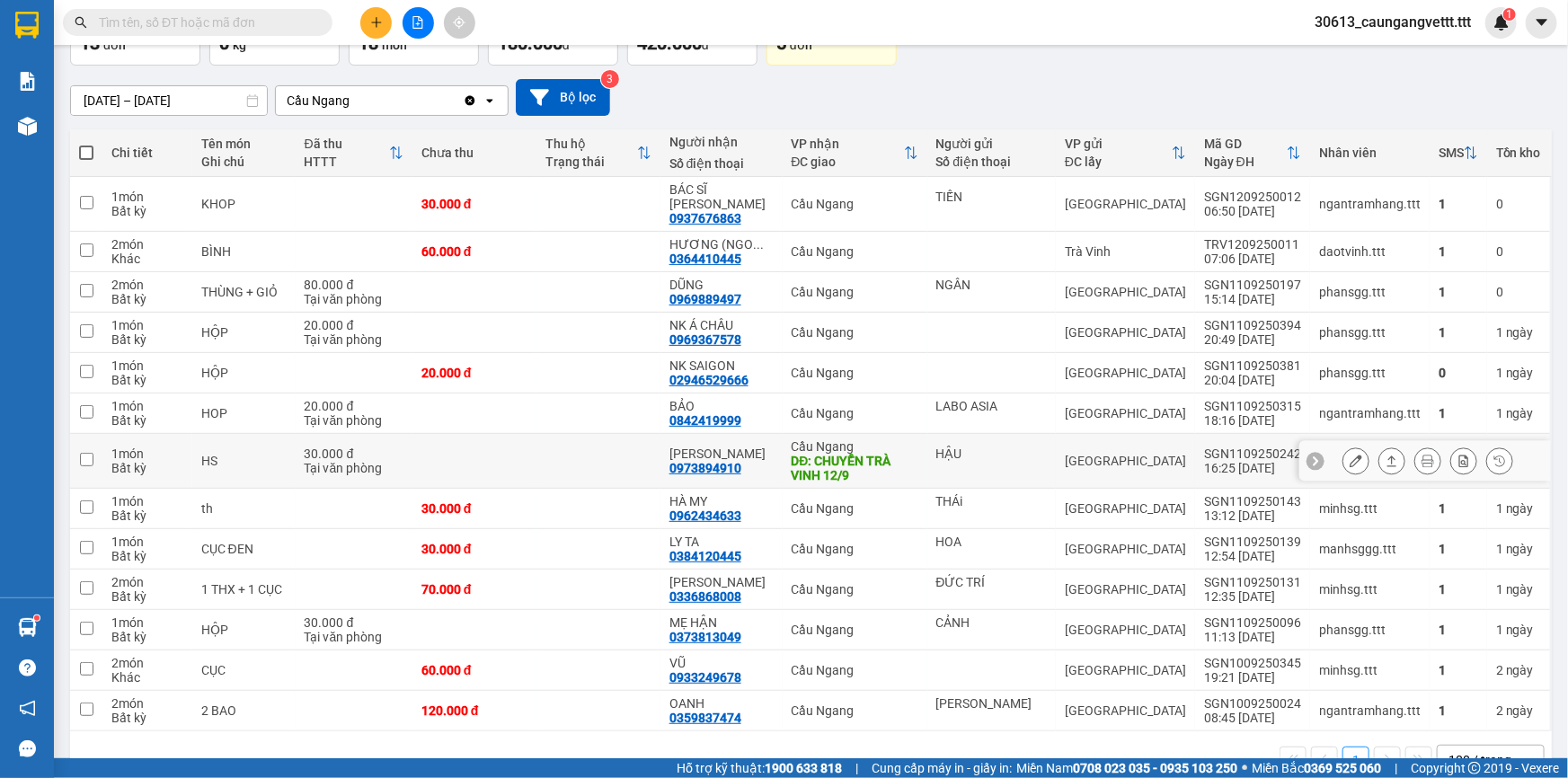
scroll to position [154, 0]
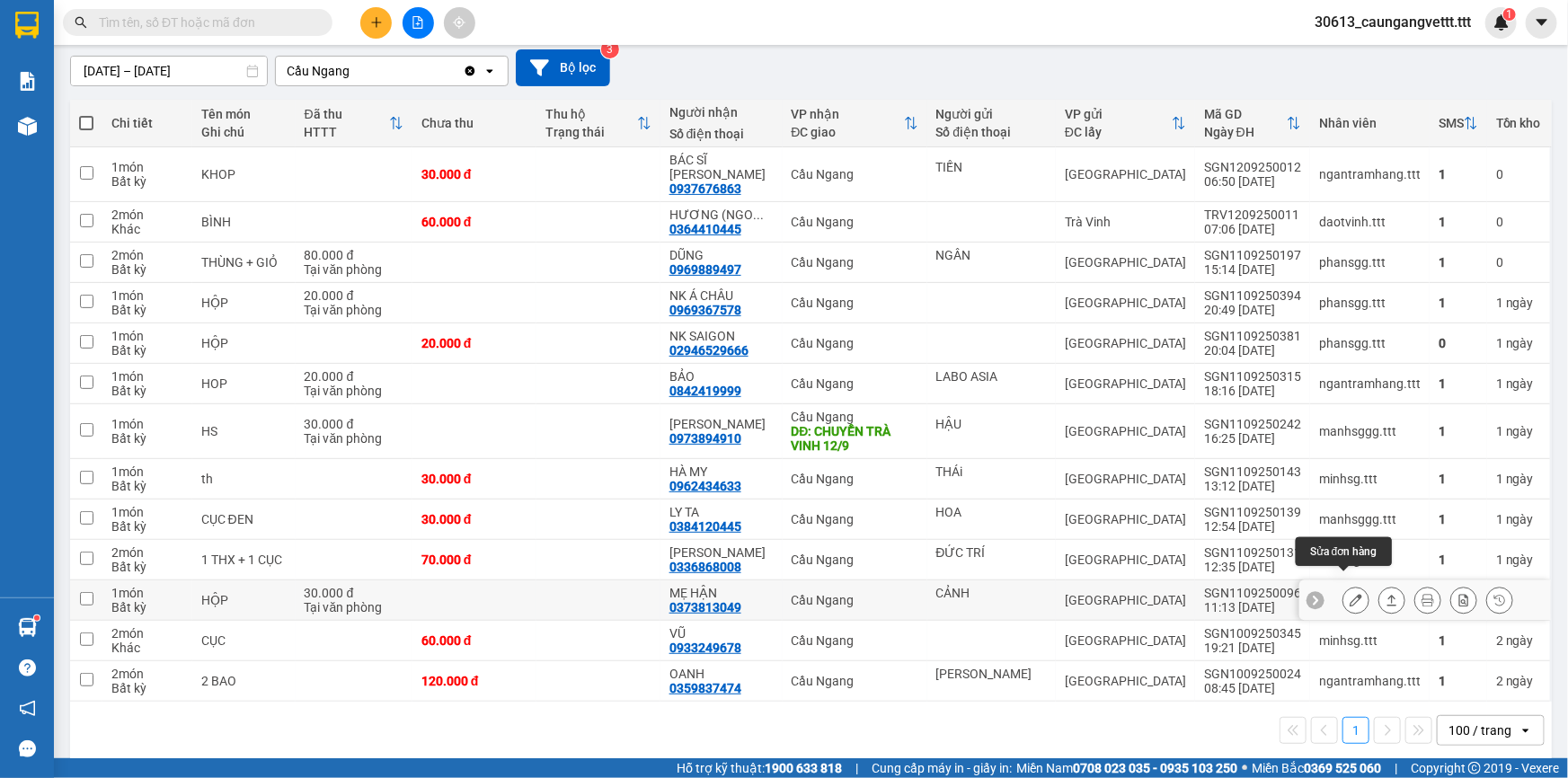
click at [1349, 594] on icon at bounding box center [1355, 599] width 12 height 12
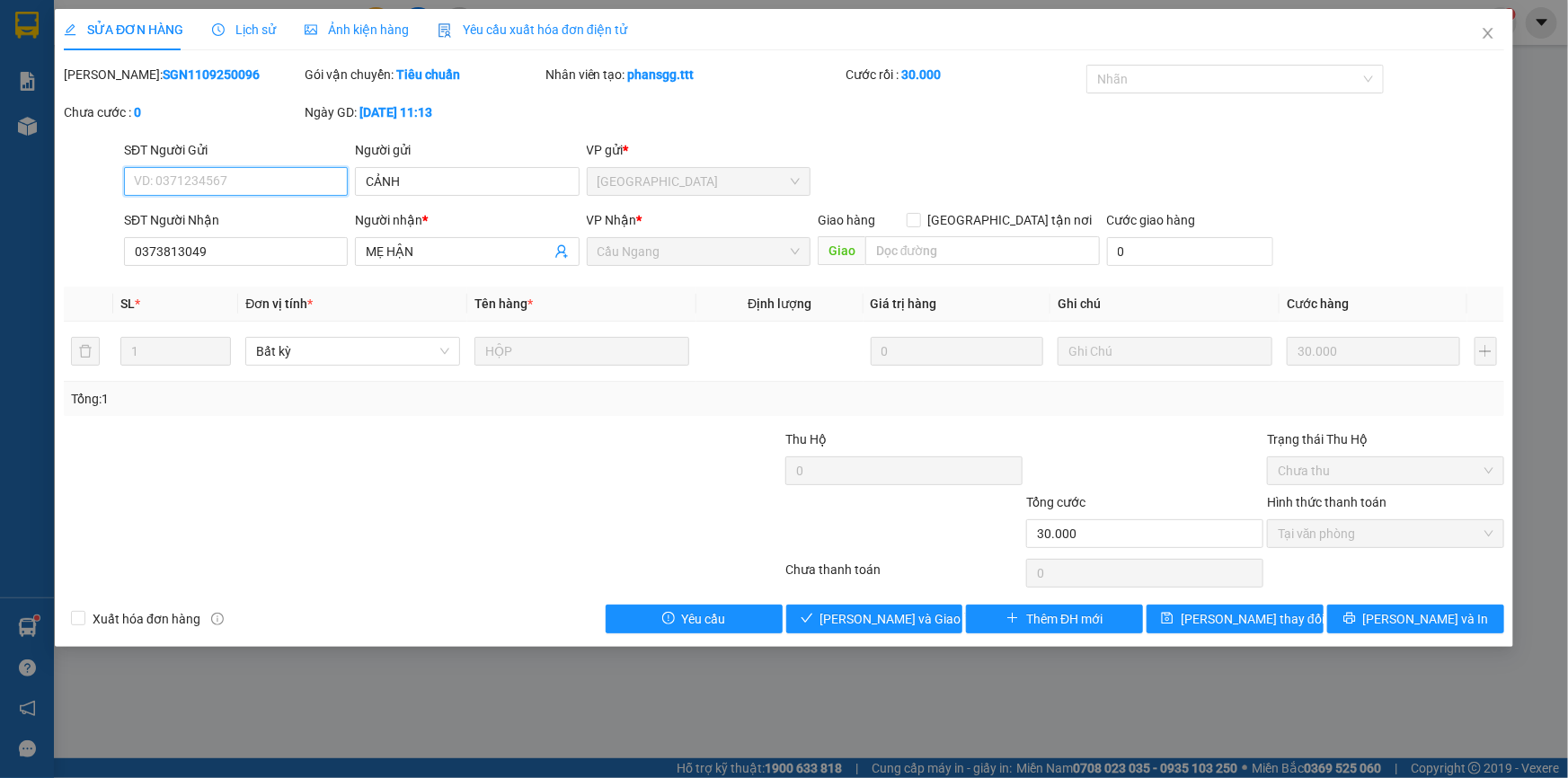
type input "CẢNH"
type input "0373813049"
type input "MẸ HẬN"
type input "30.000"
click at [892, 615] on span "[PERSON_NAME] và Giao hàng" at bounding box center [907, 619] width 173 height 20
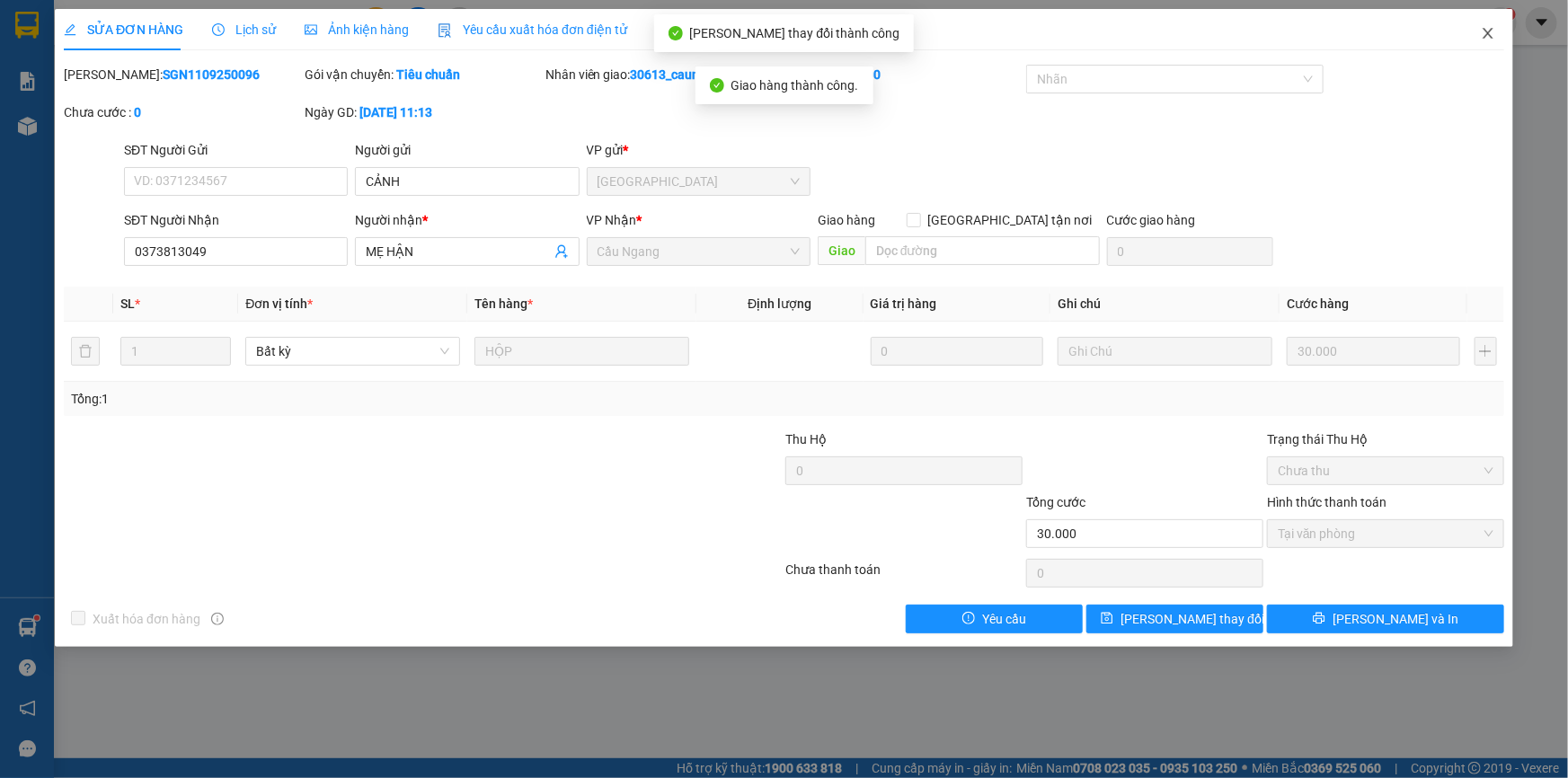
click at [1493, 35] on icon "close" at bounding box center [1487, 33] width 14 height 14
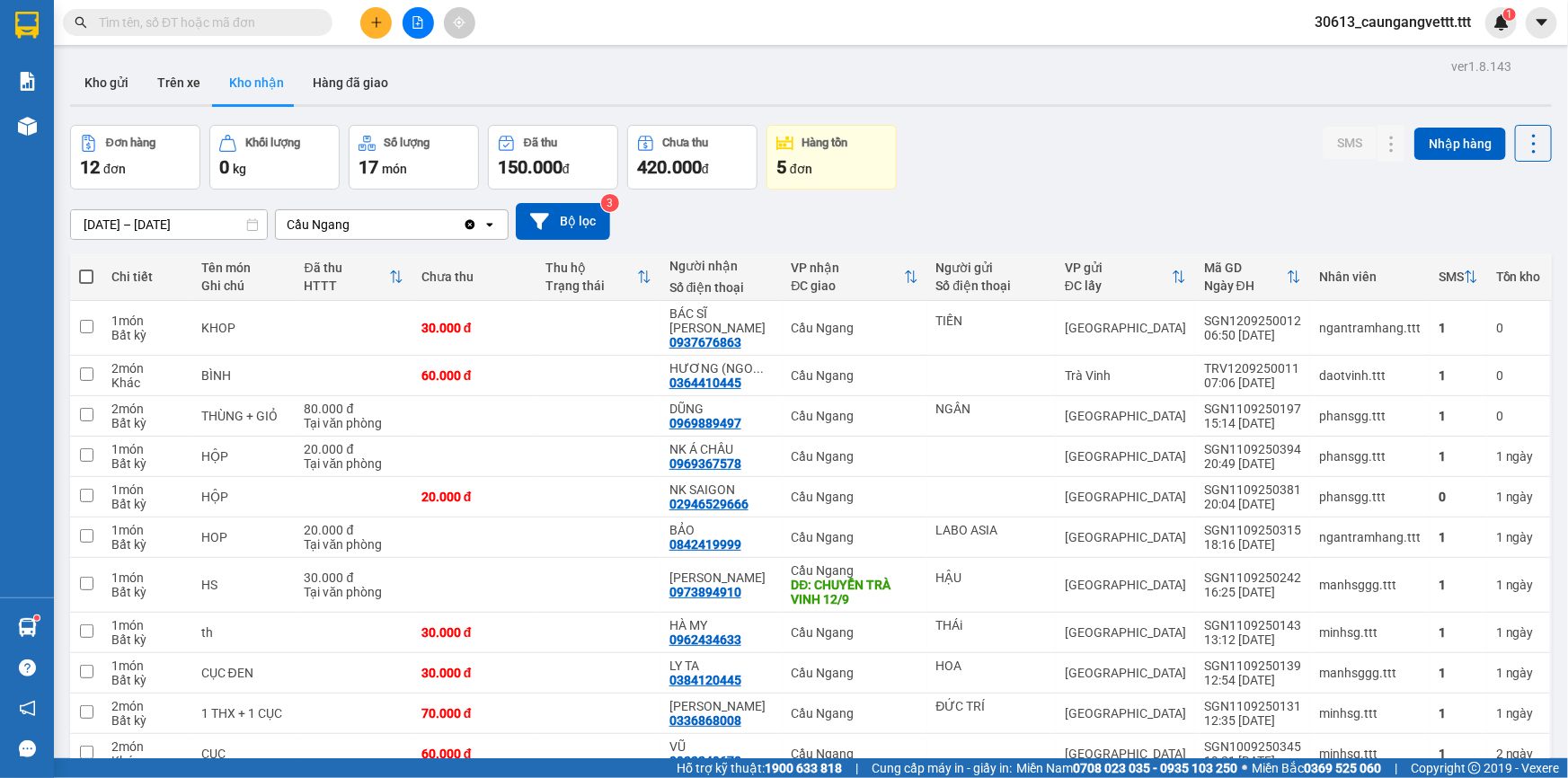
click at [845, 153] on button "Hàng tồn 5 đơn" at bounding box center [832, 157] width 131 height 64
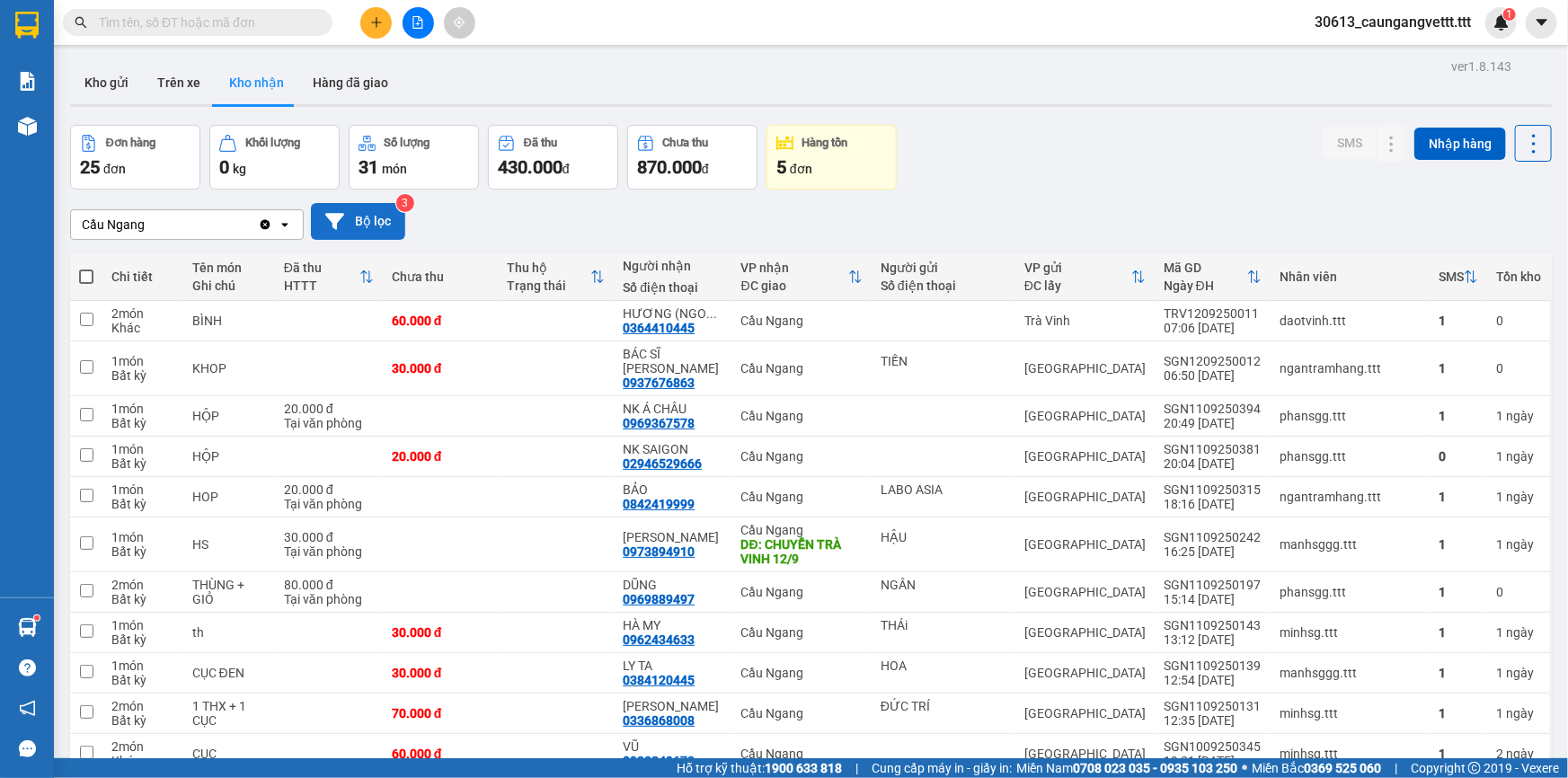
click at [348, 228] on button "Bộ lọc" at bounding box center [358, 221] width 94 height 36
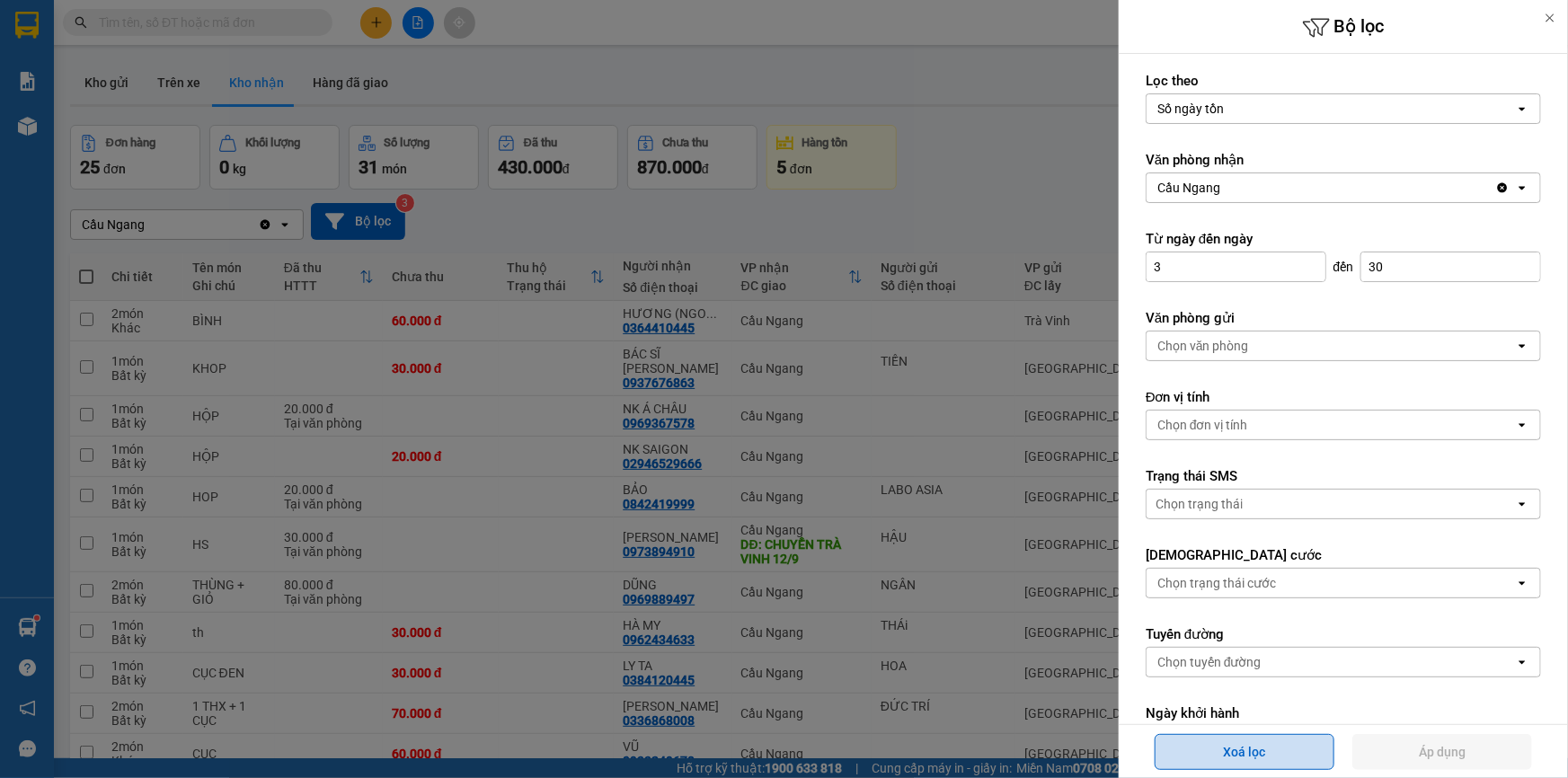
click at [1227, 746] on button "Xoá lọc" at bounding box center [1243, 751] width 180 height 36
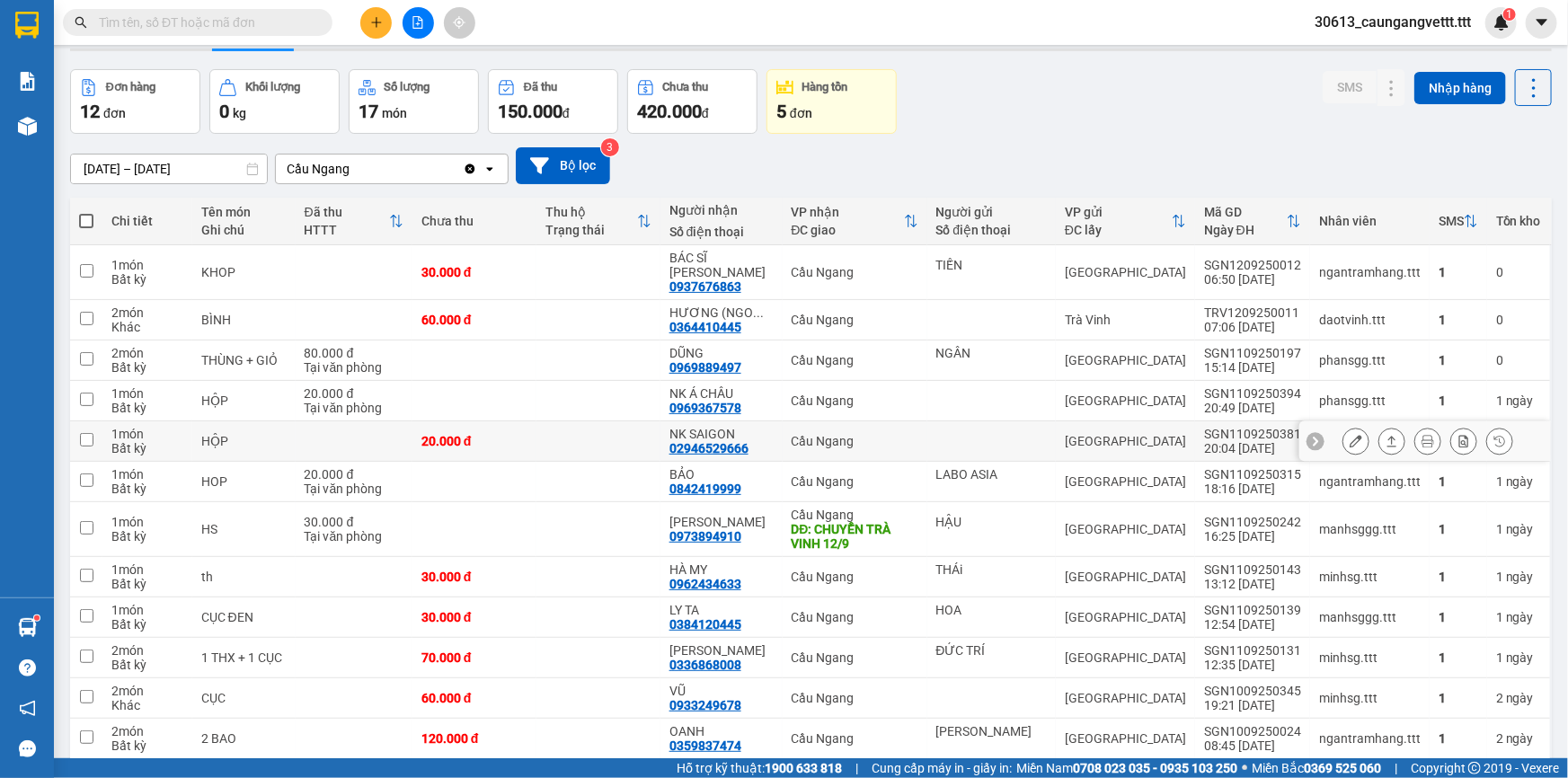
scroll to position [113, 0]
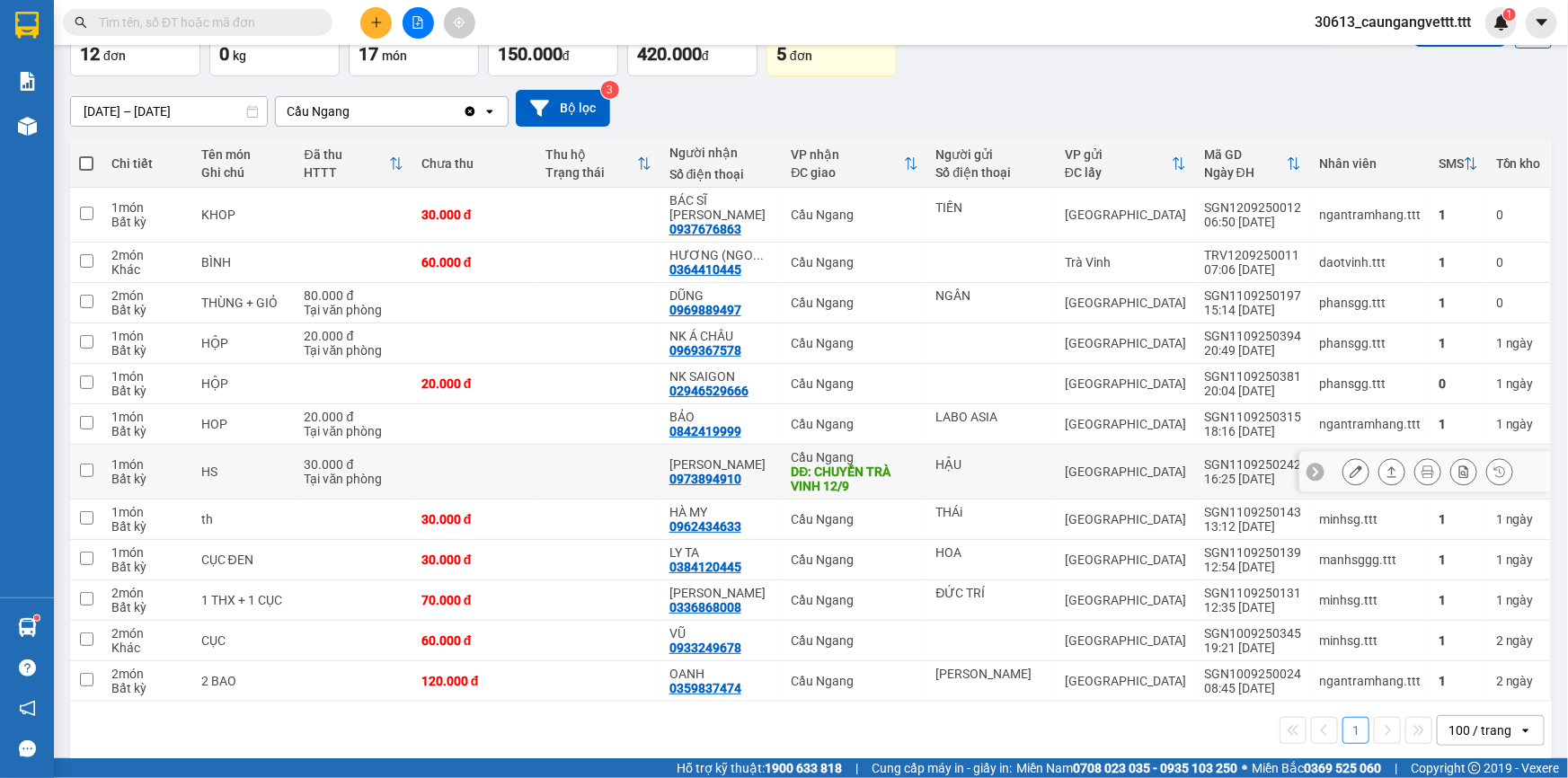
click at [1349, 465] on icon at bounding box center [1355, 471] width 12 height 12
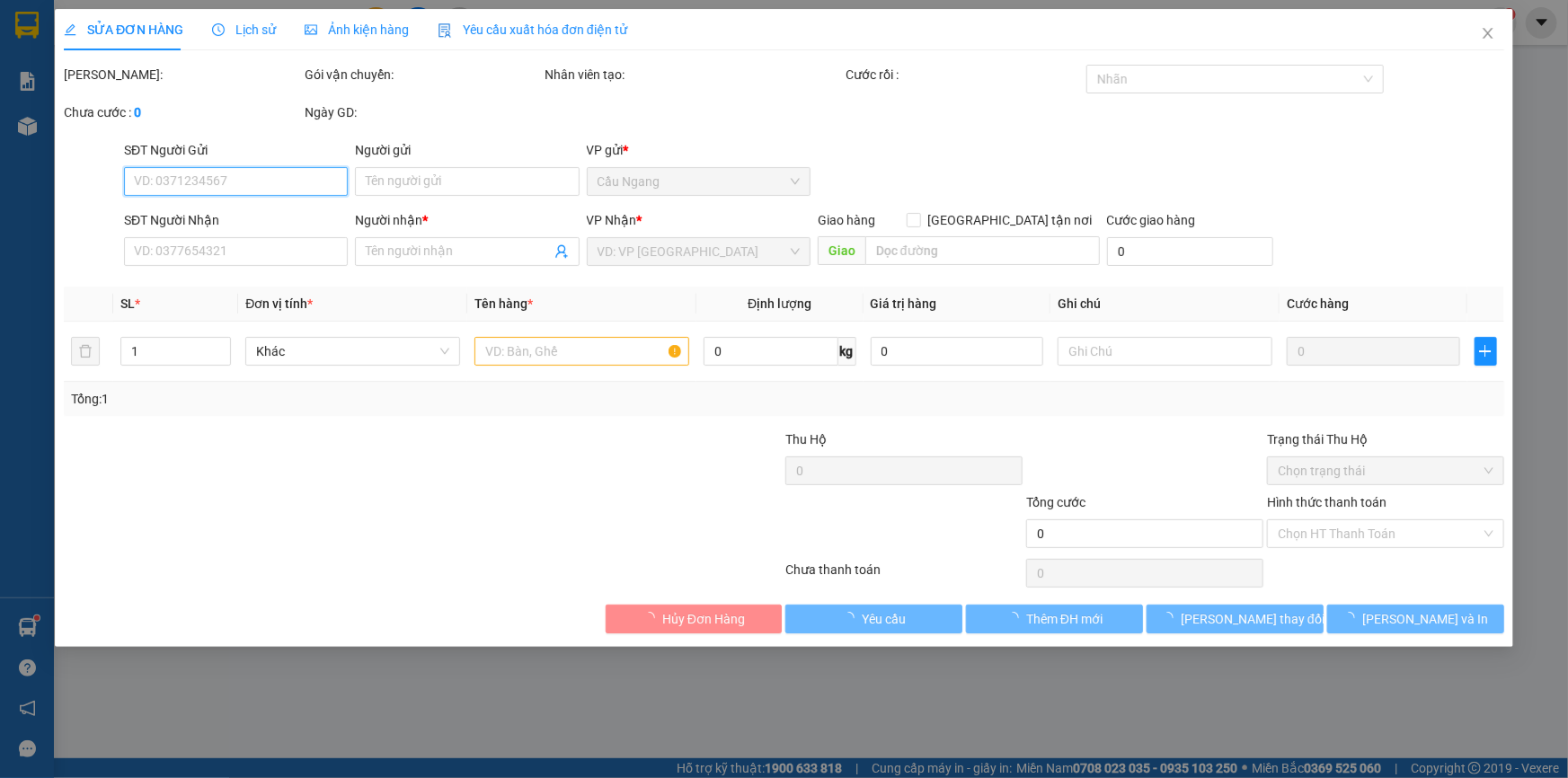
type input "HẬU"
type input "0973894910"
type input "[PERSON_NAME]"
type input "CHUYỂN TRÀ VINH 12/9"
type input "30.000"
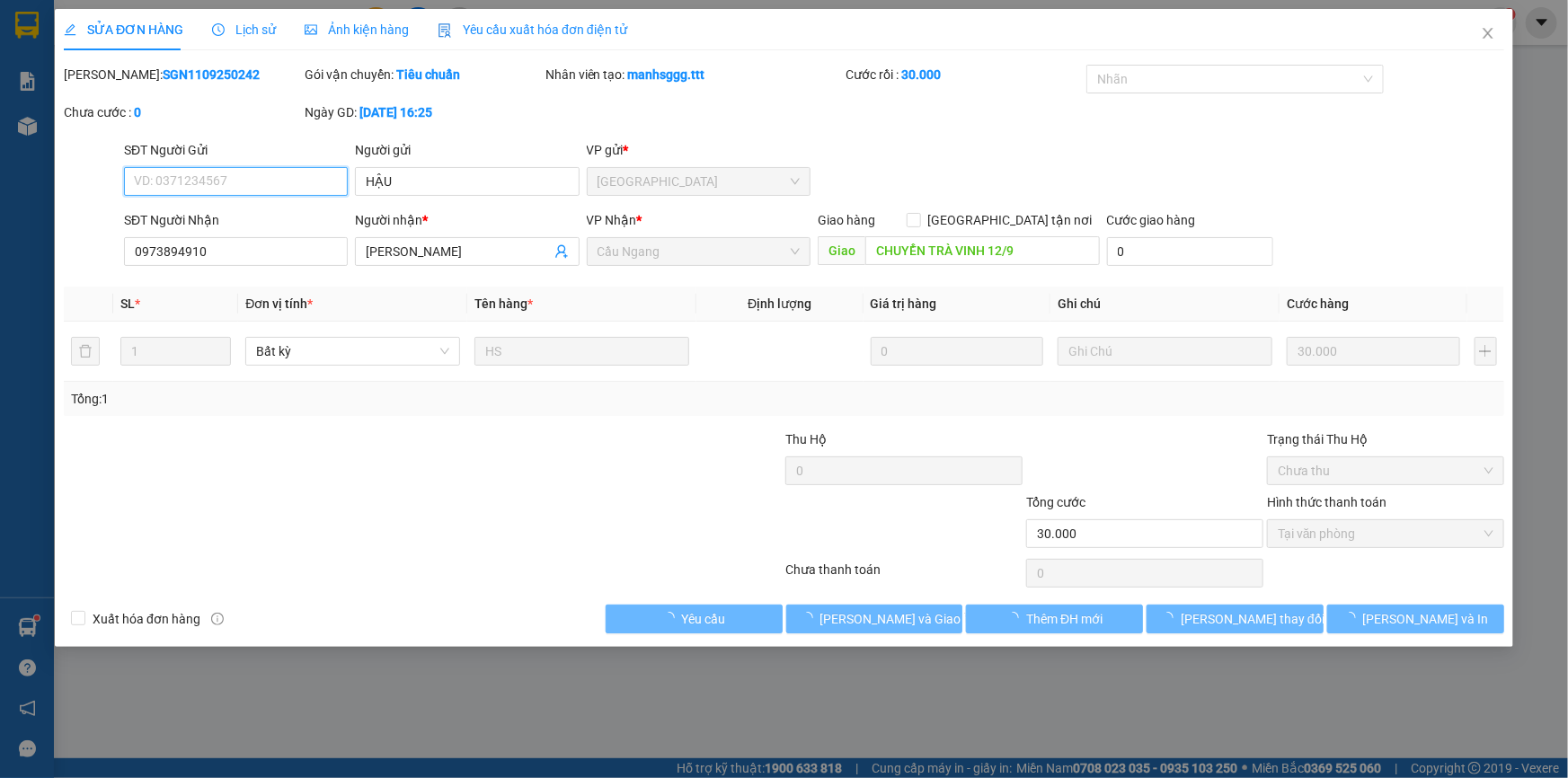
click at [1354, 532] on span "Tại văn phòng" at bounding box center [1385, 533] width 215 height 27
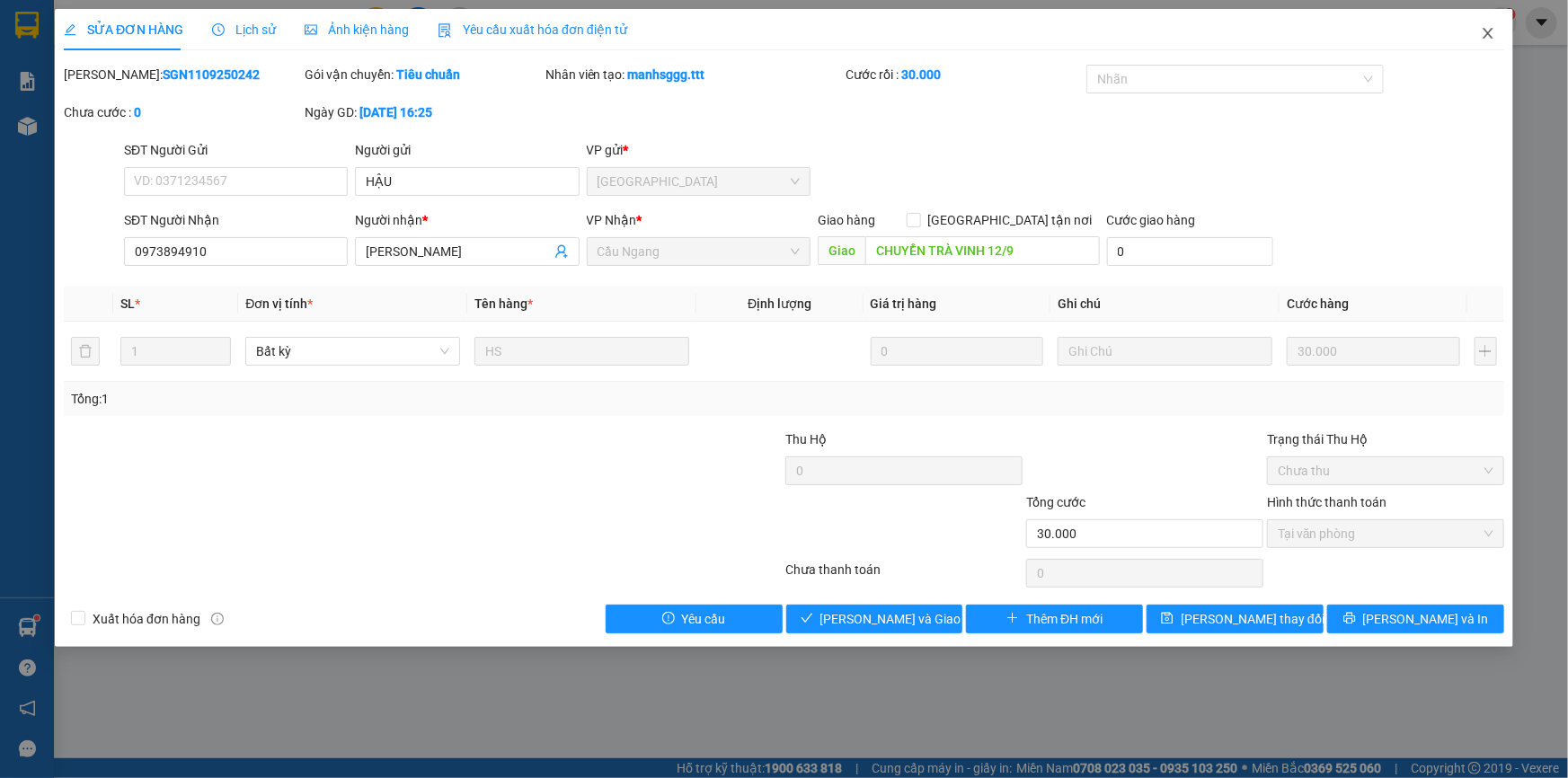
click at [1484, 33] on icon "close" at bounding box center [1487, 33] width 14 height 14
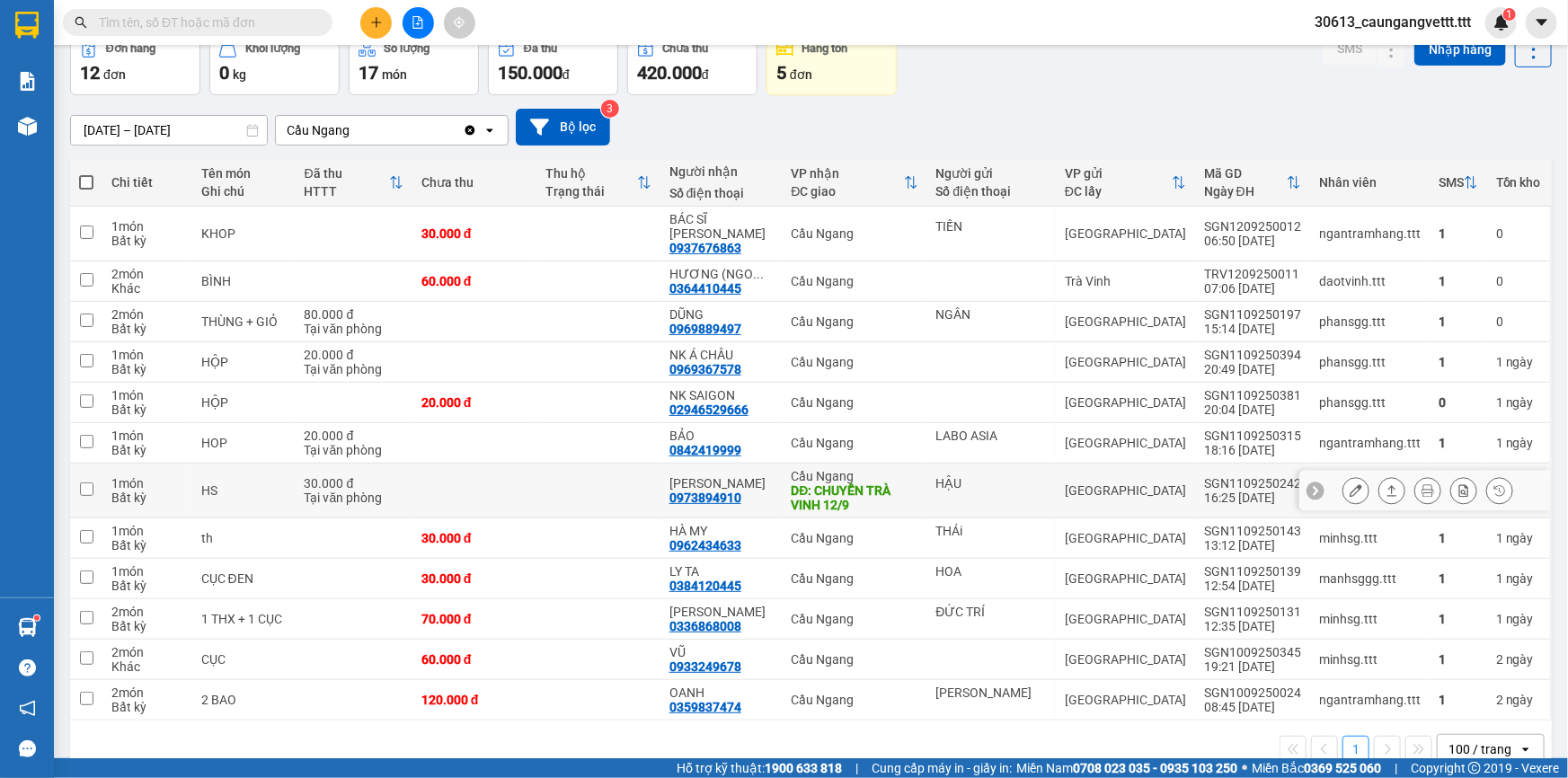
scroll to position [108, 0]
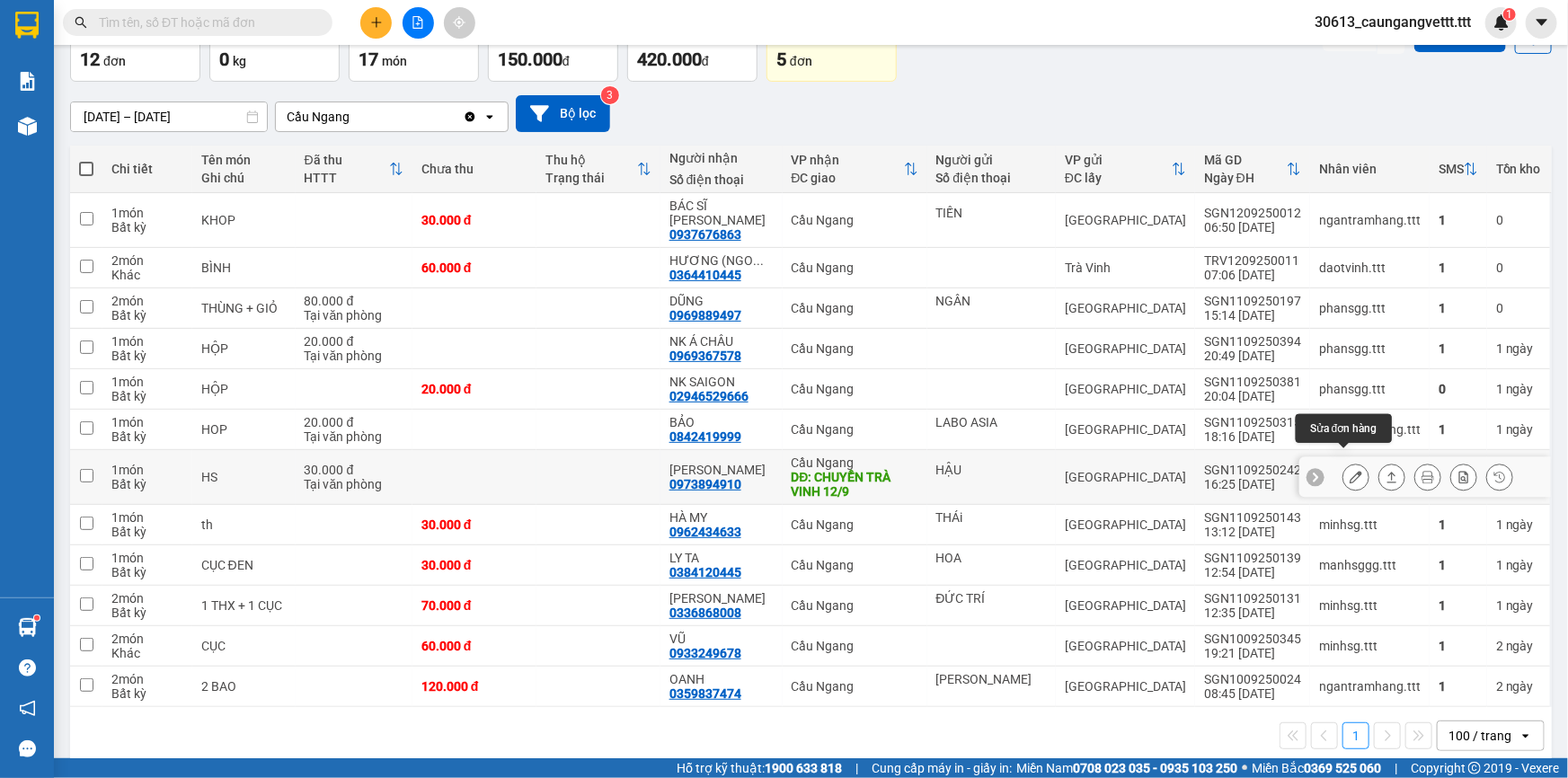
click at [1349, 471] on icon at bounding box center [1355, 476] width 12 height 12
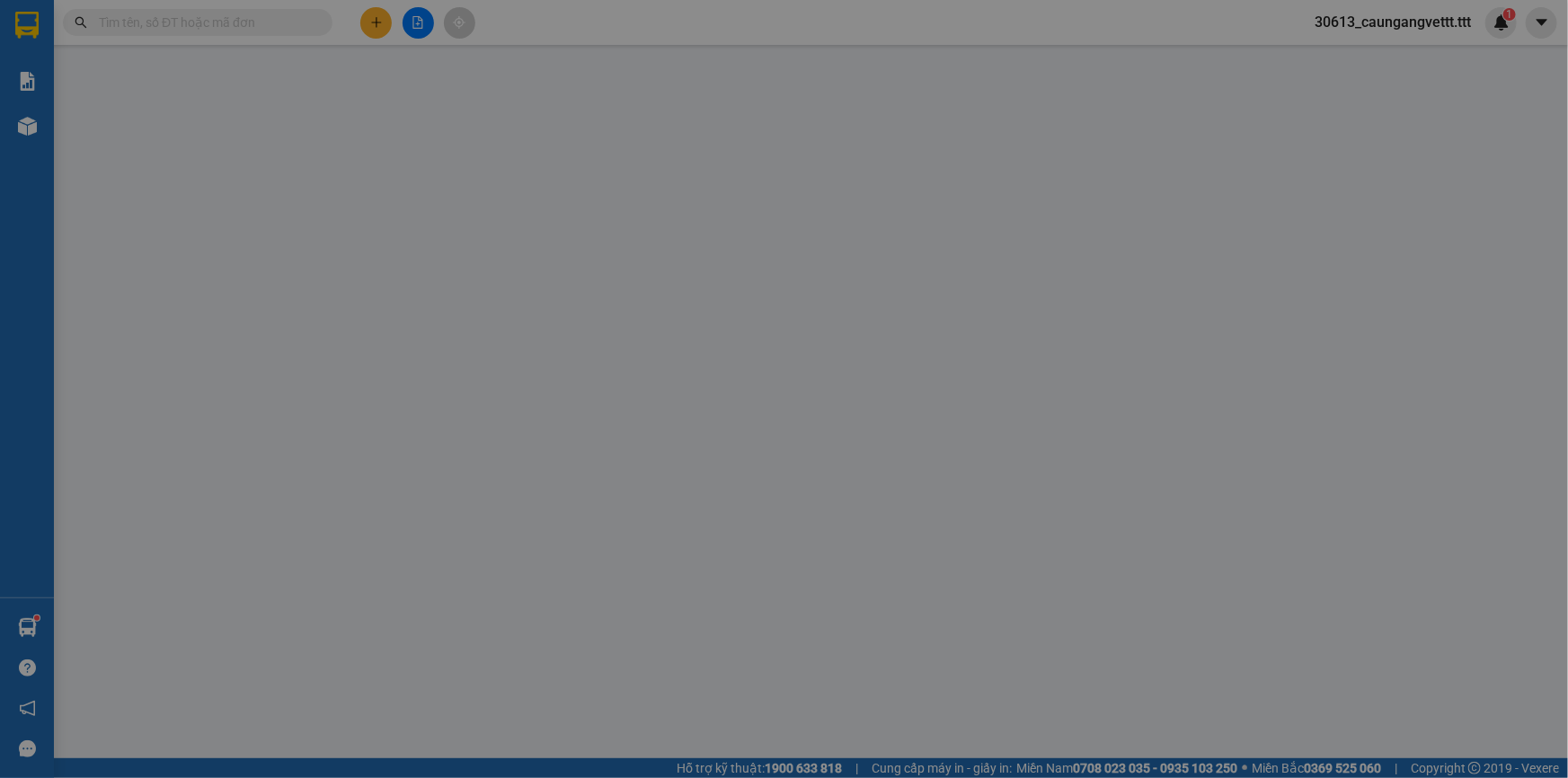
type input "HẬU"
type input "0973894910"
type input "[PERSON_NAME]"
type input "CHUYỂN TRÀ VINH 12/9"
type input "30.000"
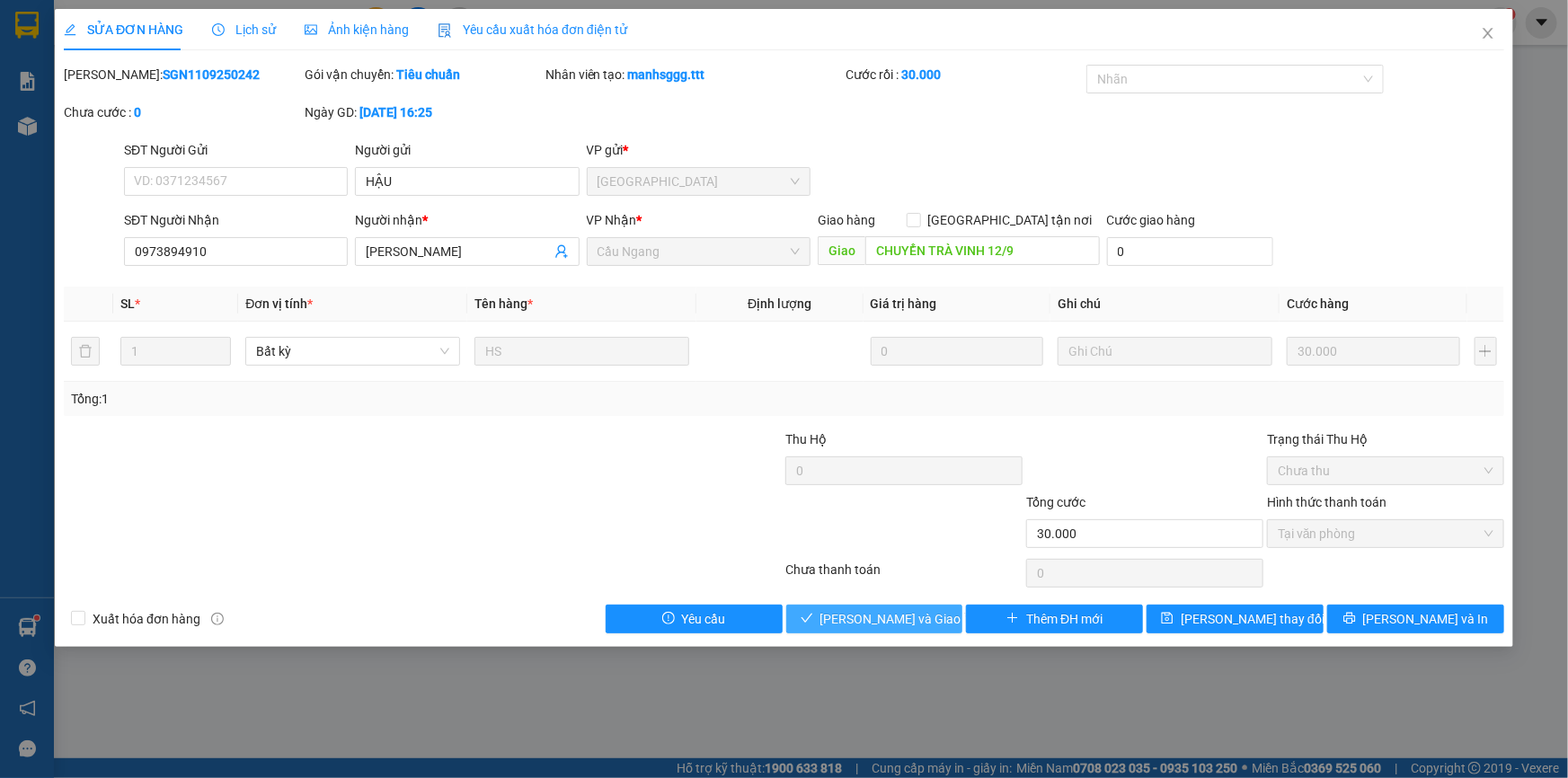
click at [875, 619] on span "[PERSON_NAME] và Giao hàng" at bounding box center [907, 619] width 173 height 20
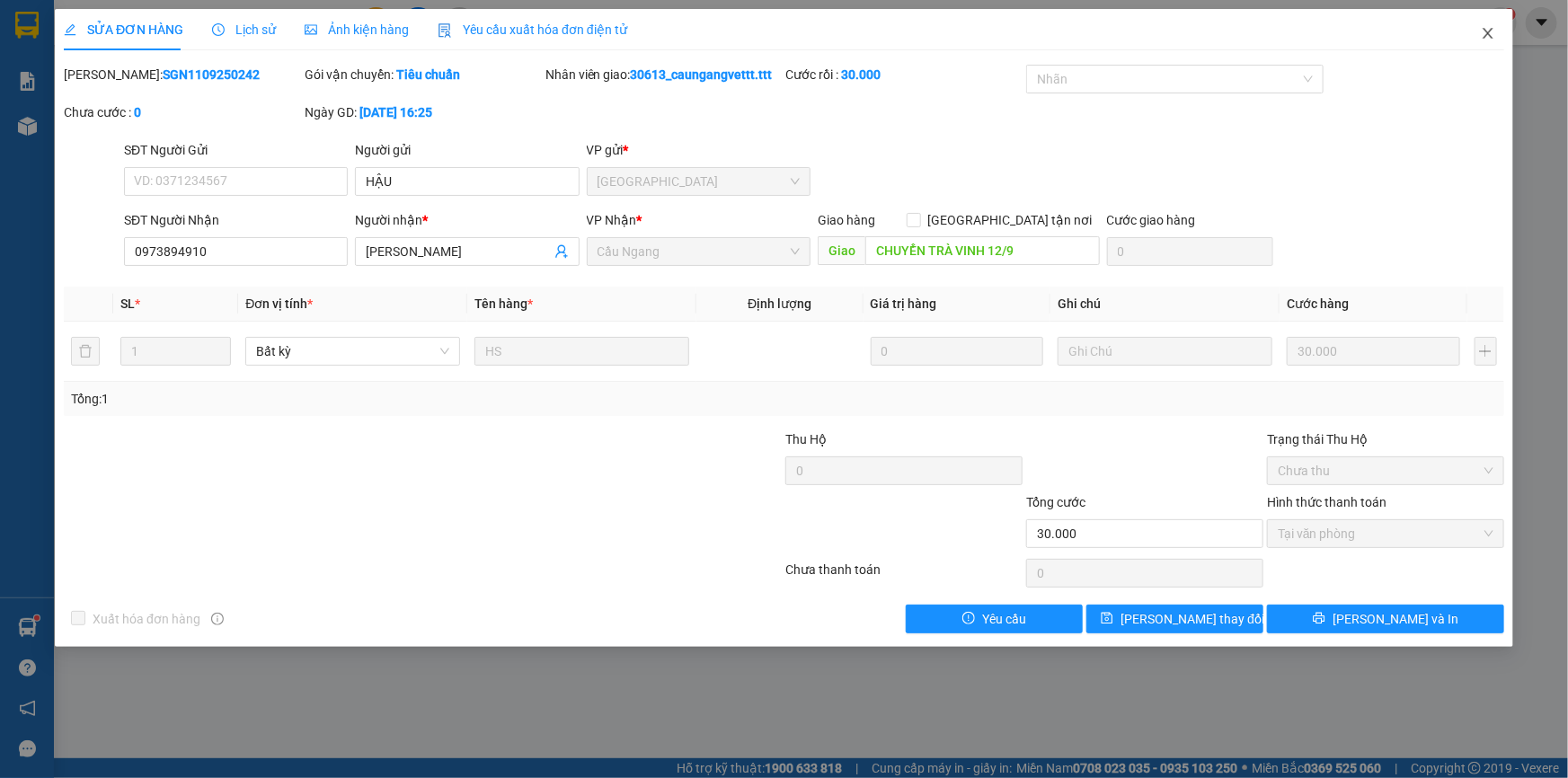
click at [1480, 35] on span "Close" at bounding box center [1487, 34] width 50 height 50
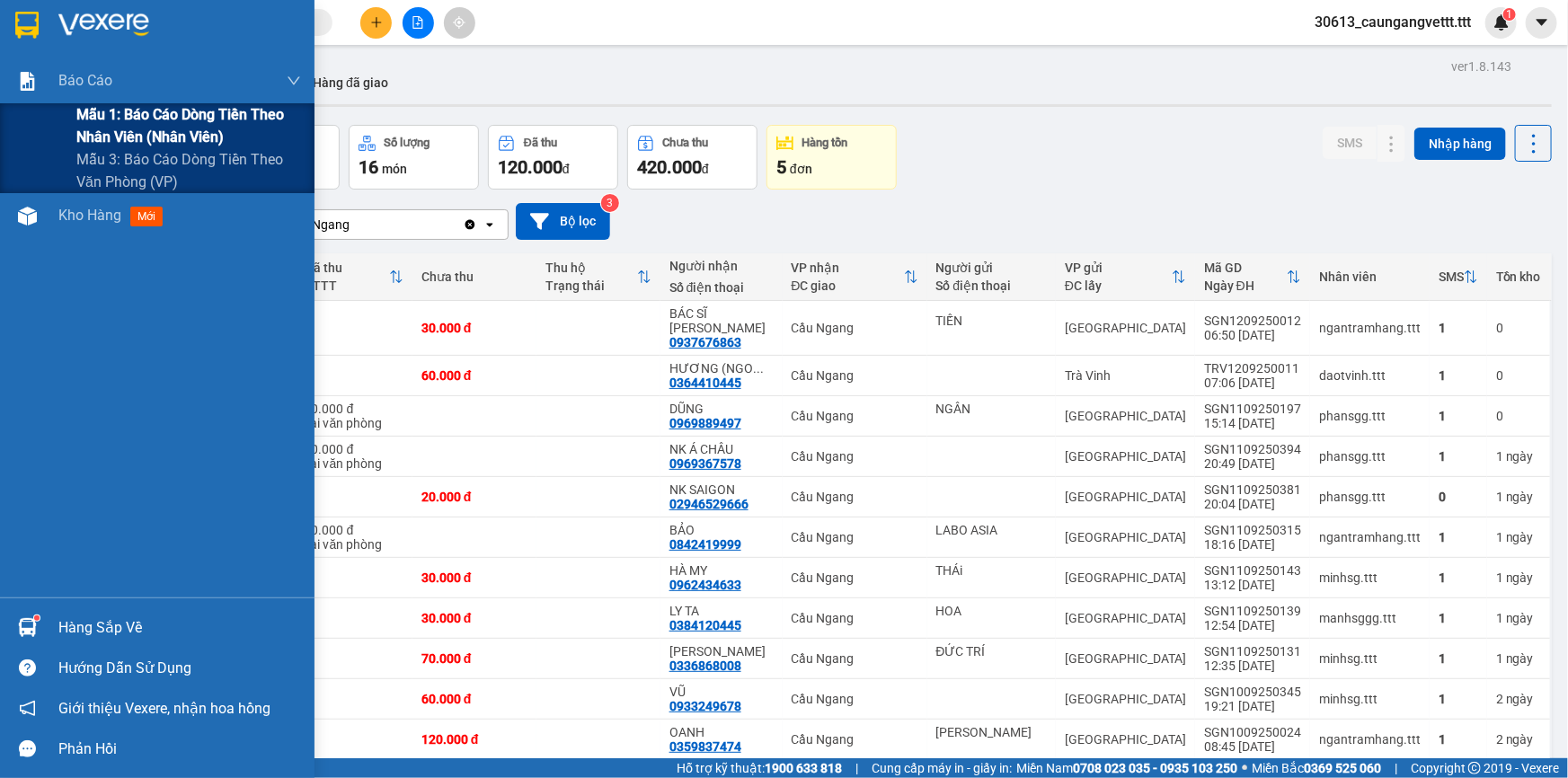
click at [102, 120] on span "Mẫu 1: Báo cáo dòng tiền theo nhân viên (nhân viên)" at bounding box center [188, 126] width 225 height 45
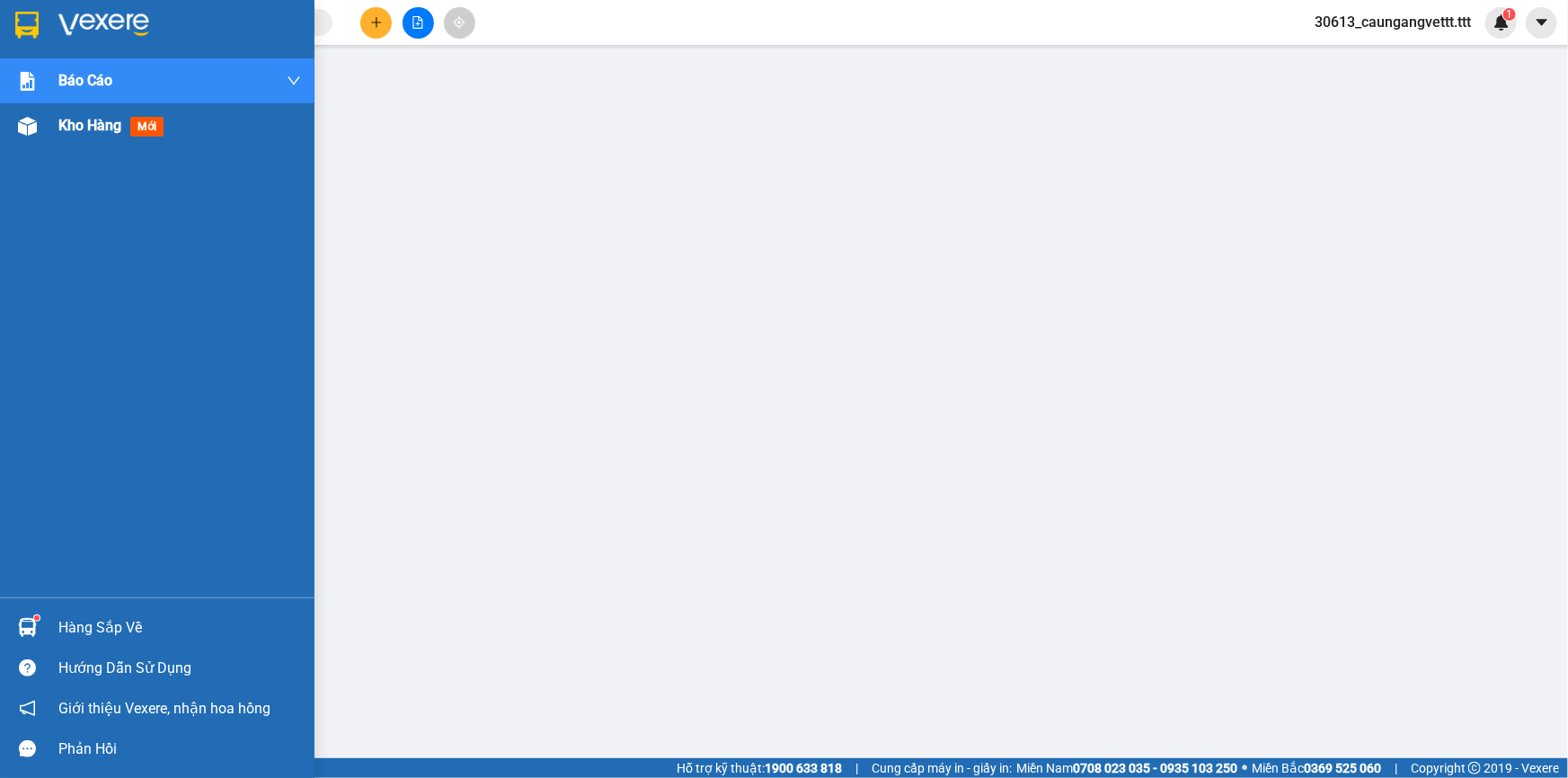
click at [84, 129] on span "Kho hàng" at bounding box center [89, 126] width 62 height 17
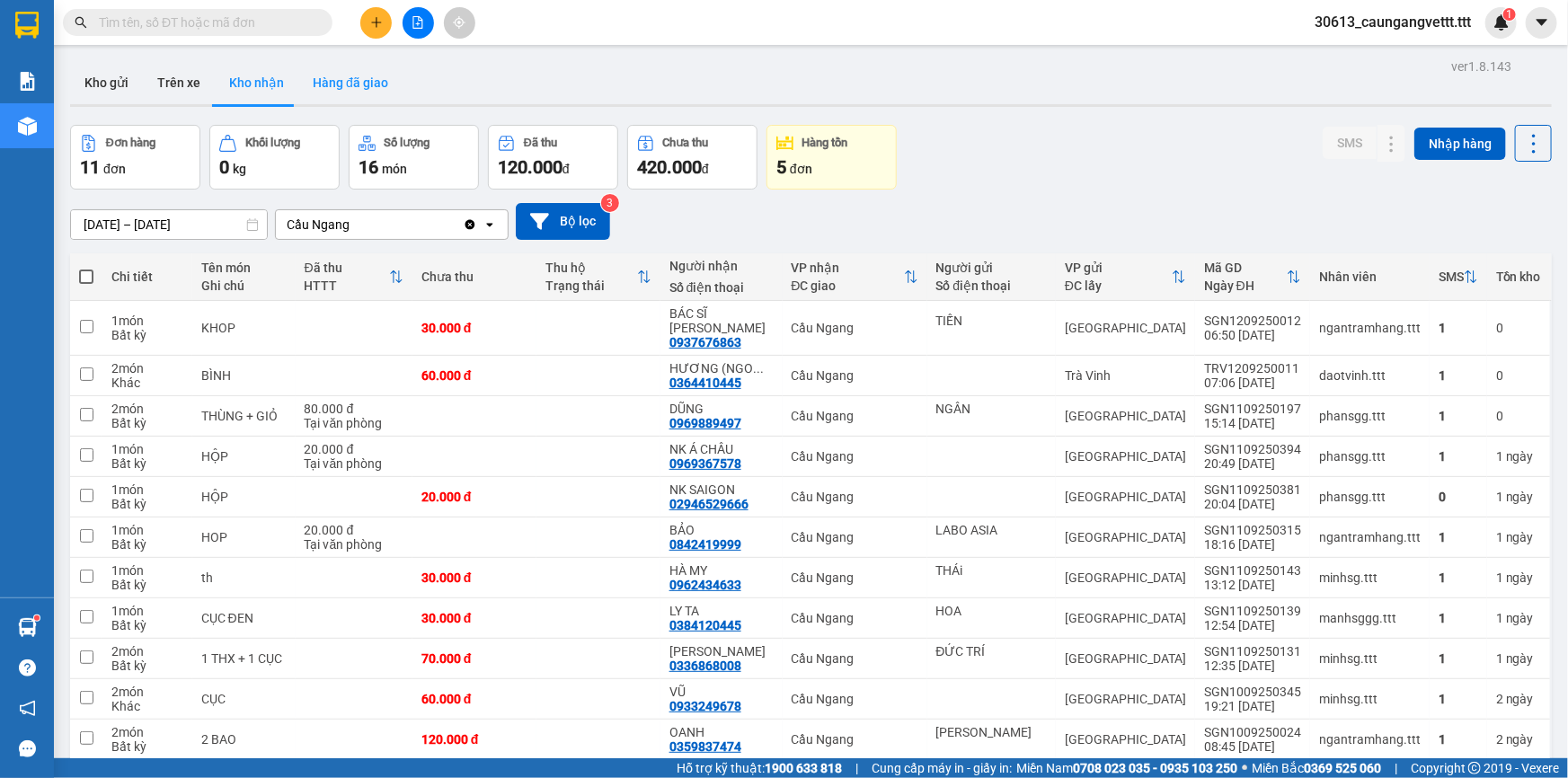
click at [353, 89] on button "Hàng đã giao" at bounding box center [350, 83] width 104 height 43
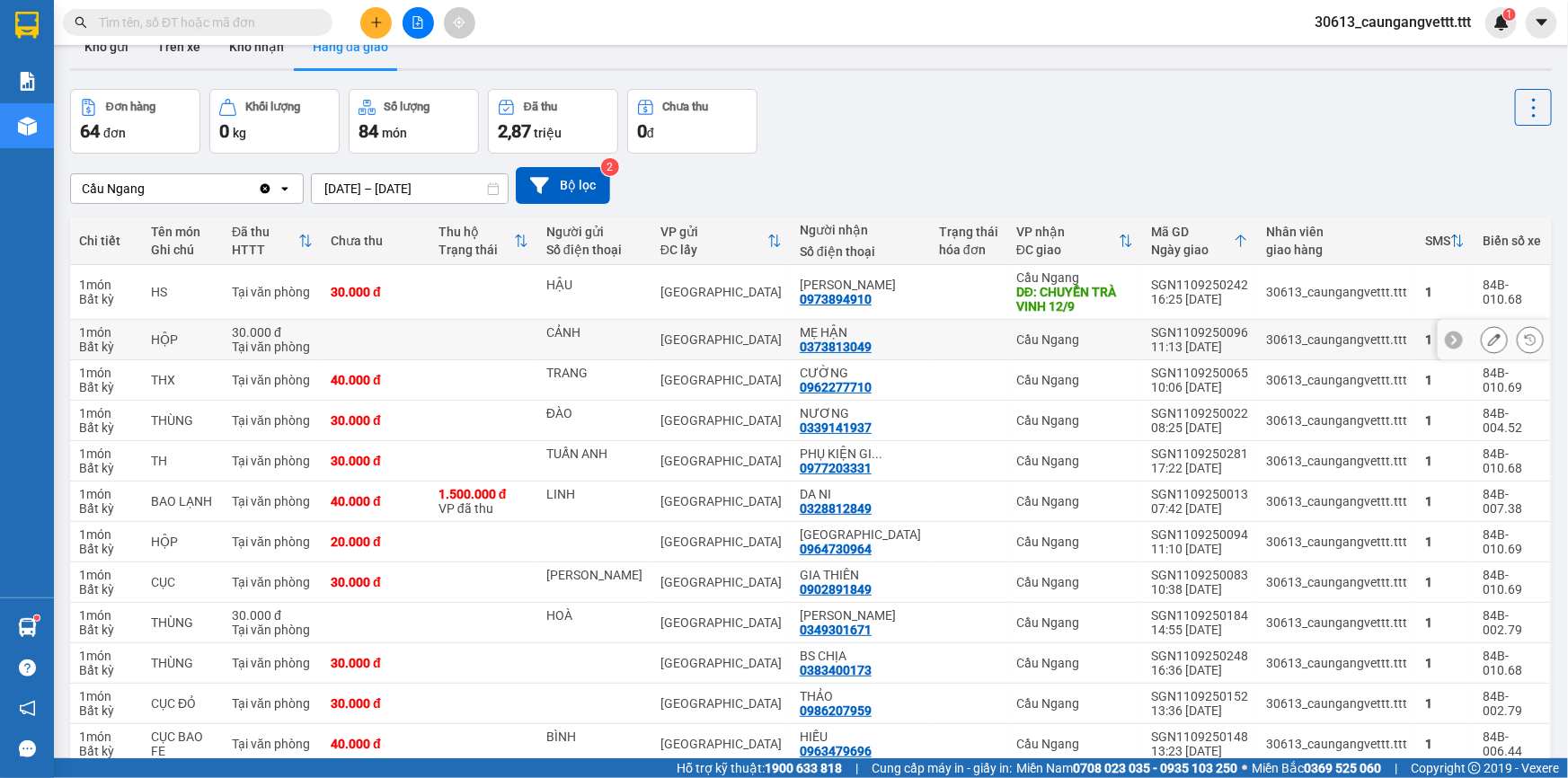
scroll to position [54, 0]
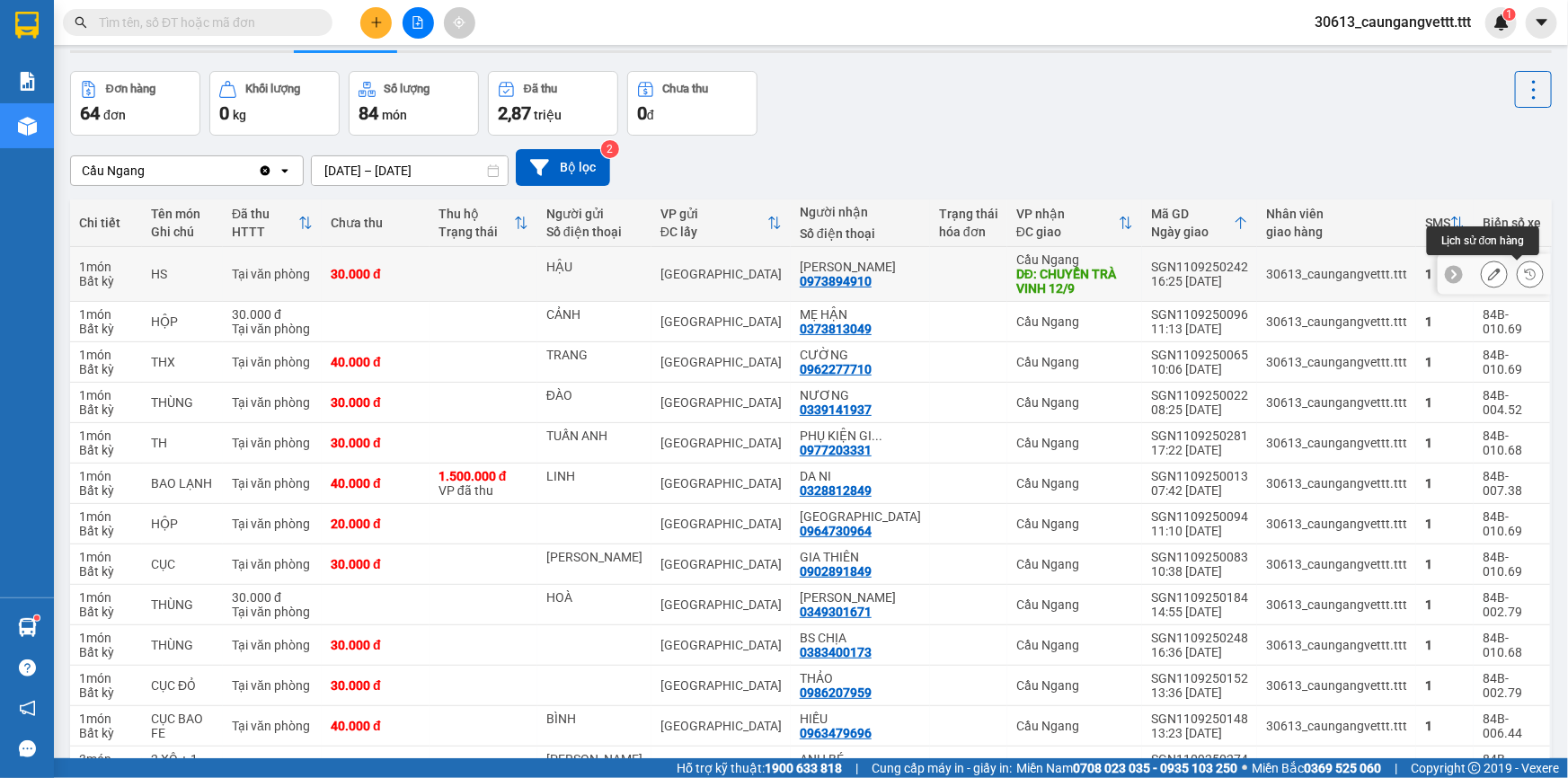
click at [1524, 273] on icon at bounding box center [1530, 274] width 12 height 12
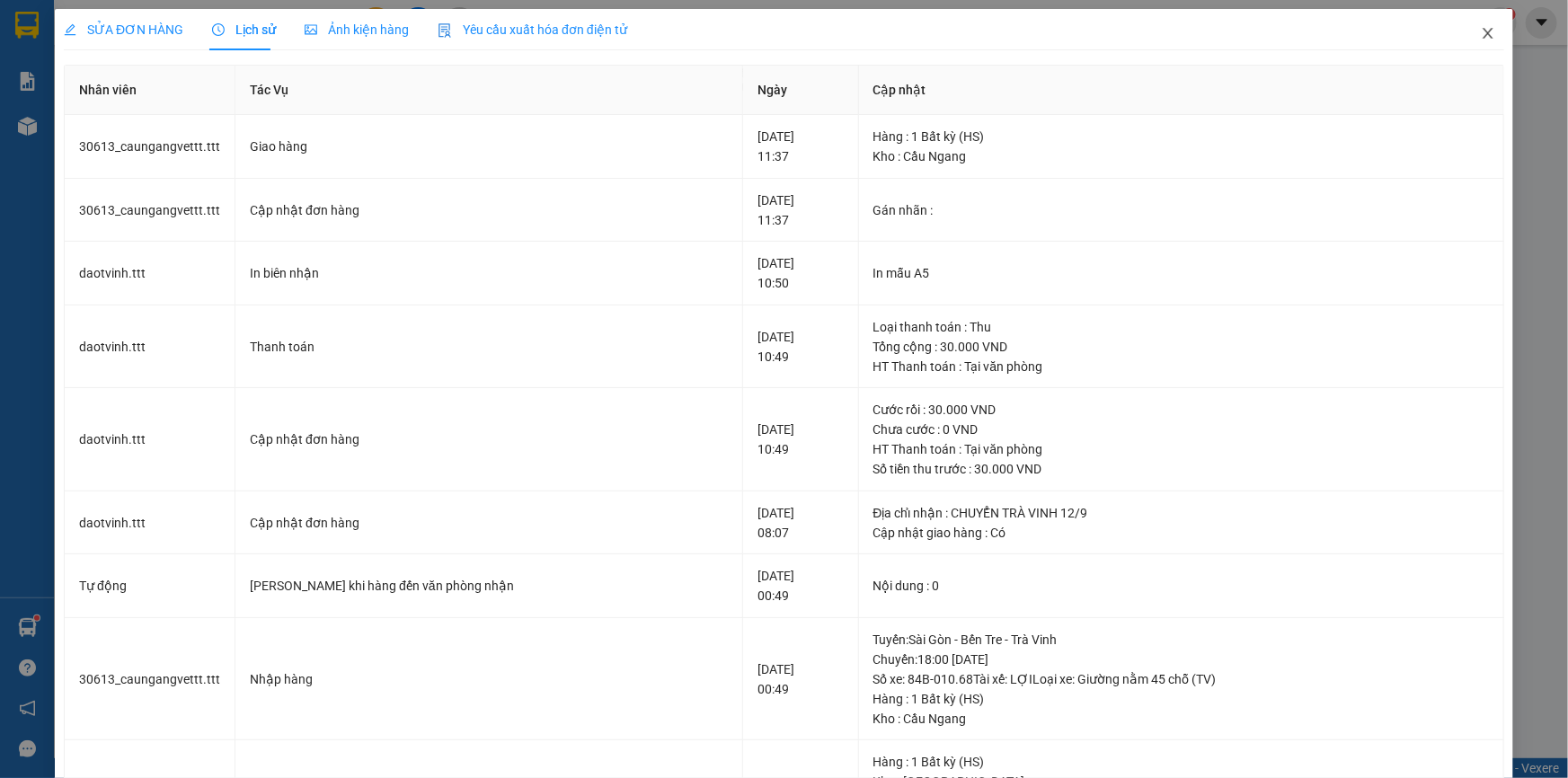
click at [1481, 36] on icon "close" at bounding box center [1487, 33] width 14 height 14
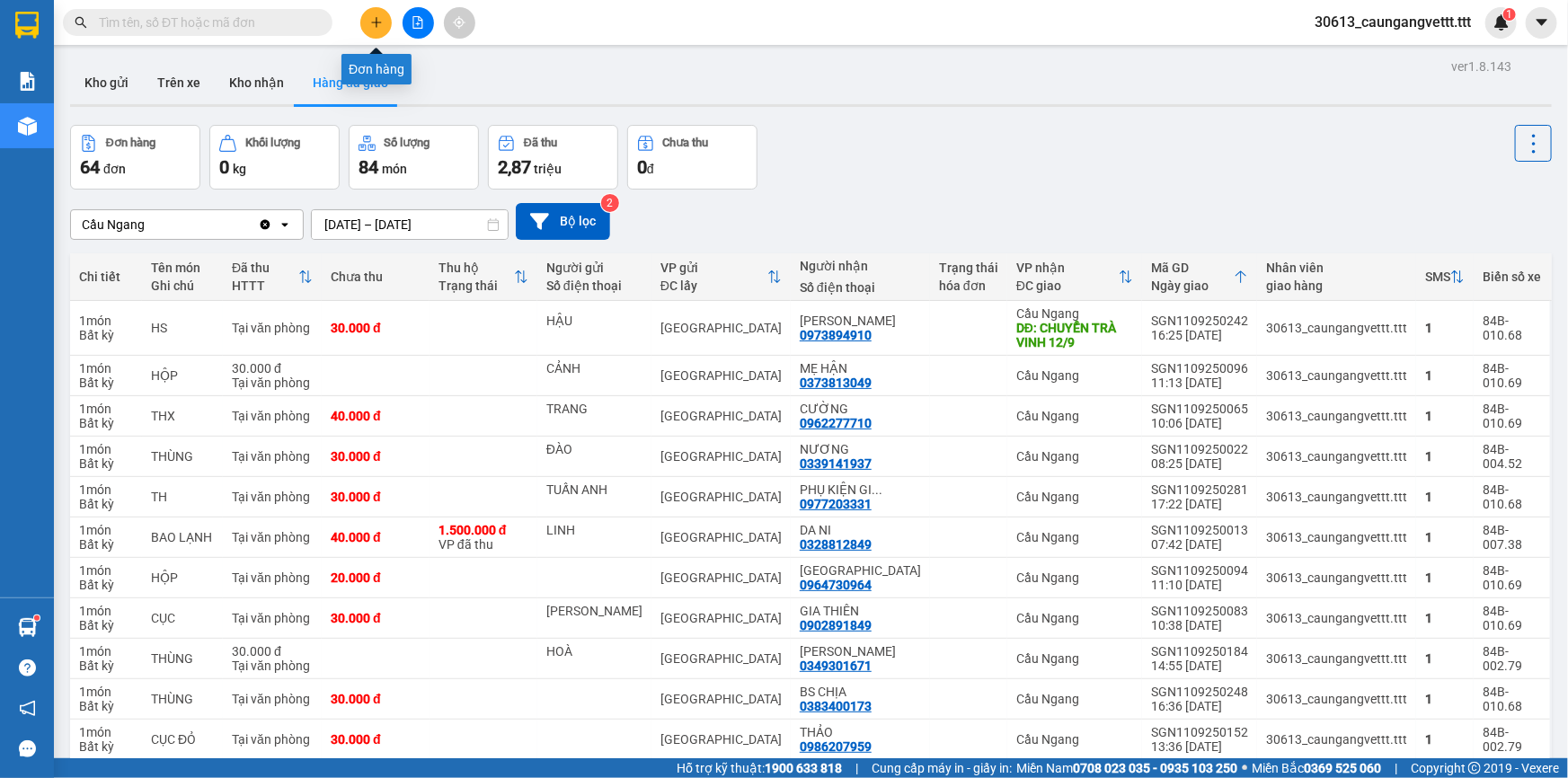
click at [380, 35] on button at bounding box center [376, 22] width 32 height 32
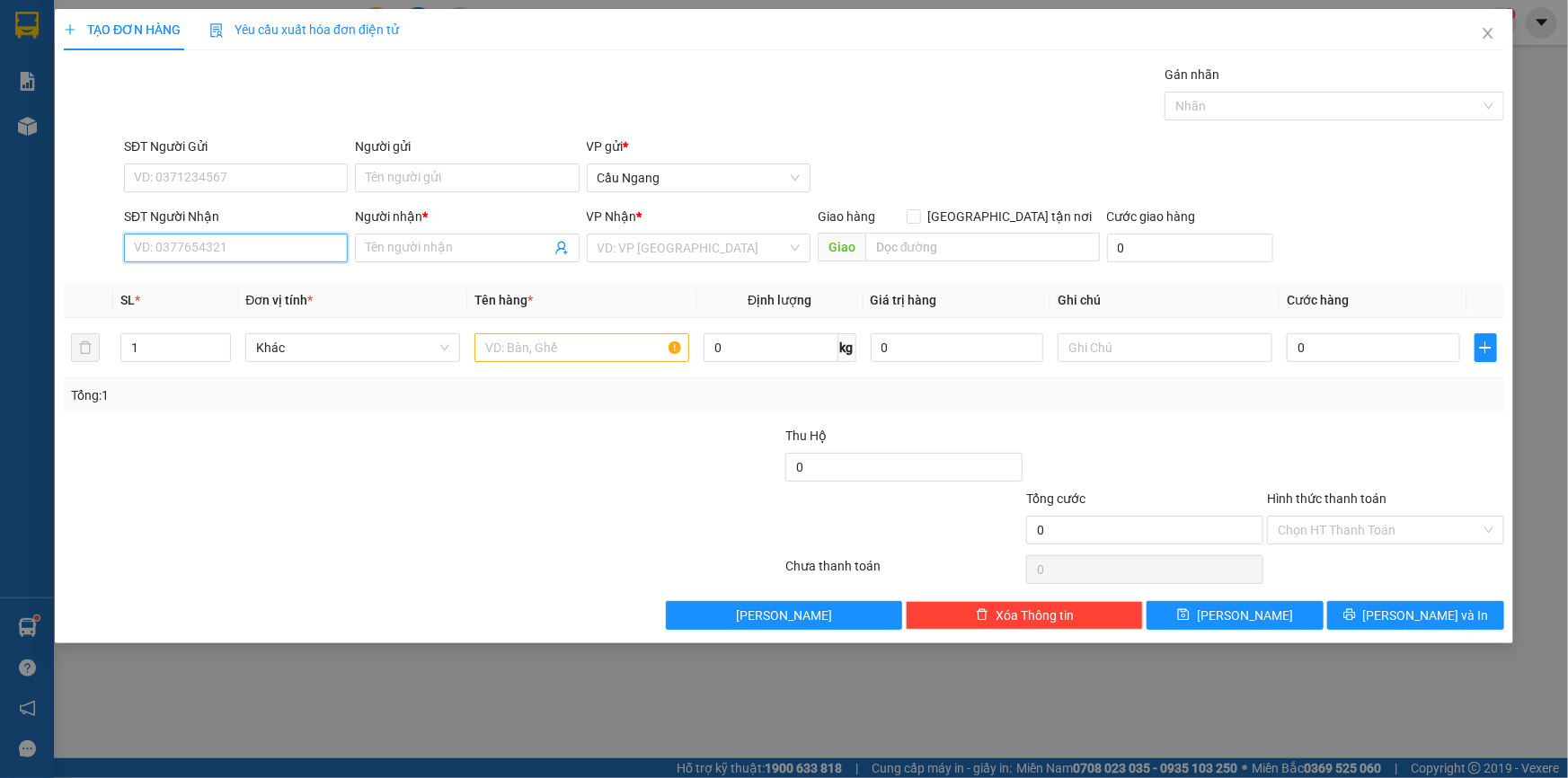
click at [222, 252] on input "SĐT Người Nhận" at bounding box center [235, 248] width 224 height 29
click at [248, 284] on div "0906723760 - HIỆP" at bounding box center [235, 283] width 202 height 20
type input "0906723760"
type input "HIỆP"
type input "0906723760"
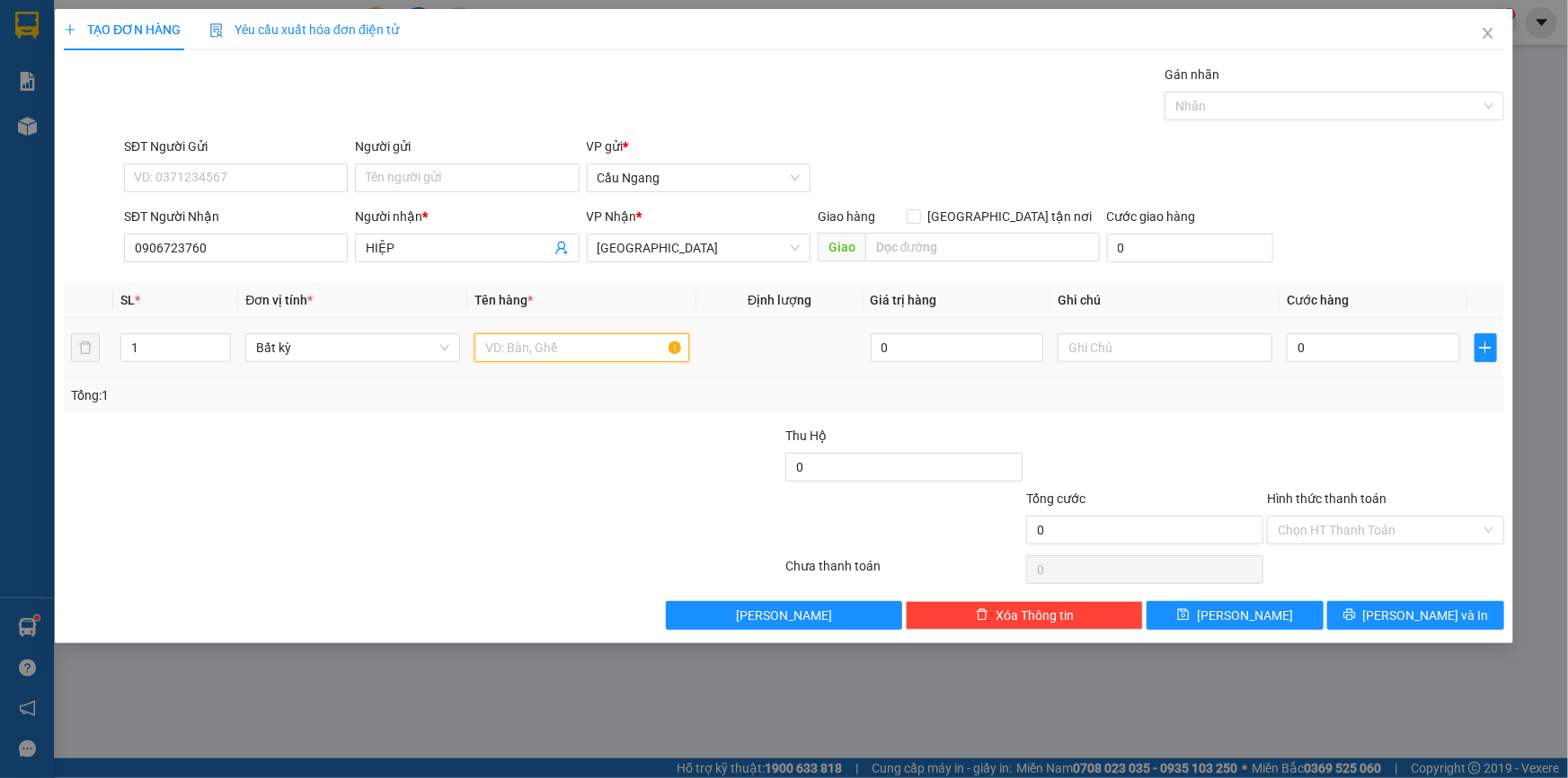
click at [530, 342] on input "text" at bounding box center [581, 348] width 214 height 29
type input "BAO"
click at [1343, 353] on input "0" at bounding box center [1373, 348] width 173 height 29
type input "5"
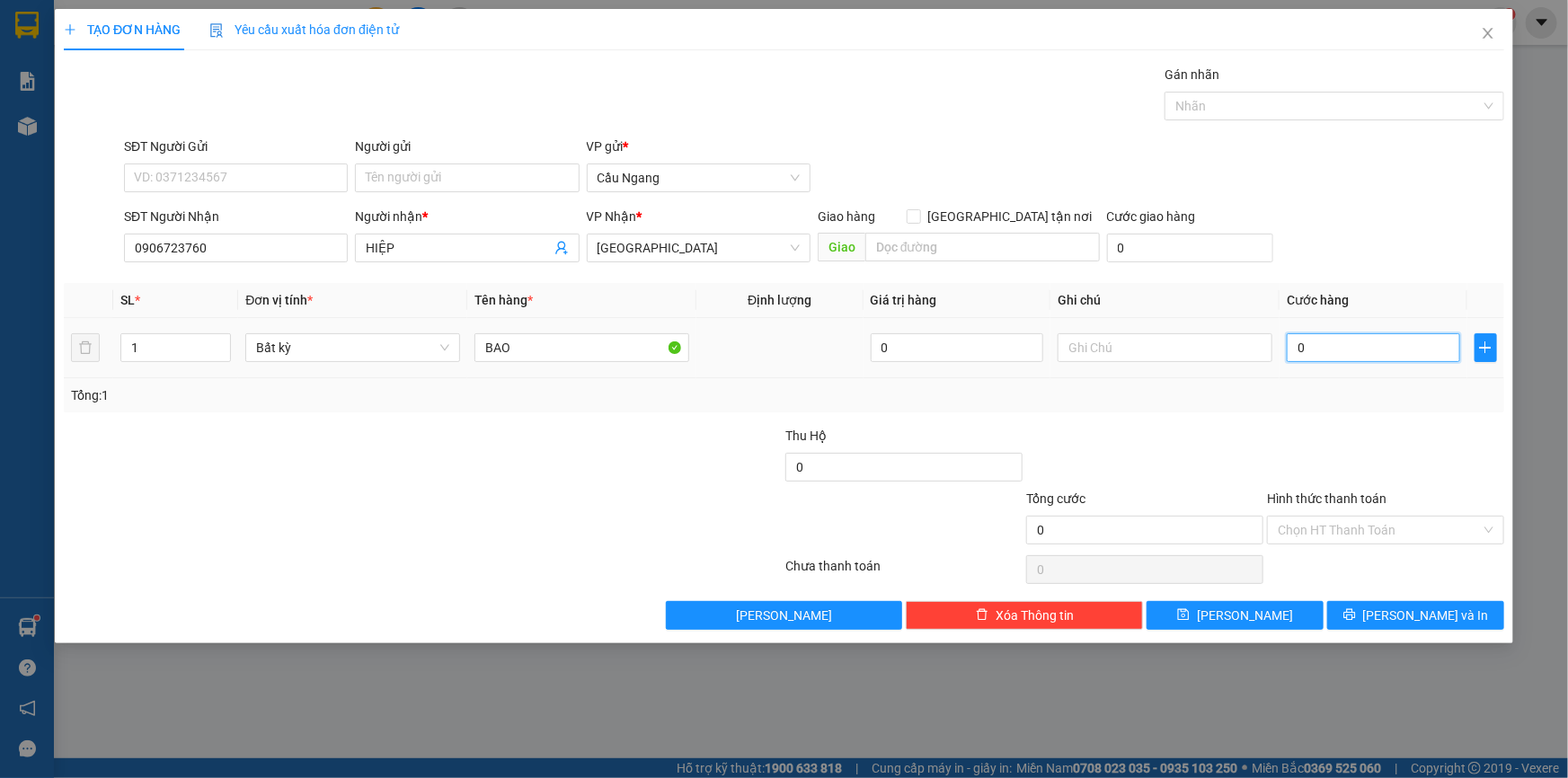
type input "5"
type input "50"
type input "500"
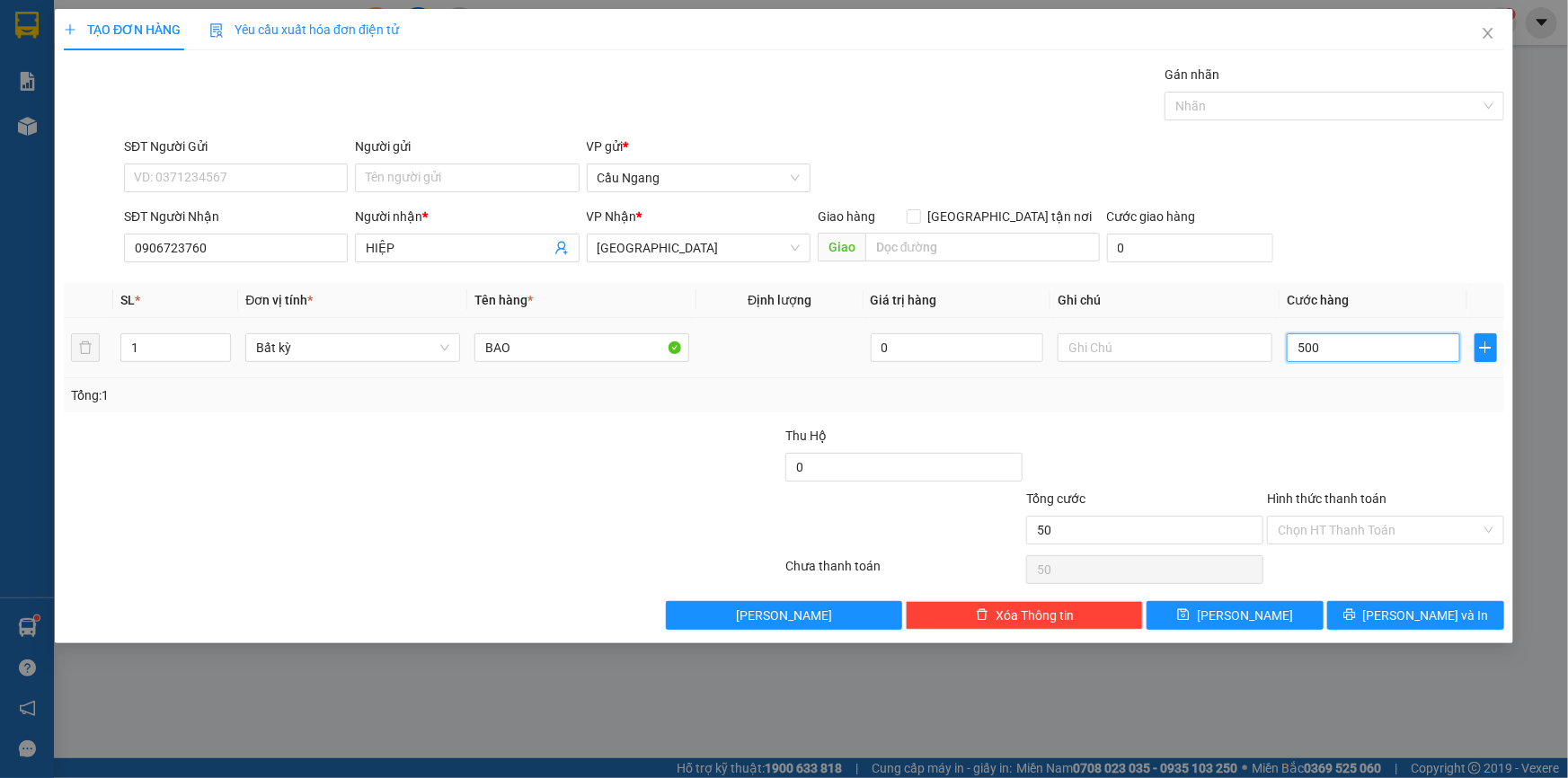
type input "500"
type input "5.000"
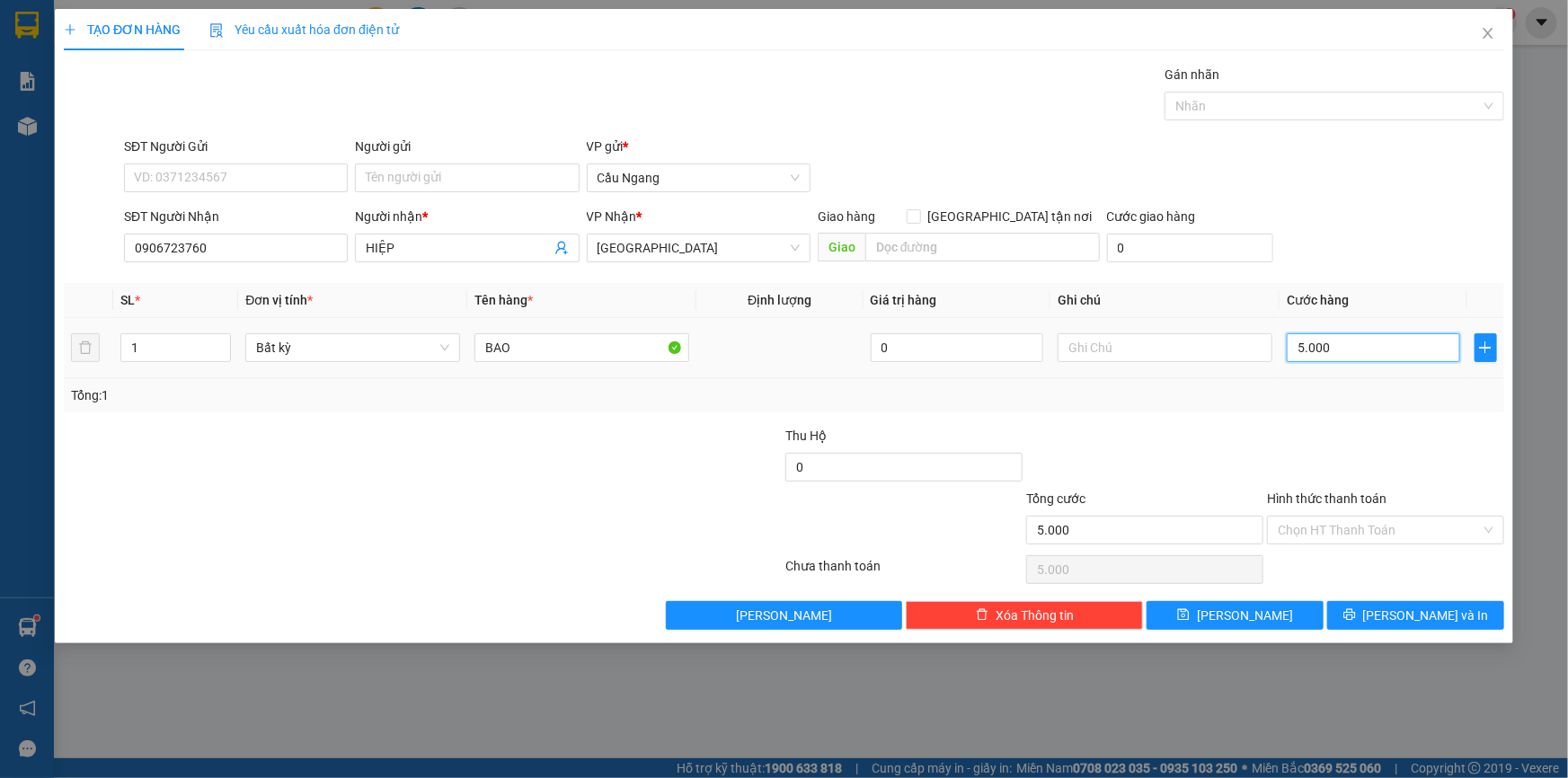
type input "50.000"
click at [1341, 524] on input "Hình thức thanh toán" at bounding box center [1379, 530] width 203 height 27
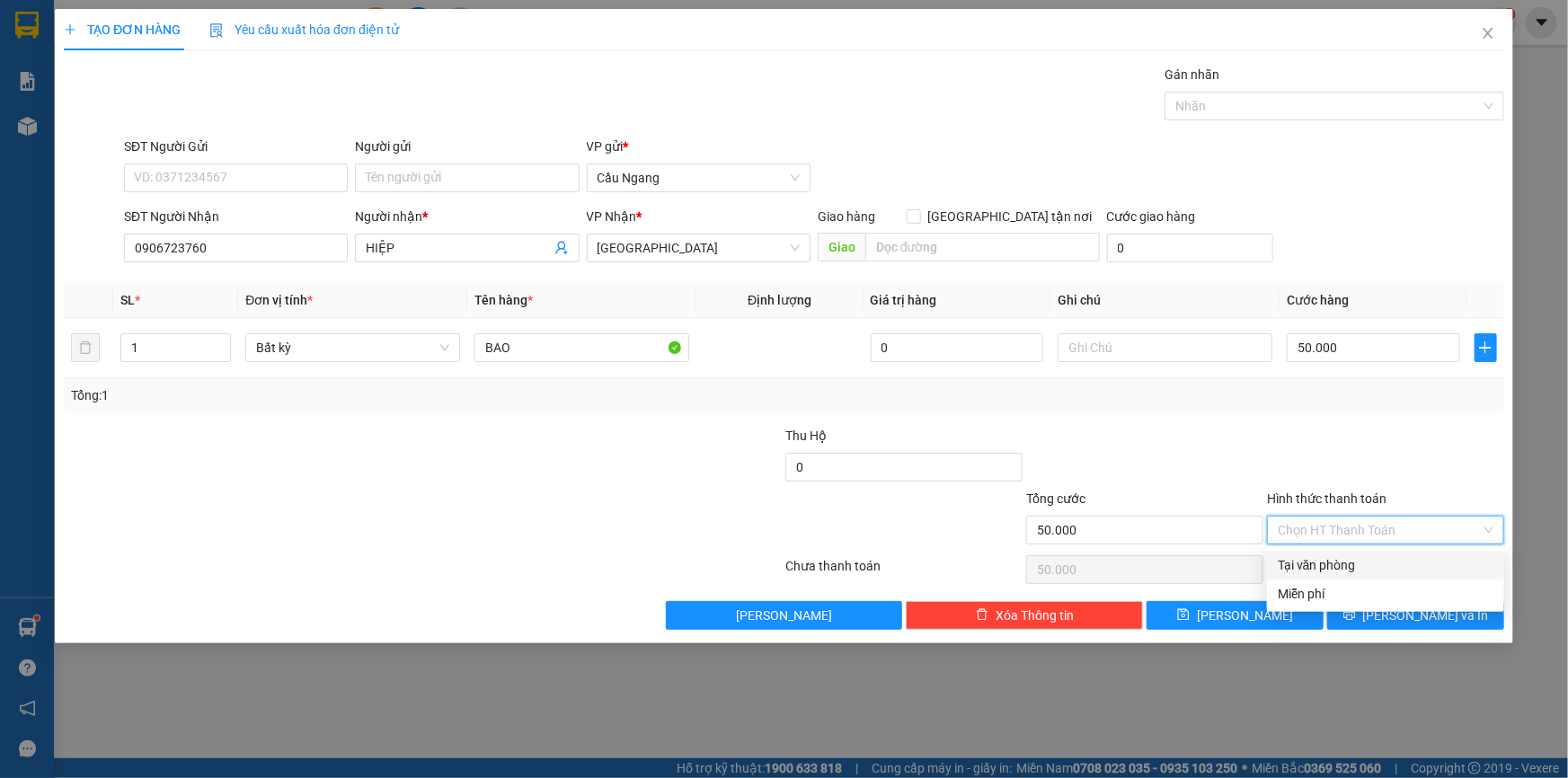
click at [1334, 565] on div "Tại văn phòng" at bounding box center [1385, 565] width 215 height 20
type input "0"
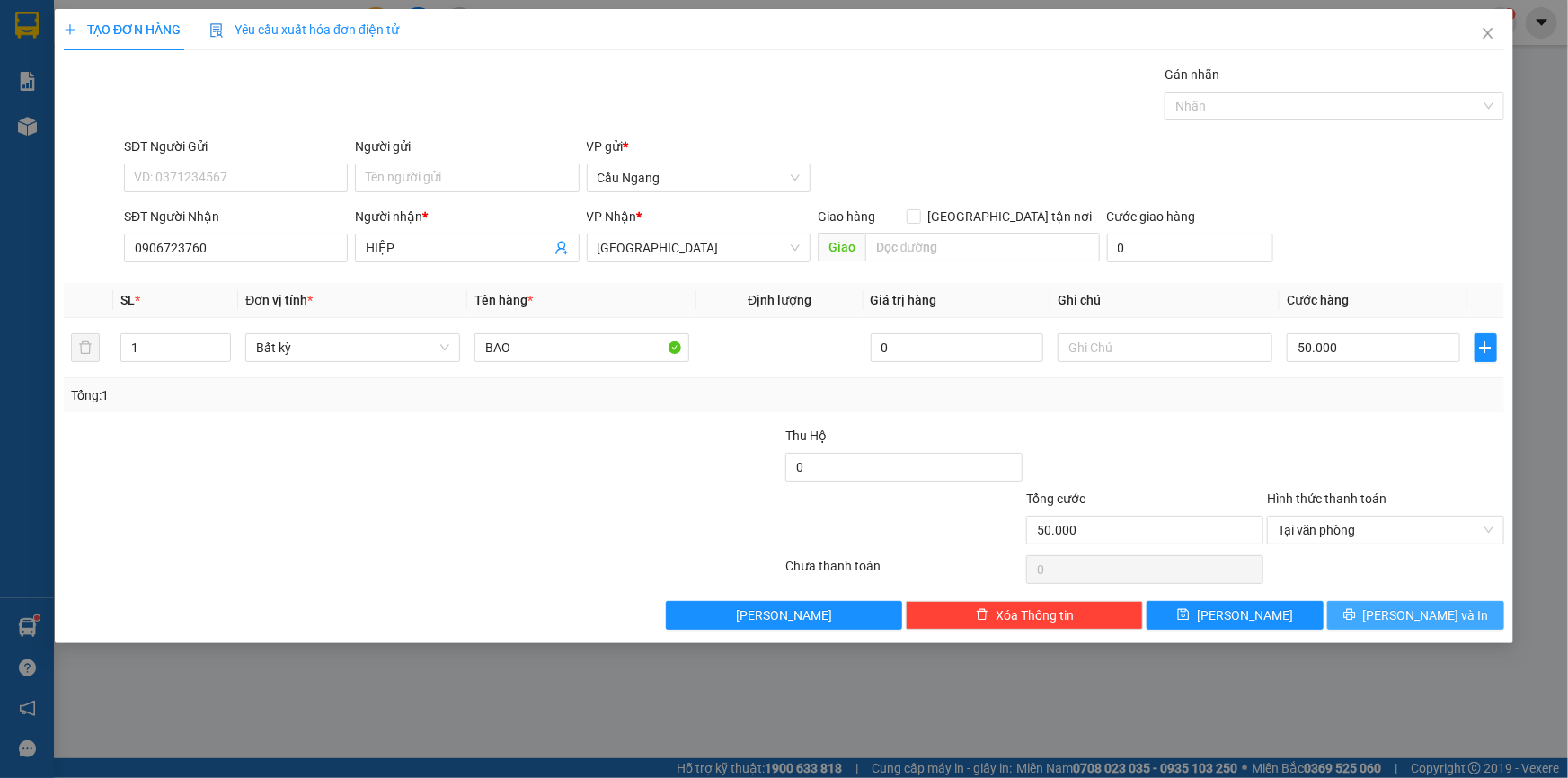
click at [1356, 611] on icon "printer" at bounding box center [1349, 614] width 12 height 12
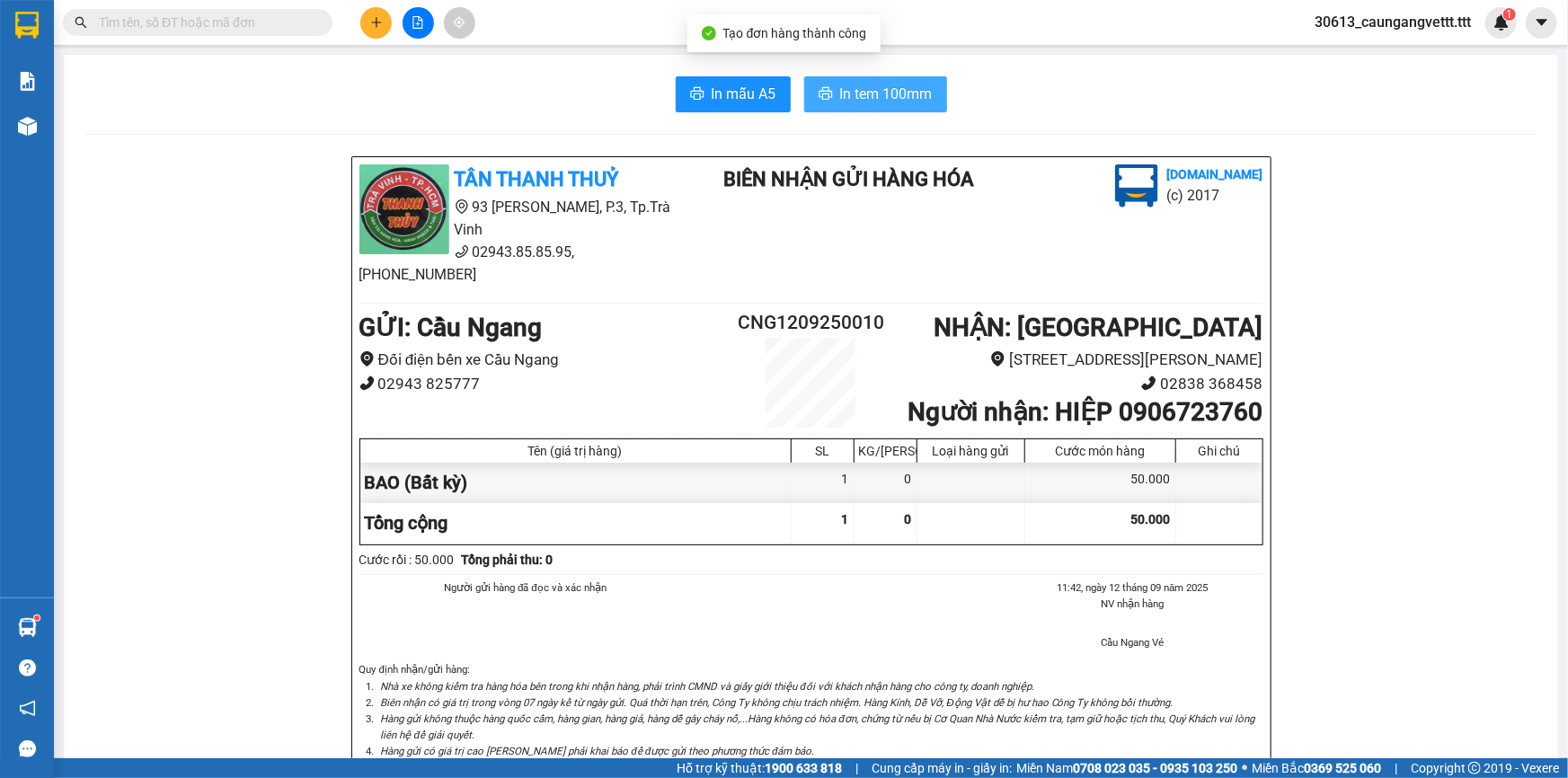
click at [894, 97] on span "In tem 100mm" at bounding box center [886, 93] width 92 height 22
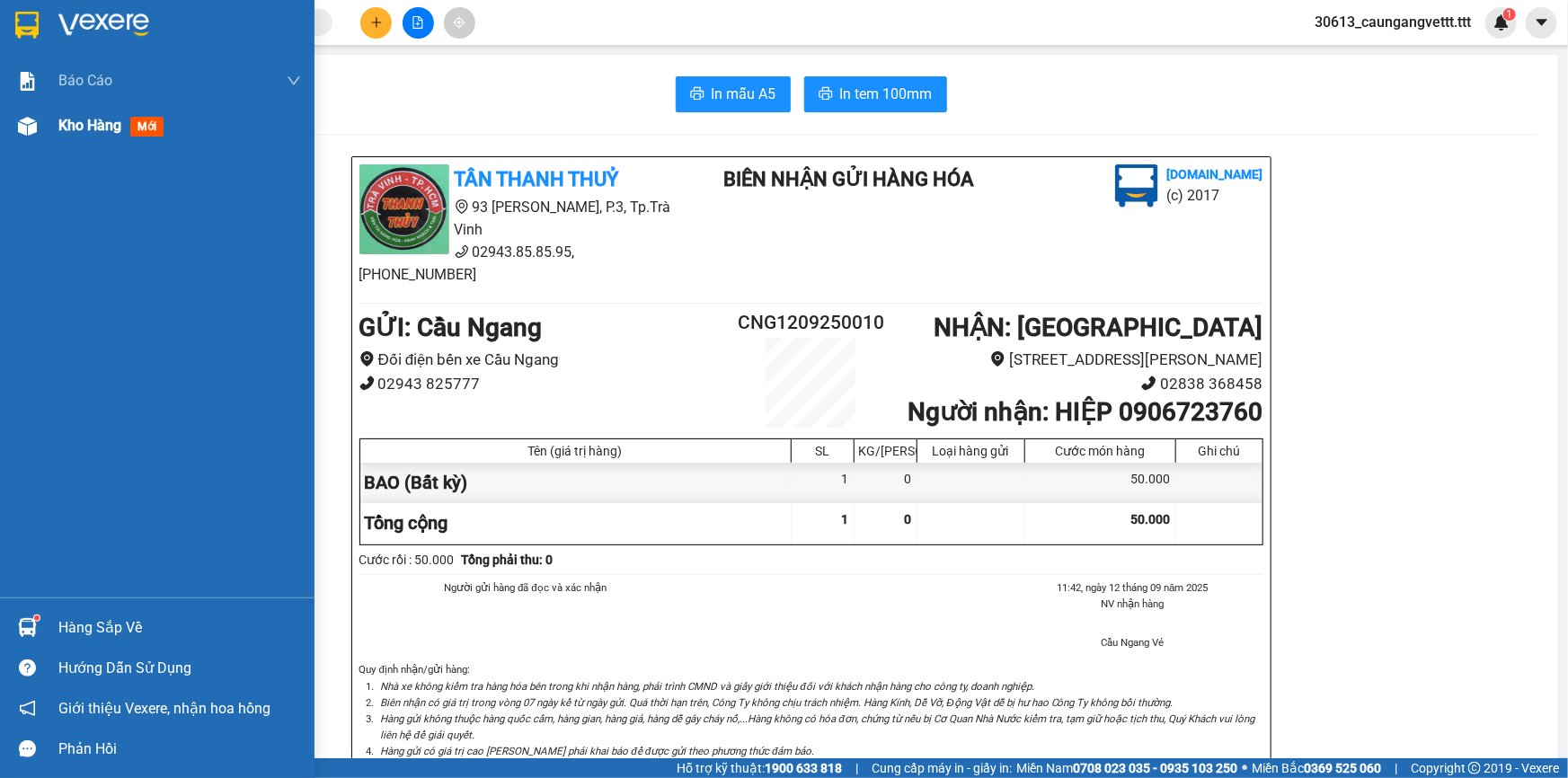
click at [81, 130] on span "Kho hàng" at bounding box center [89, 126] width 62 height 17
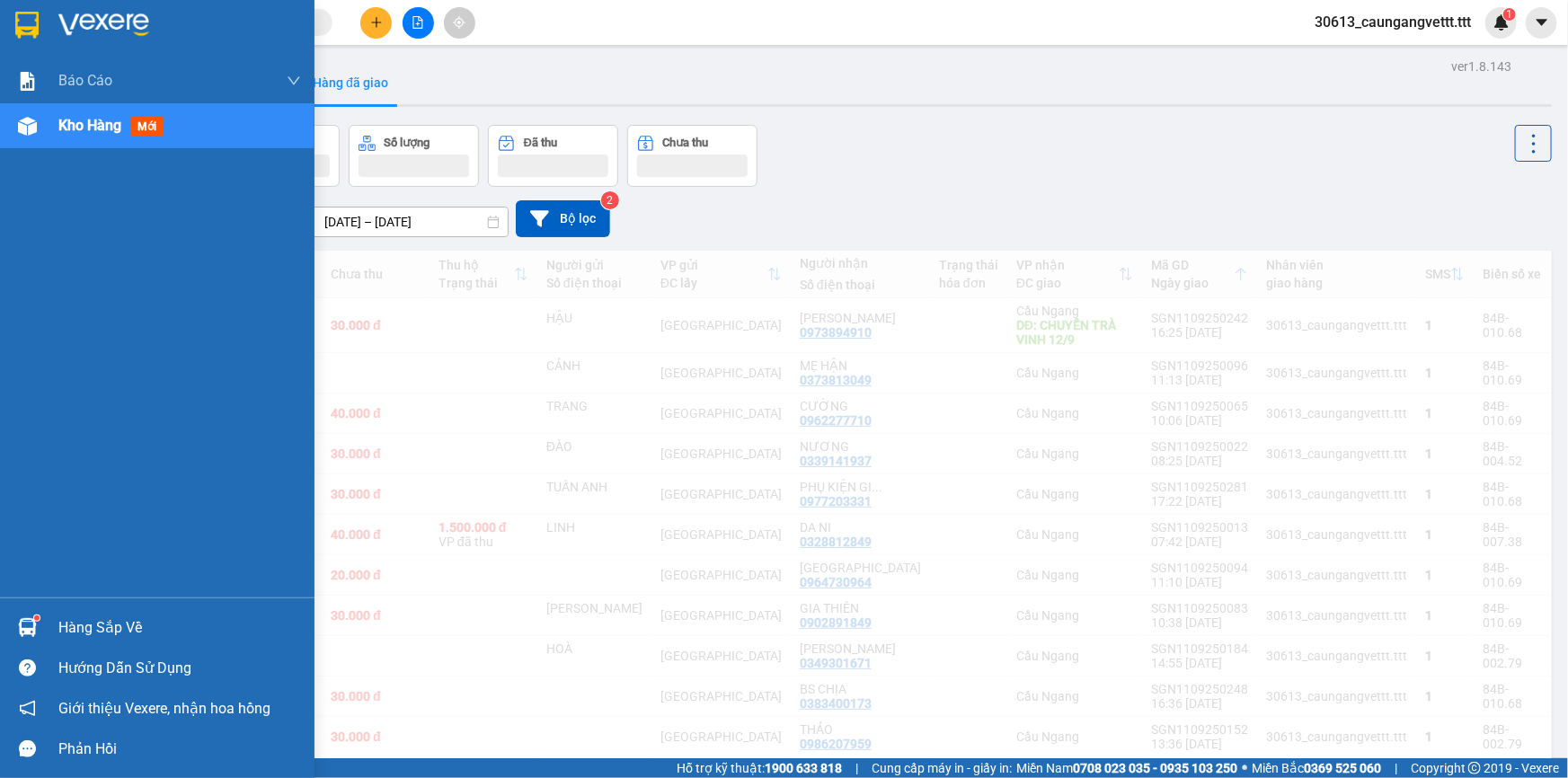
click at [75, 126] on span "Kho hàng" at bounding box center [89, 126] width 62 height 17
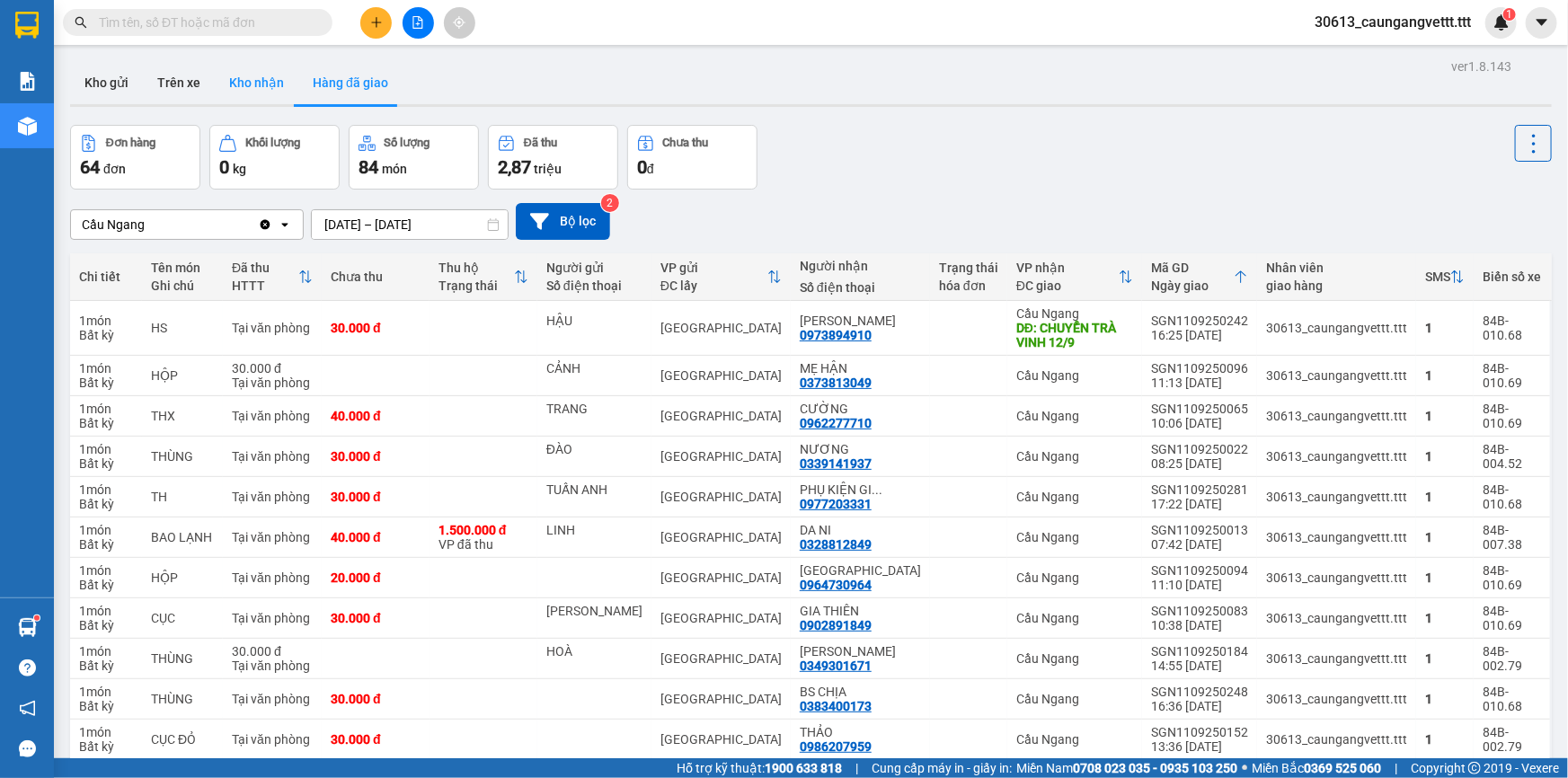
click at [256, 89] on button "Kho nhận" at bounding box center [256, 83] width 84 height 43
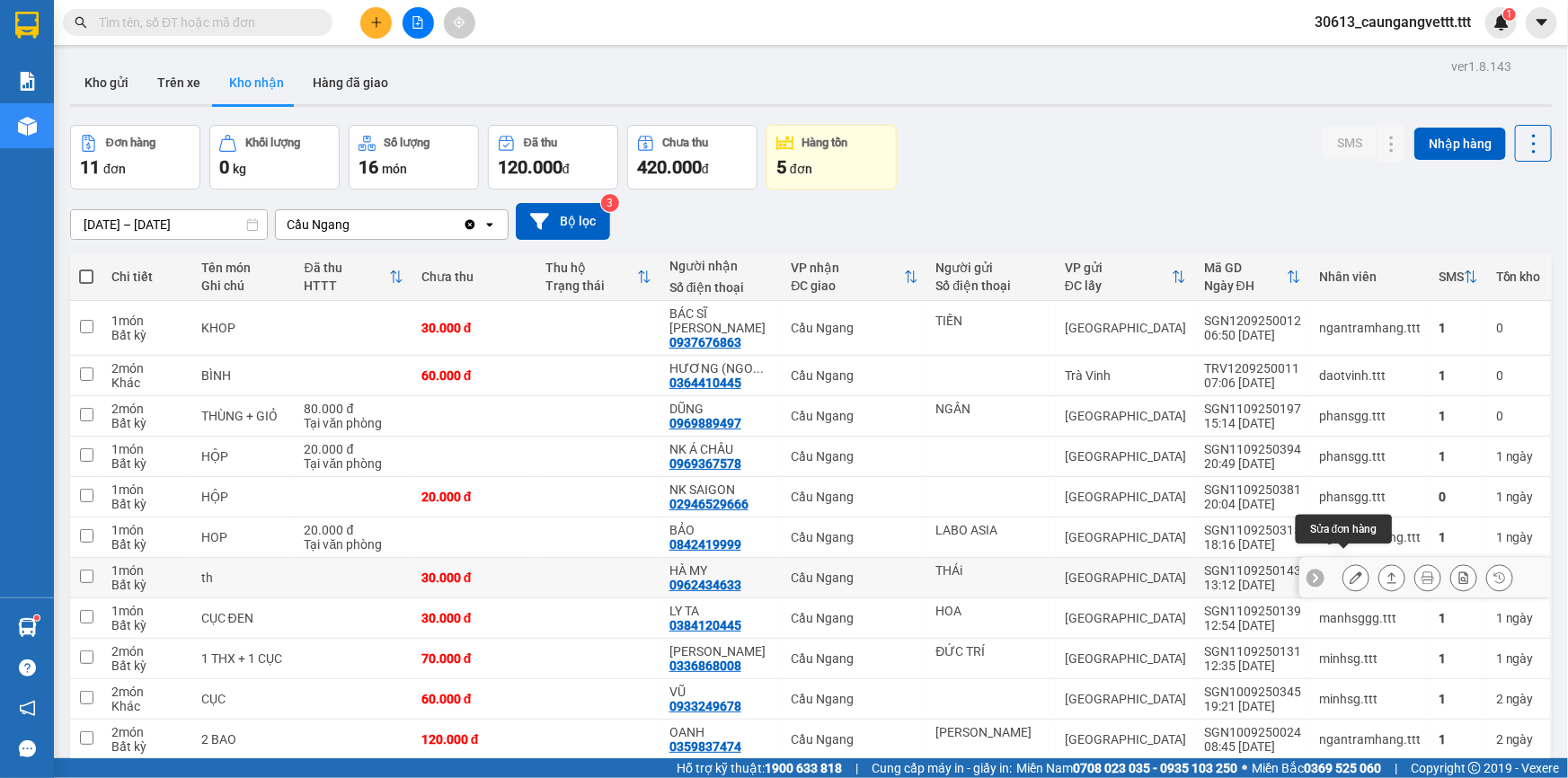
click at [1349, 571] on icon at bounding box center [1355, 577] width 12 height 12
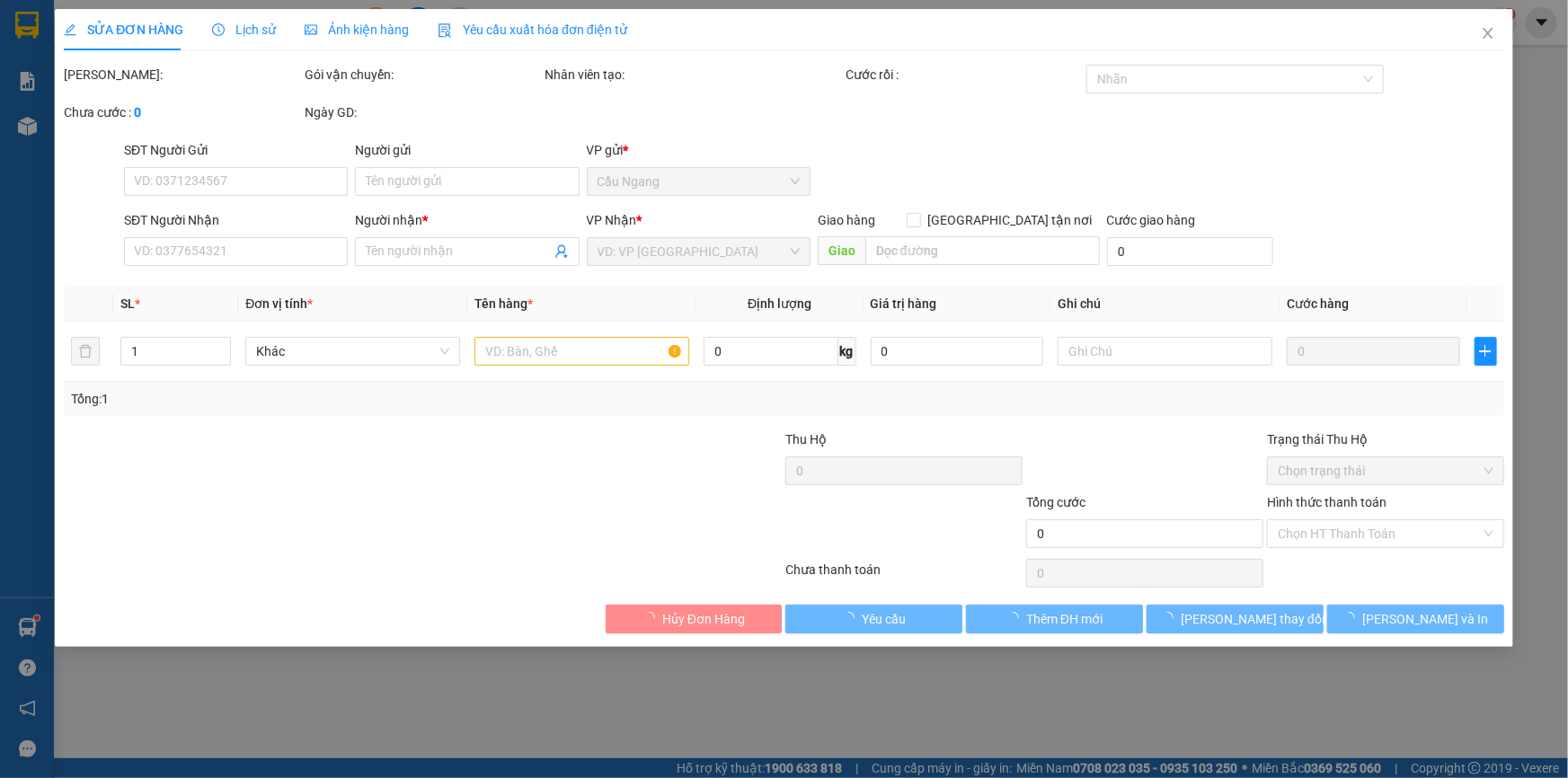
type input "THÁi"
type input "0962434633"
type input "HÀ MY"
type input "30.000"
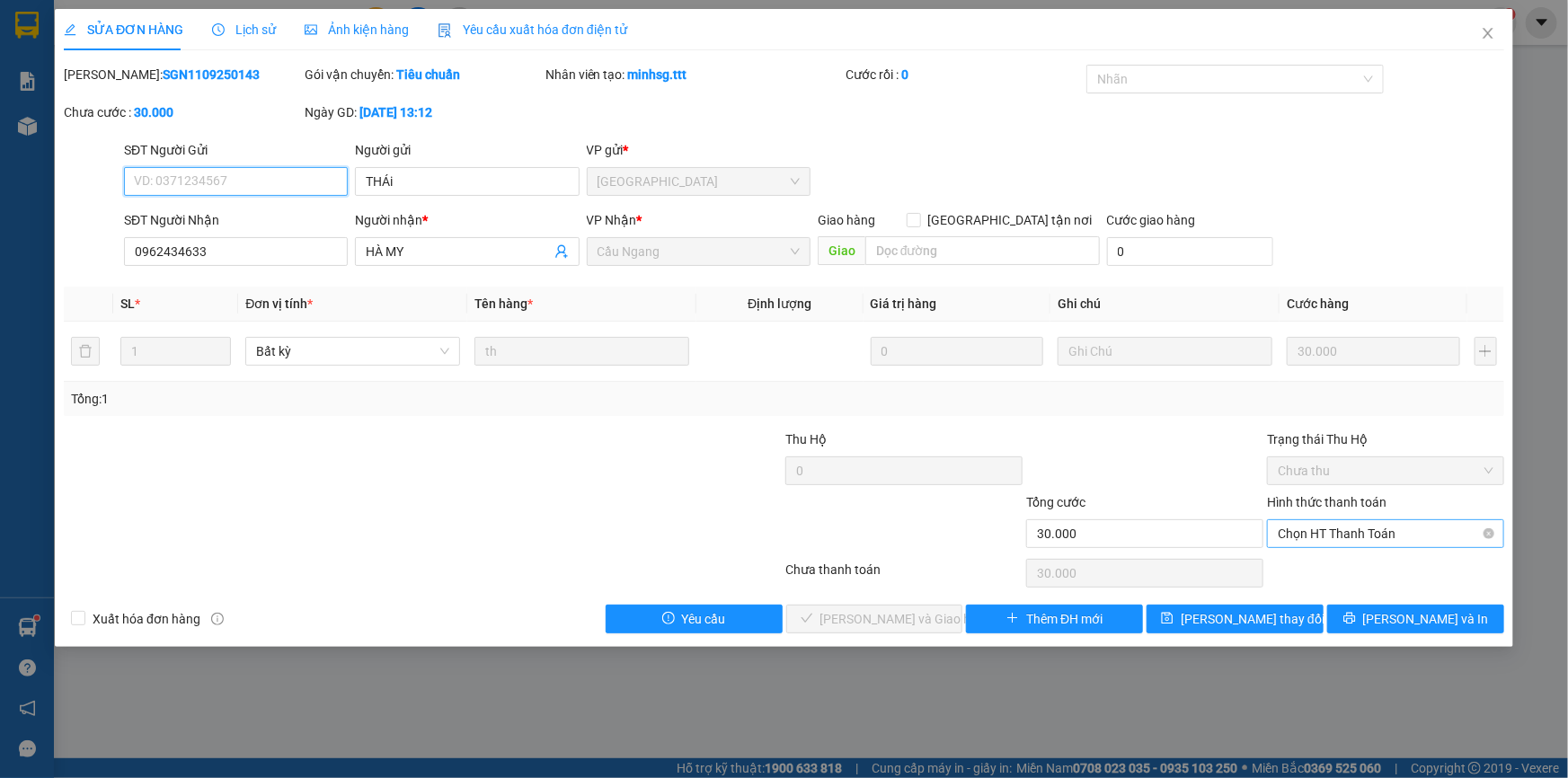
click at [1354, 529] on span "Chọn HT Thanh Toán" at bounding box center [1385, 533] width 215 height 27
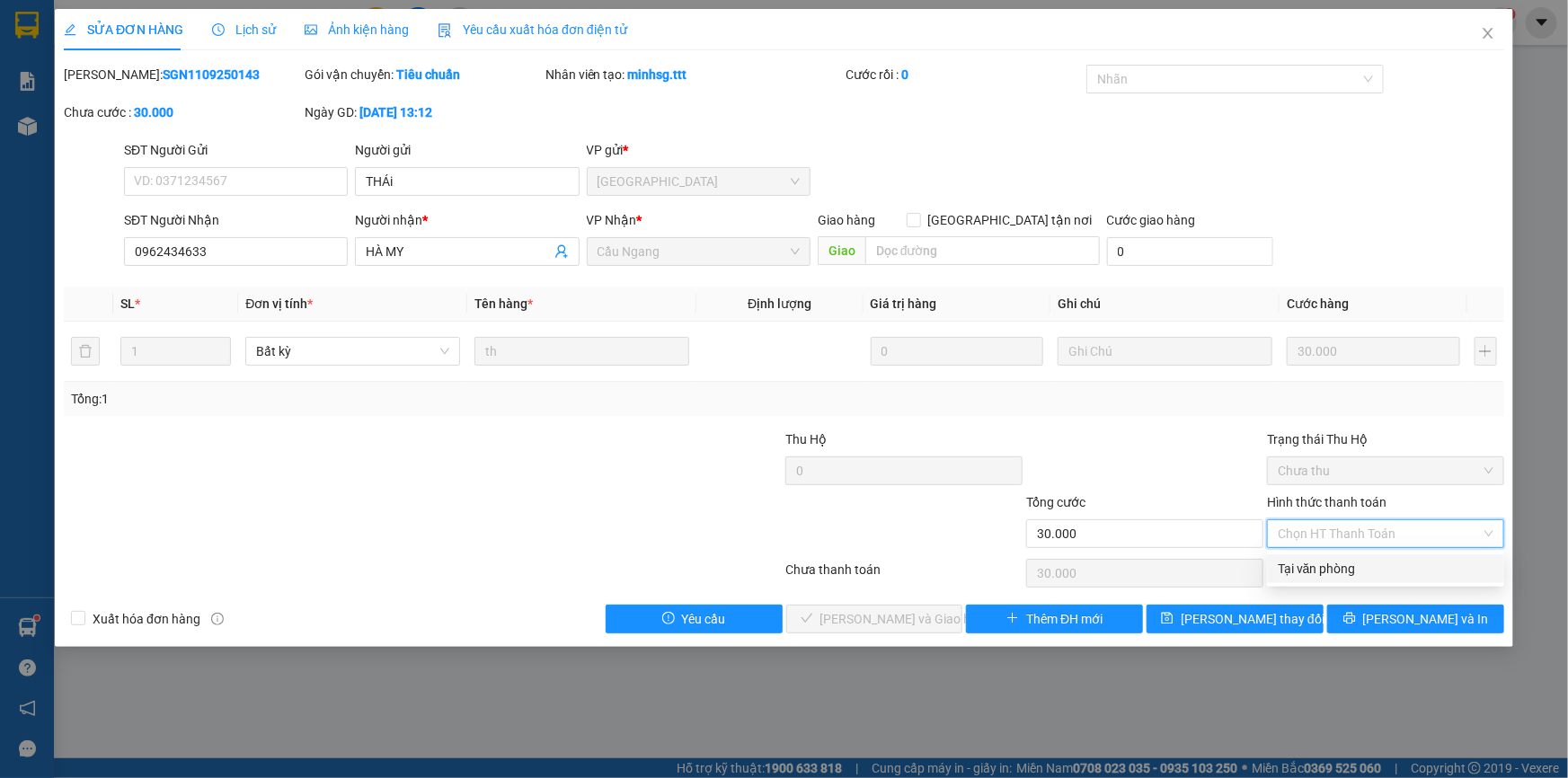
drag, startPoint x: 1354, startPoint y: 568, endPoint x: 1186, endPoint y: 583, distance: 168.7
click at [1347, 566] on div "Tại văn phòng" at bounding box center [1385, 569] width 215 height 20
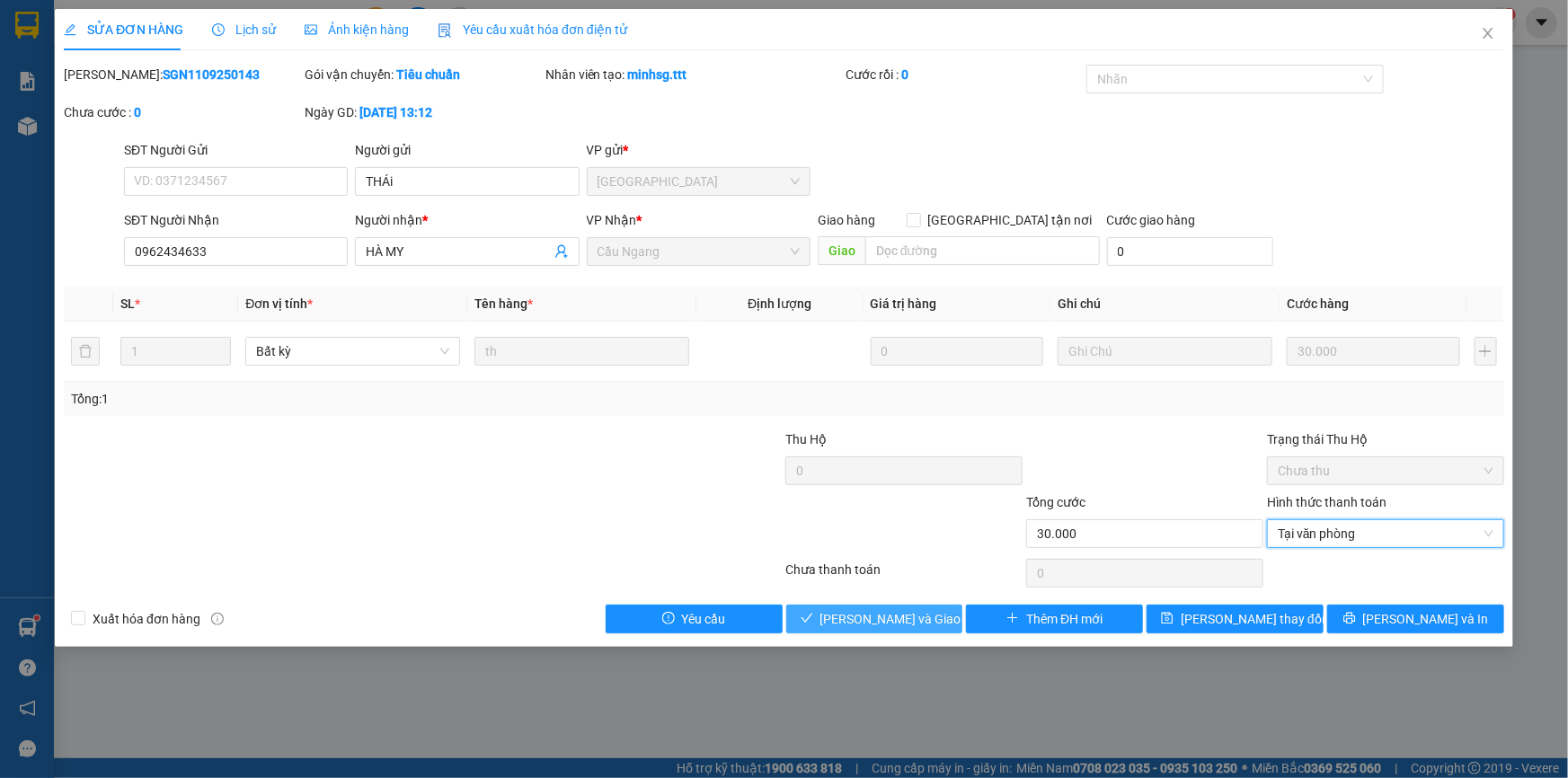
click at [919, 606] on button "[PERSON_NAME] và Giao hàng" at bounding box center [874, 619] width 177 height 29
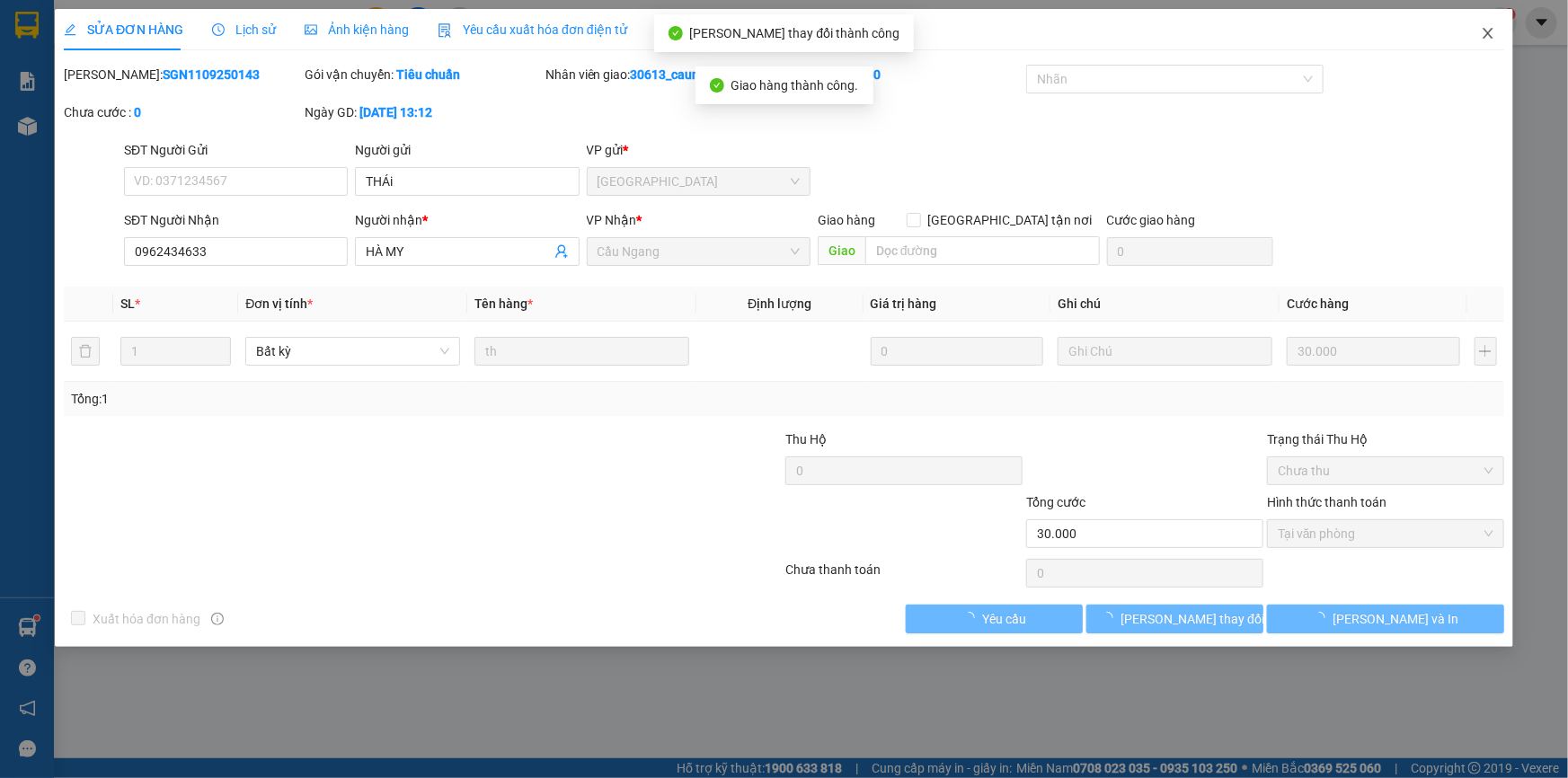
click at [1485, 34] on icon "close" at bounding box center [1487, 33] width 10 height 11
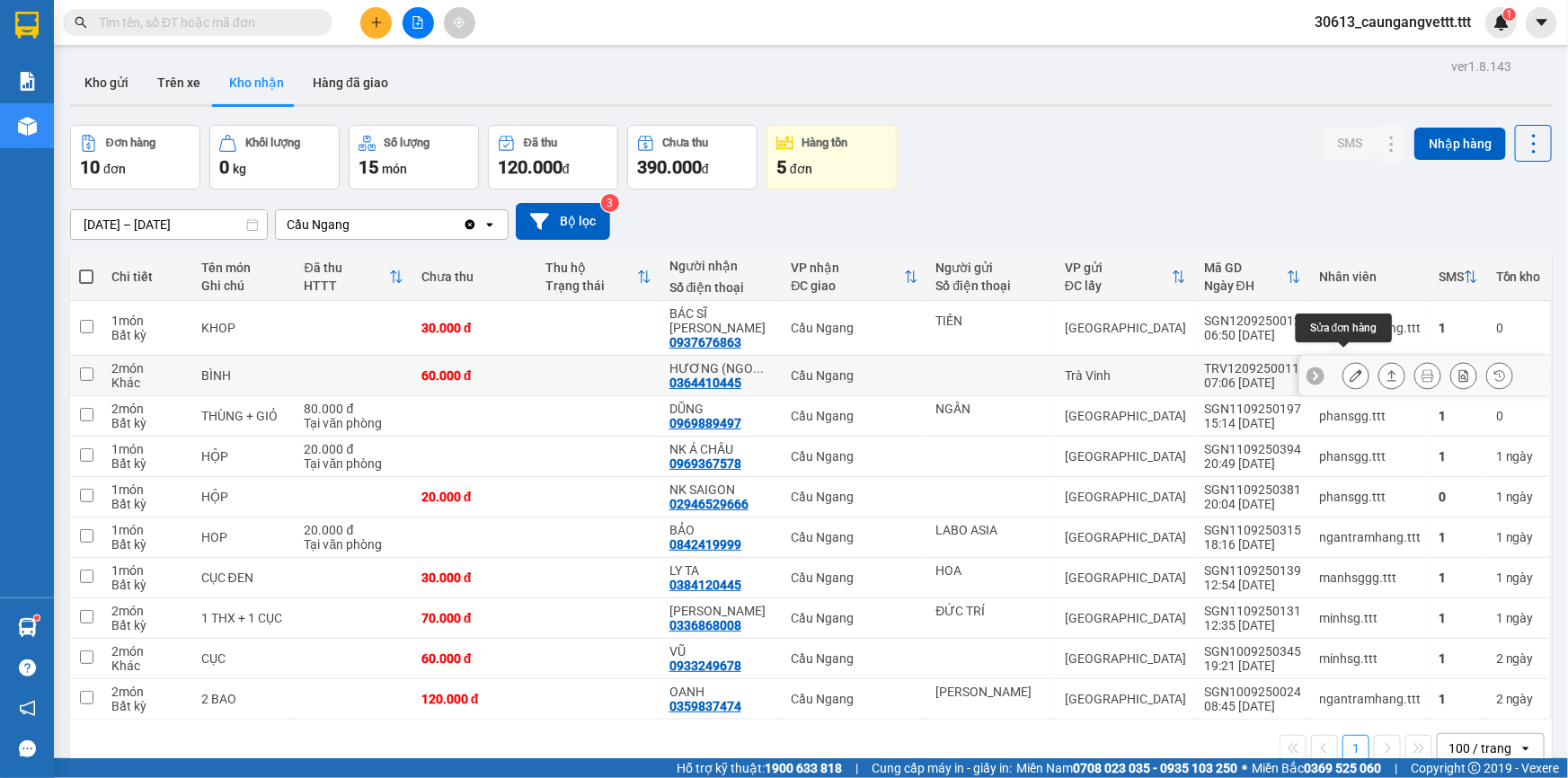
click at [1349, 369] on icon at bounding box center [1355, 375] width 12 height 12
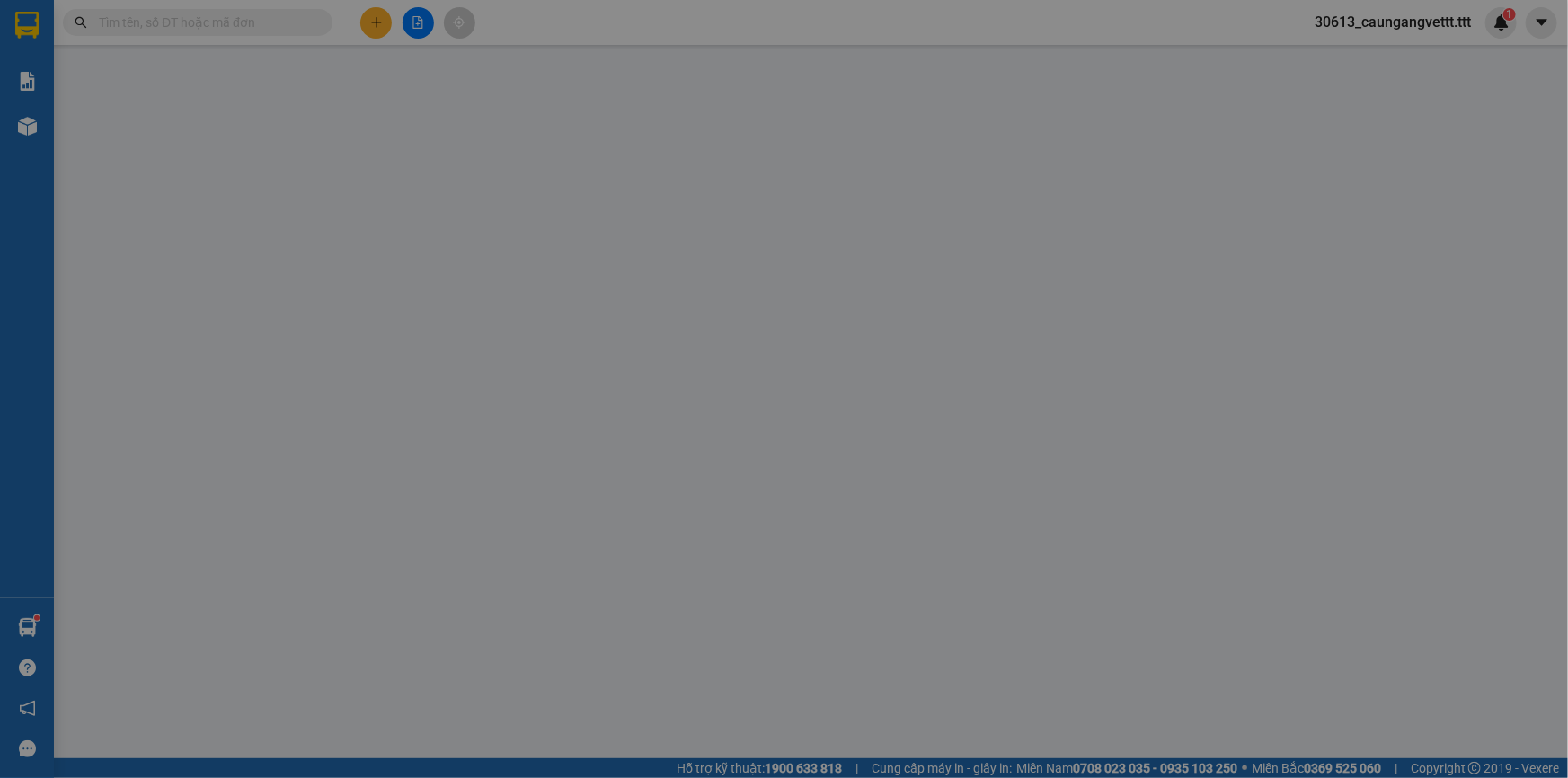
type input "0364410445"
type input "HƯƠNG (NGON MÊ LY)"
type input "60.000"
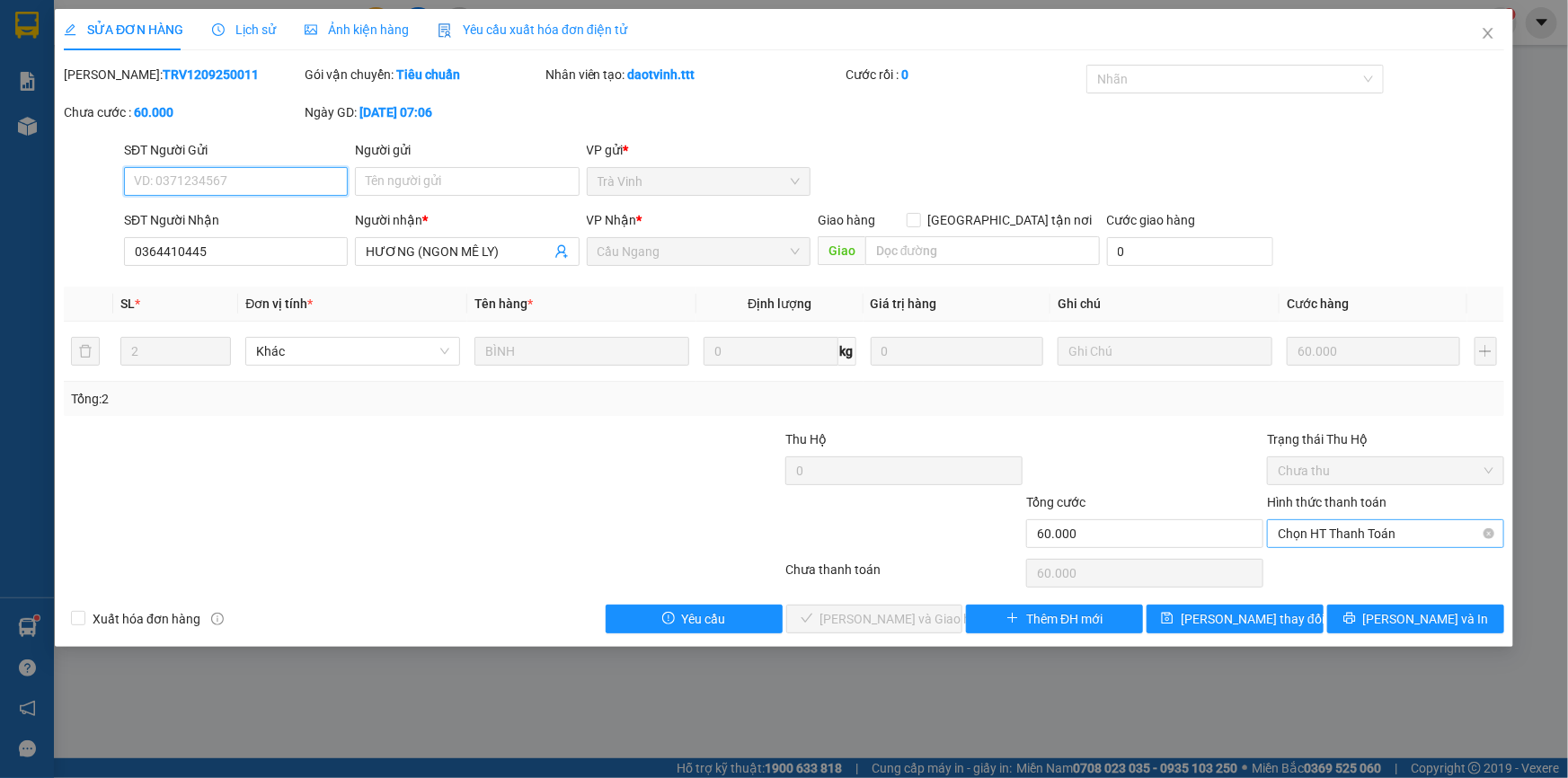
click at [1359, 530] on span "Chọn HT Thanh Toán" at bounding box center [1385, 533] width 215 height 27
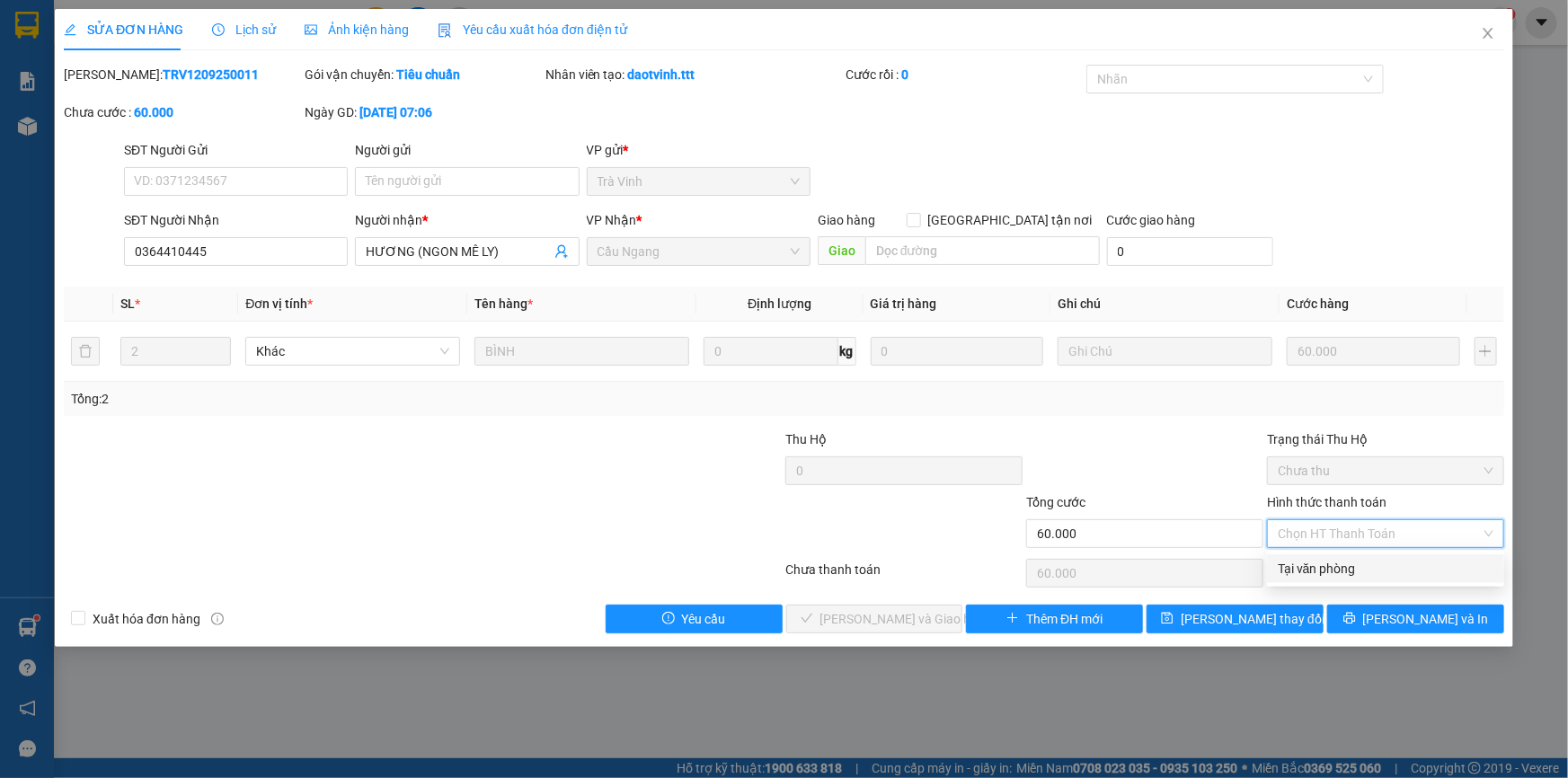
click at [1353, 574] on div "Tại văn phòng" at bounding box center [1385, 569] width 215 height 20
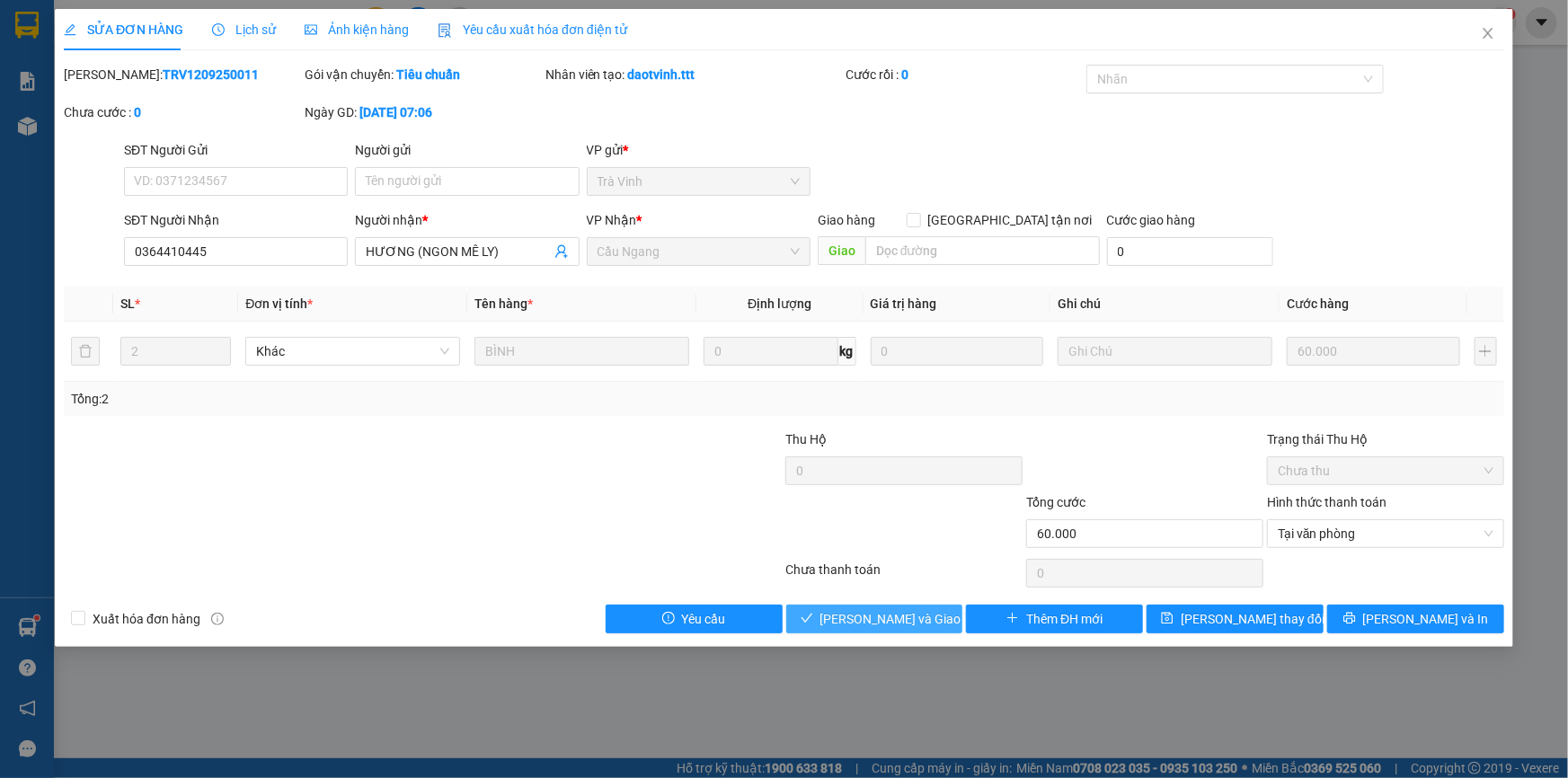
click at [911, 612] on span "[PERSON_NAME] và Giao hàng" at bounding box center [907, 619] width 173 height 20
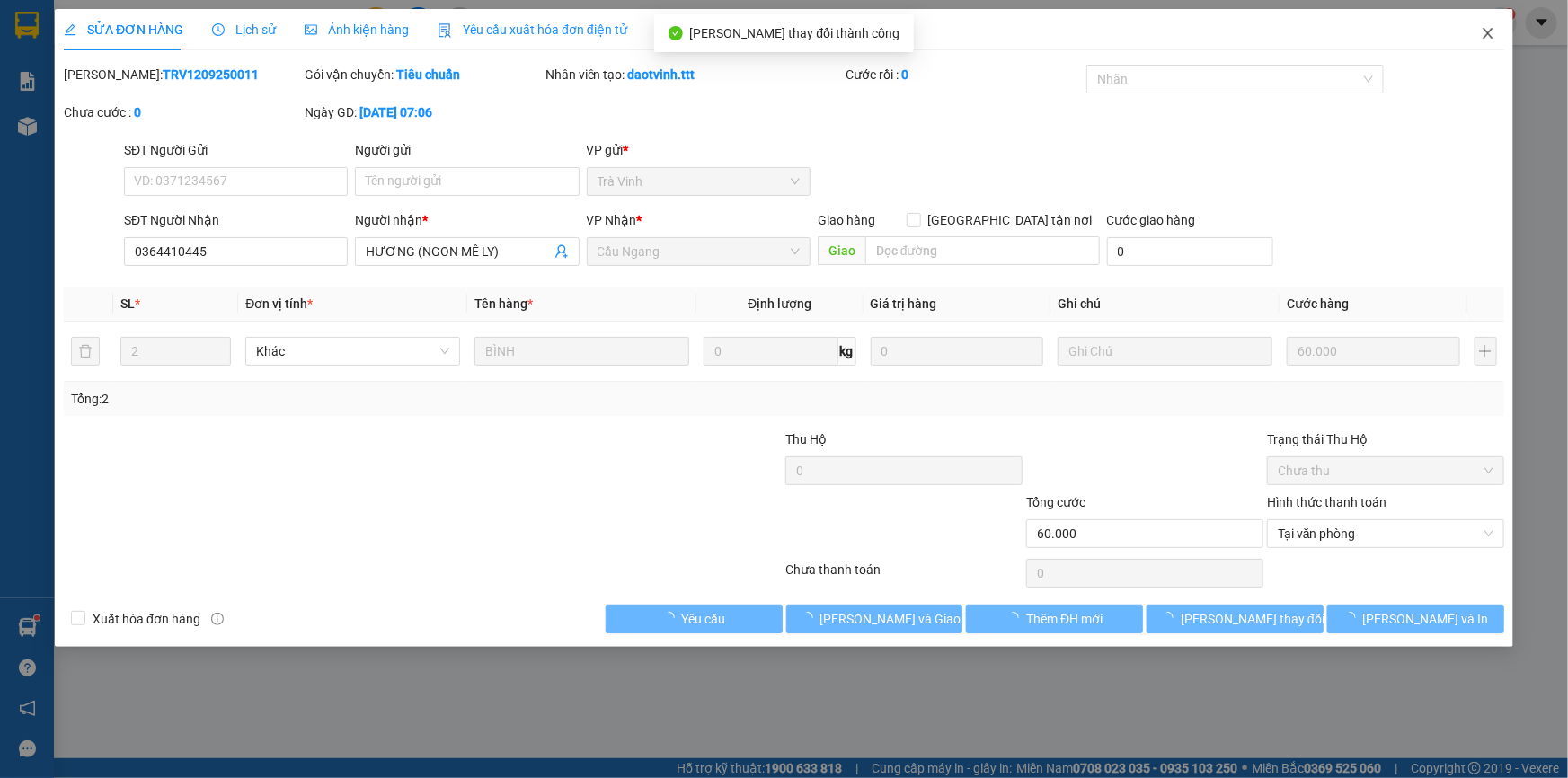
click at [1491, 31] on icon "close" at bounding box center [1487, 33] width 14 height 14
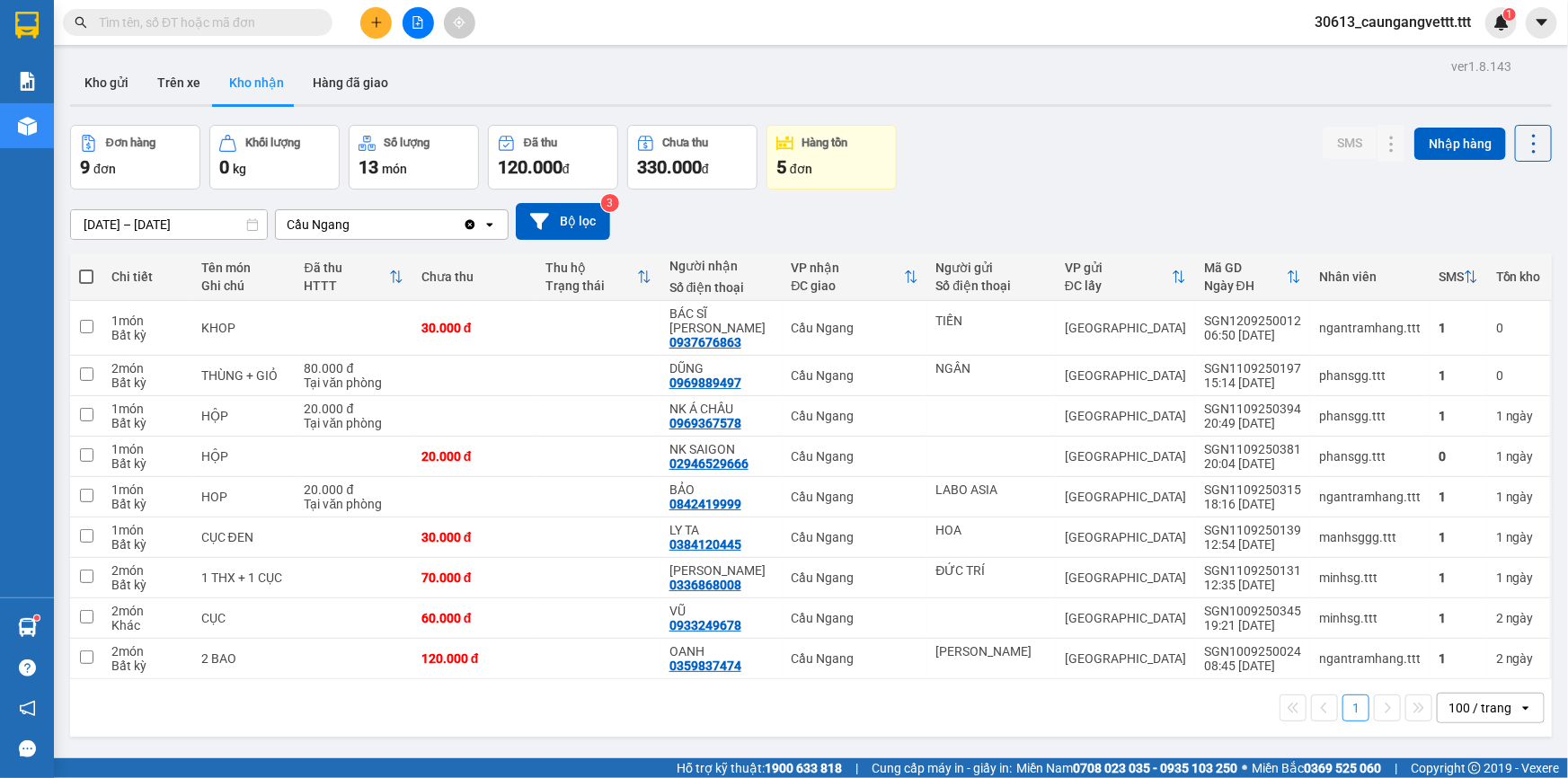
click at [378, 26] on icon "plus" at bounding box center [376, 22] width 12 height 12
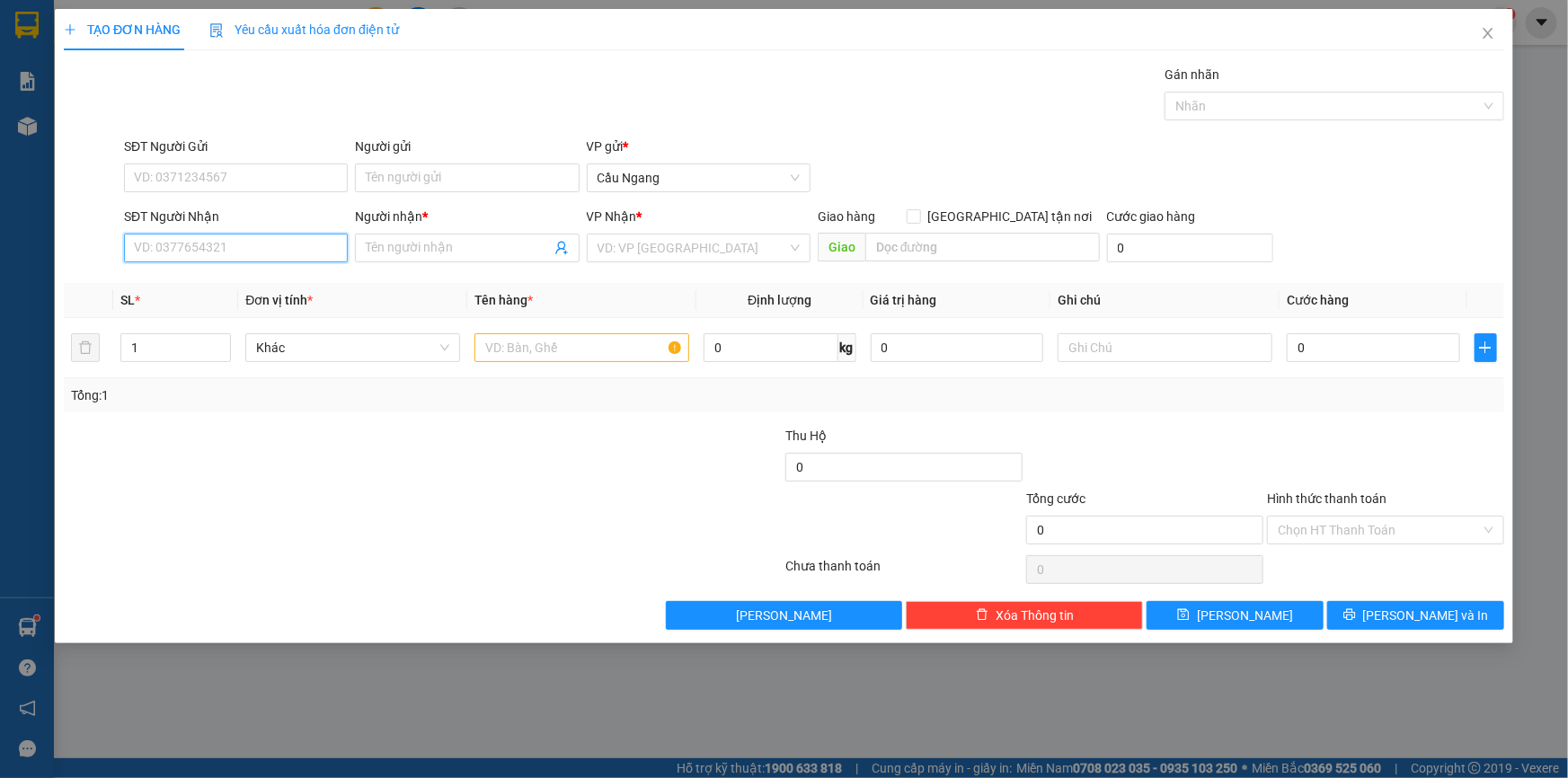
click at [310, 243] on input "SĐT Người Nhận" at bounding box center [235, 248] width 224 height 29
click at [198, 284] on div "0931300142 - NGỌC" at bounding box center [235, 283] width 202 height 20
type input "0931300142"
type input "NGỌC"
type input "0931300142"
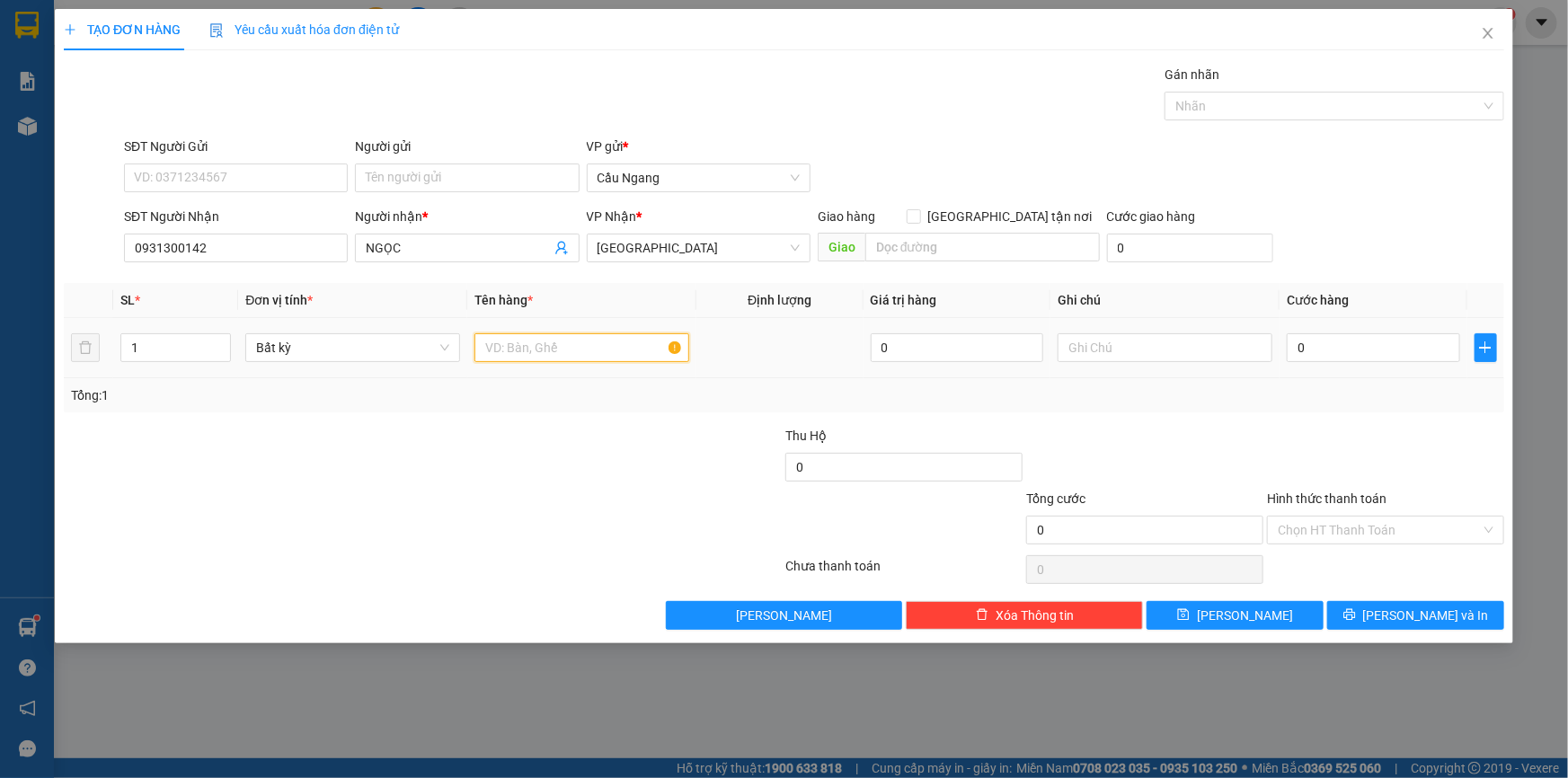
click at [540, 341] on input "text" at bounding box center [581, 348] width 214 height 29
type input "BAO"
click at [1352, 350] on input "0" at bounding box center [1373, 348] width 173 height 29
type input "3"
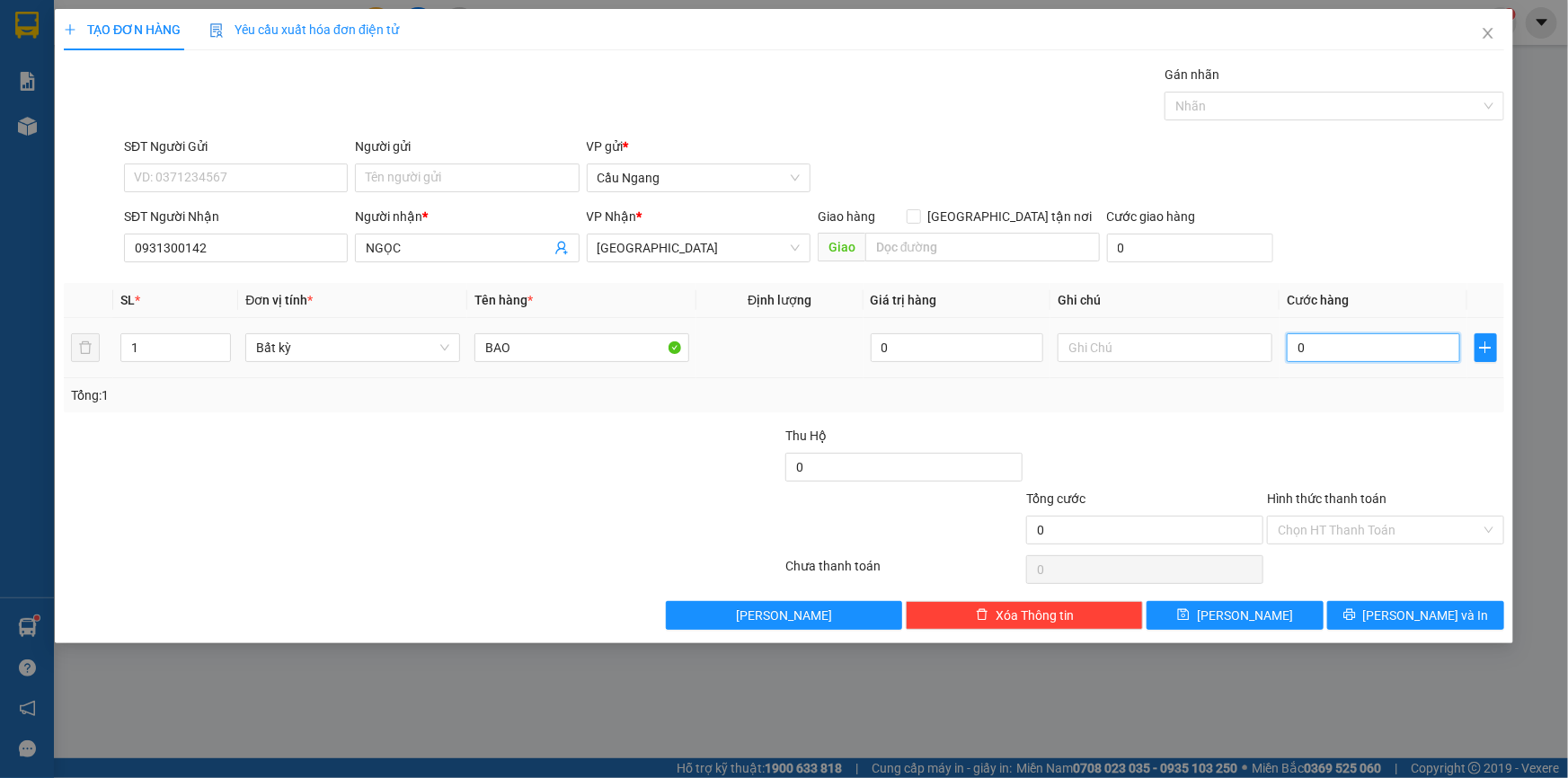
type input "3"
type input "30"
type input "300"
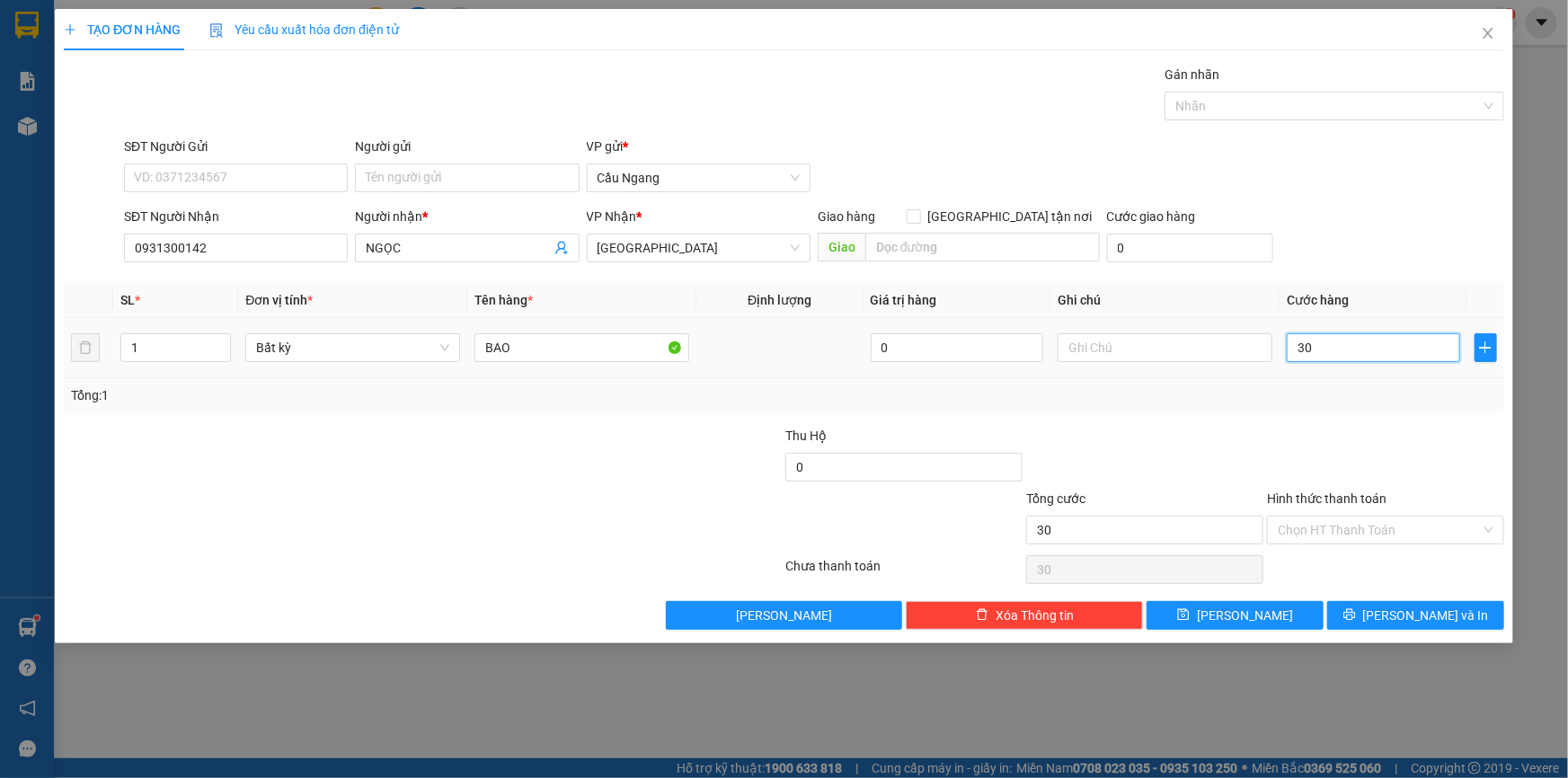
type input "300"
type input "3.000"
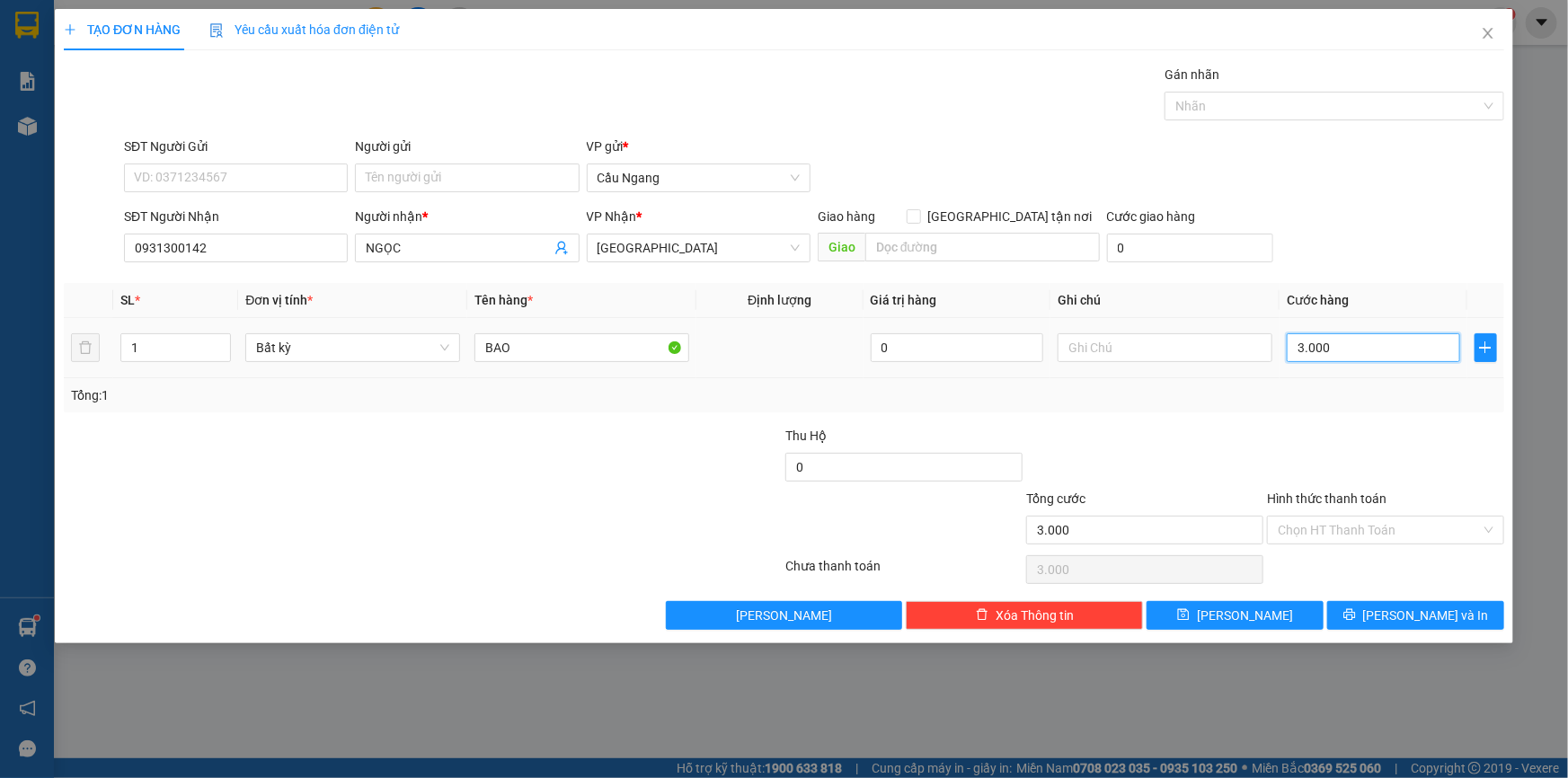
type input "30.000"
click at [1388, 530] on input "Hình thức thanh toán" at bounding box center [1379, 530] width 203 height 27
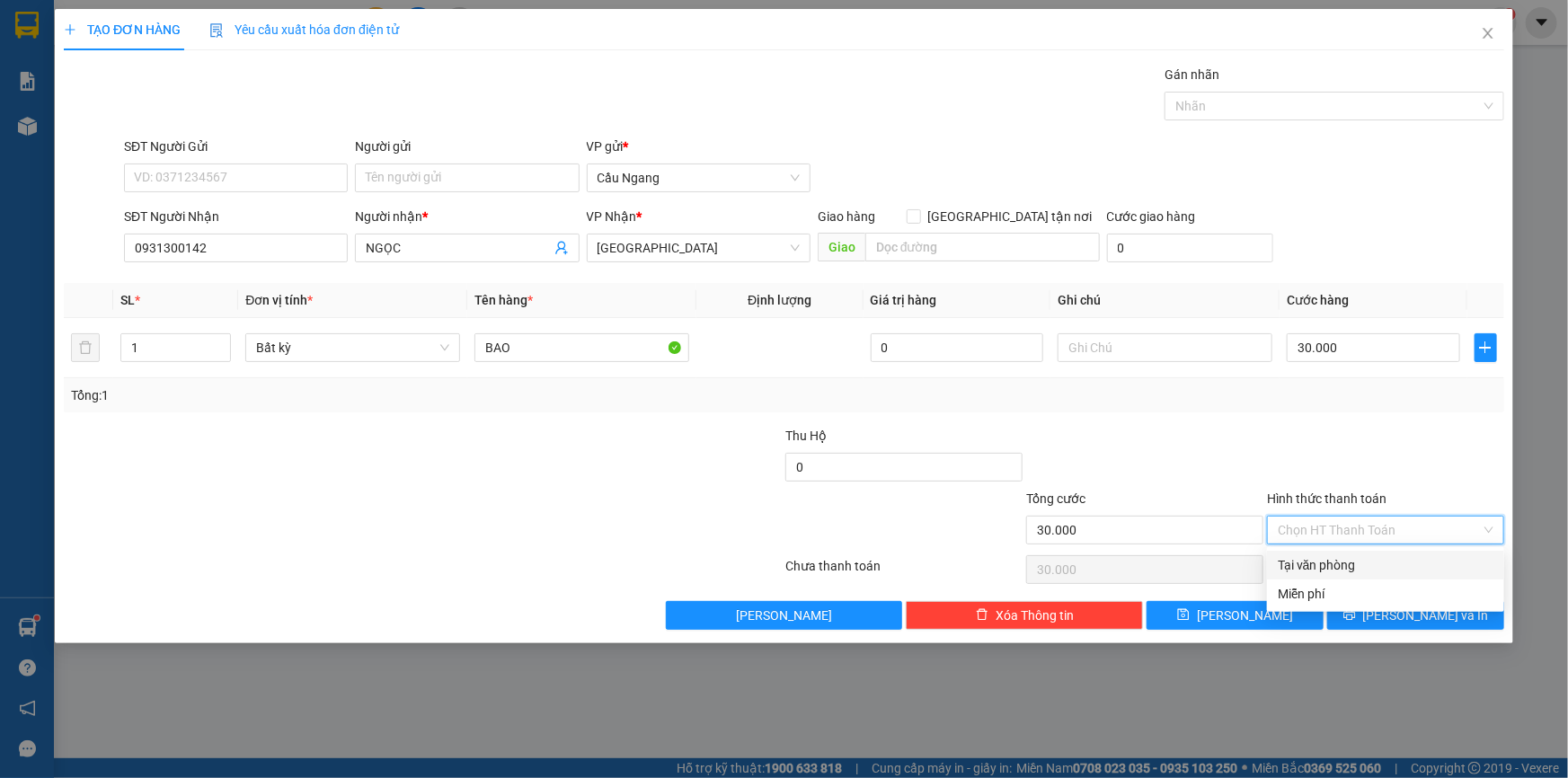
click at [1336, 564] on div "Tại văn phòng" at bounding box center [1385, 565] width 215 height 20
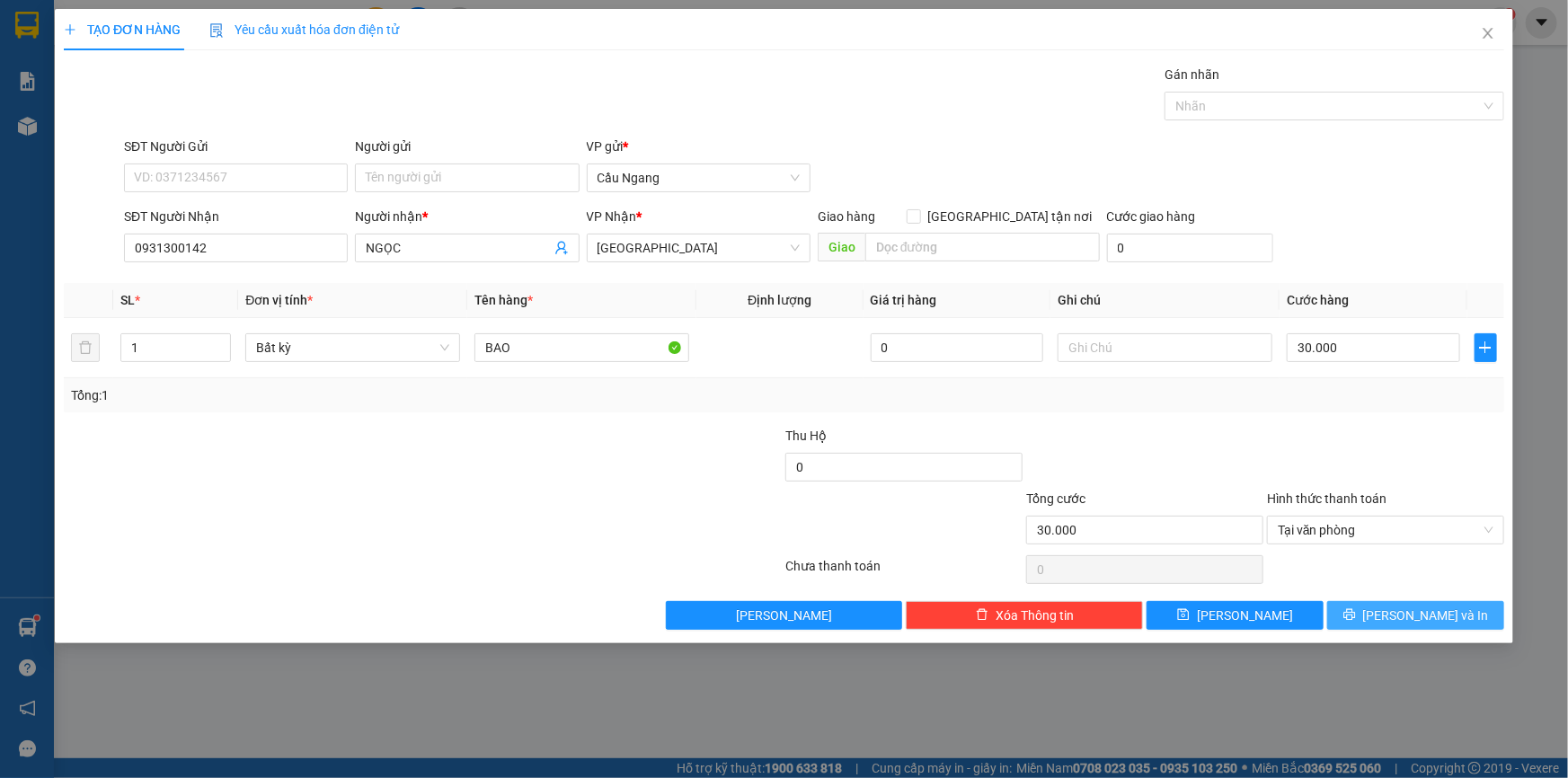
click at [1441, 619] on span "[PERSON_NAME] và In" at bounding box center [1425, 615] width 126 height 20
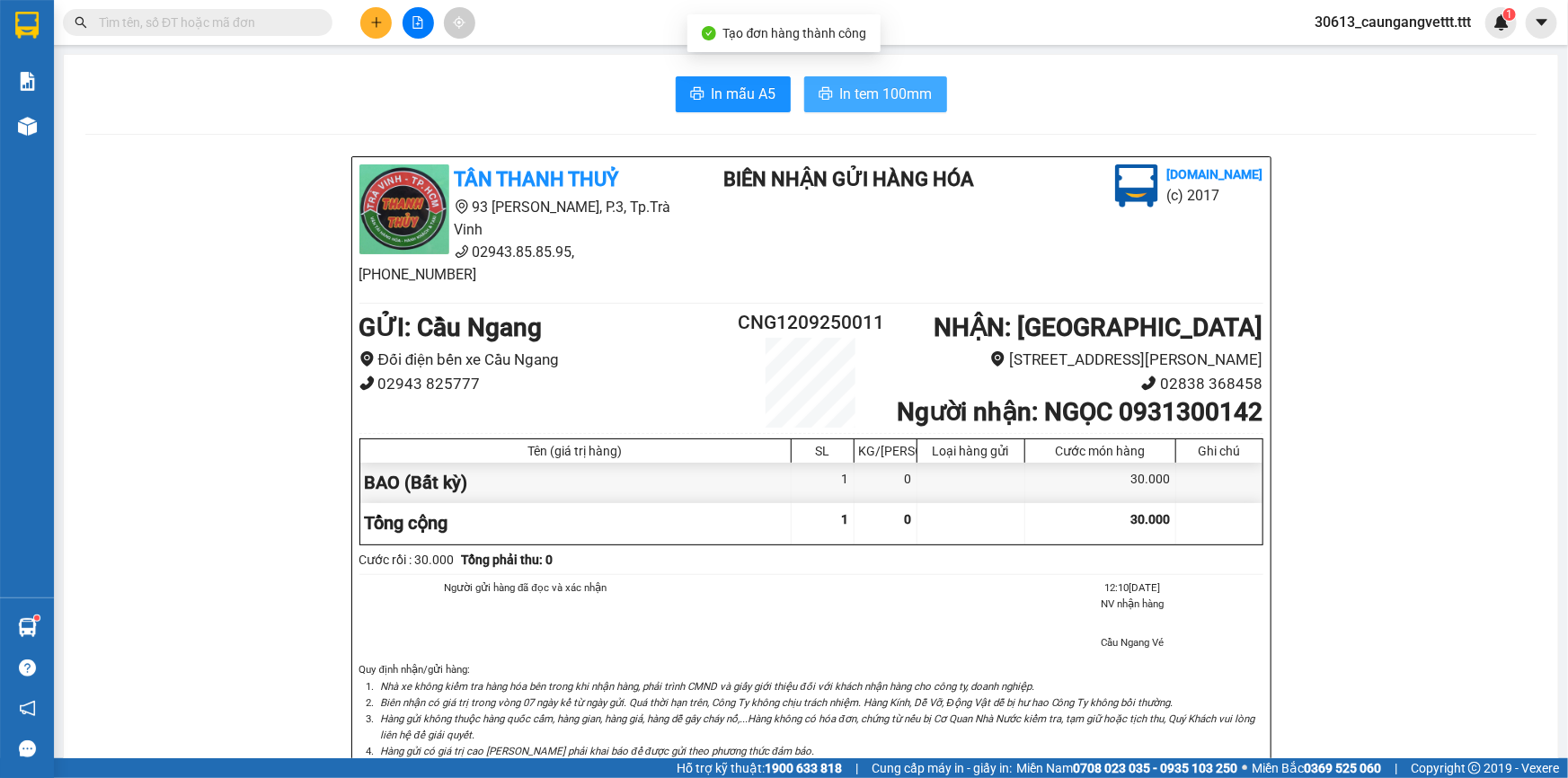
click at [872, 88] on span "In tem 100mm" at bounding box center [886, 93] width 92 height 22
click at [378, 20] on icon "plus" at bounding box center [376, 22] width 12 height 12
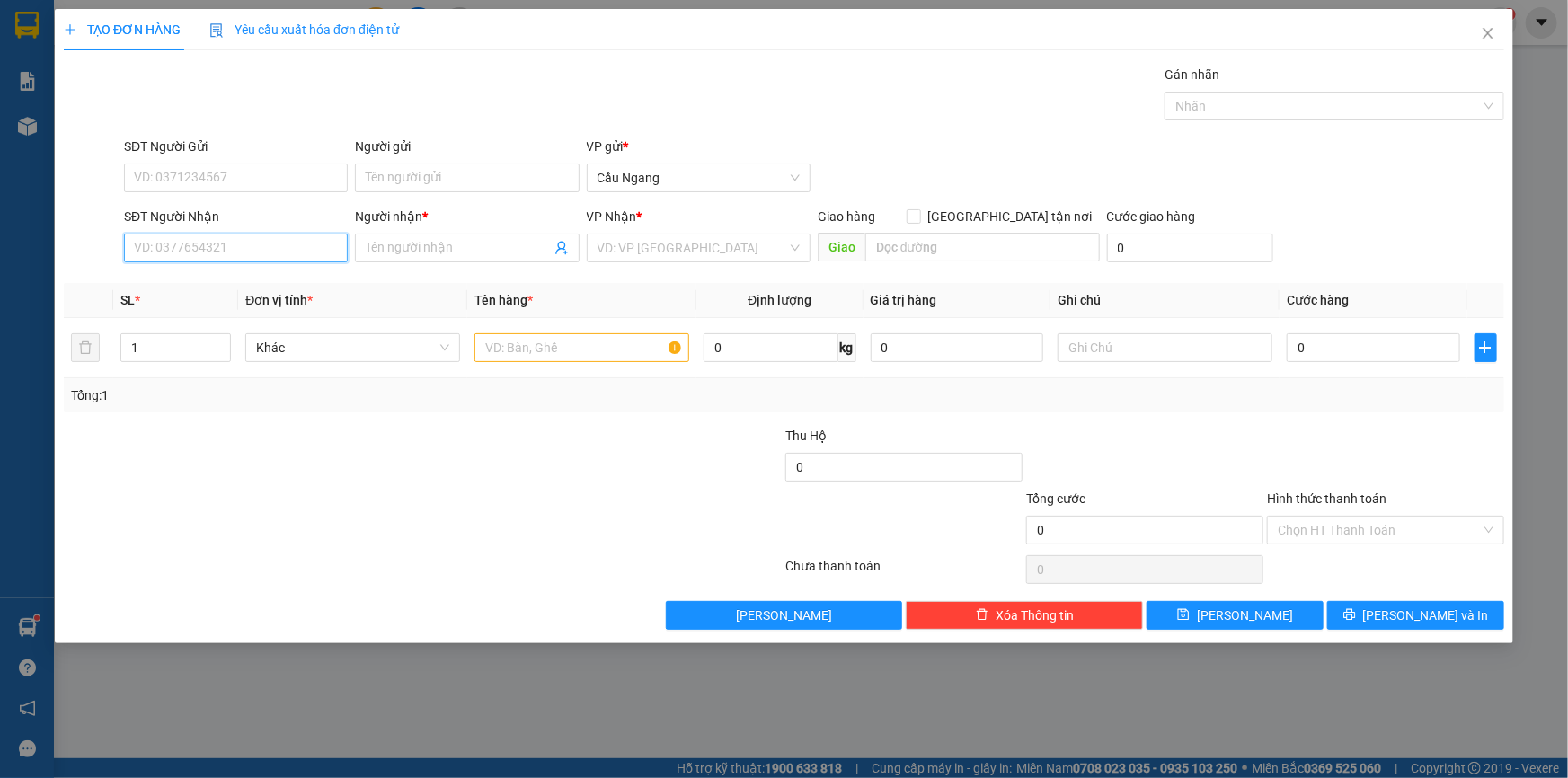
click at [231, 246] on input "SĐT Người Nhận" at bounding box center [235, 248] width 224 height 29
click at [230, 289] on div "0909341686 - NGÂN" at bounding box center [235, 283] width 202 height 20
type input "0909341686"
type input "NGÂN"
type input "0909341686"
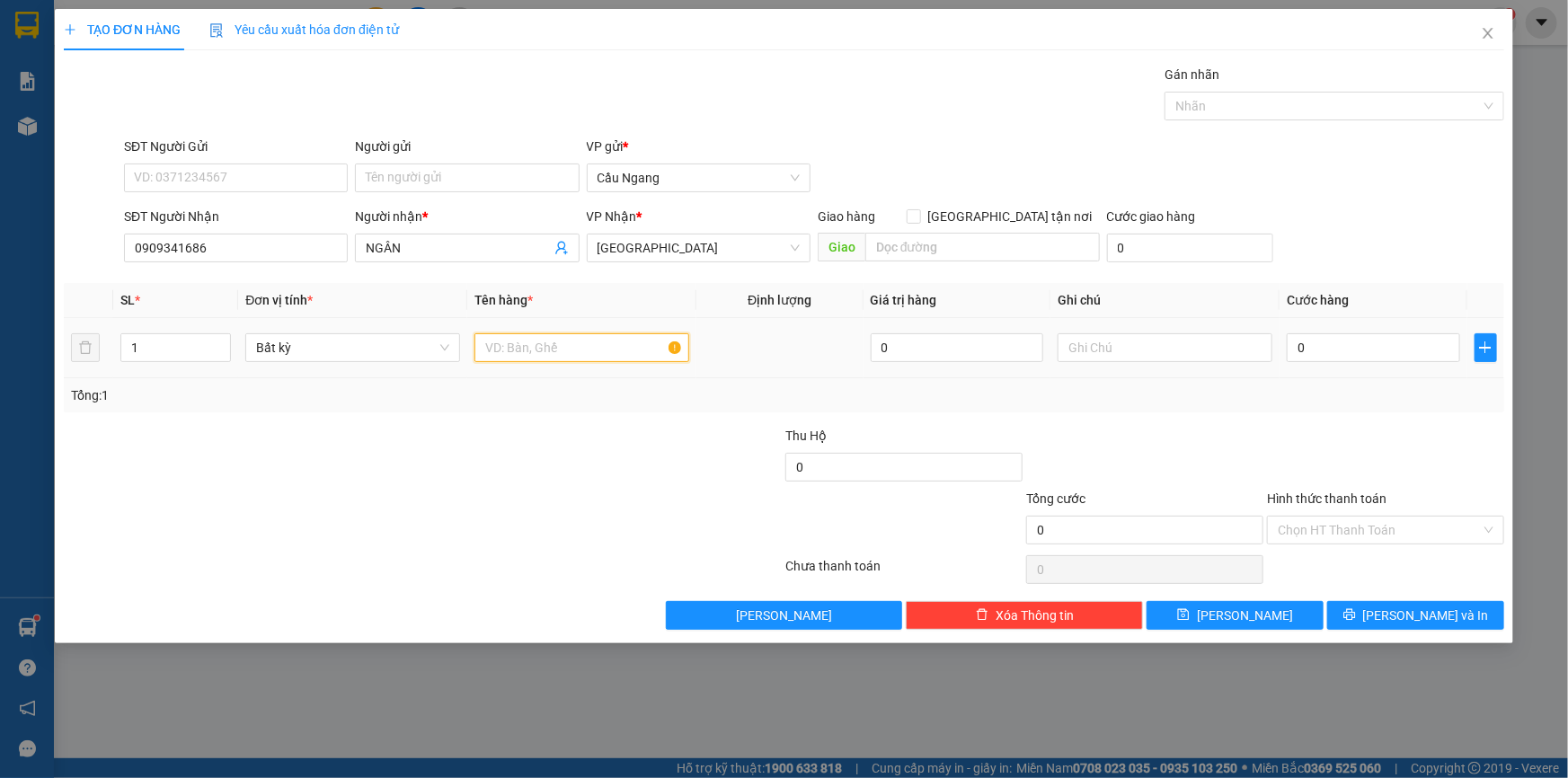
click at [524, 353] on input "text" at bounding box center [581, 348] width 214 height 29
type input "THÙNG XOP"
click at [1339, 357] on input "0" at bounding box center [1373, 348] width 173 height 29
type input "3"
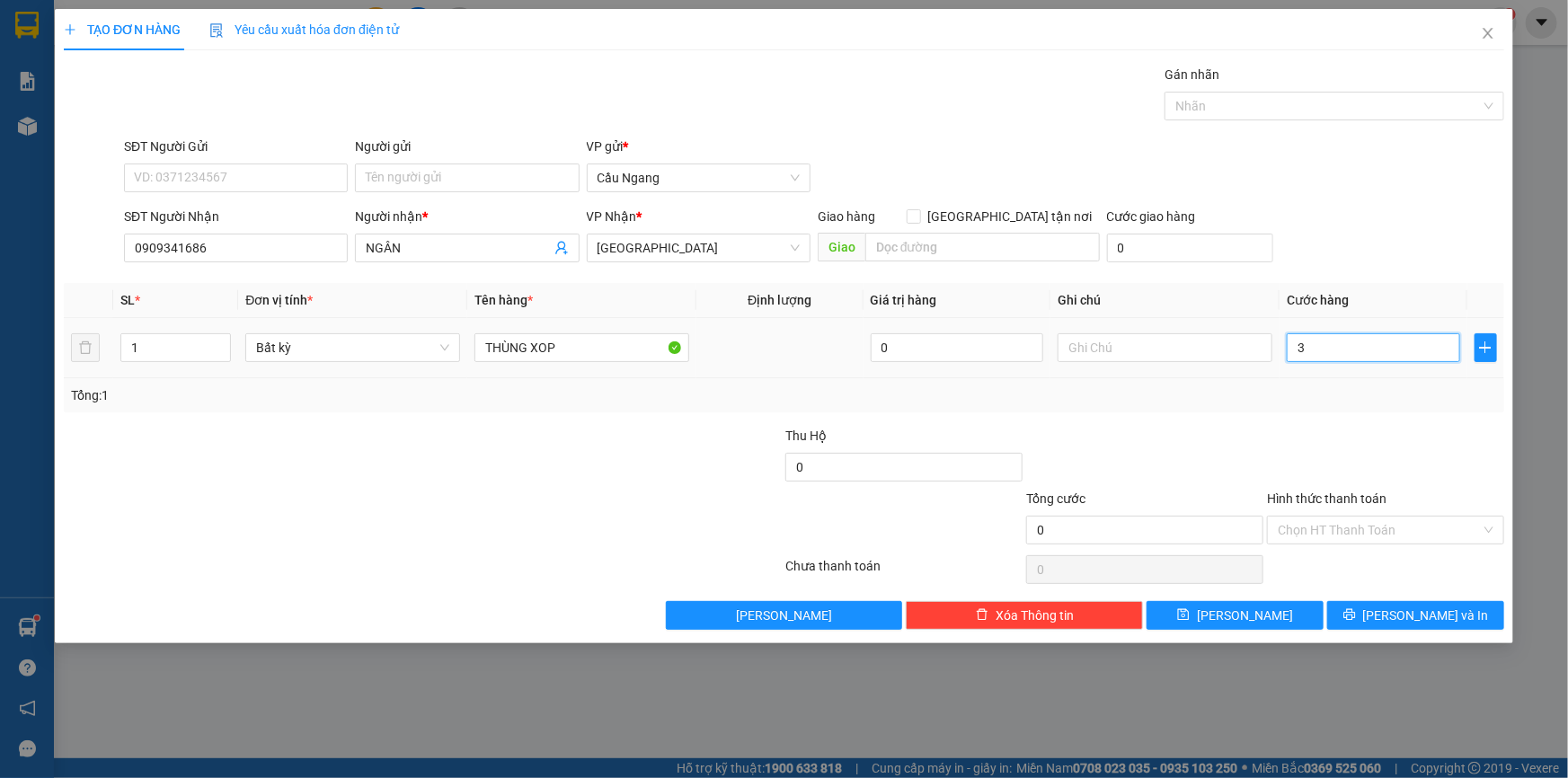
type input "3"
type input "30"
type input "300"
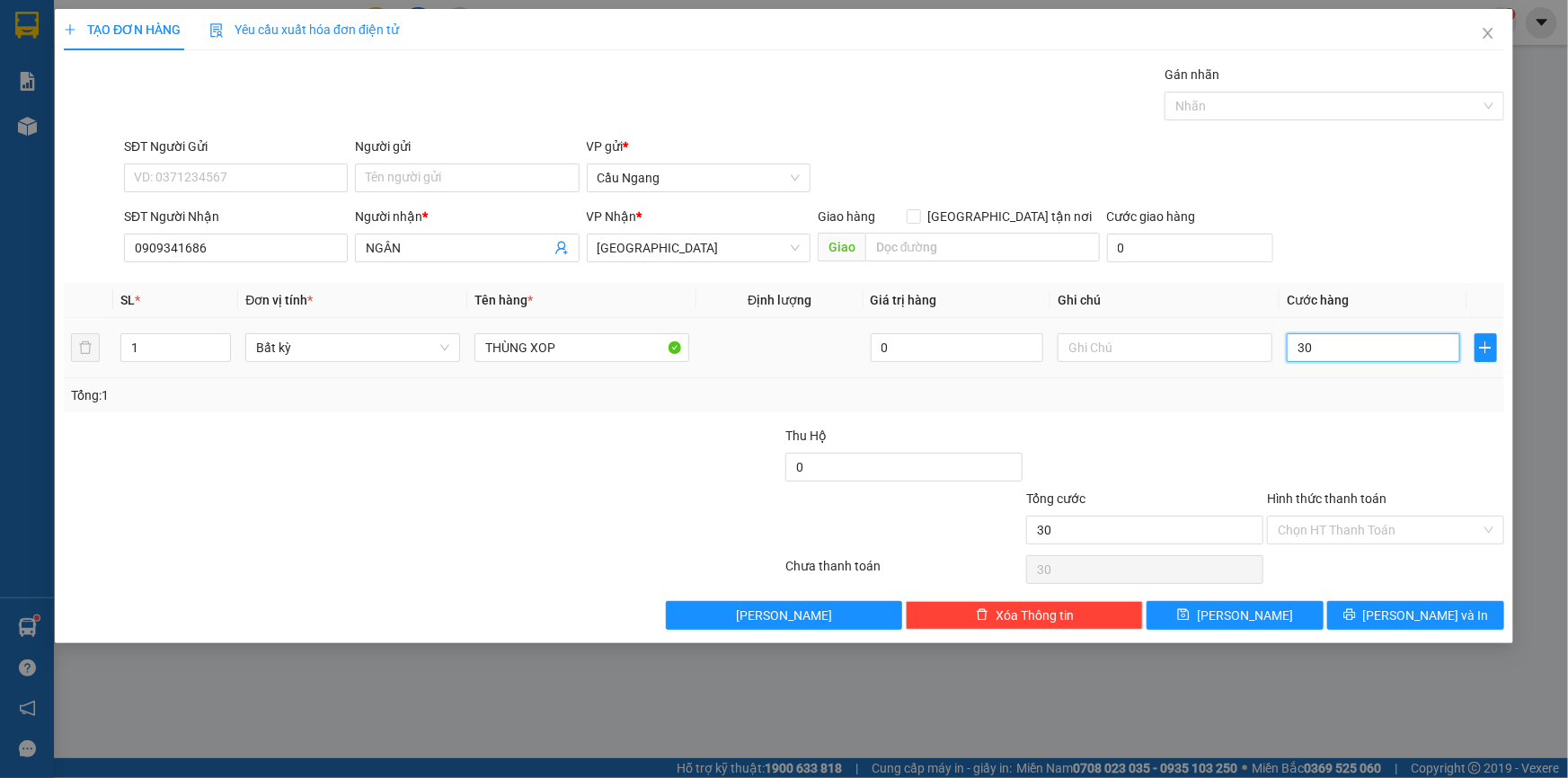
type input "300"
type input "3.000"
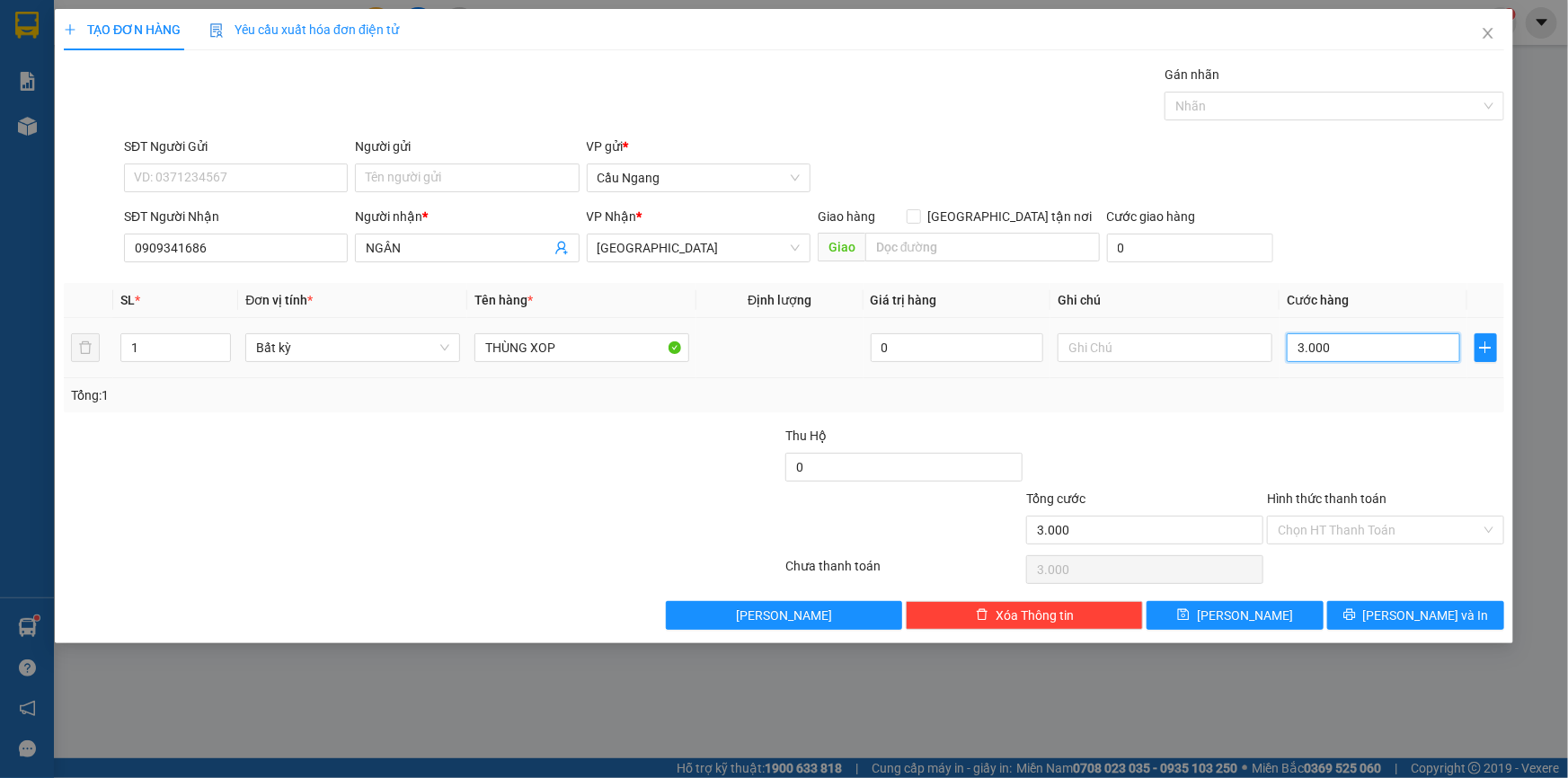
type input "30.000"
click at [1383, 523] on input "Hình thức thanh toán" at bounding box center [1379, 530] width 203 height 27
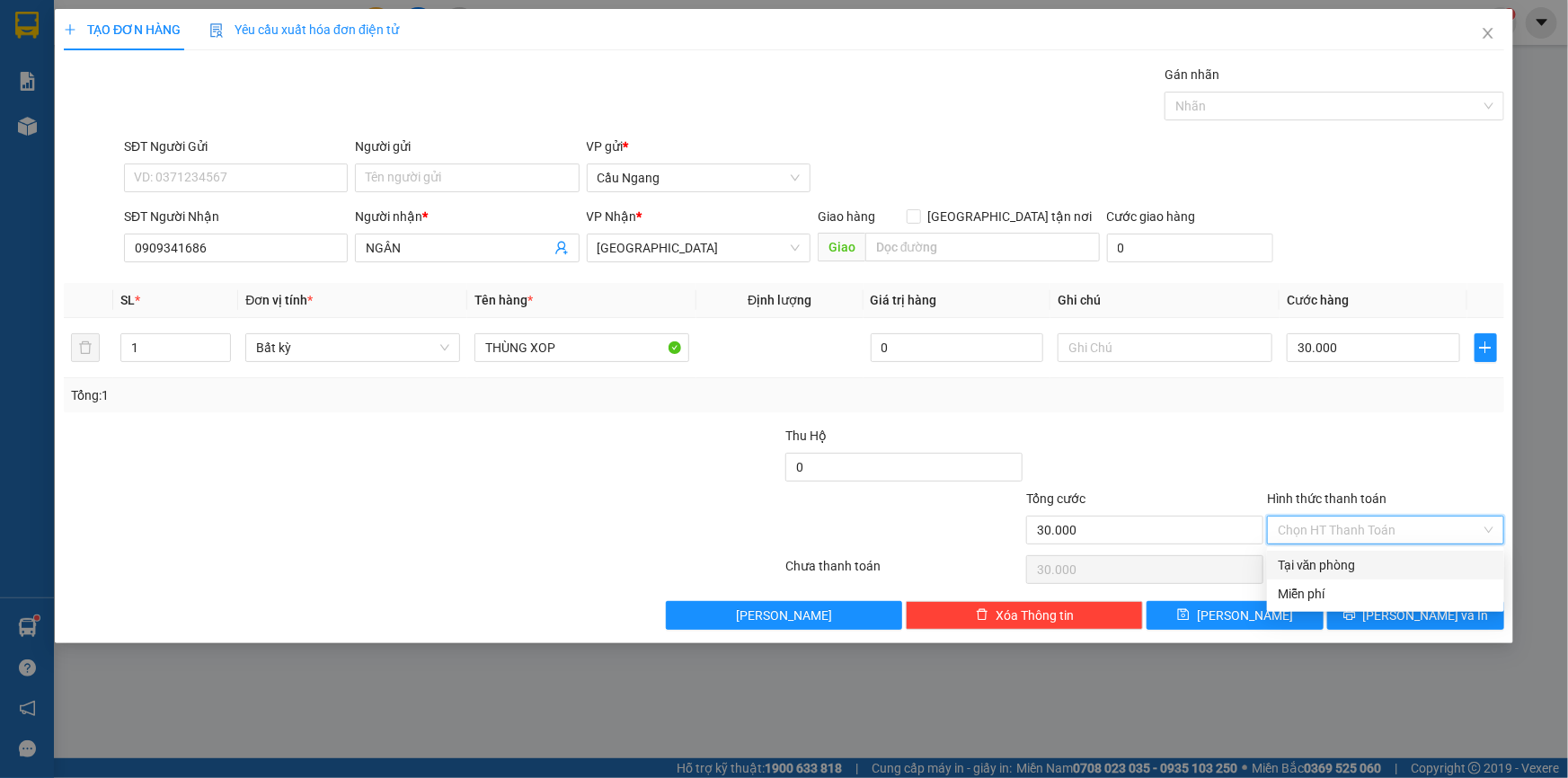
click at [1361, 559] on div "Tại văn phòng" at bounding box center [1385, 565] width 215 height 20
type input "0"
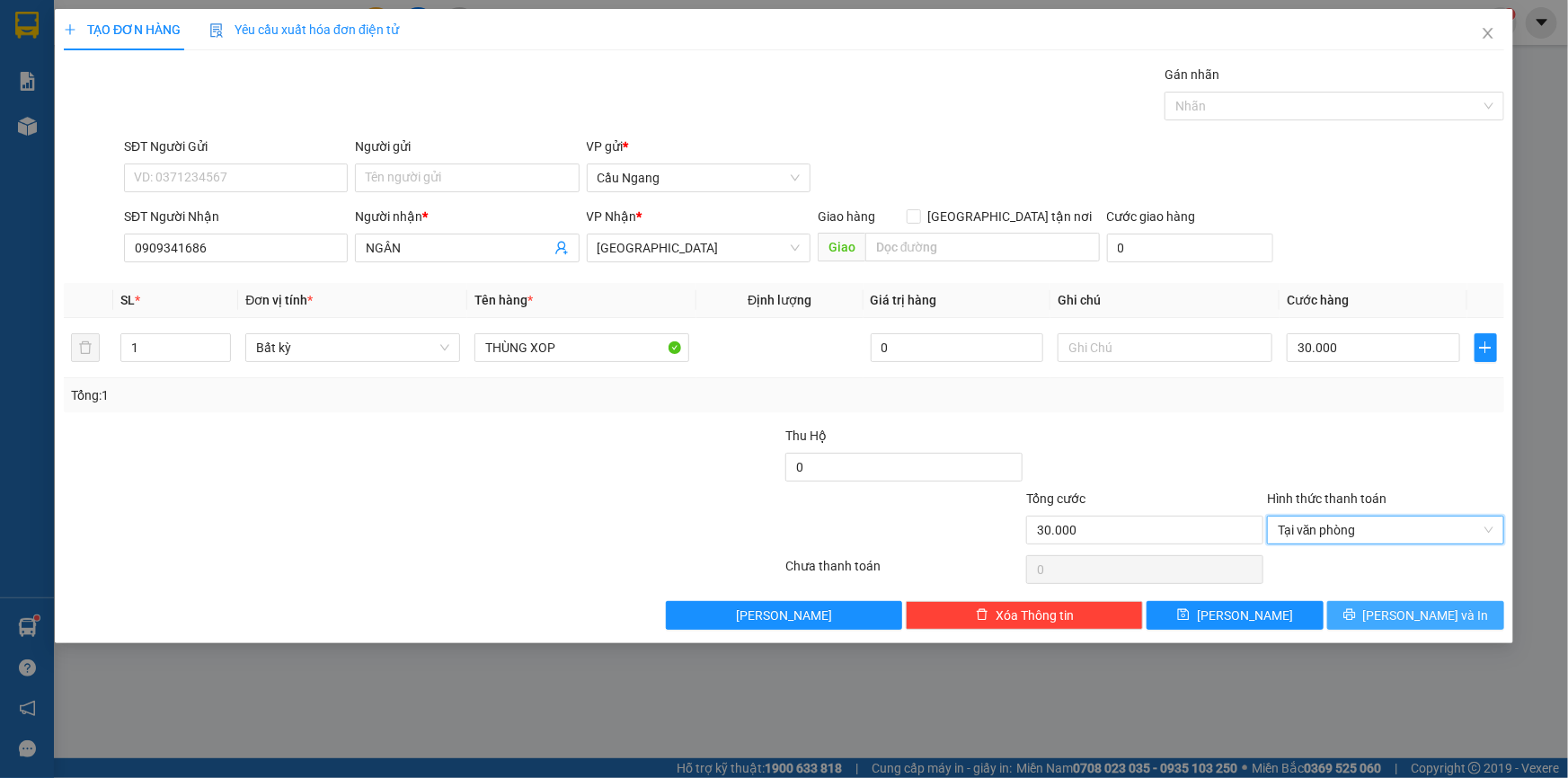
click at [1403, 615] on span "[PERSON_NAME] và In" at bounding box center [1425, 615] width 126 height 20
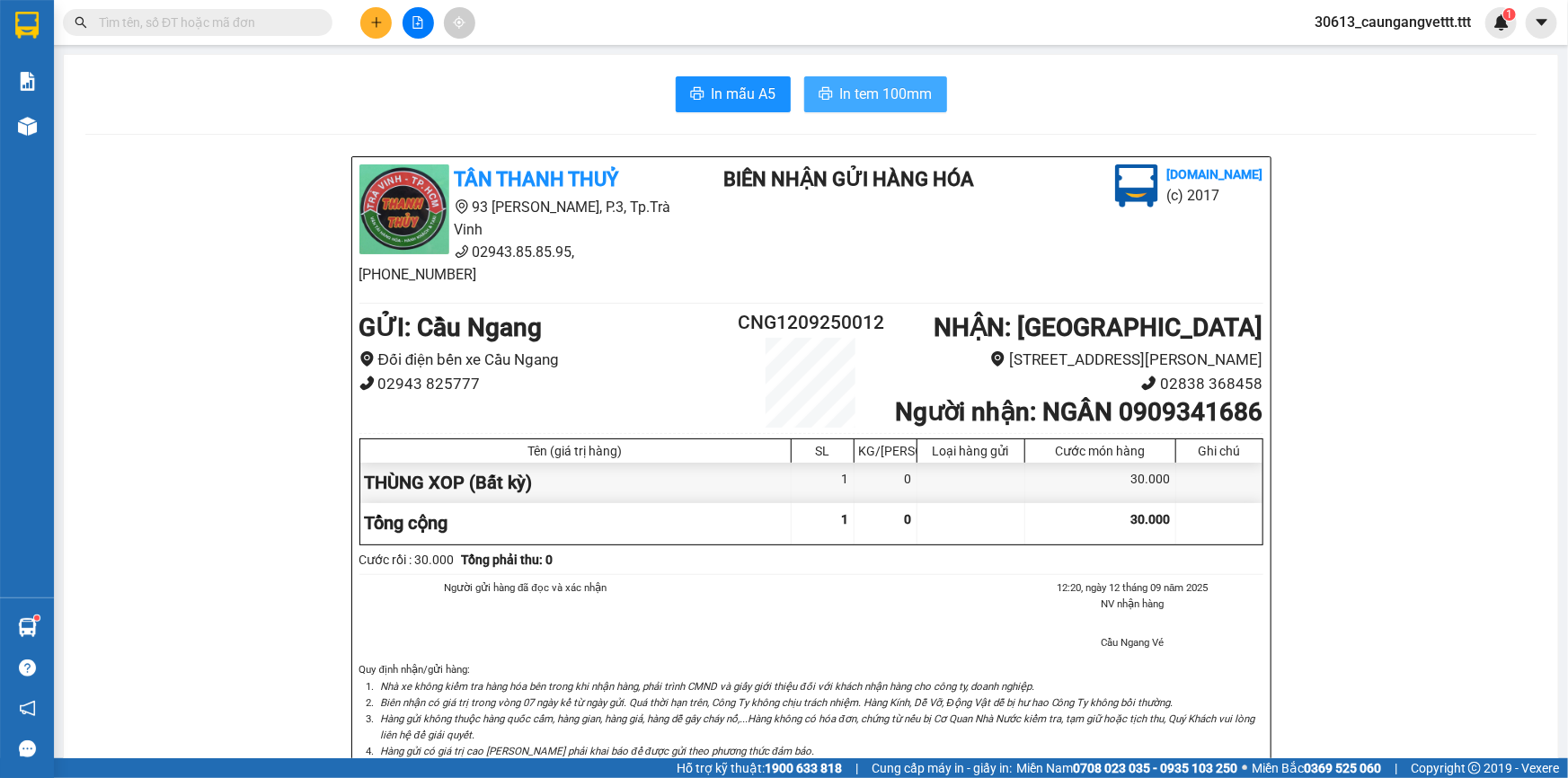
click at [865, 89] on span "In tem 100mm" at bounding box center [886, 93] width 92 height 22
click at [382, 22] on button at bounding box center [376, 22] width 32 height 32
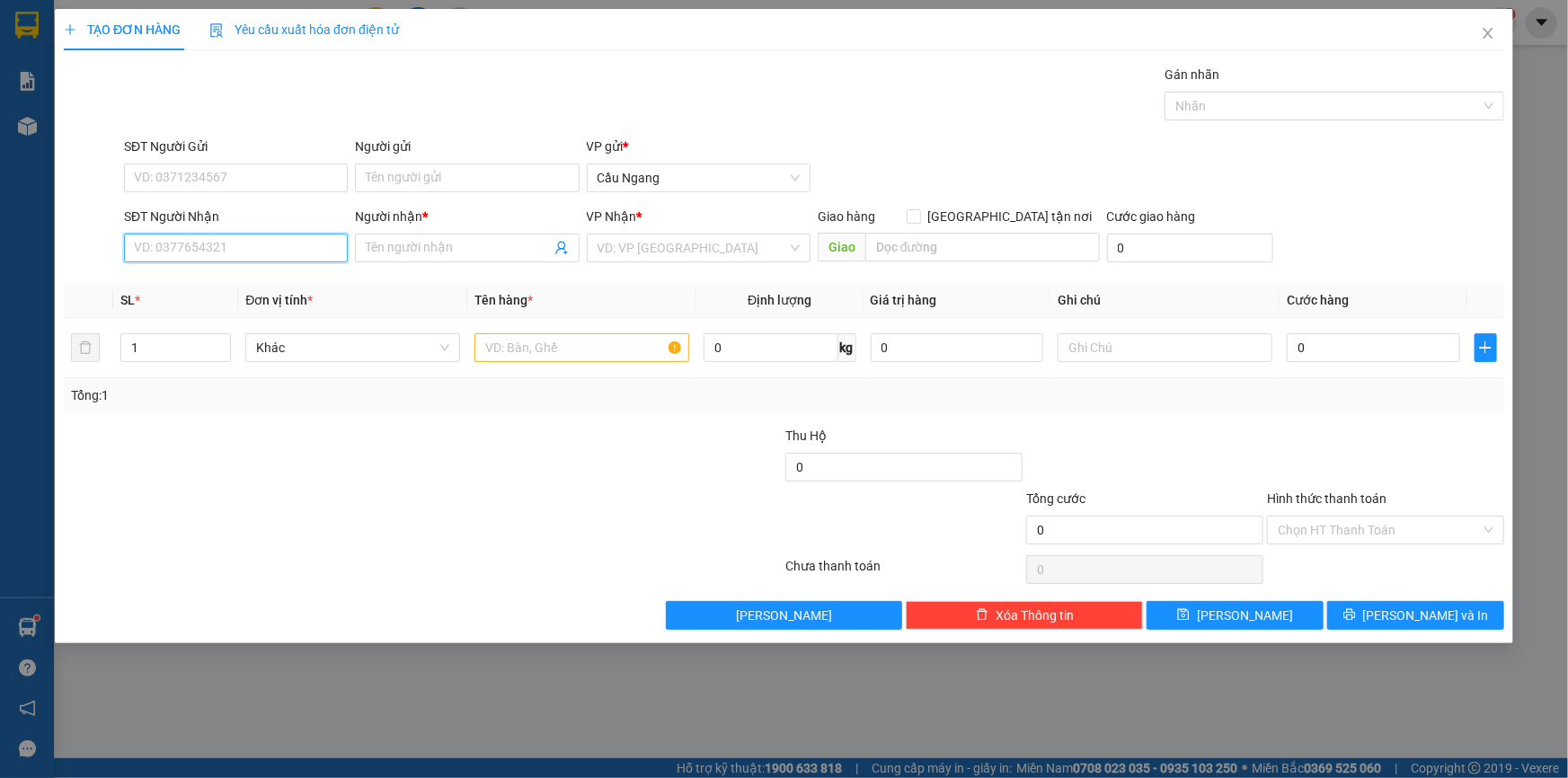
click at [282, 252] on input "SĐT Người Nhận" at bounding box center [235, 248] width 224 height 29
type input "0934172233"
click at [252, 283] on div "0934172233 - KIM HƯNG" at bounding box center [235, 283] width 202 height 20
type input "KIM HƯNG"
type input "0934172233"
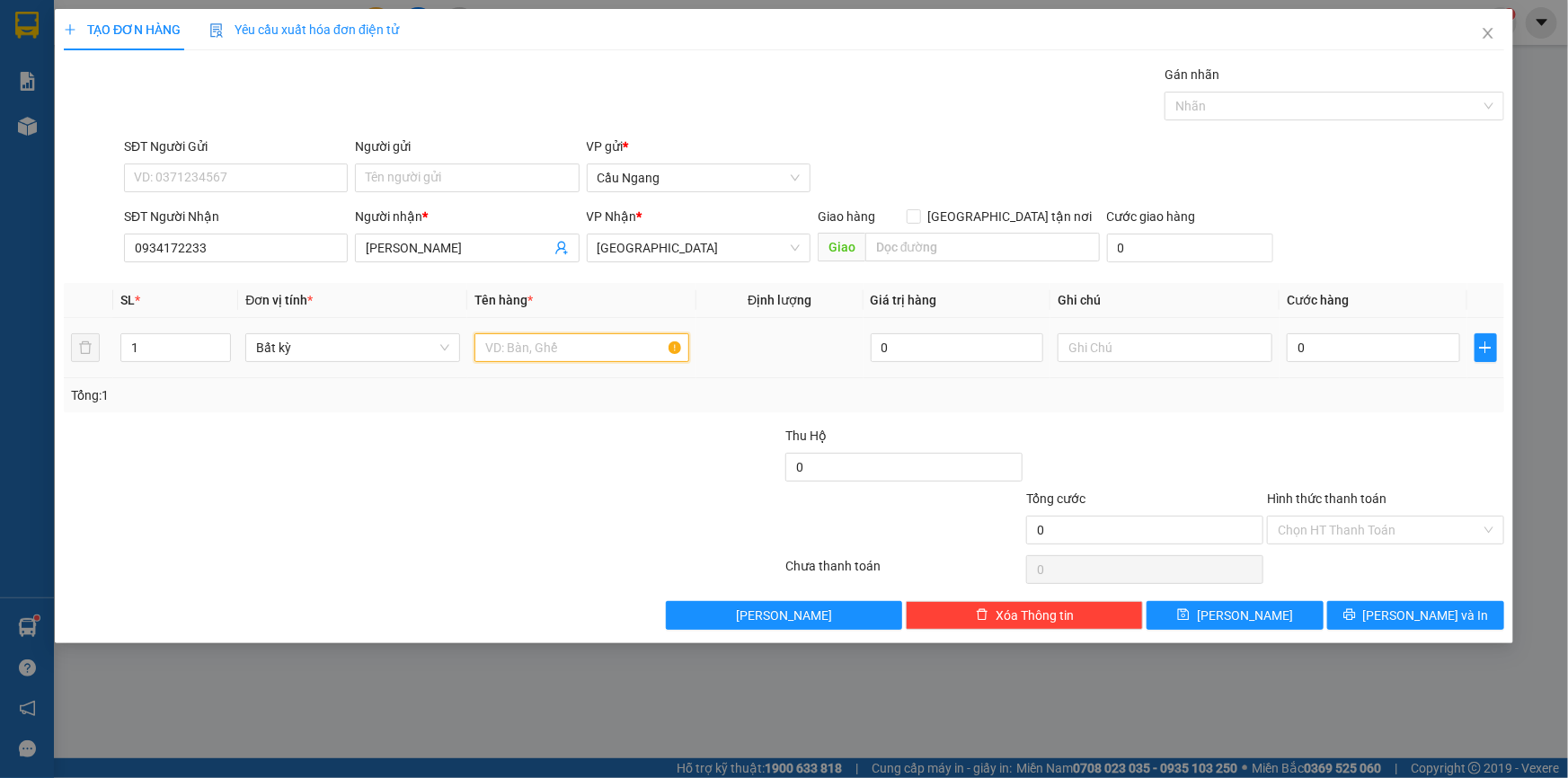
click at [572, 351] on input "text" at bounding box center [581, 348] width 214 height 29
type input "THÙNG"
click at [1376, 327] on td "0" at bounding box center [1372, 348] width 187 height 61
drag, startPoint x: 1329, startPoint y: 362, endPoint x: 1334, endPoint y: 353, distance: 10.3
click at [1330, 361] on div "0" at bounding box center [1373, 347] width 173 height 36
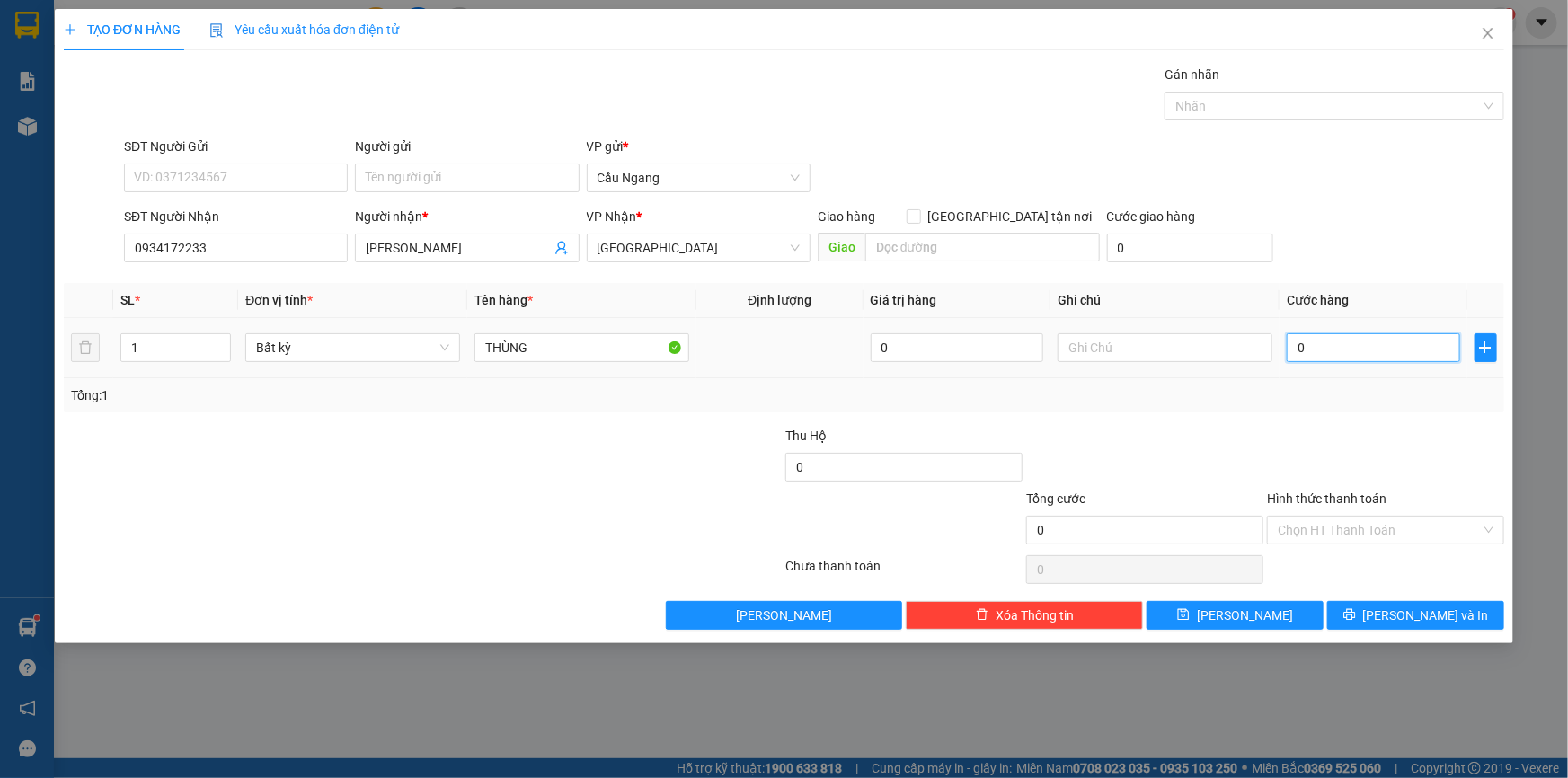
click at [1334, 353] on input "0" at bounding box center [1373, 348] width 173 height 29
click at [1420, 608] on span "[PERSON_NAME] và In" at bounding box center [1425, 615] width 126 height 20
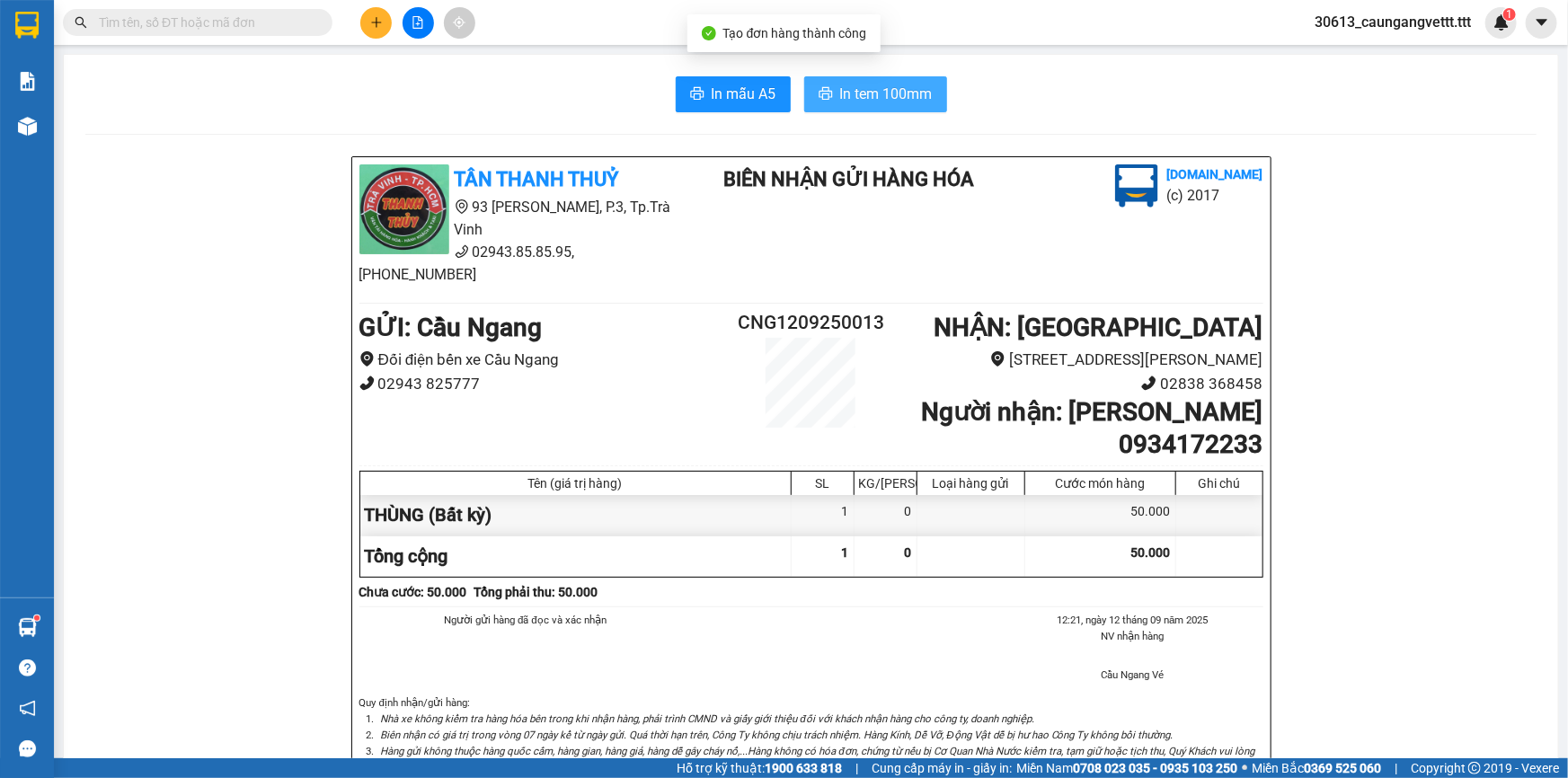
click at [861, 85] on span "In tem 100mm" at bounding box center [886, 93] width 92 height 22
